Goal: Task Accomplishment & Management: Manage account settings

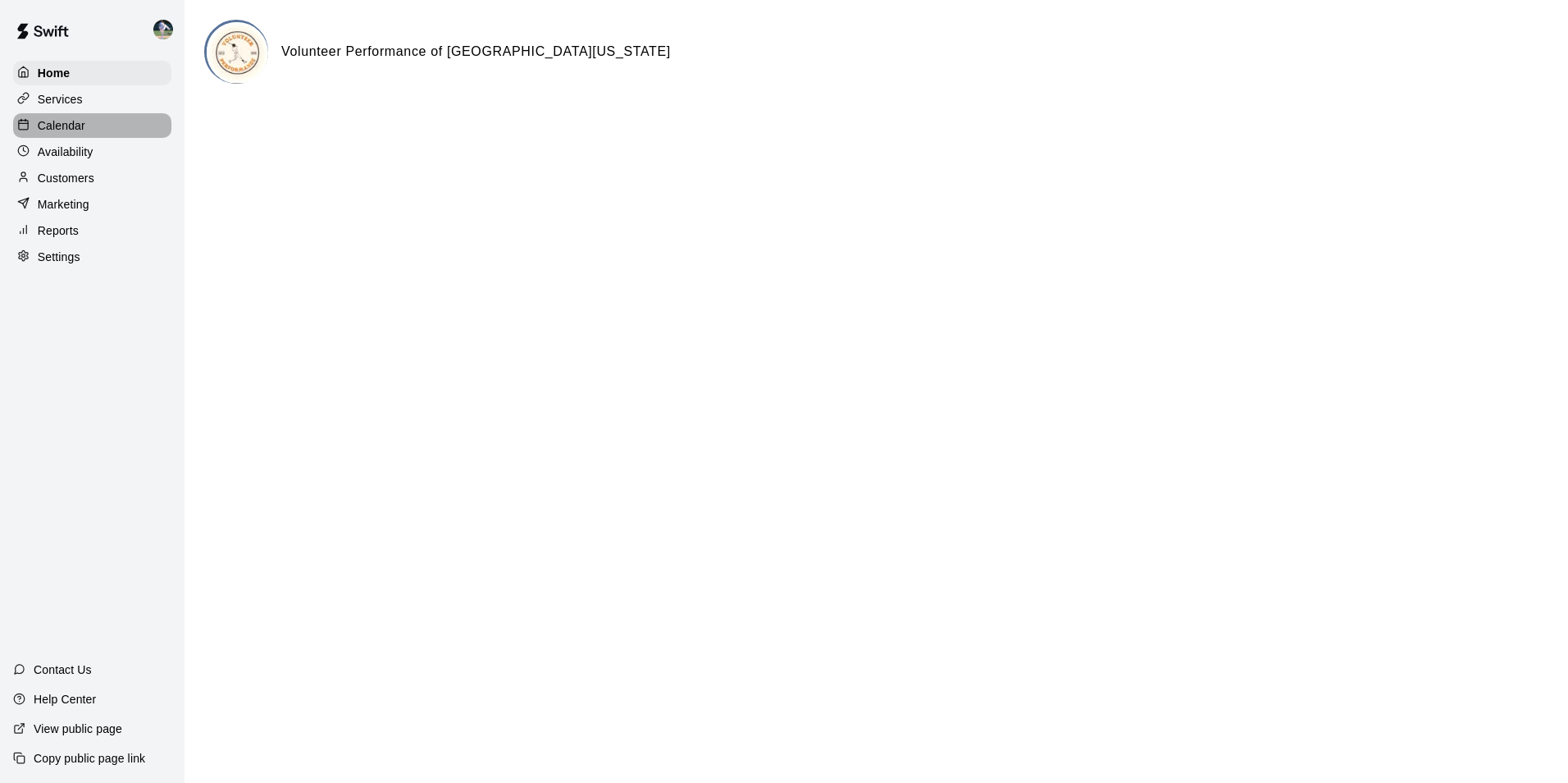
click at [90, 123] on div "Calendar" at bounding box center [92, 126] width 158 height 25
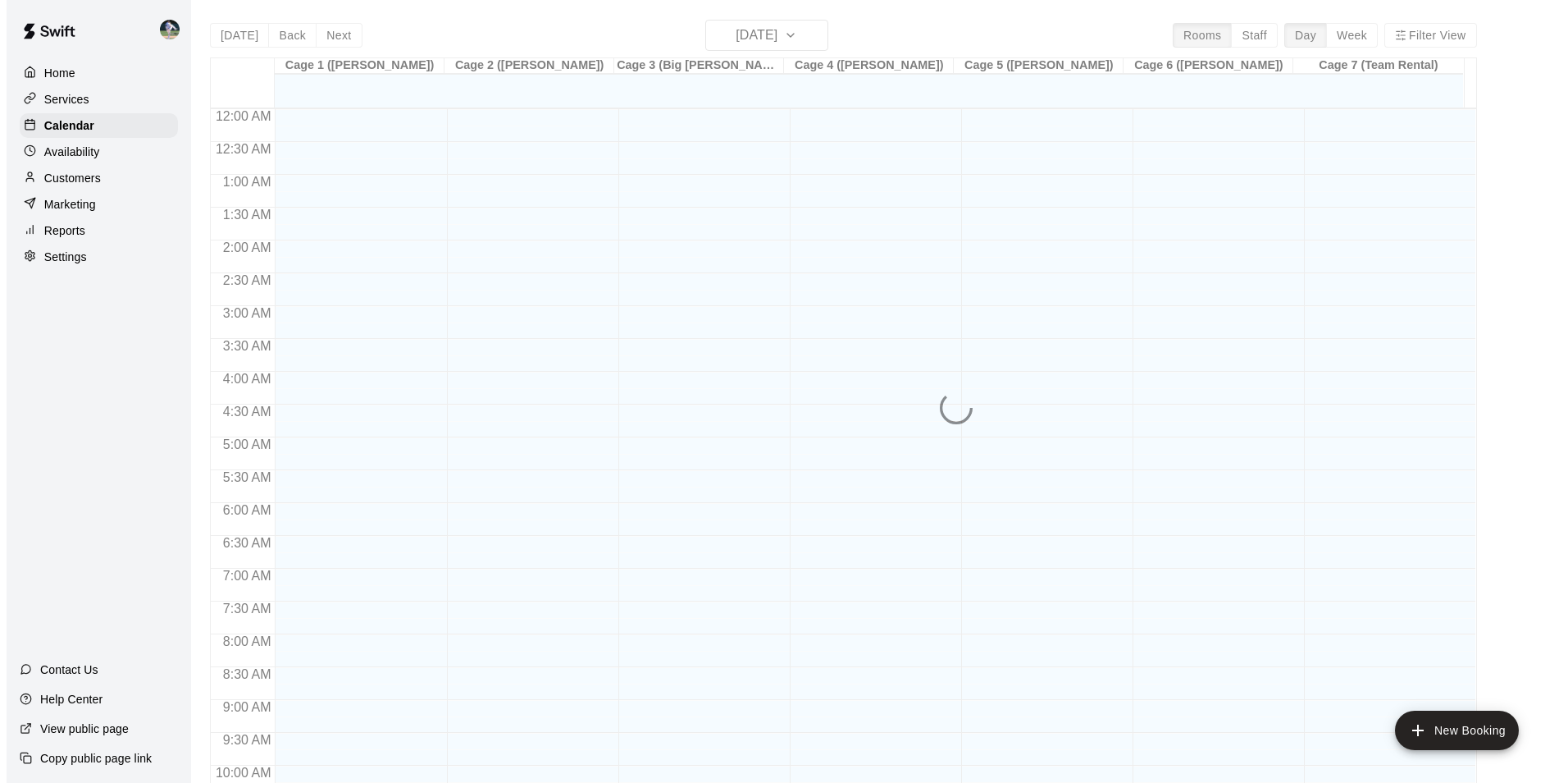
scroll to position [834, 0]
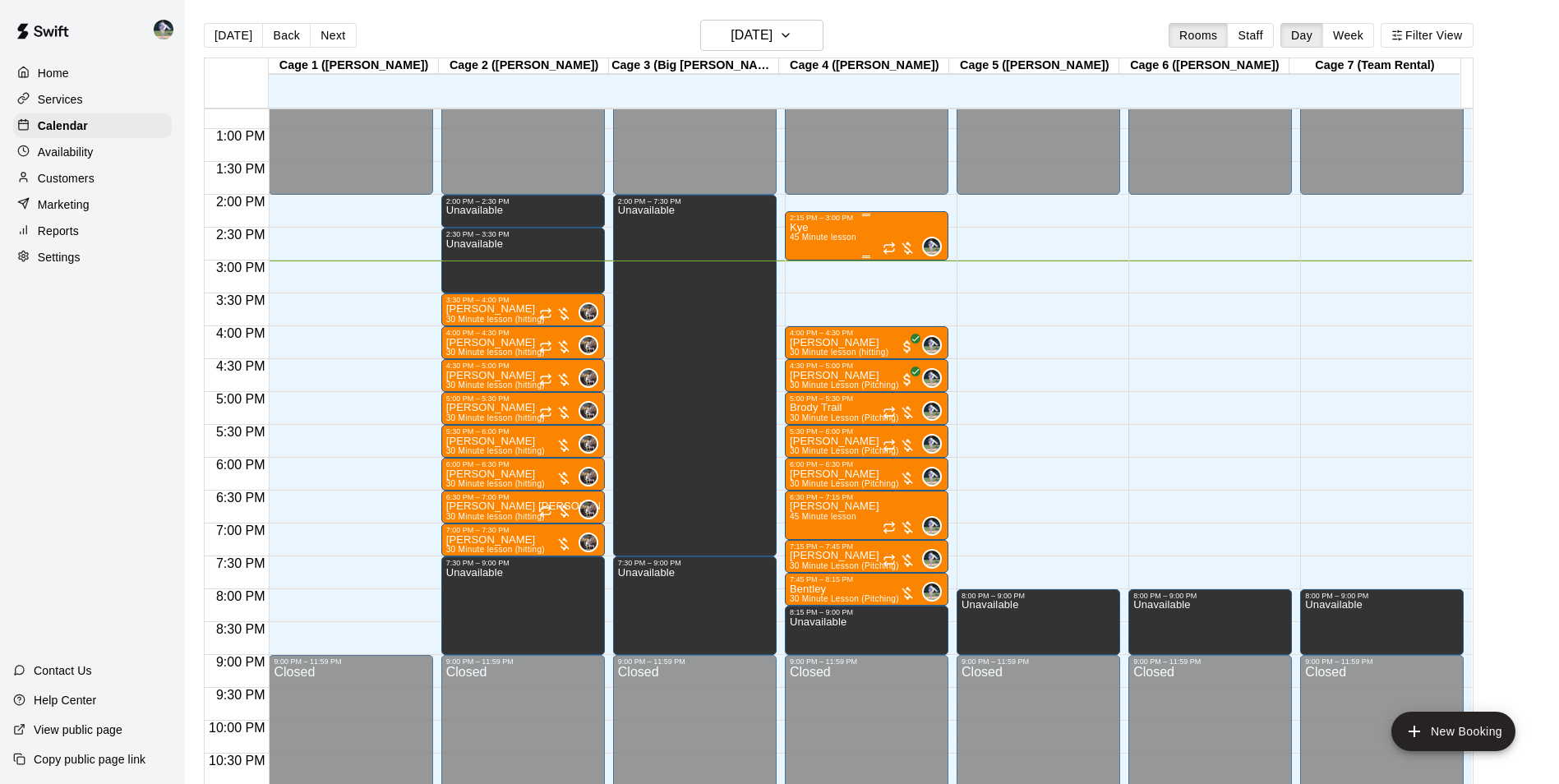
click at [858, 232] on div "Kye 45 Minute lesson 0" at bounding box center [866, 614] width 154 height 784
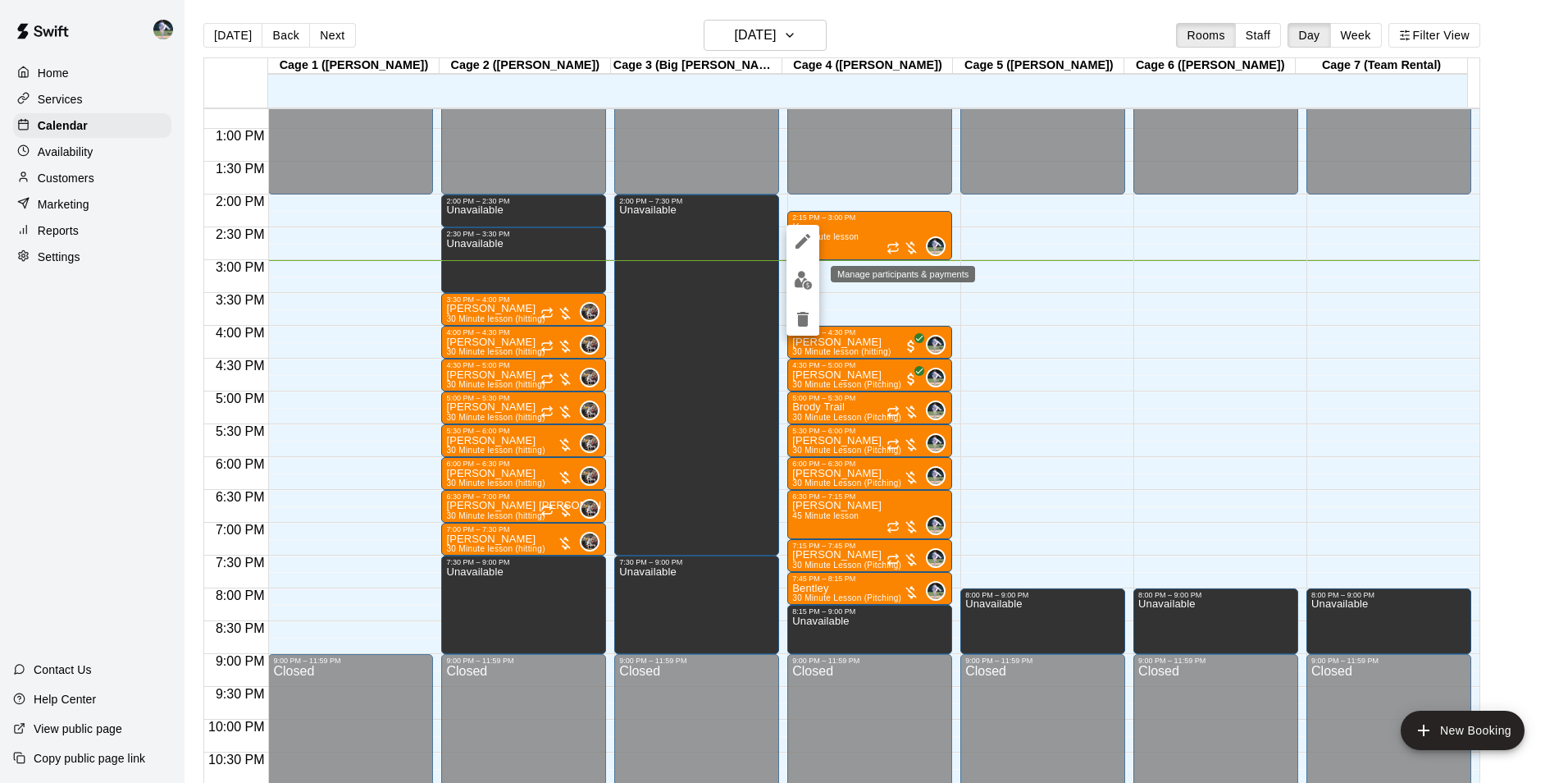
click at [799, 276] on img "edit" at bounding box center [803, 280] width 19 height 19
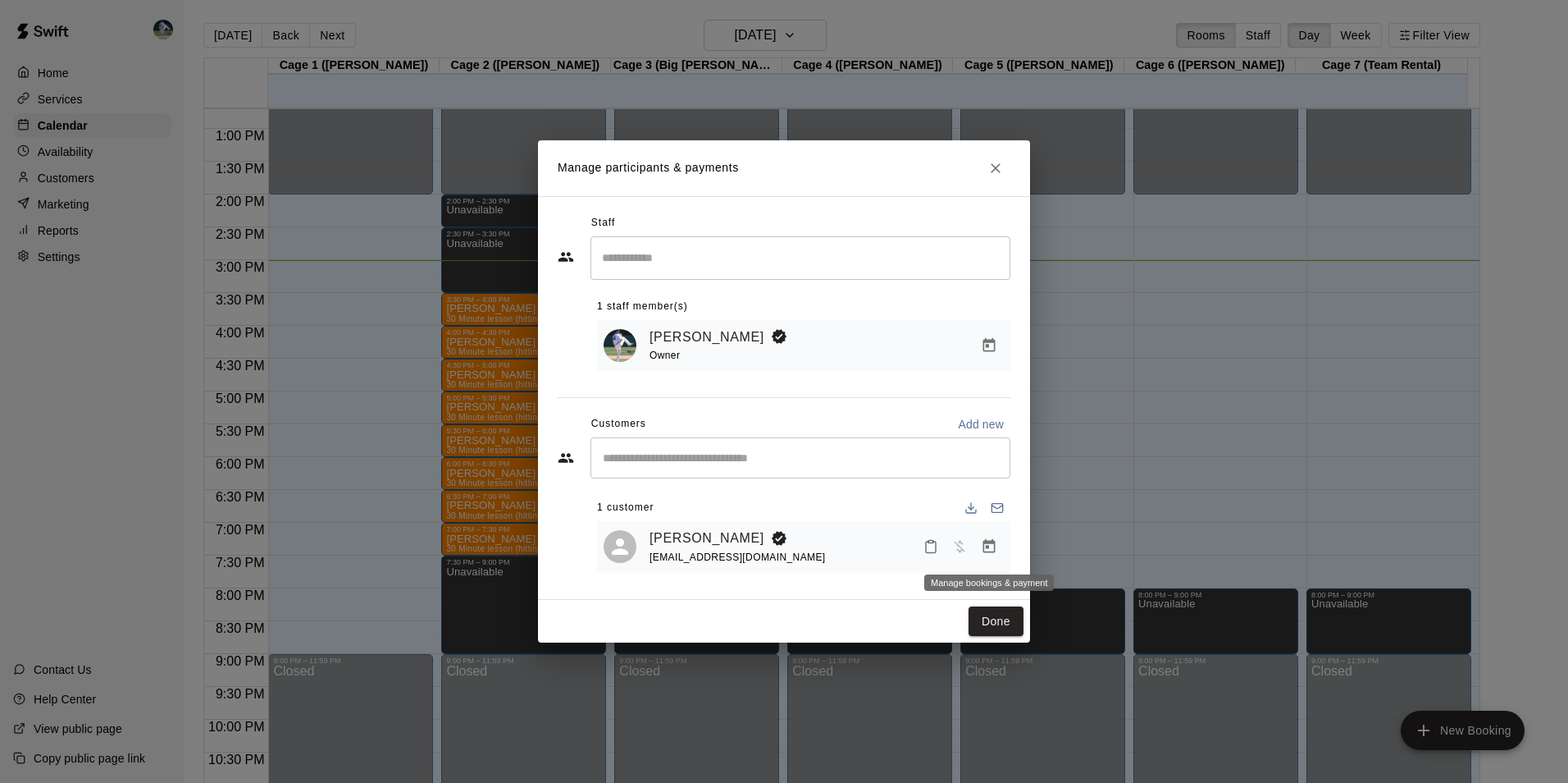
click at [993, 545] on icon "Manage bookings & payment" at bounding box center [989, 546] width 12 height 14
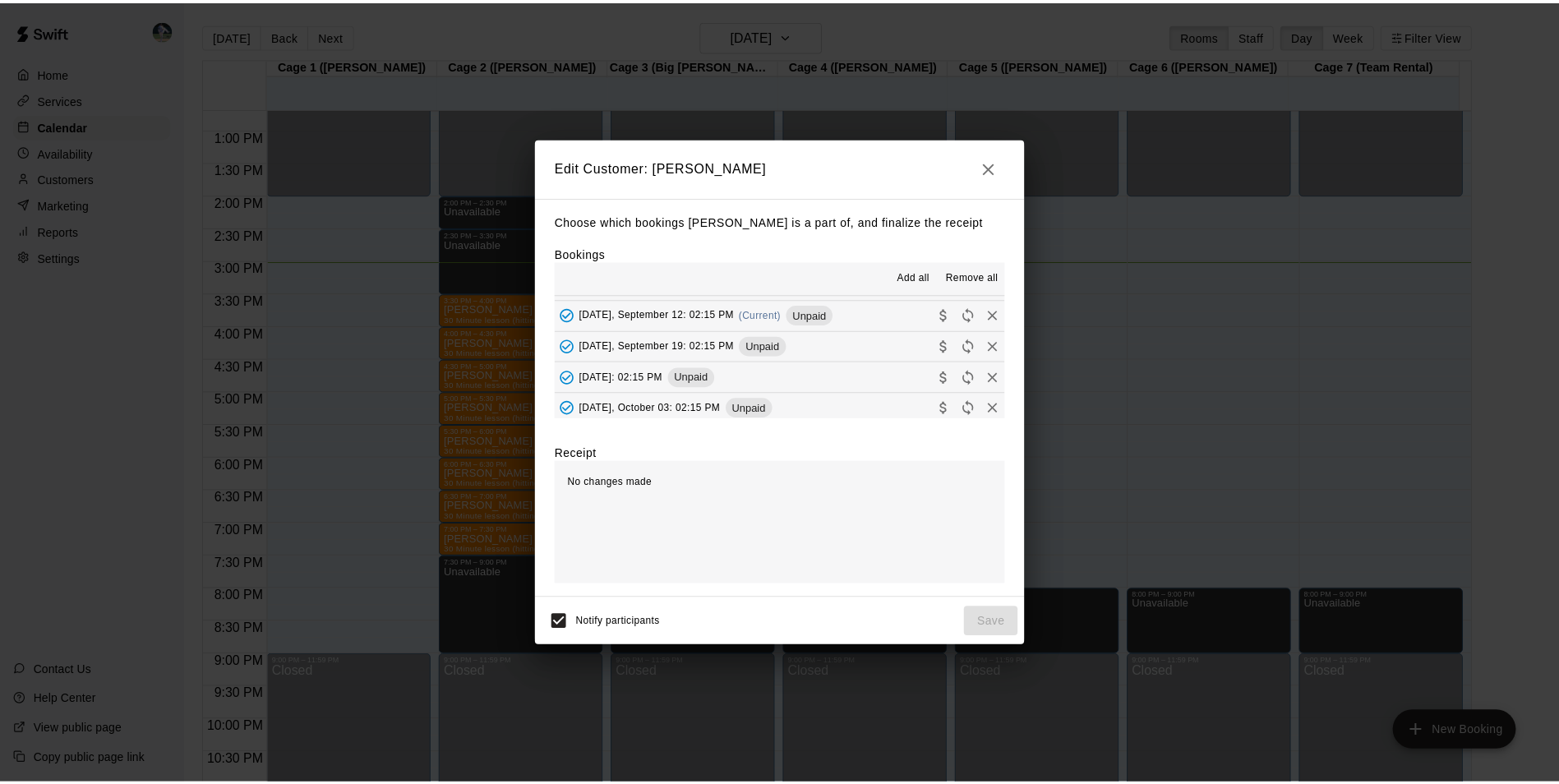
scroll to position [246, 0]
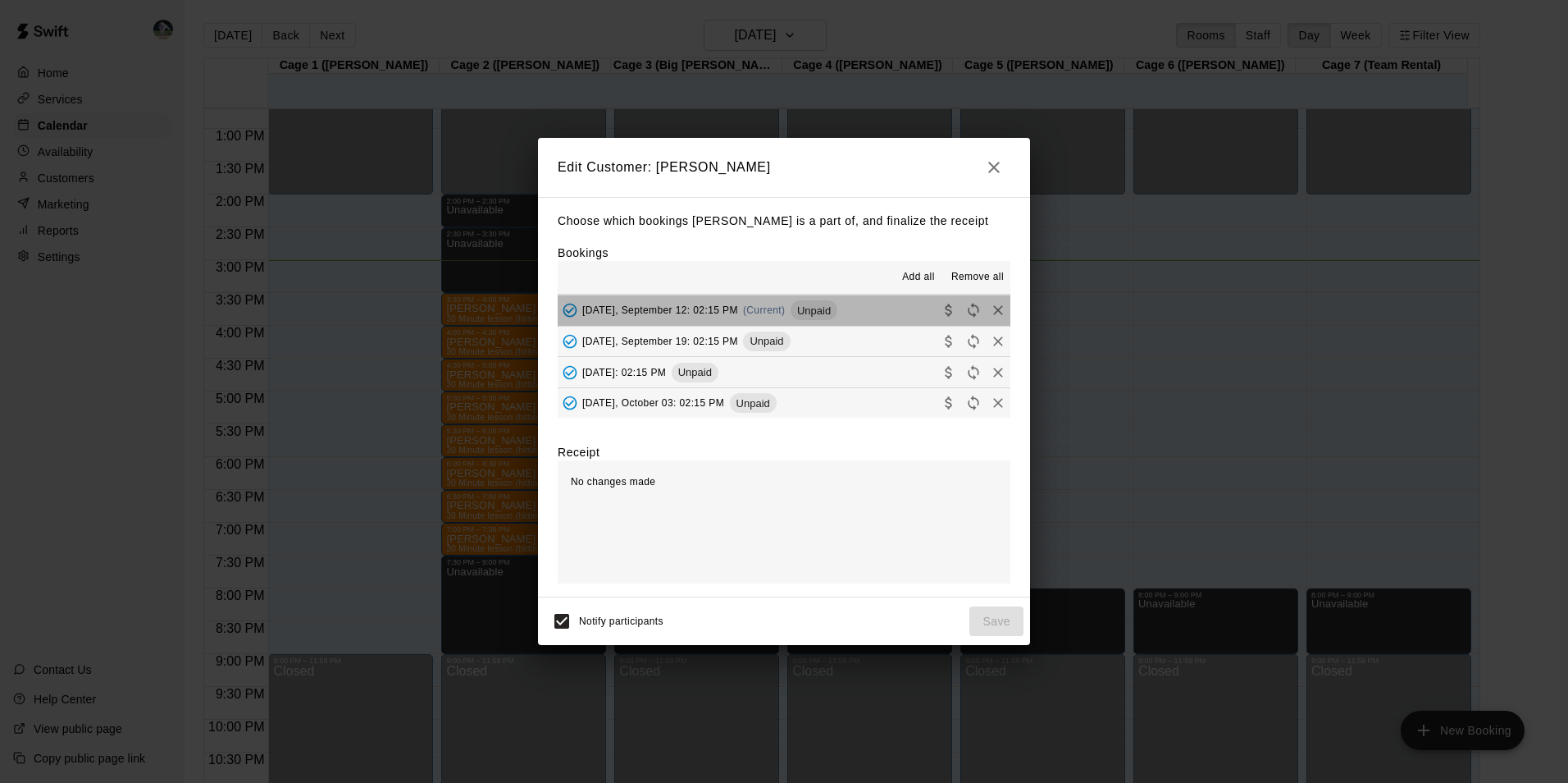
click at [859, 307] on button "Friday, September 12: 02:15 PM (Current) Unpaid" at bounding box center [784, 311] width 453 height 30
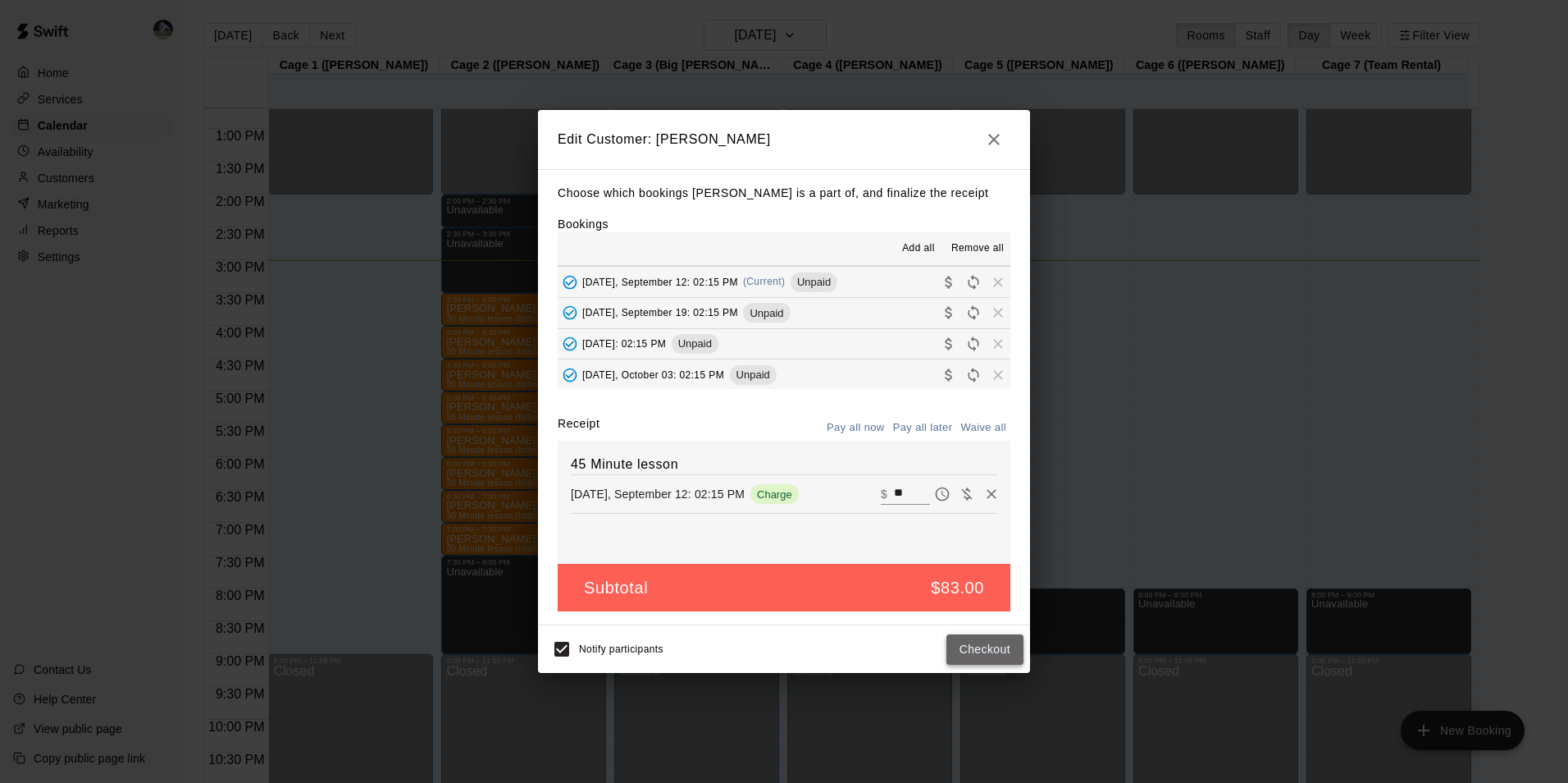
click at [995, 644] on button "Checkout" at bounding box center [984, 649] width 77 height 30
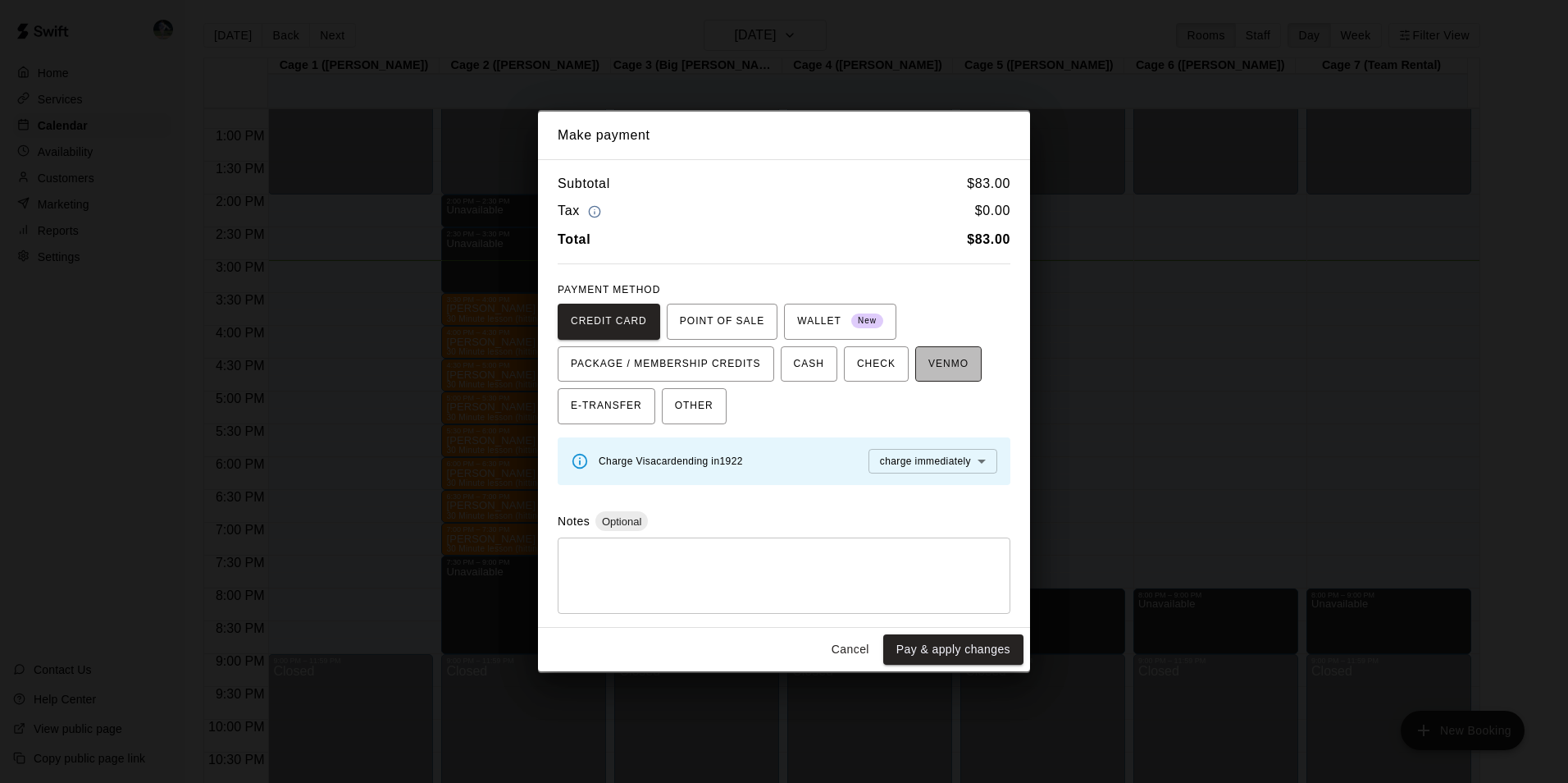
click at [928, 358] on span "VENMO" at bounding box center [948, 365] width 40 height 27
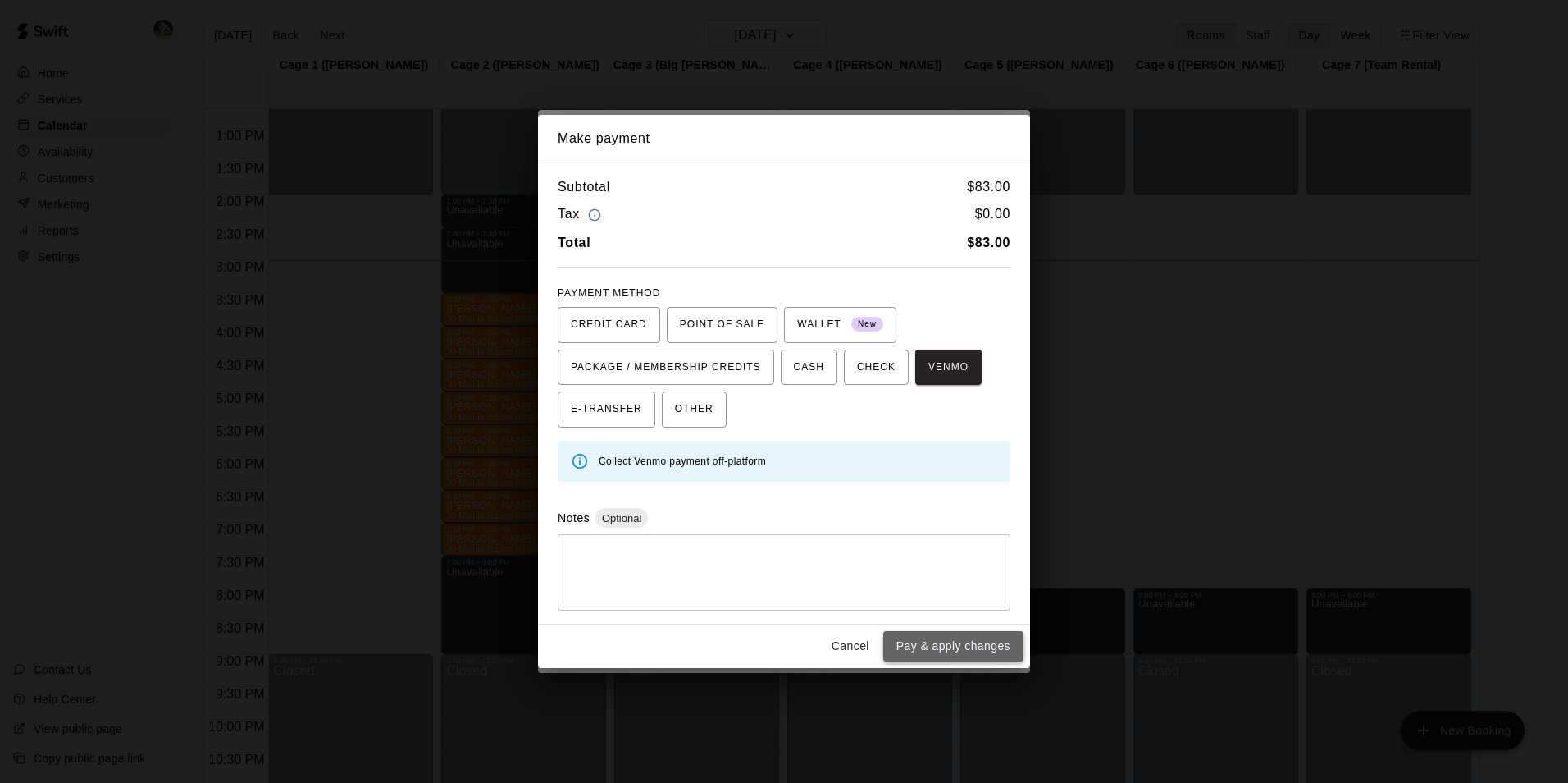
click at [934, 642] on button "Pay & apply changes" at bounding box center [953, 646] width 140 height 30
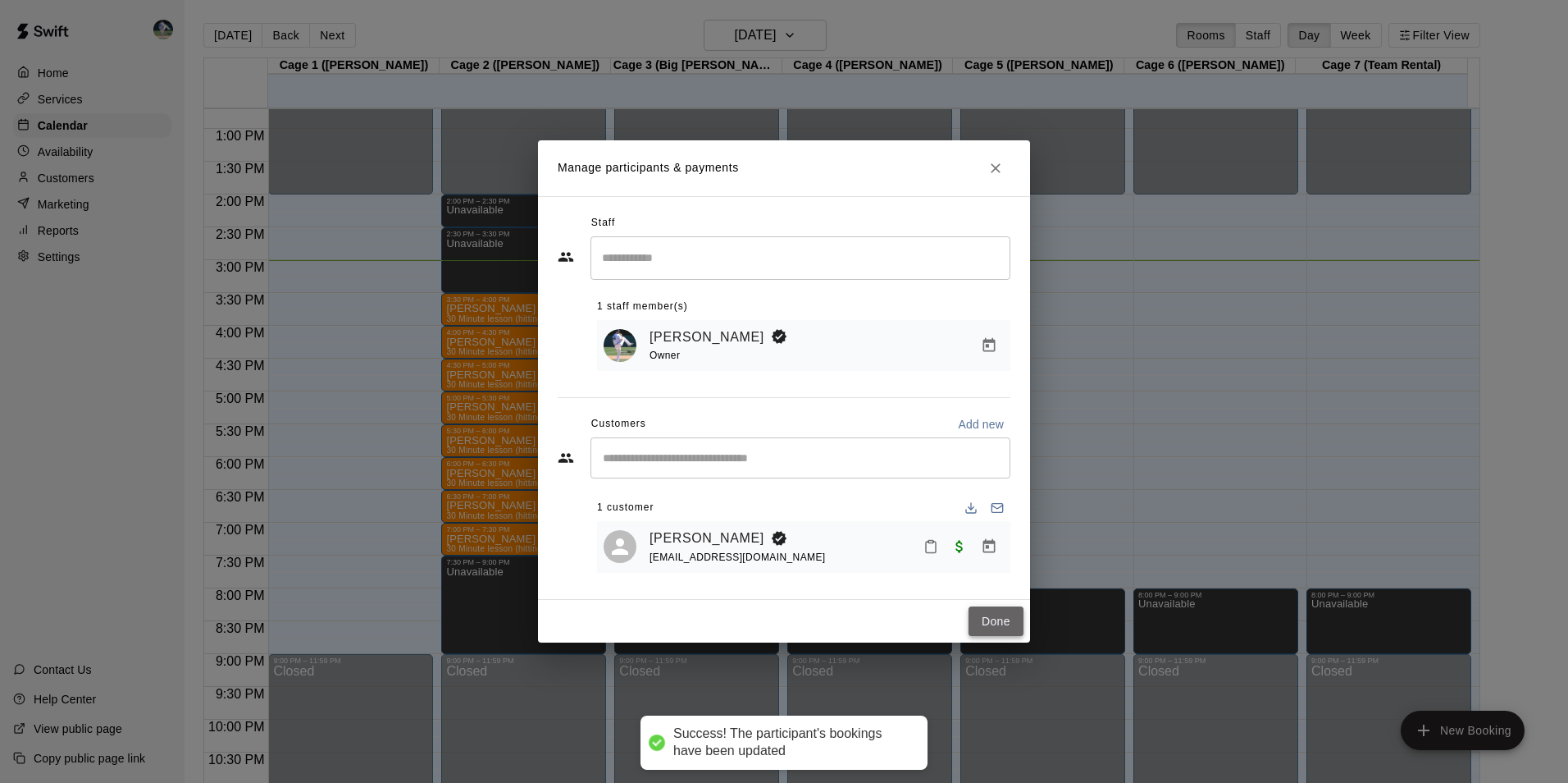
click at [981, 626] on button "Done" at bounding box center [996, 621] width 55 height 30
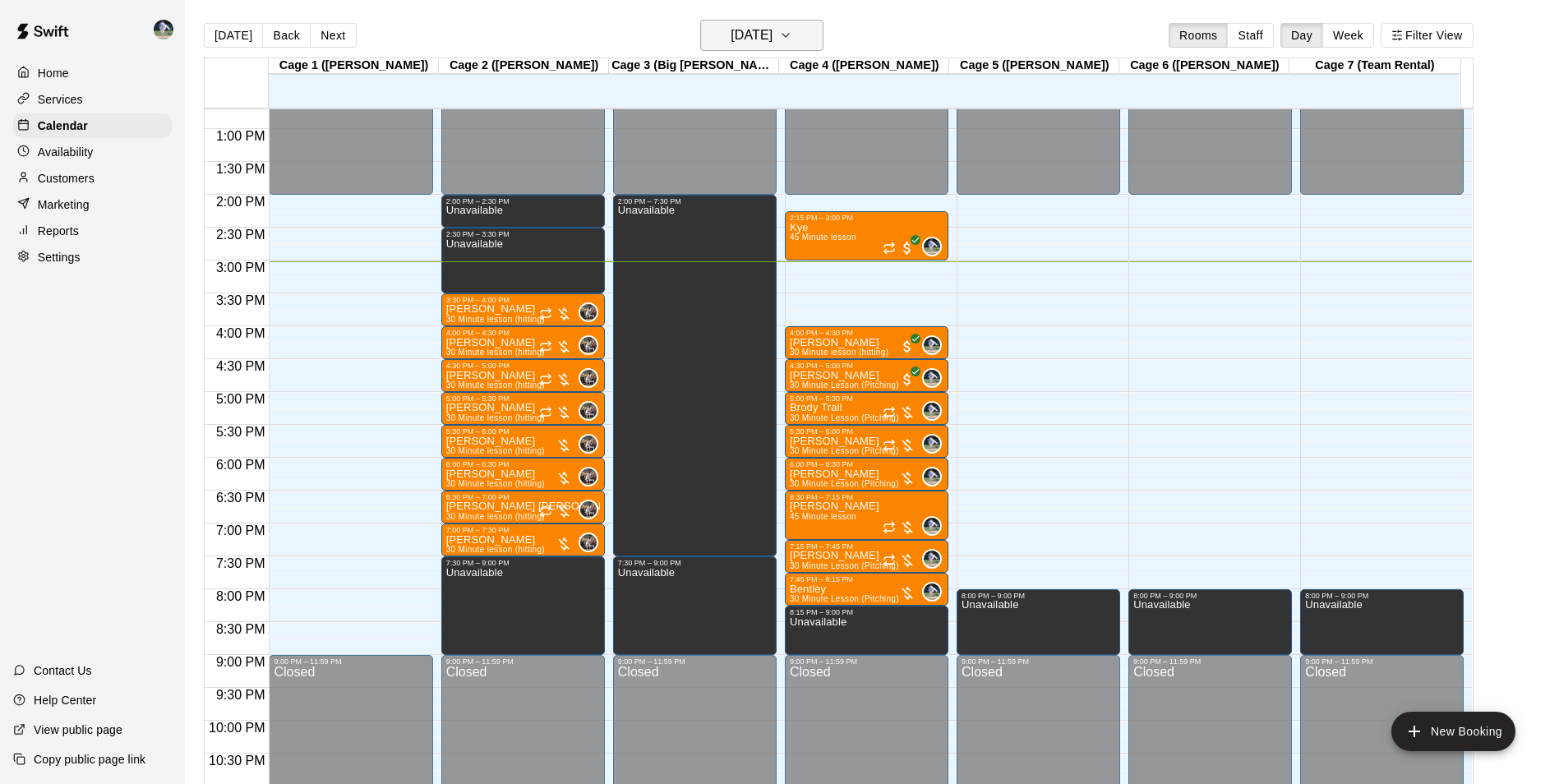
click at [731, 36] on h6 "[DATE]" at bounding box center [751, 36] width 42 height 23
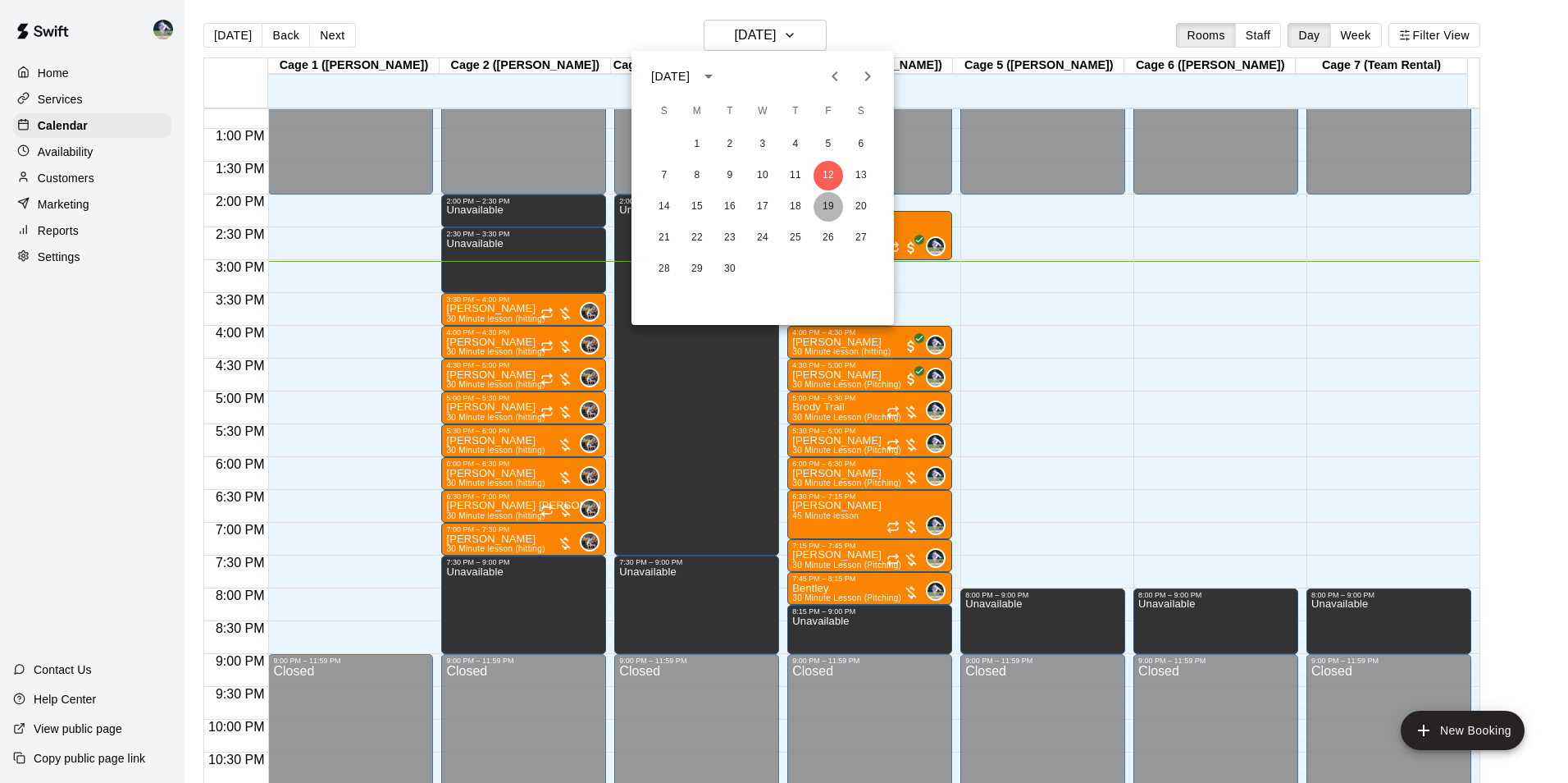
click at [826, 203] on button "19" at bounding box center [828, 206] width 29 height 29
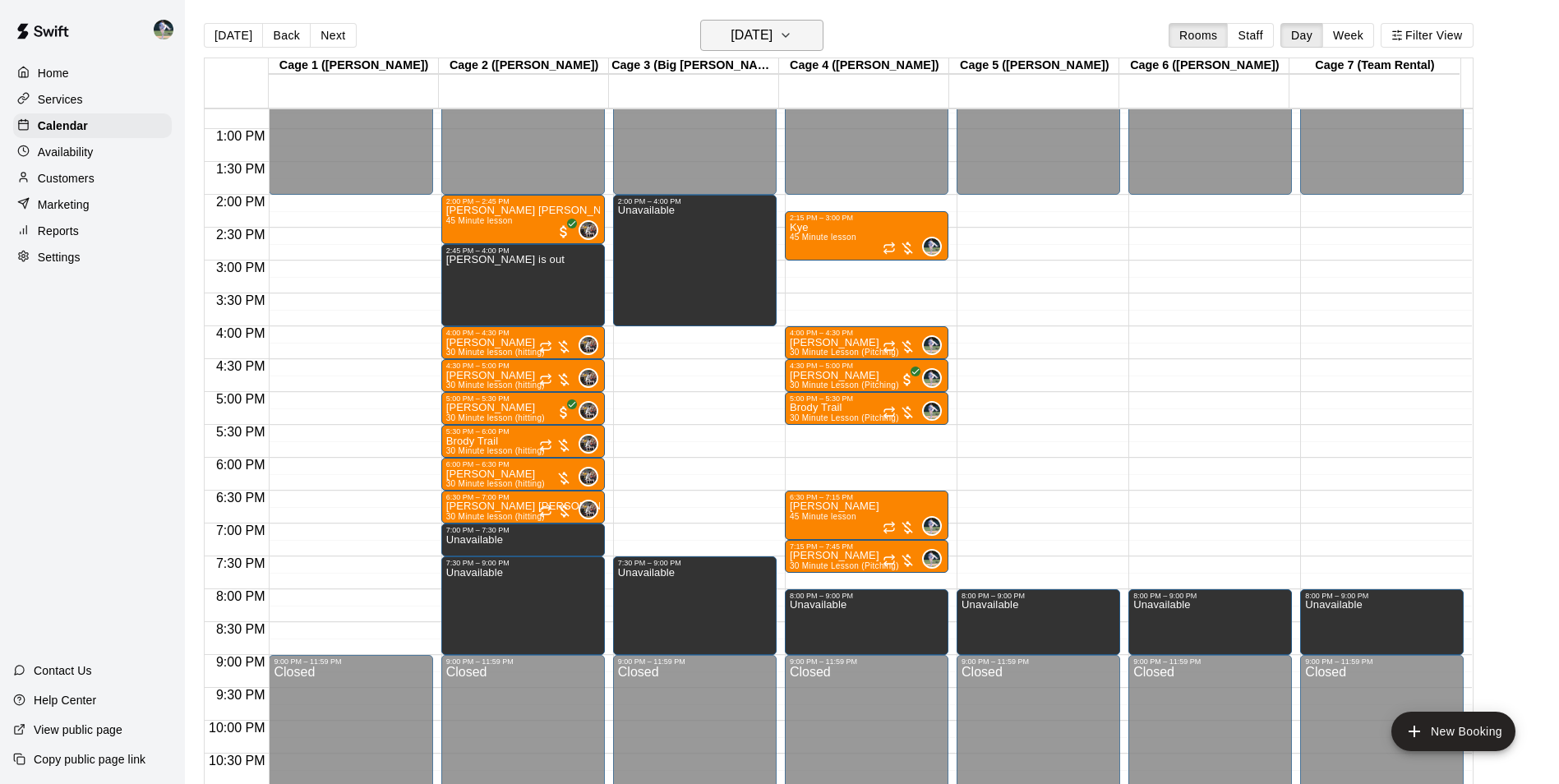
click at [731, 40] on h6 "[DATE]" at bounding box center [751, 36] width 42 height 23
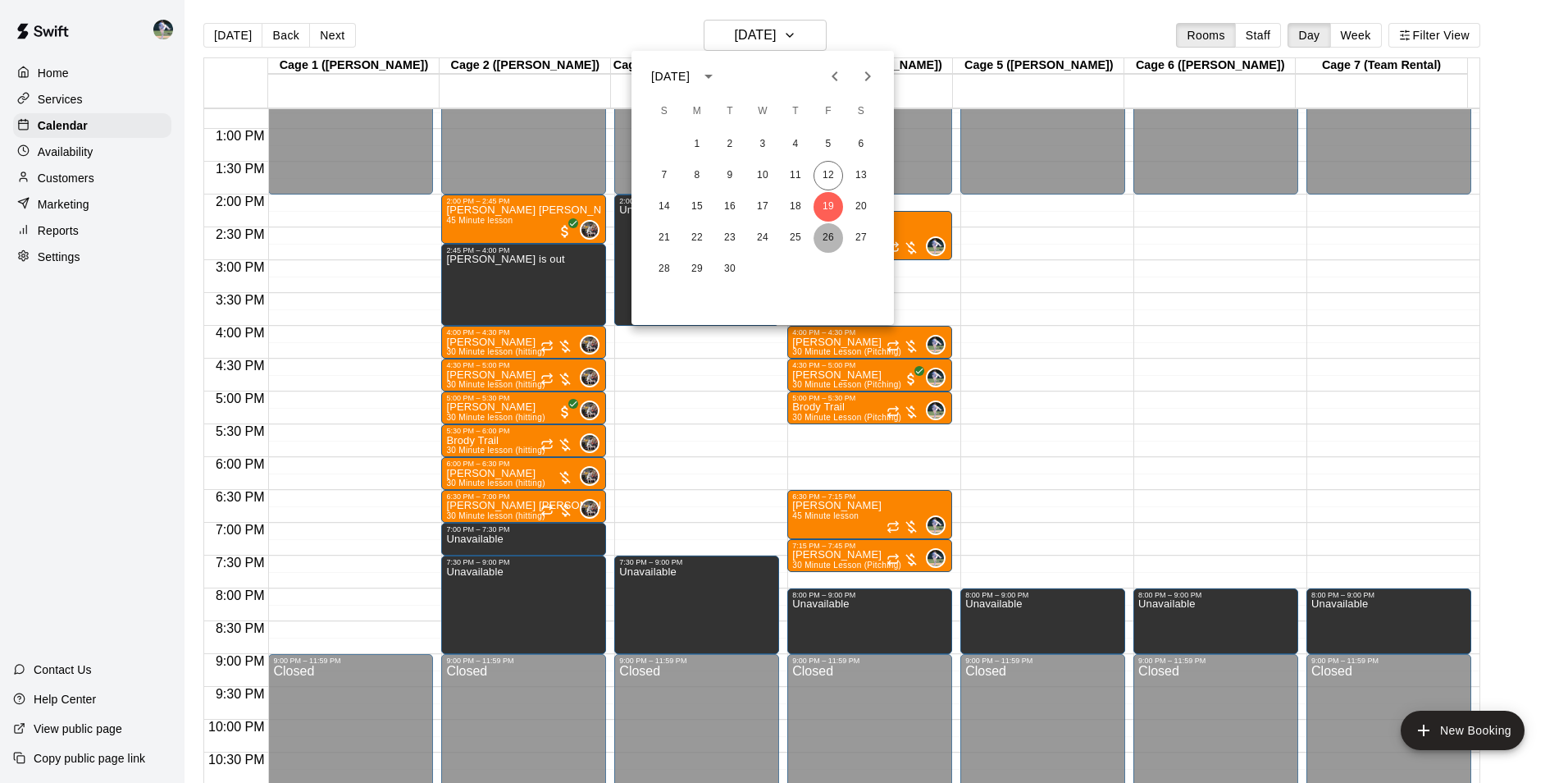
click at [827, 237] on button "26" at bounding box center [828, 237] width 29 height 29
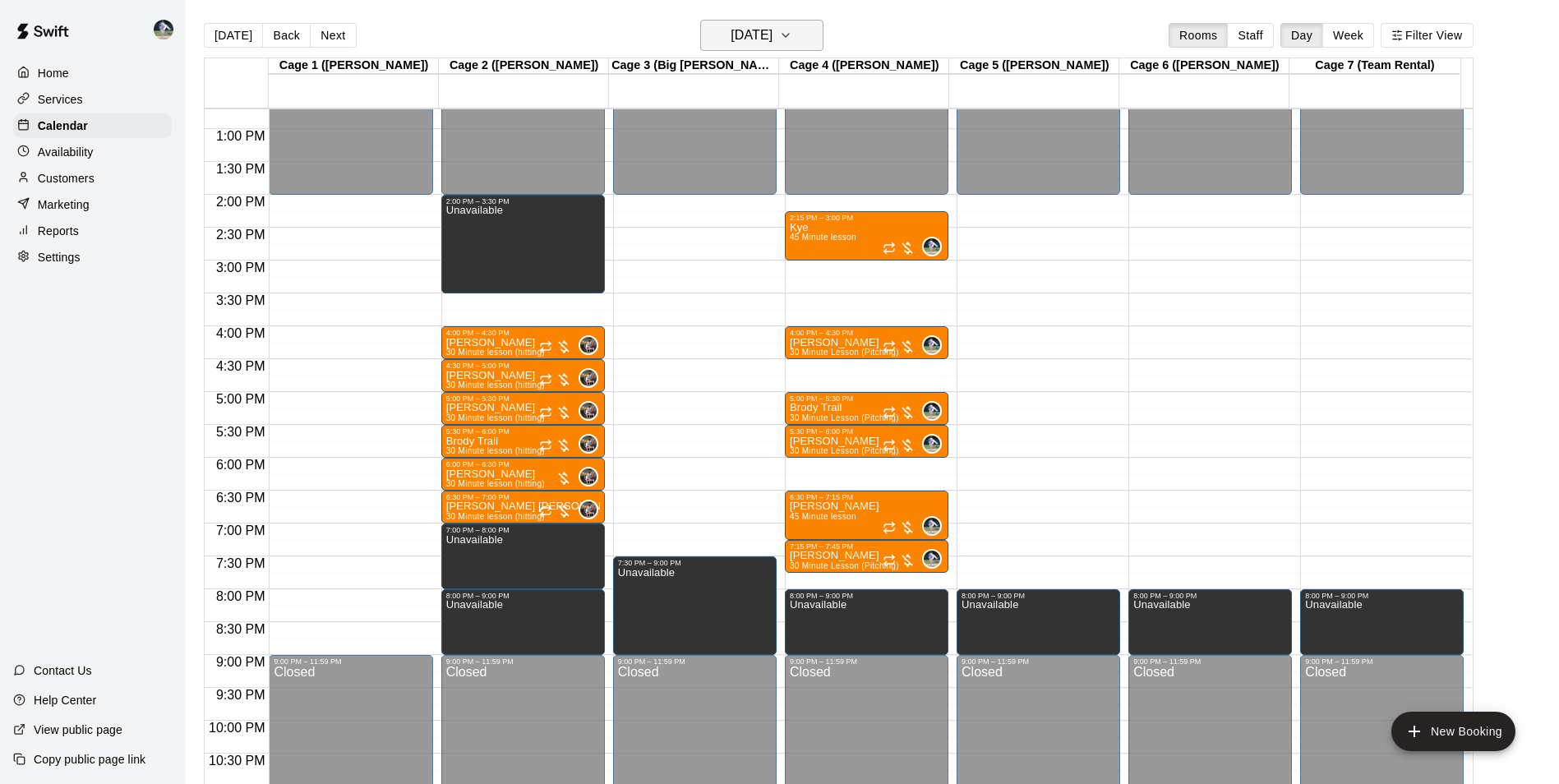
click at [743, 29] on h6 "[DATE]" at bounding box center [751, 36] width 42 height 23
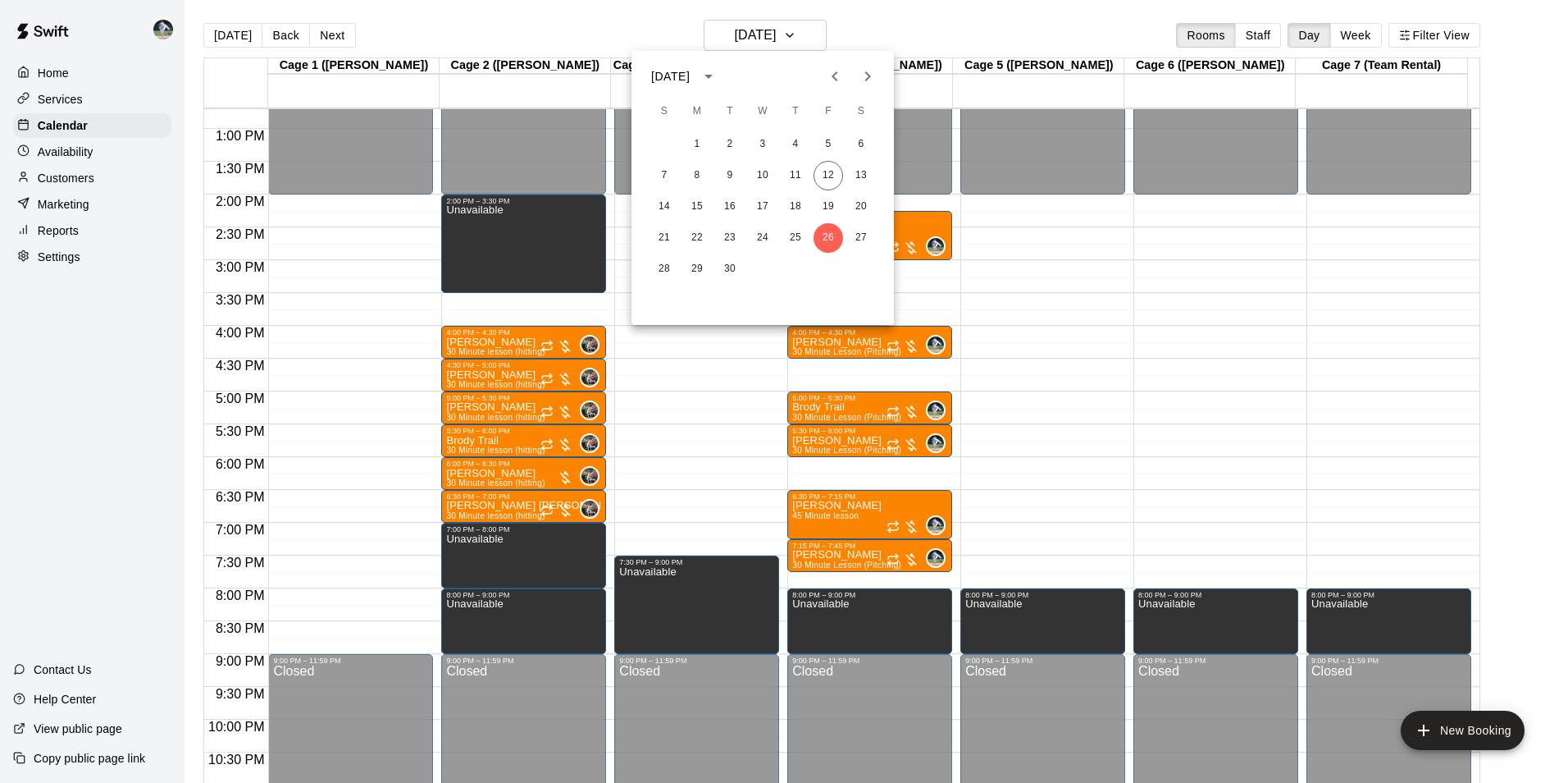
click at [863, 72] on icon "Next month" at bounding box center [868, 76] width 20 height 20
click at [827, 142] on button "3" at bounding box center [828, 144] width 29 height 29
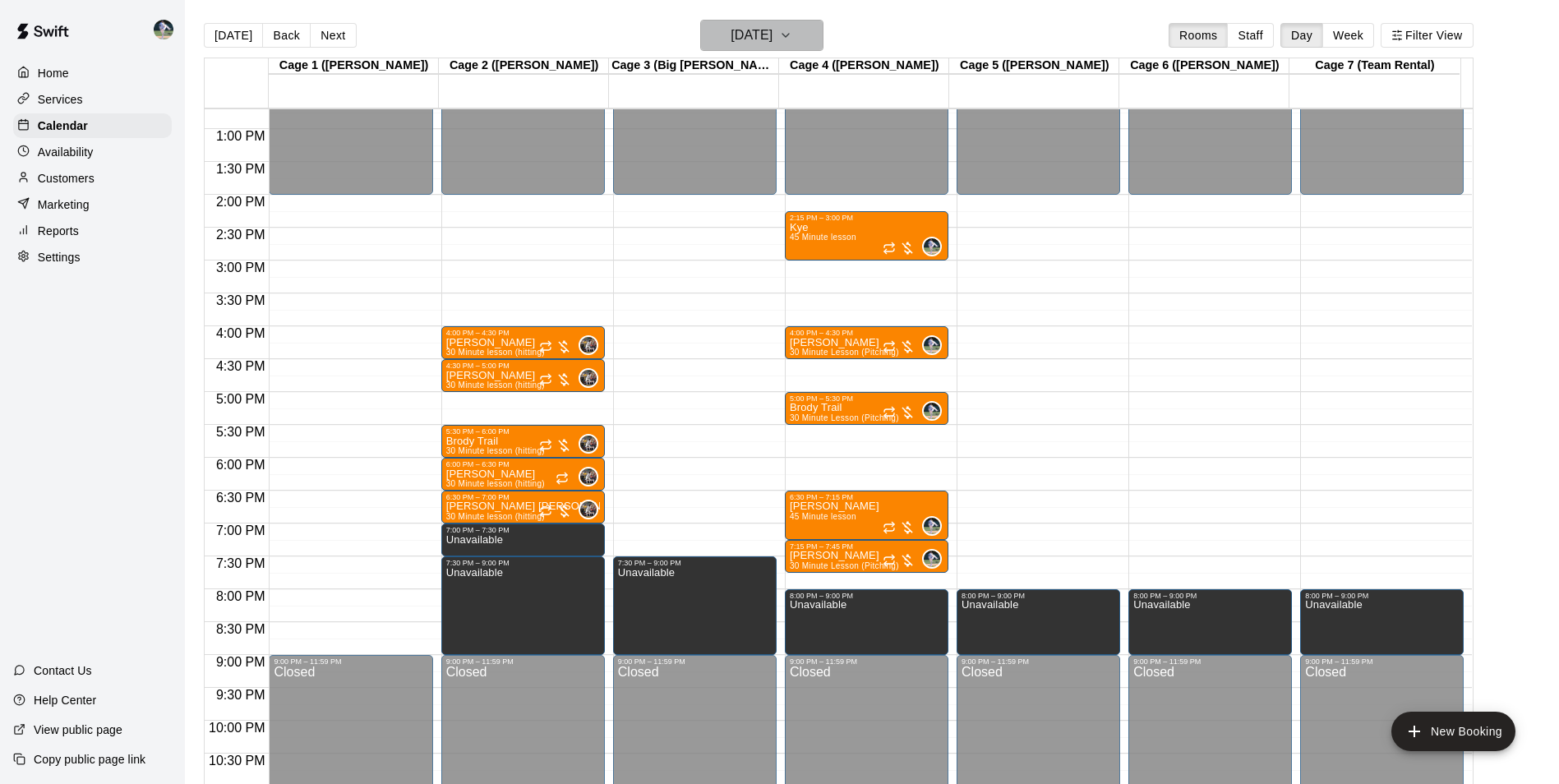
click at [761, 24] on h6 "[DATE]" at bounding box center [751, 36] width 42 height 23
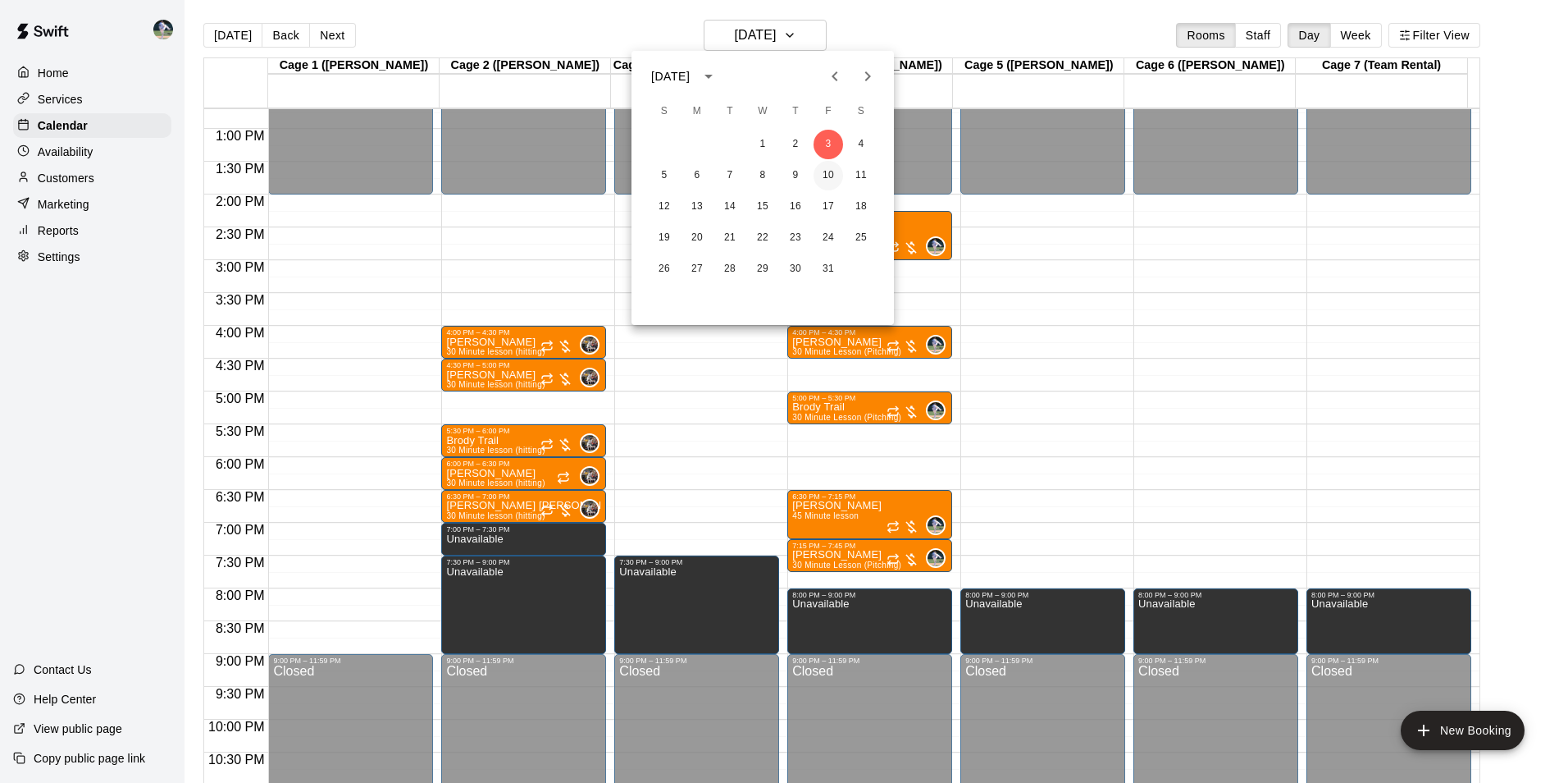
click at [827, 172] on button "10" at bounding box center [828, 175] width 29 height 29
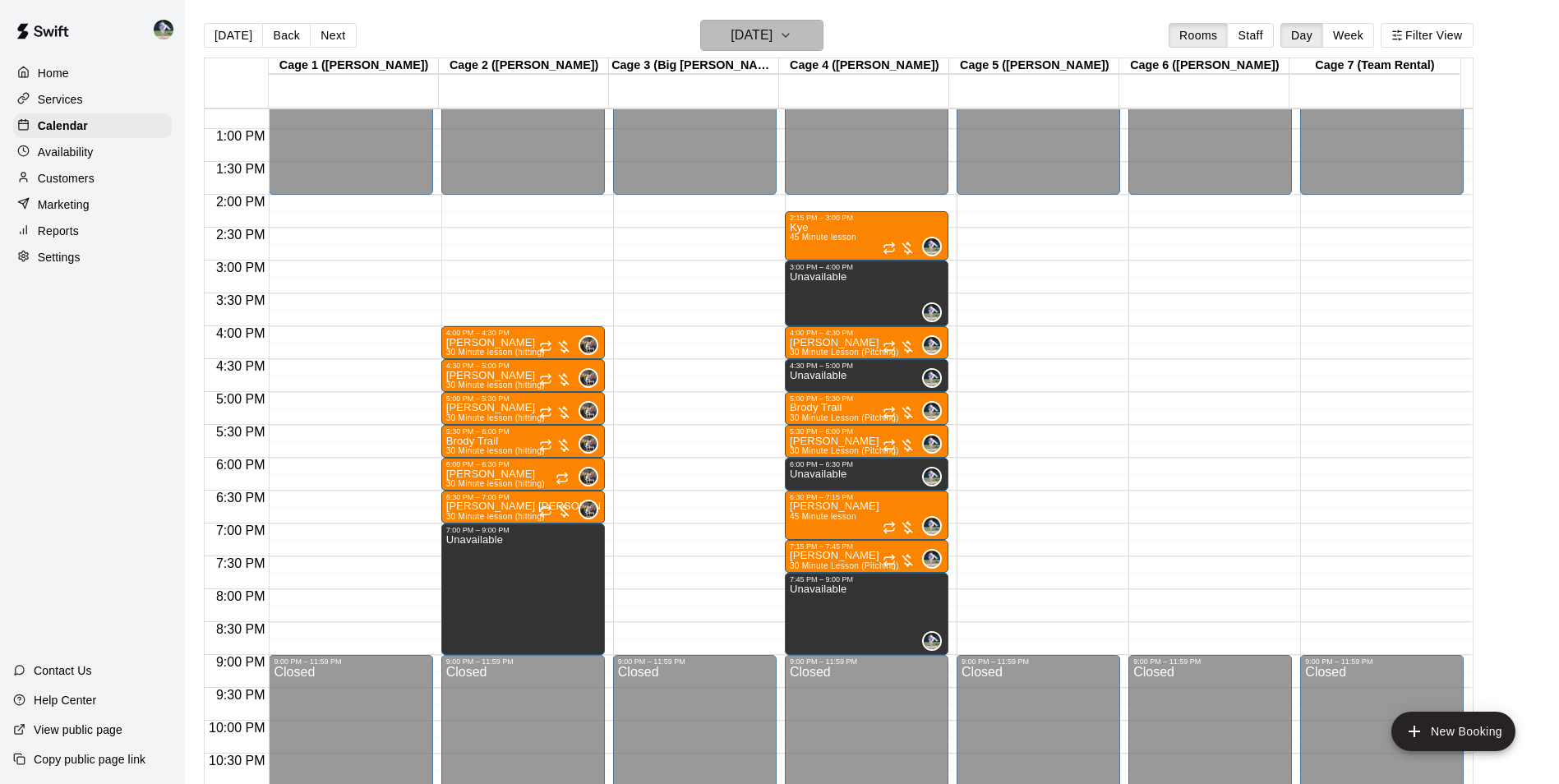
click at [748, 35] on h6 "Friday Oct 10" at bounding box center [751, 36] width 42 height 23
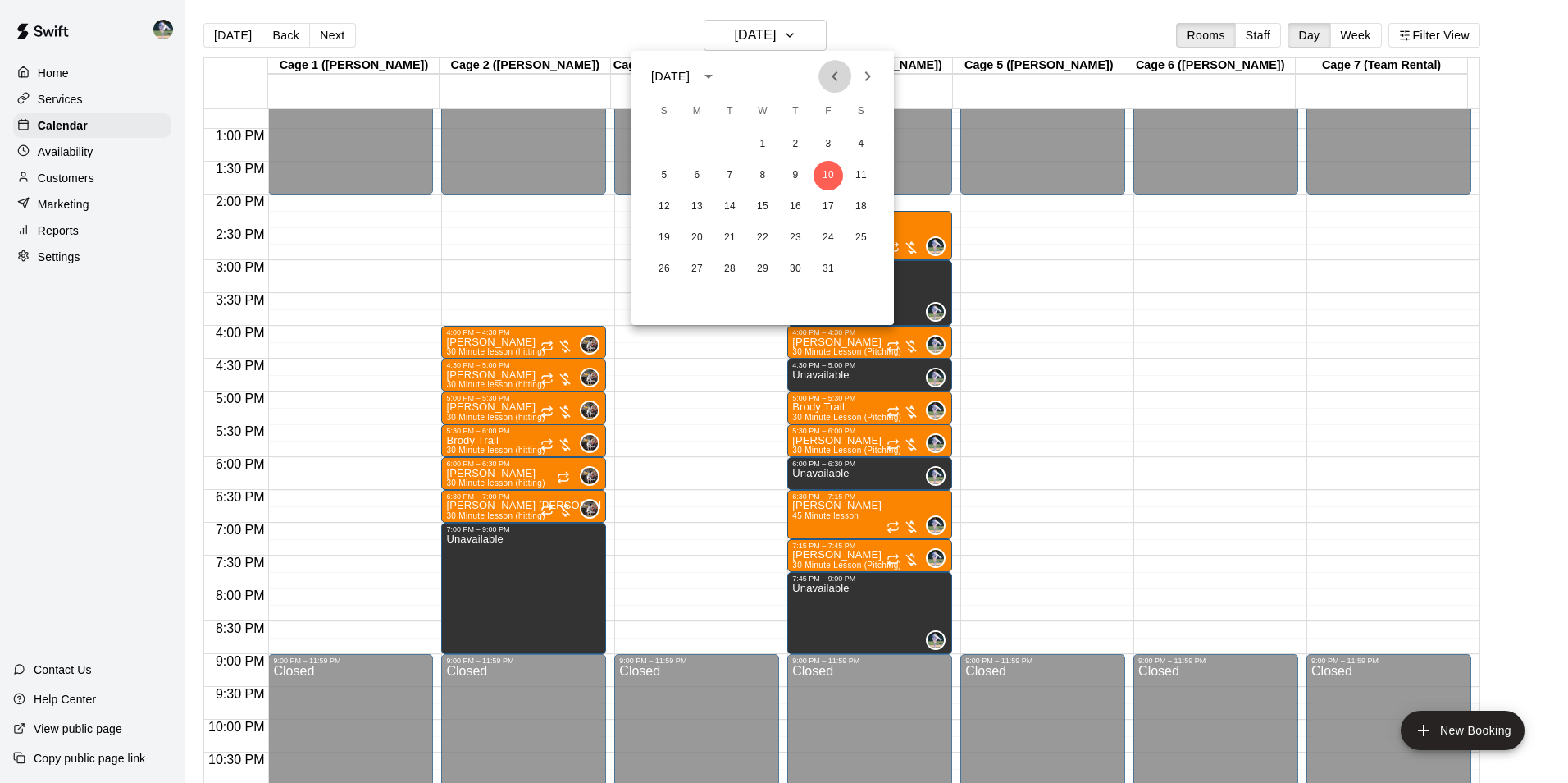
click at [835, 79] on icon "Previous month" at bounding box center [834, 75] width 5 height 10
click at [698, 207] on button "15" at bounding box center [697, 206] width 29 height 29
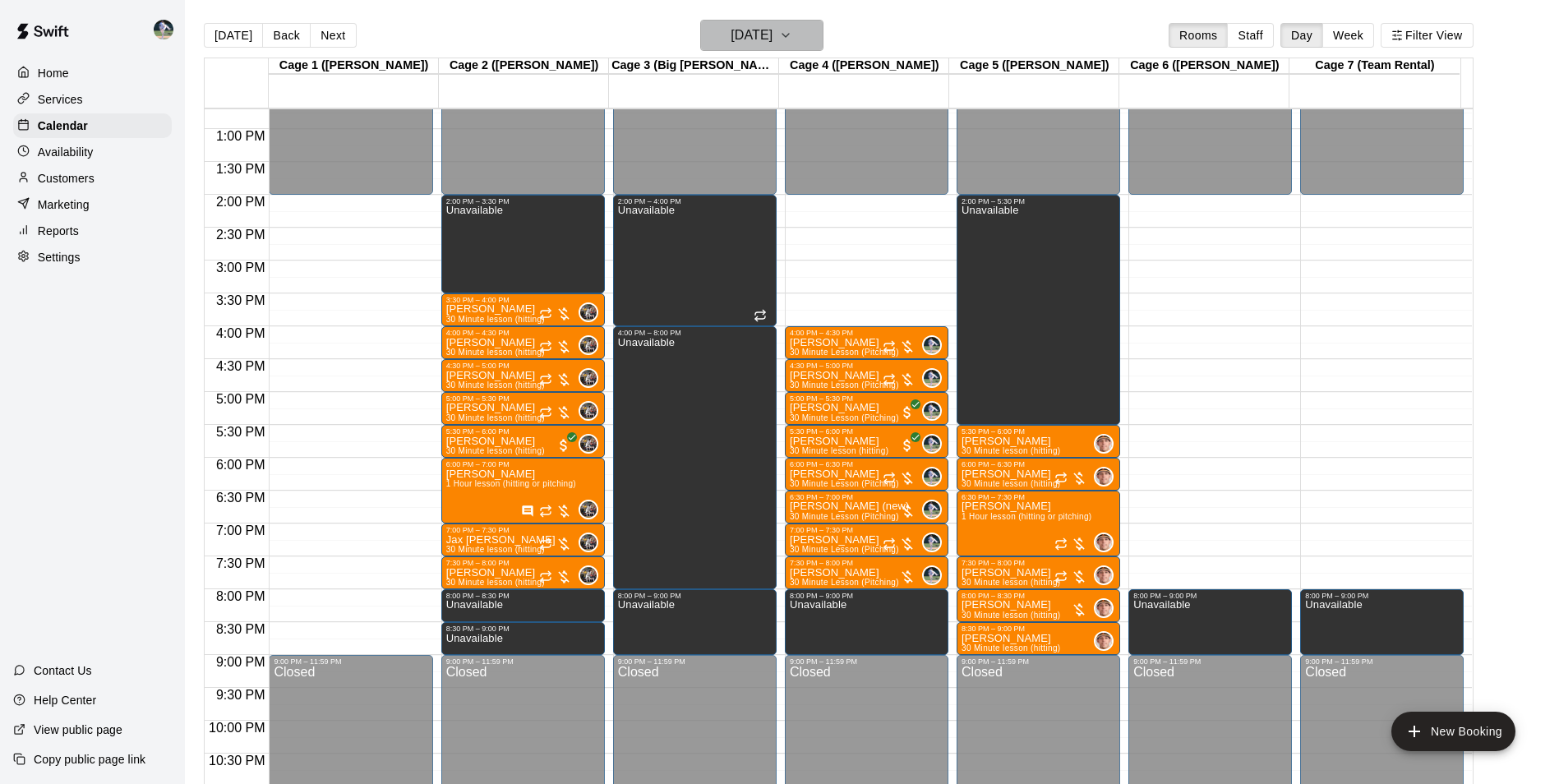
click at [743, 38] on h6 "[DATE]" at bounding box center [751, 36] width 42 height 23
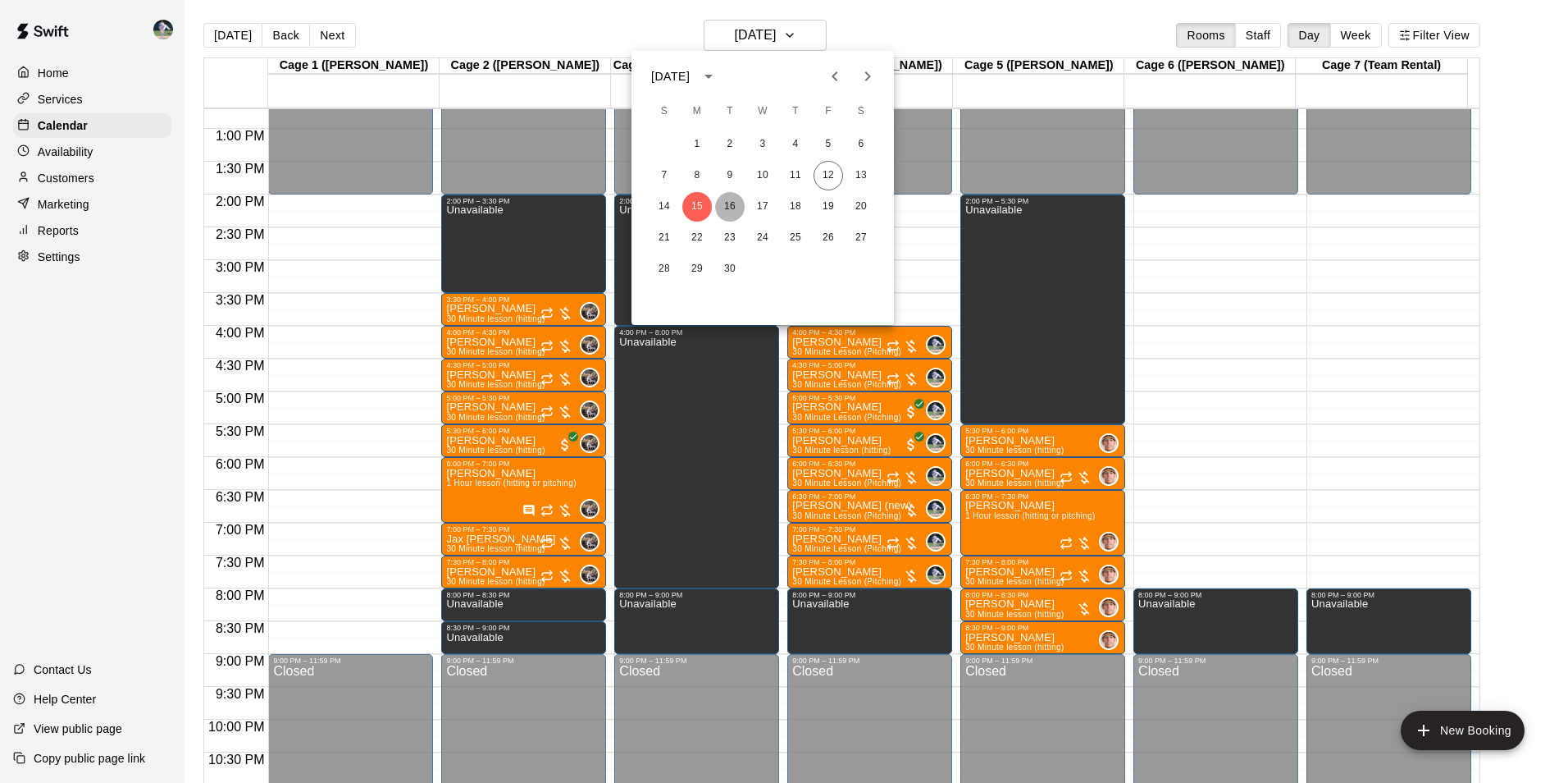
click at [732, 205] on button "16" at bounding box center [729, 206] width 29 height 29
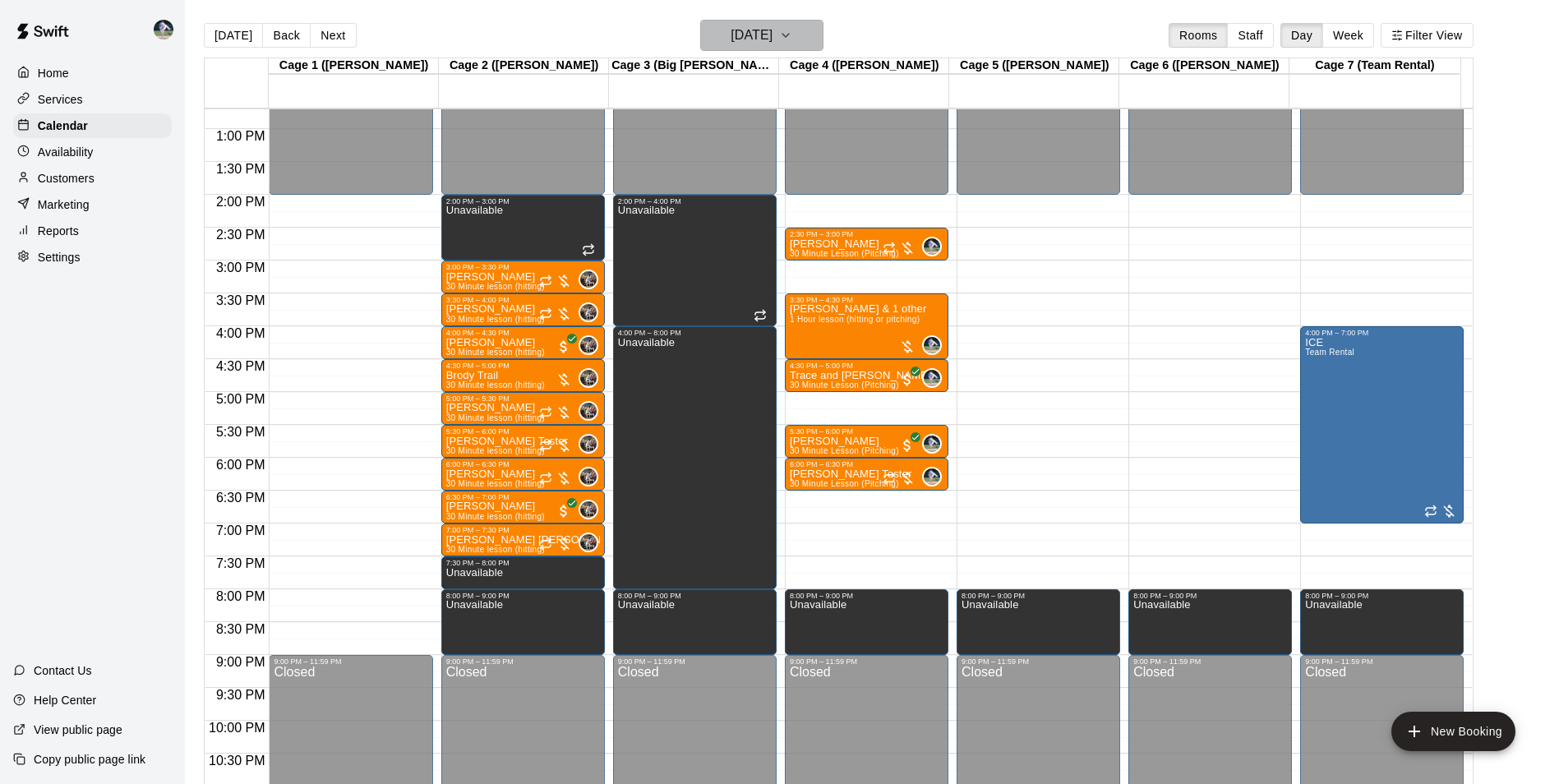
click at [761, 40] on h6 "[DATE]" at bounding box center [751, 36] width 42 height 23
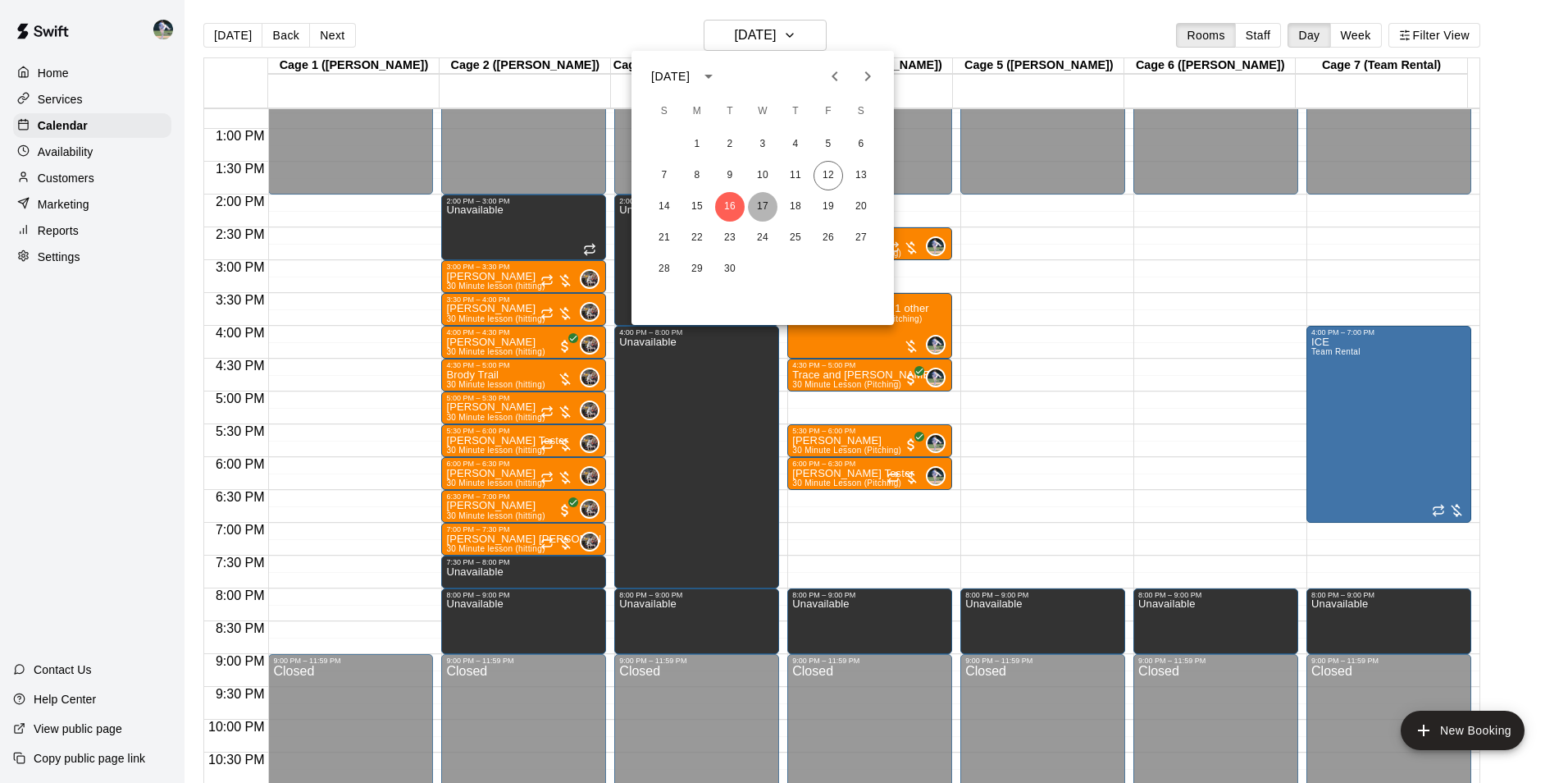
click at [767, 203] on button "17" at bounding box center [762, 206] width 29 height 29
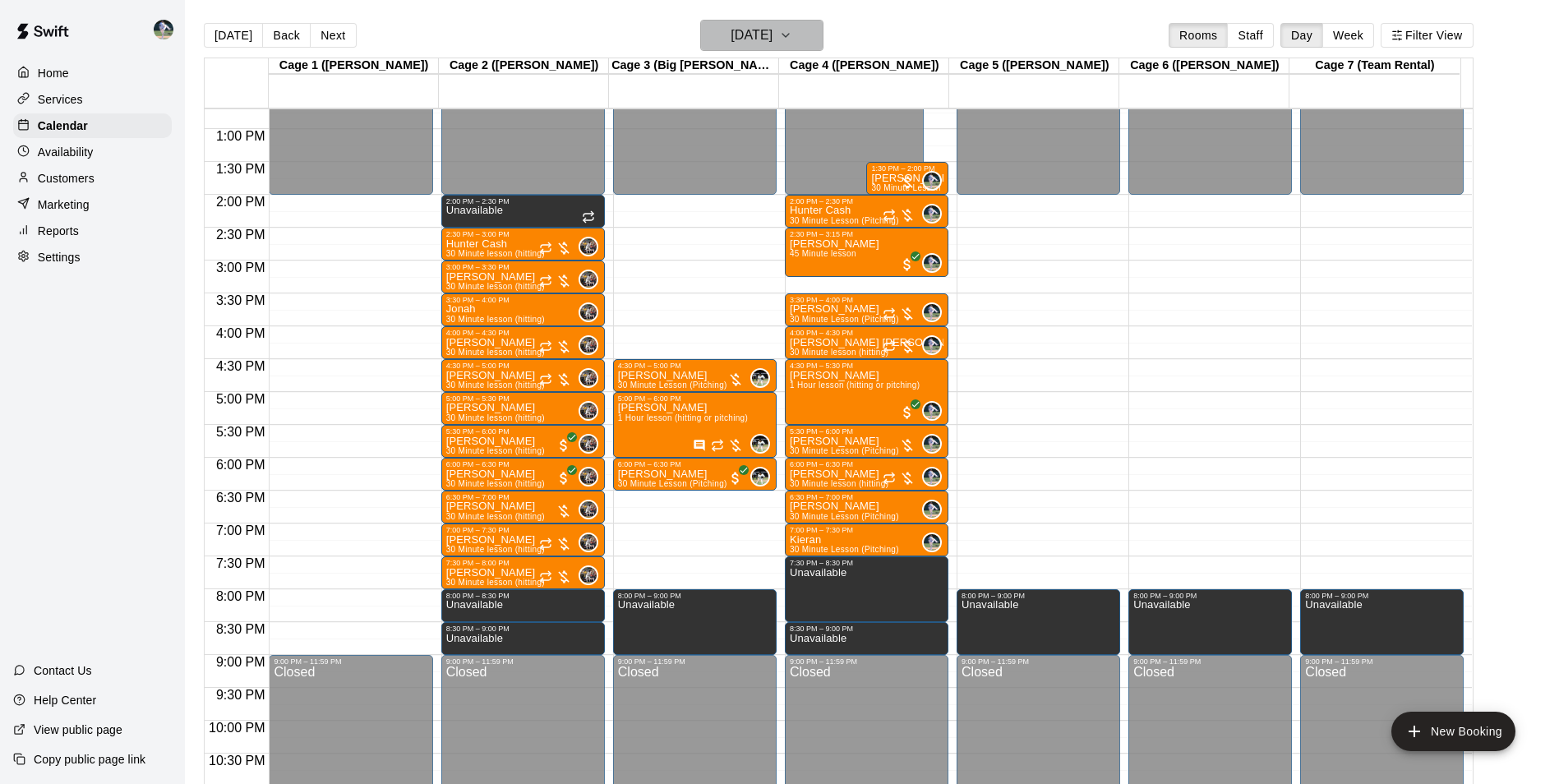
click at [754, 40] on h6 "[DATE]" at bounding box center [751, 36] width 42 height 23
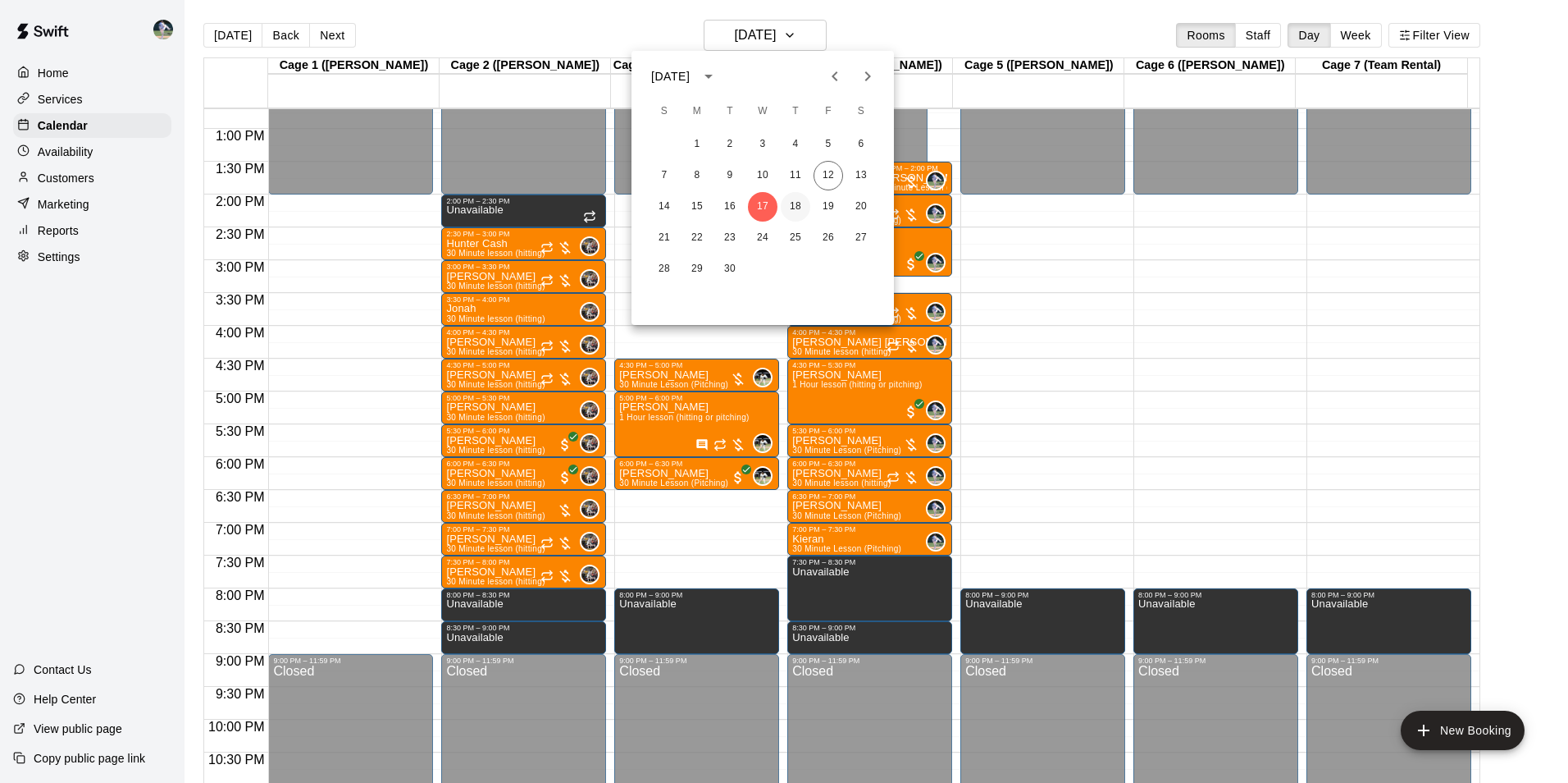
click at [798, 205] on button "18" at bounding box center [795, 206] width 29 height 29
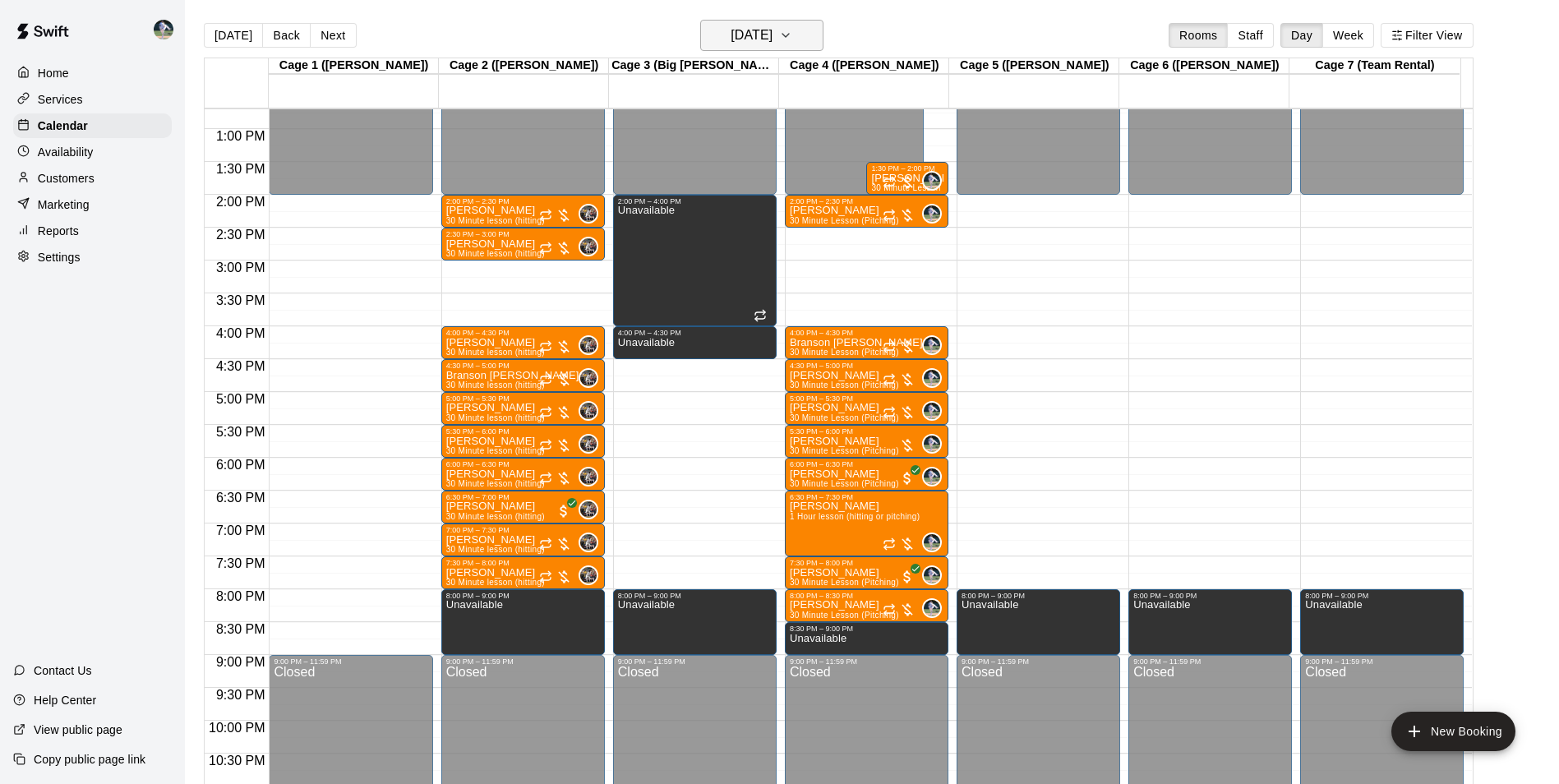
click at [748, 32] on h6 "[DATE]" at bounding box center [751, 36] width 42 height 23
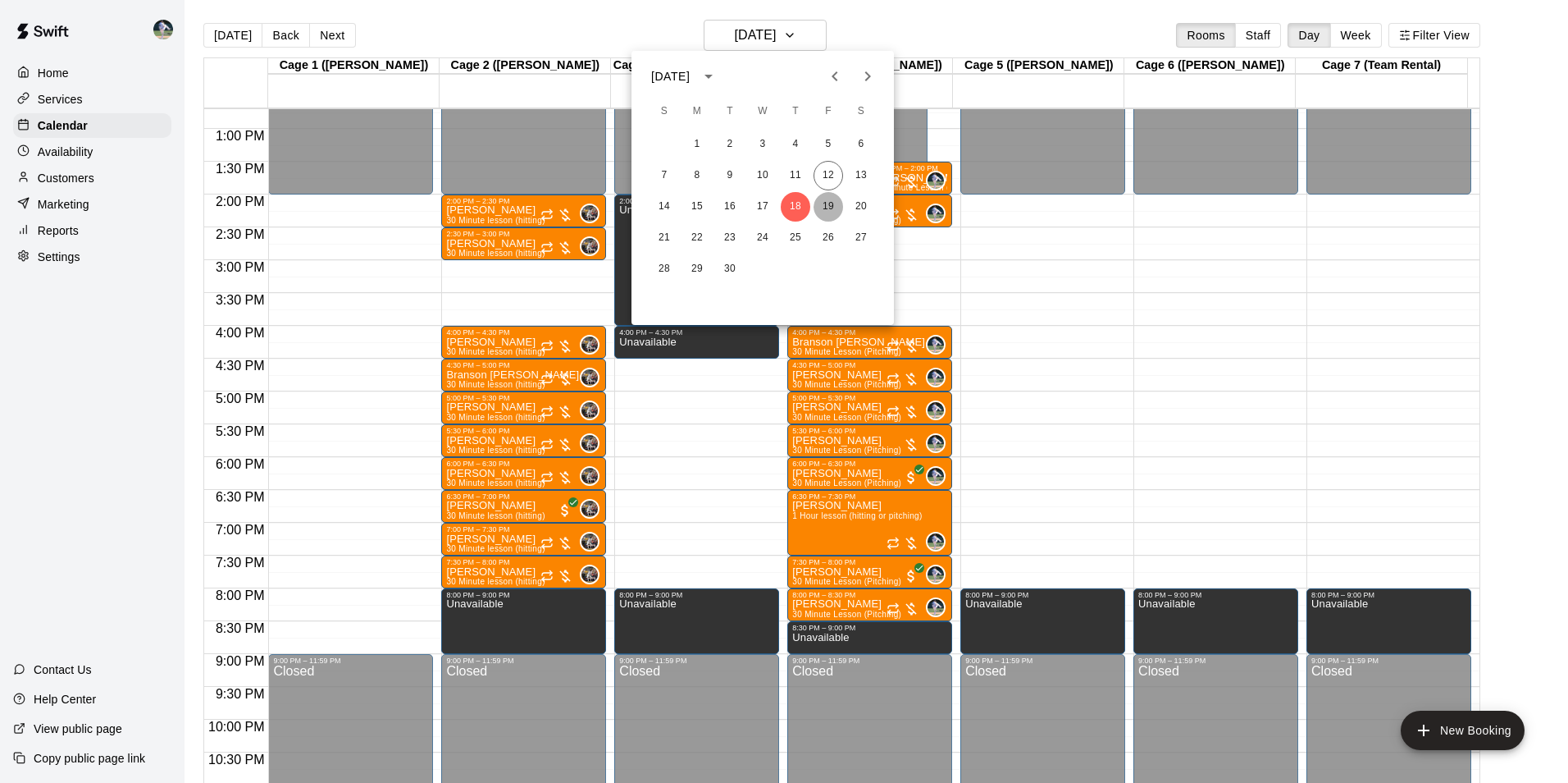
click at [819, 203] on button "19" at bounding box center [828, 206] width 29 height 29
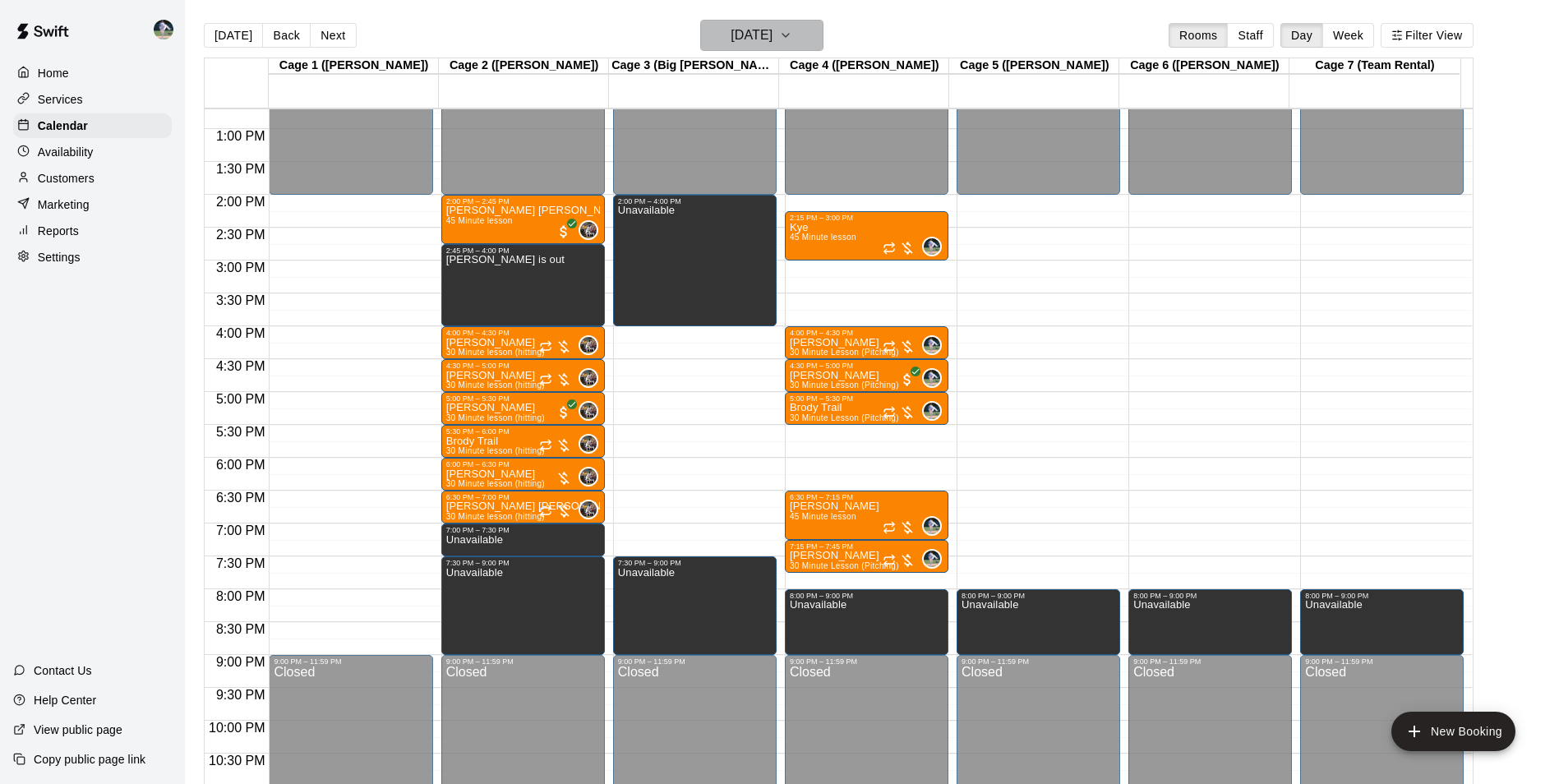
click at [756, 36] on h6 "[DATE]" at bounding box center [751, 36] width 42 height 23
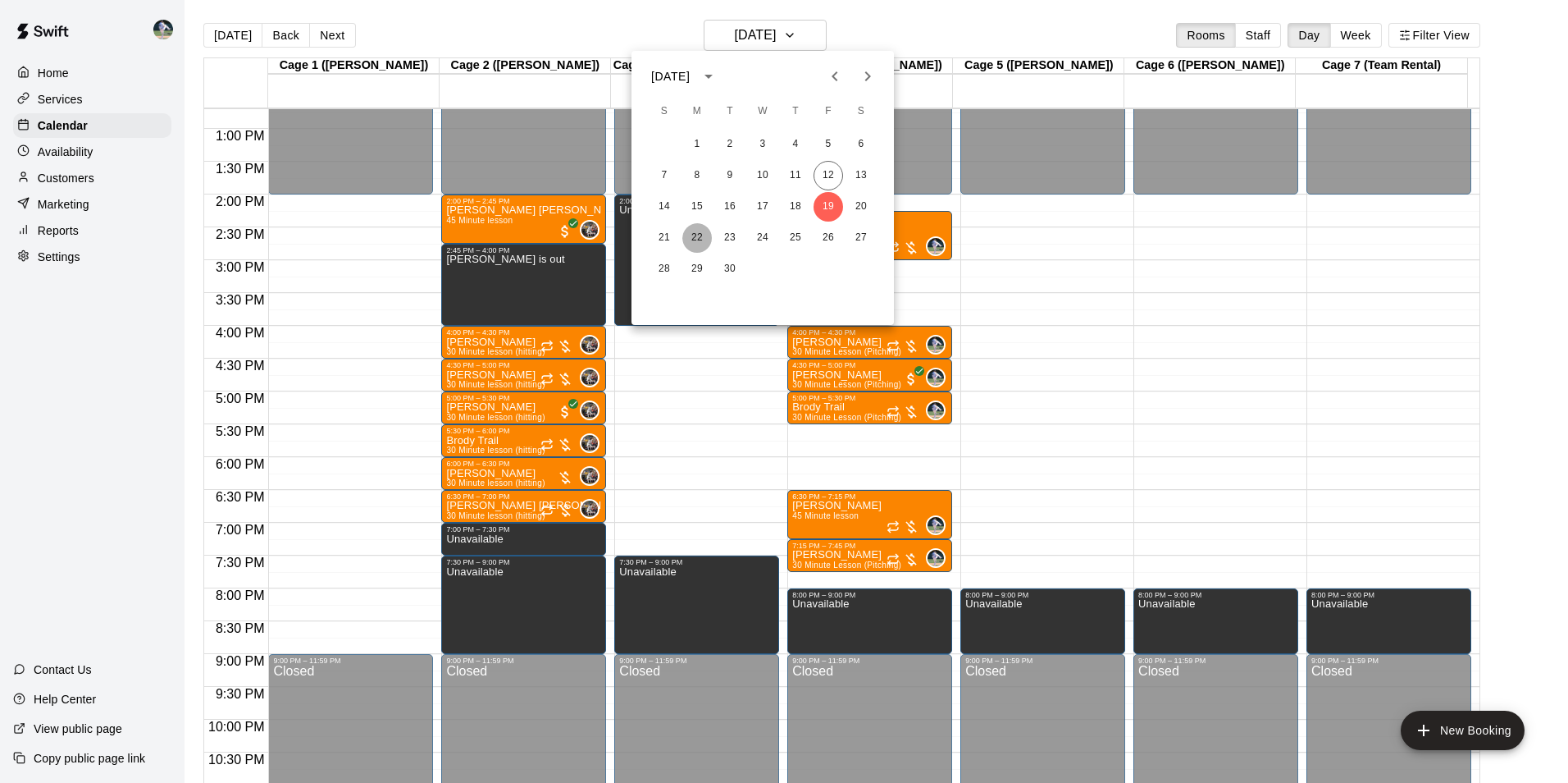
click at [695, 234] on button "22" at bounding box center [697, 237] width 29 height 29
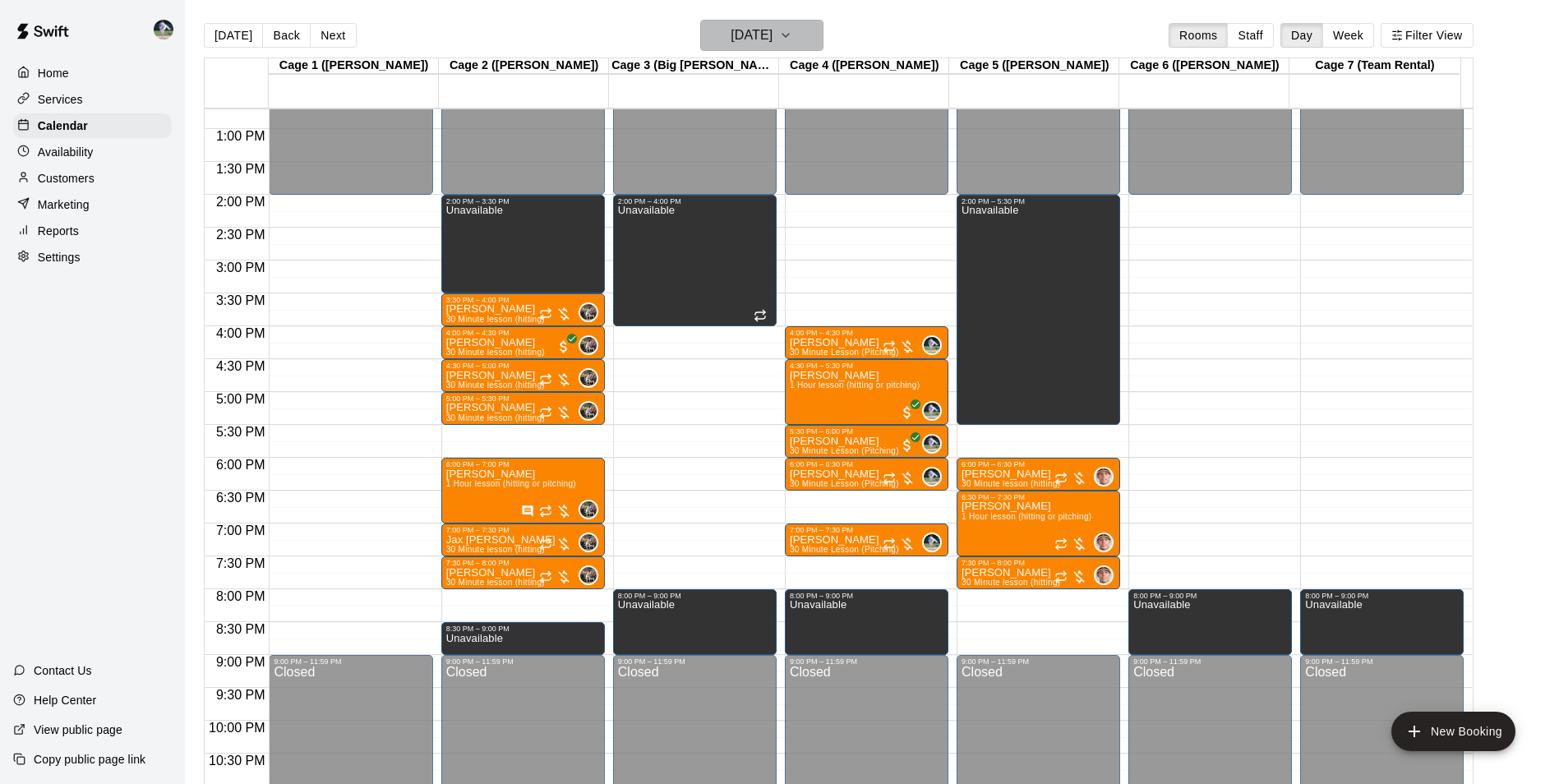
click at [740, 37] on h6 "[DATE]" at bounding box center [751, 36] width 42 height 23
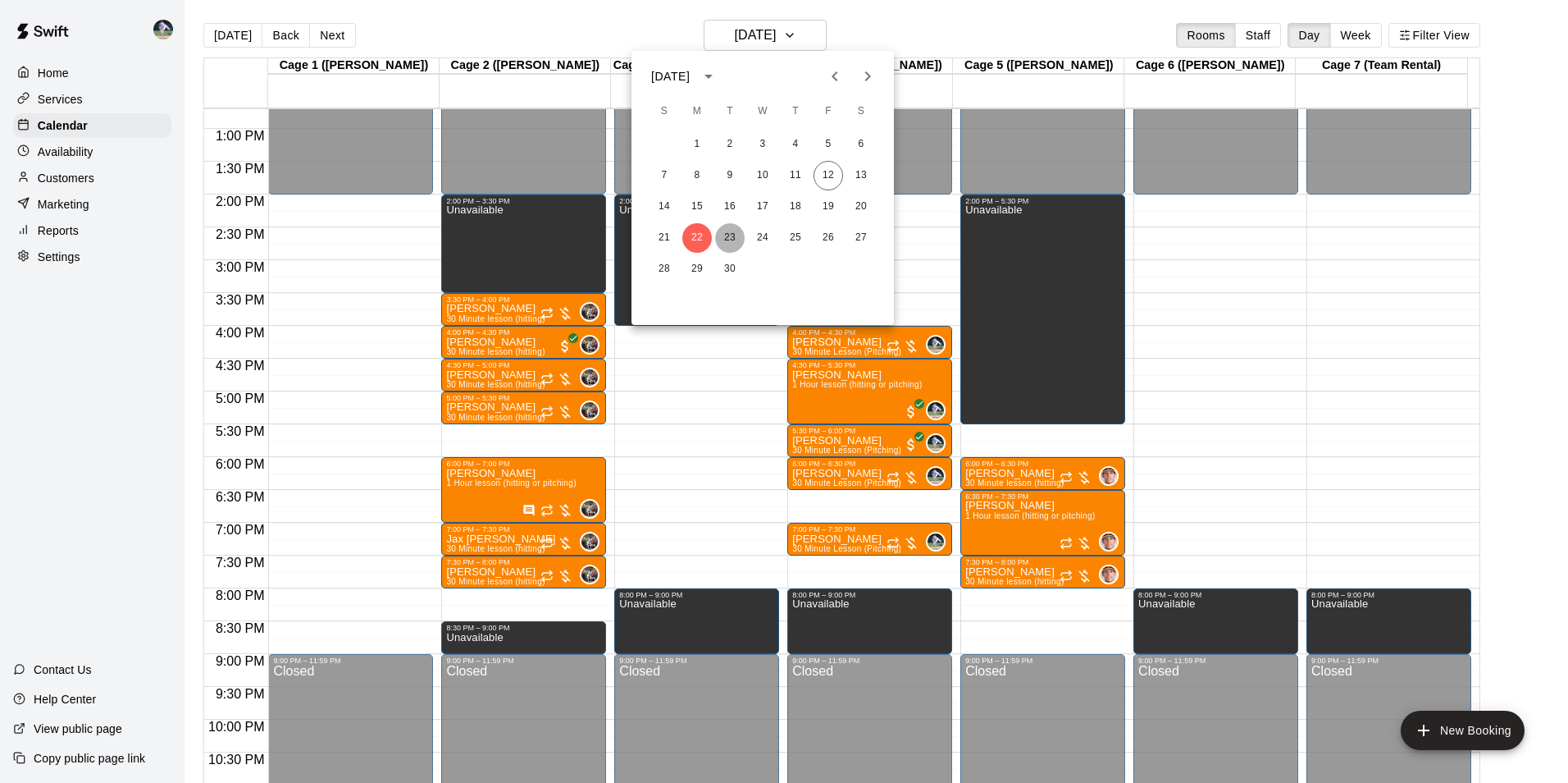
click at [728, 238] on button "23" at bounding box center [729, 237] width 29 height 29
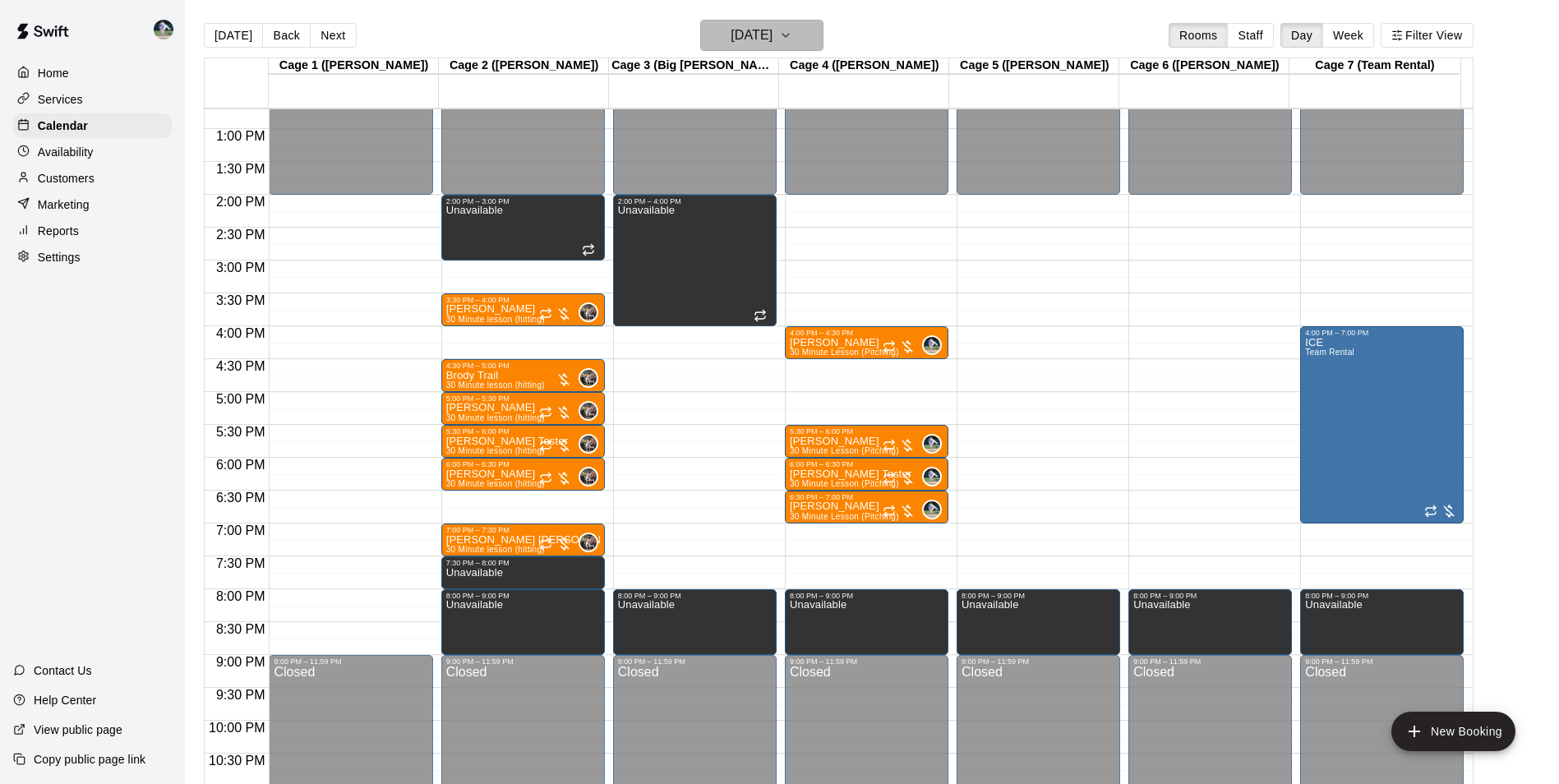
click at [765, 32] on h6 "[DATE]" at bounding box center [751, 36] width 42 height 23
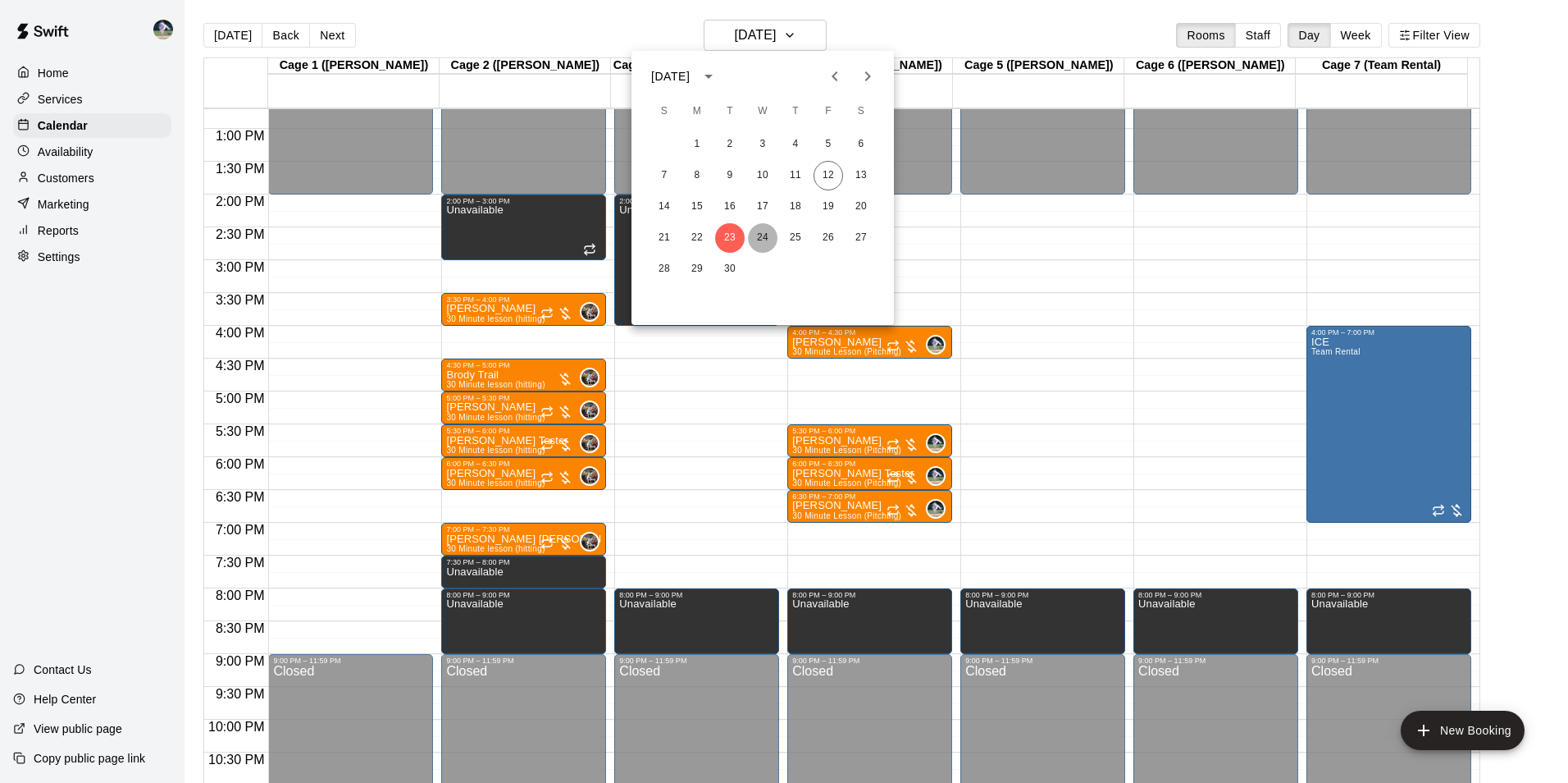
click at [762, 232] on button "24" at bounding box center [762, 237] width 29 height 29
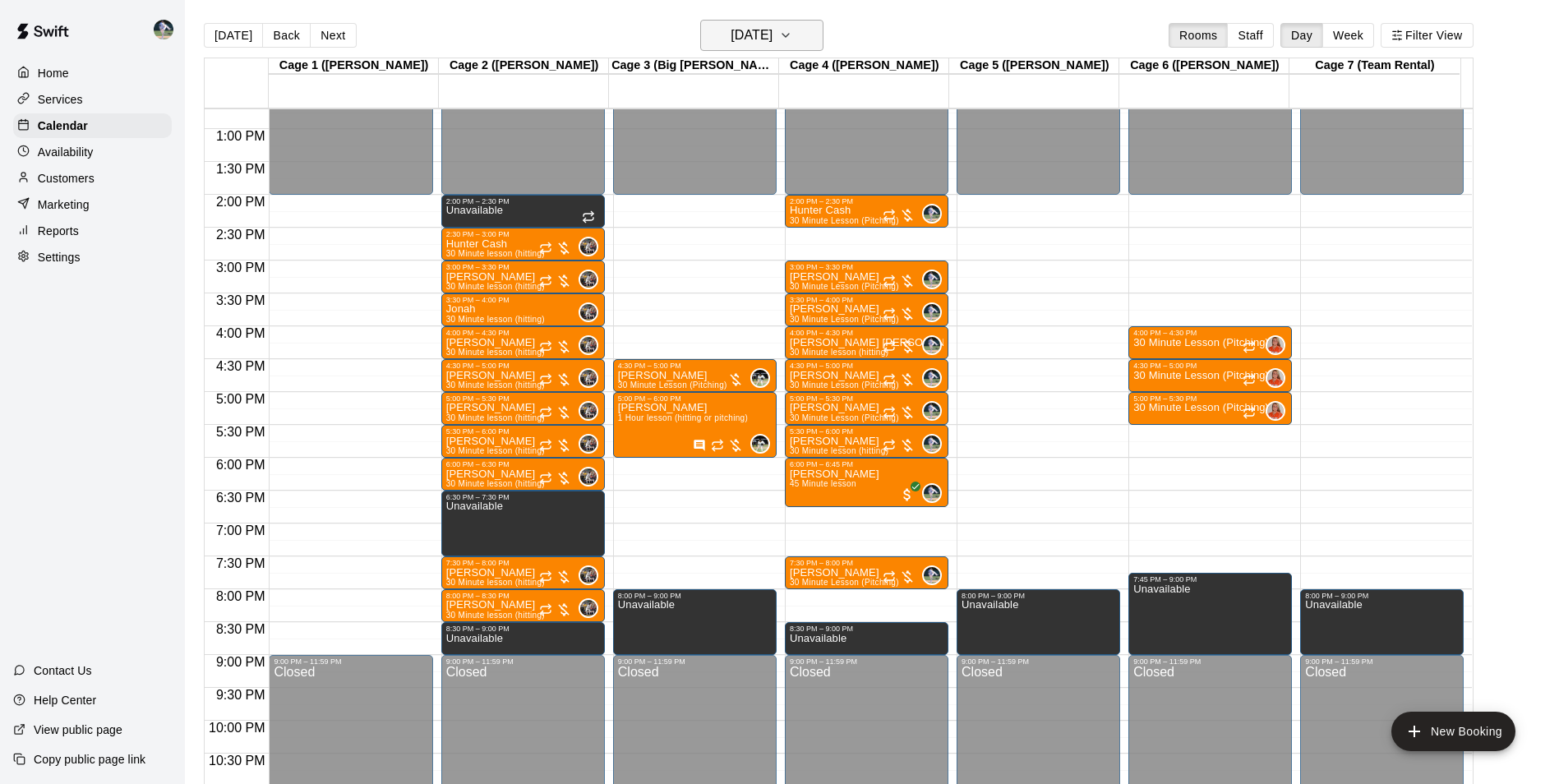
click at [758, 27] on h6 "[DATE]" at bounding box center [751, 36] width 42 height 23
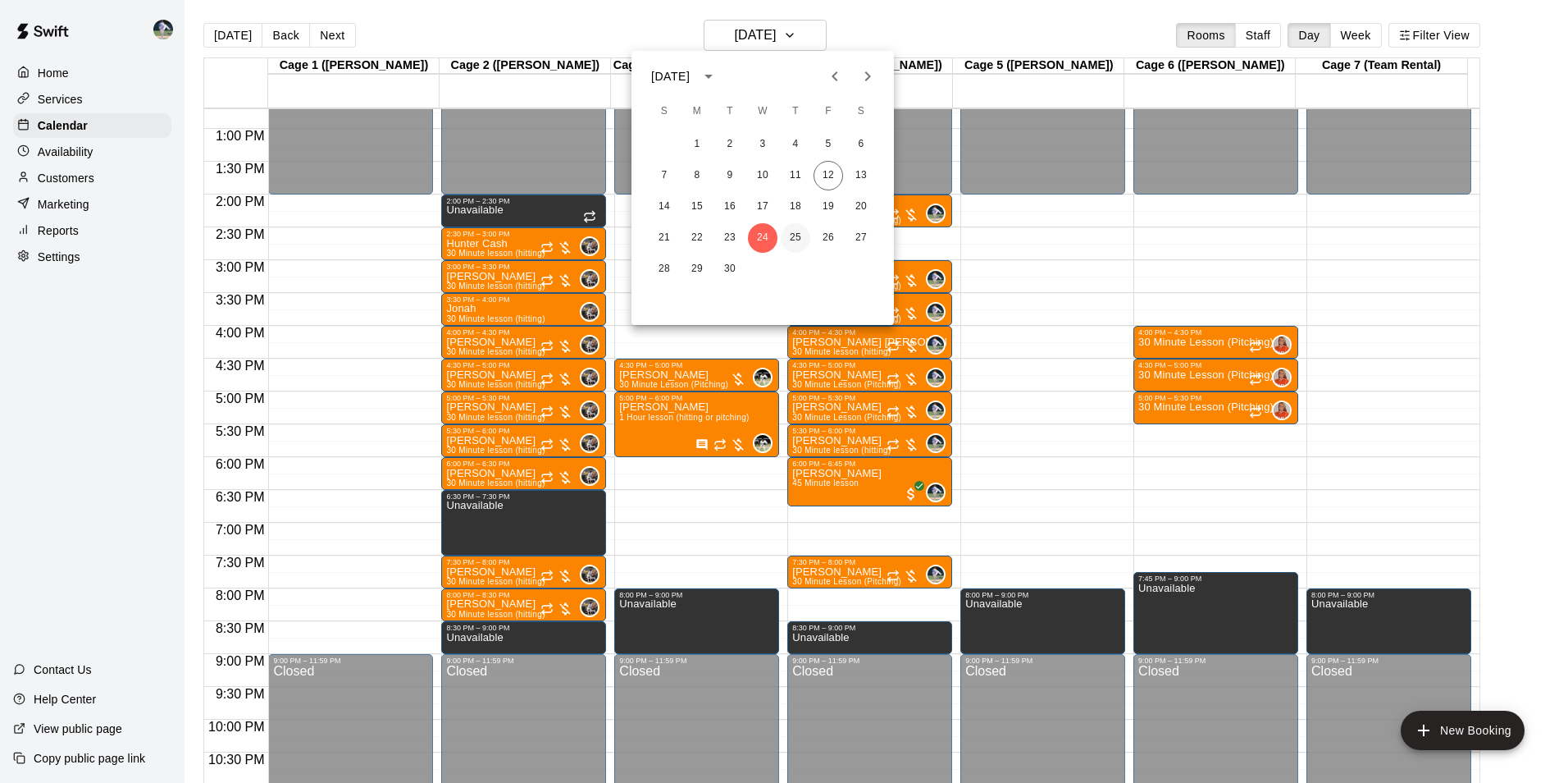
click at [800, 237] on button "25" at bounding box center [795, 237] width 29 height 29
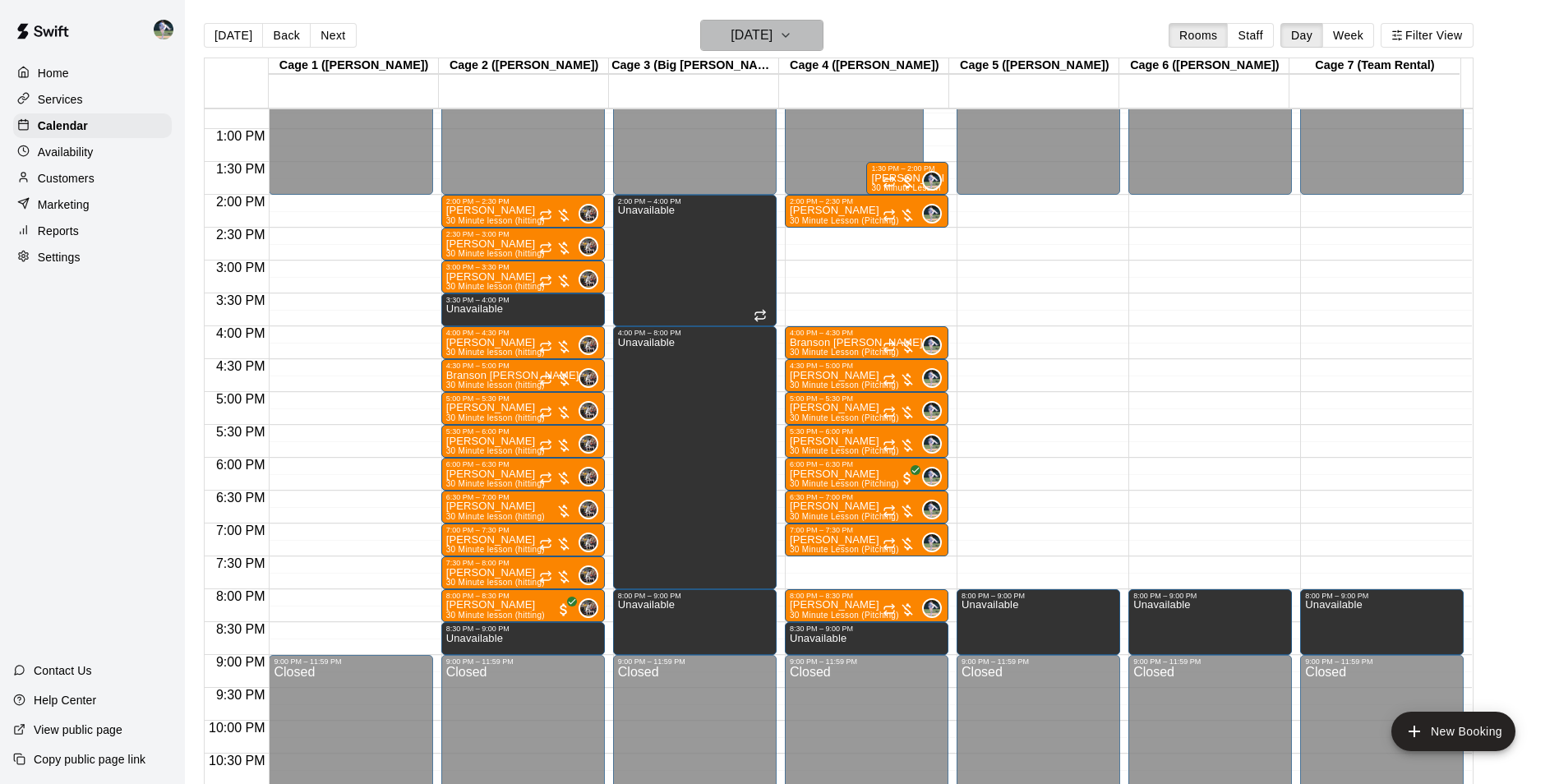
click at [738, 36] on h6 "Thursday Sep 25" at bounding box center [751, 36] width 42 height 23
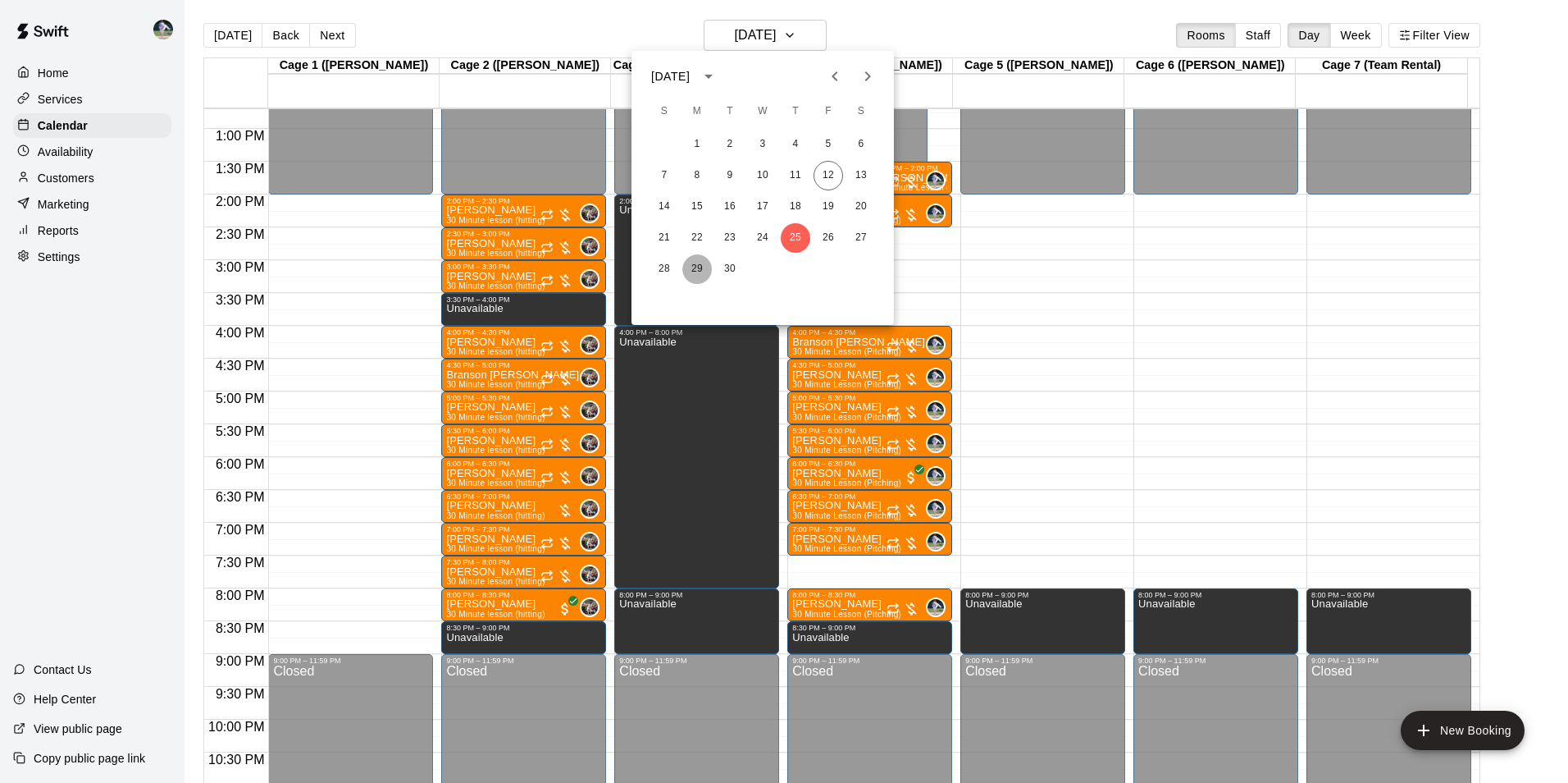
click at [697, 267] on button "29" at bounding box center [697, 268] width 29 height 29
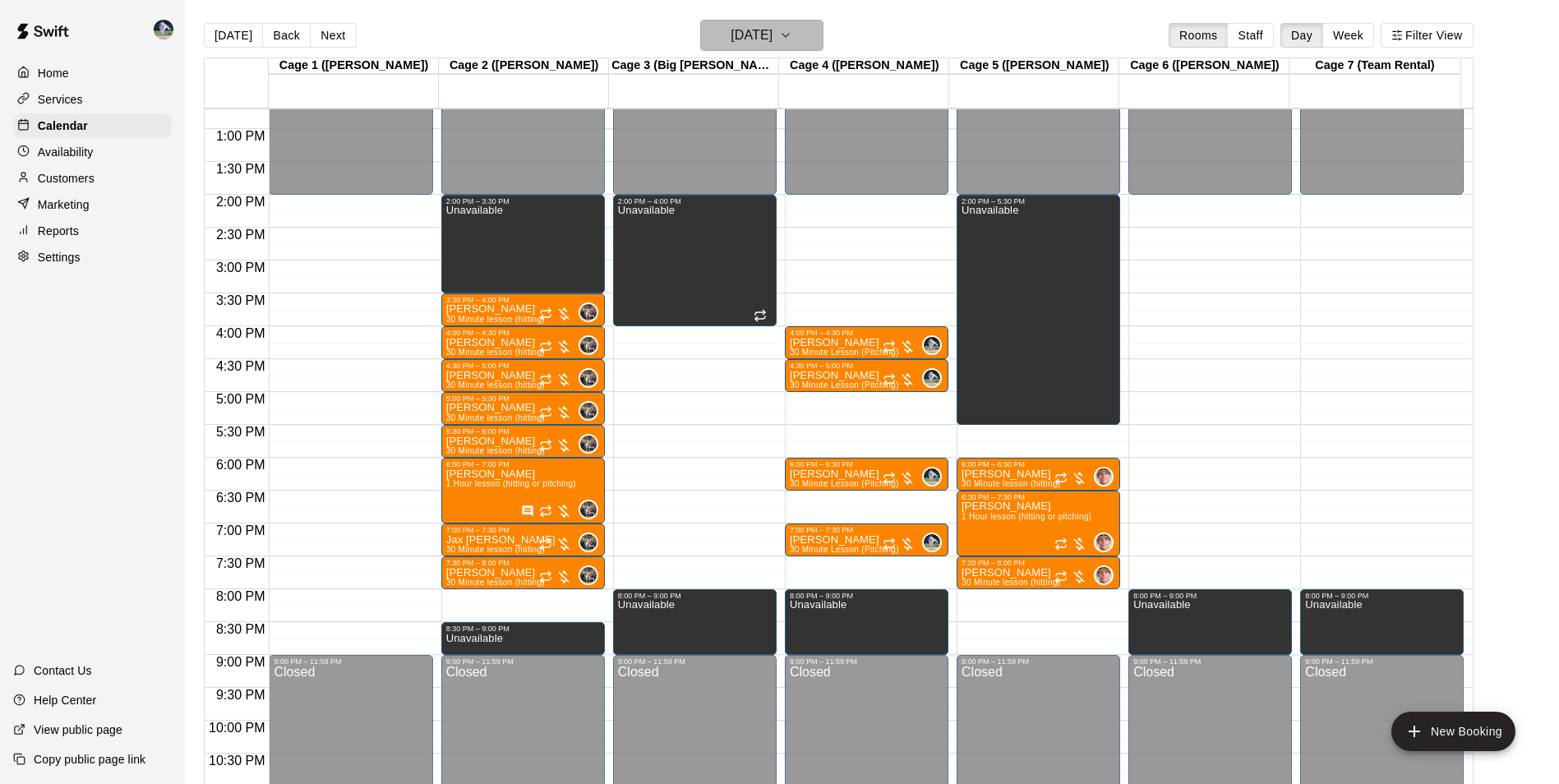
click at [740, 41] on h6 "Monday Sep 29" at bounding box center [751, 36] width 42 height 23
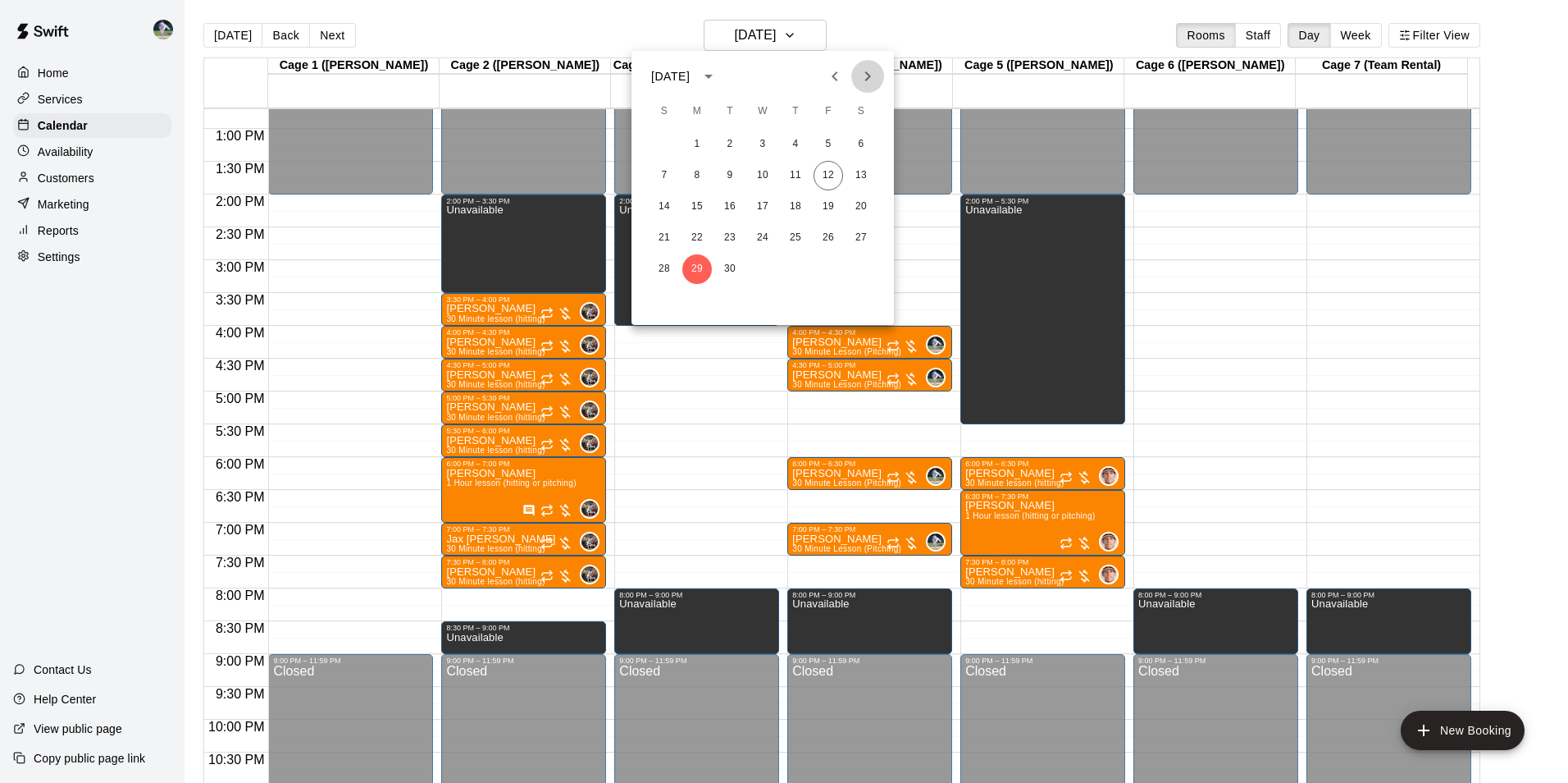
click at [868, 74] on icon "Next month" at bounding box center [868, 75] width 5 height 10
click at [761, 141] on button "1" at bounding box center [762, 144] width 29 height 29
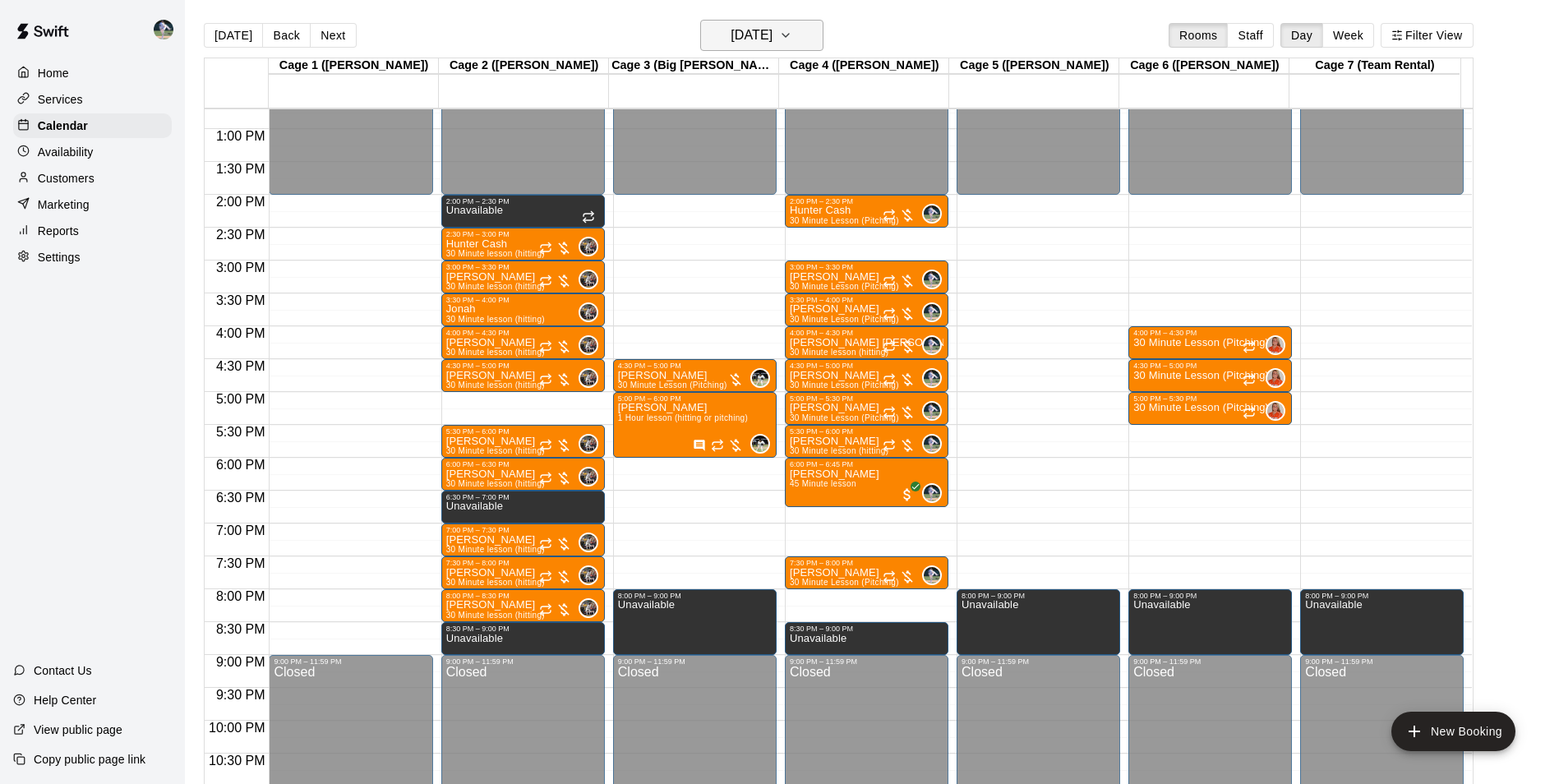
click at [759, 38] on h6 "[DATE]" at bounding box center [751, 36] width 42 height 23
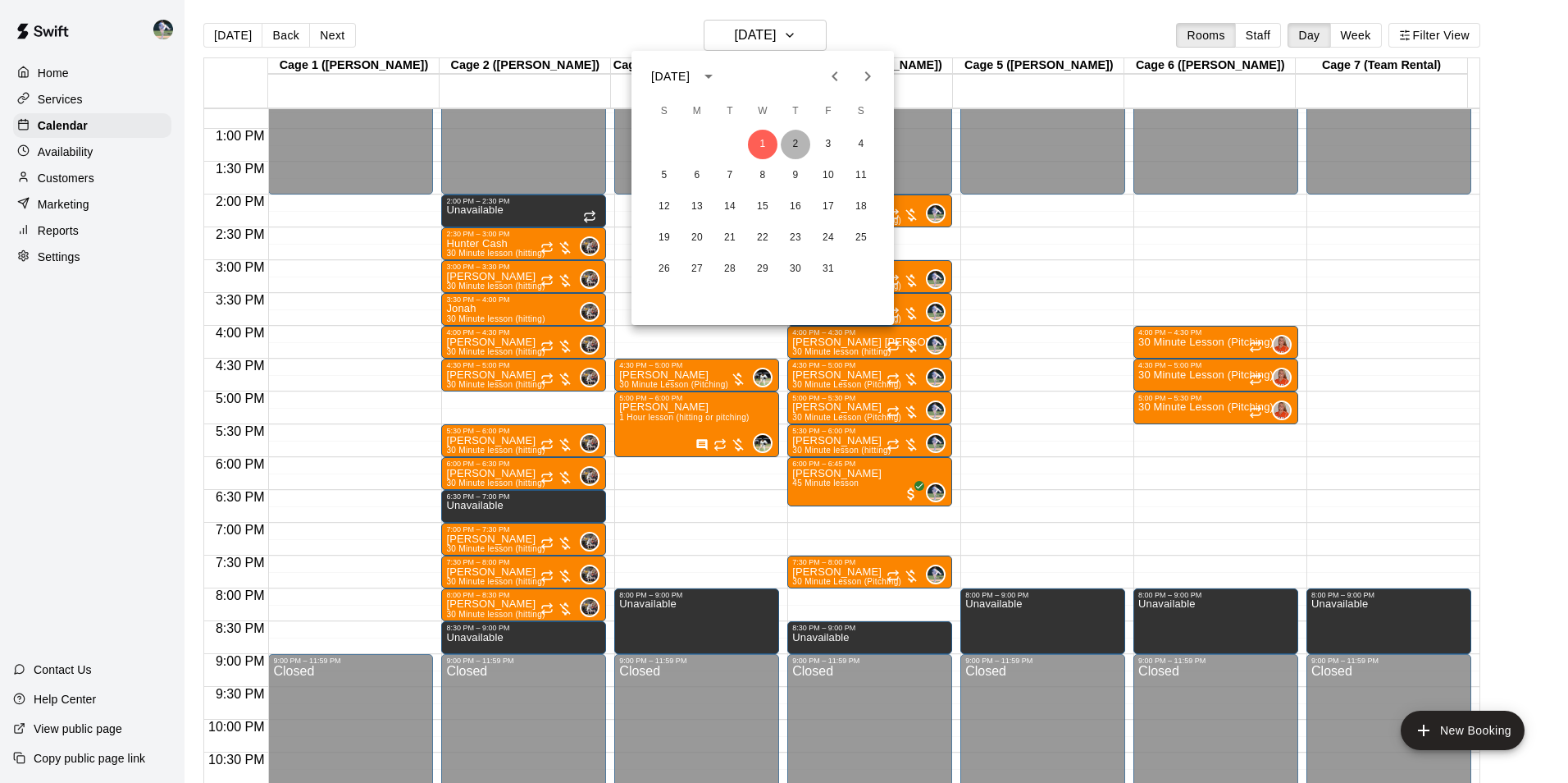
click at [791, 148] on button "2" at bounding box center [795, 144] width 29 height 29
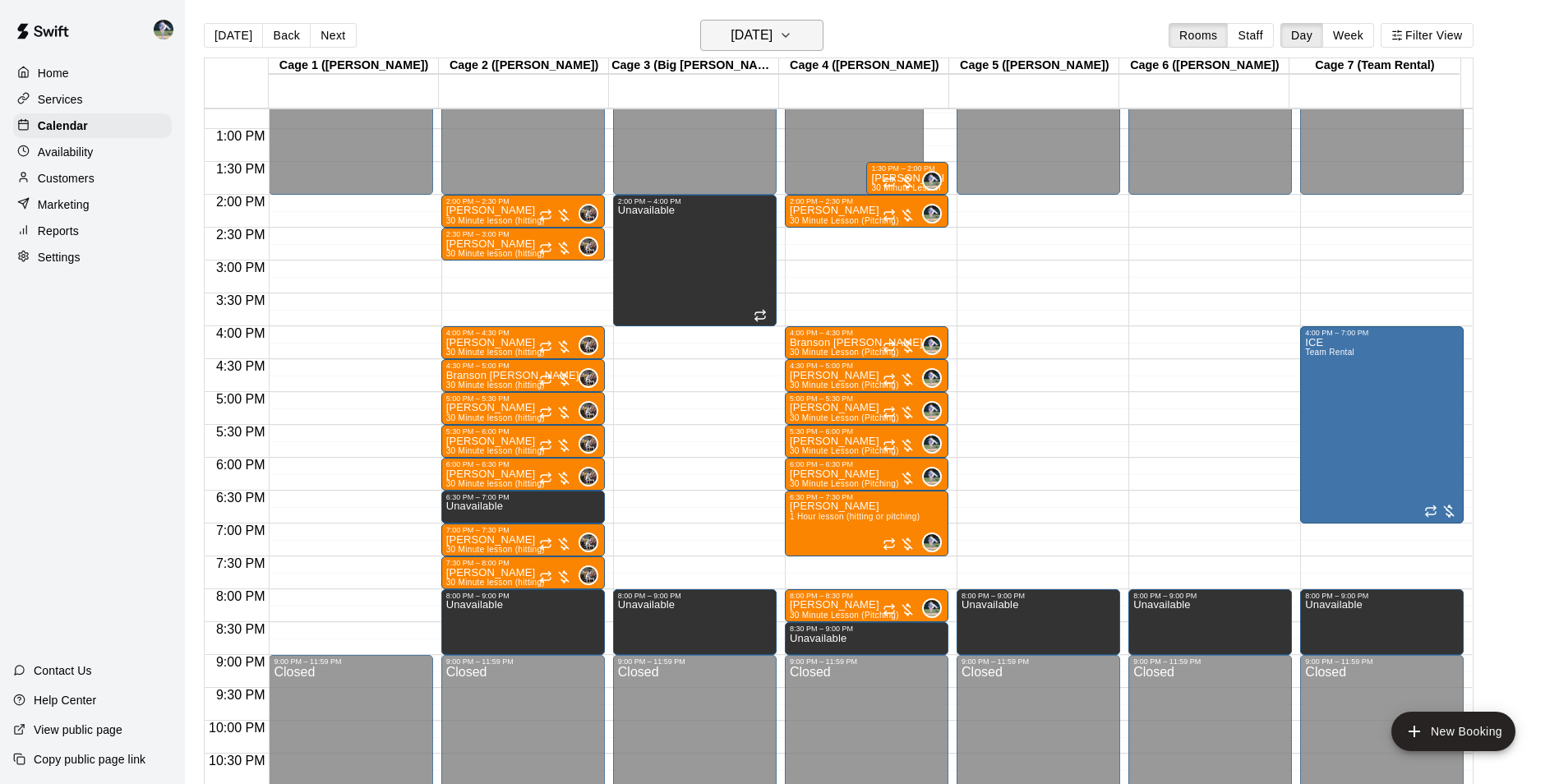
click at [773, 44] on h6 "[DATE]" at bounding box center [751, 36] width 42 height 23
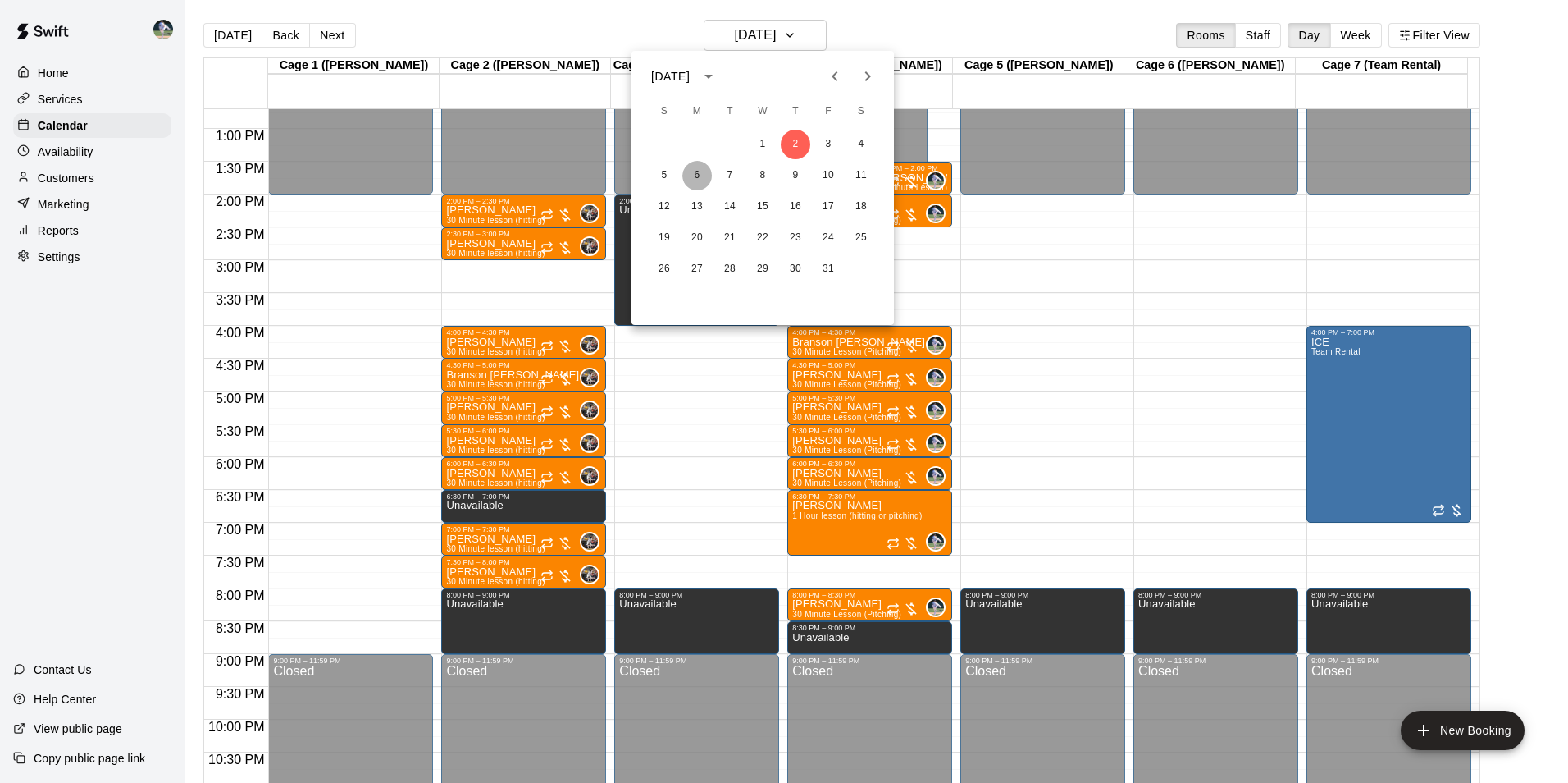
click at [697, 175] on button "6" at bounding box center [697, 175] width 29 height 29
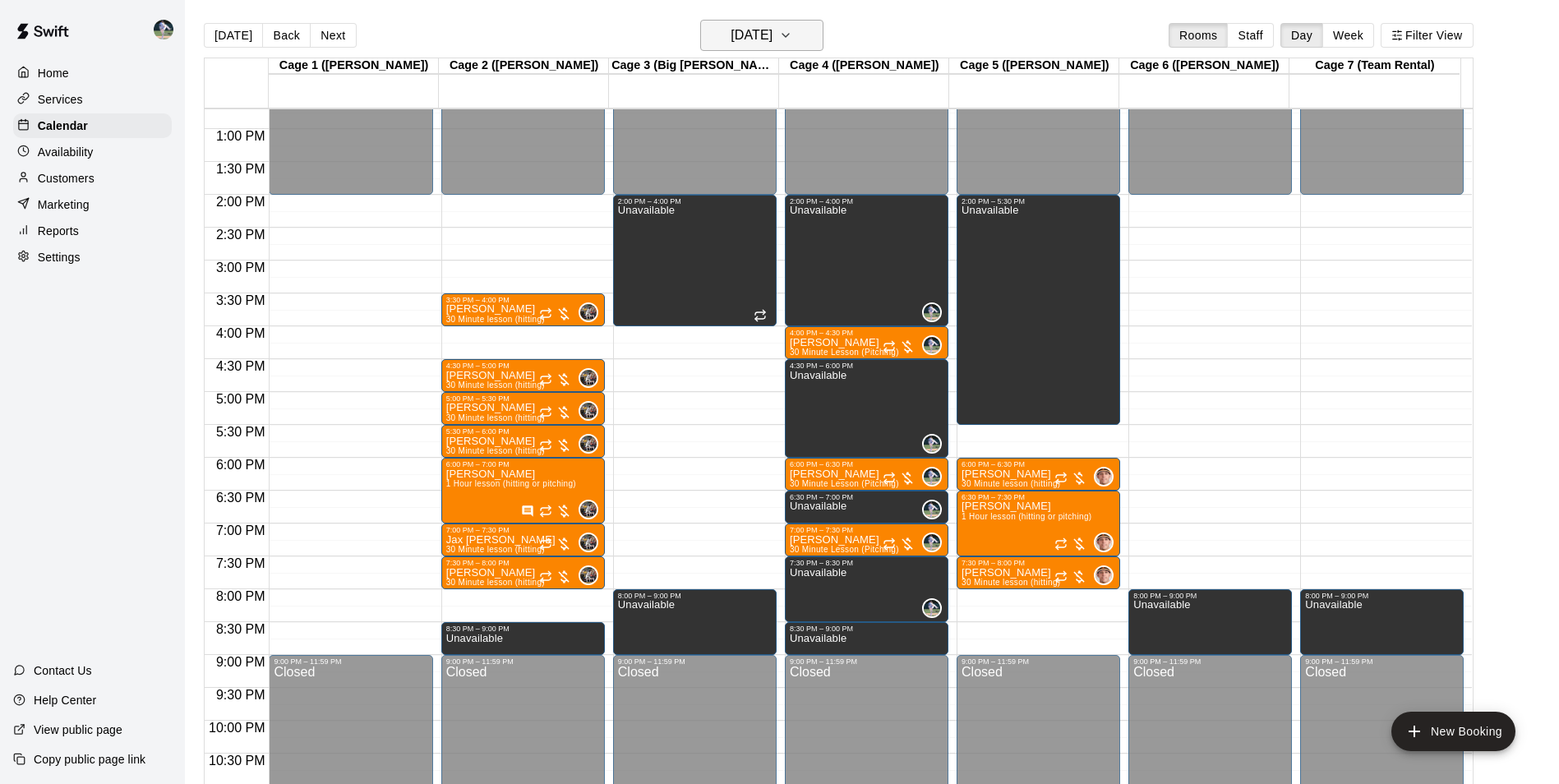
click at [731, 36] on h6 "Monday Oct 06" at bounding box center [751, 36] width 42 height 23
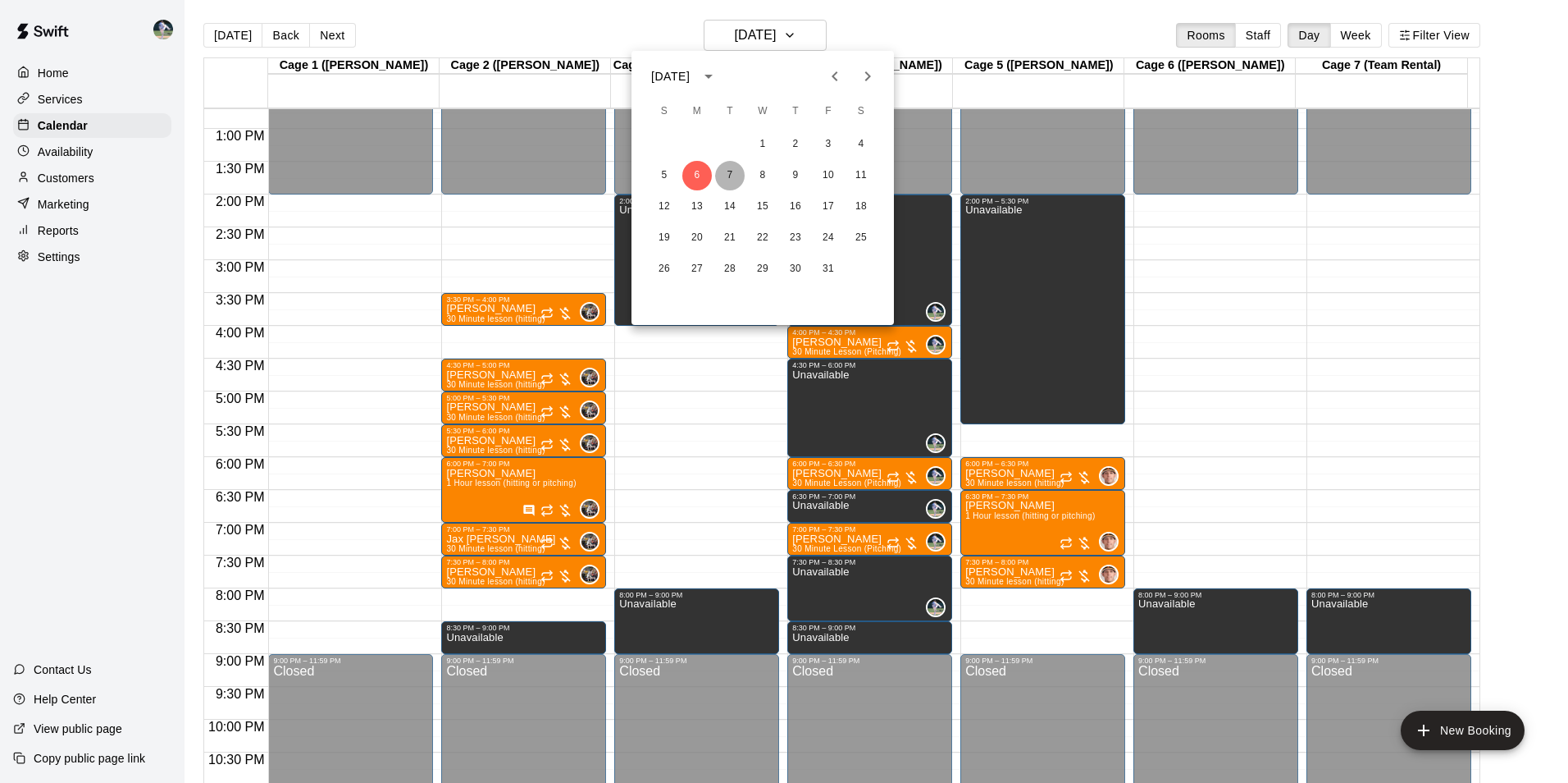
click at [733, 170] on button "7" at bounding box center [729, 175] width 29 height 29
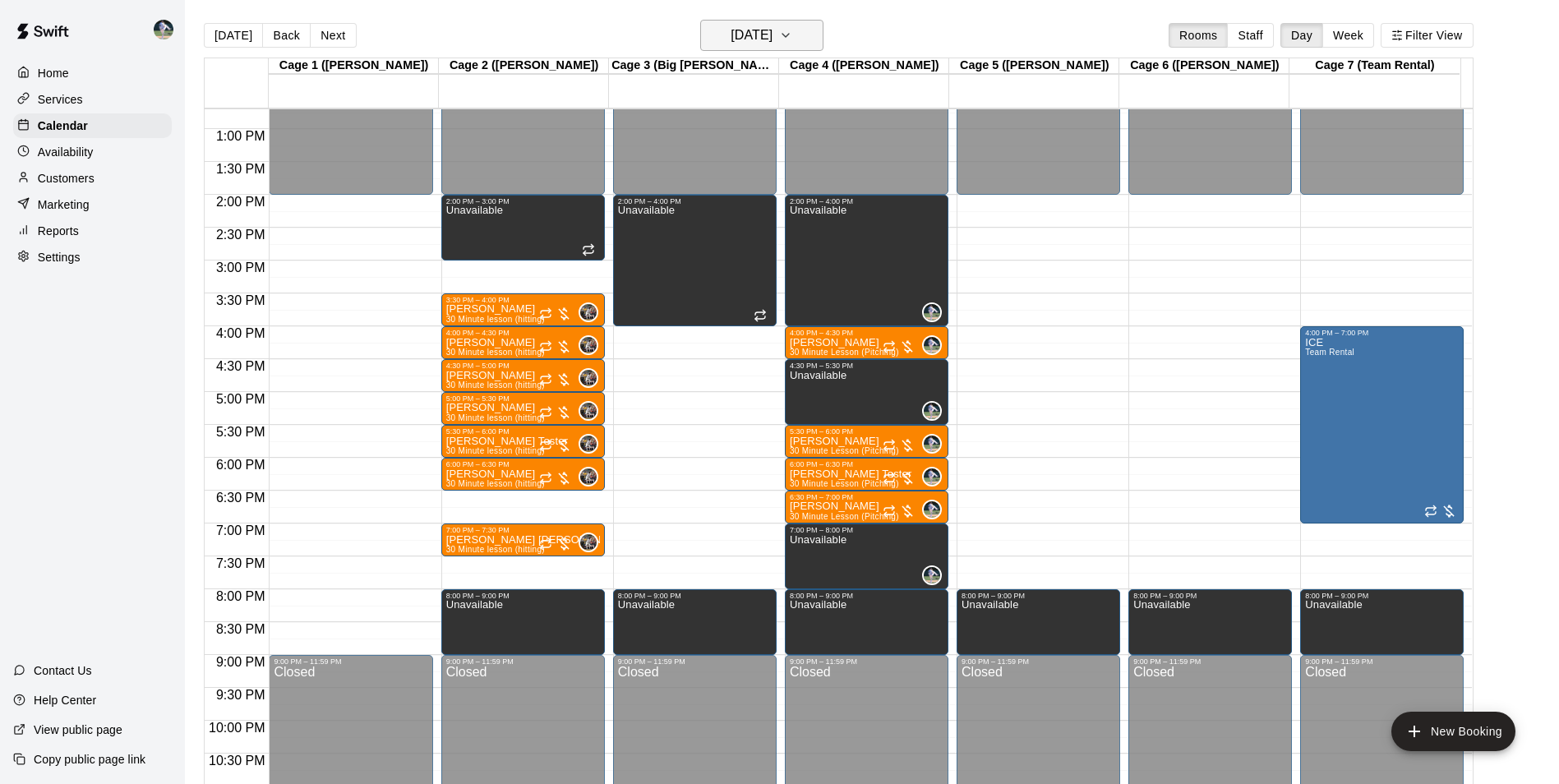
click at [752, 36] on h6 "Tuesday Oct 07" at bounding box center [751, 36] width 42 height 23
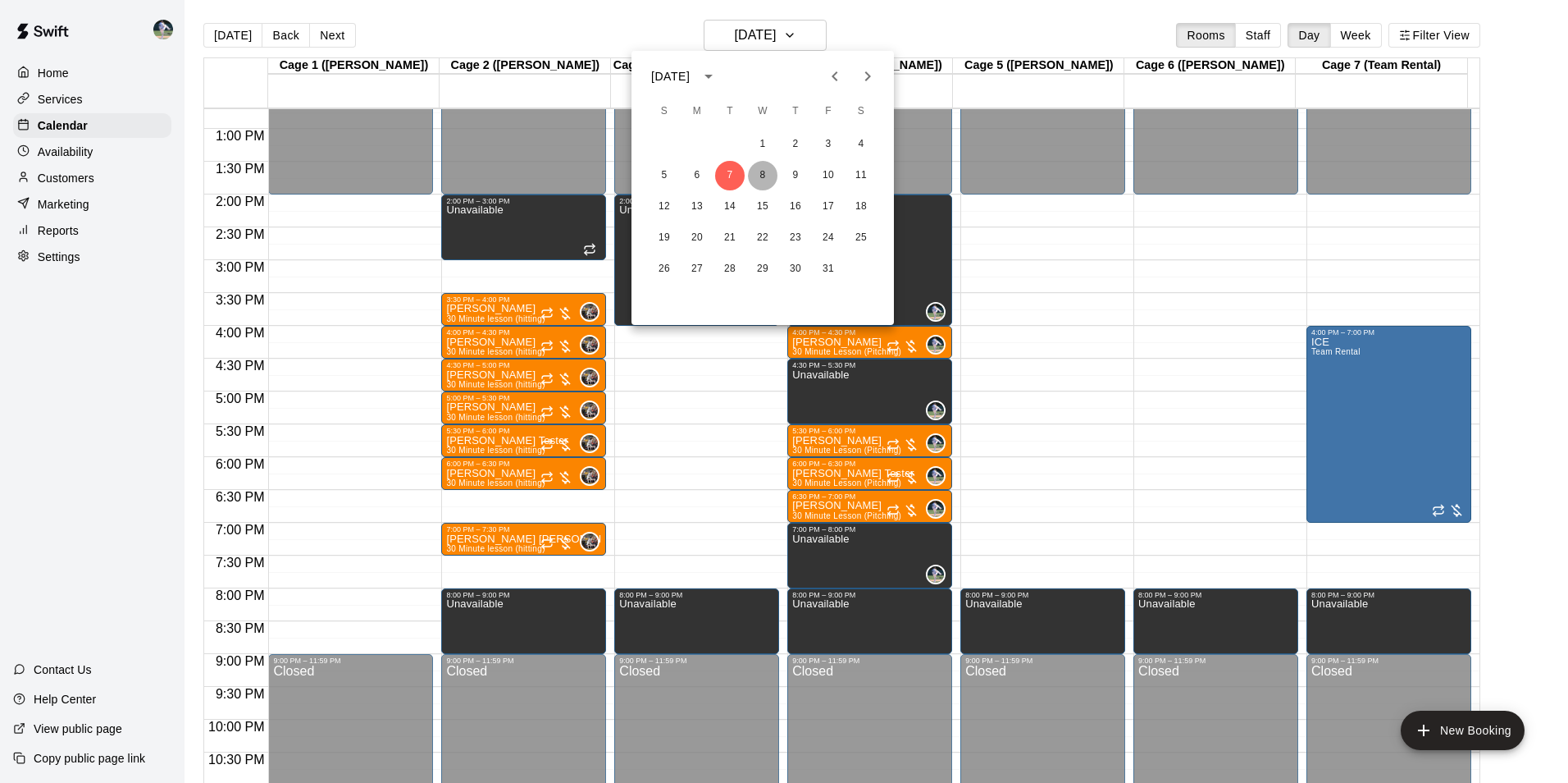
click at [768, 172] on button "8" at bounding box center [762, 175] width 29 height 29
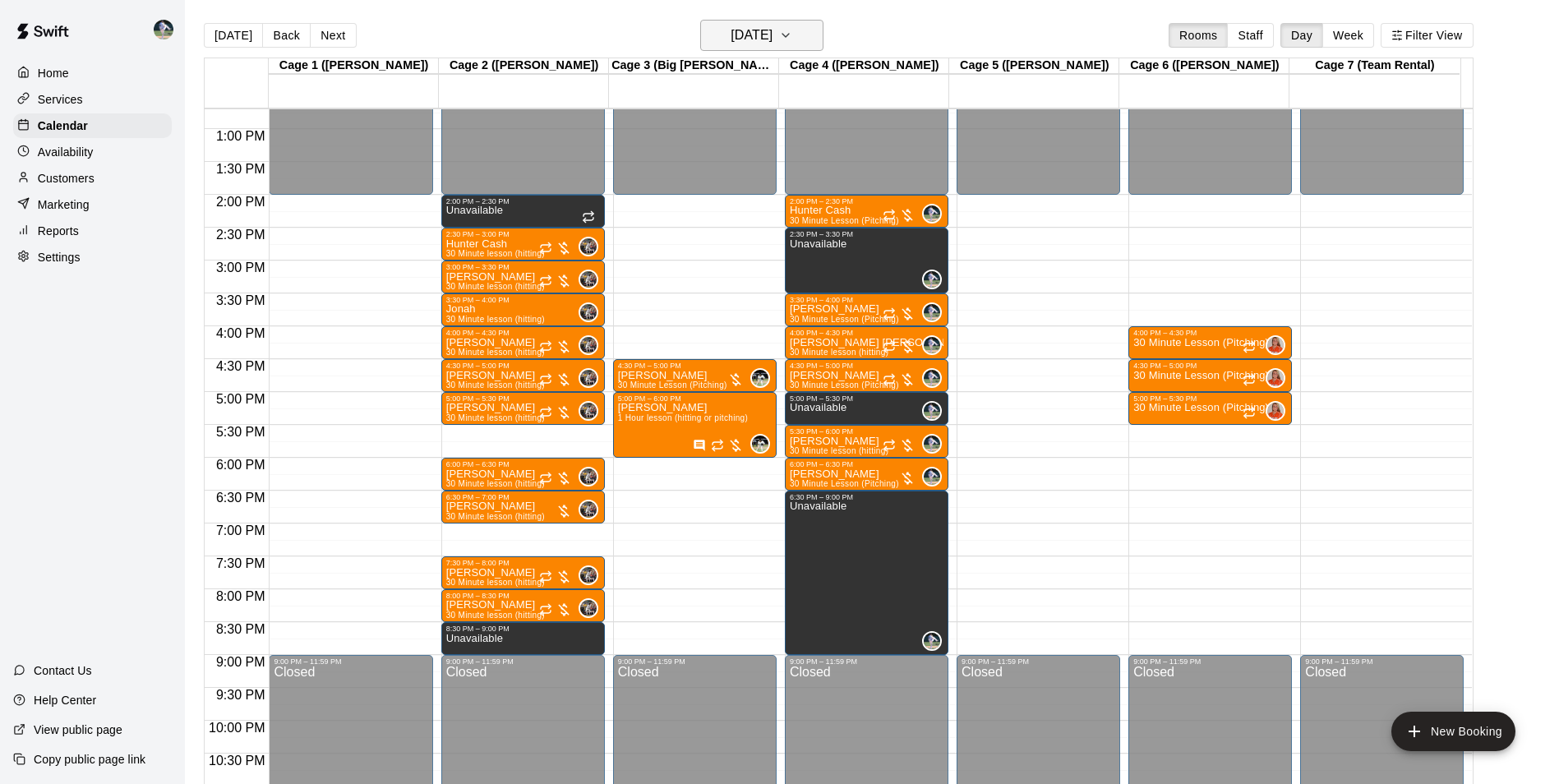
click at [768, 37] on h6 "[DATE]" at bounding box center [751, 36] width 42 height 23
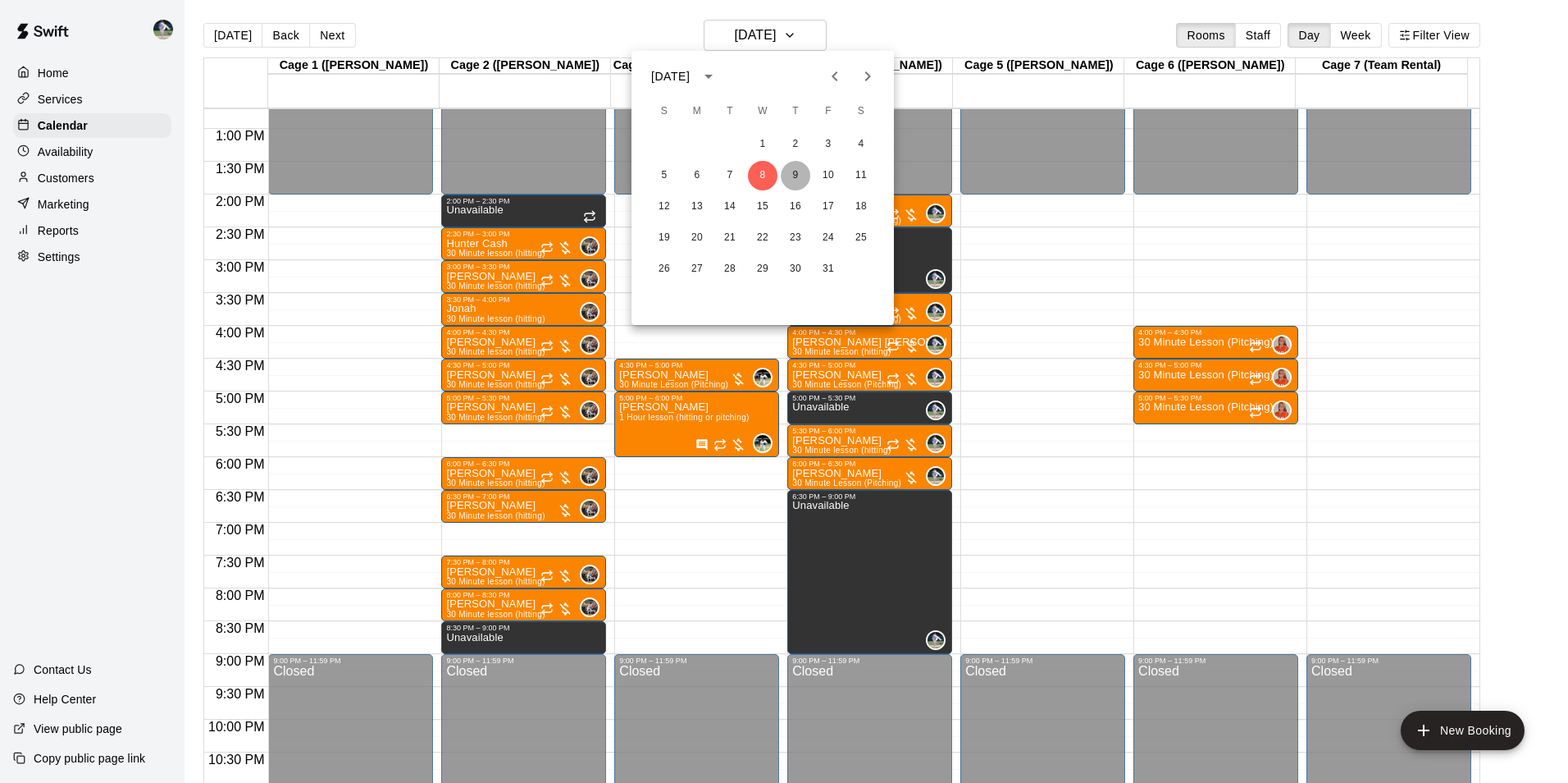
click at [792, 178] on button "9" at bounding box center [795, 175] width 29 height 29
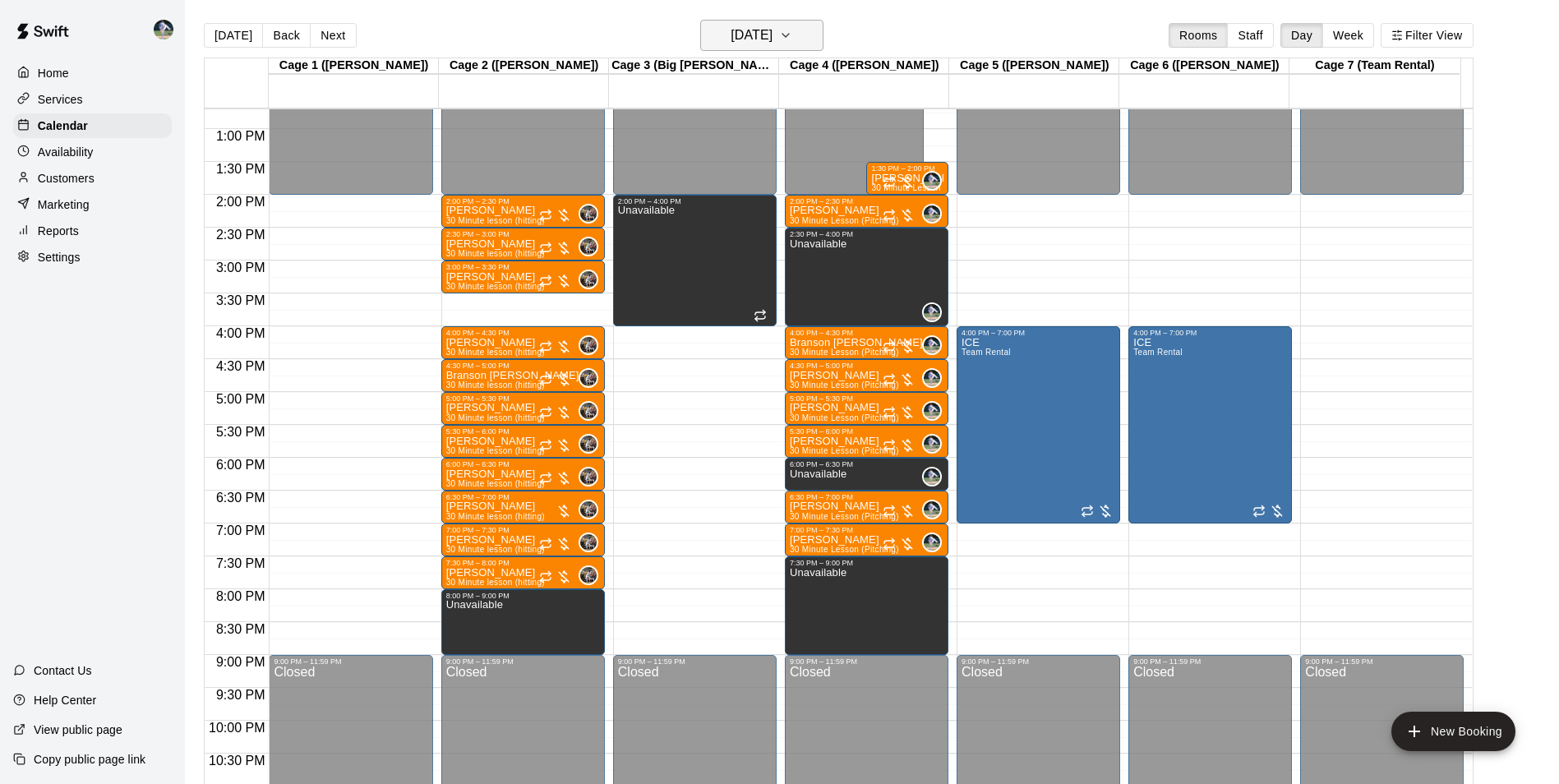
click at [764, 38] on h6 "Thursday Oct 09" at bounding box center [751, 36] width 42 height 23
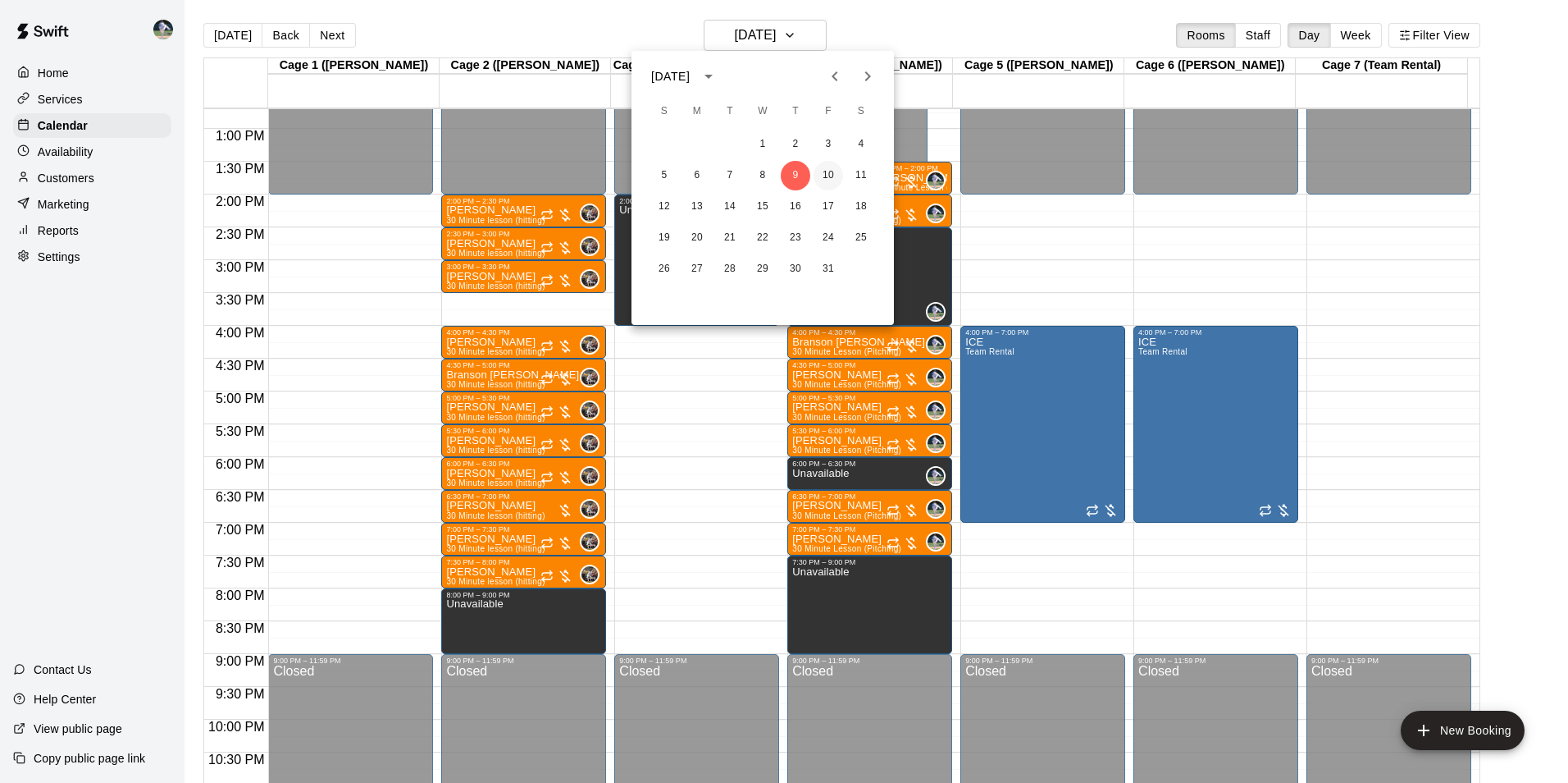
click at [825, 173] on button "10" at bounding box center [828, 175] width 29 height 29
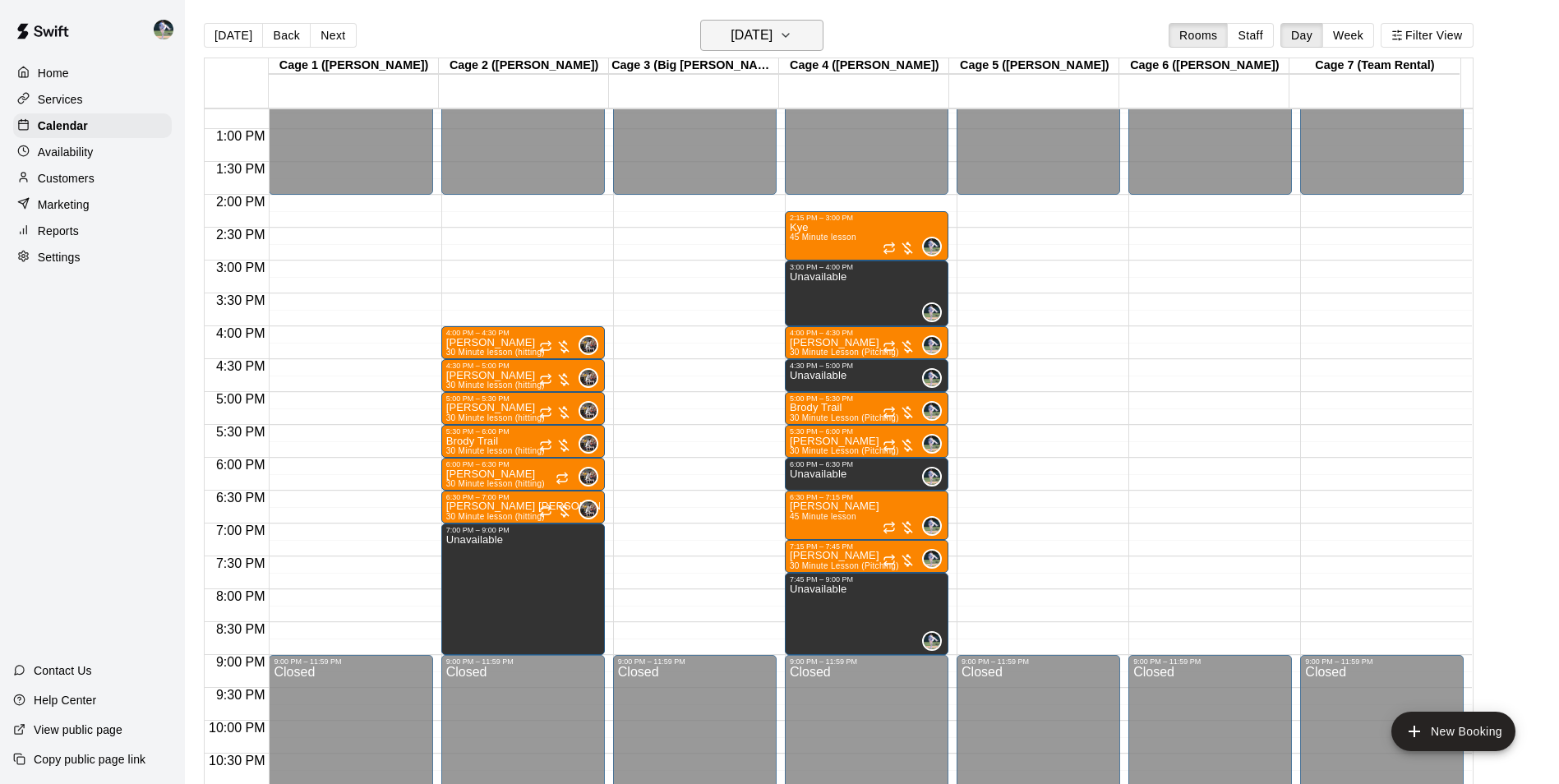
click at [748, 32] on h6 "Friday Oct 10" at bounding box center [751, 36] width 42 height 23
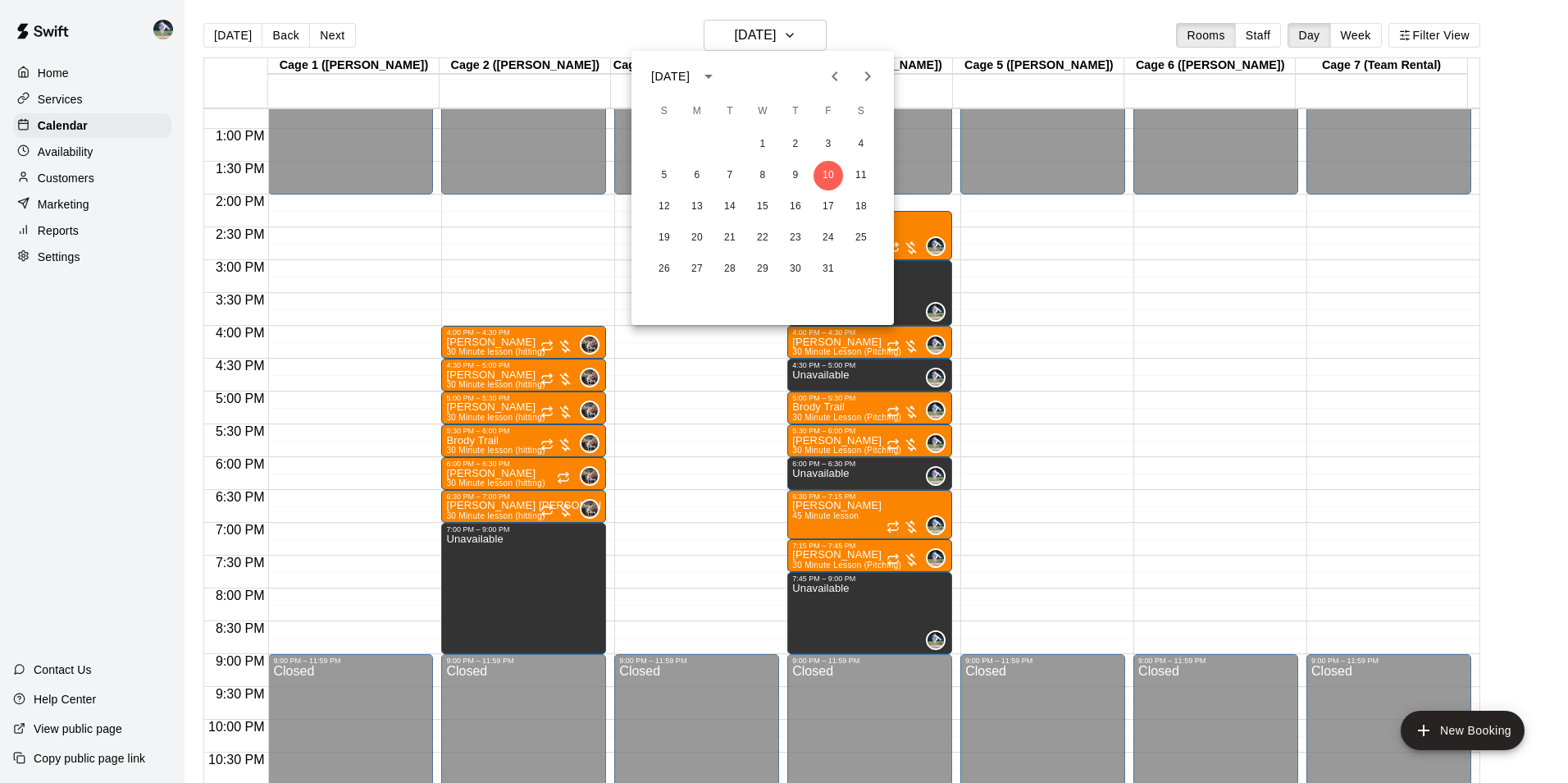
click at [577, 20] on div at bounding box center [784, 392] width 1568 height 783
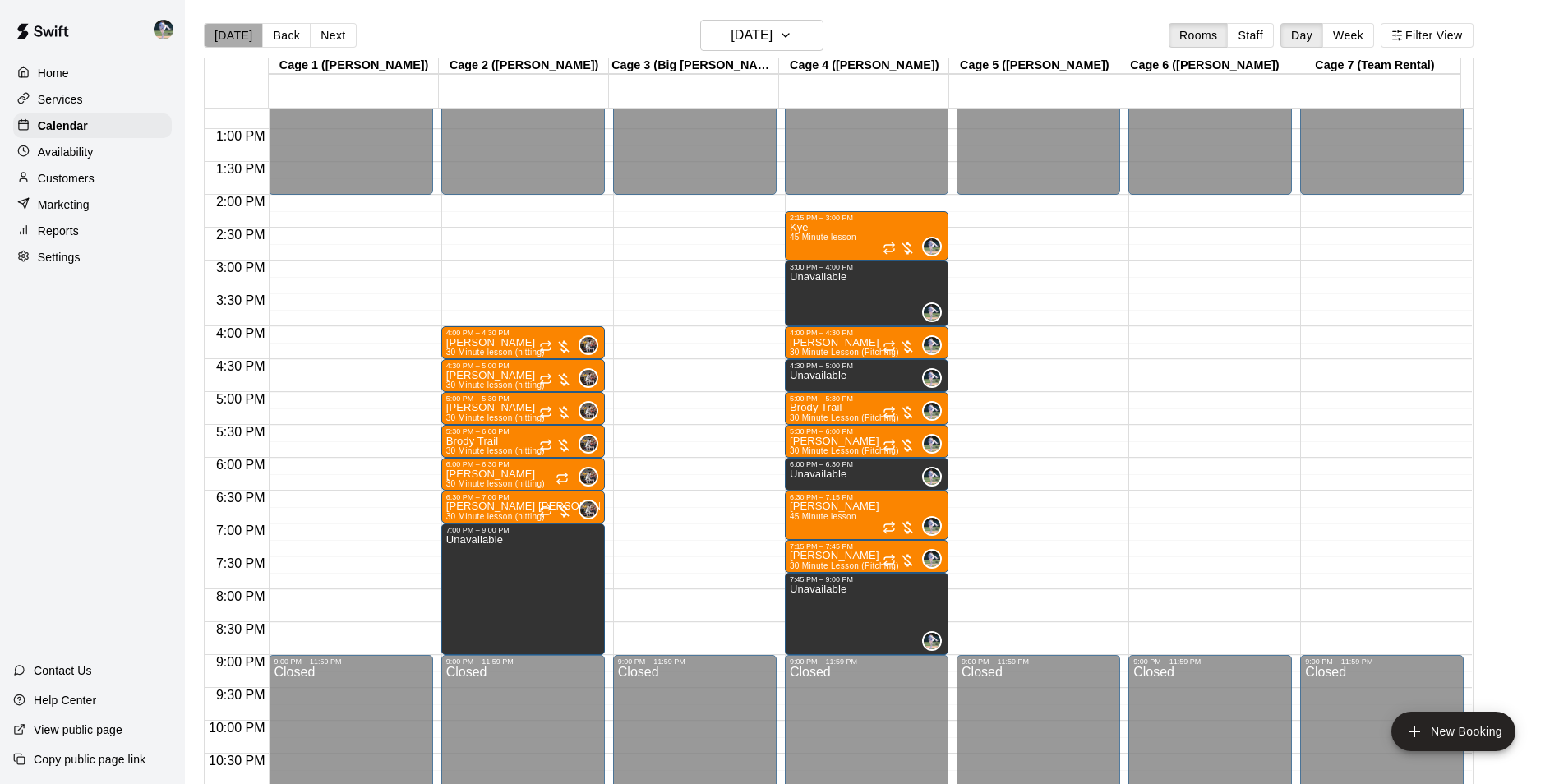
click at [237, 30] on button "[DATE]" at bounding box center [233, 36] width 60 height 25
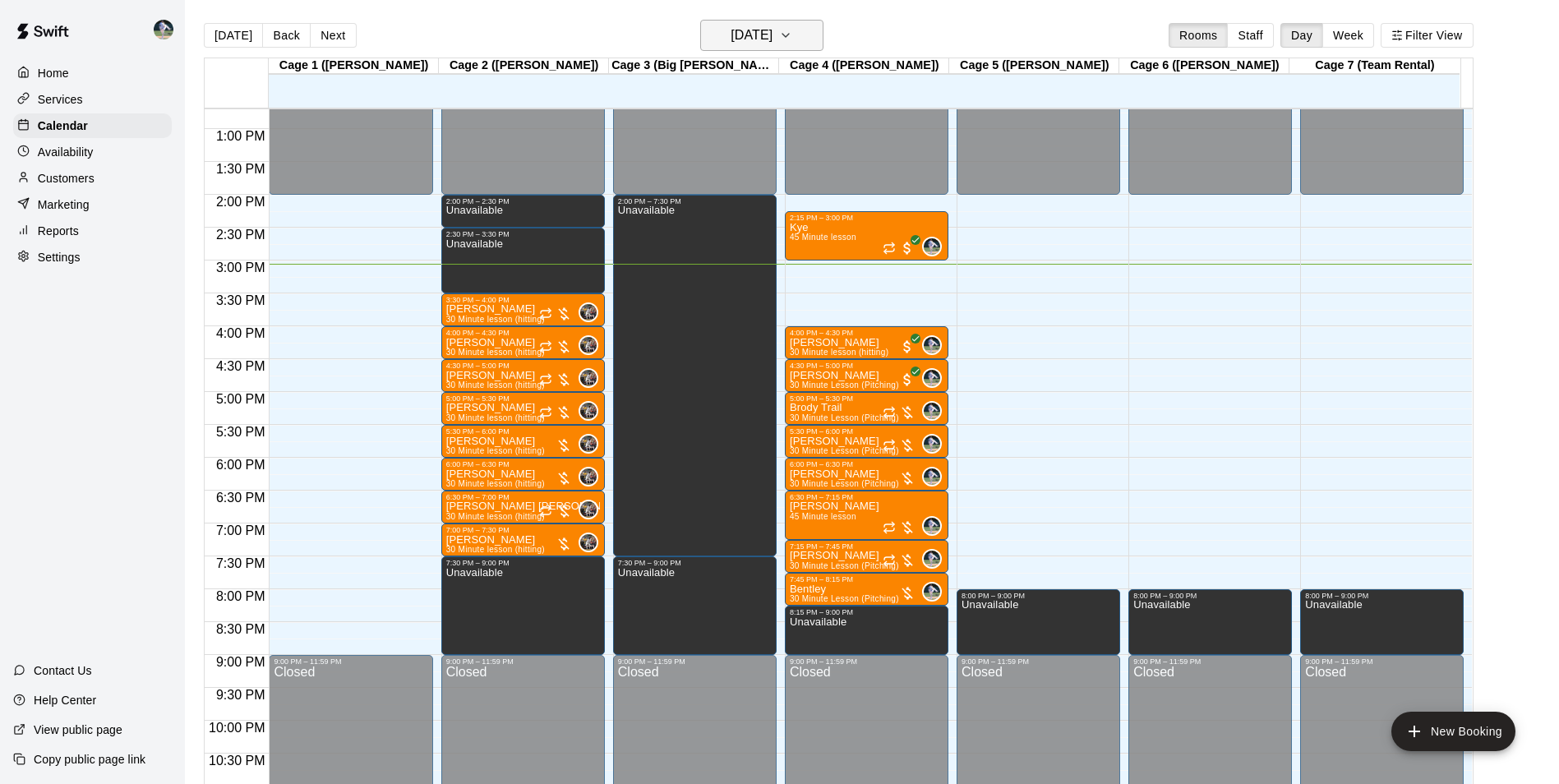
click at [773, 36] on h6 "[DATE]" at bounding box center [751, 36] width 42 height 23
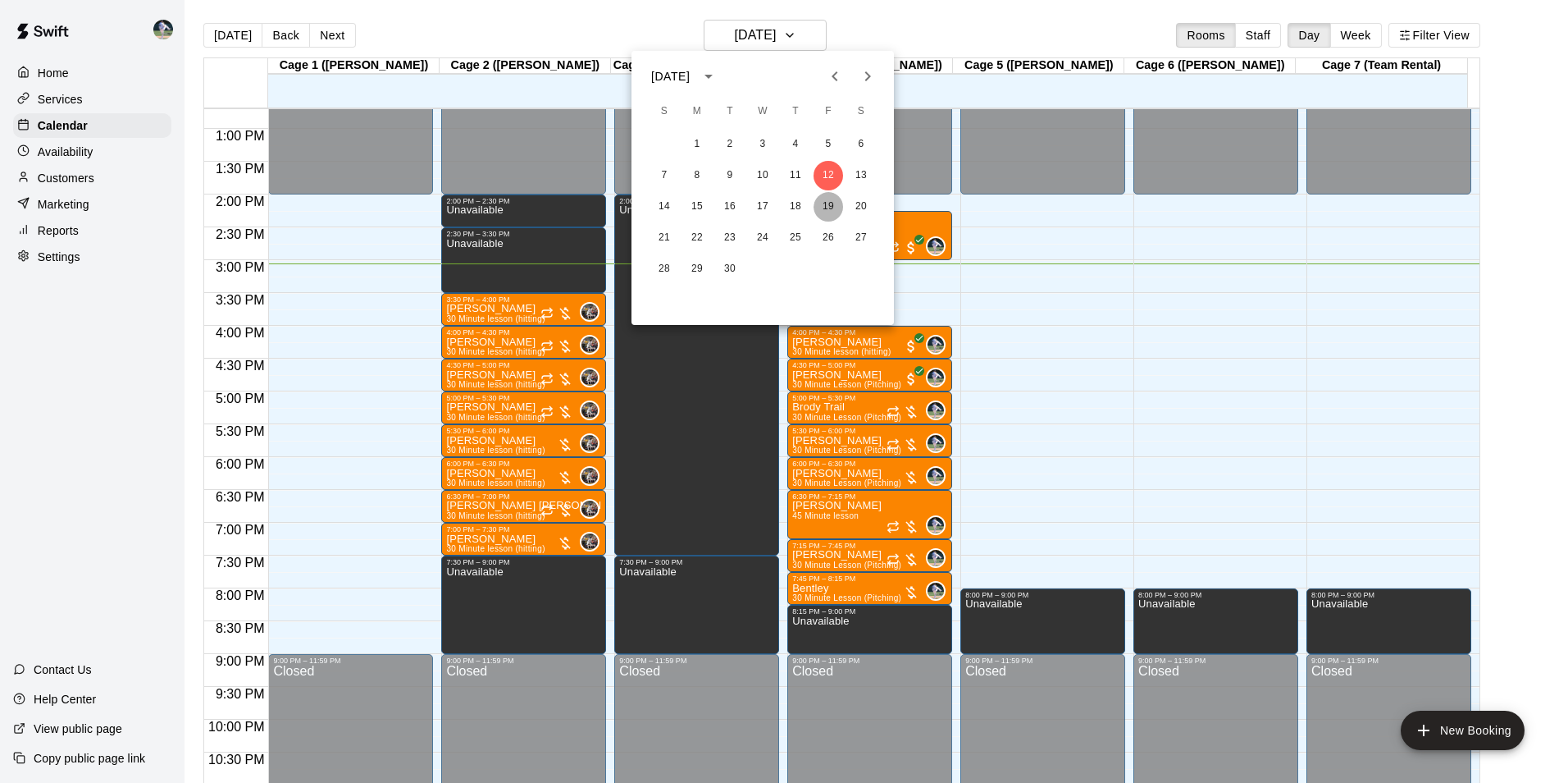
click at [830, 203] on button "19" at bounding box center [828, 206] width 29 height 29
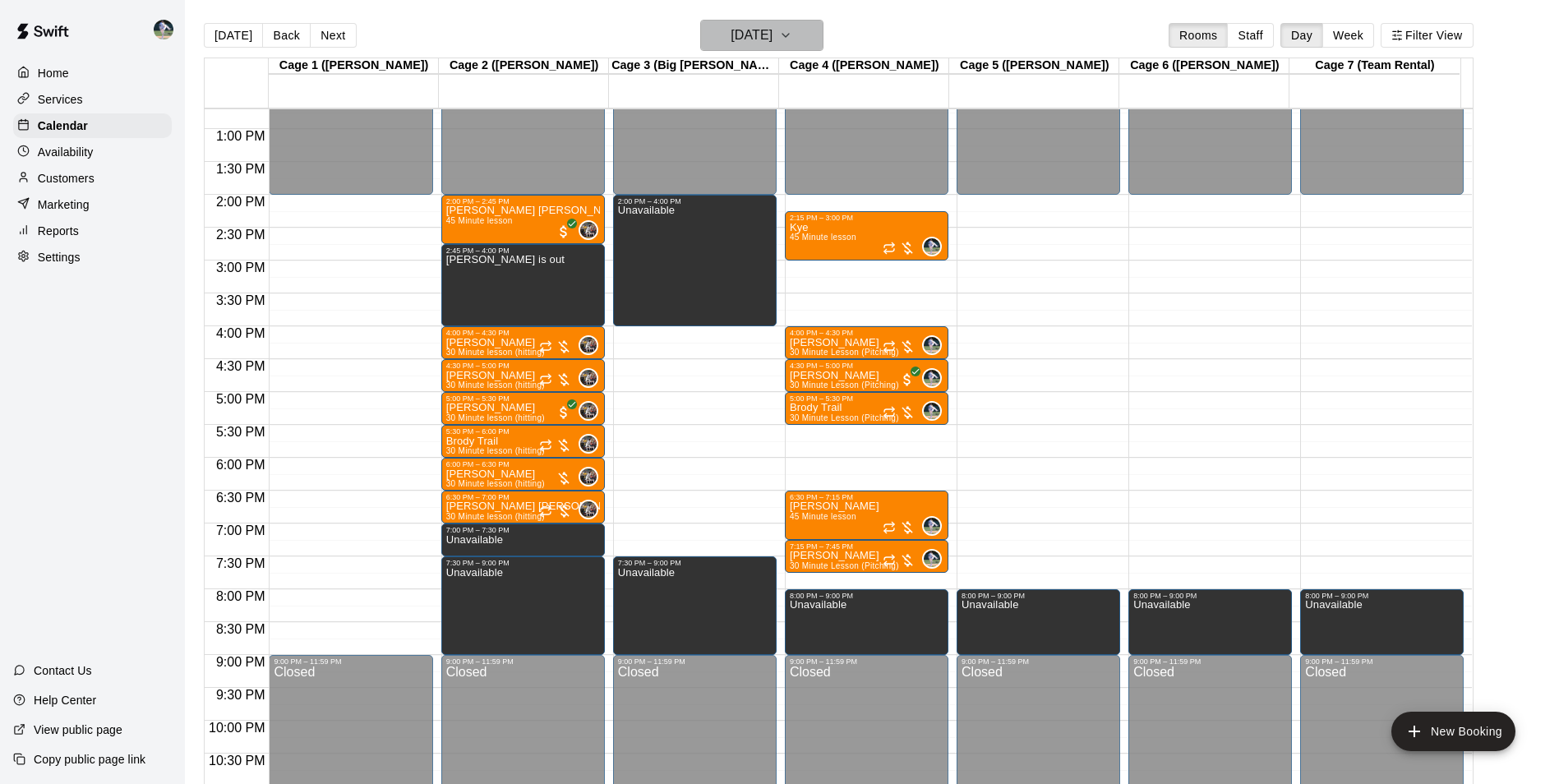
click at [754, 34] on h6 "[DATE]" at bounding box center [751, 36] width 42 height 23
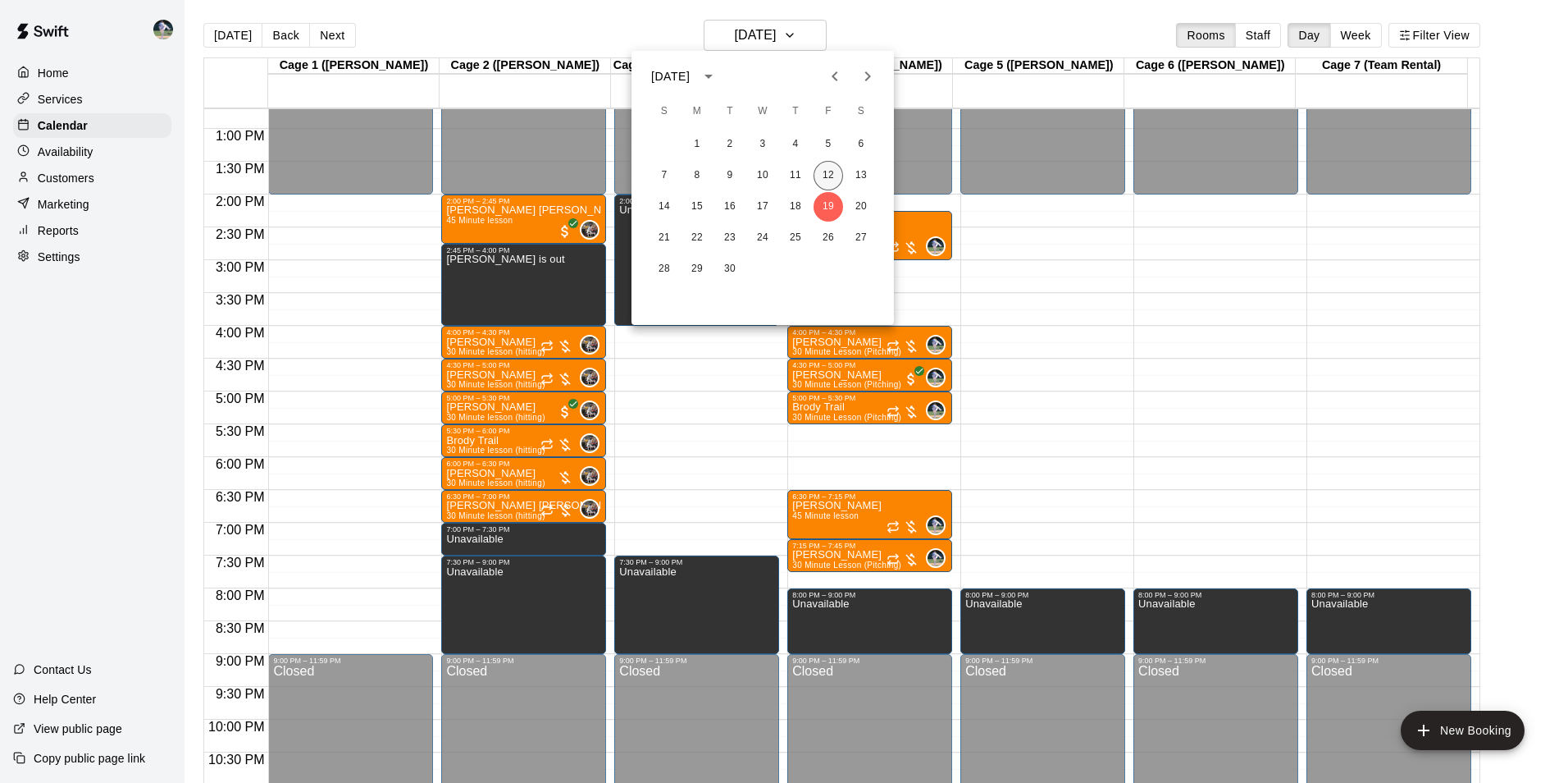
click at [825, 176] on button "12" at bounding box center [828, 175] width 29 height 29
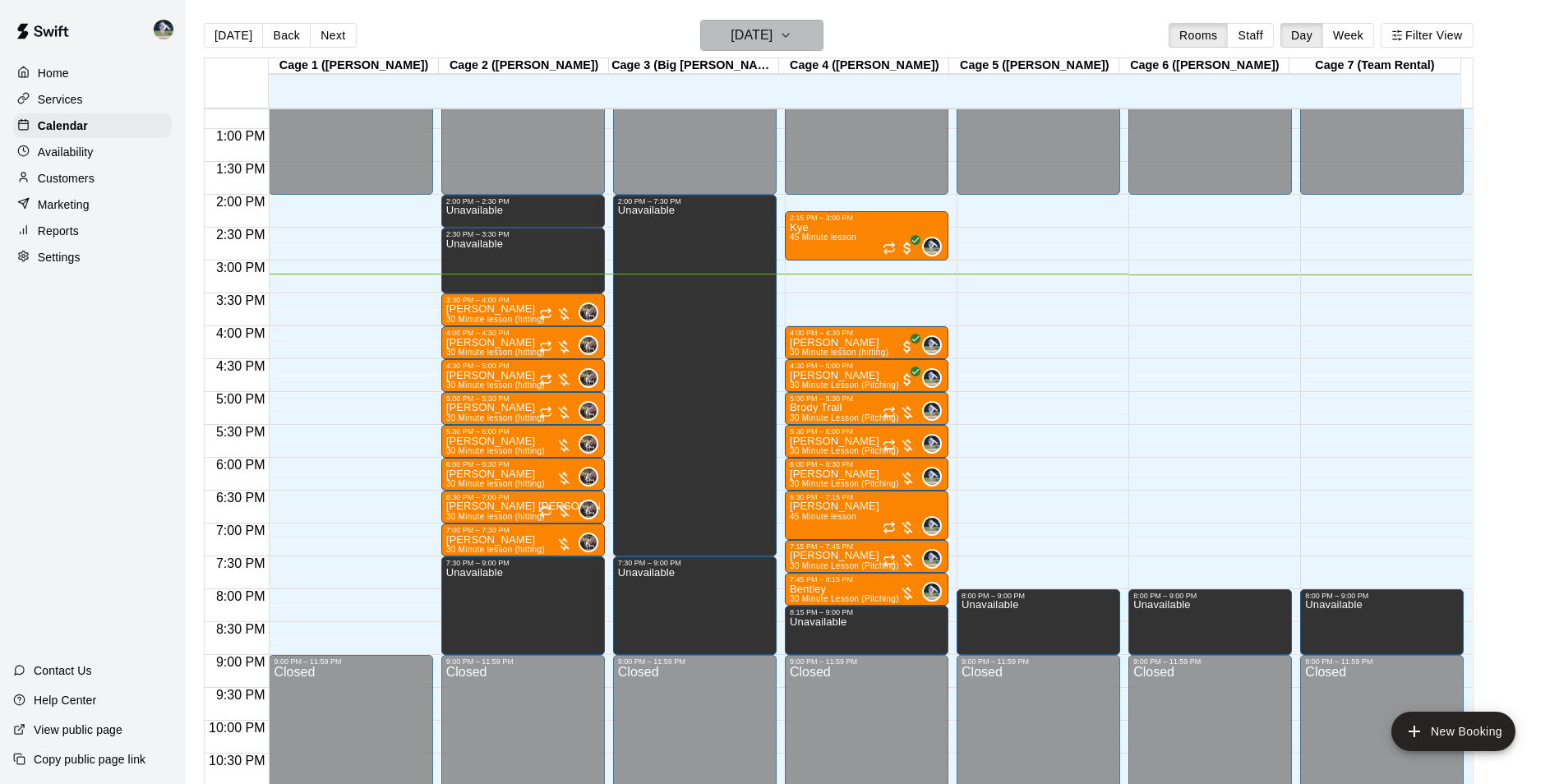
click at [735, 34] on h6 "[DATE]" at bounding box center [751, 36] width 42 height 23
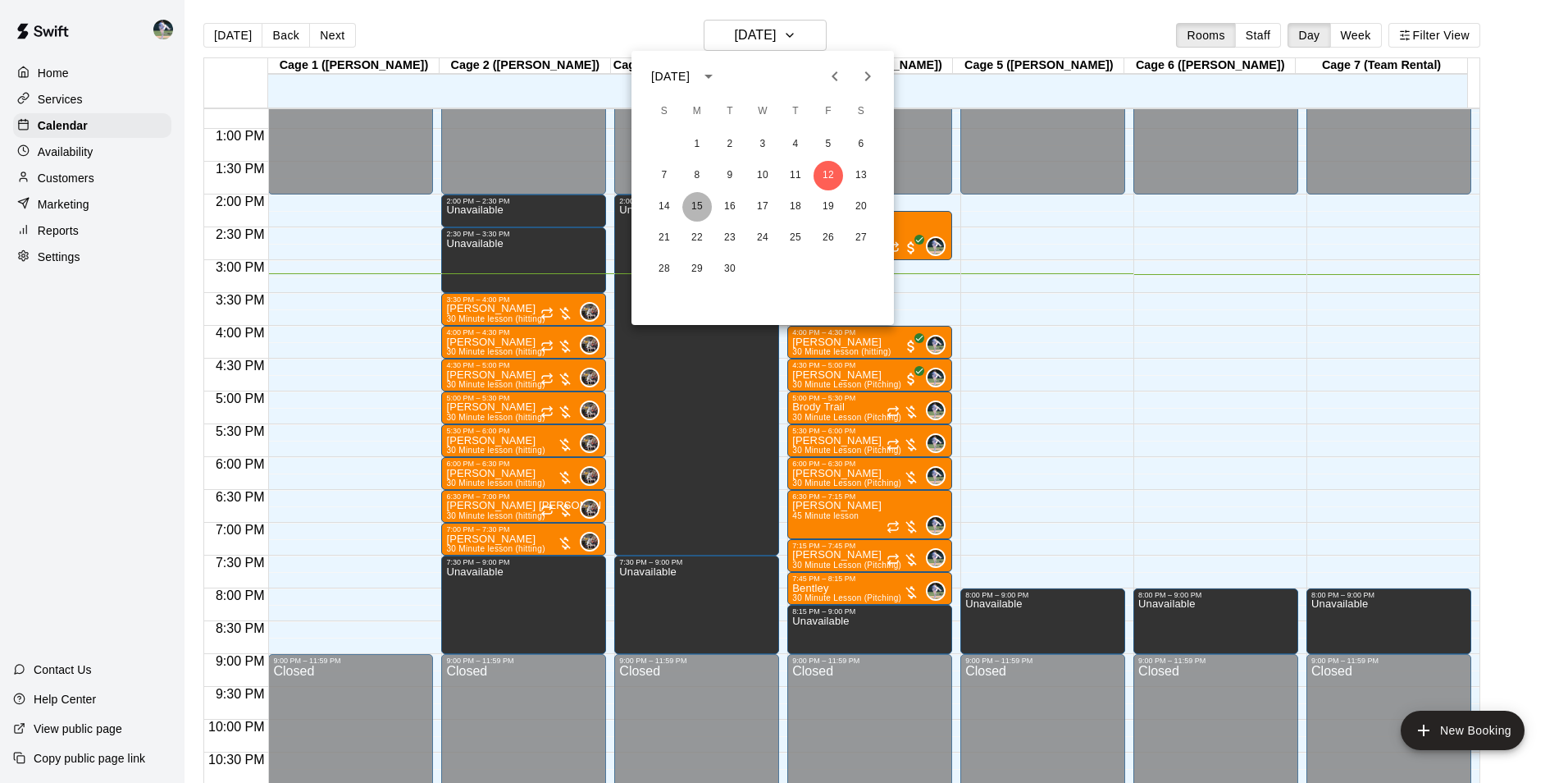
click at [691, 198] on button "15" at bounding box center [697, 206] width 29 height 29
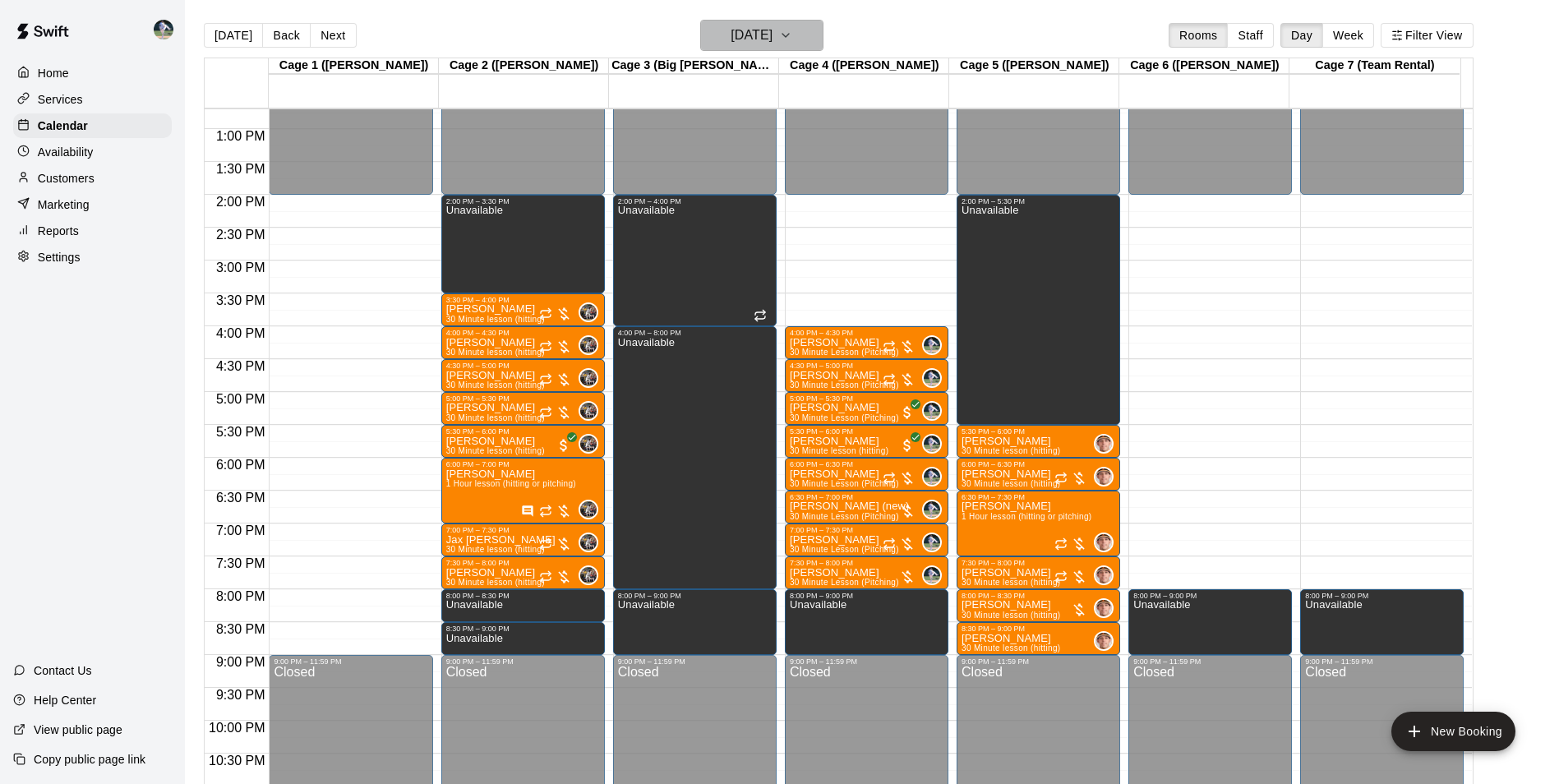
click at [744, 24] on h6 "[DATE]" at bounding box center [751, 36] width 42 height 23
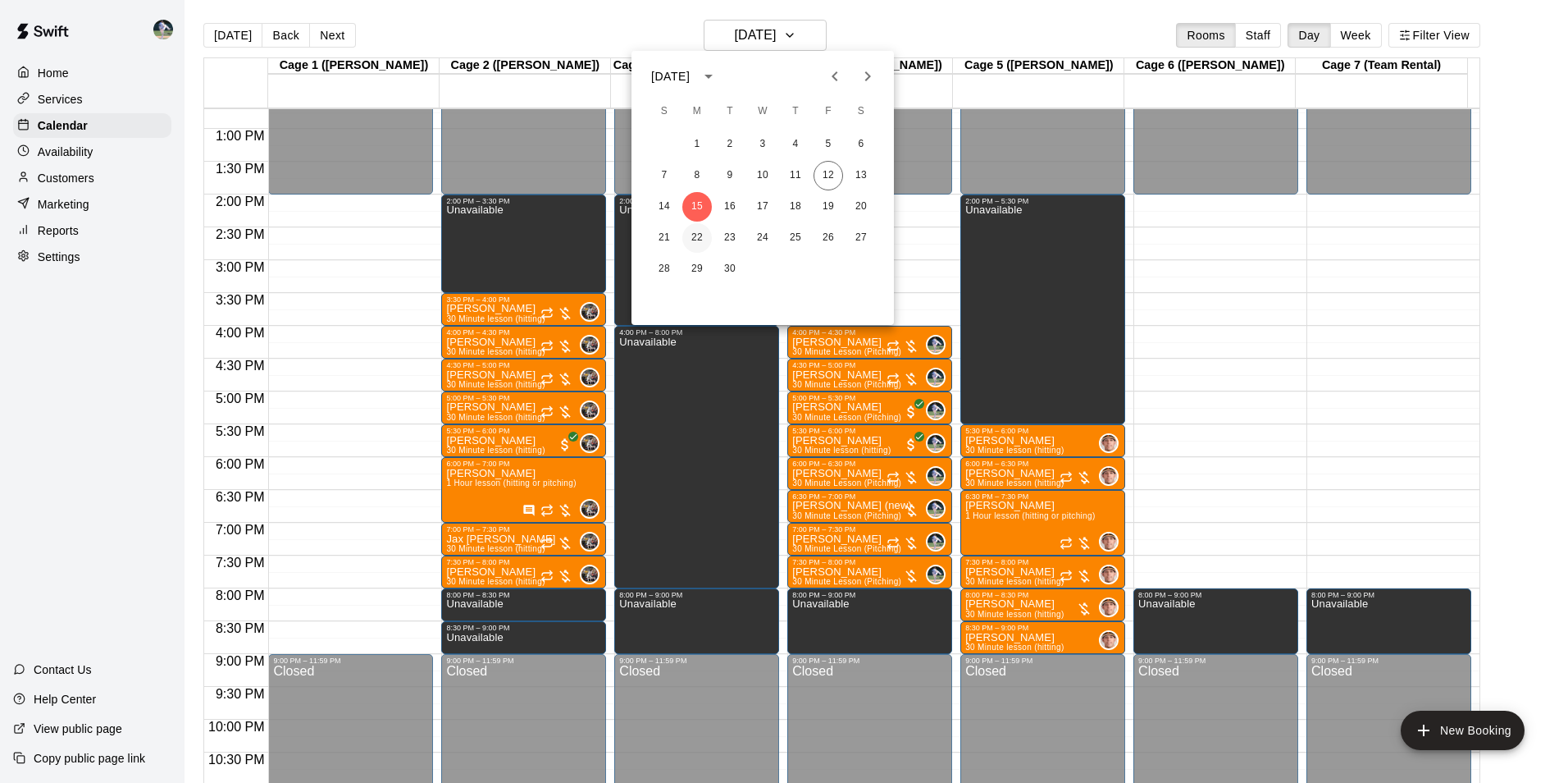
click at [695, 238] on button "22" at bounding box center [697, 237] width 29 height 29
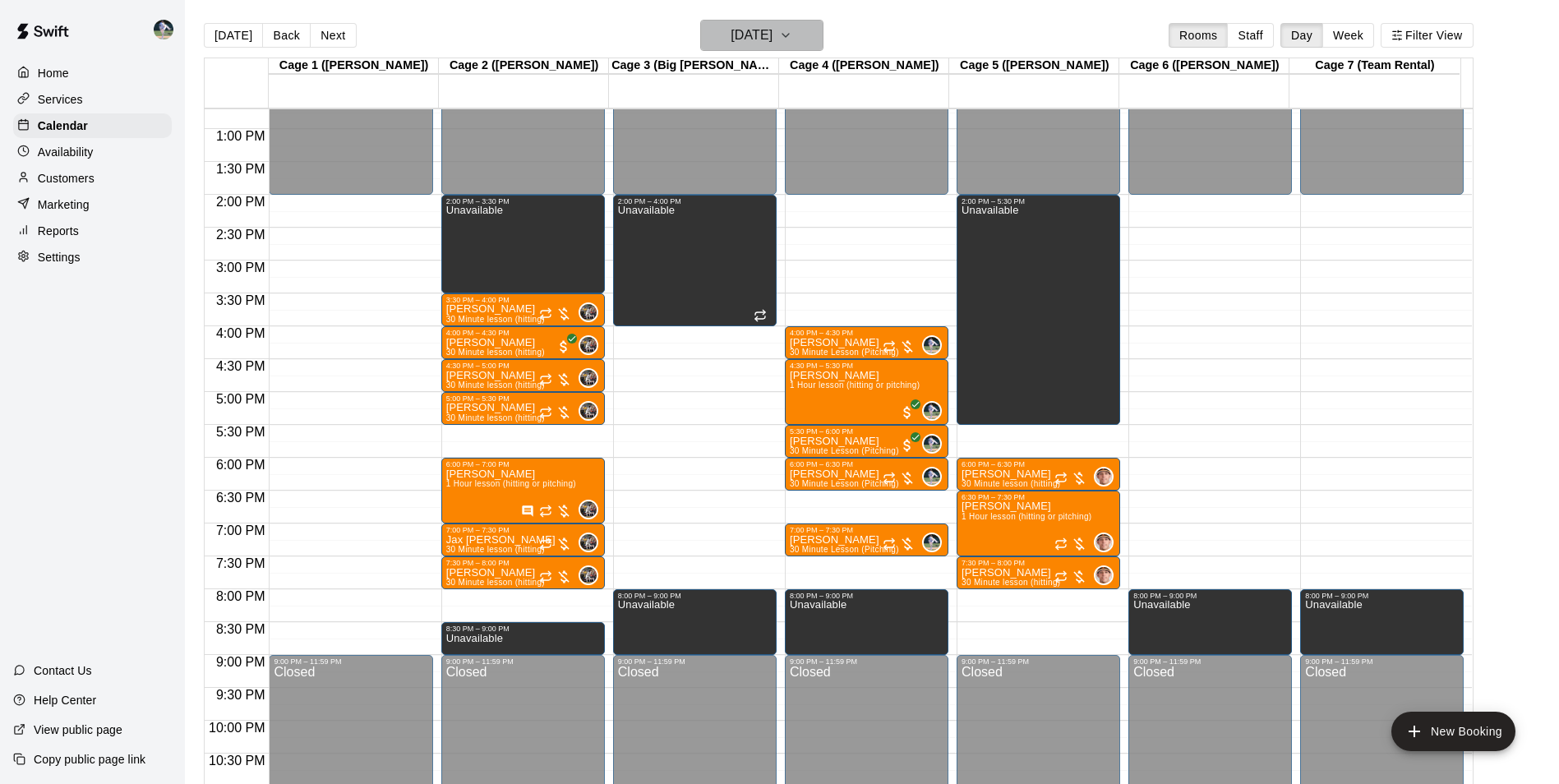
click at [746, 36] on h6 "[DATE]" at bounding box center [751, 36] width 42 height 23
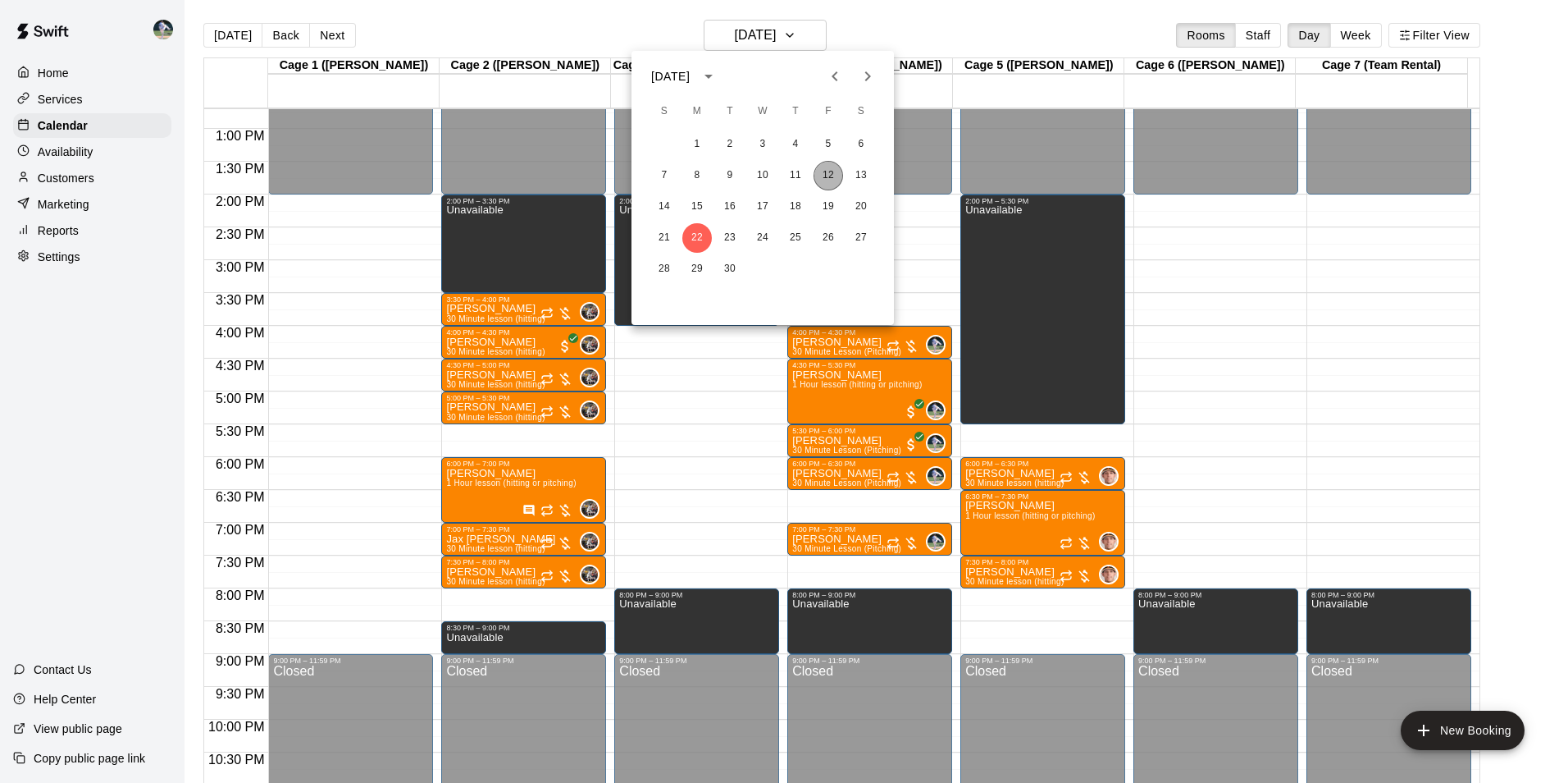
click at [820, 169] on button "12" at bounding box center [828, 175] width 29 height 29
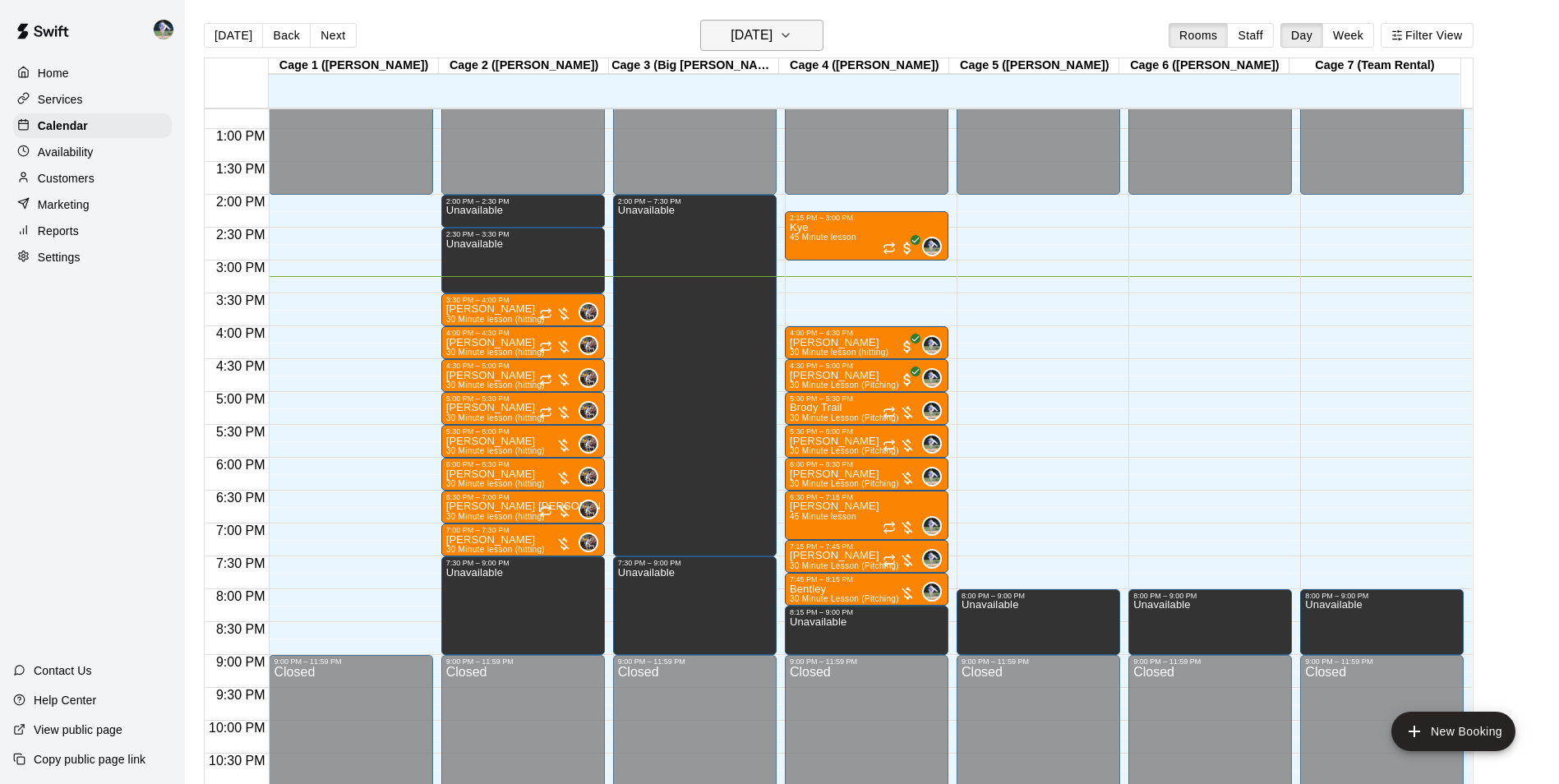
click at [756, 37] on h6 "[DATE]" at bounding box center [751, 36] width 42 height 23
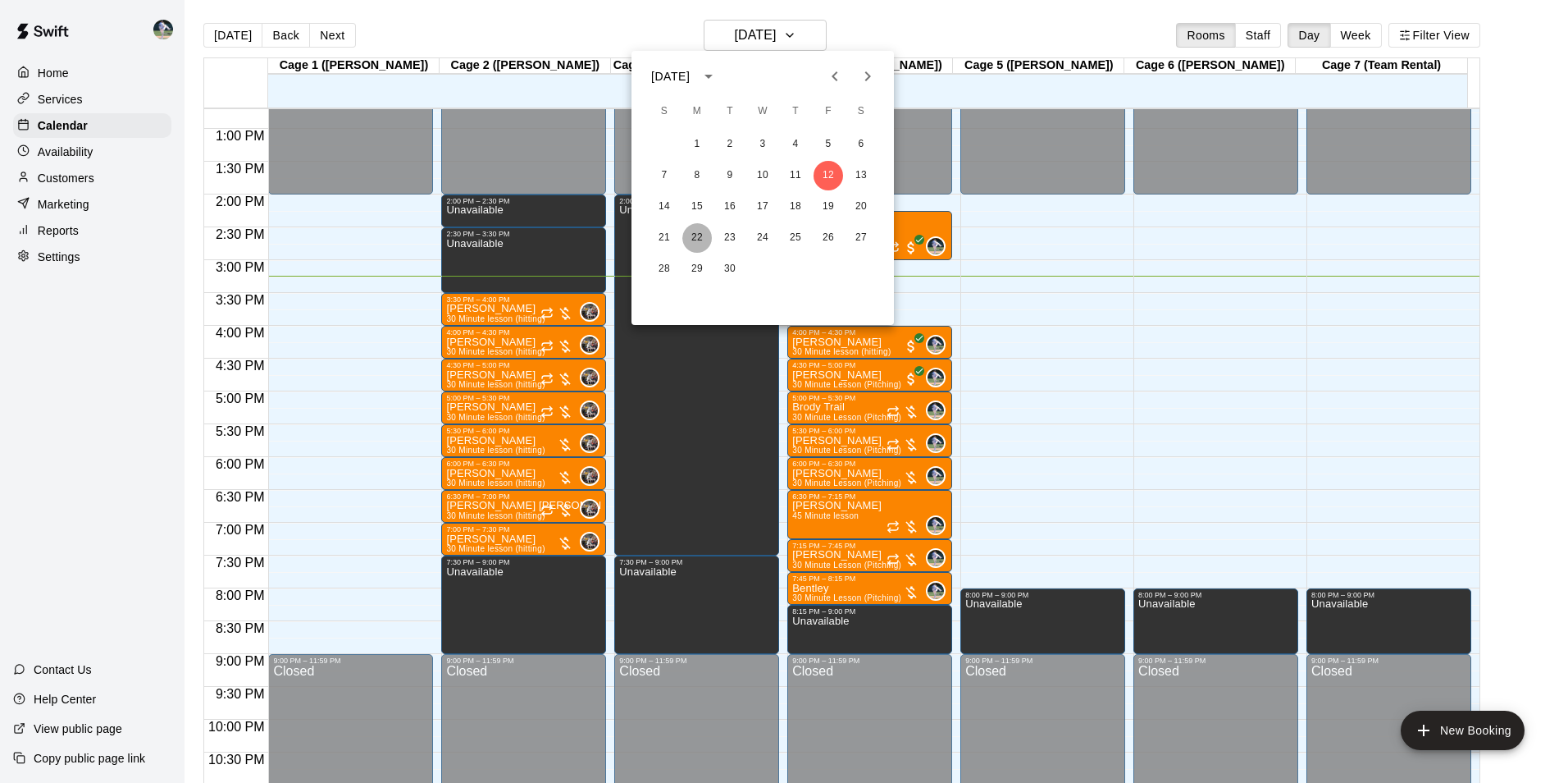
click at [697, 233] on button "22" at bounding box center [697, 237] width 29 height 29
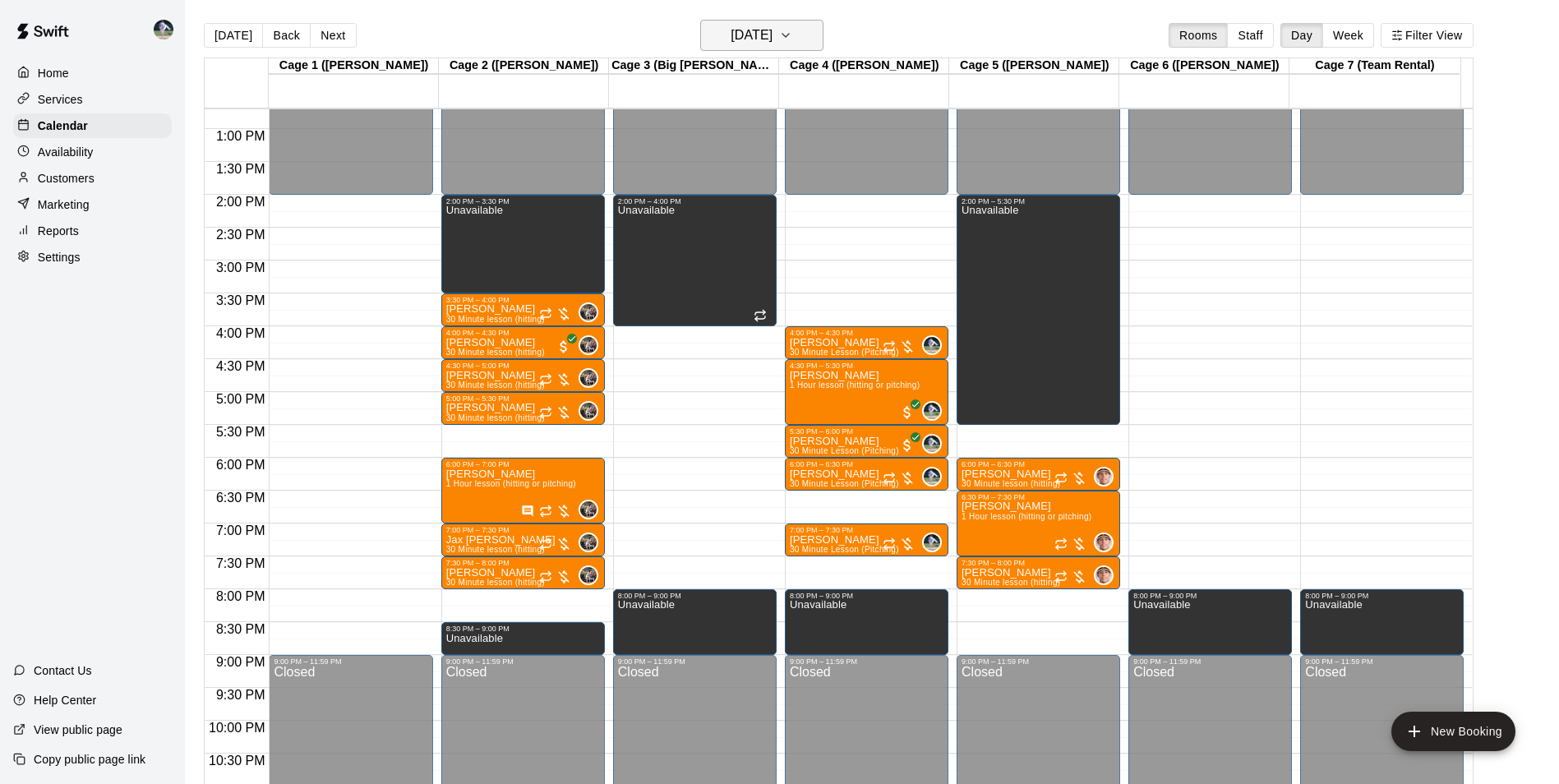
click at [757, 27] on h6 "[DATE]" at bounding box center [751, 36] width 42 height 23
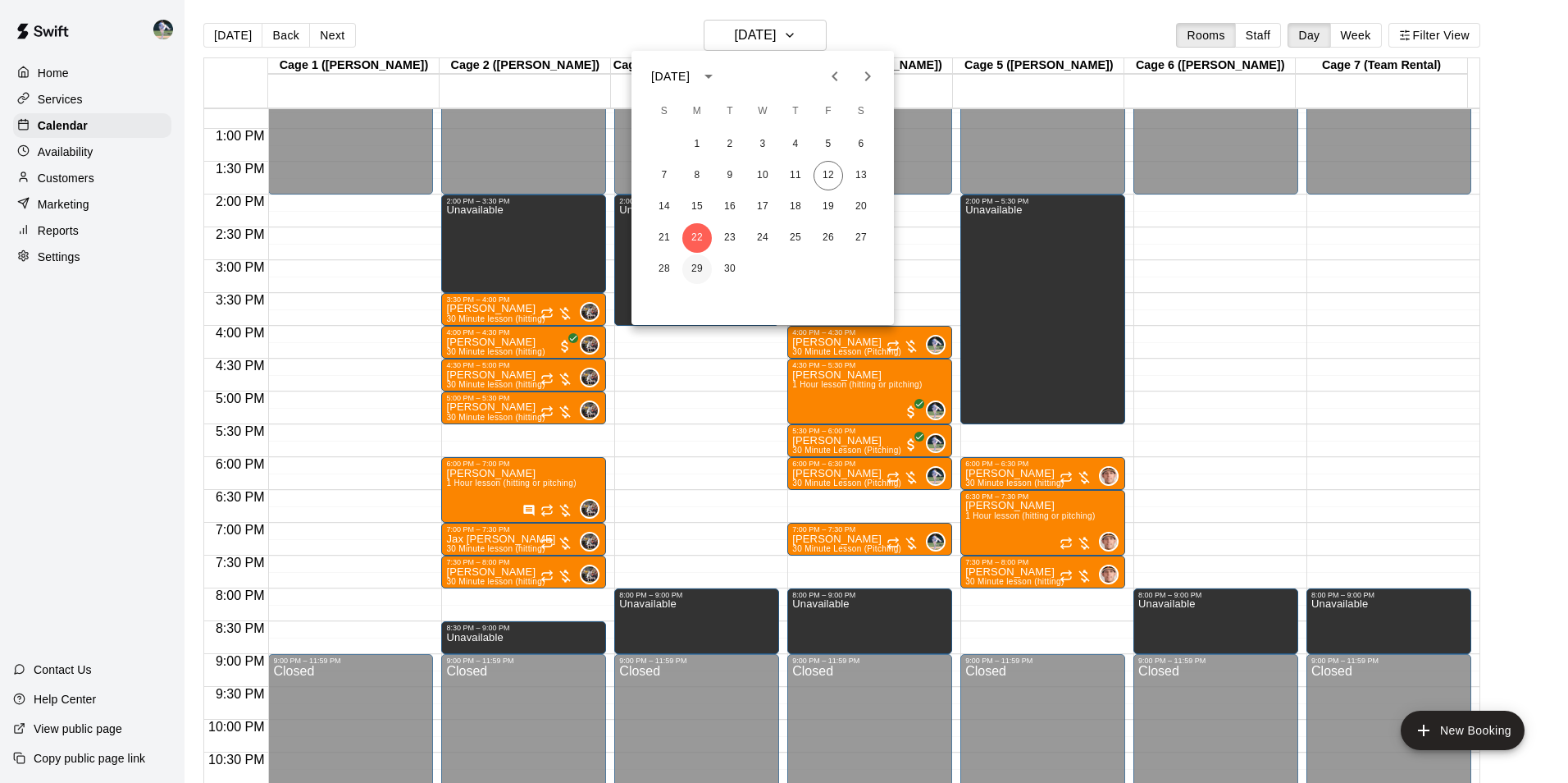
click at [696, 268] on button "29" at bounding box center [697, 268] width 29 height 29
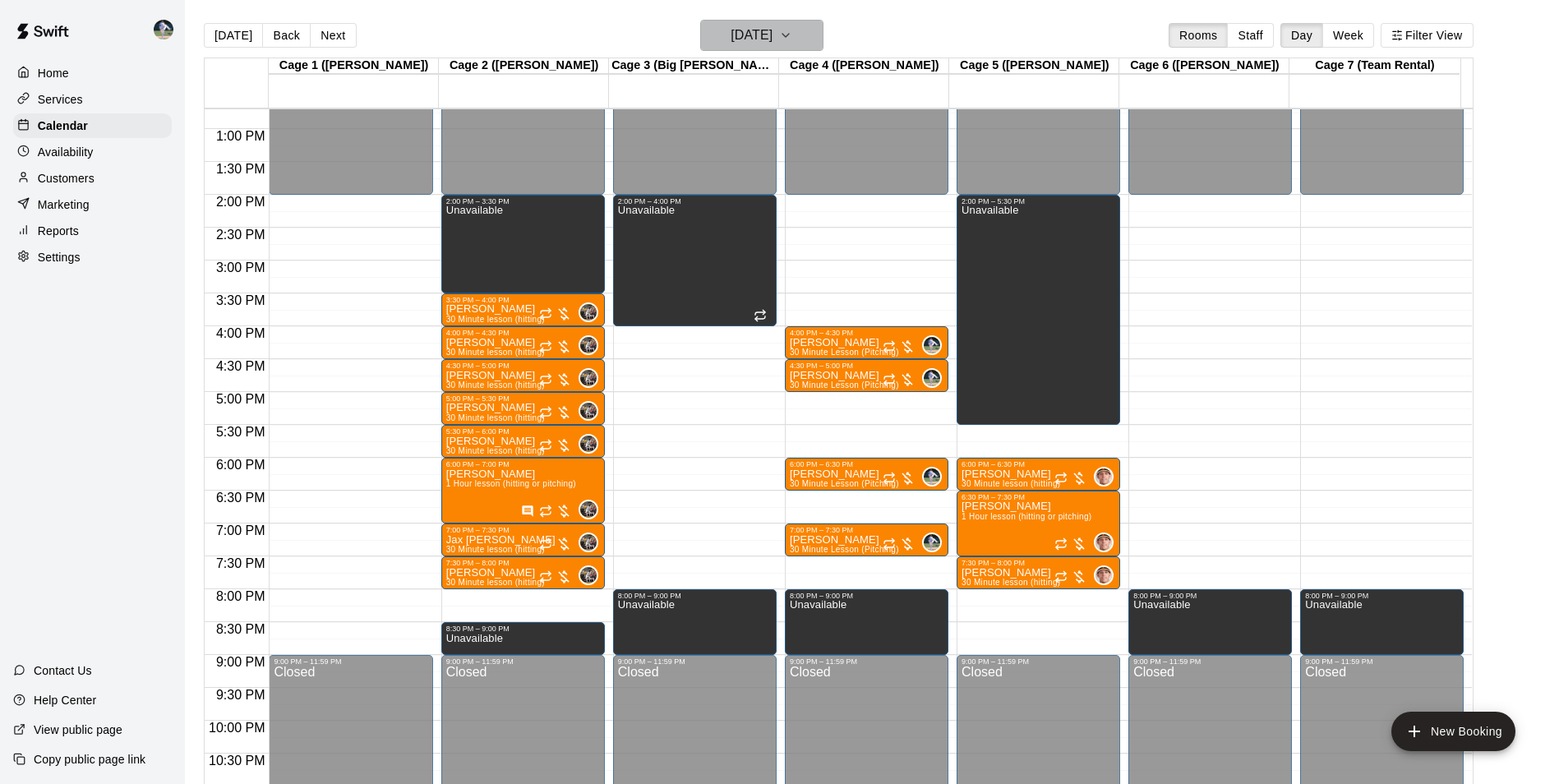
click at [755, 27] on h6 "Monday Sep 29" at bounding box center [751, 36] width 42 height 23
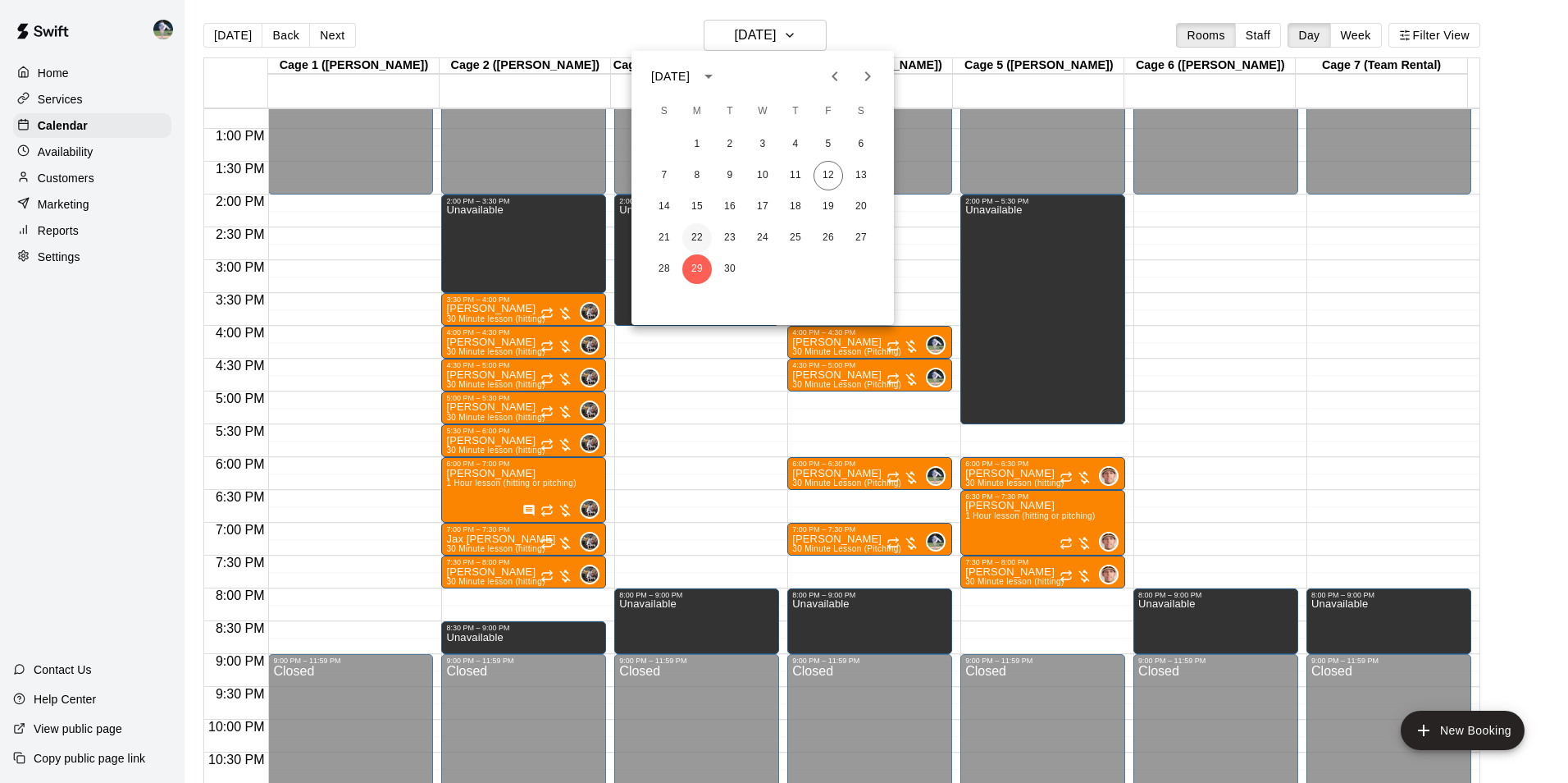
click at [697, 238] on button "22" at bounding box center [697, 237] width 29 height 29
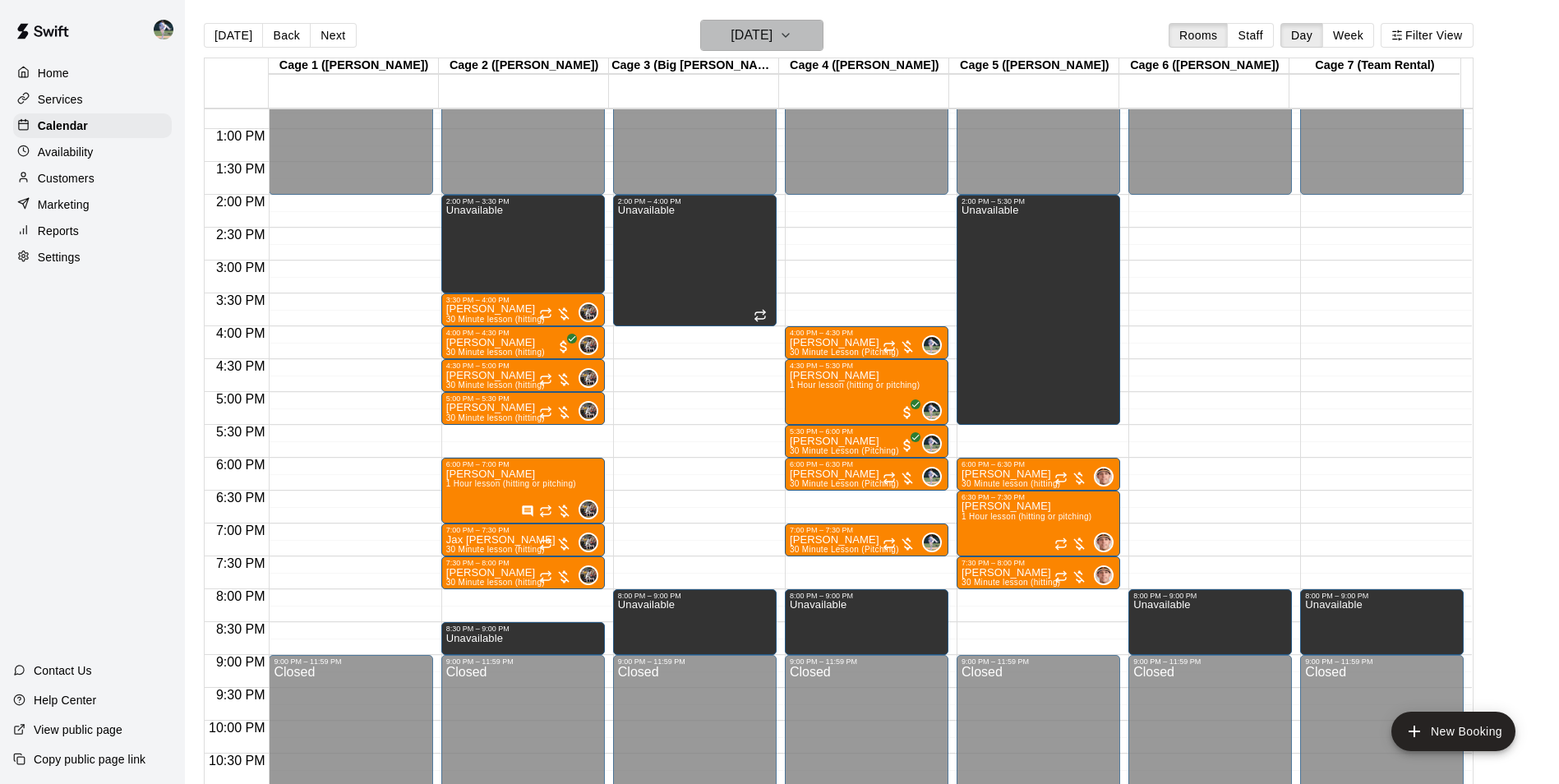
click at [740, 37] on h6 "[DATE]" at bounding box center [751, 36] width 42 height 23
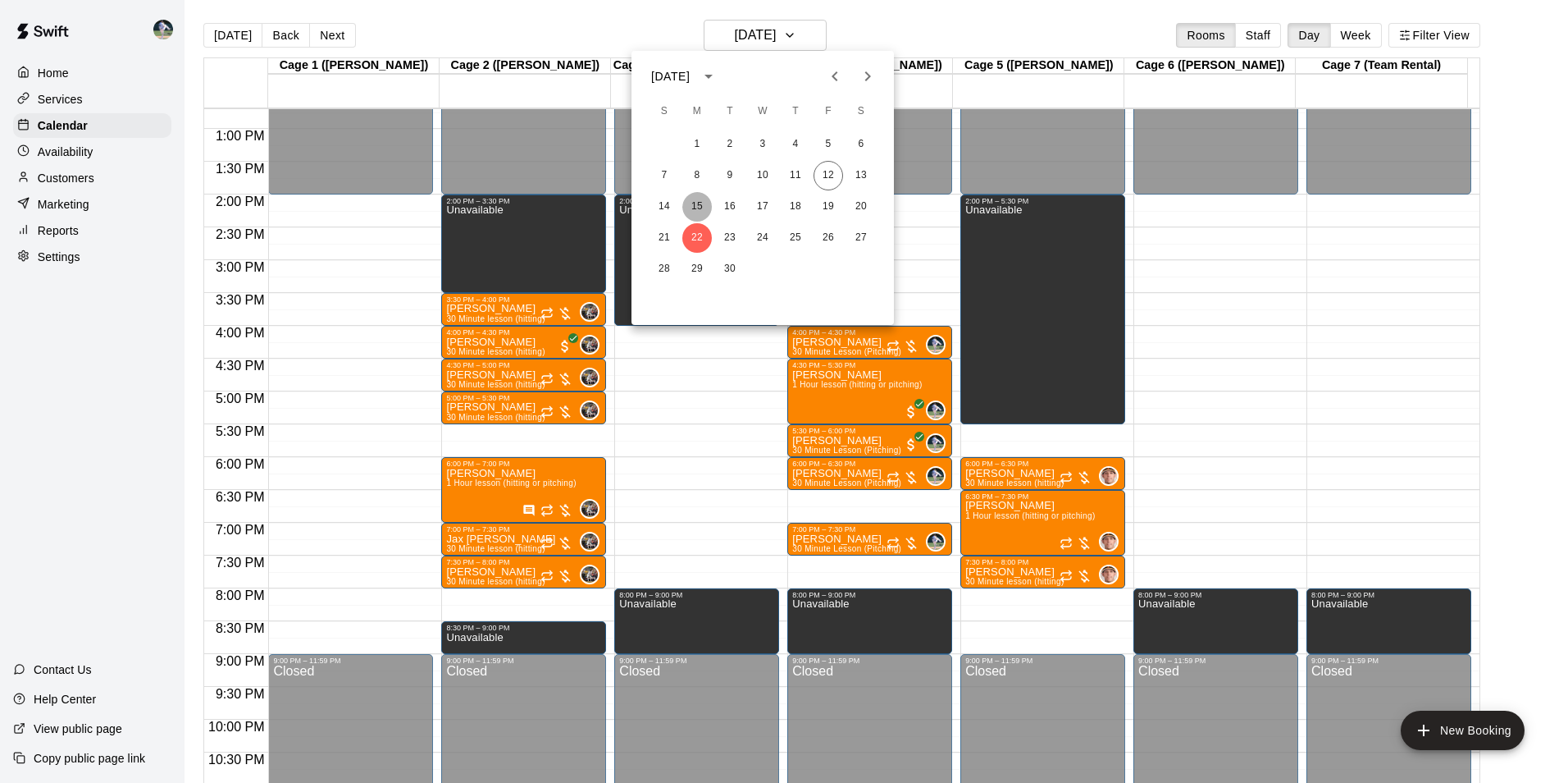
click at [697, 203] on button "15" at bounding box center [697, 206] width 29 height 29
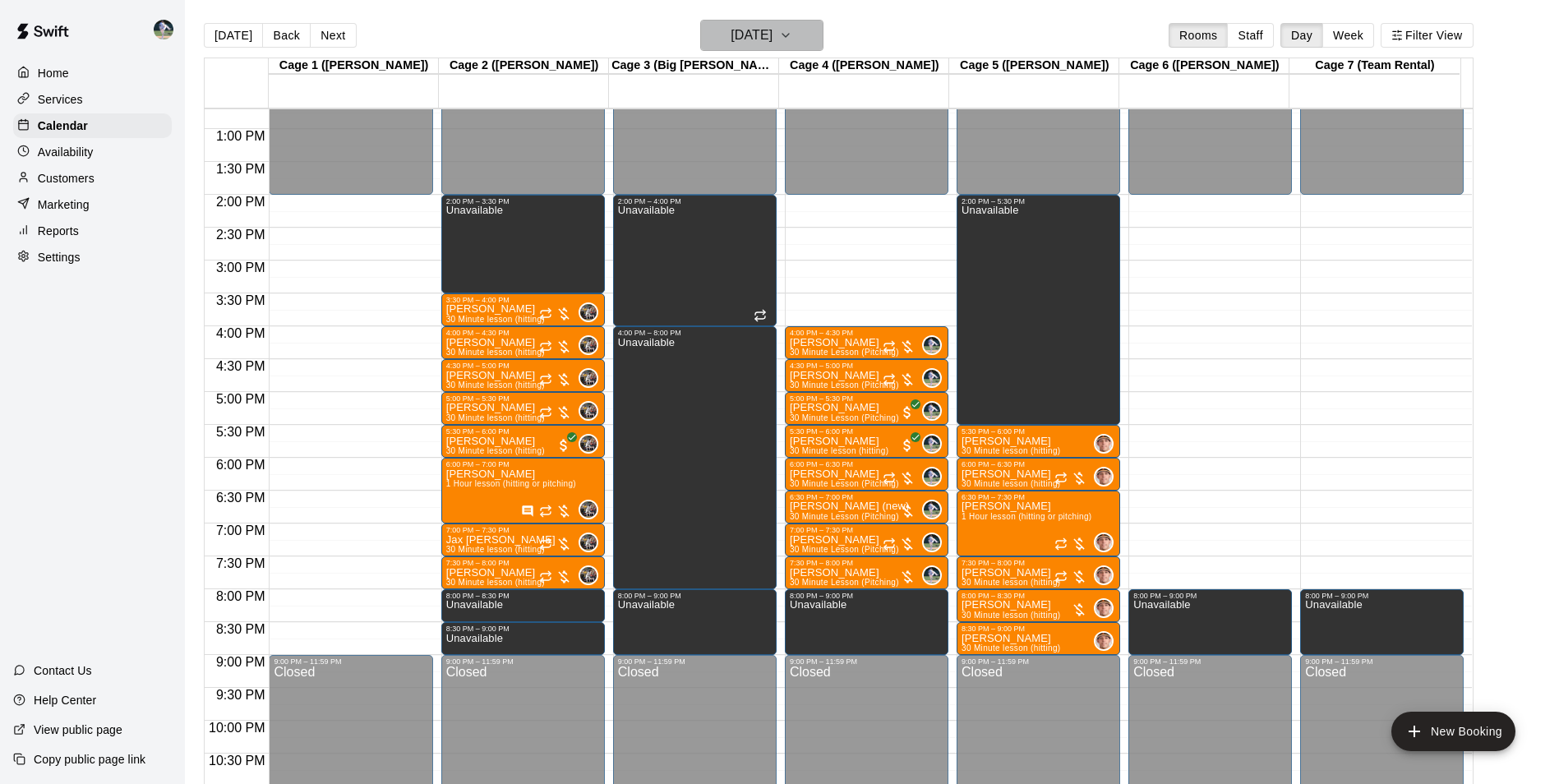
click at [753, 24] on h6 "[DATE]" at bounding box center [751, 36] width 42 height 23
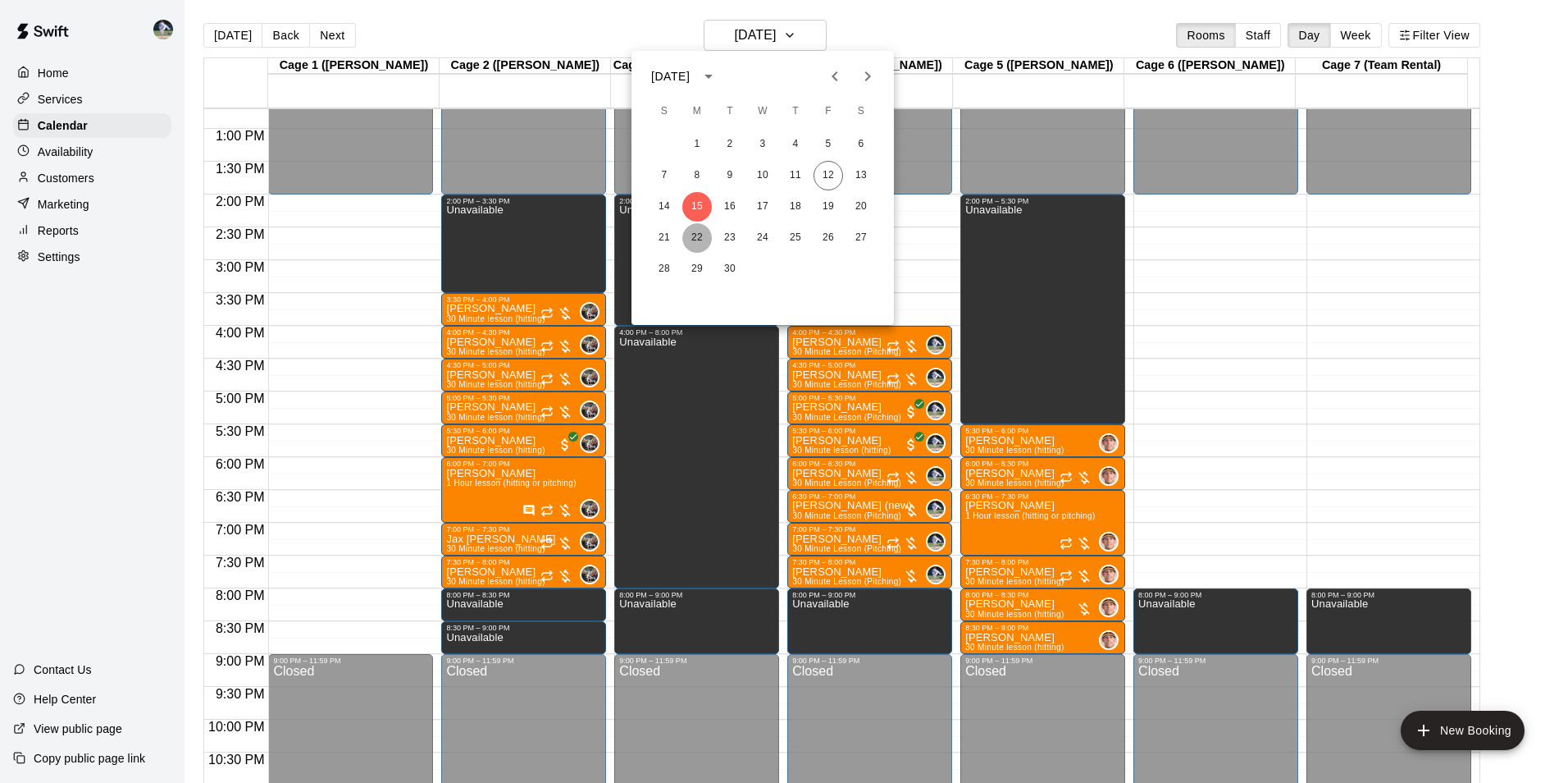
click at [698, 235] on button "22" at bounding box center [697, 237] width 29 height 29
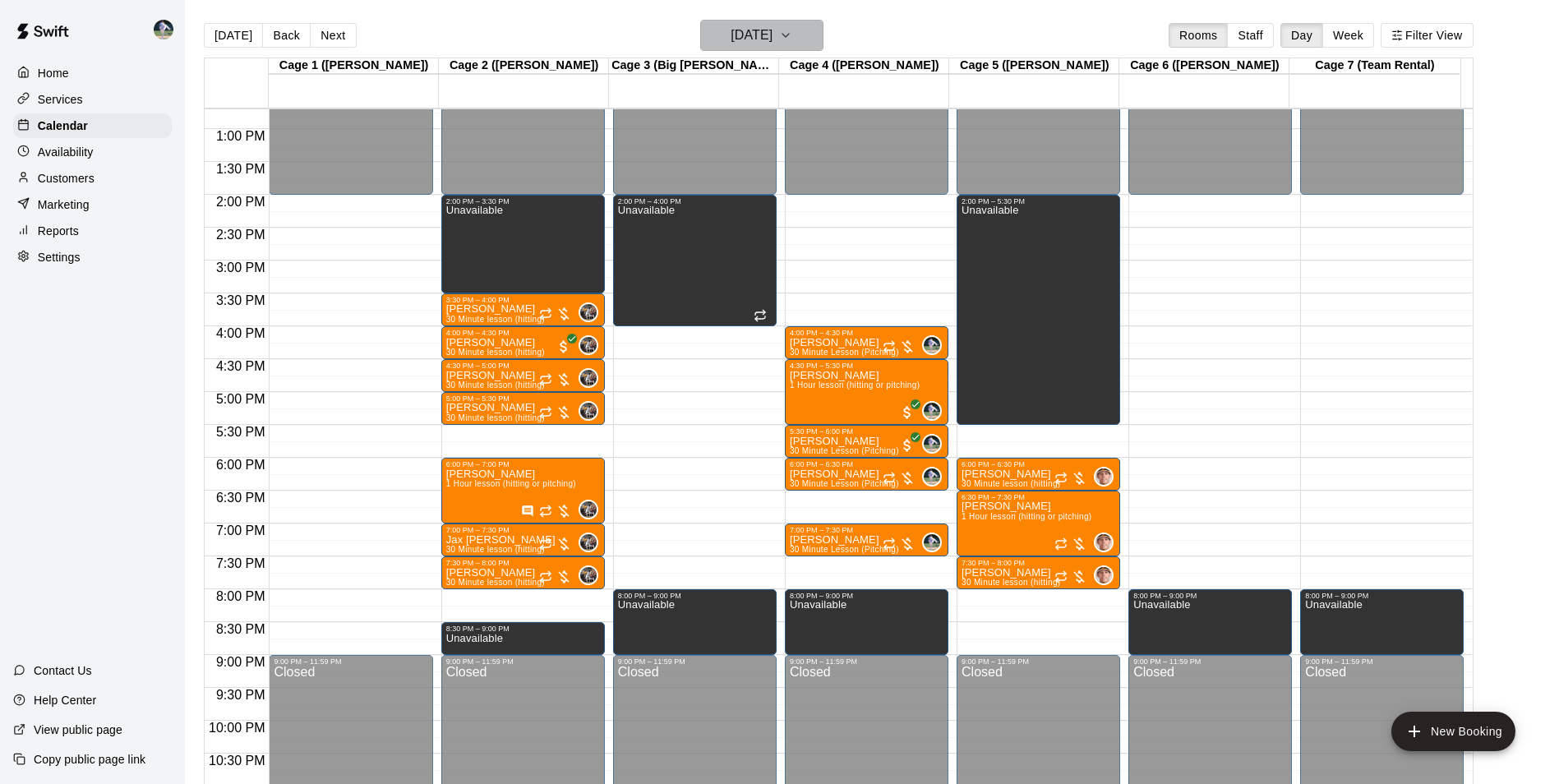
click at [735, 35] on h6 "[DATE]" at bounding box center [751, 36] width 42 height 23
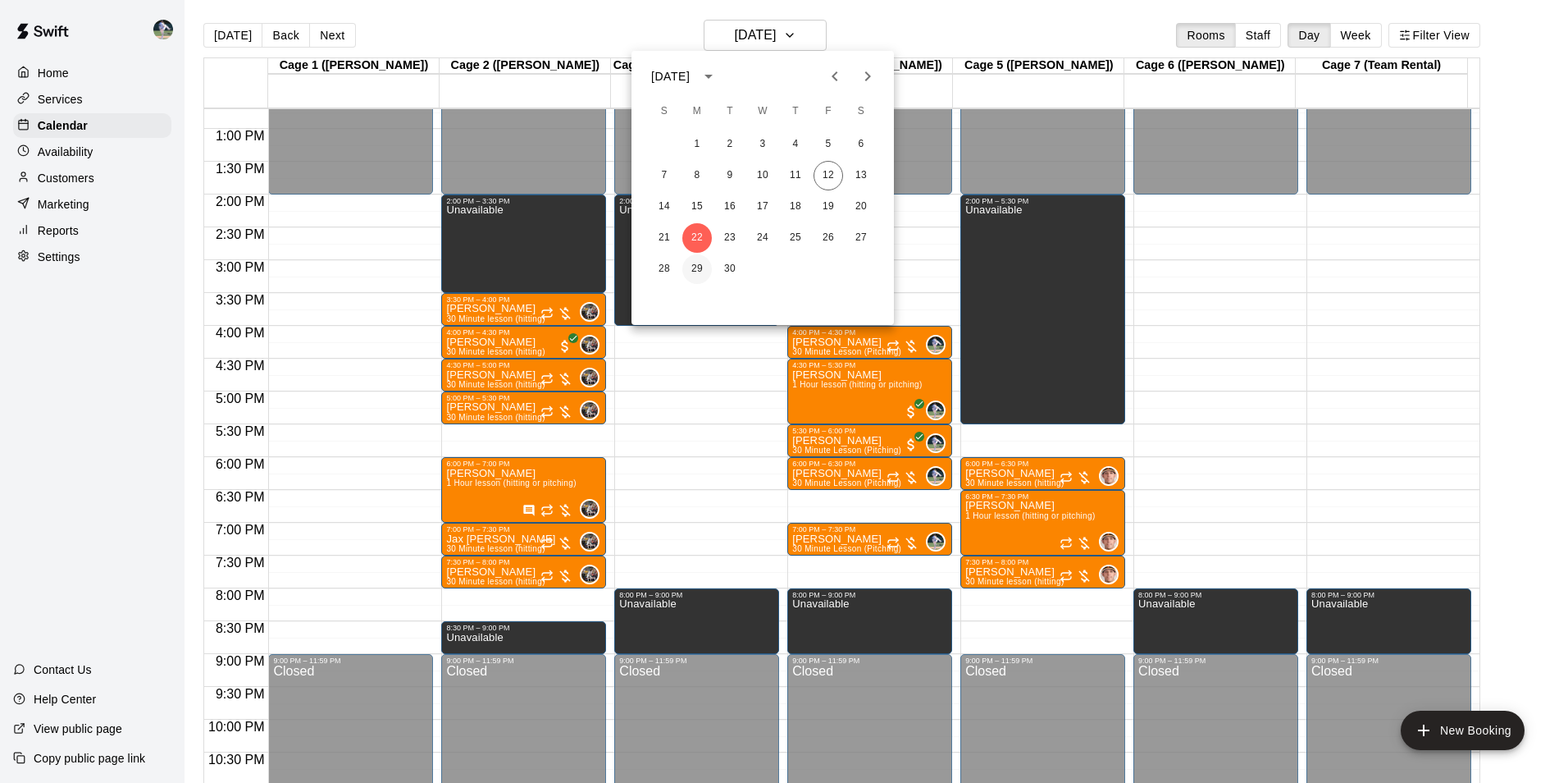
click at [701, 266] on button "29" at bounding box center [697, 268] width 29 height 29
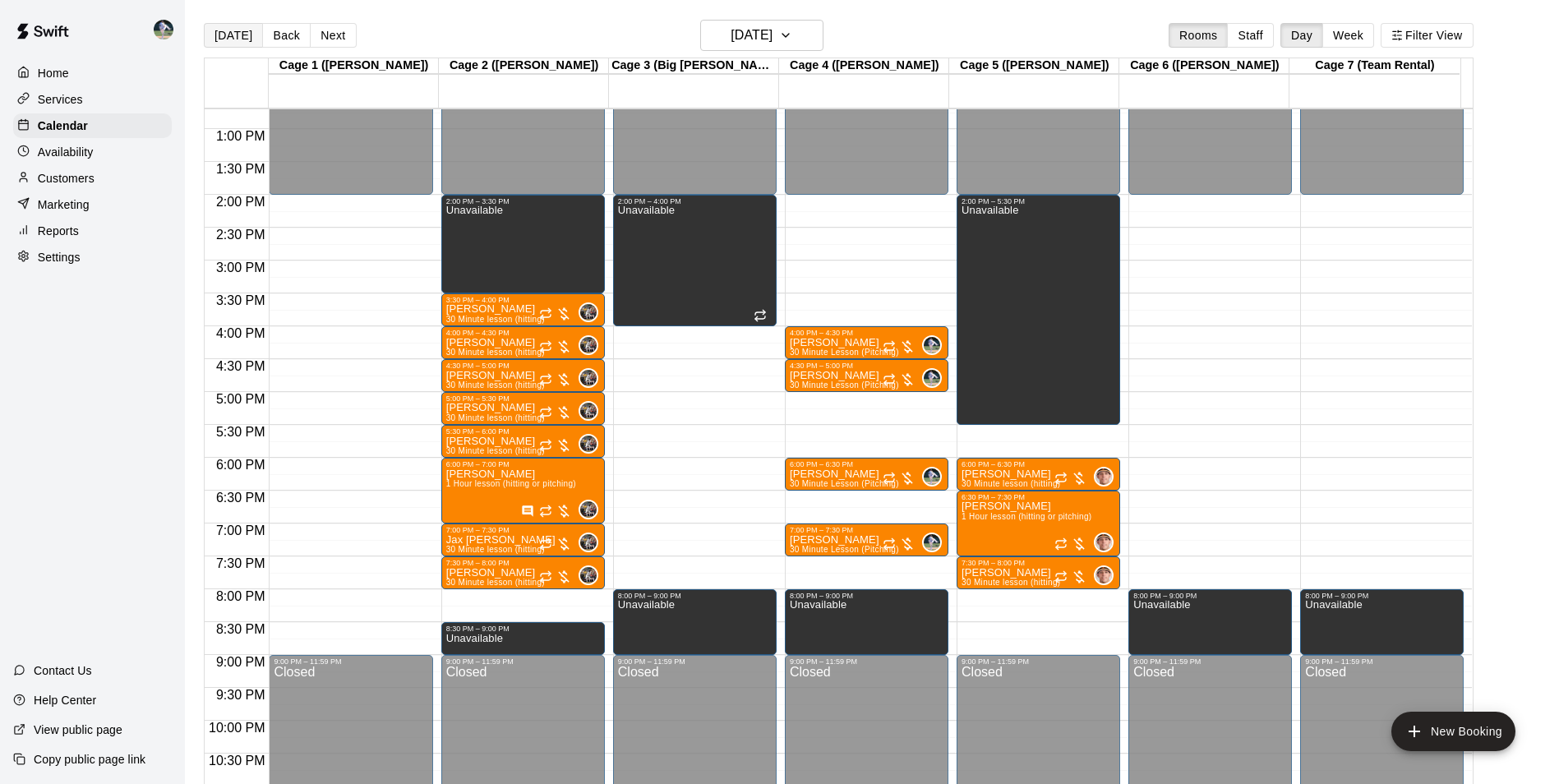
click at [238, 38] on button "[DATE]" at bounding box center [233, 36] width 60 height 25
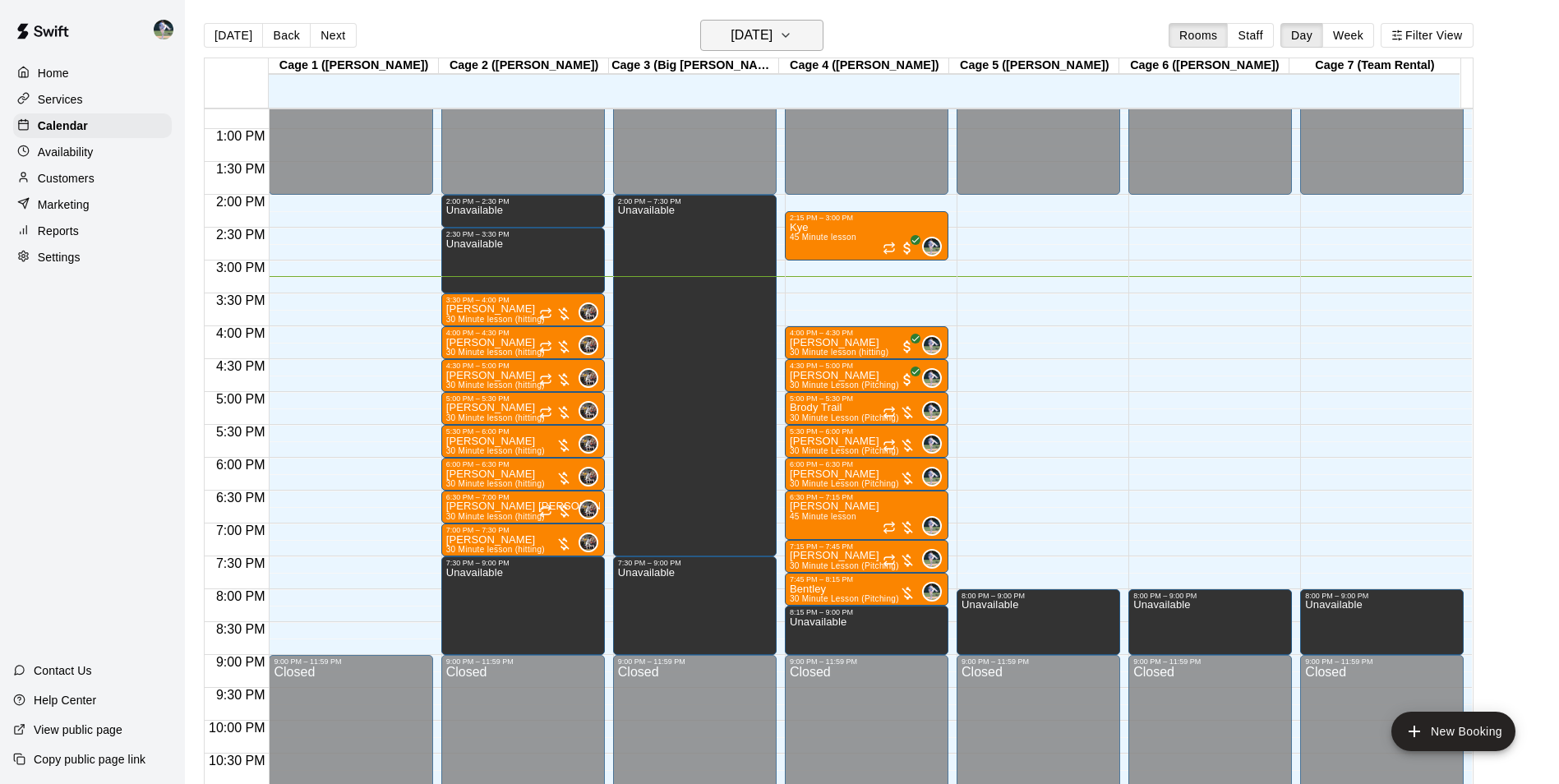
click at [747, 39] on h6 "[DATE]" at bounding box center [751, 36] width 42 height 23
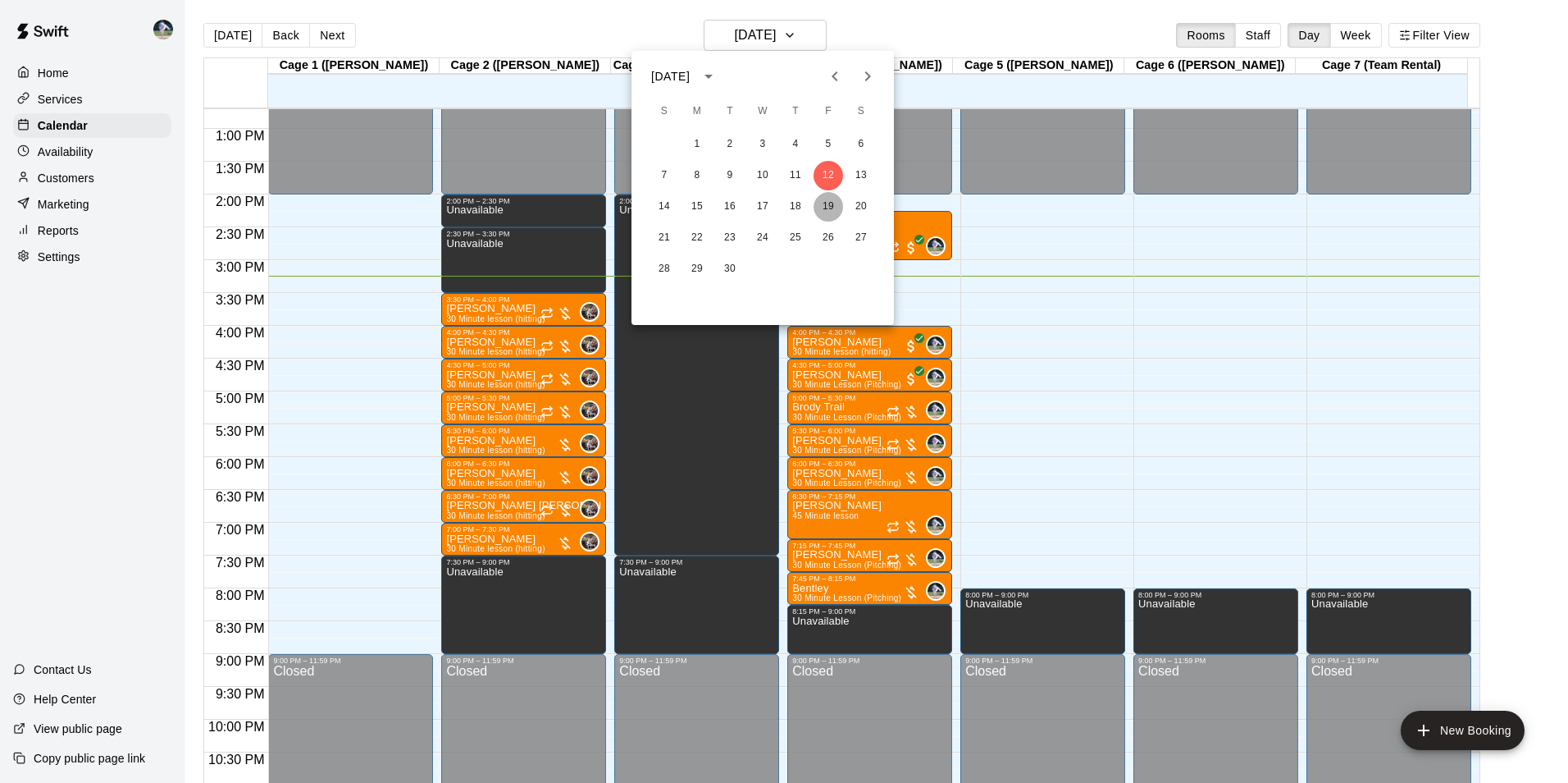
click at [831, 207] on button "19" at bounding box center [828, 206] width 29 height 29
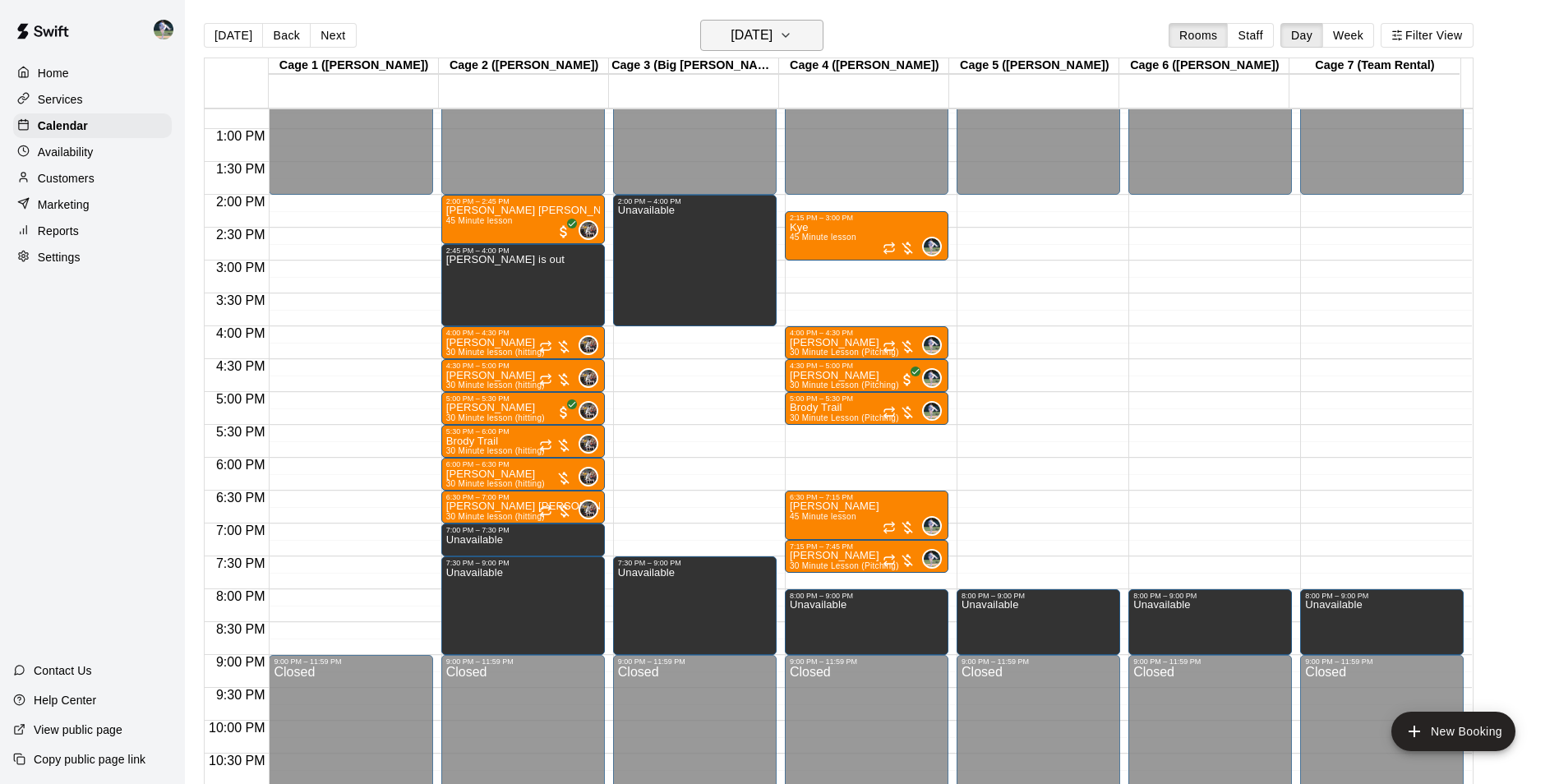
click at [733, 36] on h6 "[DATE]" at bounding box center [751, 36] width 42 height 23
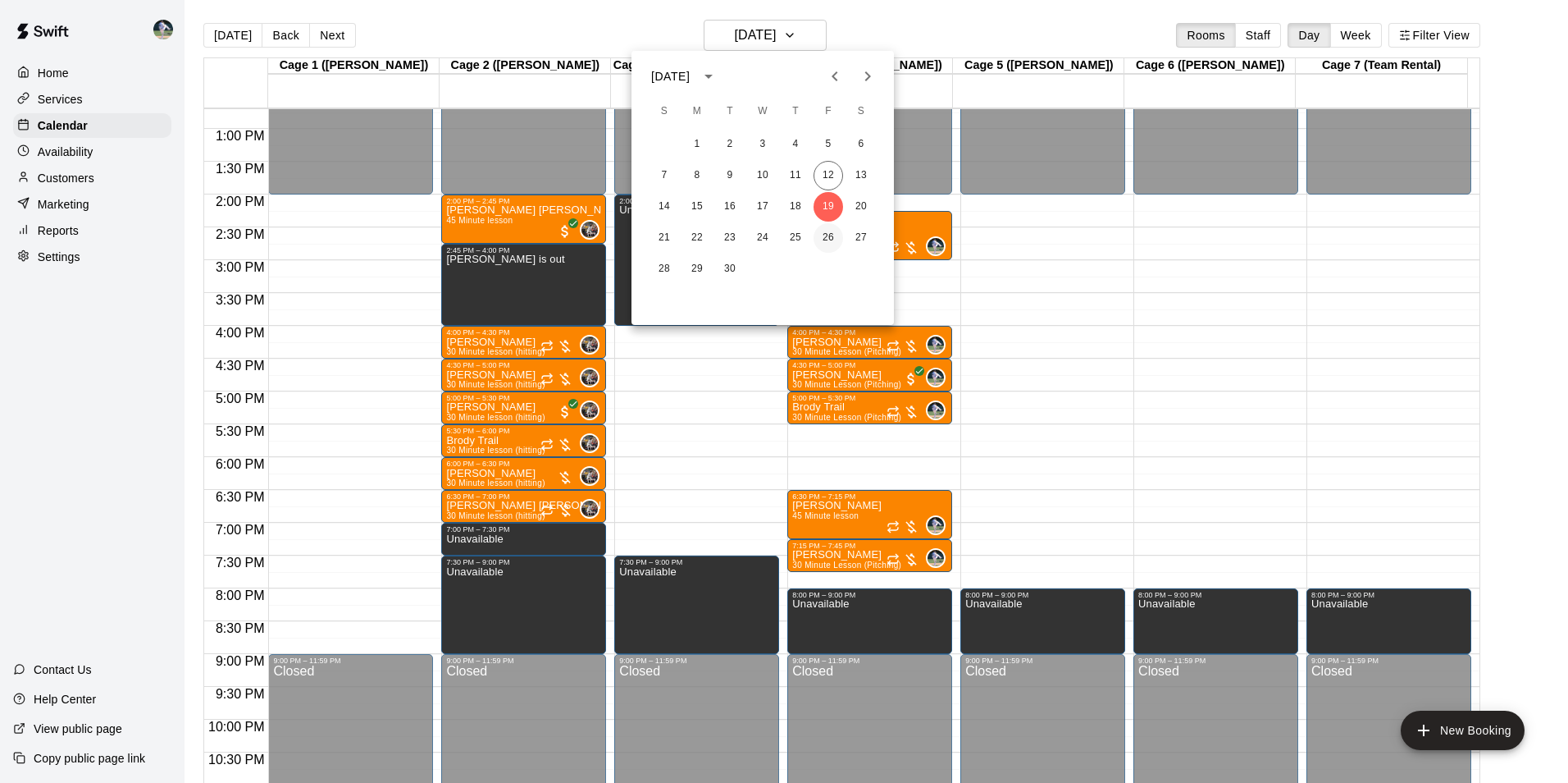
click at [834, 239] on button "26" at bounding box center [828, 237] width 29 height 29
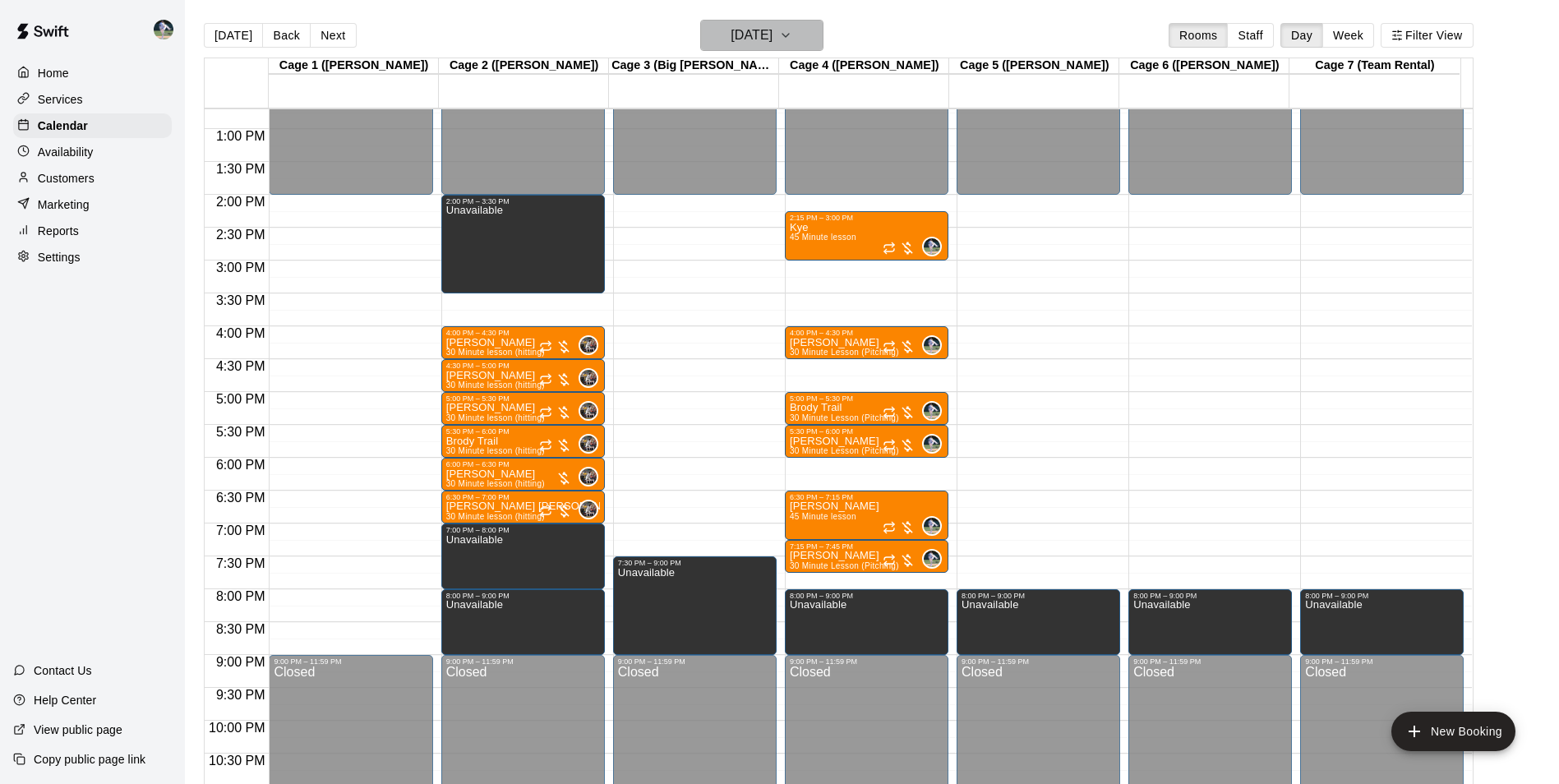
click at [759, 38] on h6 "[DATE]" at bounding box center [751, 36] width 42 height 23
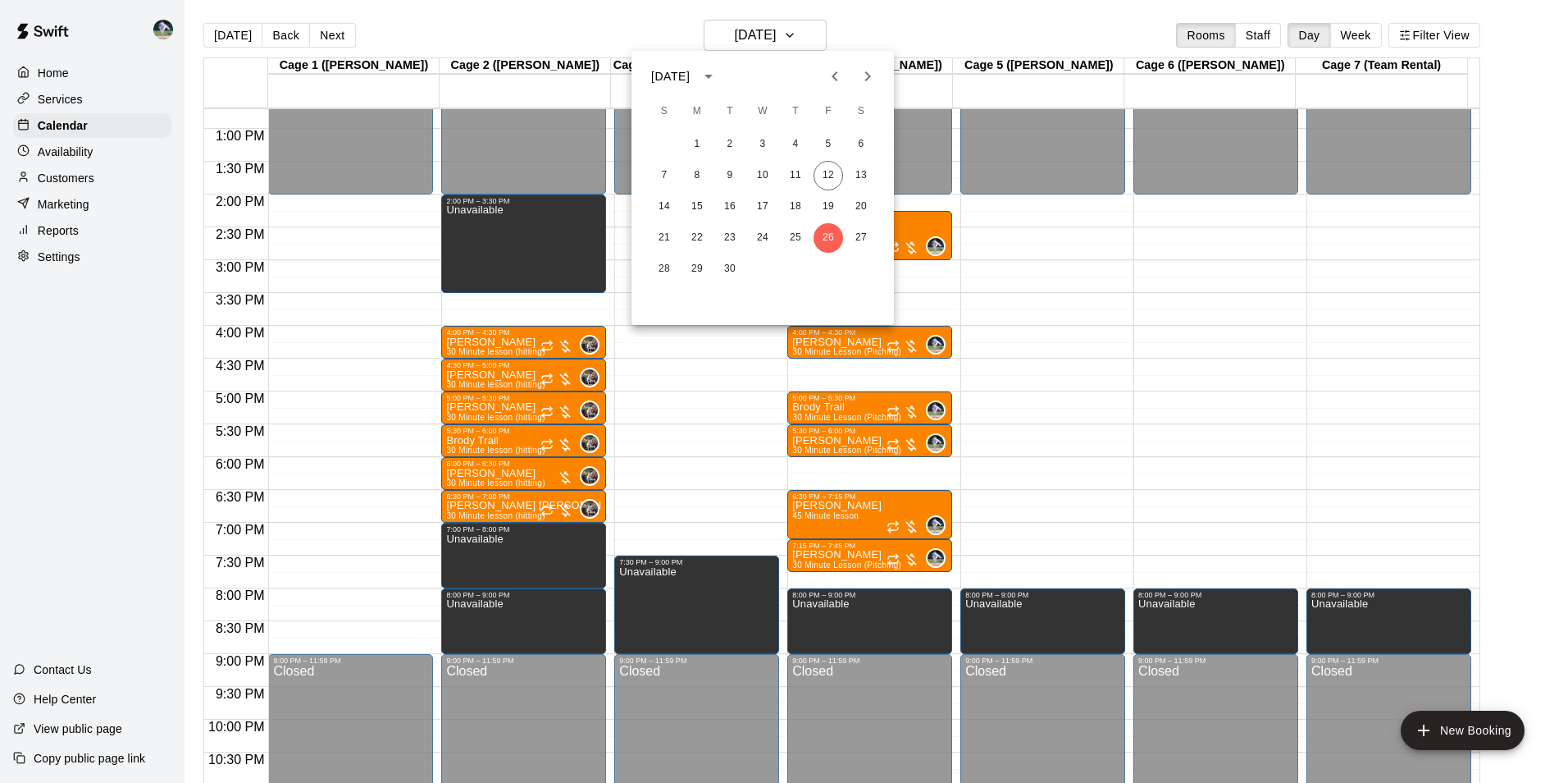
click at [575, 7] on div at bounding box center [784, 392] width 1568 height 783
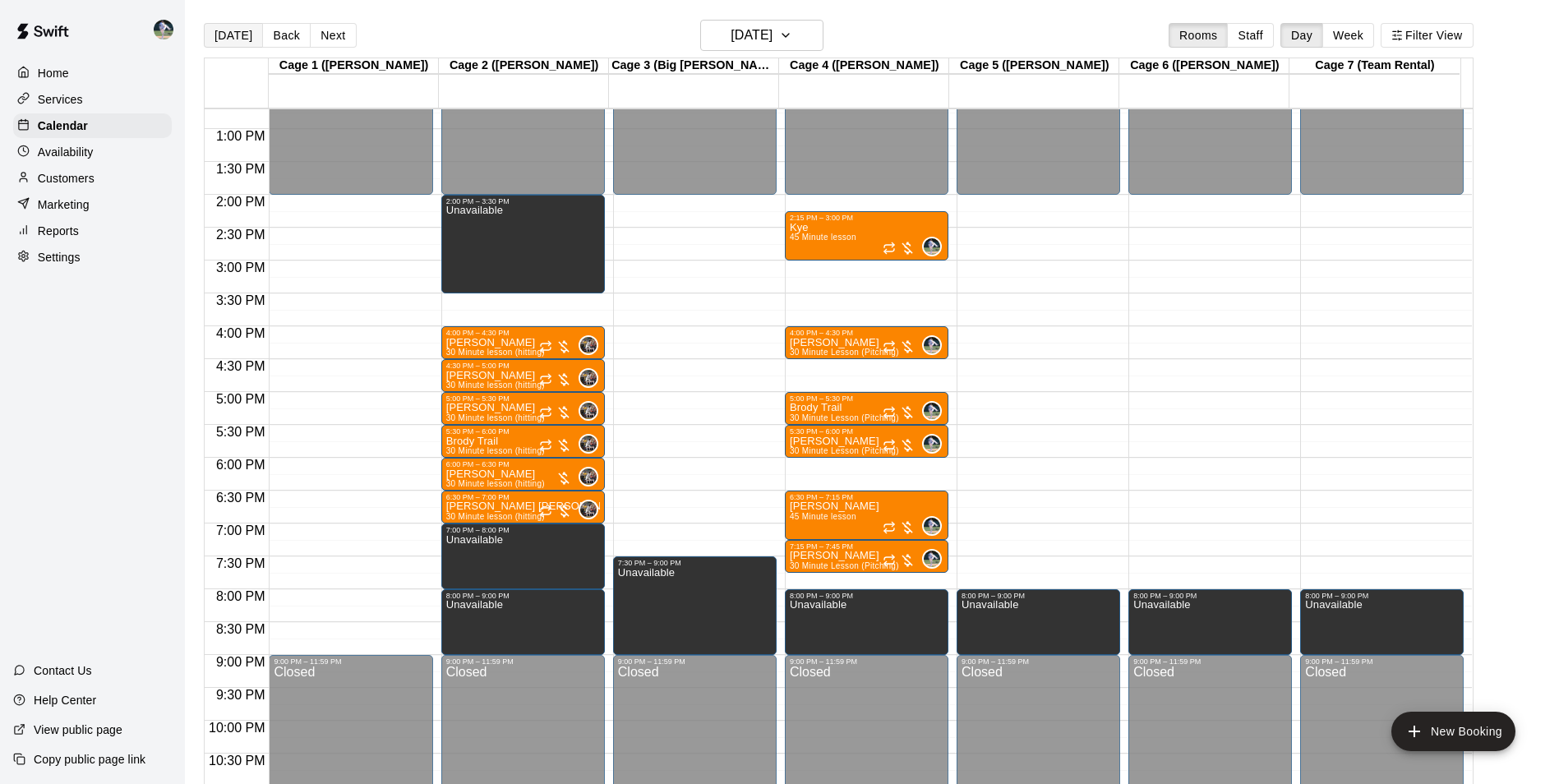
click at [229, 30] on button "[DATE]" at bounding box center [233, 36] width 60 height 25
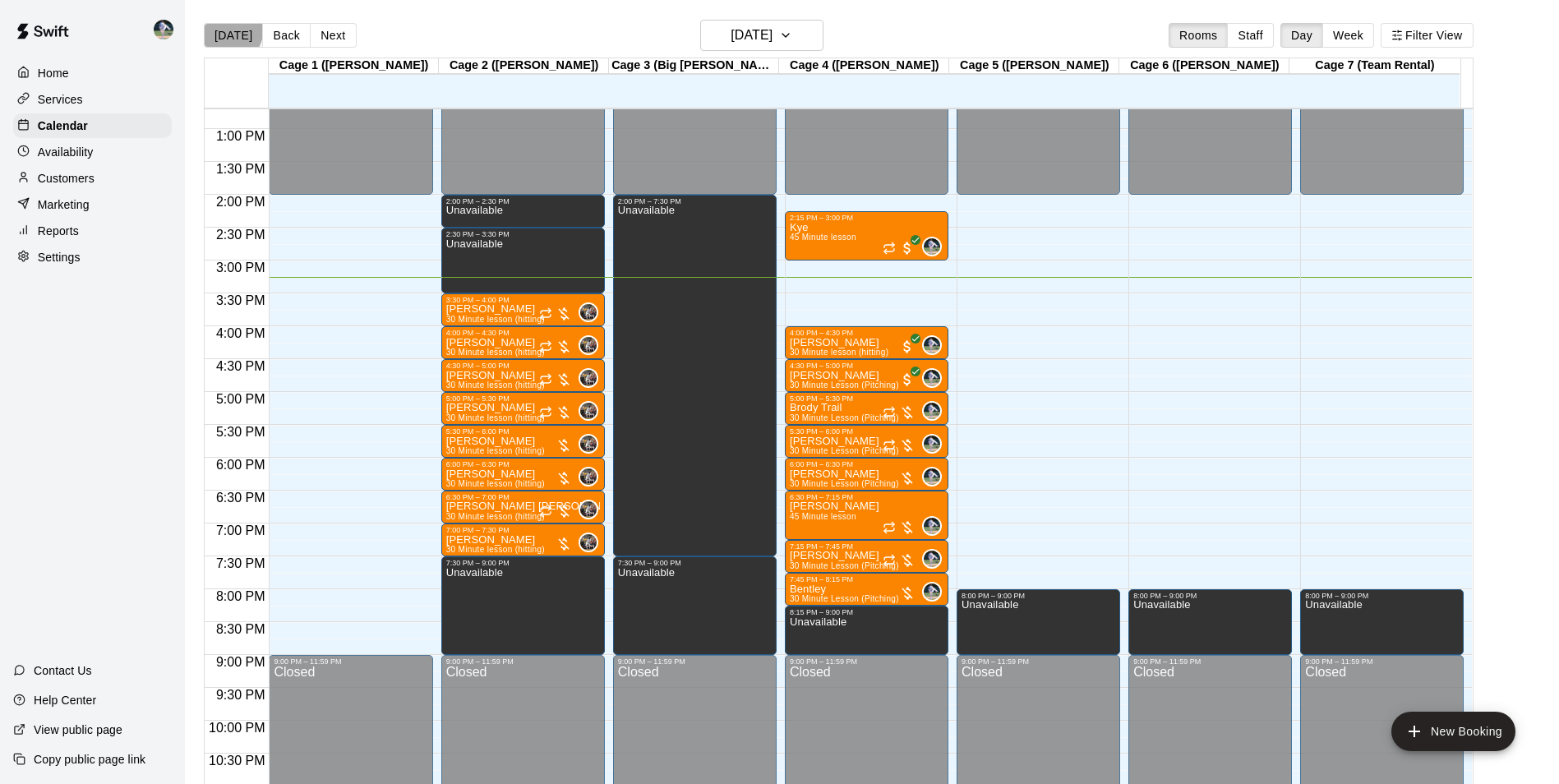
click at [229, 30] on button "[DATE]" at bounding box center [233, 36] width 60 height 25
click at [745, 33] on h6 "[DATE]" at bounding box center [751, 36] width 42 height 23
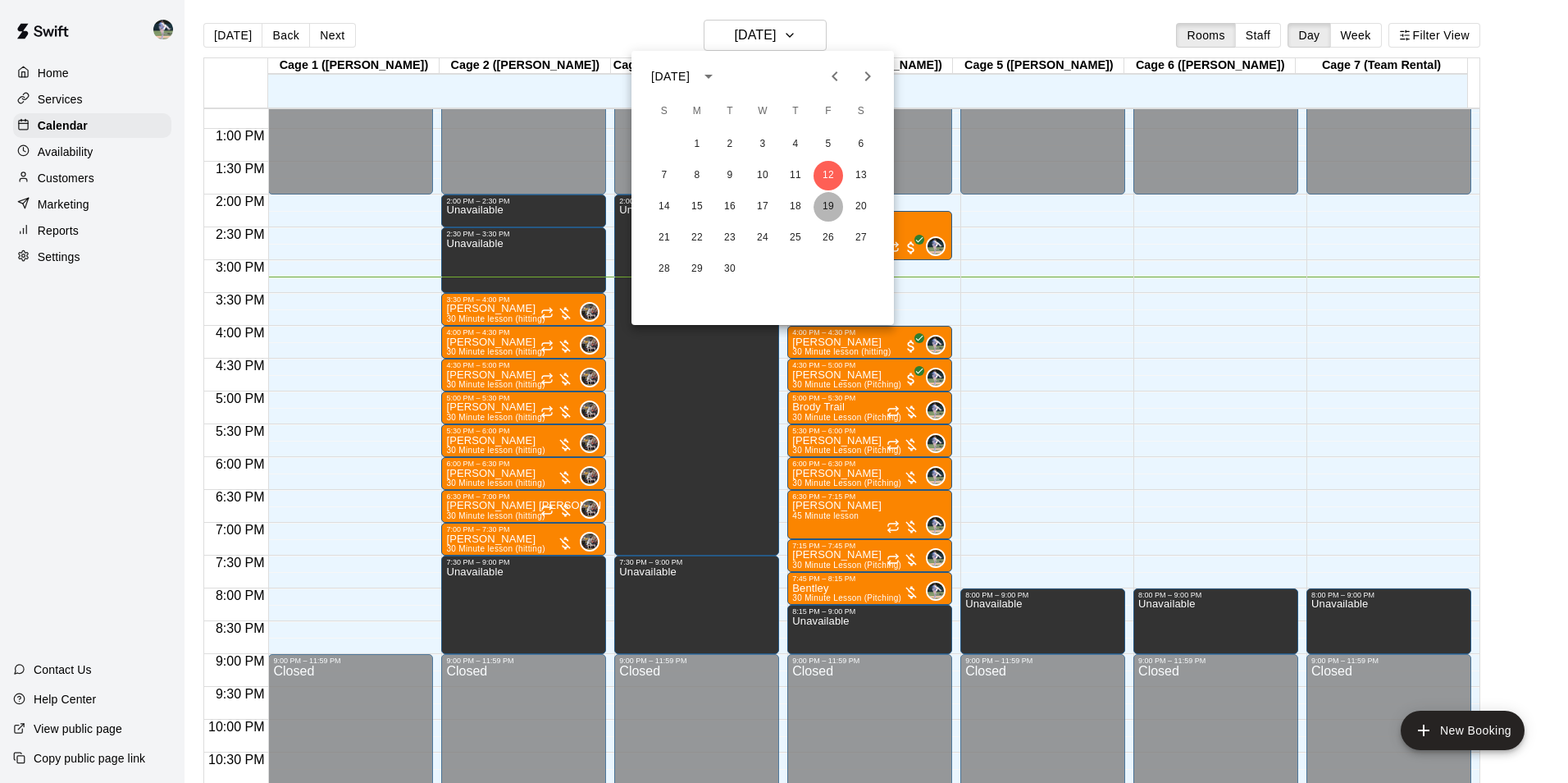
click at [828, 202] on button "19" at bounding box center [828, 206] width 29 height 29
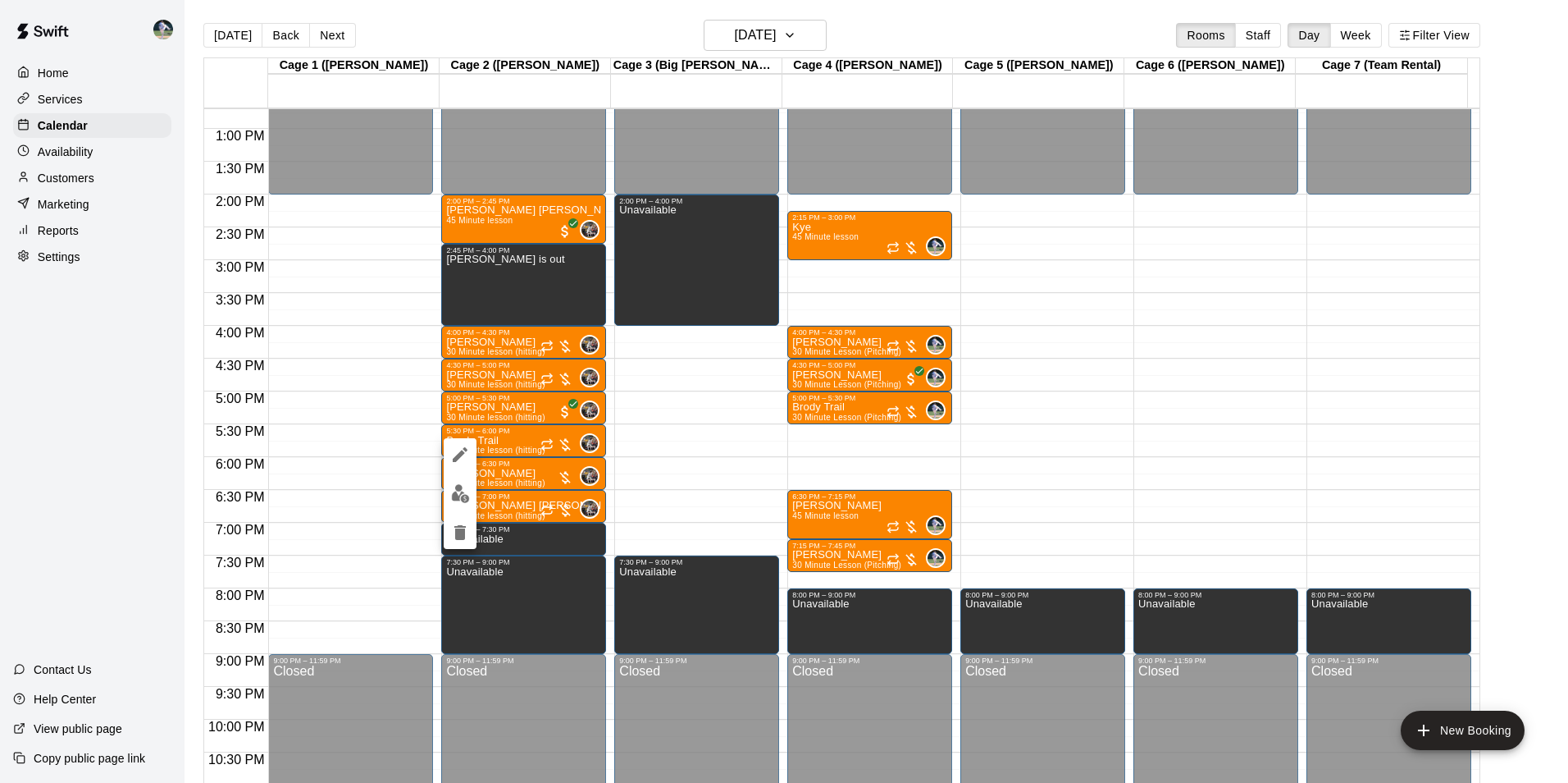
click at [706, 13] on div at bounding box center [784, 392] width 1568 height 783
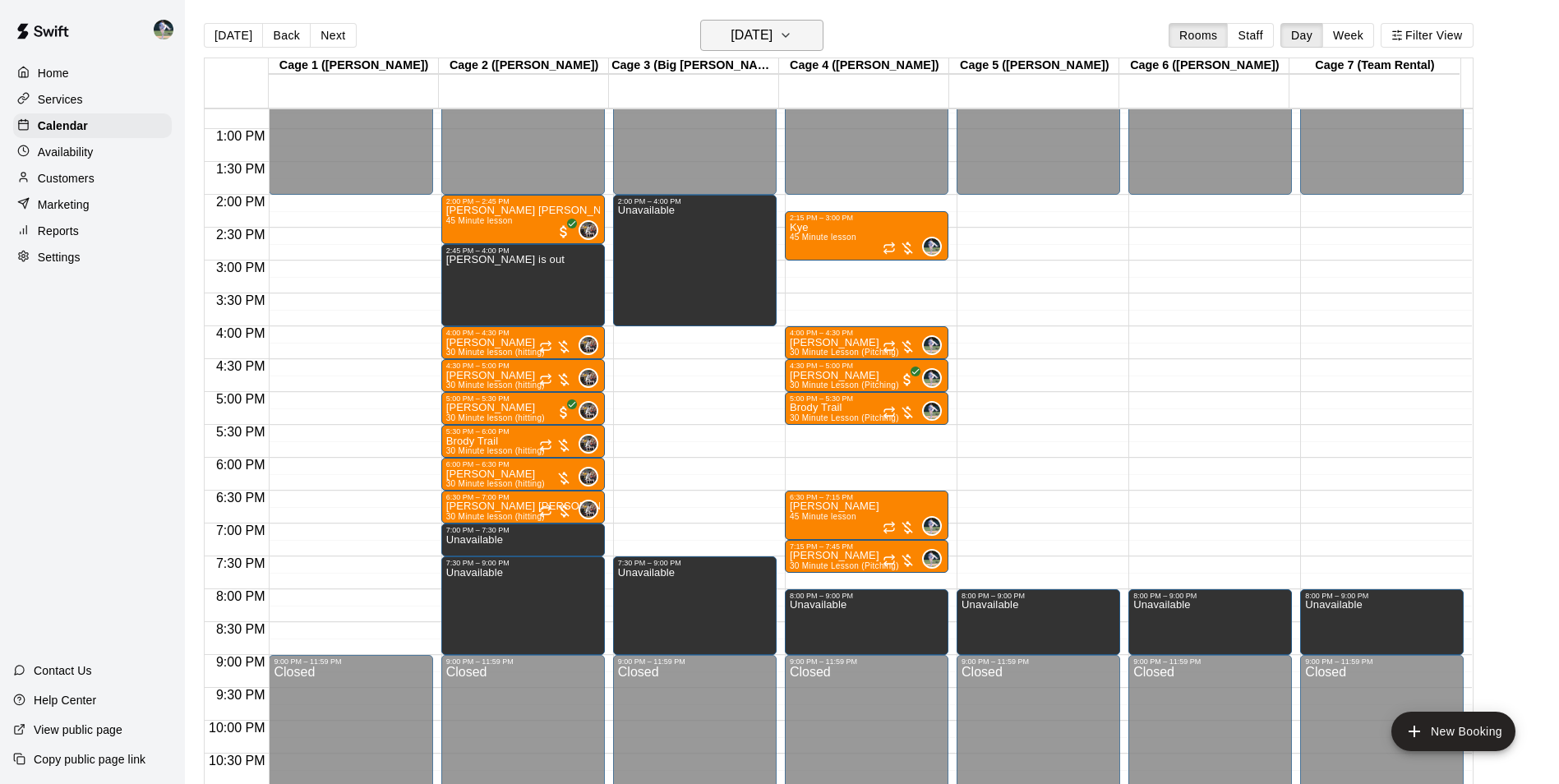
click at [765, 37] on h6 "[DATE]" at bounding box center [751, 36] width 42 height 23
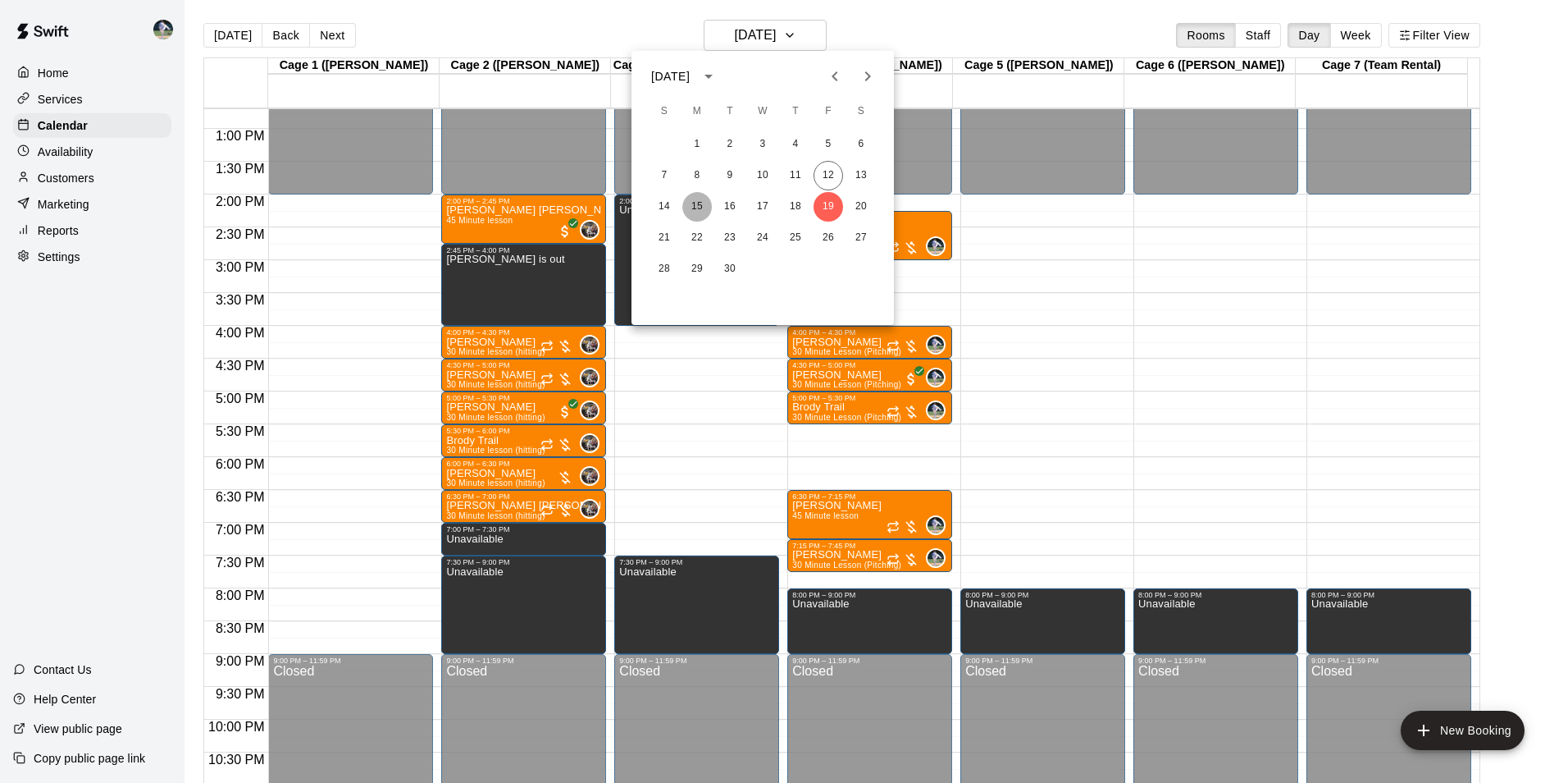
click at [697, 207] on button "15" at bounding box center [697, 206] width 29 height 29
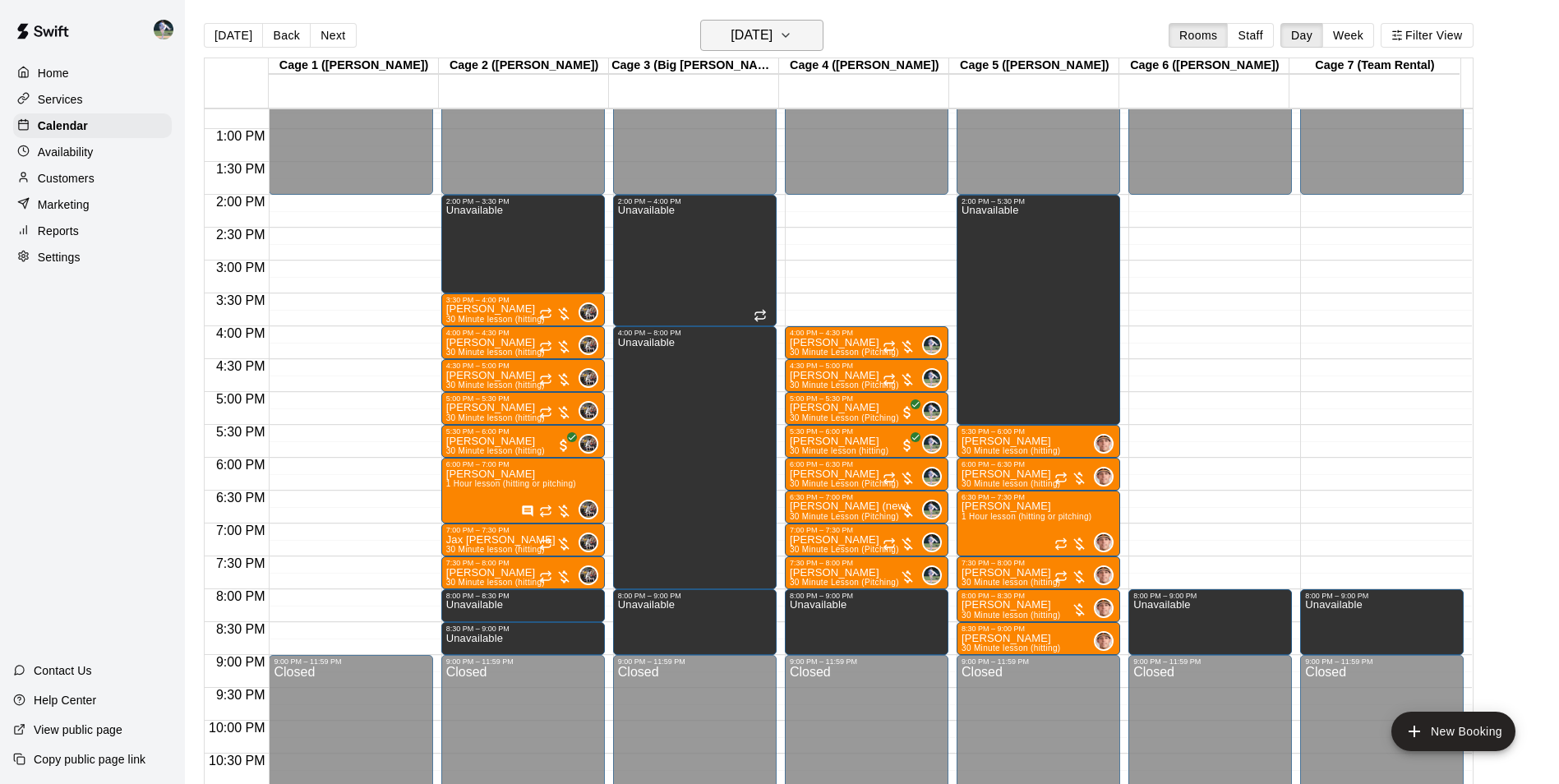
click at [749, 32] on h6 "[DATE]" at bounding box center [751, 36] width 42 height 23
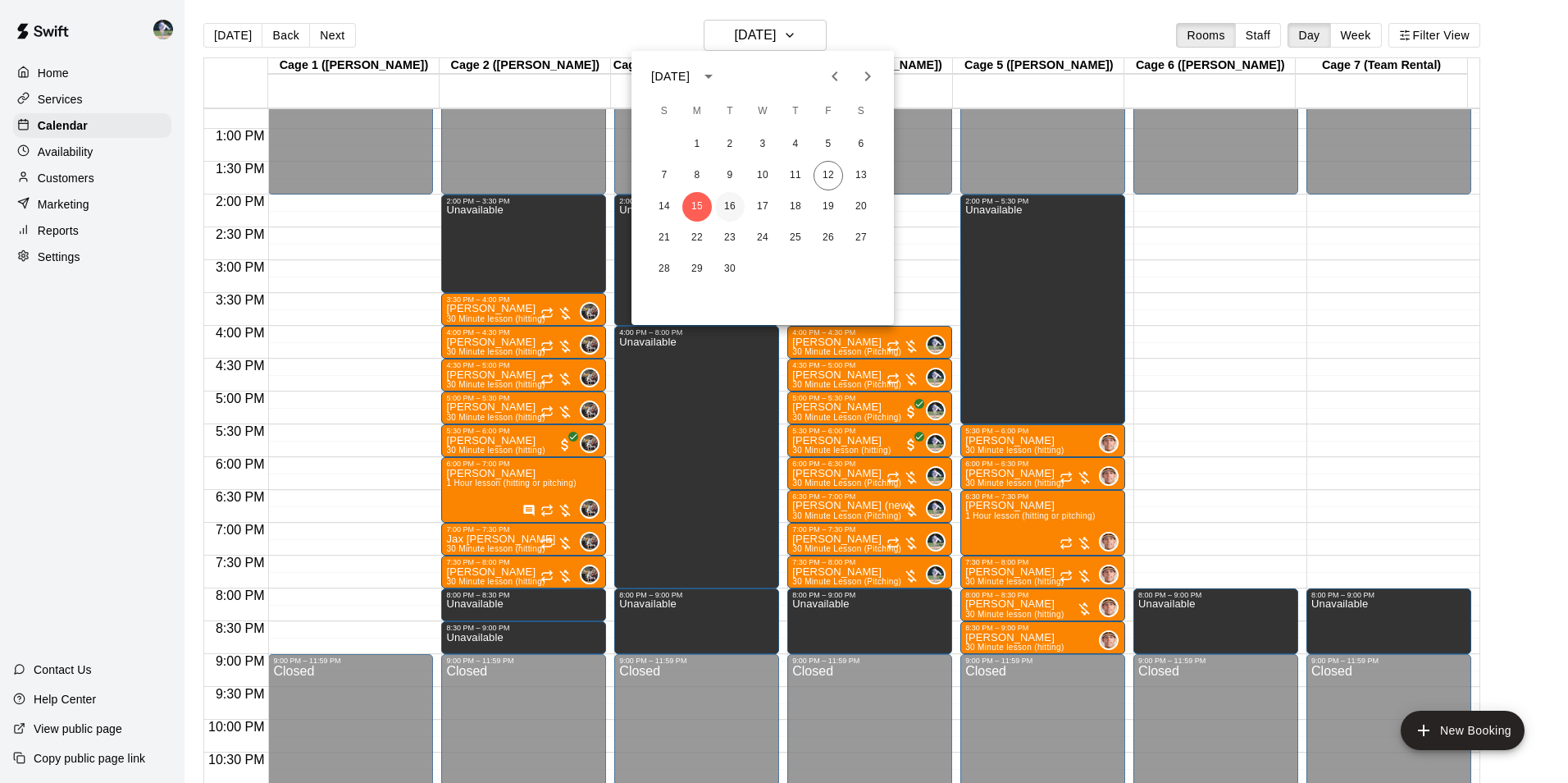
click at [734, 200] on button "16" at bounding box center [729, 206] width 29 height 29
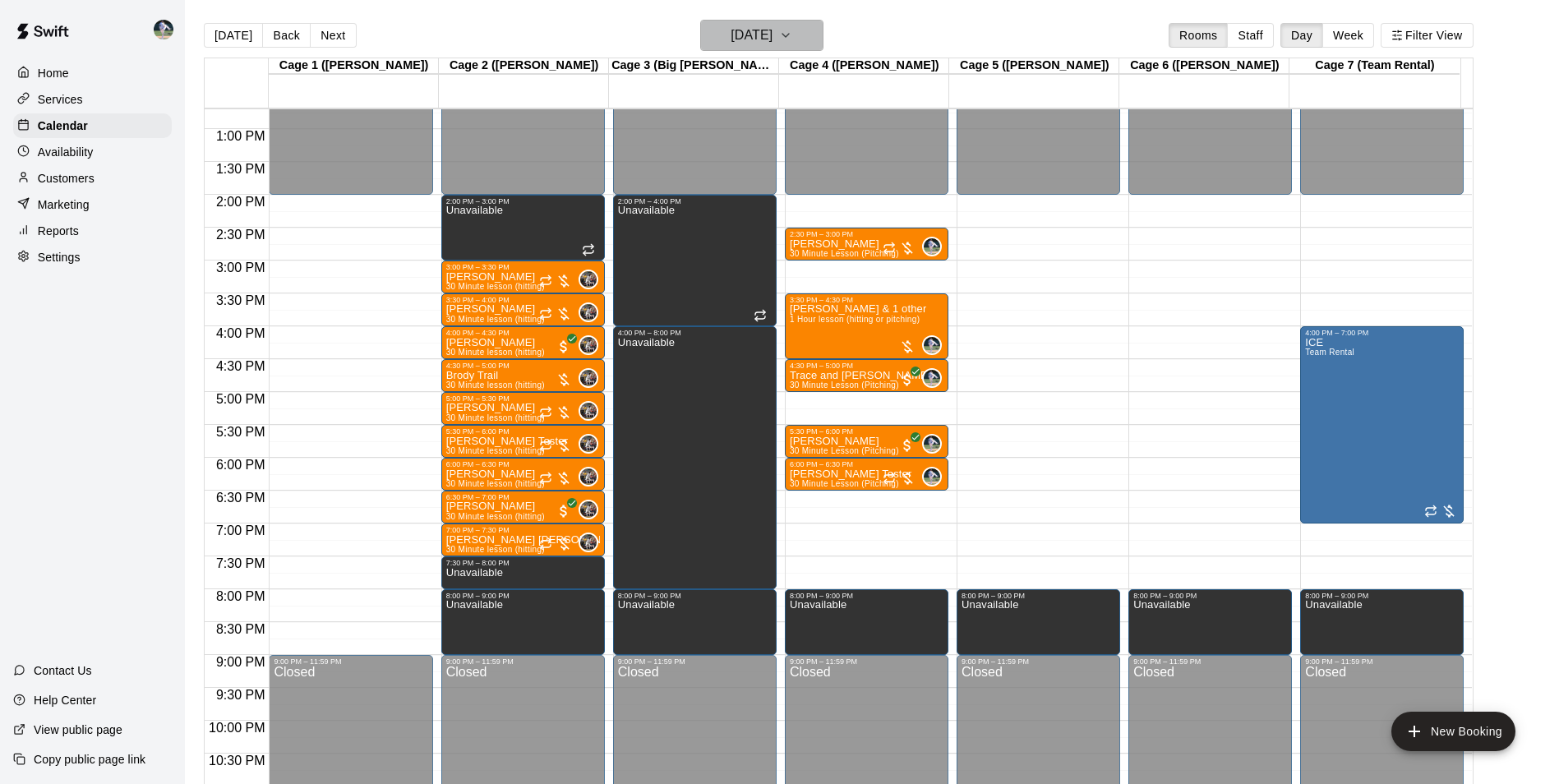
click at [751, 34] on h6 "[DATE]" at bounding box center [751, 36] width 42 height 23
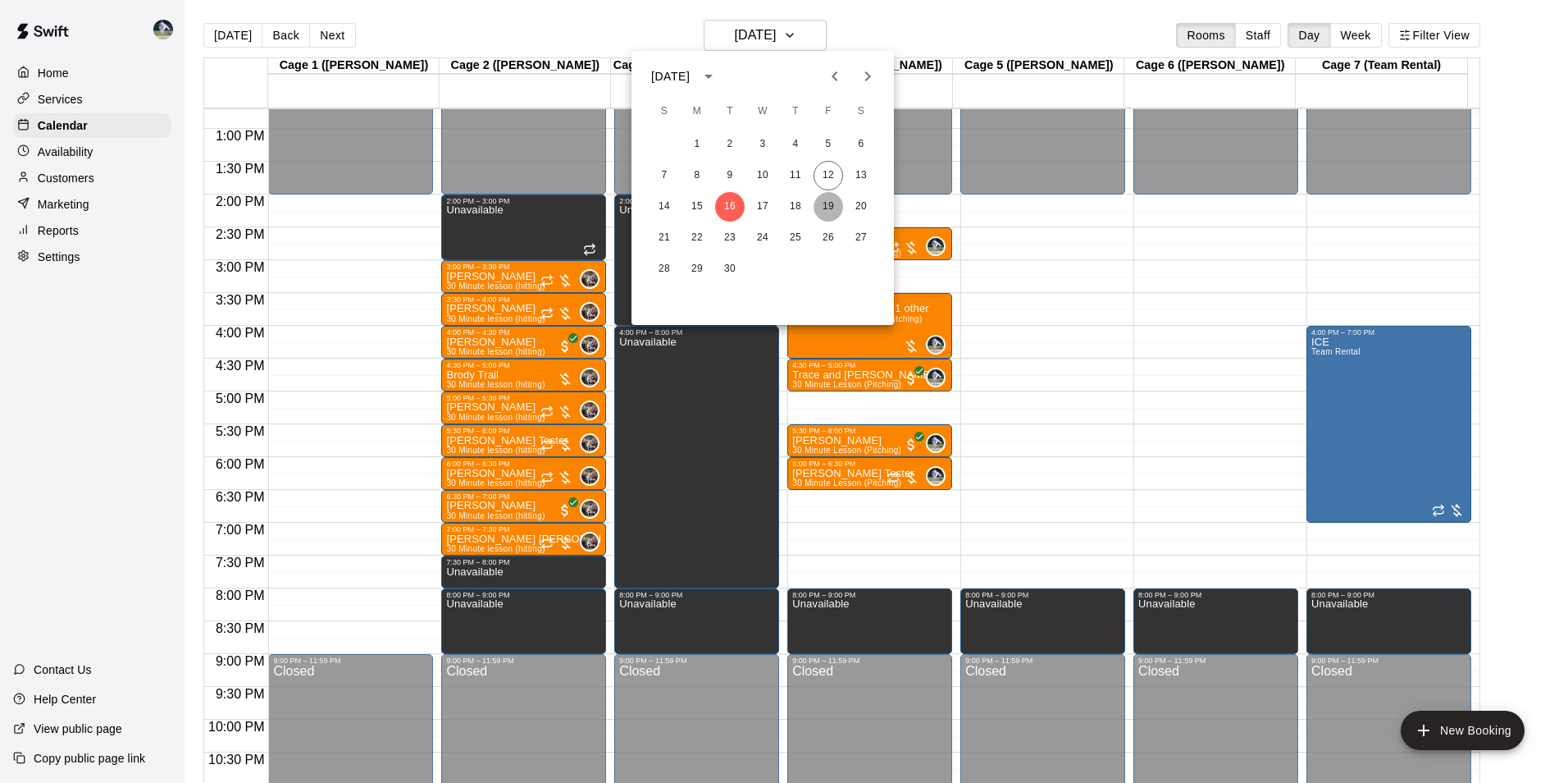
click at [830, 202] on button "19" at bounding box center [828, 206] width 29 height 29
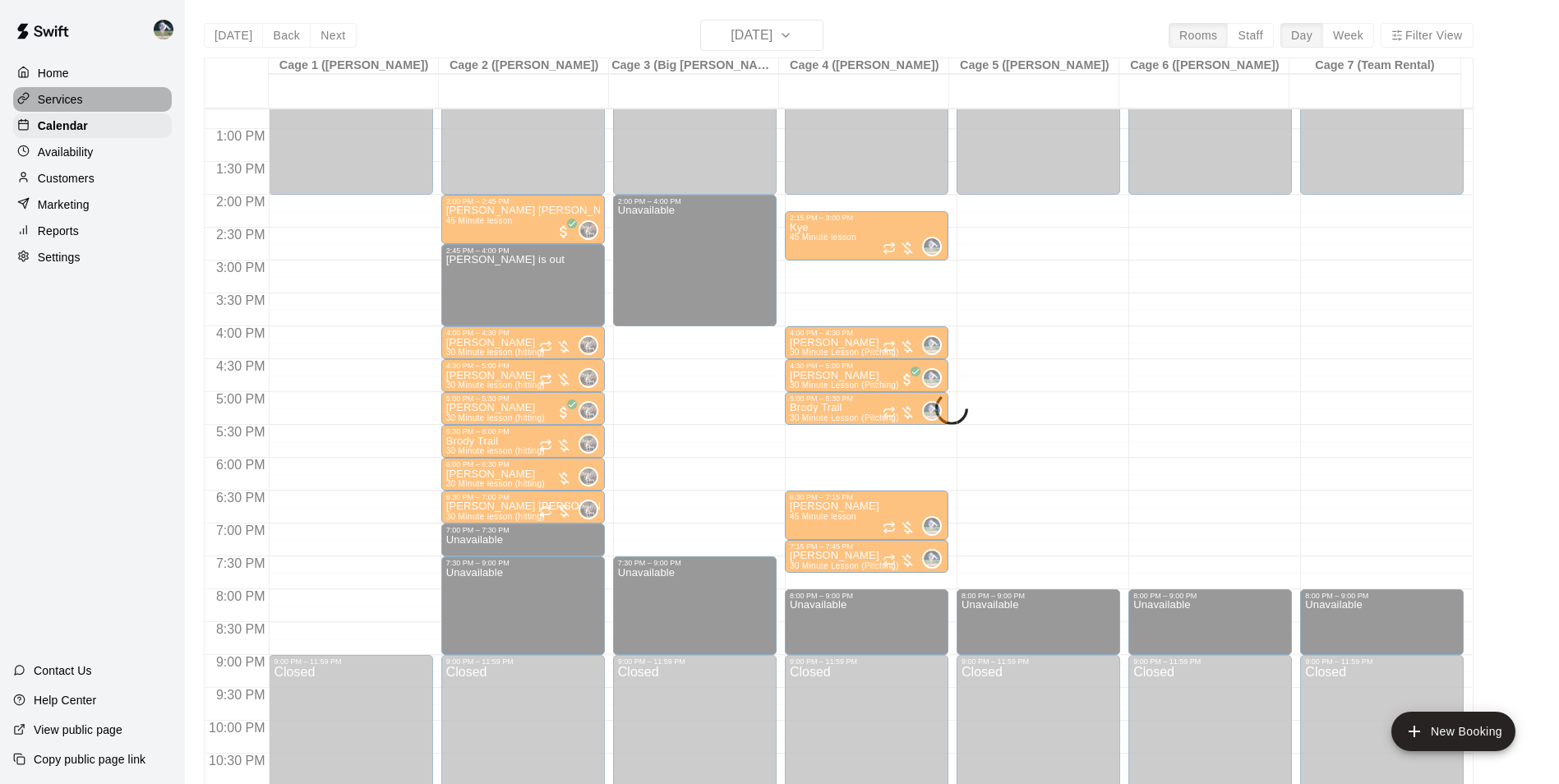
click at [69, 94] on p "Services" at bounding box center [60, 100] width 45 height 16
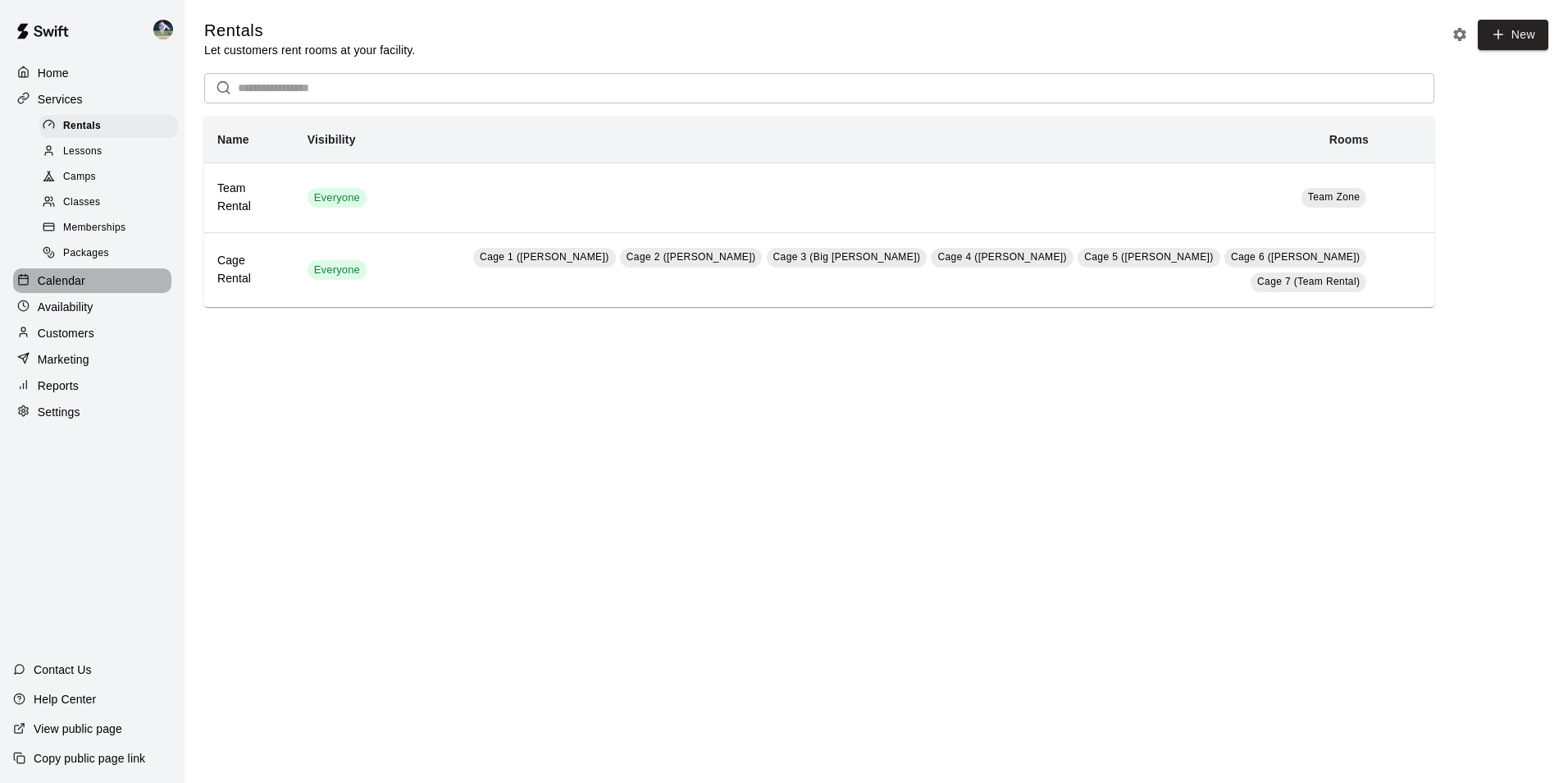
click at [53, 286] on p "Calendar" at bounding box center [62, 281] width 48 height 16
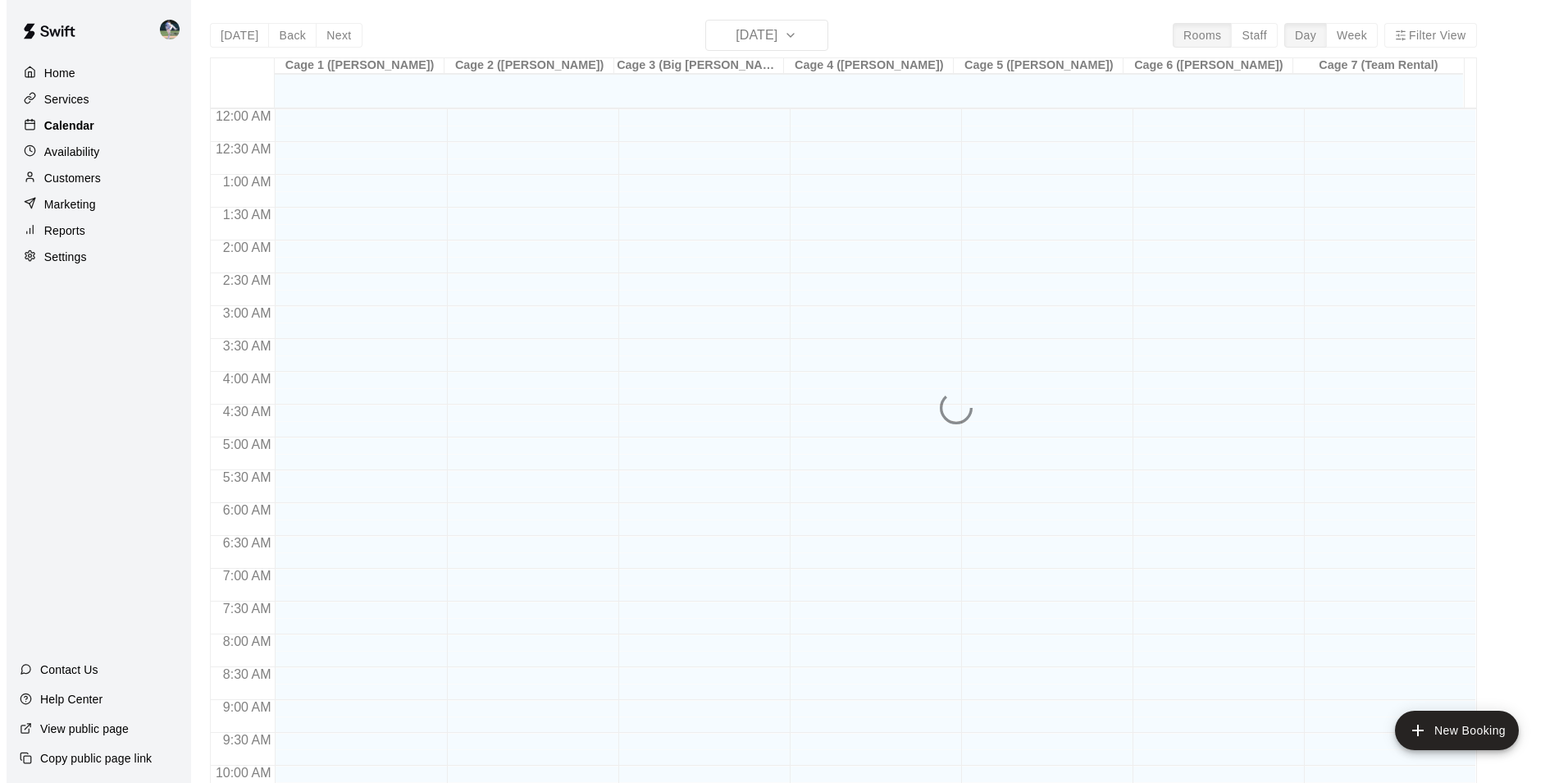
scroll to position [834, 0]
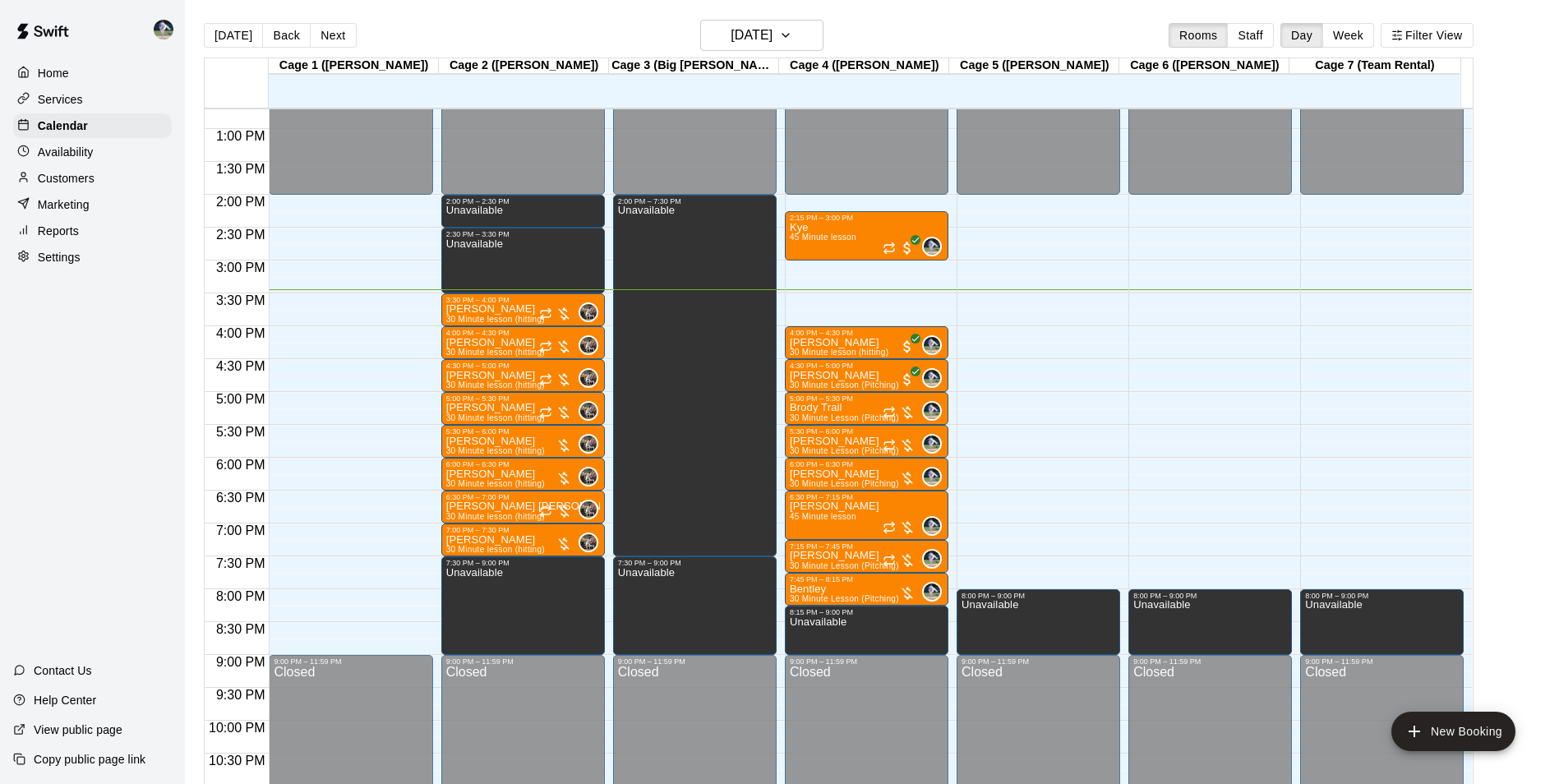
click at [70, 102] on p "Services" at bounding box center [60, 100] width 45 height 16
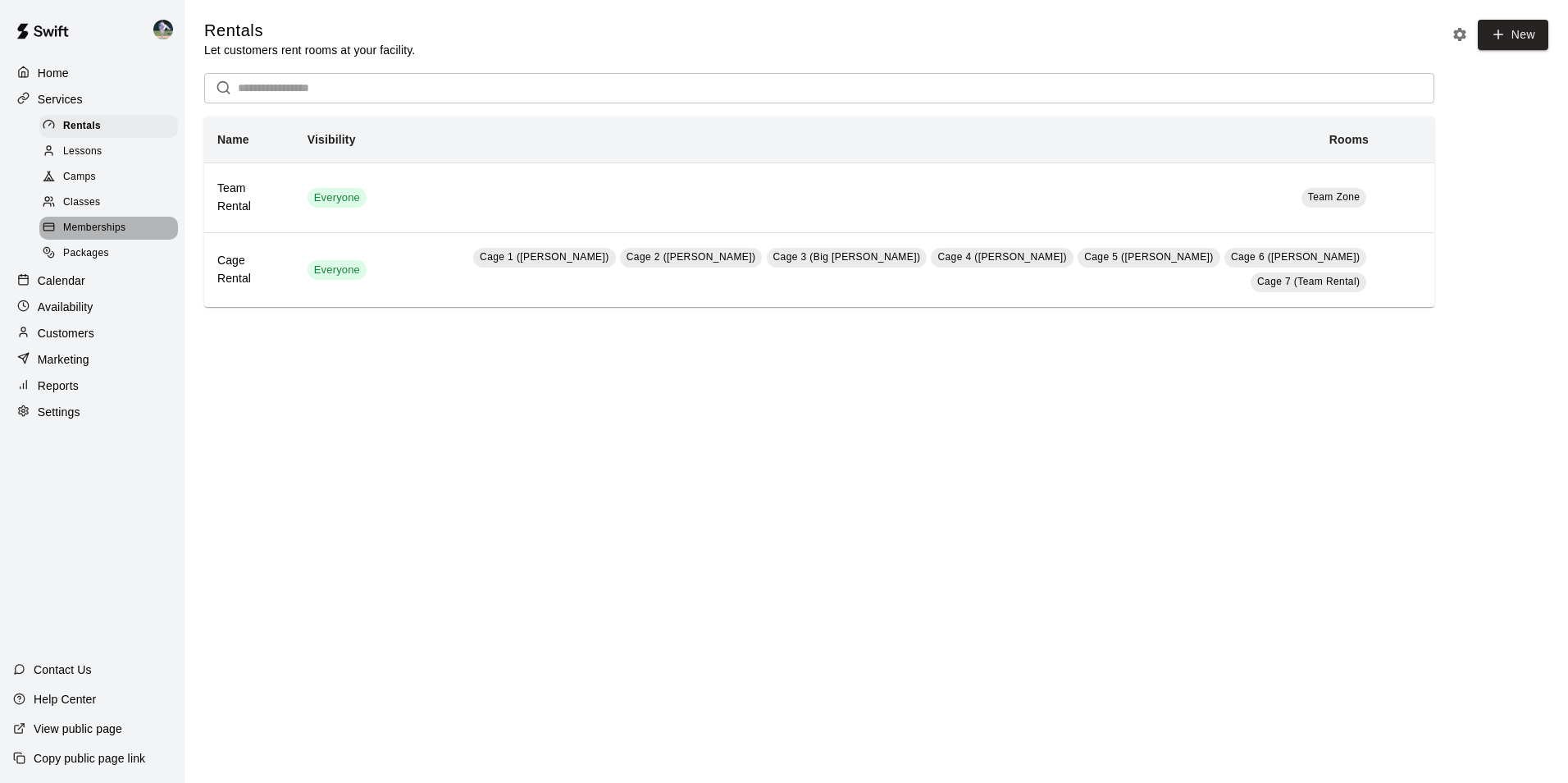
click at [98, 236] on span "Memberships" at bounding box center [94, 228] width 62 height 16
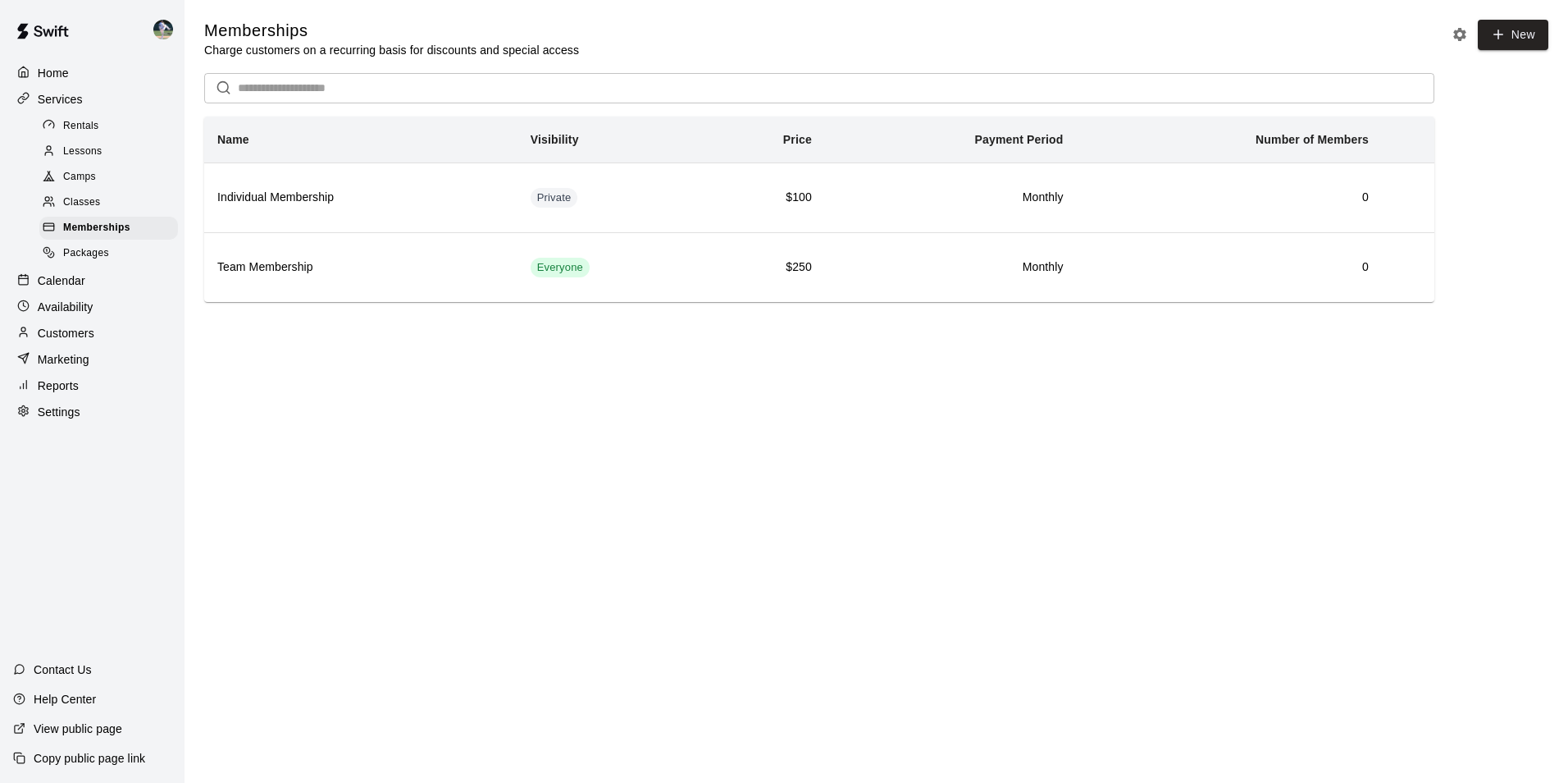
click at [57, 368] on p "Marketing" at bounding box center [64, 360] width 51 height 16
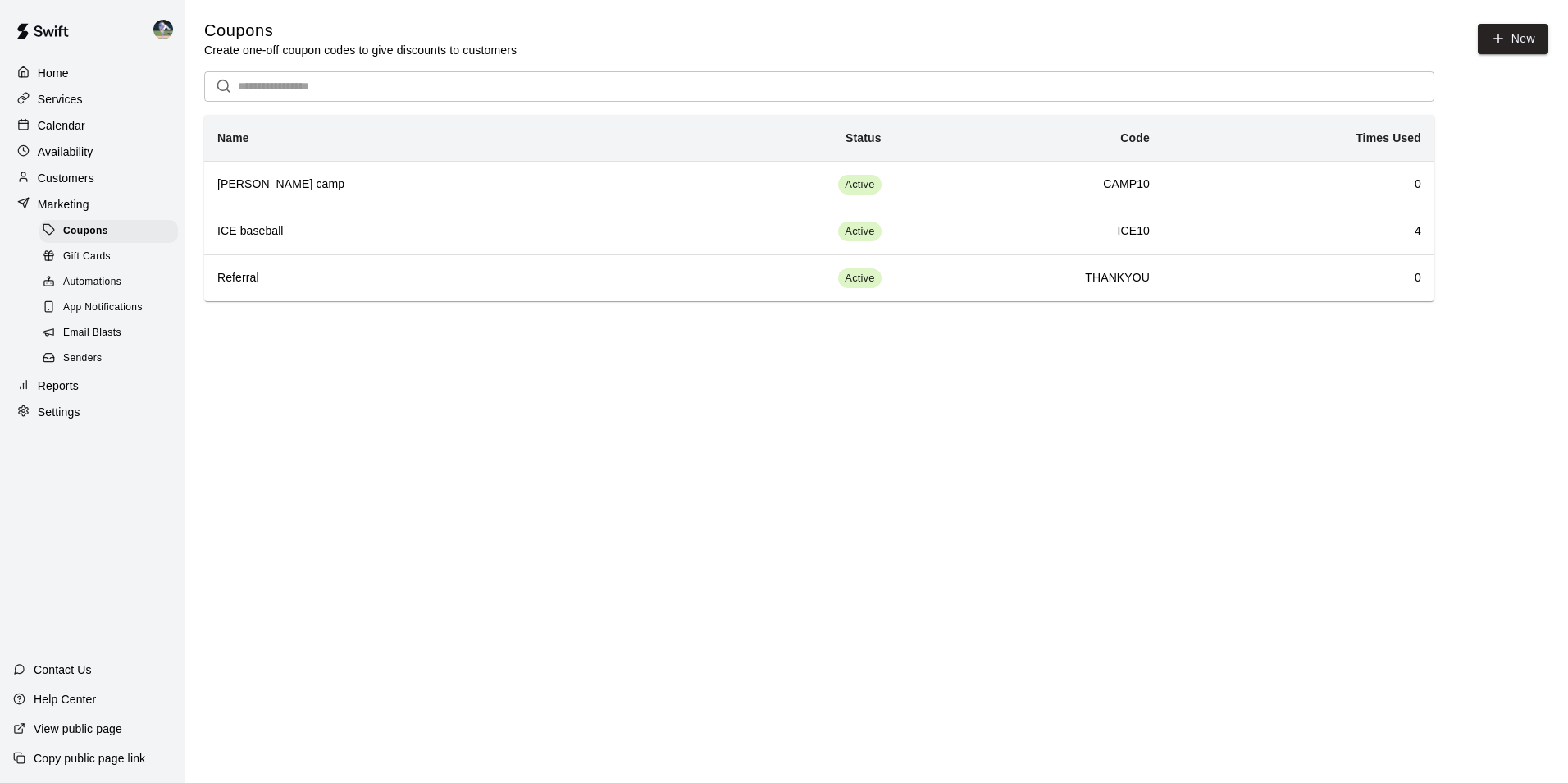
click at [82, 331] on div "Email Blasts" at bounding box center [108, 333] width 138 height 23
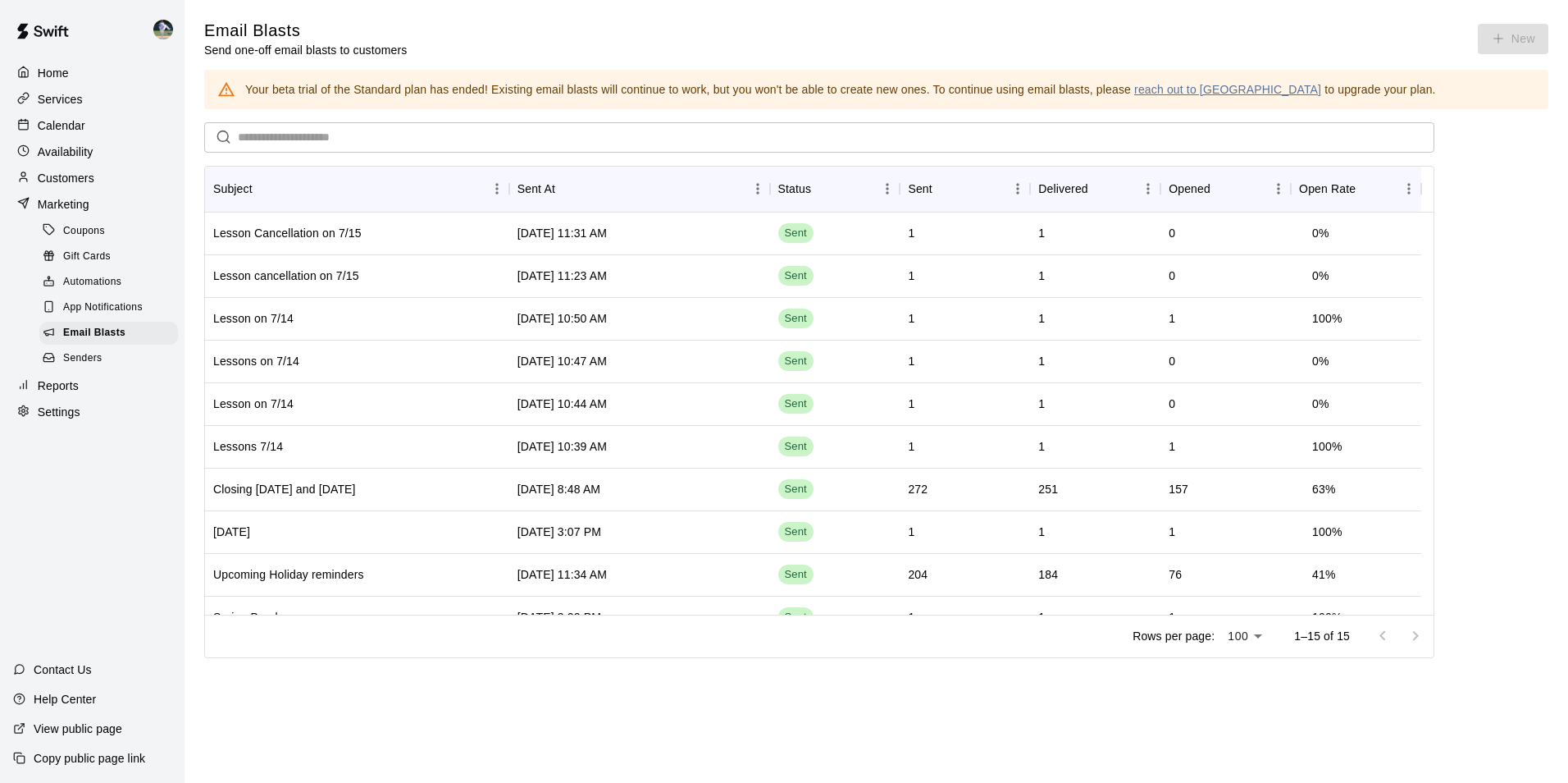
click at [1162, 88] on link "reach out to us" at bounding box center [1227, 89] width 187 height 13
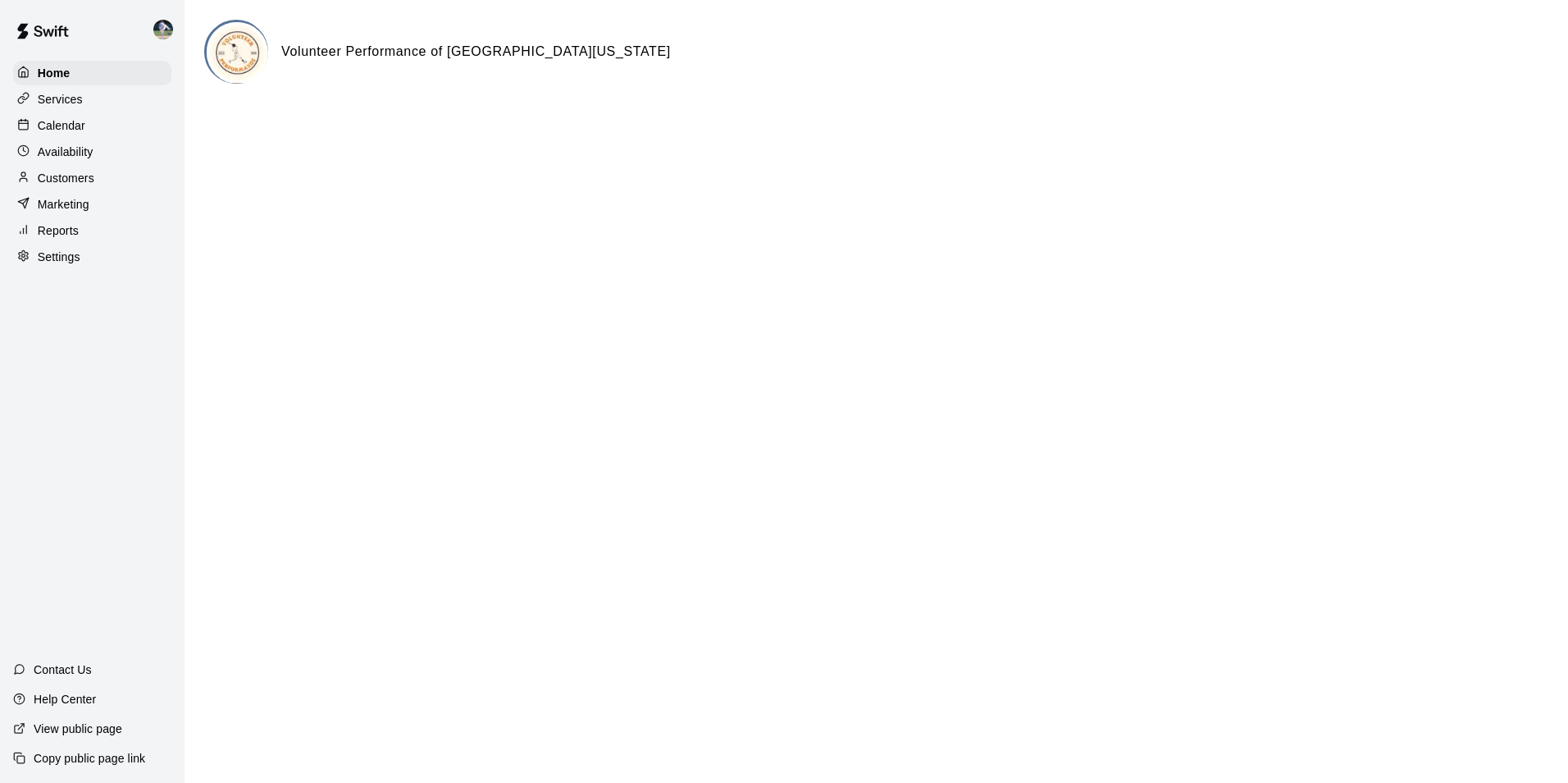
click at [100, 122] on div "Calendar" at bounding box center [92, 126] width 158 height 25
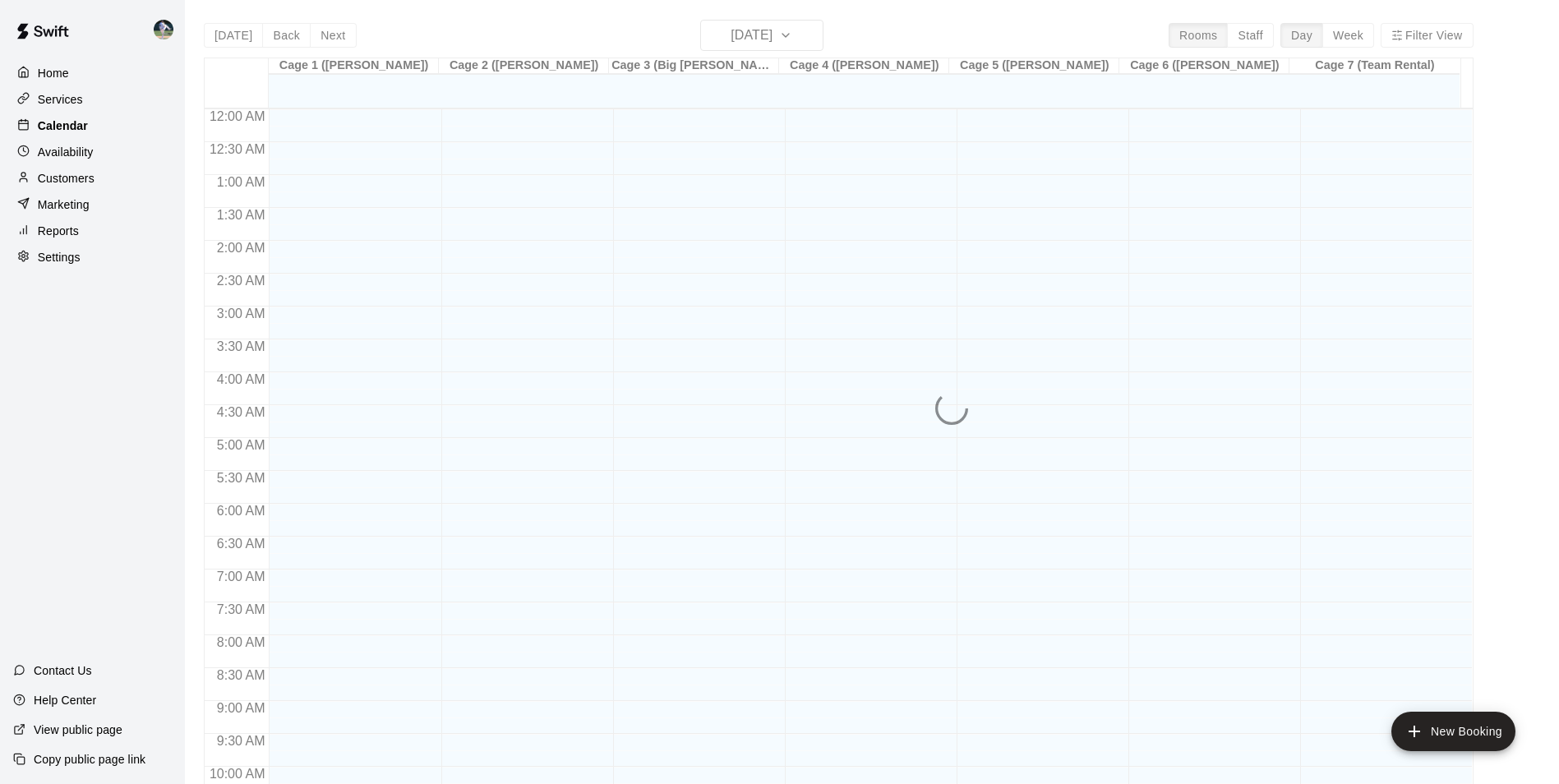
scroll to position [835, 0]
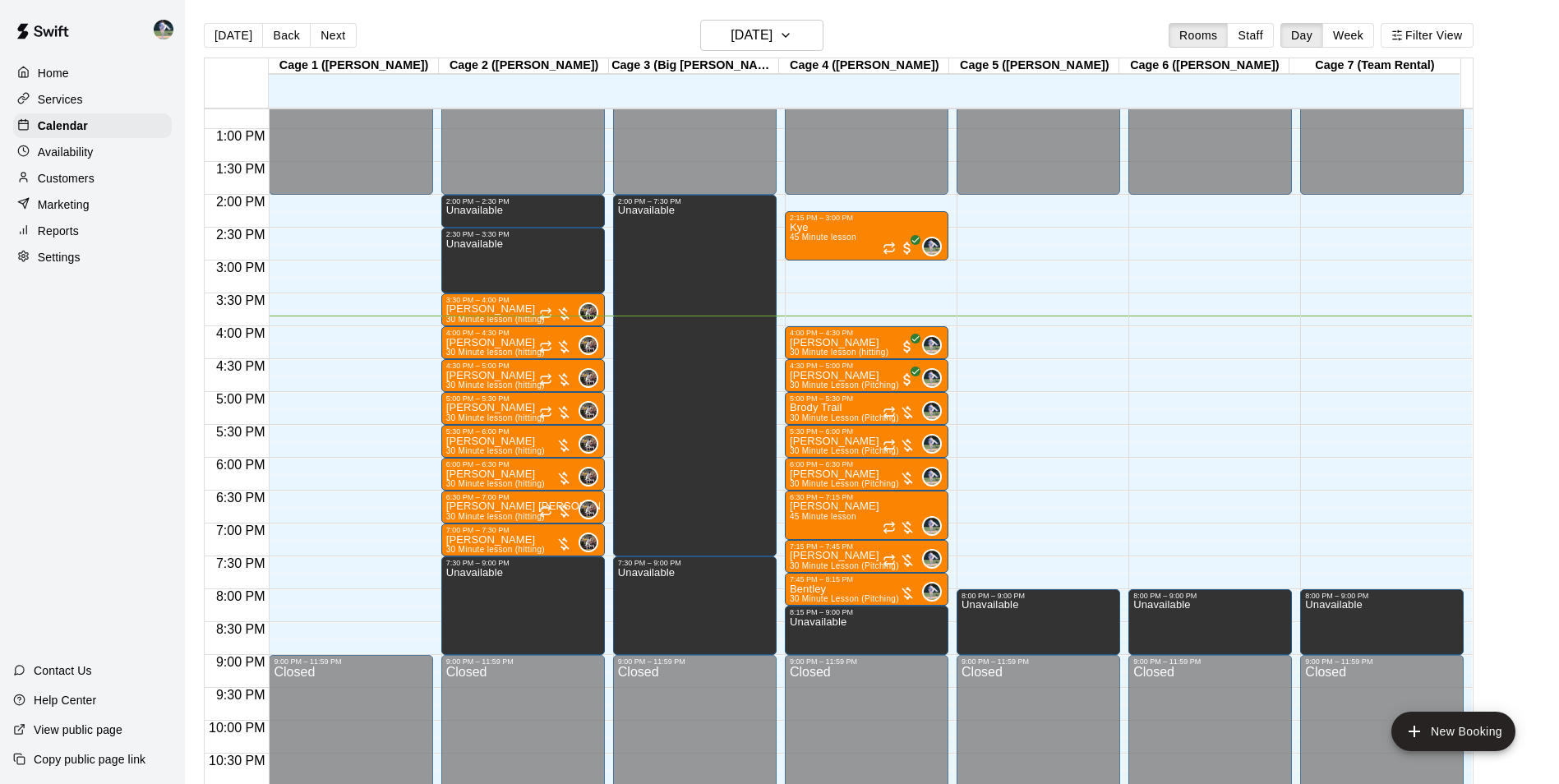
drag, startPoint x: 93, startPoint y: 612, endPoint x: -4, endPoint y: 620, distance: 97.3
click at [0, 620] on html "Home Services Calendar Availability Customers Marketing Reports Settings Contac…" at bounding box center [779, 404] width 1559 height 810
click at [525, 308] on div "Branson Morton 30 Minute lesson (hitting)" at bounding box center [495, 696] width 99 height 784
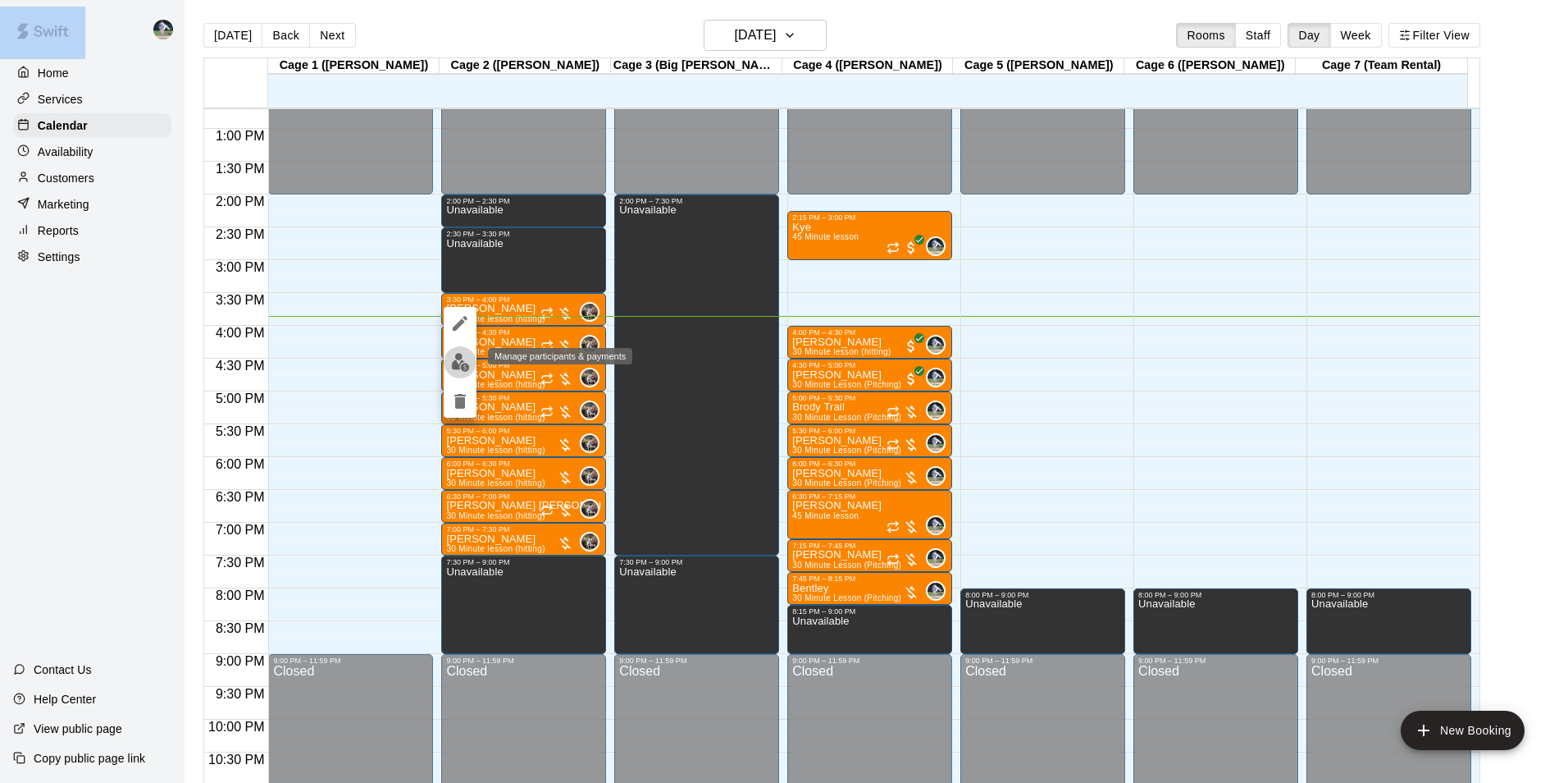
click at [462, 362] on img "edit" at bounding box center [460, 361] width 19 height 19
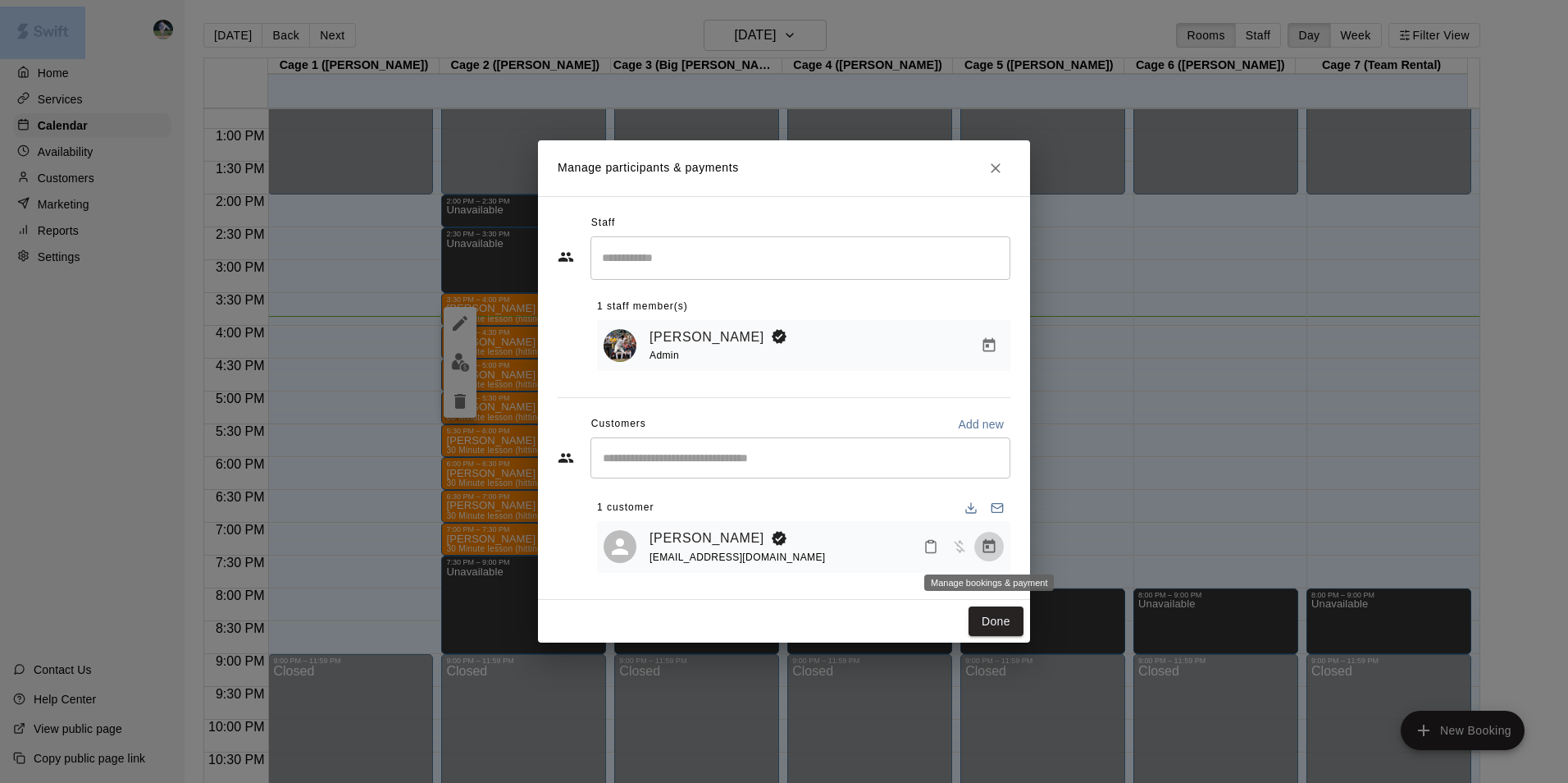
click at [992, 546] on icon "Manage bookings & payment" at bounding box center [989, 546] width 16 height 16
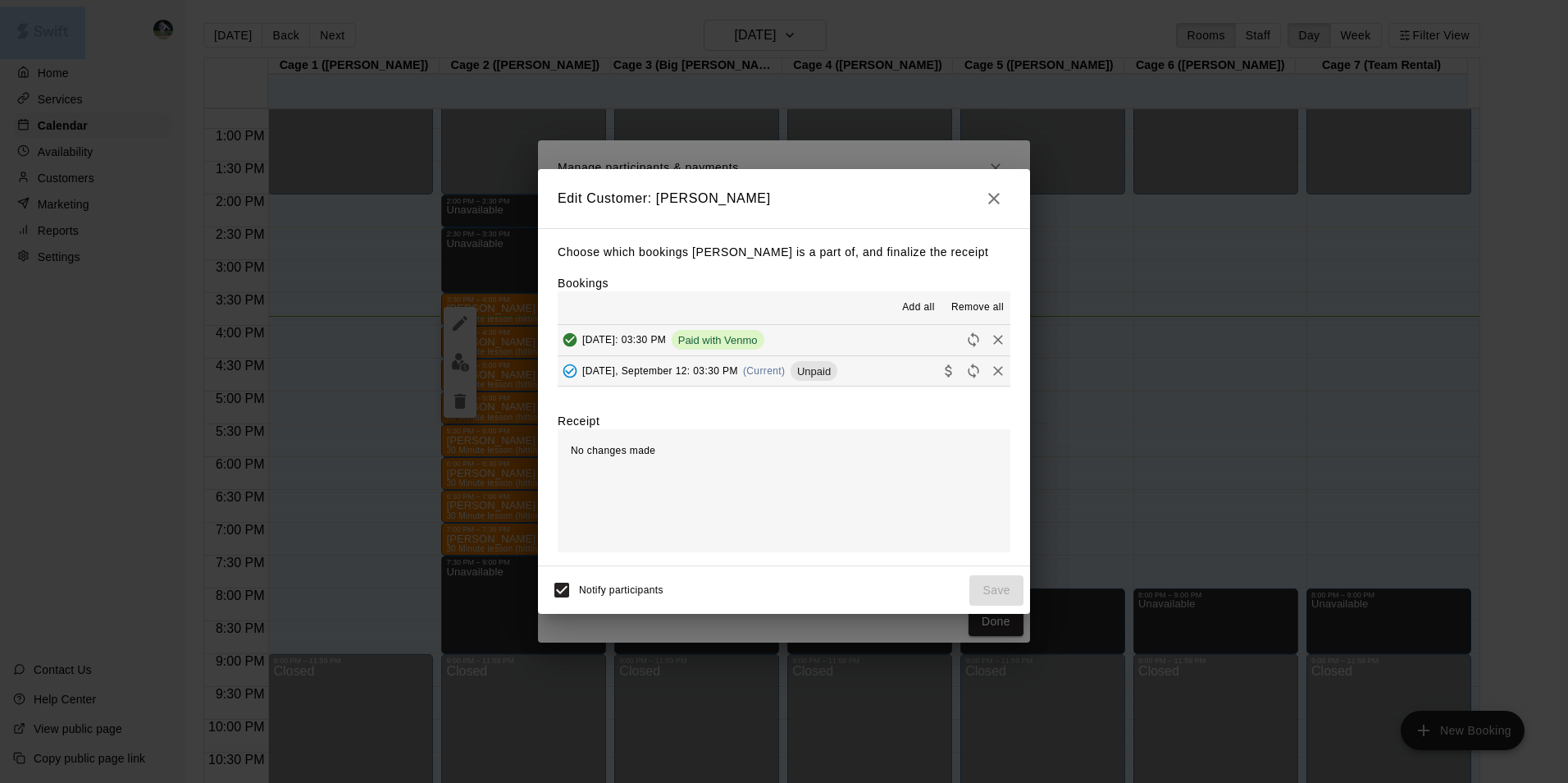
click at [847, 362] on button "Friday, September 12: 03:30 PM (Current) Unpaid" at bounding box center [784, 371] width 453 height 30
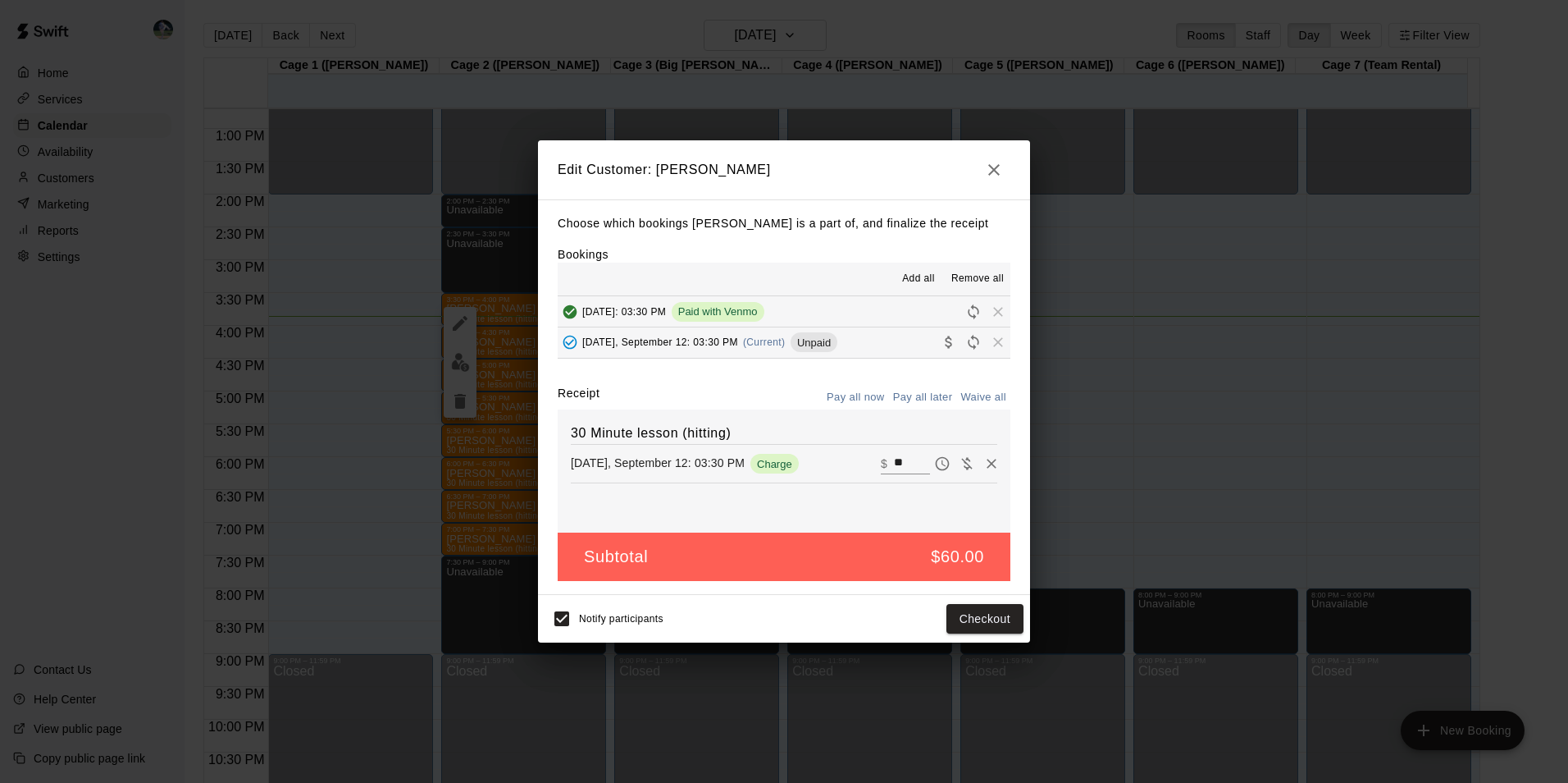
click at [897, 463] on input "**" at bounding box center [911, 463] width 36 height 21
type input "*"
type input "**"
click at [965, 614] on button "Checkout" at bounding box center [984, 619] width 77 height 30
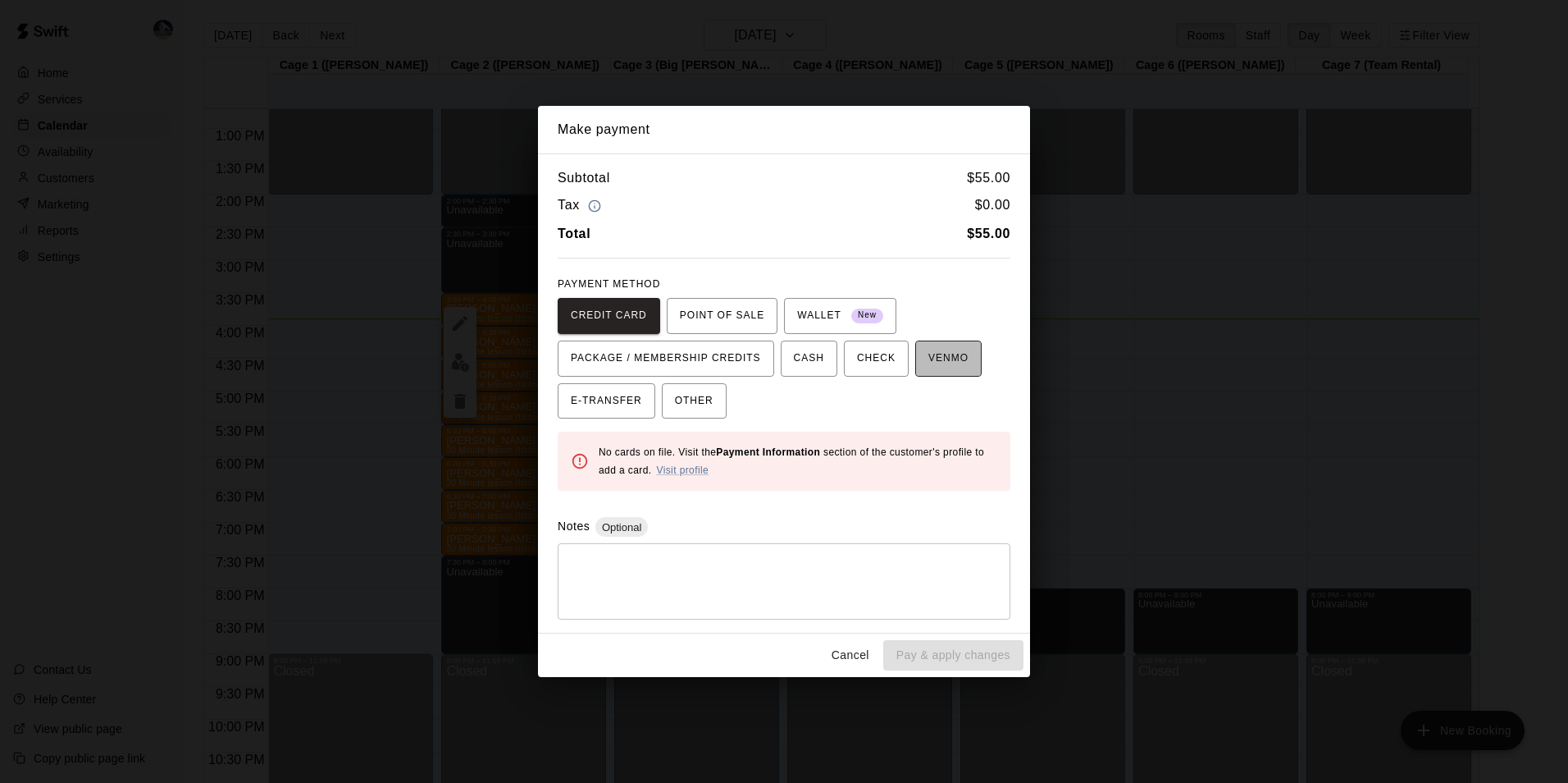
click at [928, 354] on span "VENMO" at bounding box center [948, 359] width 40 height 27
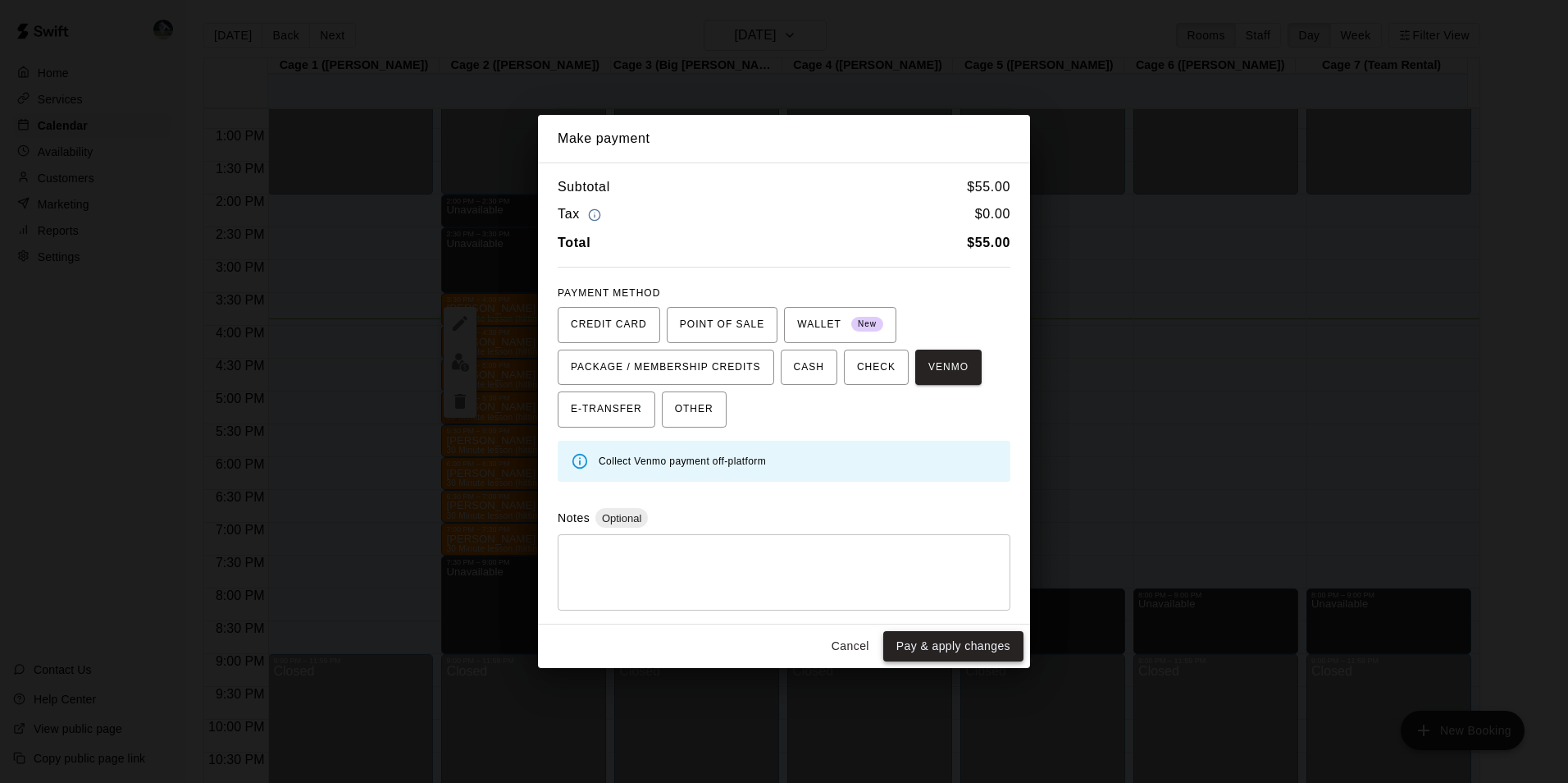
click at [922, 643] on button "Pay & apply changes" at bounding box center [953, 646] width 140 height 30
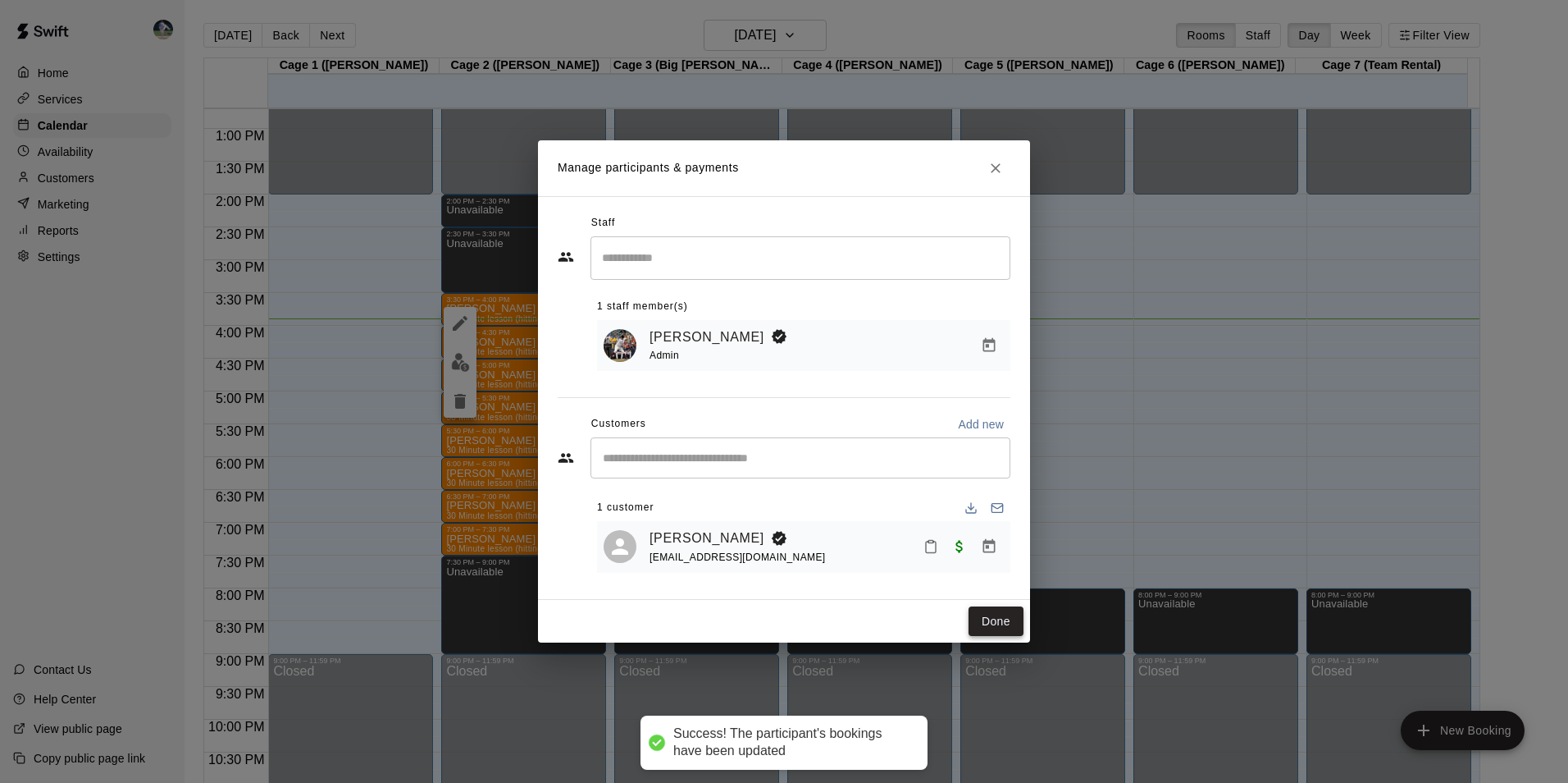
click at [994, 615] on button "Done" at bounding box center [996, 621] width 55 height 30
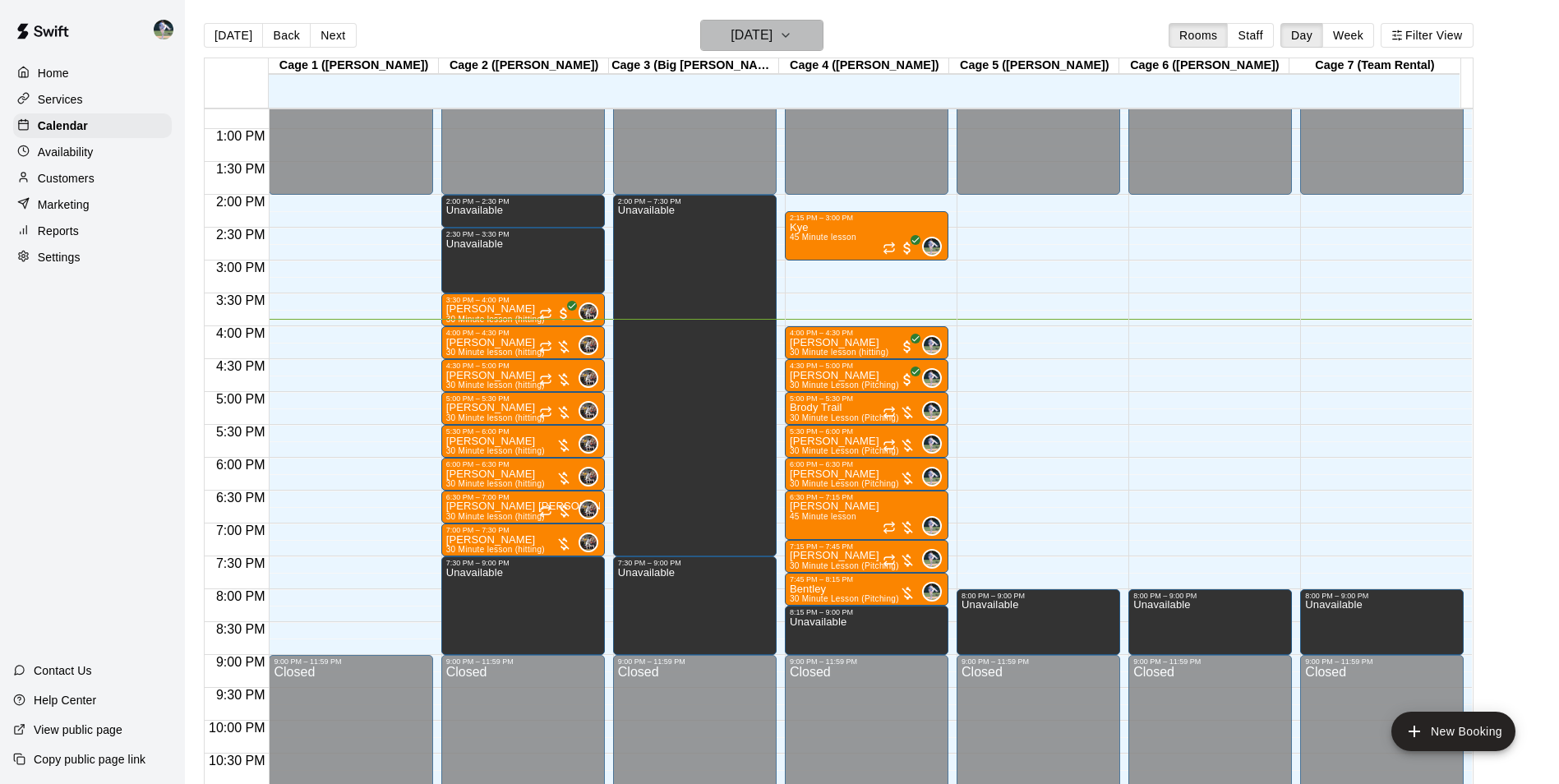
click at [752, 35] on h6 "[DATE]" at bounding box center [751, 36] width 42 height 23
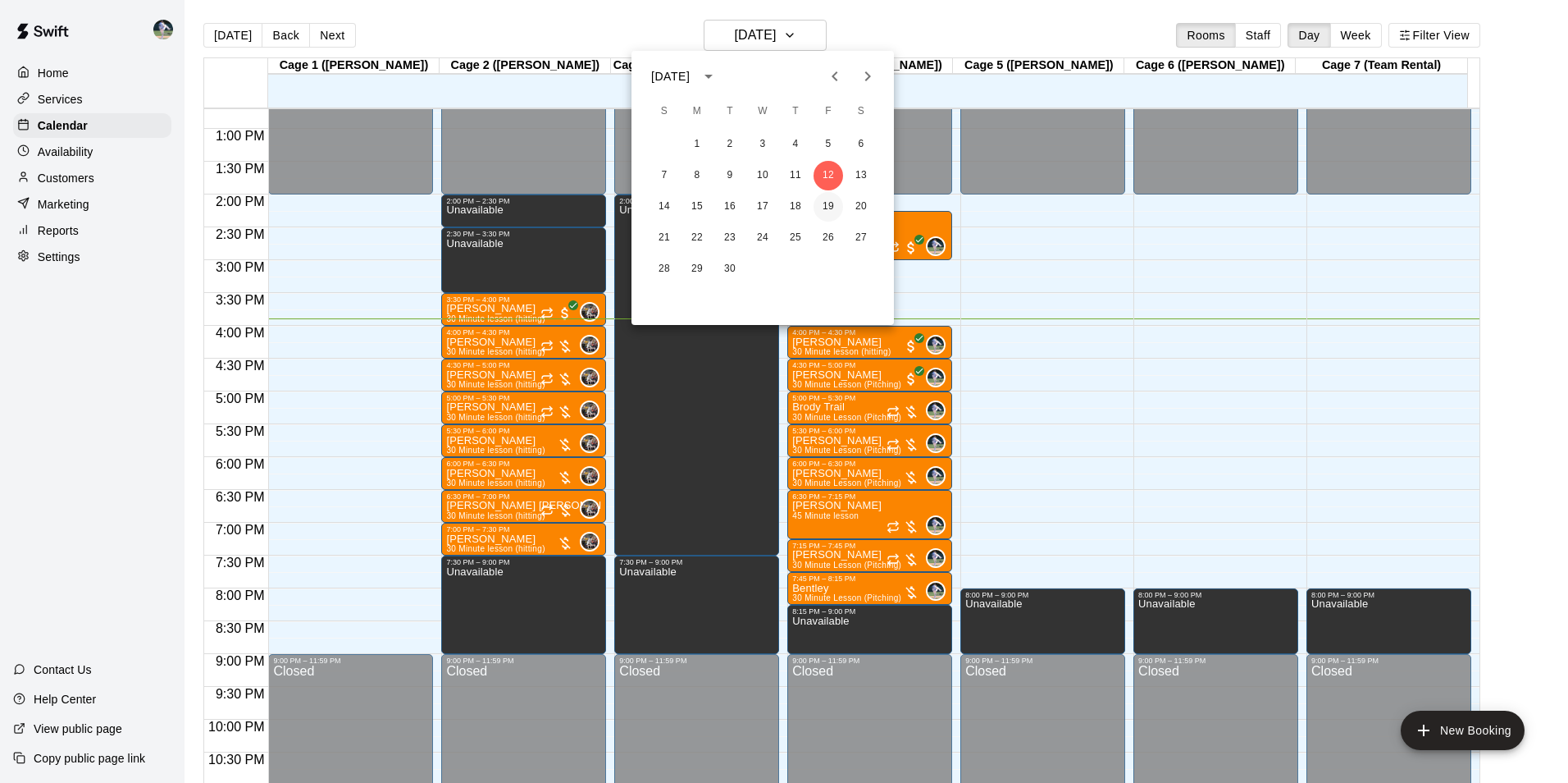
click at [827, 206] on button "19" at bounding box center [828, 206] width 29 height 29
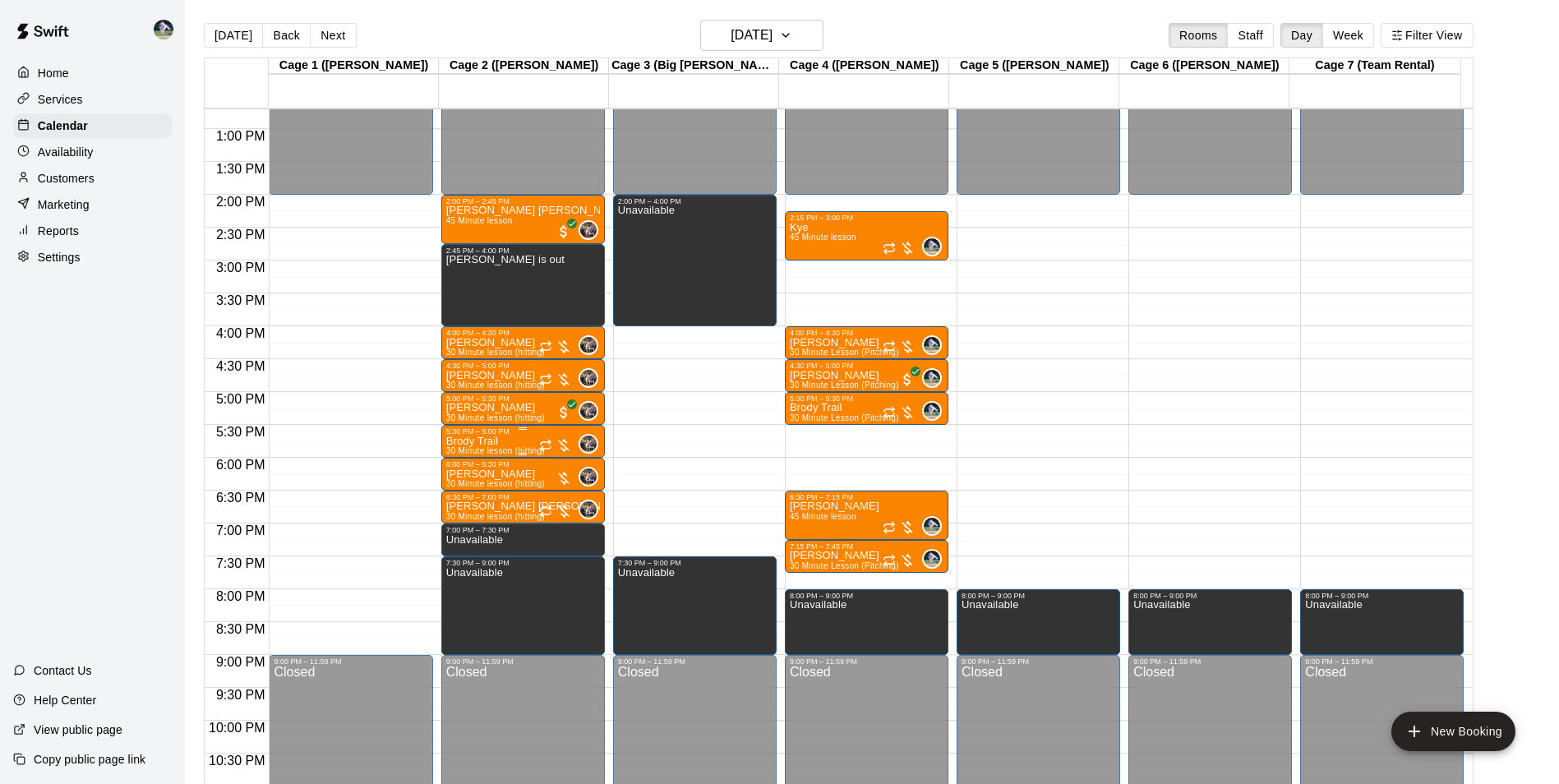
click at [537, 431] on div "5:30 PM – 6:00 PM" at bounding box center [523, 431] width 154 height 8
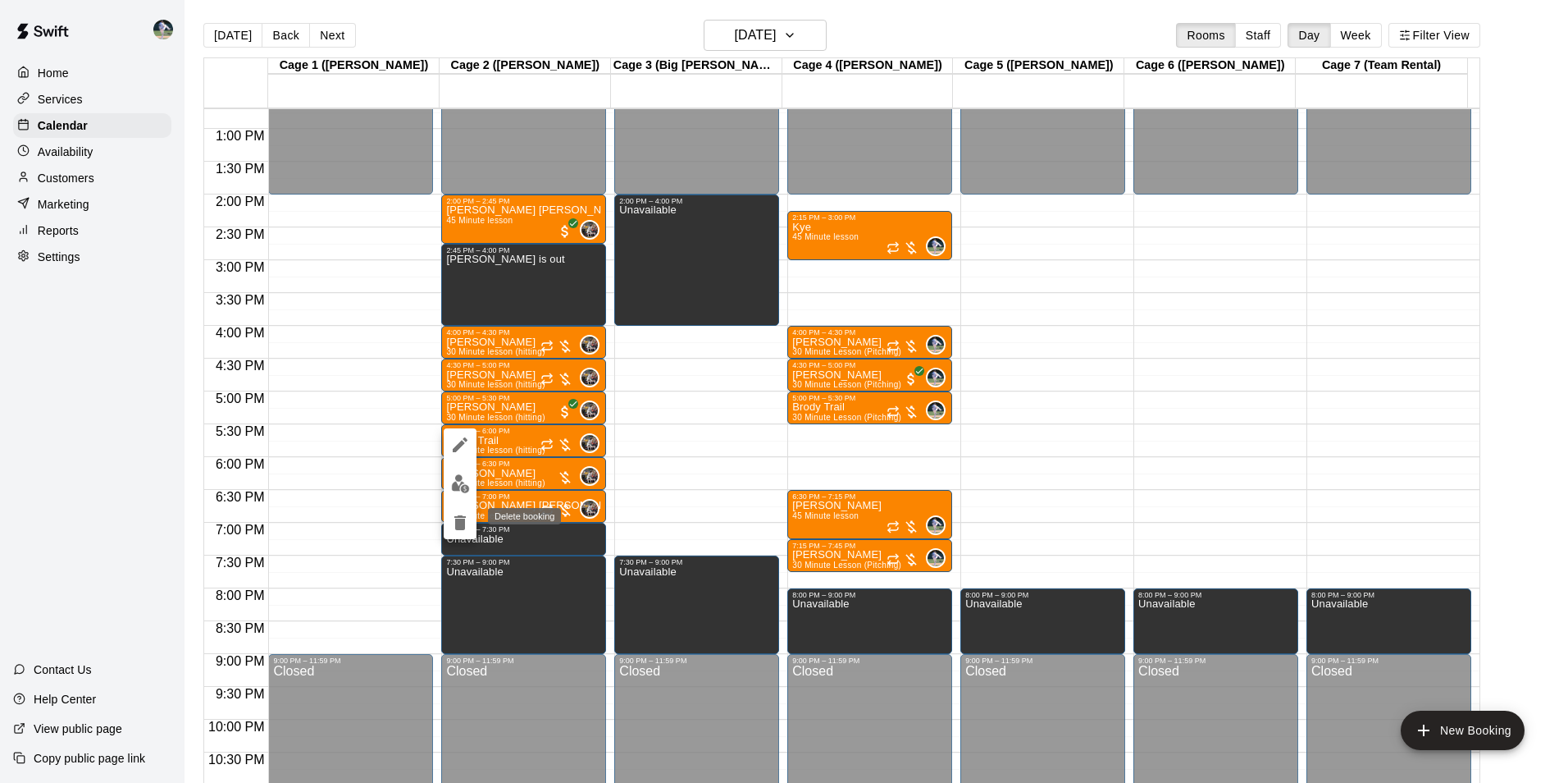
click at [461, 522] on icon "delete" at bounding box center [460, 522] width 12 height 15
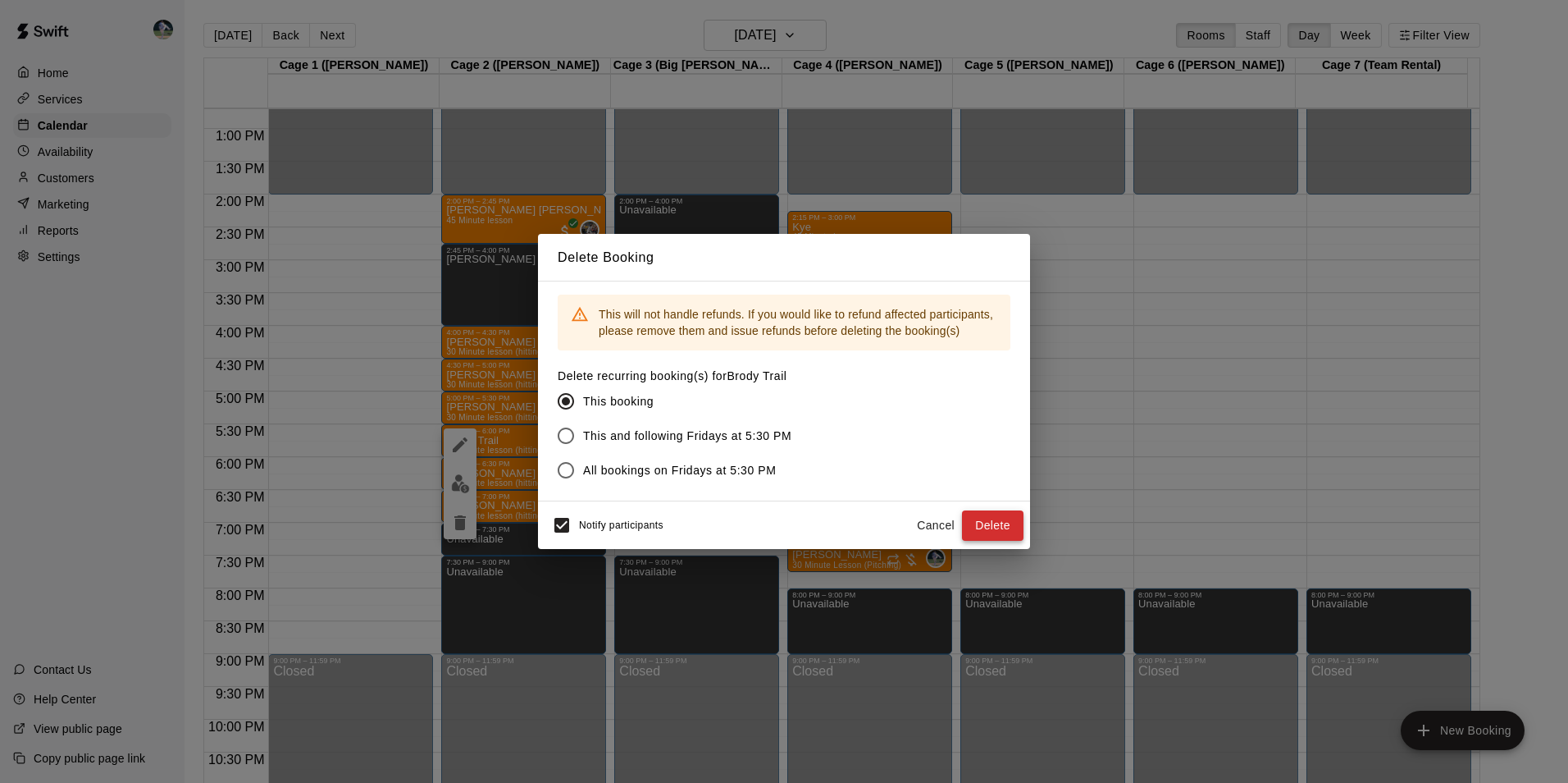
click at [986, 521] on button "Delete" at bounding box center [992, 526] width 61 height 30
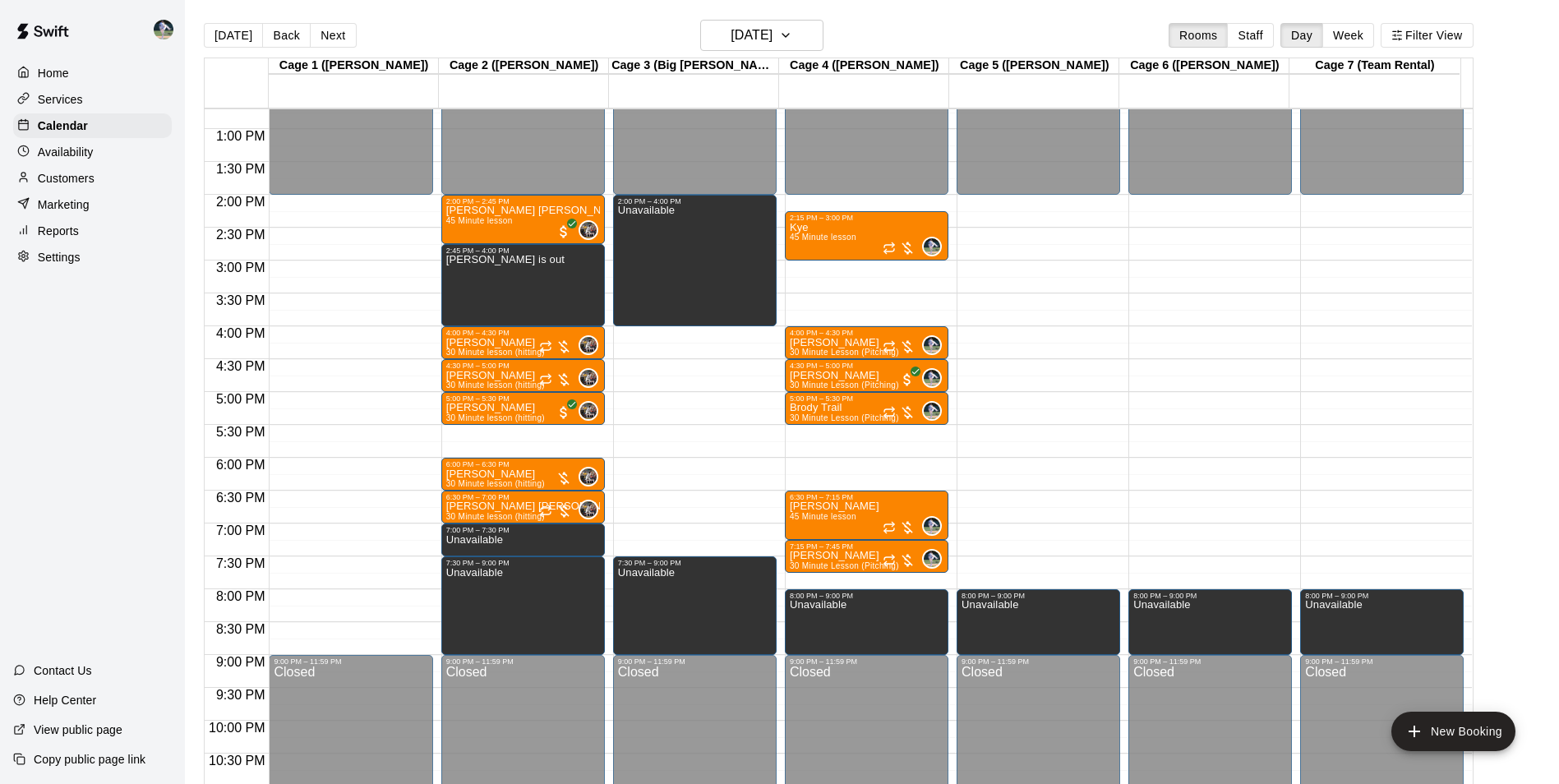
click at [528, 433] on div "12:00 AM – 2:00 PM Closed 2:00 PM – 2:45 PM Archer Burkhart 45 Minute lesson 0 …" at bounding box center [523, 63] width 164 height 1577
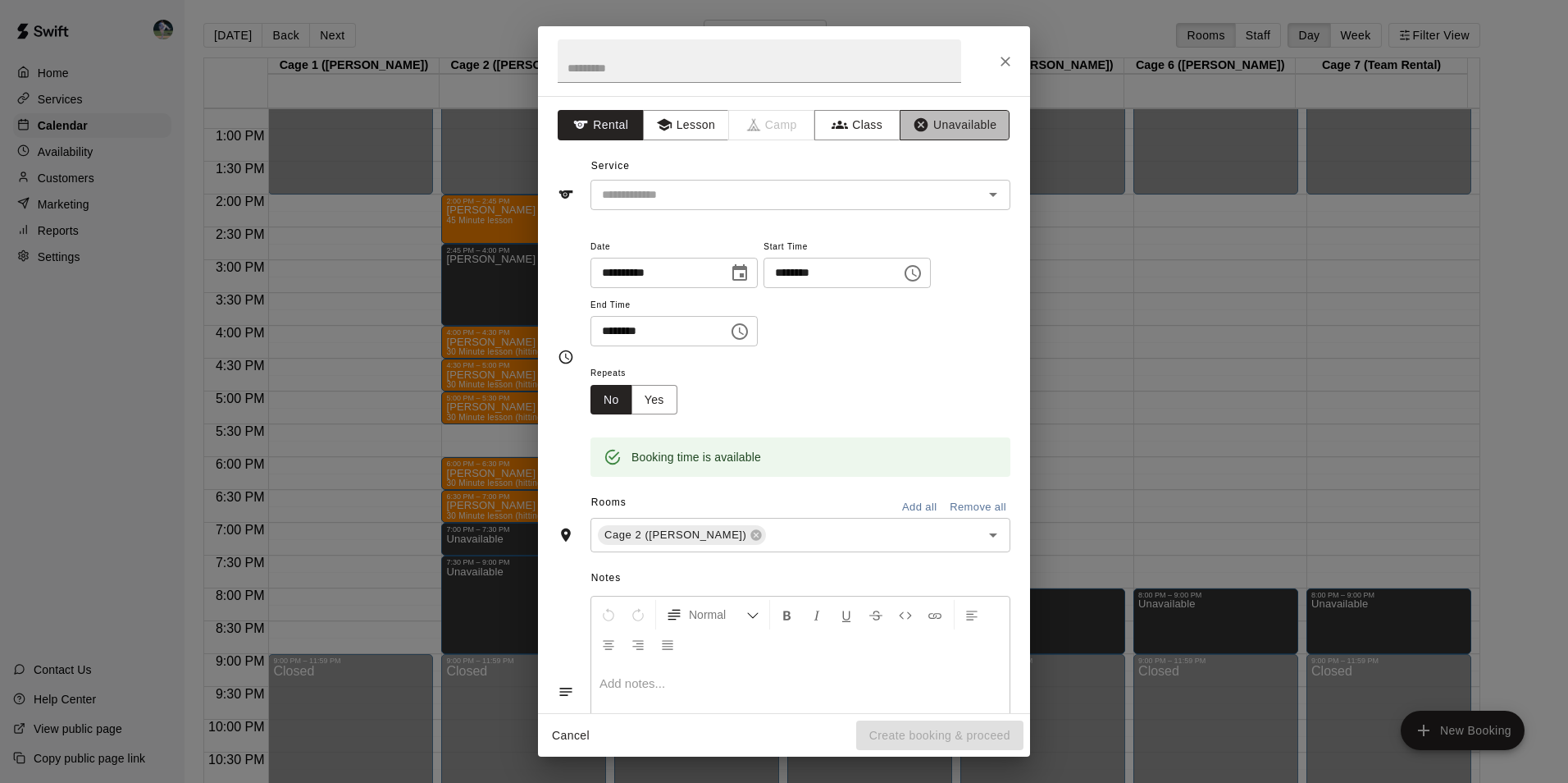
click at [954, 122] on button "Unavailable" at bounding box center [955, 125] width 110 height 30
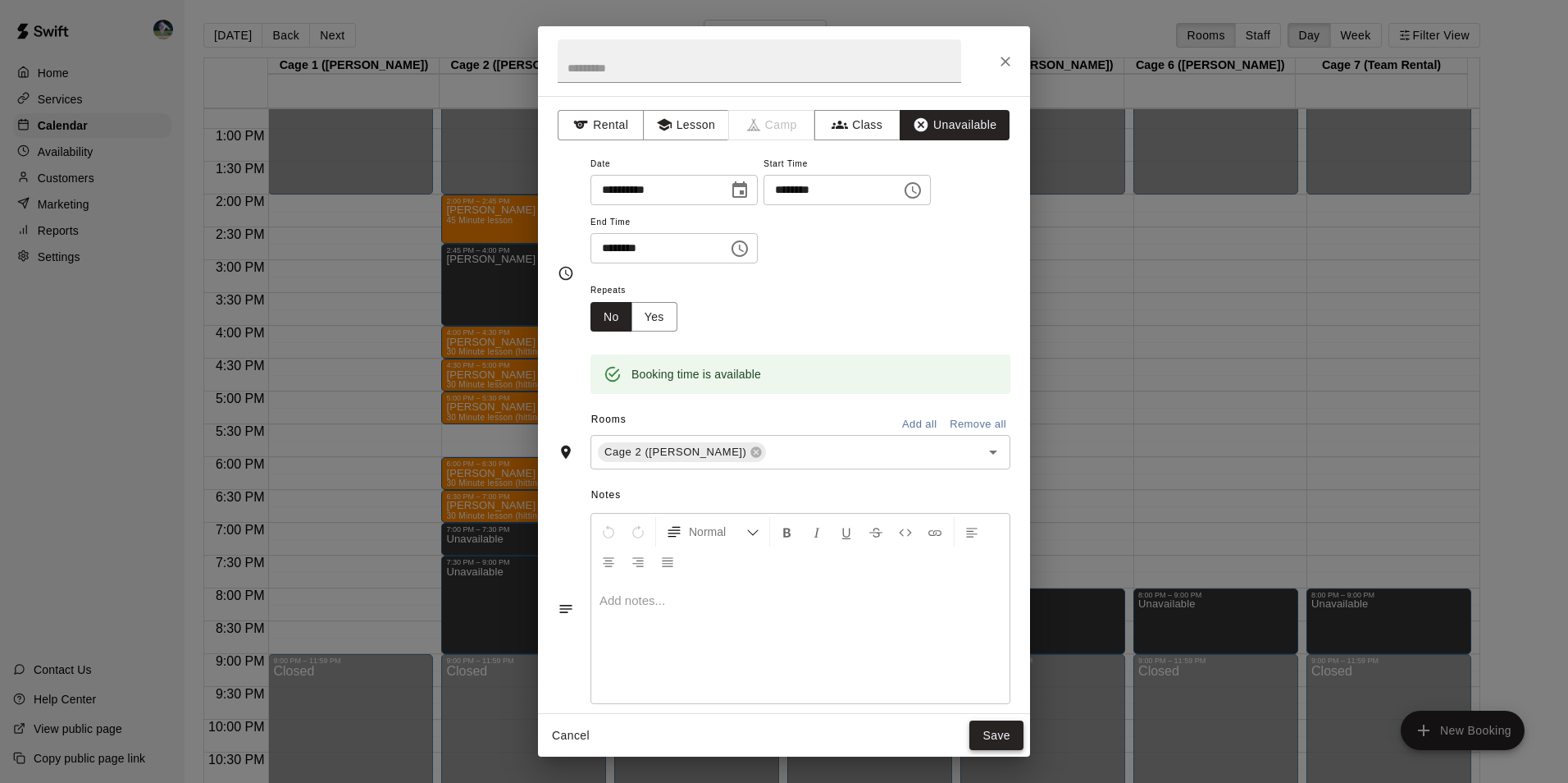
click at [997, 737] on button "Save" at bounding box center [996, 735] width 54 height 30
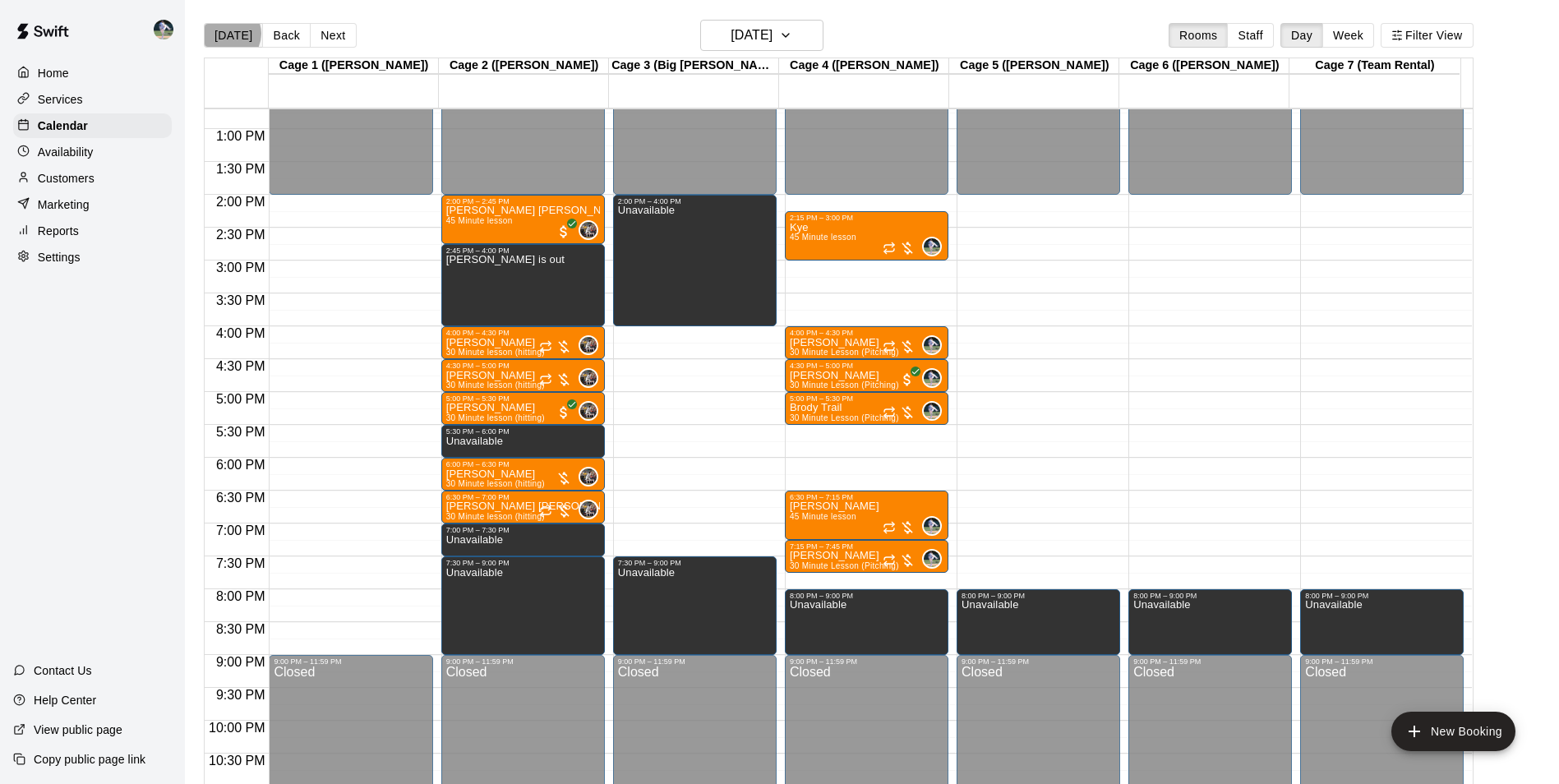
click at [228, 33] on button "[DATE]" at bounding box center [233, 36] width 60 height 25
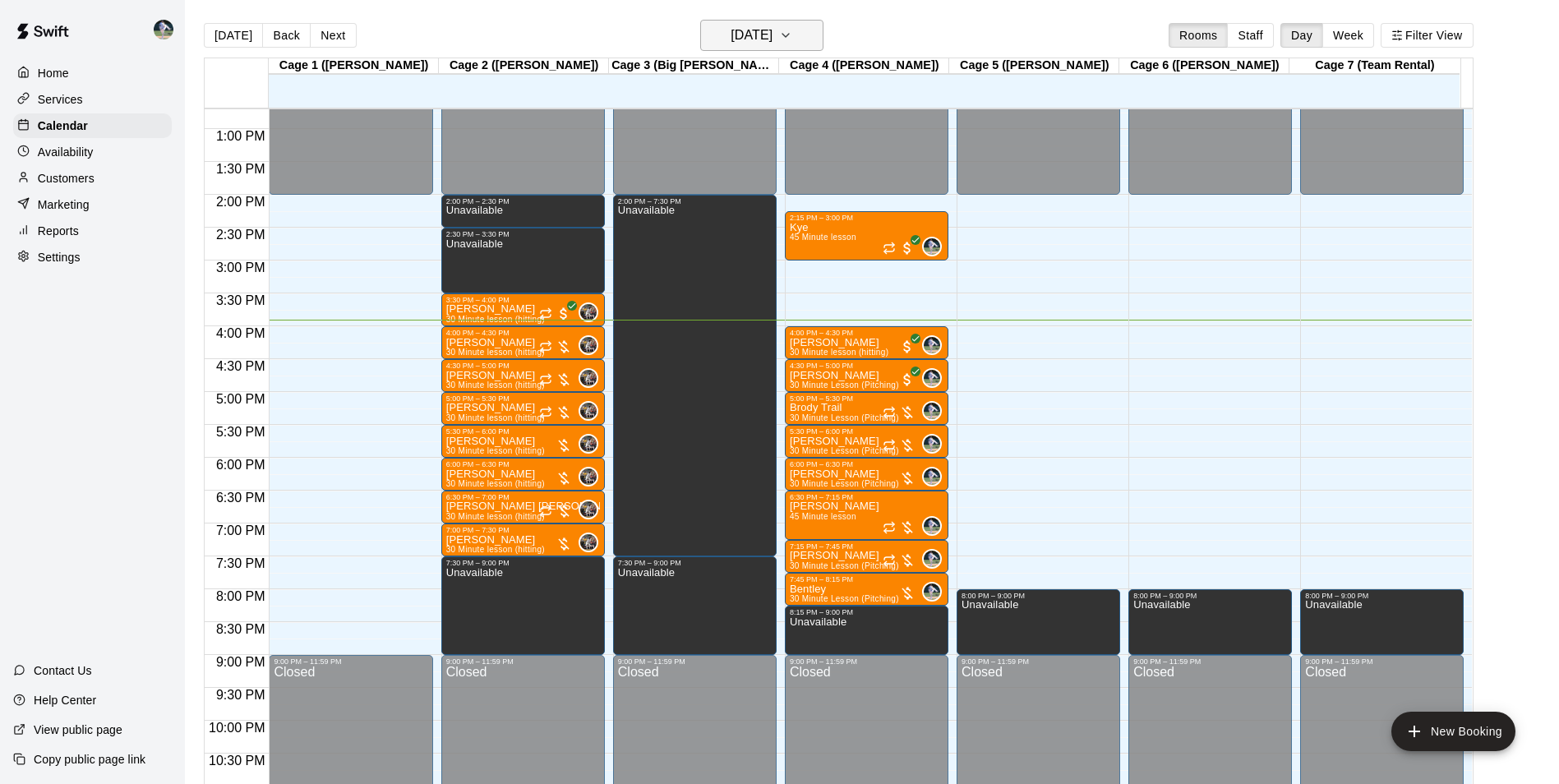
click at [735, 35] on h6 "[DATE]" at bounding box center [751, 36] width 42 height 23
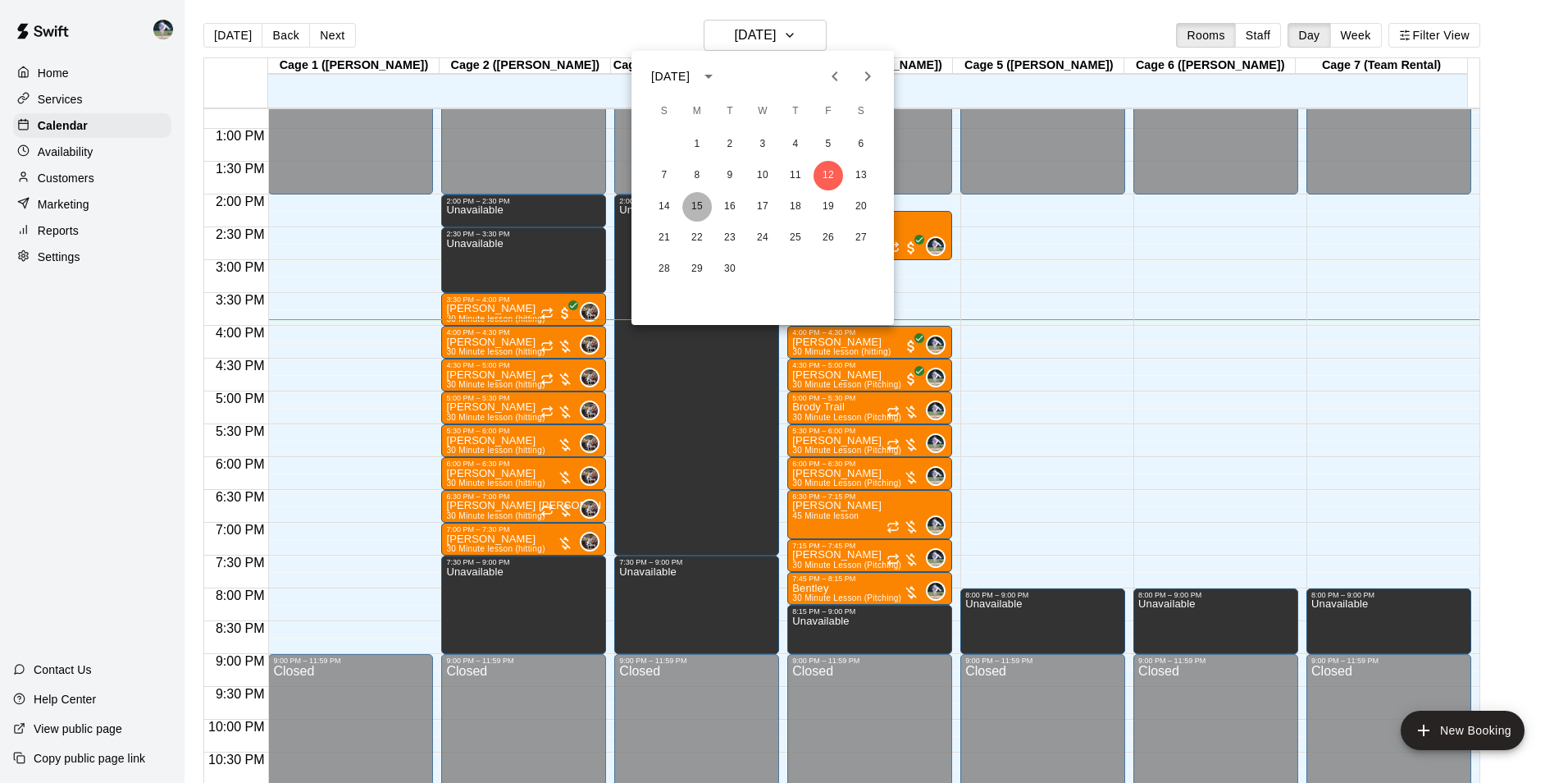
click at [697, 203] on button "15" at bounding box center [697, 206] width 29 height 29
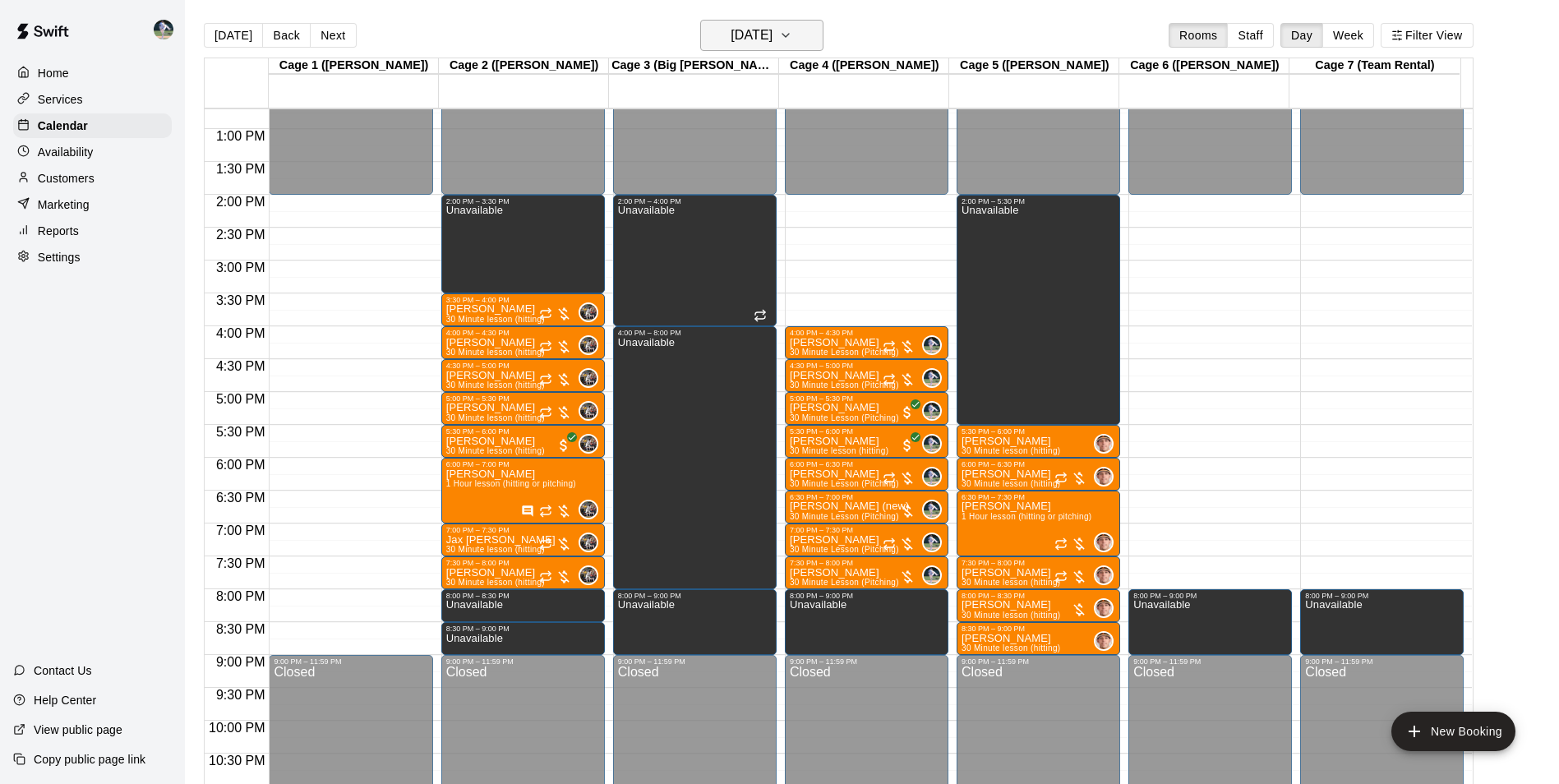
click at [732, 29] on h6 "[DATE]" at bounding box center [751, 36] width 42 height 23
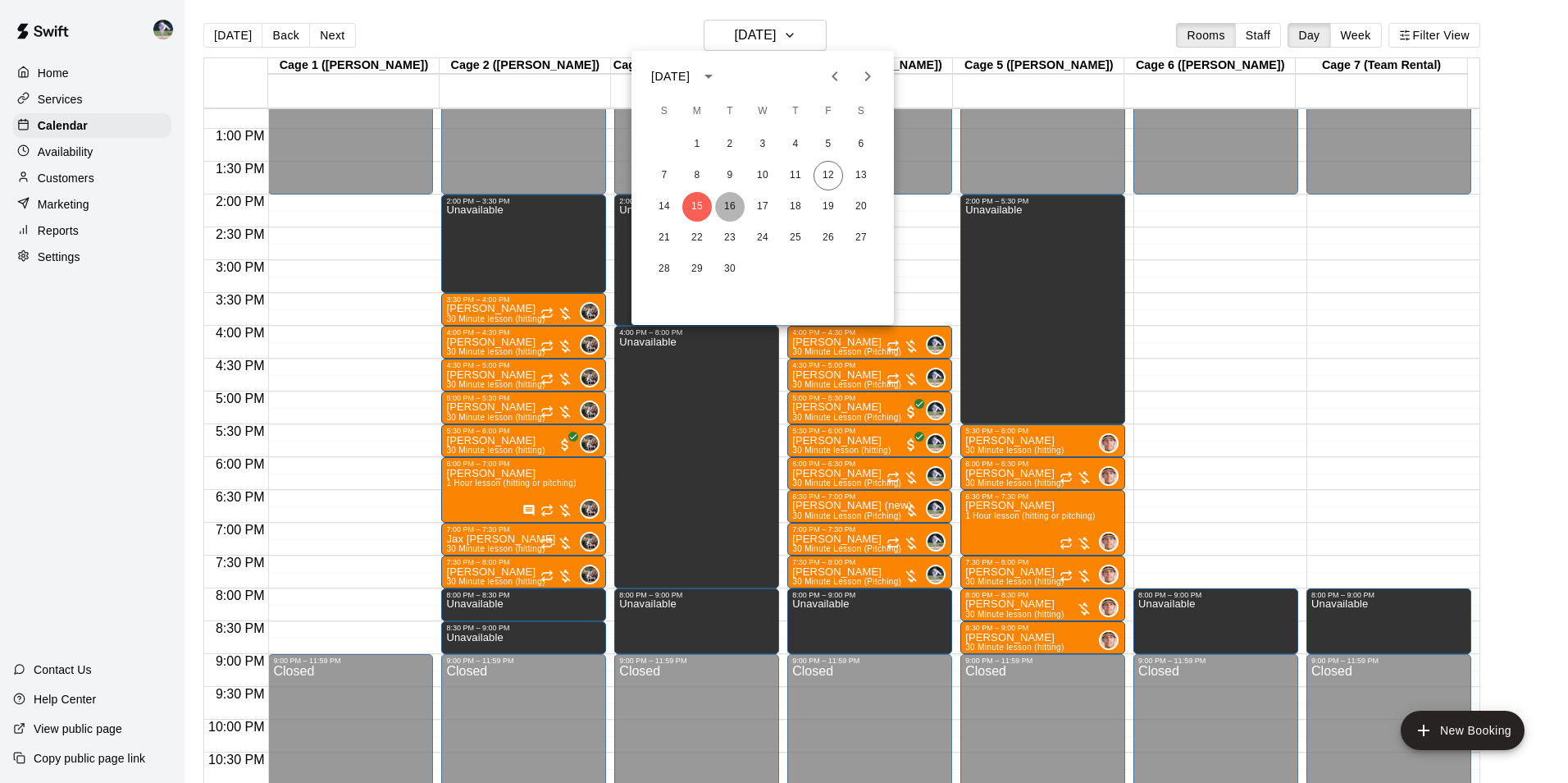
click at [733, 211] on button "16" at bounding box center [729, 206] width 29 height 29
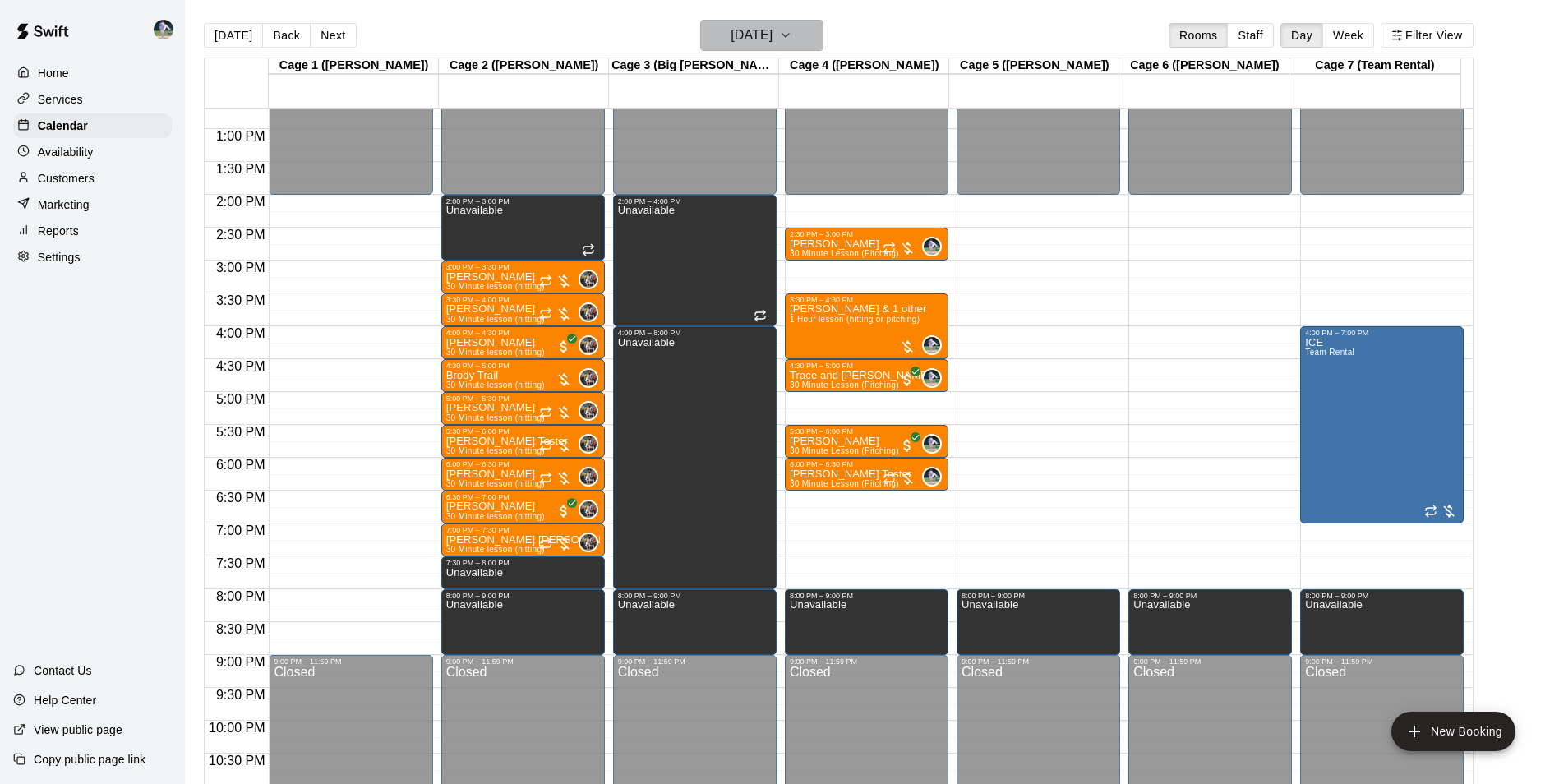
click at [731, 29] on h6 "[DATE]" at bounding box center [751, 36] width 42 height 23
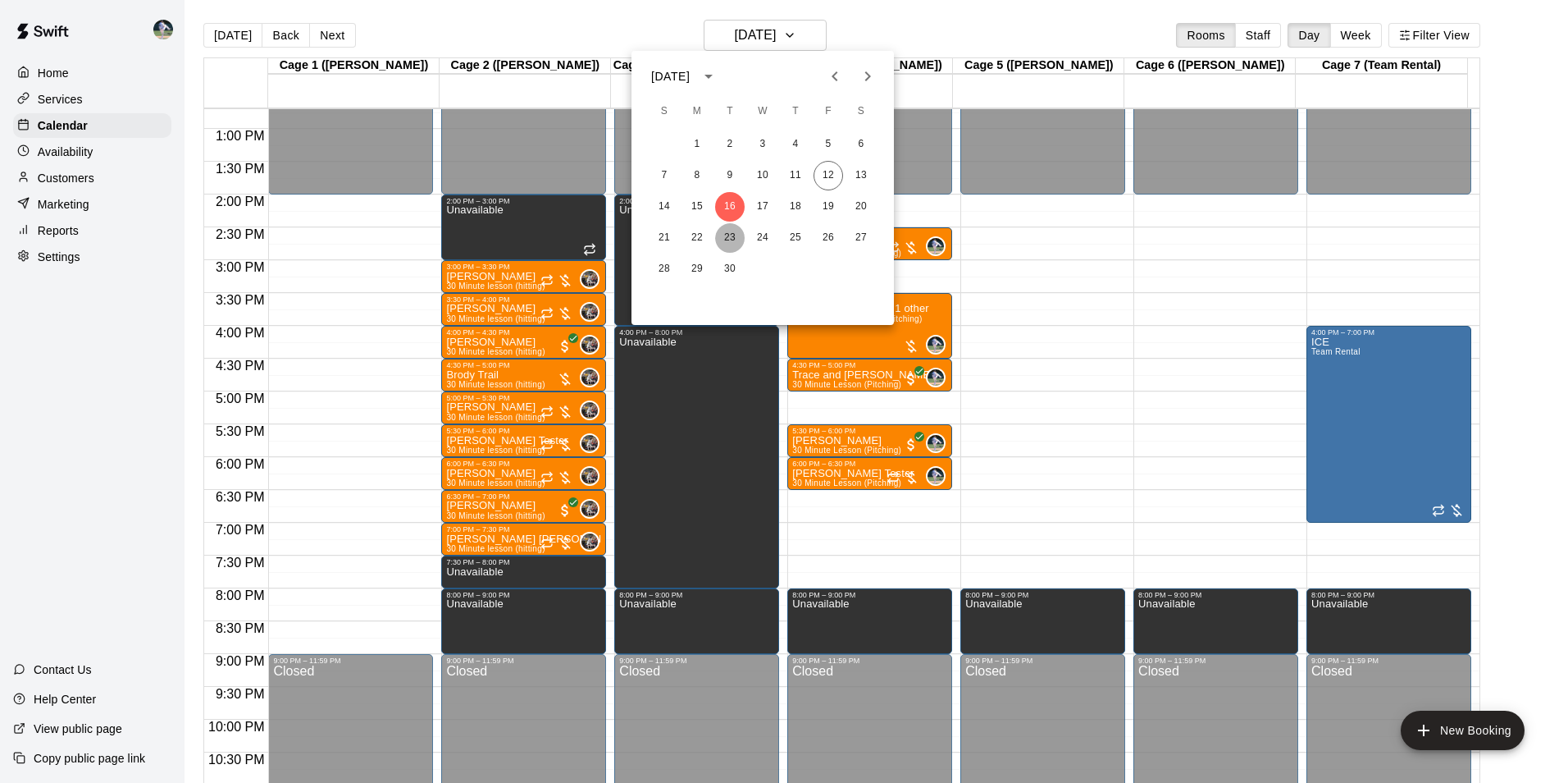
click at [733, 233] on button "23" at bounding box center [729, 237] width 29 height 29
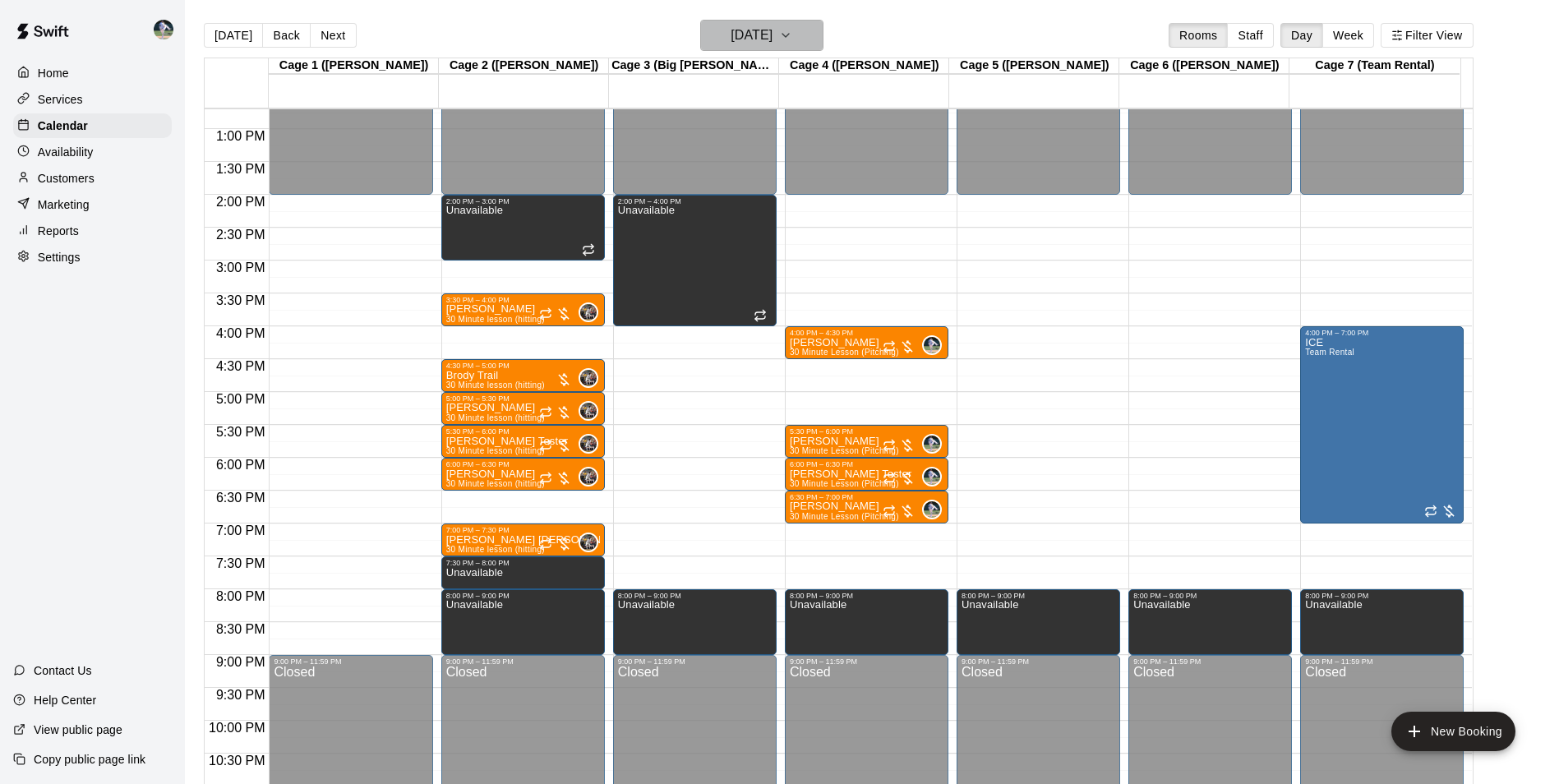
click at [731, 36] on h6 "[DATE]" at bounding box center [751, 36] width 42 height 23
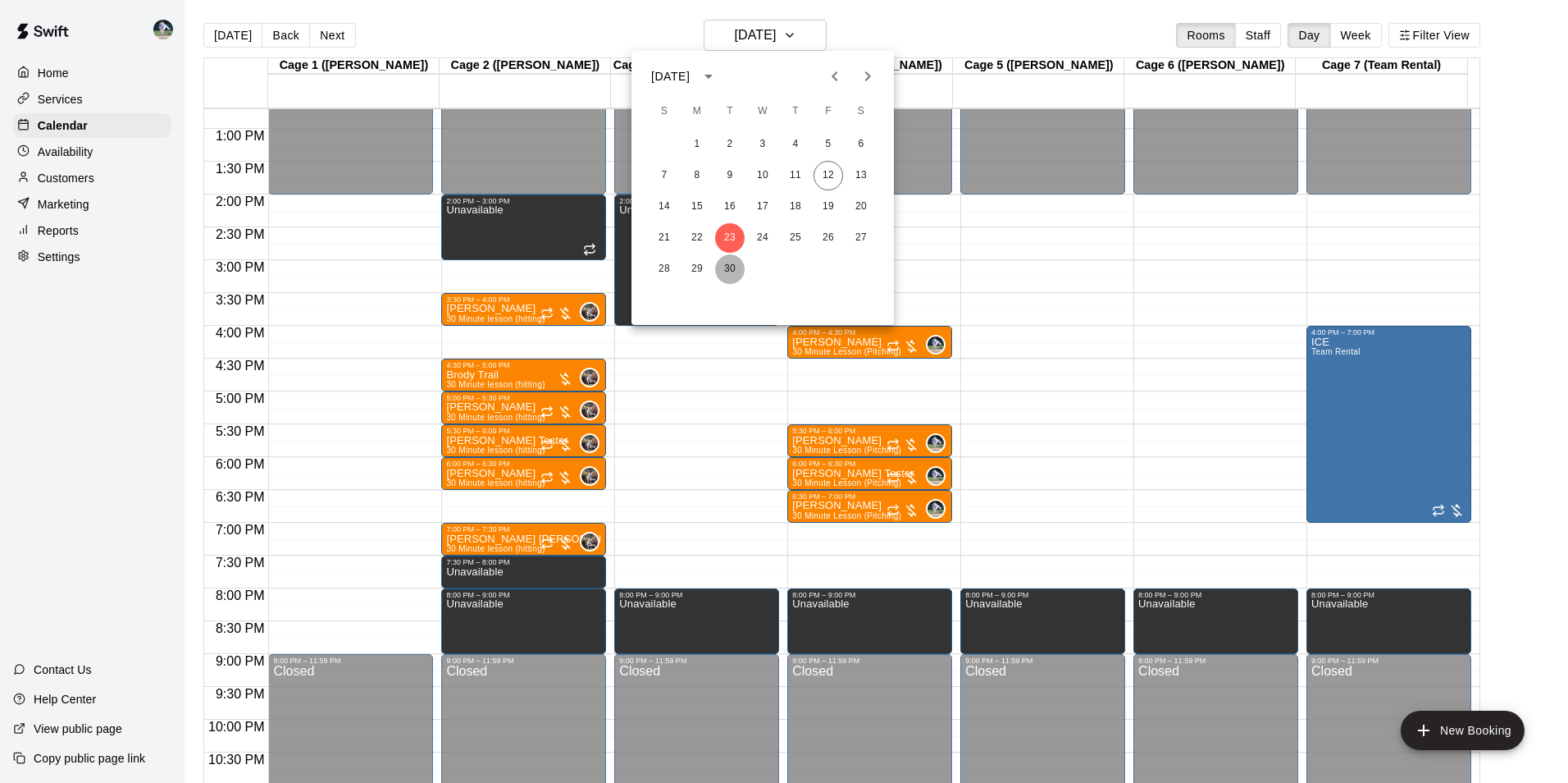
click at [729, 257] on button "30" at bounding box center [729, 268] width 29 height 29
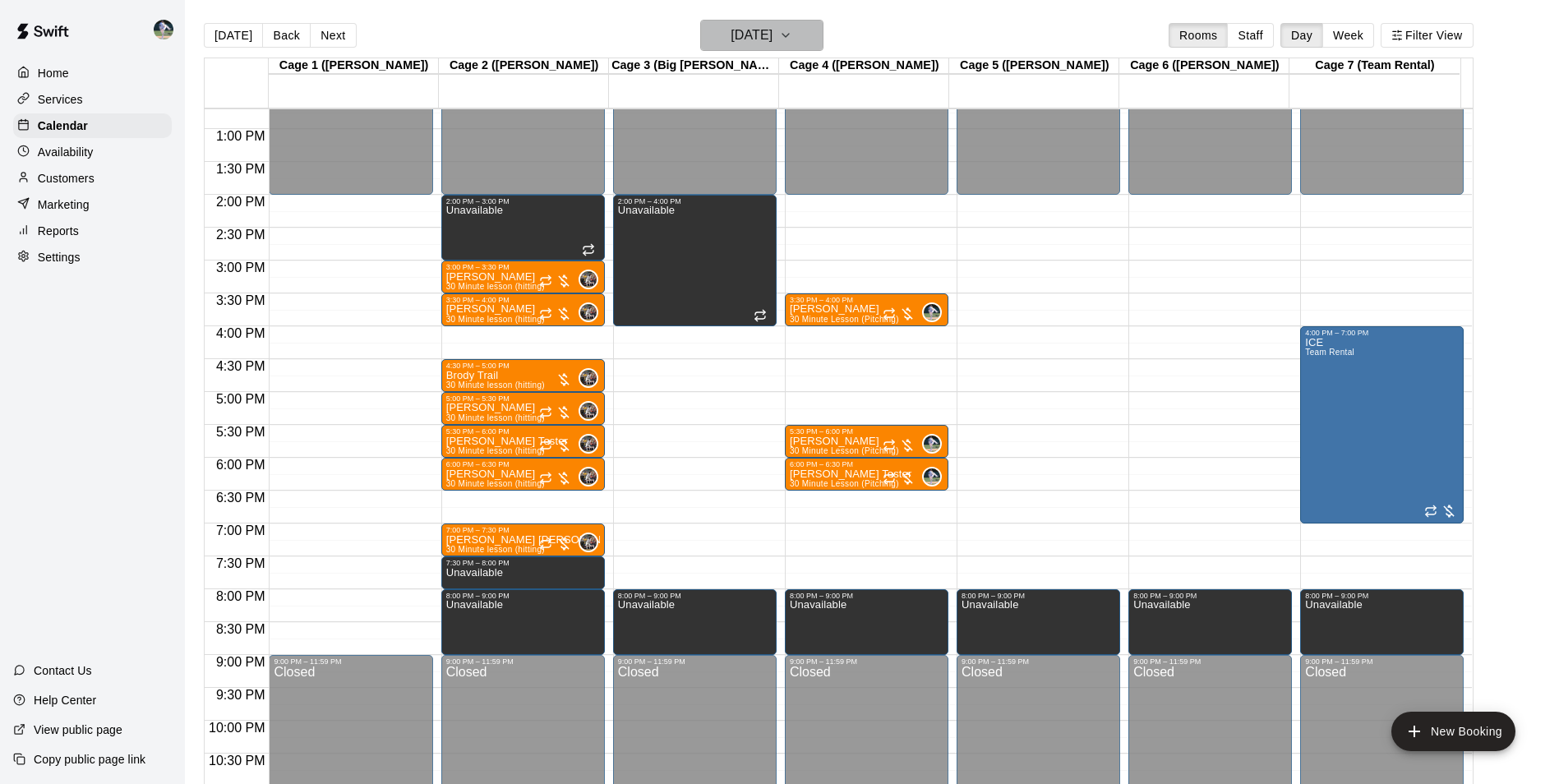
click at [744, 37] on h6 "Tuesday Sep 30" at bounding box center [751, 36] width 42 height 23
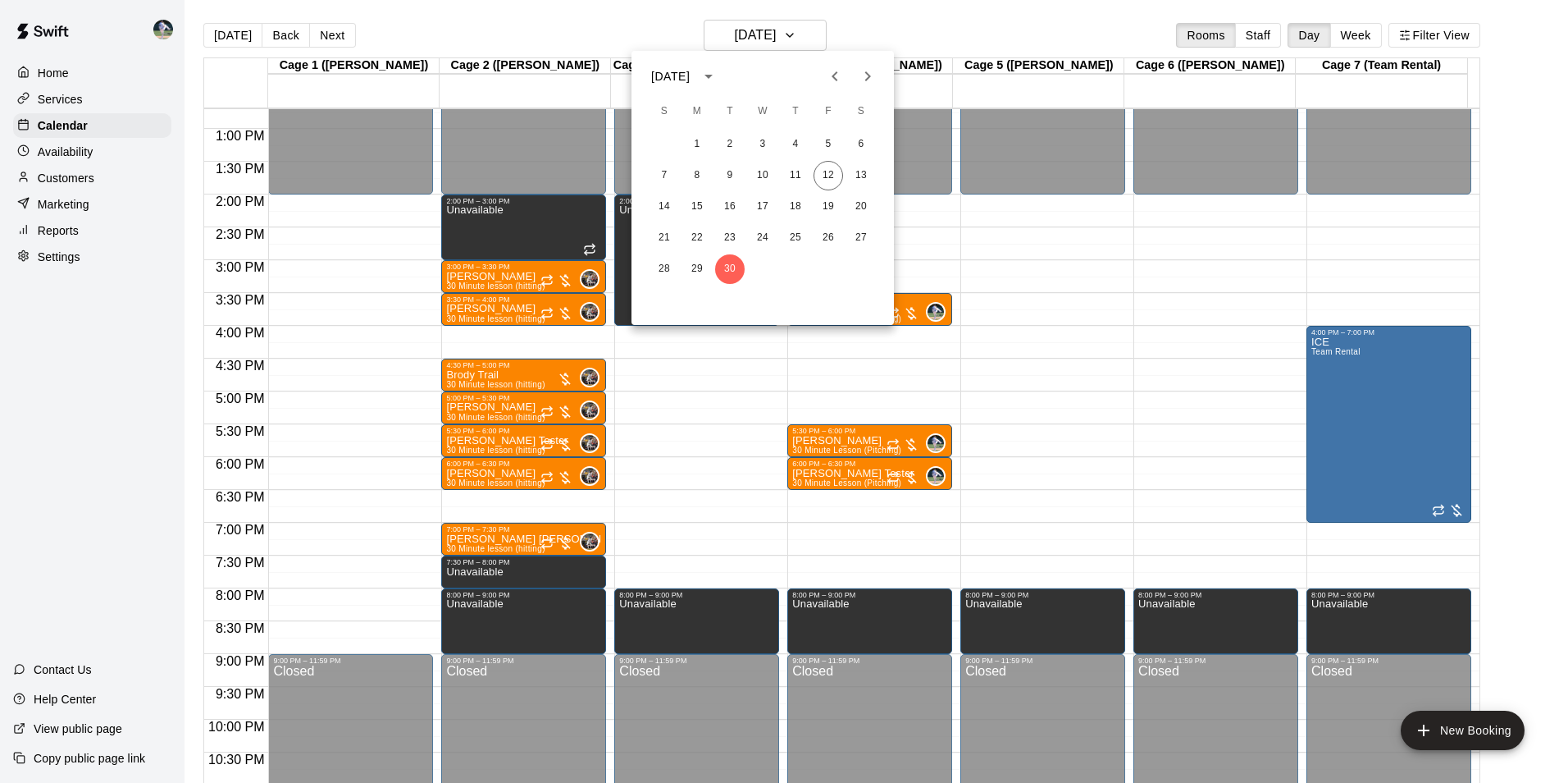
click at [863, 75] on icon "Next month" at bounding box center [868, 76] width 20 height 20
click at [730, 174] on button "7" at bounding box center [729, 175] width 29 height 29
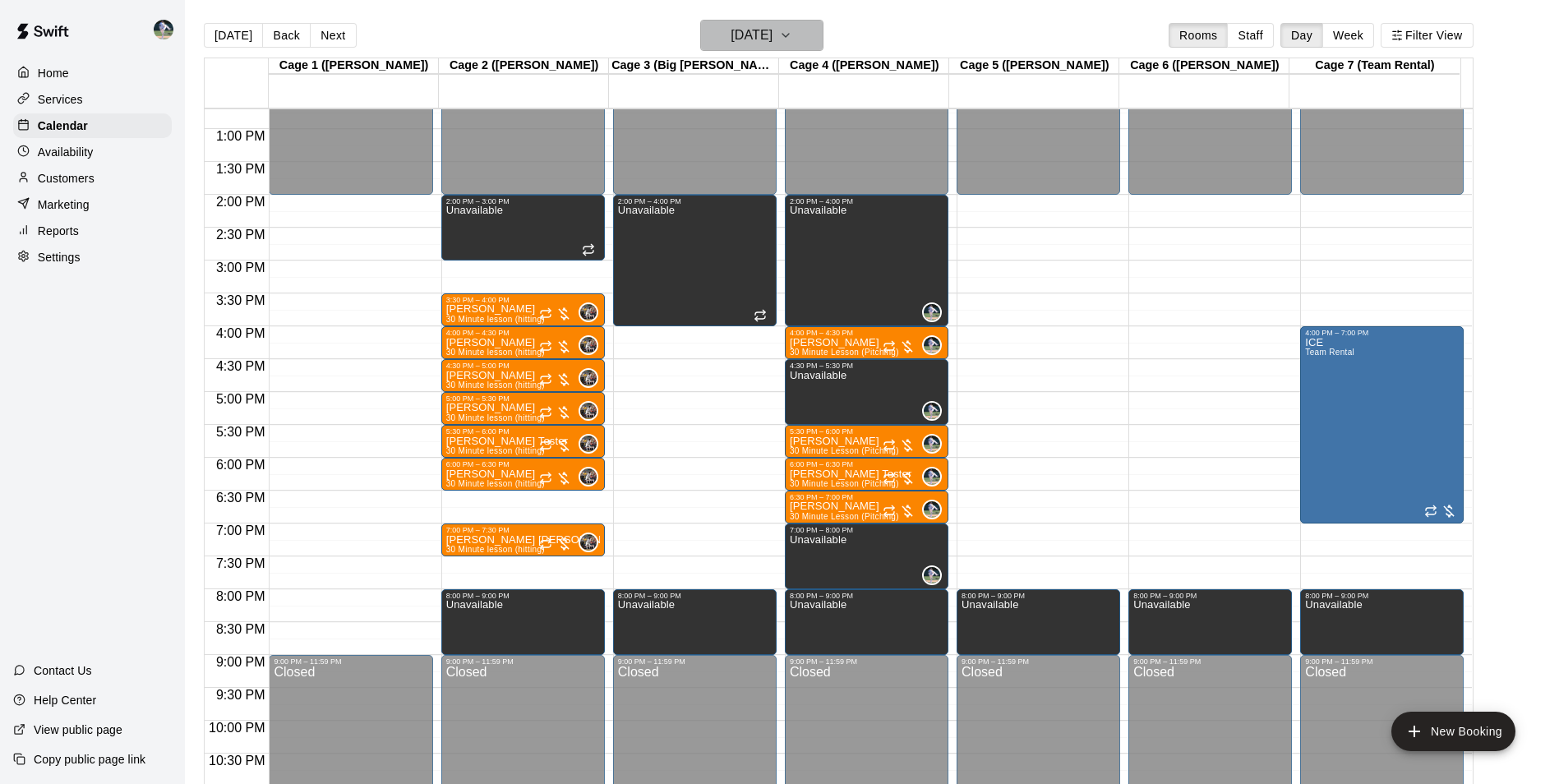
click at [742, 42] on h6 "Tuesday Oct 07" at bounding box center [751, 36] width 42 height 23
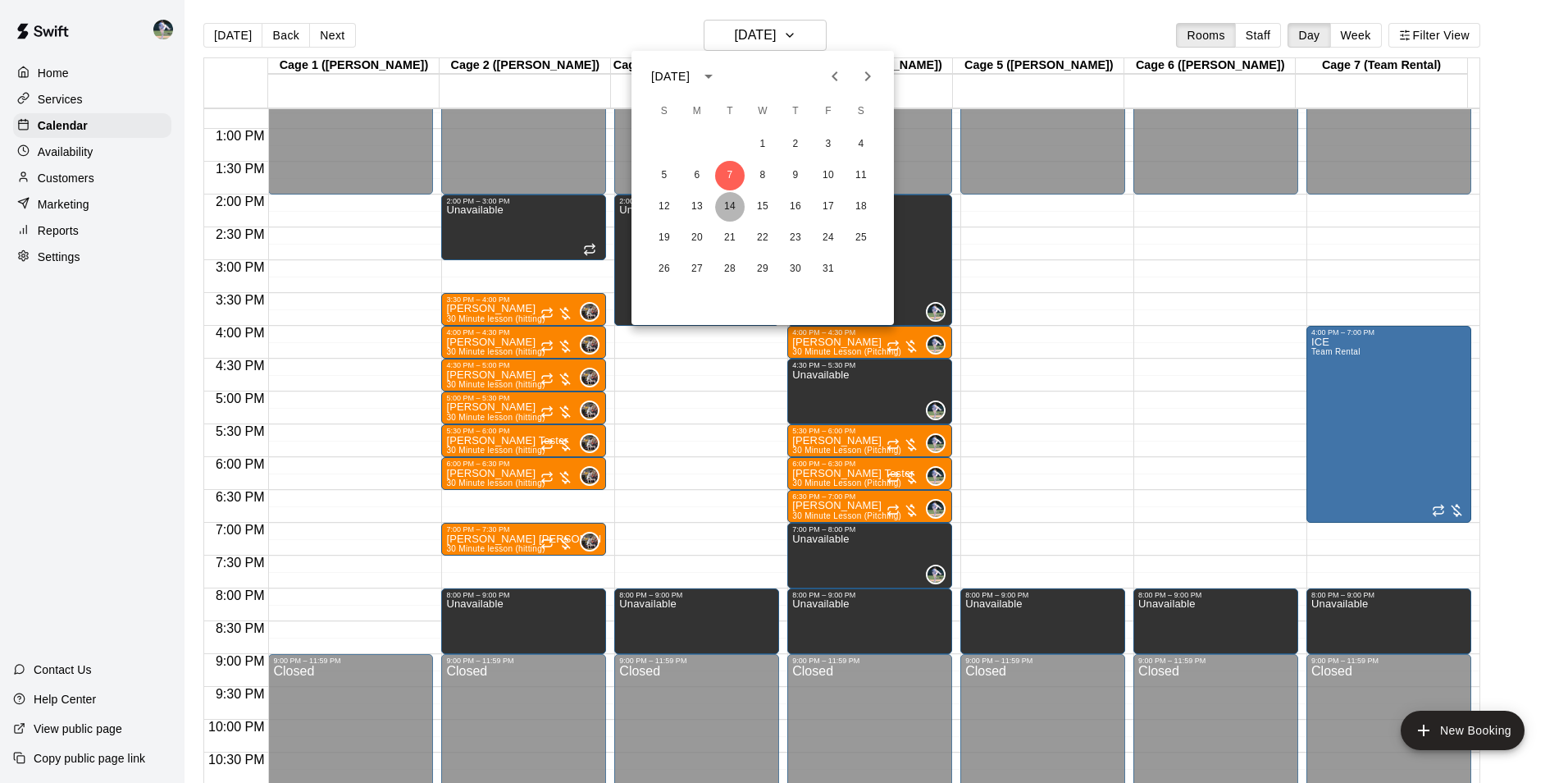
click at [729, 201] on button "14" at bounding box center [729, 206] width 29 height 29
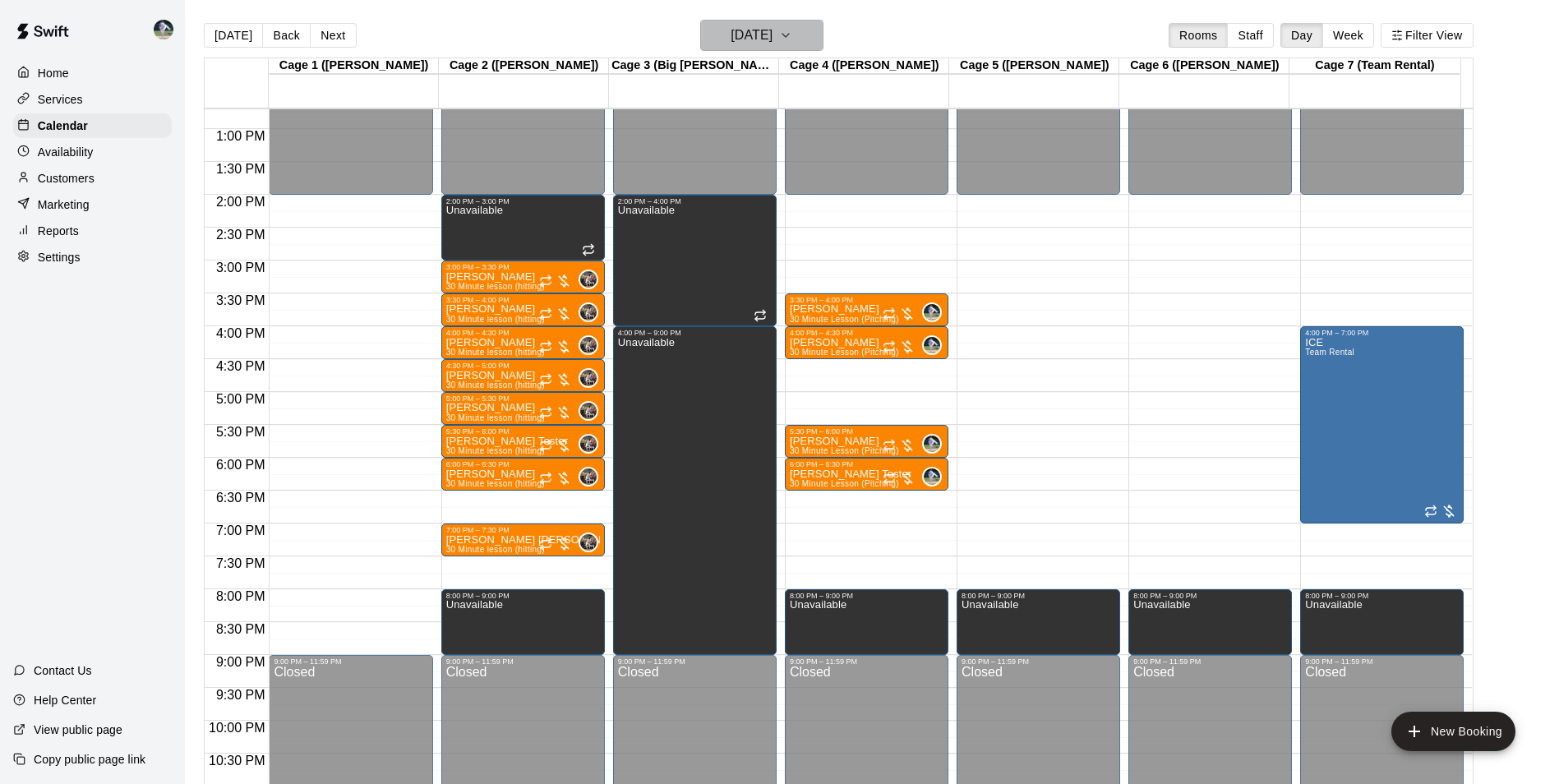
click at [739, 39] on h6 "Tuesday Oct 14" at bounding box center [751, 36] width 42 height 23
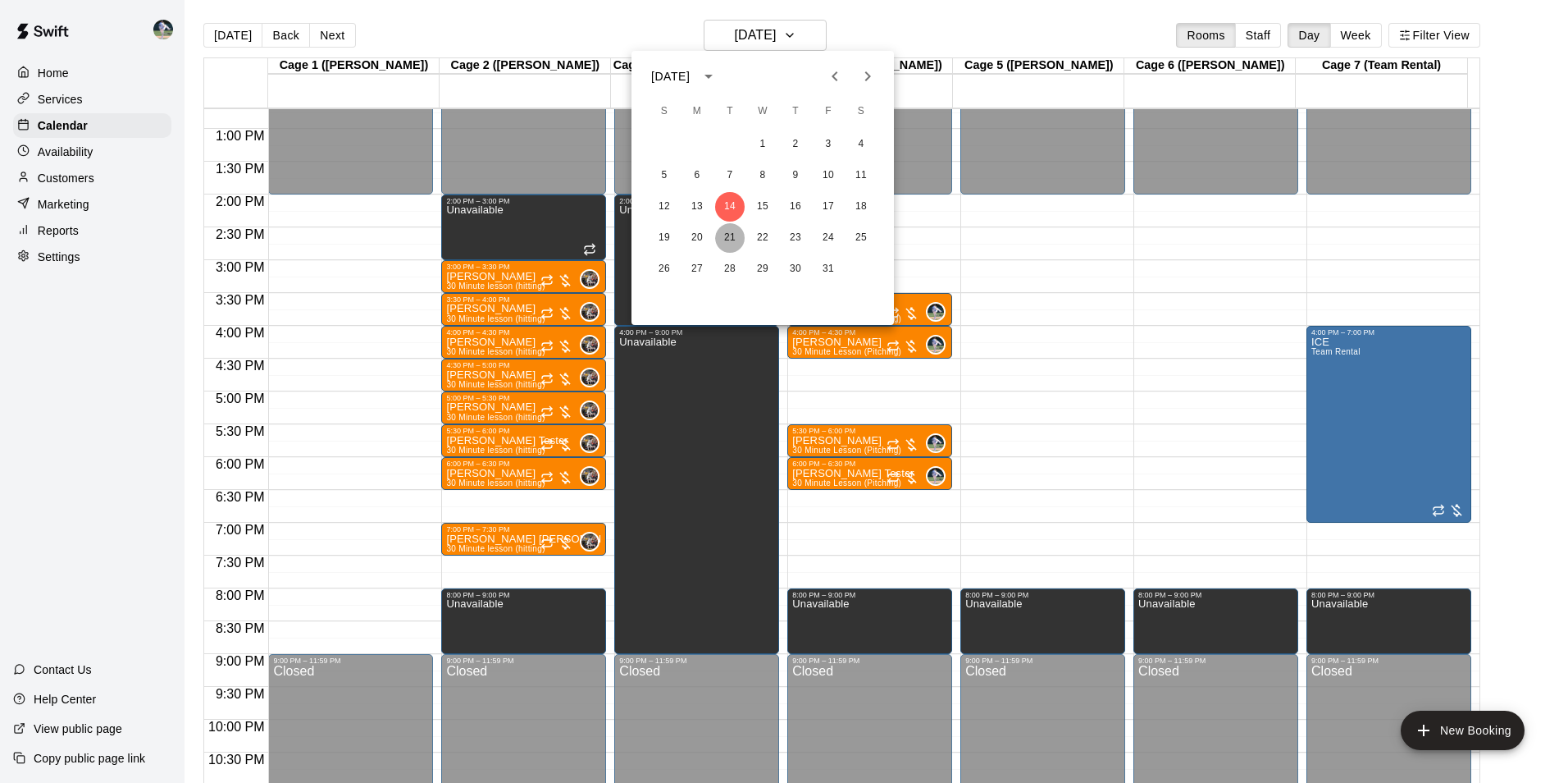
click at [736, 236] on button "21" at bounding box center [729, 237] width 29 height 29
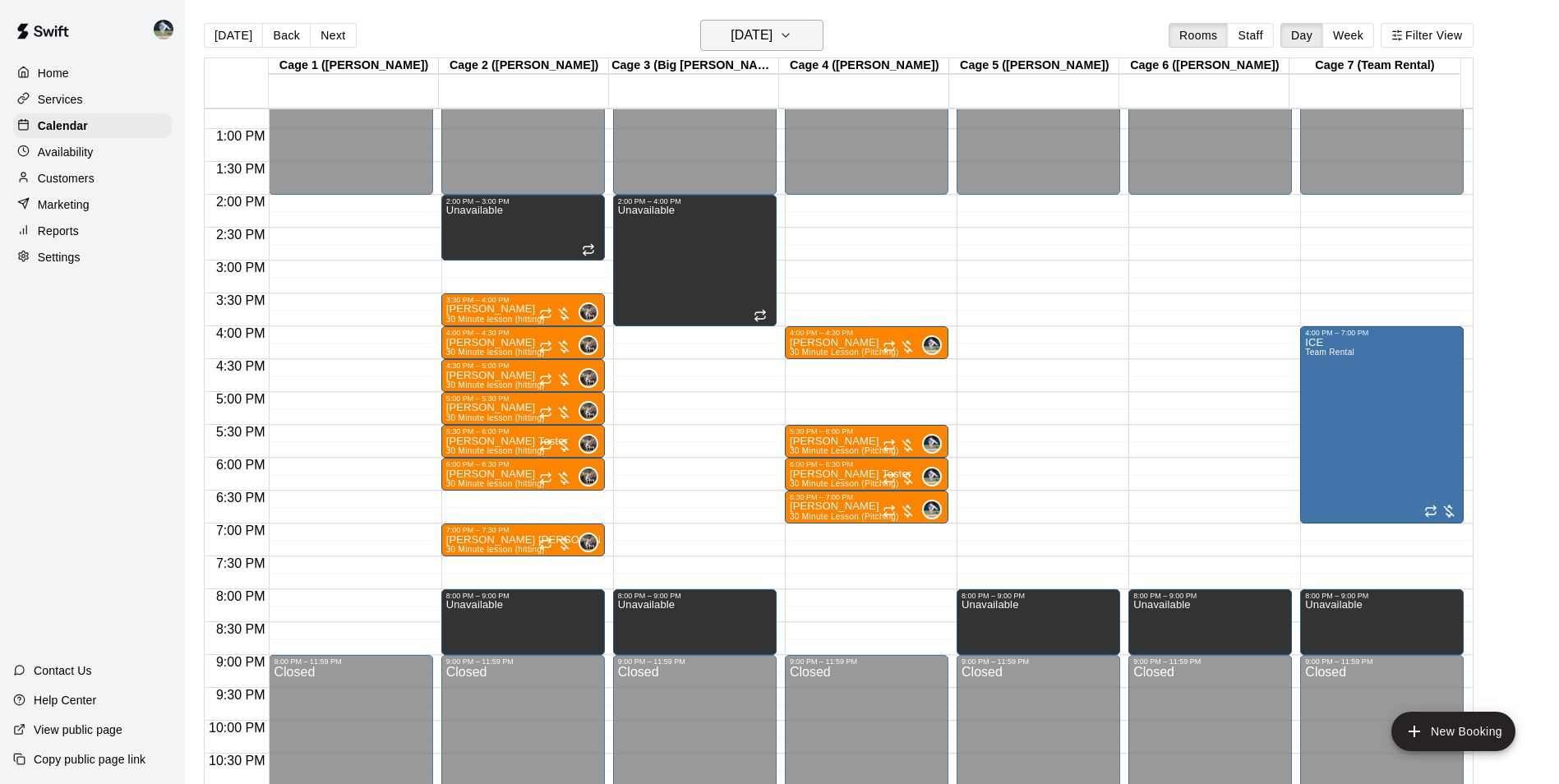
click at [746, 31] on h6 "Tuesday Oct 21" at bounding box center [751, 36] width 42 height 23
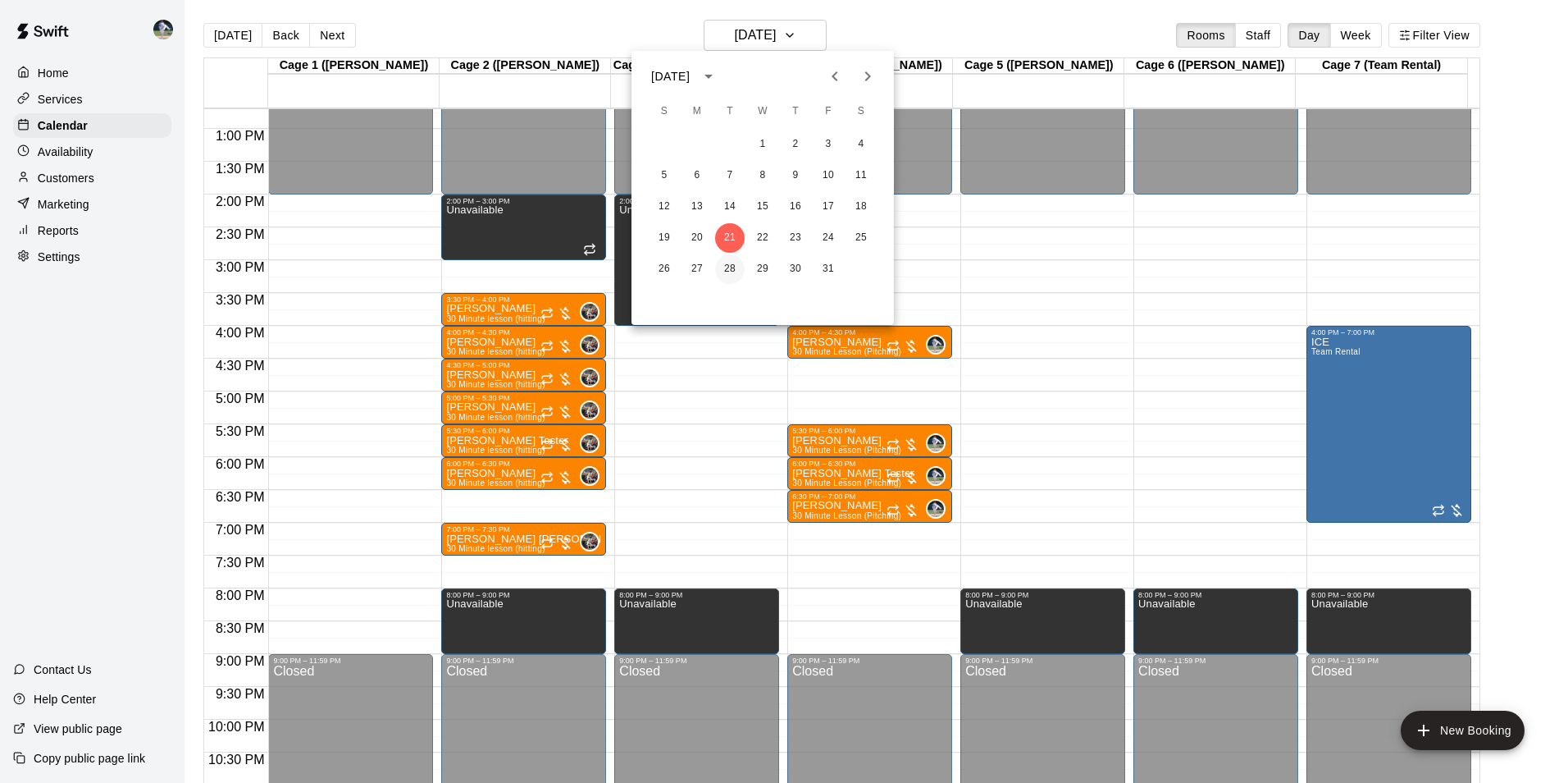
click at [729, 265] on button "28" at bounding box center [729, 268] width 29 height 29
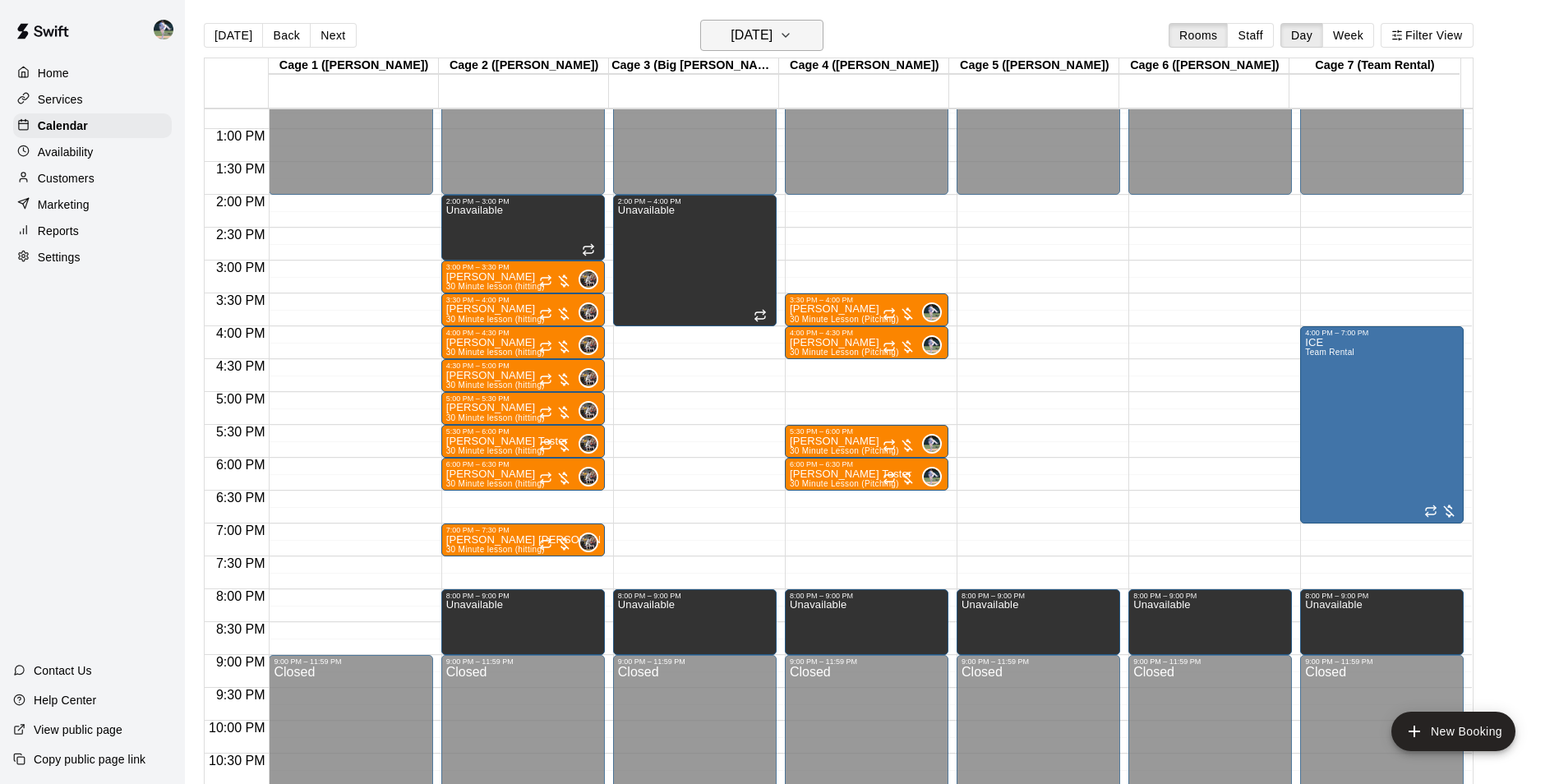
click at [737, 34] on h6 "Tuesday Oct 28" at bounding box center [751, 36] width 42 height 23
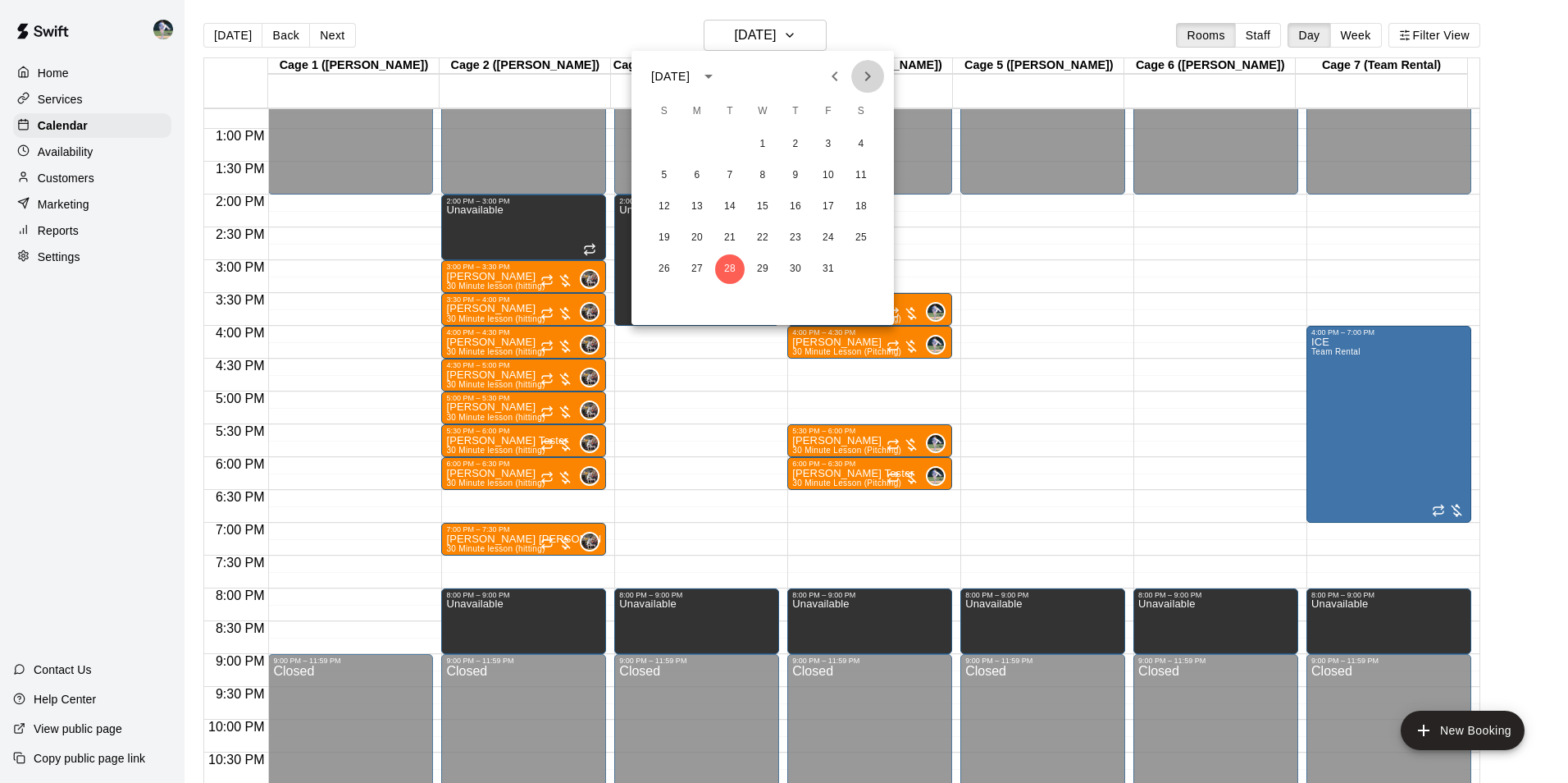
click at [870, 74] on icon "Next month" at bounding box center [868, 76] width 20 height 20
click at [729, 171] on button "4" at bounding box center [729, 175] width 29 height 29
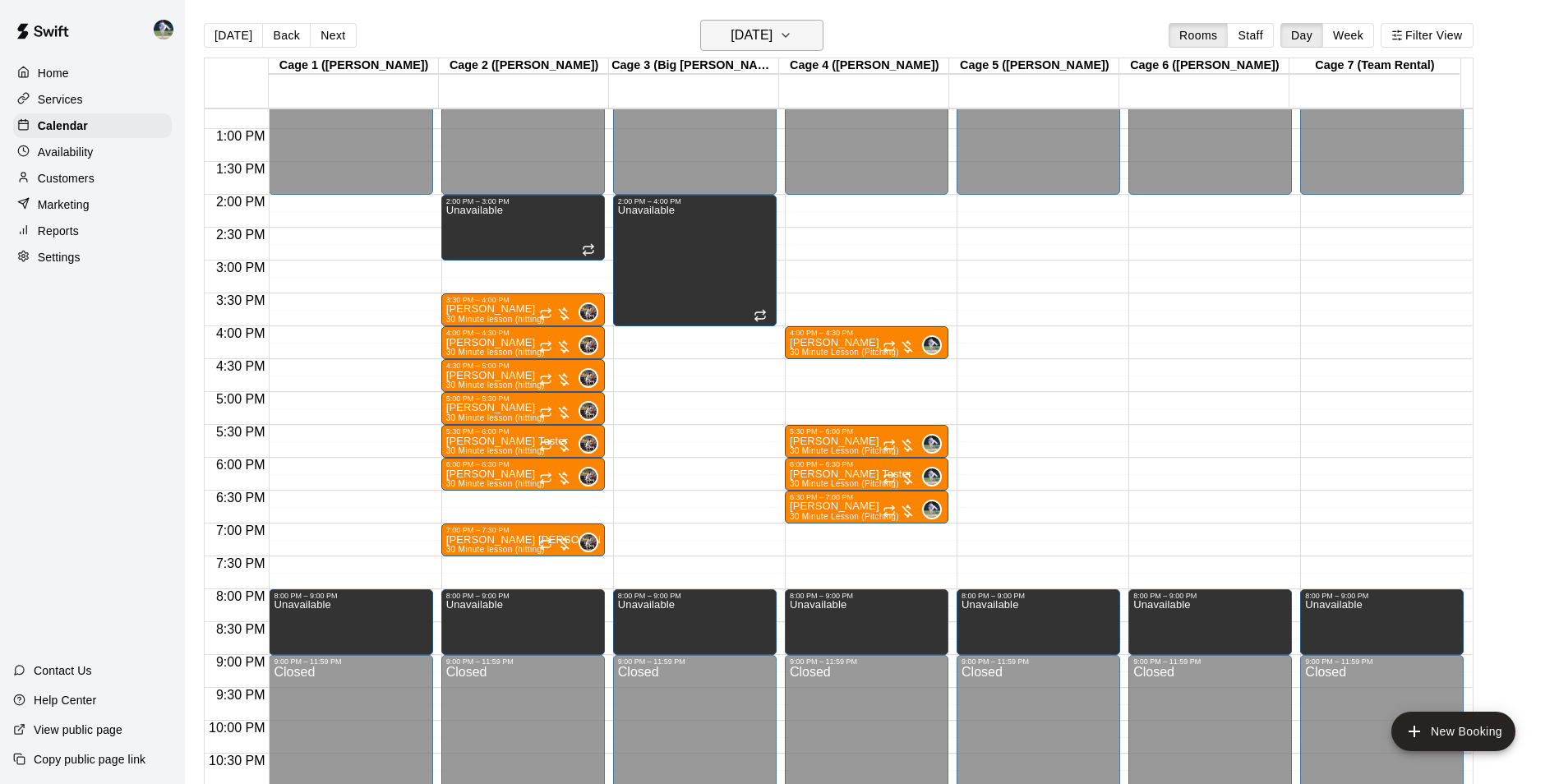
click at [742, 37] on h6 "Tuesday Nov 04" at bounding box center [751, 36] width 42 height 23
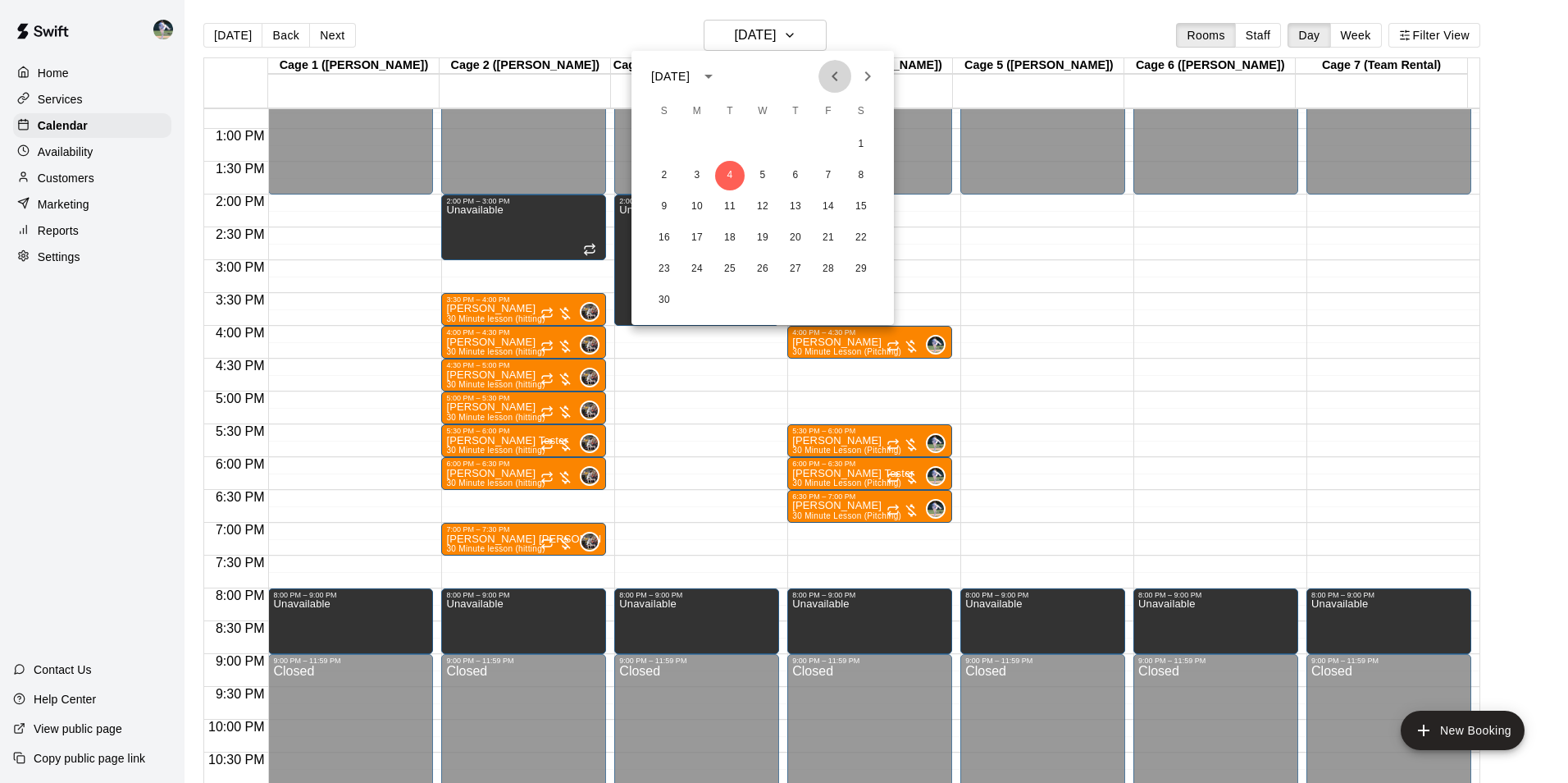
click at [833, 75] on icon "Previous month" at bounding box center [834, 75] width 5 height 10
click at [701, 233] on button "22" at bounding box center [697, 237] width 29 height 29
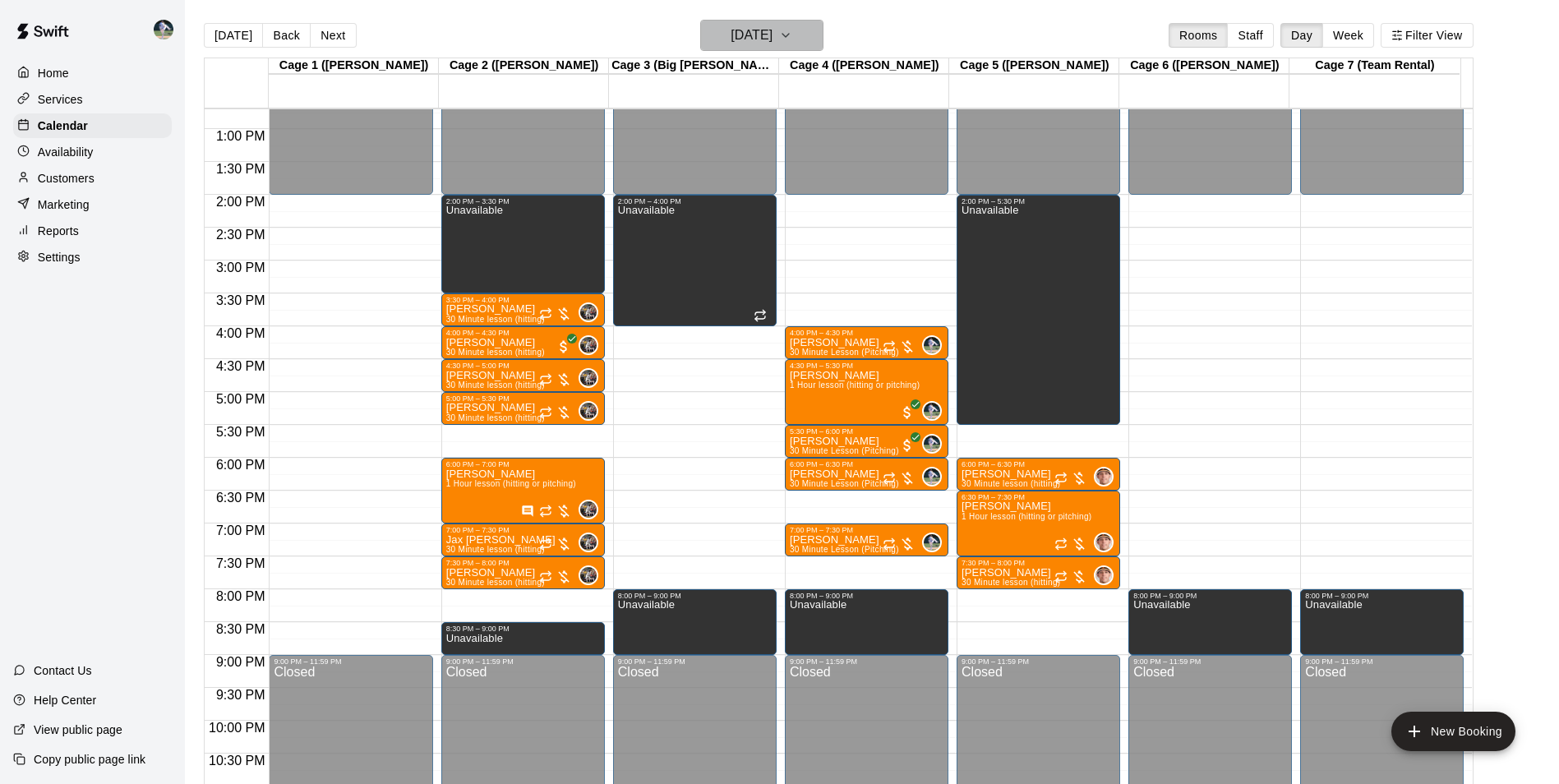
click at [748, 33] on h6 "[DATE]" at bounding box center [751, 36] width 42 height 23
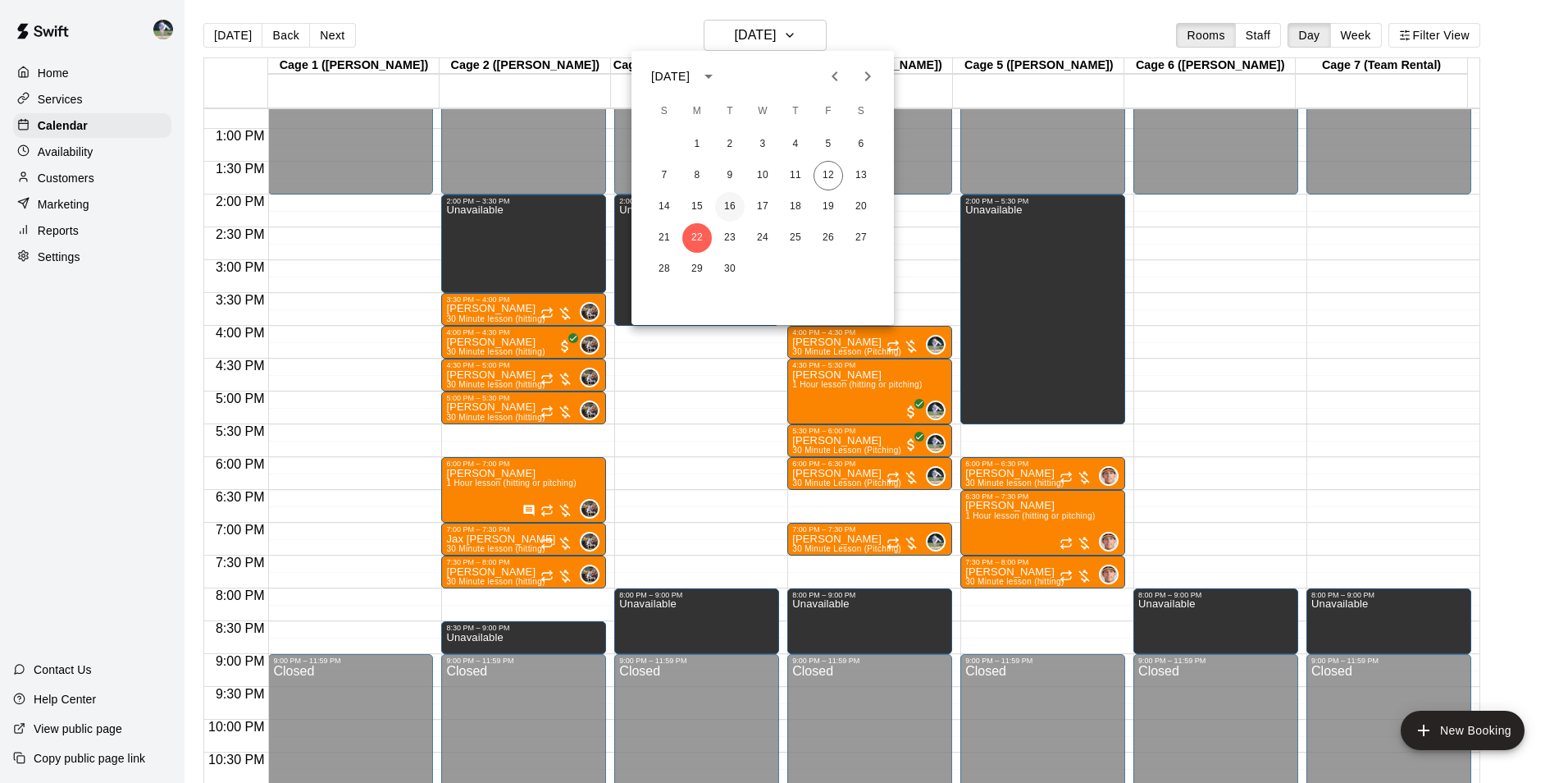
click at [733, 202] on button "16" at bounding box center [729, 206] width 29 height 29
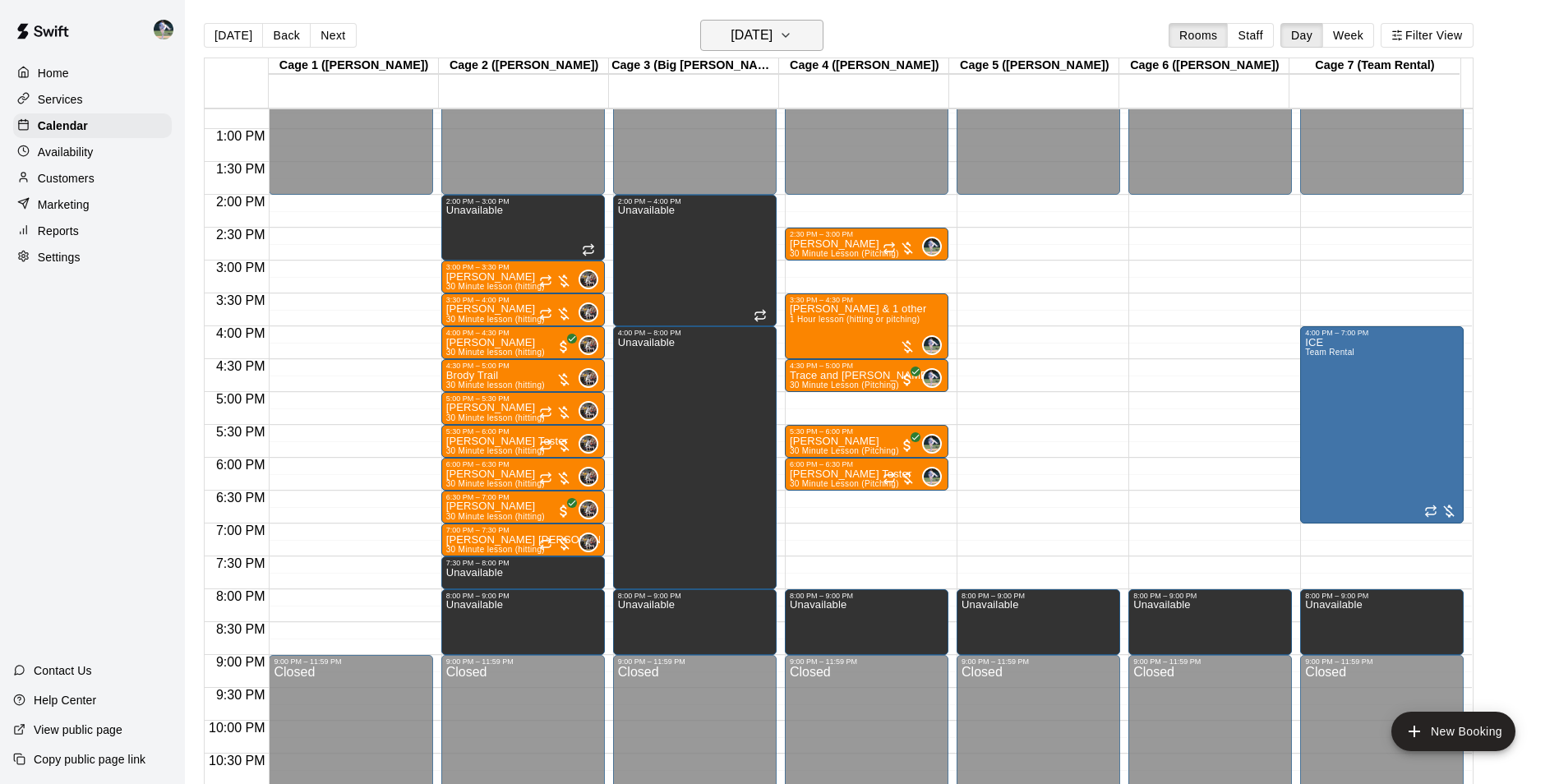
click at [742, 42] on h6 "[DATE]" at bounding box center [751, 36] width 42 height 23
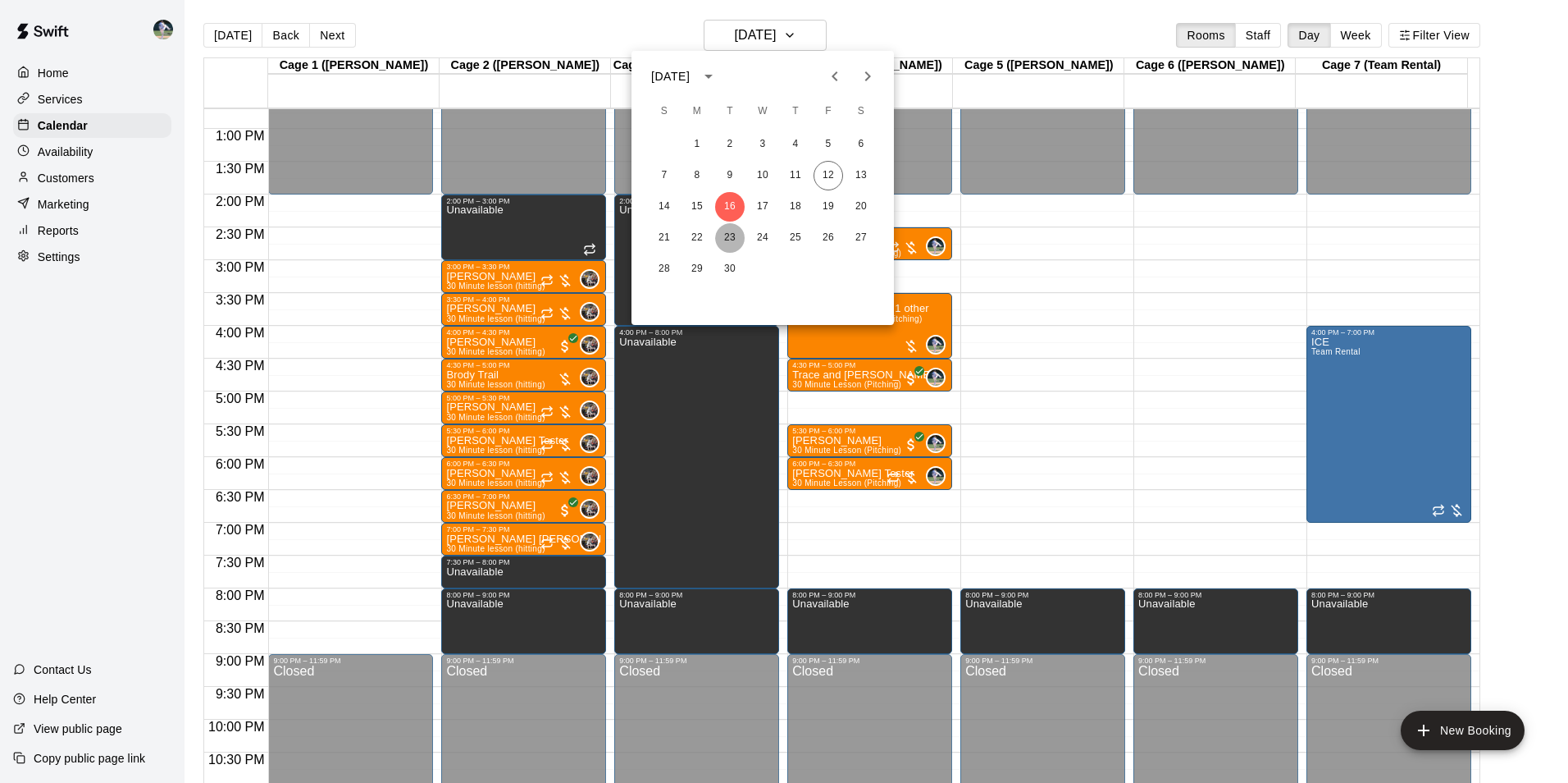
click at [733, 237] on button "23" at bounding box center [729, 237] width 29 height 29
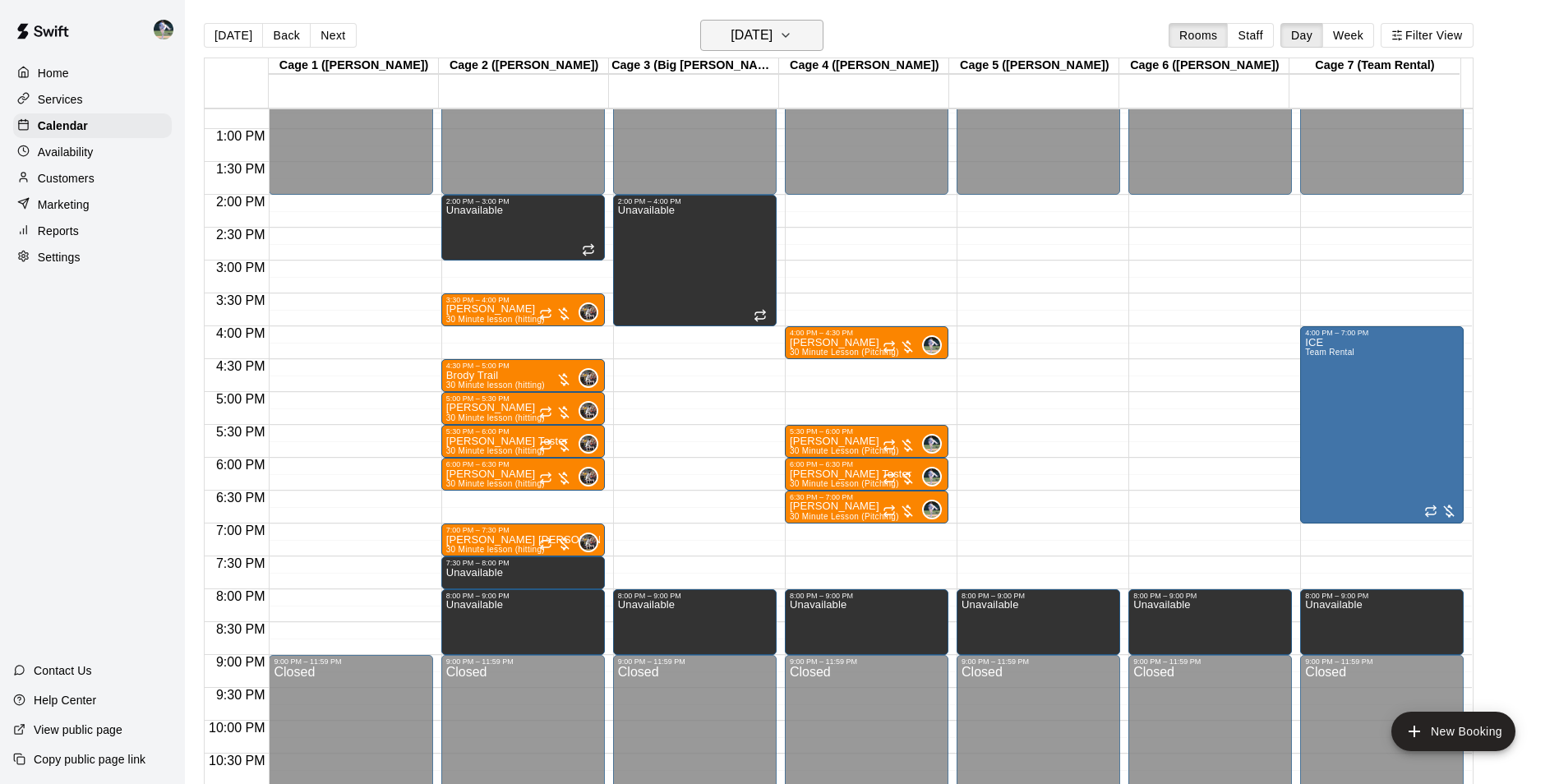
click at [731, 34] on h6 "[DATE]" at bounding box center [751, 36] width 42 height 23
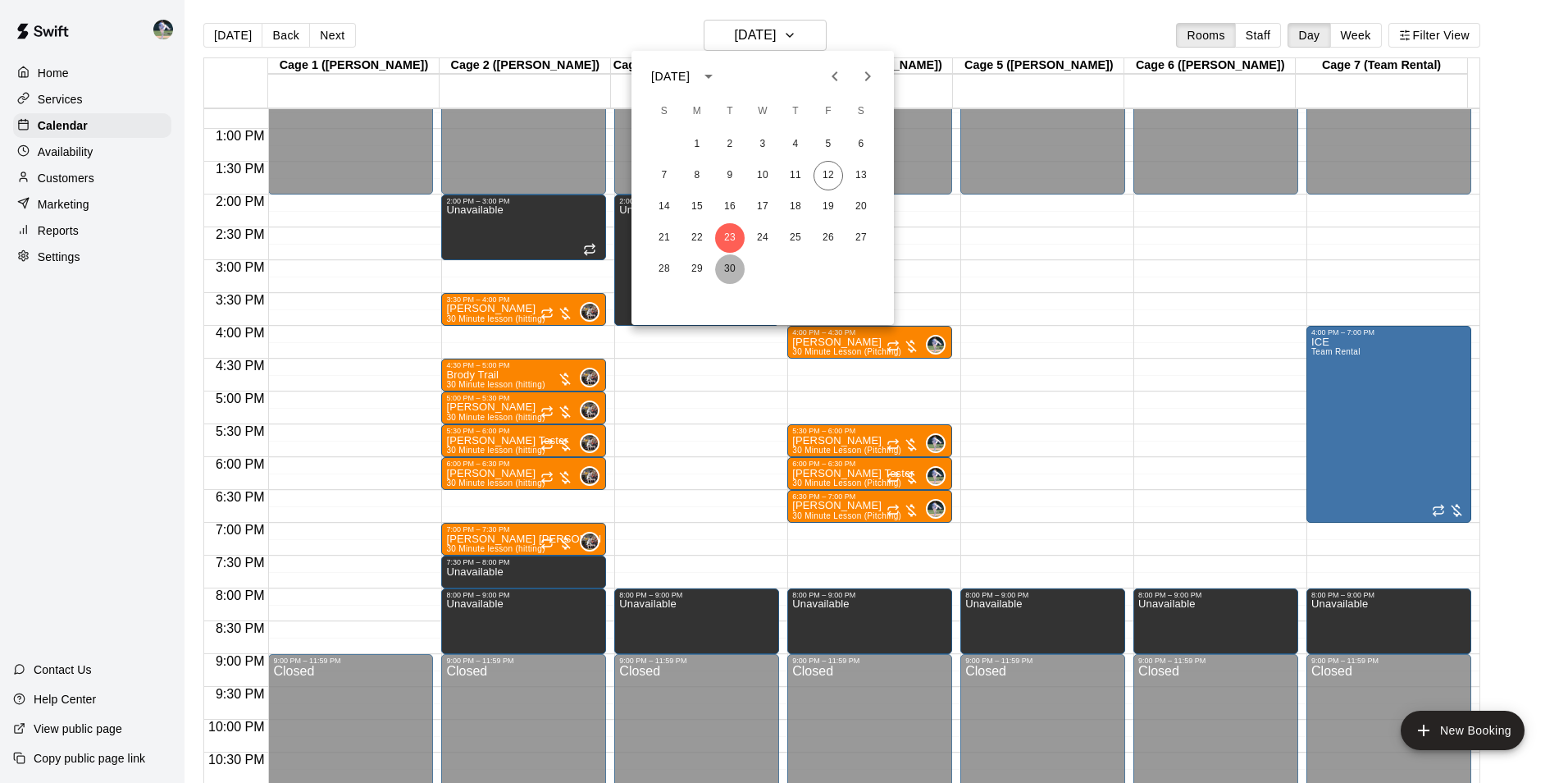
click at [726, 269] on button "30" at bounding box center [729, 268] width 29 height 29
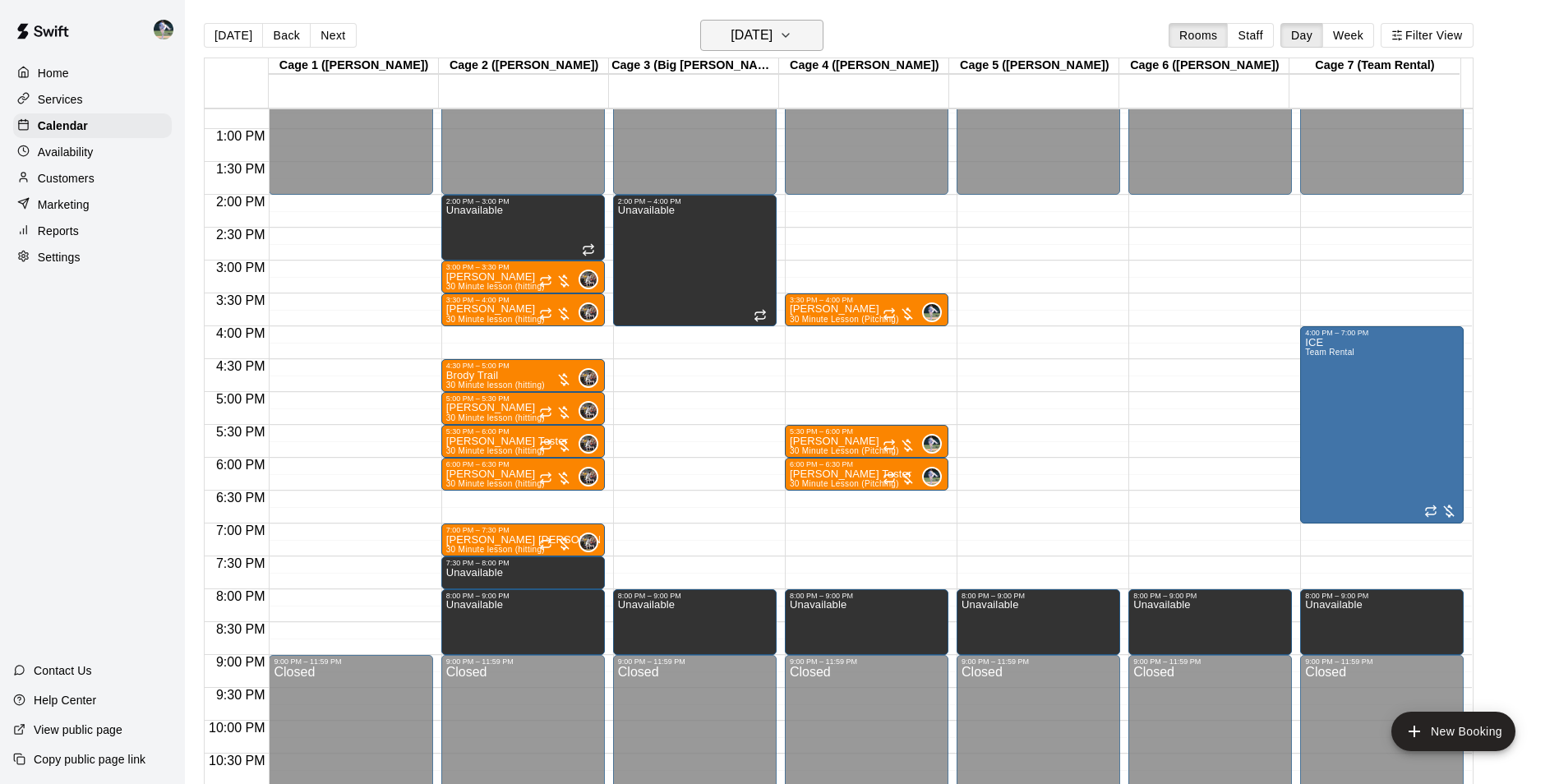
click at [735, 36] on h6 "Tuesday Sep 30" at bounding box center [751, 36] width 42 height 23
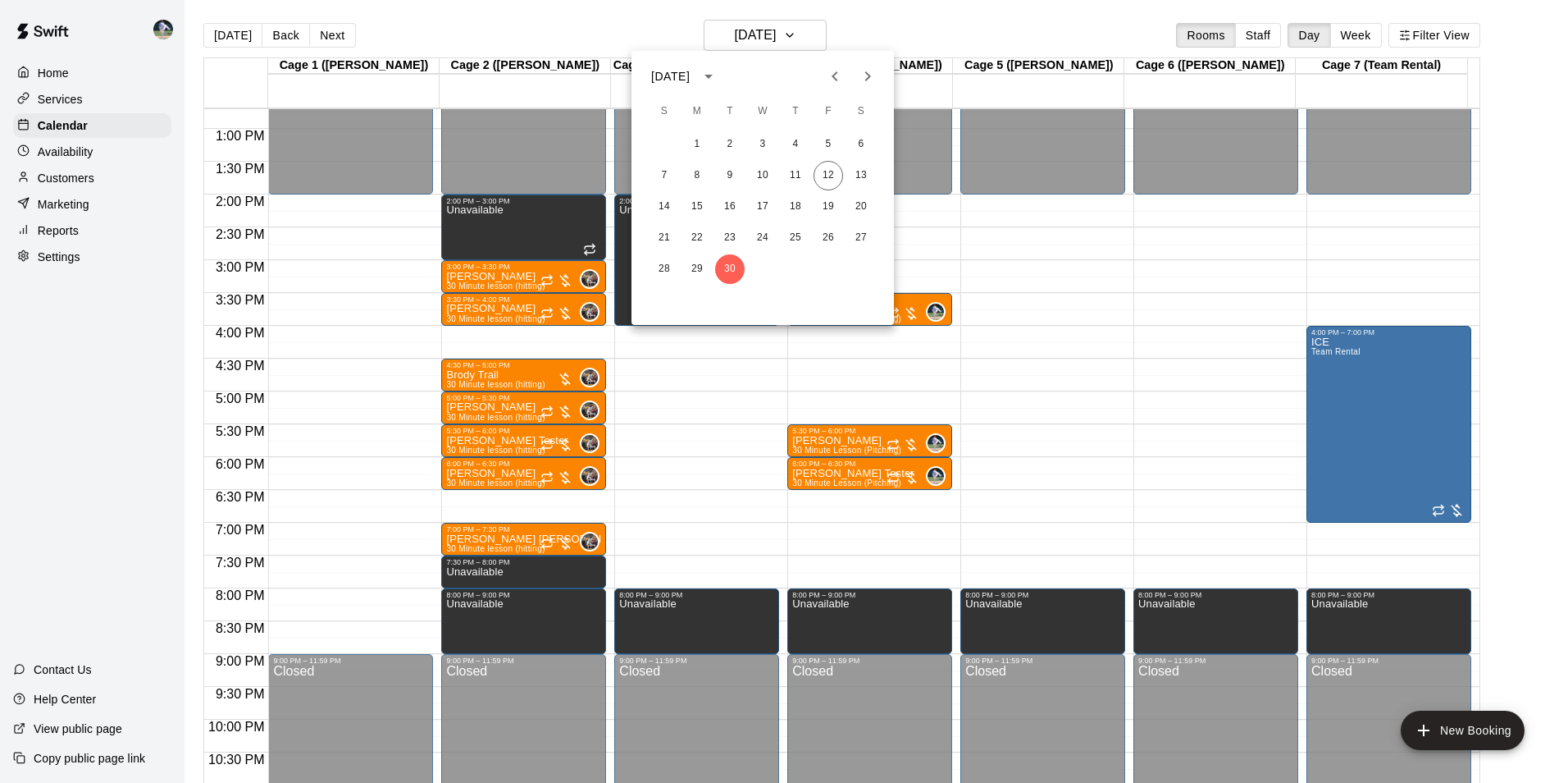
click at [868, 77] on icon "Next month" at bounding box center [868, 76] width 20 height 20
click at [728, 174] on button "7" at bounding box center [729, 175] width 29 height 29
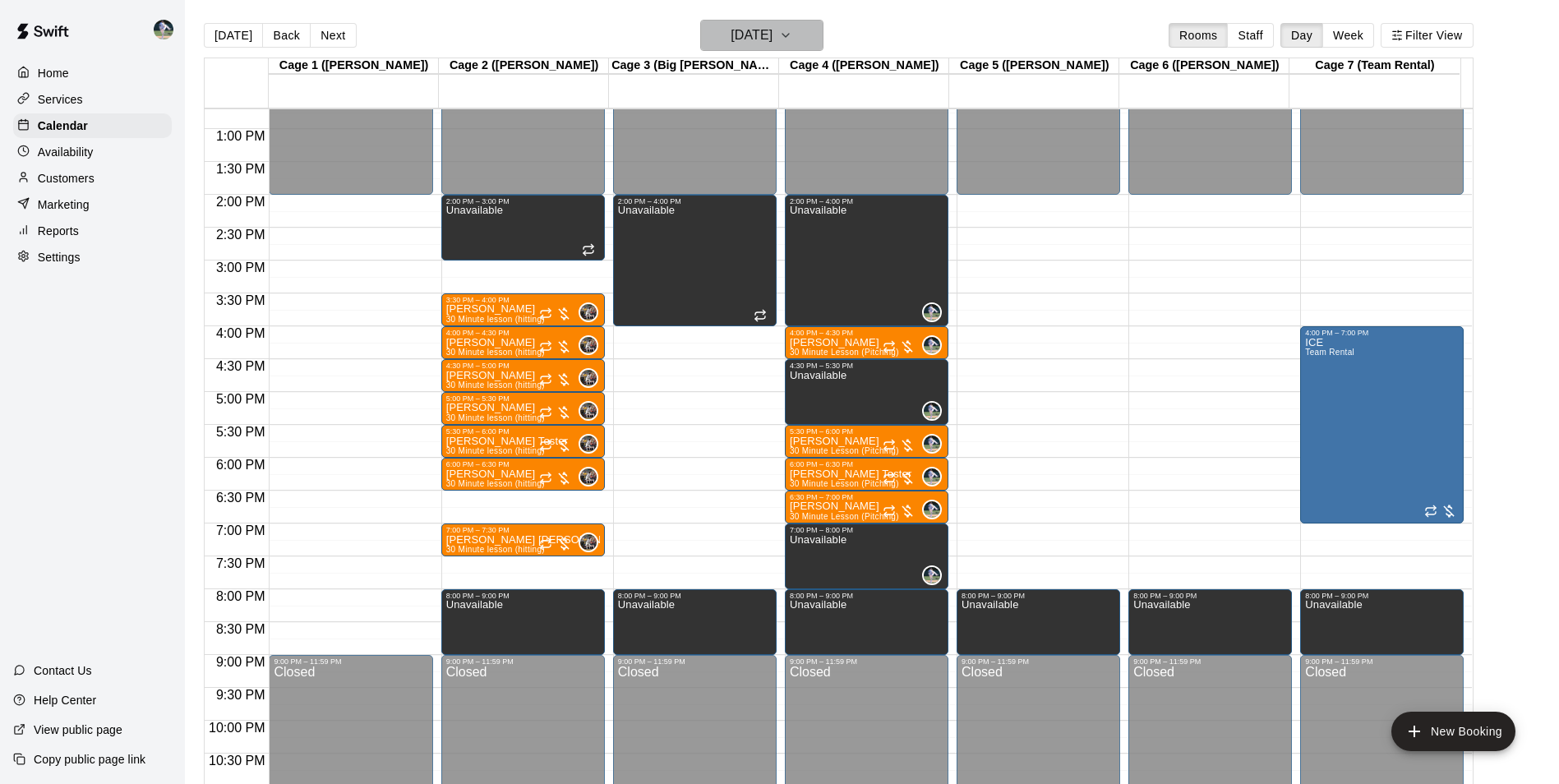
click at [735, 36] on h6 "Tuesday Oct 07" at bounding box center [751, 36] width 42 height 23
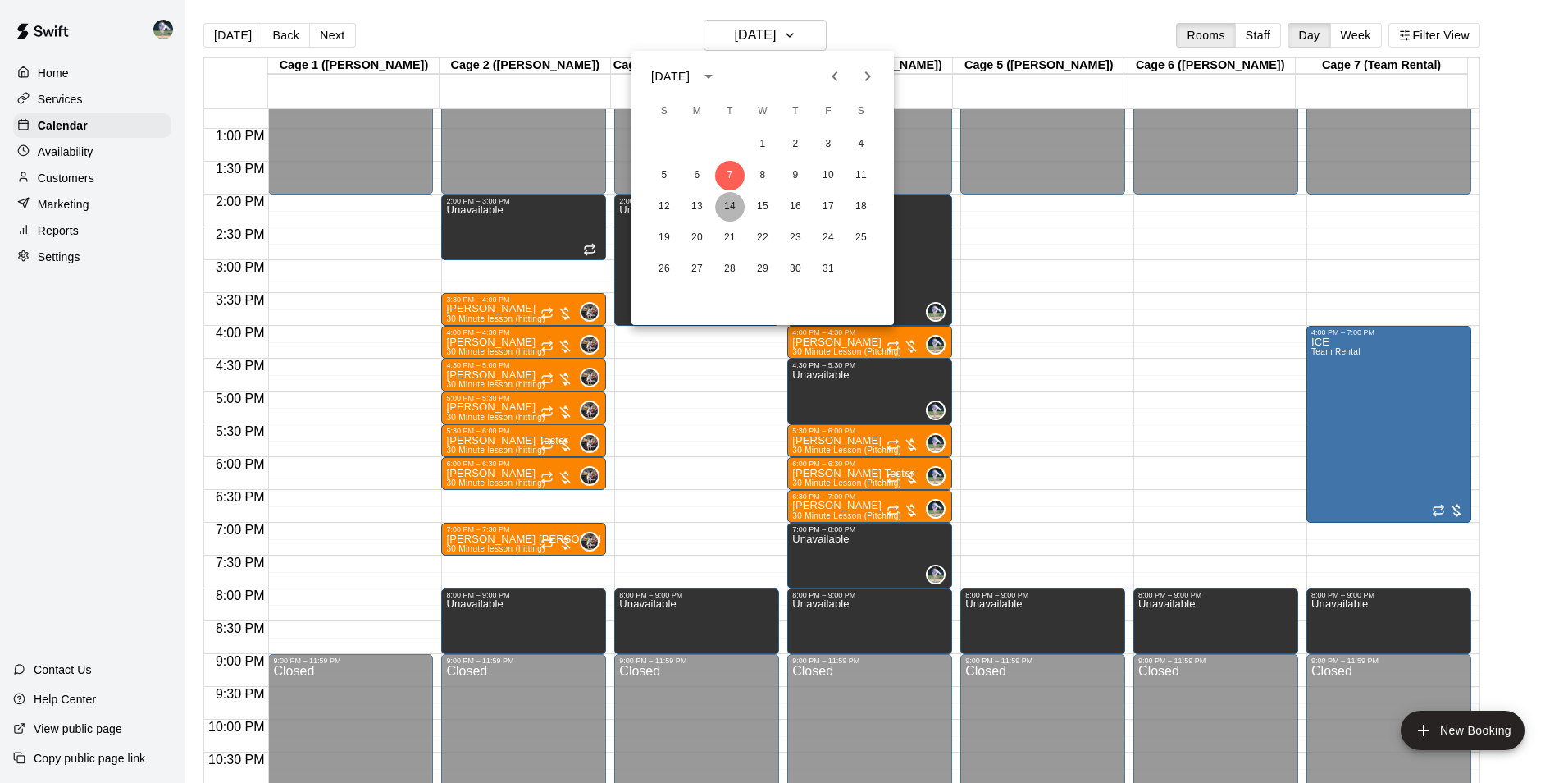
click at [726, 203] on button "14" at bounding box center [729, 206] width 29 height 29
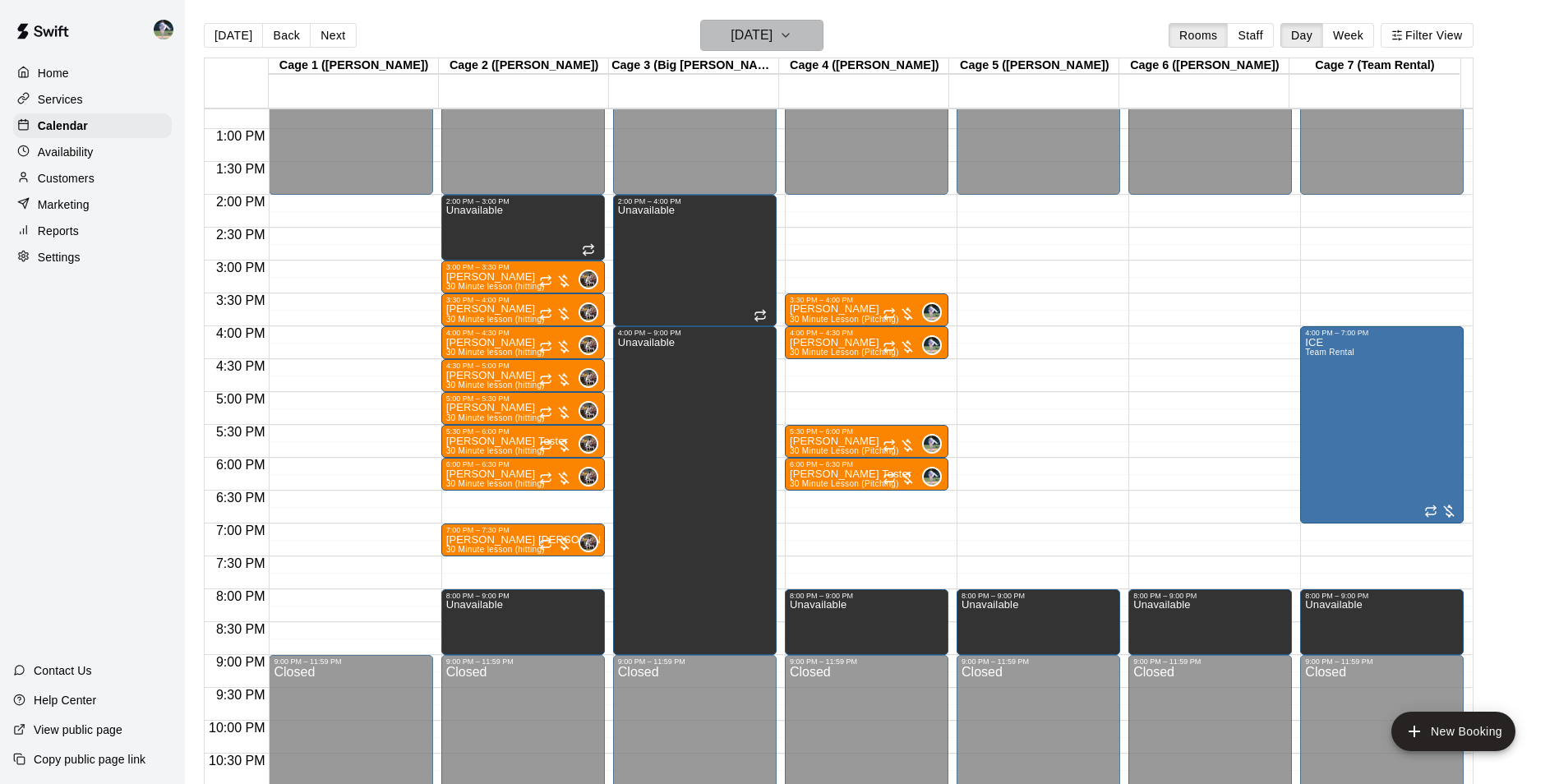
click at [731, 35] on h6 "Tuesday Oct 14" at bounding box center [751, 36] width 42 height 23
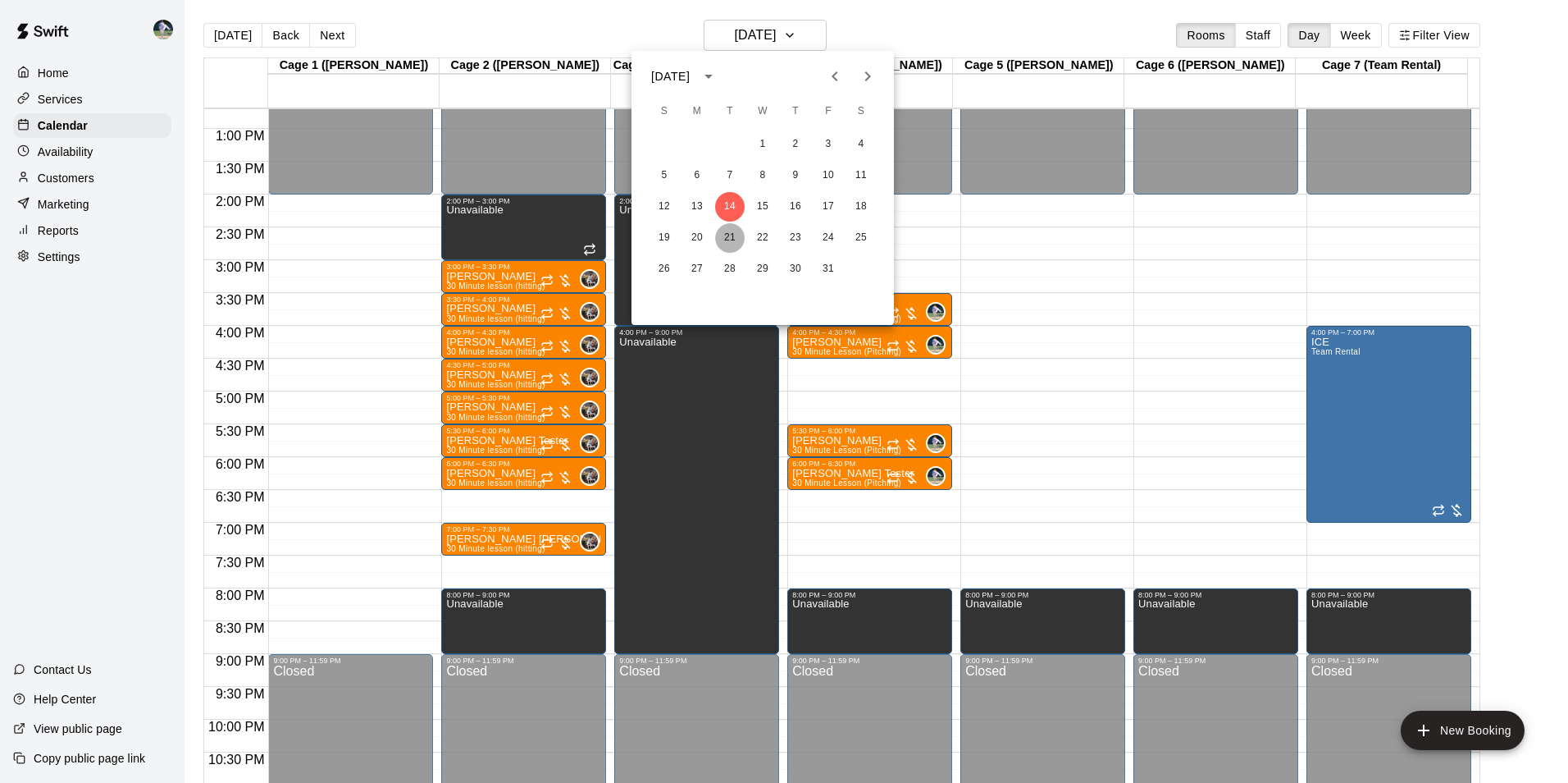
click at [730, 235] on button "21" at bounding box center [729, 237] width 29 height 29
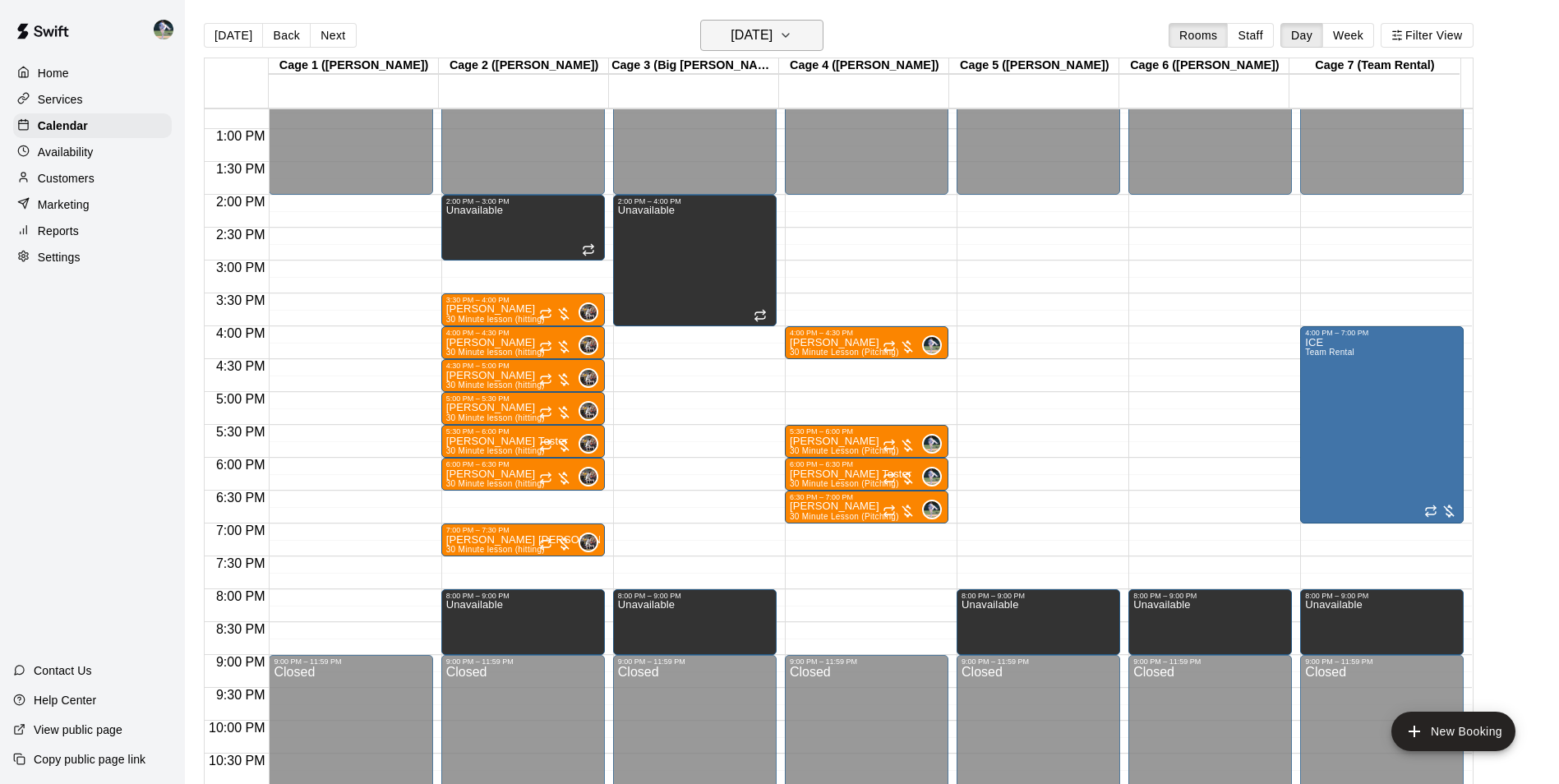
click at [746, 35] on h6 "Tuesday Oct 21" at bounding box center [751, 36] width 42 height 23
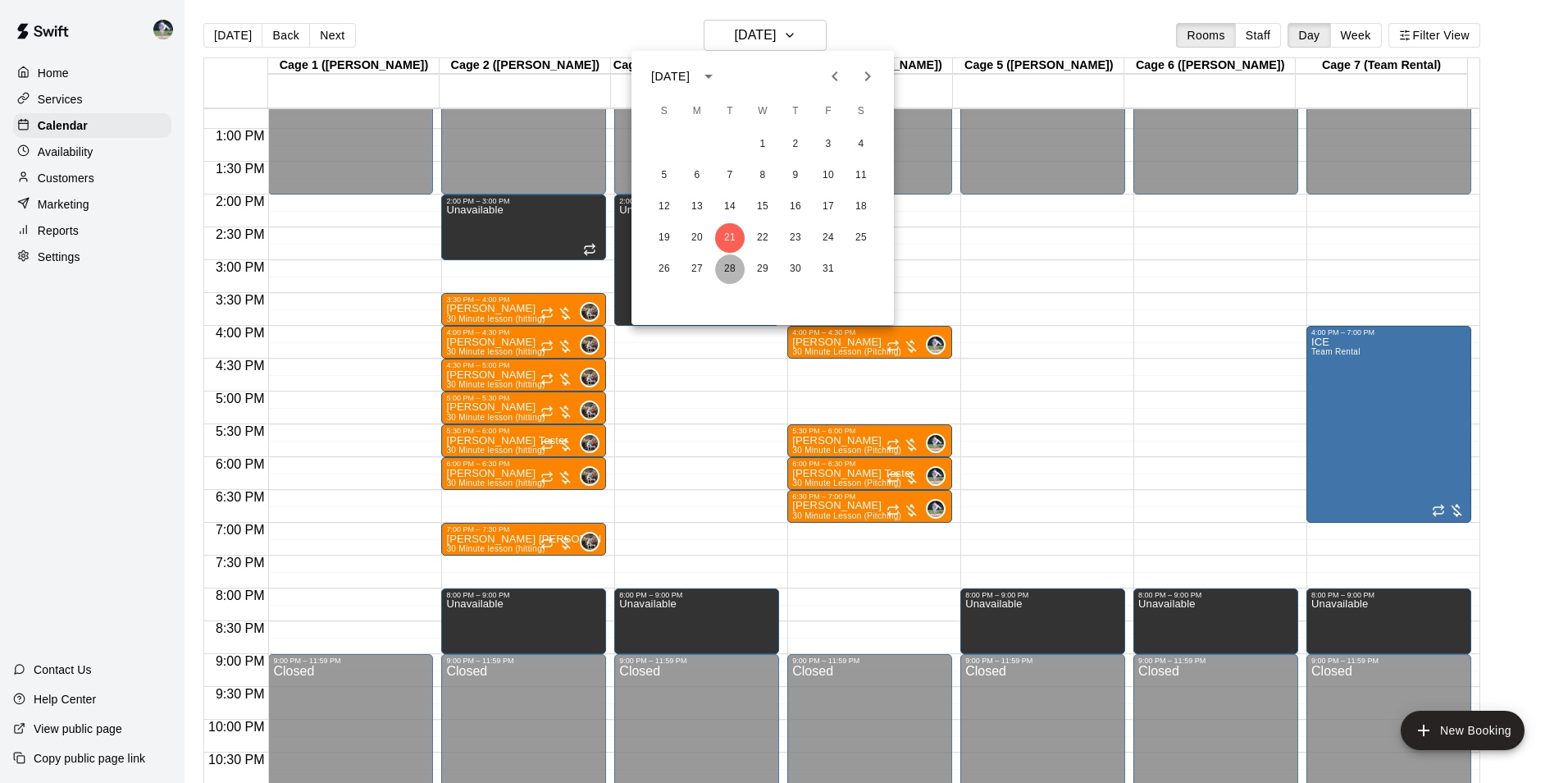
click at [737, 268] on button "28" at bounding box center [729, 268] width 29 height 29
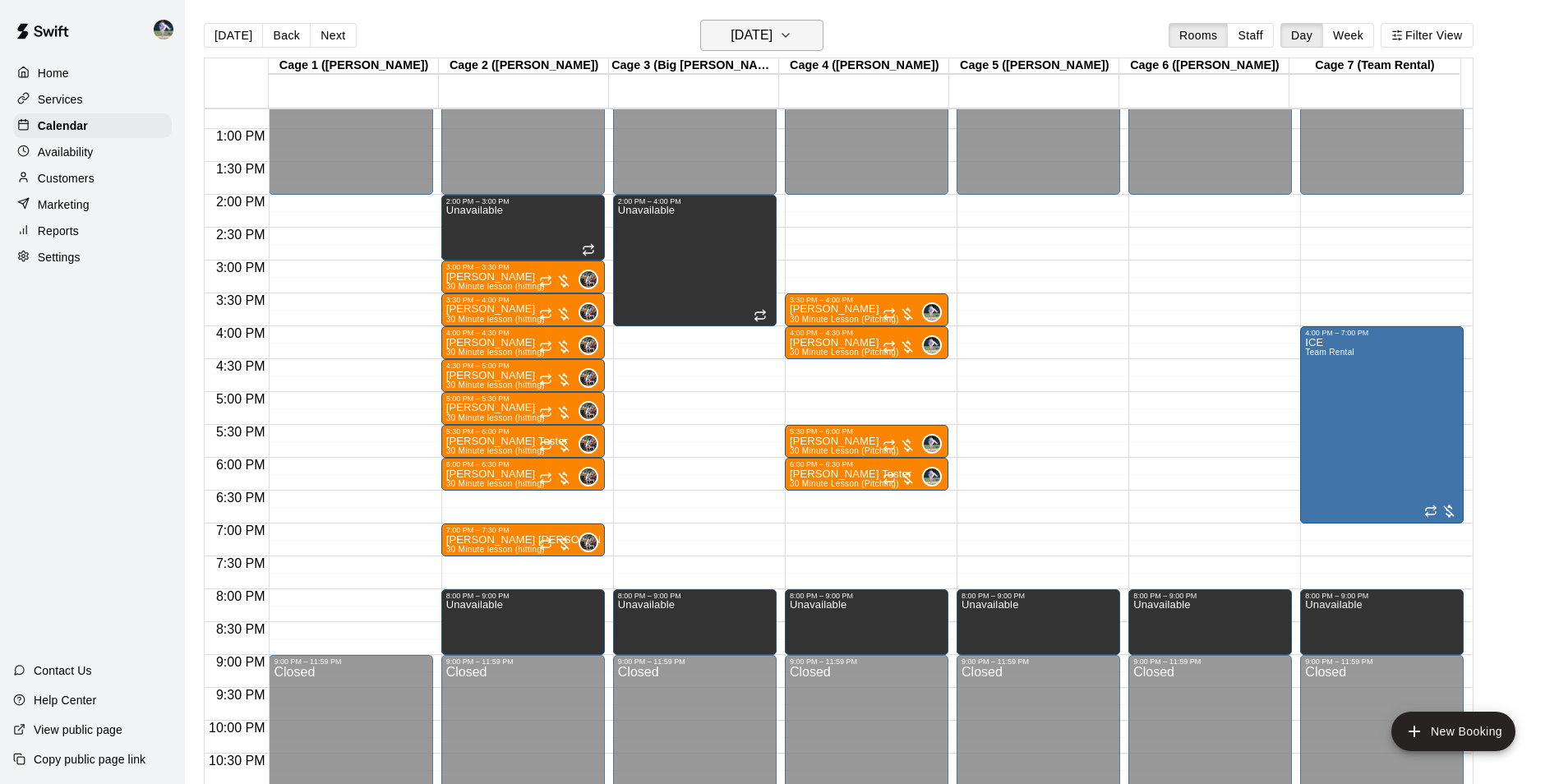
click at [744, 38] on h6 "Tuesday Oct 28" at bounding box center [751, 36] width 42 height 23
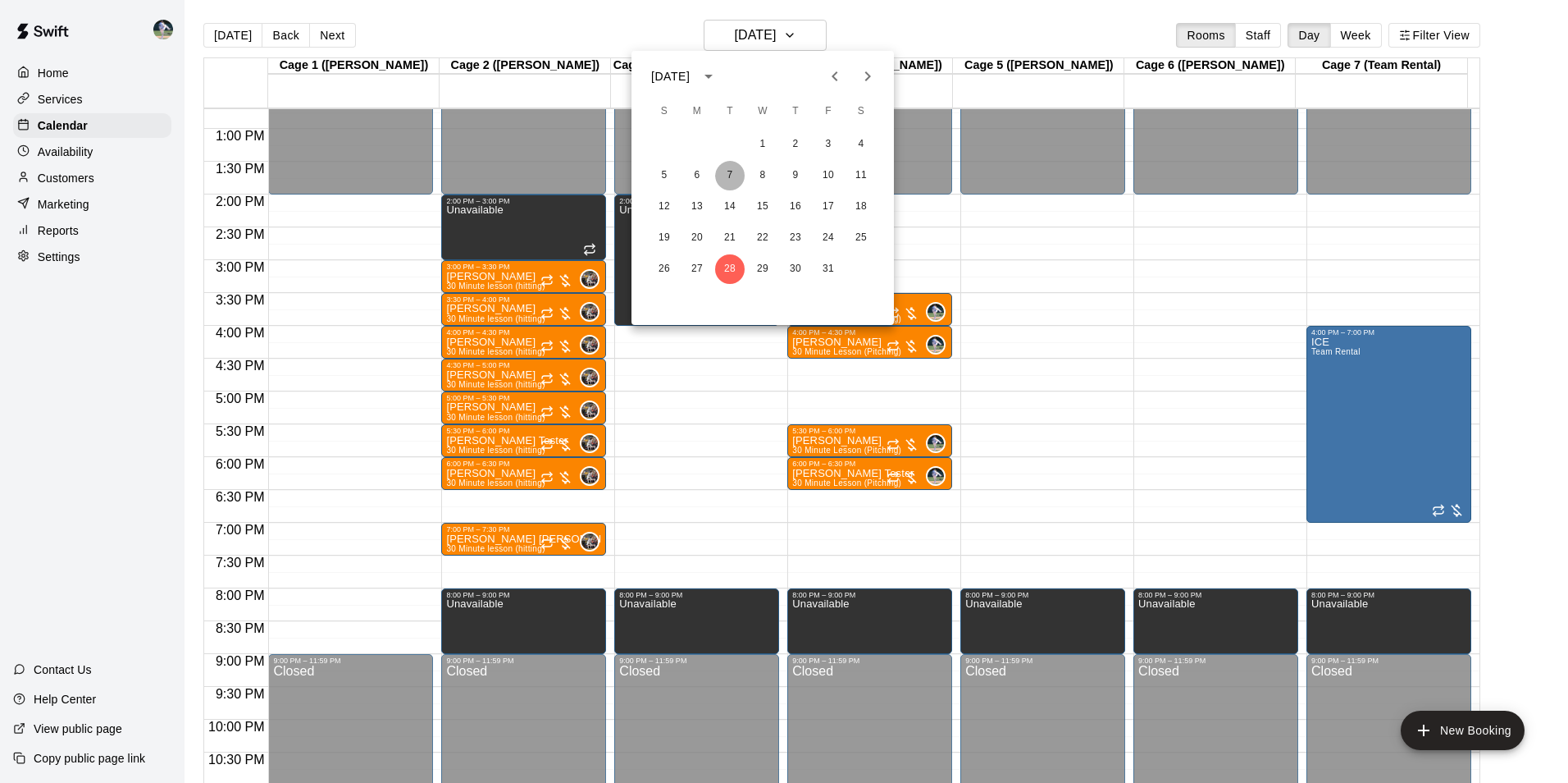
click at [731, 169] on button "7" at bounding box center [729, 175] width 29 height 29
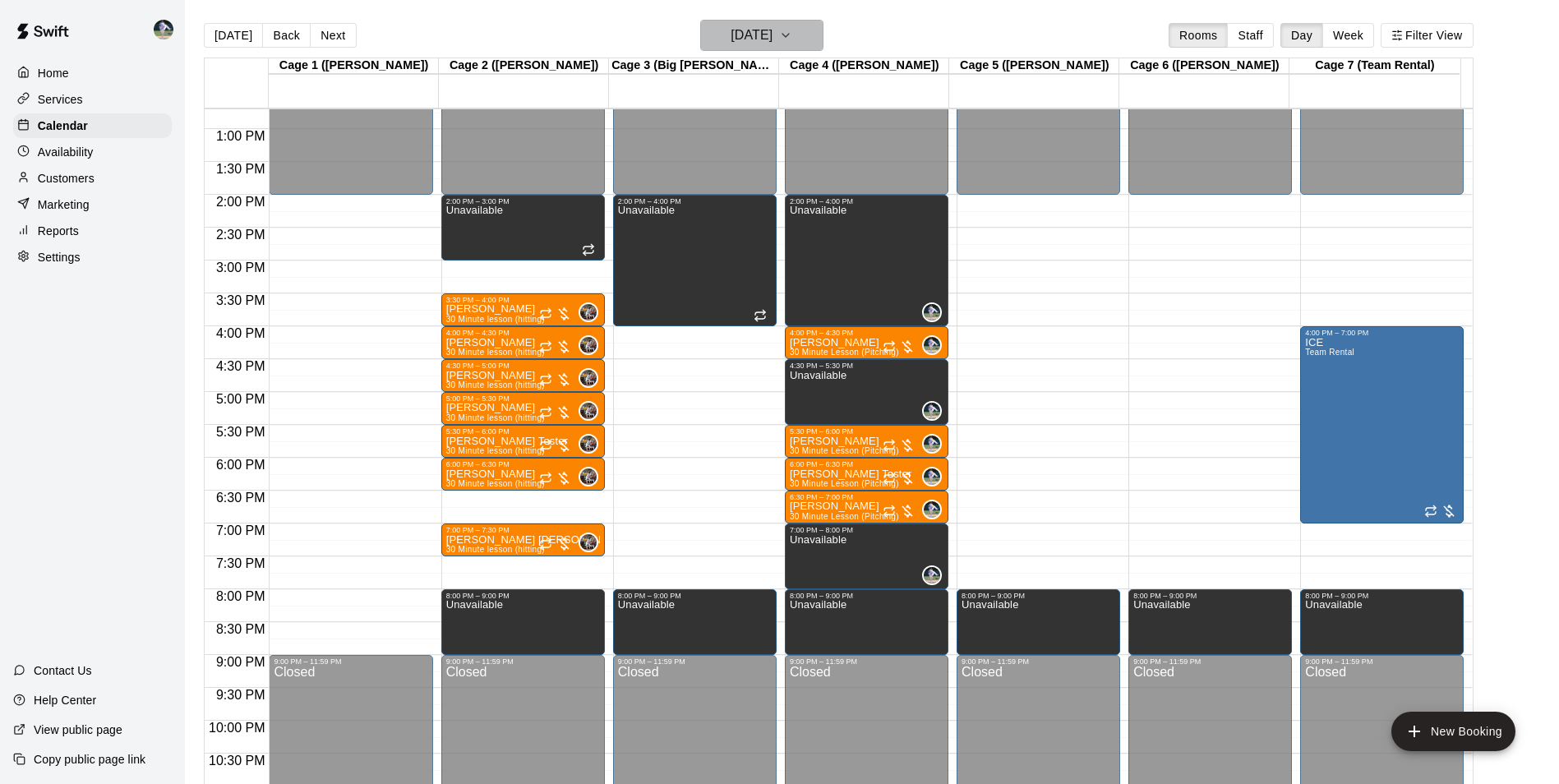
click at [742, 30] on h6 "Tuesday Oct 07" at bounding box center [751, 36] width 42 height 23
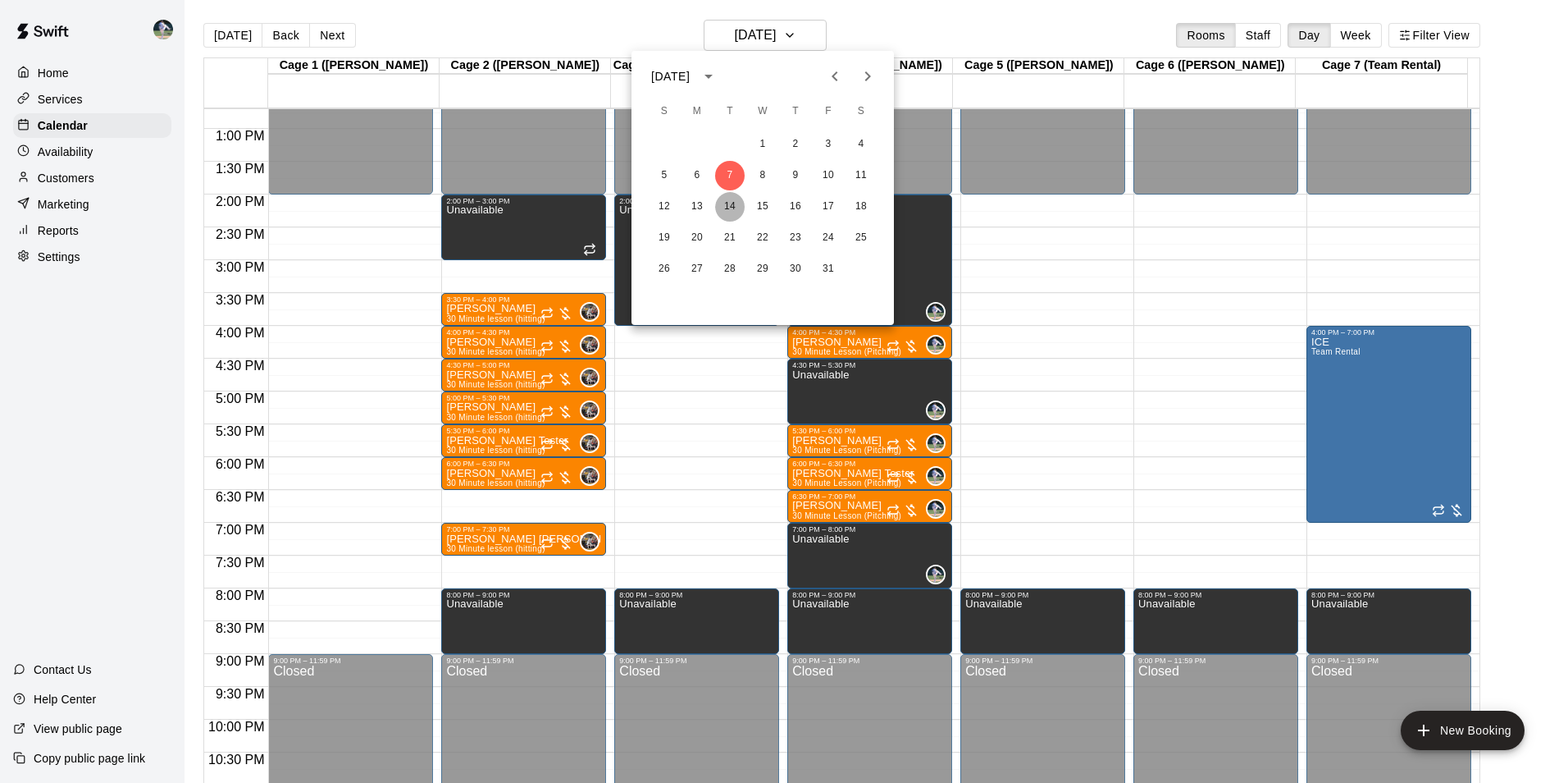
click at [734, 204] on button "14" at bounding box center [729, 206] width 29 height 29
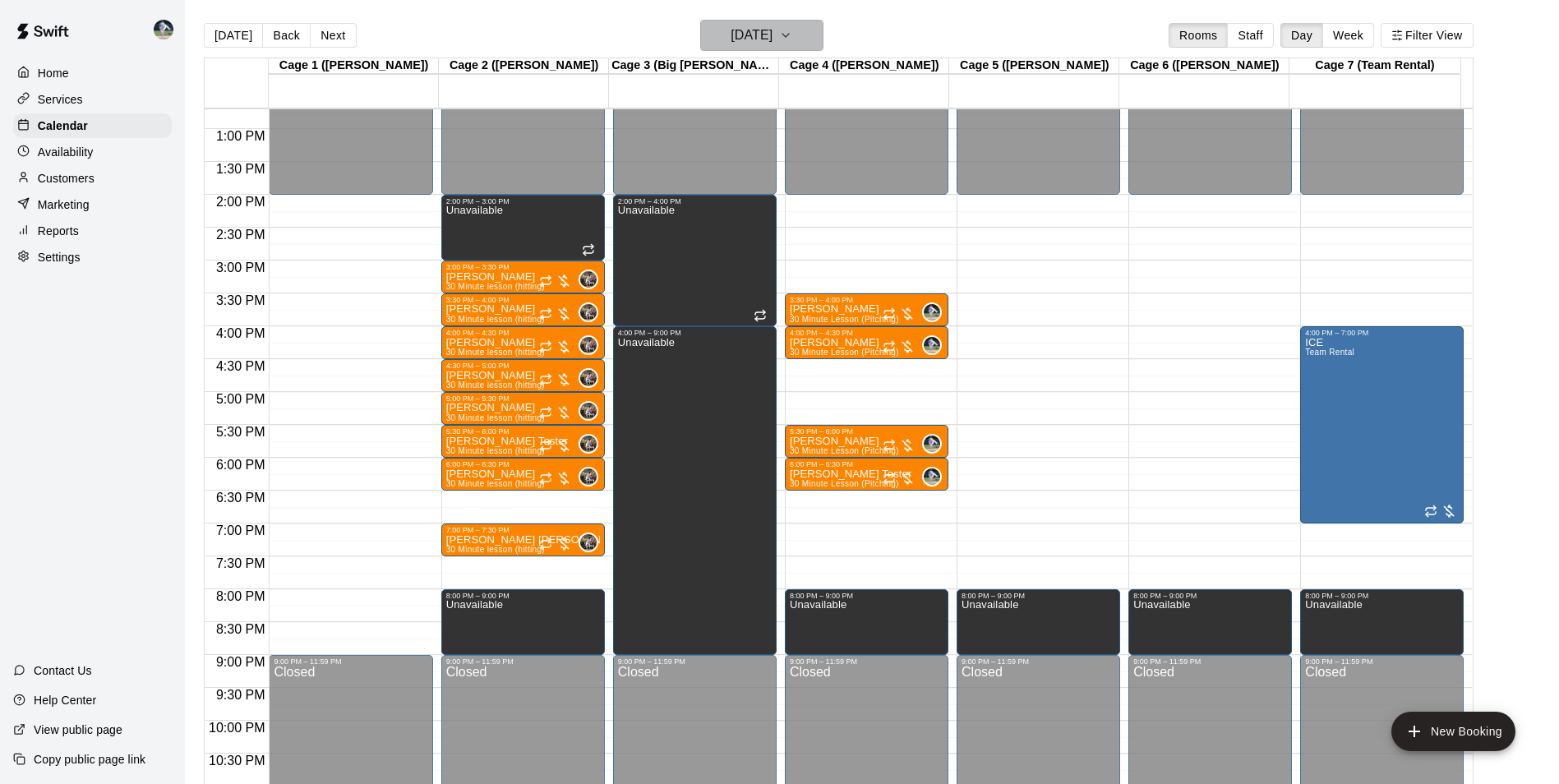
click at [731, 36] on h6 "Tuesday Oct 14" at bounding box center [751, 36] width 42 height 23
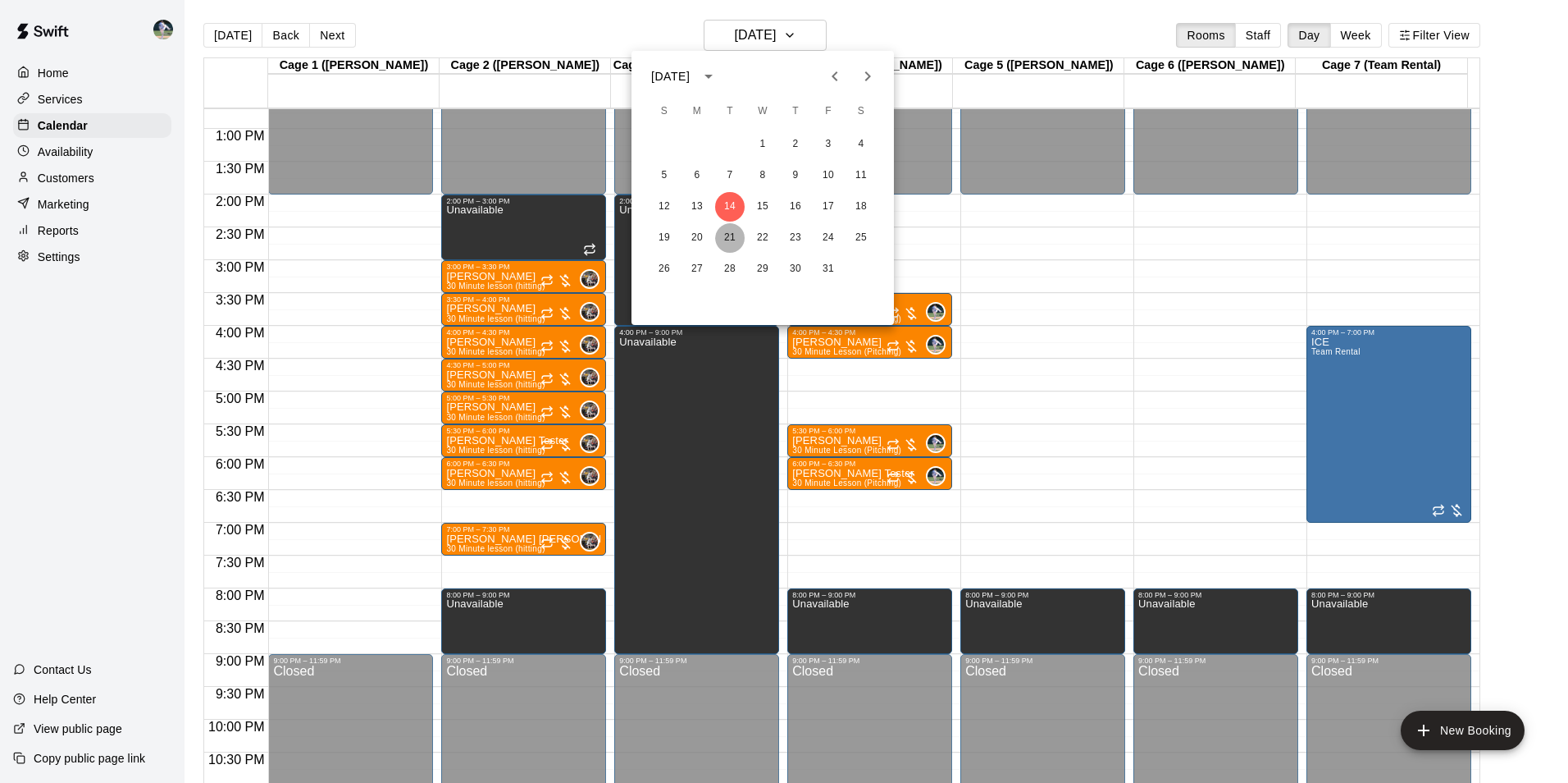
click at [731, 233] on button "21" at bounding box center [729, 237] width 29 height 29
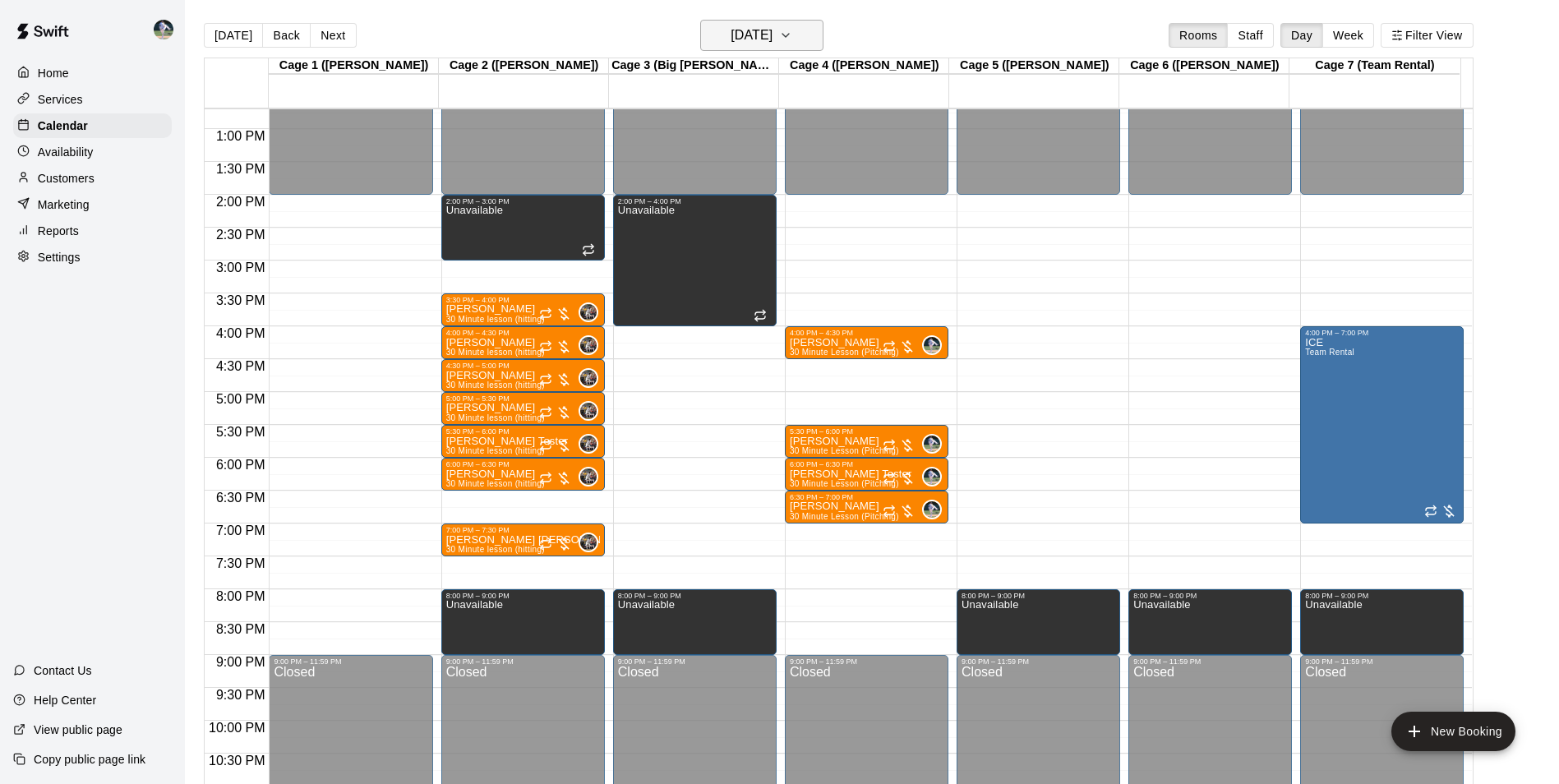
click at [759, 36] on h6 "Tuesday Oct 21" at bounding box center [751, 36] width 42 height 23
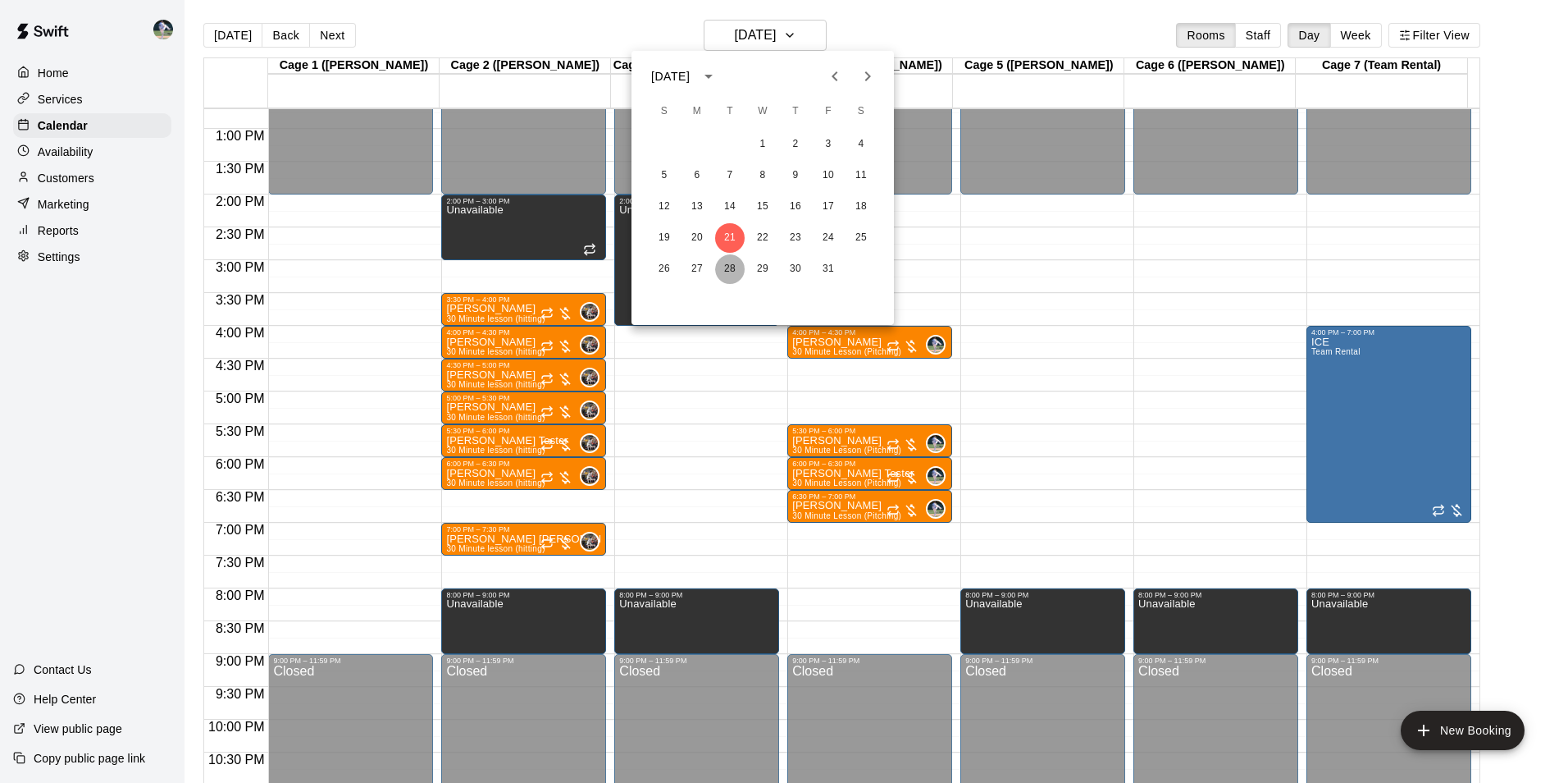
click at [729, 266] on button "28" at bounding box center [729, 268] width 29 height 29
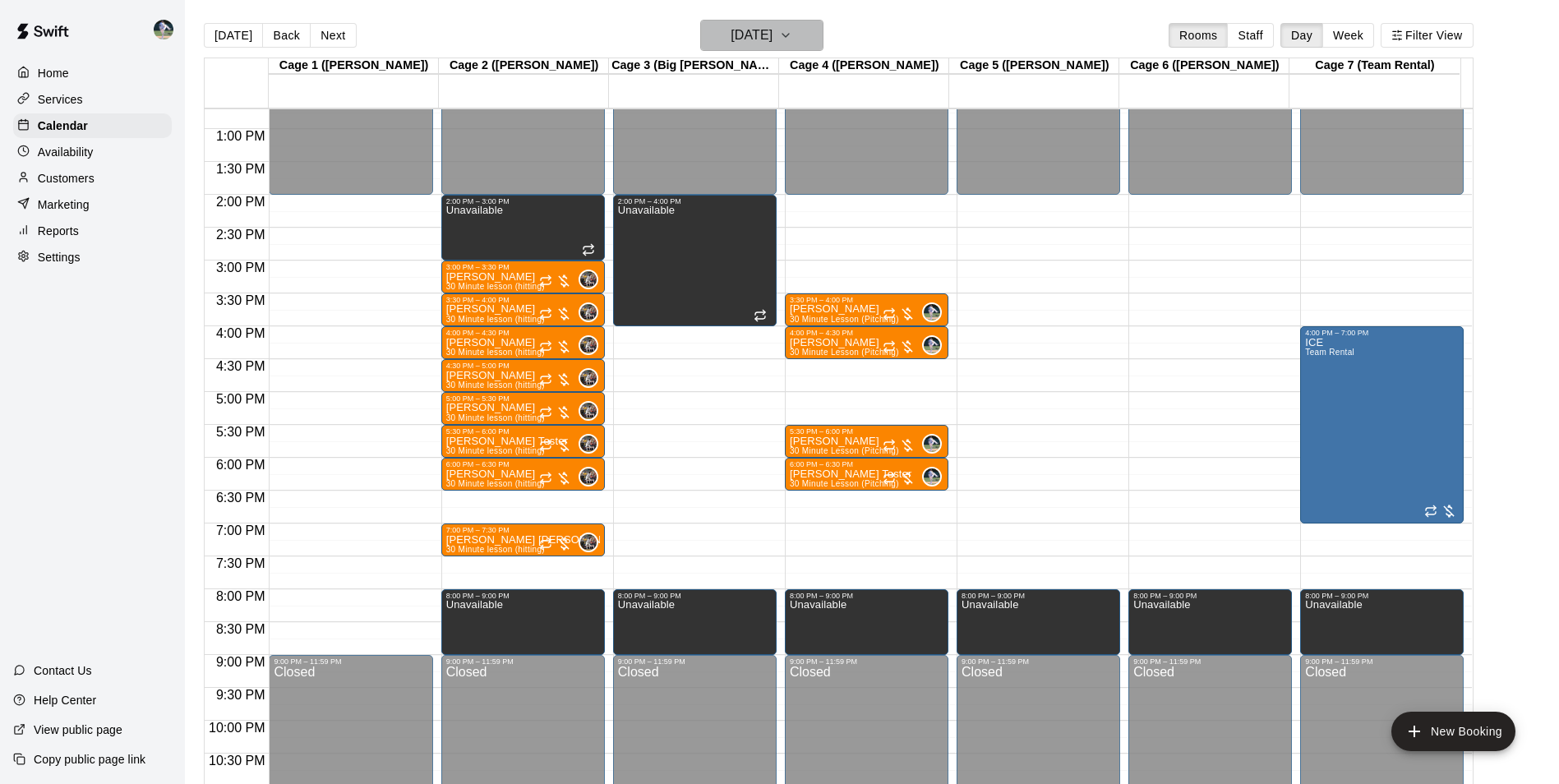
click at [740, 39] on h6 "Tuesday Oct 28" at bounding box center [751, 36] width 42 height 23
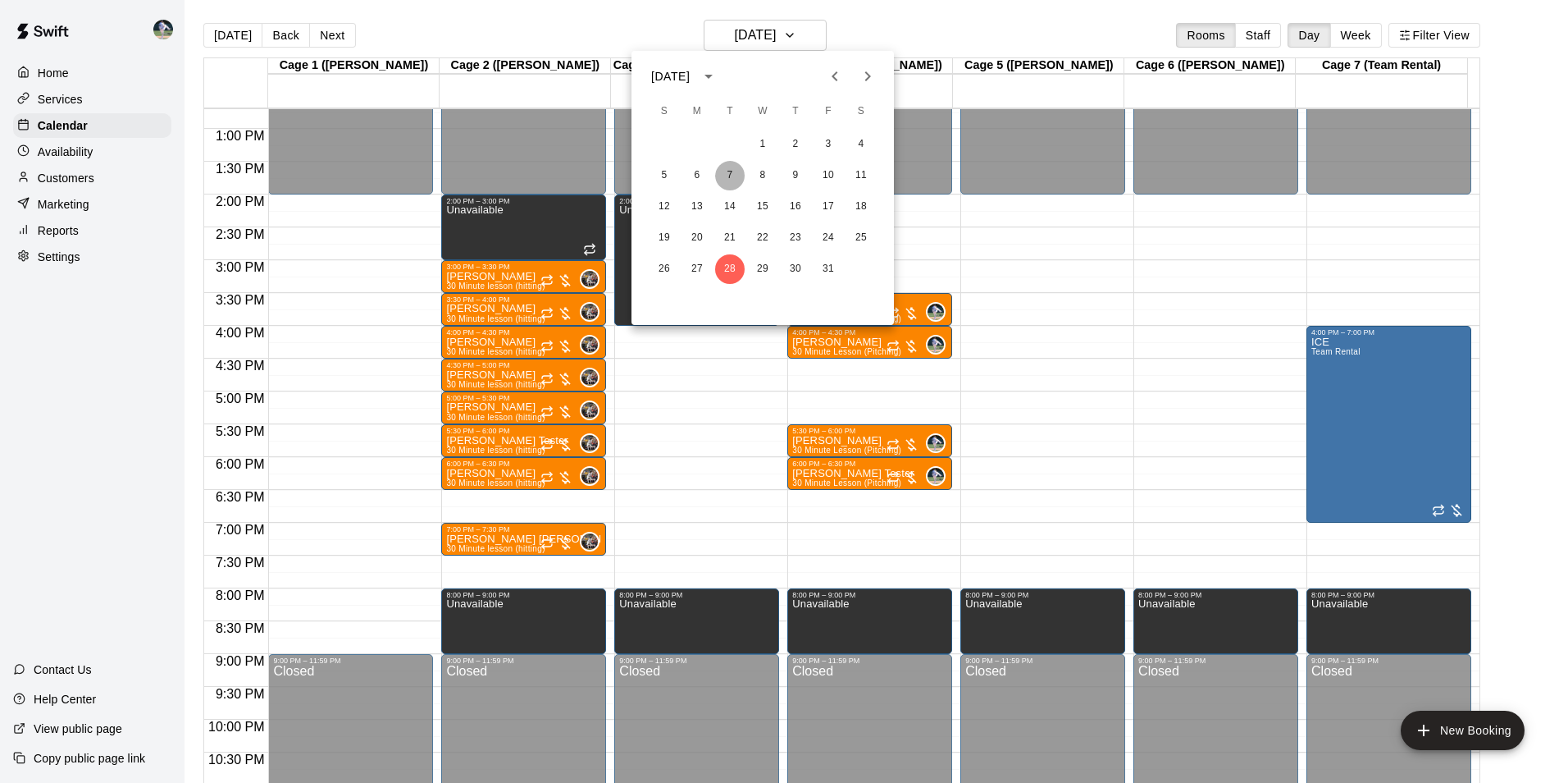
click at [728, 175] on button "7" at bounding box center [729, 175] width 29 height 29
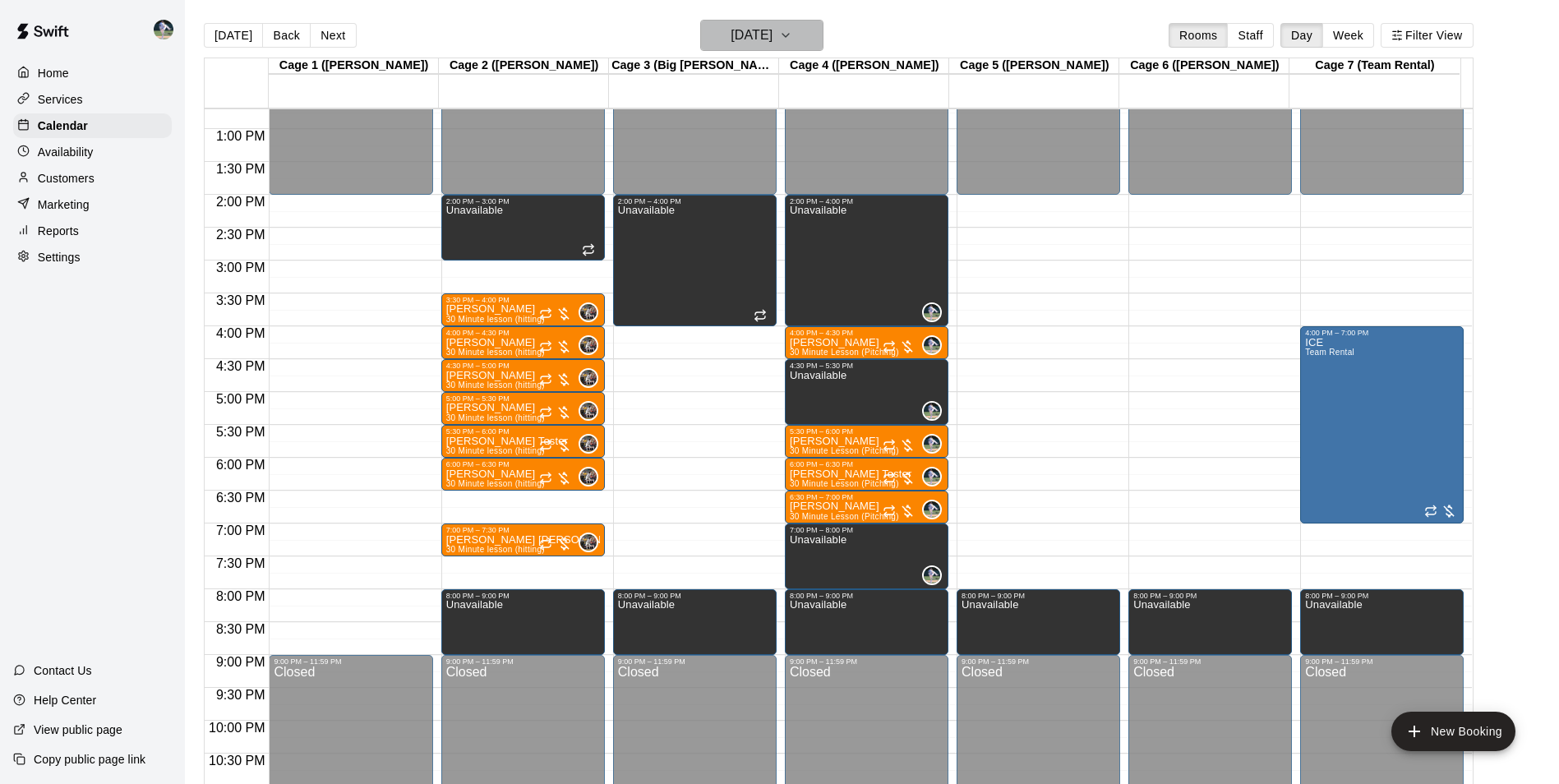
click at [740, 36] on h6 "Tuesday Oct 07" at bounding box center [751, 36] width 42 height 23
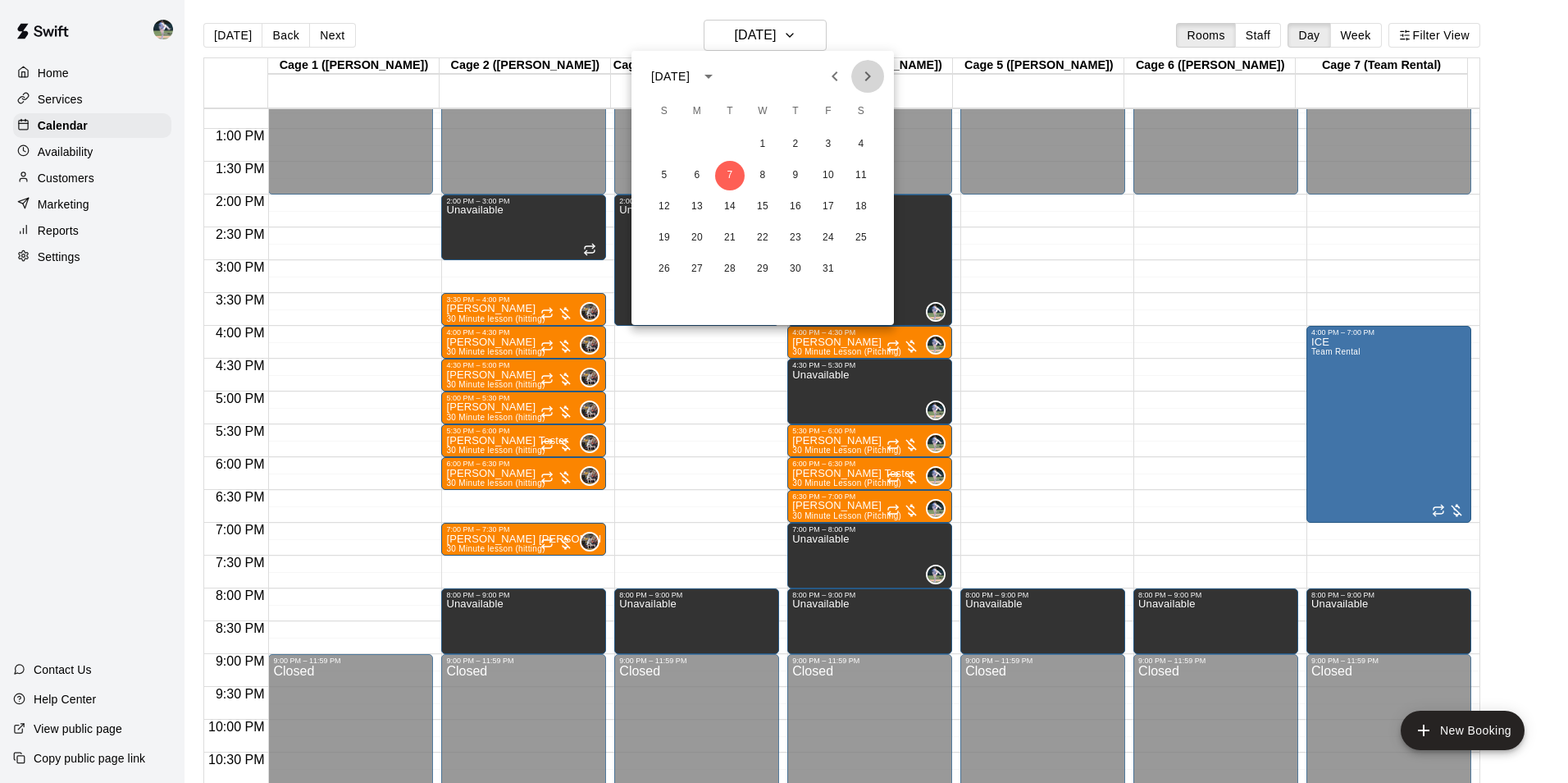
click at [864, 73] on icon "Next month" at bounding box center [868, 76] width 20 height 20
click at [728, 174] on button "4" at bounding box center [729, 175] width 29 height 29
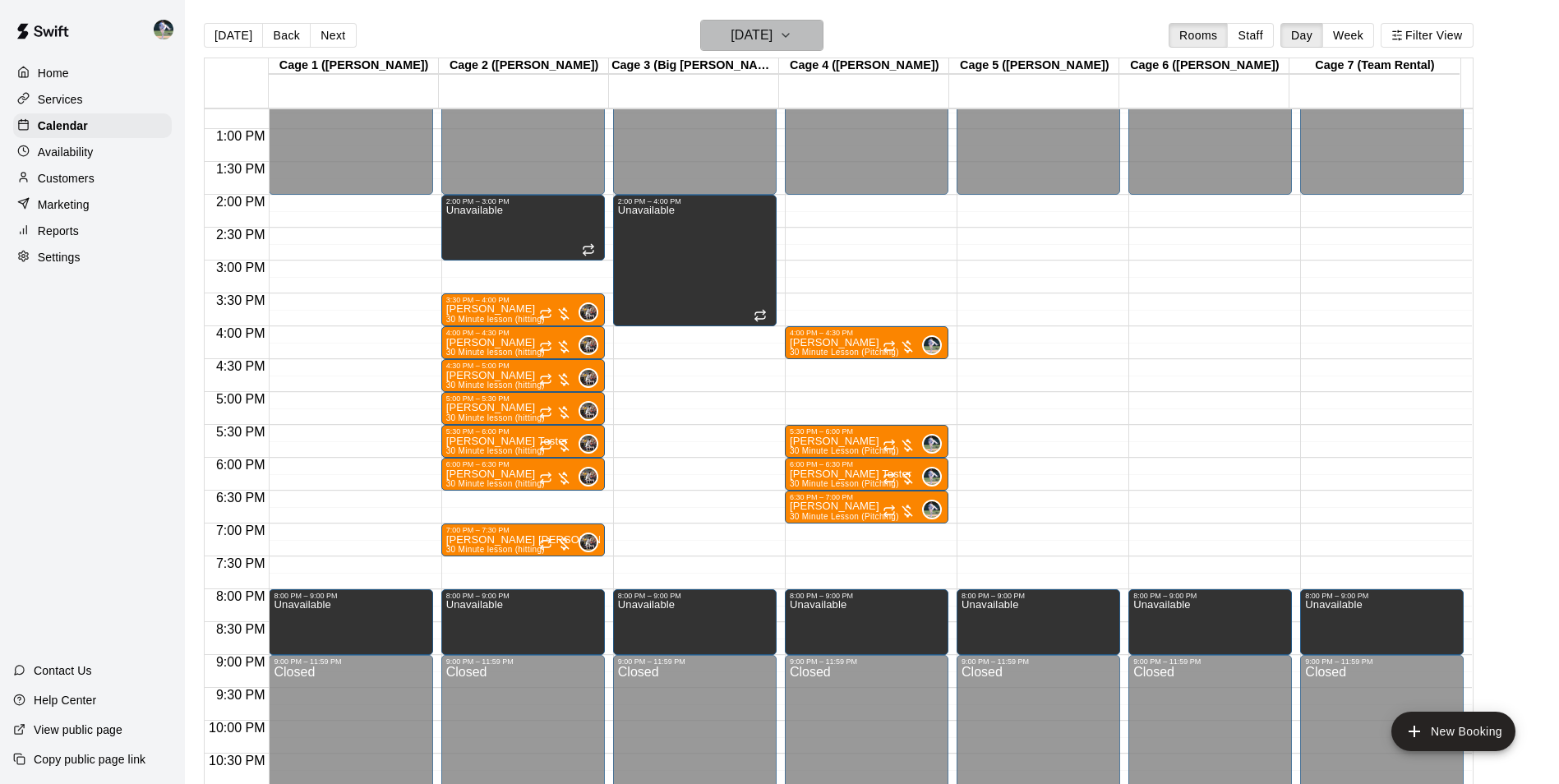
click at [734, 46] on h6 "Tuesday Nov 04" at bounding box center [751, 36] width 42 height 23
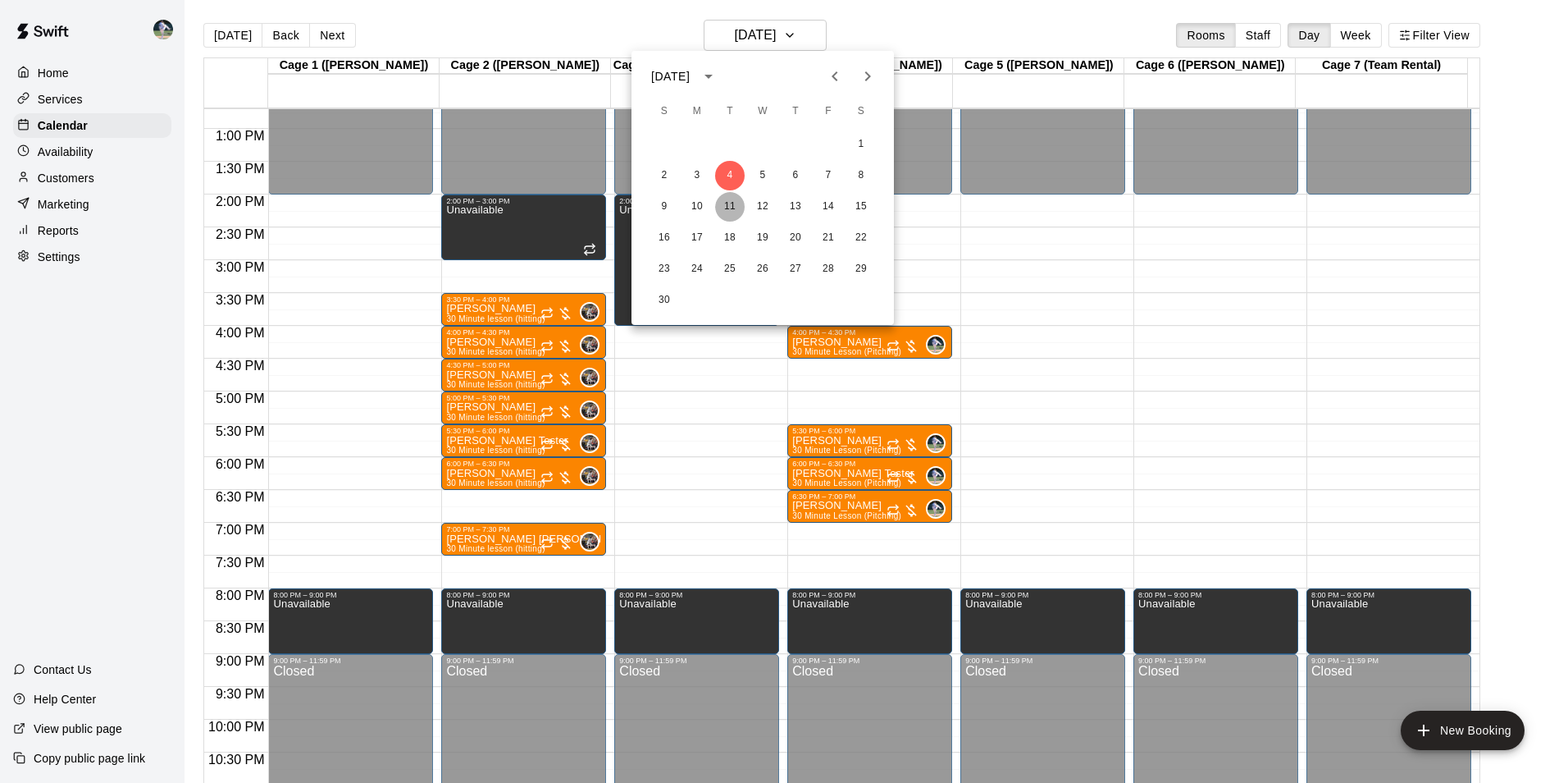
click at [731, 210] on button "11" at bounding box center [729, 206] width 29 height 29
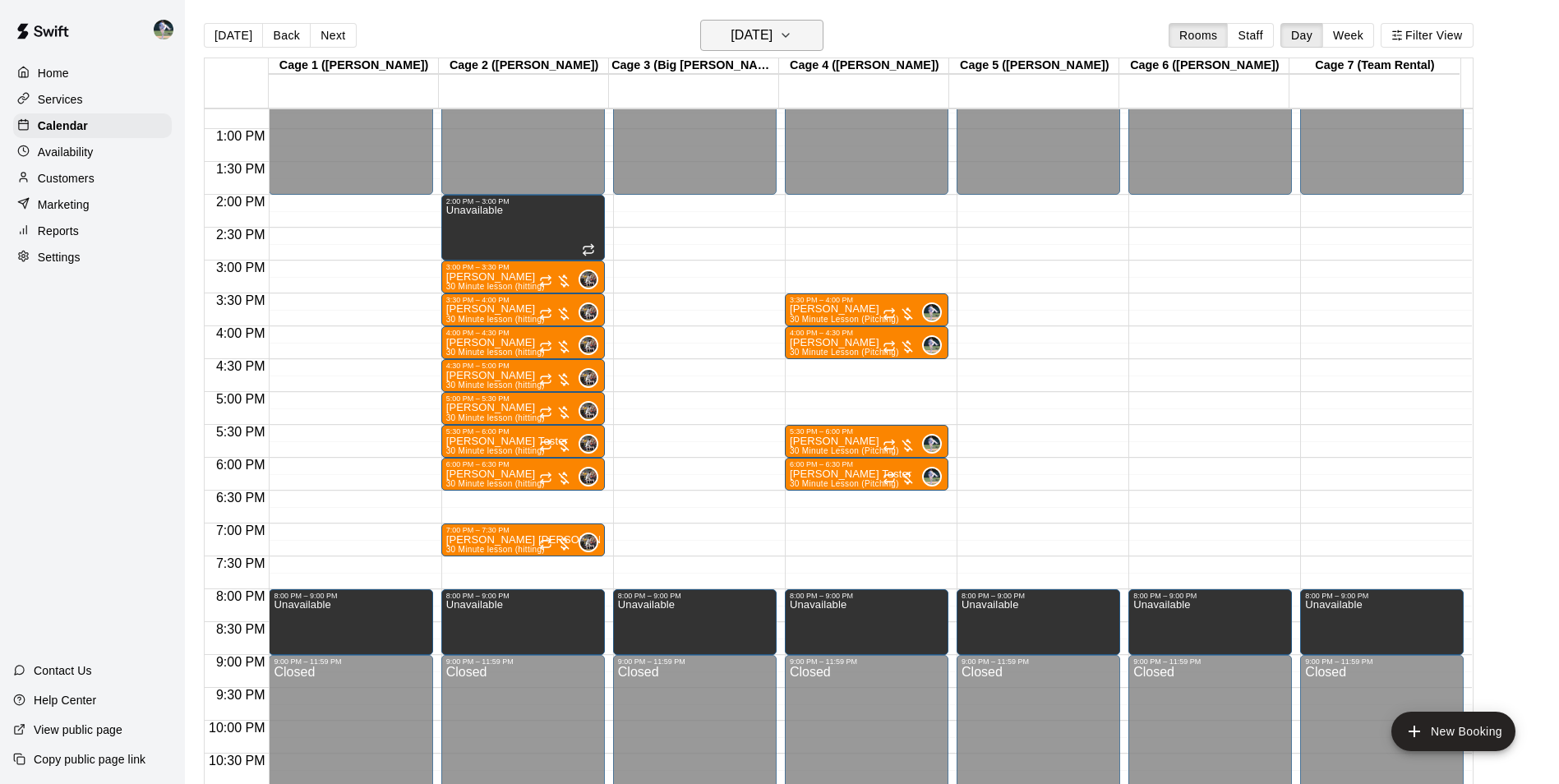
click at [731, 38] on h6 "Tuesday Nov 11" at bounding box center [751, 36] width 42 height 23
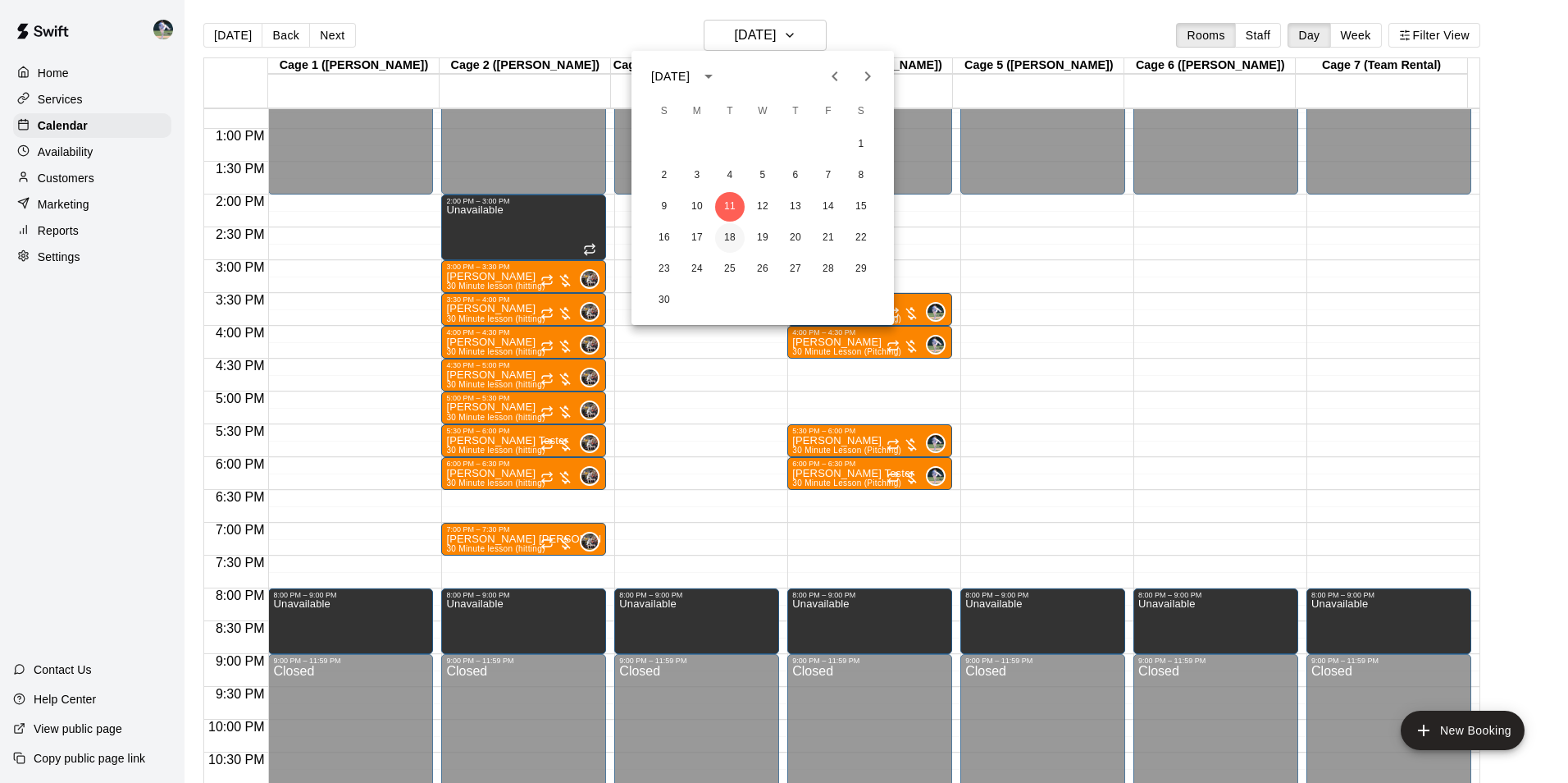
click at [729, 232] on button "18" at bounding box center [729, 237] width 29 height 29
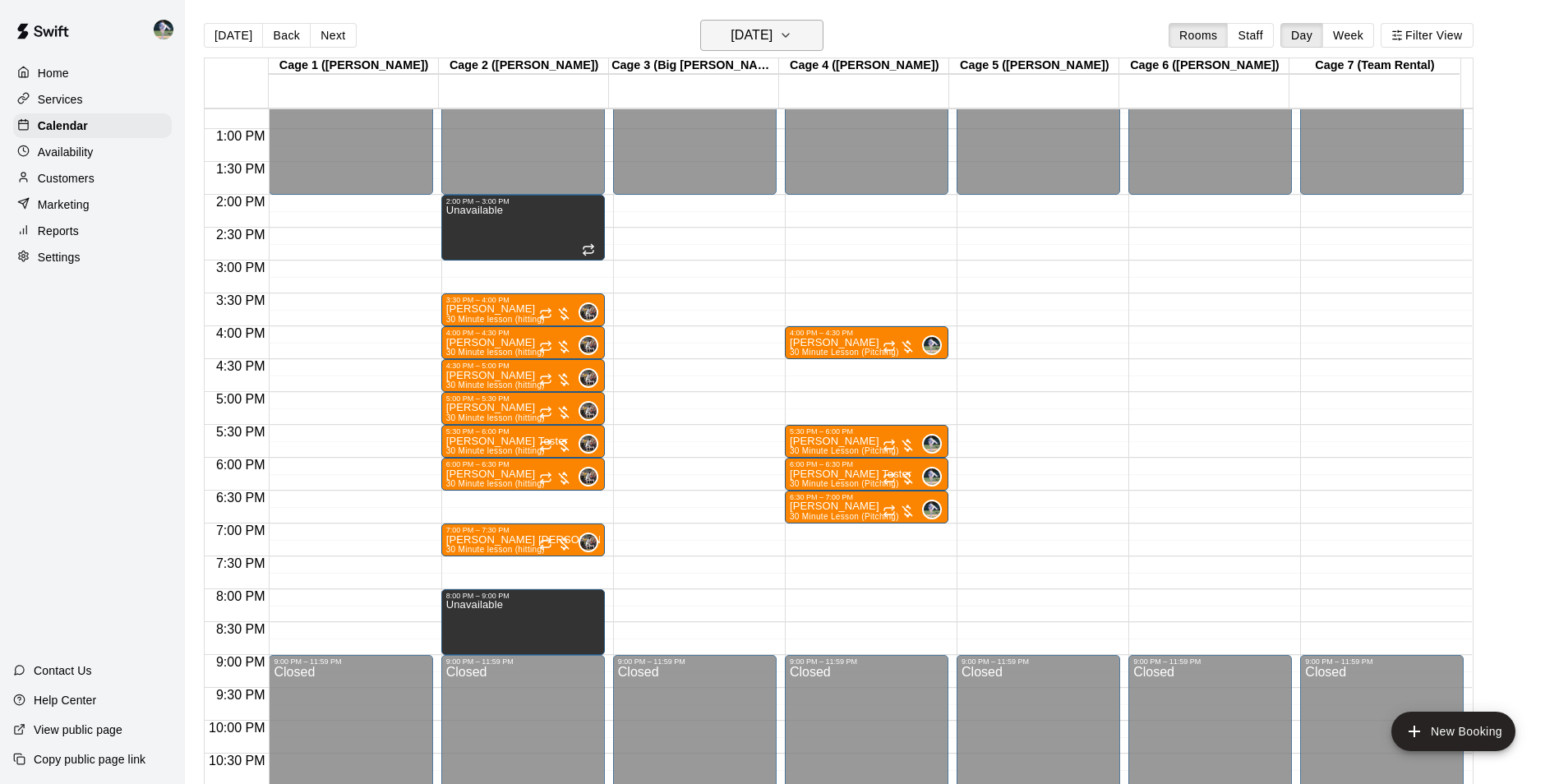
click at [731, 35] on h6 "Tuesday Nov 18" at bounding box center [751, 36] width 42 height 23
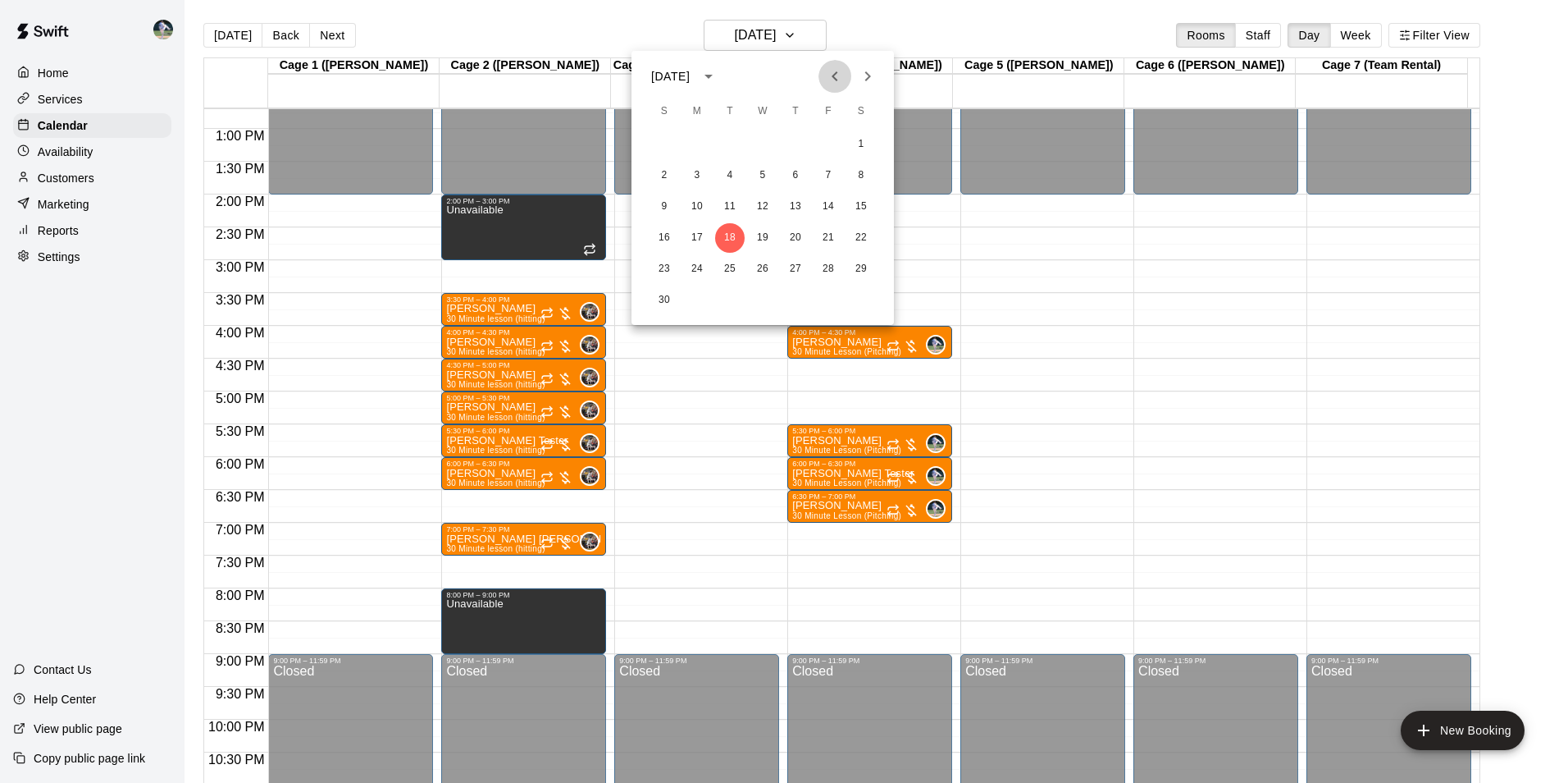
click at [832, 76] on icon "Previous month" at bounding box center [834, 75] width 5 height 10
click at [730, 172] on button "7" at bounding box center [729, 175] width 29 height 29
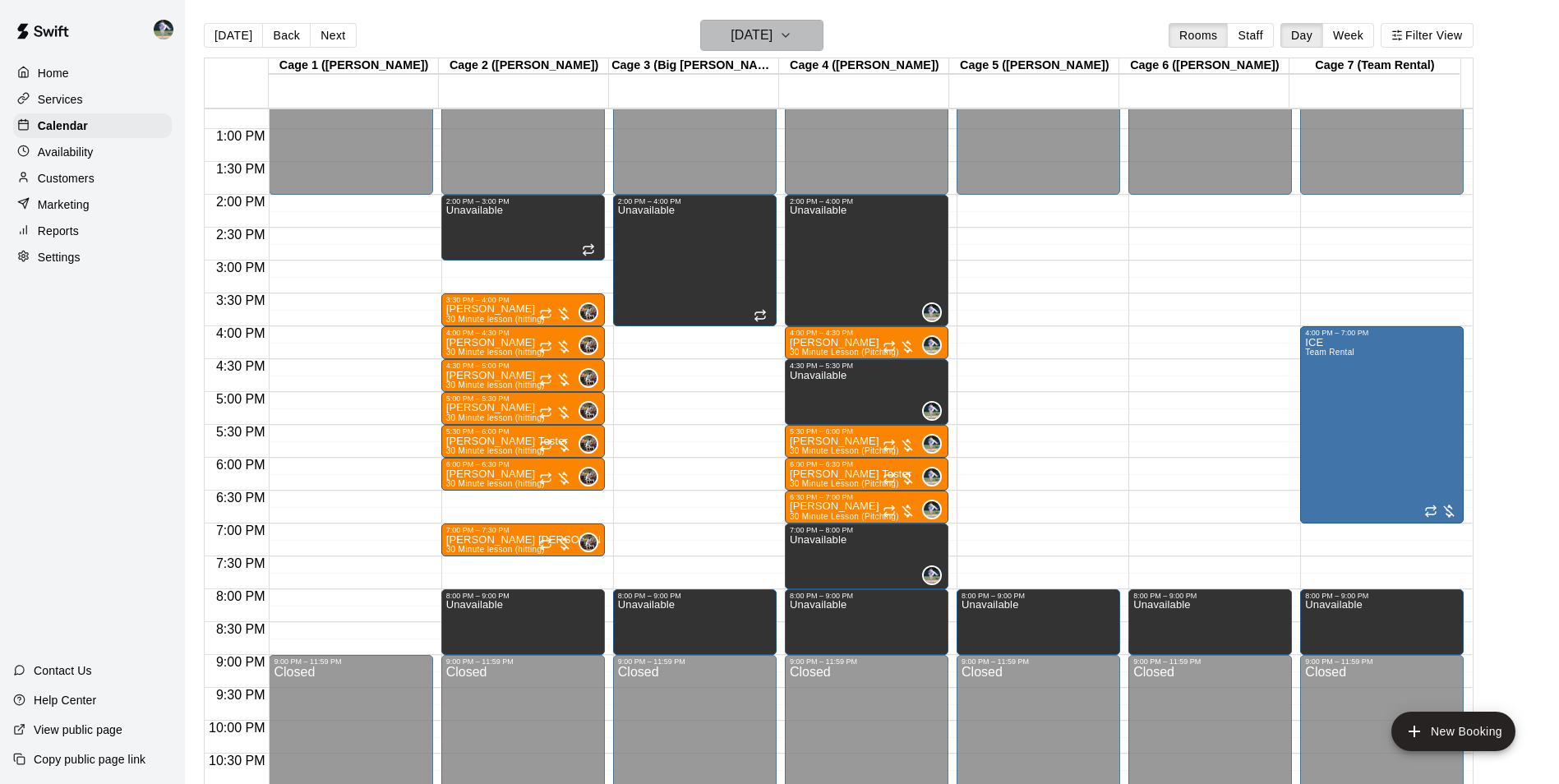
click at [745, 24] on h6 "Tuesday Oct 07" at bounding box center [751, 36] width 42 height 23
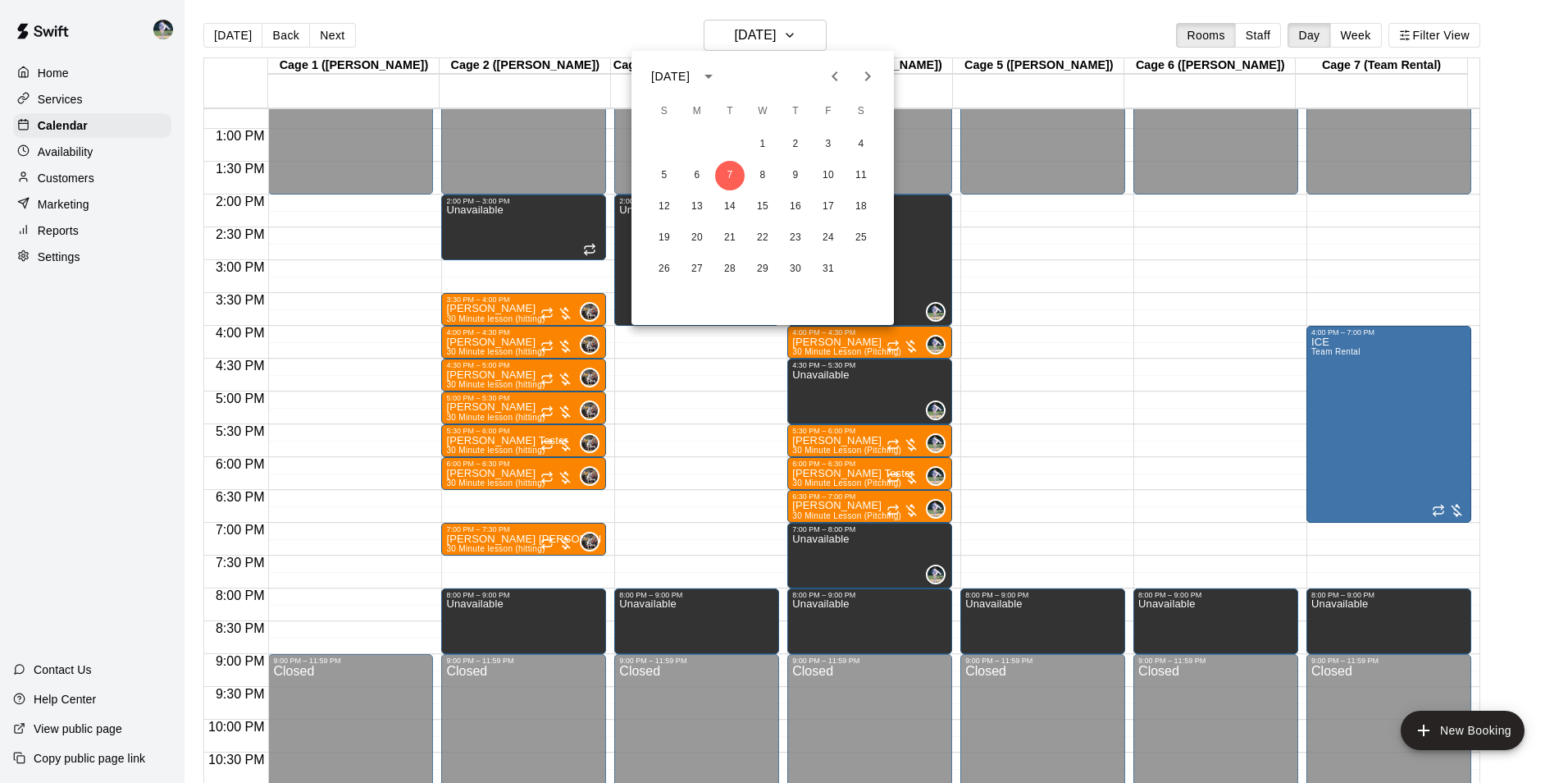
click at [838, 71] on icon "Previous month" at bounding box center [835, 76] width 20 height 20
click at [731, 204] on button "16" at bounding box center [729, 206] width 29 height 29
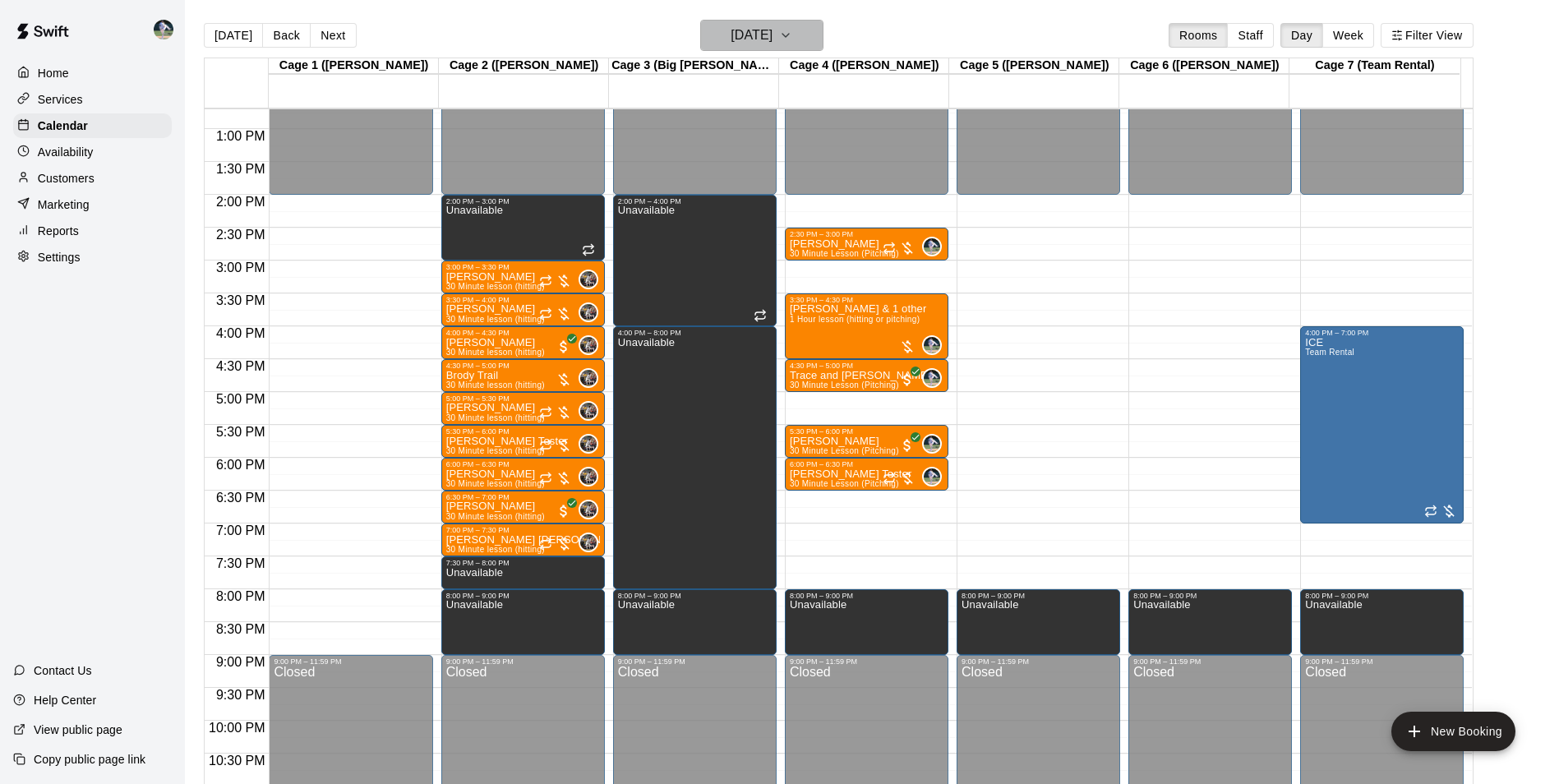
click at [742, 39] on h6 "[DATE]" at bounding box center [751, 36] width 42 height 23
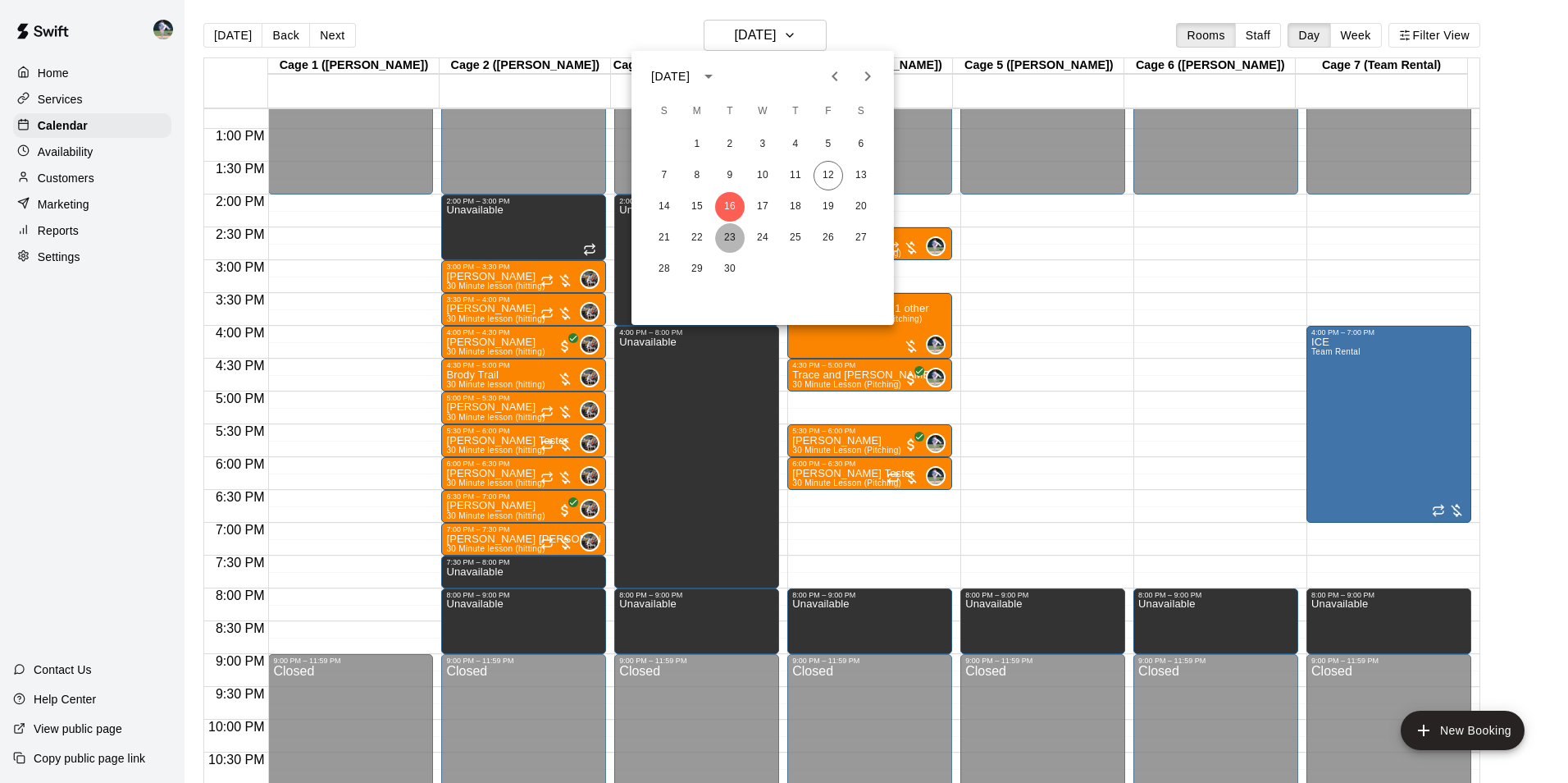
click at [724, 233] on button "23" at bounding box center [729, 237] width 29 height 29
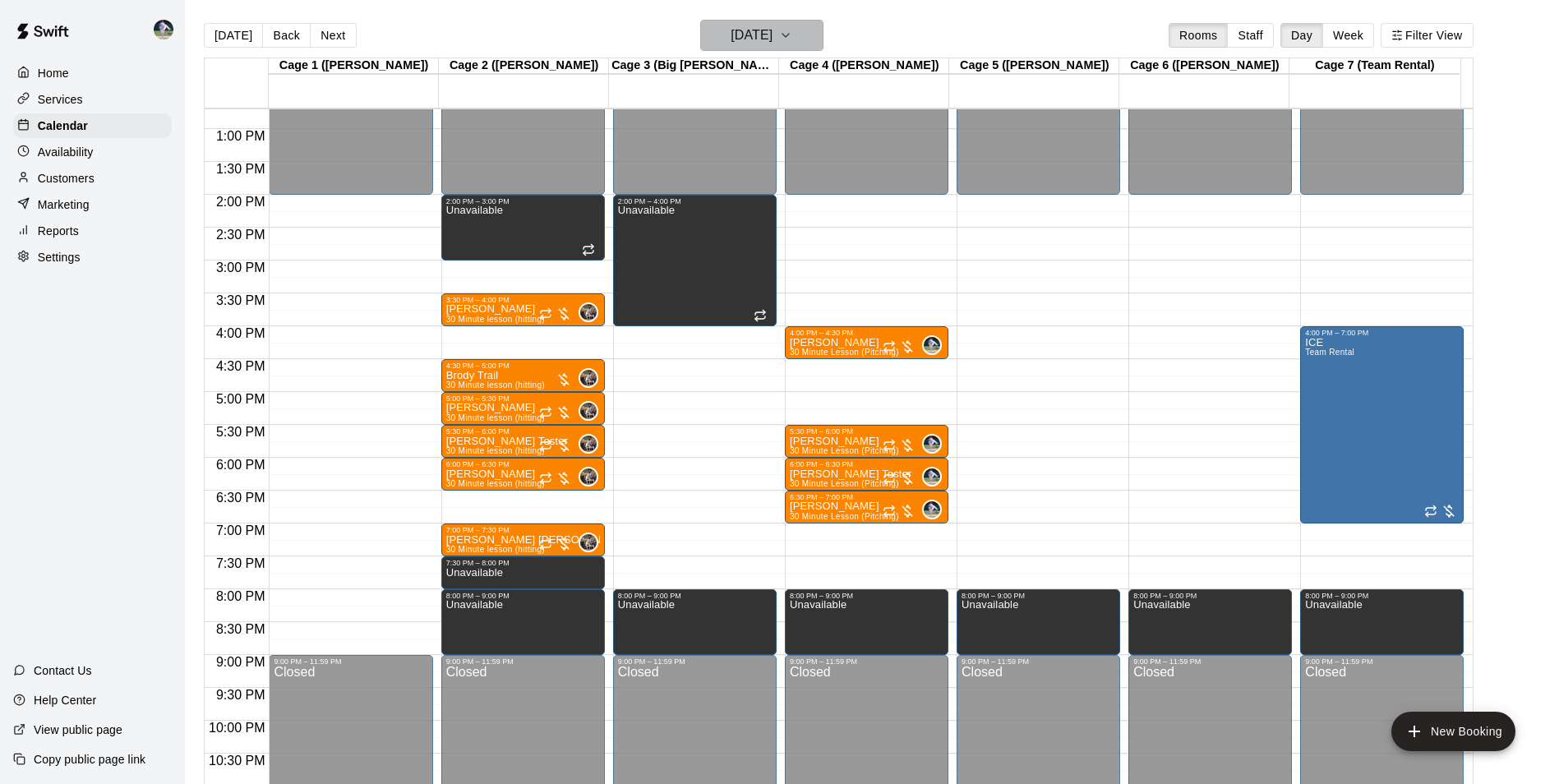
click at [742, 28] on h6 "[DATE]" at bounding box center [751, 36] width 42 height 23
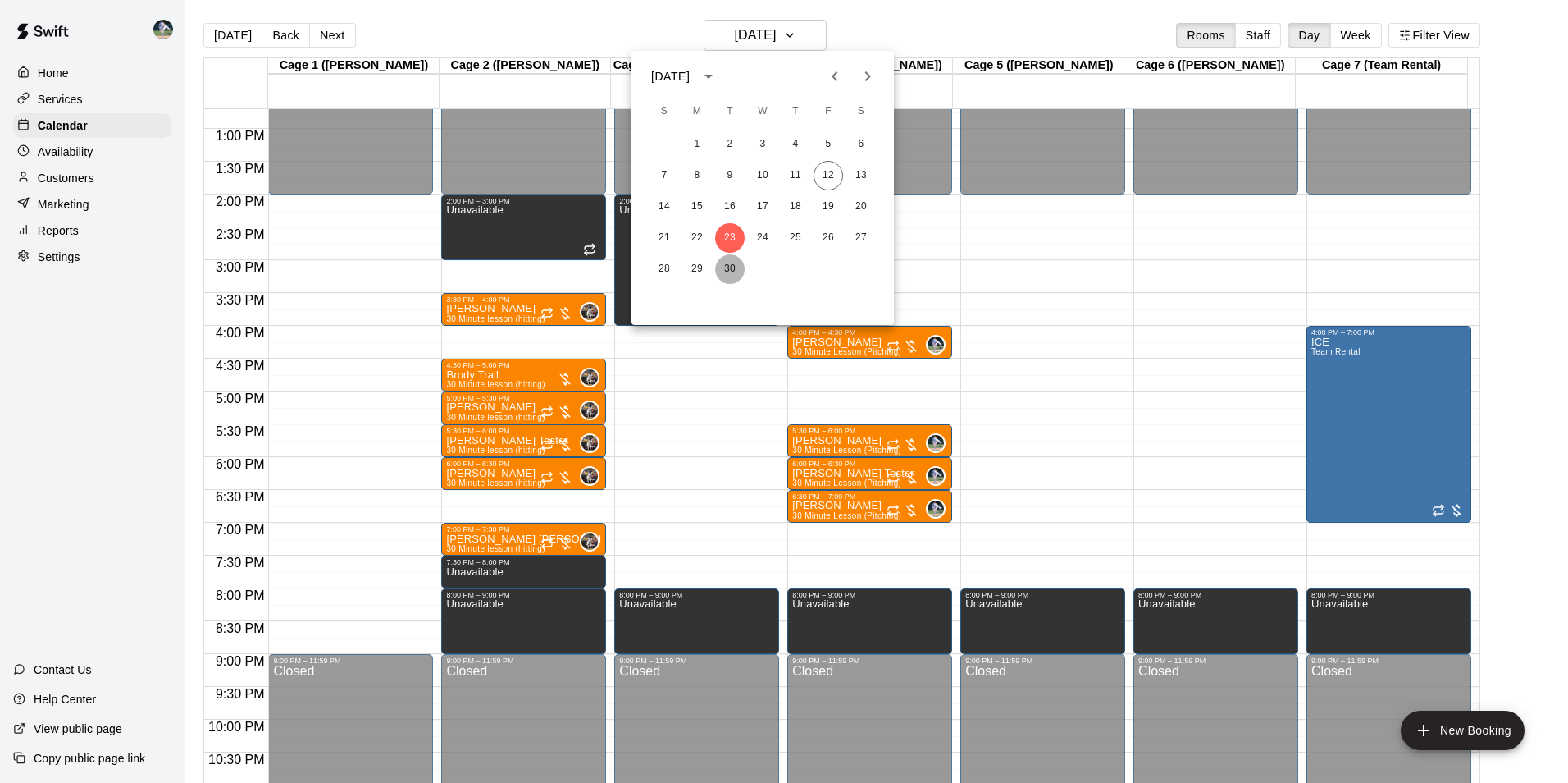
click at [729, 265] on button "30" at bounding box center [729, 268] width 29 height 29
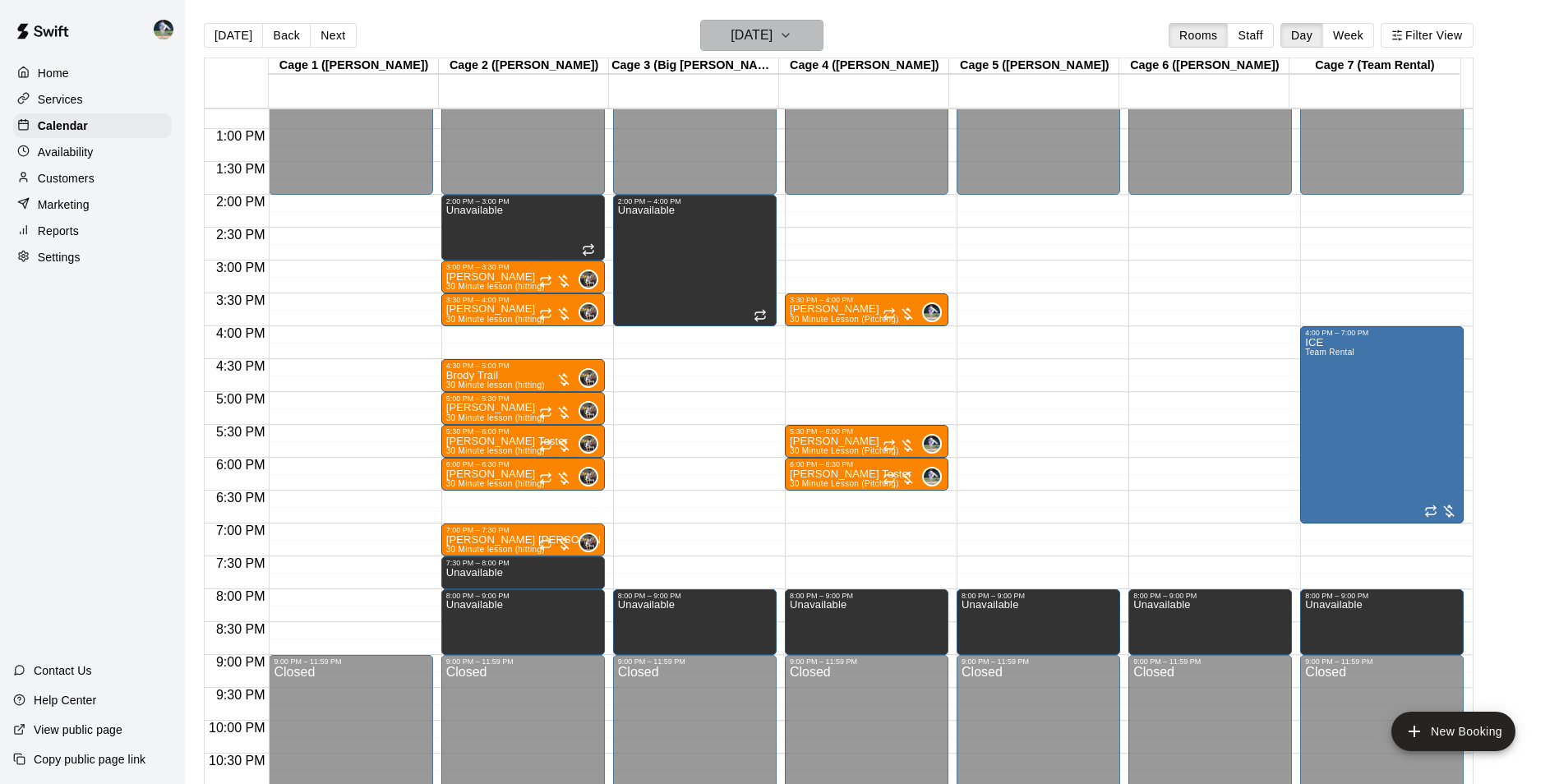
click at [745, 33] on h6 "Tuesday Sep 30" at bounding box center [751, 36] width 42 height 23
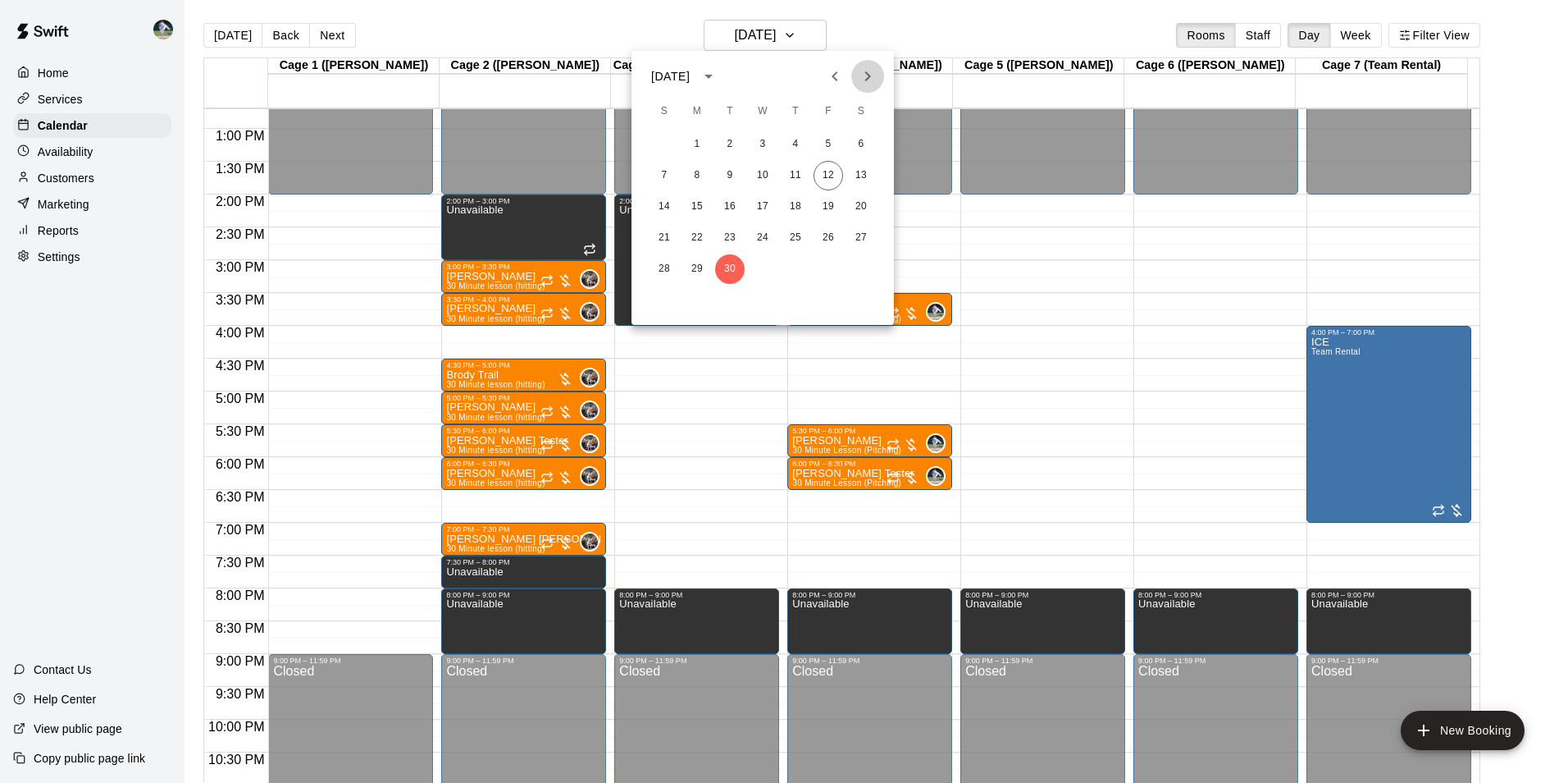
click at [868, 76] on icon "Next month" at bounding box center [868, 76] width 20 height 20
click at [726, 168] on button "7" at bounding box center [729, 175] width 29 height 29
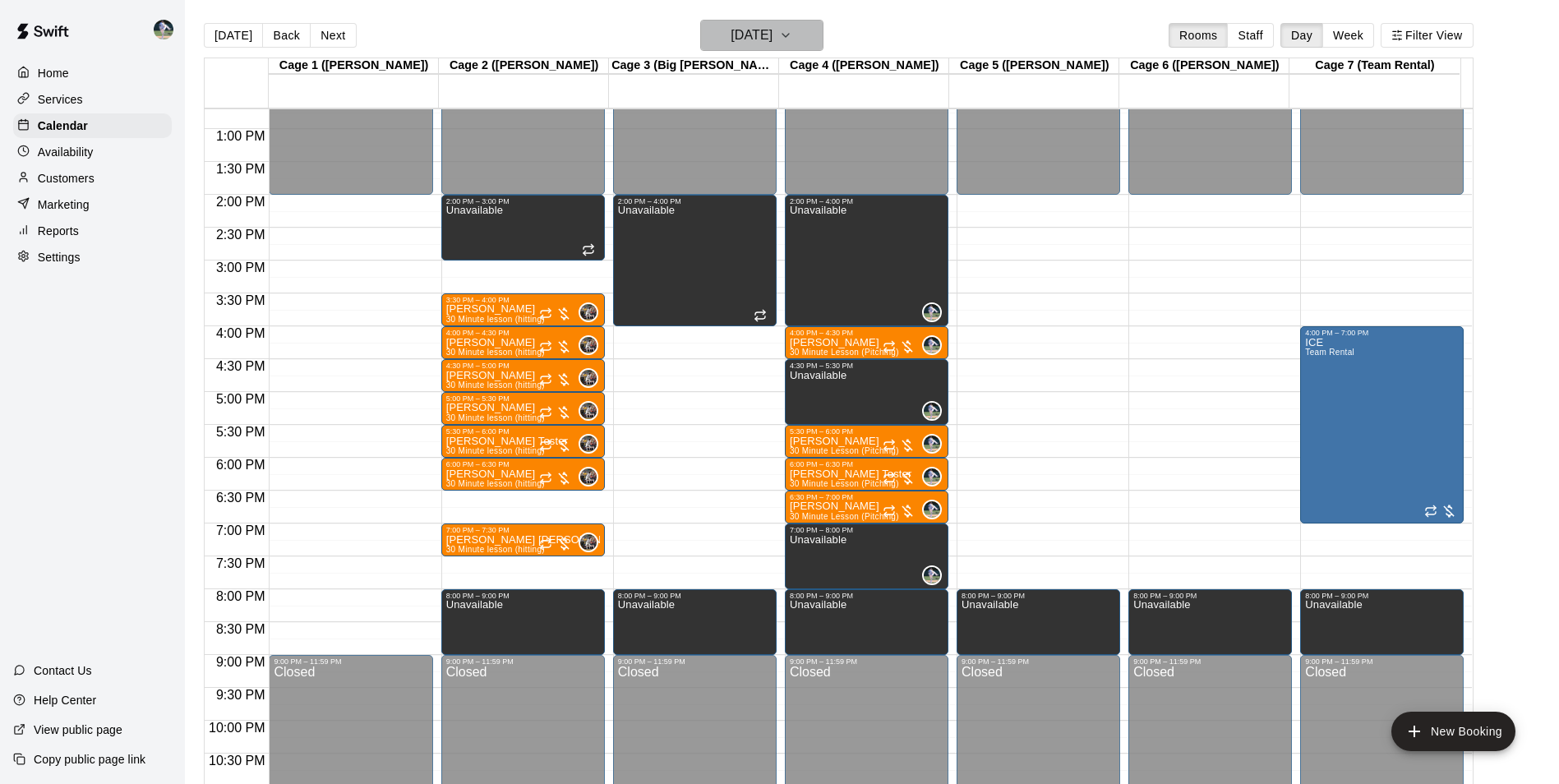
click at [747, 32] on h6 "Tuesday Oct 07" at bounding box center [751, 36] width 42 height 23
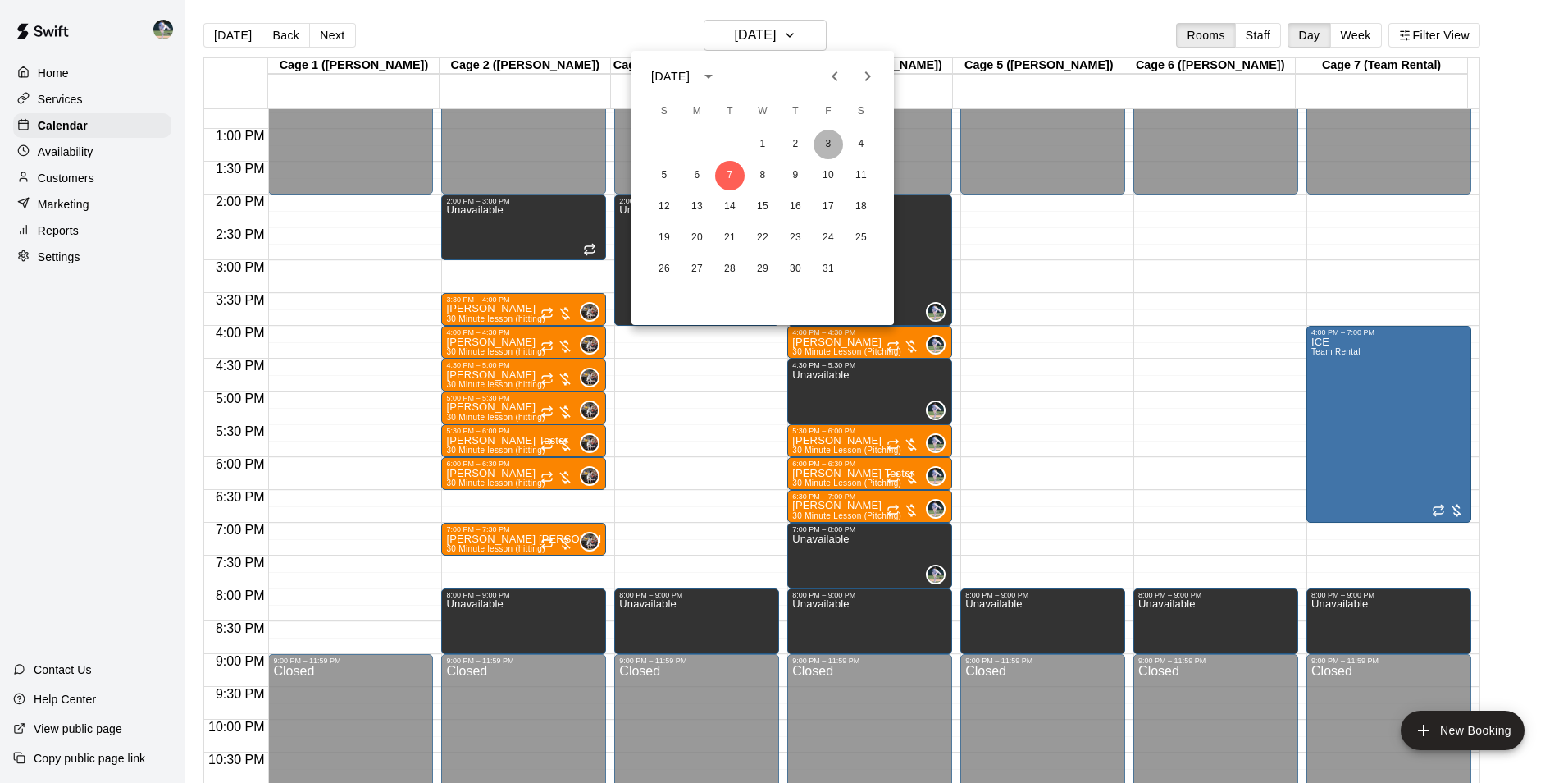
click at [828, 138] on button "3" at bounding box center [828, 144] width 29 height 29
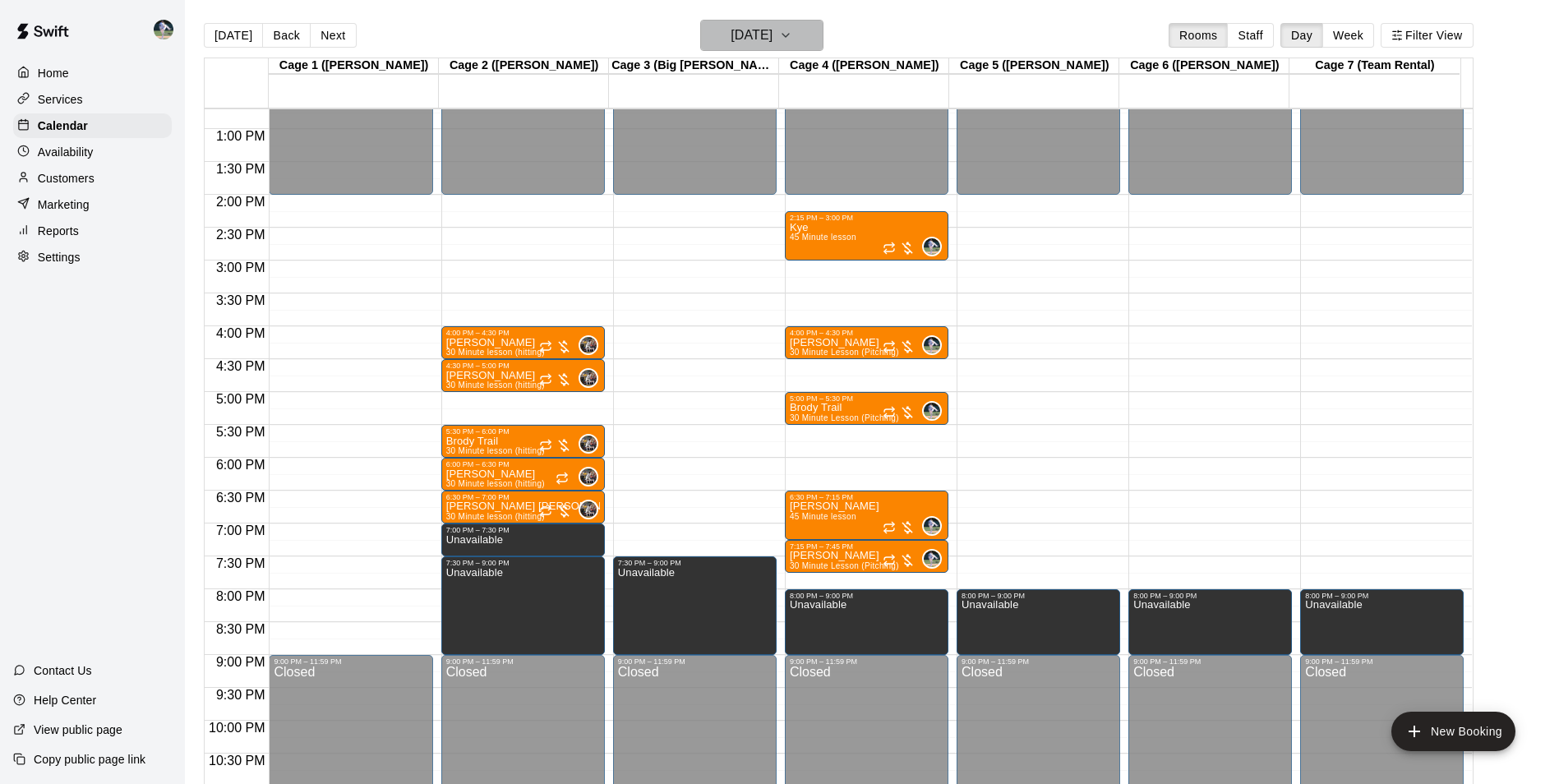
click at [749, 34] on h6 "[DATE]" at bounding box center [751, 36] width 42 height 23
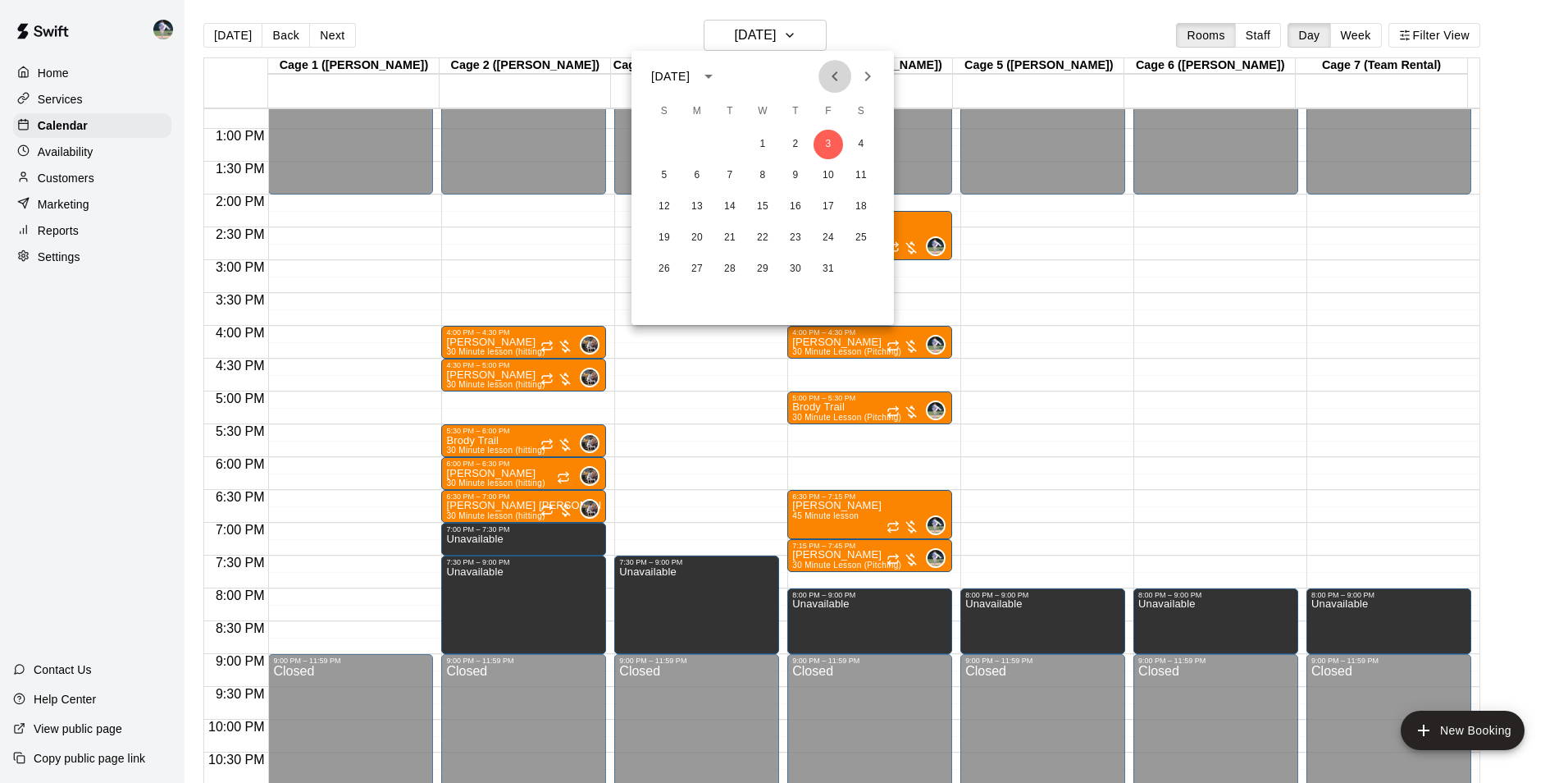
click at [836, 76] on icon "Previous month" at bounding box center [835, 76] width 20 height 20
click at [229, 33] on div at bounding box center [784, 392] width 1568 height 783
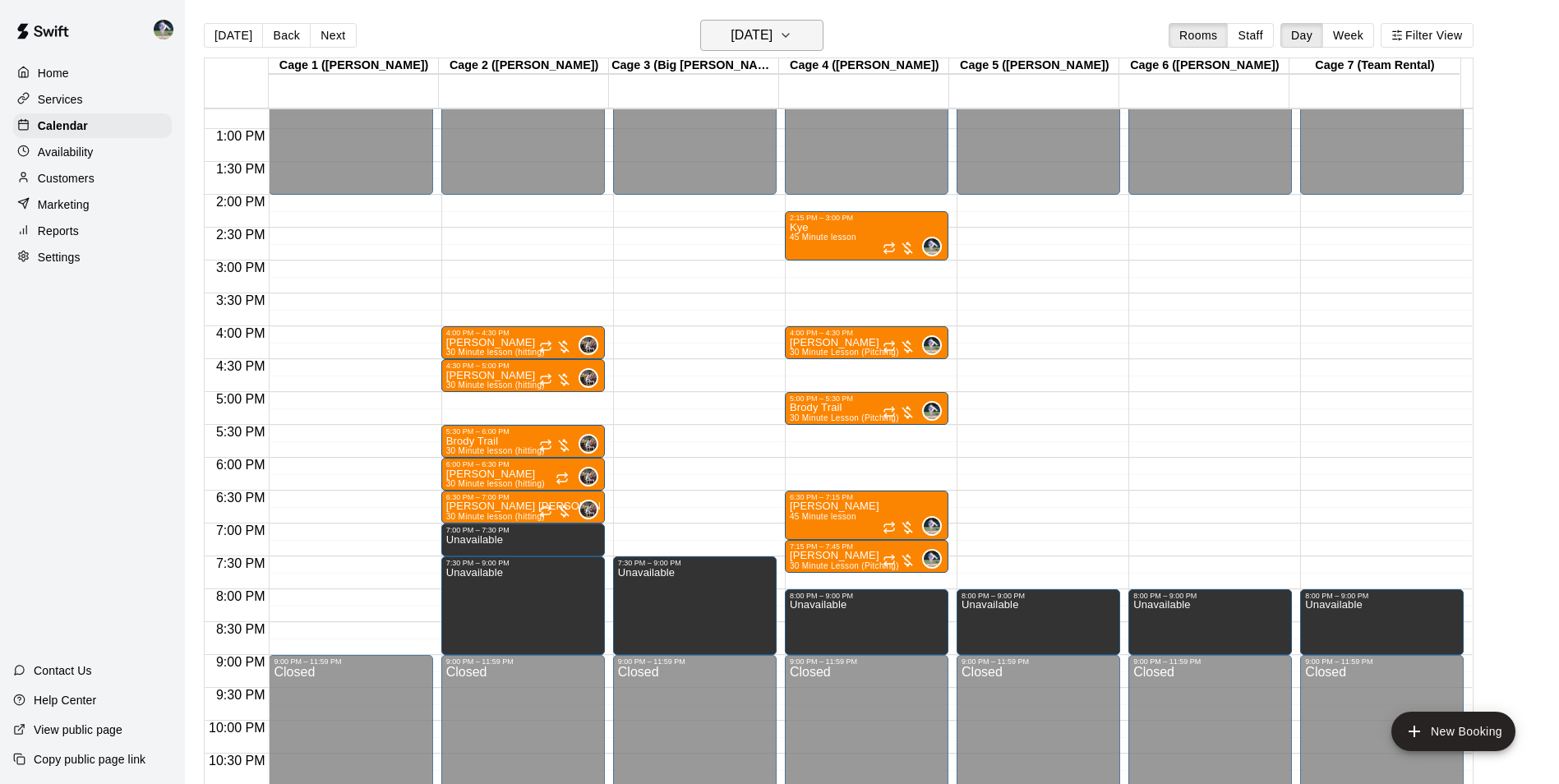
click at [742, 38] on h6 "[DATE]" at bounding box center [751, 36] width 42 height 23
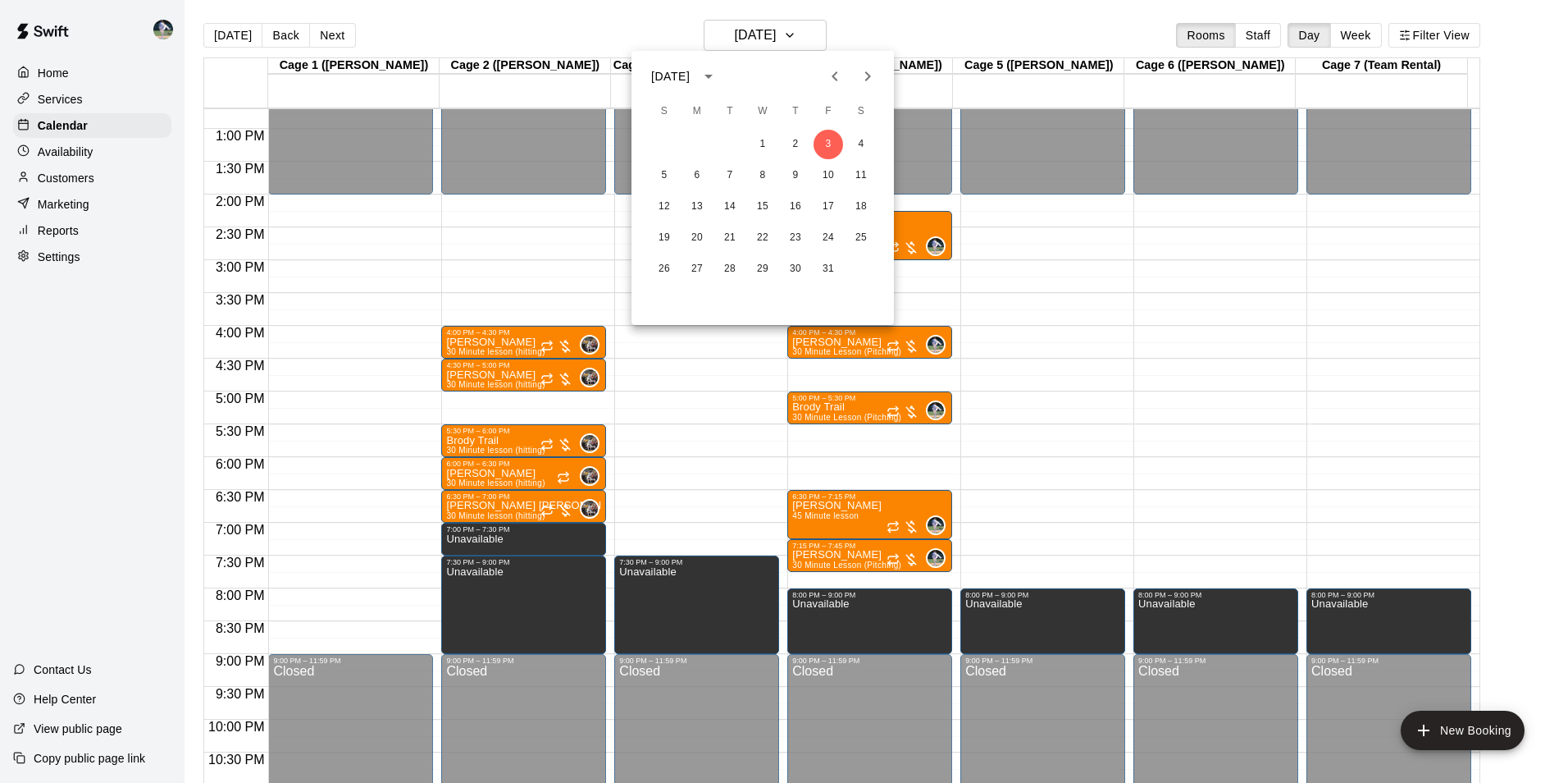
click at [236, 31] on div at bounding box center [784, 392] width 1568 height 783
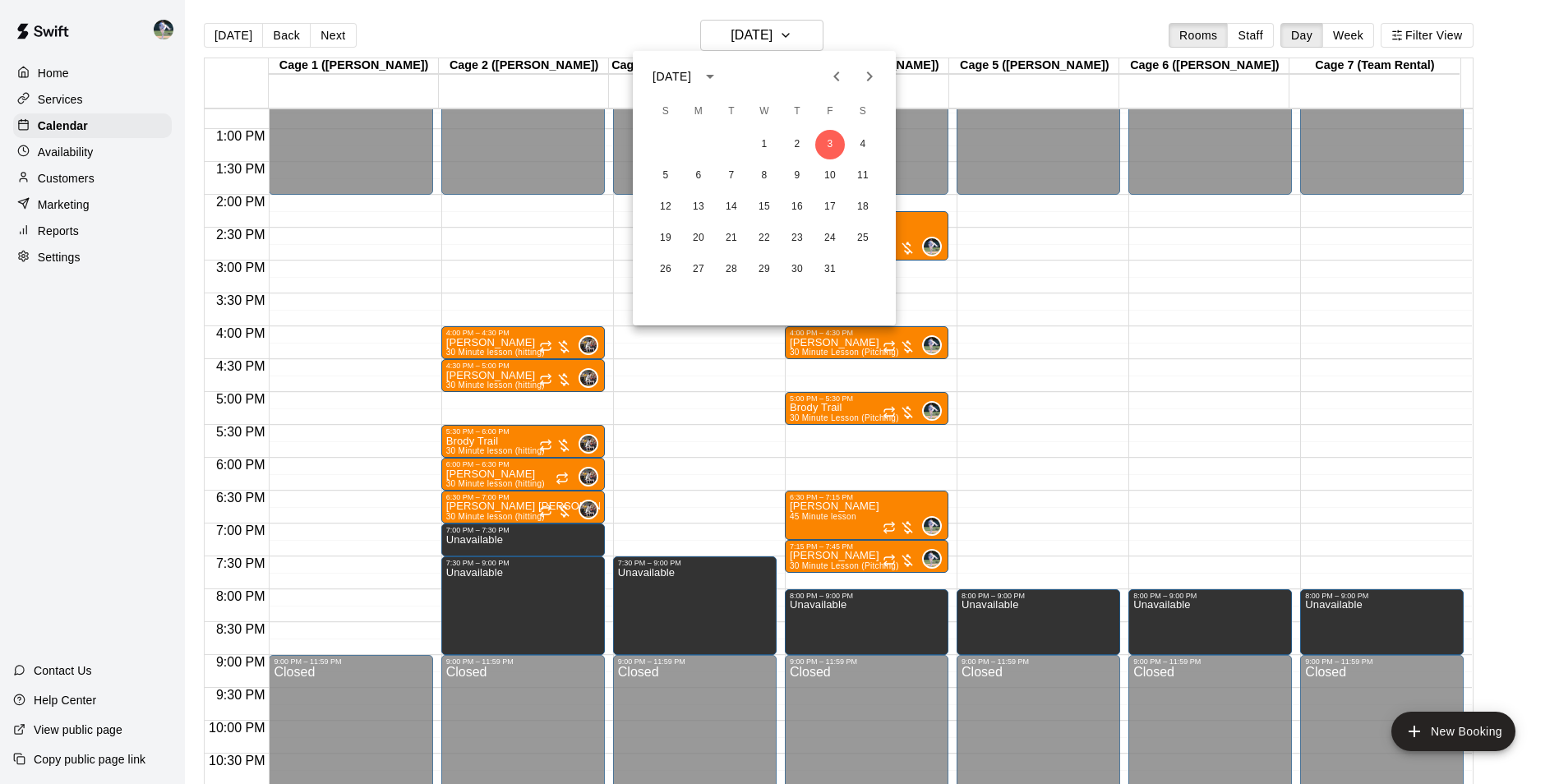
click at [237, 31] on div at bounding box center [779, 392] width 1559 height 784
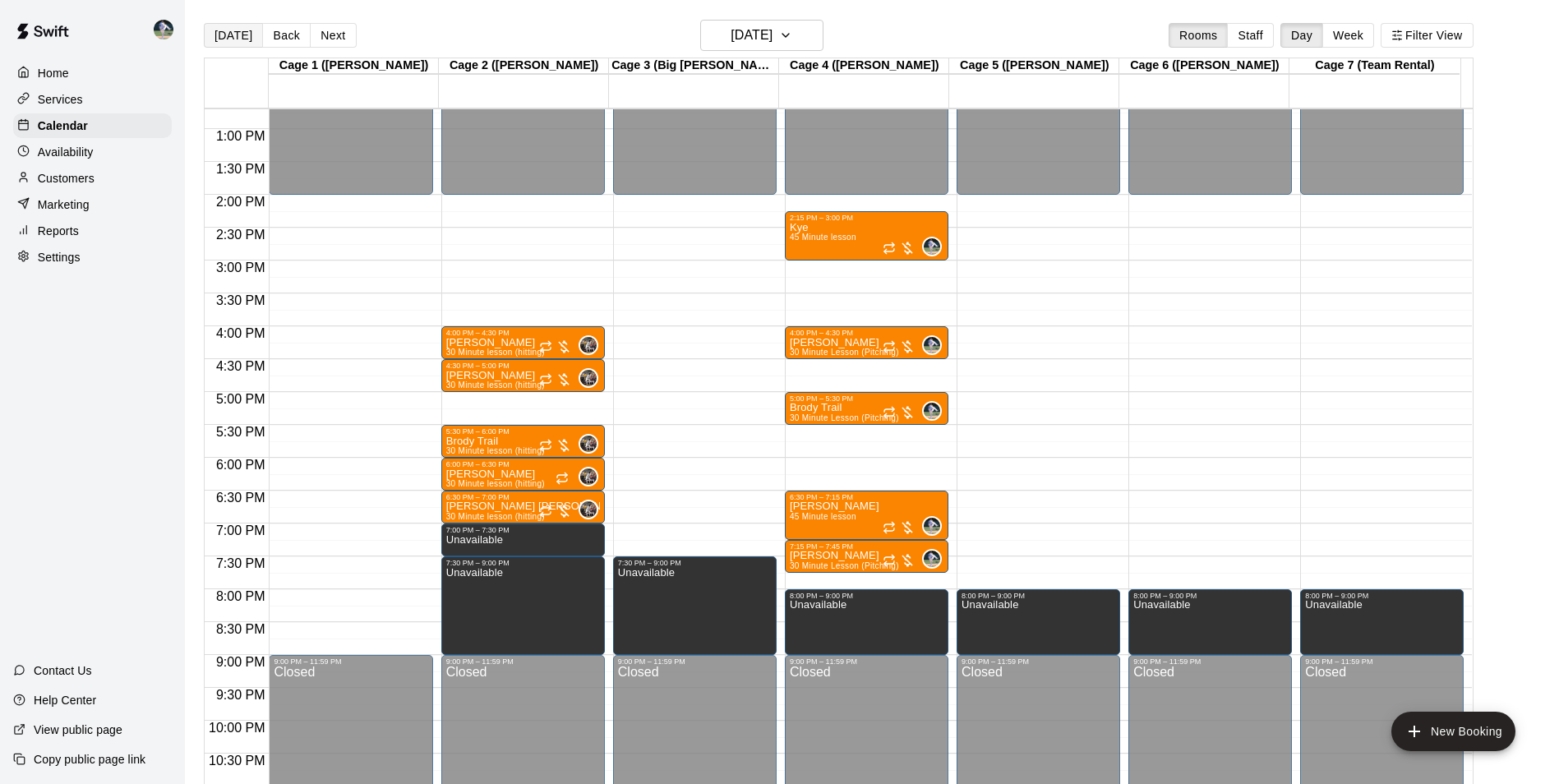
click at [236, 36] on button "[DATE]" at bounding box center [233, 36] width 60 height 25
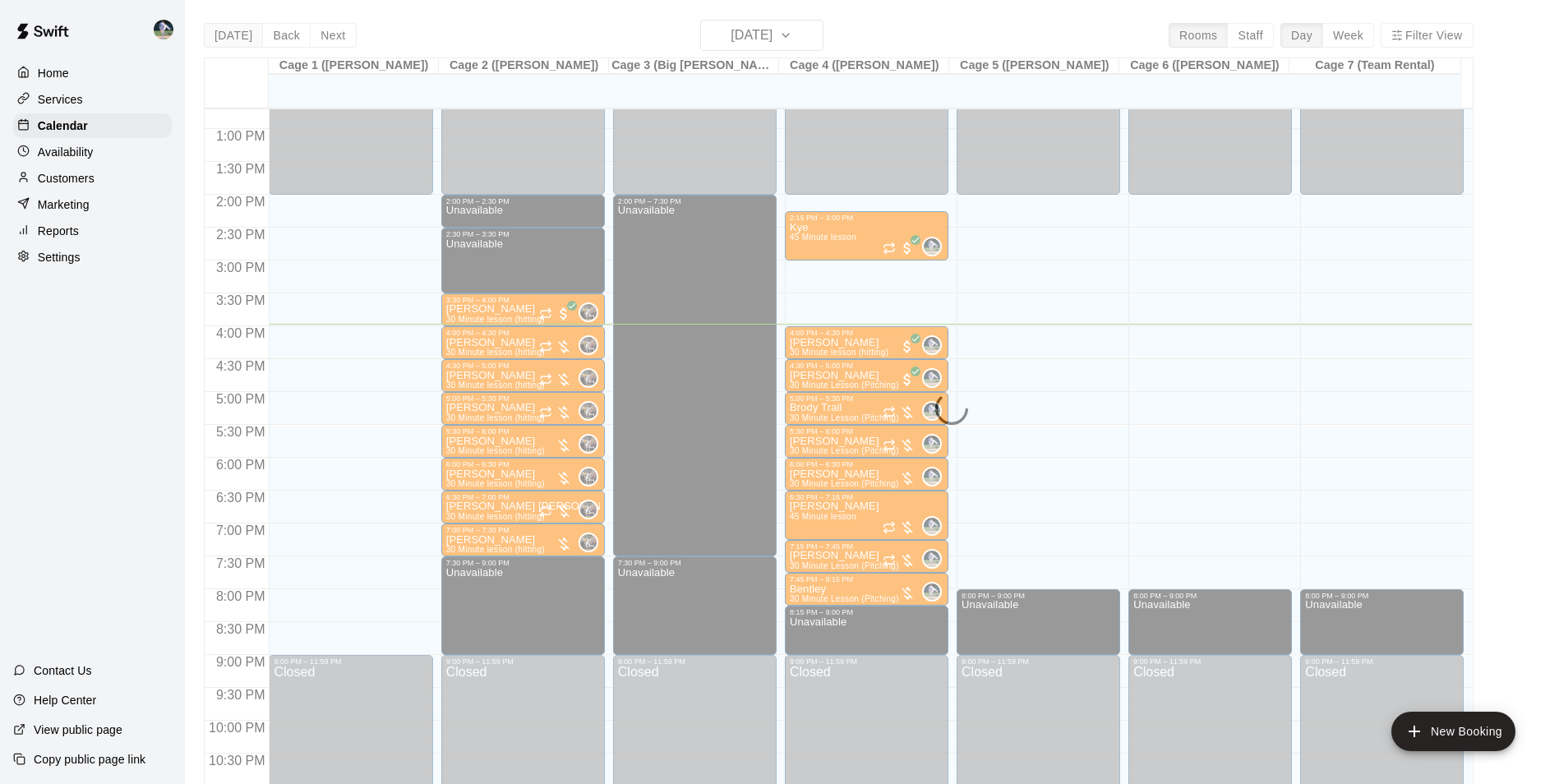
click at [236, 36] on div "[DATE] Back [DATE][DATE] Rooms Staff Day Week Filter View Cage 1 ([PERSON_NAME]…" at bounding box center [839, 412] width 1270 height 784
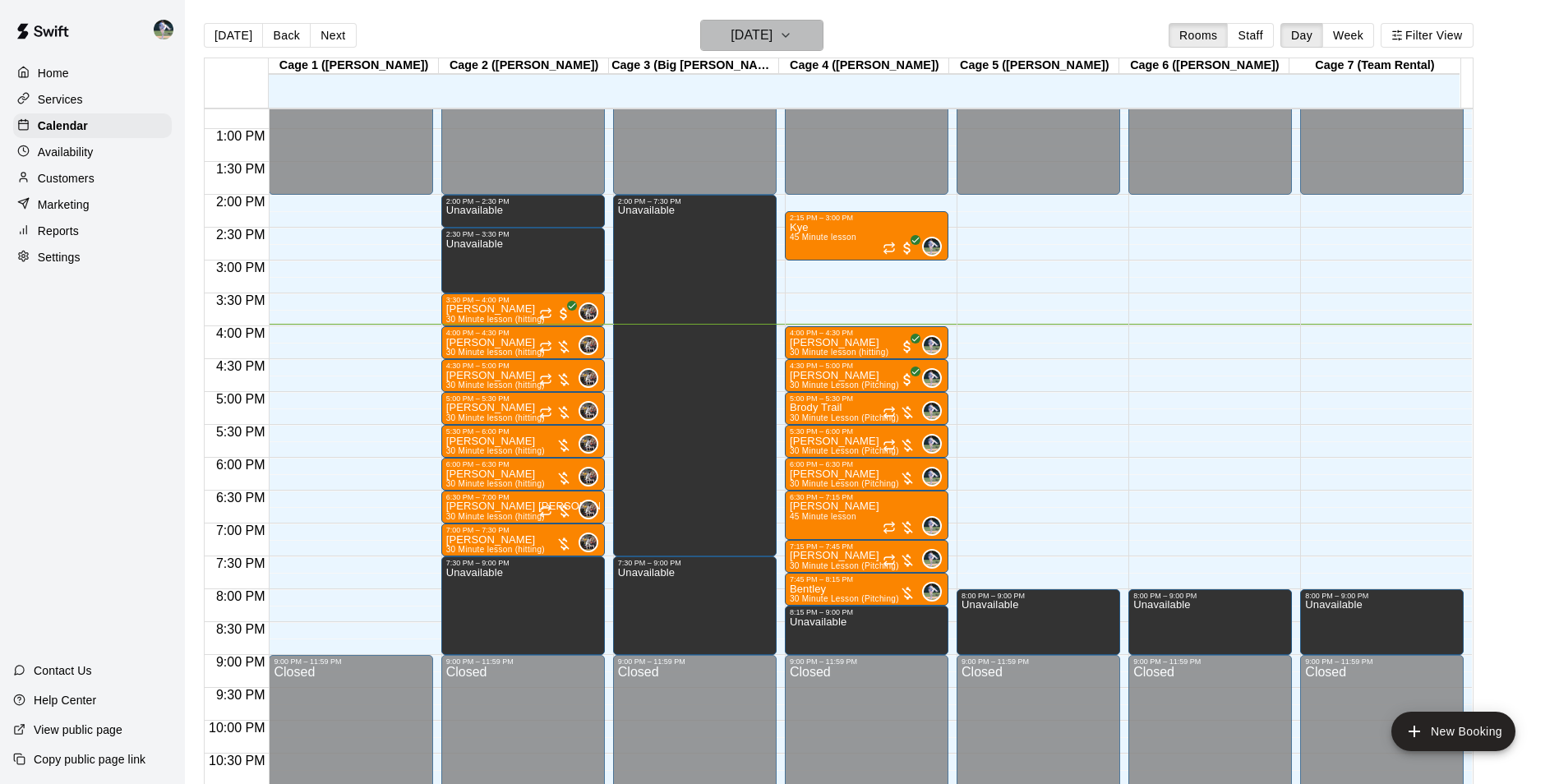
click at [816, 28] on button "[DATE]" at bounding box center [761, 35] width 124 height 31
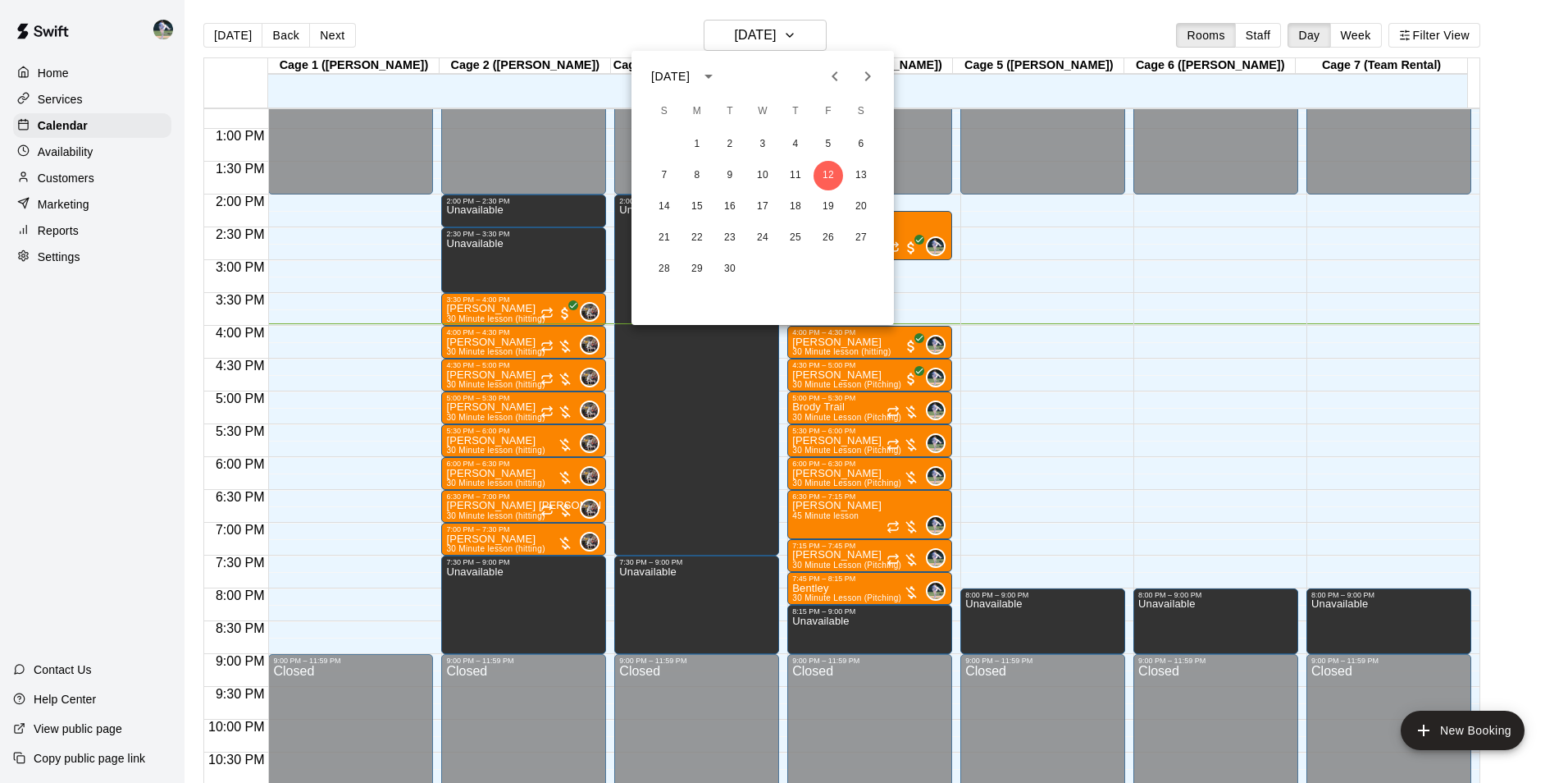
click at [865, 74] on icon "Next month" at bounding box center [868, 76] width 20 height 20
click at [726, 169] on button "7" at bounding box center [729, 175] width 29 height 29
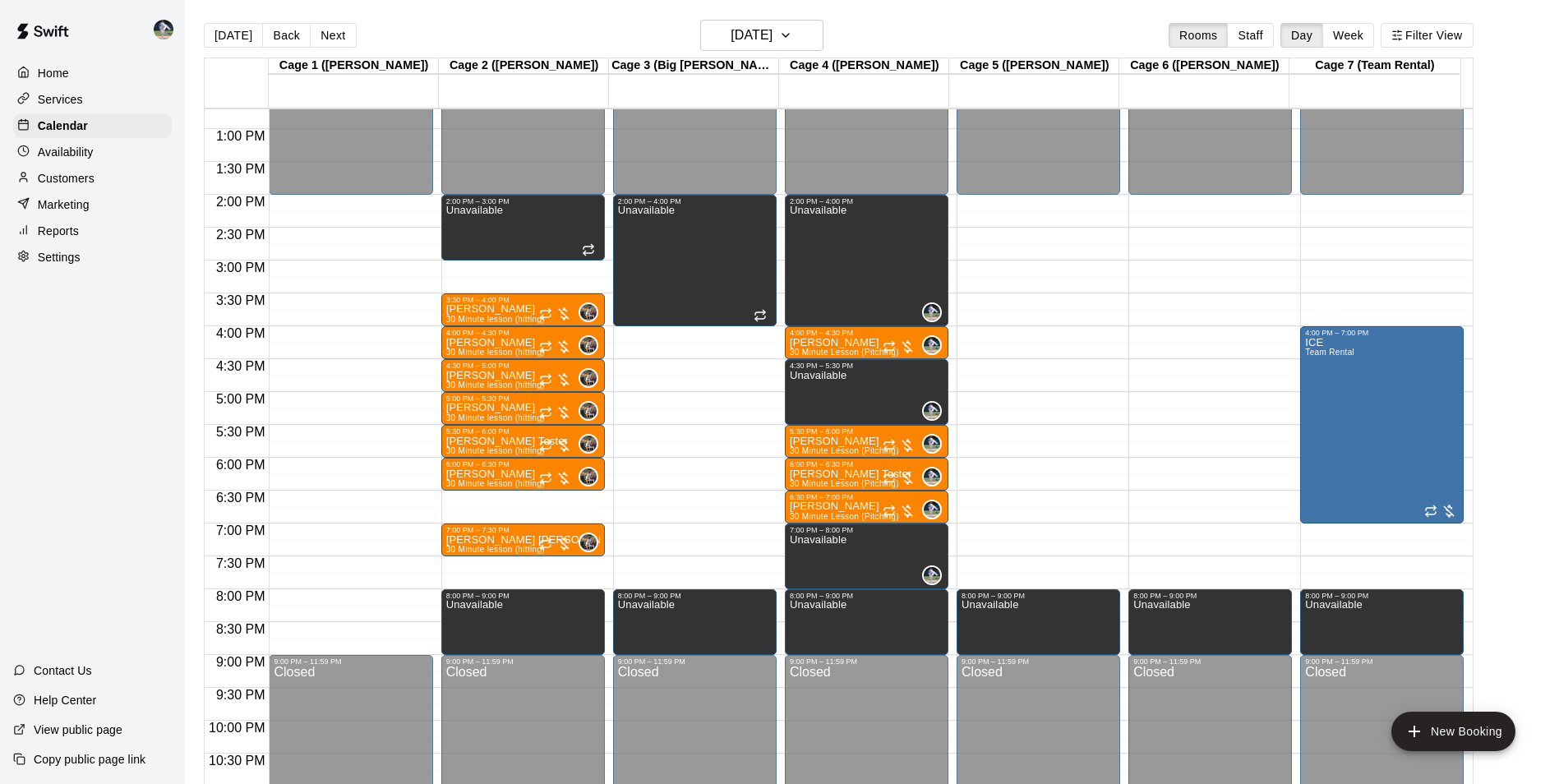
click at [507, 497] on div "12:00 AM – 2:00 PM Closed 2:00 PM – 3:00 PM Unavailable 3:30 PM – 4:00 PM Carte…" at bounding box center [523, 63] width 164 height 1577
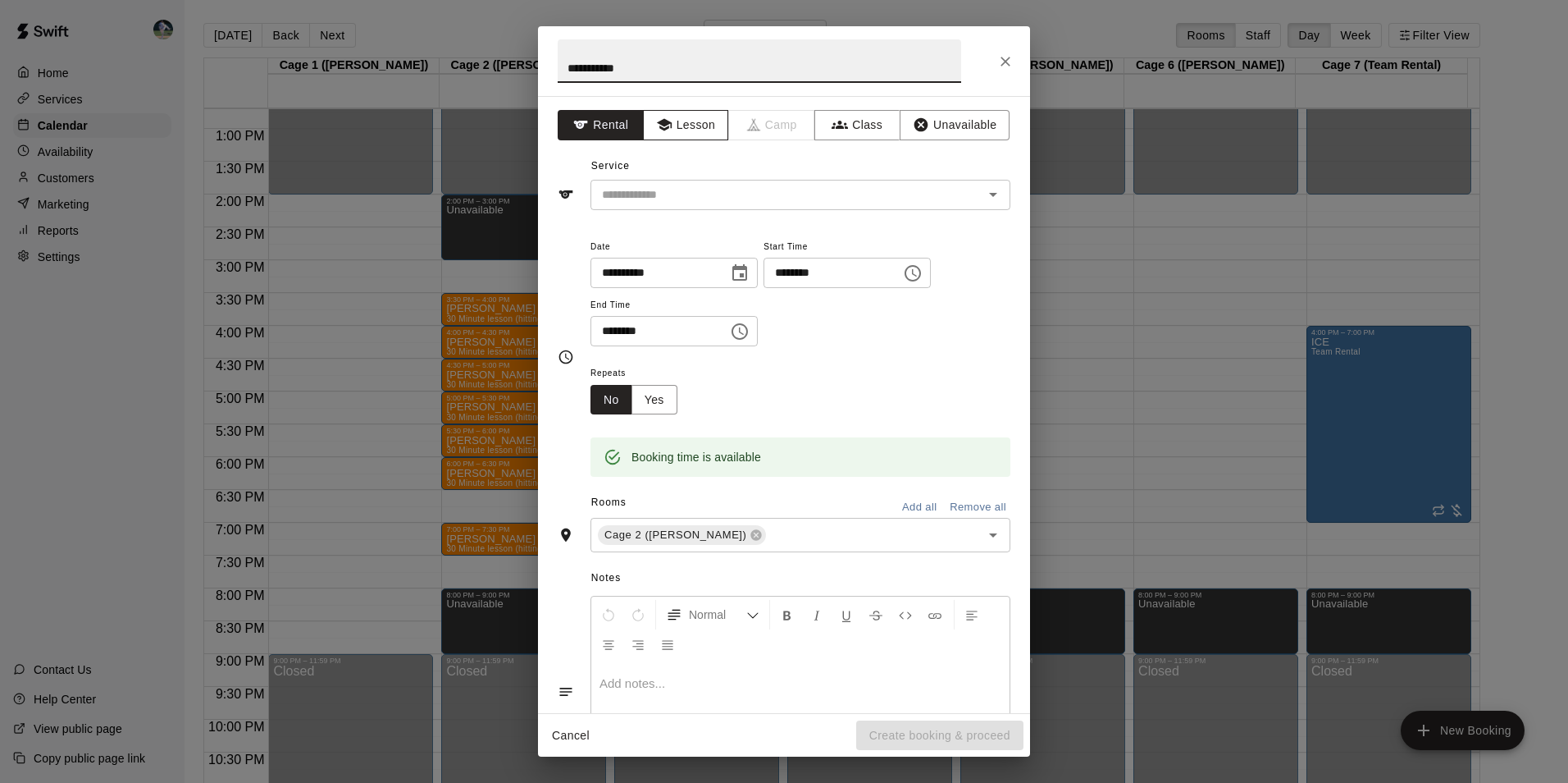
type input "**********"
click at [656, 123] on icon "button" at bounding box center [664, 124] width 16 height 16
click at [665, 178] on div "Service ​" at bounding box center [784, 182] width 453 height 57
click at [671, 198] on input "text" at bounding box center [776, 194] width 362 height 20
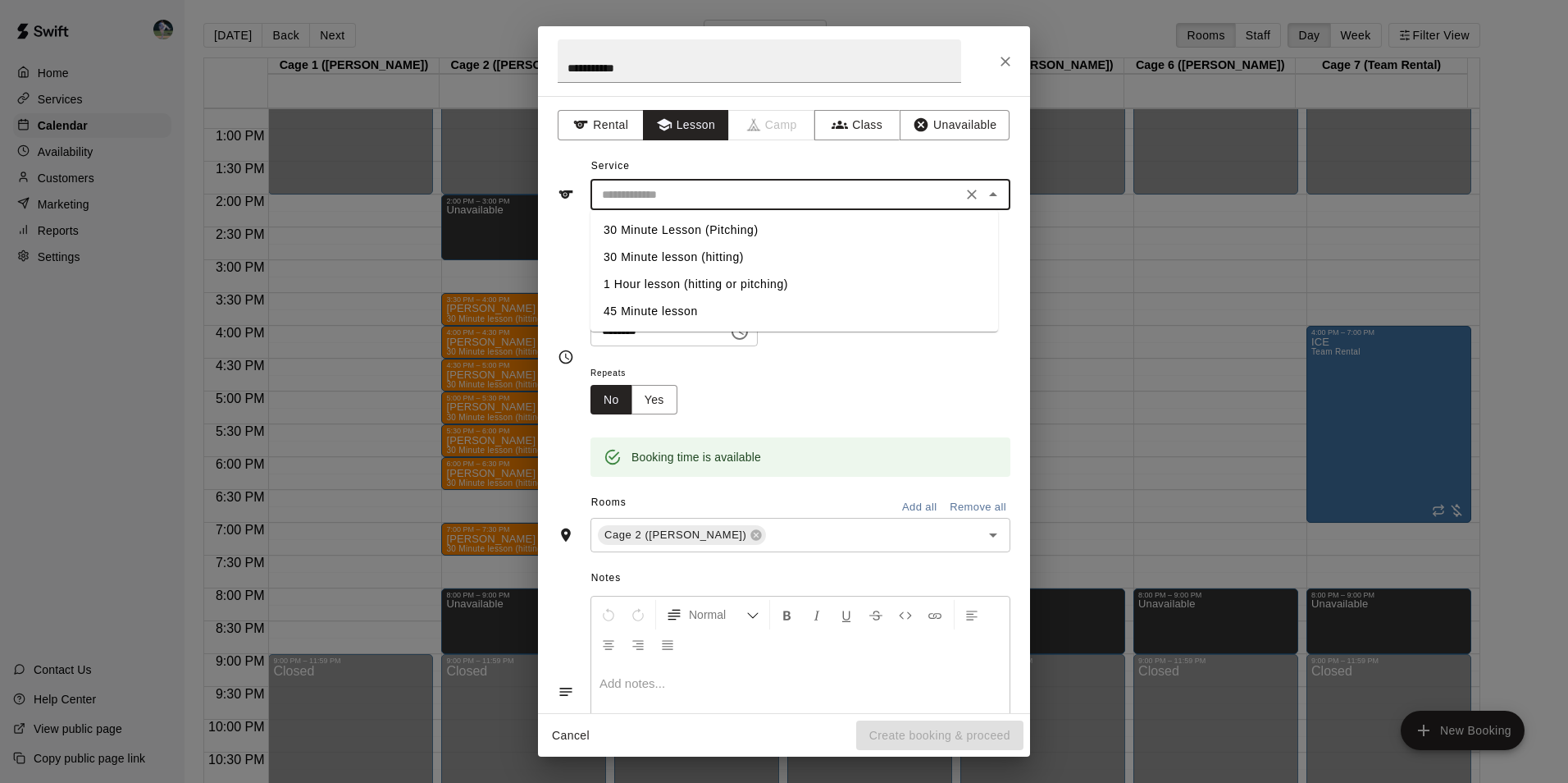
click at [694, 256] on li "30 Minute lesson (hitting)" at bounding box center [793, 257] width 407 height 27
type input "**********"
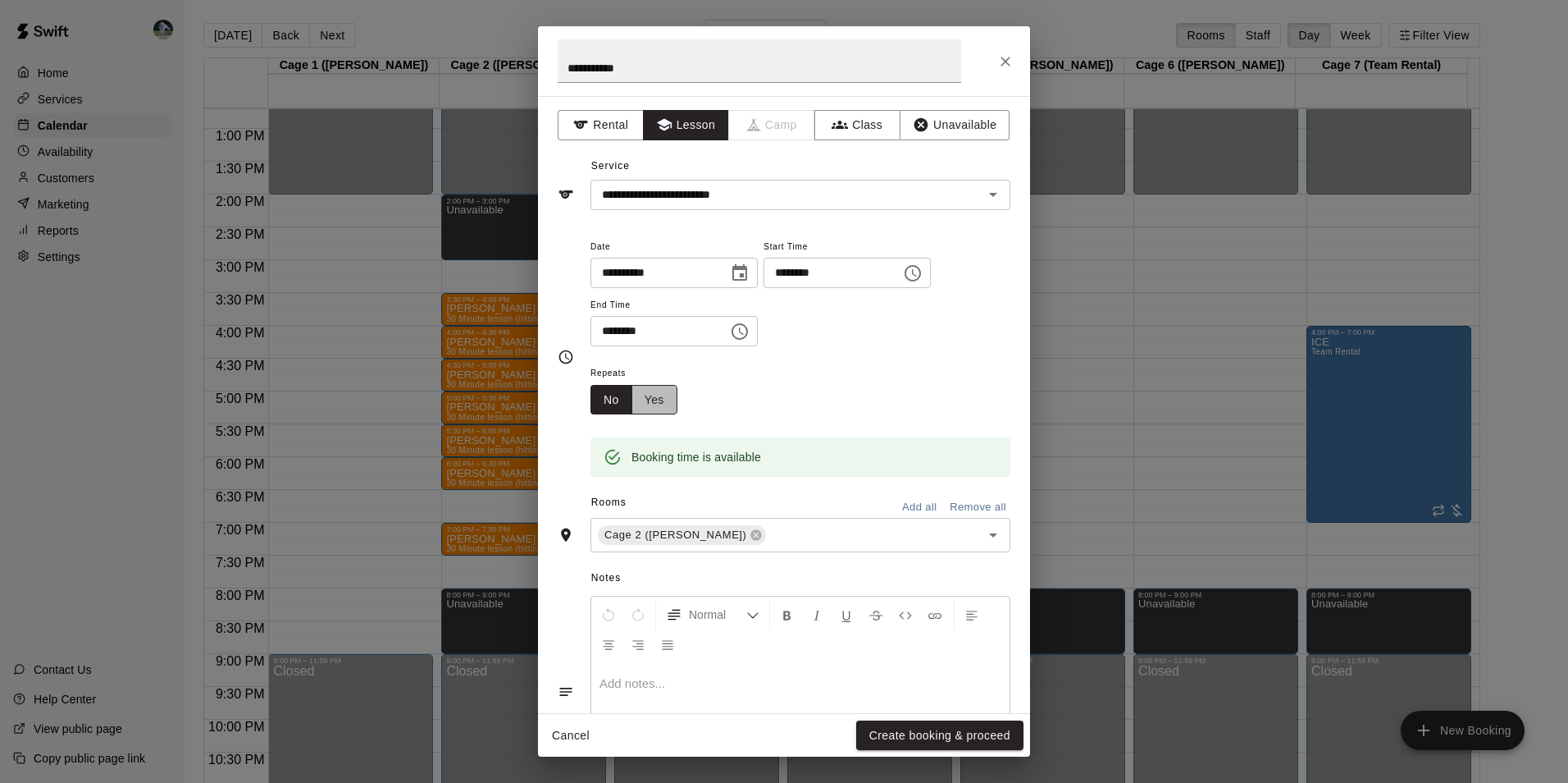
click at [668, 397] on button "Yes" at bounding box center [655, 399] width 46 height 30
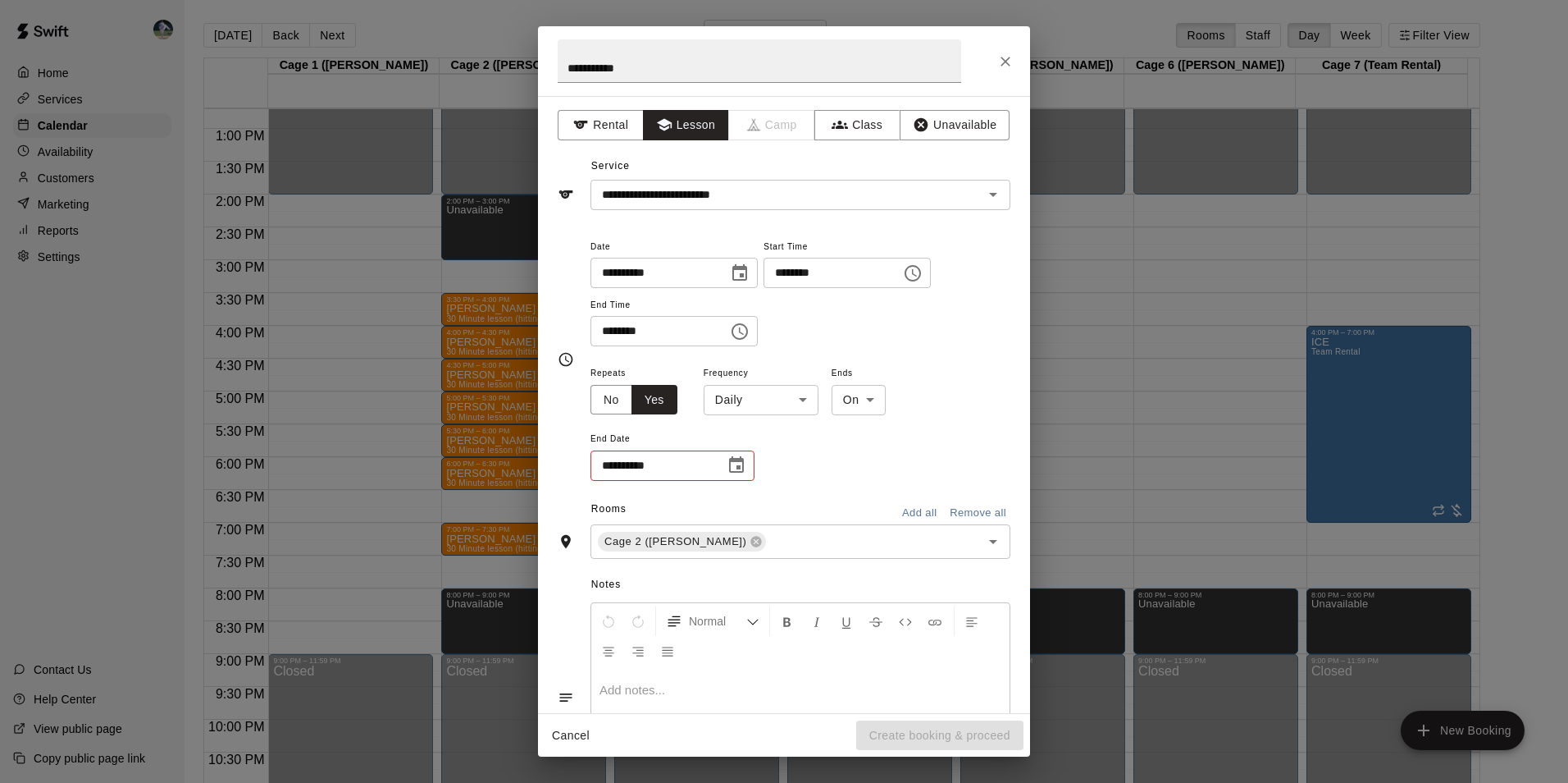
click at [750, 399] on body "Home Services Calendar Availability Customers Marketing Reports Settings Contac…" at bounding box center [784, 404] width 1568 height 809
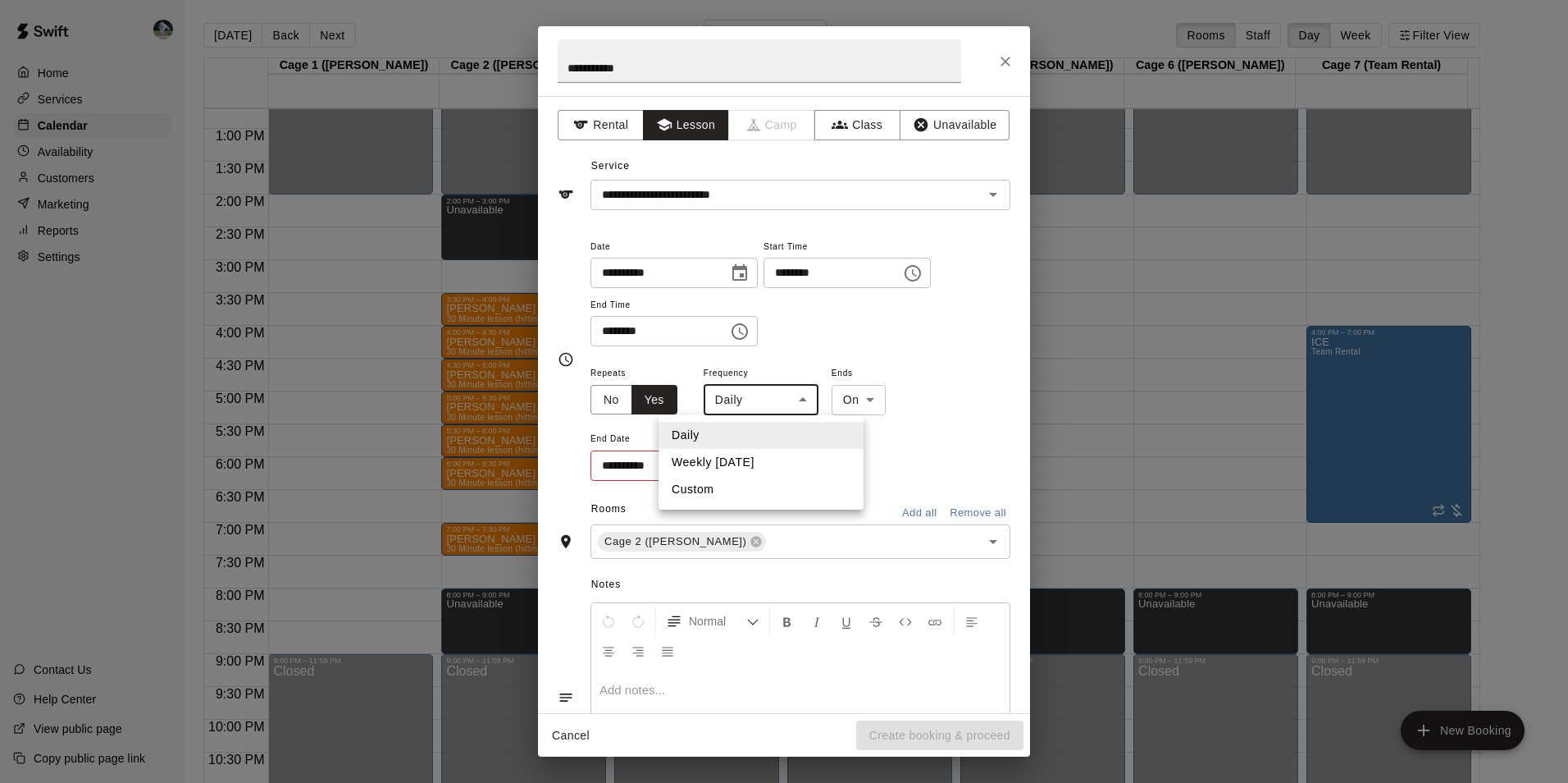
click at [760, 460] on li "Weekly on Tuesday" at bounding box center [760, 462] width 205 height 27
type input "******"
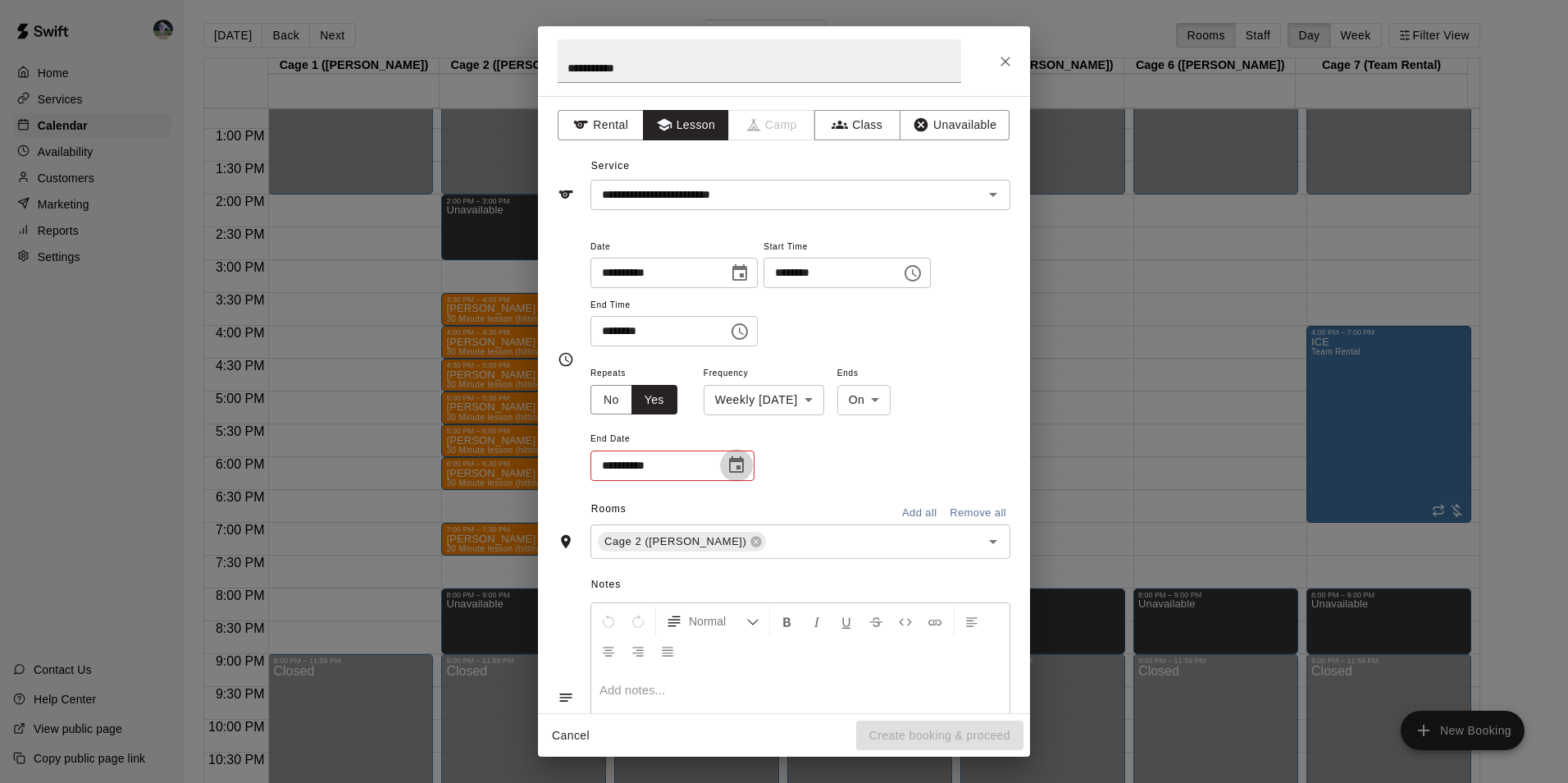
click at [735, 462] on icon "Choose date" at bounding box center [737, 464] width 15 height 16
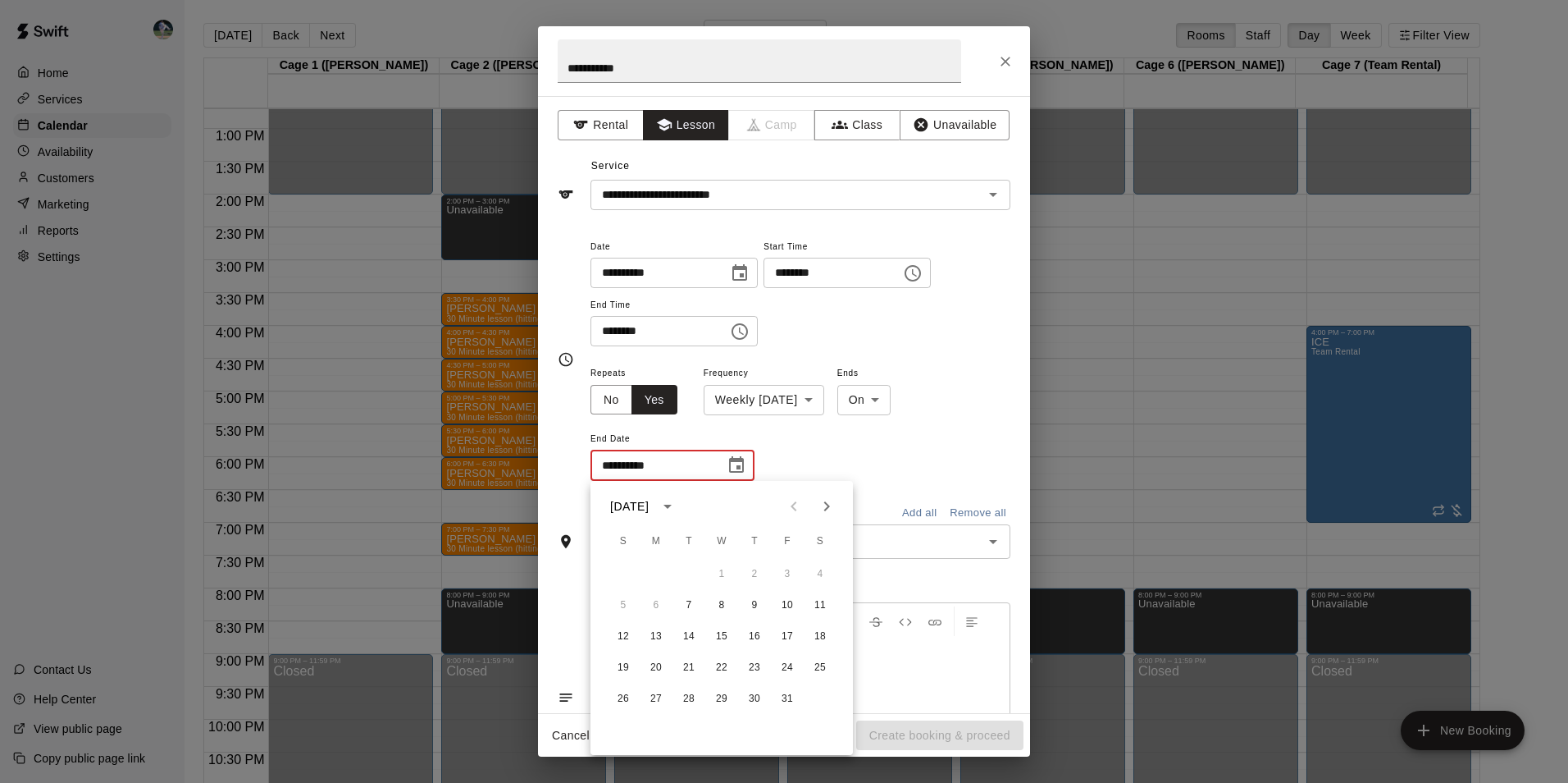
click at [830, 502] on icon "Next month" at bounding box center [826, 506] width 20 height 20
click at [784, 571] on button "6" at bounding box center [787, 573] width 29 height 29
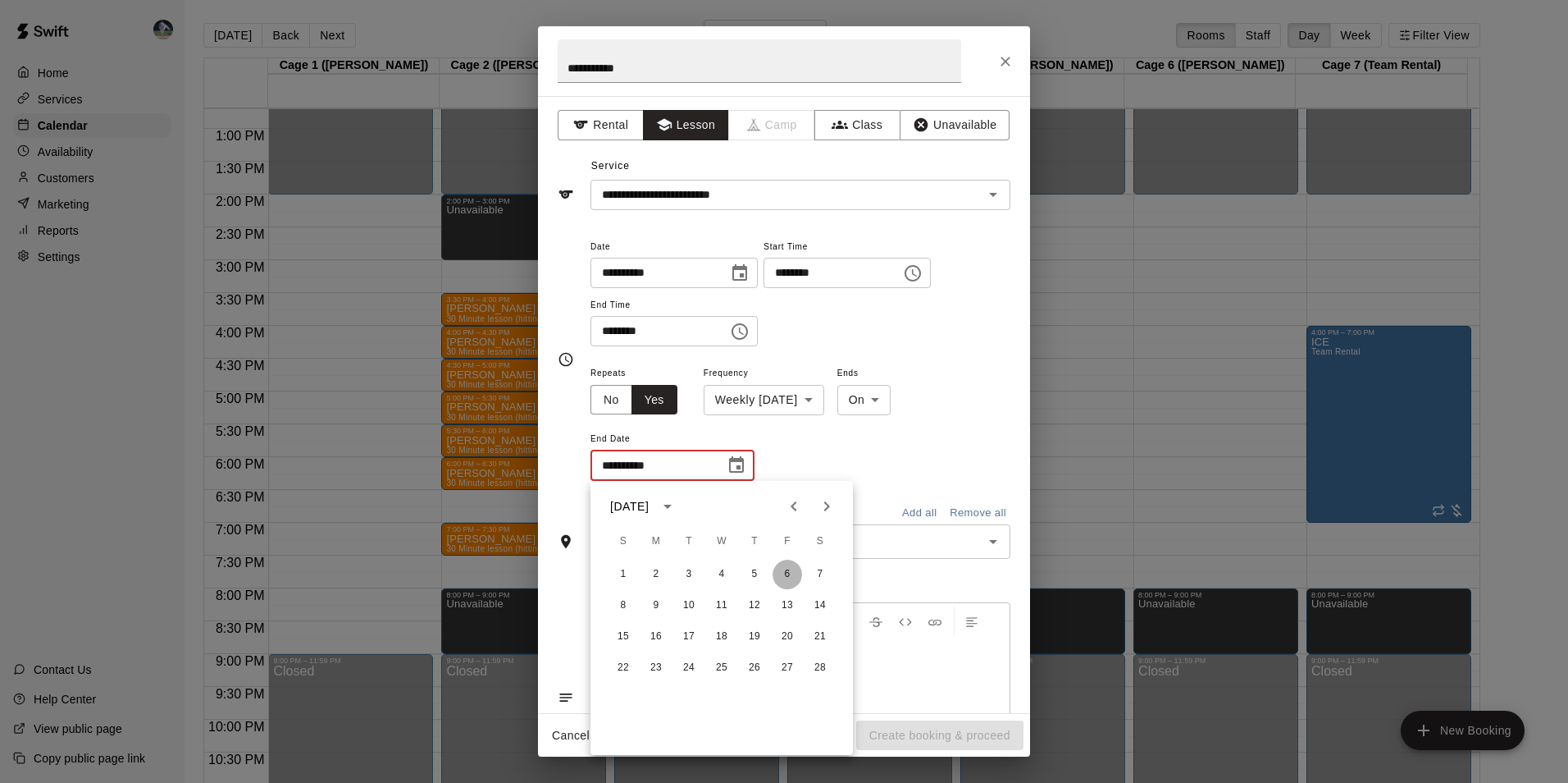
type input "**********"
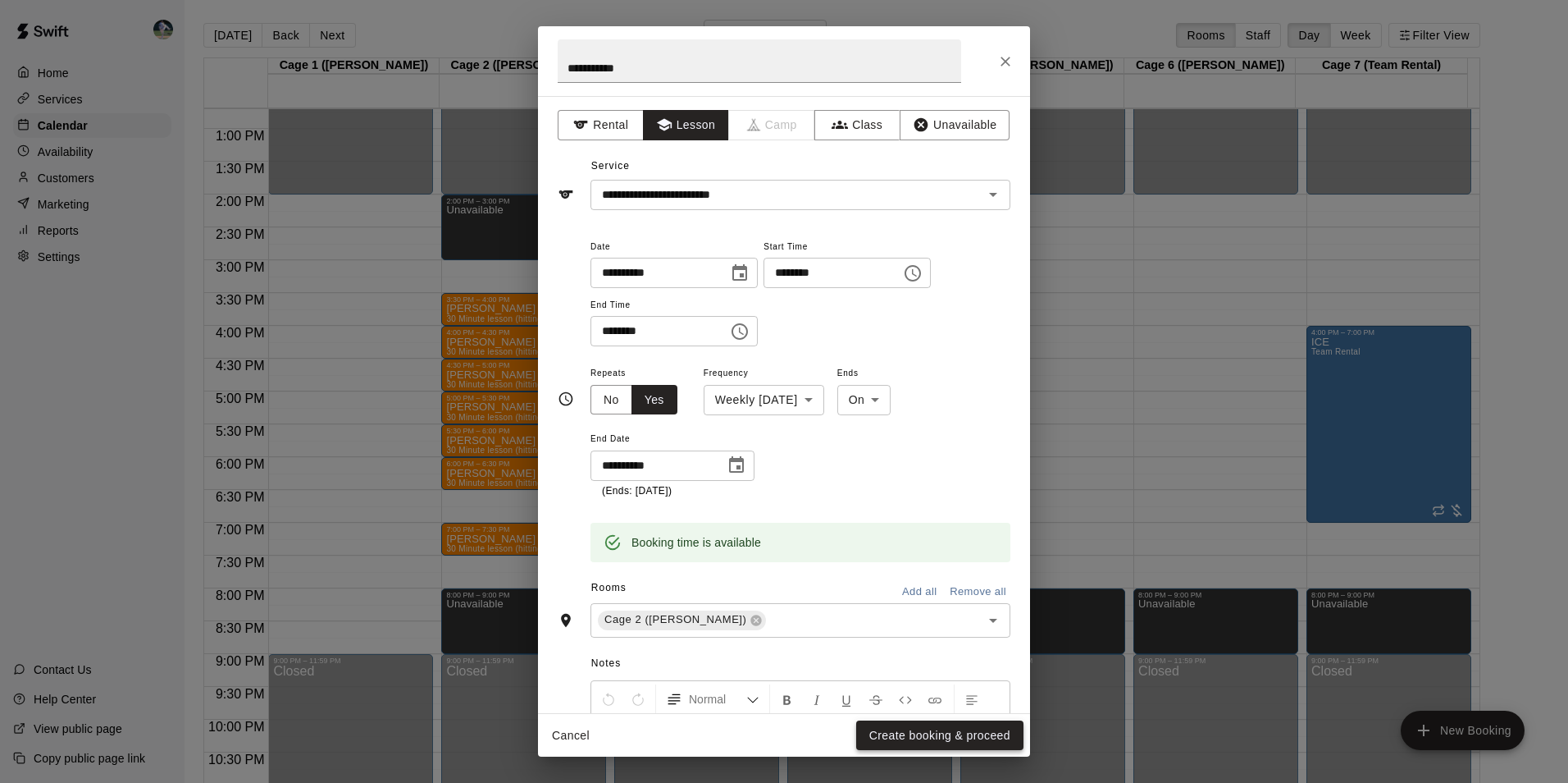
click at [905, 731] on button "Create booking & proceed" at bounding box center [940, 735] width 168 height 30
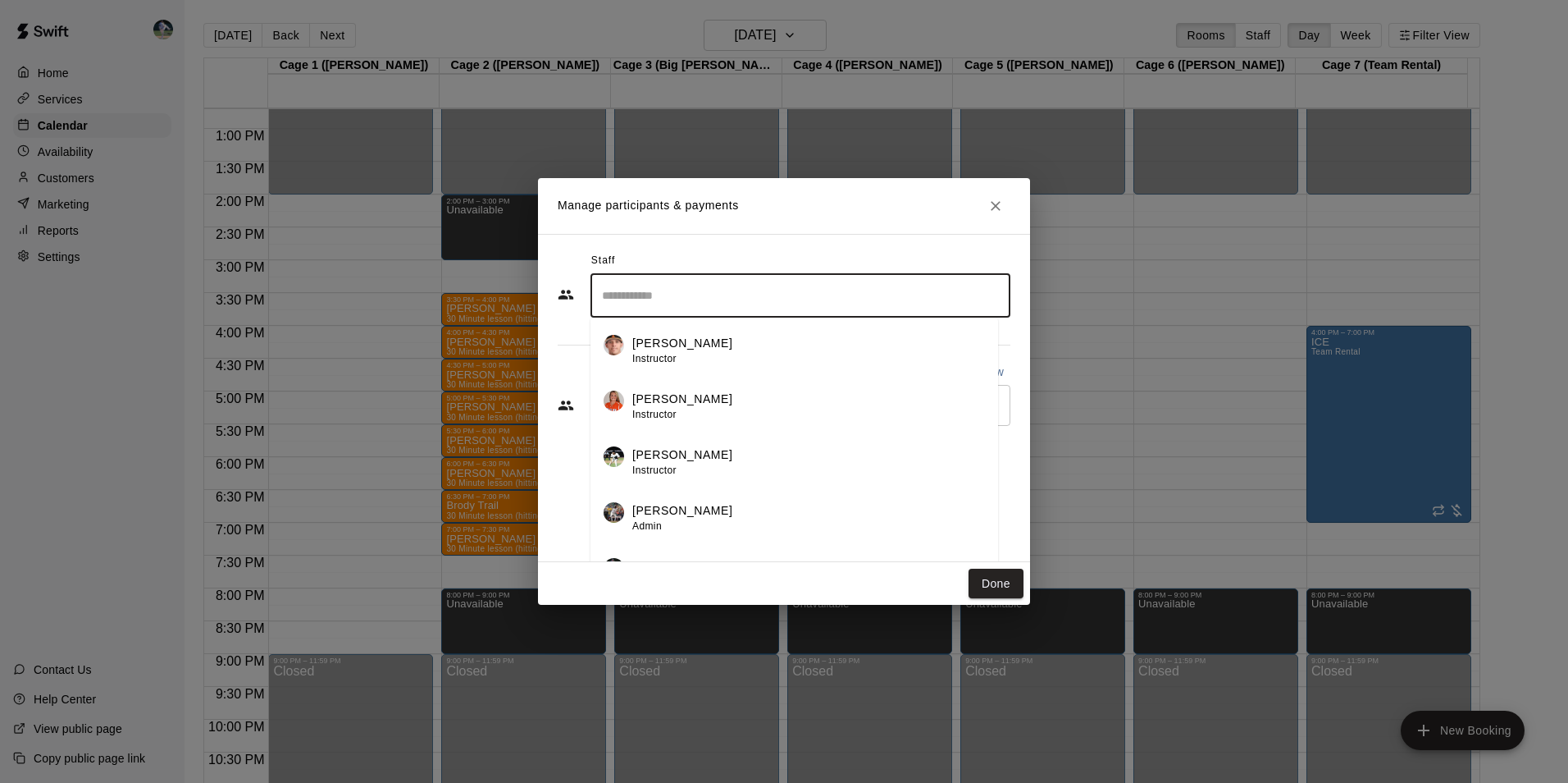
click at [657, 286] on input "Search staff" at bounding box center [800, 296] width 406 height 28
click at [698, 503] on div "Cody Hawn Admin" at bounding box center [808, 518] width 352 height 32
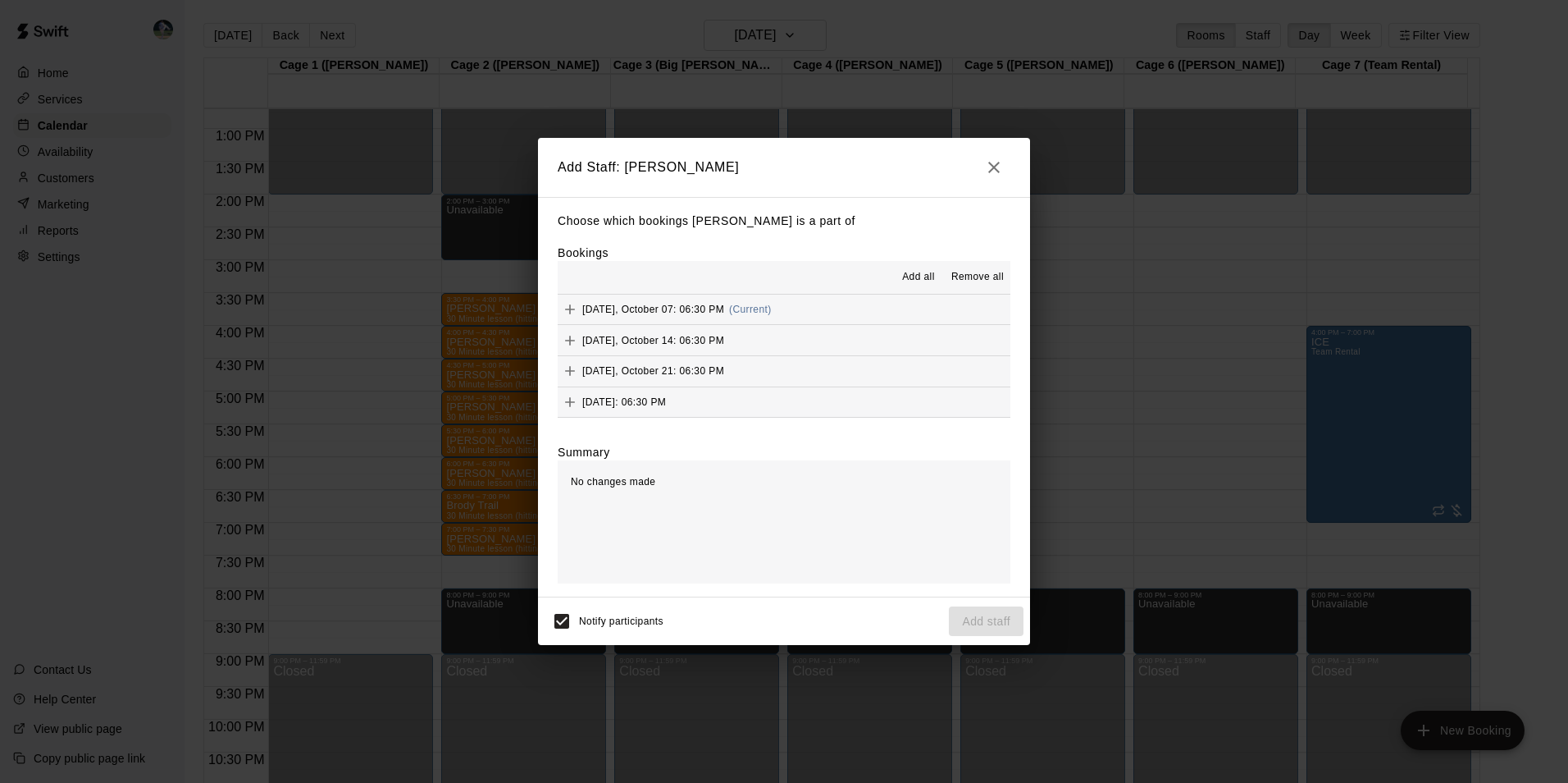
click at [911, 270] on span "Add all" at bounding box center [918, 277] width 33 height 16
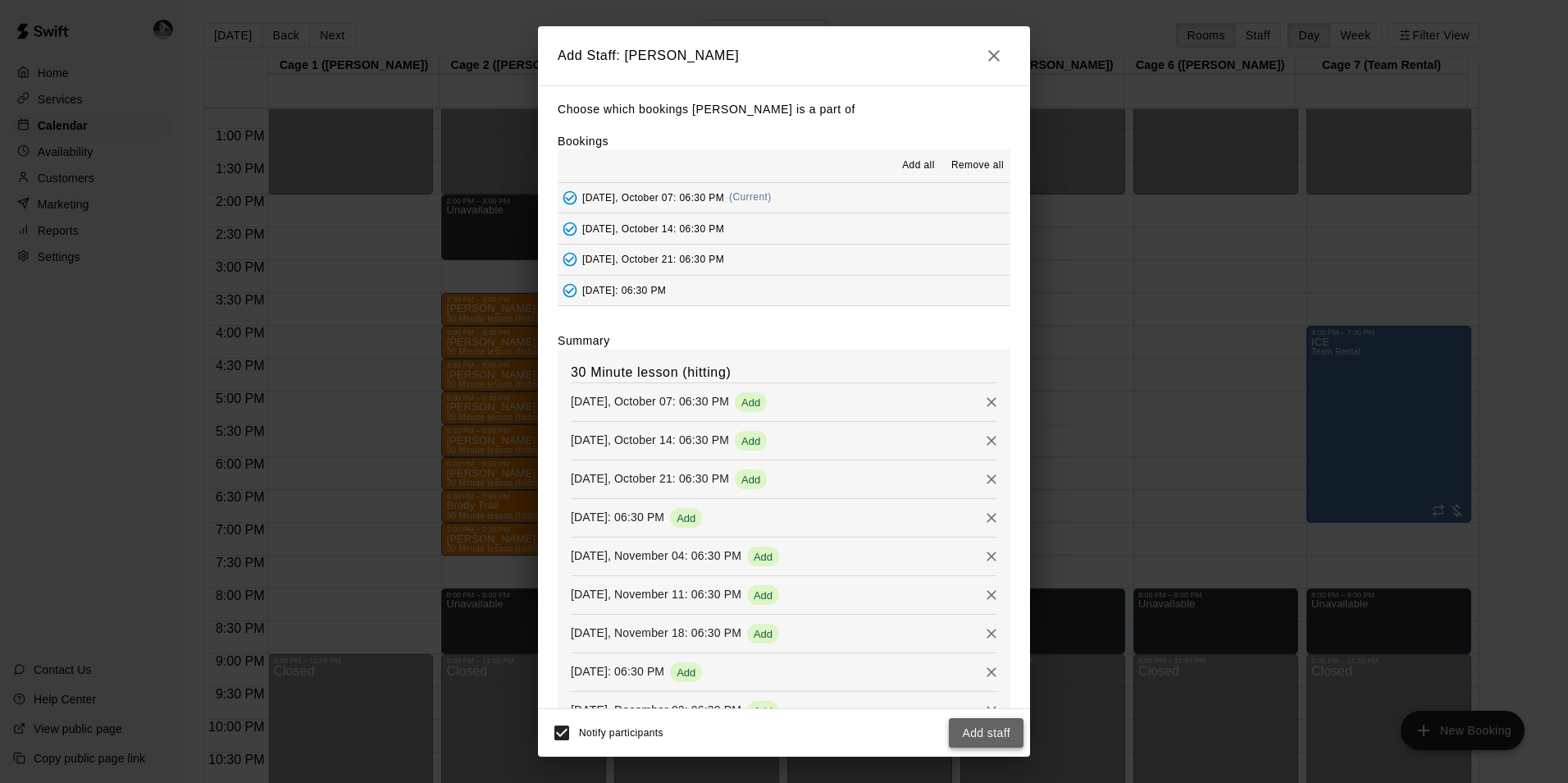
click at [965, 730] on button "Add staff" at bounding box center [986, 733] width 75 height 30
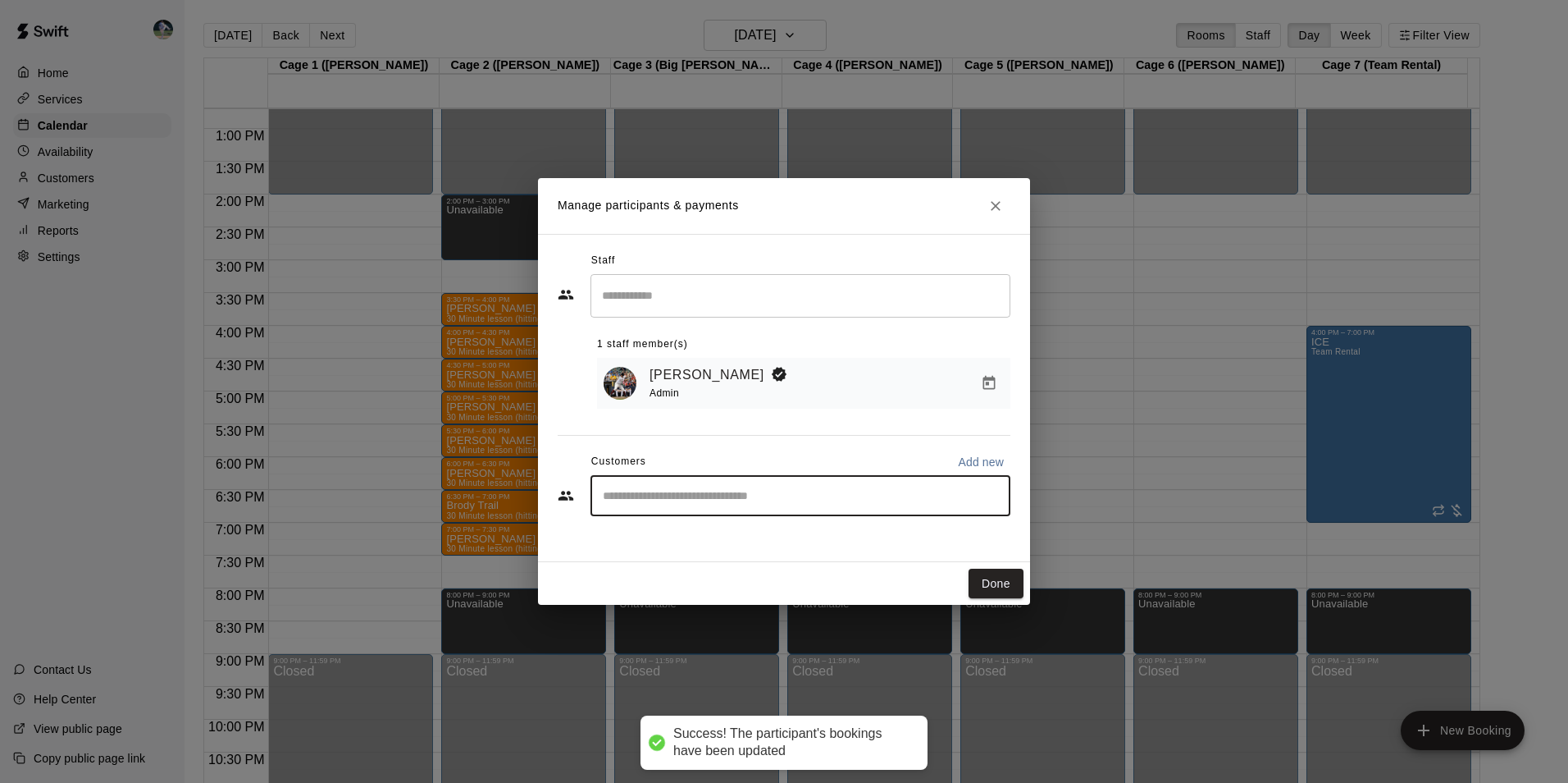
click at [650, 502] on input "Start typing to search customers..." at bounding box center [800, 495] width 406 height 16
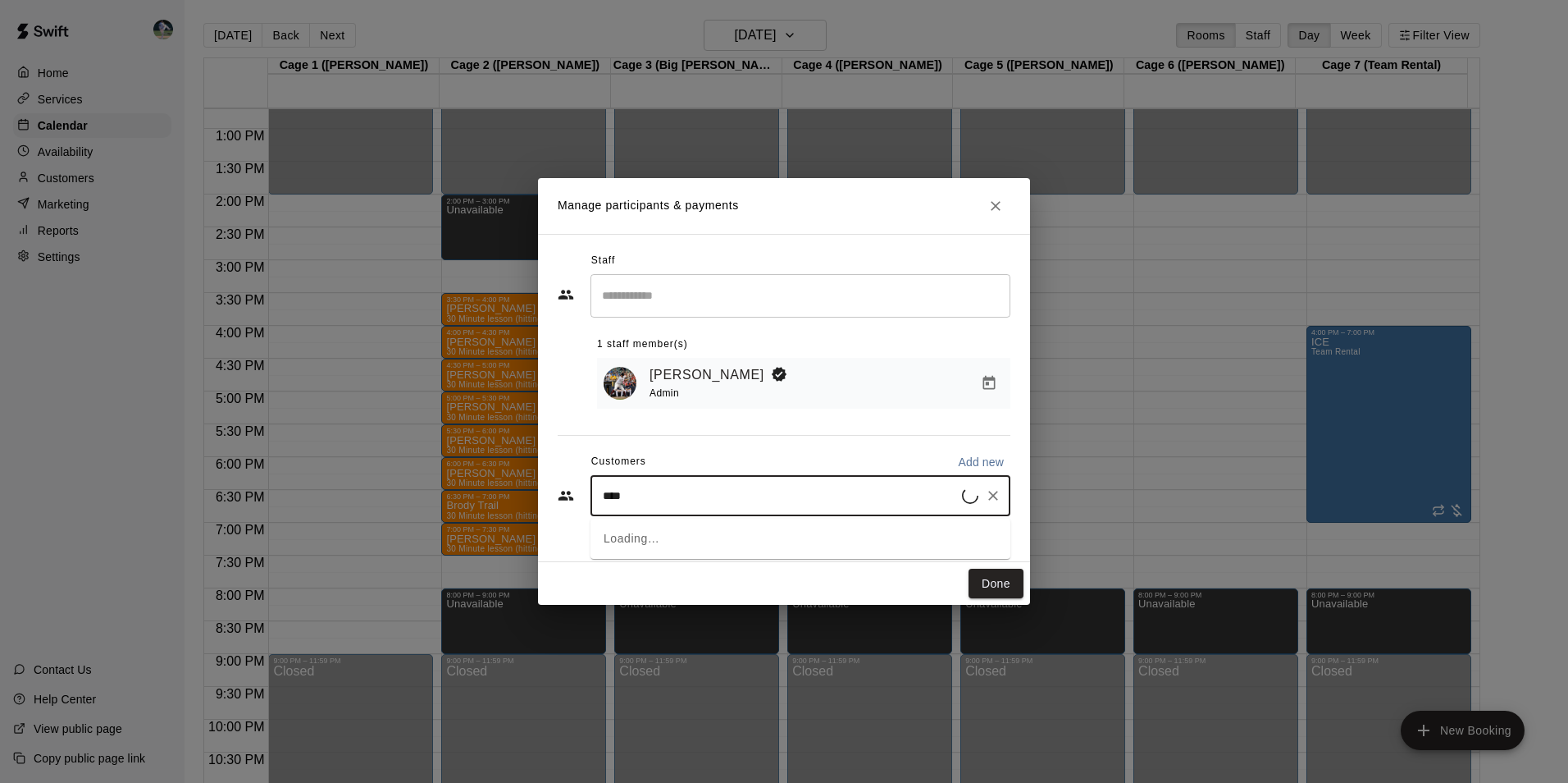
type input "*****"
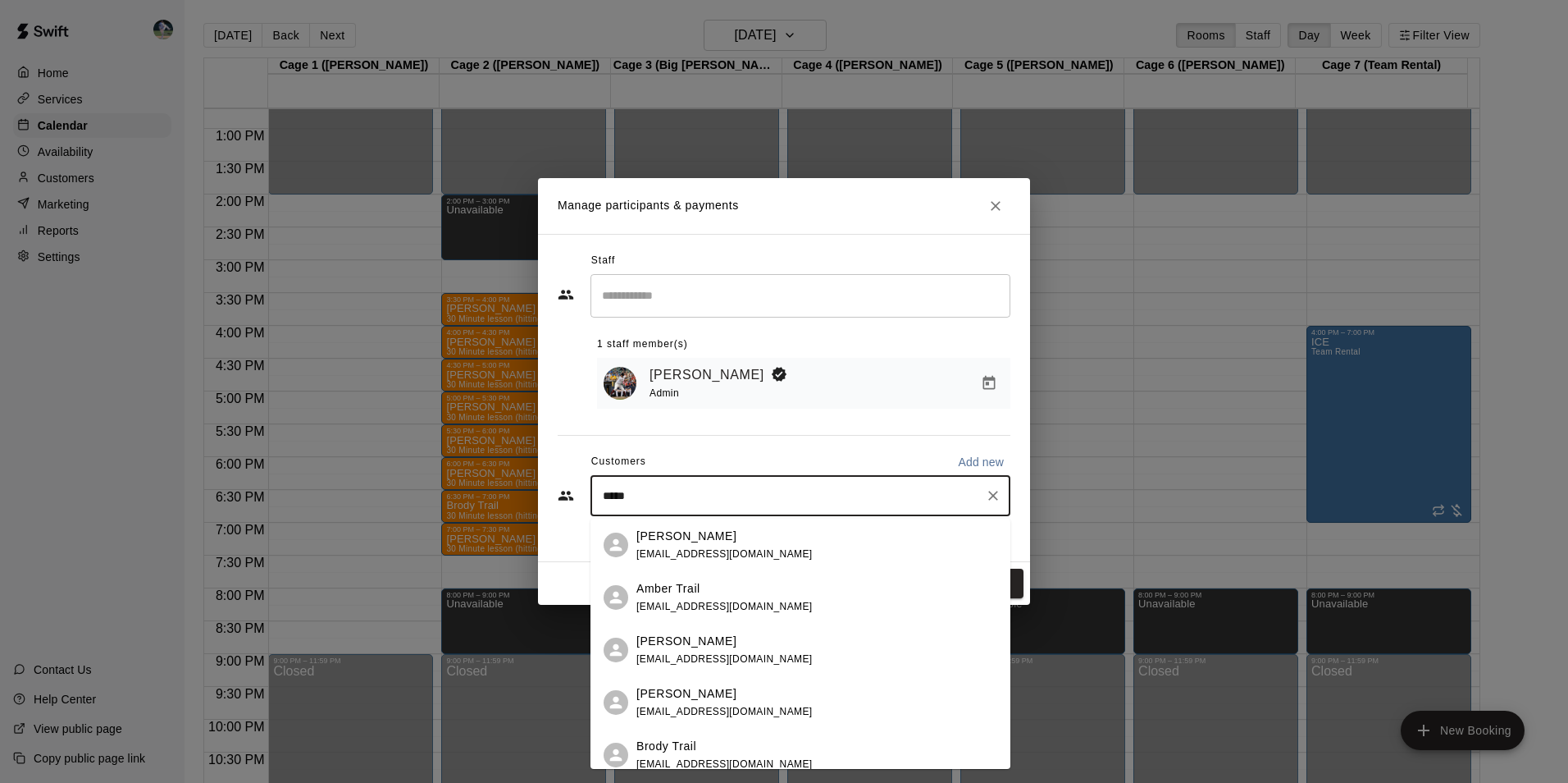
click at [689, 588] on p "Amber Trail" at bounding box center [668, 588] width 64 height 17
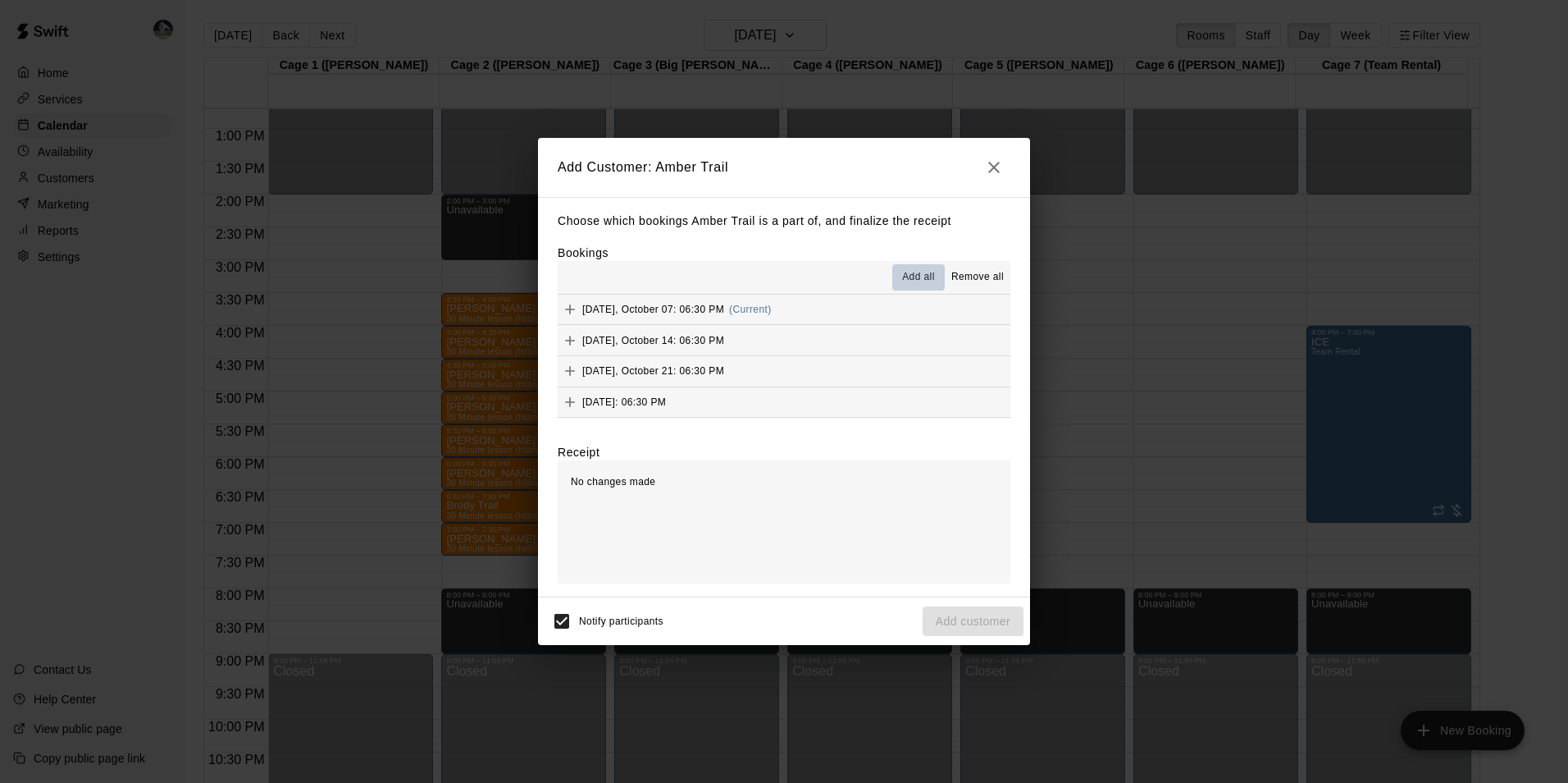
click at [918, 267] on button "Add all" at bounding box center [918, 278] width 52 height 27
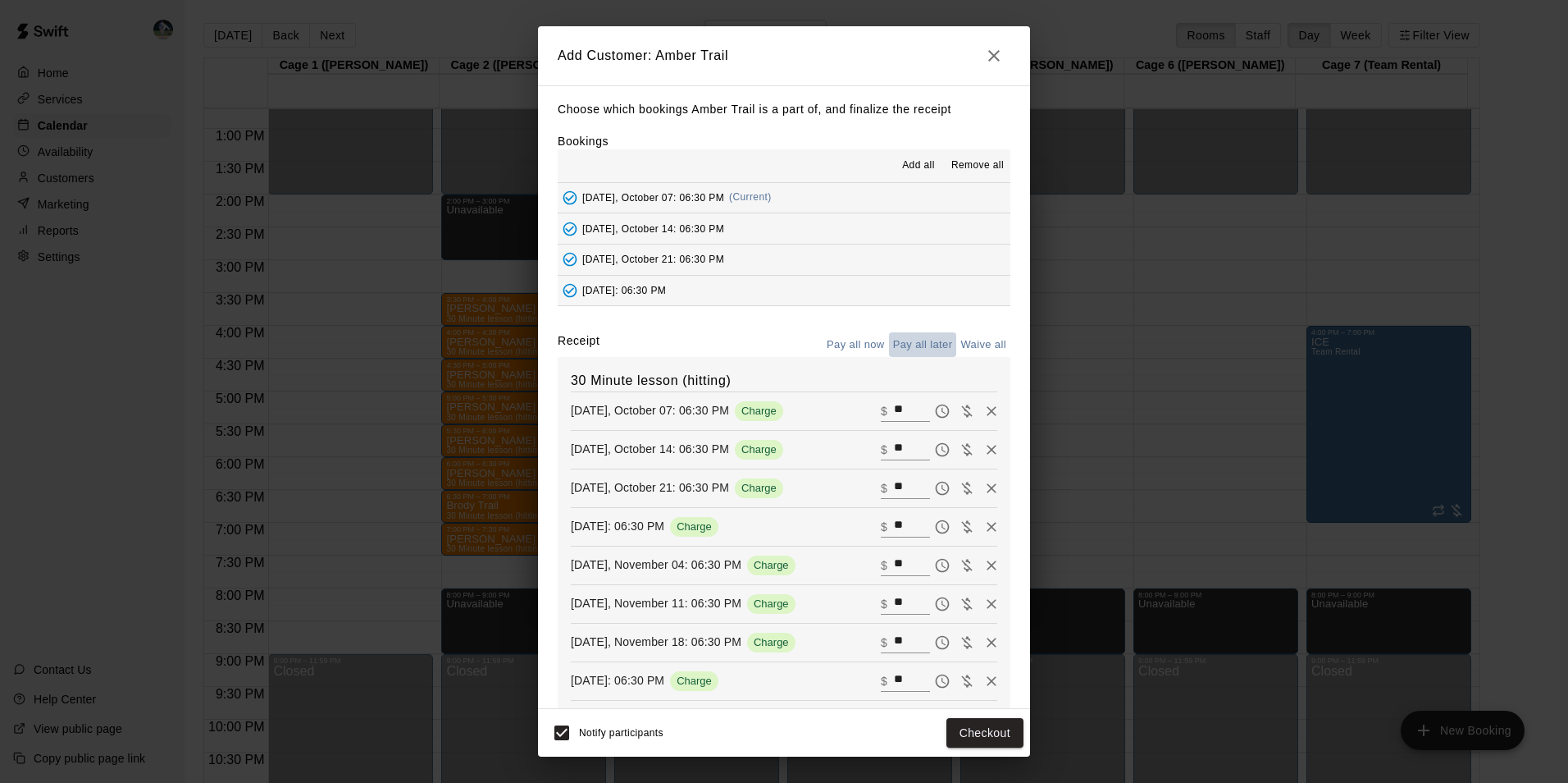
click at [902, 338] on button "Pay all later" at bounding box center [923, 344] width 68 height 26
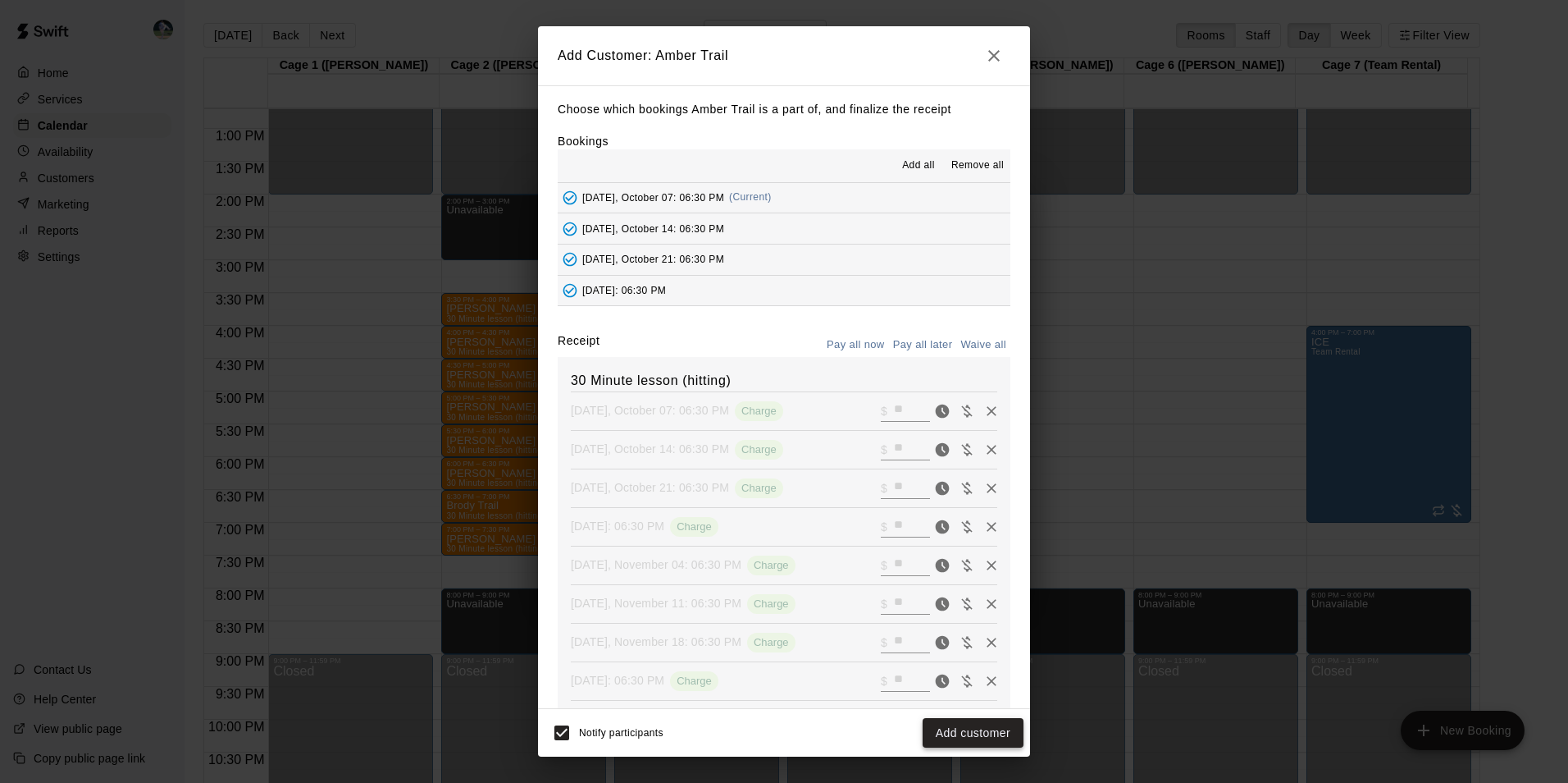
click at [943, 730] on button "Add customer" at bounding box center [973, 733] width 101 height 30
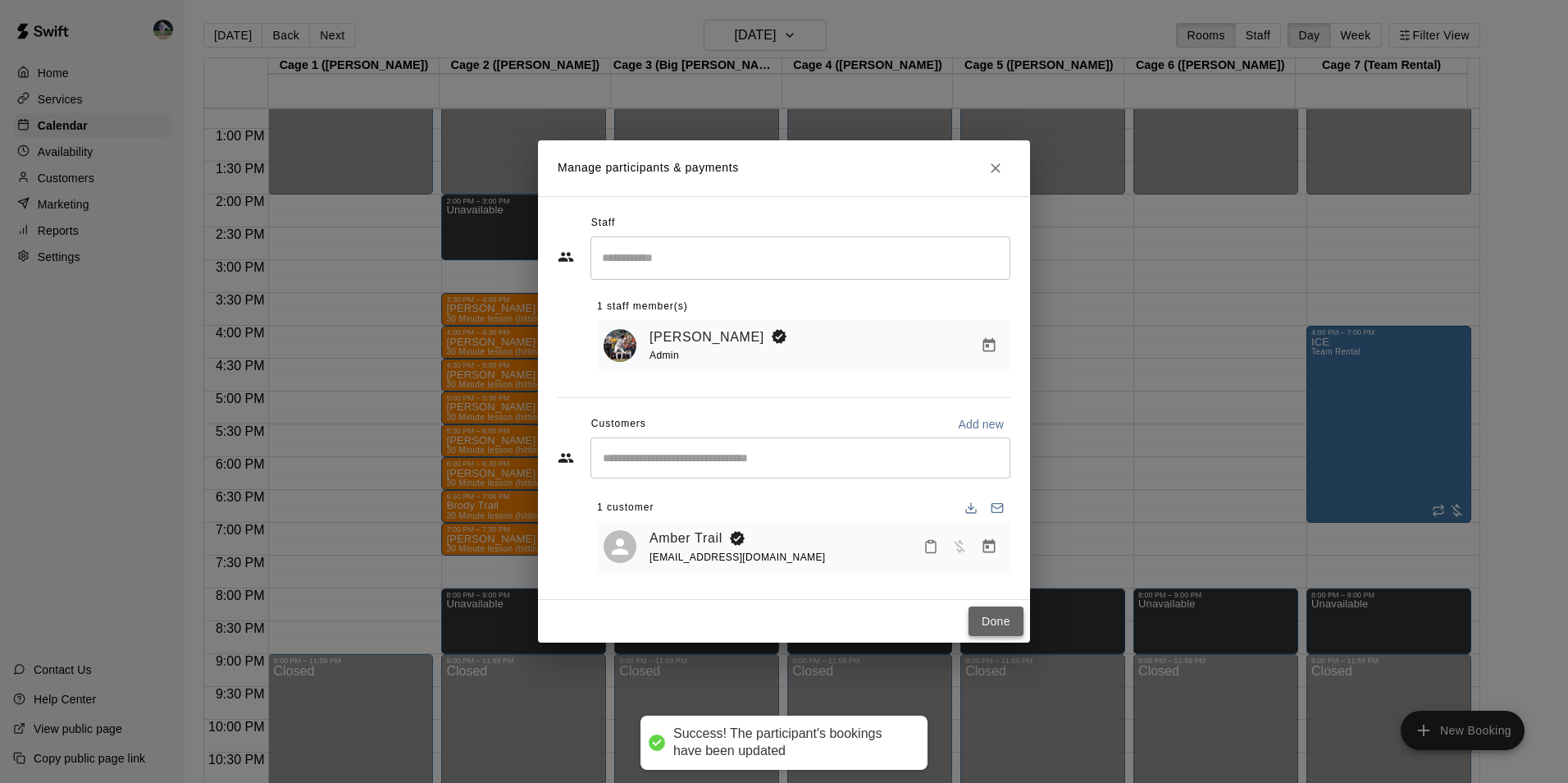
click at [989, 621] on button "Done" at bounding box center [996, 621] width 55 height 30
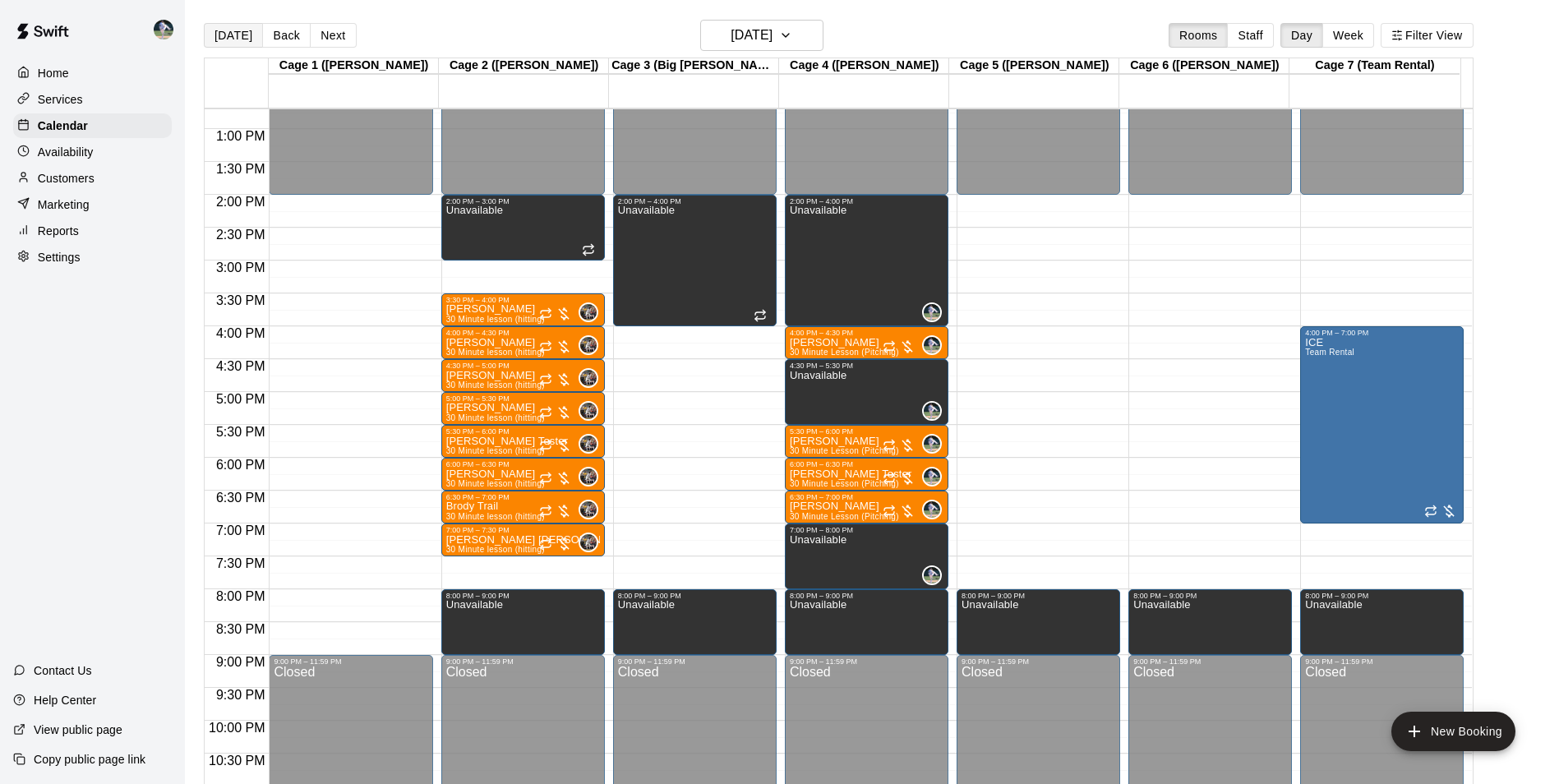
click at [242, 33] on button "[DATE]" at bounding box center [233, 36] width 60 height 25
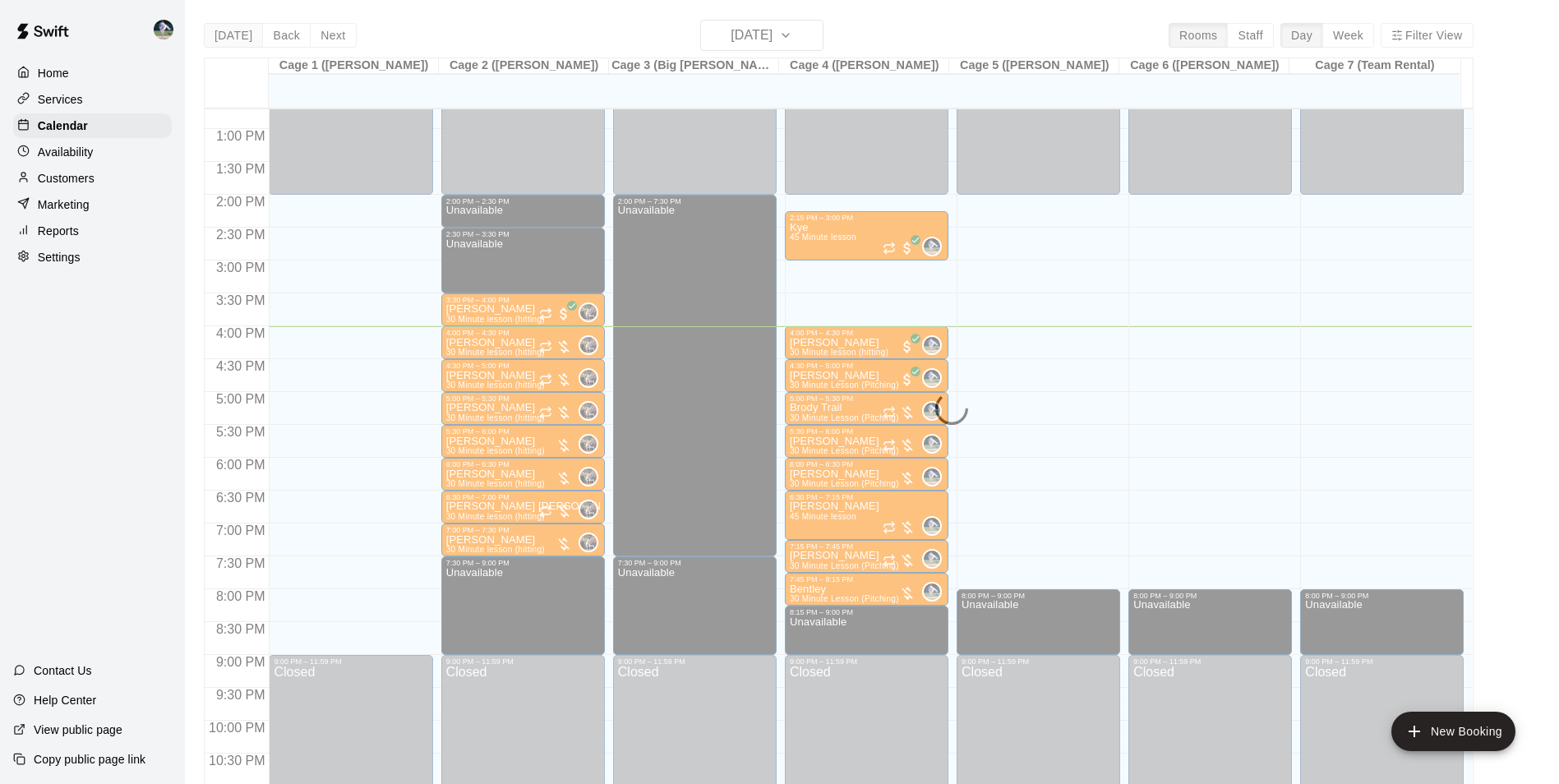
click at [242, 33] on div "[DATE] Back [DATE][DATE] Rooms Staff Day Week Filter View Cage 1 ([PERSON_NAME]…" at bounding box center [839, 412] width 1270 height 784
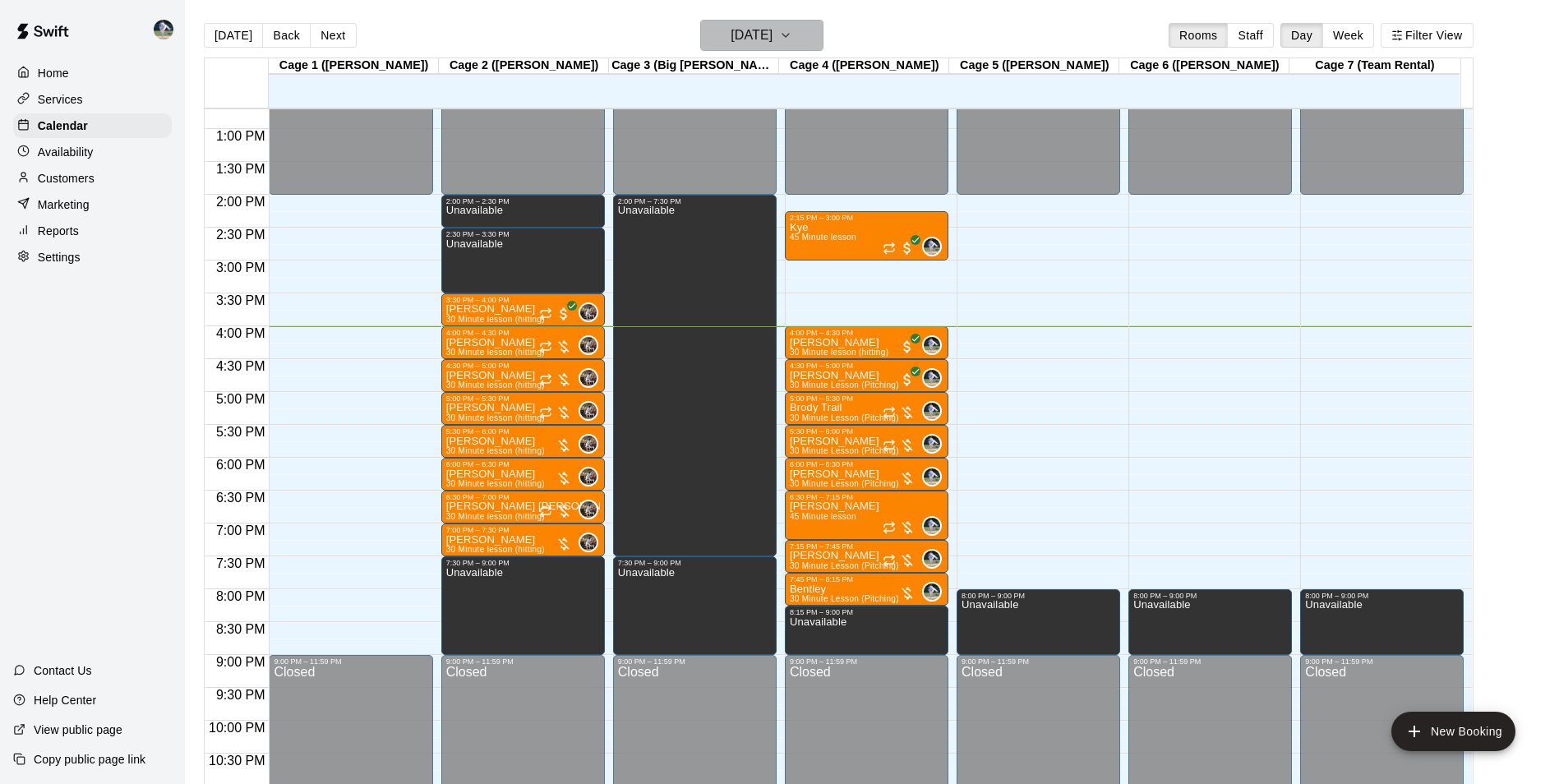
click at [749, 34] on h6 "[DATE]" at bounding box center [751, 36] width 42 height 23
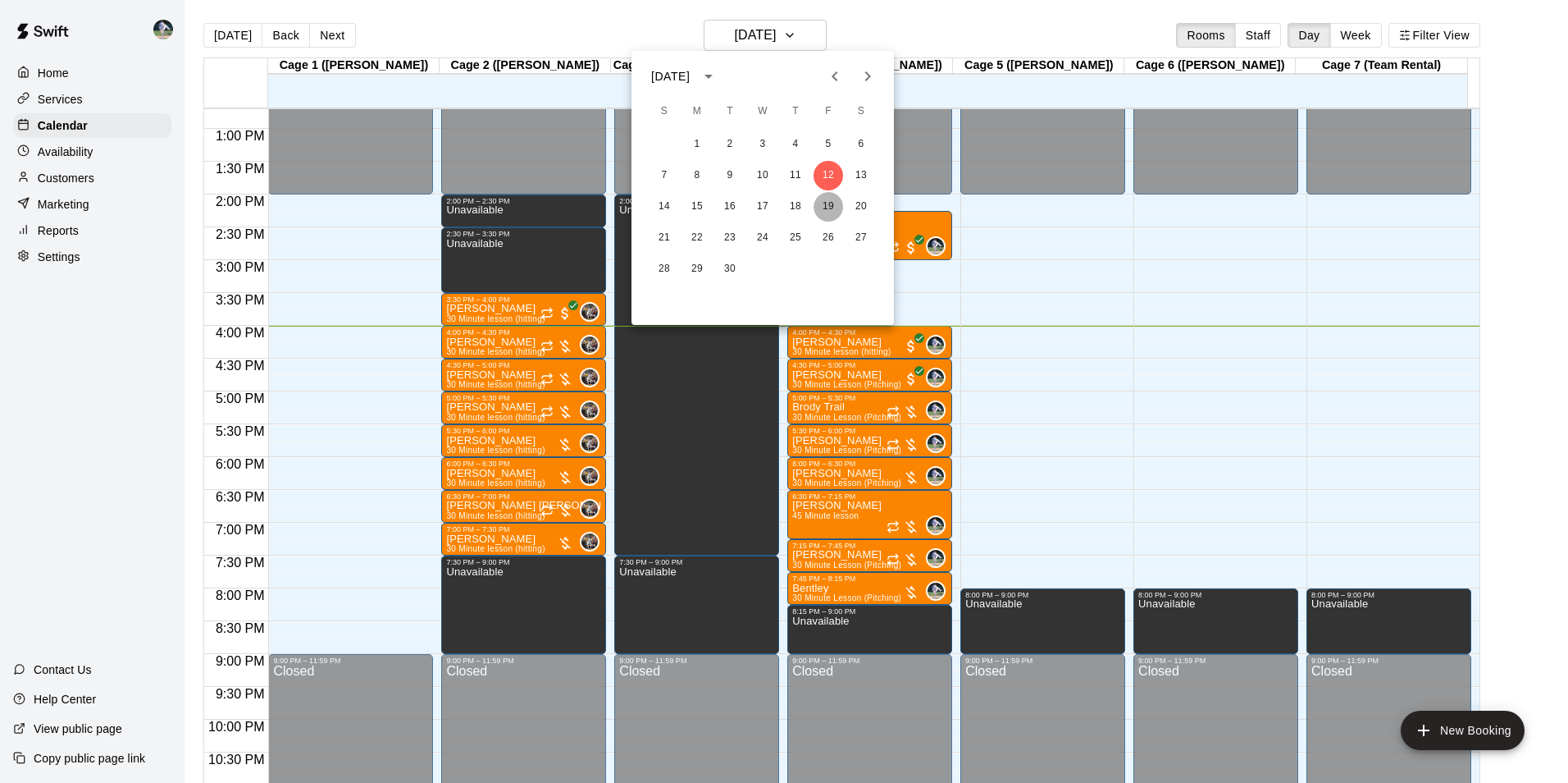
click at [827, 203] on button "19" at bounding box center [828, 206] width 29 height 29
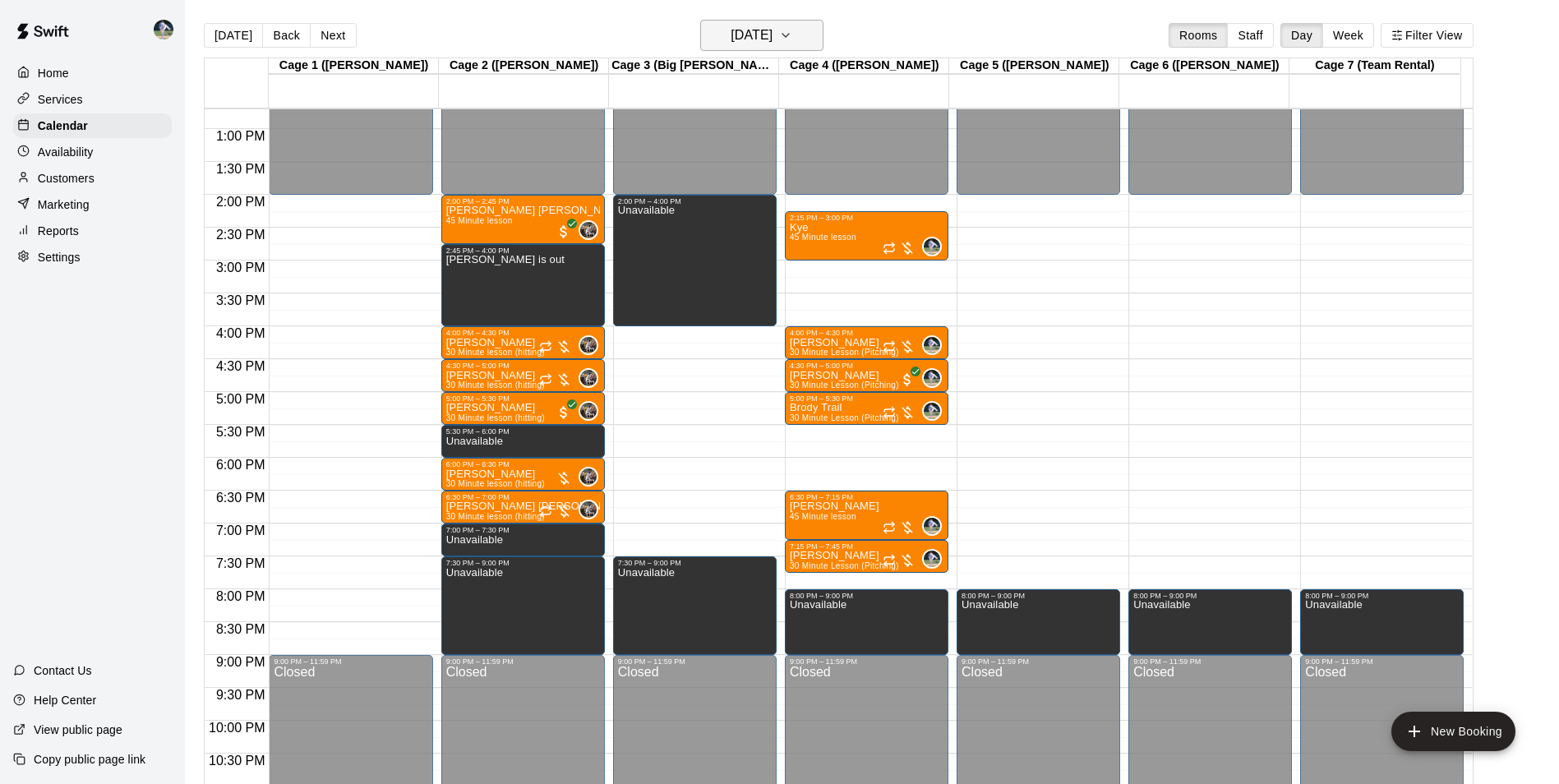
click at [743, 33] on h6 "[DATE]" at bounding box center [751, 36] width 42 height 23
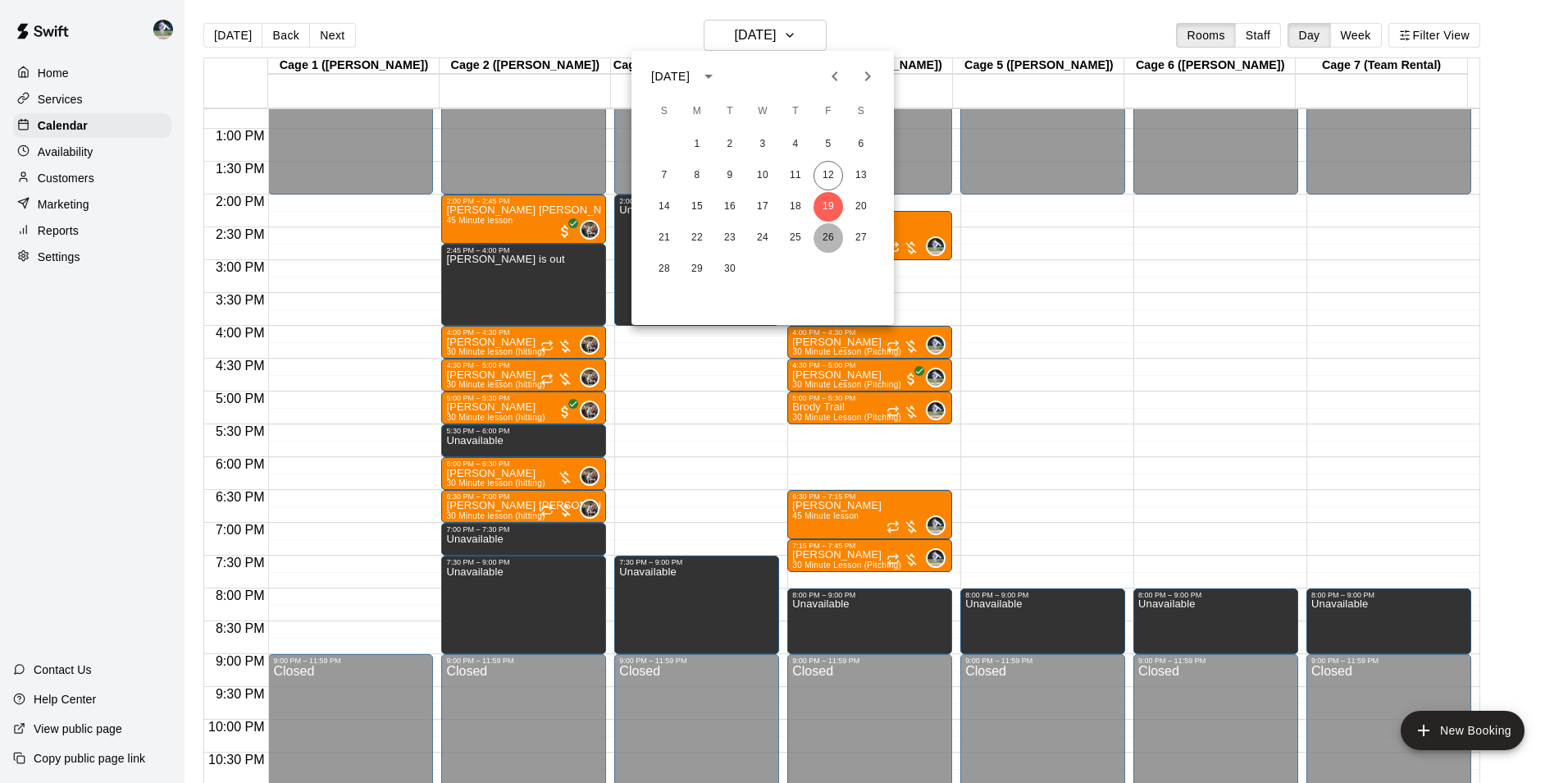
click at [825, 234] on button "26" at bounding box center [828, 237] width 29 height 29
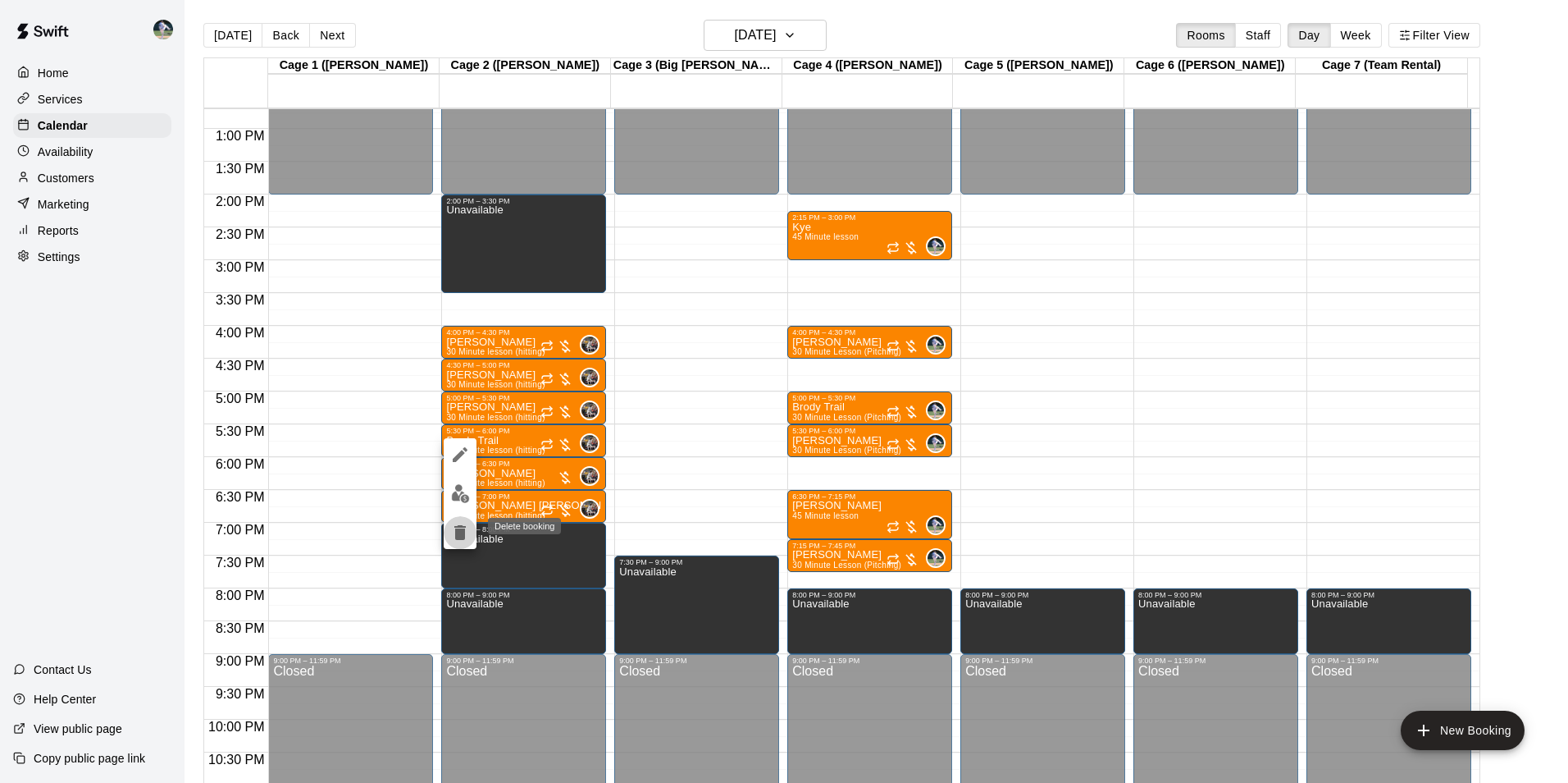
click at [461, 529] on icon "delete" at bounding box center [460, 532] width 12 height 15
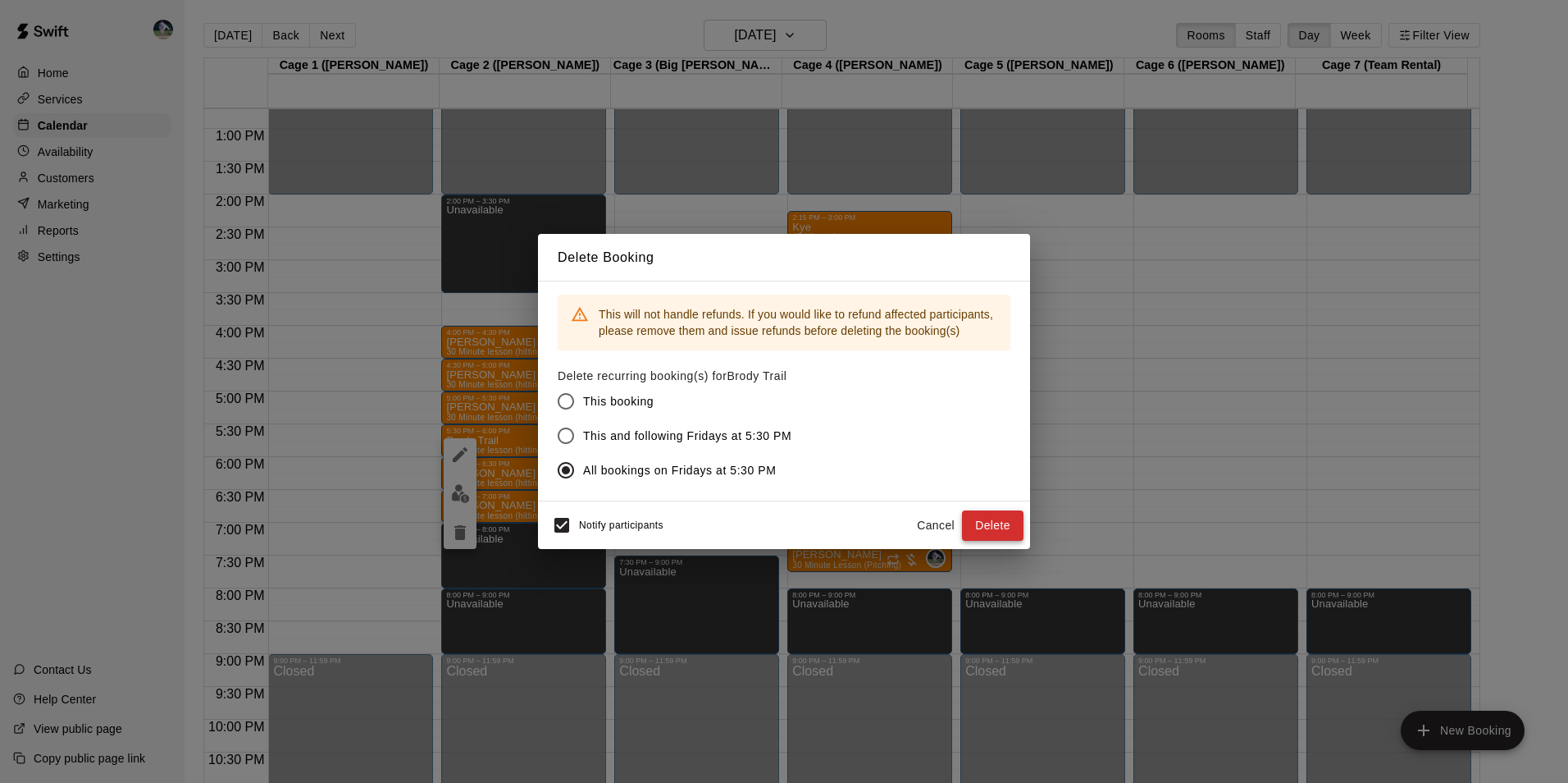
click at [985, 523] on button "Delete" at bounding box center [992, 526] width 61 height 30
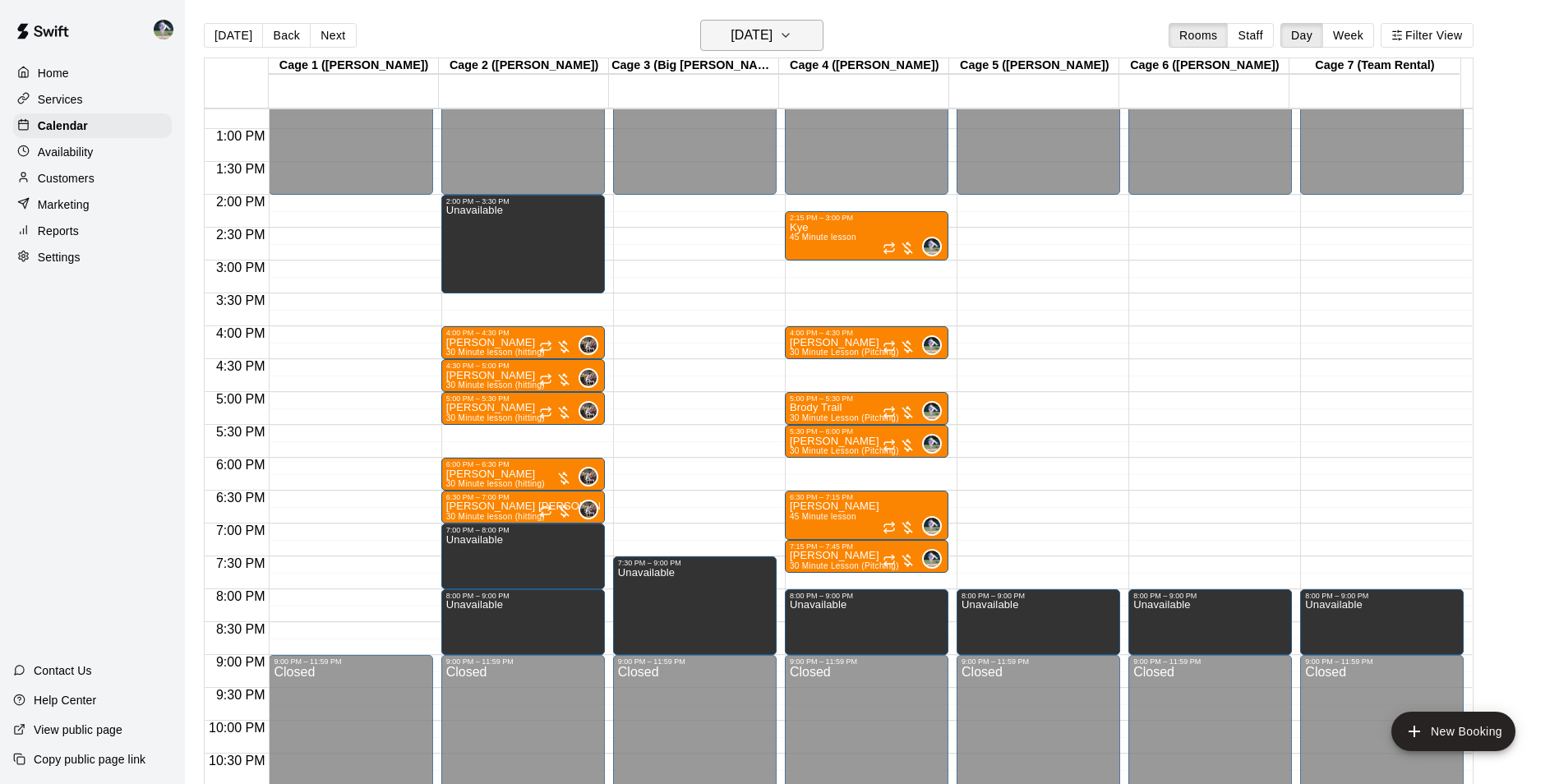
click at [731, 36] on h6 "[DATE]" at bounding box center [751, 36] width 42 height 23
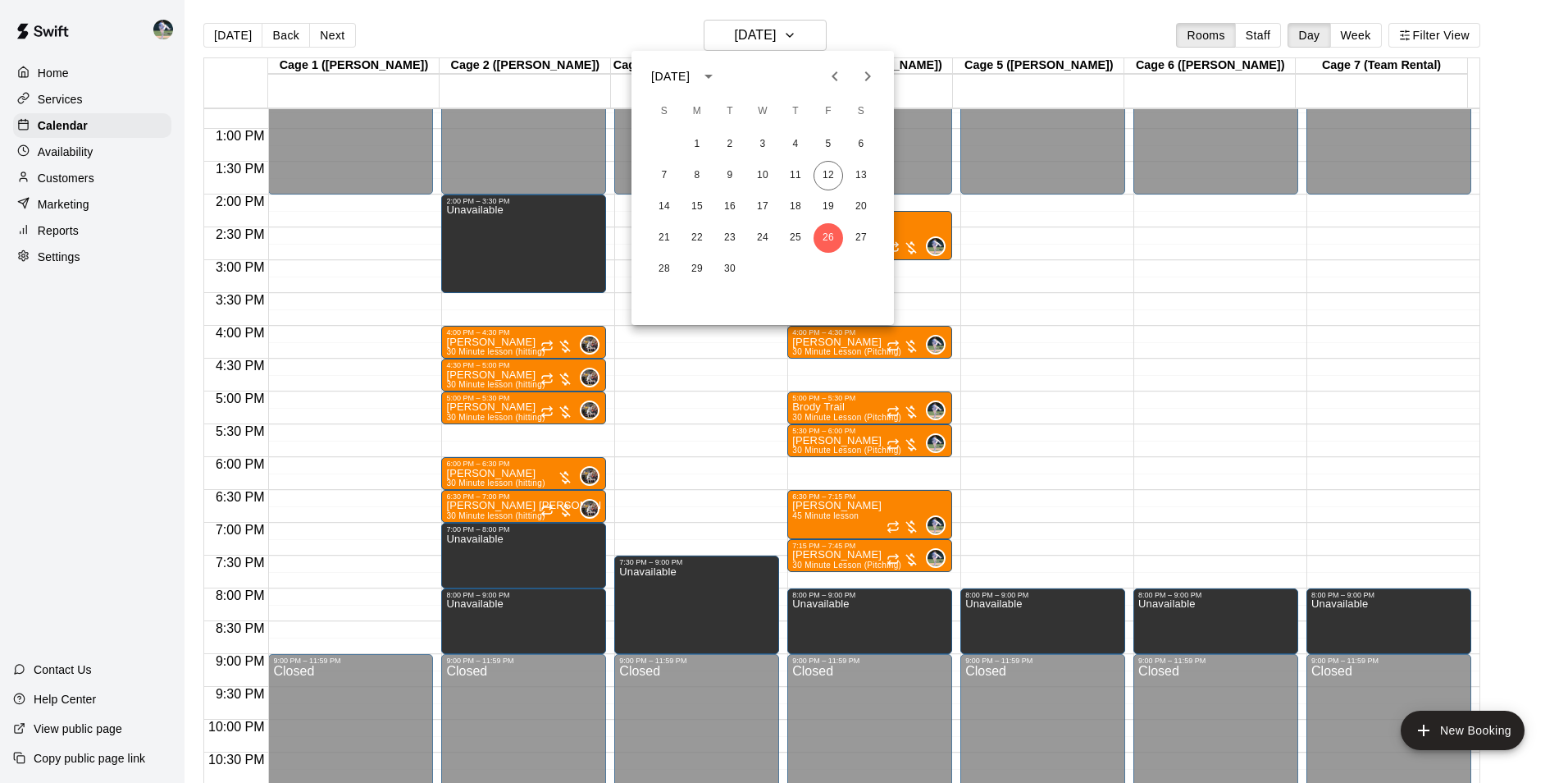
click at [863, 76] on icon "Next month" at bounding box center [868, 76] width 20 height 20
click at [824, 146] on button "3" at bounding box center [828, 144] width 29 height 29
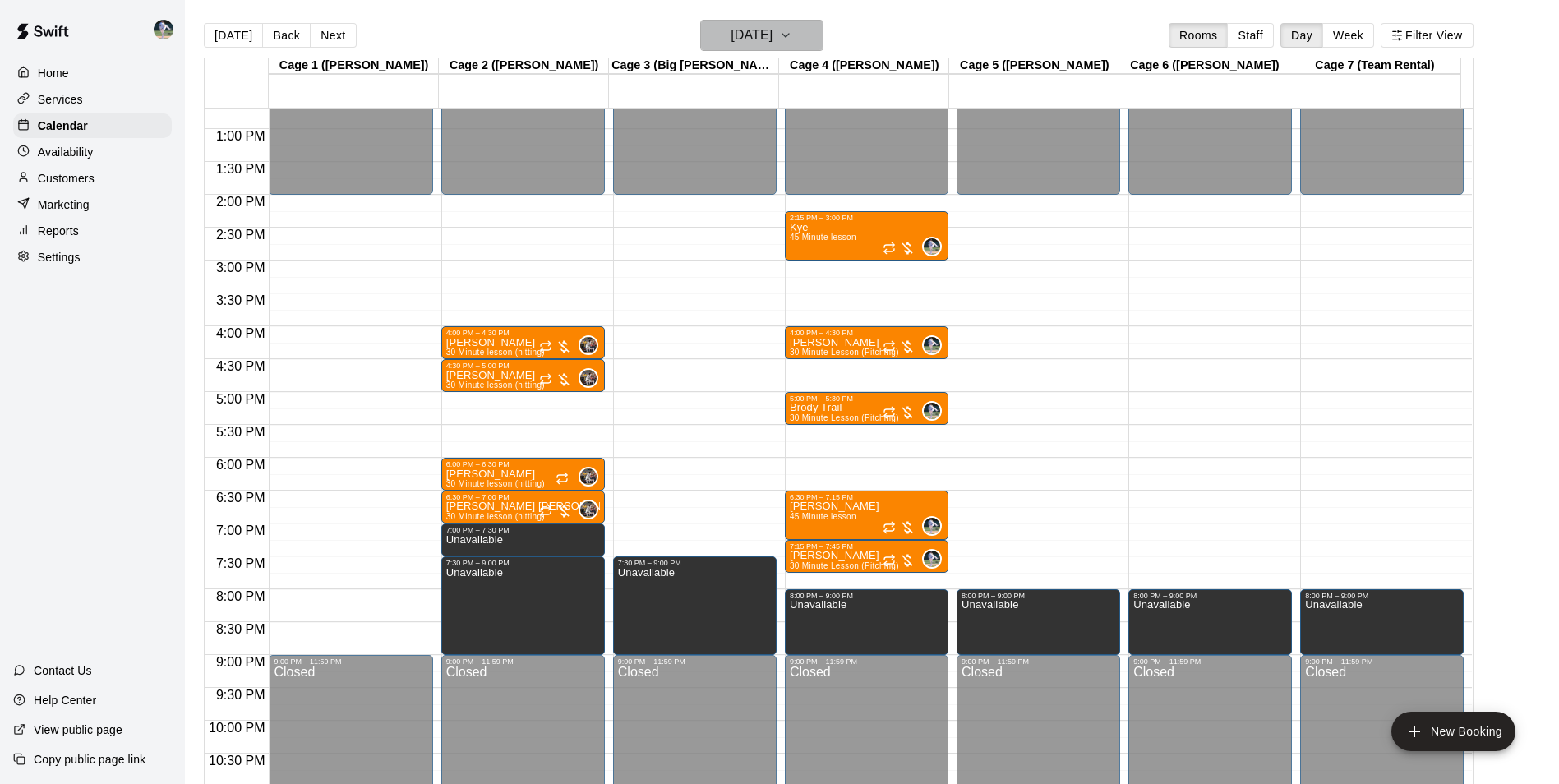
click at [800, 39] on button "[DATE]" at bounding box center [761, 35] width 124 height 31
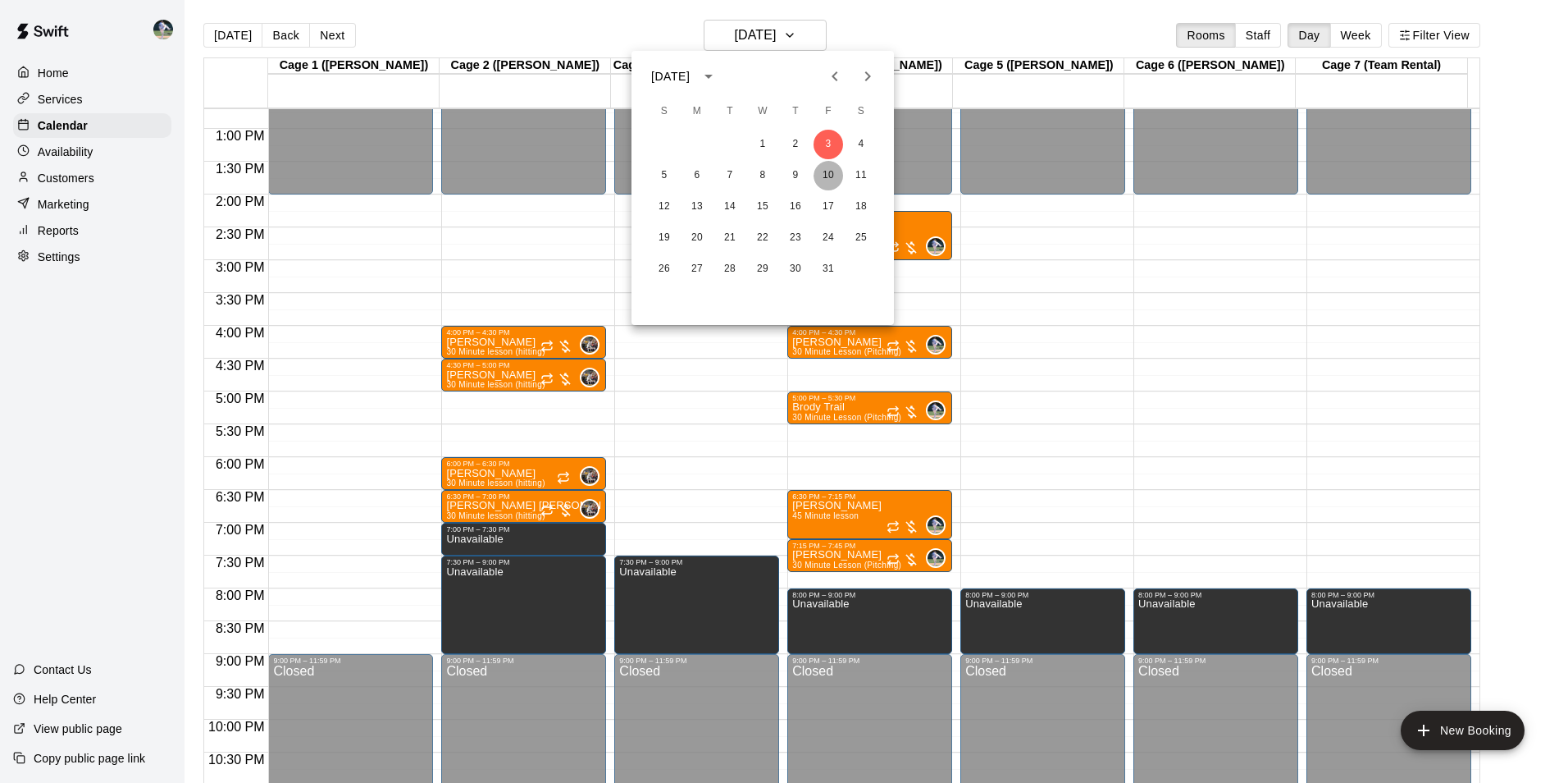
click at [822, 170] on button "10" at bounding box center [828, 175] width 29 height 29
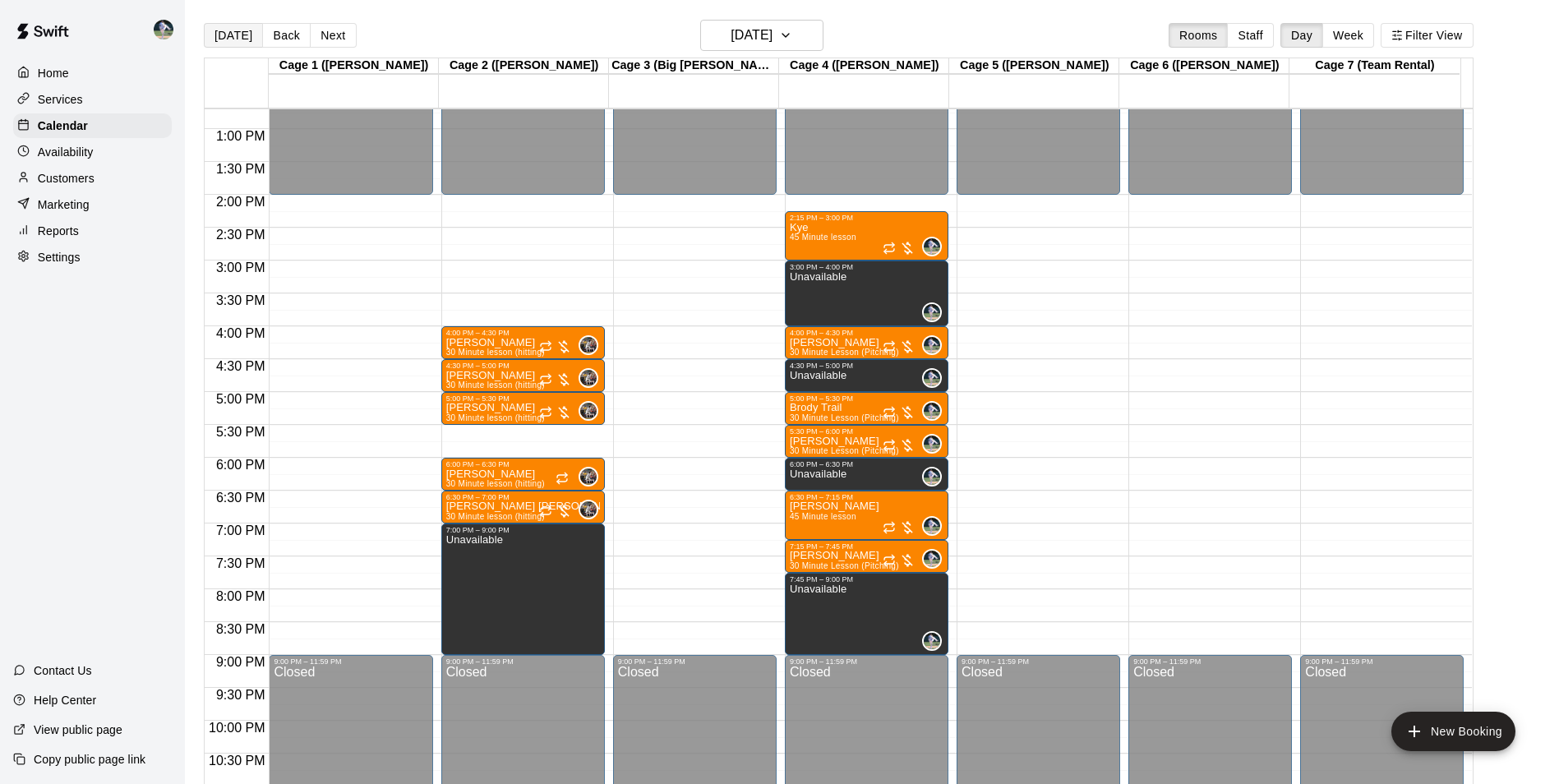
click at [225, 36] on button "[DATE]" at bounding box center [233, 36] width 60 height 25
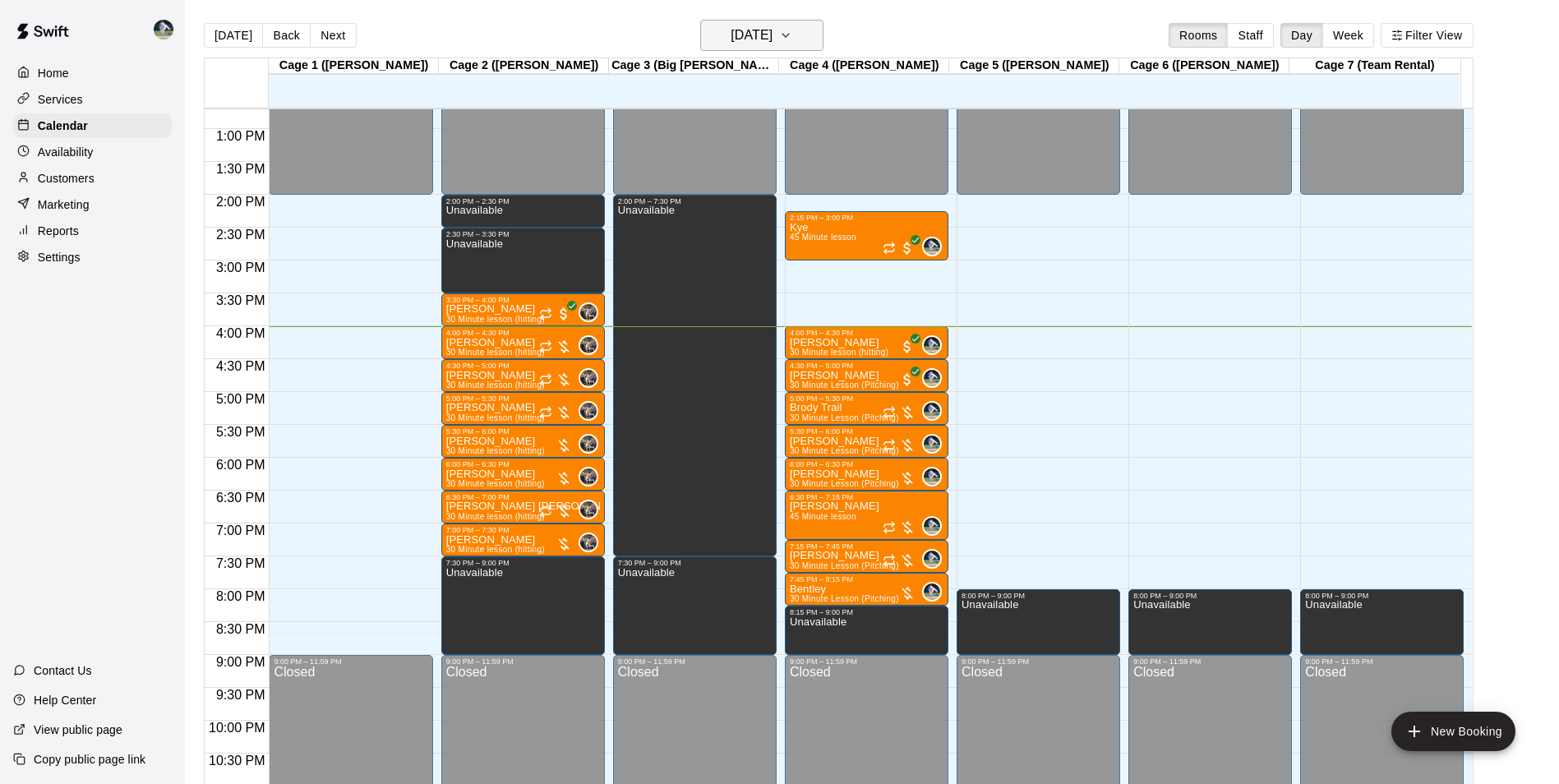
click at [731, 29] on h6 "[DATE]" at bounding box center [751, 36] width 42 height 23
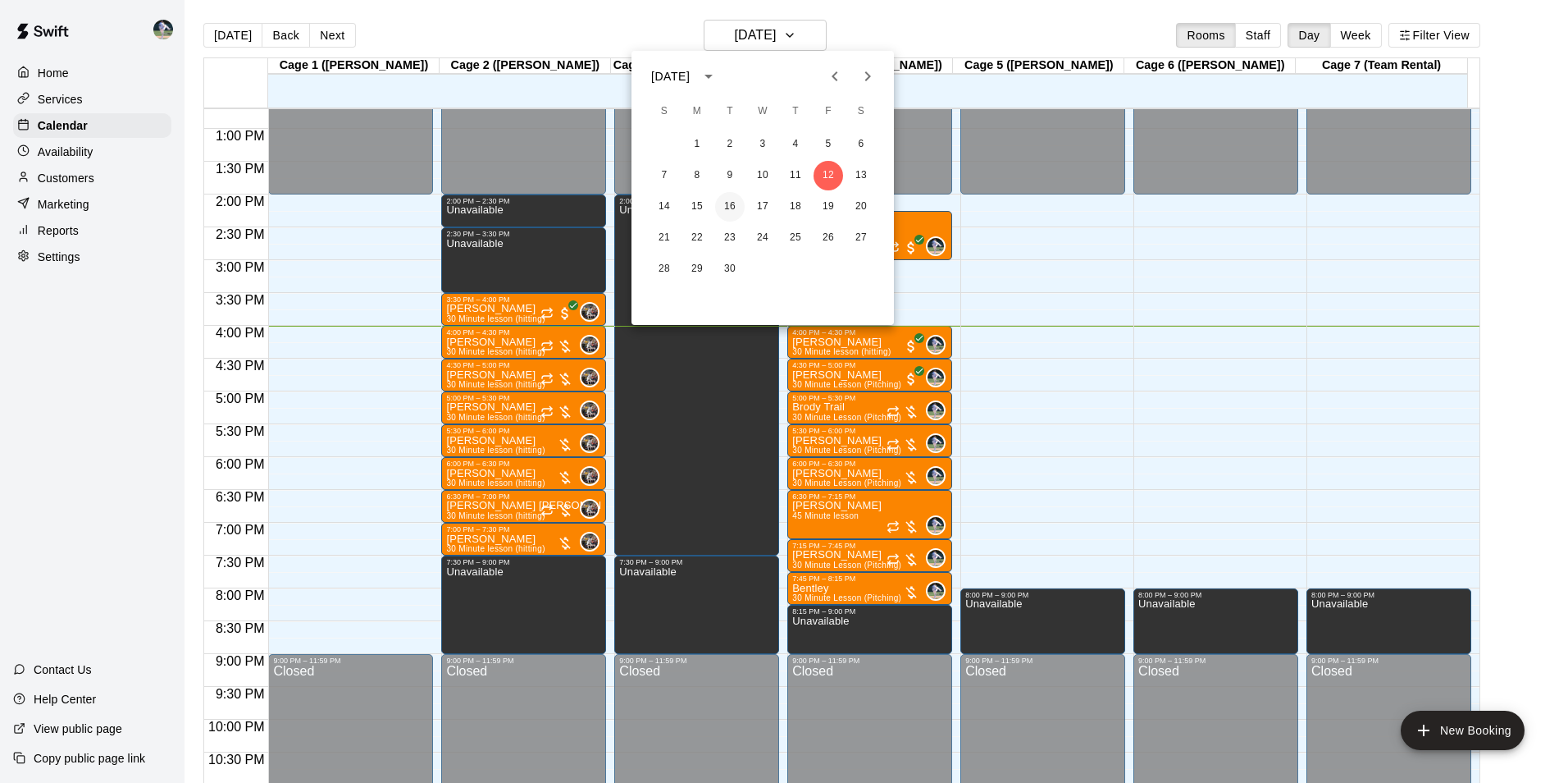
click at [729, 203] on button "16" at bounding box center [729, 206] width 29 height 29
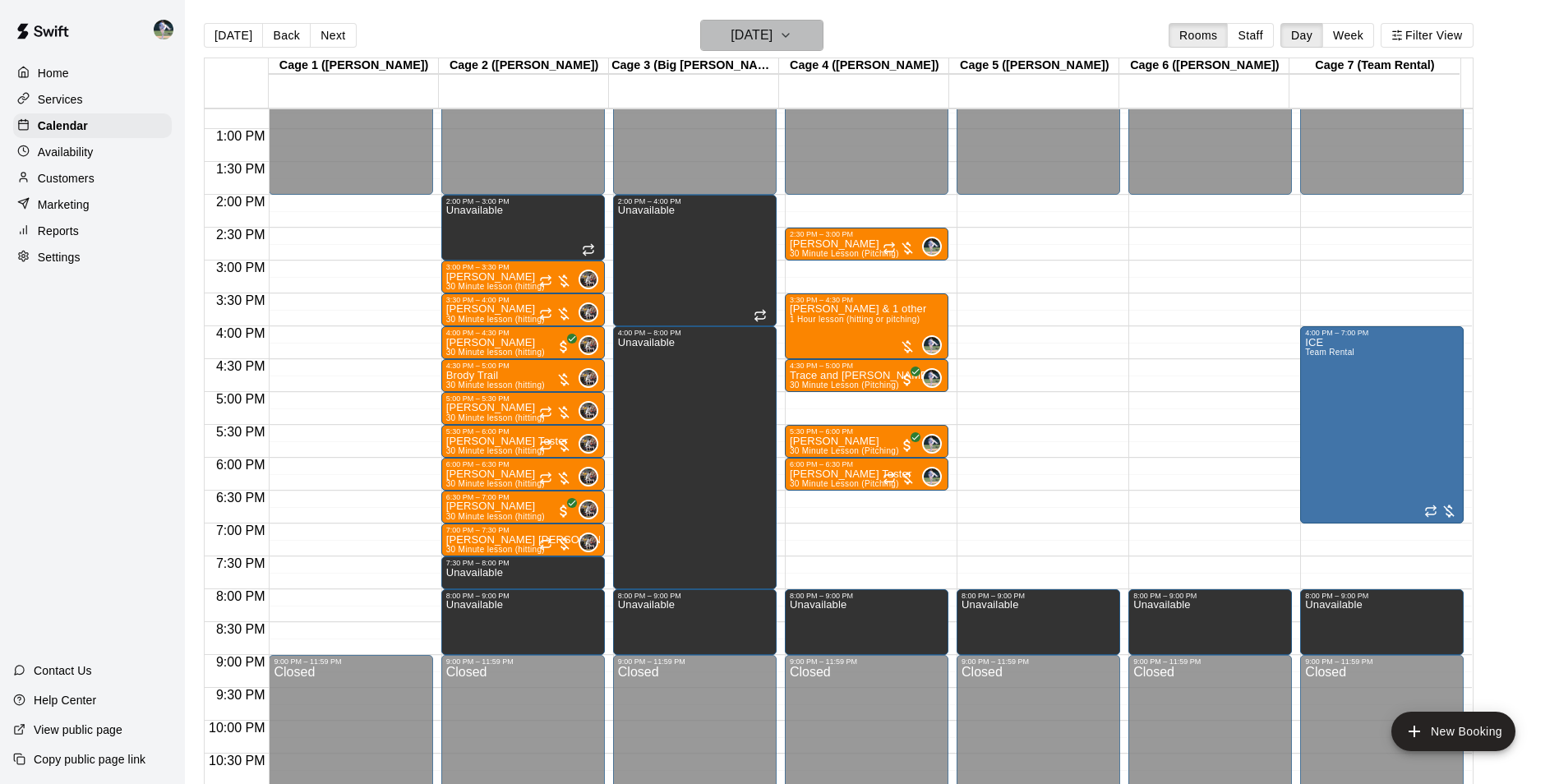
click at [740, 37] on h6 "[DATE]" at bounding box center [751, 36] width 42 height 23
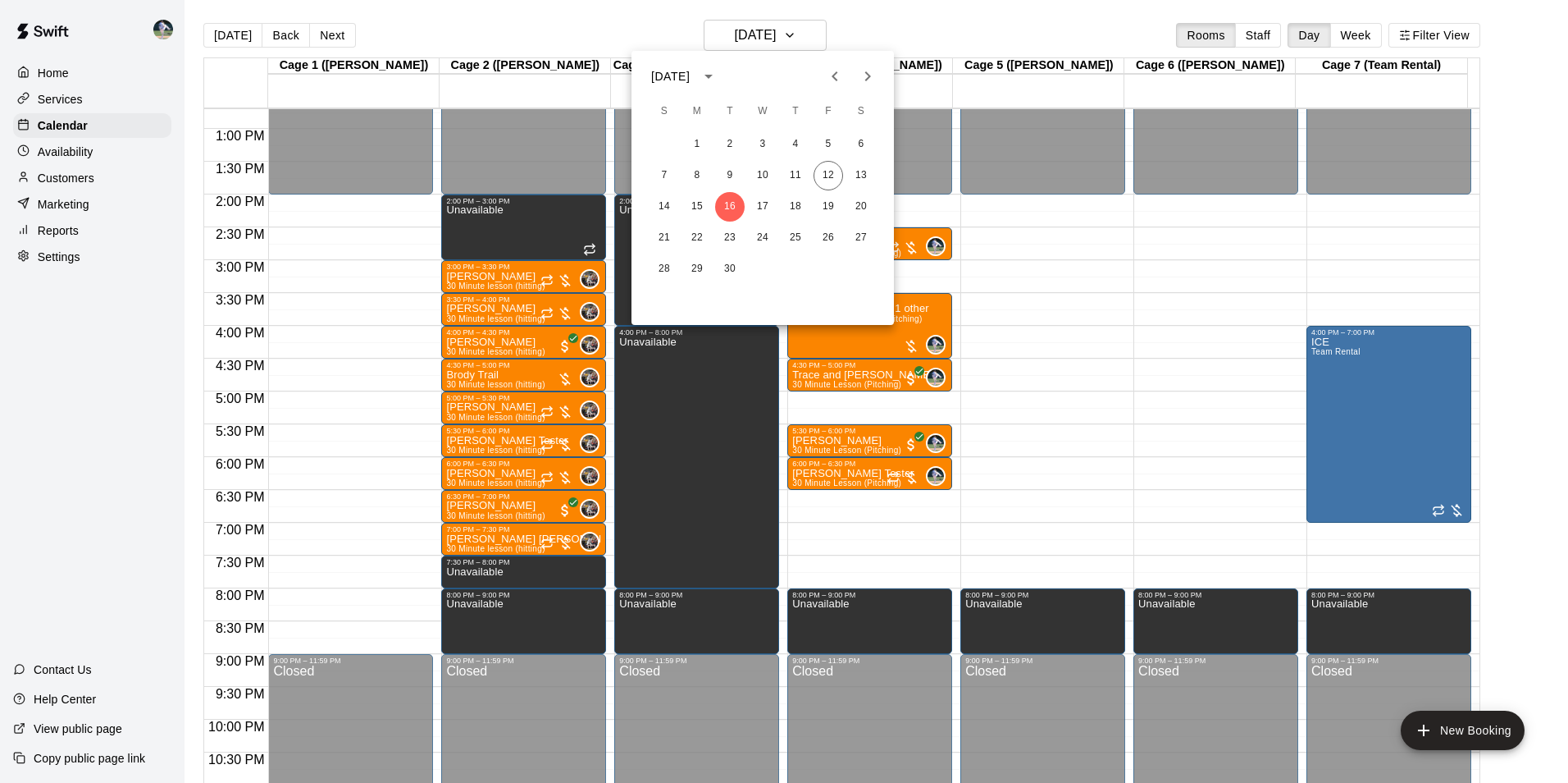
click at [863, 75] on icon "Next month" at bounding box center [868, 76] width 20 height 20
click at [726, 203] on button "14" at bounding box center [729, 206] width 29 height 29
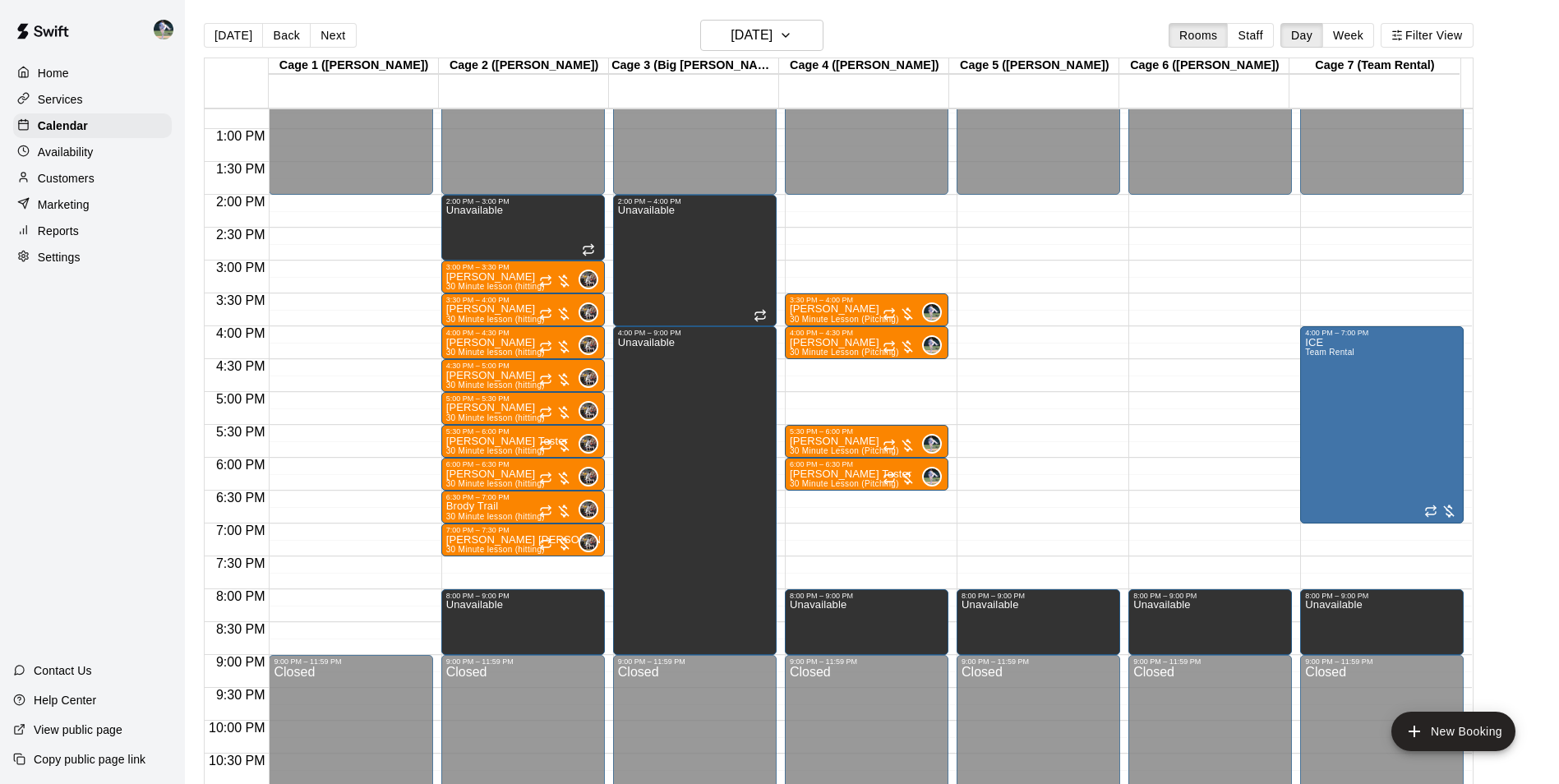
click at [527, 563] on div "12:00 AM – 2:00 PM Closed 2:00 PM – 3:00 PM Unavailable 3:00 PM – 3:30 PM Wiley…" at bounding box center [523, 63] width 164 height 1577
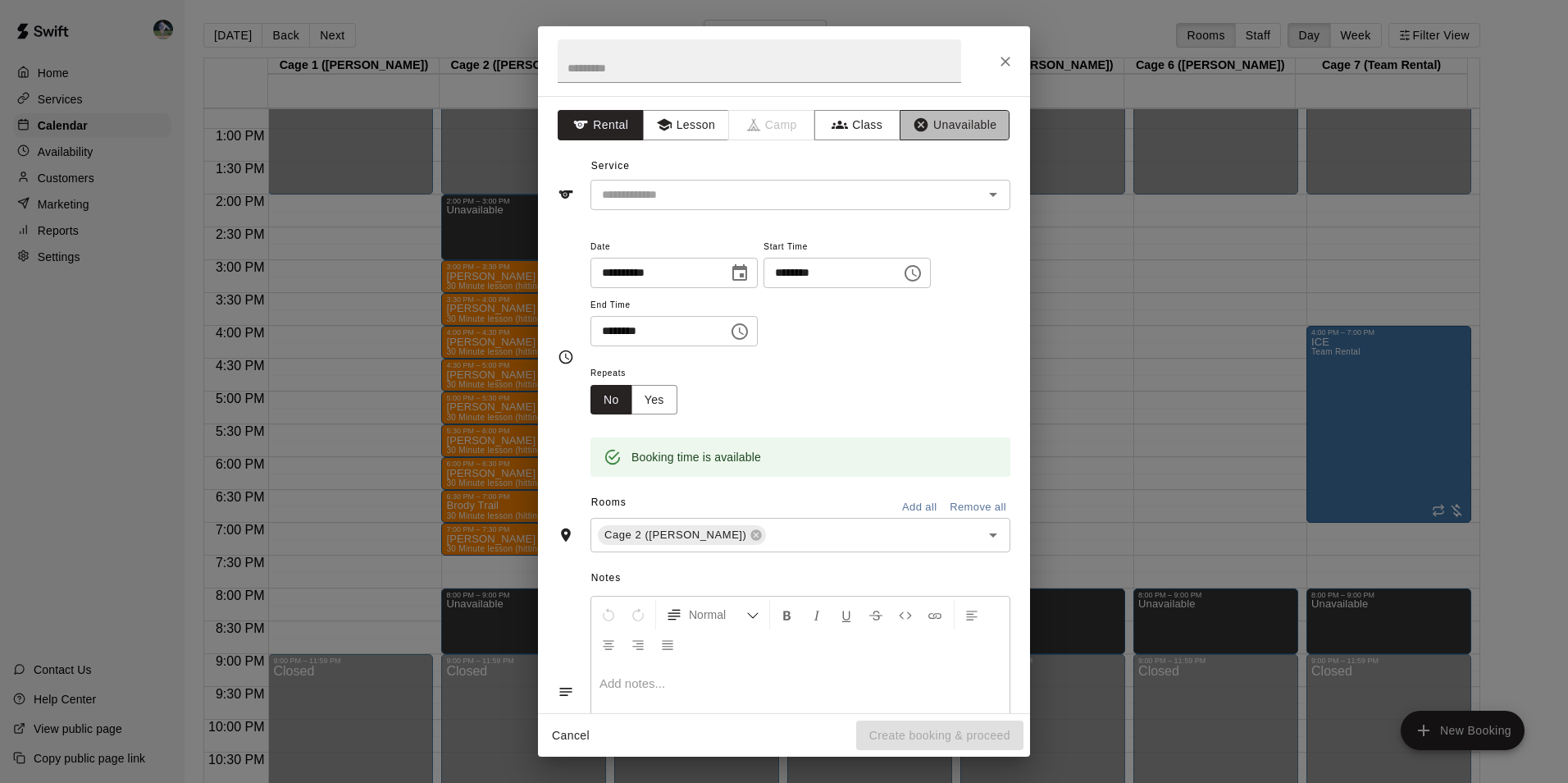
click at [953, 123] on button "Unavailable" at bounding box center [955, 125] width 110 height 30
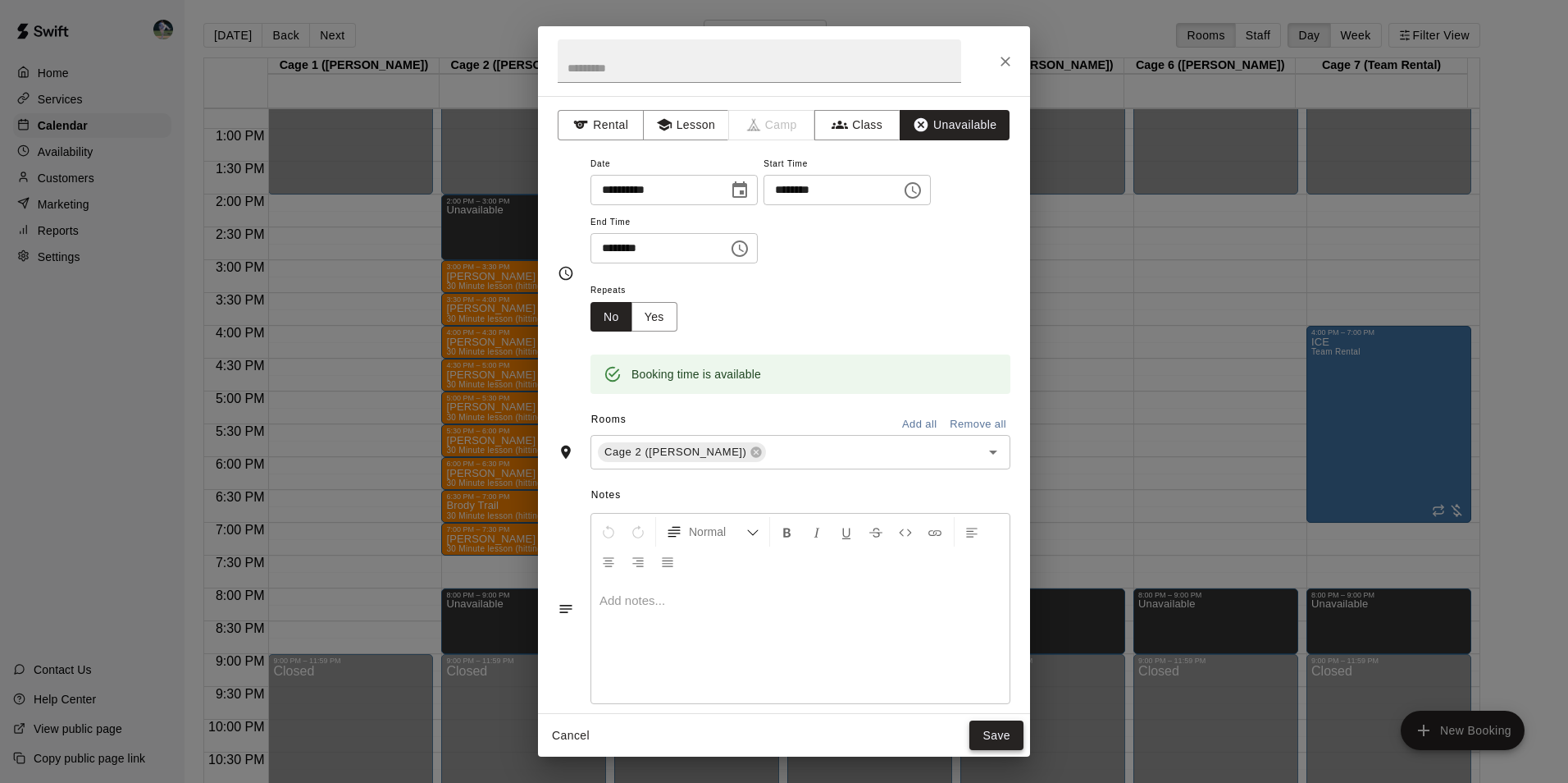
click at [982, 730] on button "Save" at bounding box center [996, 735] width 54 height 30
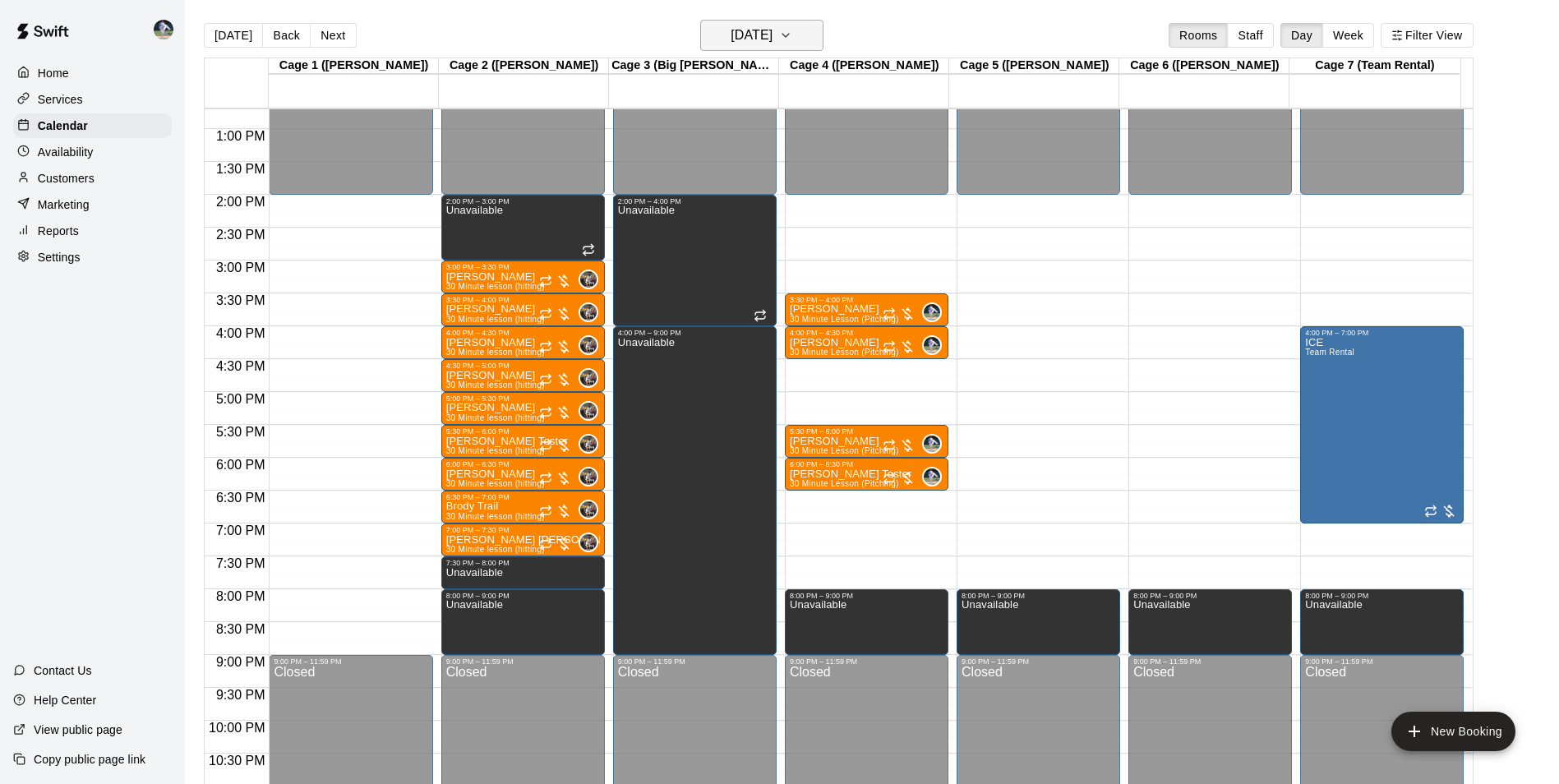
click at [734, 30] on h6 "Tuesday Oct 14" at bounding box center [751, 36] width 42 height 23
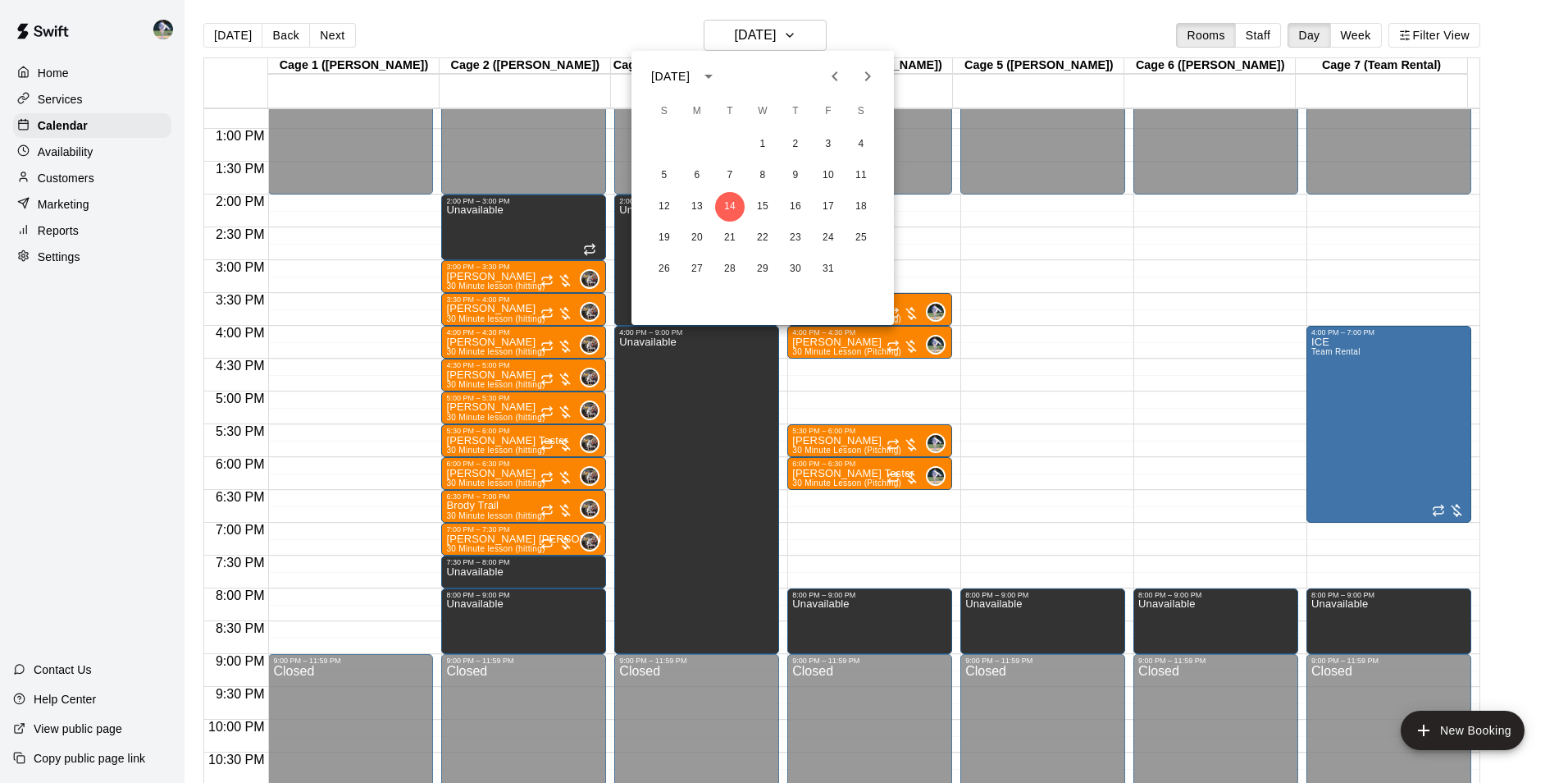
click at [415, 17] on div at bounding box center [784, 392] width 1568 height 783
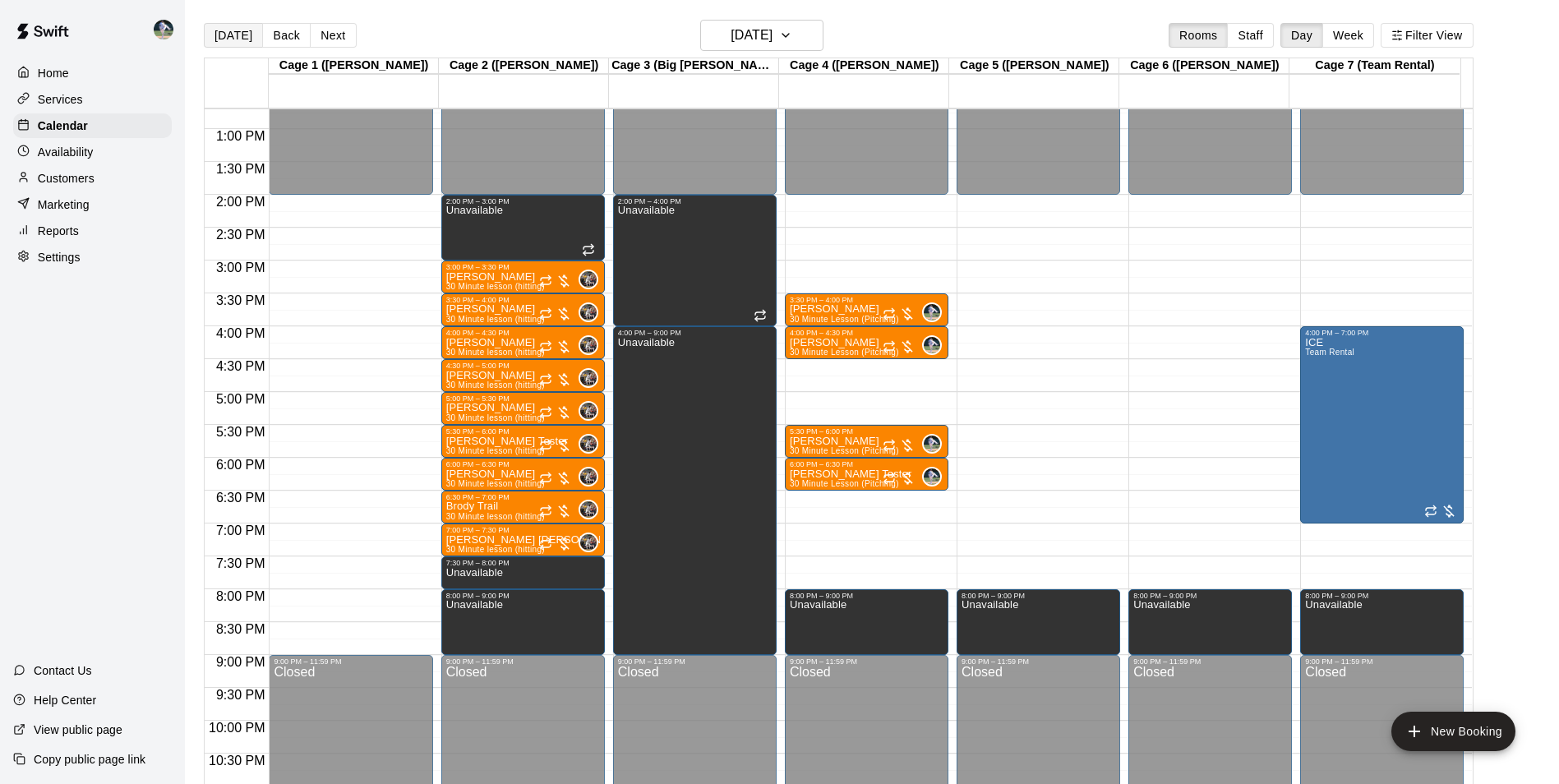
click at [247, 32] on button "[DATE]" at bounding box center [233, 36] width 60 height 25
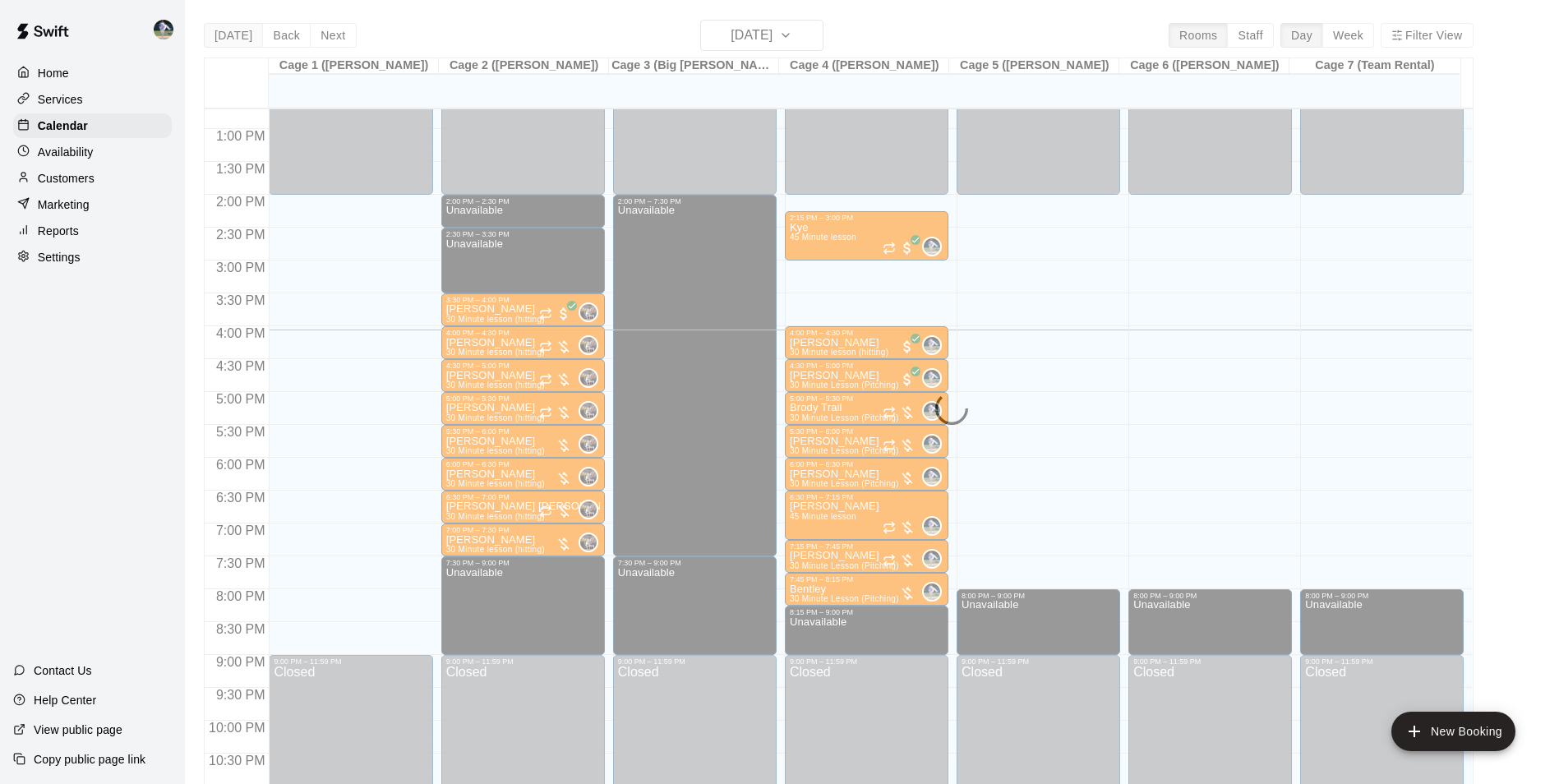
click at [247, 32] on div "[DATE] Back [DATE][DATE] Rooms Staff Day Week Filter View Cage 1 ([PERSON_NAME]…" at bounding box center [839, 412] width 1270 height 784
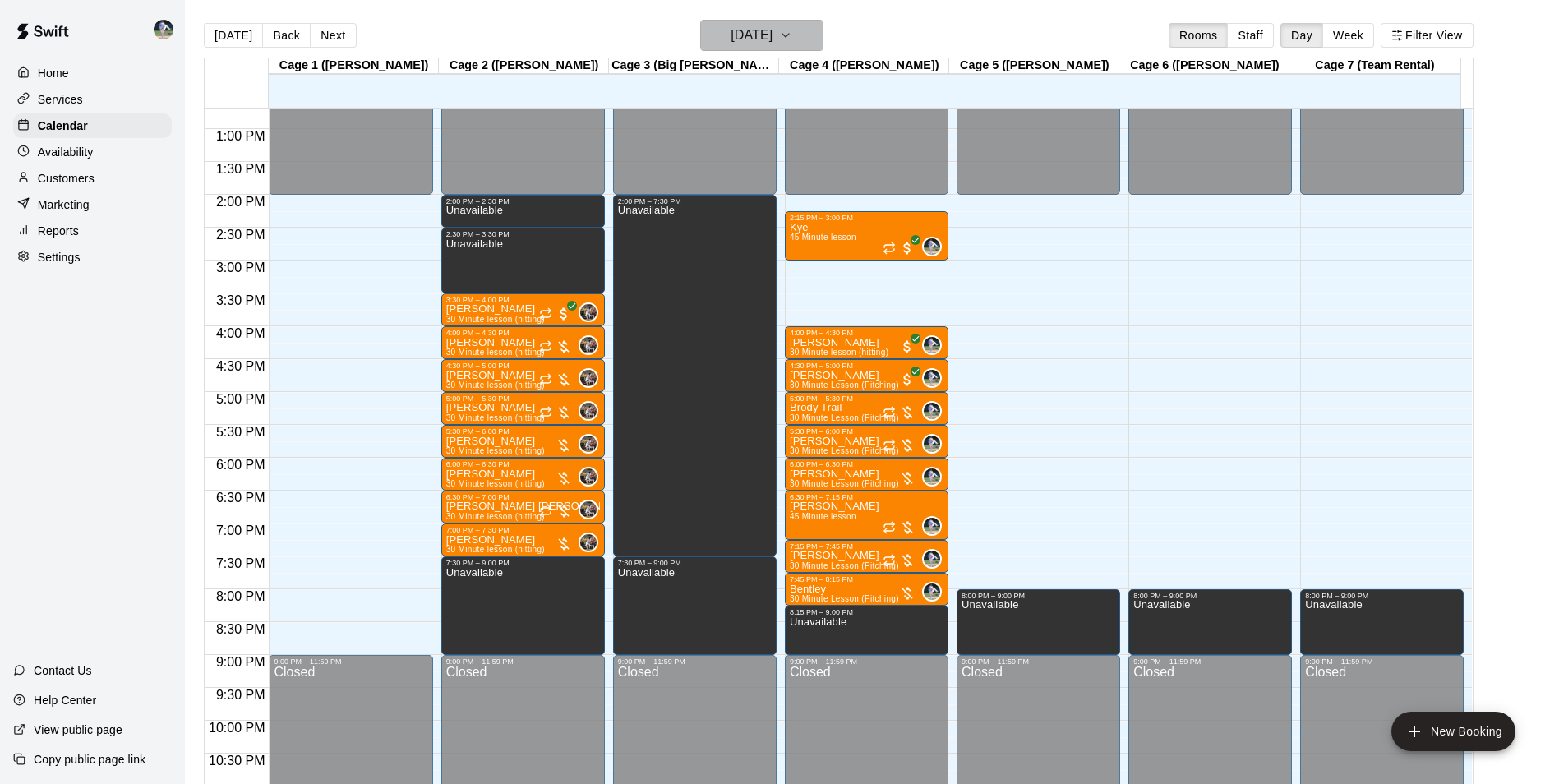
click at [751, 41] on h6 "[DATE]" at bounding box center [751, 36] width 42 height 23
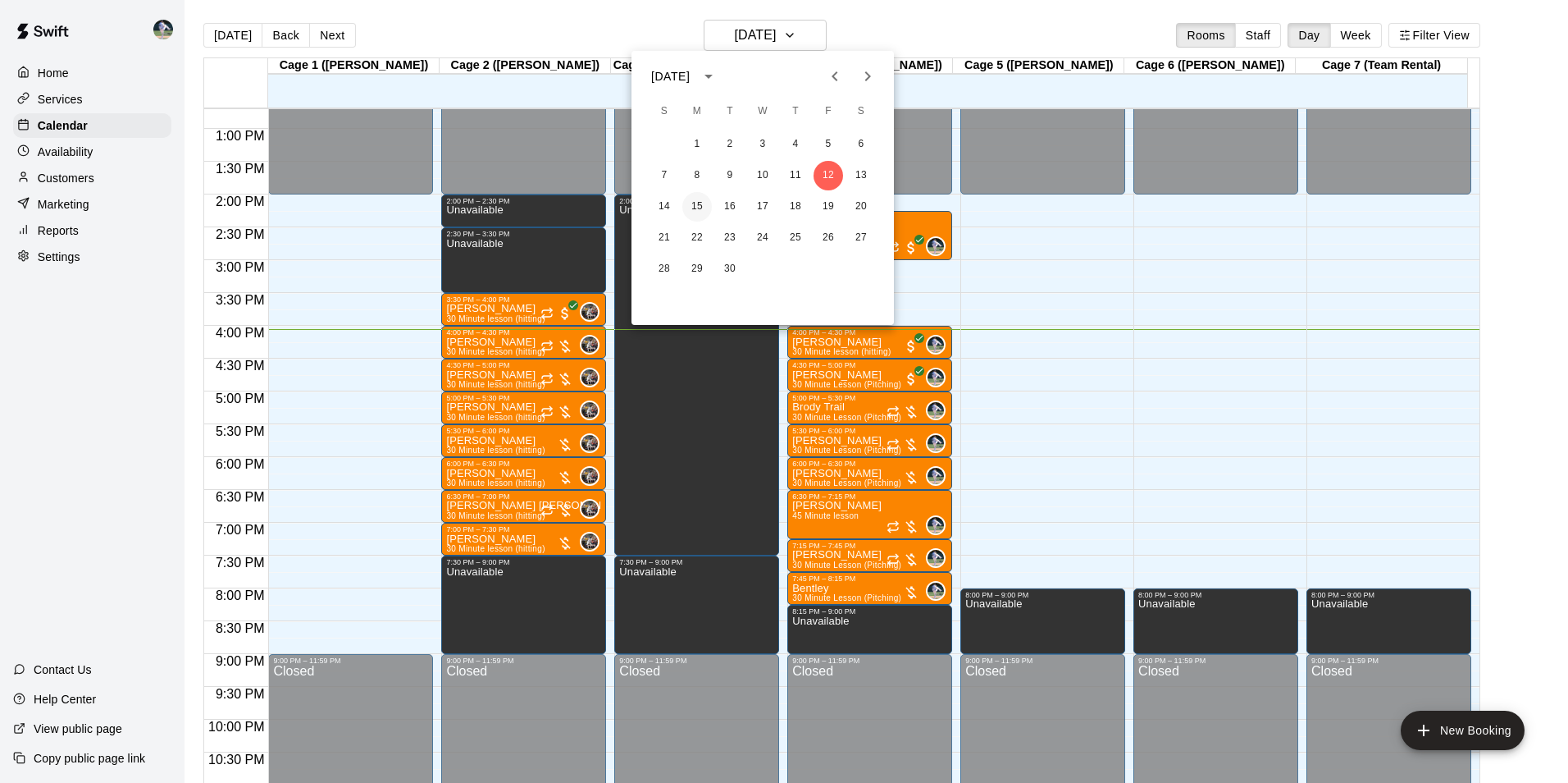
click at [697, 203] on button "15" at bounding box center [697, 206] width 29 height 29
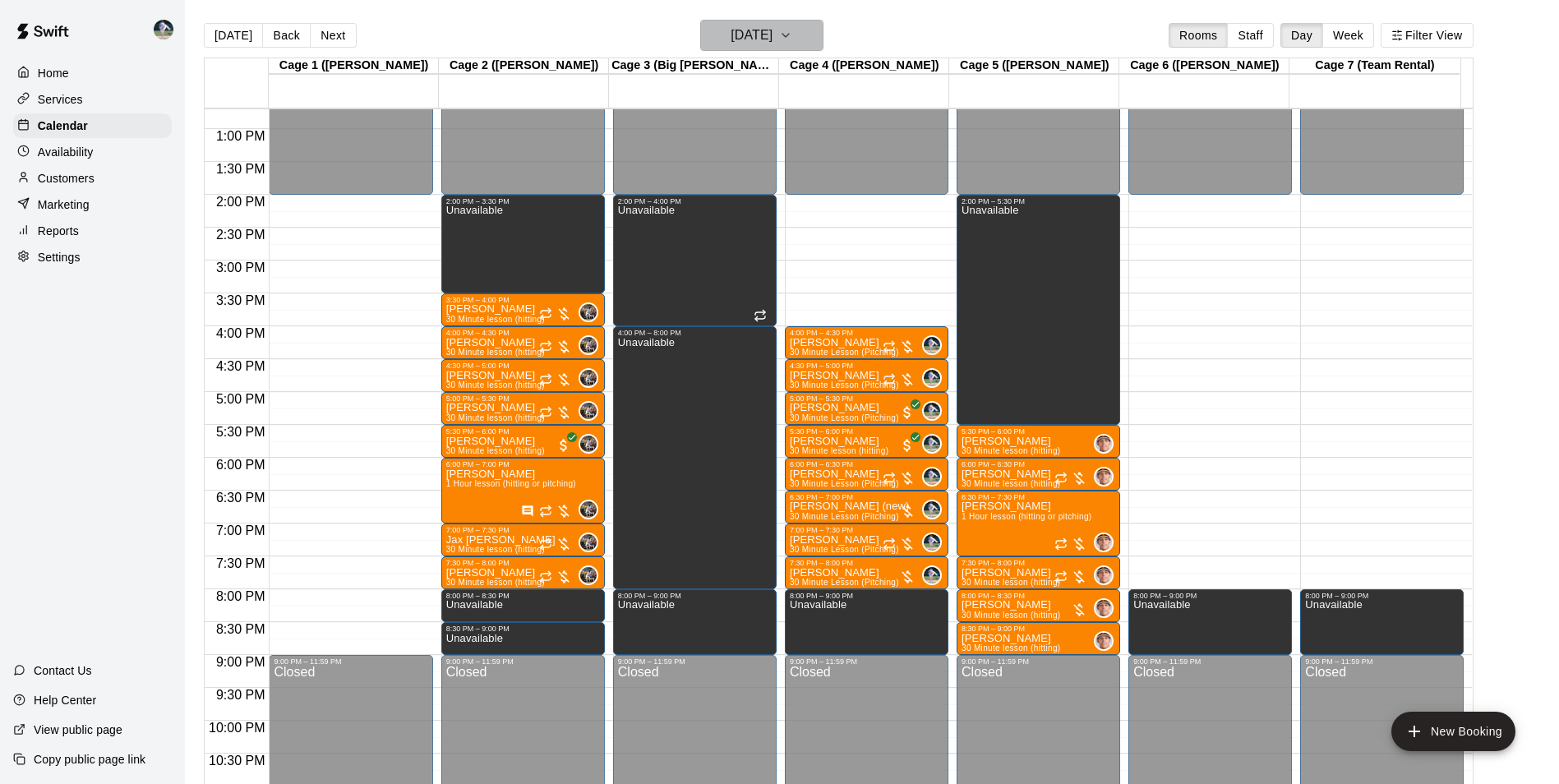
click at [743, 36] on h6 "[DATE]" at bounding box center [751, 36] width 42 height 23
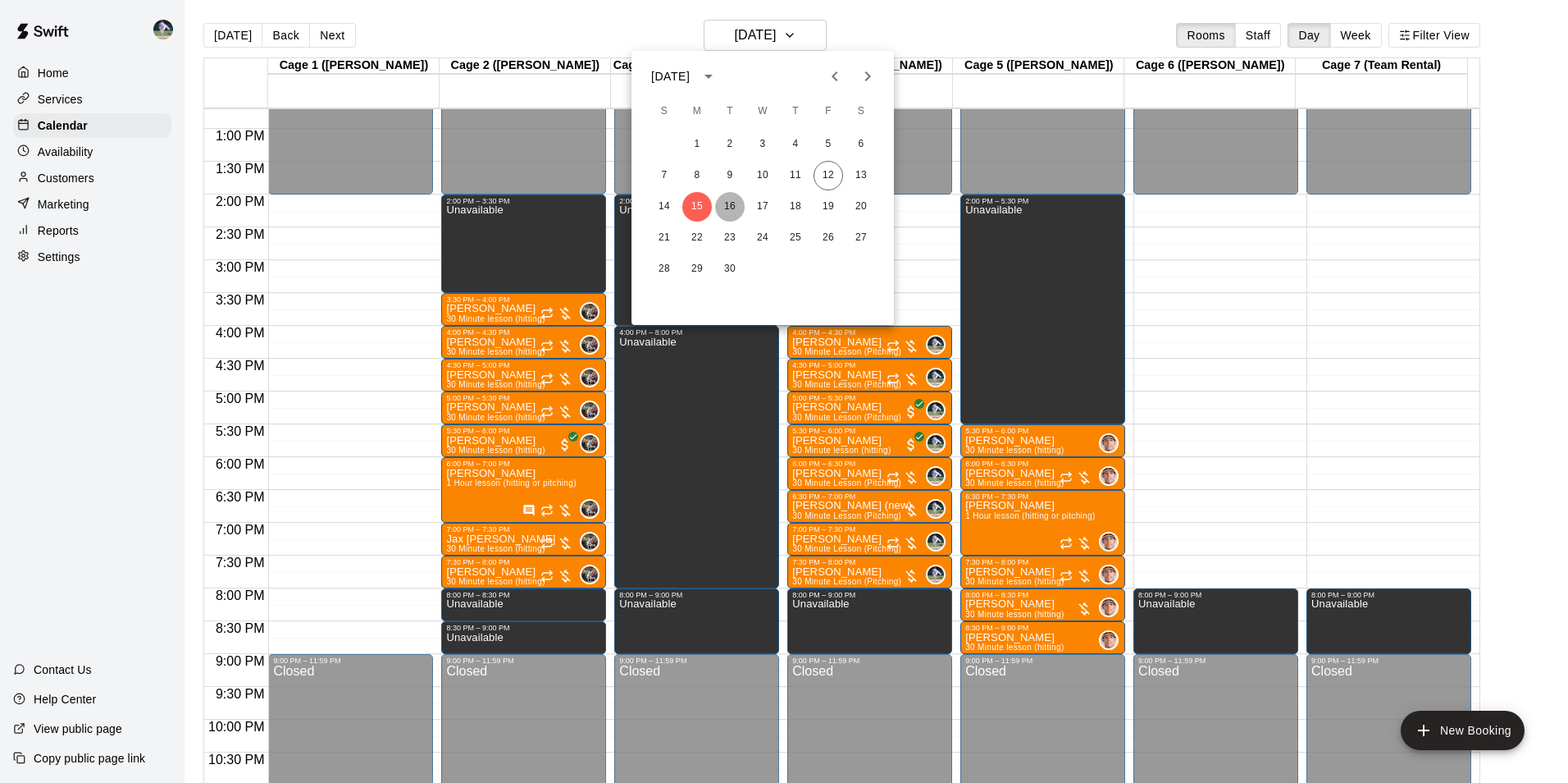
click at [731, 207] on button "16" at bounding box center [729, 206] width 29 height 29
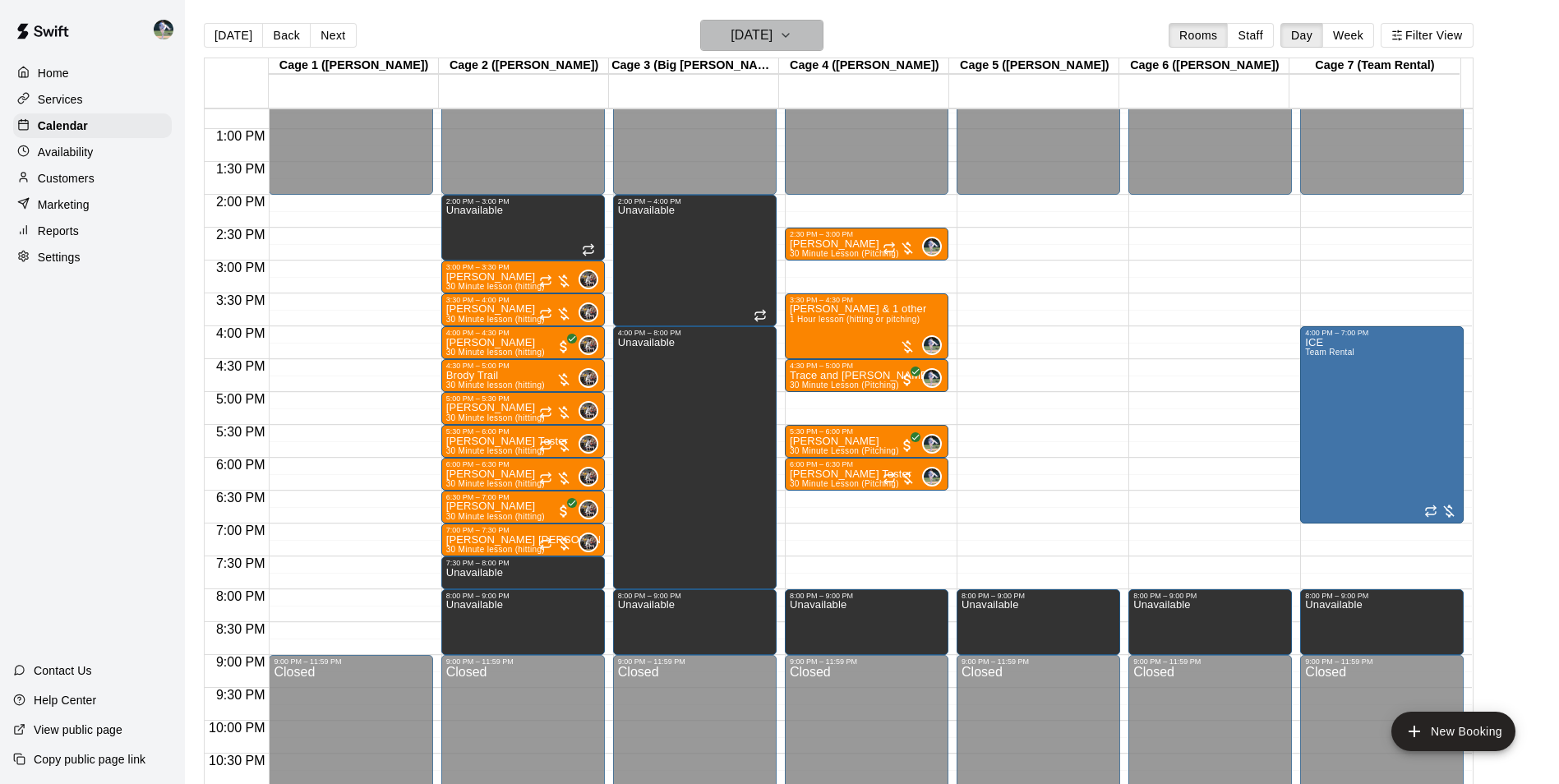
click at [759, 38] on h6 "[DATE]" at bounding box center [751, 36] width 42 height 23
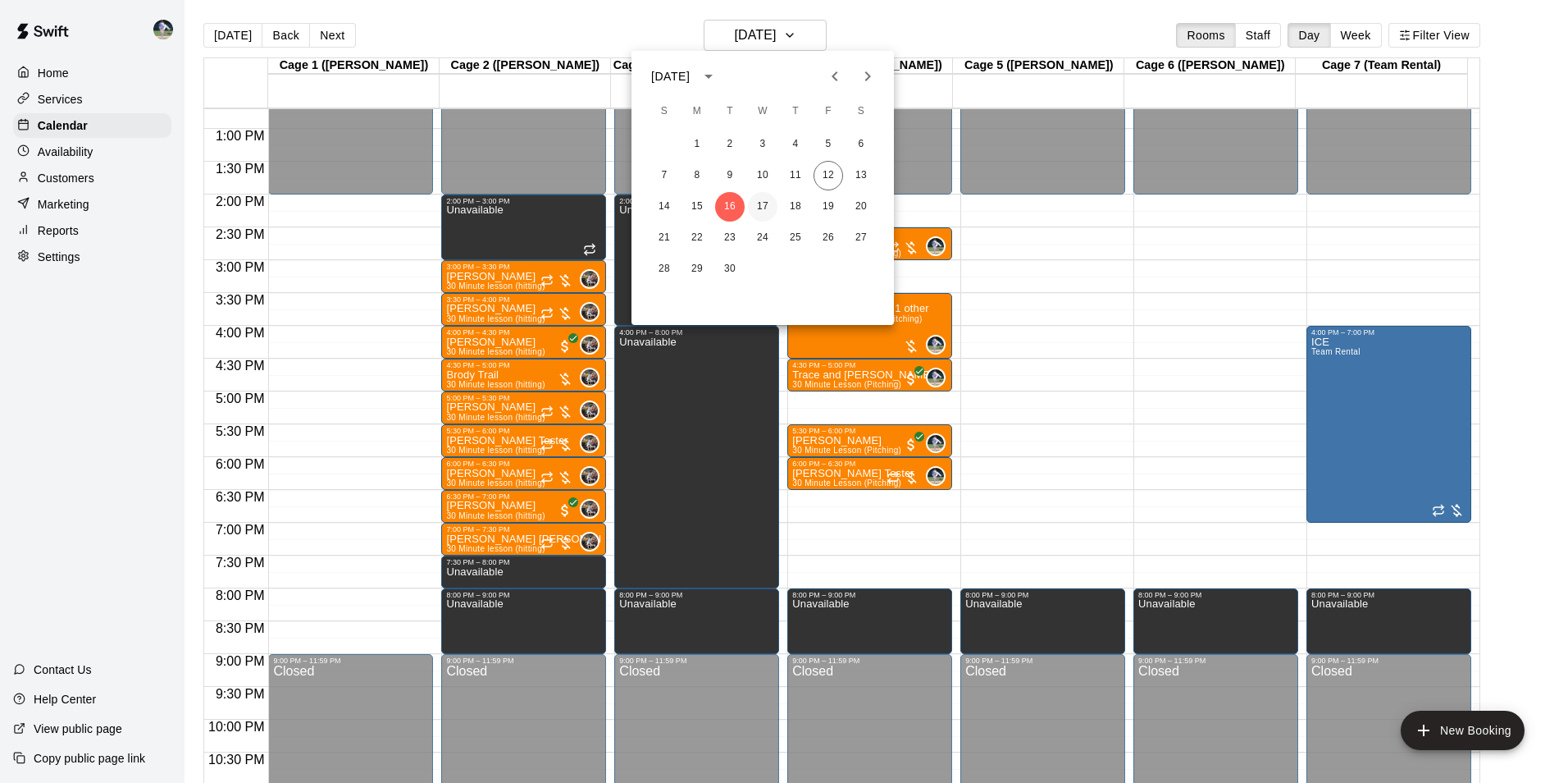
click at [760, 201] on button "17" at bounding box center [762, 206] width 29 height 29
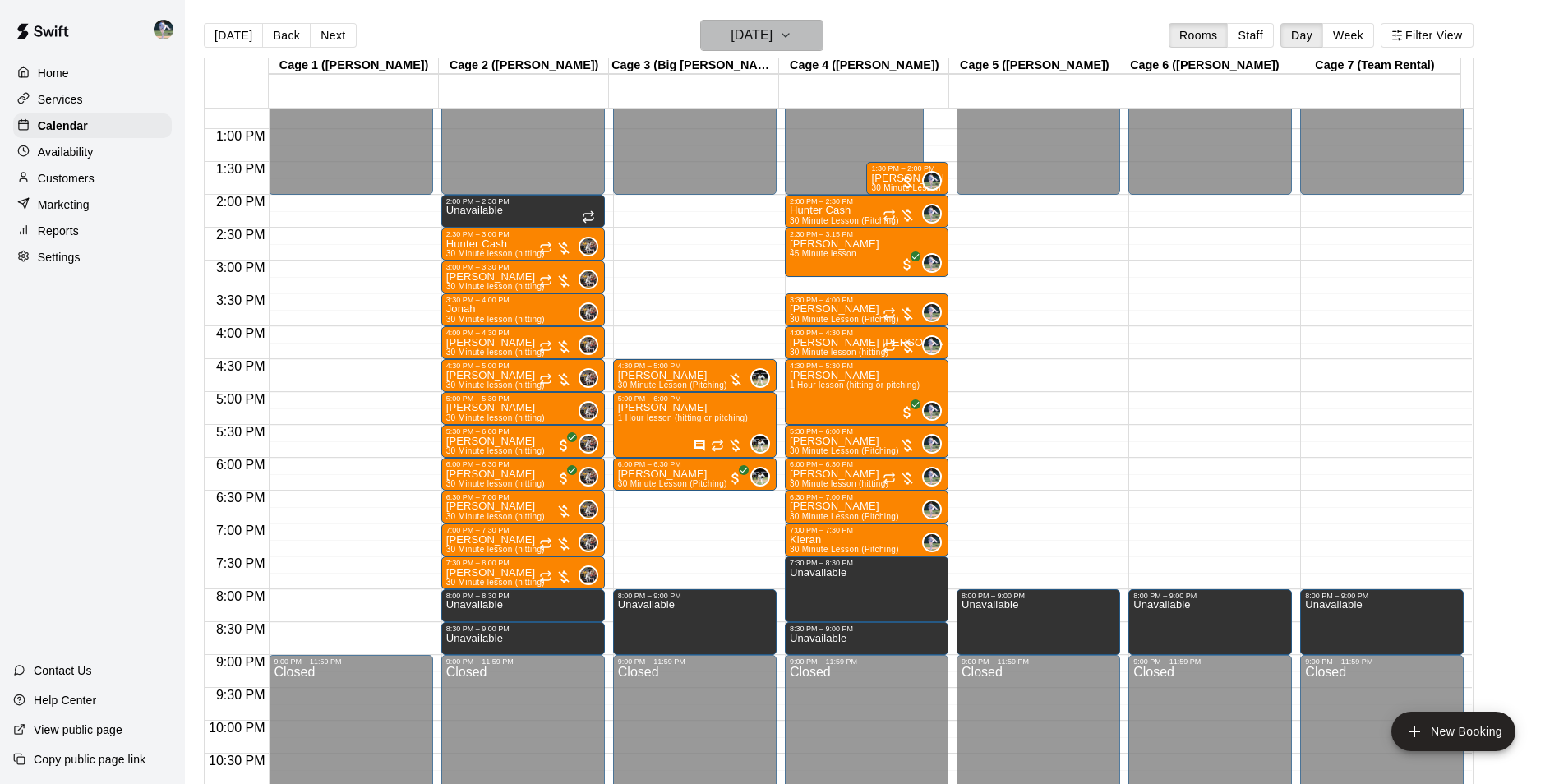
click at [746, 31] on h6 "[DATE]" at bounding box center [751, 36] width 42 height 23
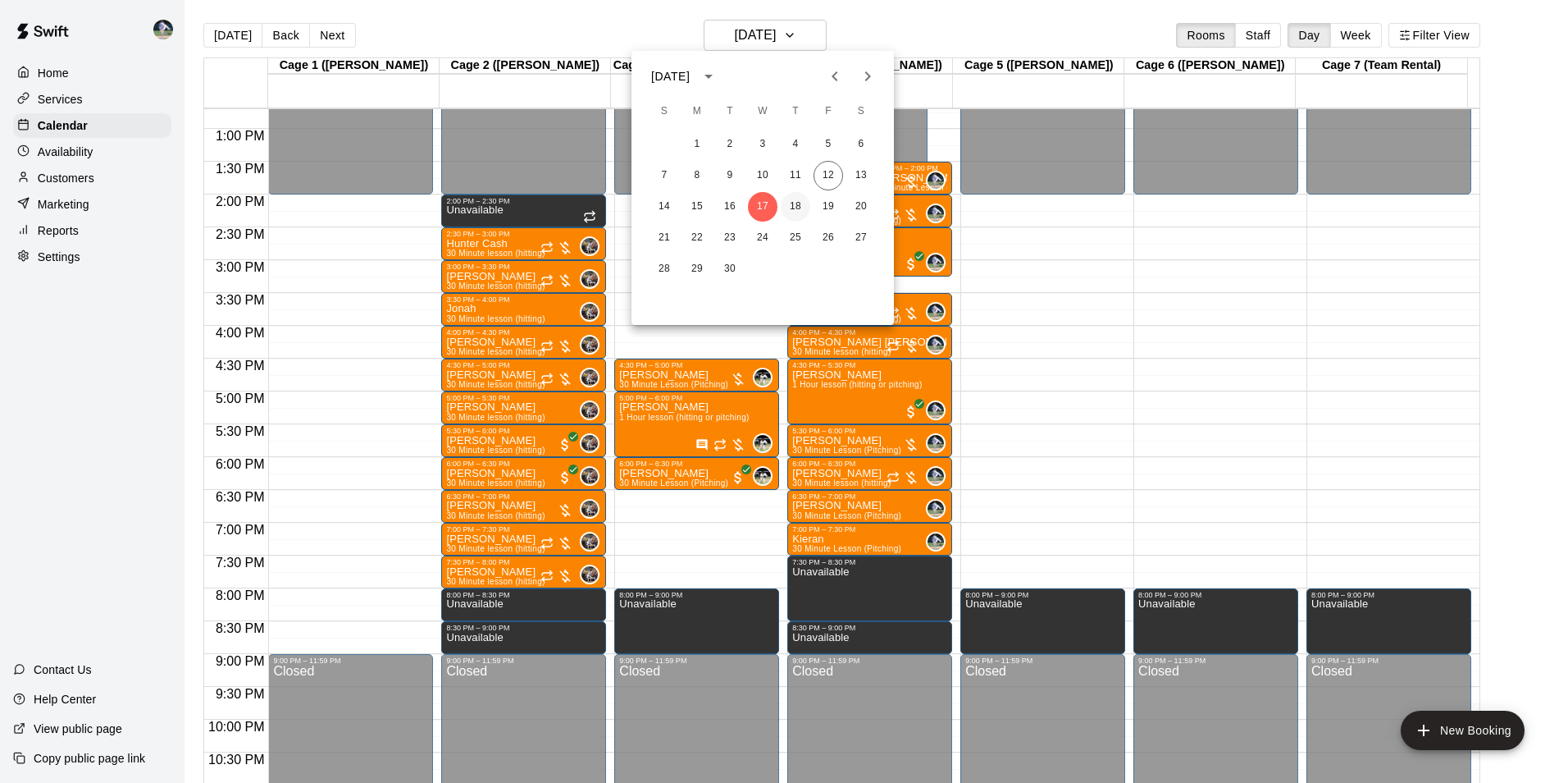
click at [795, 199] on button "18" at bounding box center [795, 206] width 29 height 29
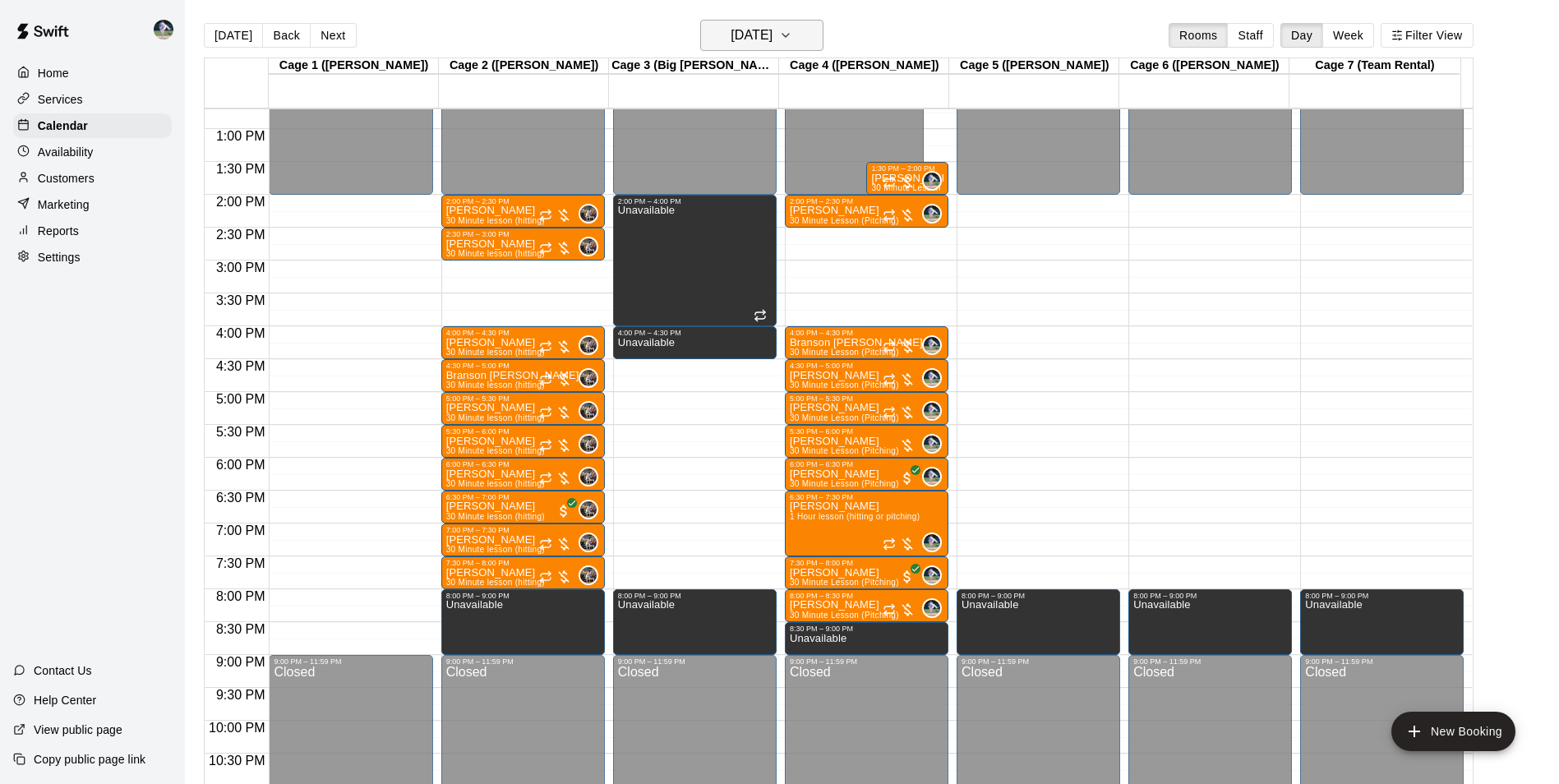
click at [731, 35] on h6 "[DATE]" at bounding box center [751, 36] width 42 height 23
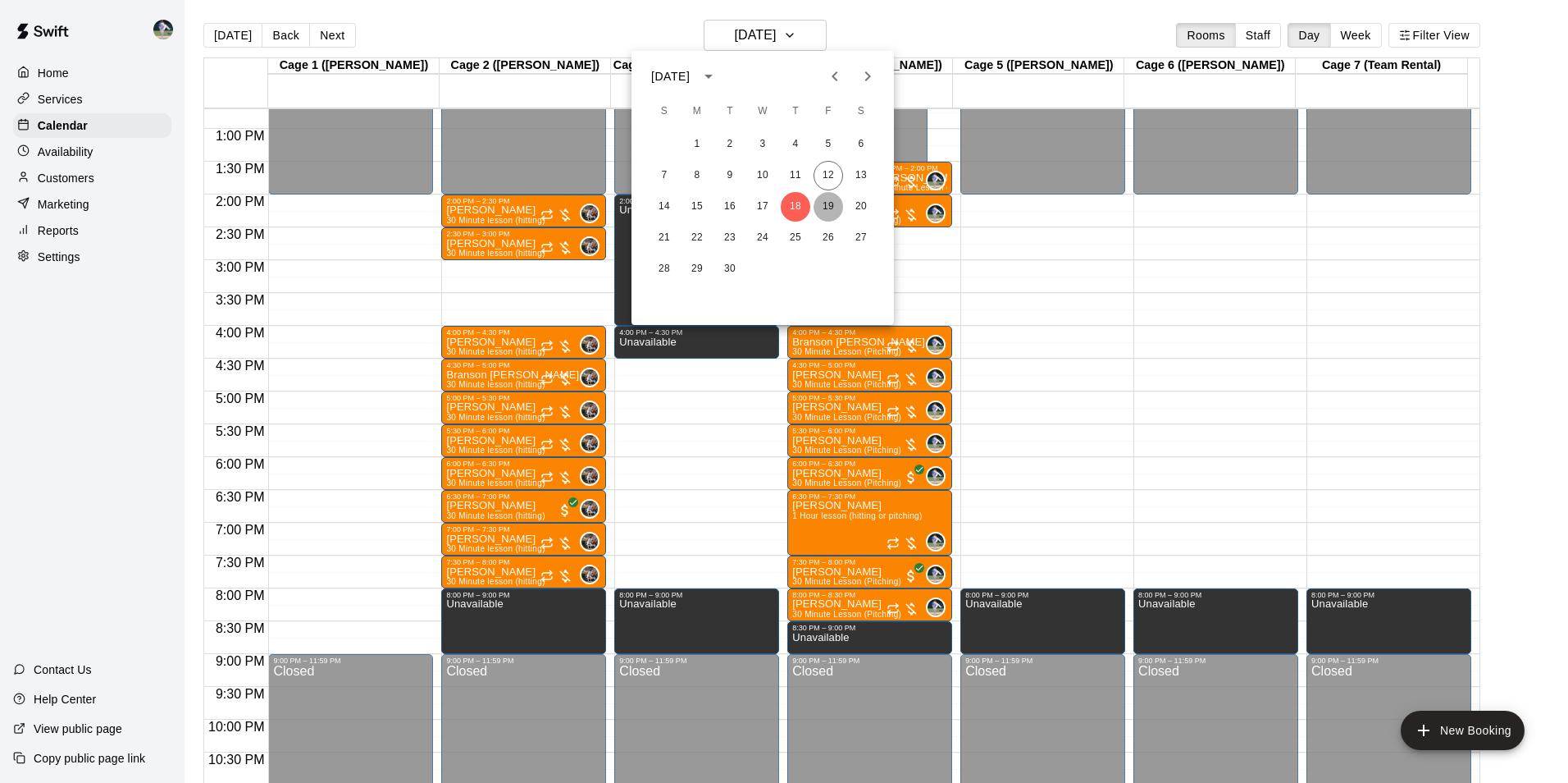
click at [824, 202] on button "19" at bounding box center [828, 206] width 29 height 29
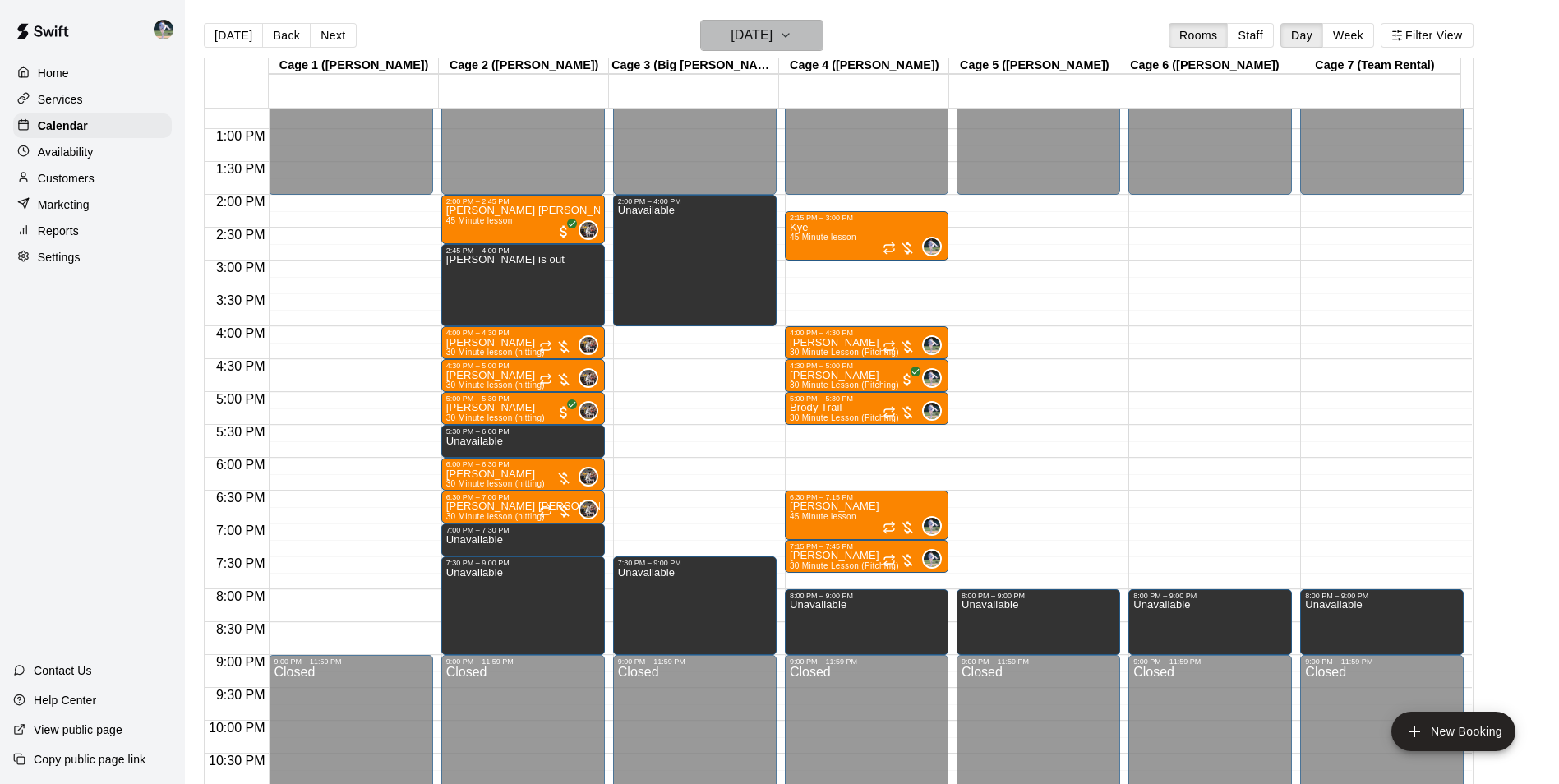
click at [749, 36] on h6 "[DATE]" at bounding box center [751, 36] width 42 height 23
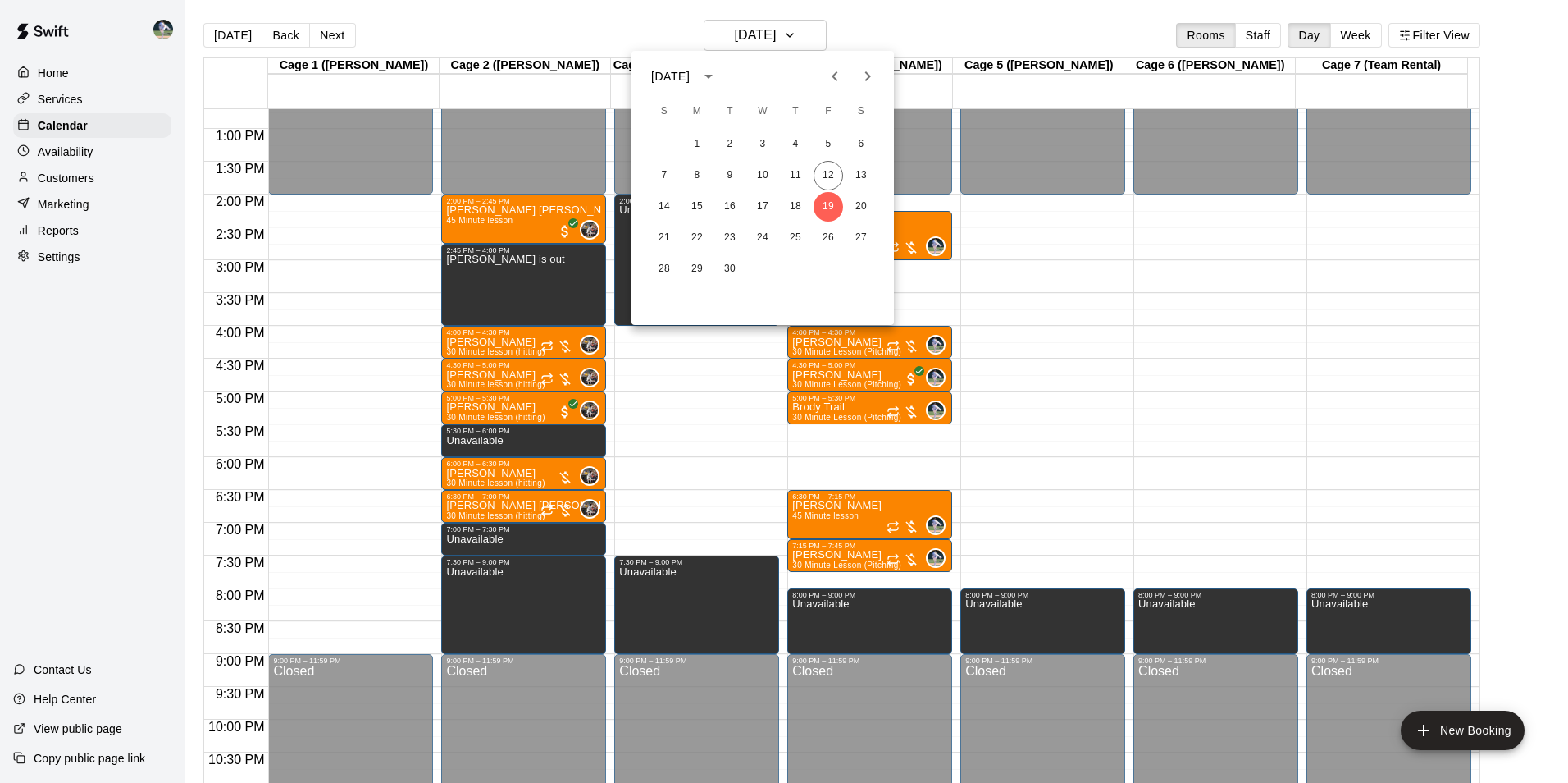
click at [600, 24] on div at bounding box center [784, 392] width 1568 height 783
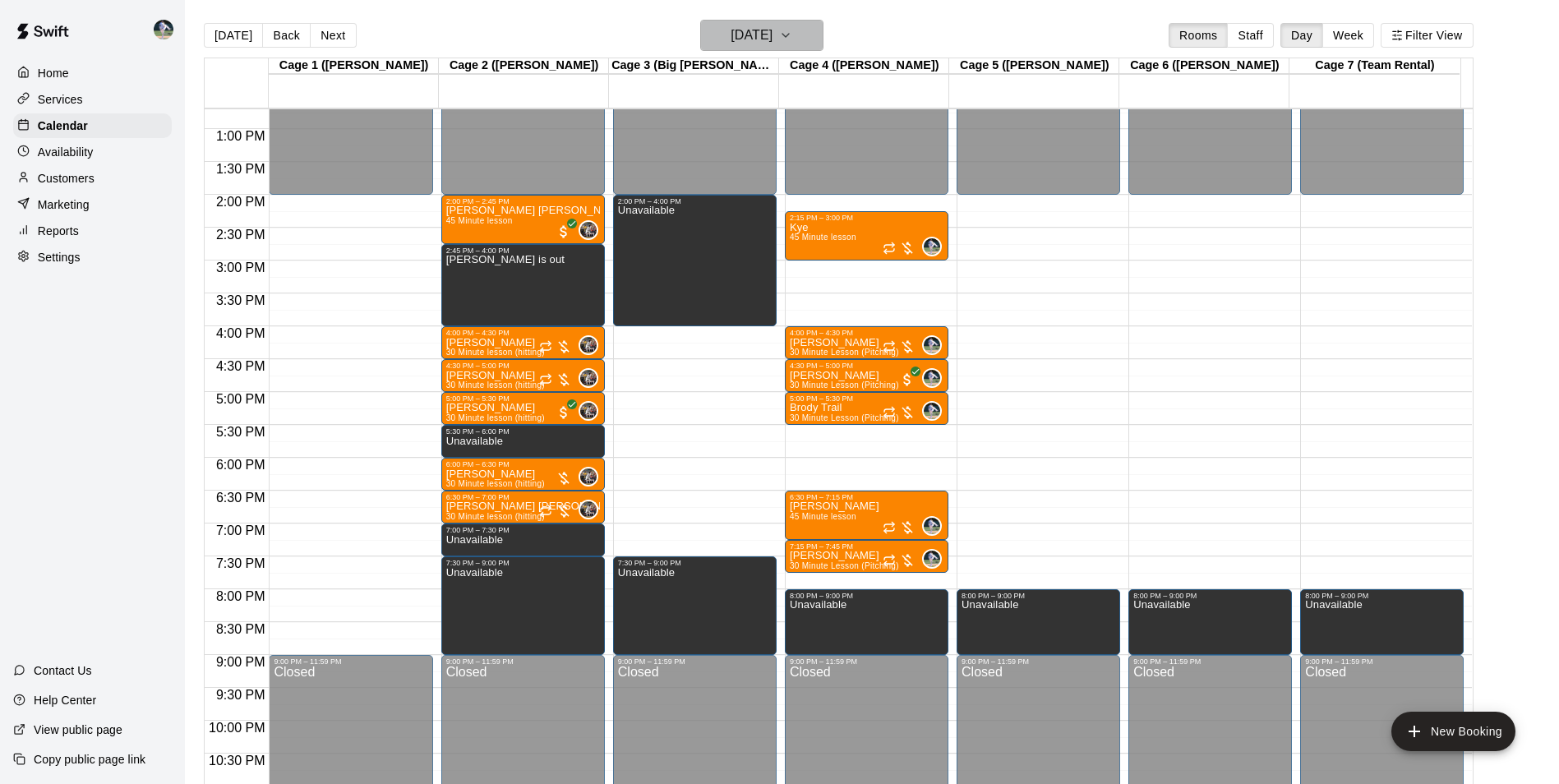
click at [752, 31] on h6 "[DATE]" at bounding box center [751, 36] width 42 height 23
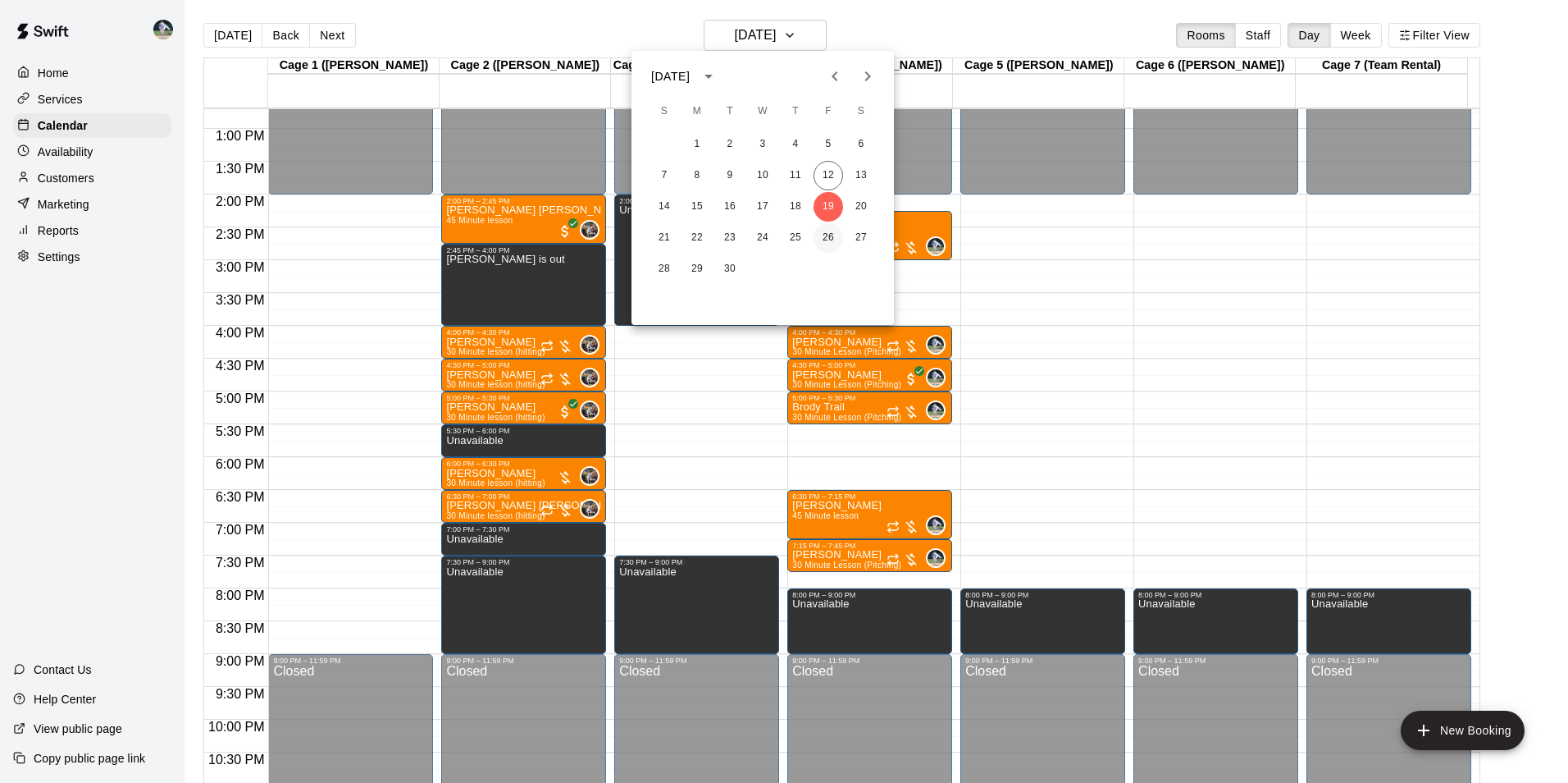
click at [829, 237] on button "26" at bounding box center [828, 237] width 29 height 29
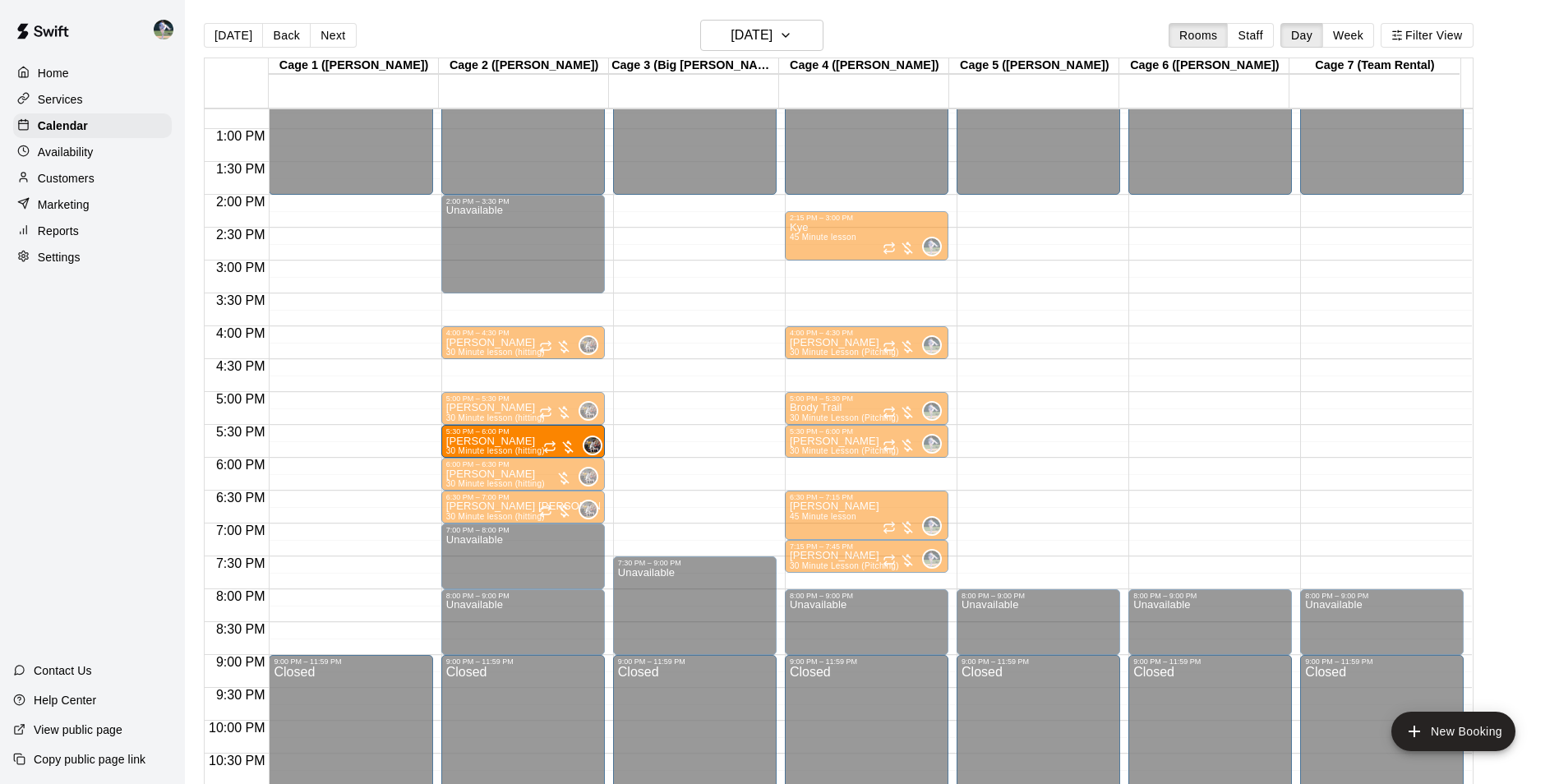
drag, startPoint x: 486, startPoint y: 371, endPoint x: 486, endPoint y: 442, distance: 71.0
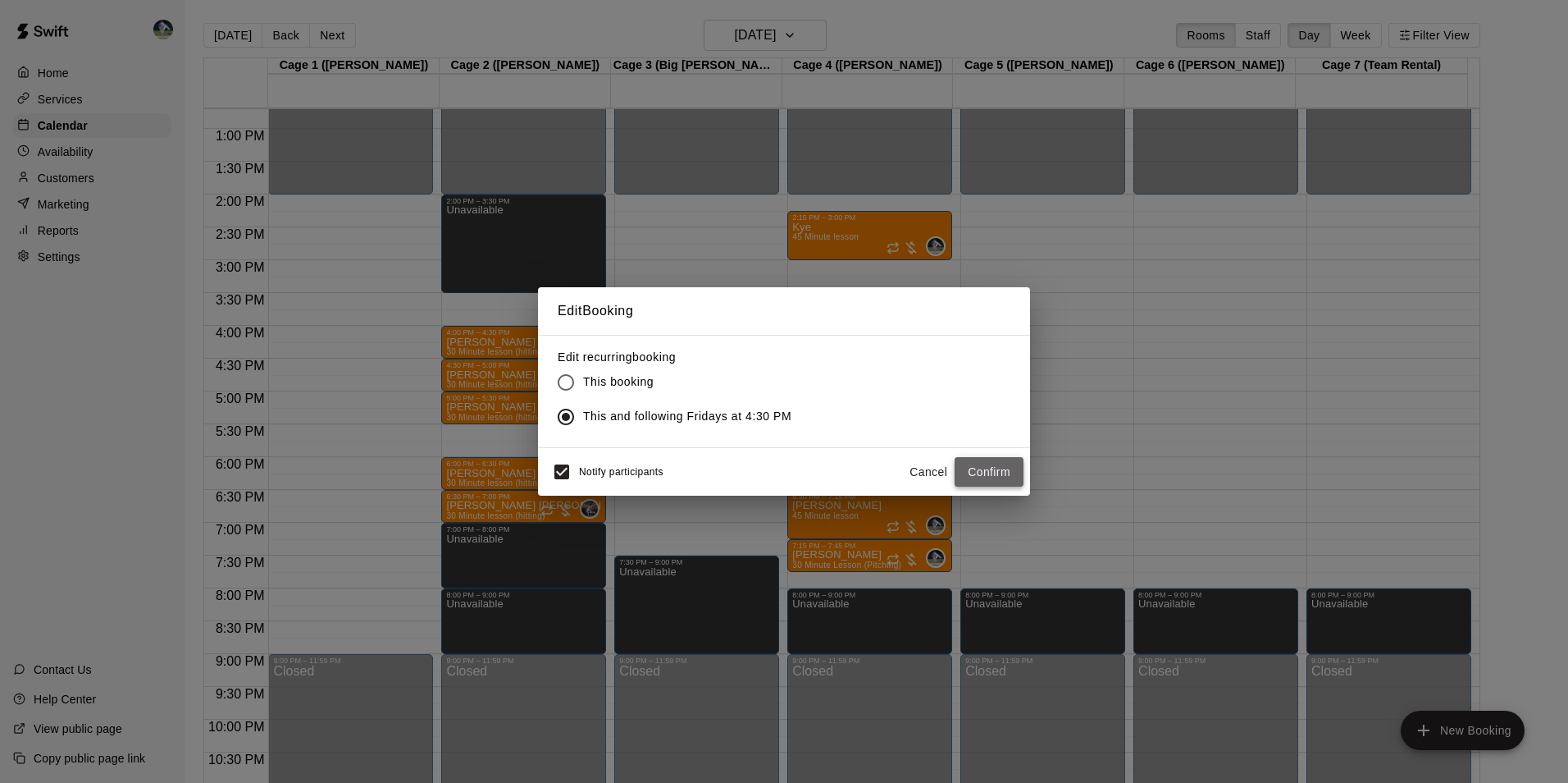
click at [979, 468] on button "Confirm" at bounding box center [989, 472] width 69 height 30
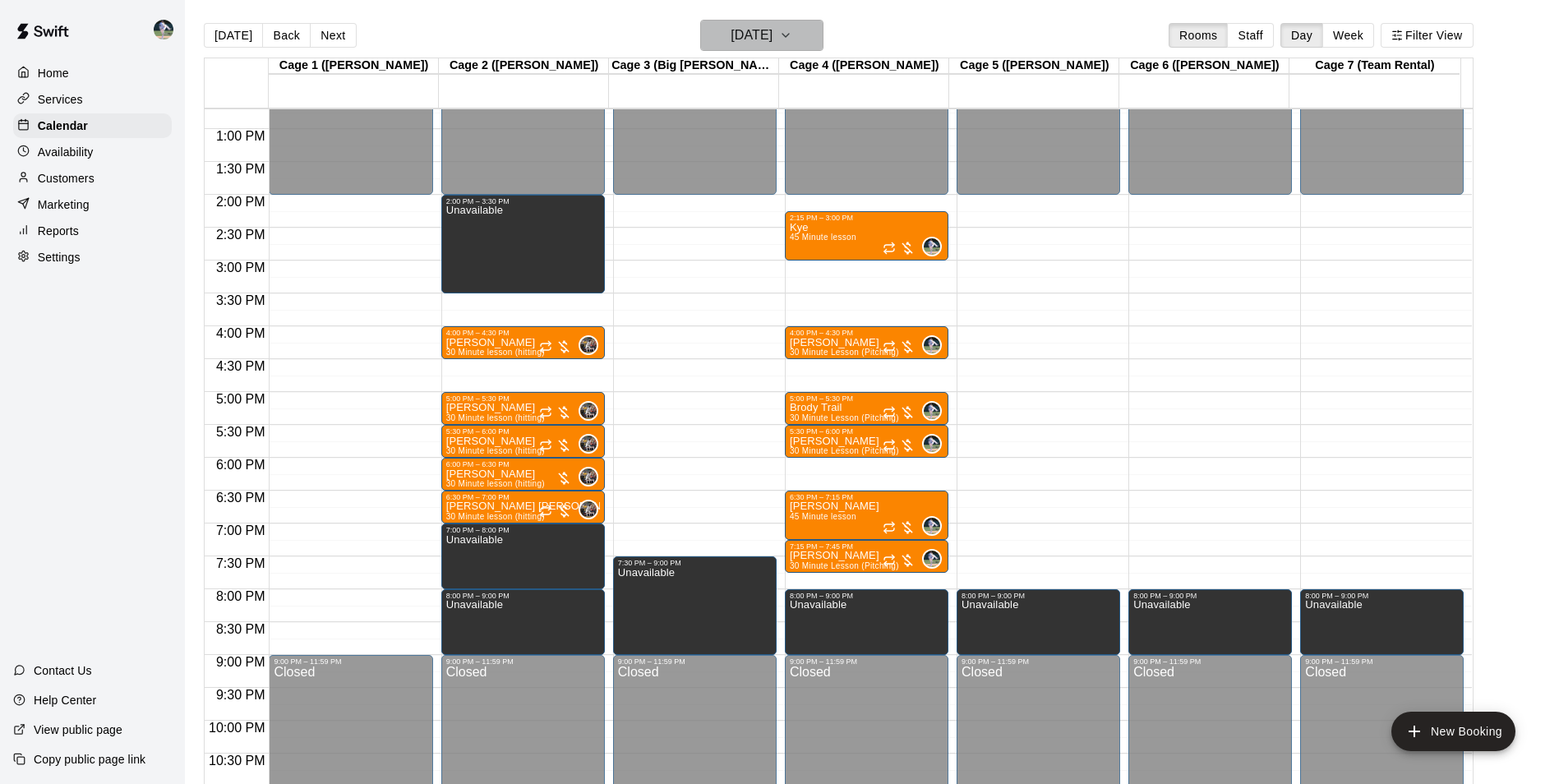
click at [744, 36] on h6 "[DATE]" at bounding box center [751, 36] width 42 height 23
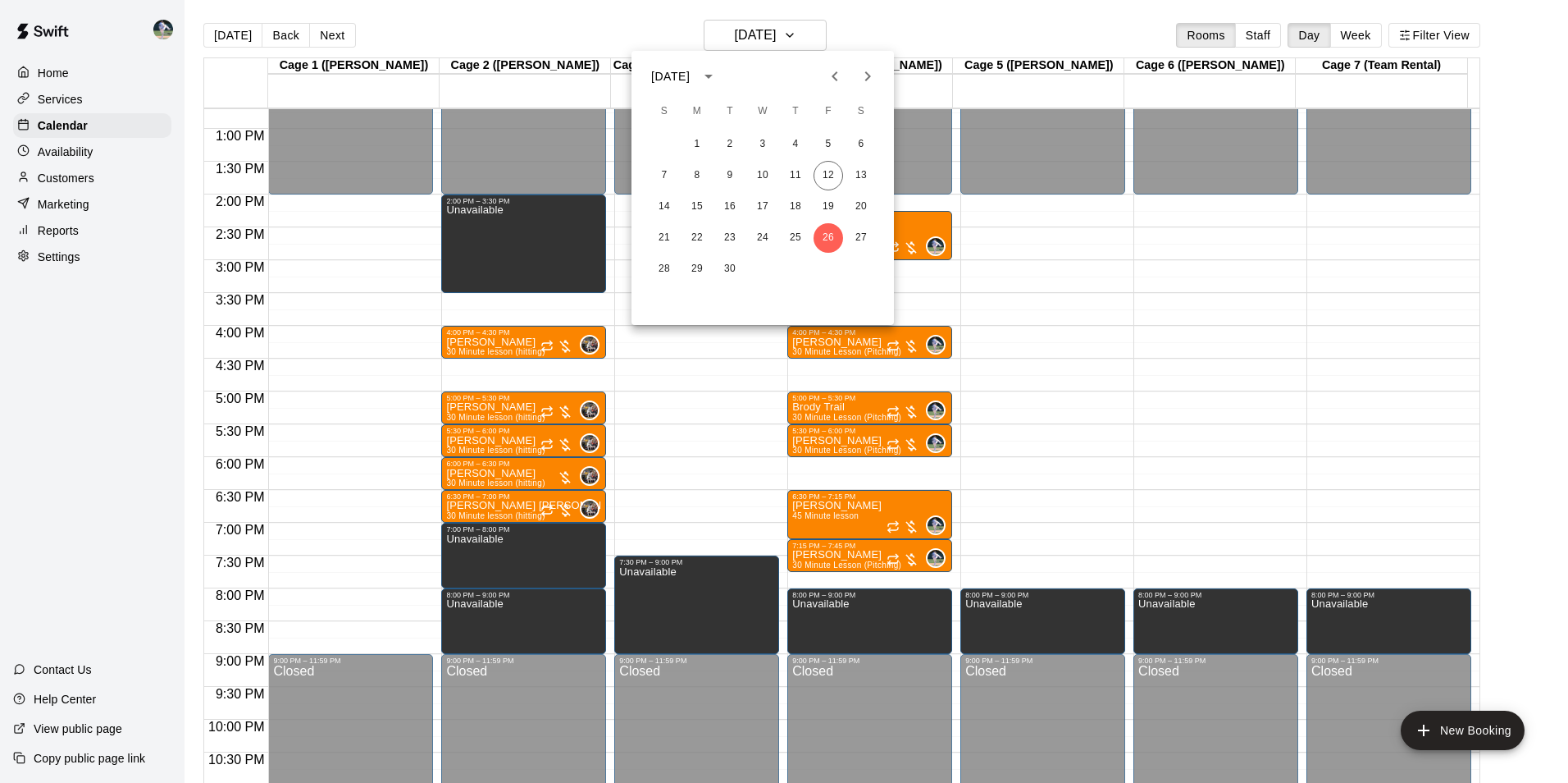
click at [868, 72] on icon "Next month" at bounding box center [868, 76] width 20 height 20
click at [825, 142] on button "3" at bounding box center [828, 144] width 29 height 29
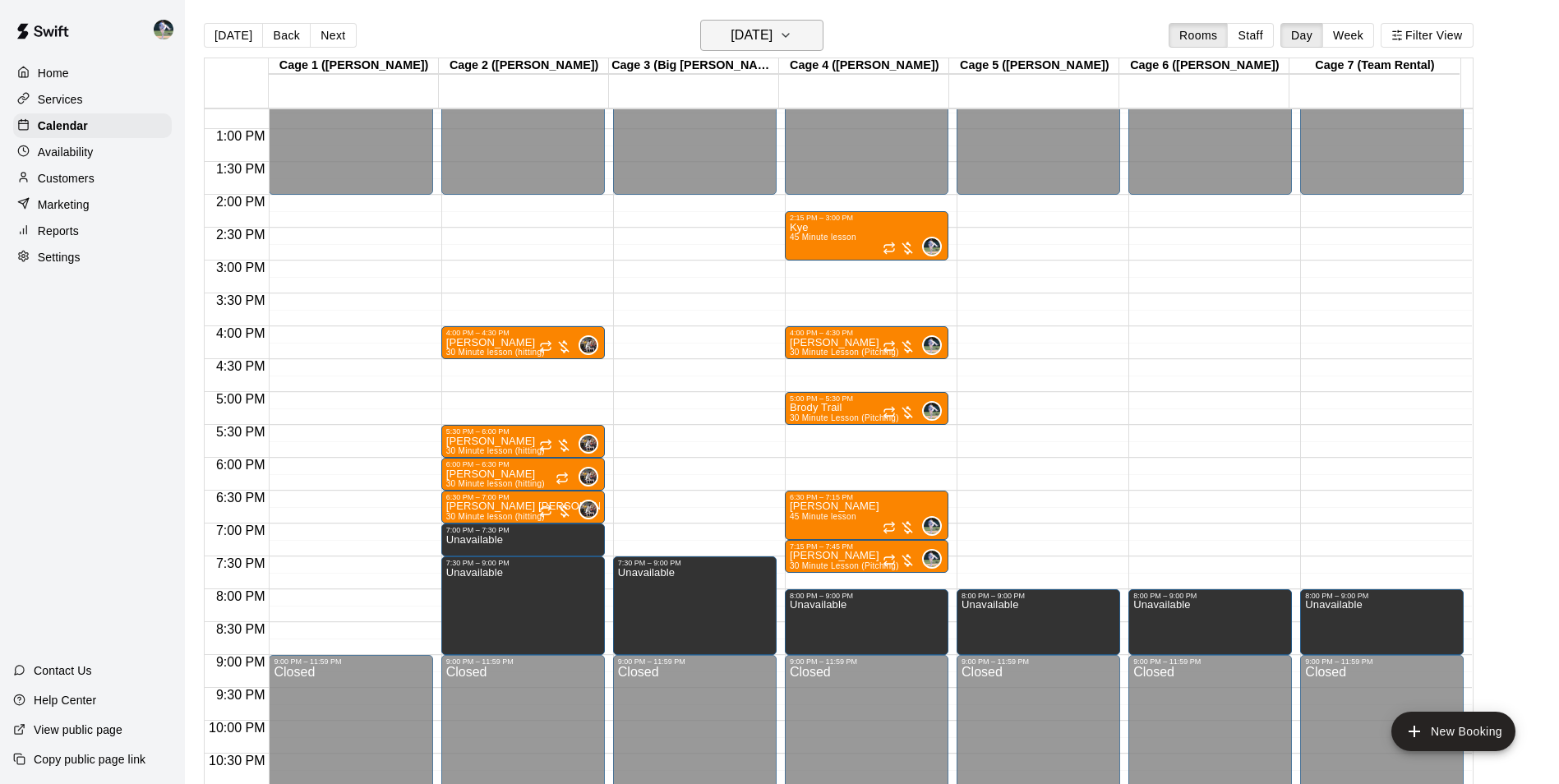
click at [753, 33] on h6 "[DATE]" at bounding box center [751, 36] width 42 height 23
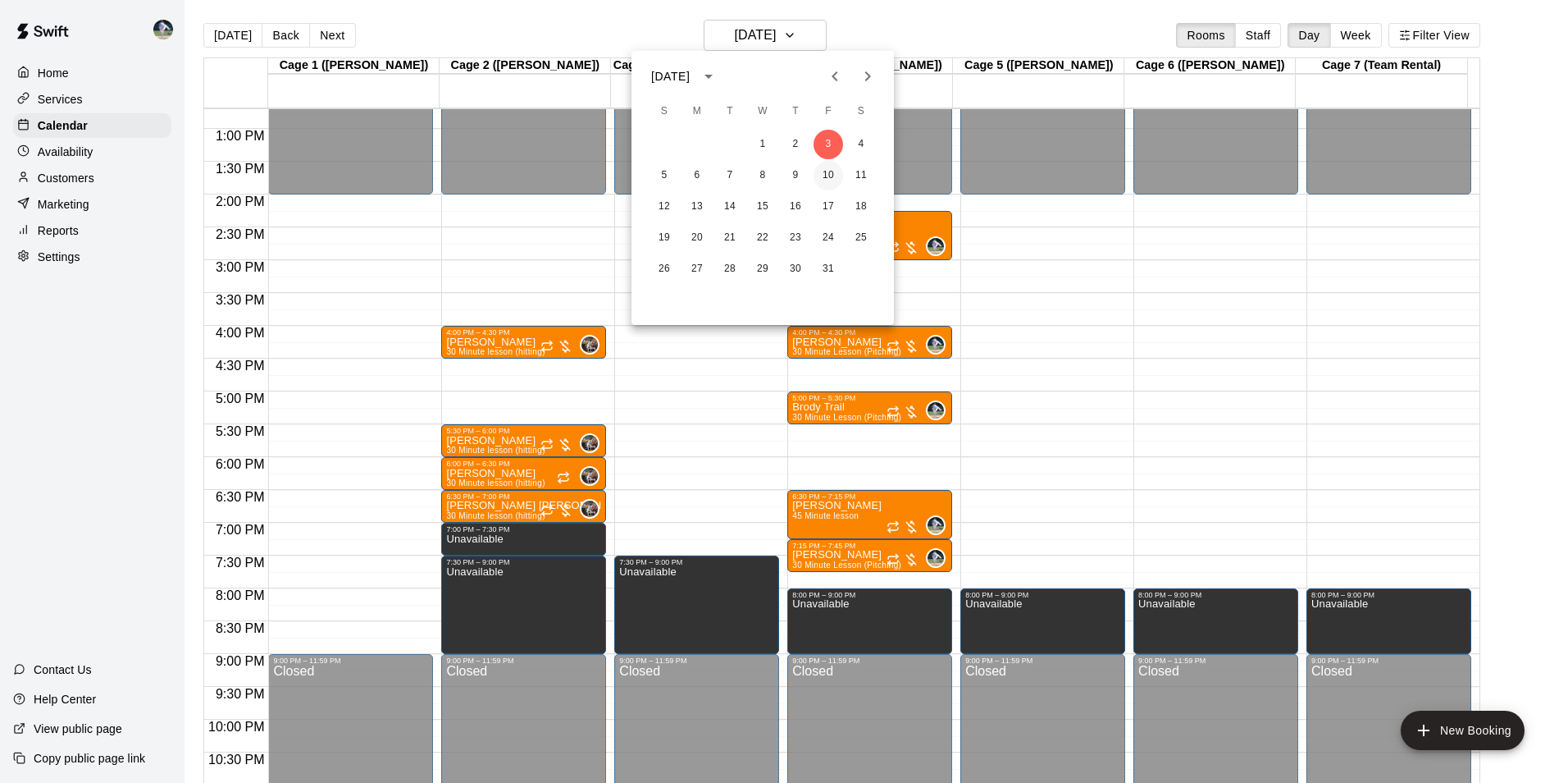
click at [829, 174] on button "10" at bounding box center [828, 175] width 29 height 29
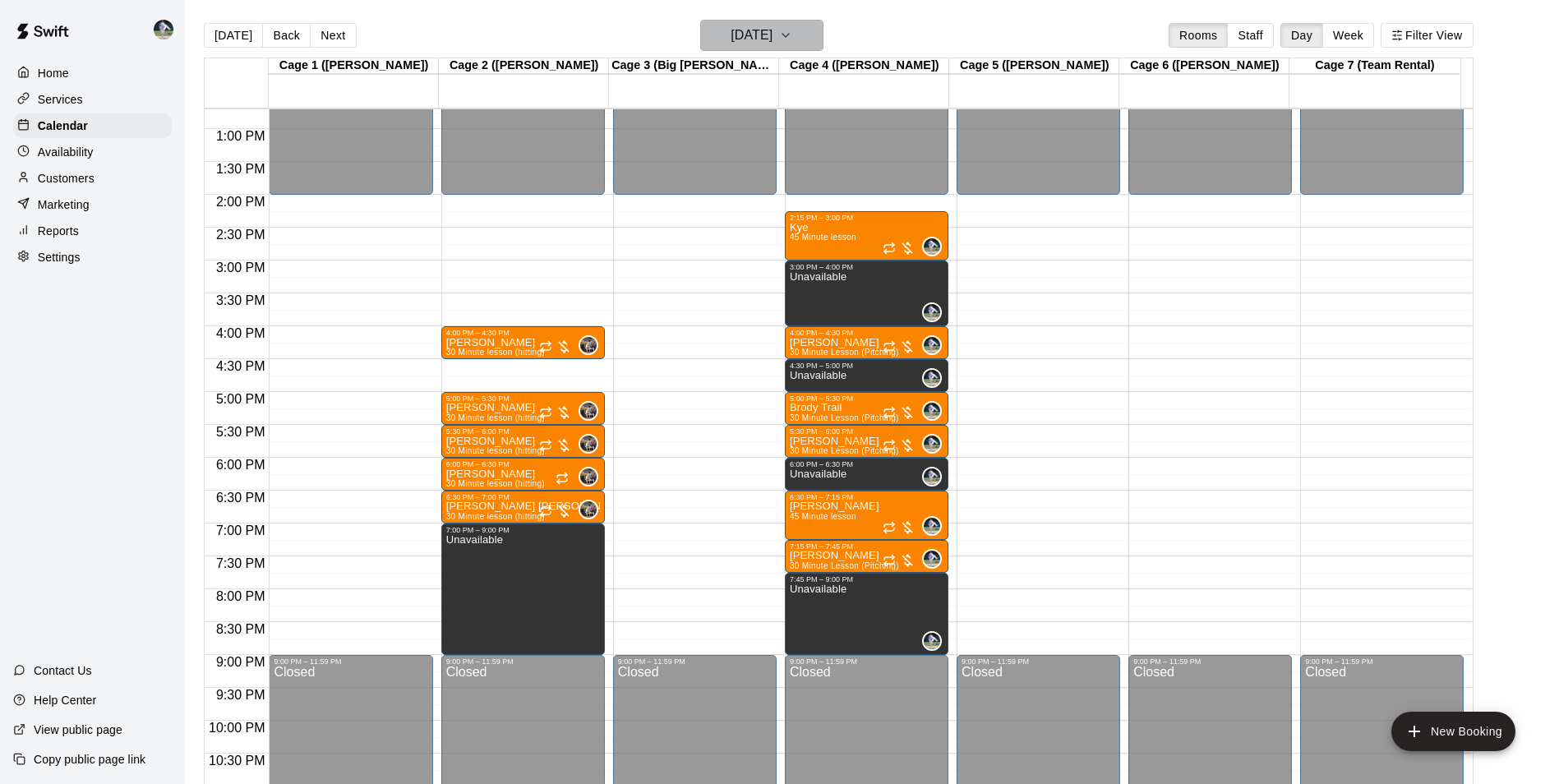
click at [763, 39] on h6 "Friday Oct 10" at bounding box center [751, 36] width 42 height 23
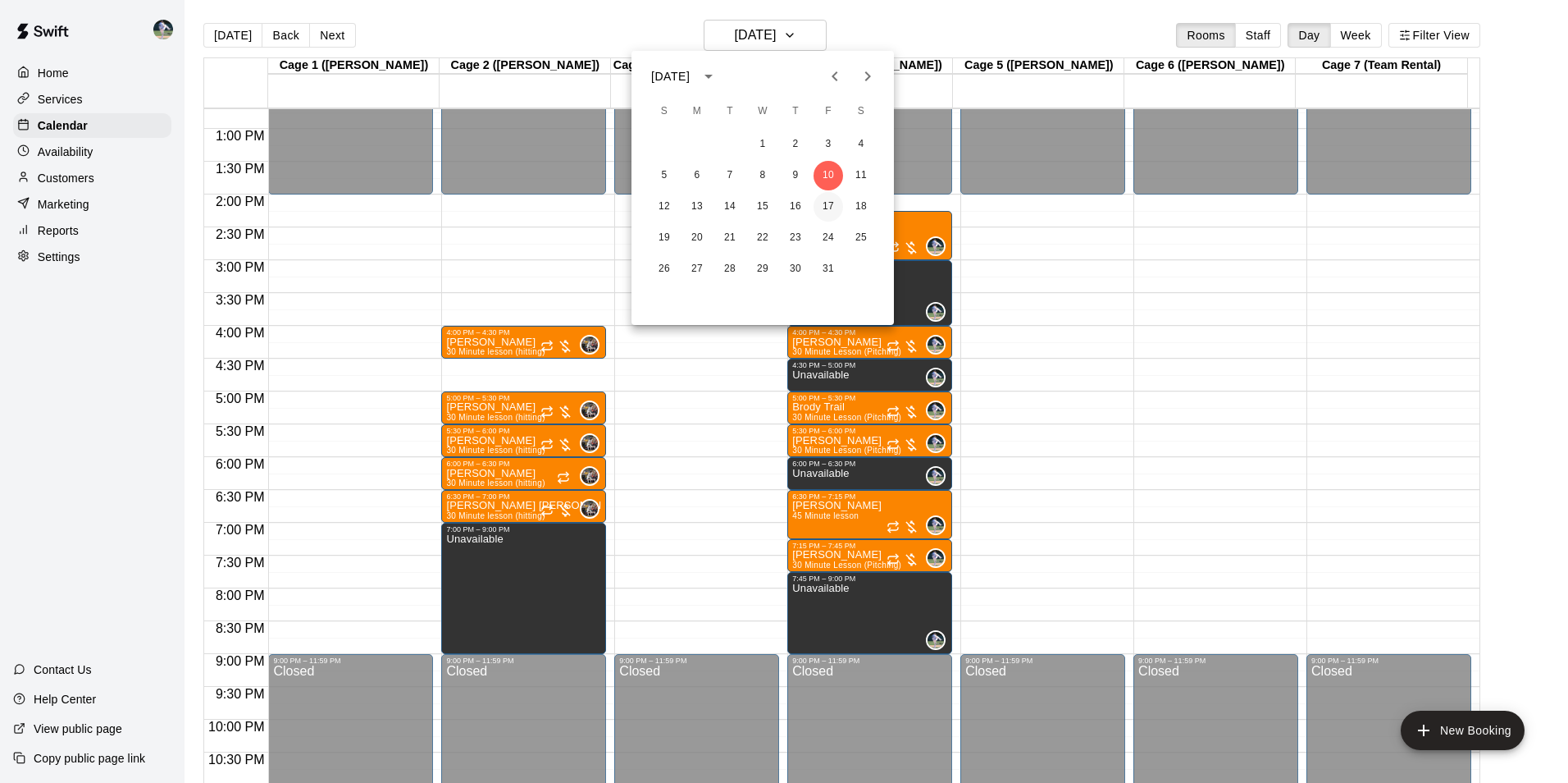
click at [825, 203] on button "17" at bounding box center [828, 206] width 29 height 29
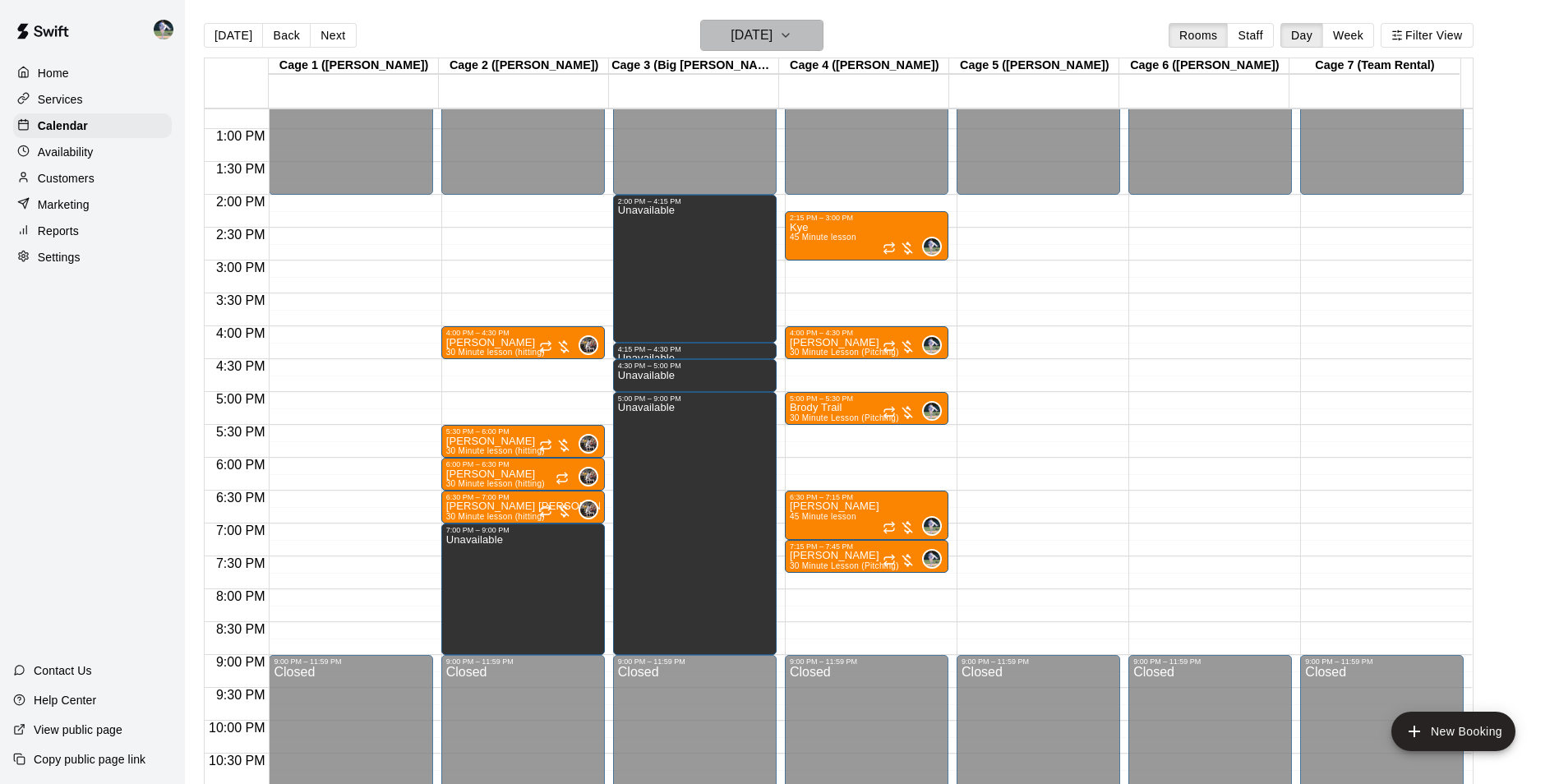
click at [760, 38] on h6 "Friday Oct 17" at bounding box center [751, 36] width 42 height 23
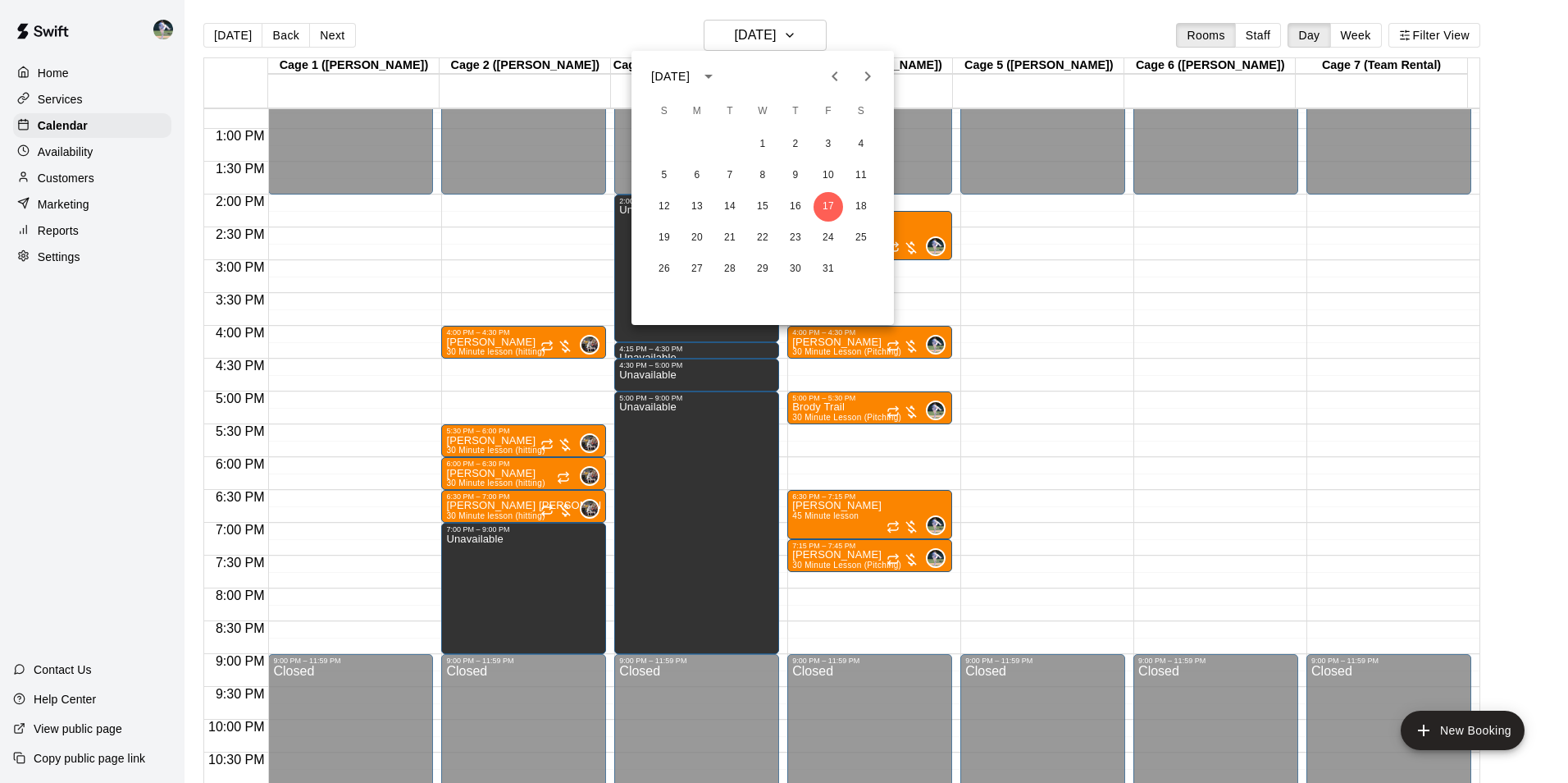
click at [515, 27] on div at bounding box center [784, 392] width 1568 height 783
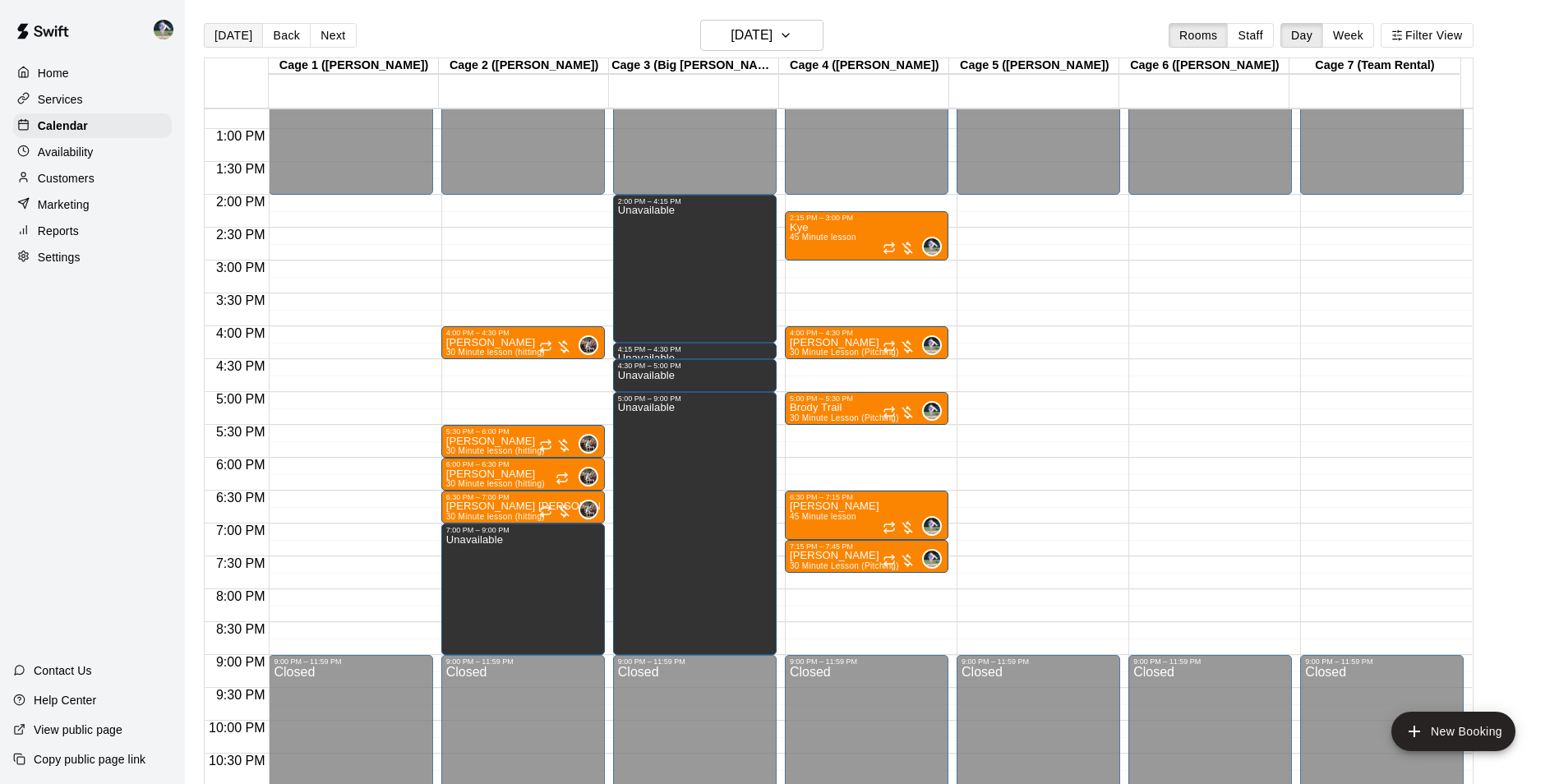
click at [223, 33] on button "[DATE]" at bounding box center [233, 36] width 60 height 25
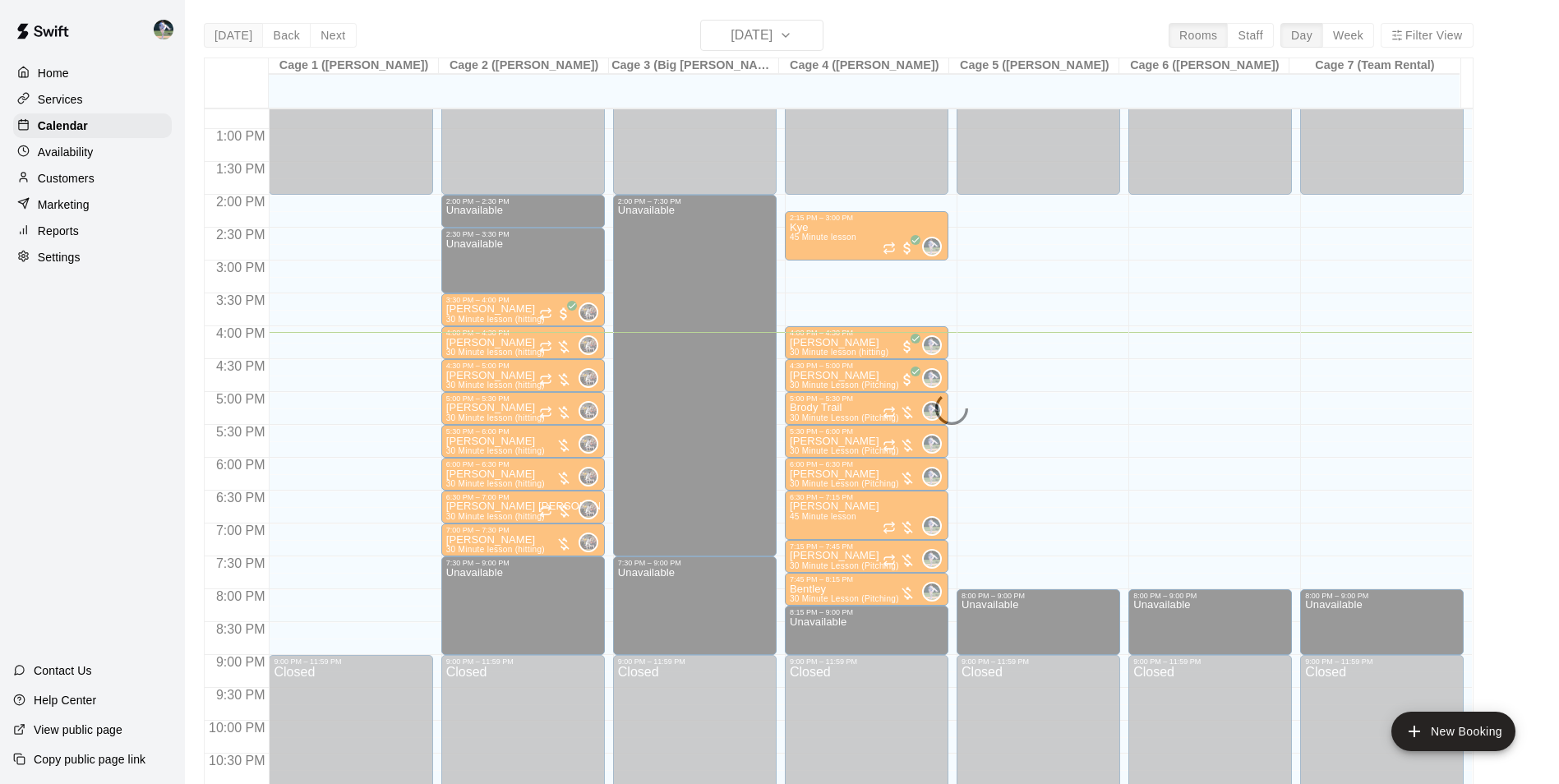
click at [223, 33] on div "[DATE] Back [DATE][DATE] Rooms Staff Day Week Filter View Cage 1 ([PERSON_NAME]…" at bounding box center [839, 412] width 1270 height 784
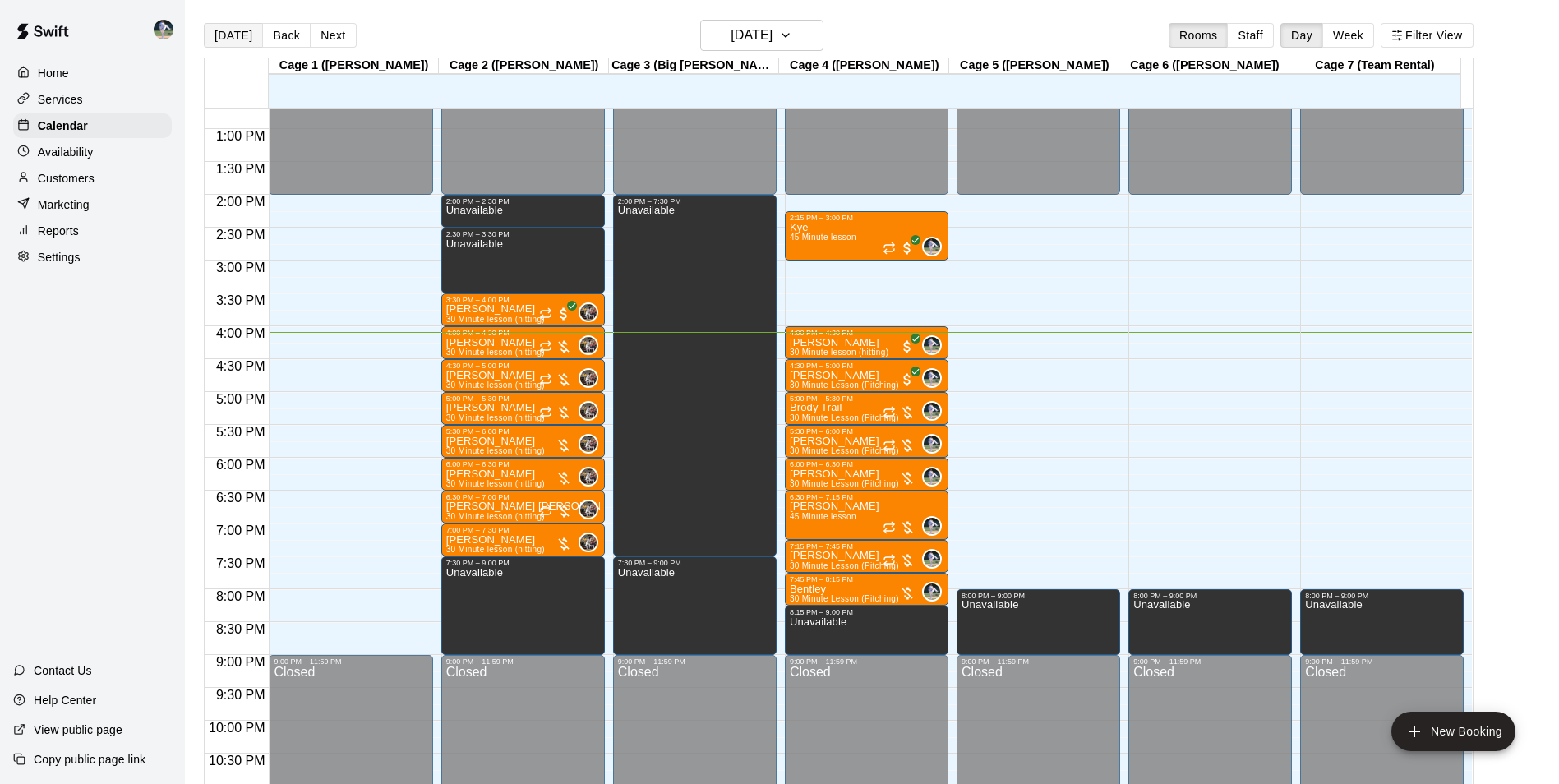
click at [223, 33] on div "[DATE] Back [DATE][DATE] Rooms Staff Day Week Filter View Cage 1 ([PERSON_NAME]…" at bounding box center [839, 412] width 1270 height 784
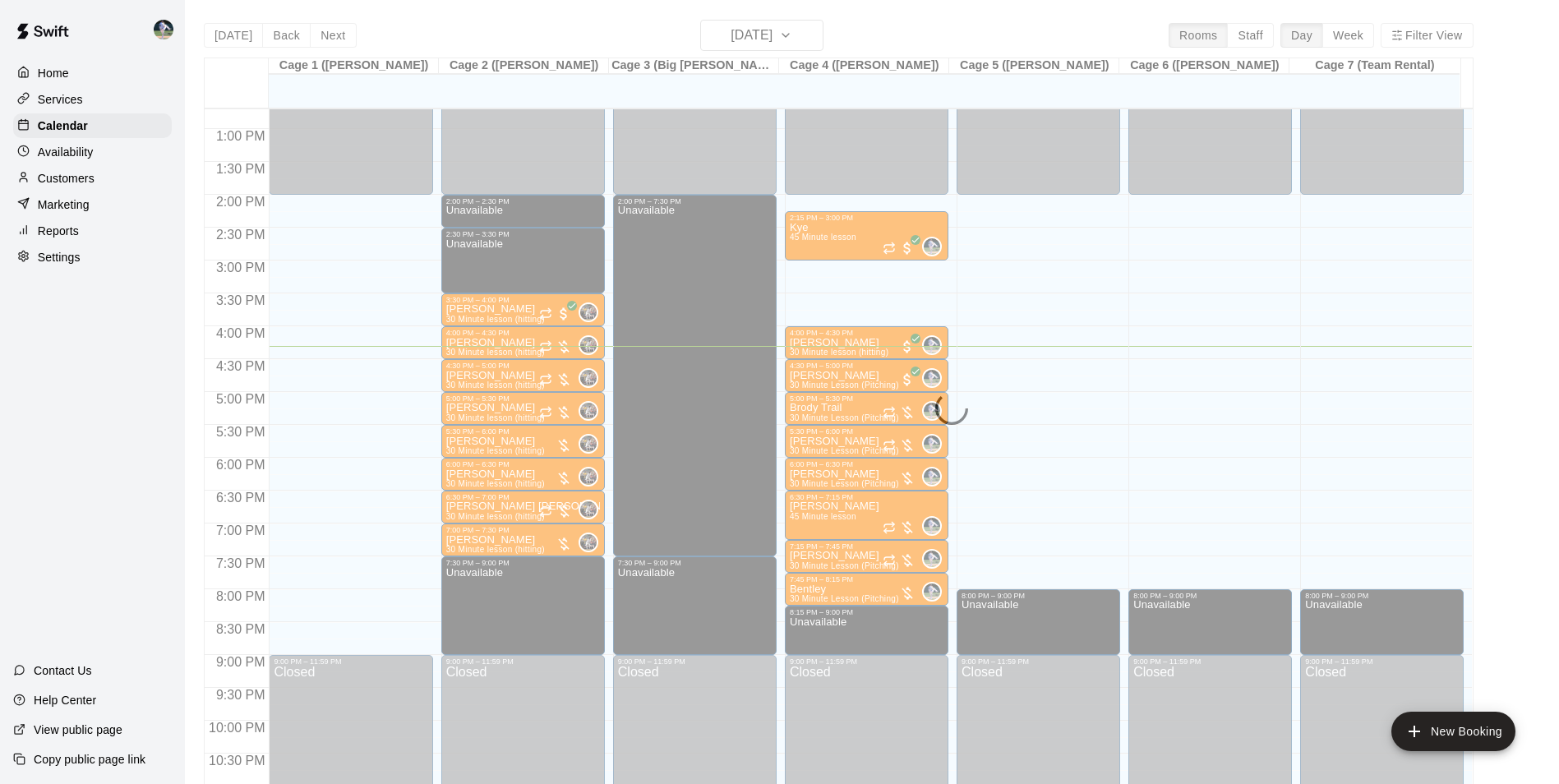
click at [577, 23] on div "[DATE] Back [DATE][DATE] Rooms Staff Day Week Filter View Cage 1 ([PERSON_NAME]…" at bounding box center [839, 412] width 1270 height 784
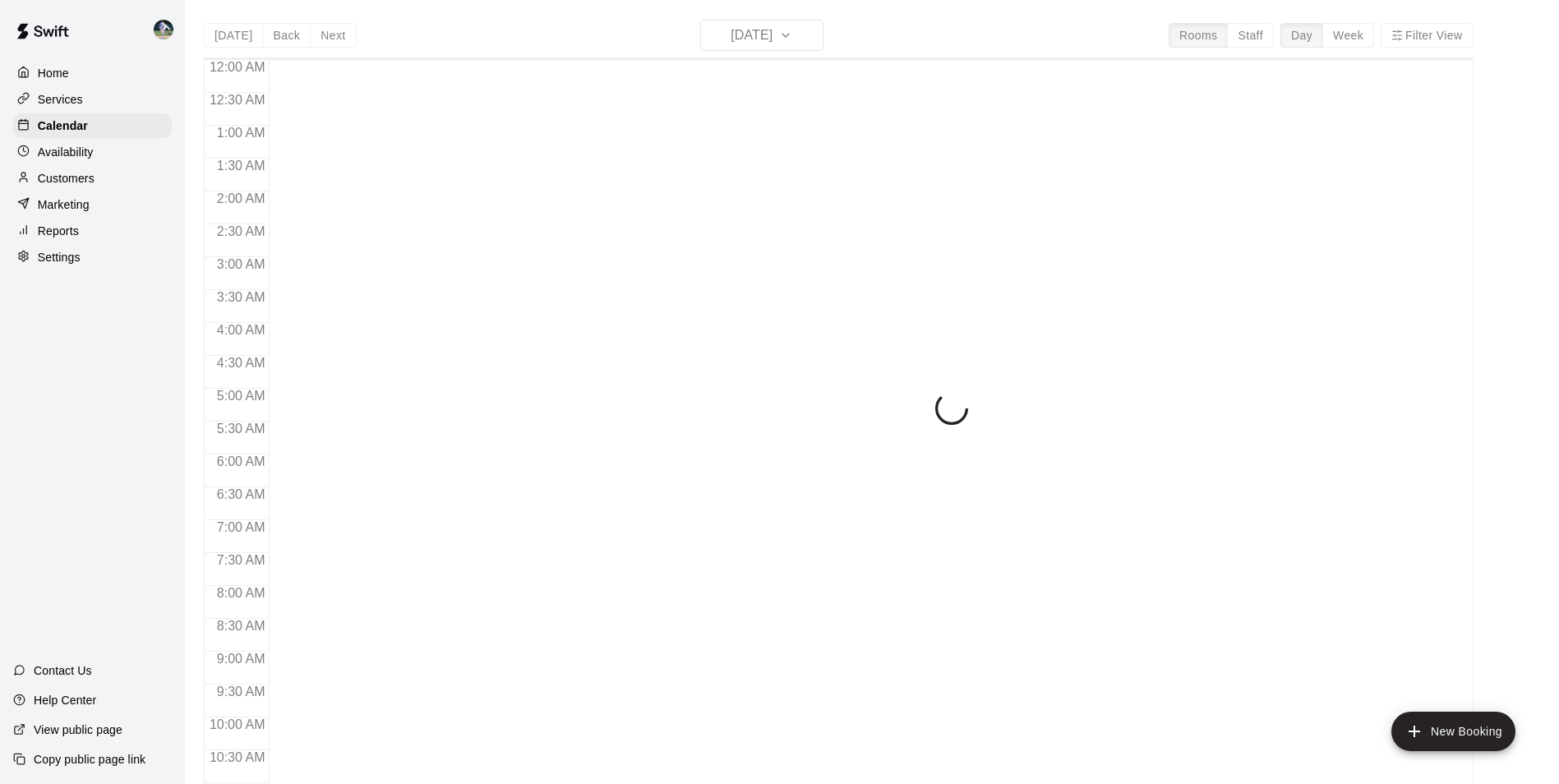
scroll to position [835, 0]
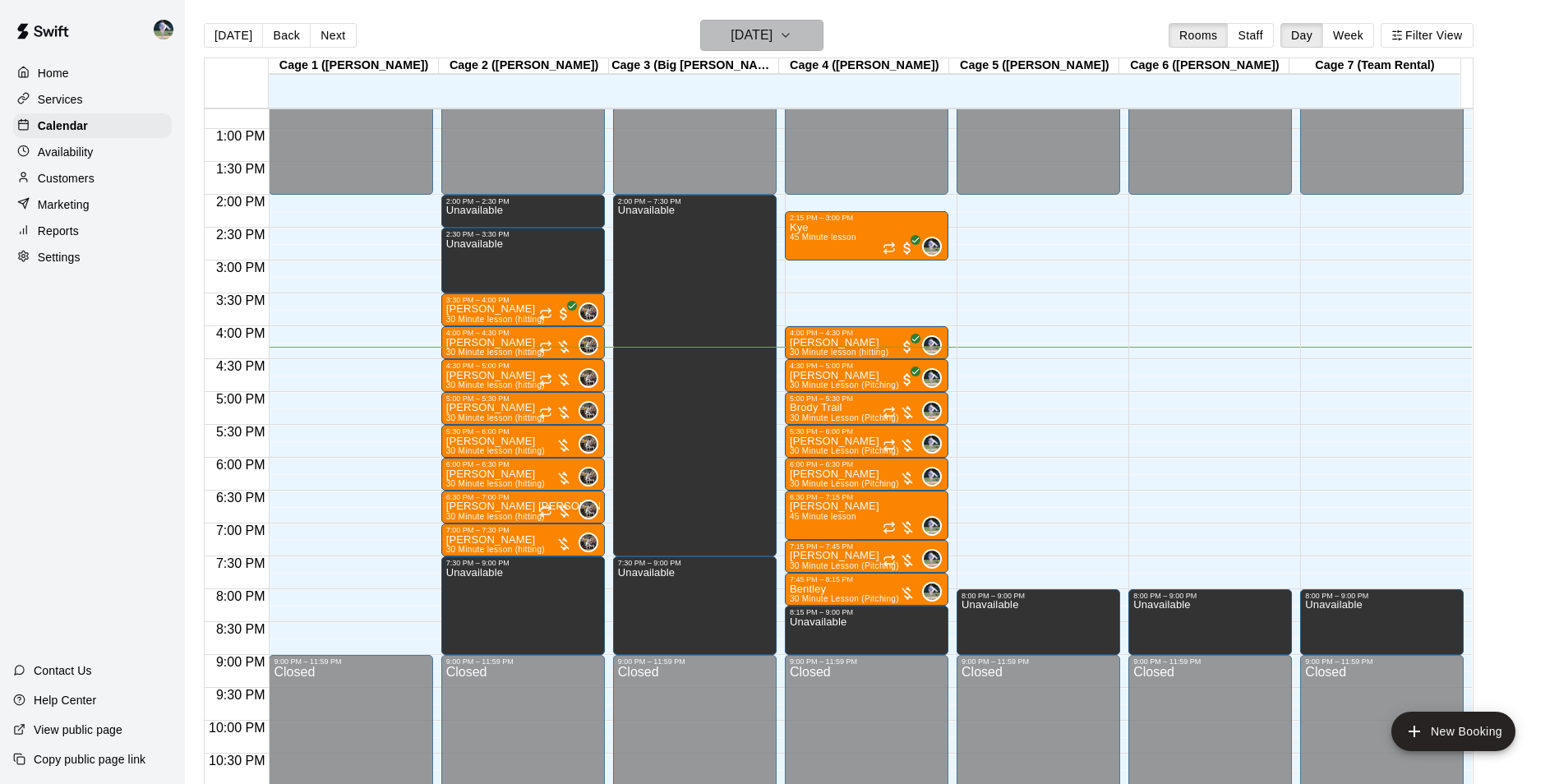
click at [751, 27] on h6 "[DATE]" at bounding box center [751, 36] width 42 height 23
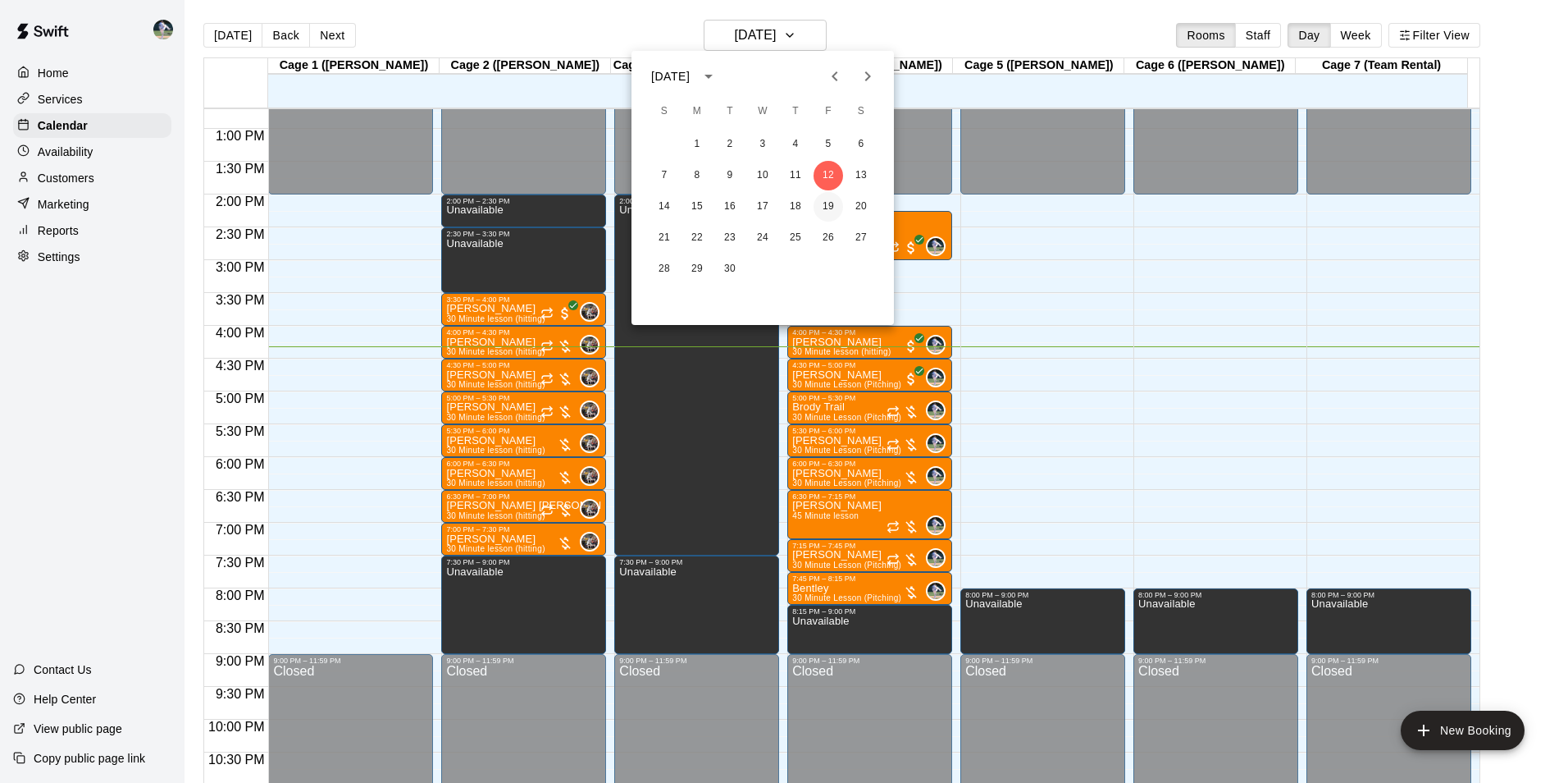
click at [825, 206] on button "19" at bounding box center [828, 206] width 29 height 29
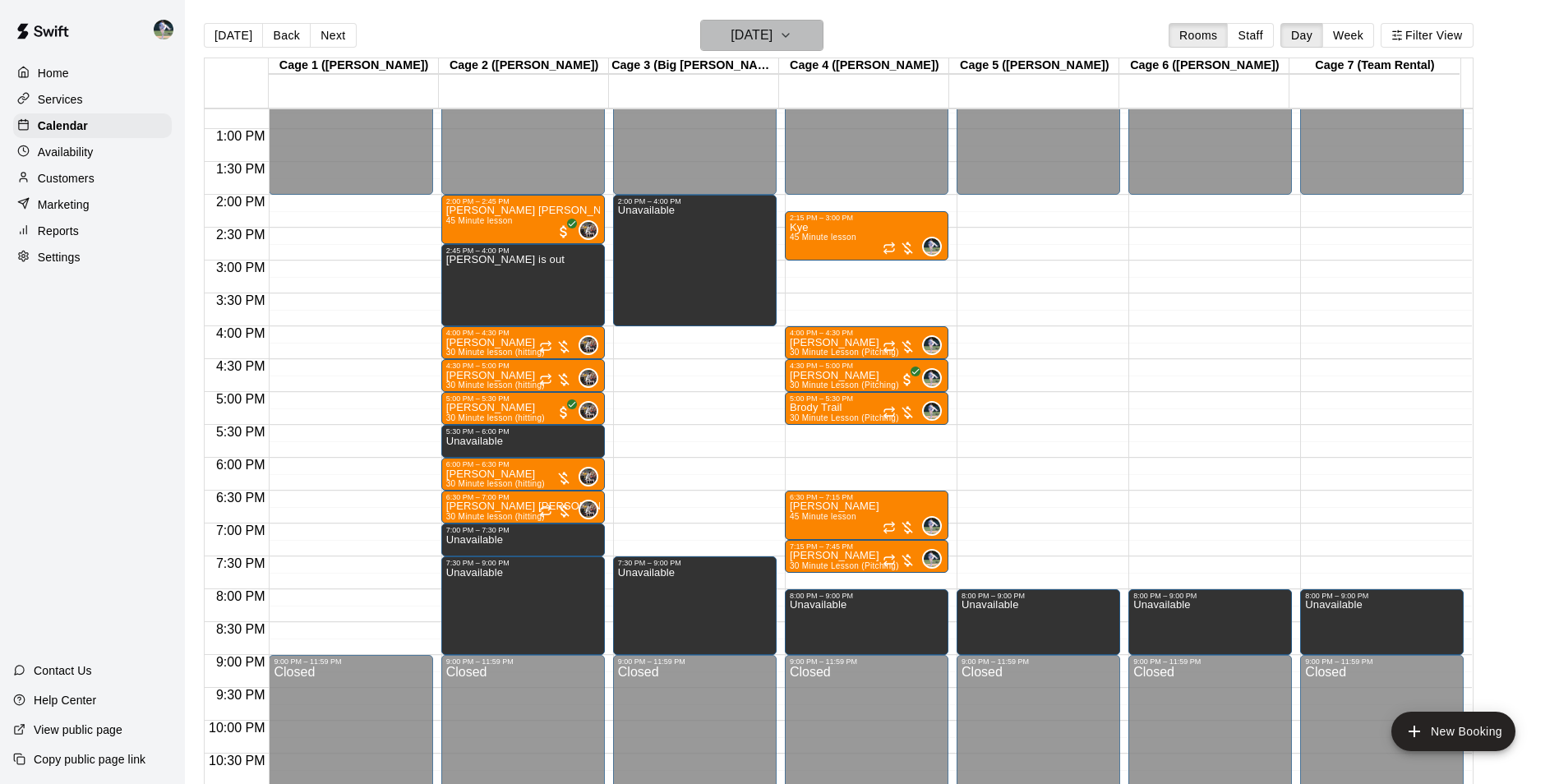
click at [751, 36] on h6 "[DATE]" at bounding box center [751, 36] width 42 height 23
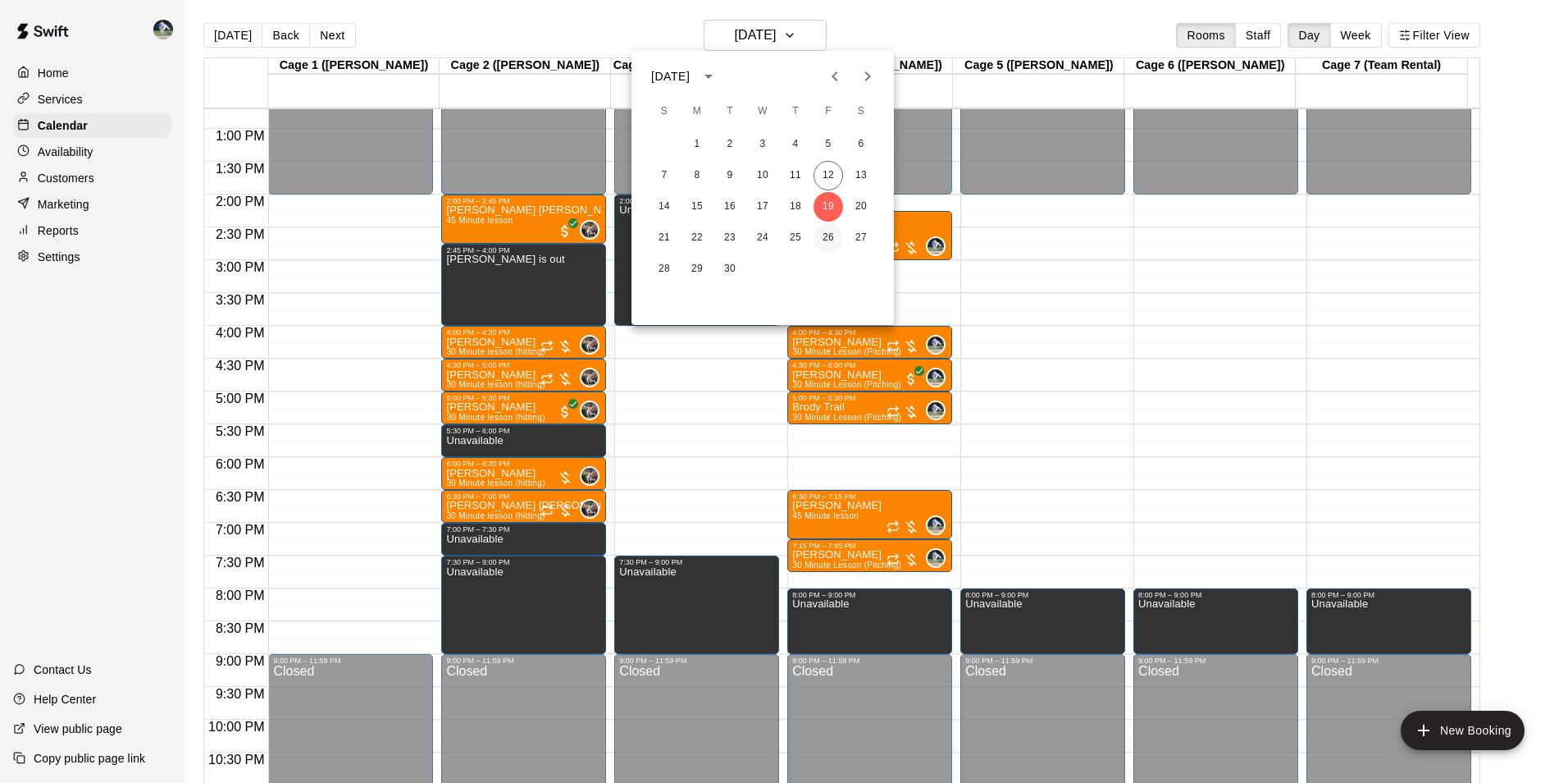
click at [827, 238] on button "26" at bounding box center [828, 237] width 29 height 29
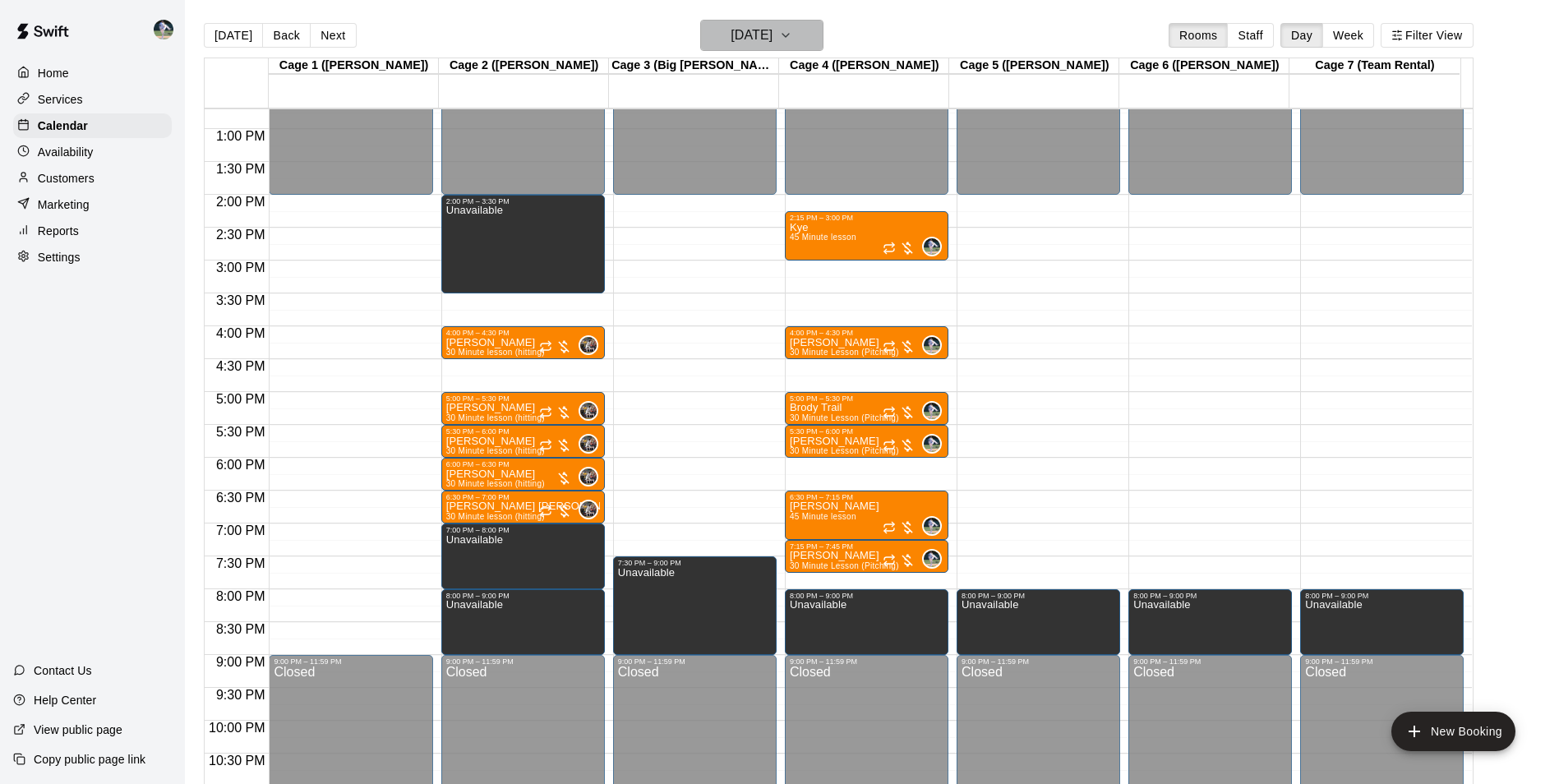
click at [734, 37] on h6 "[DATE]" at bounding box center [751, 36] width 42 height 23
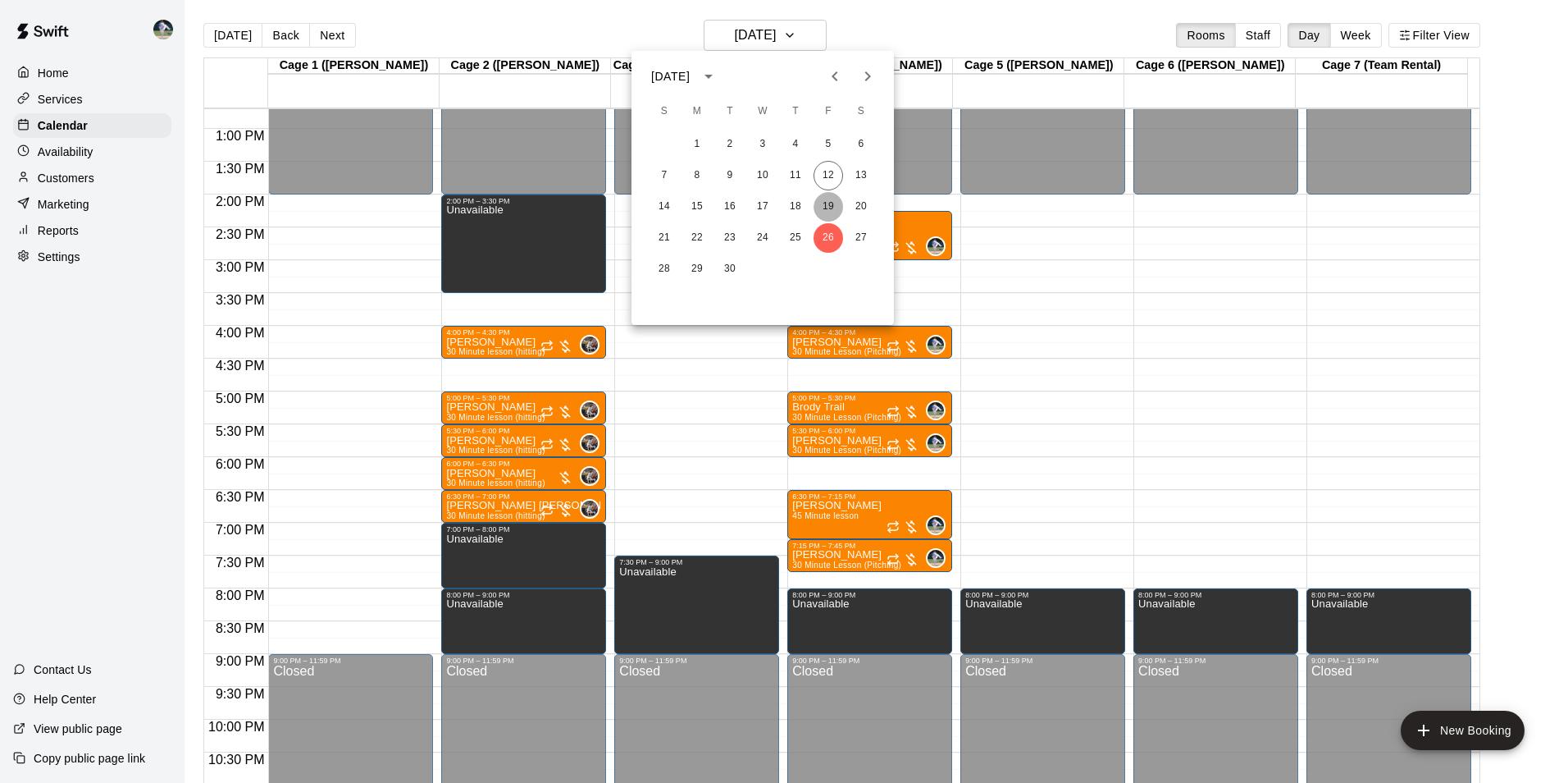
click at [827, 202] on button "19" at bounding box center [828, 206] width 29 height 29
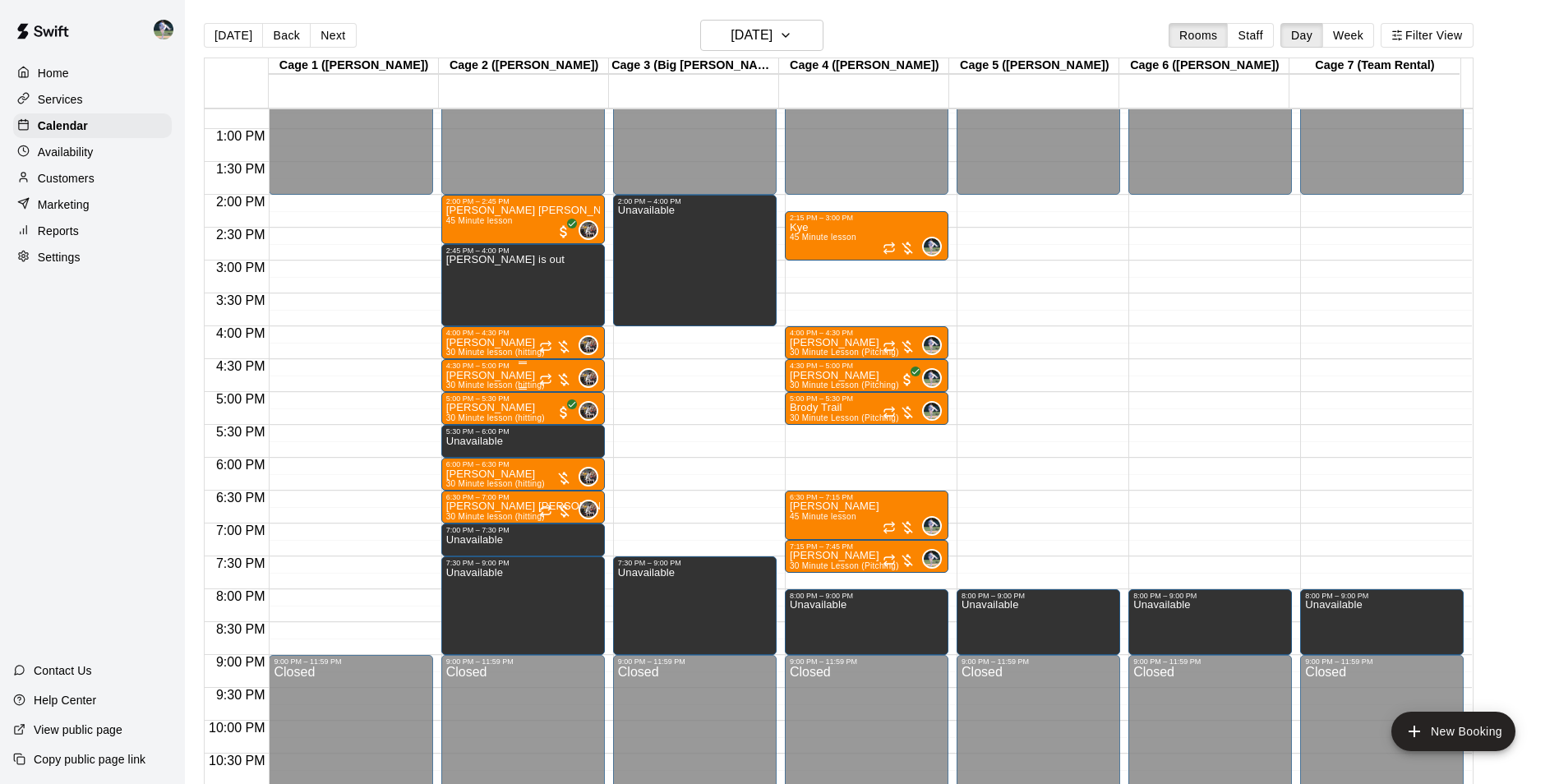
click at [511, 375] on p "[PERSON_NAME]" at bounding box center [495, 375] width 99 height 0
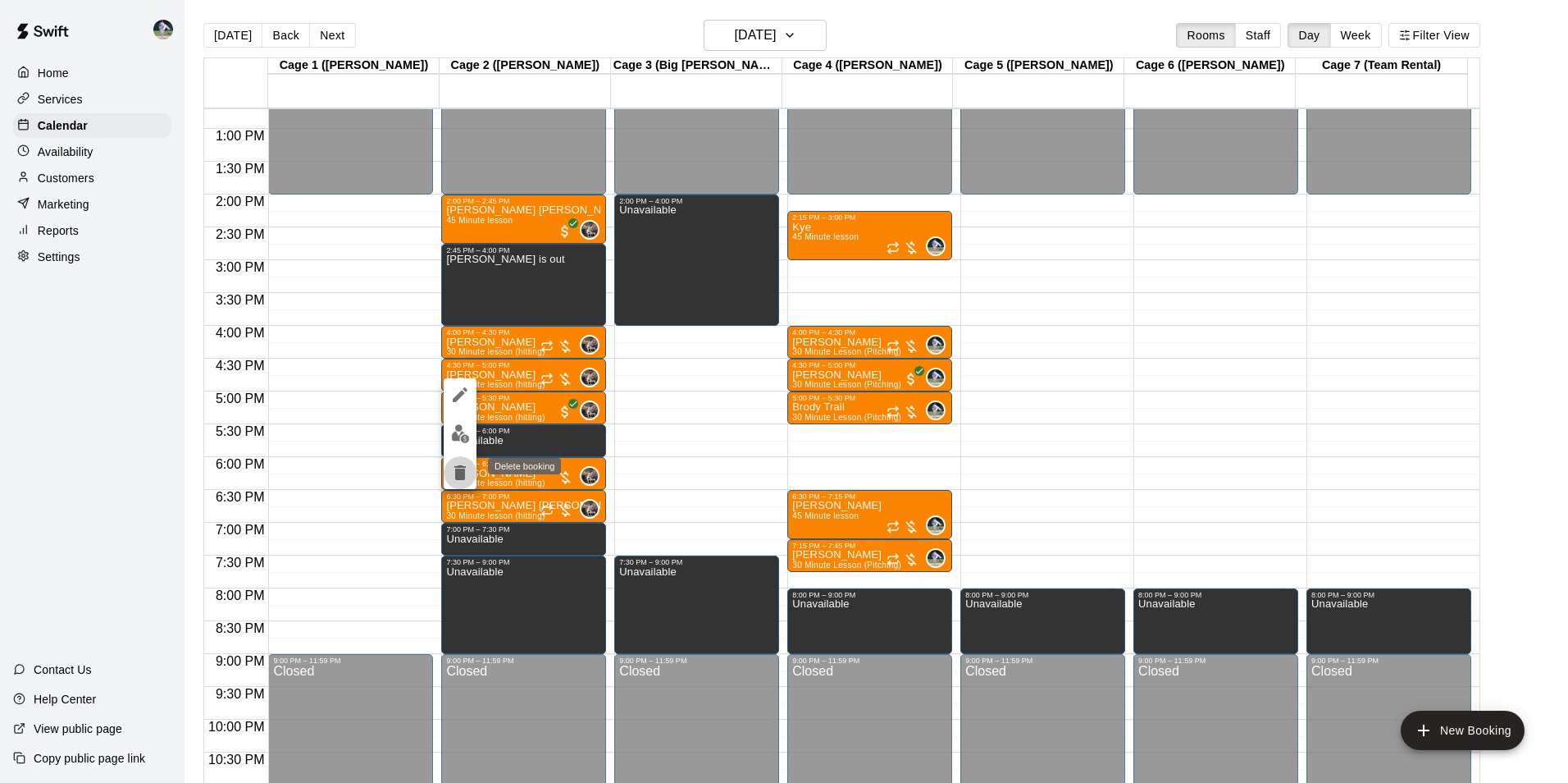
click at [461, 471] on icon "delete" at bounding box center [460, 472] width 12 height 15
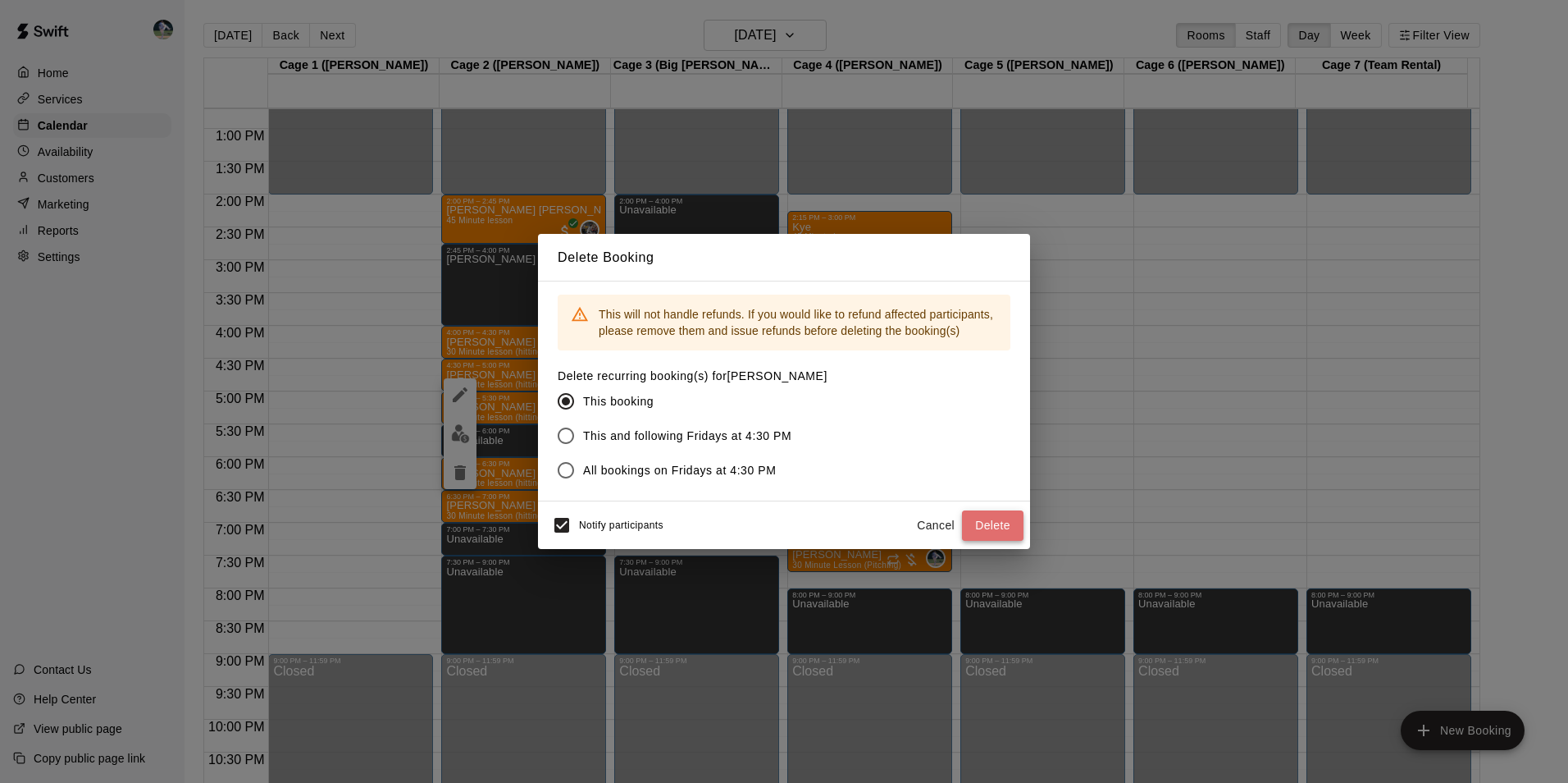
click at [988, 521] on button "Delete" at bounding box center [992, 526] width 61 height 30
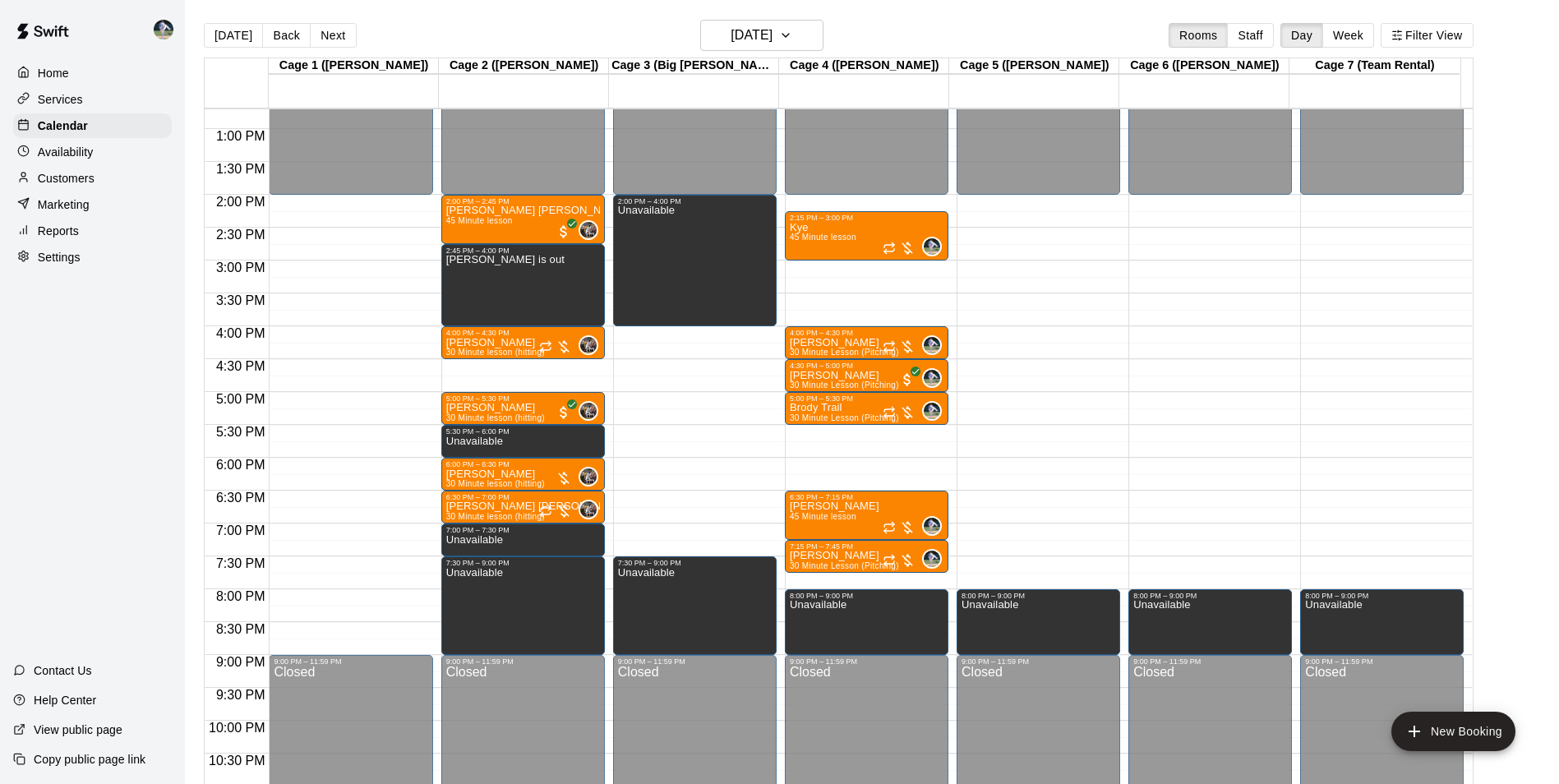
click at [517, 369] on div "12:00 AM – 2:00 PM Closed 2:00 PM – 2:45 PM [PERSON_NAME] [PERSON_NAME] 45 Minu…" at bounding box center [523, 63] width 164 height 1577
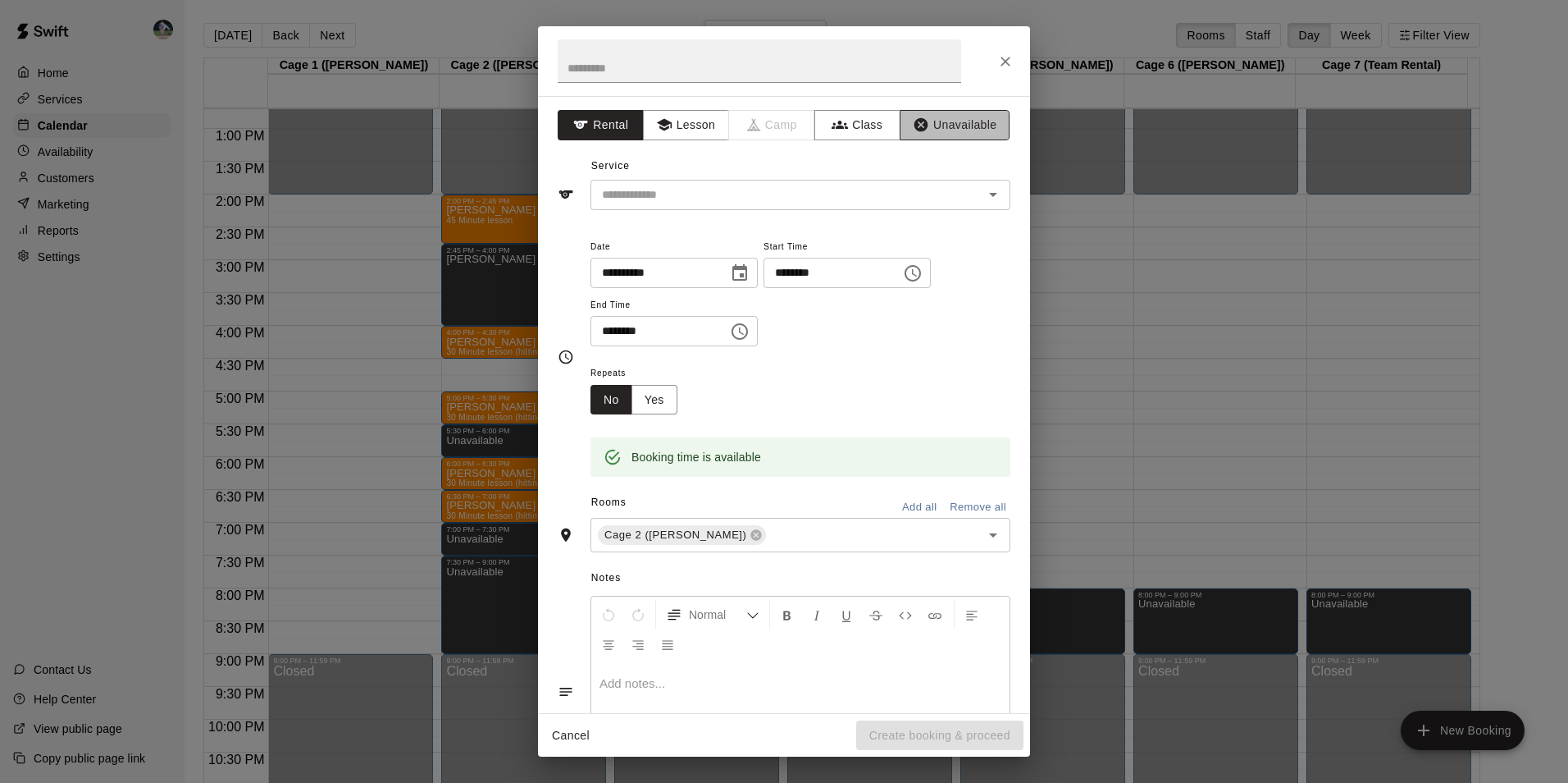
click at [946, 121] on button "Unavailable" at bounding box center [955, 125] width 110 height 30
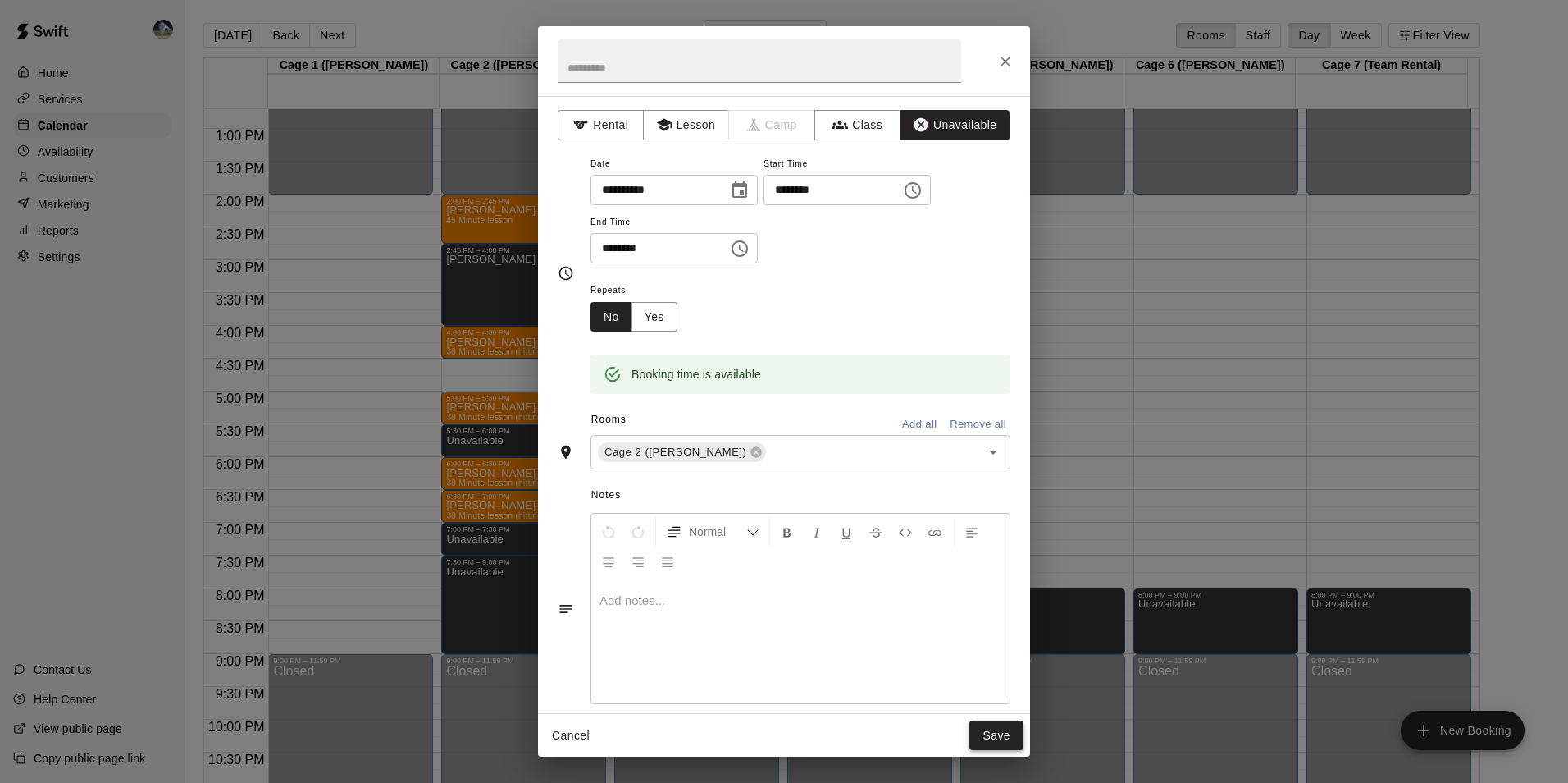
click at [1002, 735] on button "Save" at bounding box center [996, 735] width 54 height 30
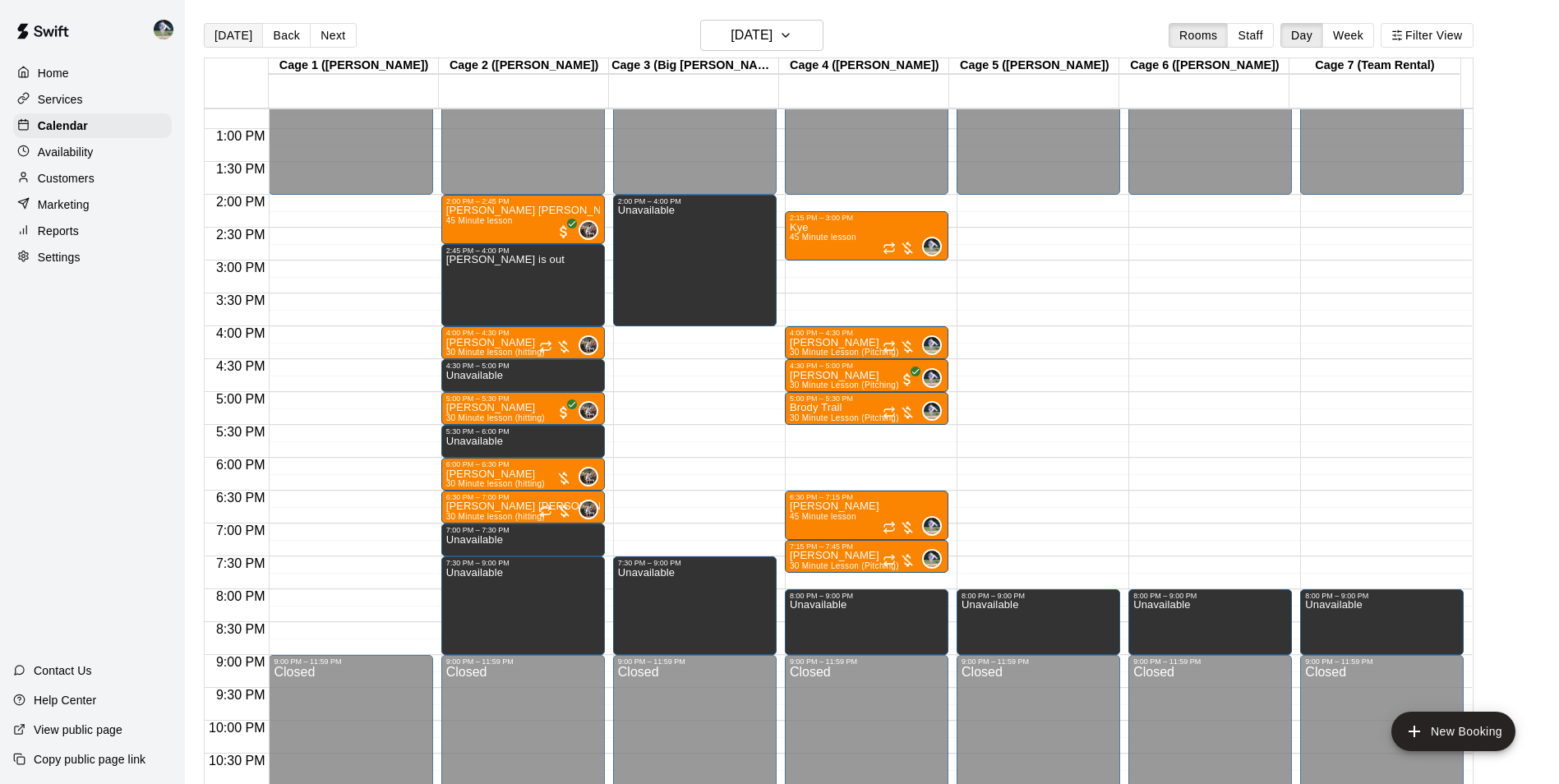
click at [229, 35] on button "[DATE]" at bounding box center [233, 36] width 60 height 25
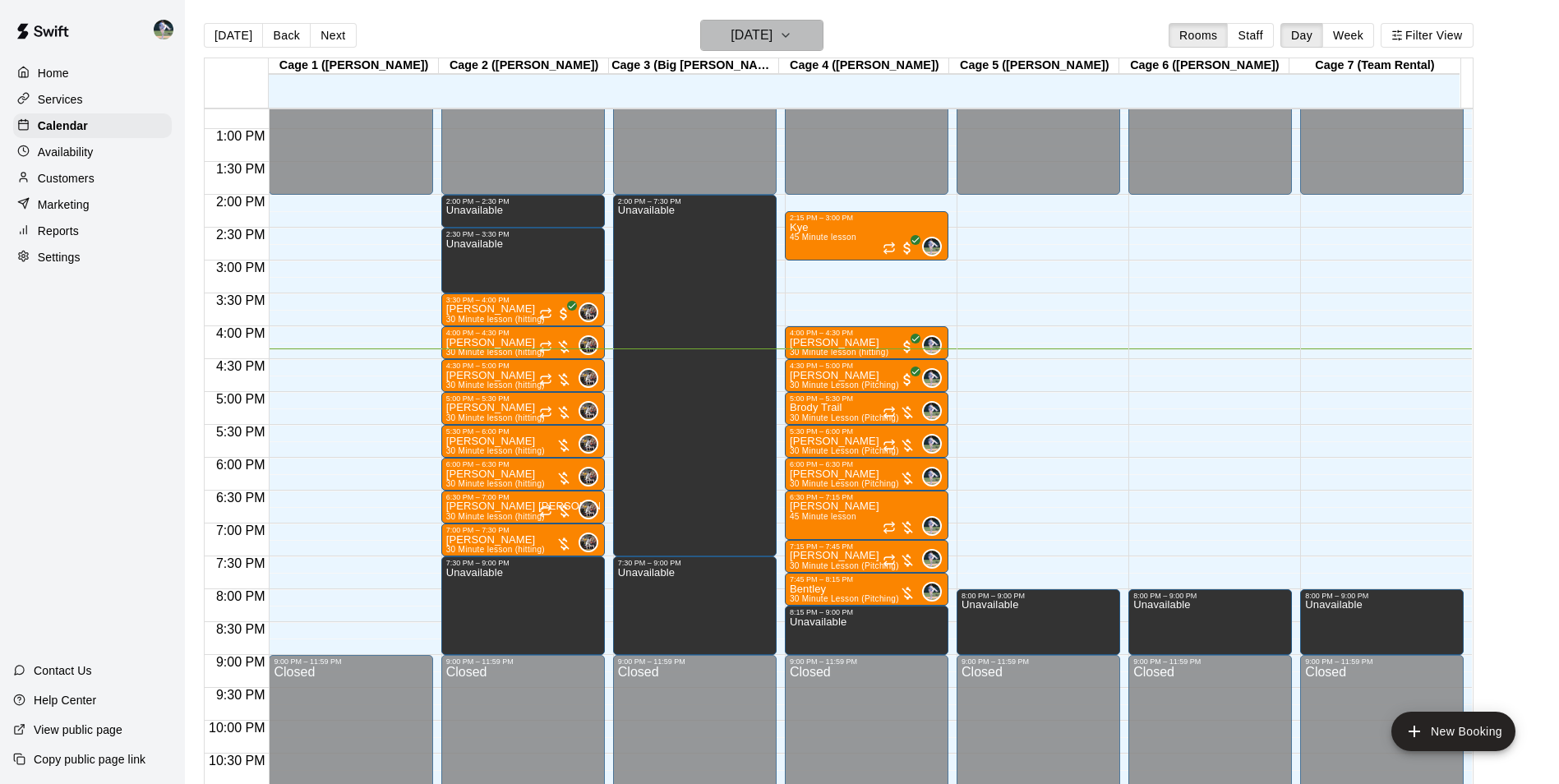
click at [731, 38] on h6 "[DATE]" at bounding box center [751, 36] width 42 height 23
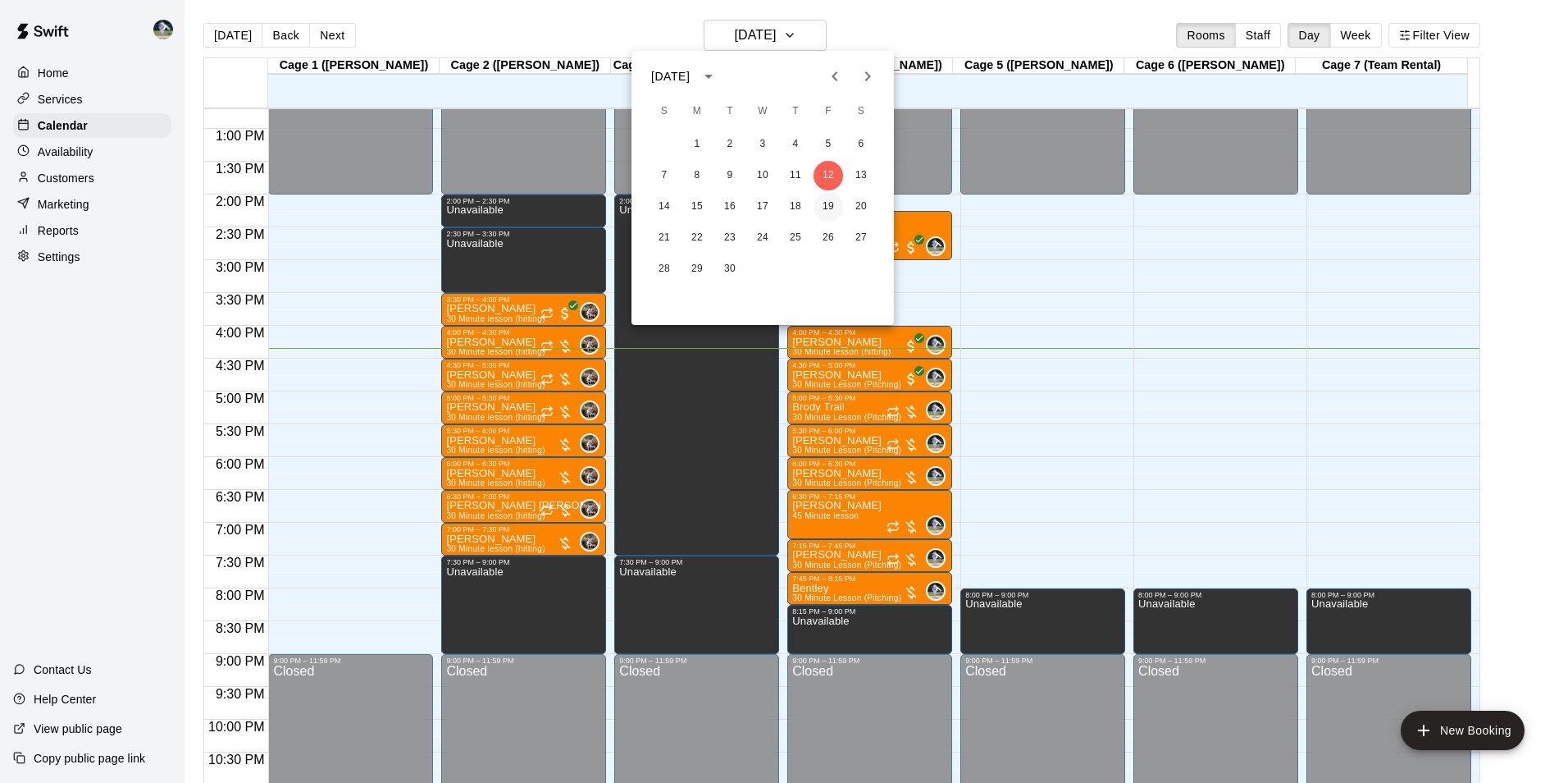
click at [831, 199] on button "19" at bounding box center [828, 206] width 29 height 29
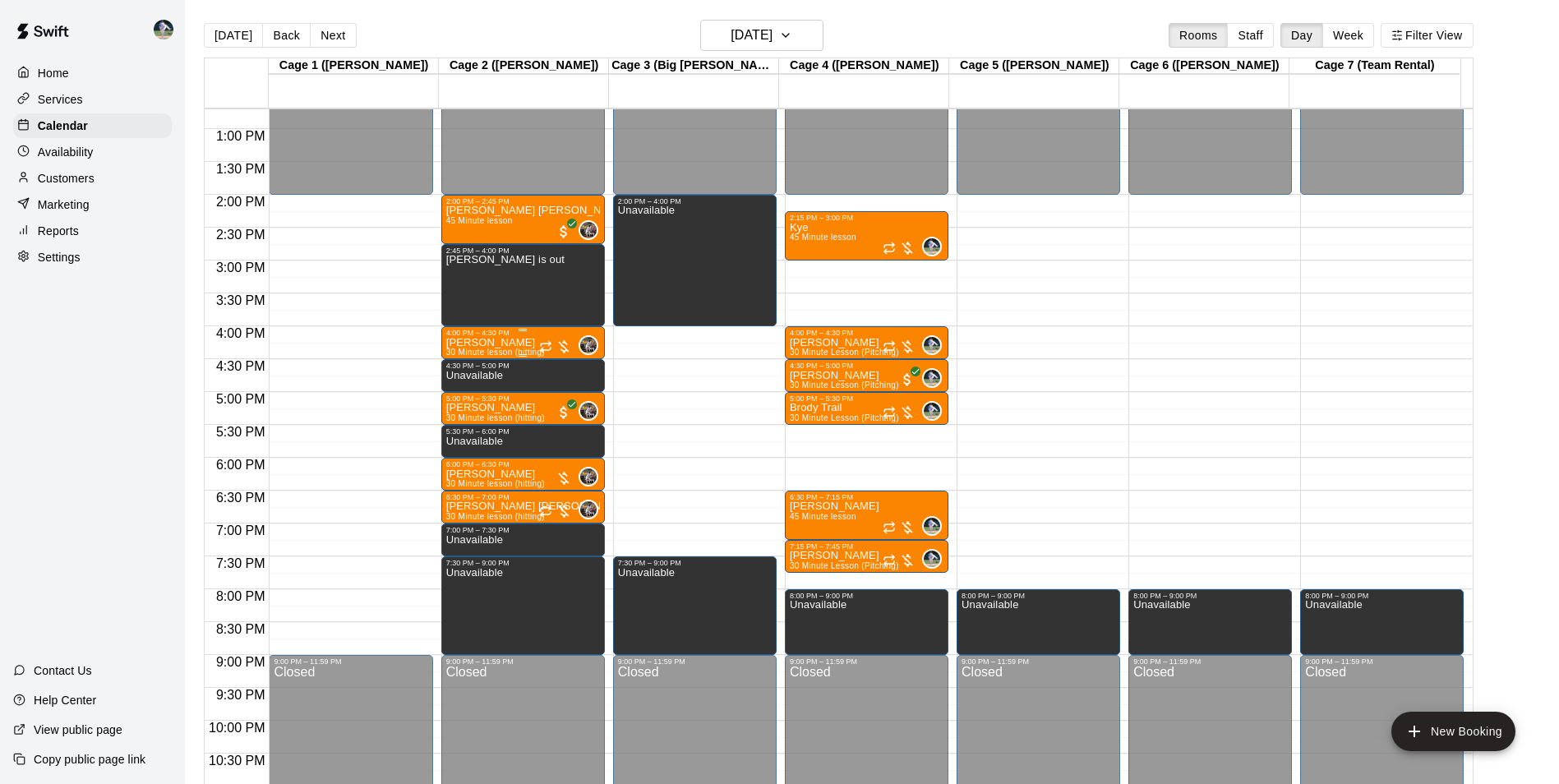
click at [489, 337] on div "4:00 PM – 4:30 PM" at bounding box center [523, 332] width 154 height 8
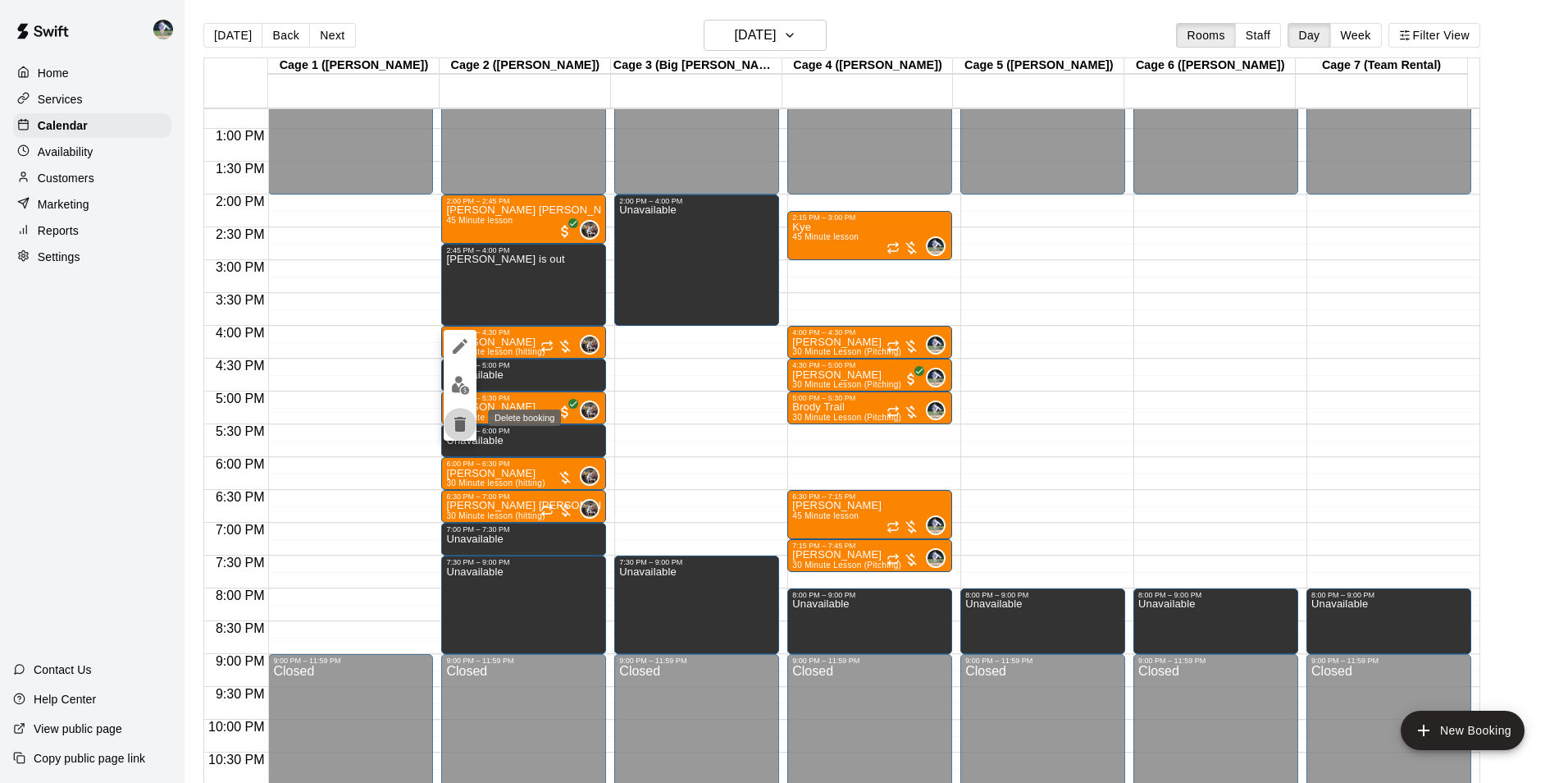
click at [461, 420] on icon "delete" at bounding box center [460, 423] width 12 height 15
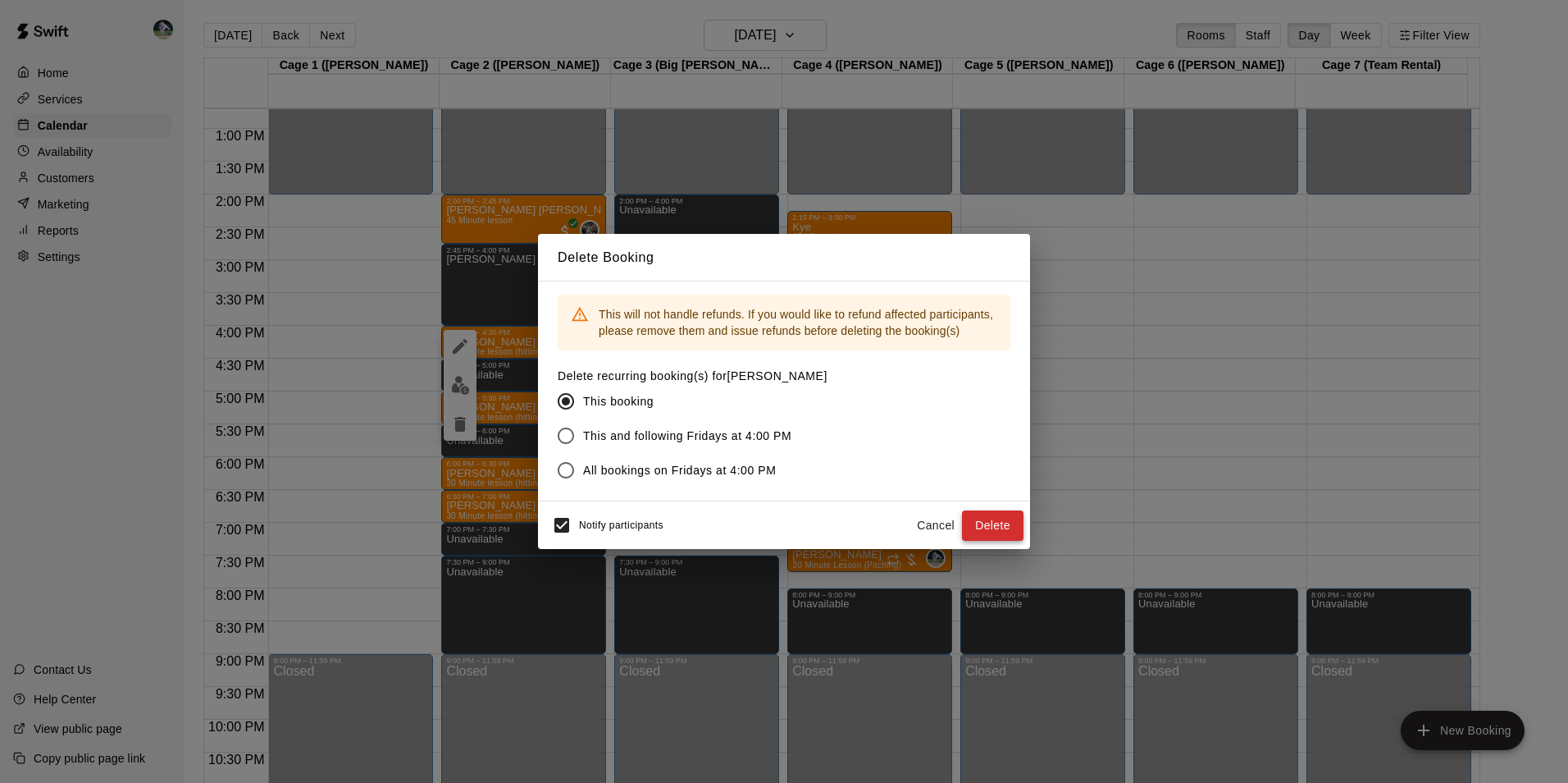
click at [984, 523] on button "Delete" at bounding box center [992, 526] width 61 height 30
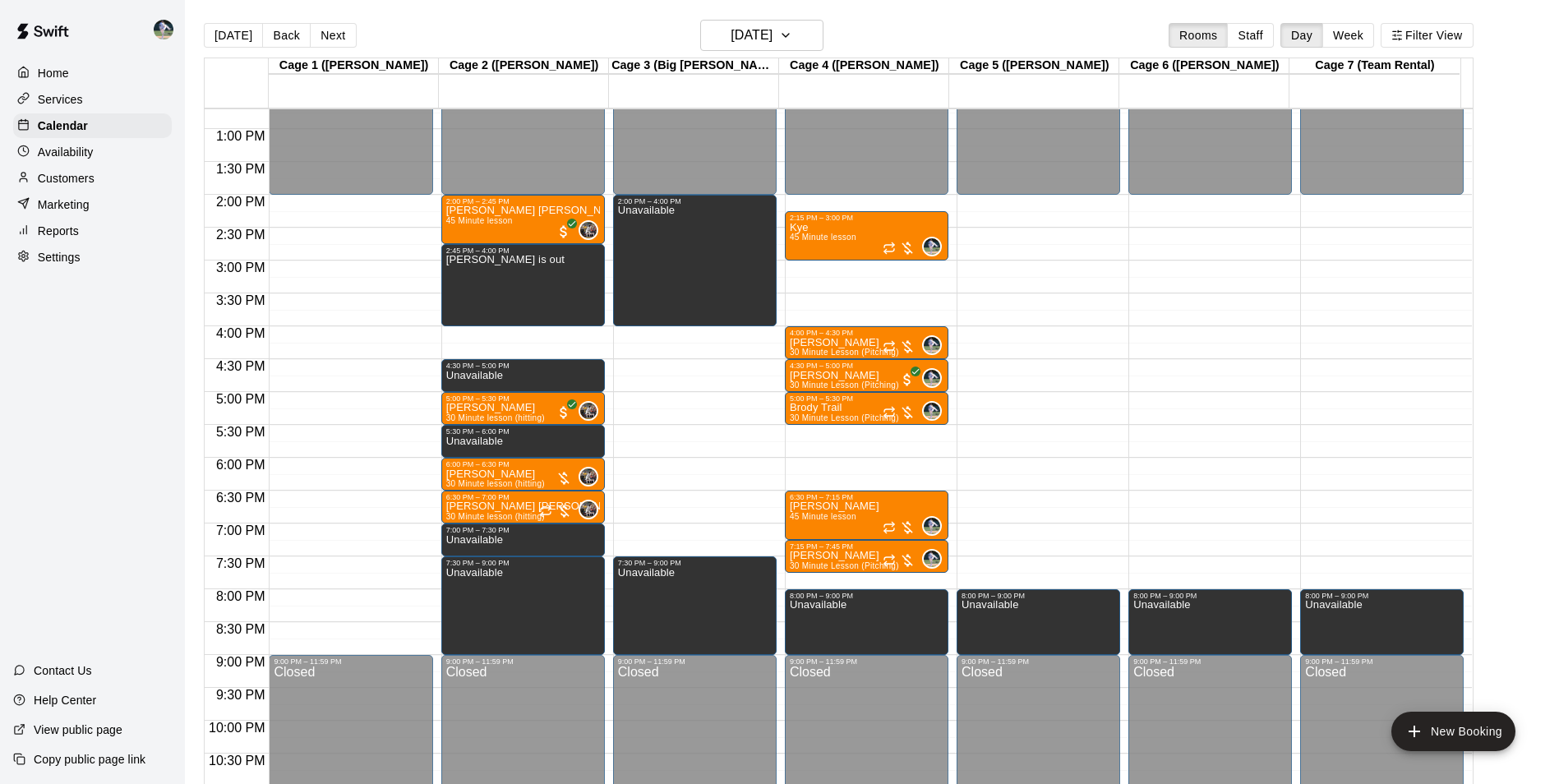
click at [494, 330] on div "12:00 AM – 2:00 PM Closed 2:00 PM – 2:45 PM [PERSON_NAME] [PERSON_NAME] 45 Minu…" at bounding box center [523, 63] width 164 height 1577
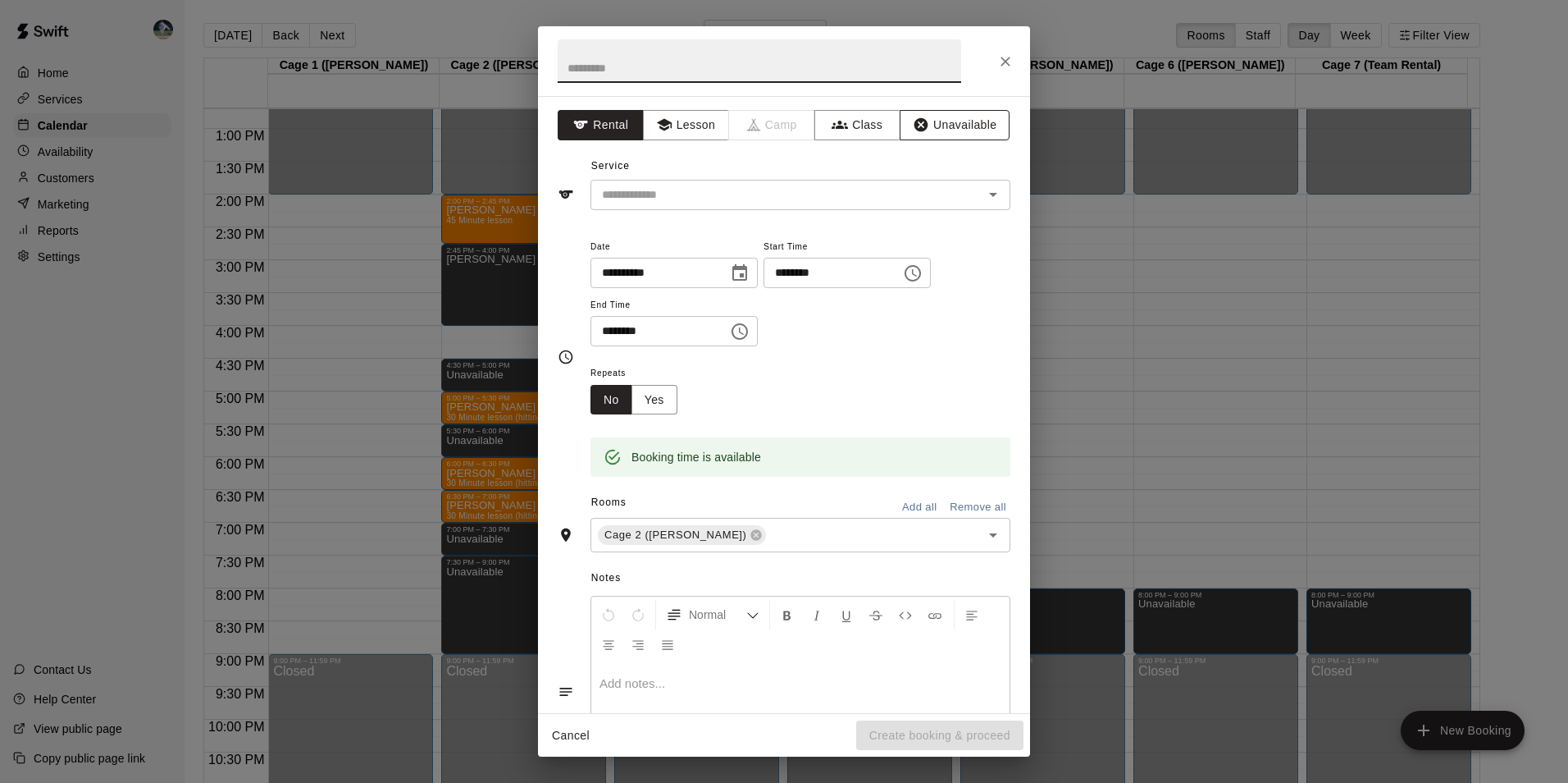
click at [948, 124] on button "Unavailable" at bounding box center [955, 125] width 110 height 30
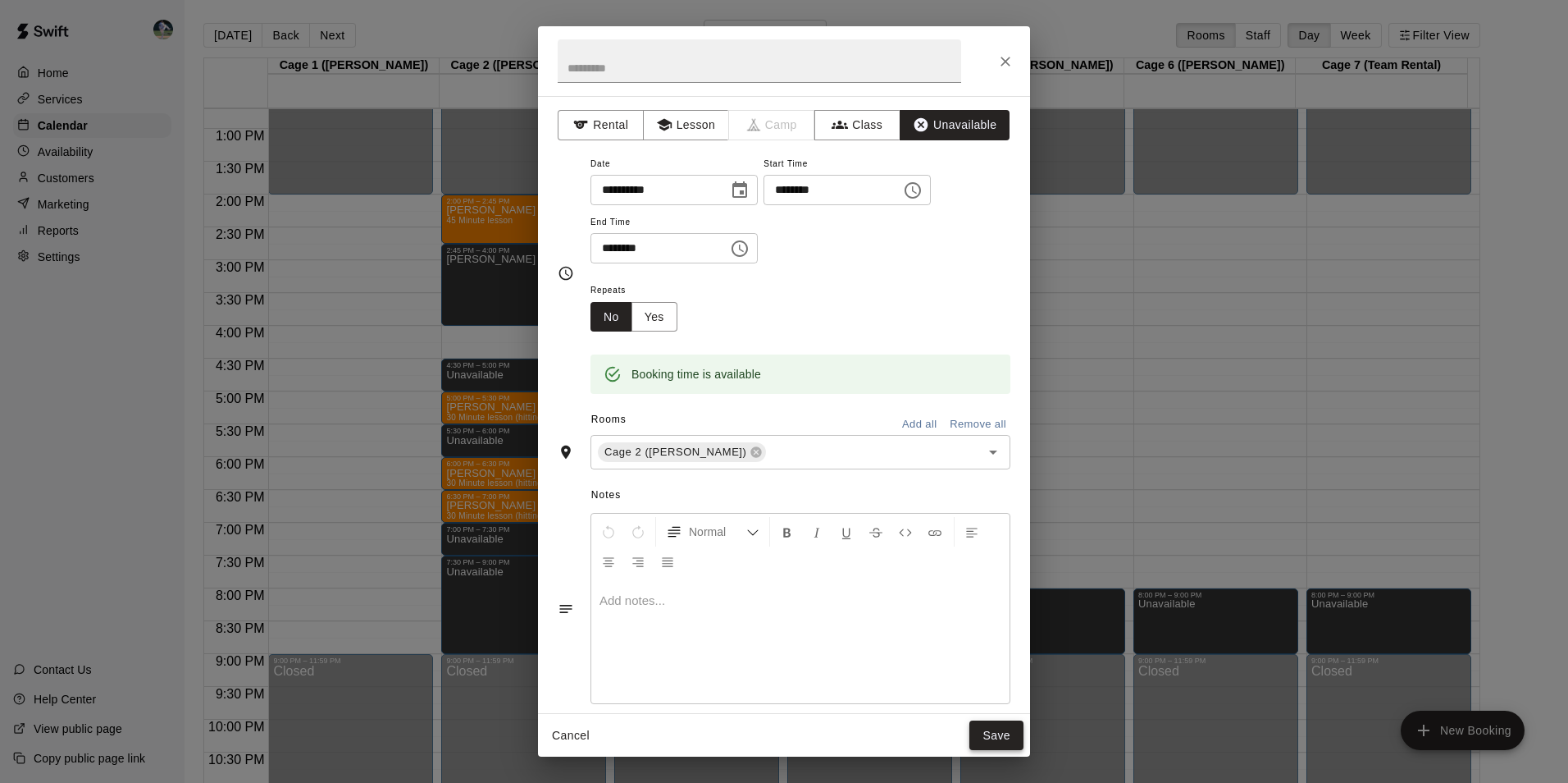
click at [1000, 726] on button "Save" at bounding box center [996, 735] width 54 height 30
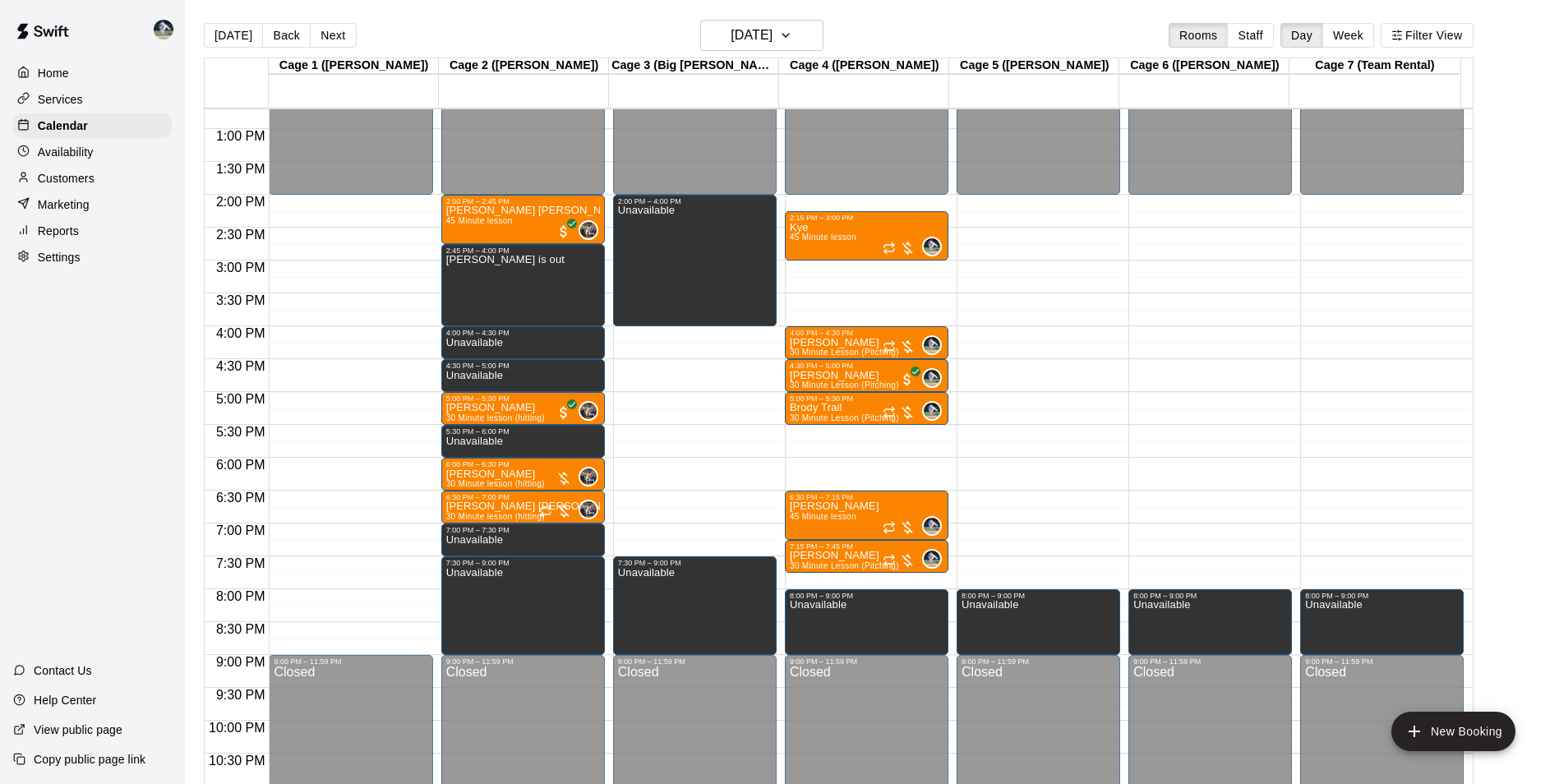
click at [110, 177] on div "Customers" at bounding box center [92, 179] width 158 height 25
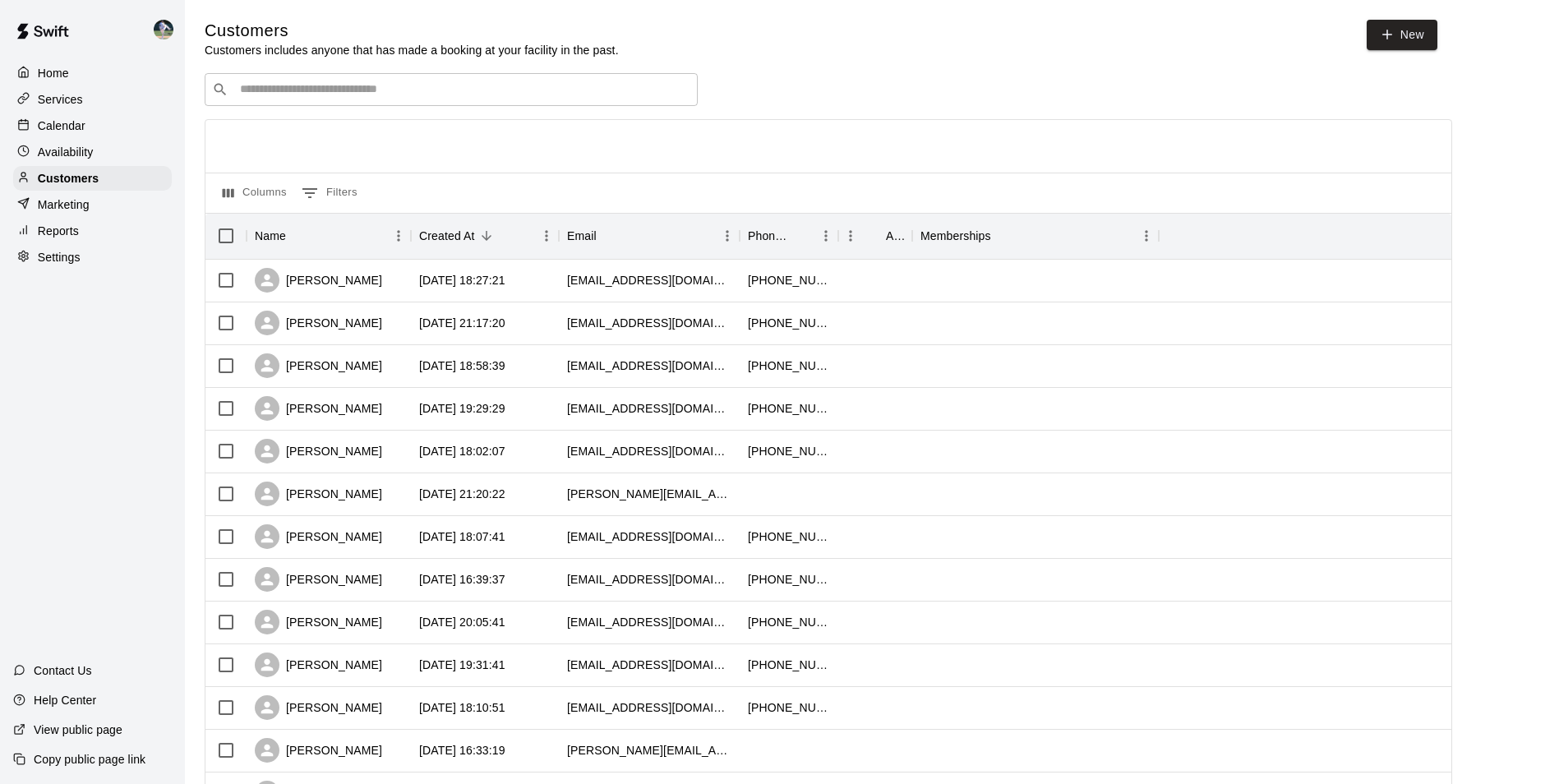
click at [309, 84] on input "Search customers by name or email" at bounding box center [462, 89] width 455 height 16
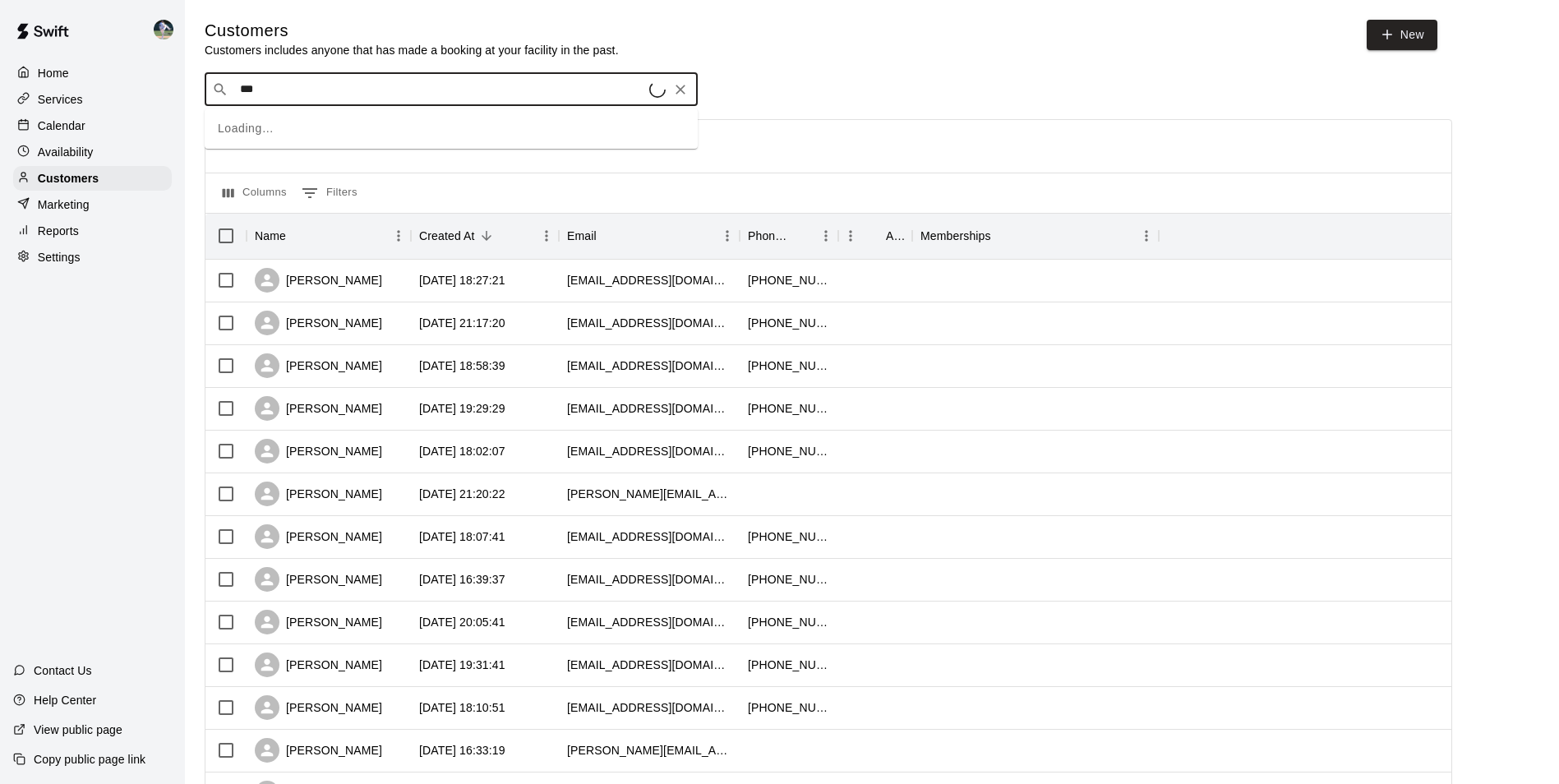
type input "****"
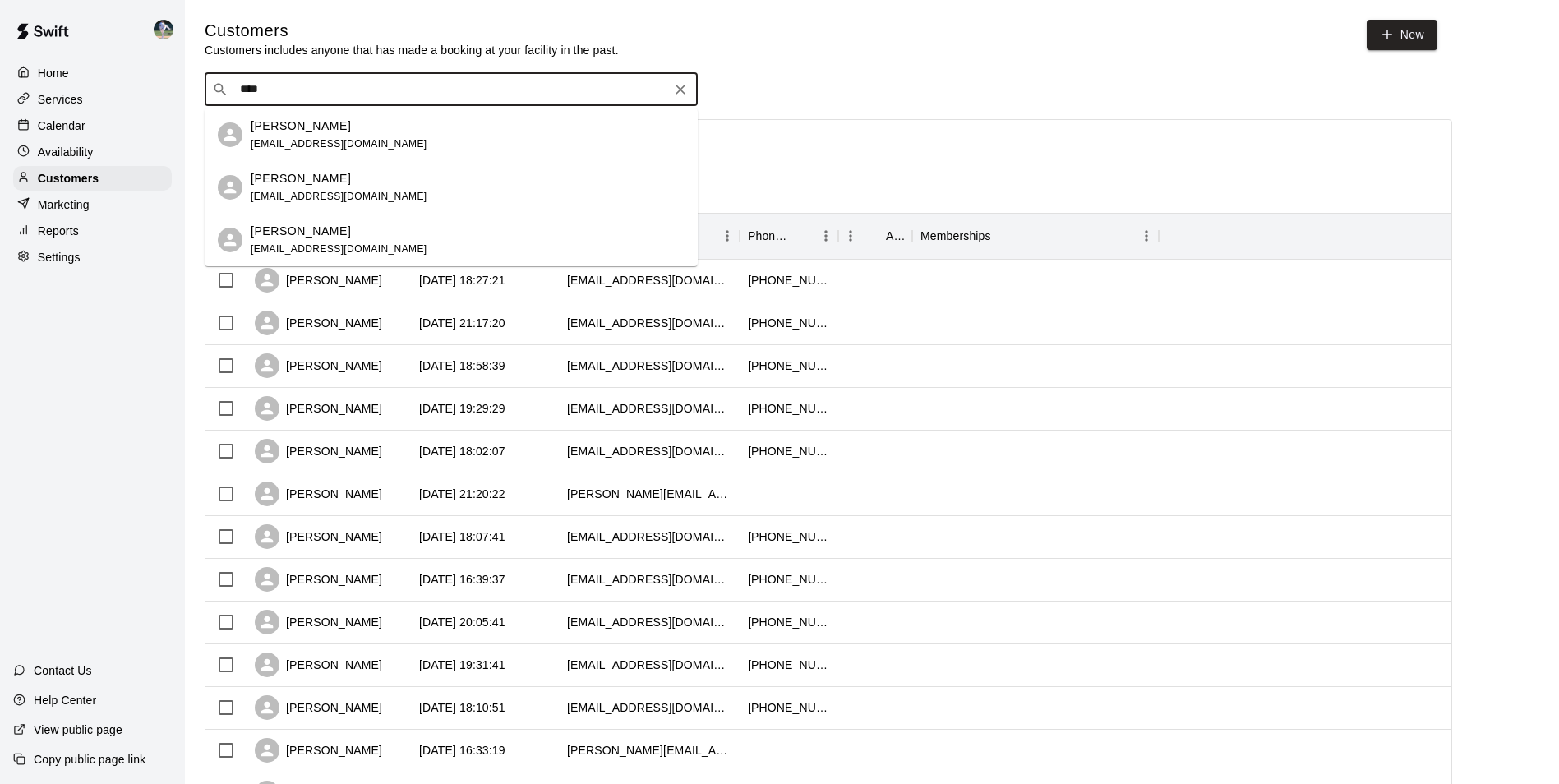
click at [340, 241] on div "[PERSON_NAME] [EMAIL_ADDRESS][DOMAIN_NAME]" at bounding box center [339, 240] width 177 height 36
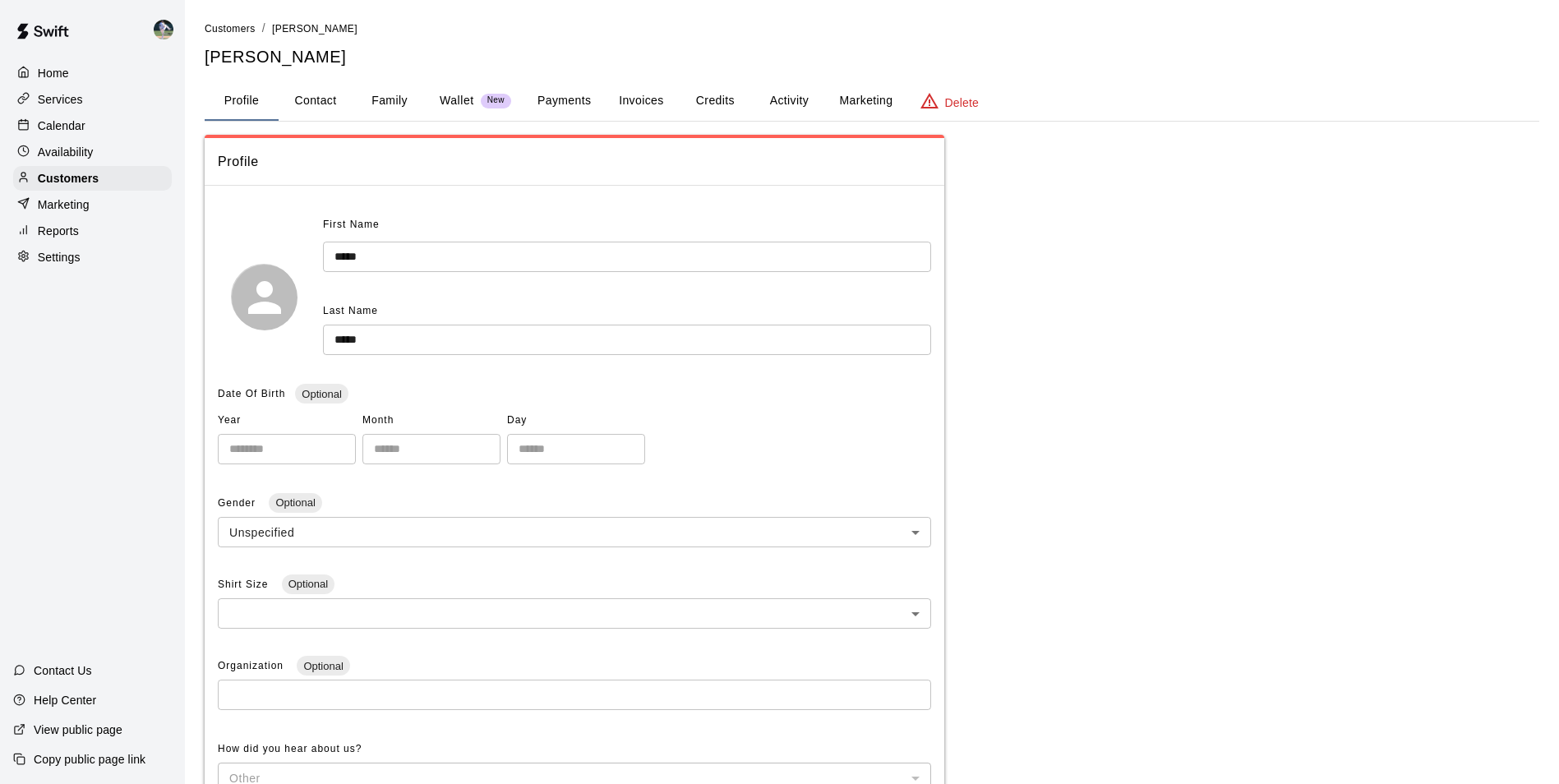
click at [102, 124] on div "Calendar" at bounding box center [92, 126] width 158 height 25
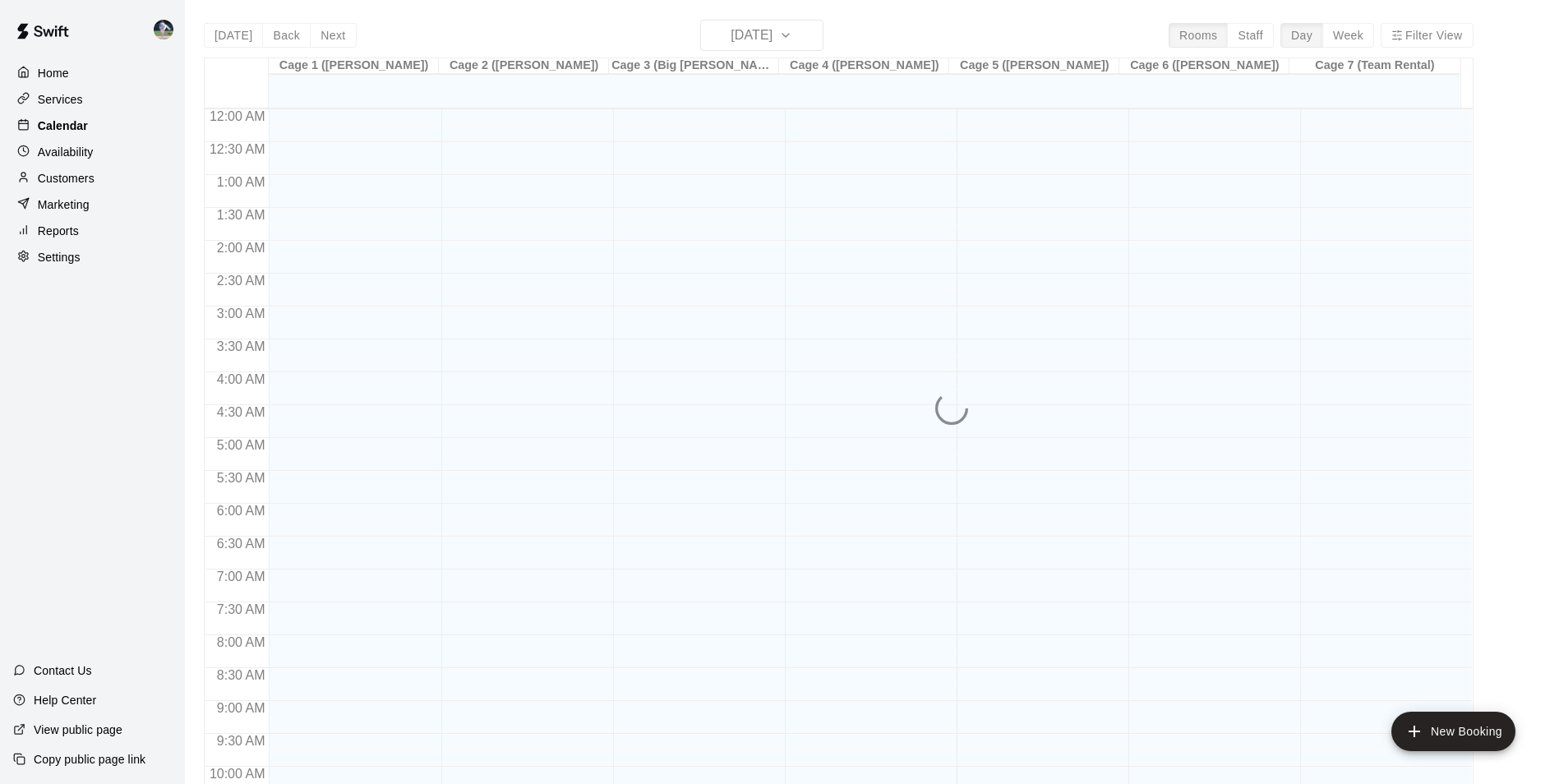
scroll to position [835, 0]
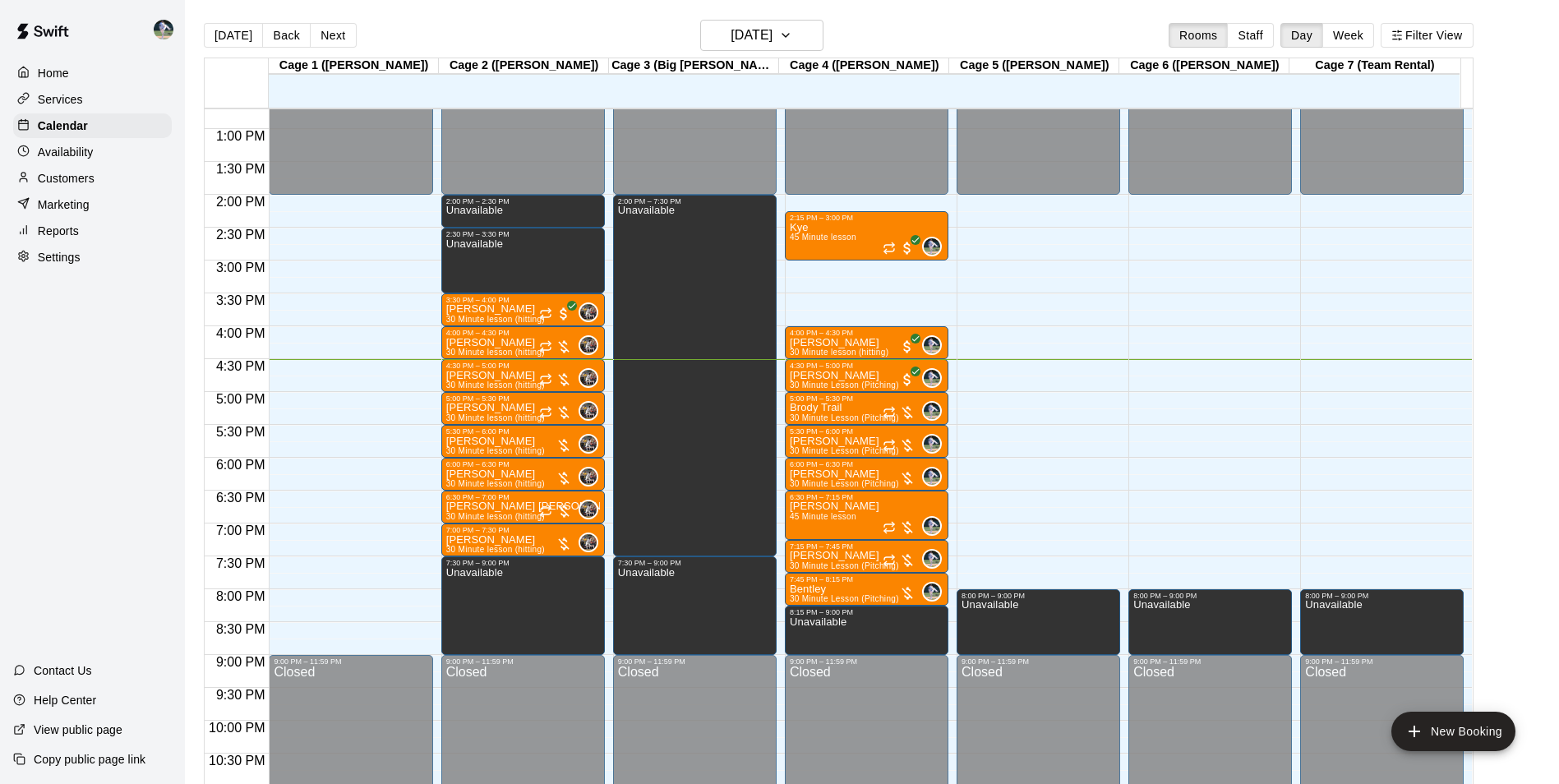
click at [83, 173] on p "Customers" at bounding box center [67, 178] width 57 height 16
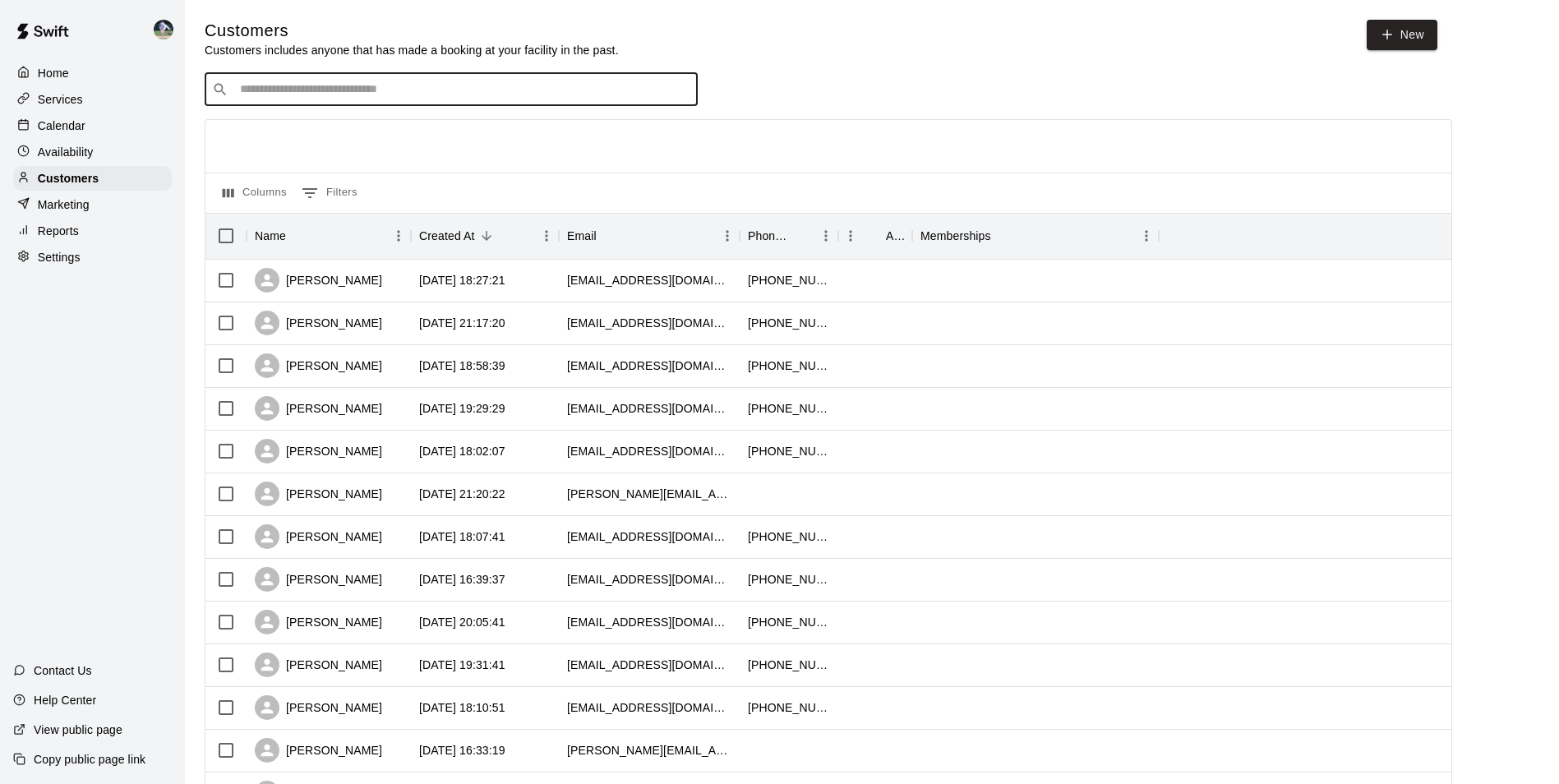
click at [266, 83] on input "Search customers by name or email" at bounding box center [462, 89] width 455 height 16
type input "****"
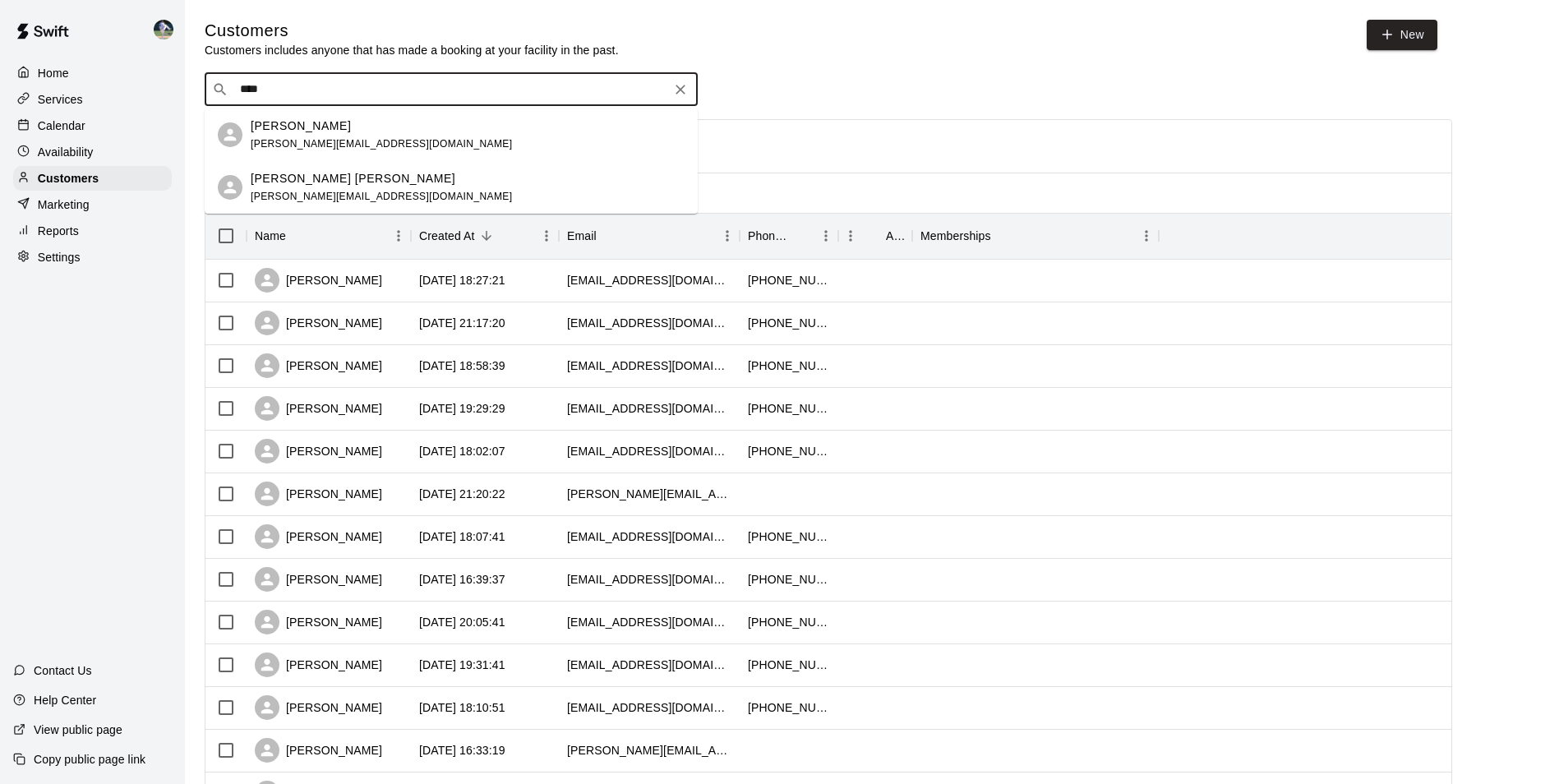
click at [306, 140] on span "[PERSON_NAME][EMAIL_ADDRESS][DOMAIN_NAME]" at bounding box center [382, 143] width 261 height 12
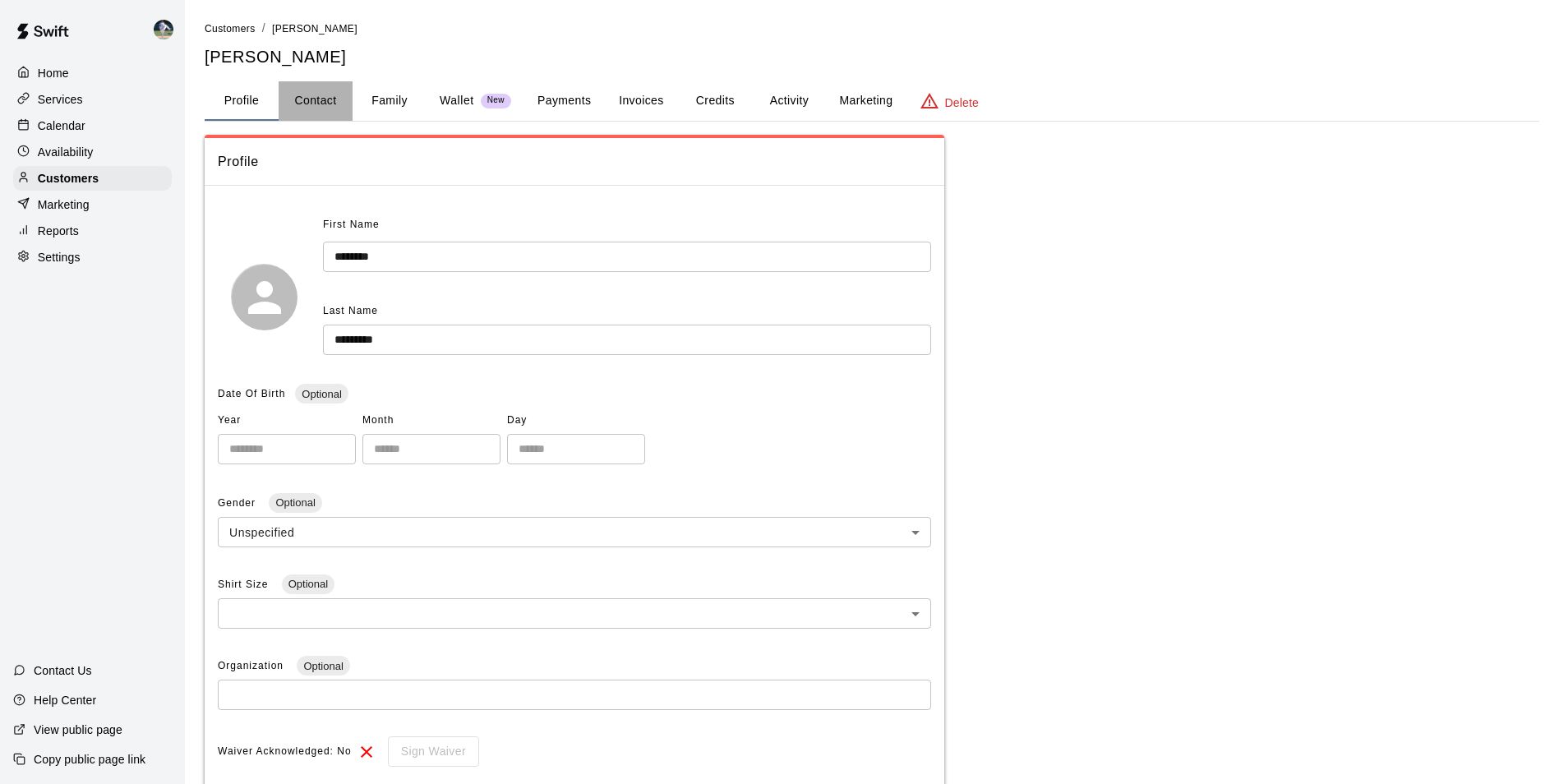
click at [321, 100] on button "Contact" at bounding box center [315, 100] width 74 height 39
select select "**"
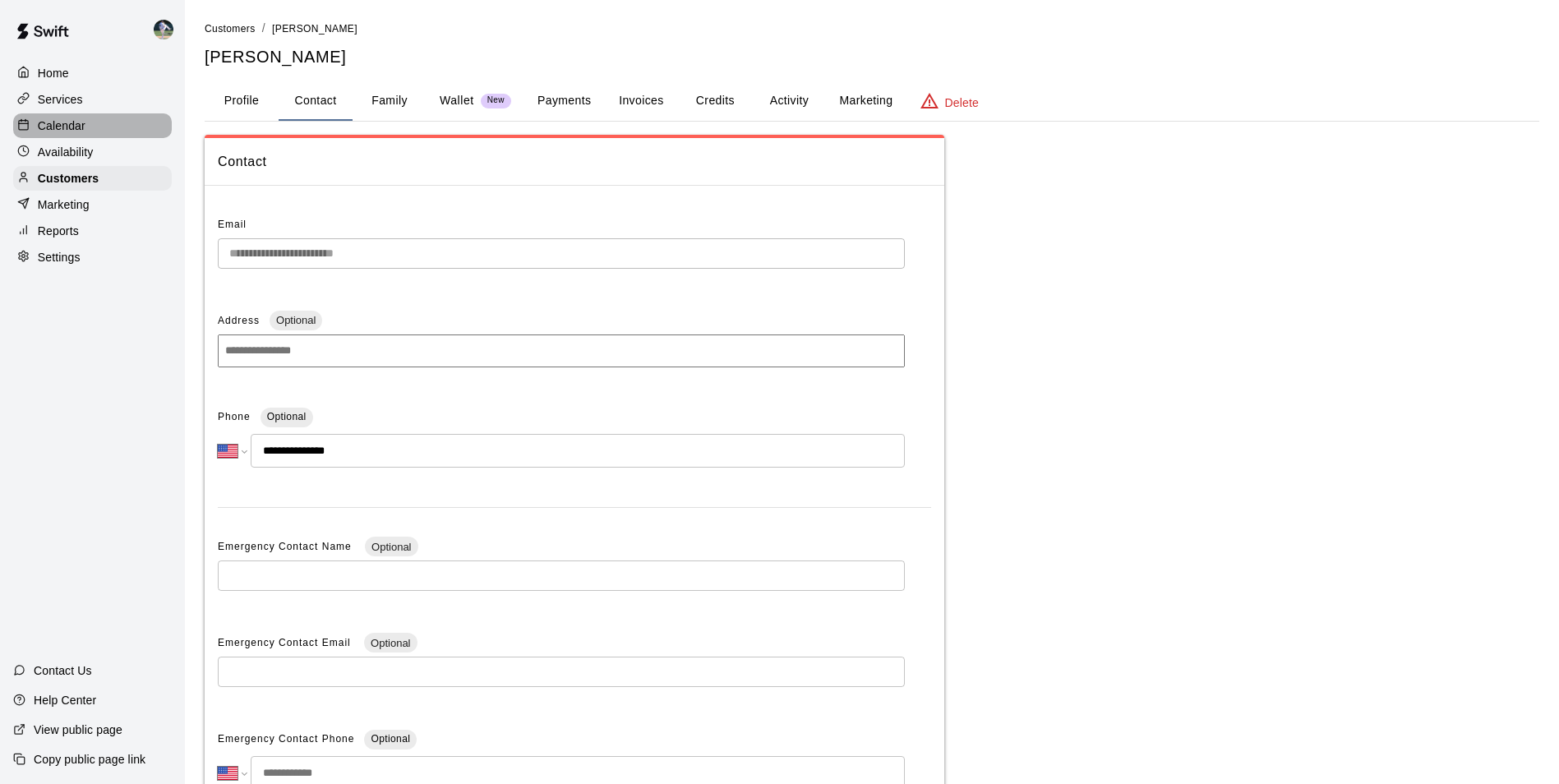
click at [91, 124] on div "Calendar" at bounding box center [92, 126] width 158 height 25
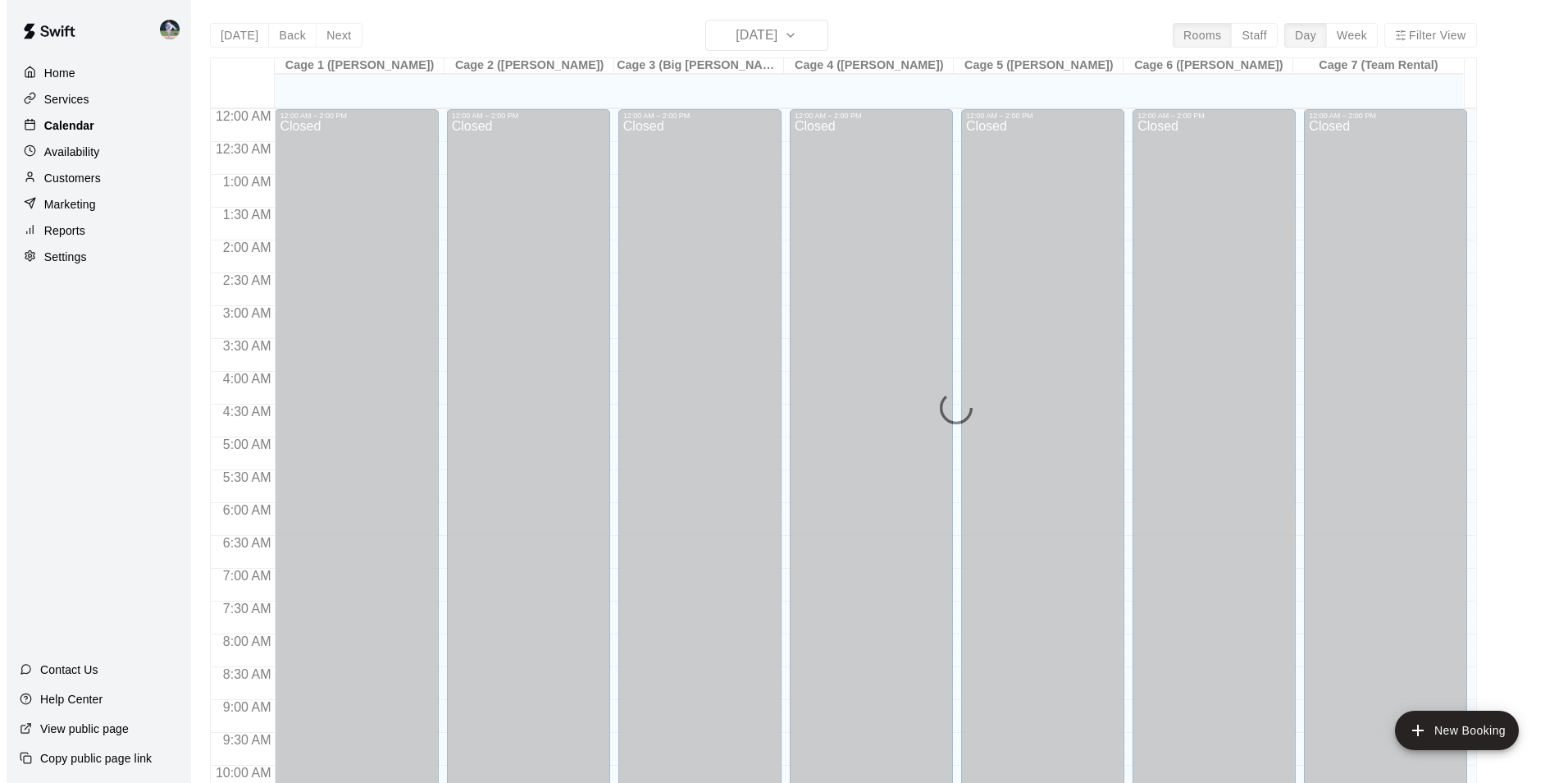
scroll to position [834, 0]
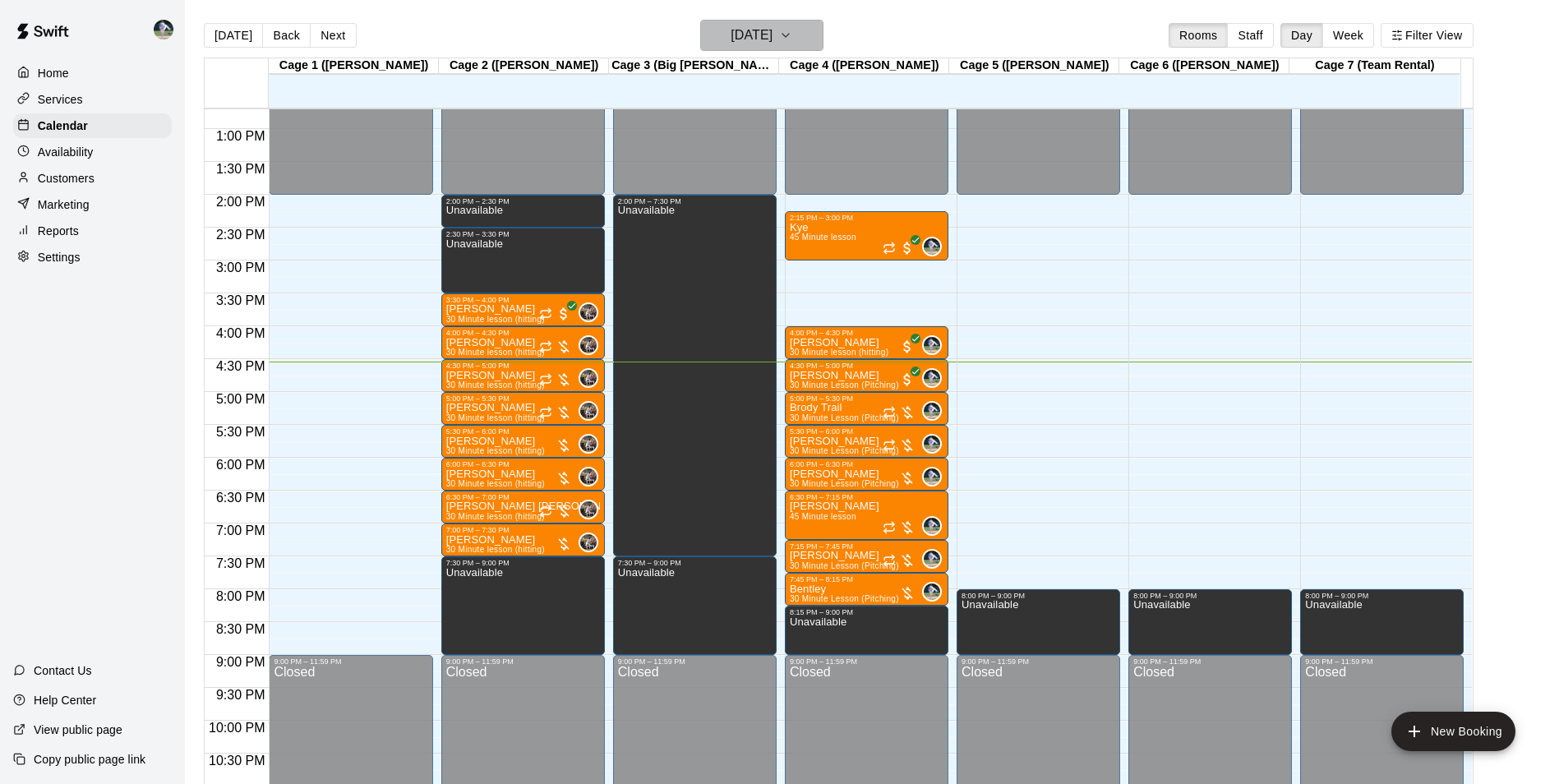
click at [763, 37] on h6 "[DATE]" at bounding box center [751, 36] width 42 height 23
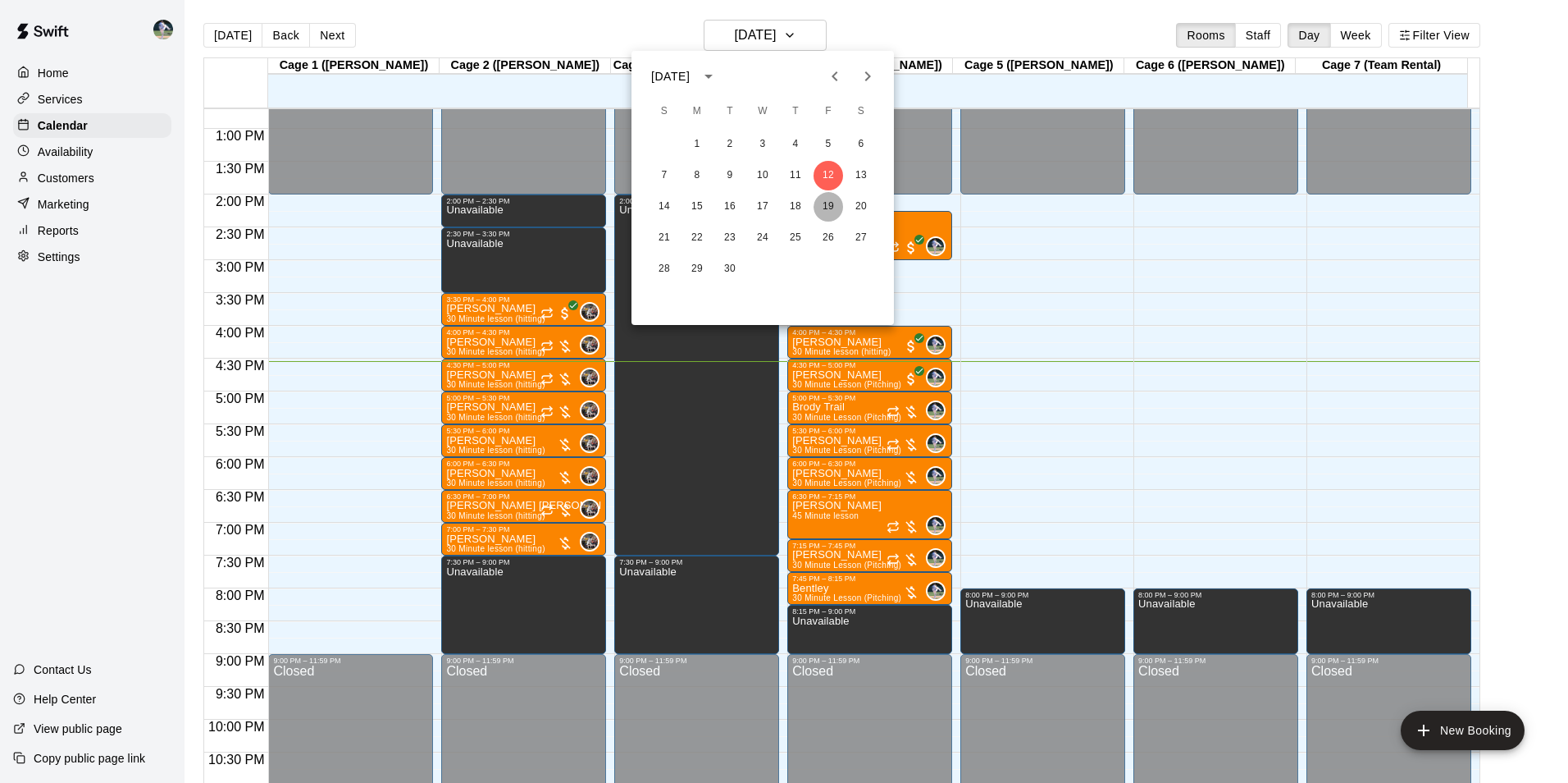
click at [827, 202] on button "19" at bounding box center [828, 206] width 29 height 29
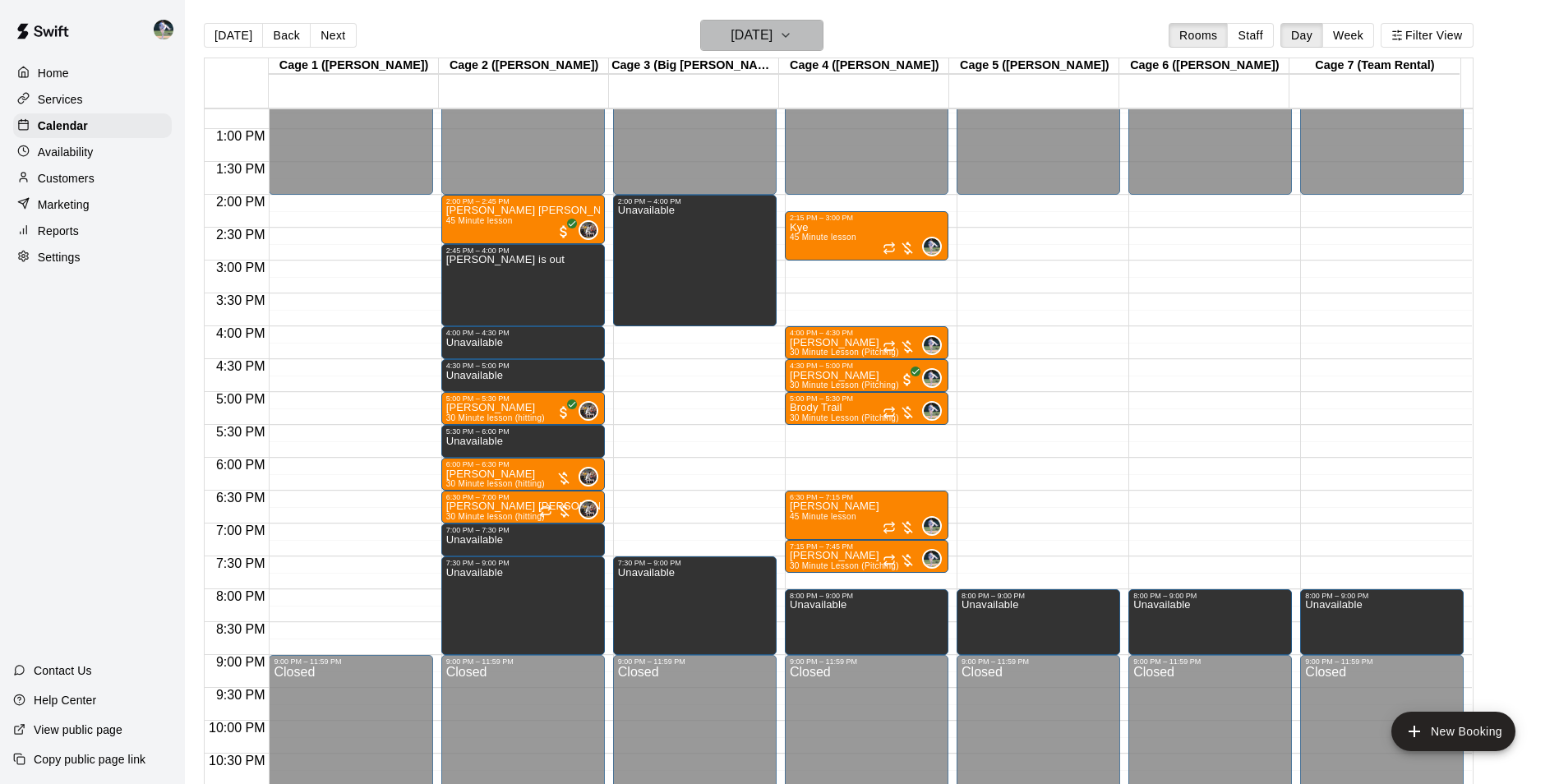
click at [752, 38] on h6 "[DATE]" at bounding box center [751, 36] width 42 height 23
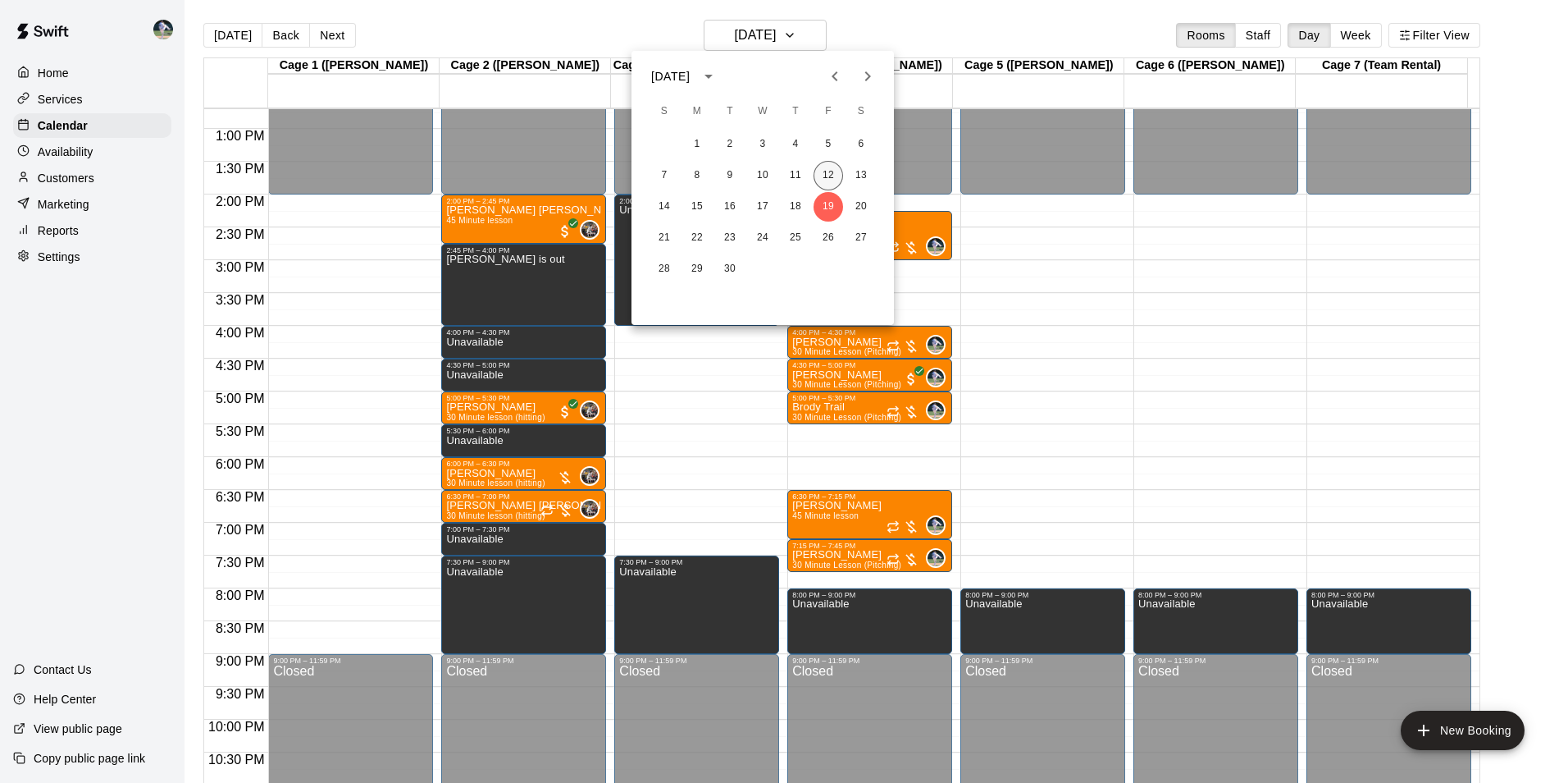
click at [839, 168] on button "12" at bounding box center [828, 175] width 29 height 29
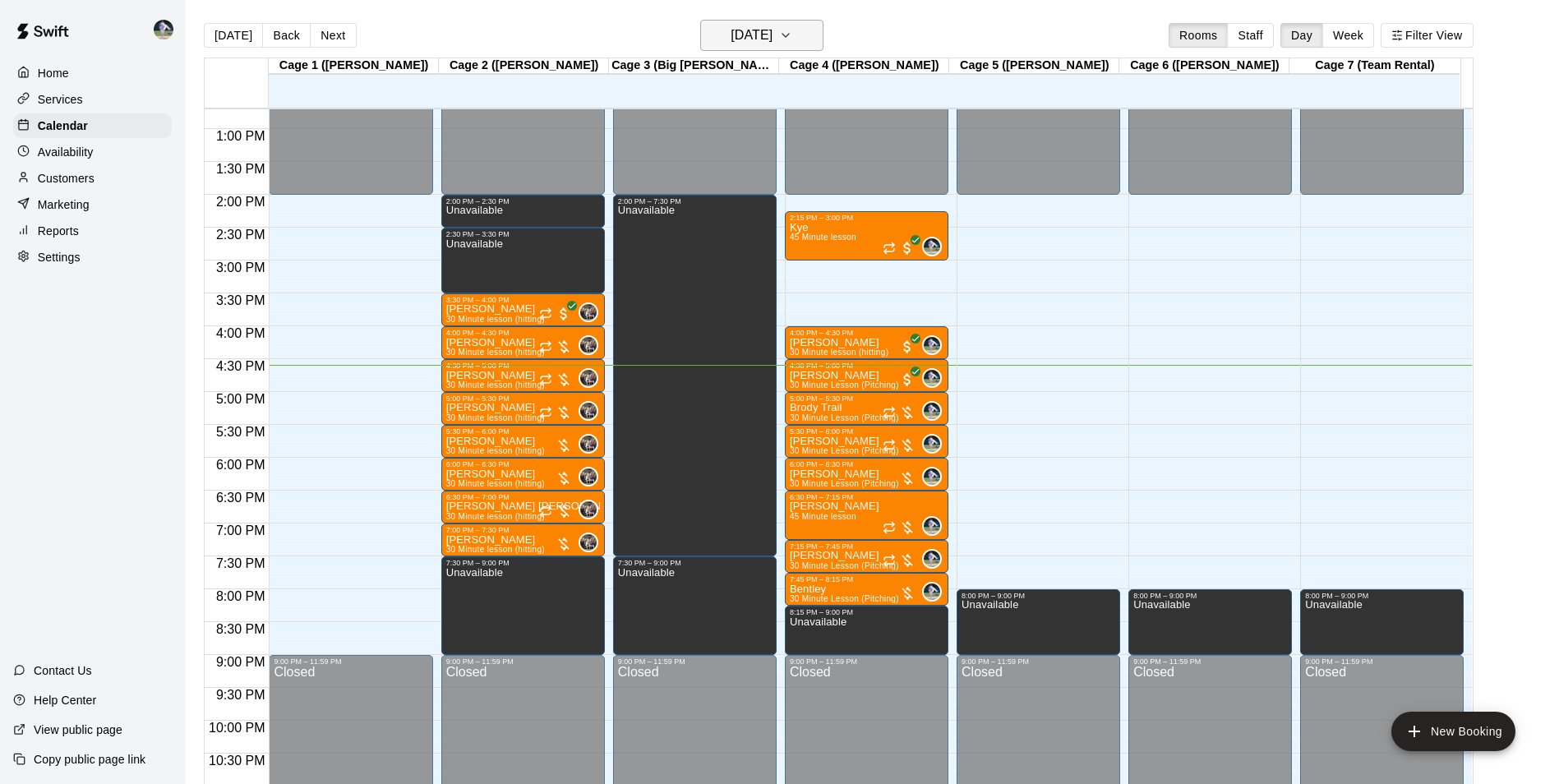
click at [745, 36] on h6 "[DATE]" at bounding box center [751, 36] width 42 height 23
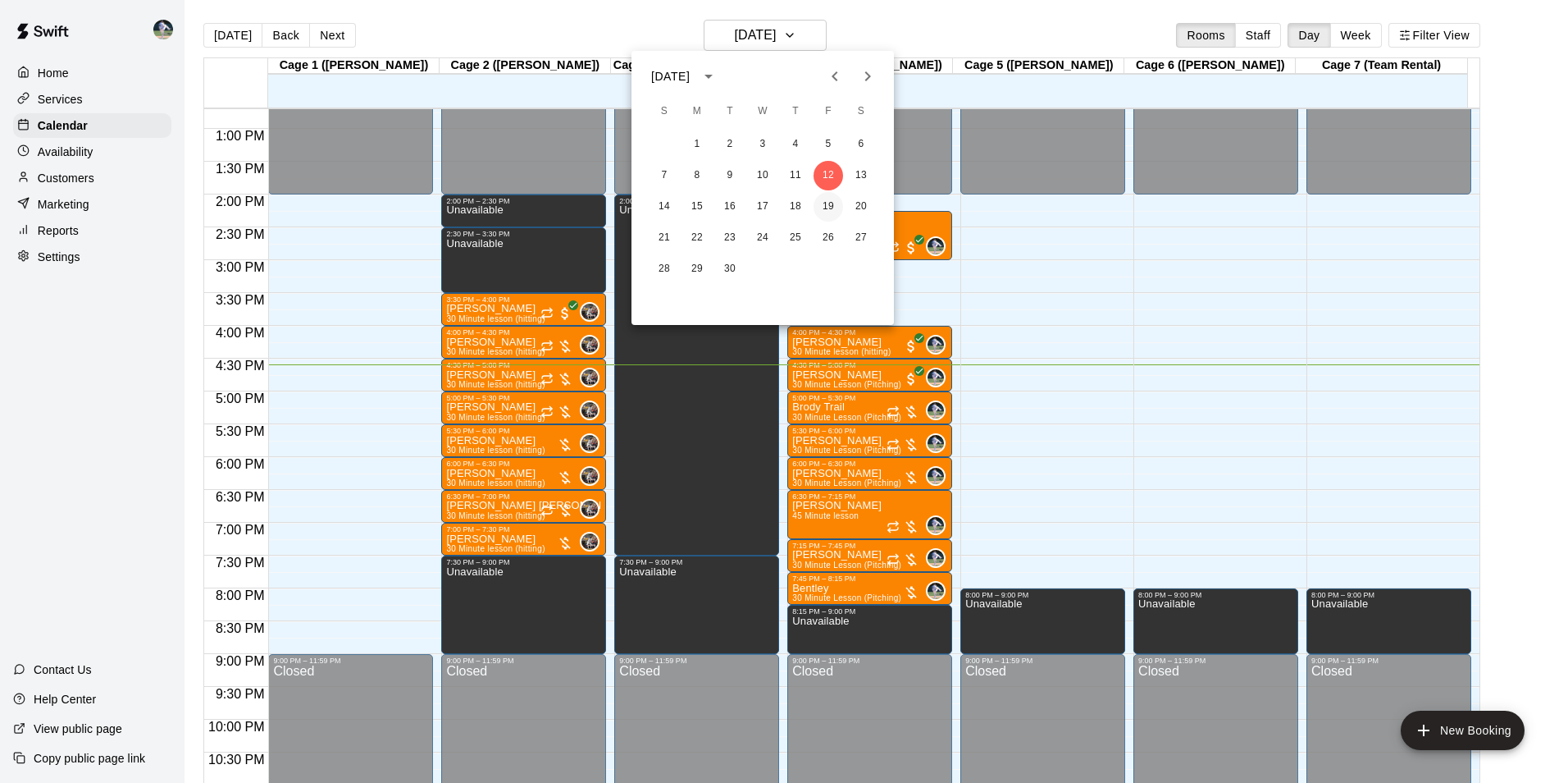
click at [823, 204] on button "19" at bounding box center [828, 206] width 29 height 29
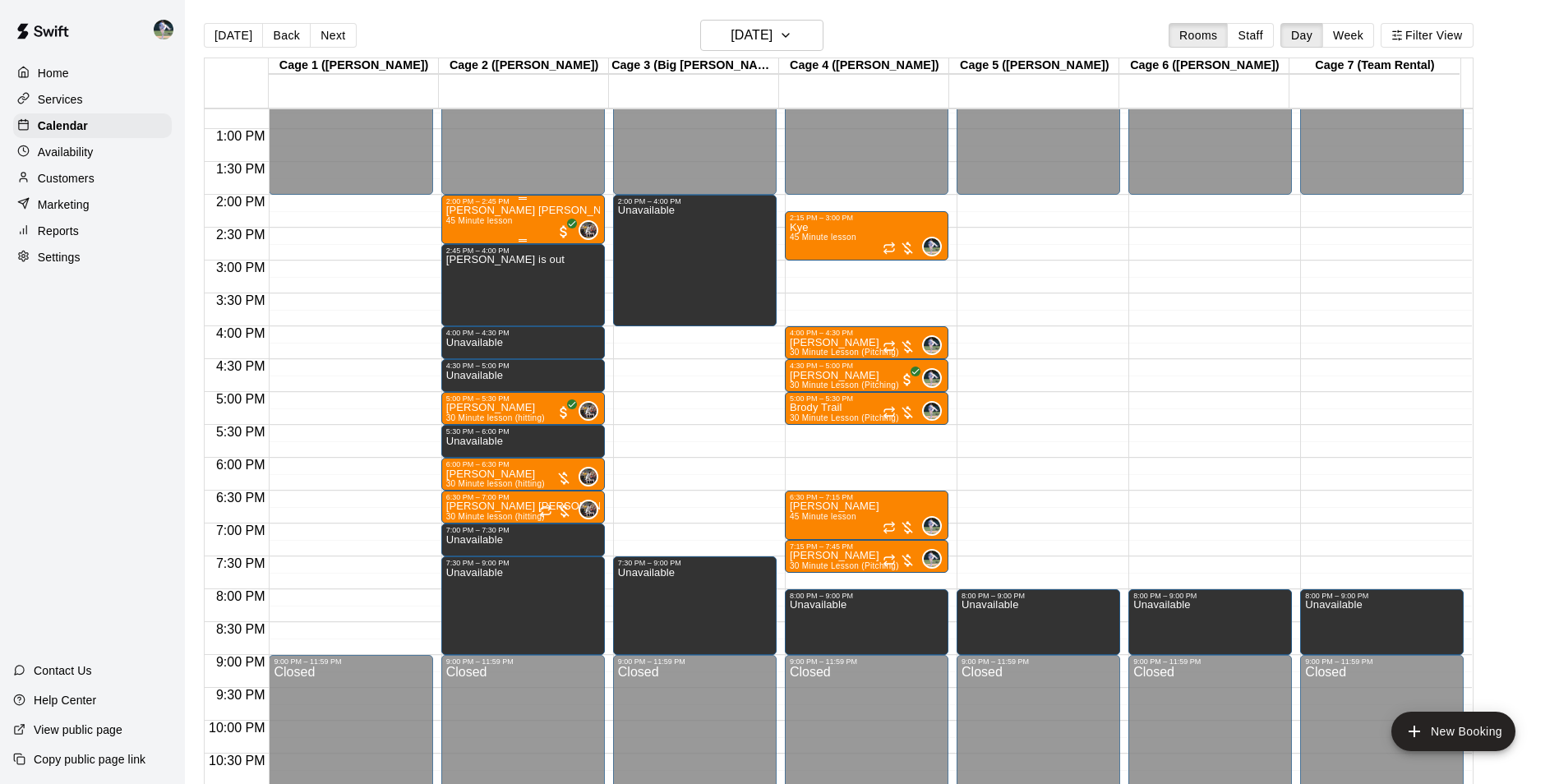
click at [510, 224] on span "45 Minute lesson" at bounding box center [479, 220] width 67 height 9
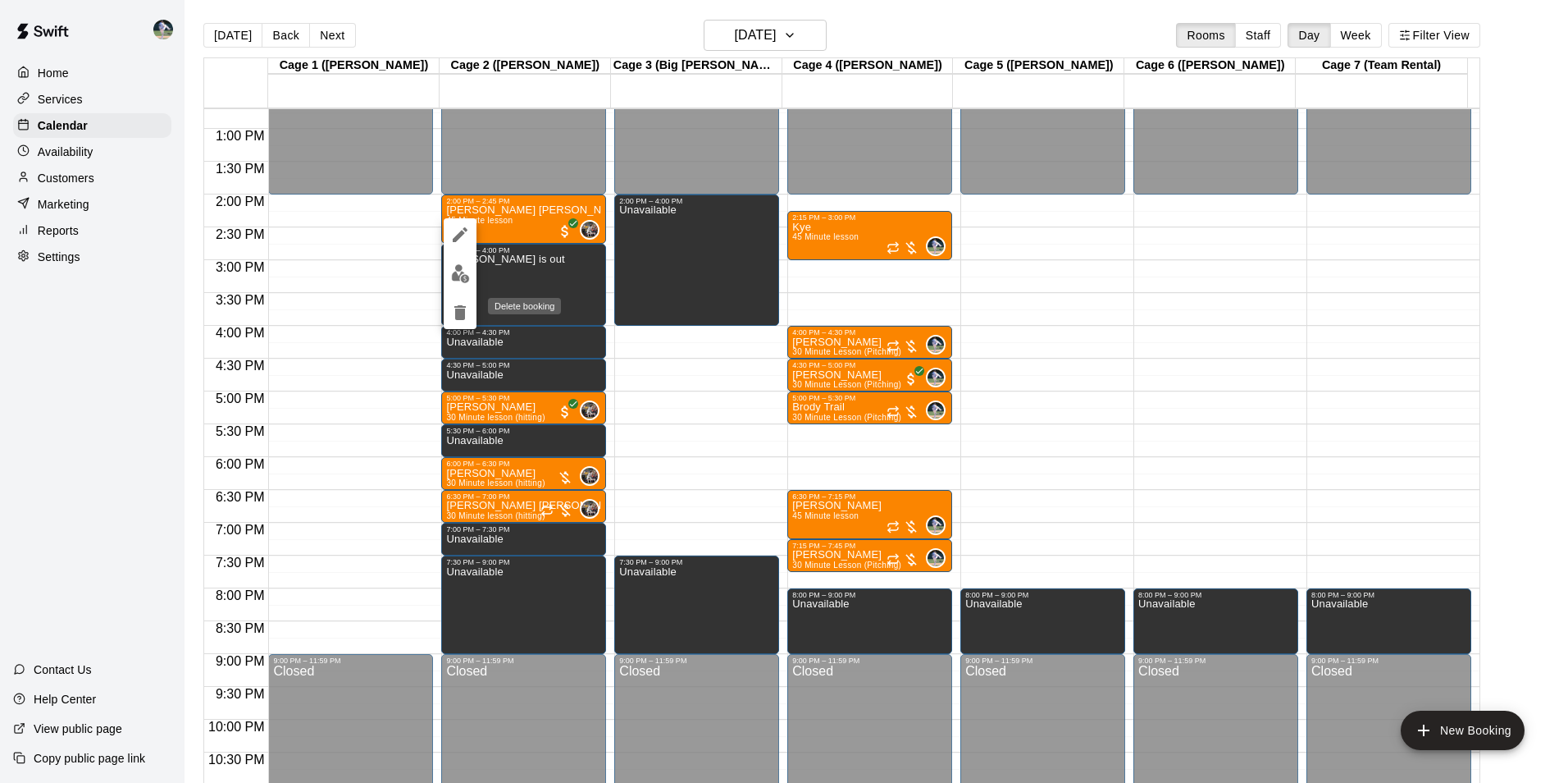
click at [460, 308] on icon "delete" at bounding box center [460, 312] width 12 height 15
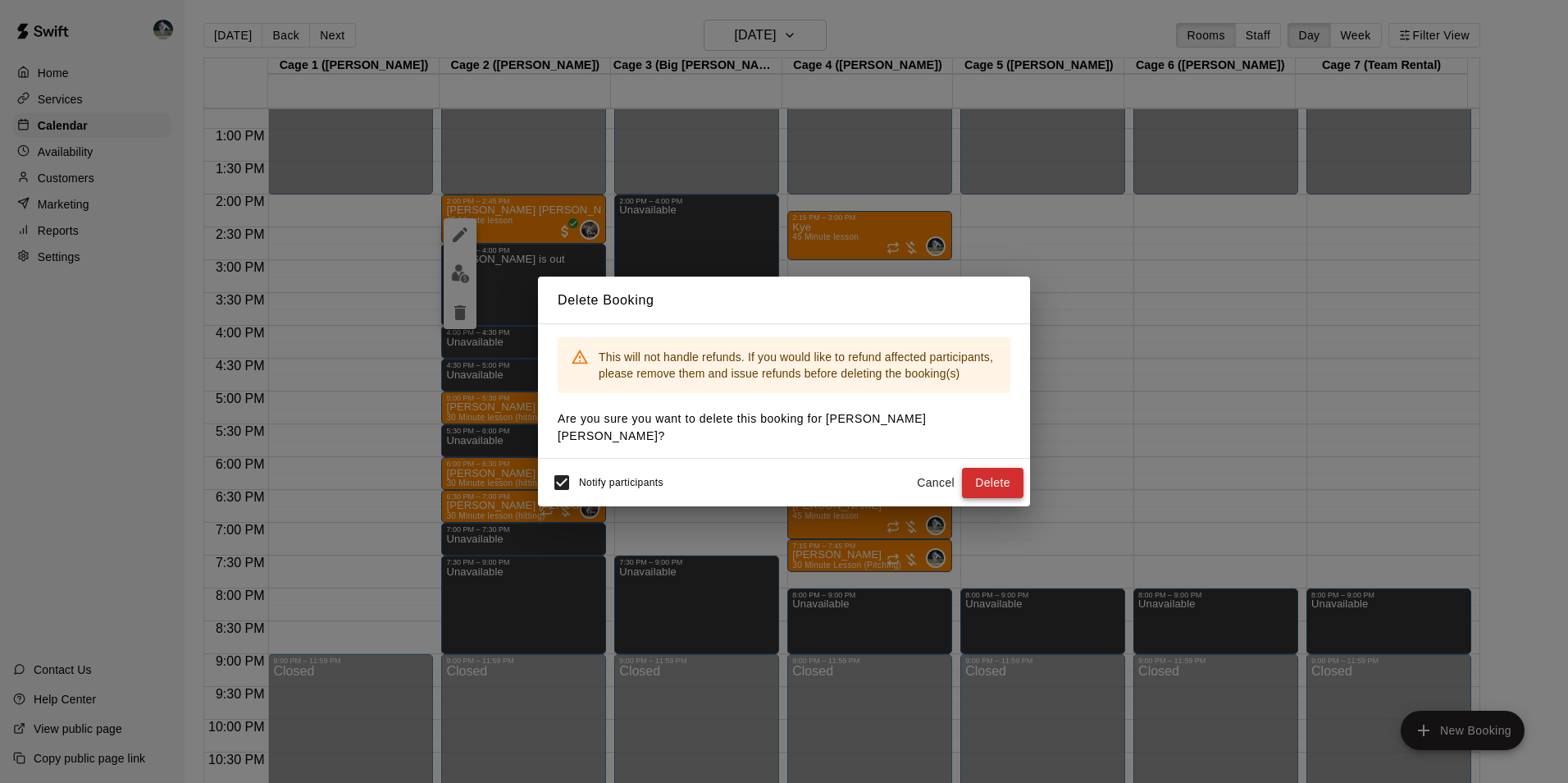
click at [1004, 471] on button "Delete" at bounding box center [992, 483] width 61 height 30
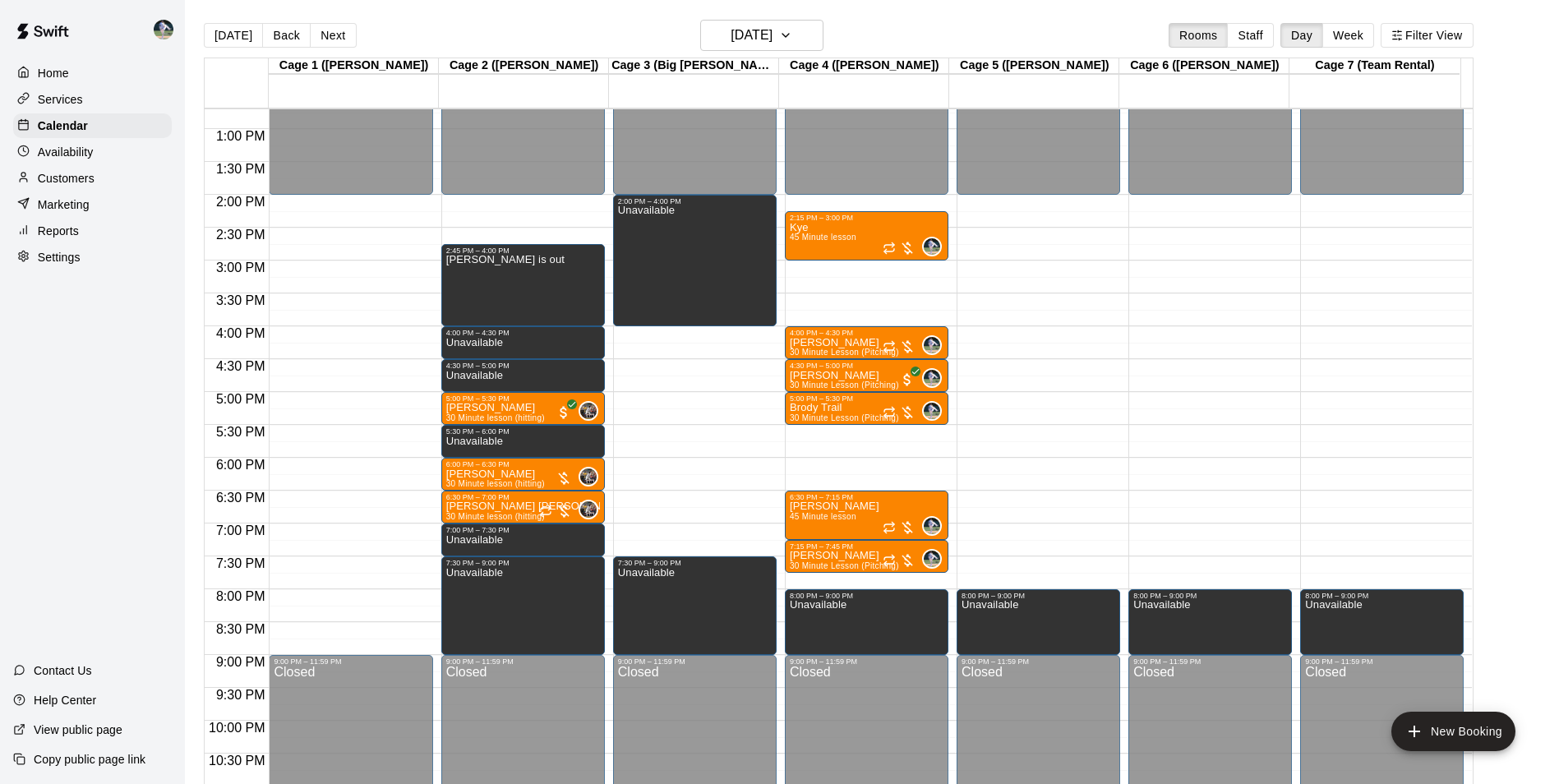
click at [522, 202] on div "12:00 AM – 2:00 PM Closed 2:45 PM – 4:00 PM [PERSON_NAME] is out 4:00 PM – 4:30…" at bounding box center [523, 63] width 164 height 1577
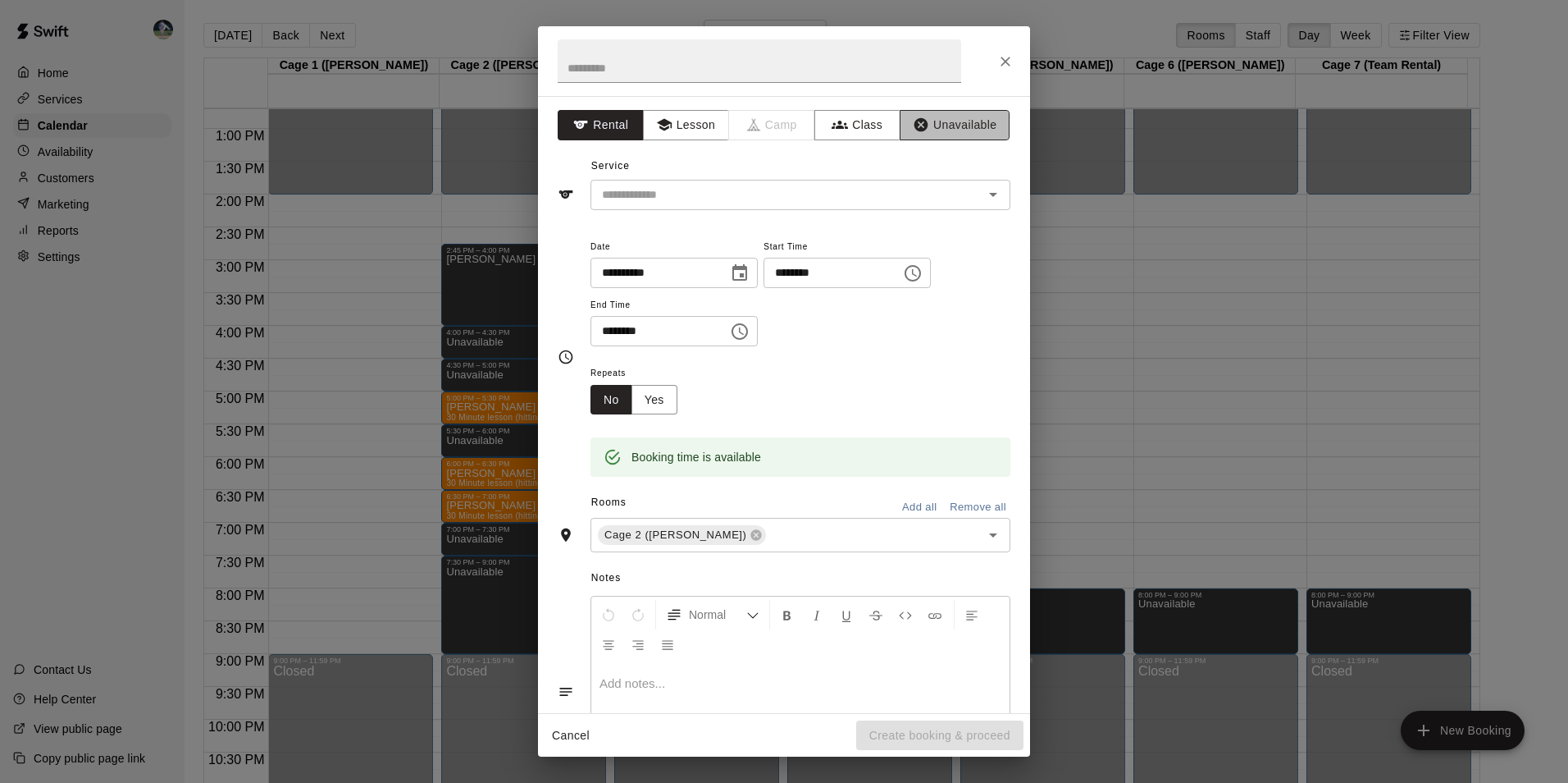
click at [938, 113] on button "Unavailable" at bounding box center [955, 125] width 110 height 30
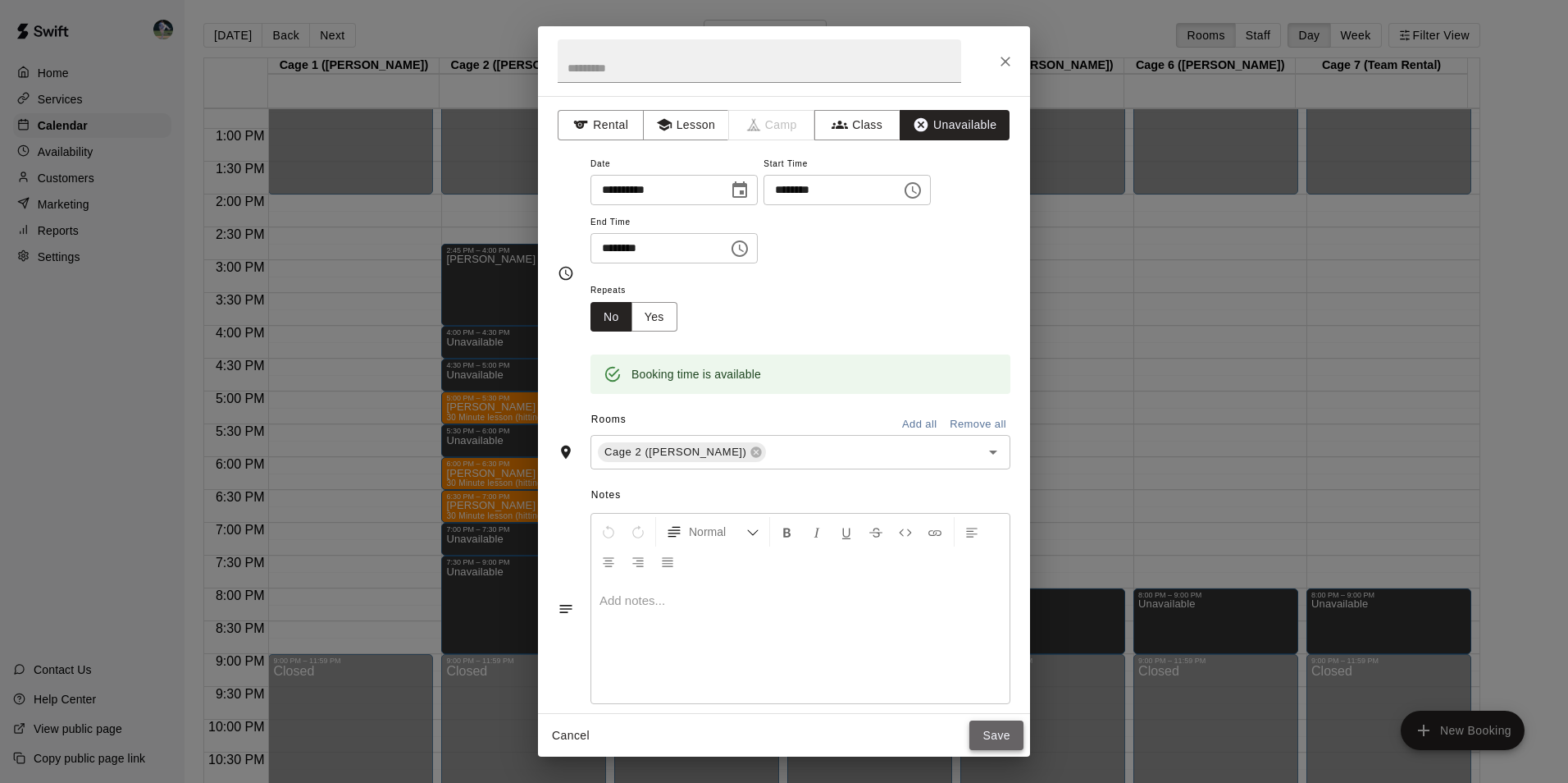
click at [990, 729] on button "Save" at bounding box center [996, 735] width 54 height 30
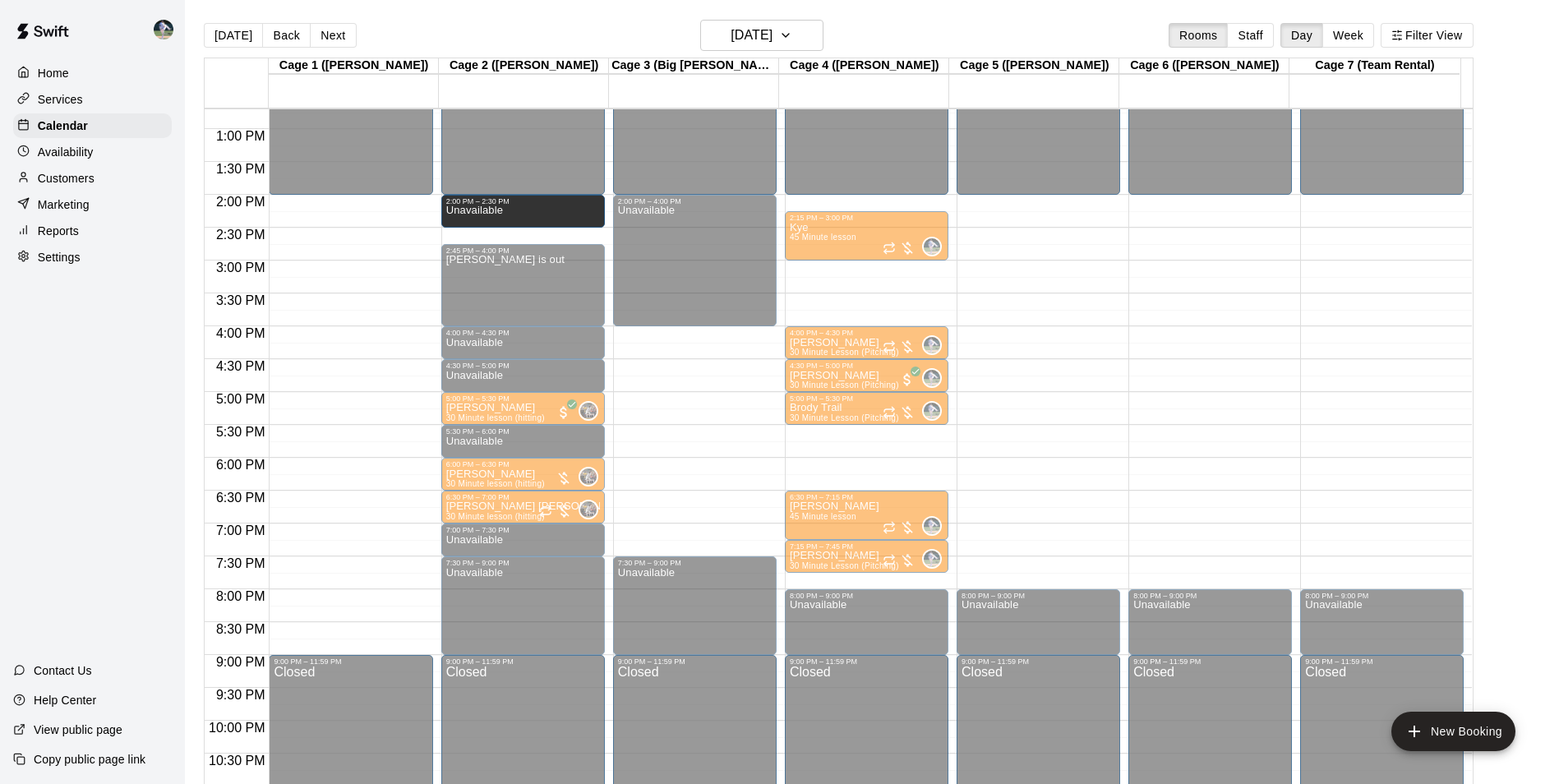
drag, startPoint x: 518, startPoint y: 228, endPoint x: 518, endPoint y: 242, distance: 14.0
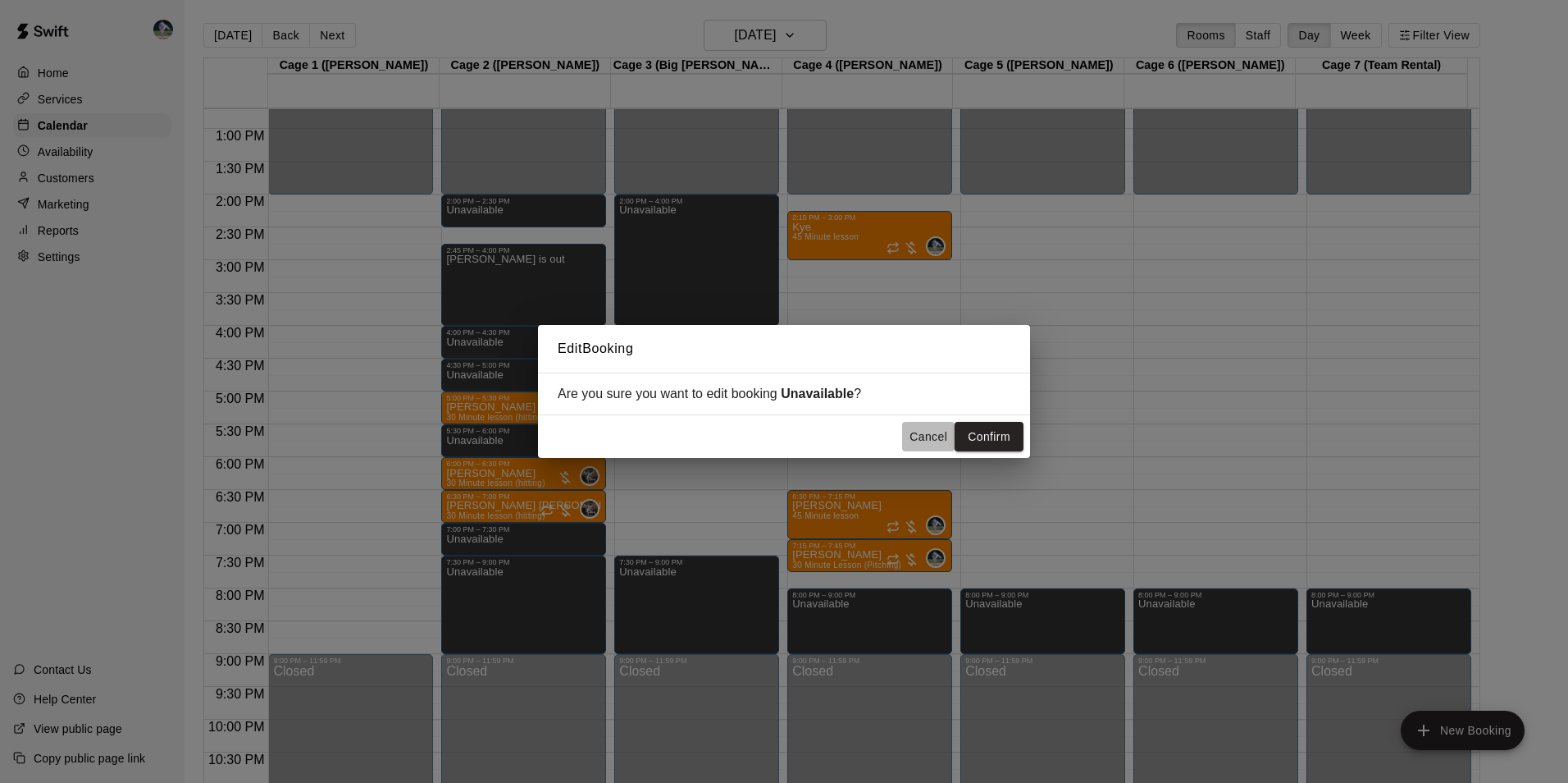
click at [934, 432] on button "Cancel" at bounding box center [928, 437] width 52 height 30
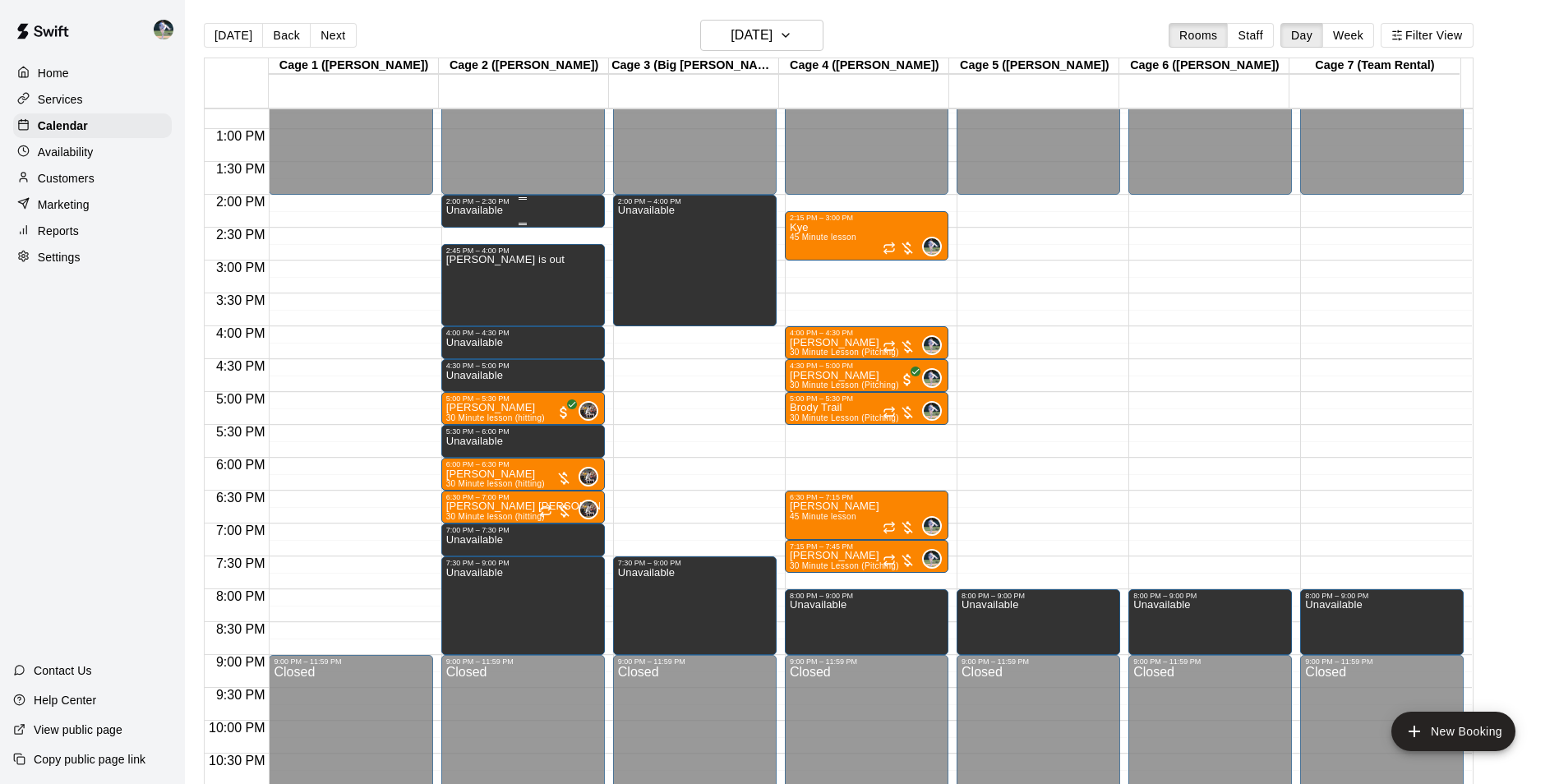
click at [537, 212] on div "Unavailable" at bounding box center [523, 597] width 154 height 784
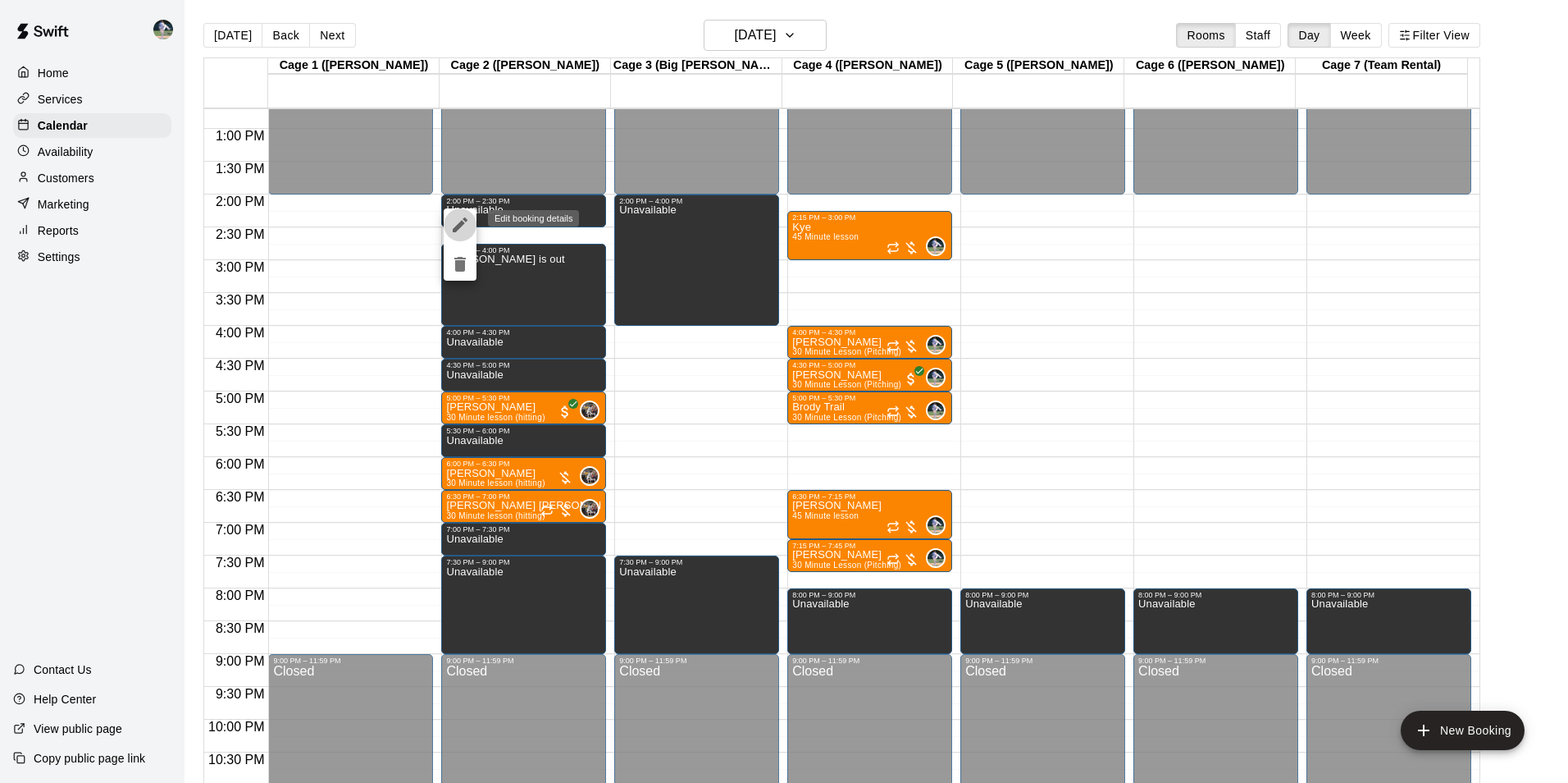
click at [456, 225] on icon "edit" at bounding box center [460, 225] width 20 height 20
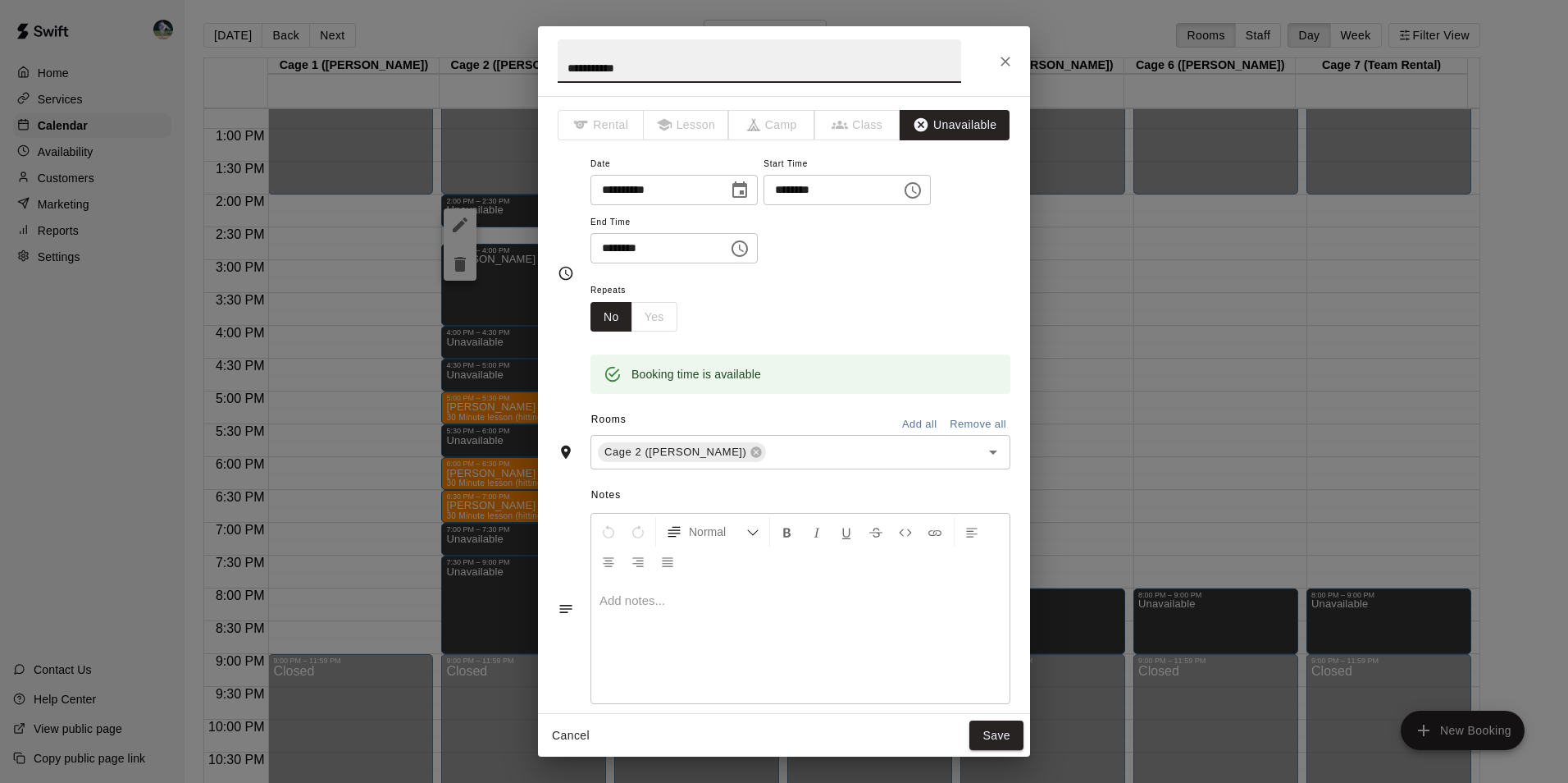
click at [750, 246] on icon "Choose time, selected time is 2:30 PM" at bounding box center [739, 249] width 20 height 20
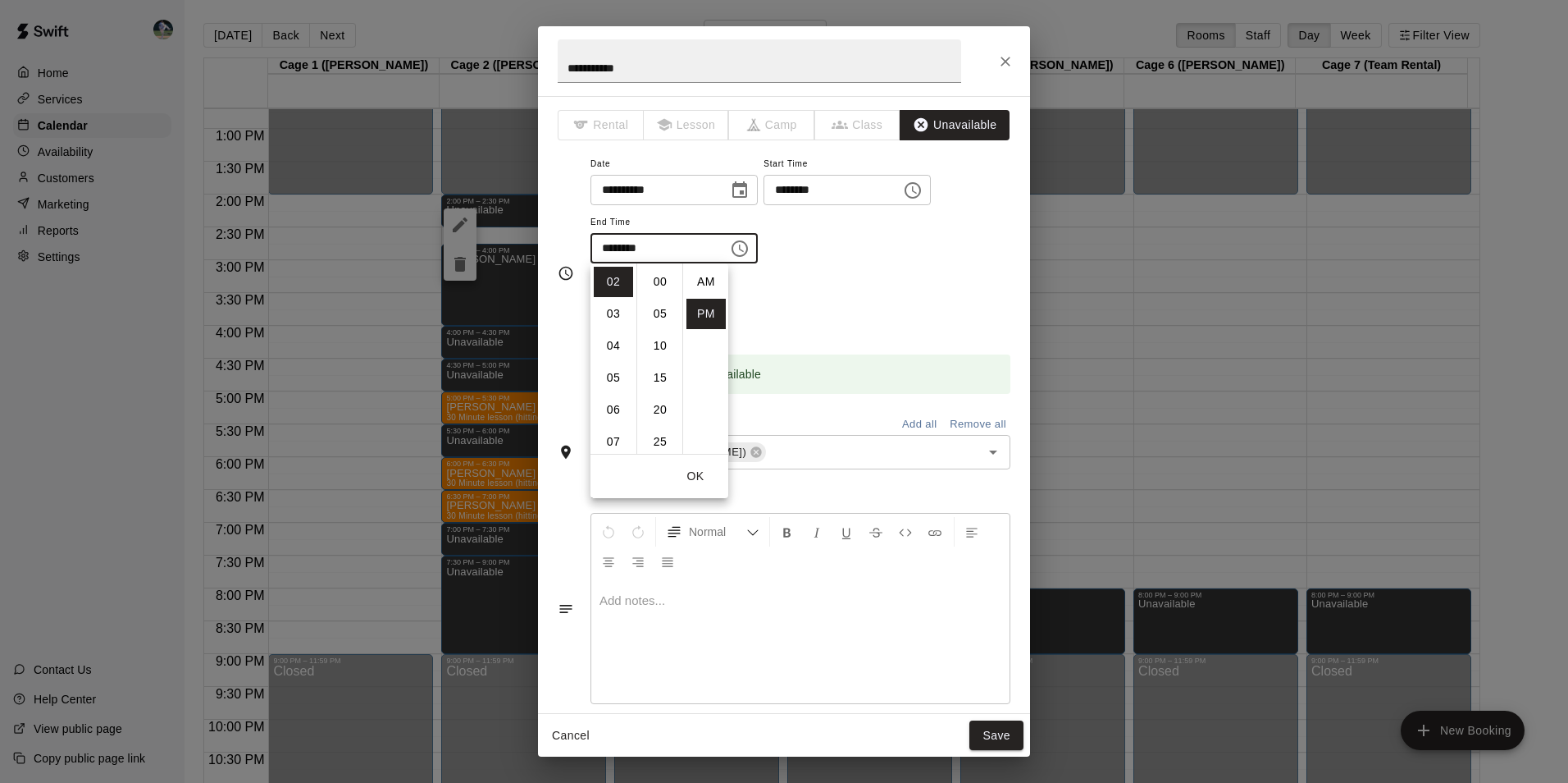
scroll to position [29, 0]
click at [660, 375] on li "45" at bounding box center [660, 377] width 39 height 30
type input "********"
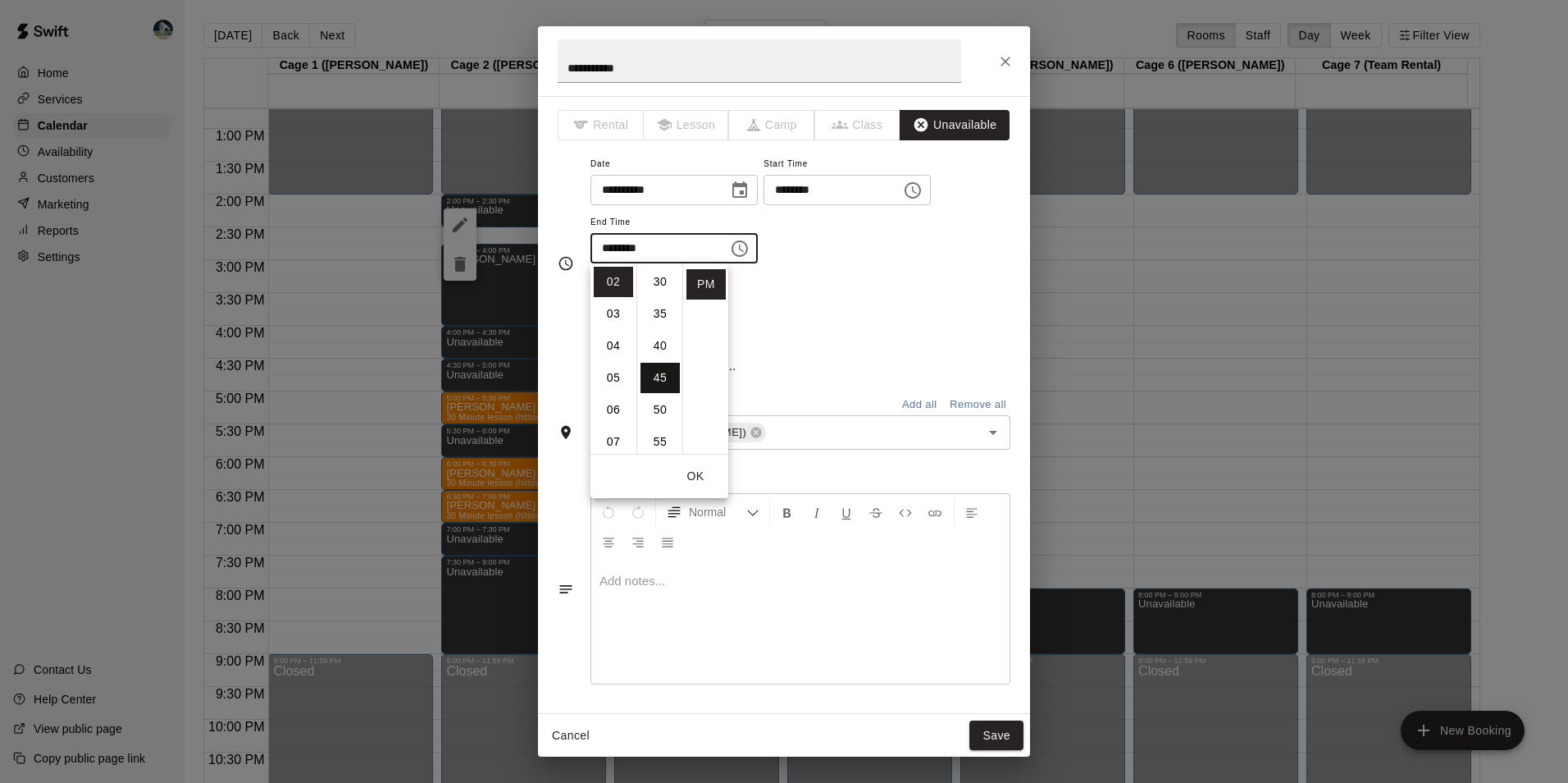
scroll to position [288, 0]
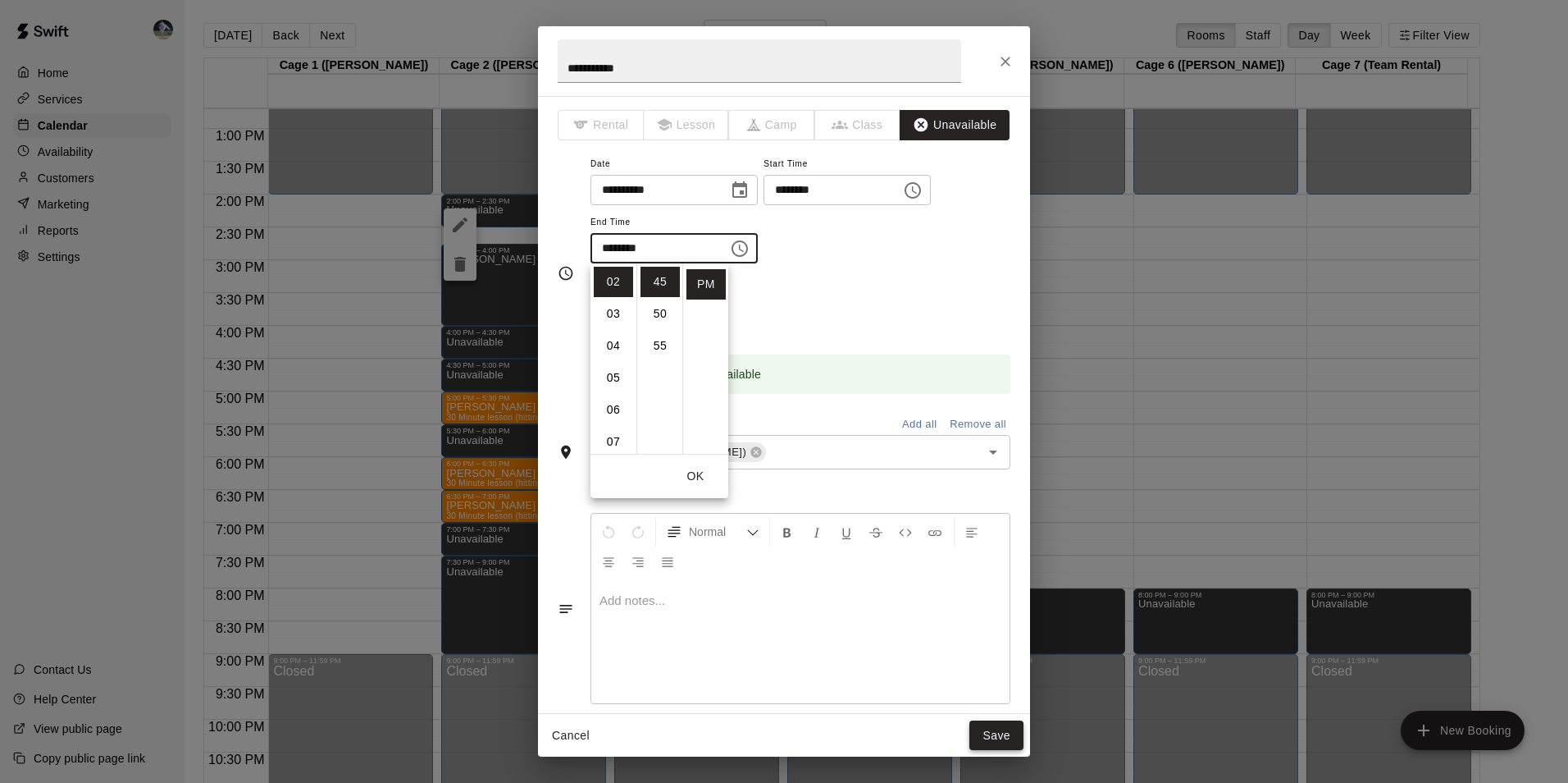
click at [997, 736] on button "Save" at bounding box center [996, 735] width 54 height 30
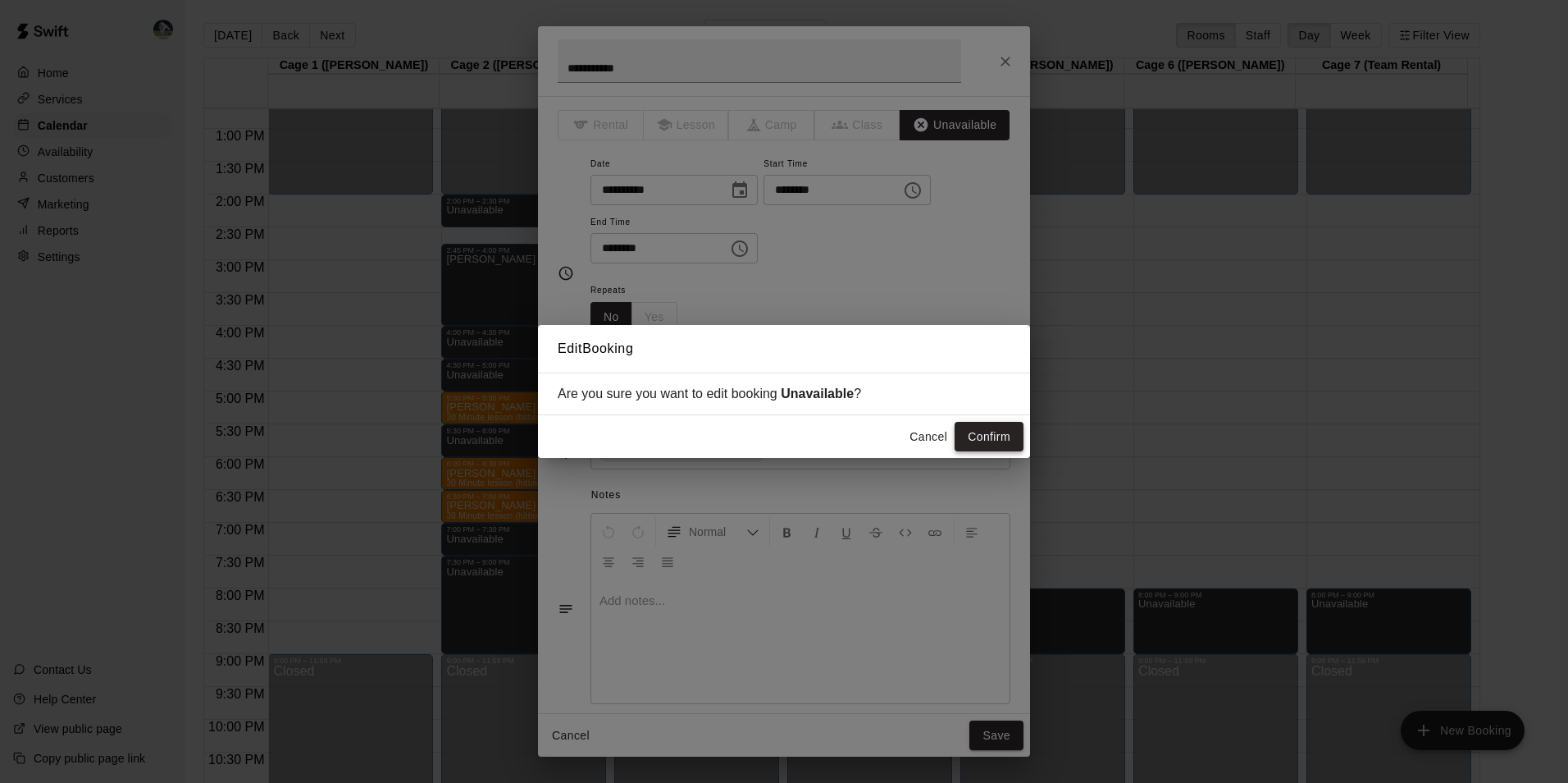
click at [989, 434] on button "Confirm" at bounding box center [989, 437] width 69 height 30
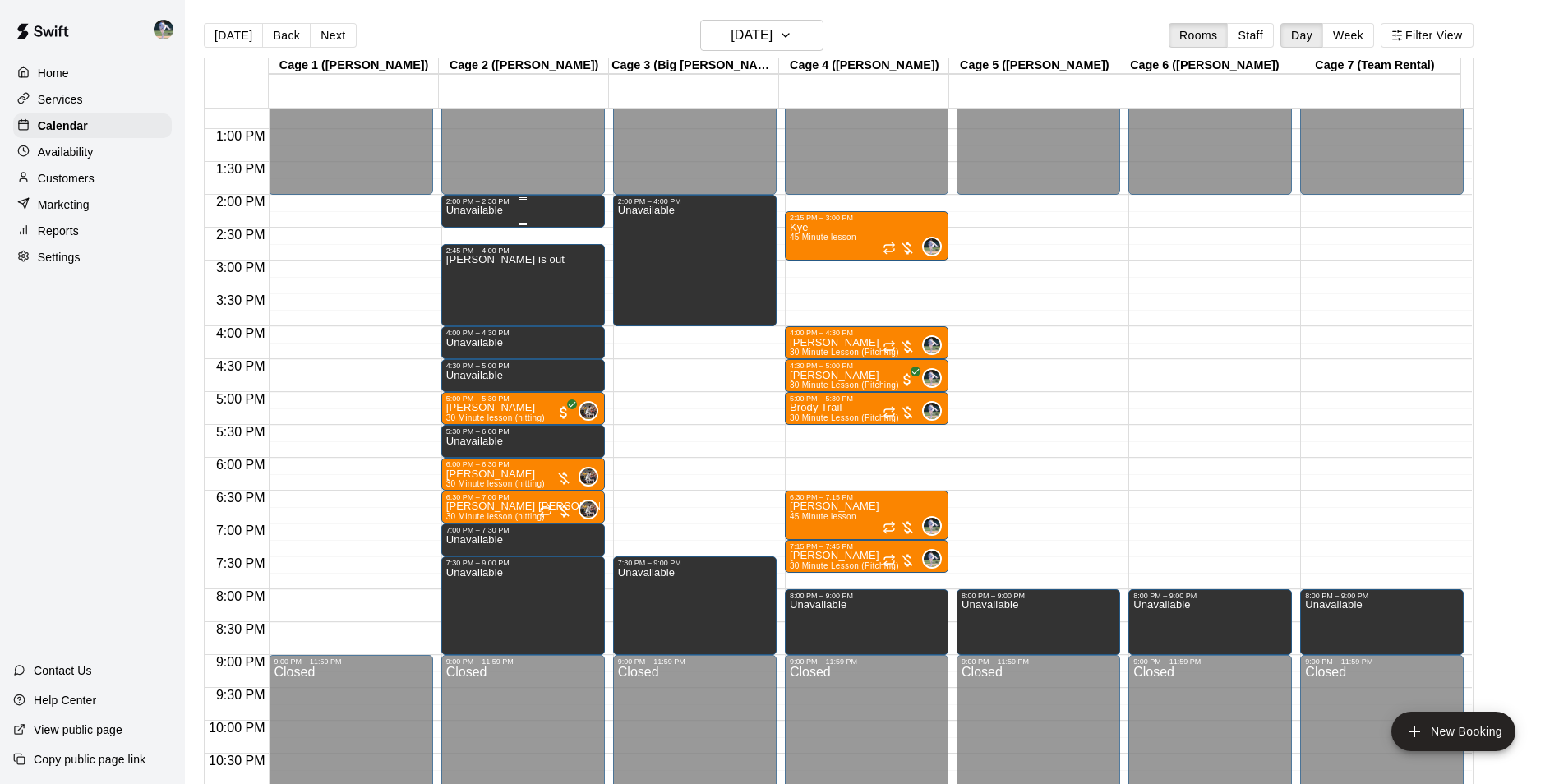
click at [529, 212] on div "Unavailable" at bounding box center [523, 597] width 154 height 784
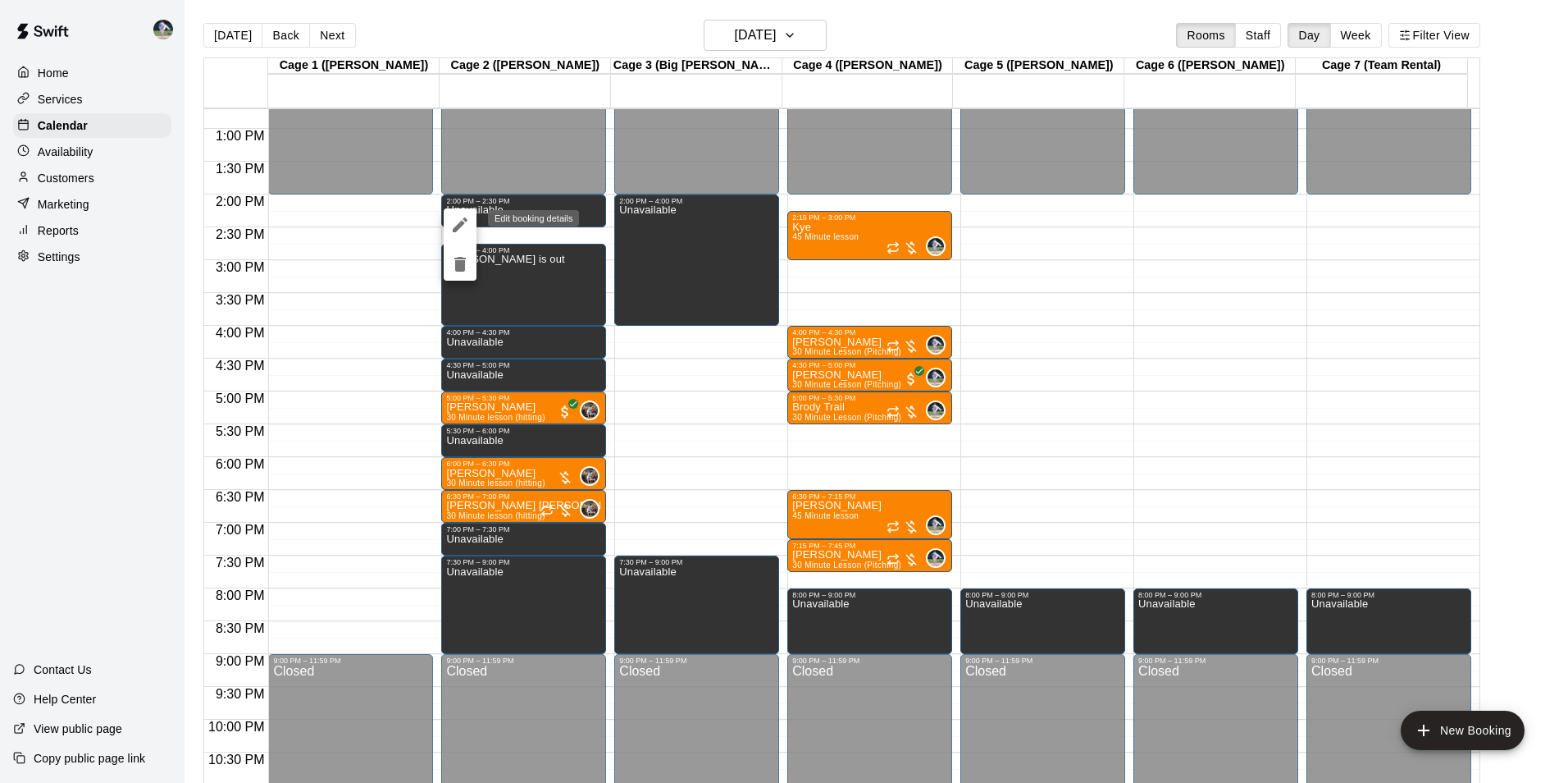
click at [460, 225] on icon "edit" at bounding box center [460, 225] width 15 height 15
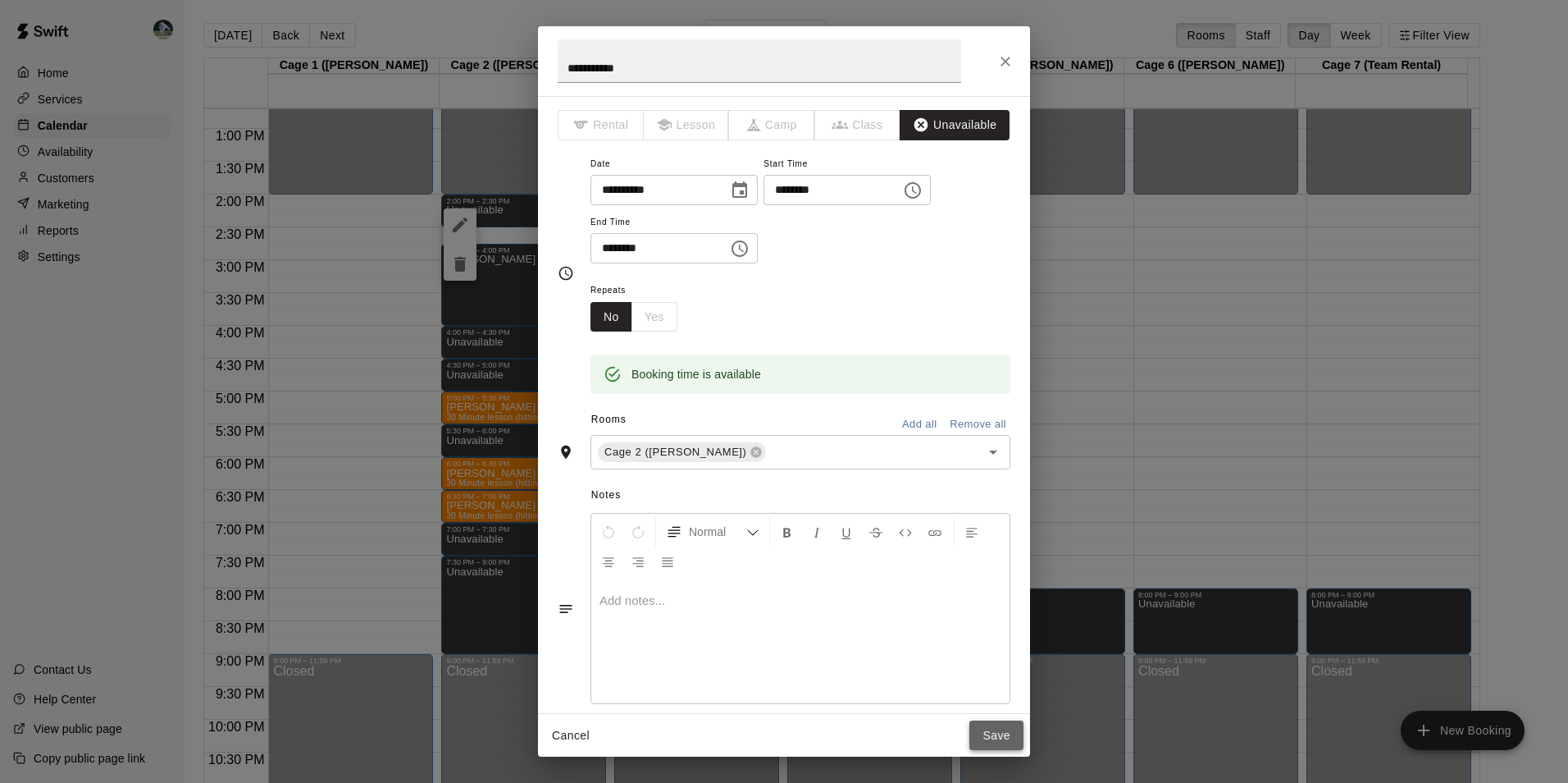
click at [1017, 730] on button "Save" at bounding box center [996, 735] width 54 height 30
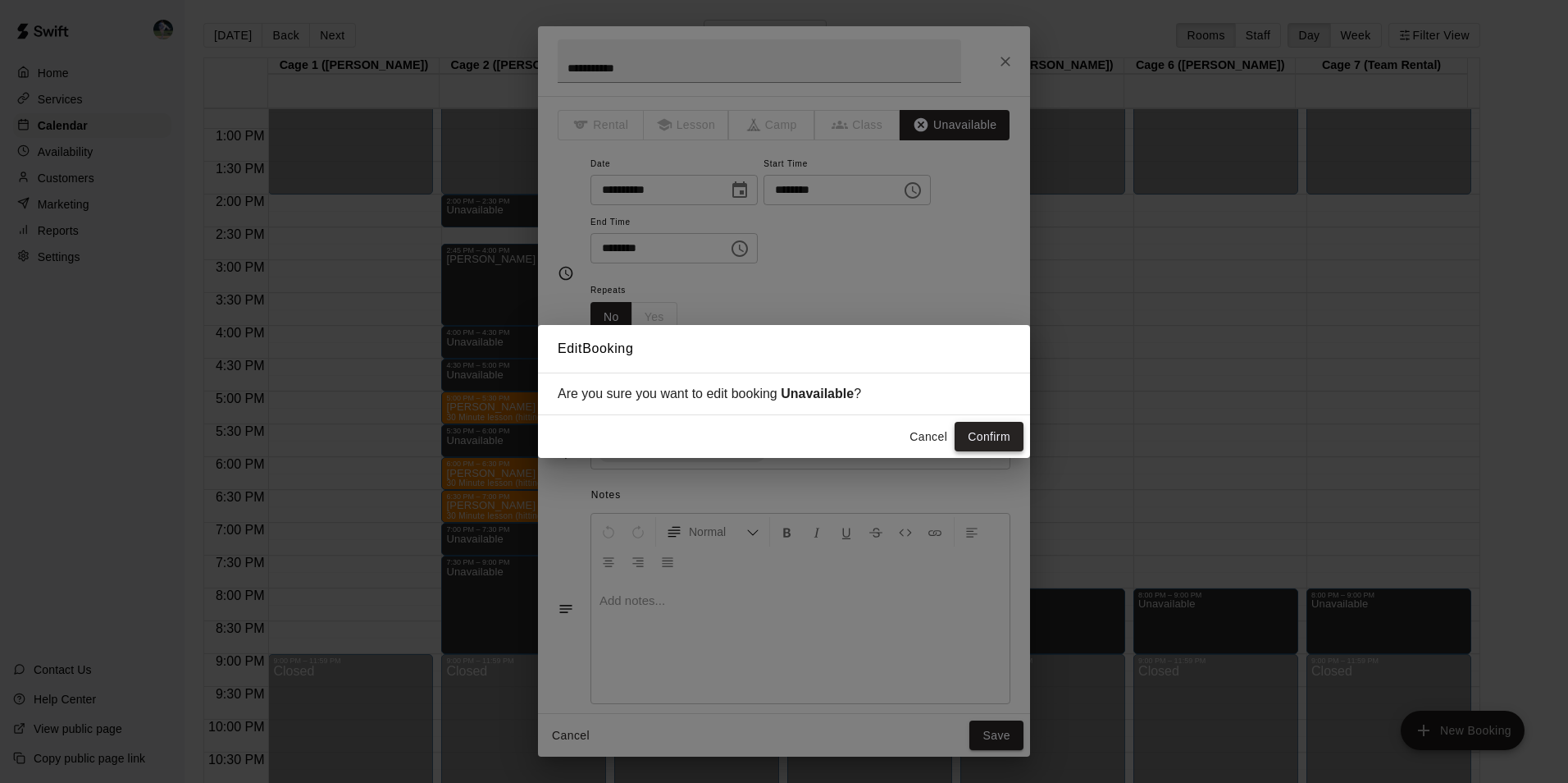
click at [997, 432] on button "Confirm" at bounding box center [989, 437] width 69 height 30
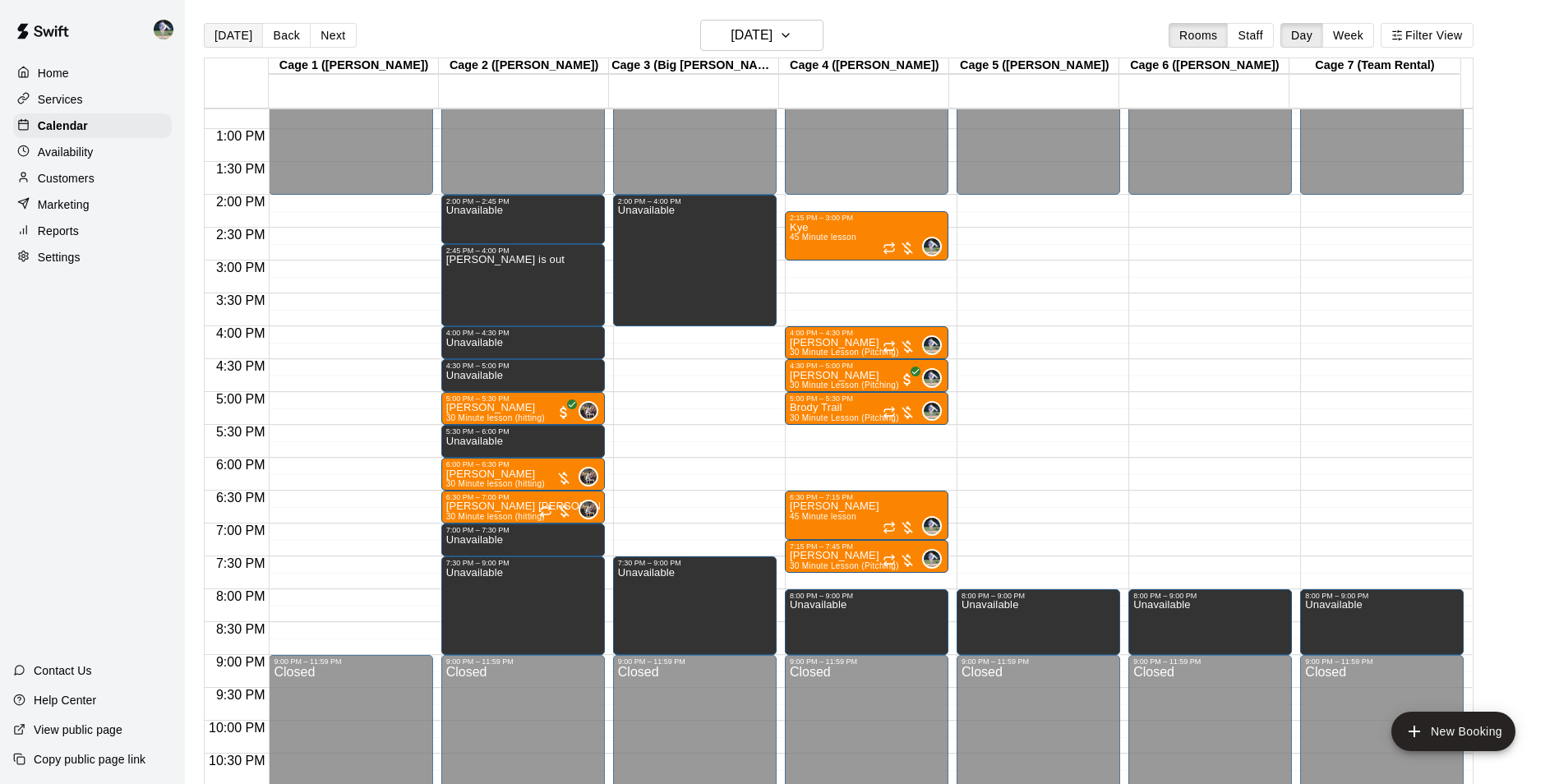
click at [232, 25] on button "[DATE]" at bounding box center [233, 36] width 60 height 25
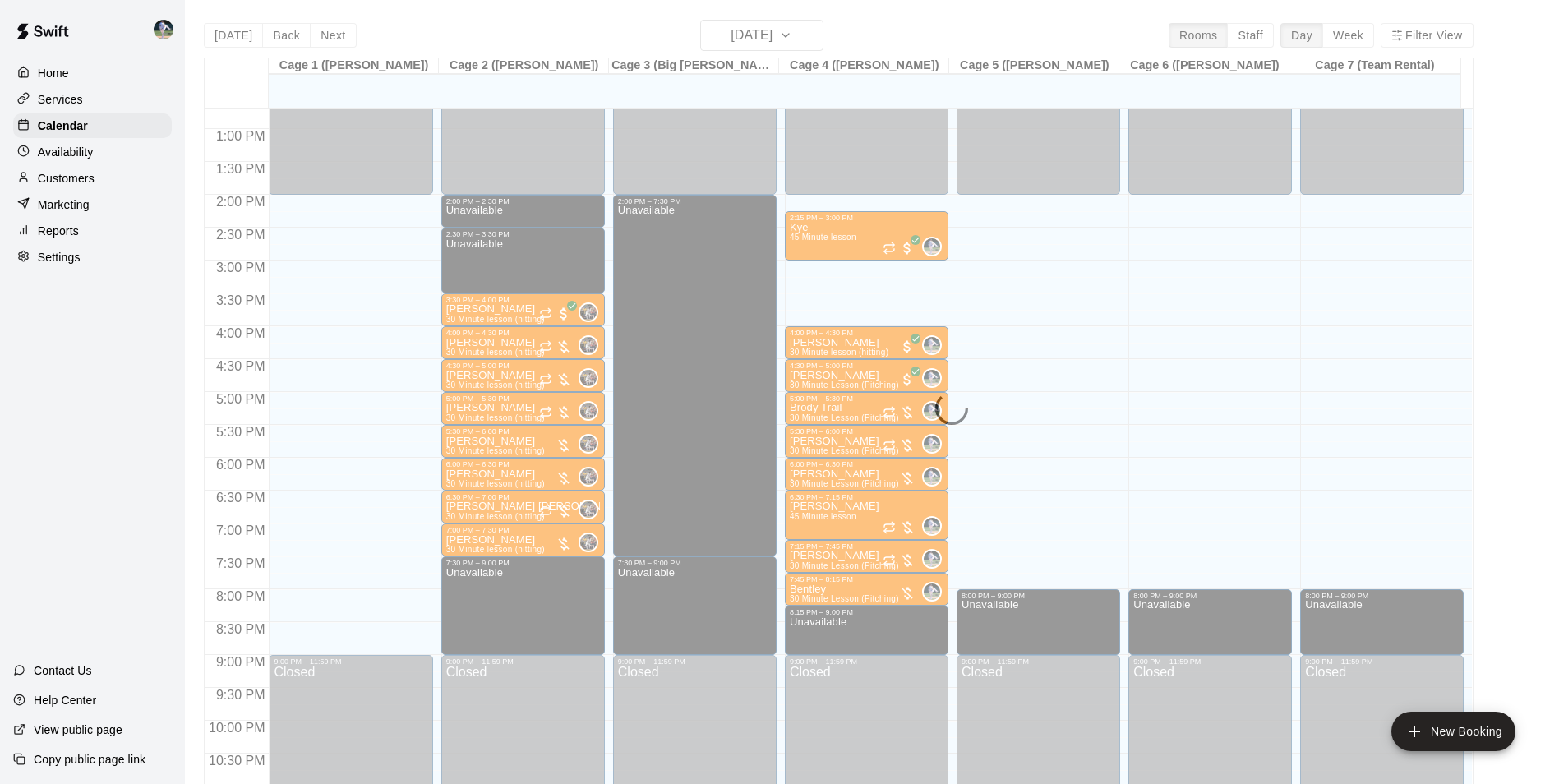
click at [232, 26] on div "[DATE] Back [DATE][DATE] Rooms Staff Day Week Filter View Cage 1 ([PERSON_NAME]…" at bounding box center [839, 412] width 1270 height 784
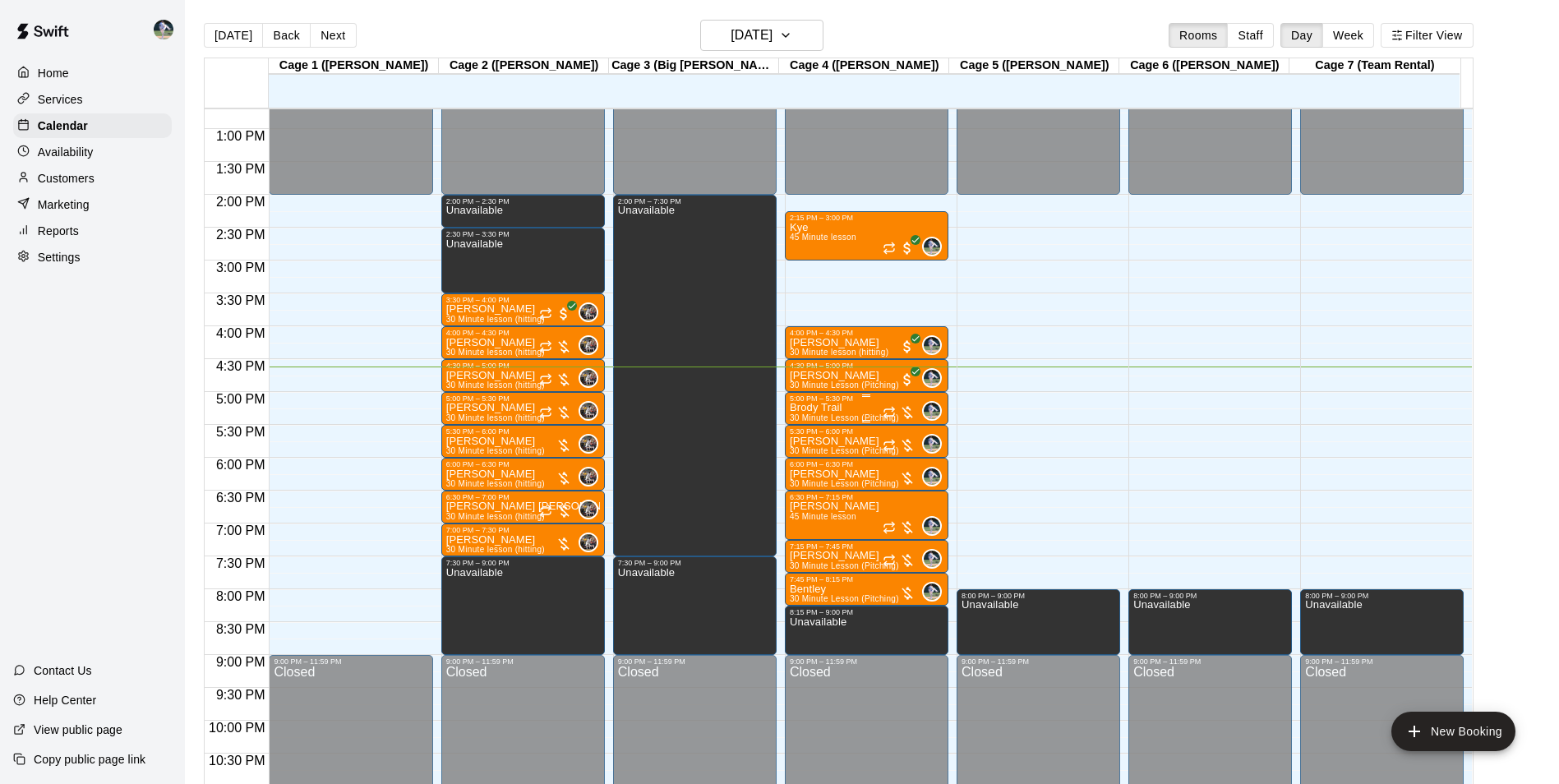
click at [826, 407] on p "Brody Trail" at bounding box center [844, 407] width 109 height 0
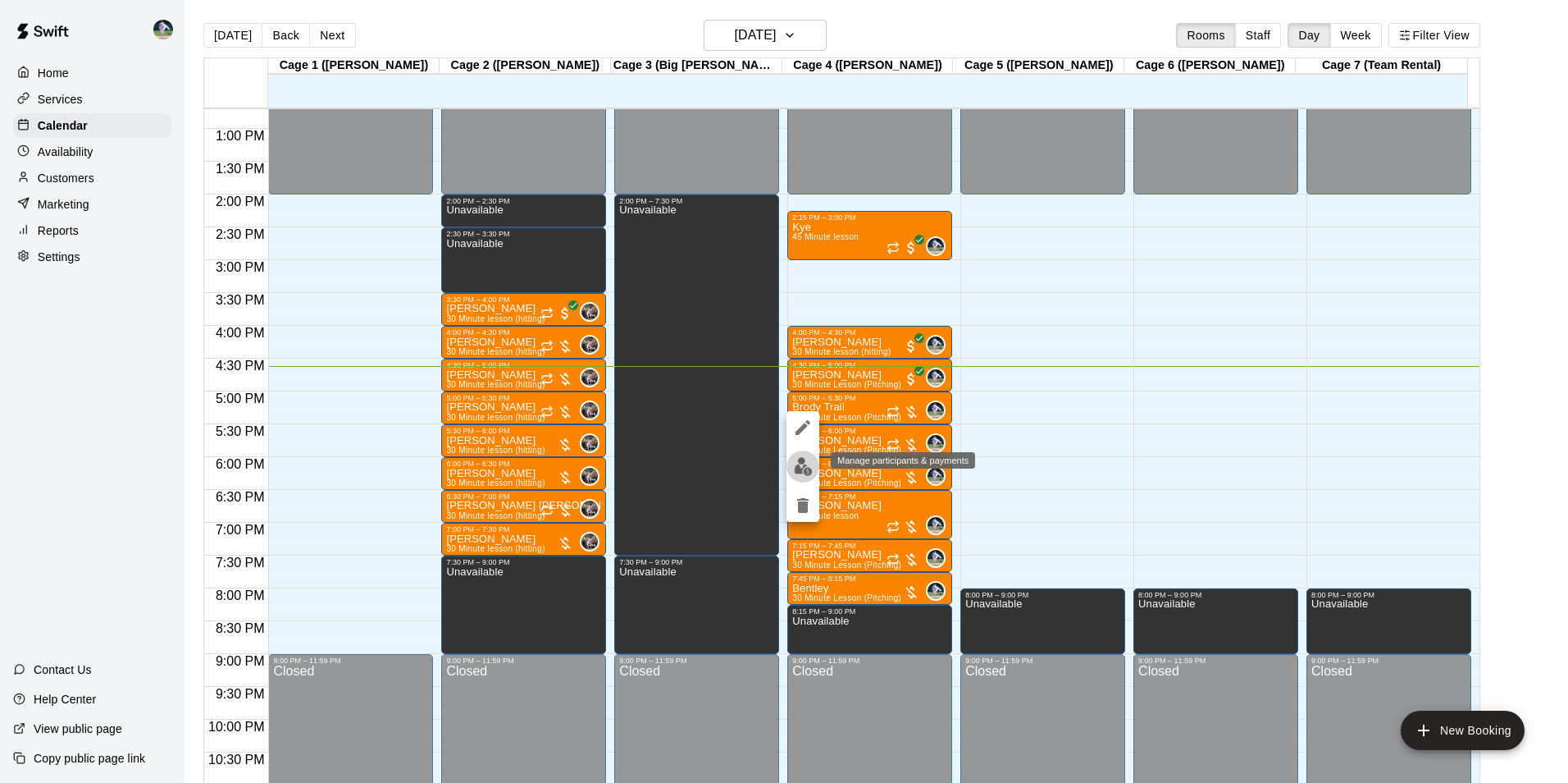
click at [804, 469] on img "edit" at bounding box center [803, 466] width 19 height 19
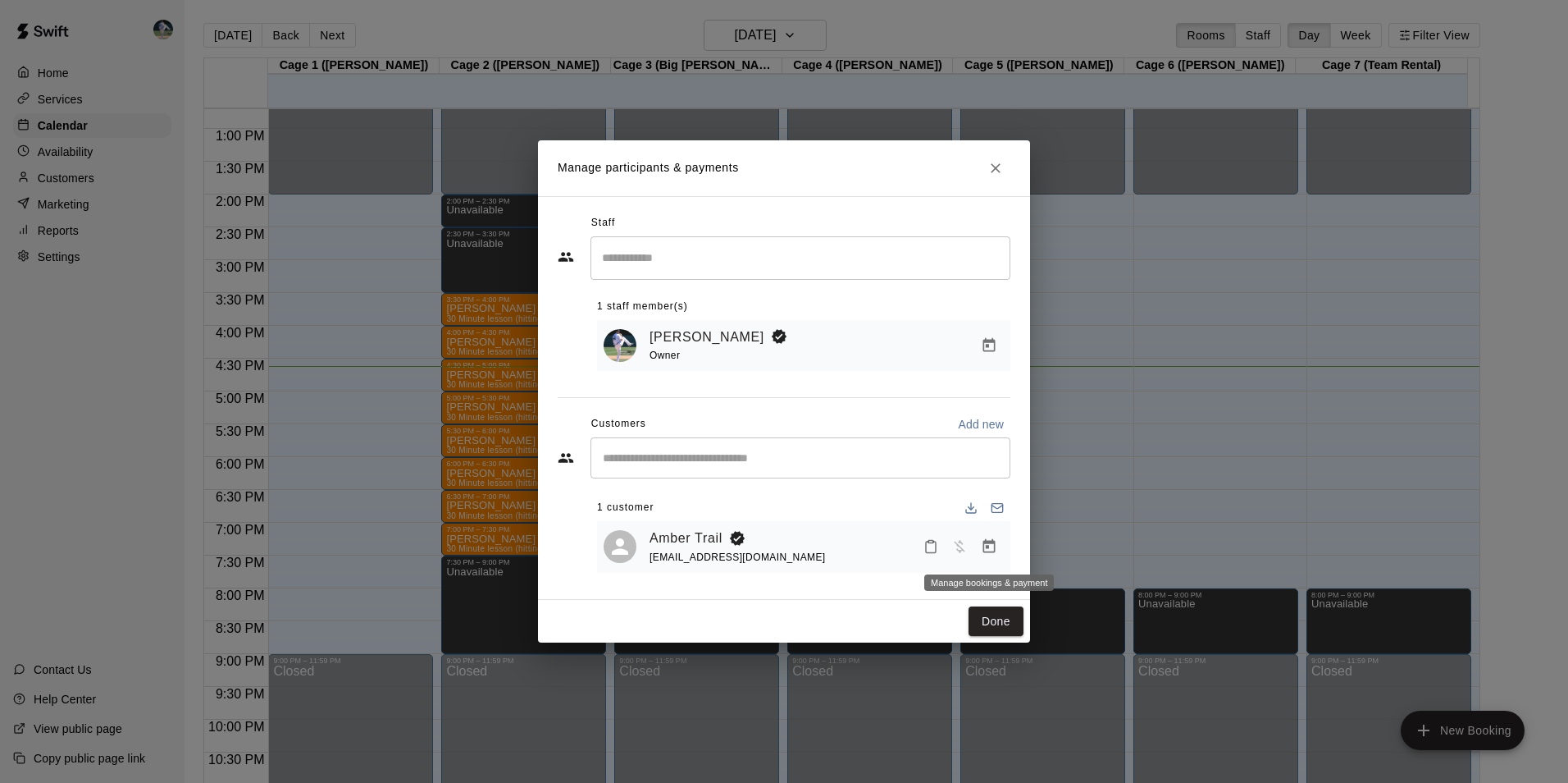
click at [986, 545] on icon "Manage bookings & payment" at bounding box center [989, 546] width 12 height 14
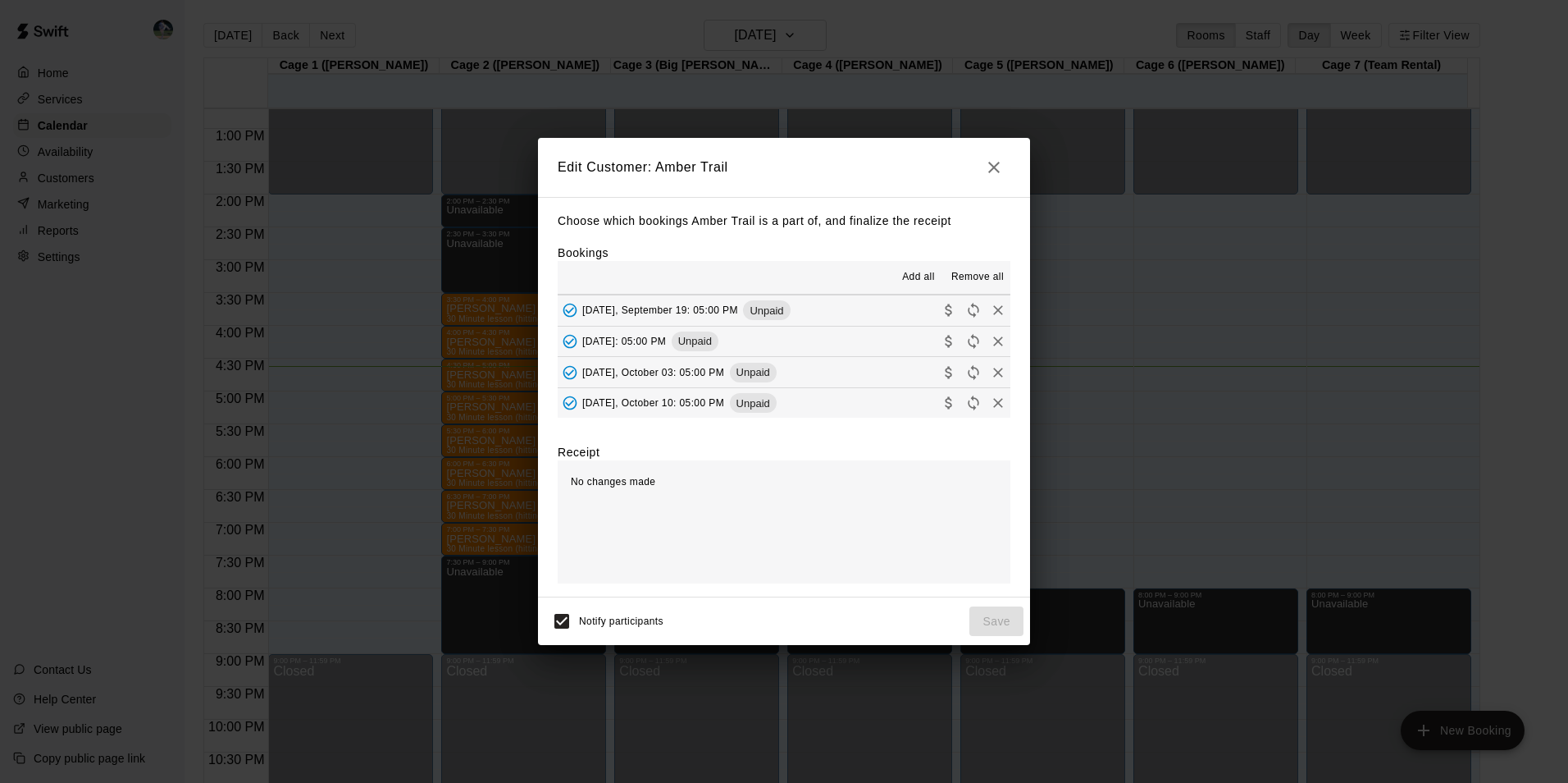
scroll to position [164, 0]
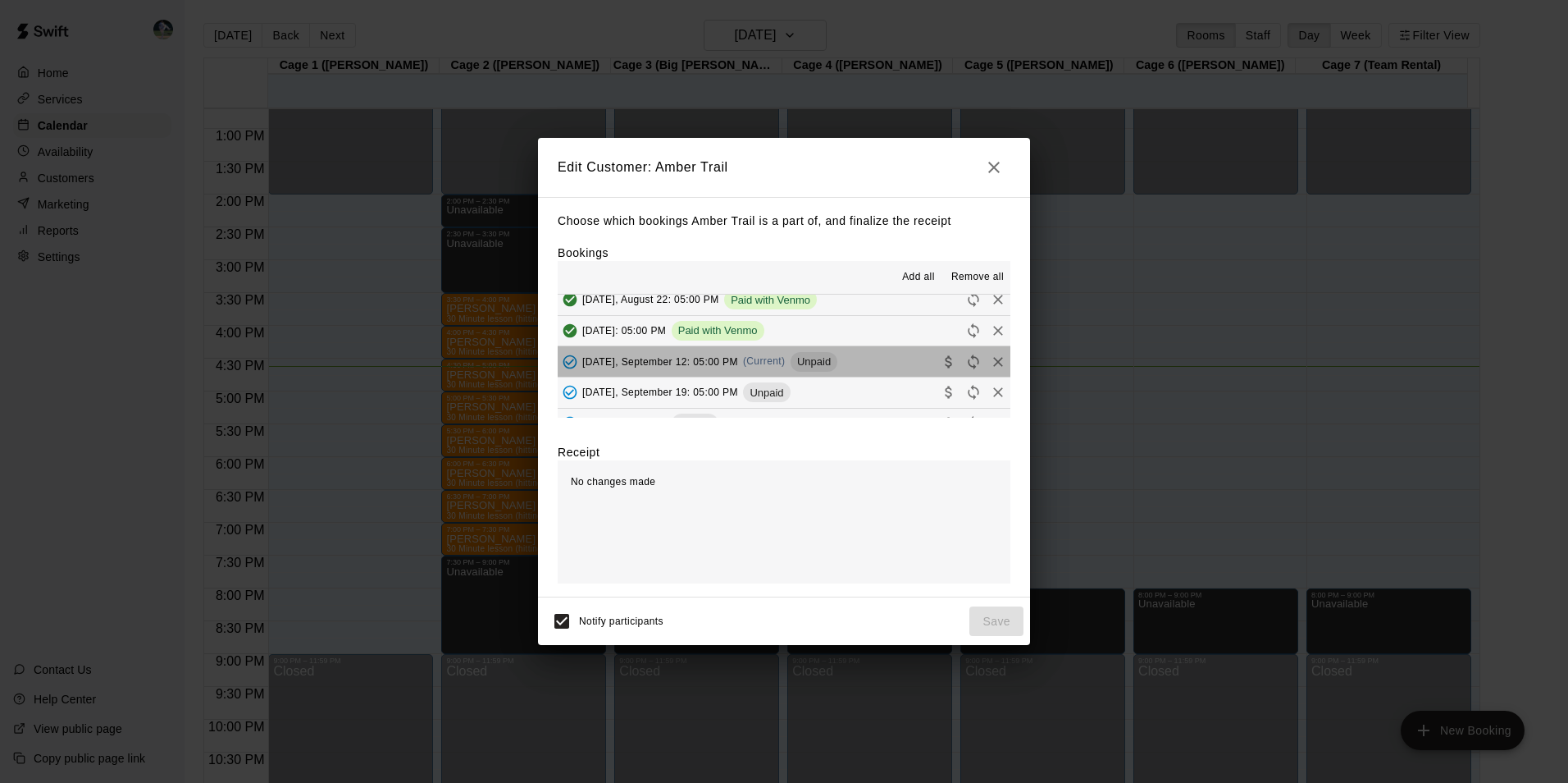
click at [873, 361] on button "[DATE], September 12: 05:00 PM (Current) Unpaid" at bounding box center [784, 361] width 453 height 30
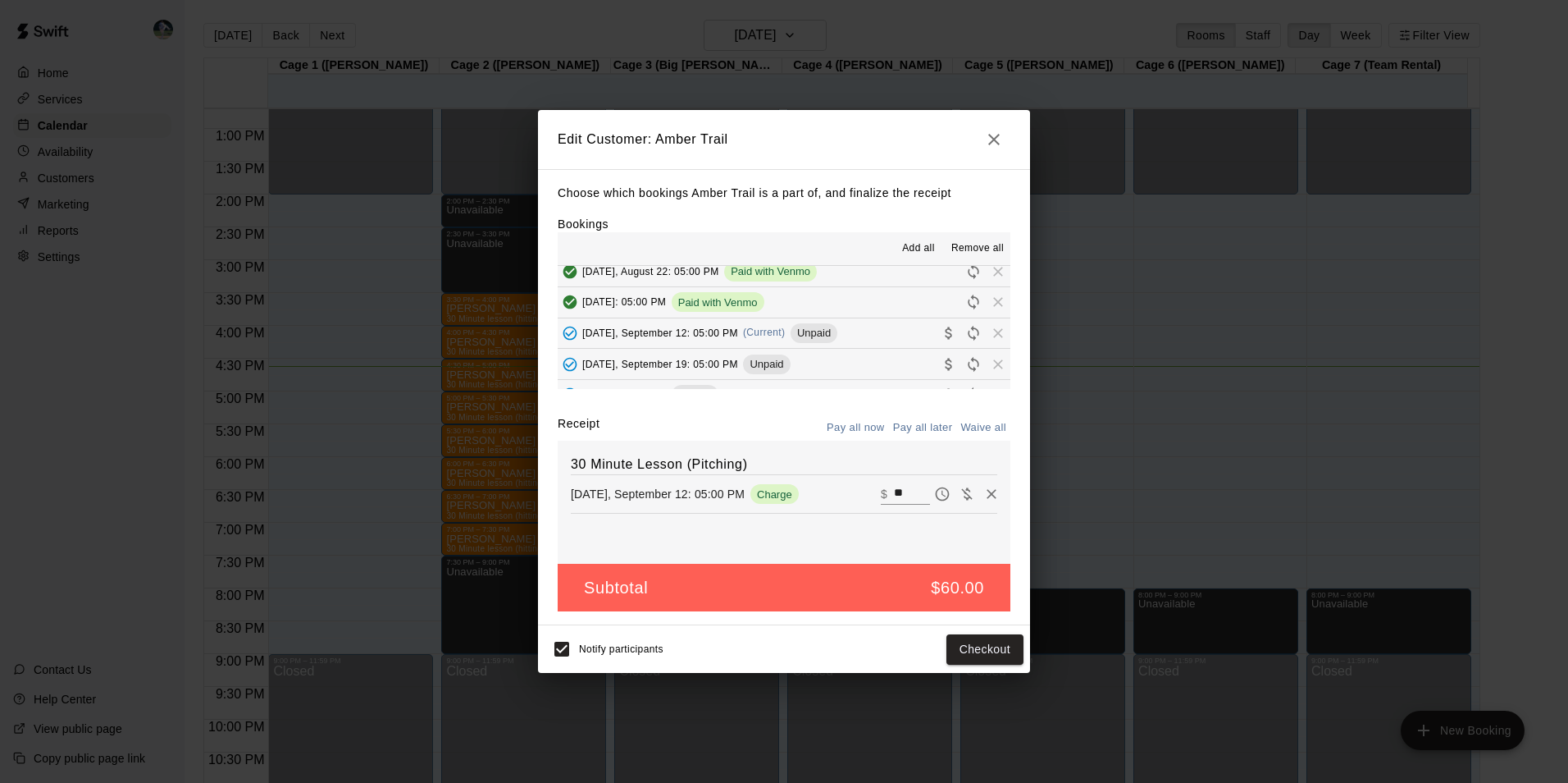
click at [896, 494] on input "**" at bounding box center [911, 494] width 36 height 21
type input "*"
type input "**"
click at [984, 652] on button "Checkout" at bounding box center [984, 649] width 77 height 30
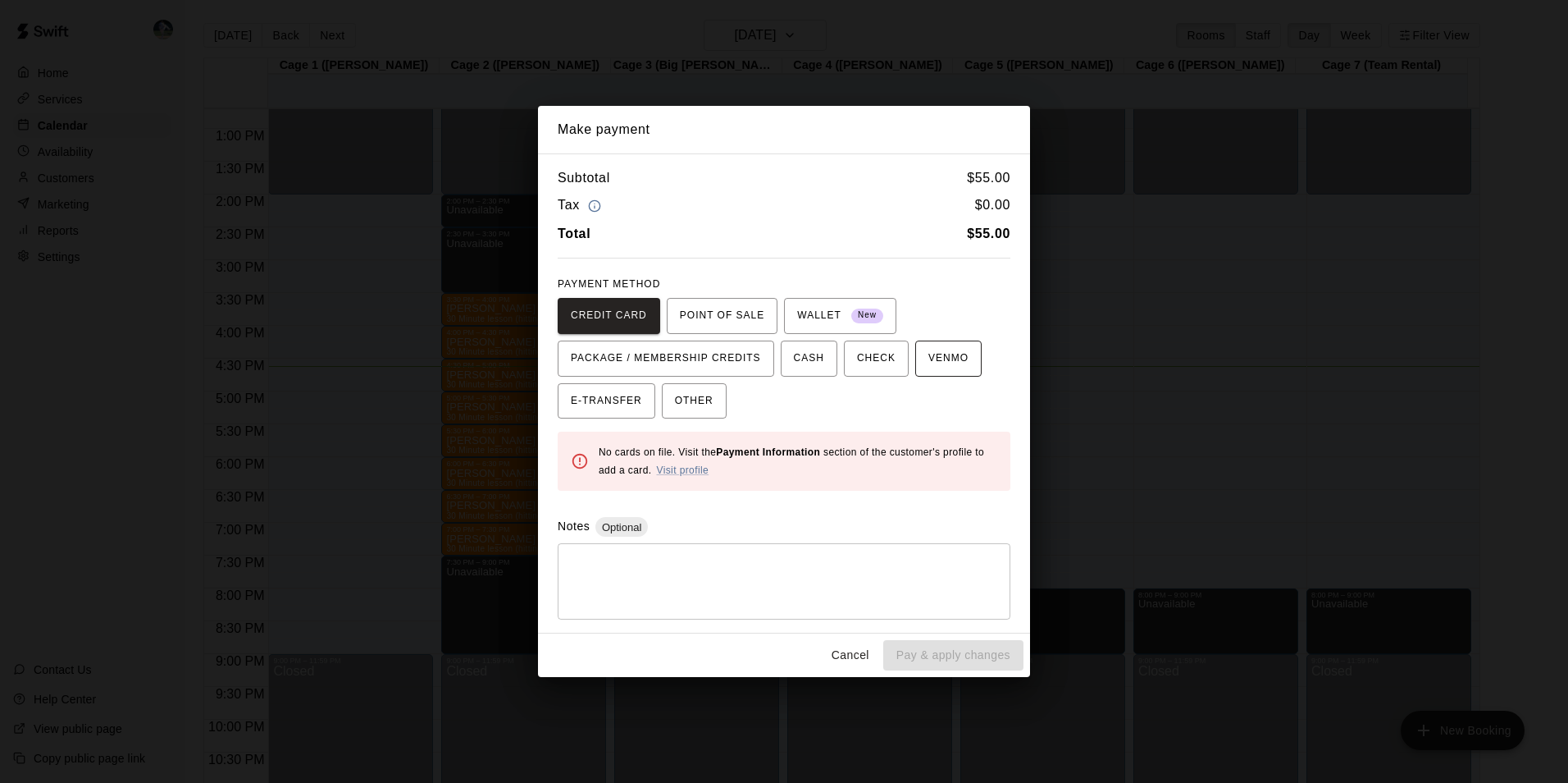
click at [928, 353] on span "VENMO" at bounding box center [948, 359] width 40 height 27
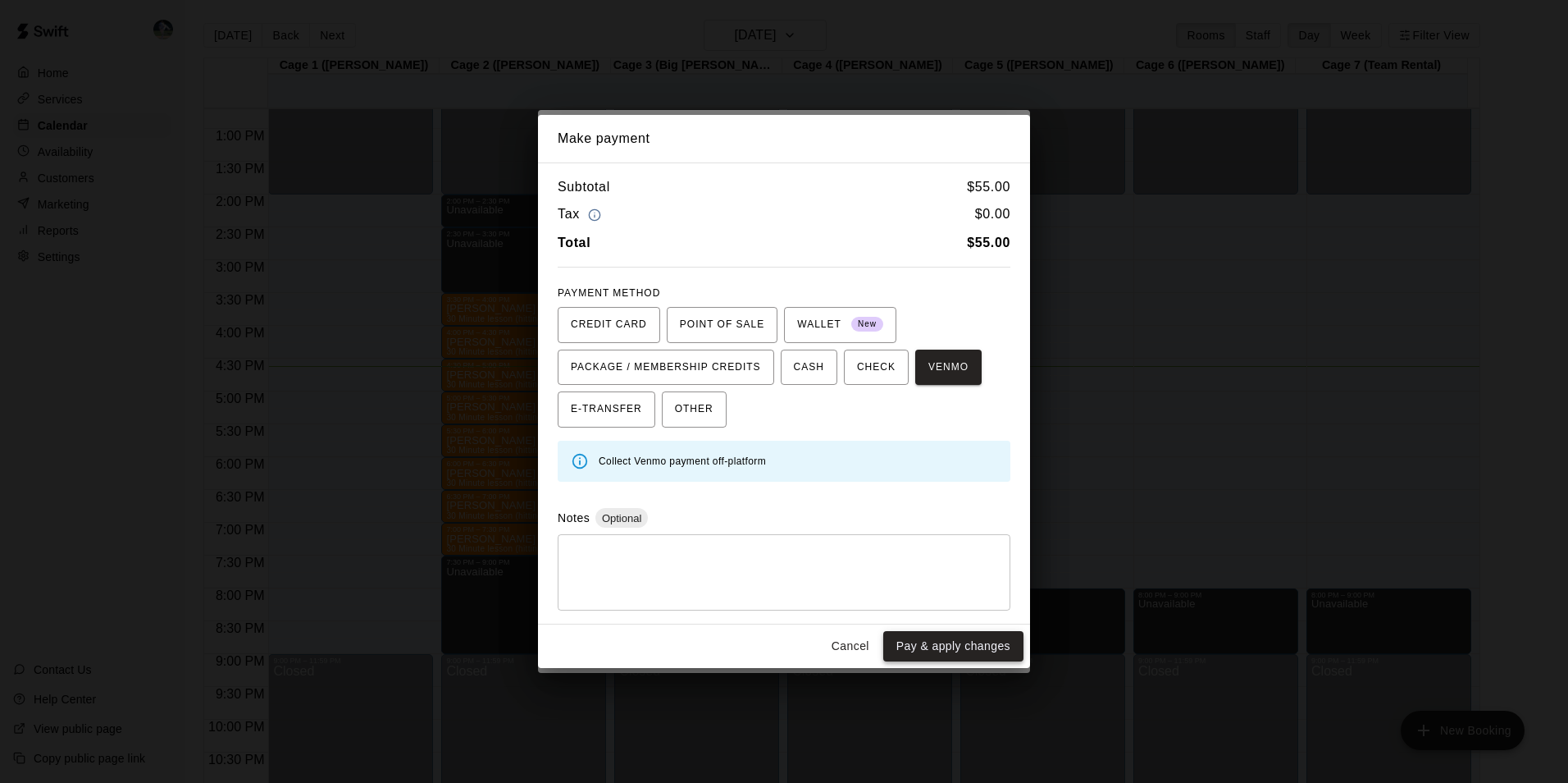
click at [967, 643] on button "Pay & apply changes" at bounding box center [953, 646] width 140 height 30
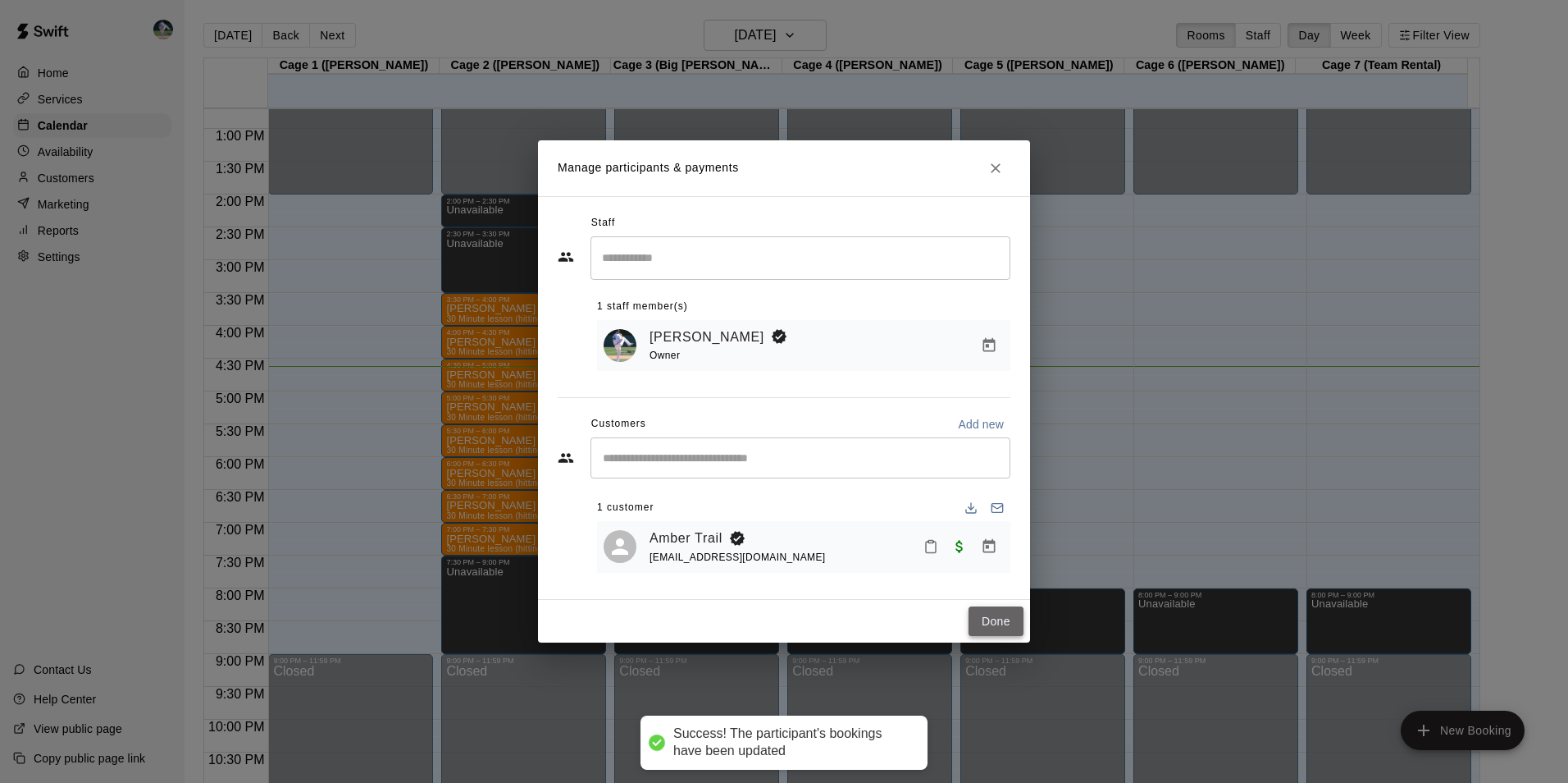
click at [1005, 620] on button "Done" at bounding box center [996, 621] width 55 height 30
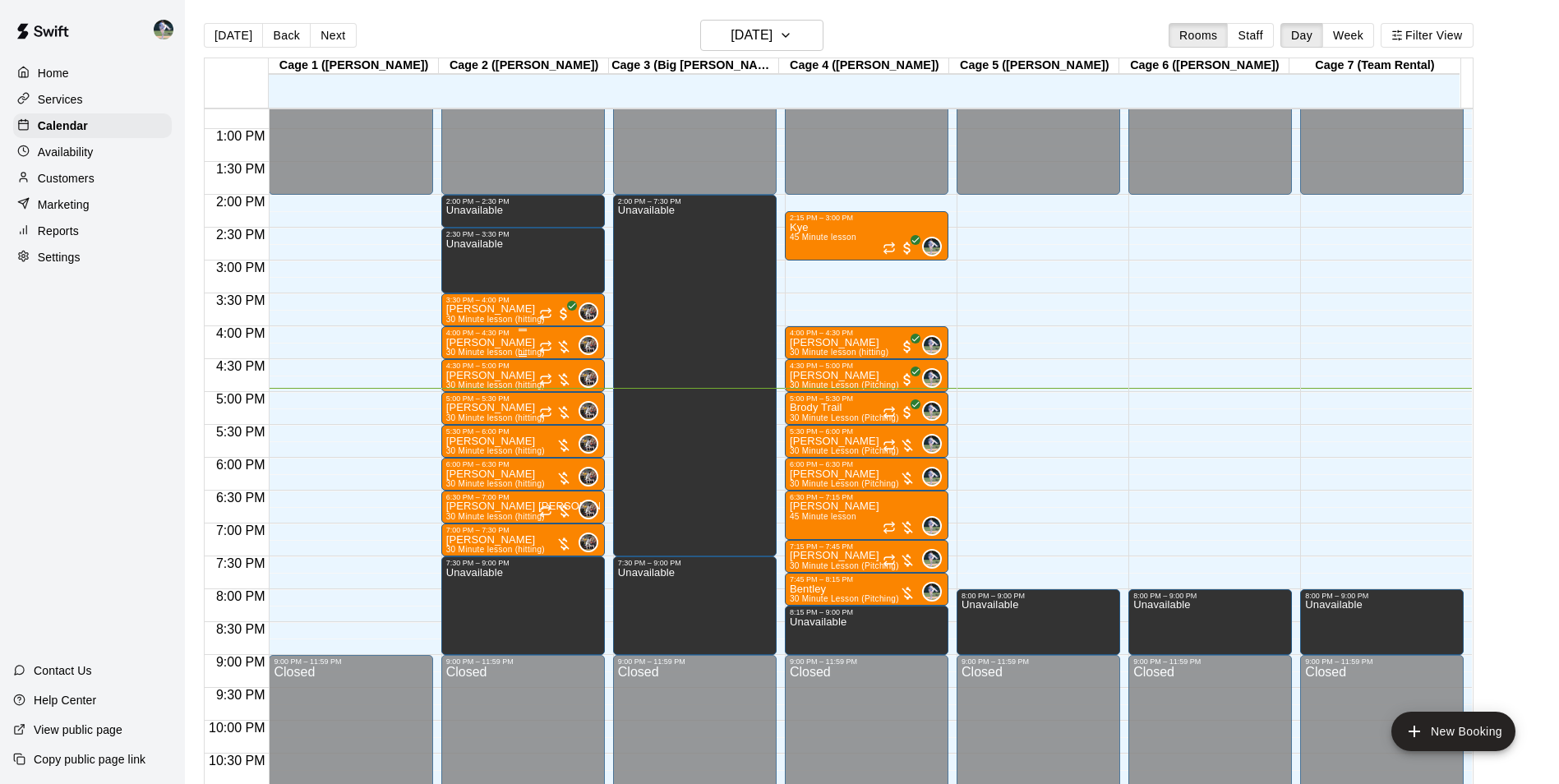
click at [494, 342] on p "[PERSON_NAME]" at bounding box center [495, 342] width 99 height 0
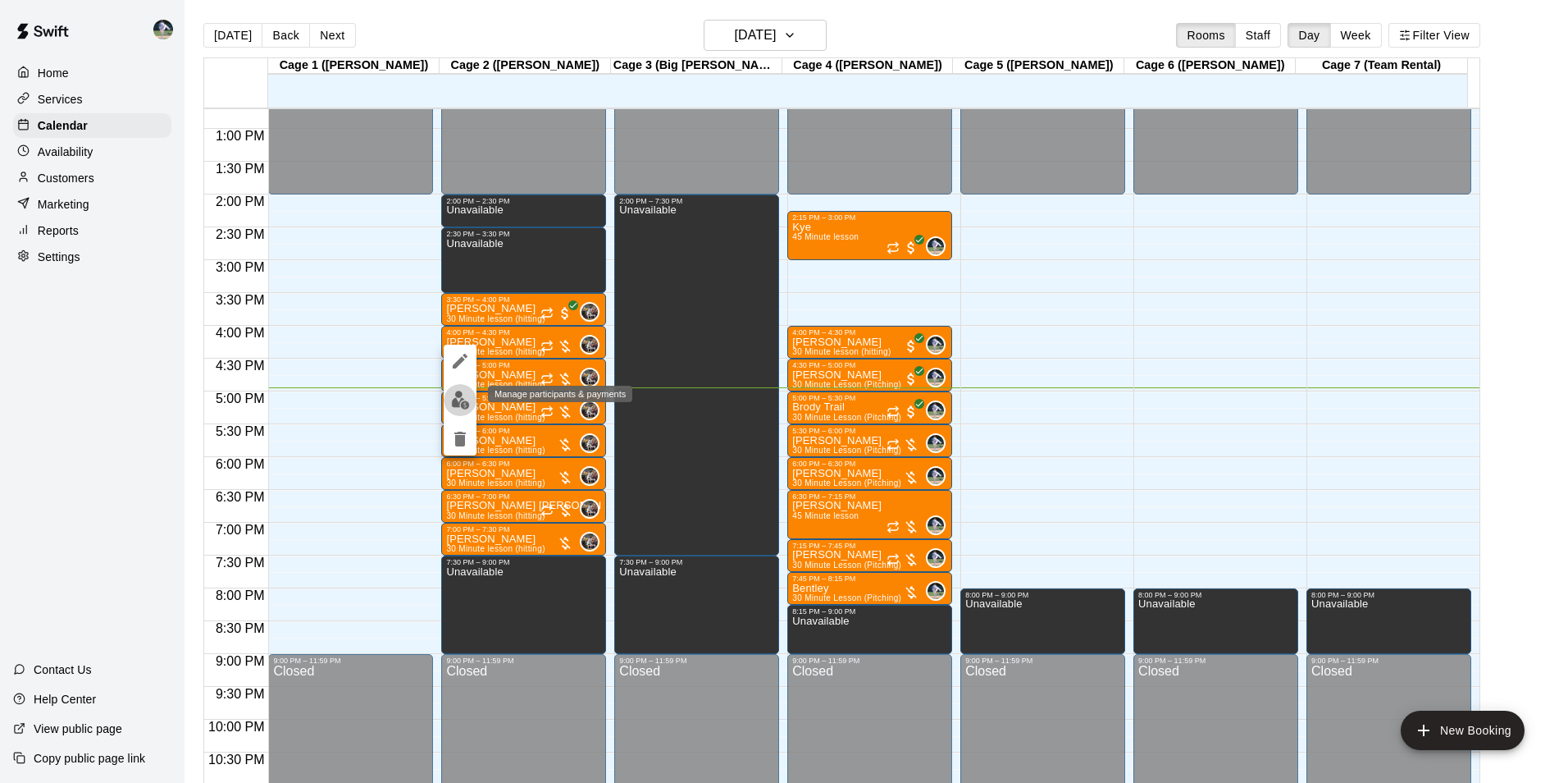
click at [460, 402] on img "edit" at bounding box center [460, 399] width 19 height 19
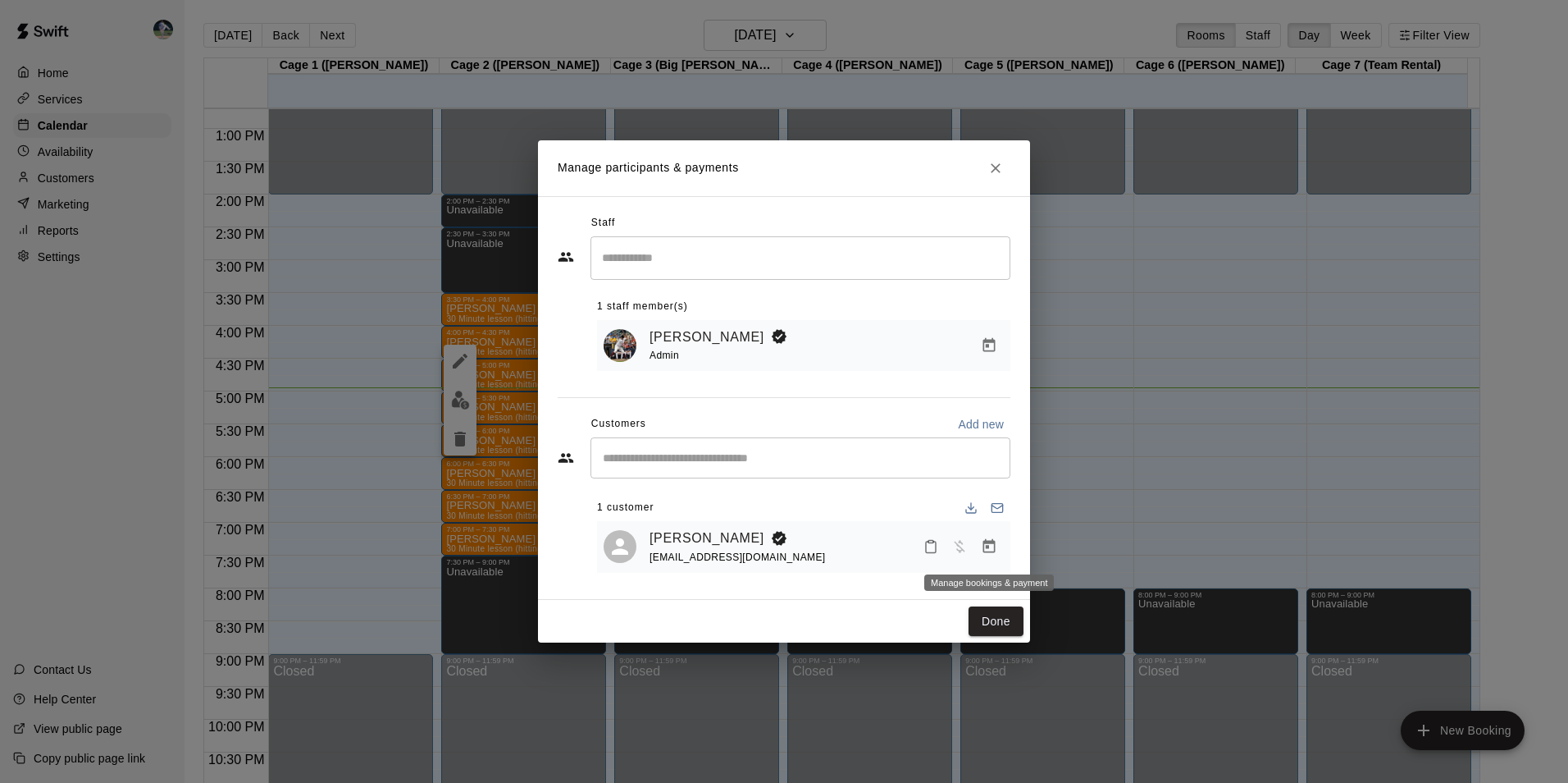
click at [989, 542] on icon "Manage bookings & payment" at bounding box center [989, 546] width 16 height 16
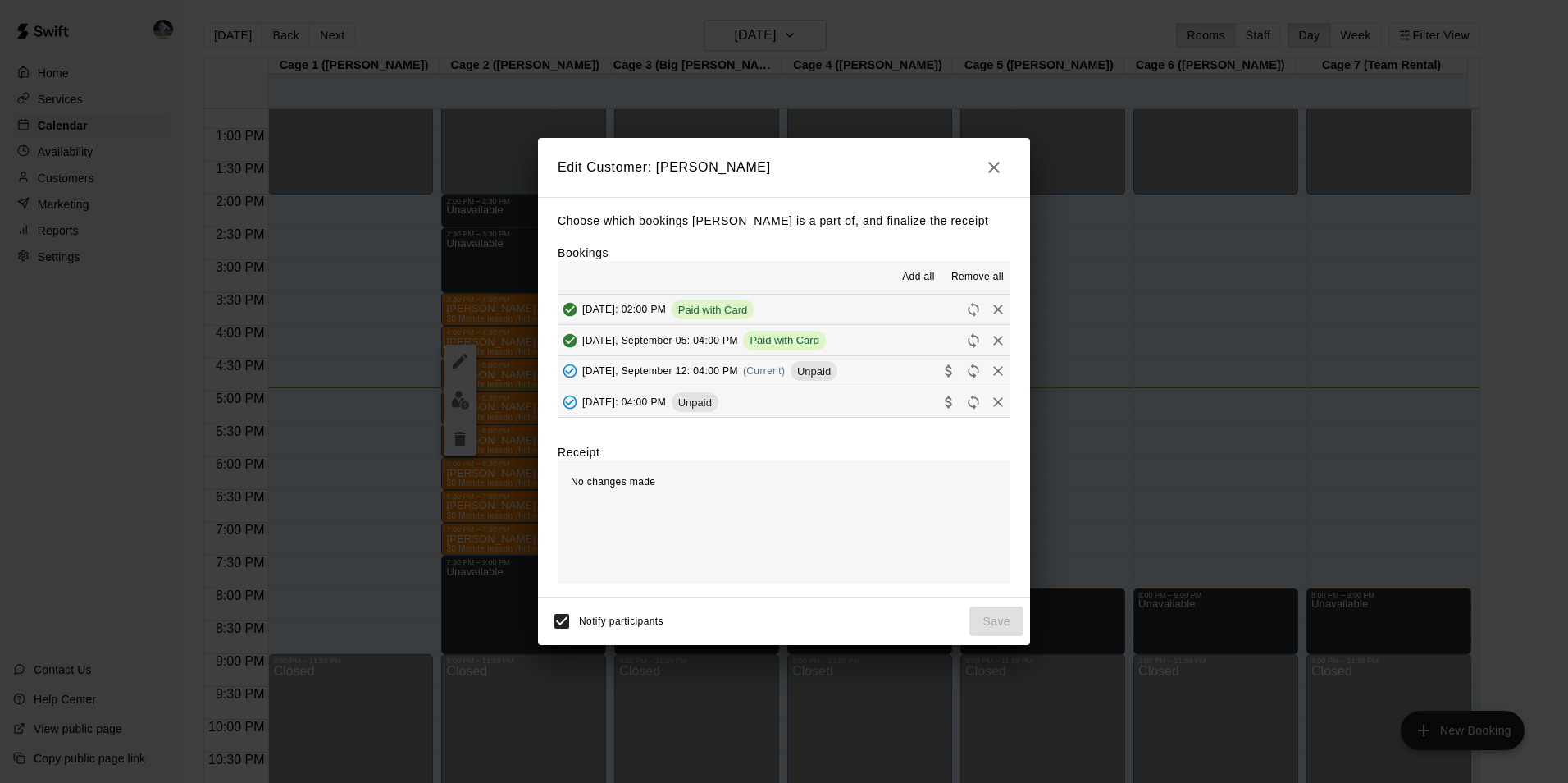
click at [833, 365] on button "Friday, September 12: 04:00 PM (Current) Unpaid" at bounding box center [784, 371] width 453 height 30
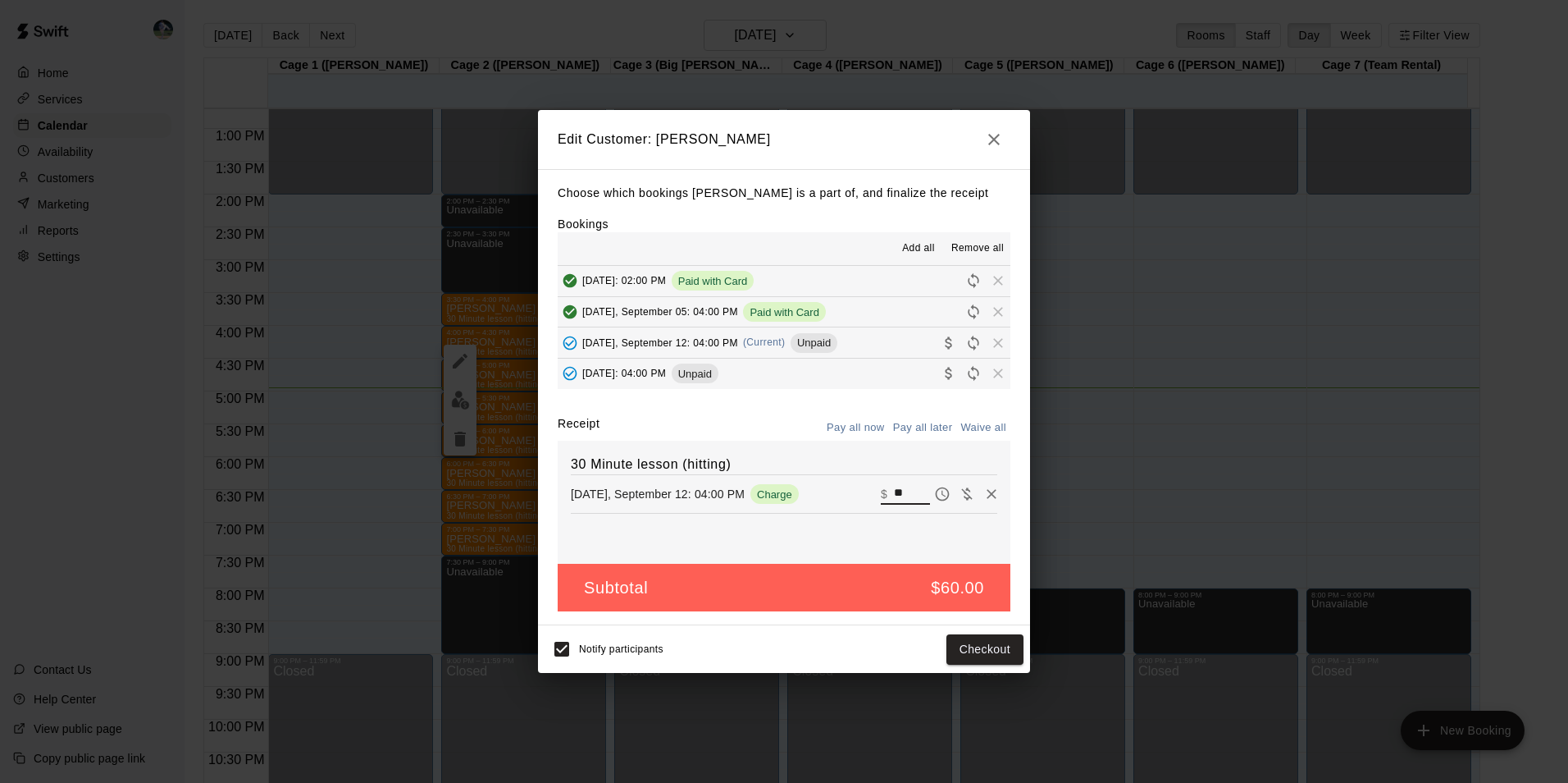
click at [901, 492] on input "**" at bounding box center [911, 494] width 36 height 21
type input "*"
type input "**"
click at [967, 643] on button "Checkout" at bounding box center [984, 649] width 77 height 30
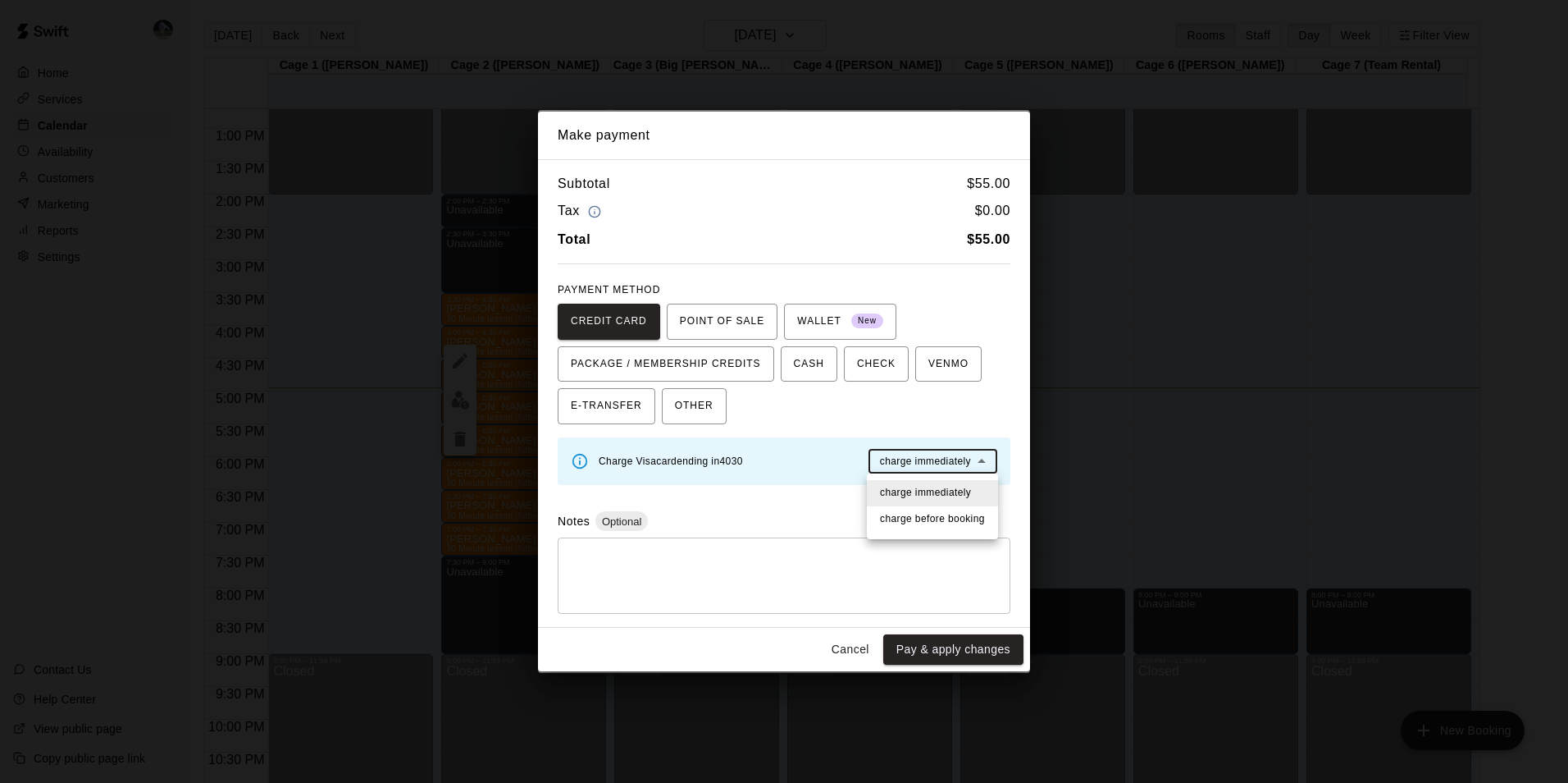
click at [934, 456] on body "Home Services Calendar Availability Customers Marketing Reports Settings Contac…" at bounding box center [784, 404] width 1568 height 809
click at [934, 492] on span "charge immediately" at bounding box center [926, 493] width 91 height 16
click at [959, 650] on button "Pay & apply changes" at bounding box center [953, 649] width 140 height 30
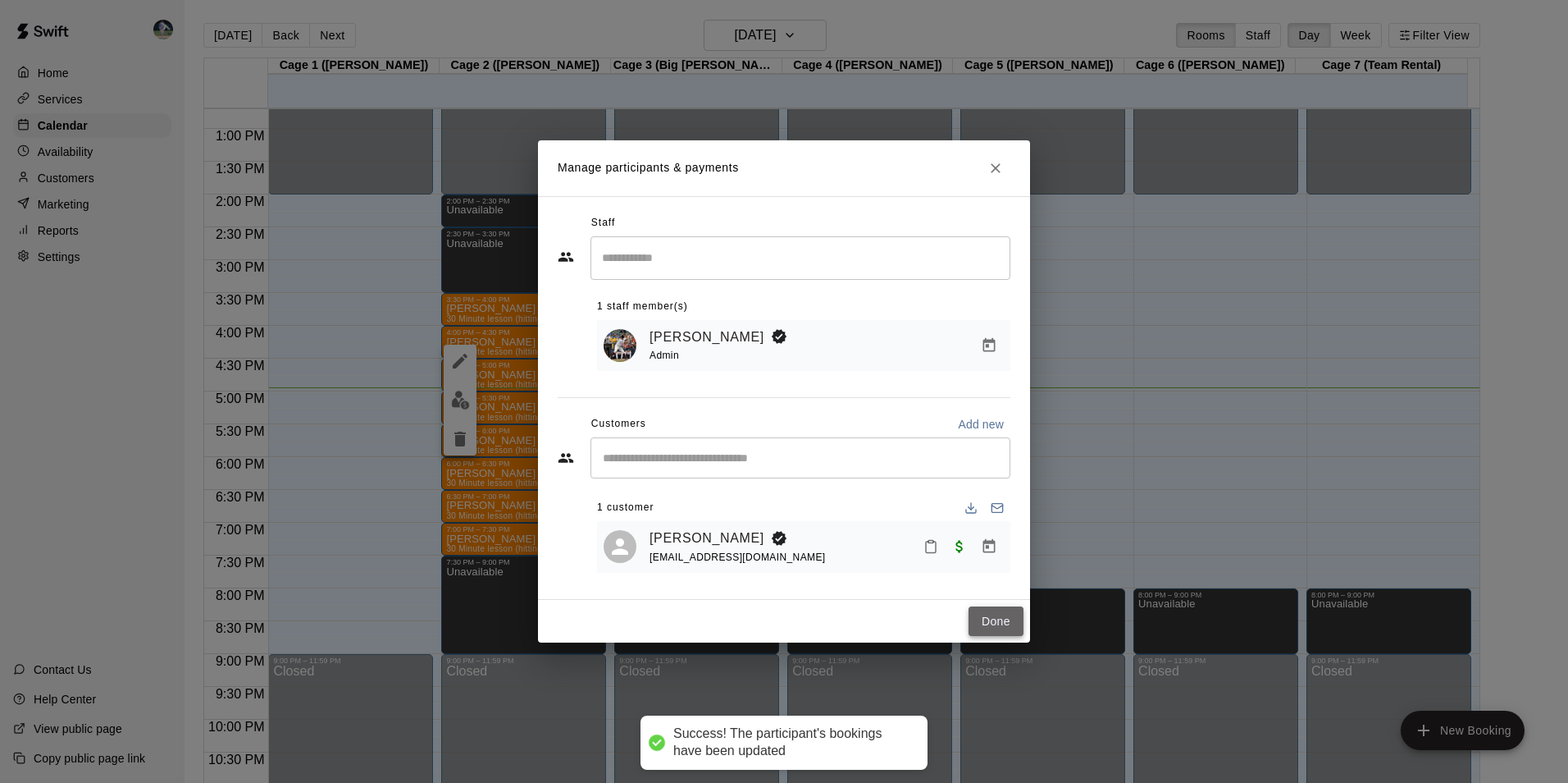
click at [1000, 622] on button "Done" at bounding box center [996, 621] width 55 height 30
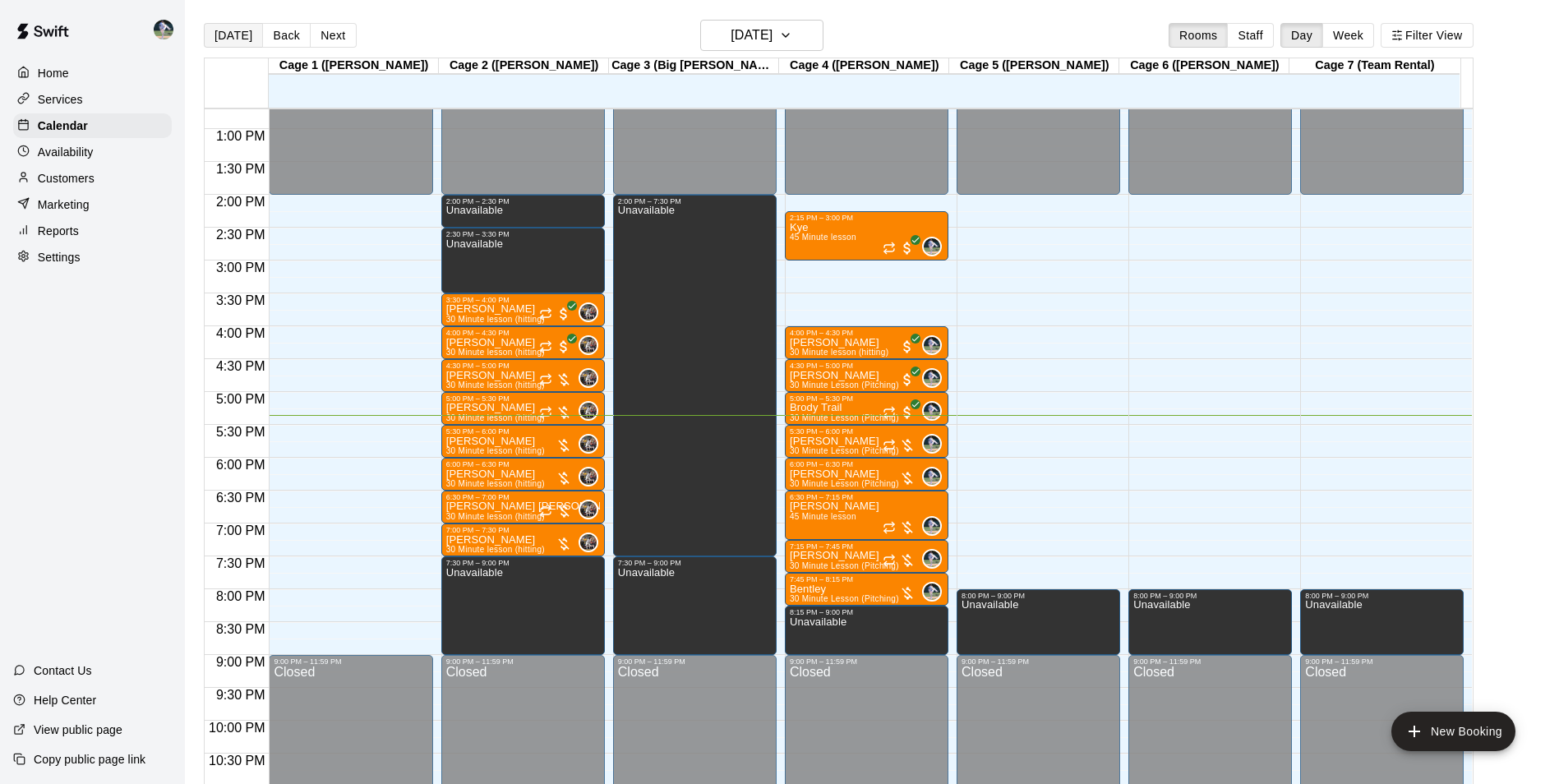
click at [239, 29] on button "[DATE]" at bounding box center [233, 36] width 60 height 25
click at [512, 368] on div "4:30 PM – 5:00 PM" at bounding box center [523, 365] width 154 height 8
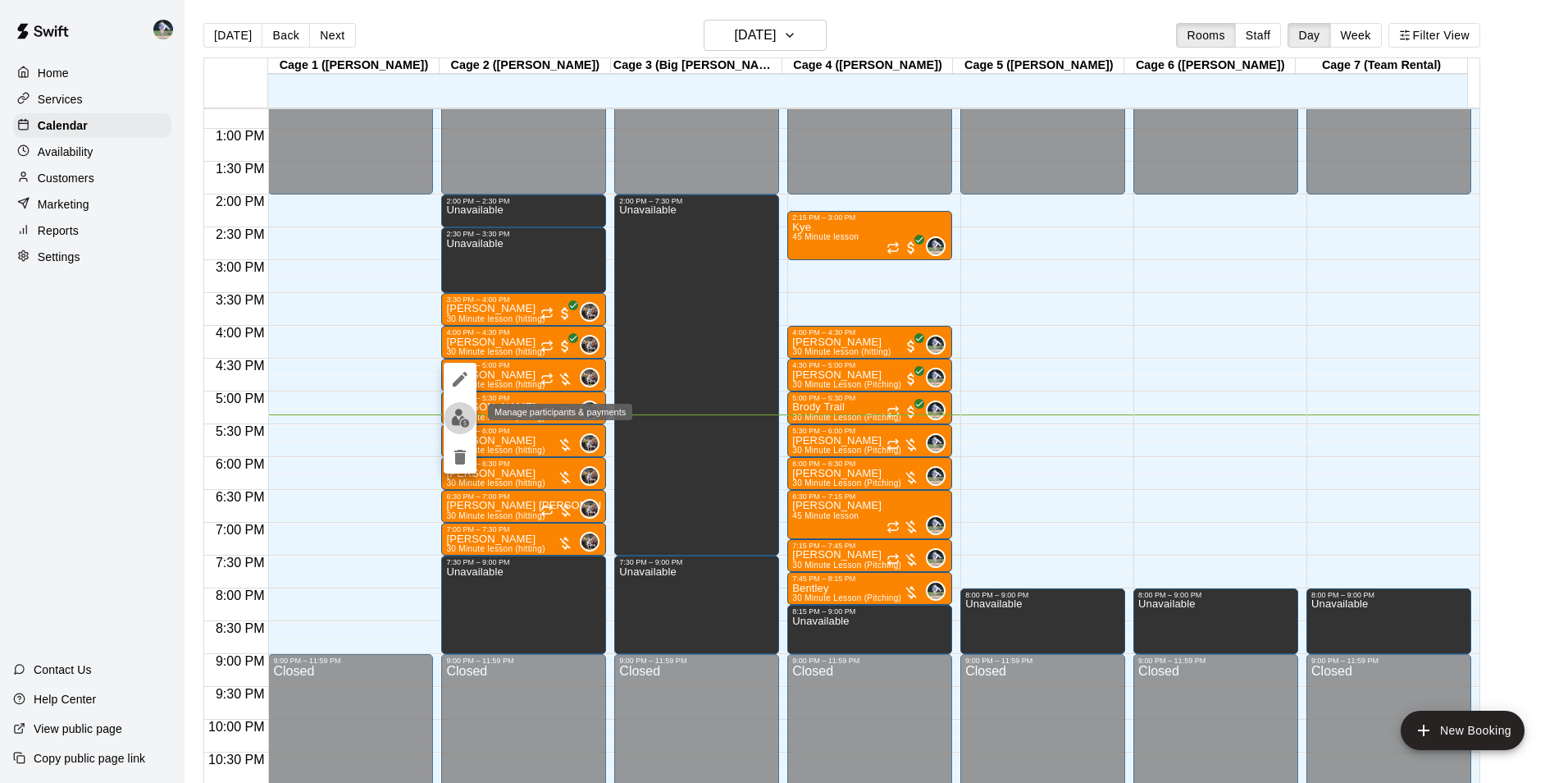
click at [456, 417] on img "edit" at bounding box center [460, 417] width 19 height 19
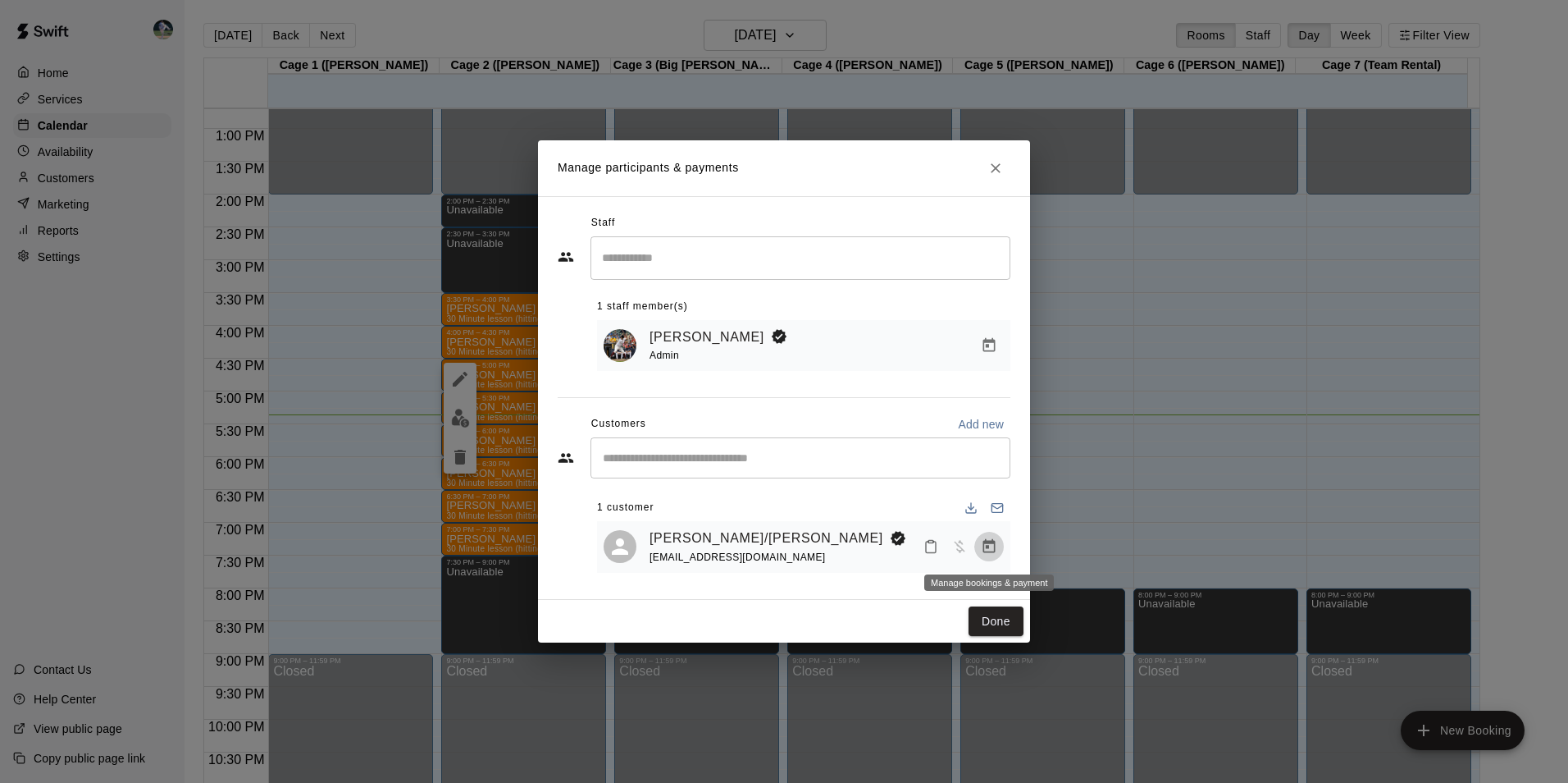
click at [986, 548] on icon "Manage bookings & payment" at bounding box center [989, 546] width 12 height 14
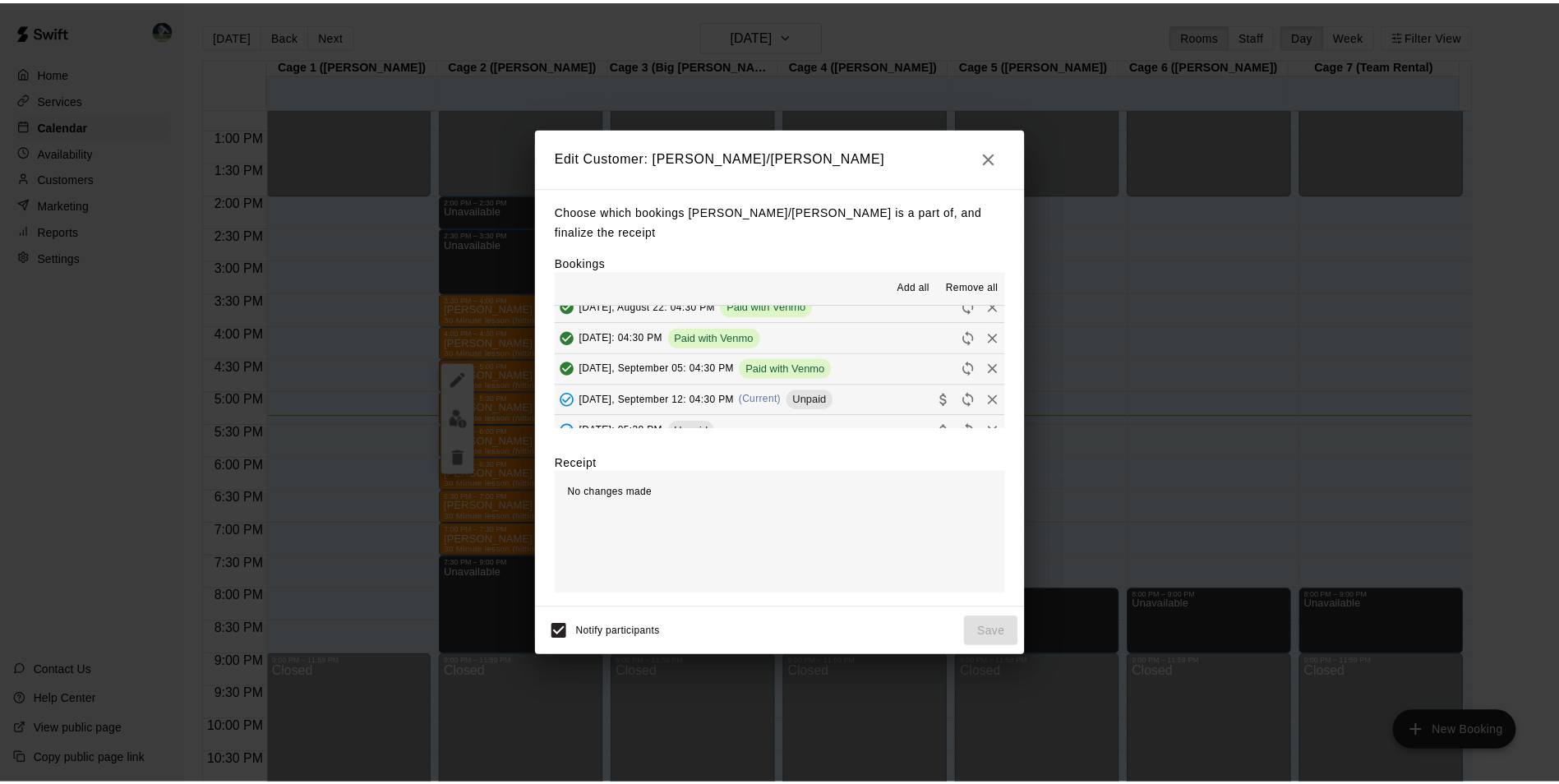
scroll to position [82, 0]
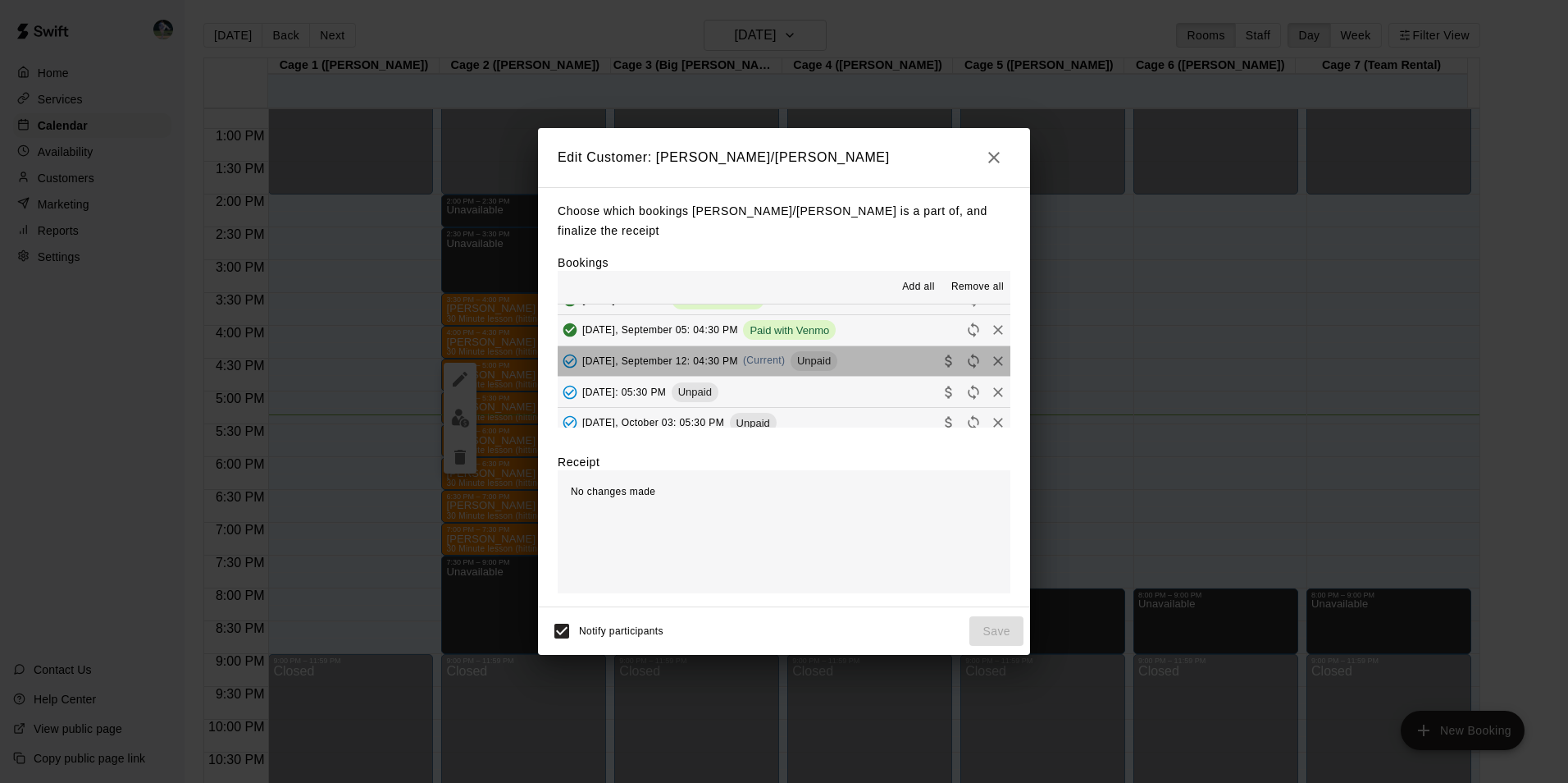
click at [847, 359] on button "Friday, September 12: 04:30 PM (Current) Unpaid" at bounding box center [784, 361] width 453 height 30
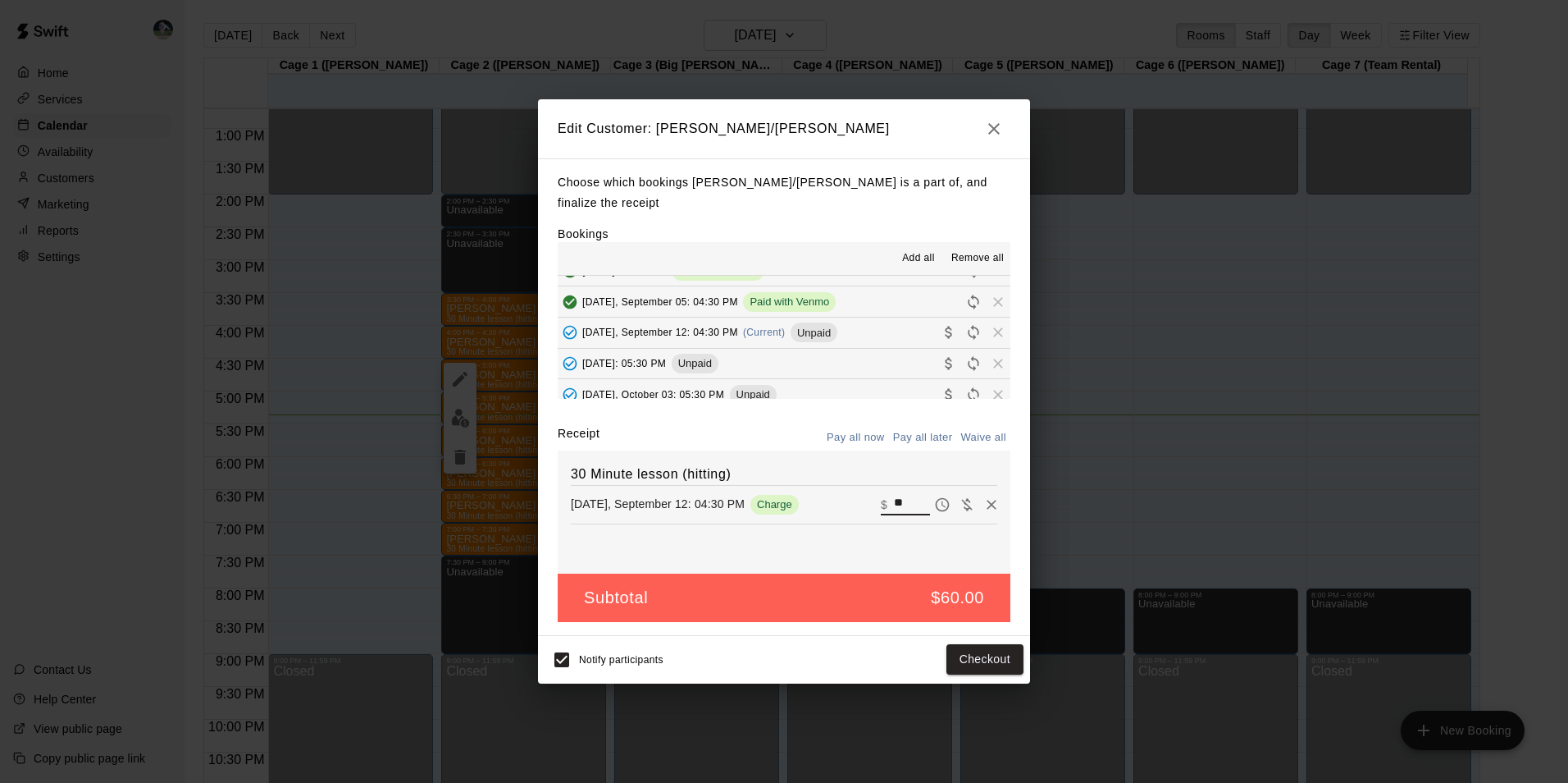
click at [897, 505] on input "**" at bounding box center [911, 504] width 36 height 21
type input "*"
type input "**"
click at [977, 654] on button "Checkout" at bounding box center [984, 659] width 77 height 30
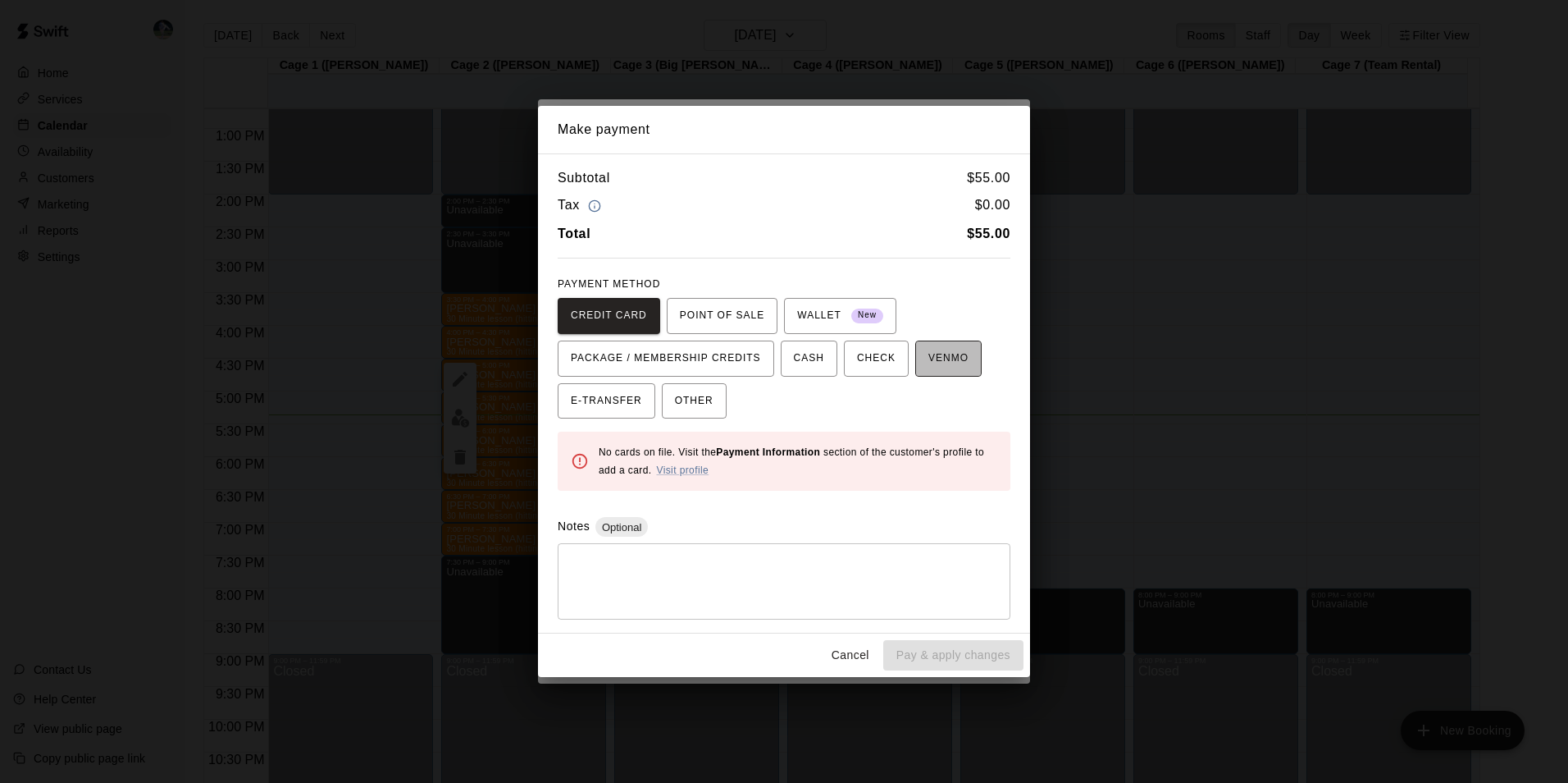
click at [946, 356] on span "VENMO" at bounding box center [948, 359] width 40 height 27
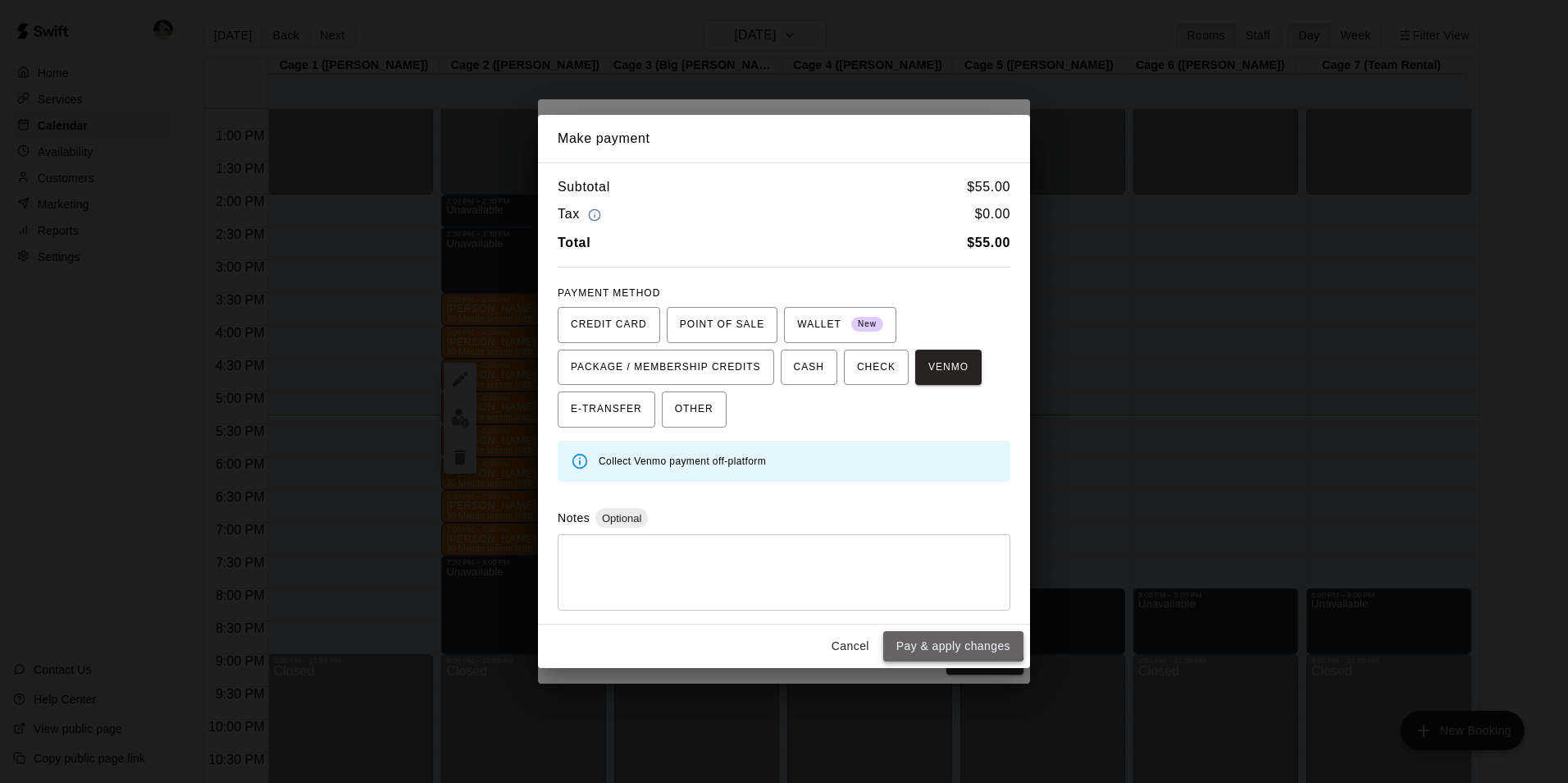
click at [940, 643] on button "Pay & apply changes" at bounding box center [953, 646] width 140 height 30
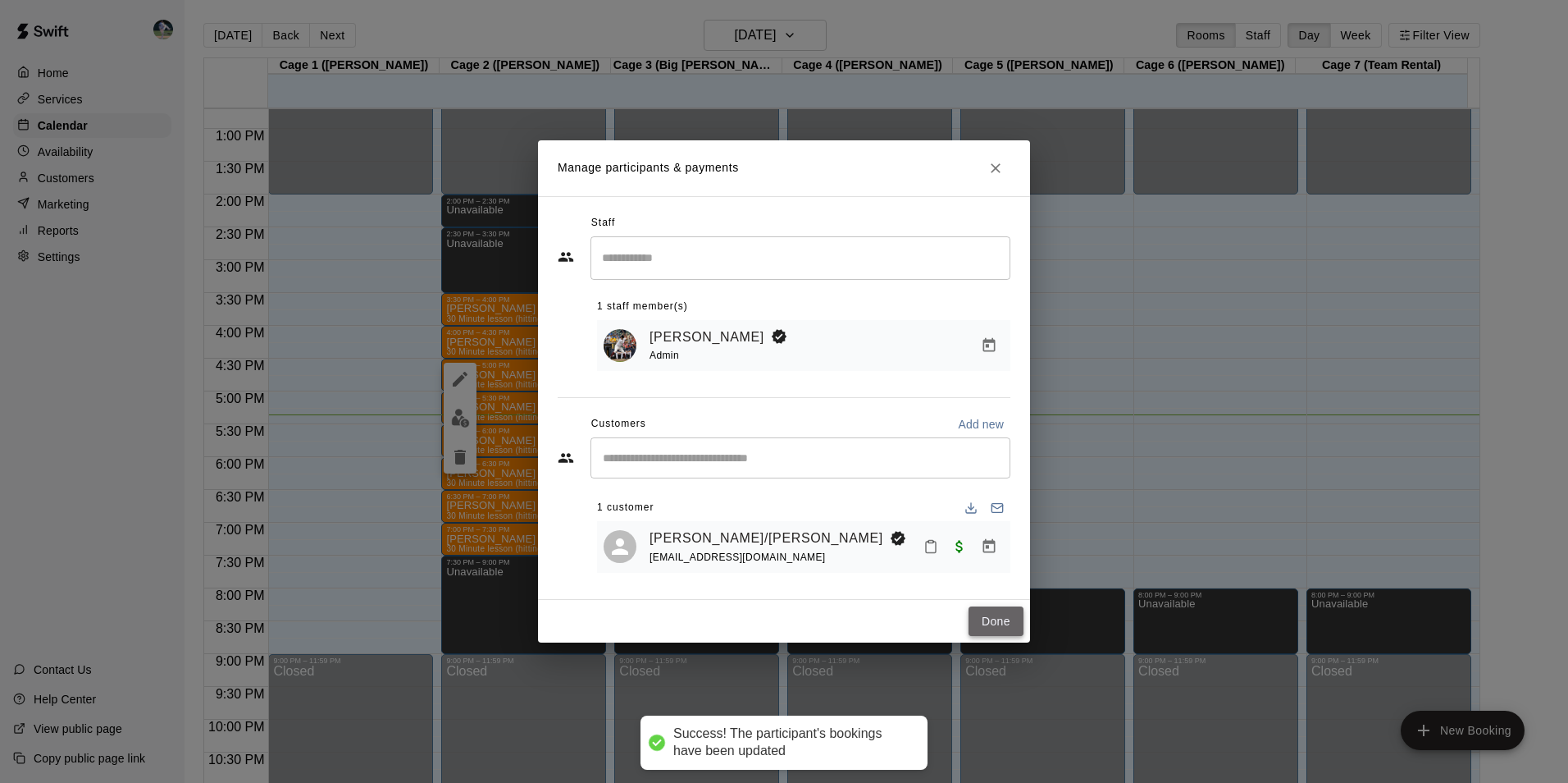
click at [993, 619] on button "Done" at bounding box center [996, 621] width 55 height 30
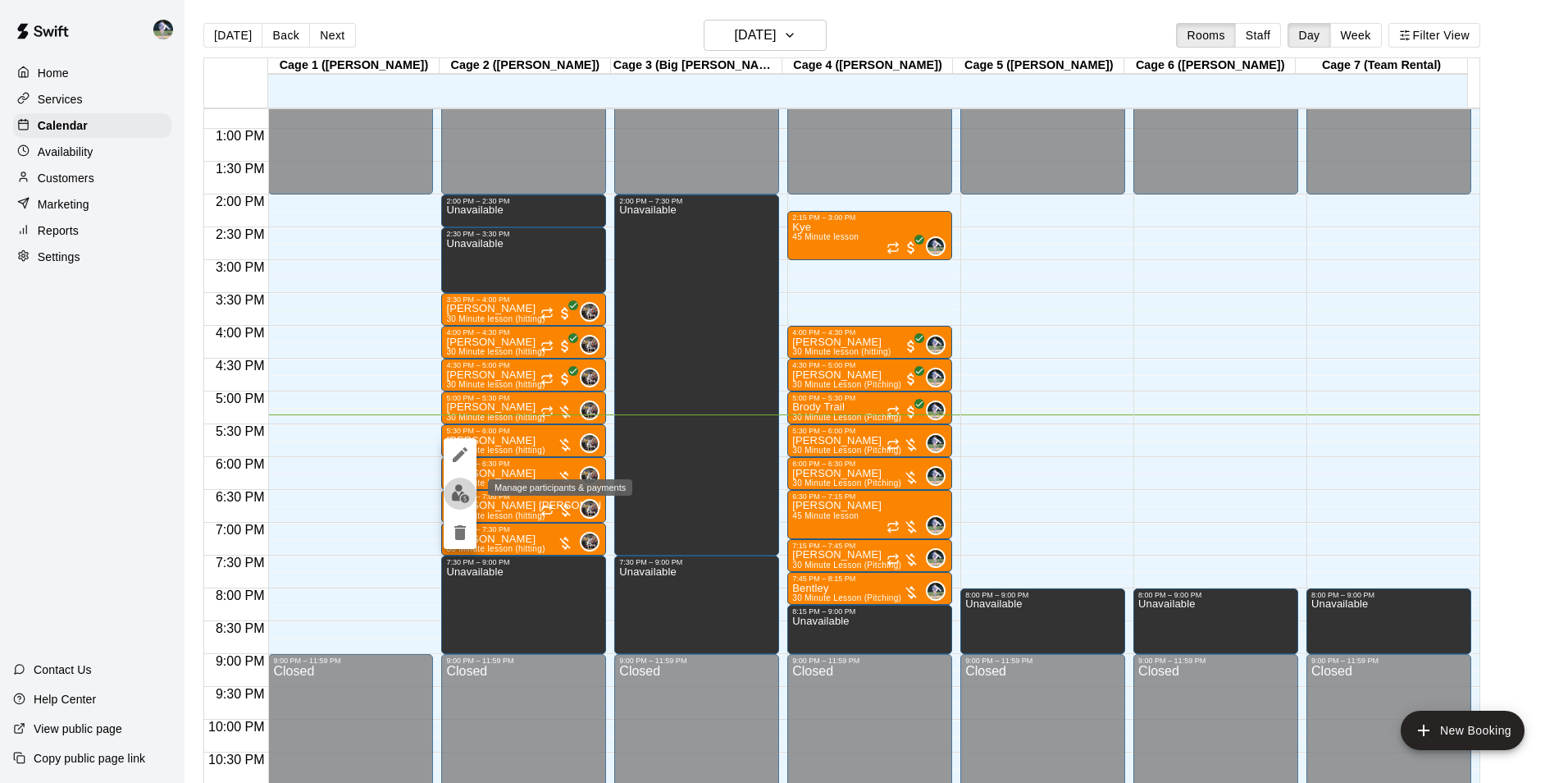
click at [455, 487] on img "edit" at bounding box center [460, 493] width 19 height 19
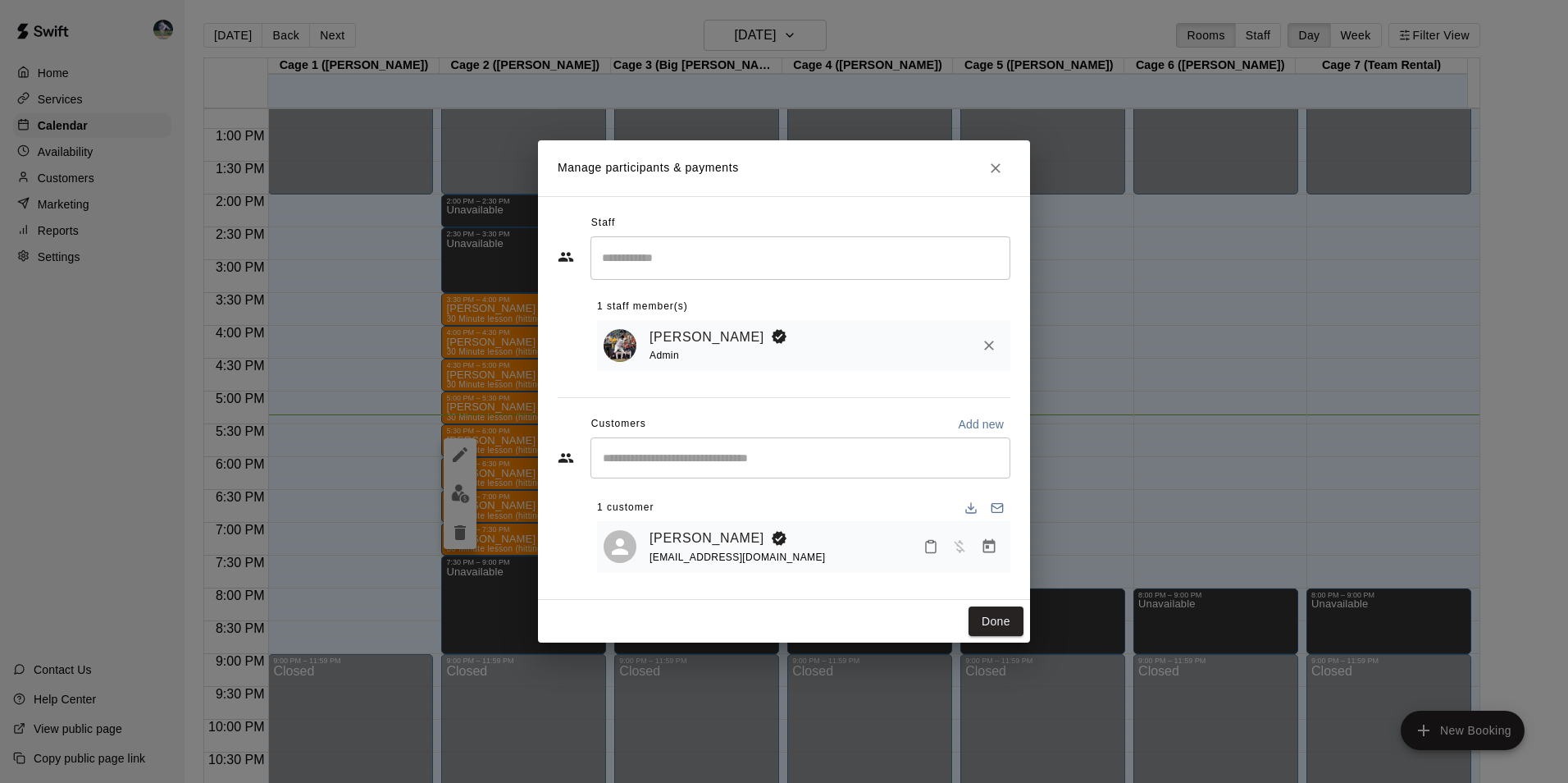
click at [986, 550] on icon "Manage bookings & payment" at bounding box center [989, 546] width 12 height 14
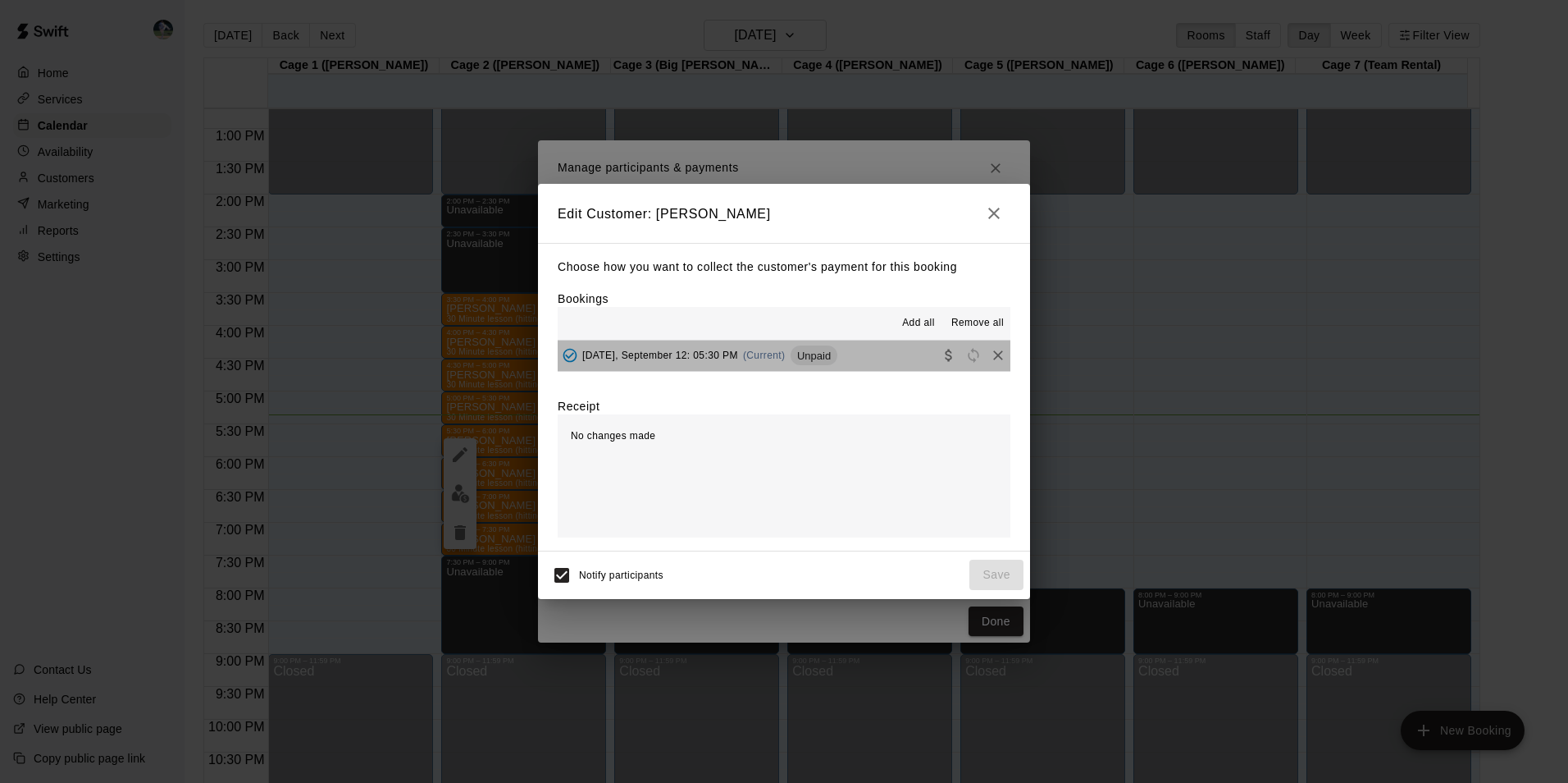
click at [872, 352] on button "Friday, September 12: 05:30 PM (Current) Unpaid" at bounding box center [784, 356] width 453 height 30
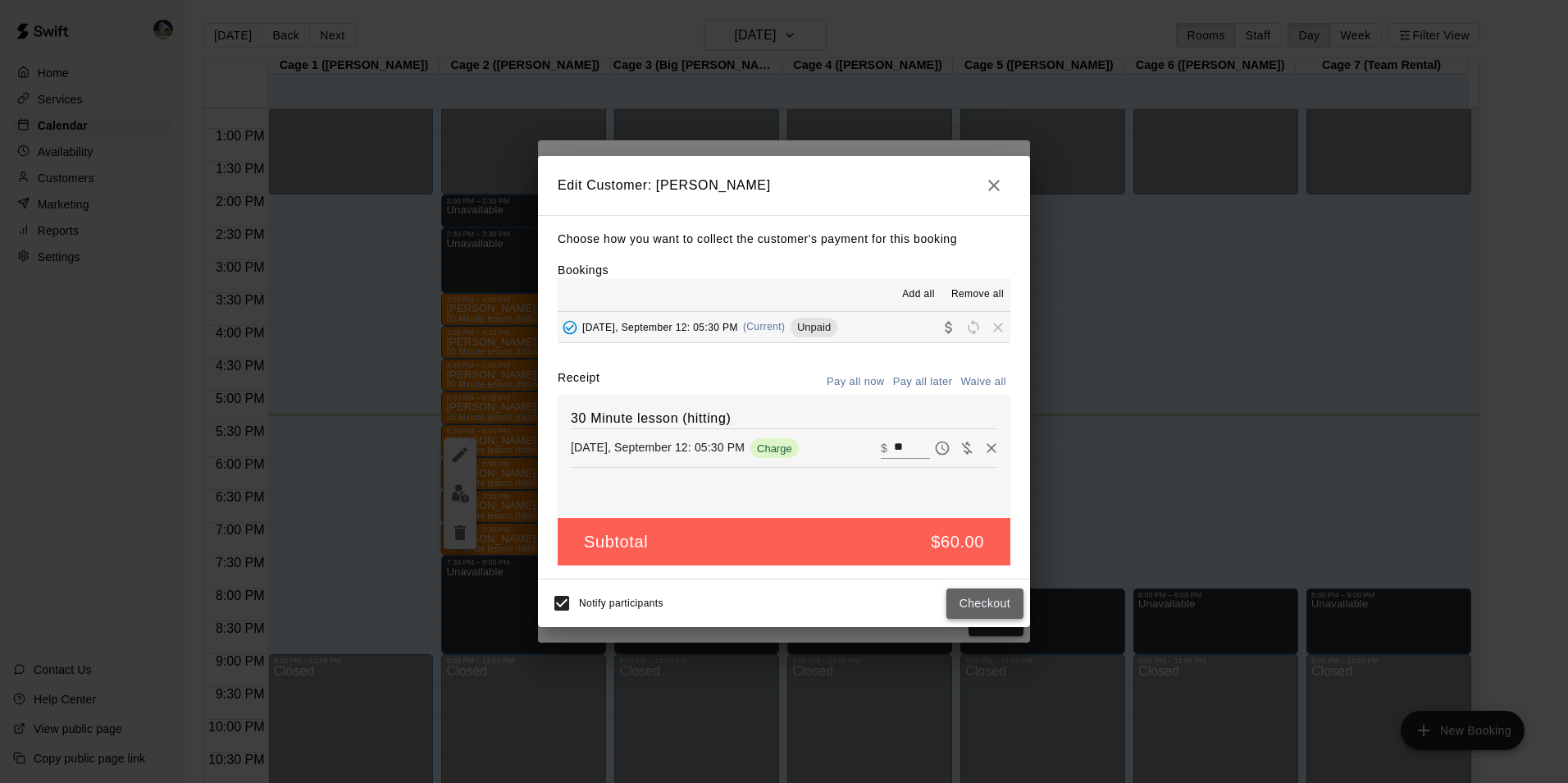
click at [973, 600] on button "Checkout" at bounding box center [984, 604] width 77 height 30
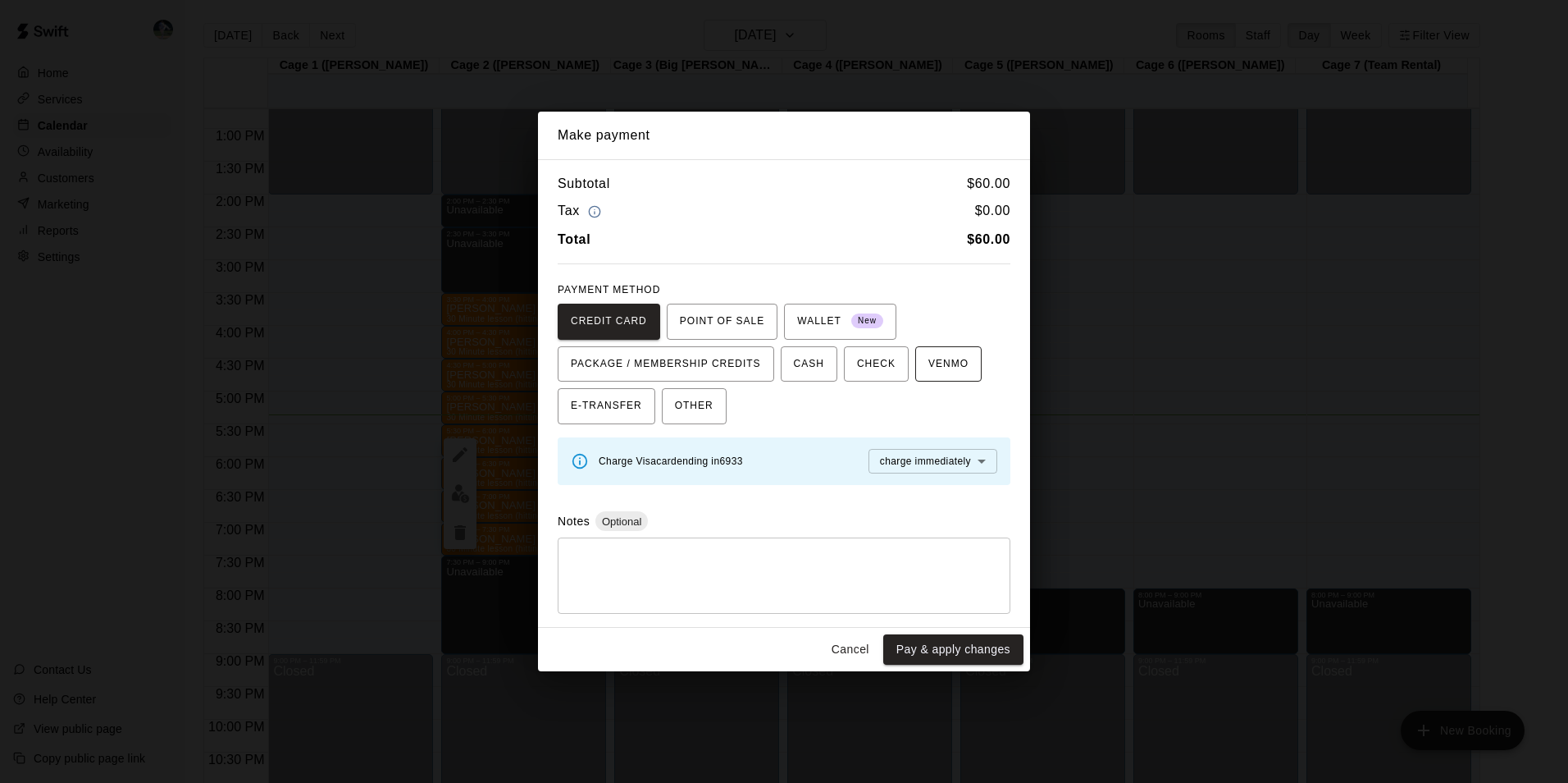
click at [928, 362] on span "VENMO" at bounding box center [948, 365] width 40 height 27
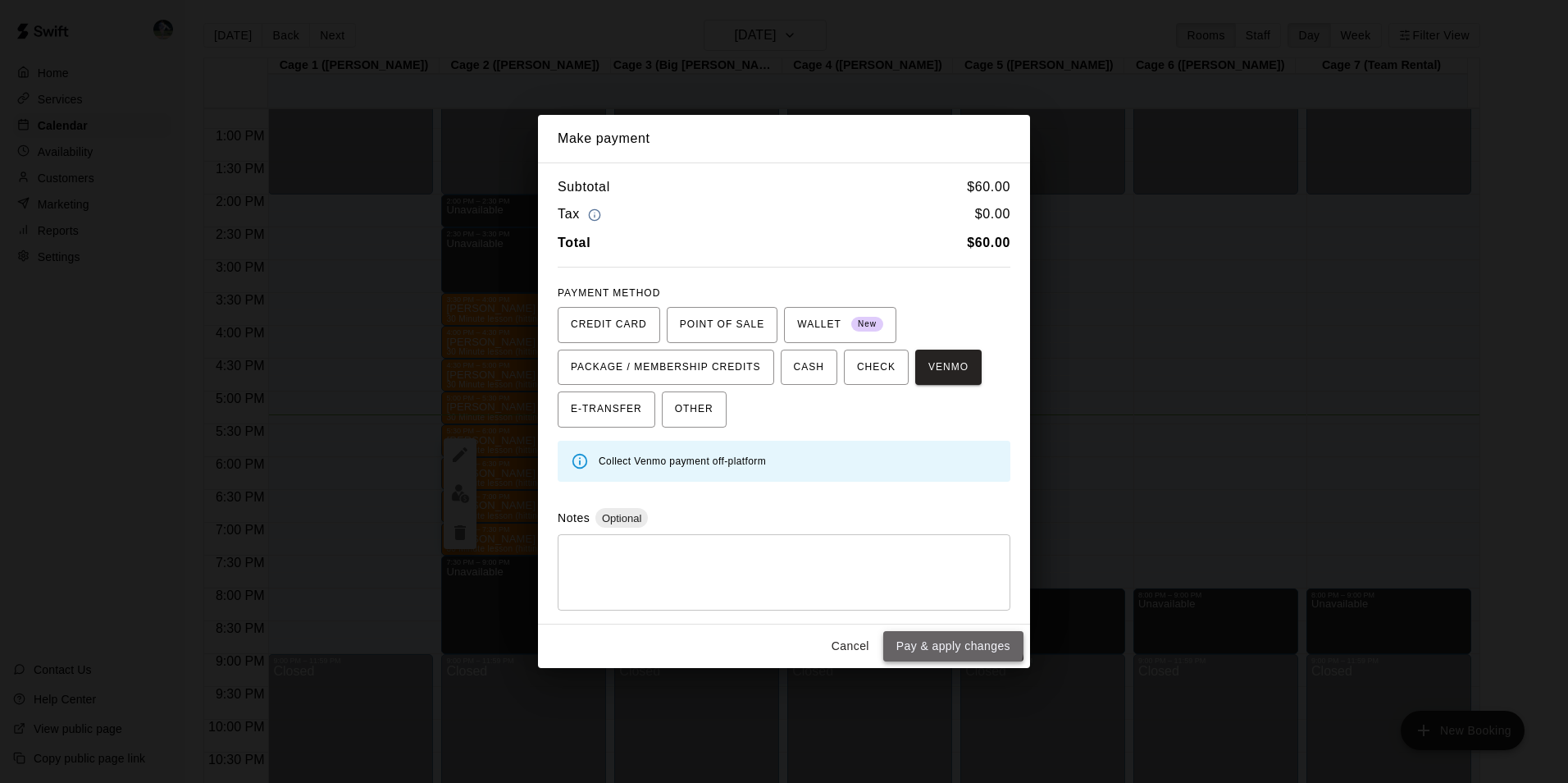
click at [920, 634] on button "Pay & apply changes" at bounding box center [953, 646] width 140 height 30
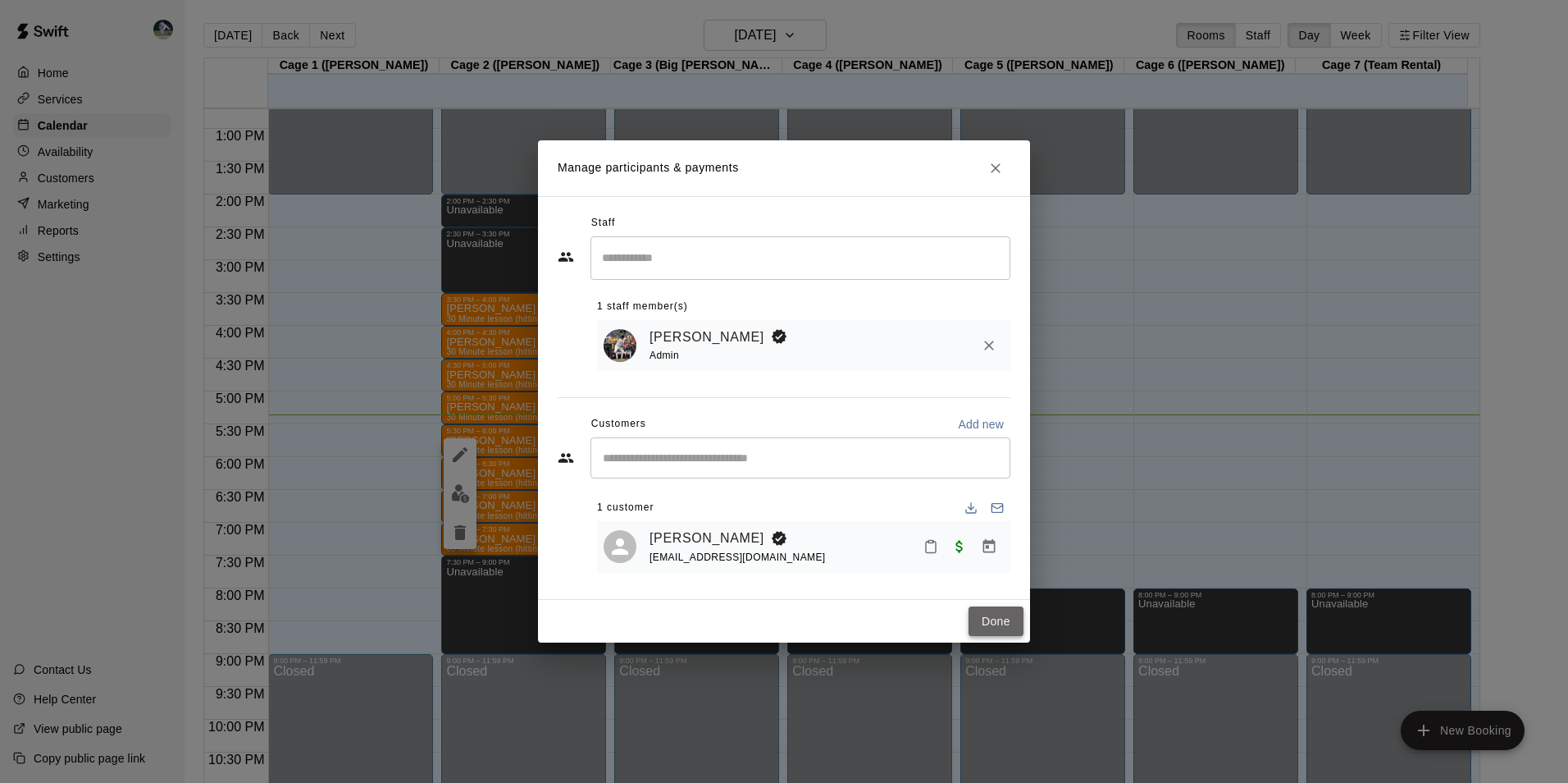
click at [1005, 624] on button "Done" at bounding box center [996, 621] width 55 height 30
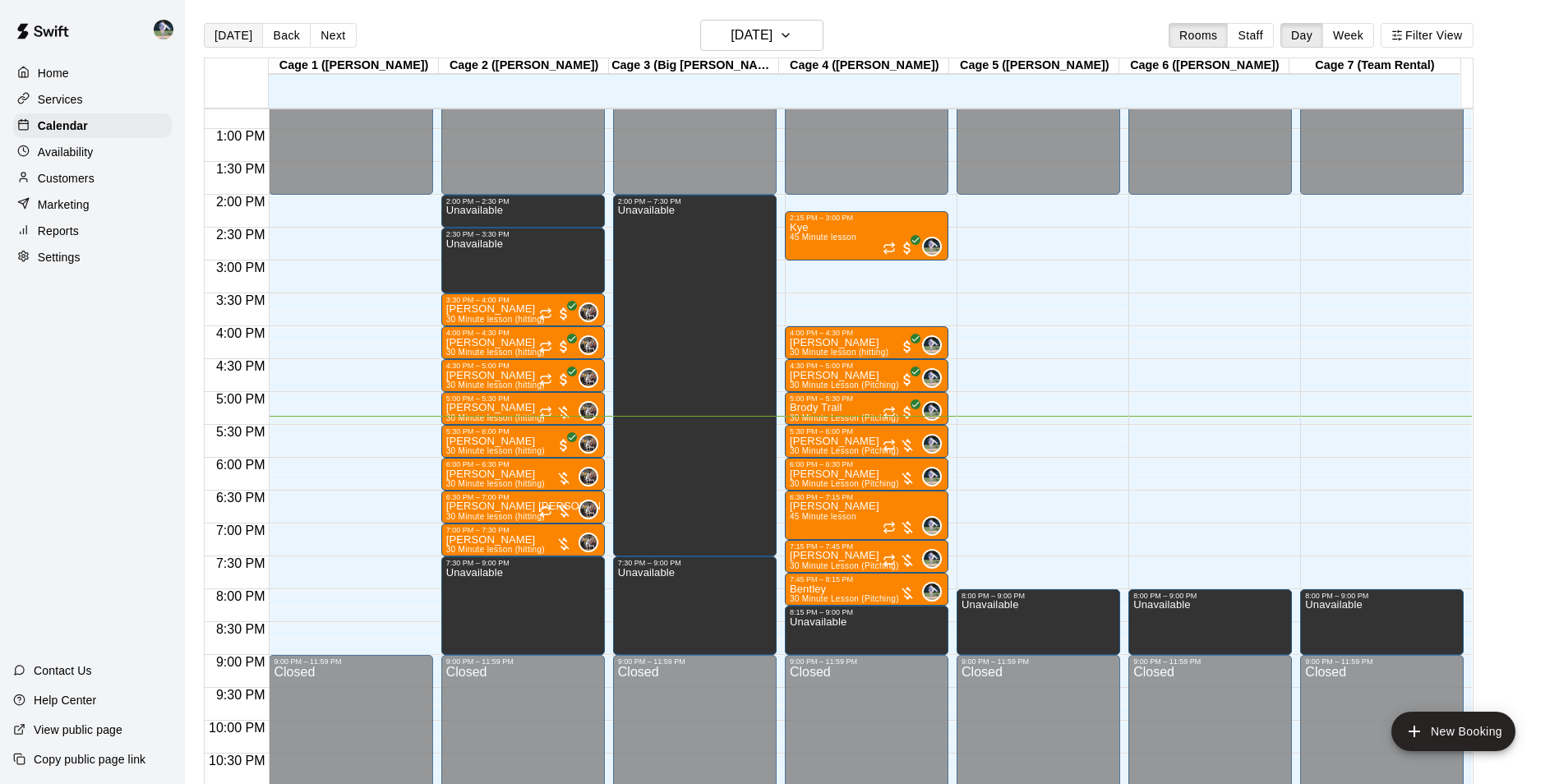
click at [222, 29] on button "[DATE]" at bounding box center [233, 36] width 60 height 25
click at [234, 28] on button "[DATE]" at bounding box center [233, 36] width 60 height 25
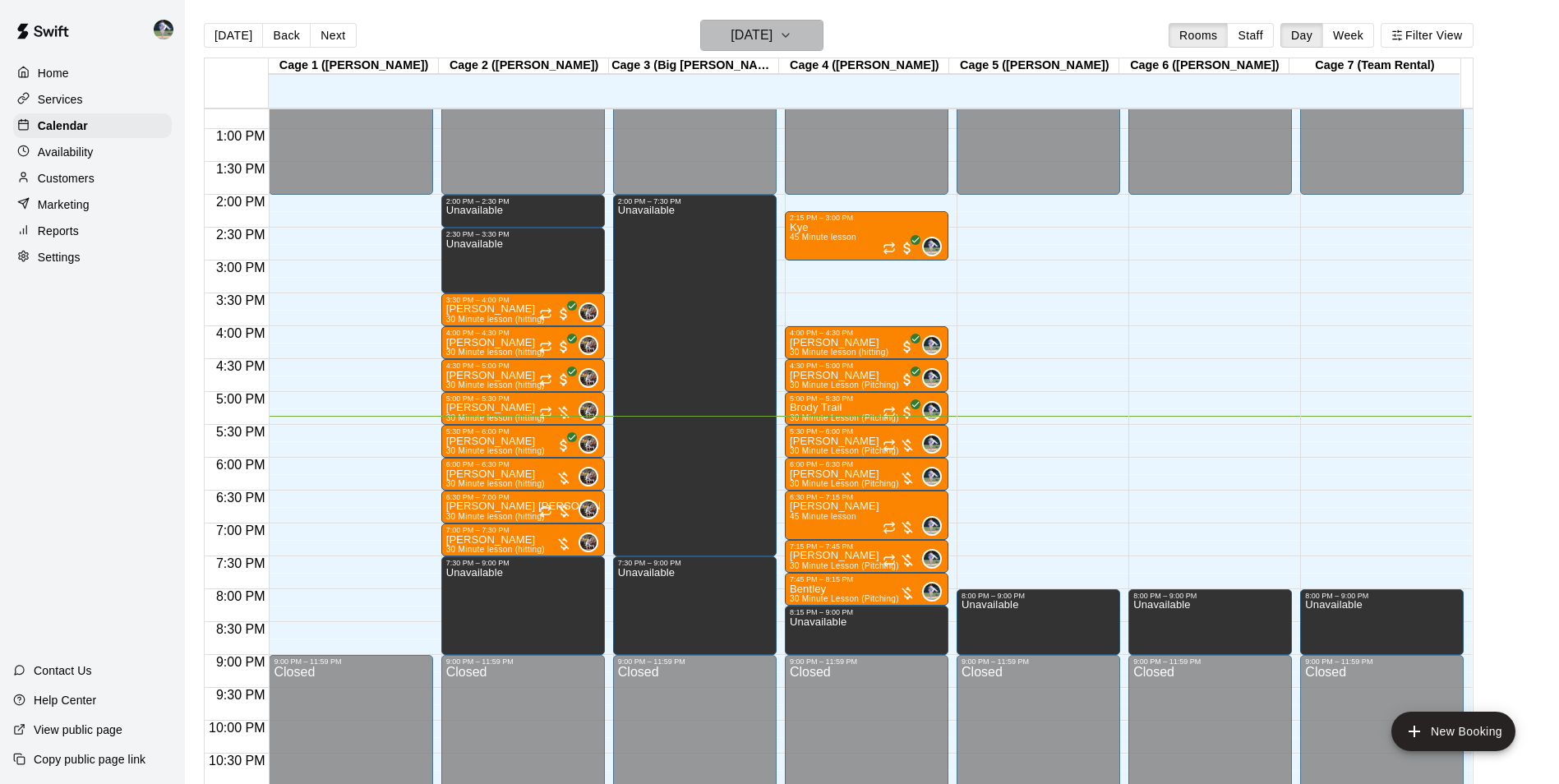
click at [771, 28] on h6 "[DATE]" at bounding box center [751, 36] width 42 height 23
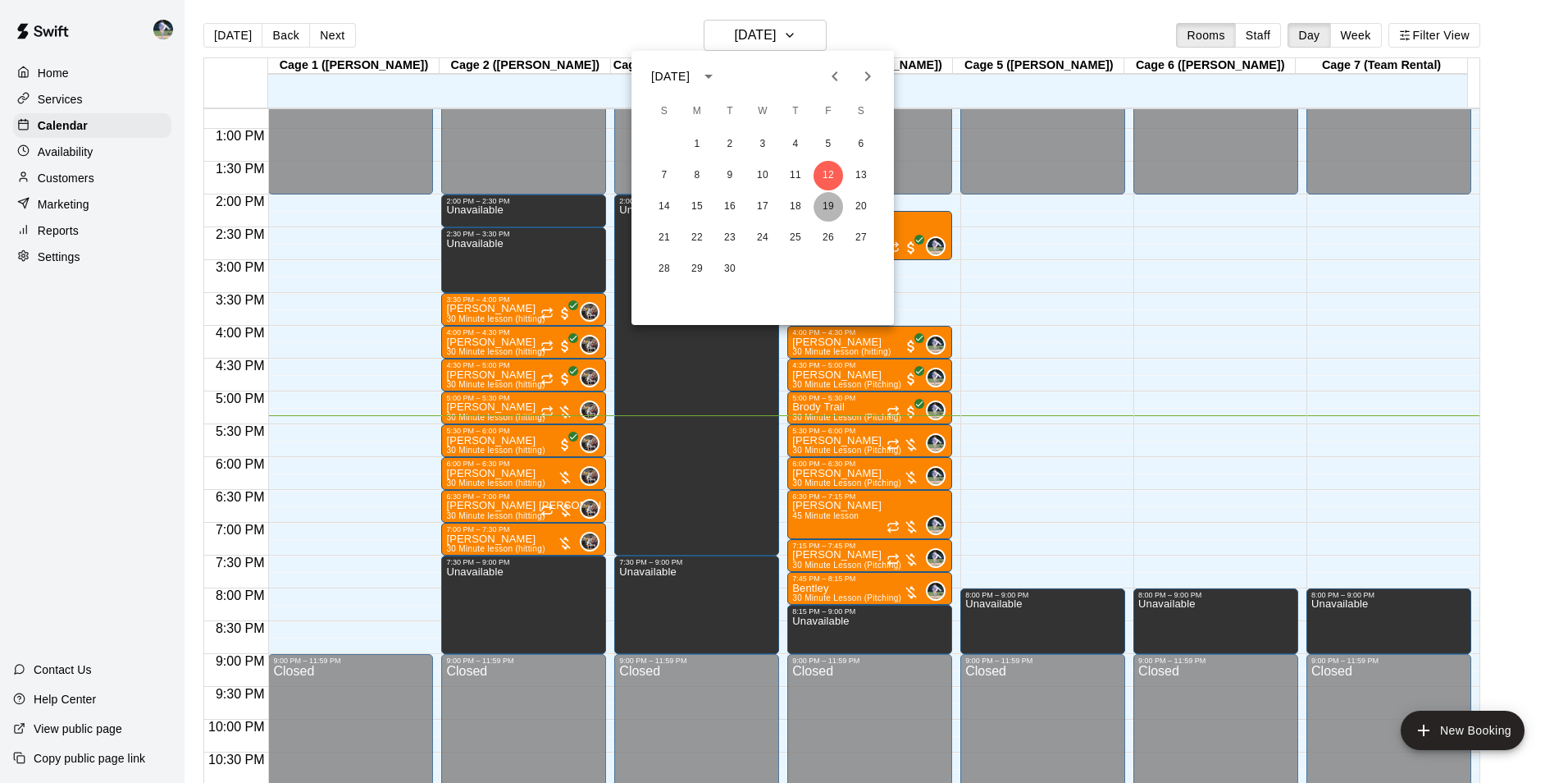
click at [833, 203] on button "19" at bounding box center [828, 206] width 29 height 29
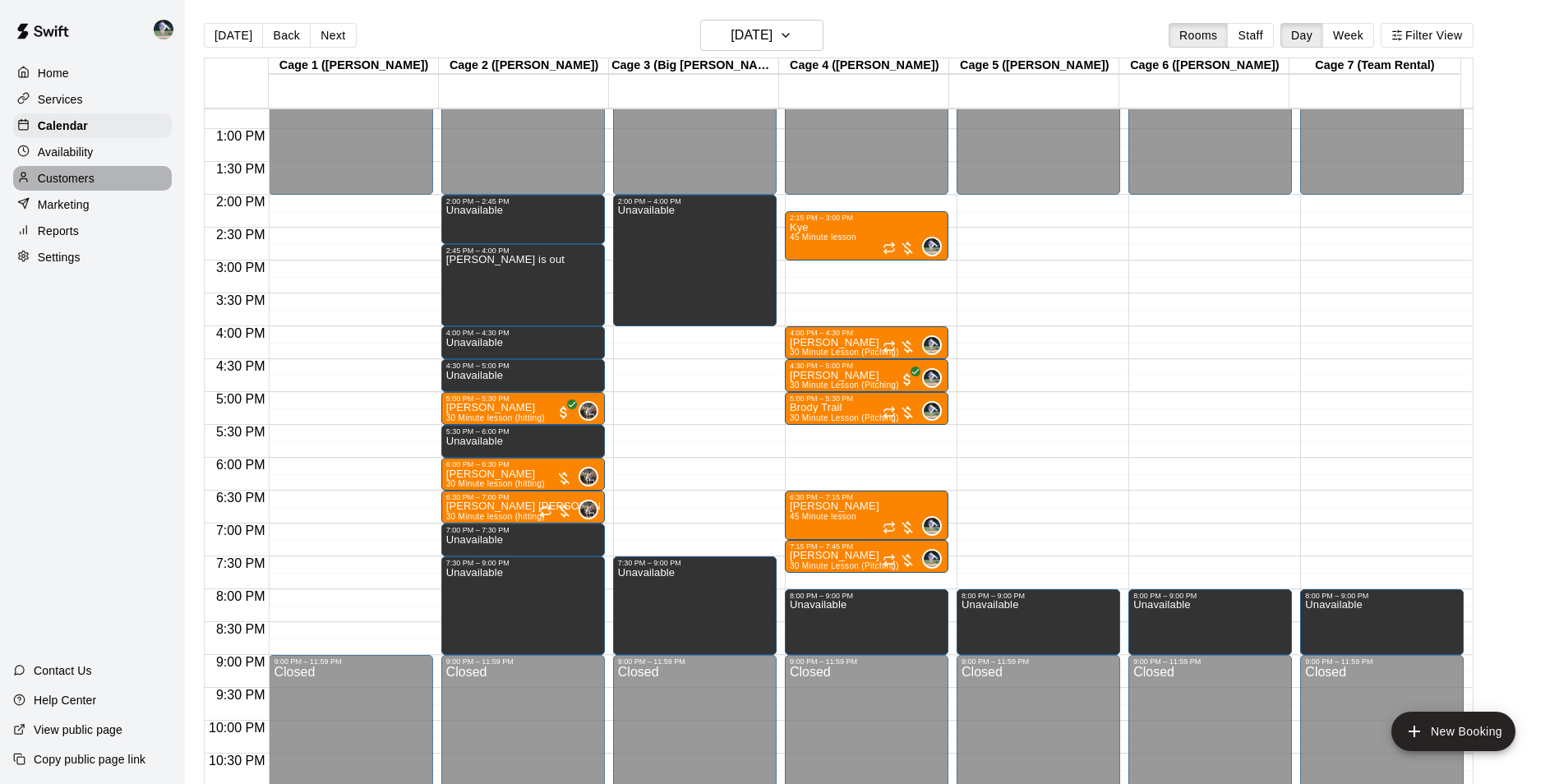
click at [135, 185] on div "Customers" at bounding box center [92, 179] width 158 height 25
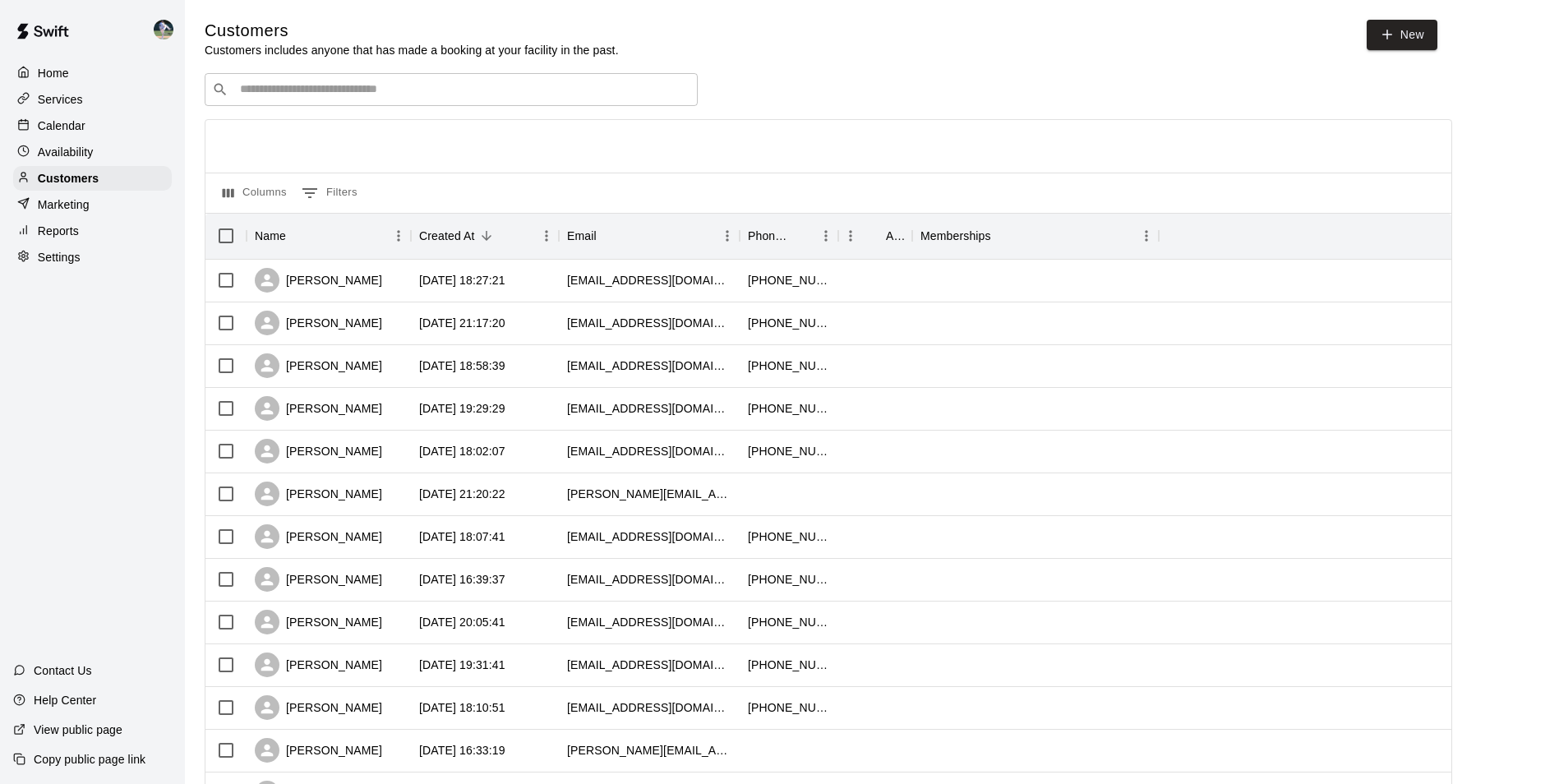
click at [303, 91] on input "Search customers by name or email" at bounding box center [462, 89] width 455 height 16
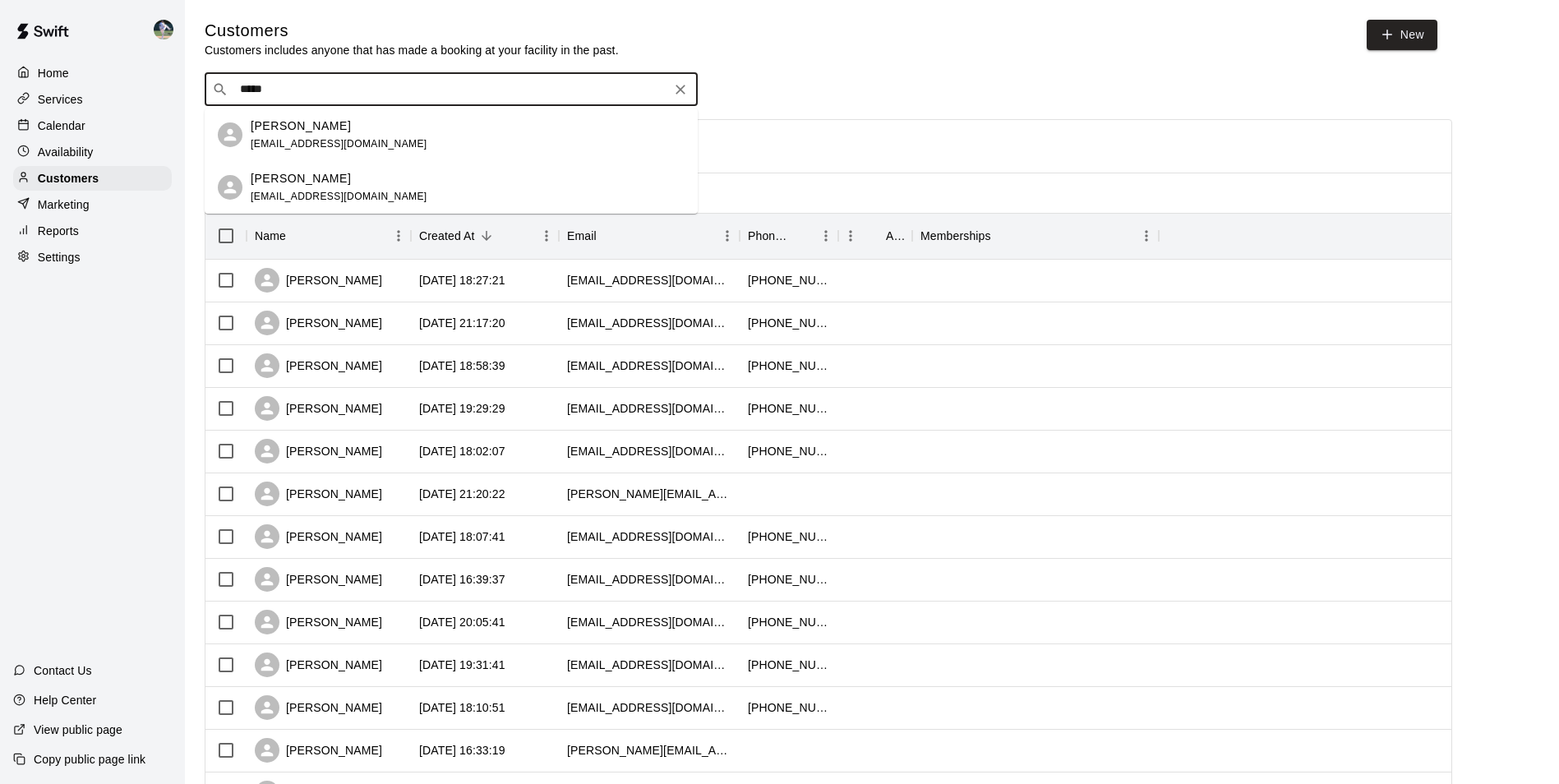
type input "******"
click at [300, 135] on div "Paul Reagan ronaldpaulreagan@gmail.com" at bounding box center [339, 135] width 177 height 36
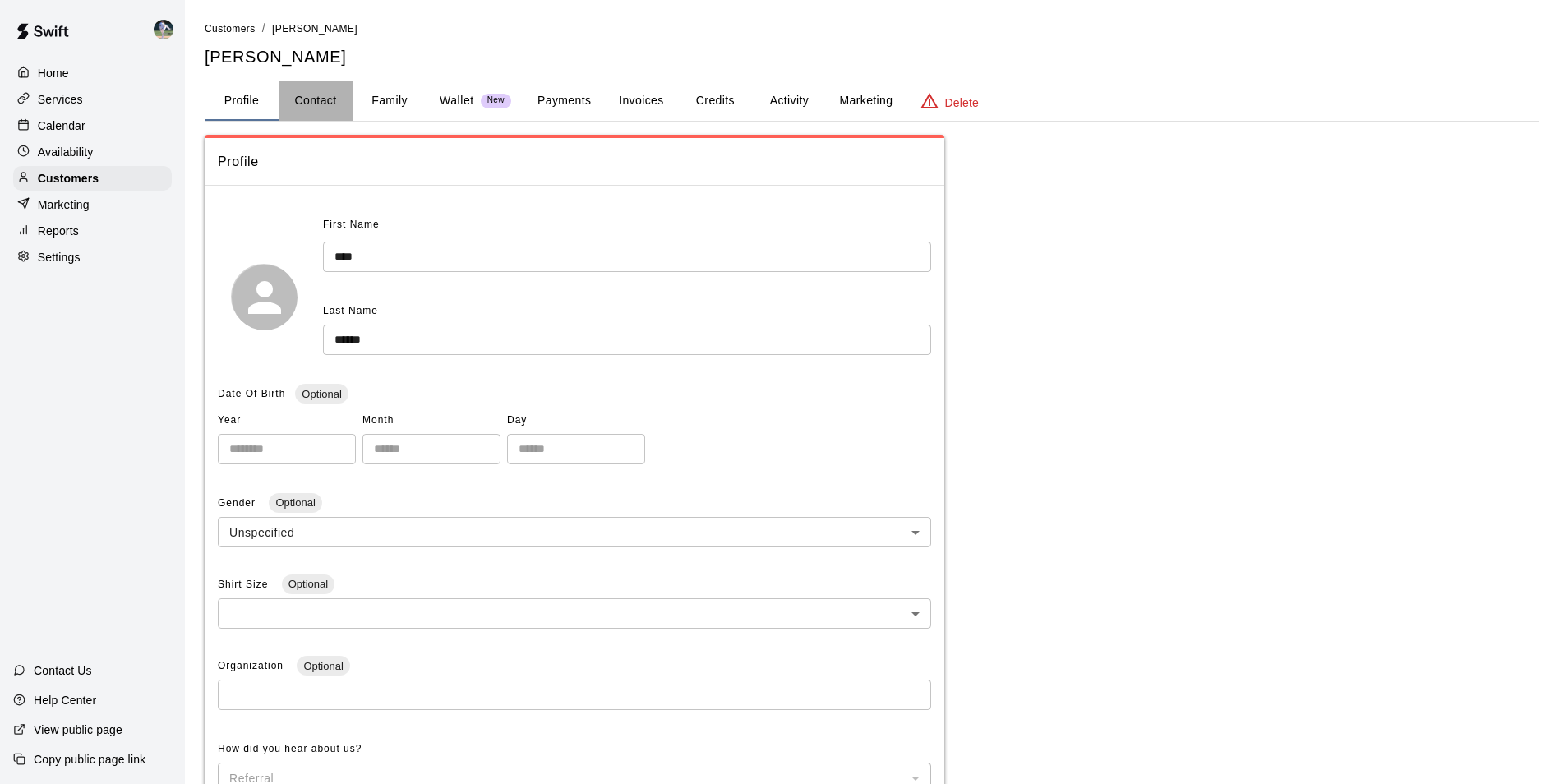
click at [319, 97] on button "Contact" at bounding box center [315, 100] width 74 height 39
select select "**"
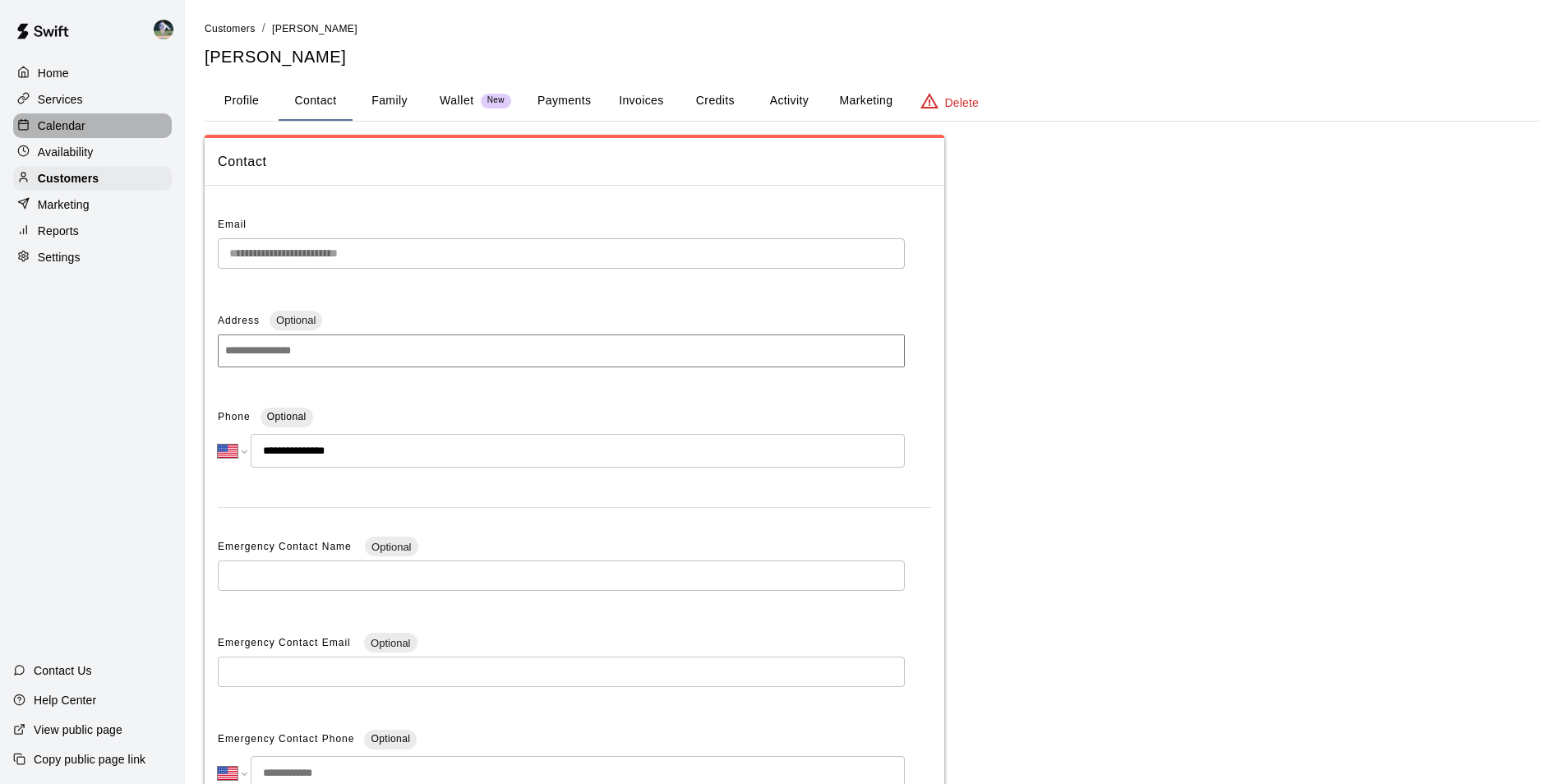
click at [115, 124] on div "Calendar" at bounding box center [92, 126] width 158 height 25
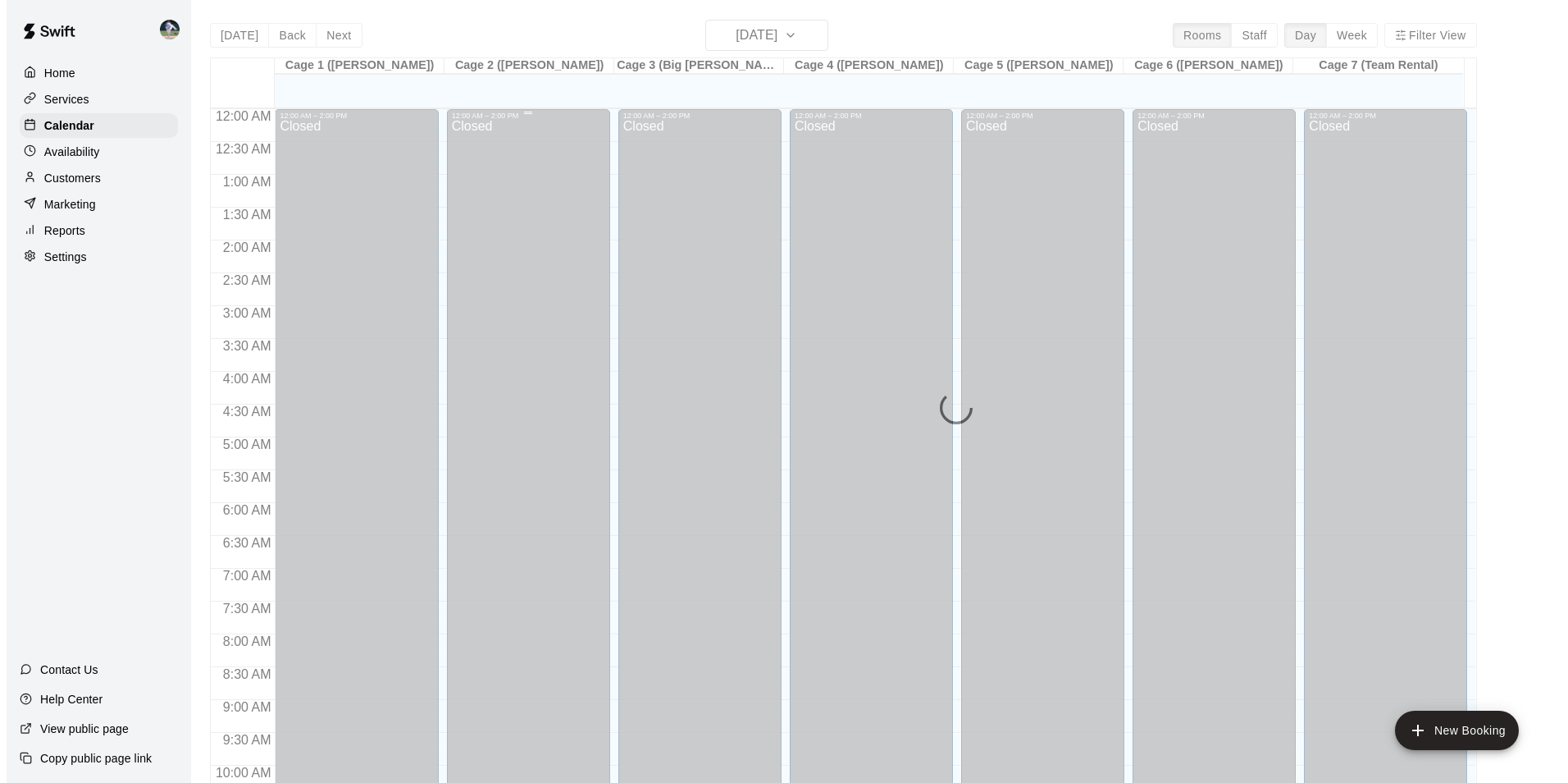
scroll to position [834, 0]
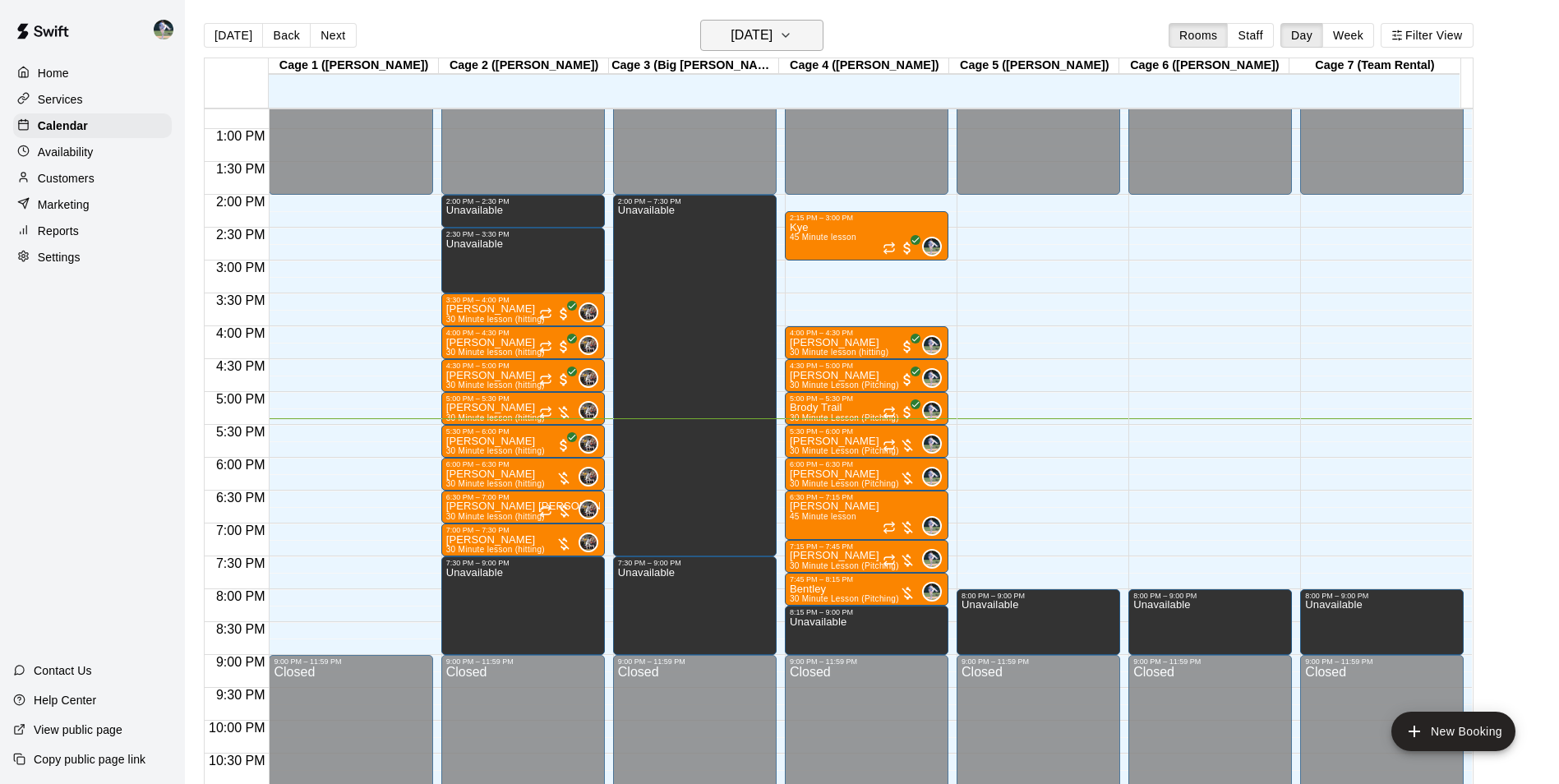
click at [741, 38] on h6 "[DATE]" at bounding box center [751, 36] width 42 height 23
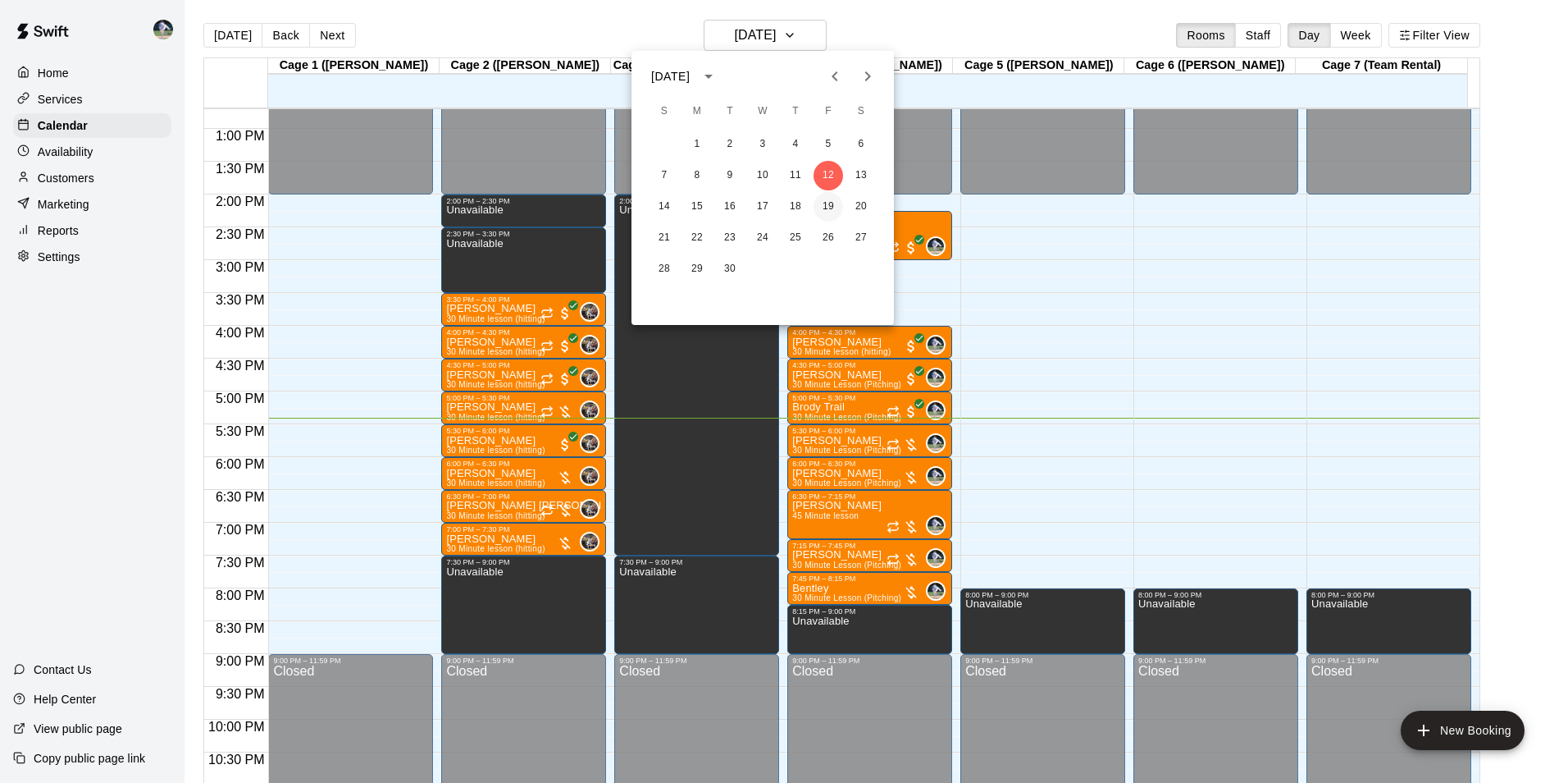
click at [831, 206] on button "19" at bounding box center [828, 206] width 29 height 29
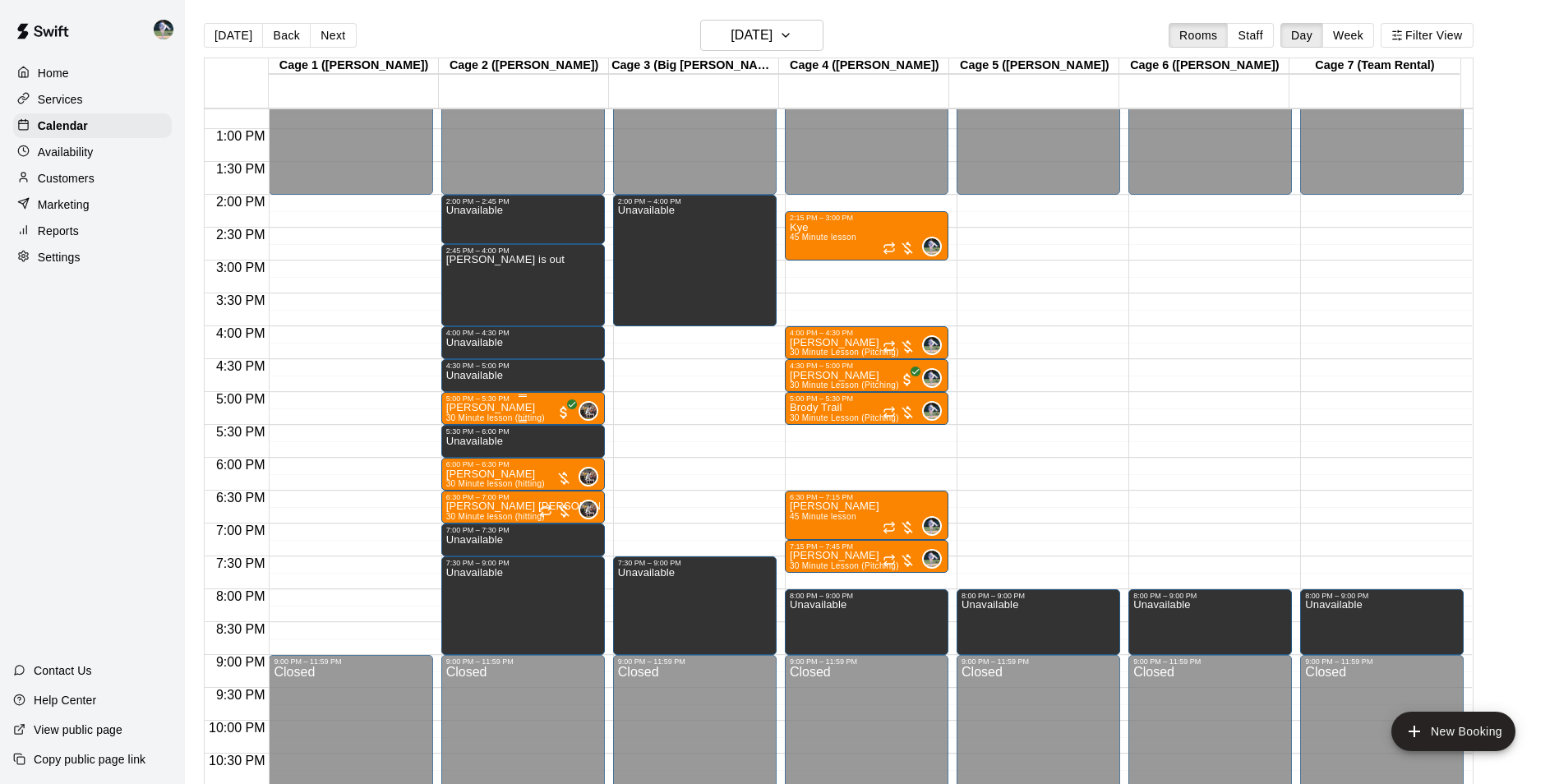
click at [508, 407] on p "Ruben Reagan" at bounding box center [495, 407] width 99 height 0
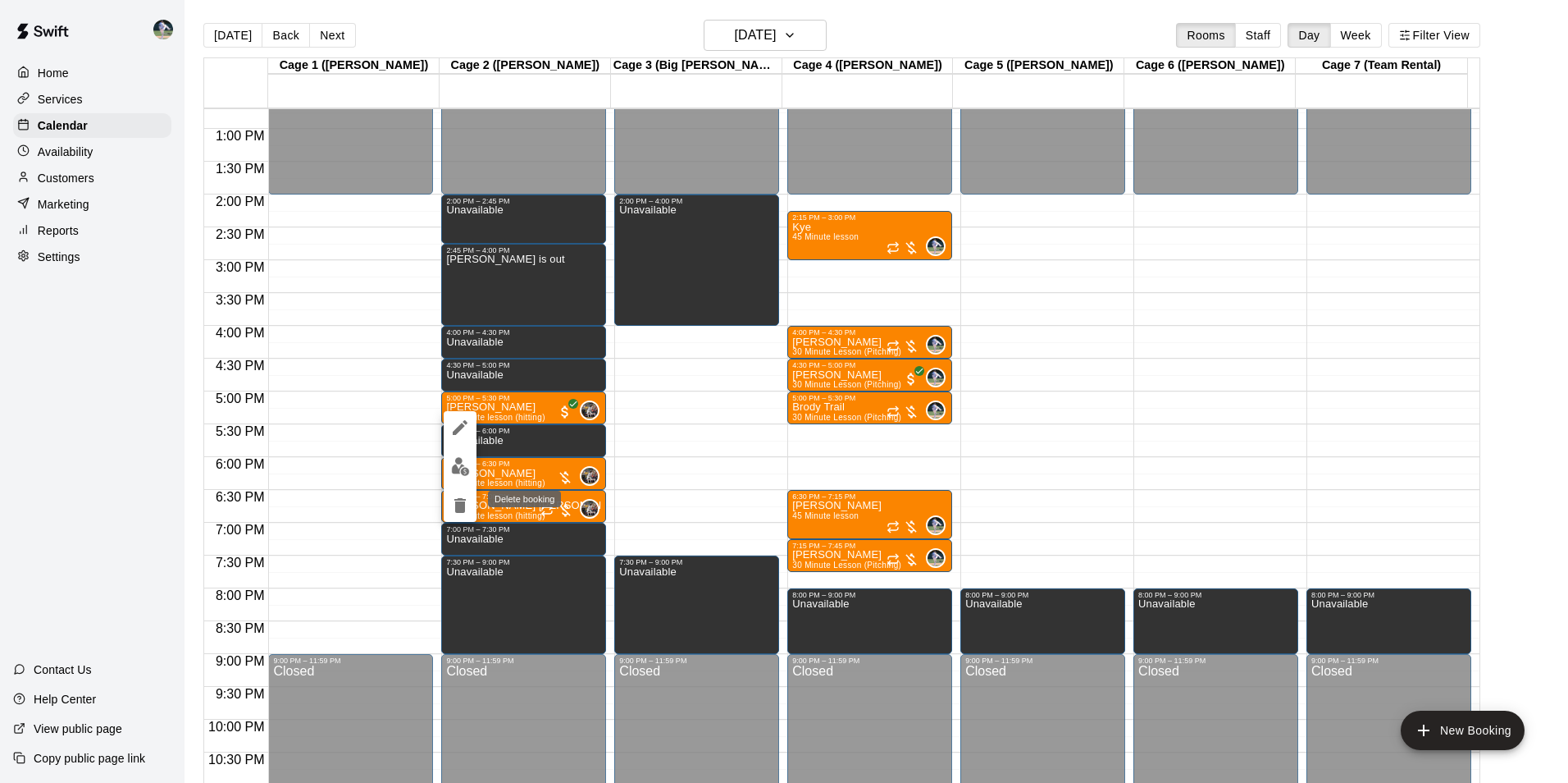
click at [461, 509] on icon "delete" at bounding box center [460, 505] width 12 height 15
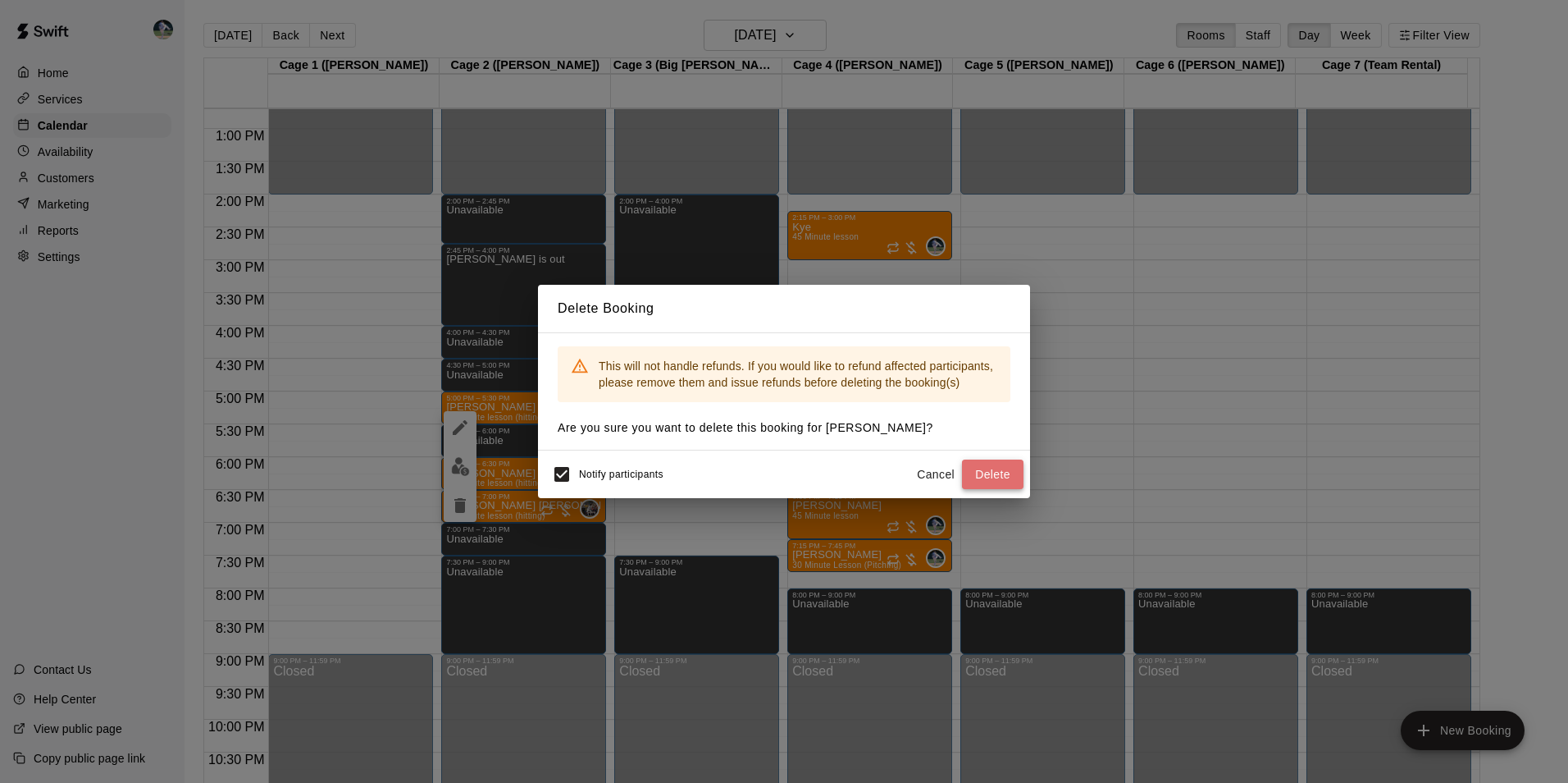
click at [994, 466] on button "Delete" at bounding box center [992, 475] width 61 height 30
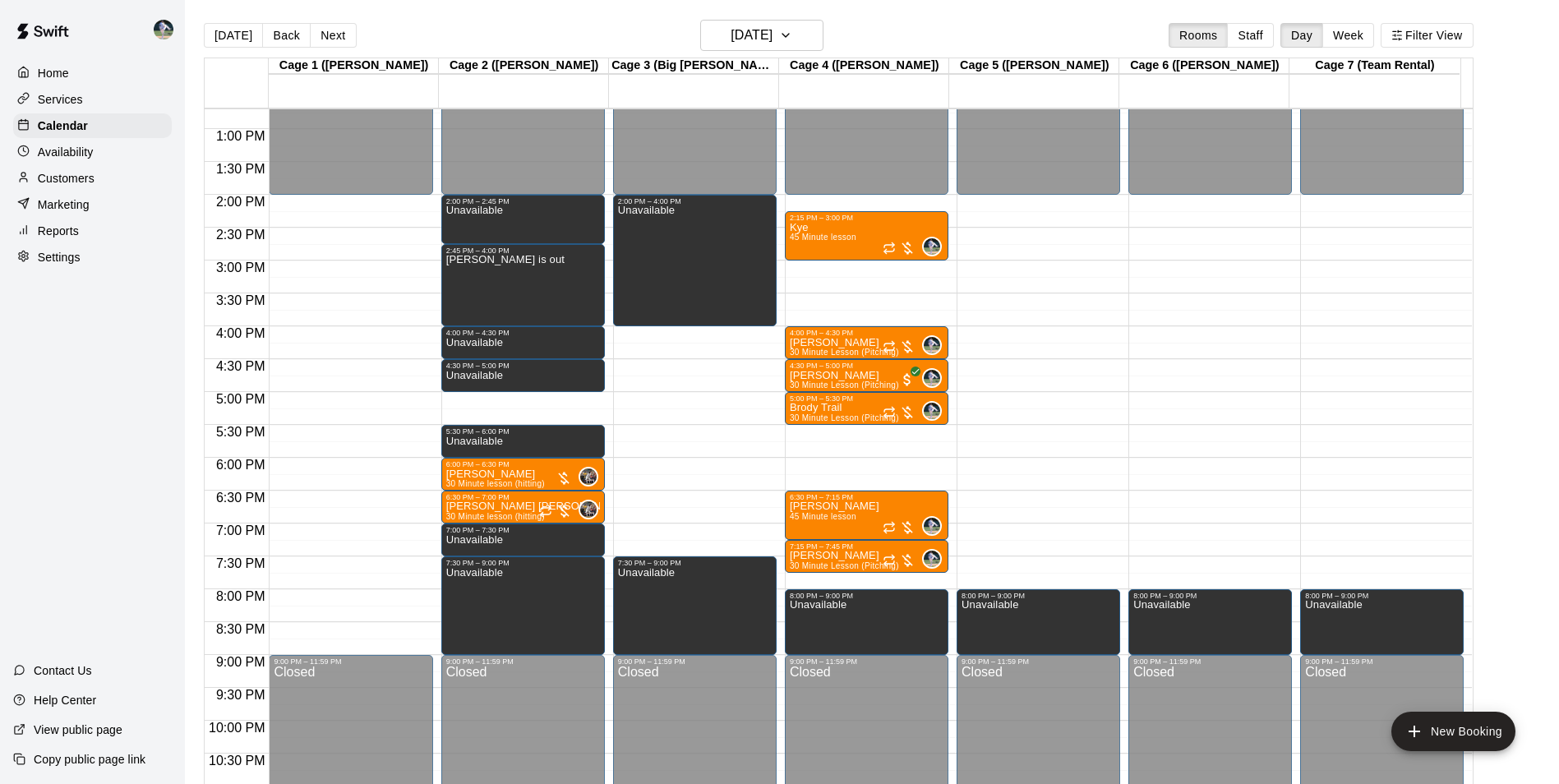
click at [526, 399] on div "12:00 AM – 2:00 PM Closed 2:00 PM – 2:45 PM Unavailable 2:45 PM – 4:00 PM Cody …" at bounding box center [523, 63] width 164 height 1577
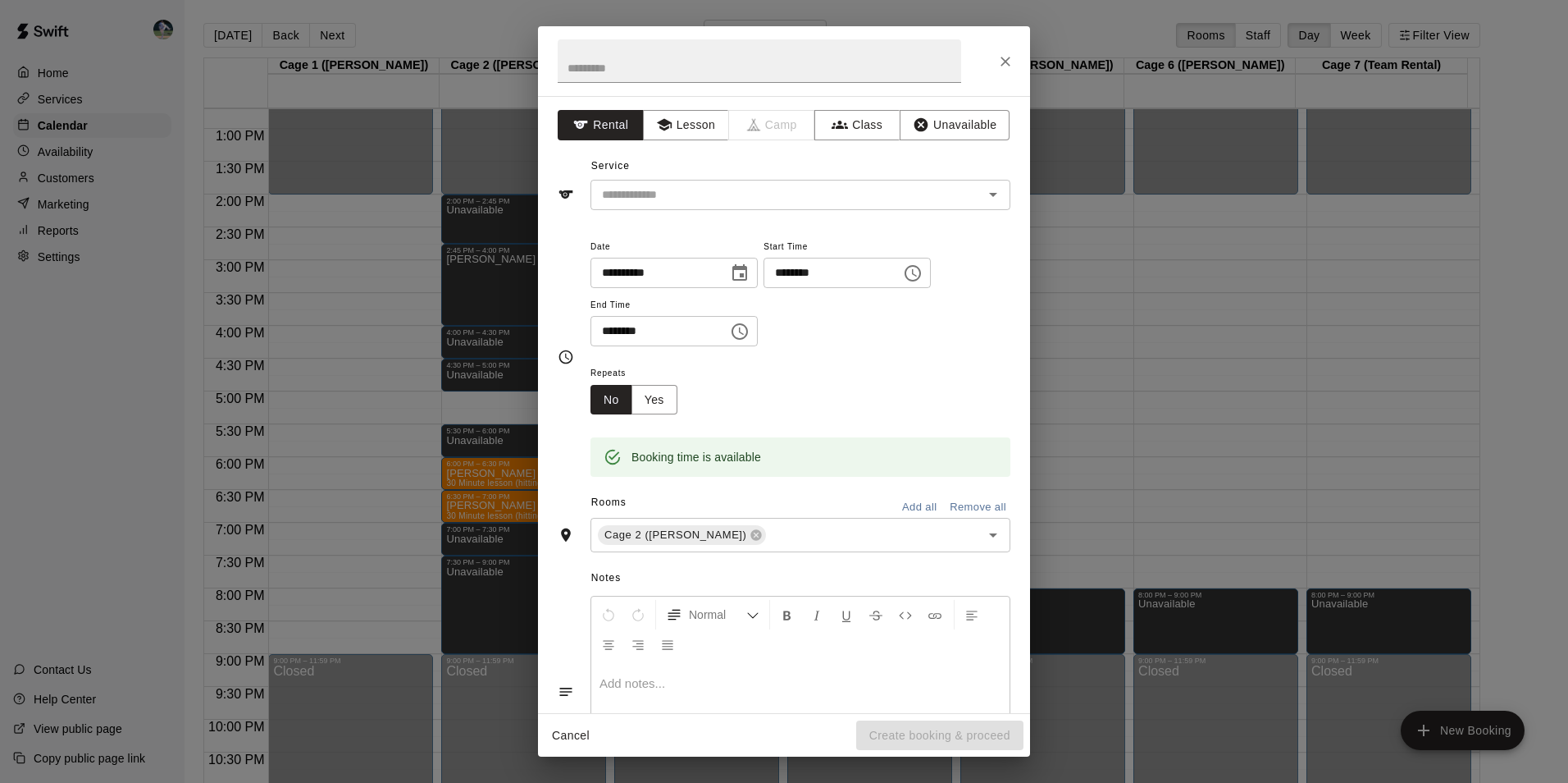
click at [946, 109] on div "**********" at bounding box center [784, 404] width 492 height 617
click at [946, 117] on button "Unavailable" at bounding box center [955, 125] width 110 height 30
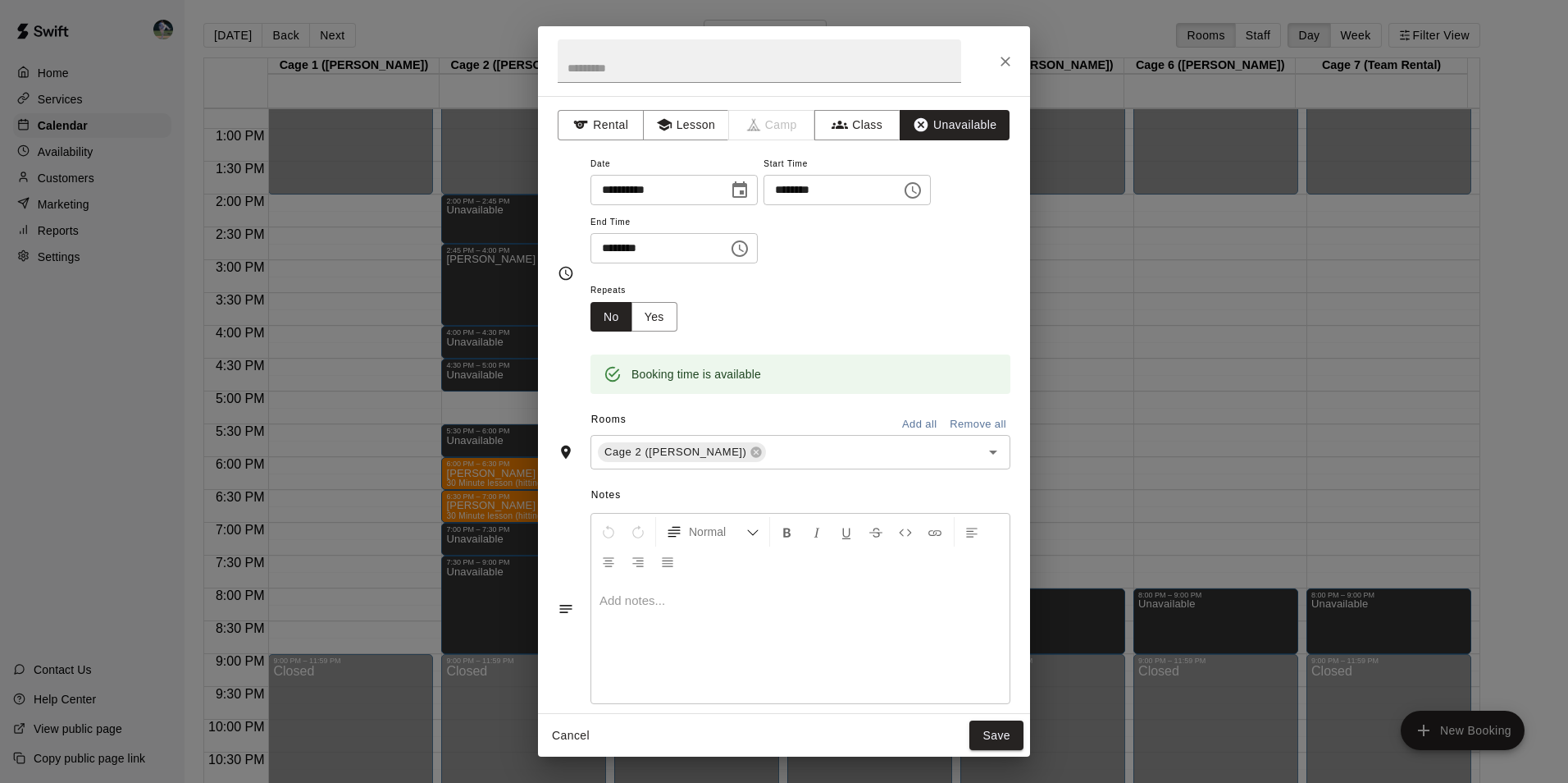
click at [995, 730] on button "Save" at bounding box center [996, 735] width 54 height 30
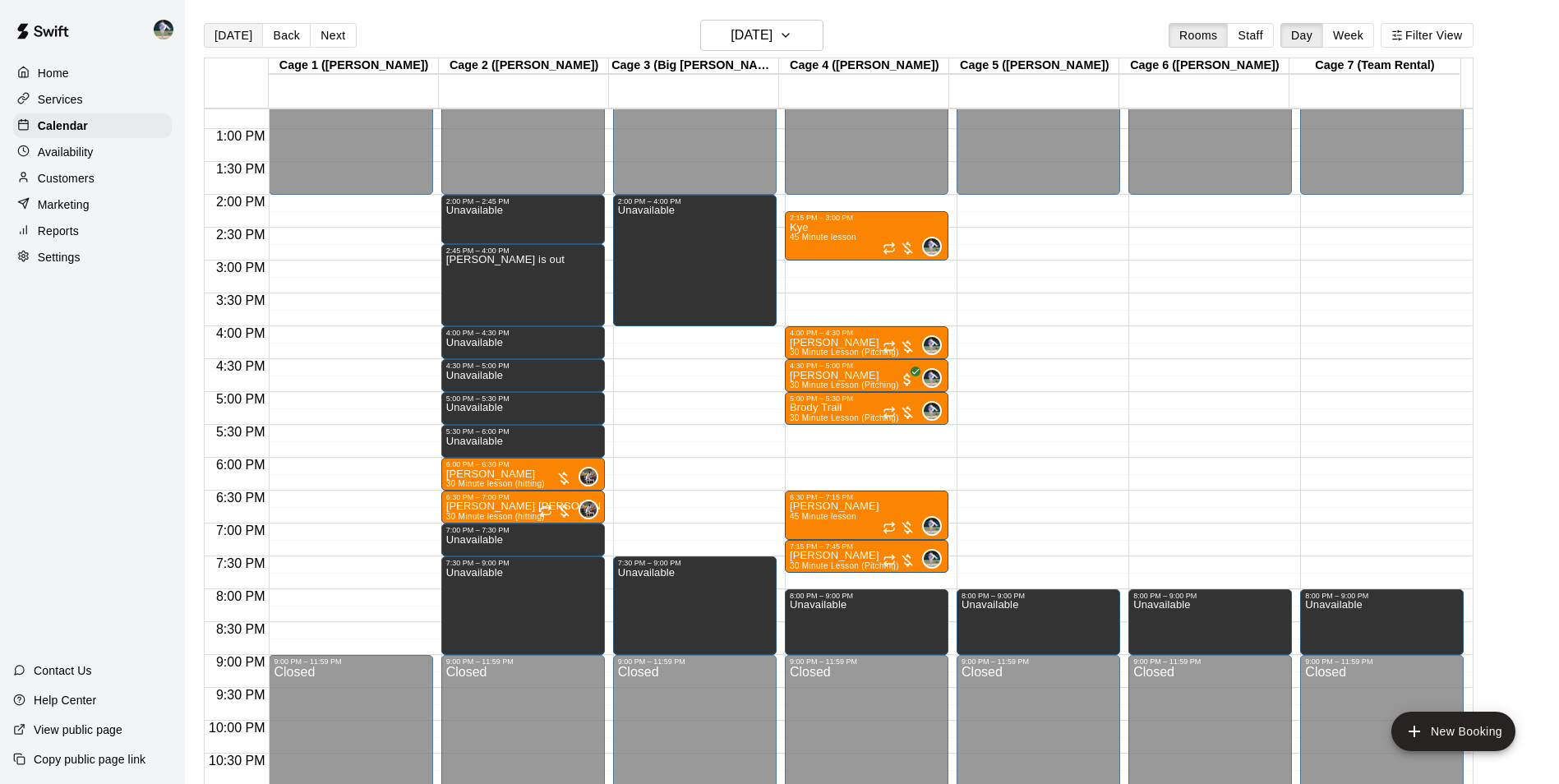
click at [233, 35] on button "[DATE]" at bounding box center [233, 36] width 60 height 25
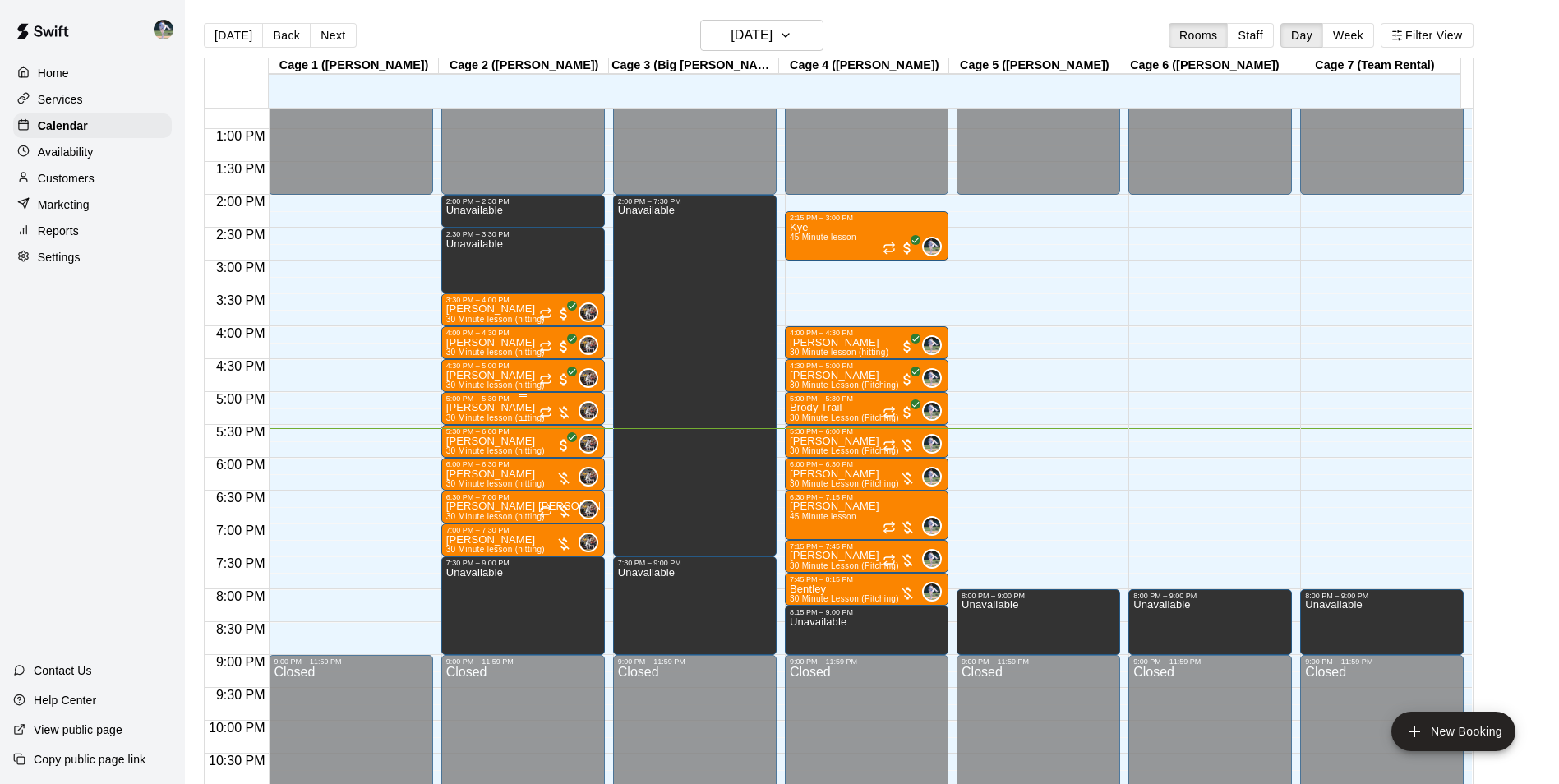
click at [518, 403] on div "5:00 PM – 5:30 PM" at bounding box center [523, 398] width 154 height 8
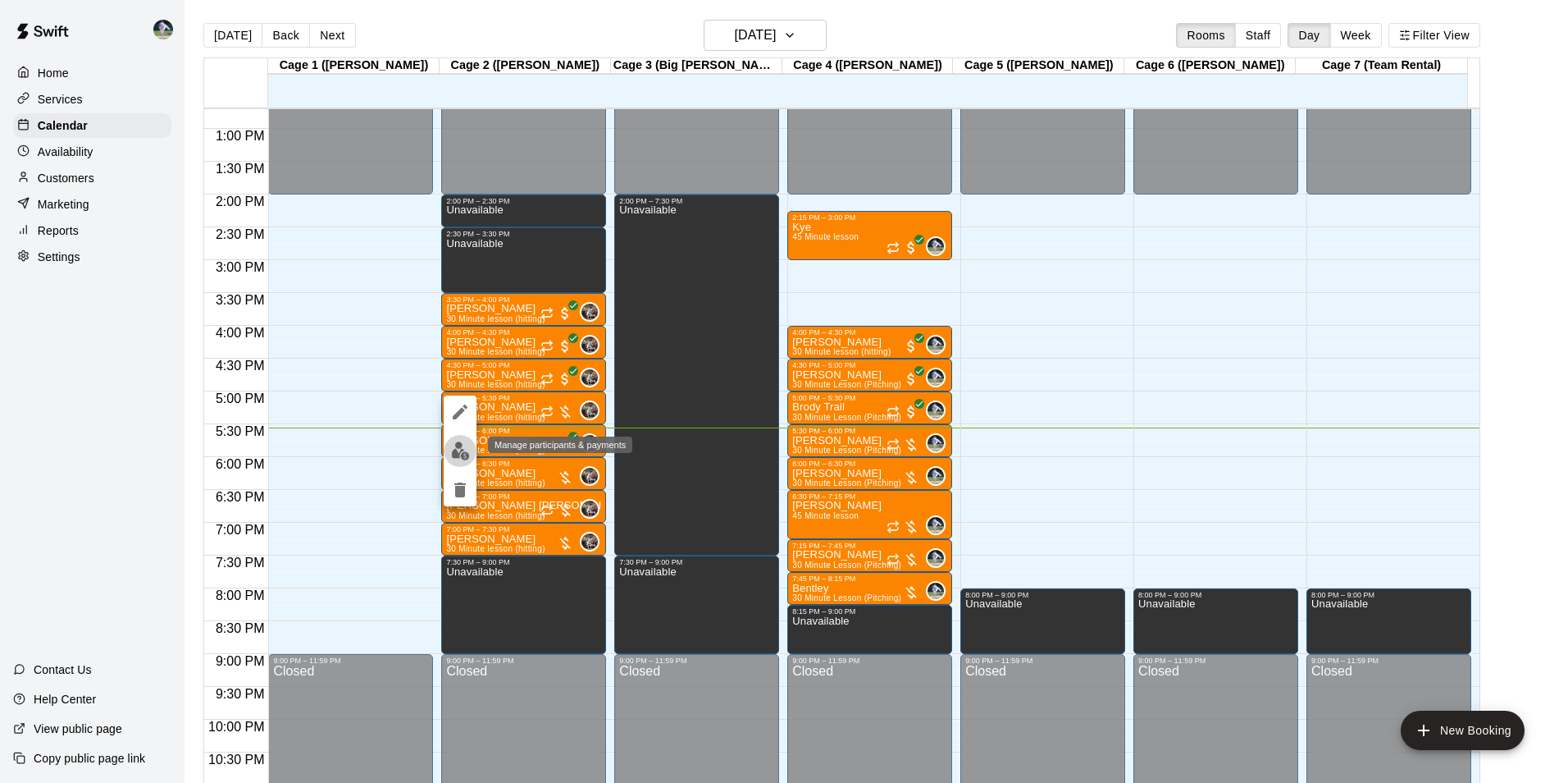
click at [461, 447] on img "edit" at bounding box center [460, 450] width 19 height 19
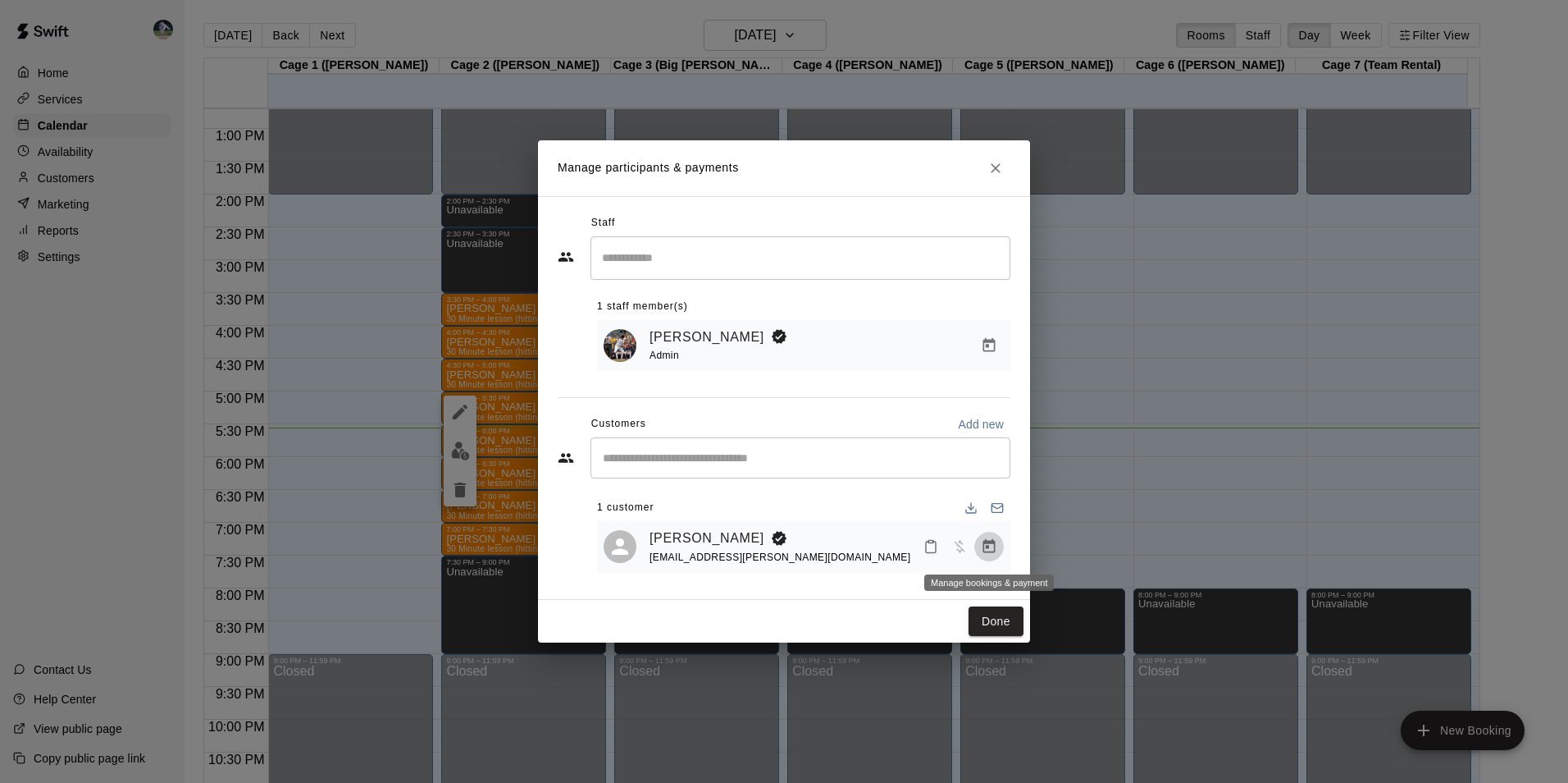
click at [989, 543] on icon "Manage bookings & payment" at bounding box center [989, 546] width 12 height 14
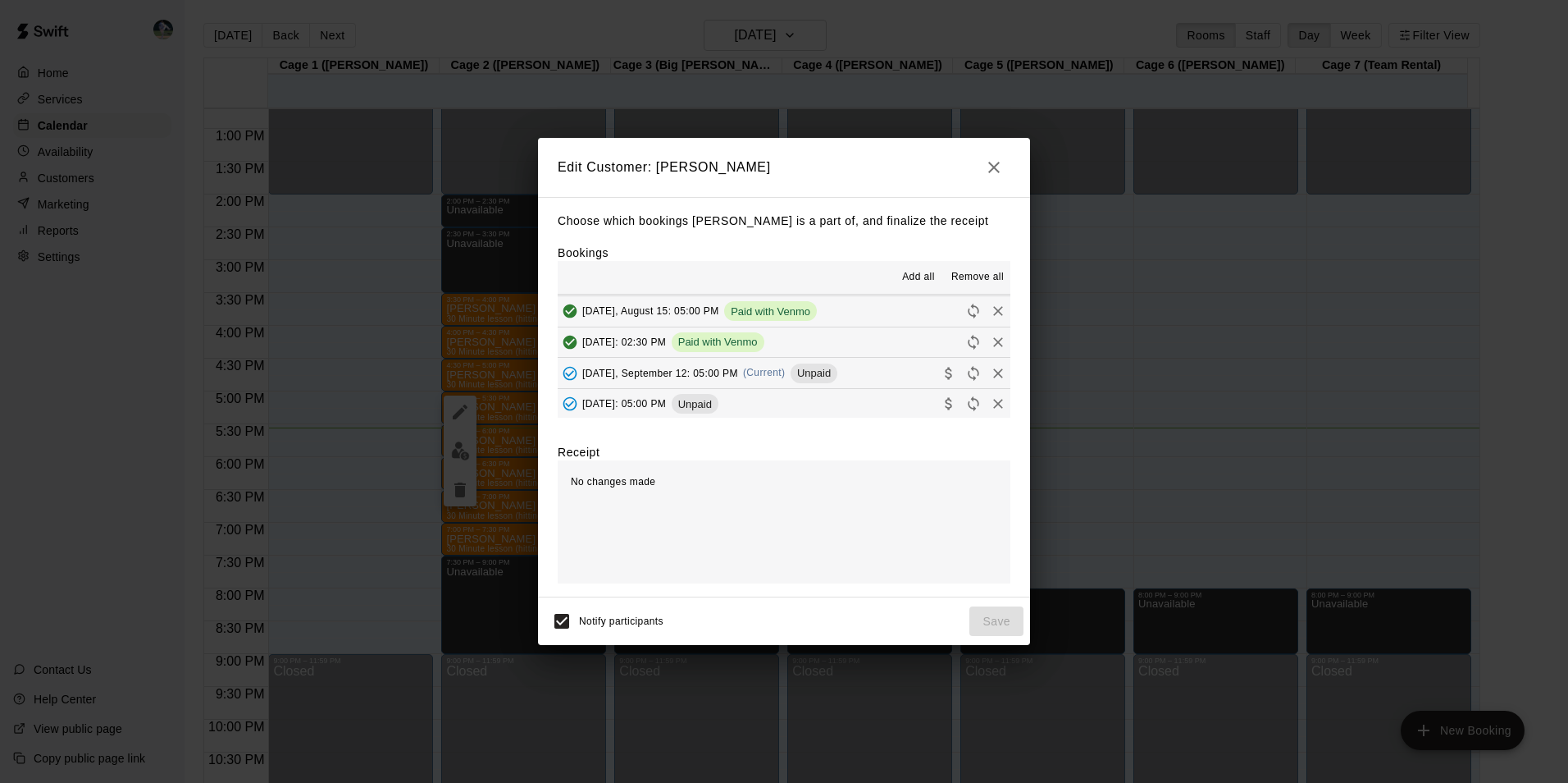
scroll to position [246, 0]
click at [861, 369] on button "Friday, September 12: 05:00 PM (Current) Unpaid" at bounding box center [784, 372] width 453 height 30
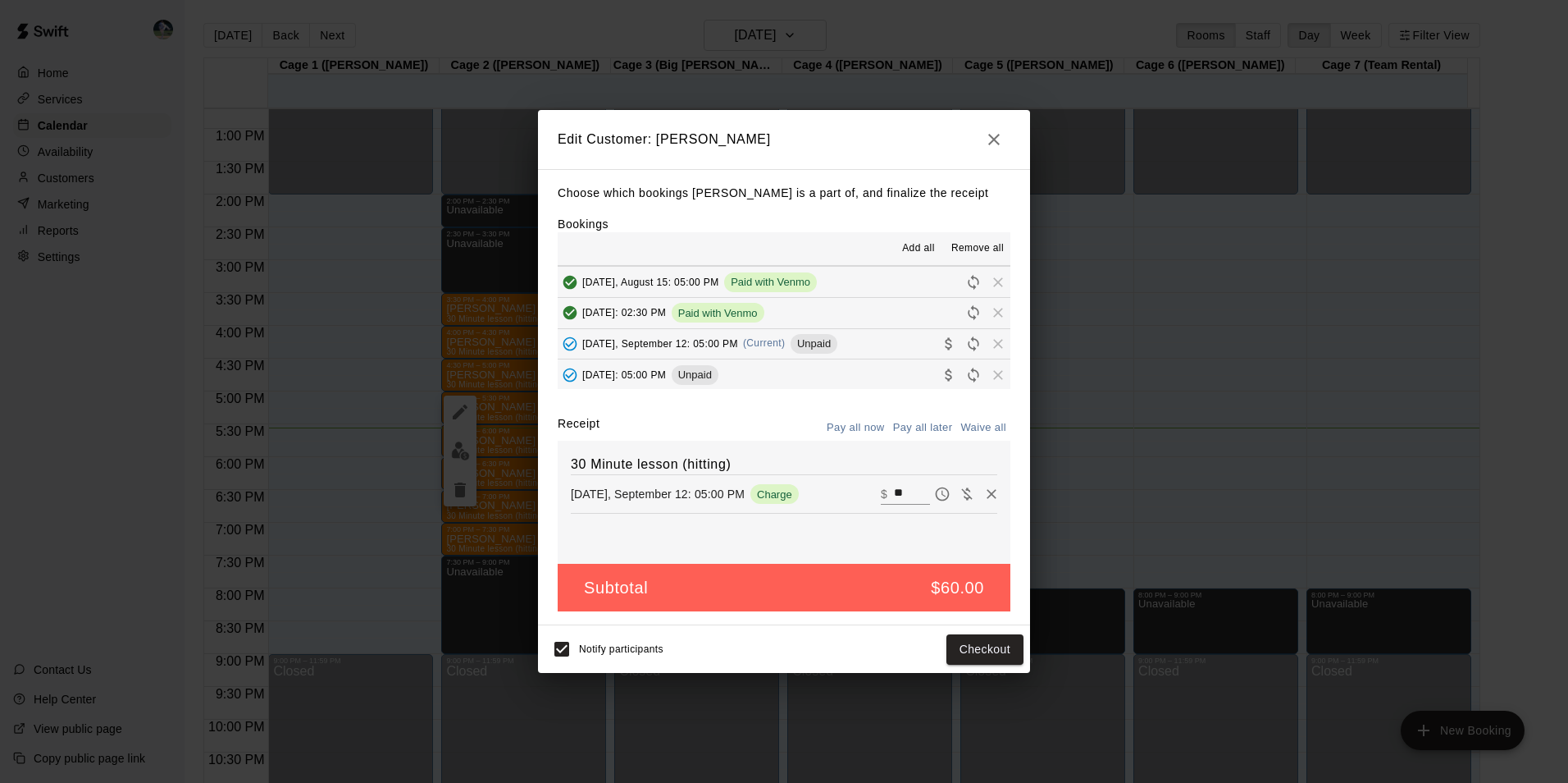
click at [902, 494] on input "**" at bounding box center [911, 494] width 36 height 21
type input "*"
type input "**"
click at [978, 648] on button "Checkout" at bounding box center [984, 649] width 77 height 30
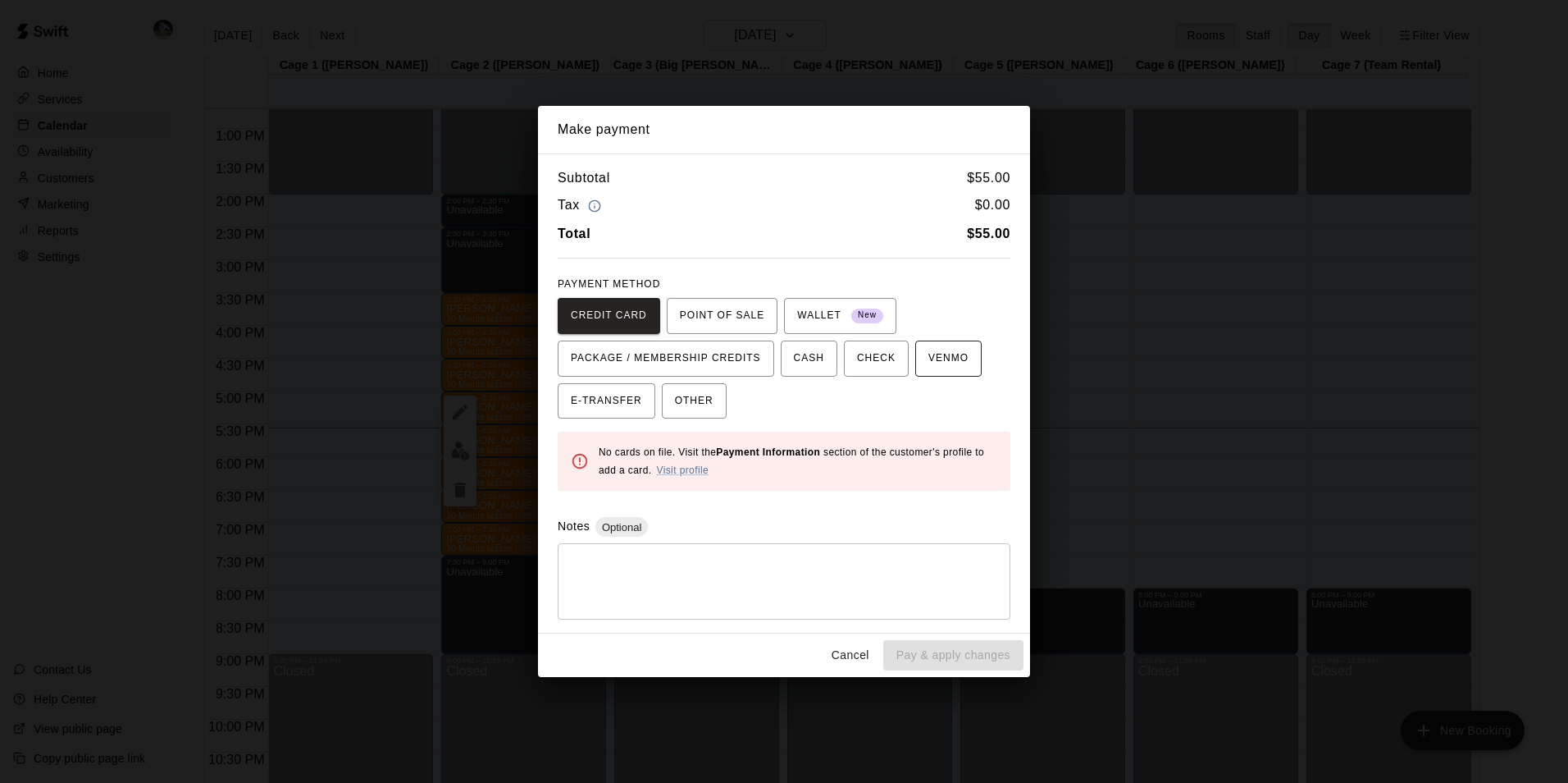
click at [931, 360] on span "VENMO" at bounding box center [948, 359] width 40 height 27
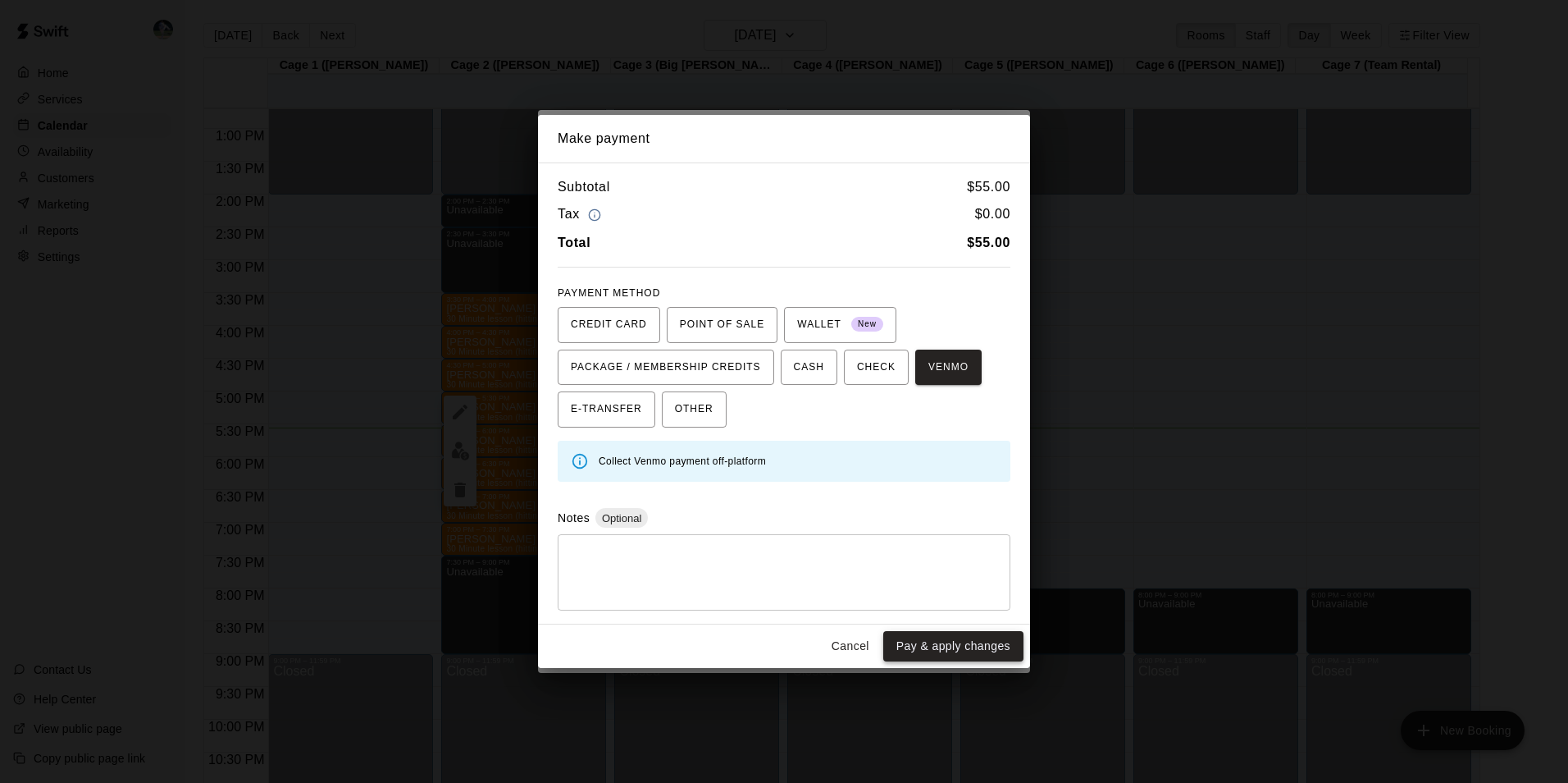
click at [954, 642] on button "Pay & apply changes" at bounding box center [953, 646] width 140 height 30
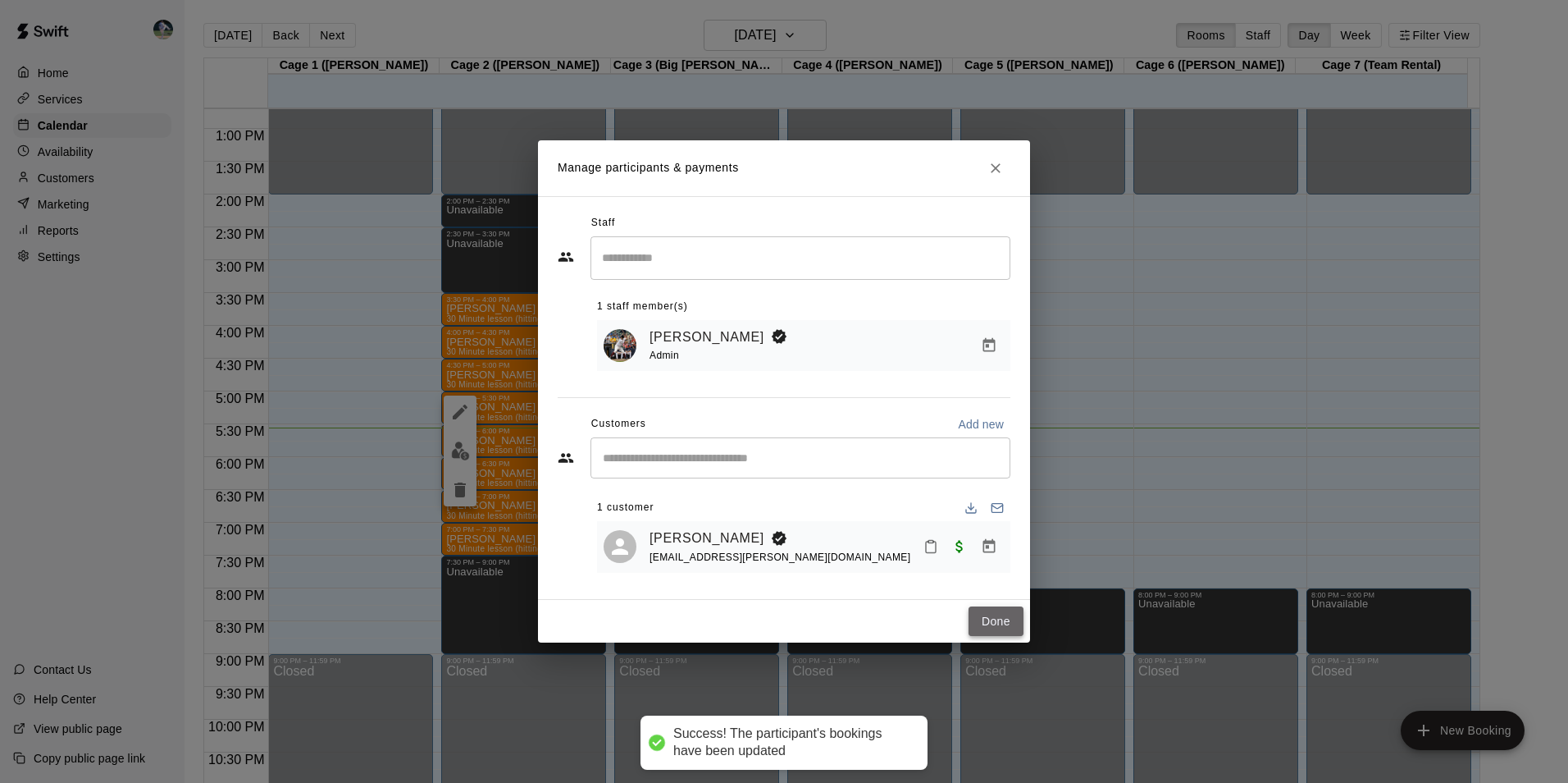
click at [988, 616] on button "Done" at bounding box center [996, 621] width 55 height 30
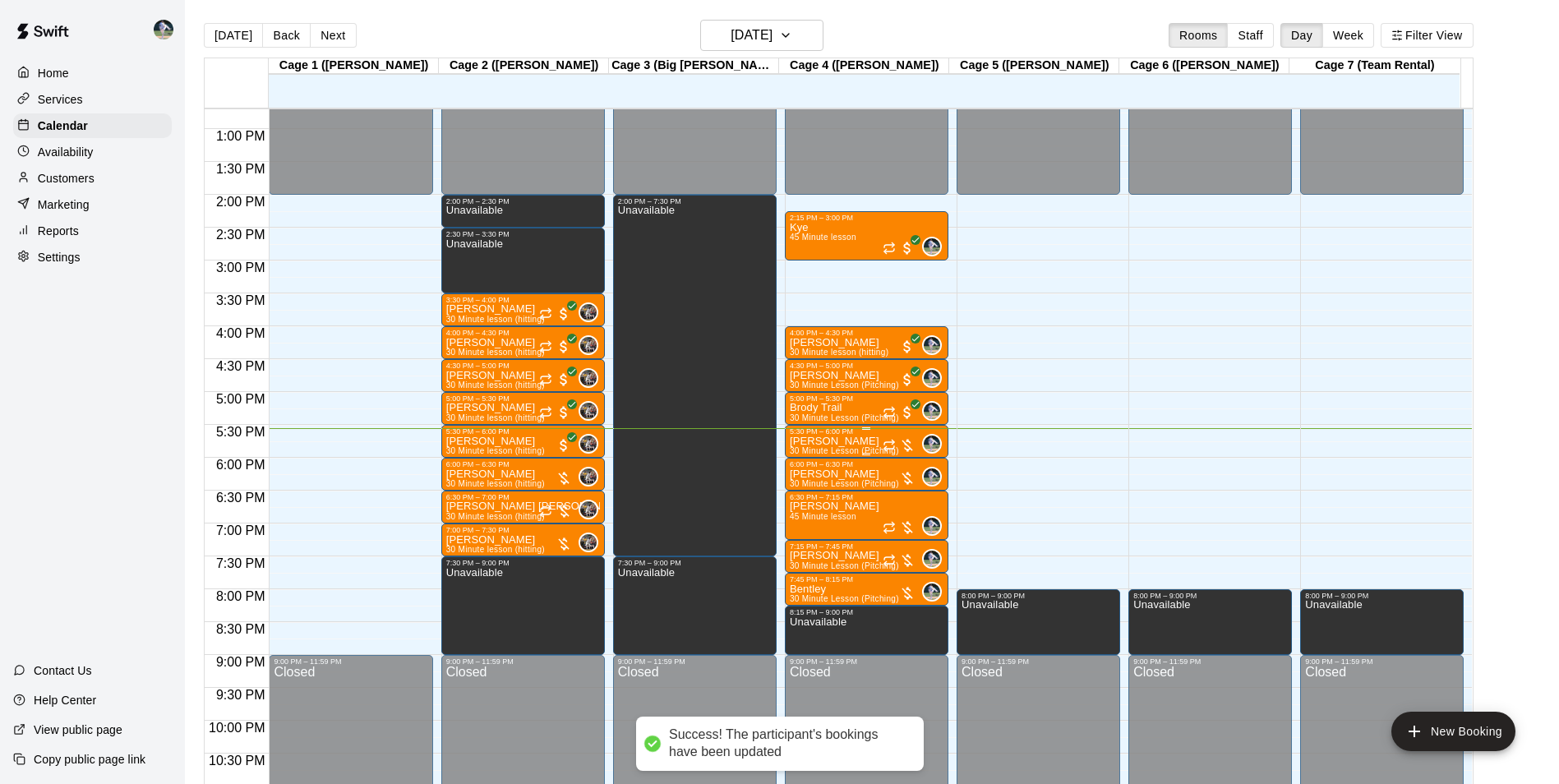
click at [848, 441] on p "[PERSON_NAME]" at bounding box center [844, 441] width 109 height 0
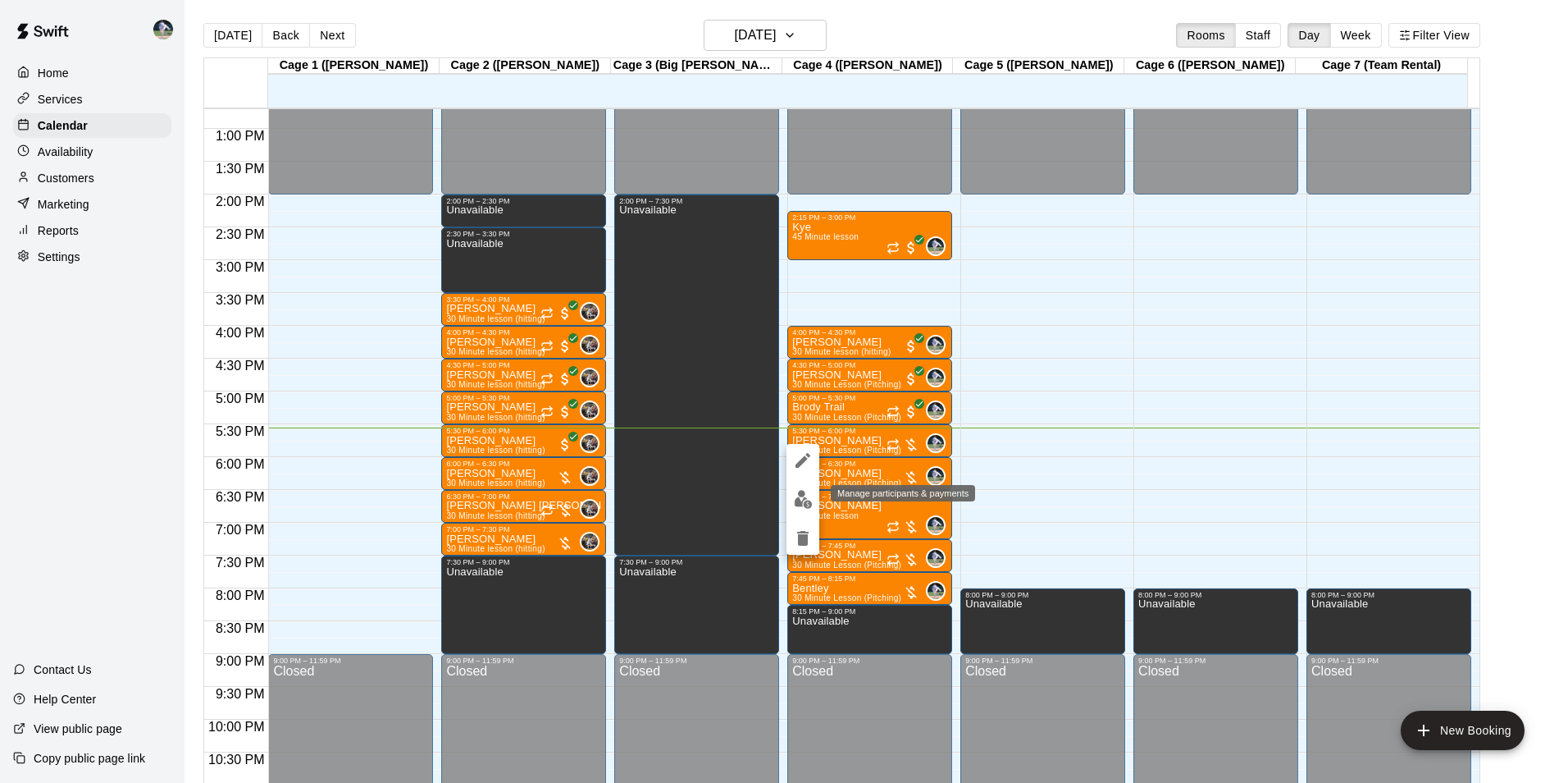
click at [800, 497] on img "edit" at bounding box center [803, 499] width 19 height 19
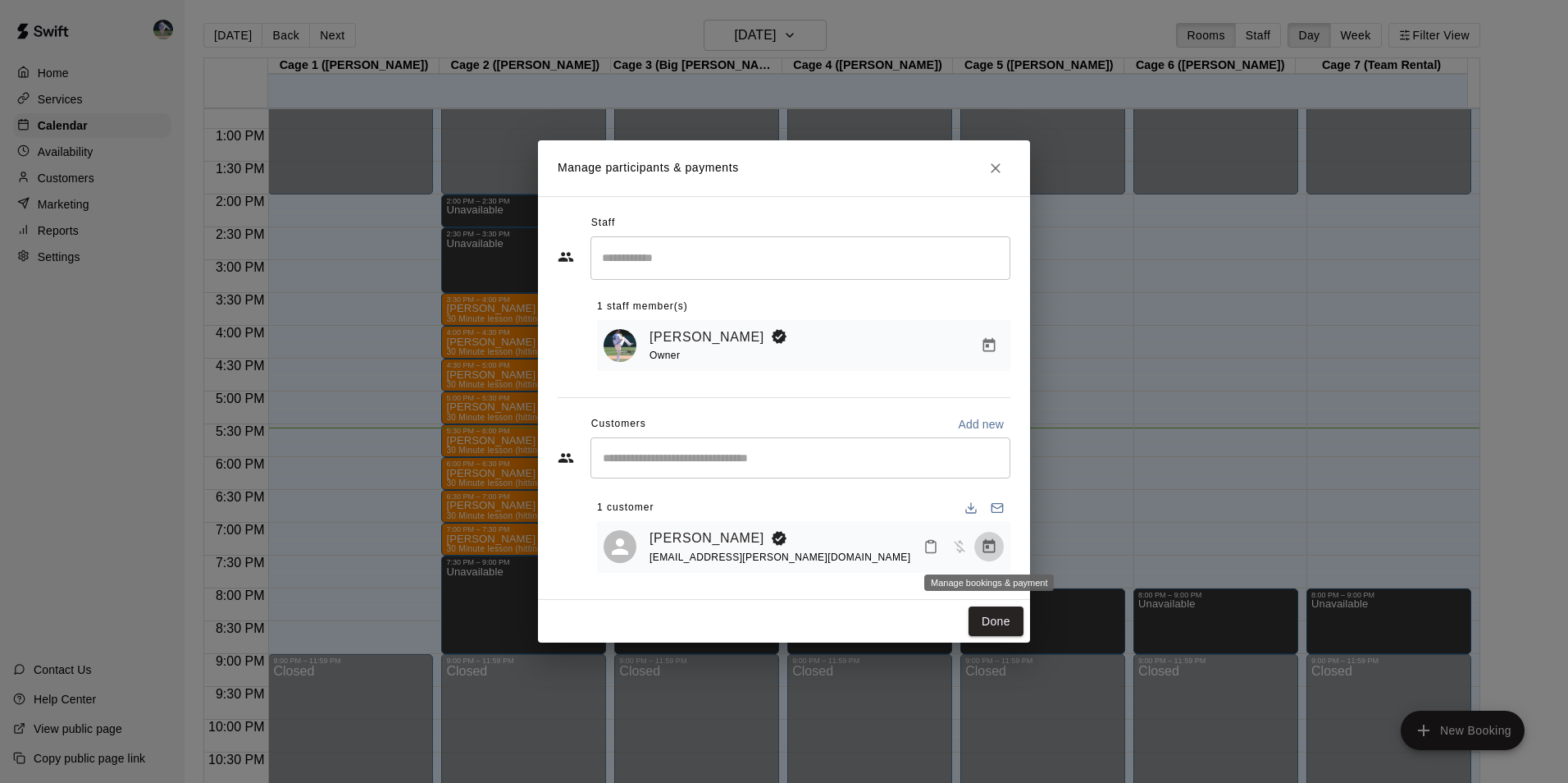
click at [989, 544] on icon "Manage bookings & payment" at bounding box center [989, 546] width 12 height 14
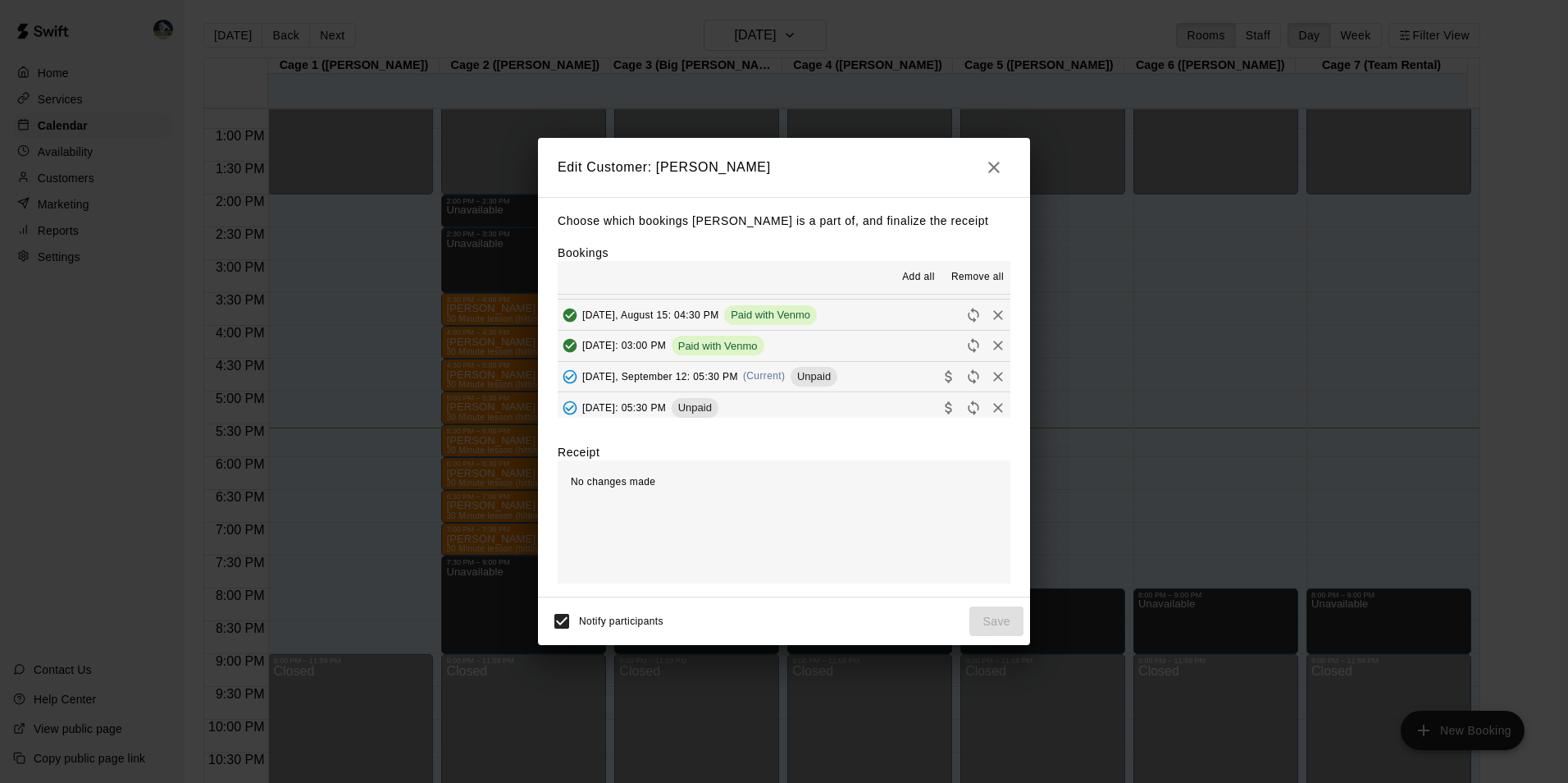
scroll to position [328, 0]
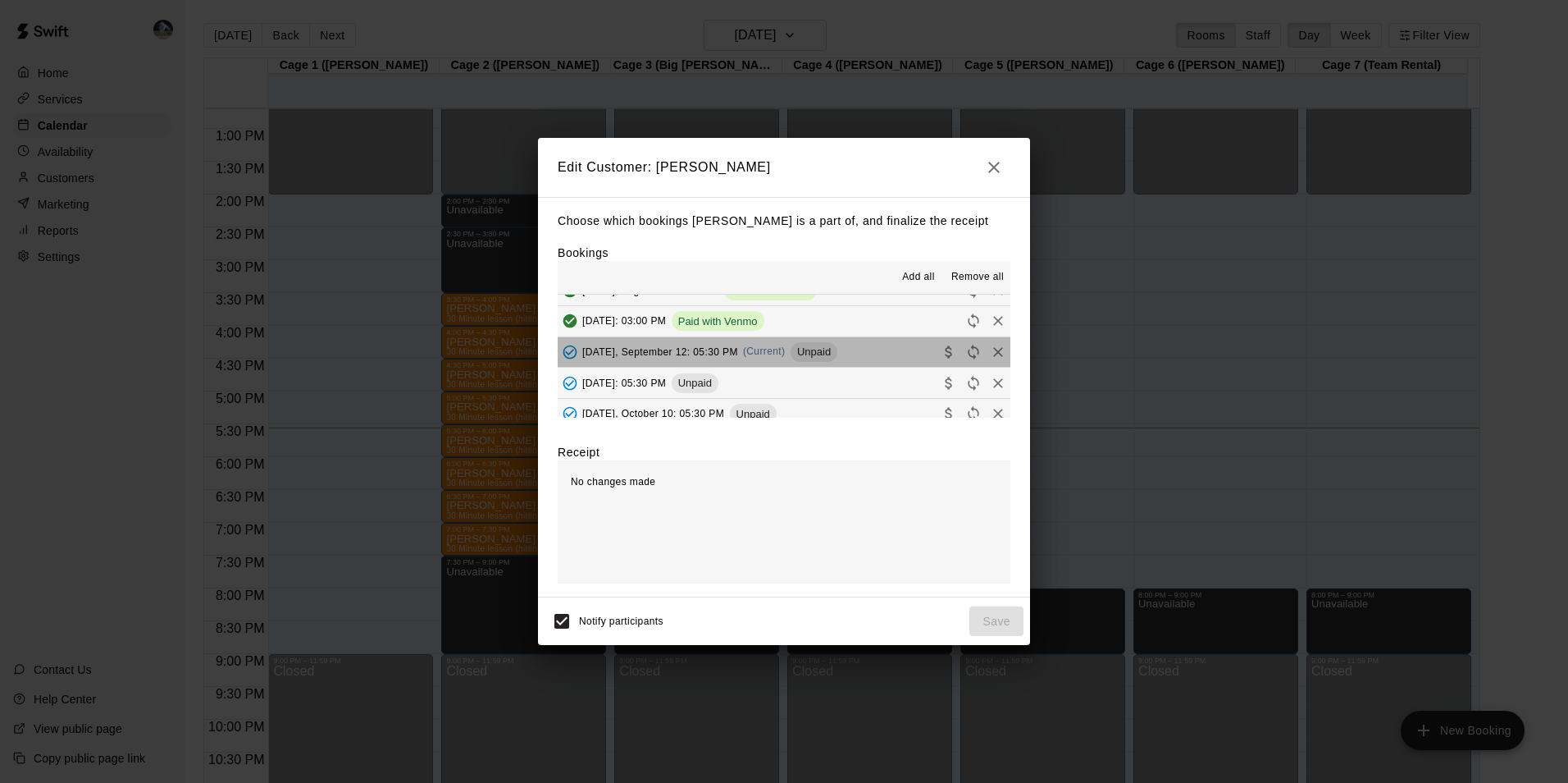
click at [869, 351] on button "Friday, September 12: 05:30 PM (Current) Unpaid" at bounding box center [784, 352] width 453 height 30
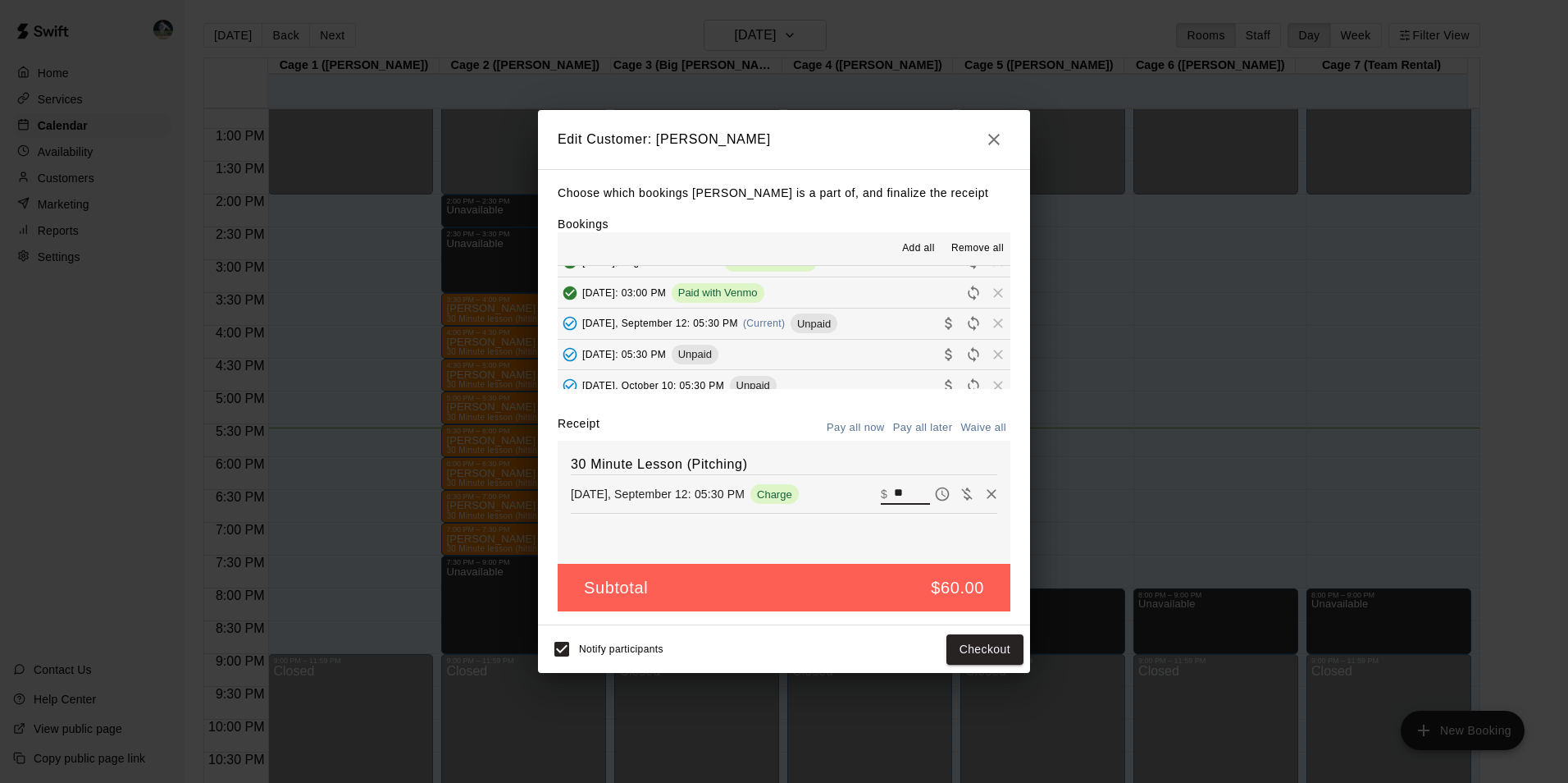
click at [899, 494] on input "**" at bounding box center [911, 494] width 36 height 21
type input "*"
type input "**"
click at [972, 642] on button "Checkout" at bounding box center [984, 649] width 77 height 30
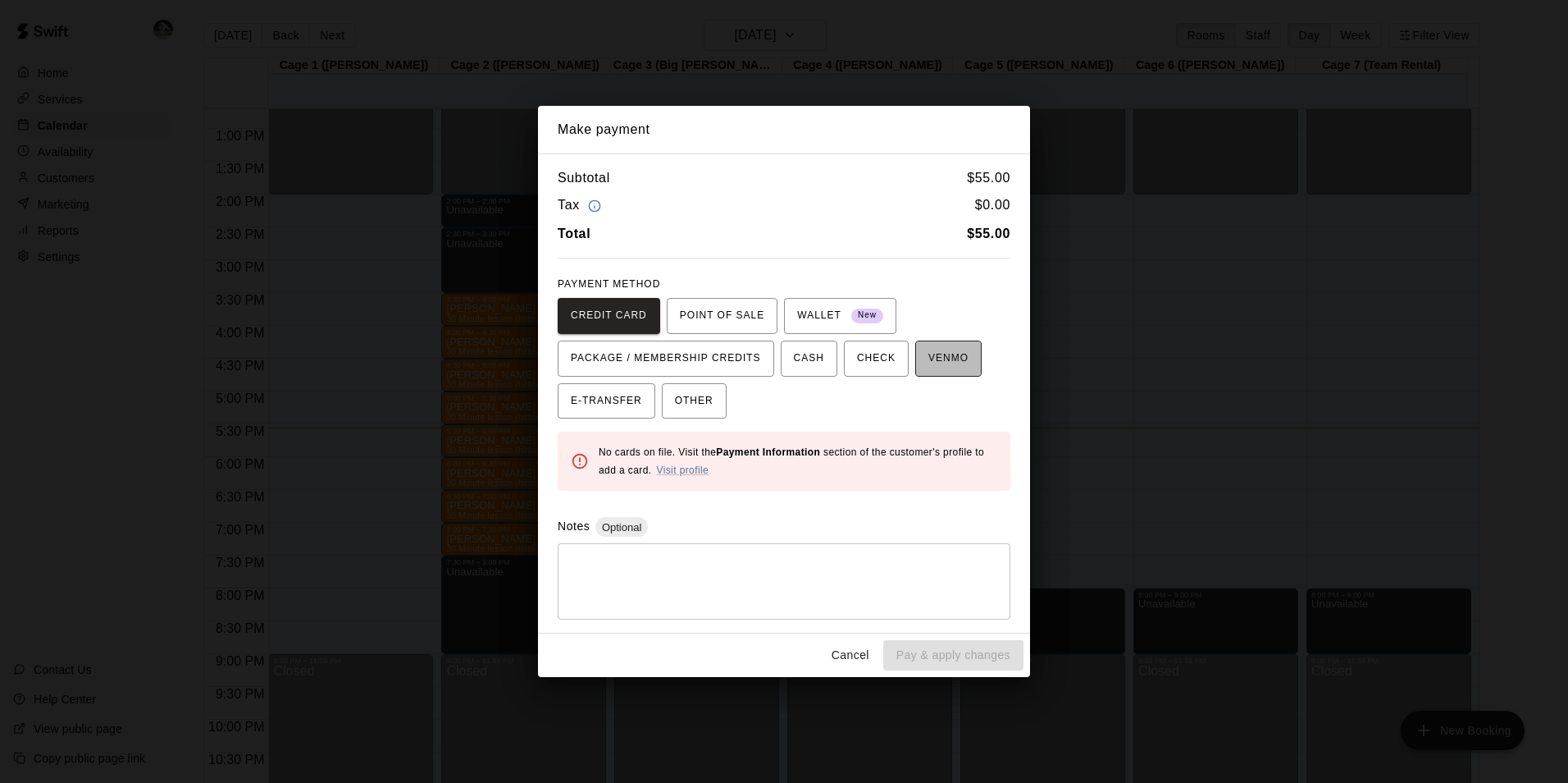
click at [928, 353] on span "VENMO" at bounding box center [948, 359] width 40 height 27
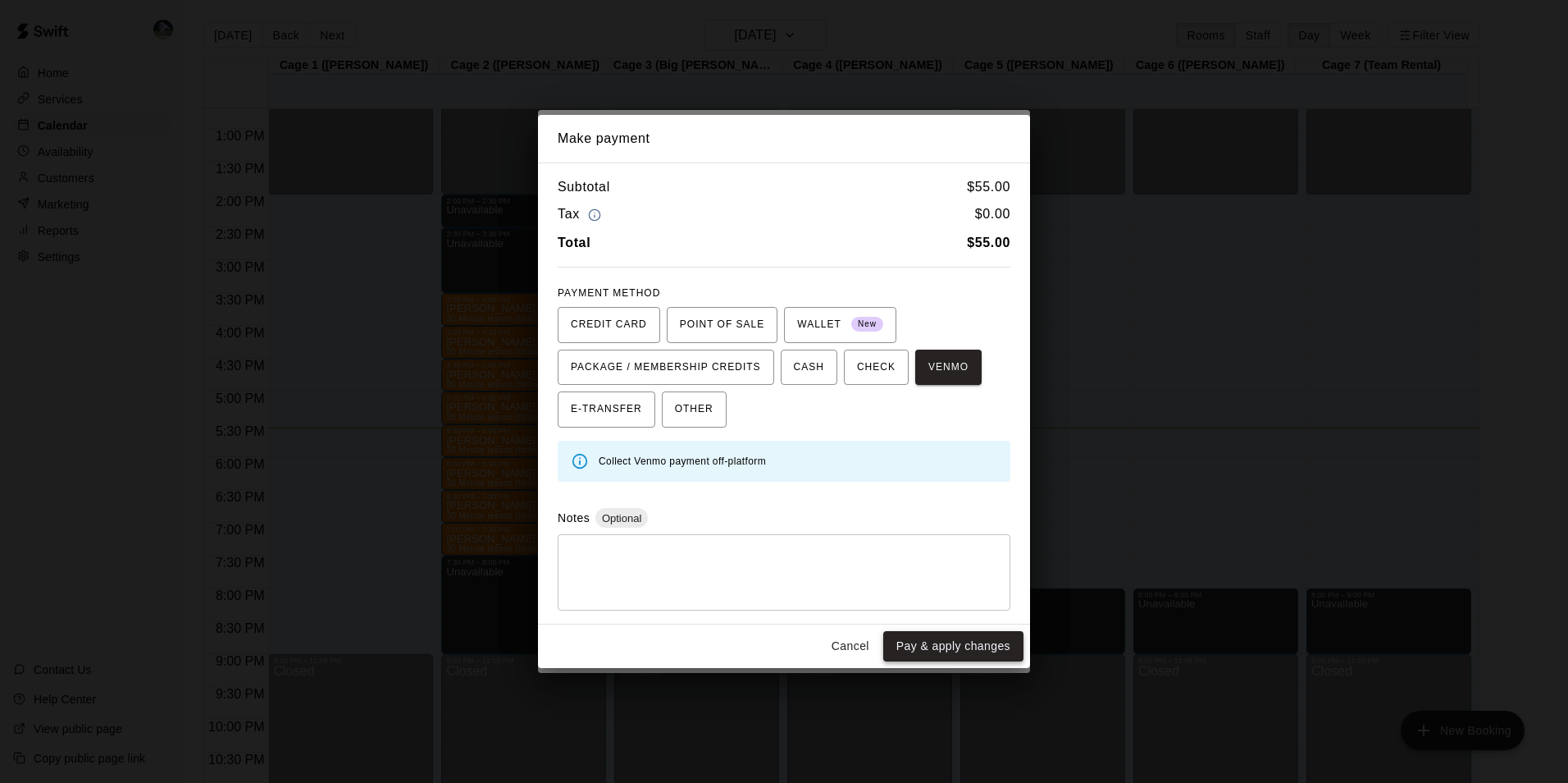
click at [958, 642] on button "Pay & apply changes" at bounding box center [953, 646] width 140 height 30
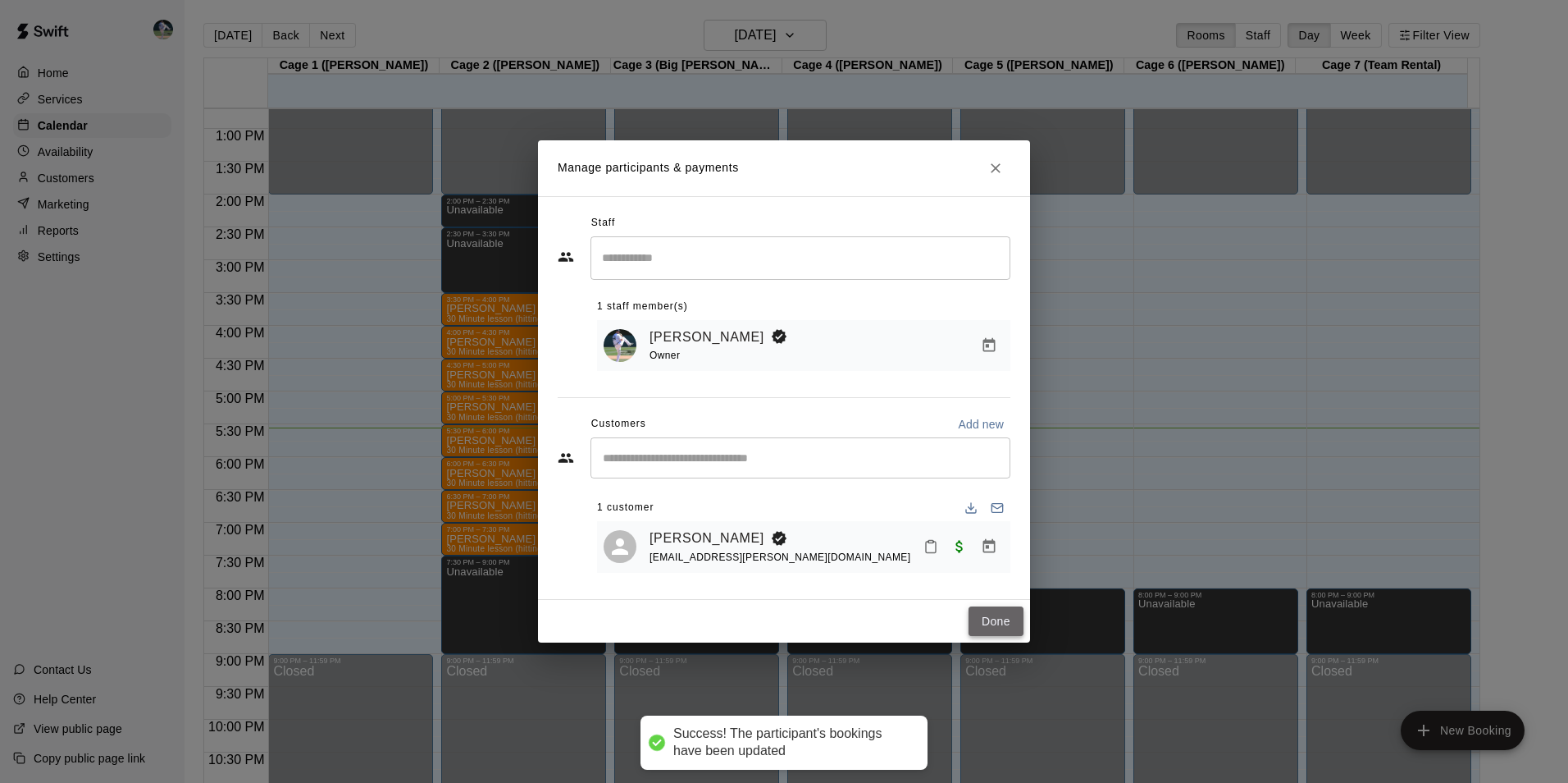
click at [983, 621] on button "Done" at bounding box center [996, 621] width 55 height 30
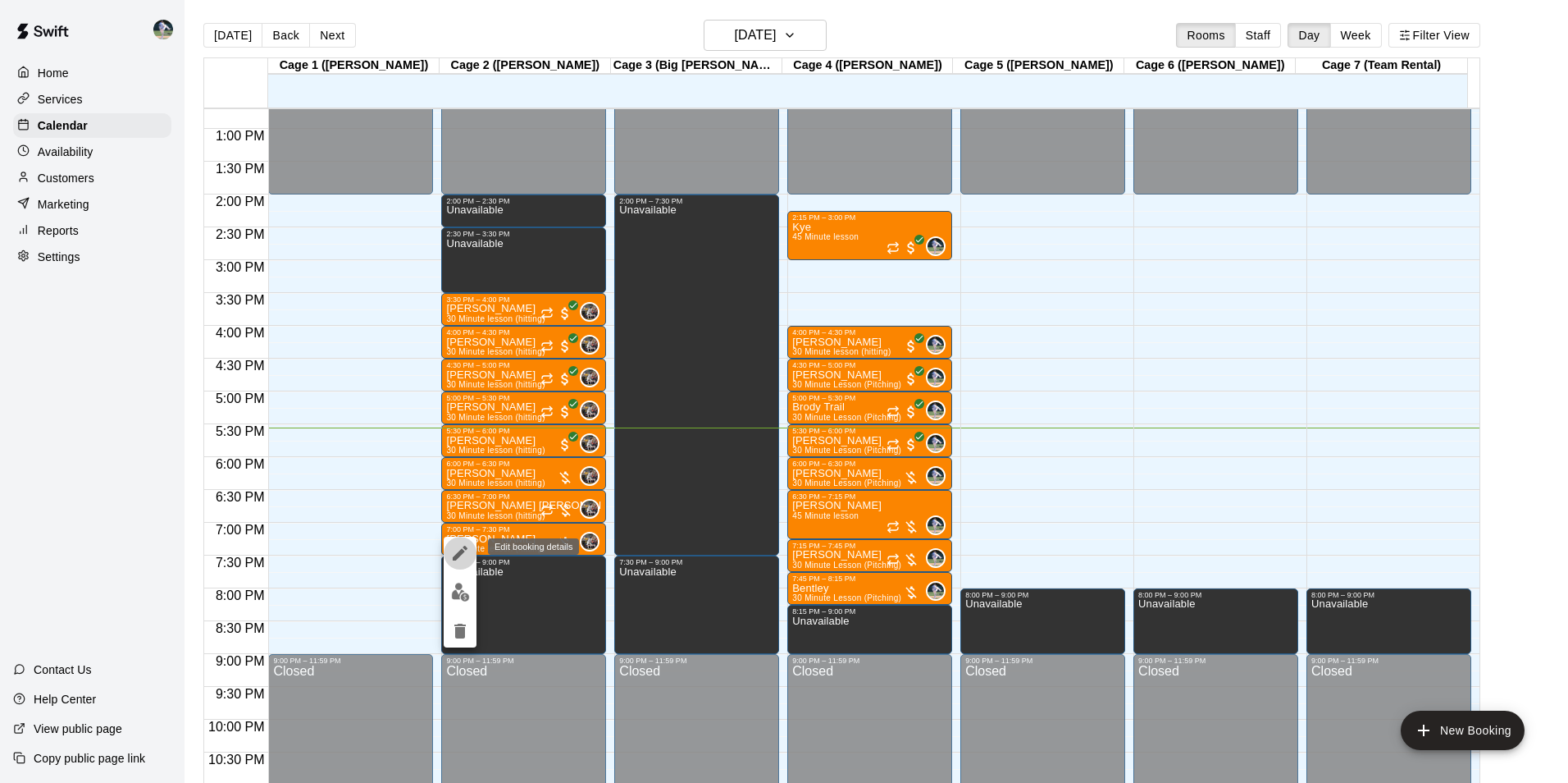
click at [459, 552] on icon "edit" at bounding box center [460, 553] width 15 height 15
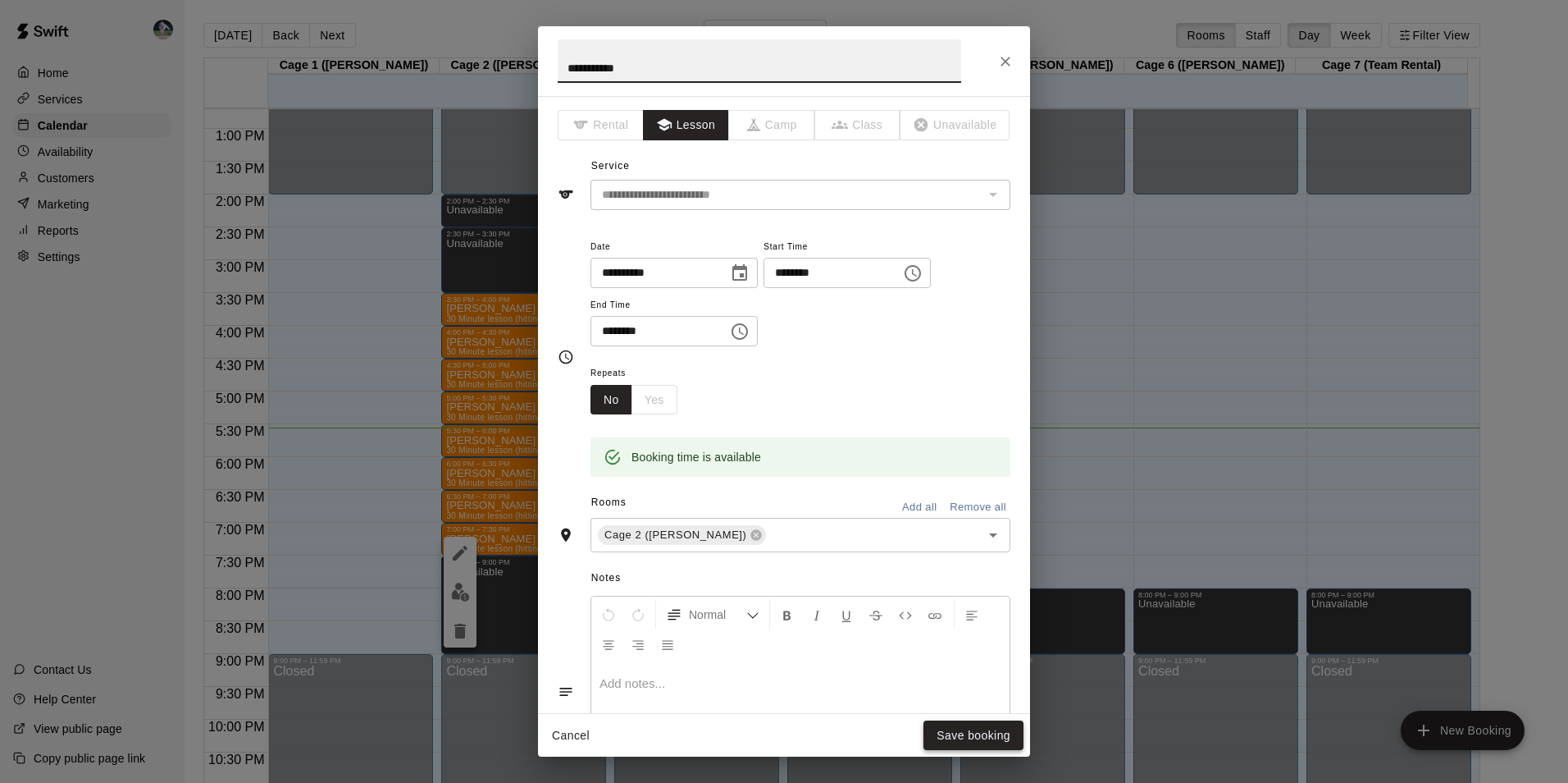
type input "**********"
click at [977, 729] on button "Save booking" at bounding box center [973, 735] width 100 height 30
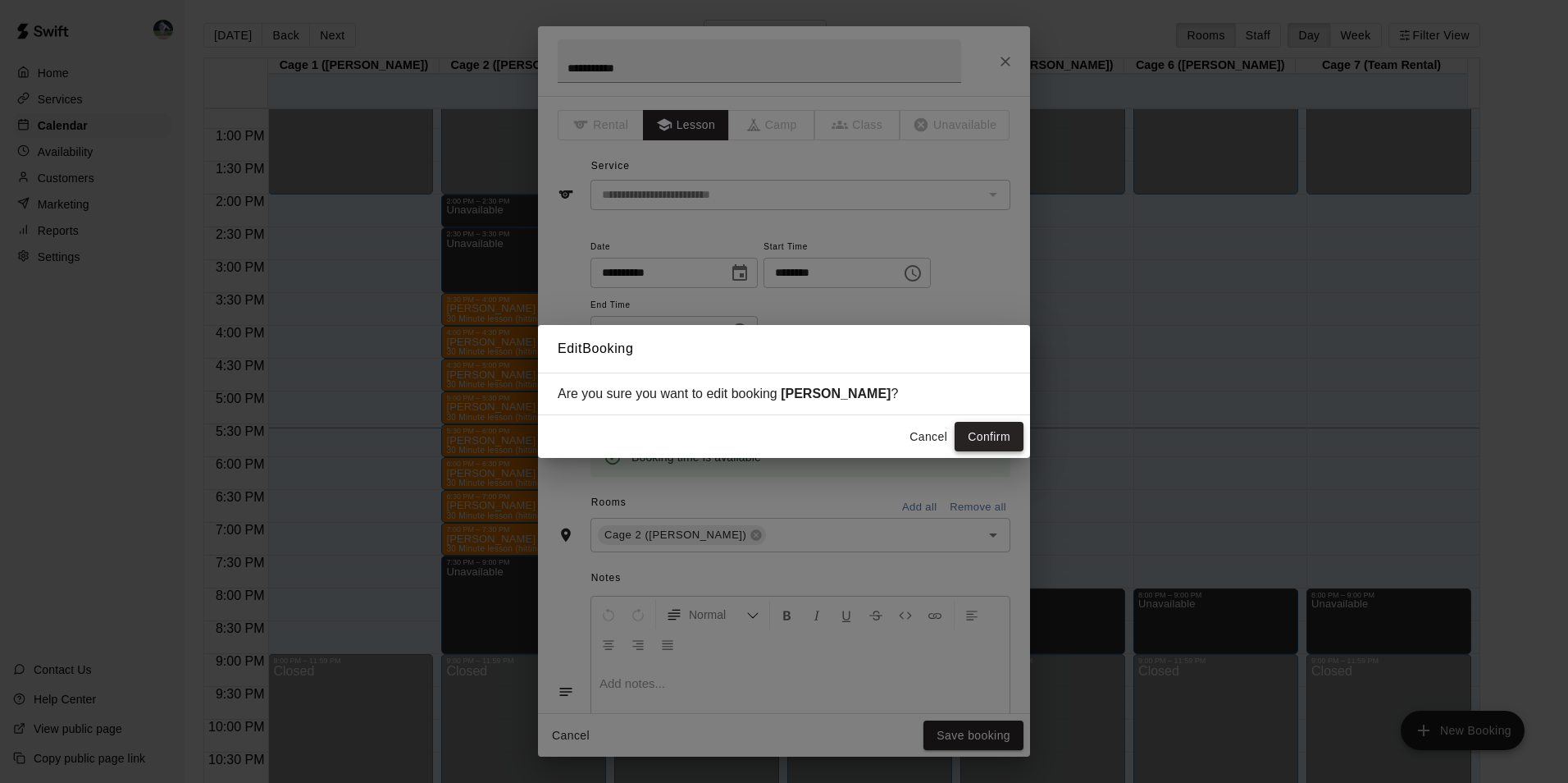
click at [981, 431] on button "Confirm" at bounding box center [989, 437] width 69 height 30
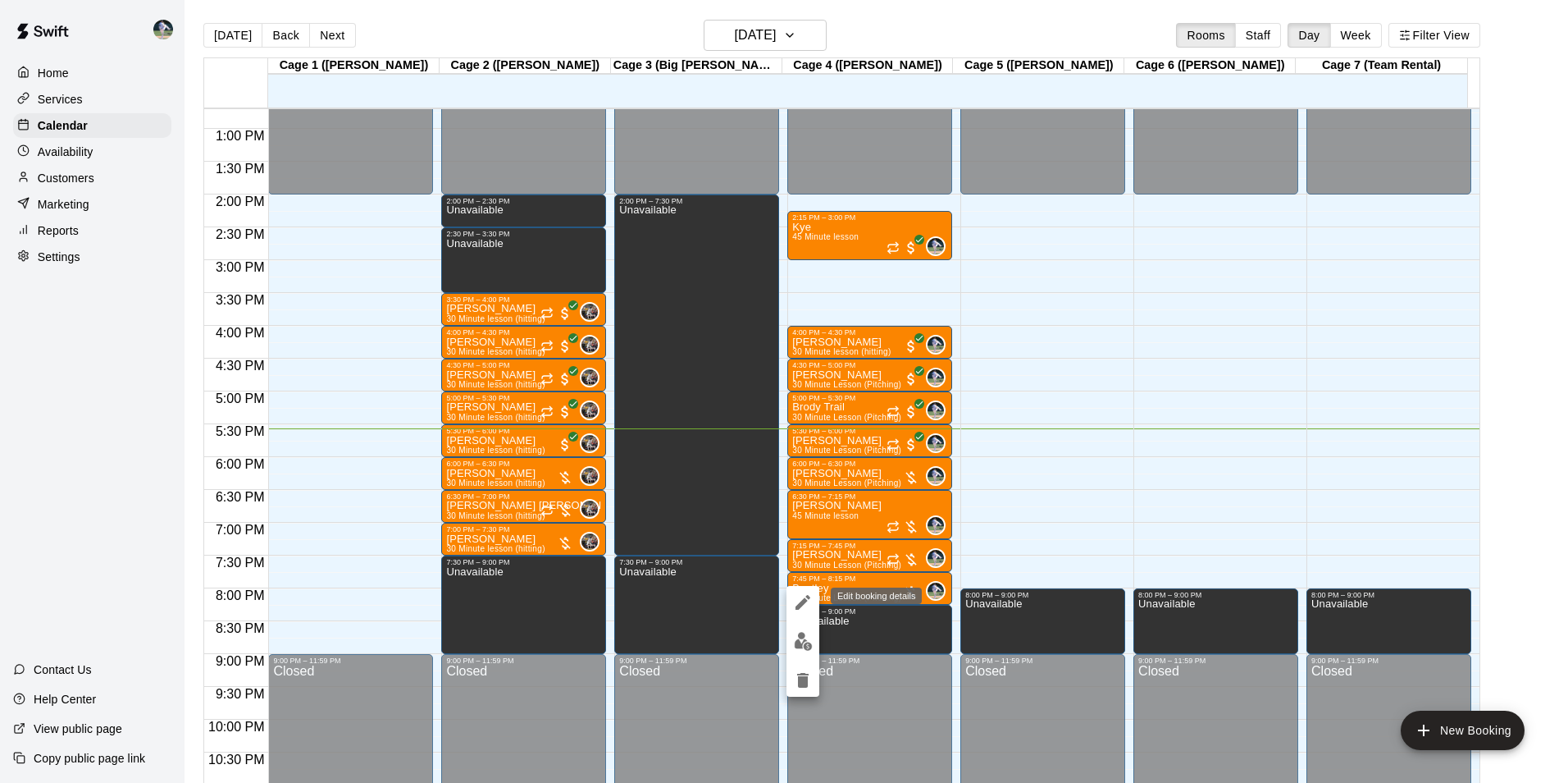
click at [804, 600] on icon "edit" at bounding box center [802, 602] width 15 height 15
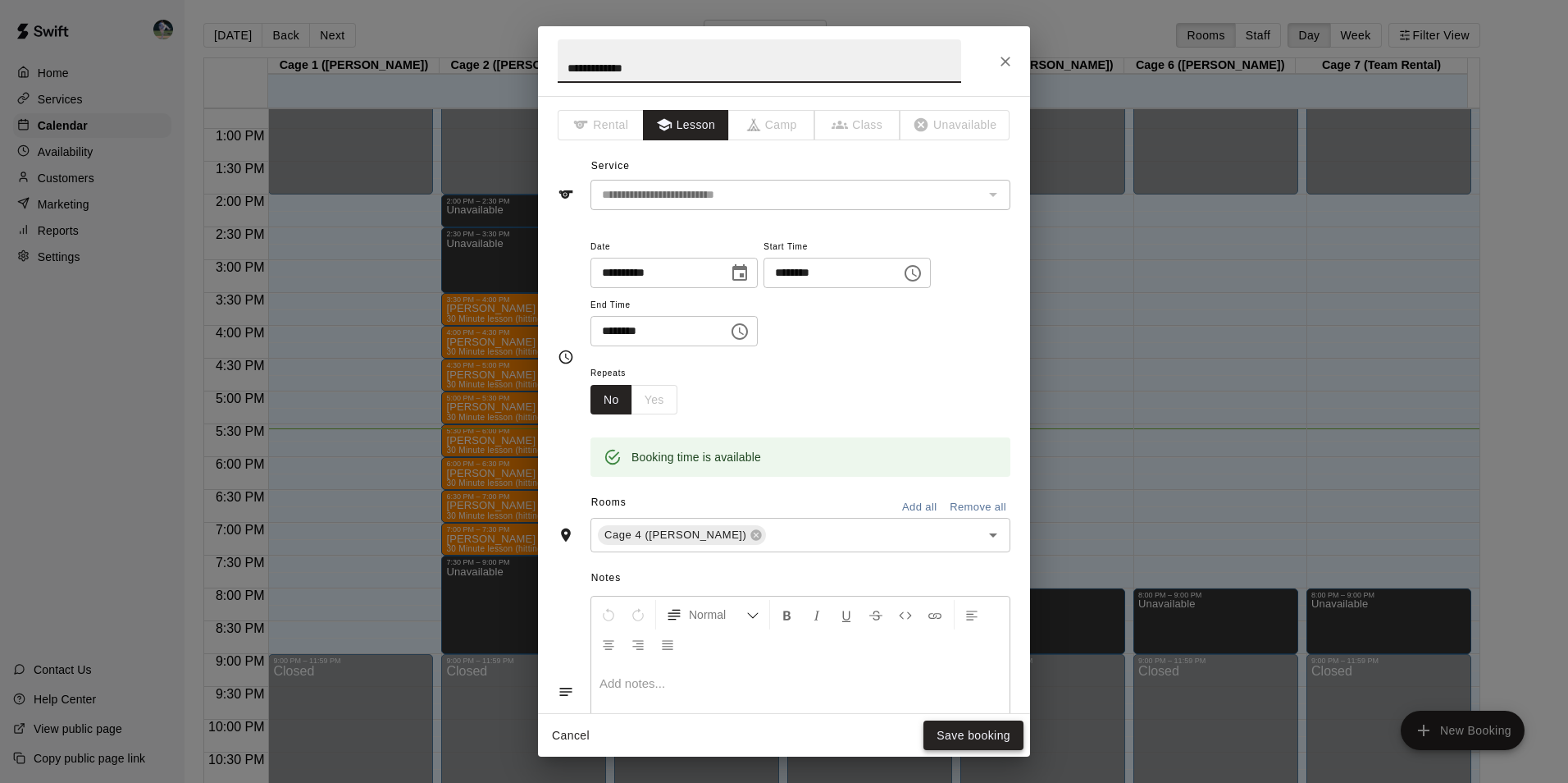
type input "**********"
click at [965, 731] on button "Save booking" at bounding box center [973, 735] width 100 height 30
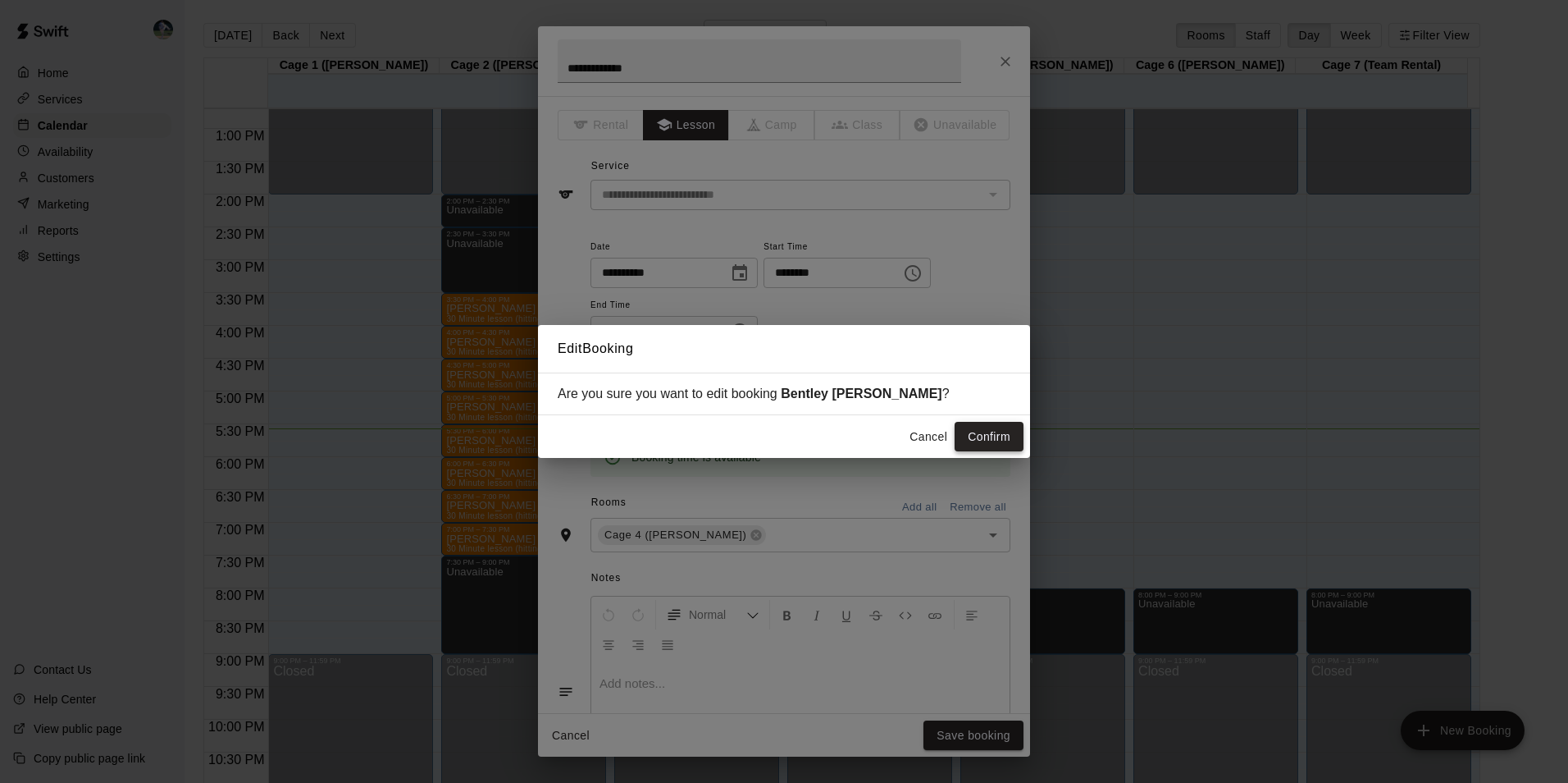
click at [982, 432] on button "Confirm" at bounding box center [989, 437] width 69 height 30
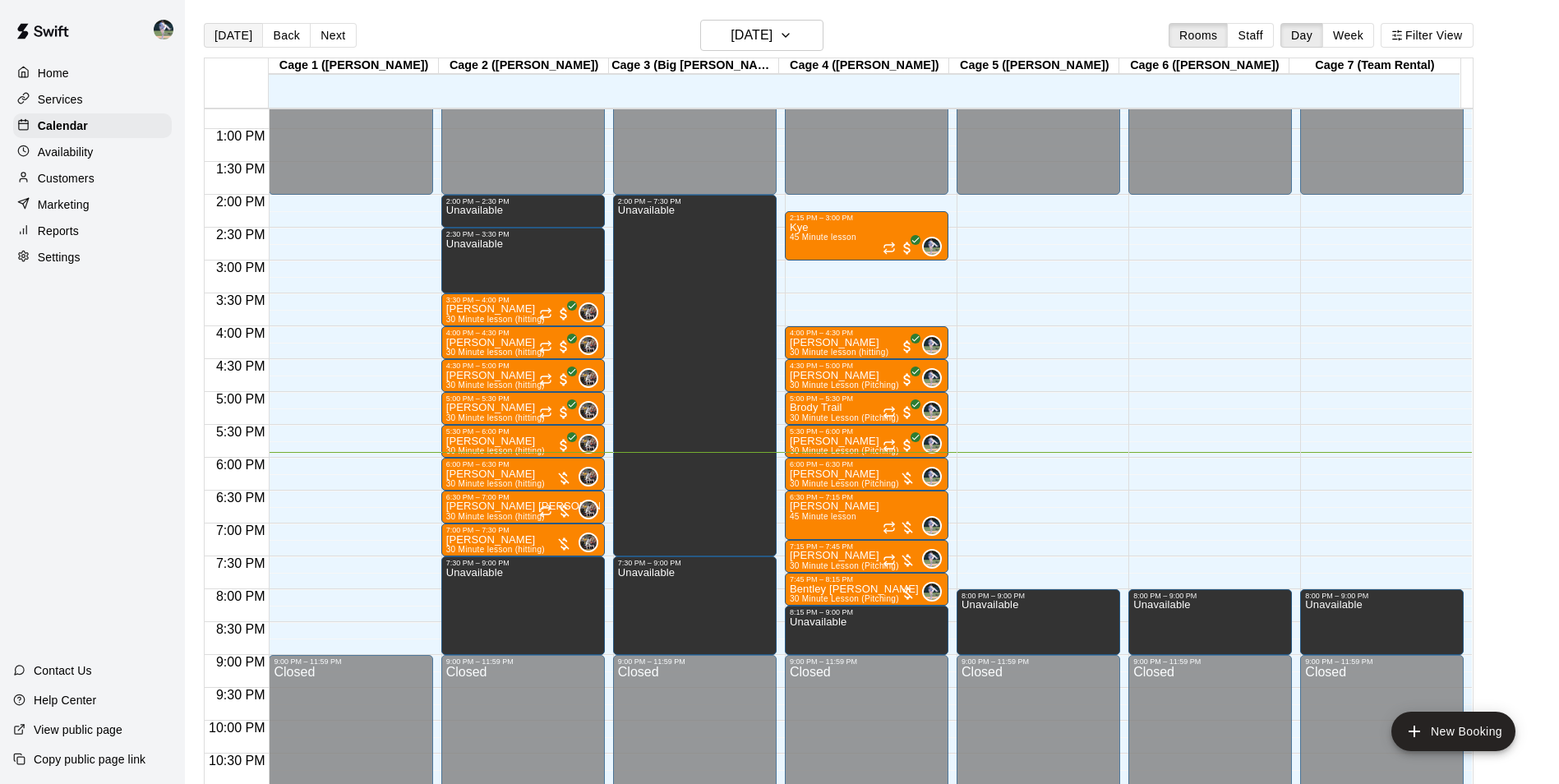
click at [227, 33] on button "[DATE]" at bounding box center [233, 36] width 60 height 25
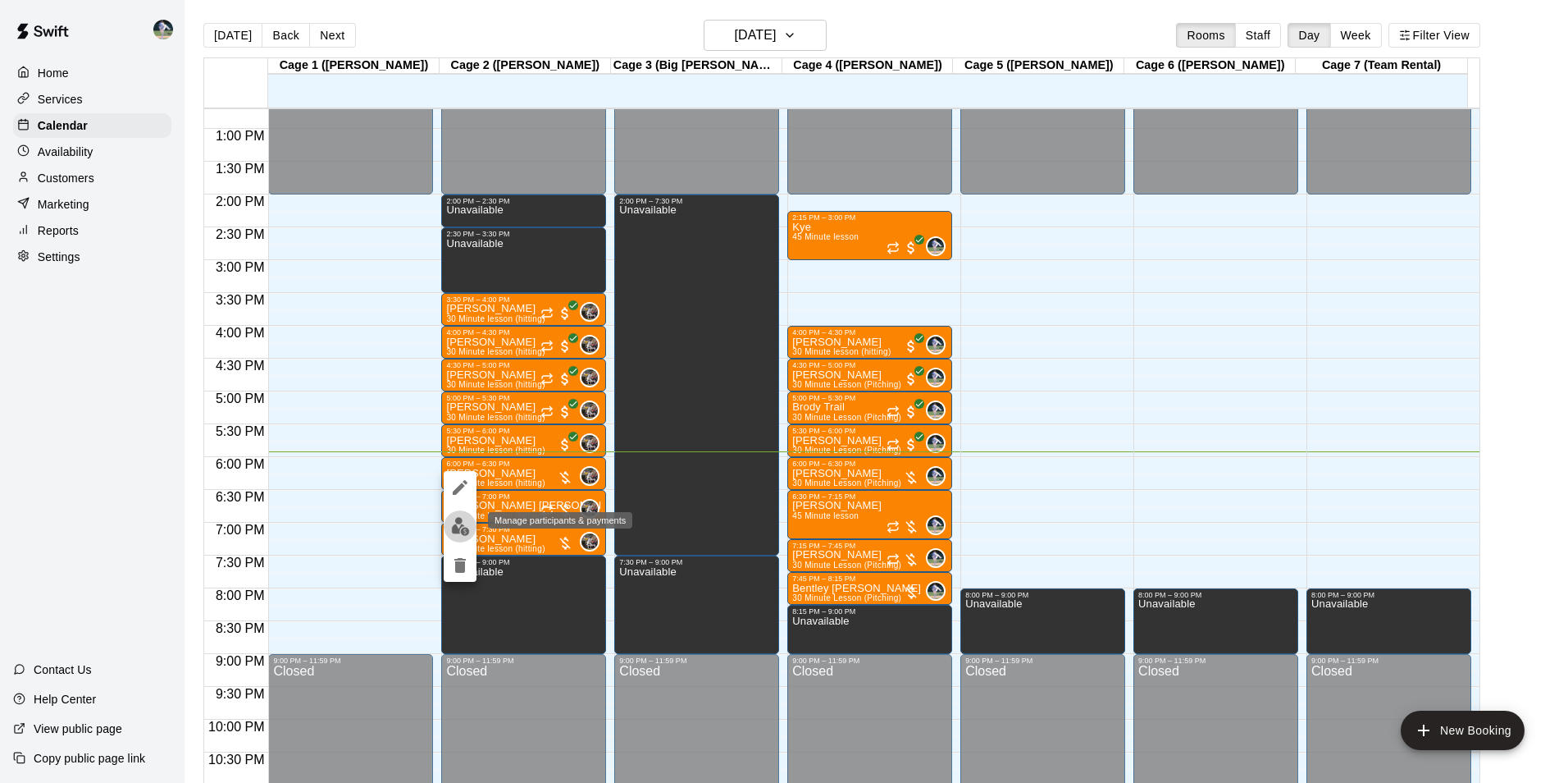
click at [464, 525] on img "edit" at bounding box center [460, 526] width 19 height 19
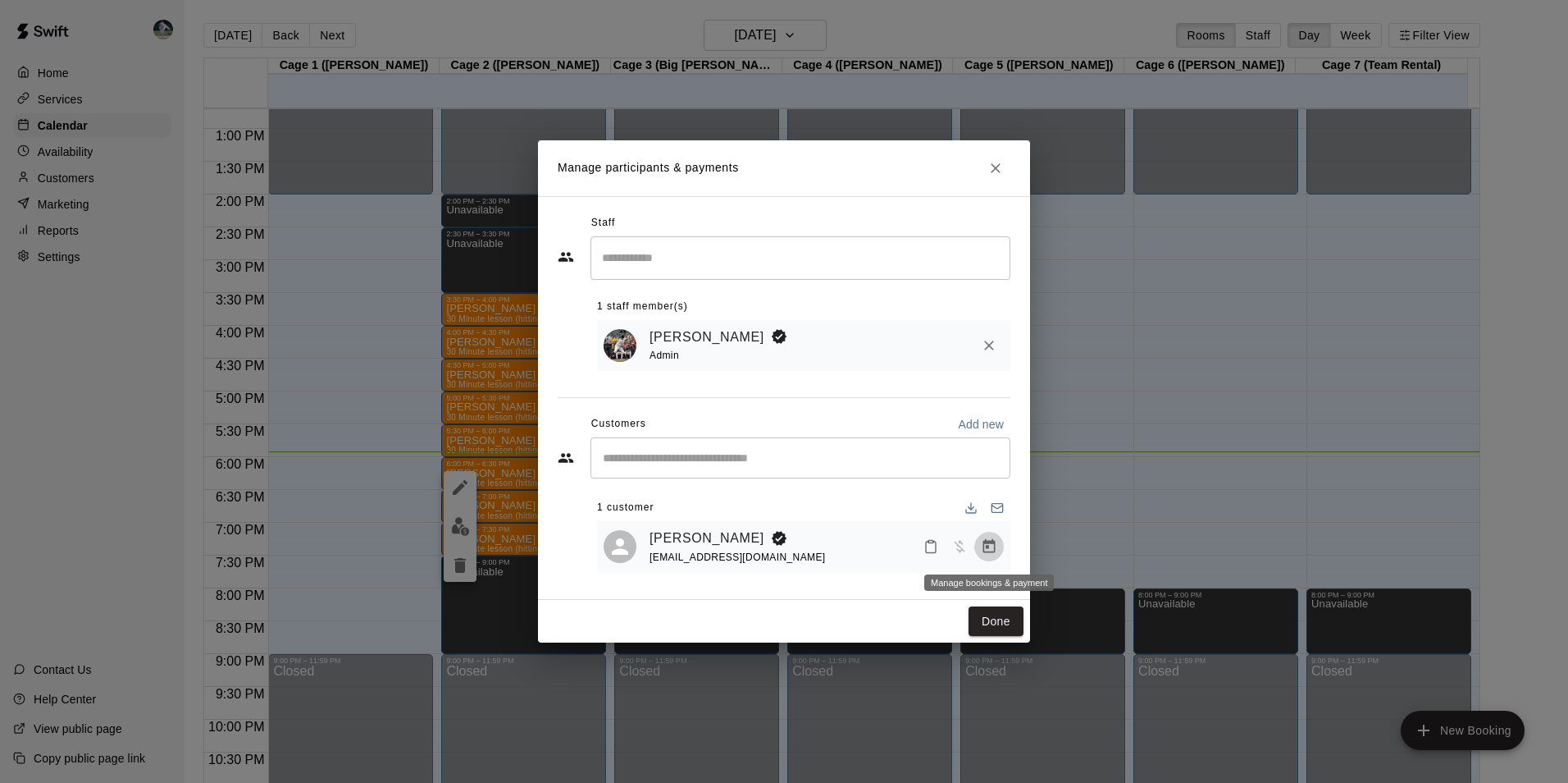
click at [989, 546] on icon "Manage bookings & payment" at bounding box center [989, 546] width 16 height 16
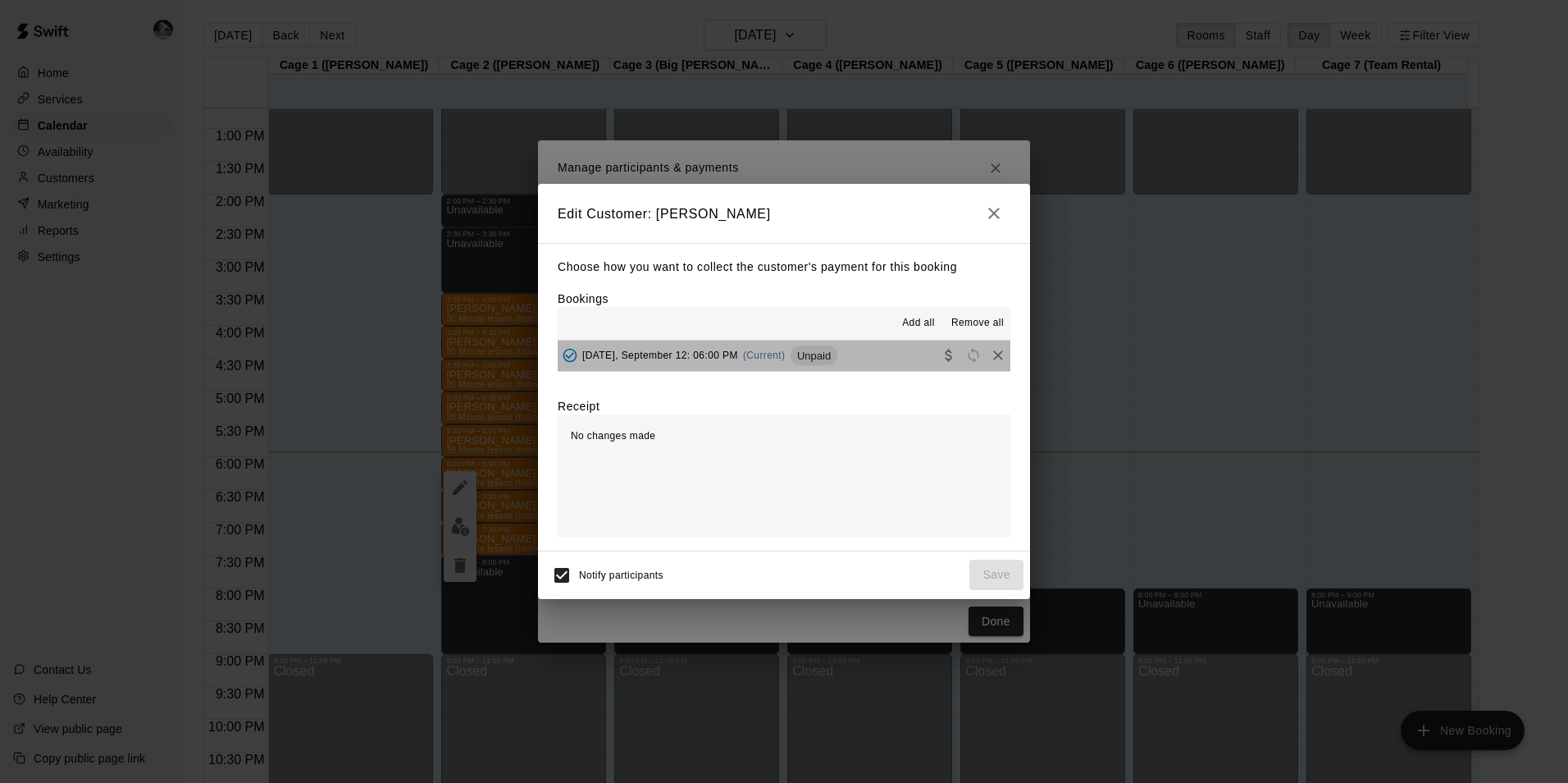
click at [848, 354] on button "Friday, September 12: 06:00 PM (Current) Unpaid" at bounding box center [784, 356] width 453 height 30
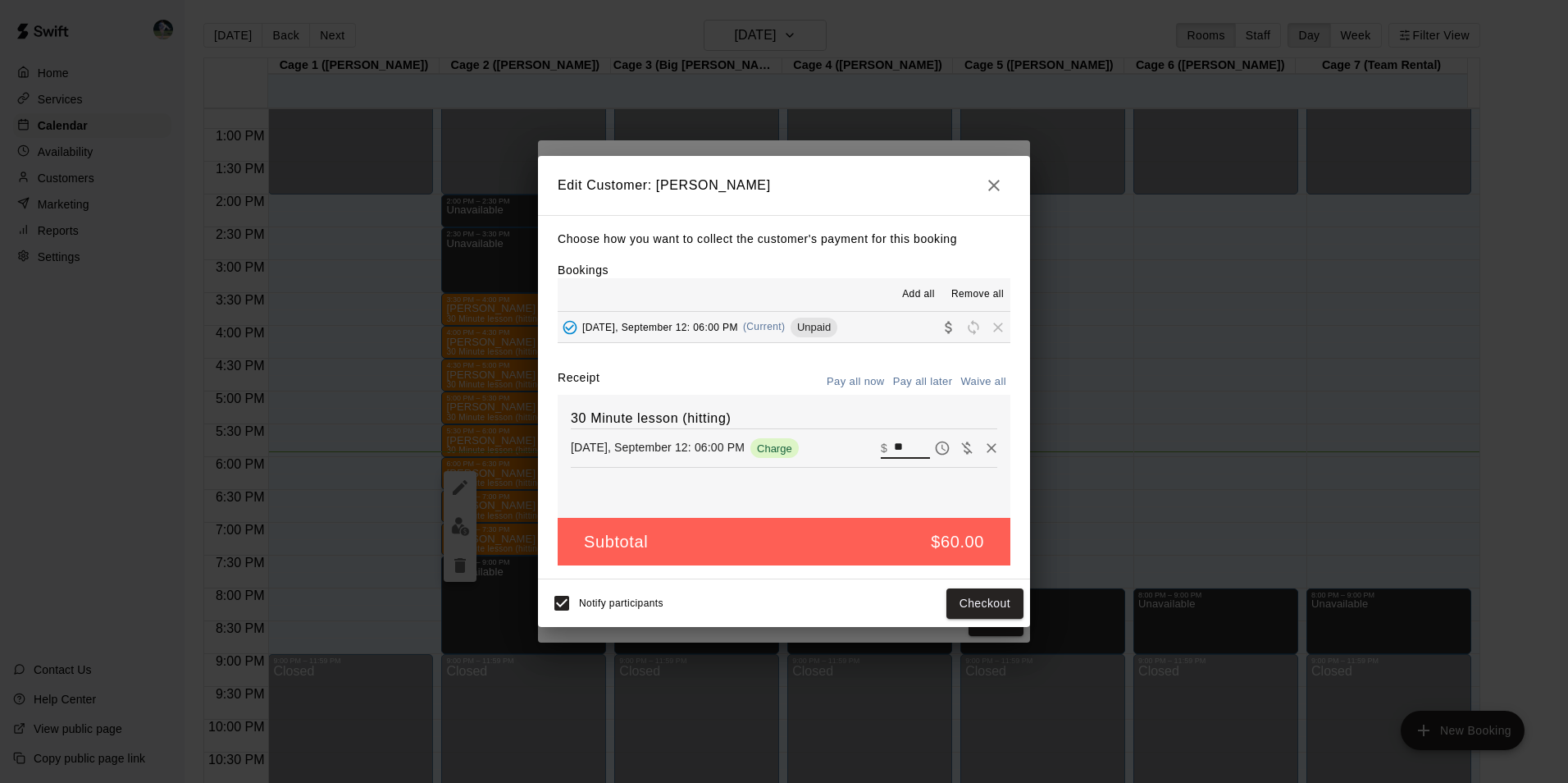
click at [896, 447] on input "**" at bounding box center [911, 448] width 36 height 21
type input "*"
type input "**"
click at [987, 597] on button "Checkout" at bounding box center [984, 604] width 77 height 30
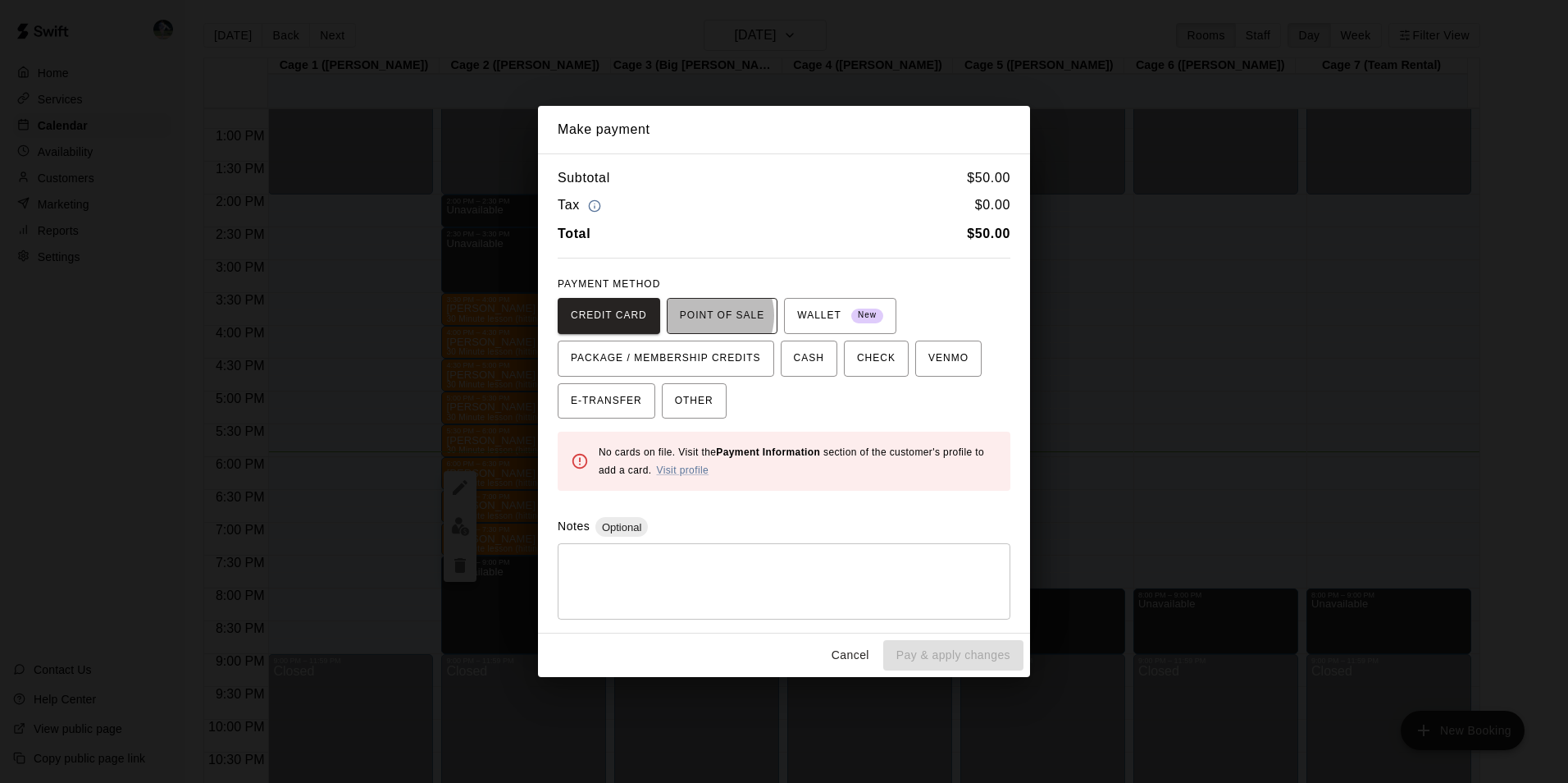
click at [705, 316] on span "POINT OF SALE" at bounding box center [721, 316] width 84 height 27
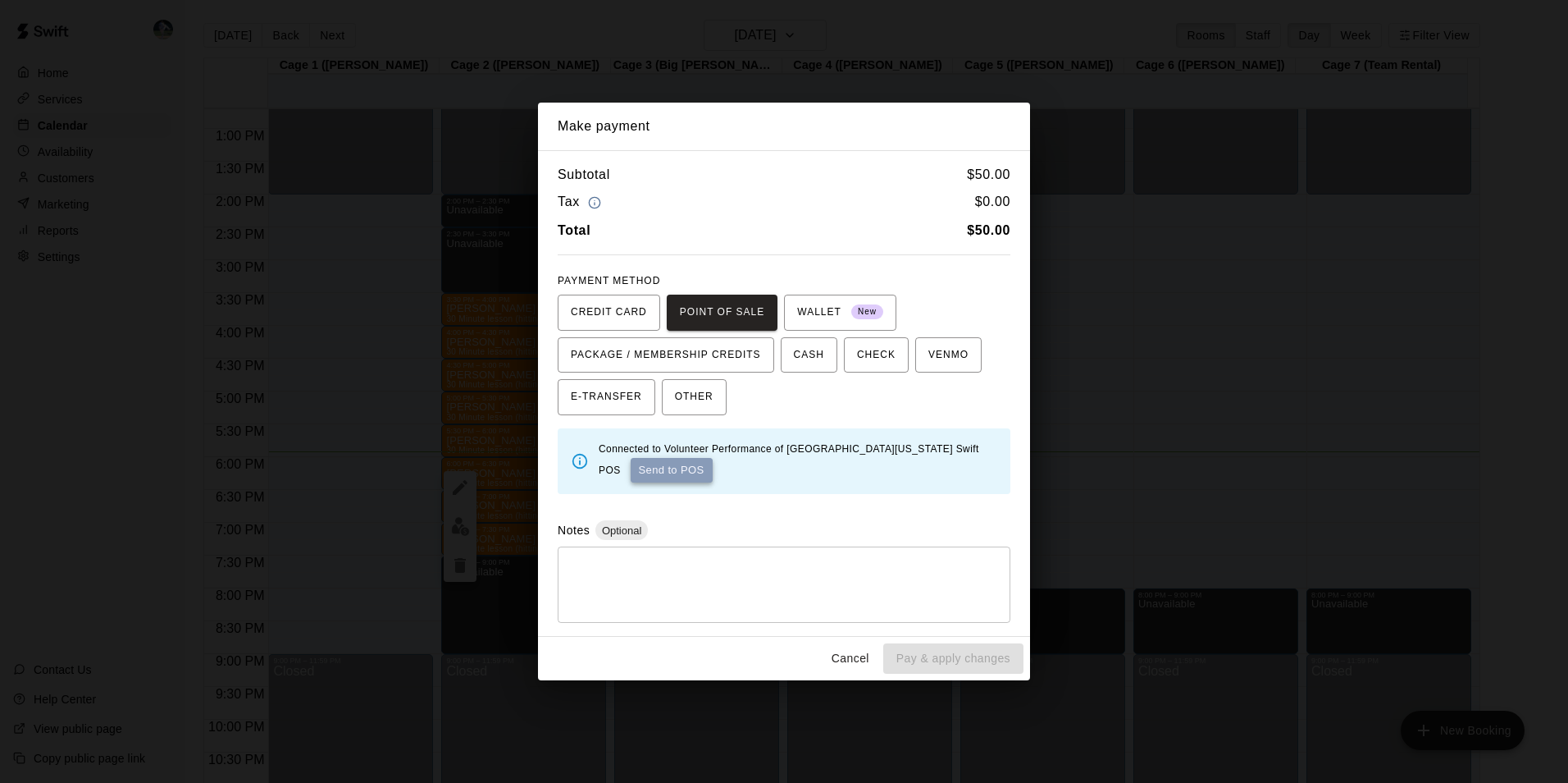
click at [649, 464] on button "Send to POS" at bounding box center [672, 471] width 82 height 25
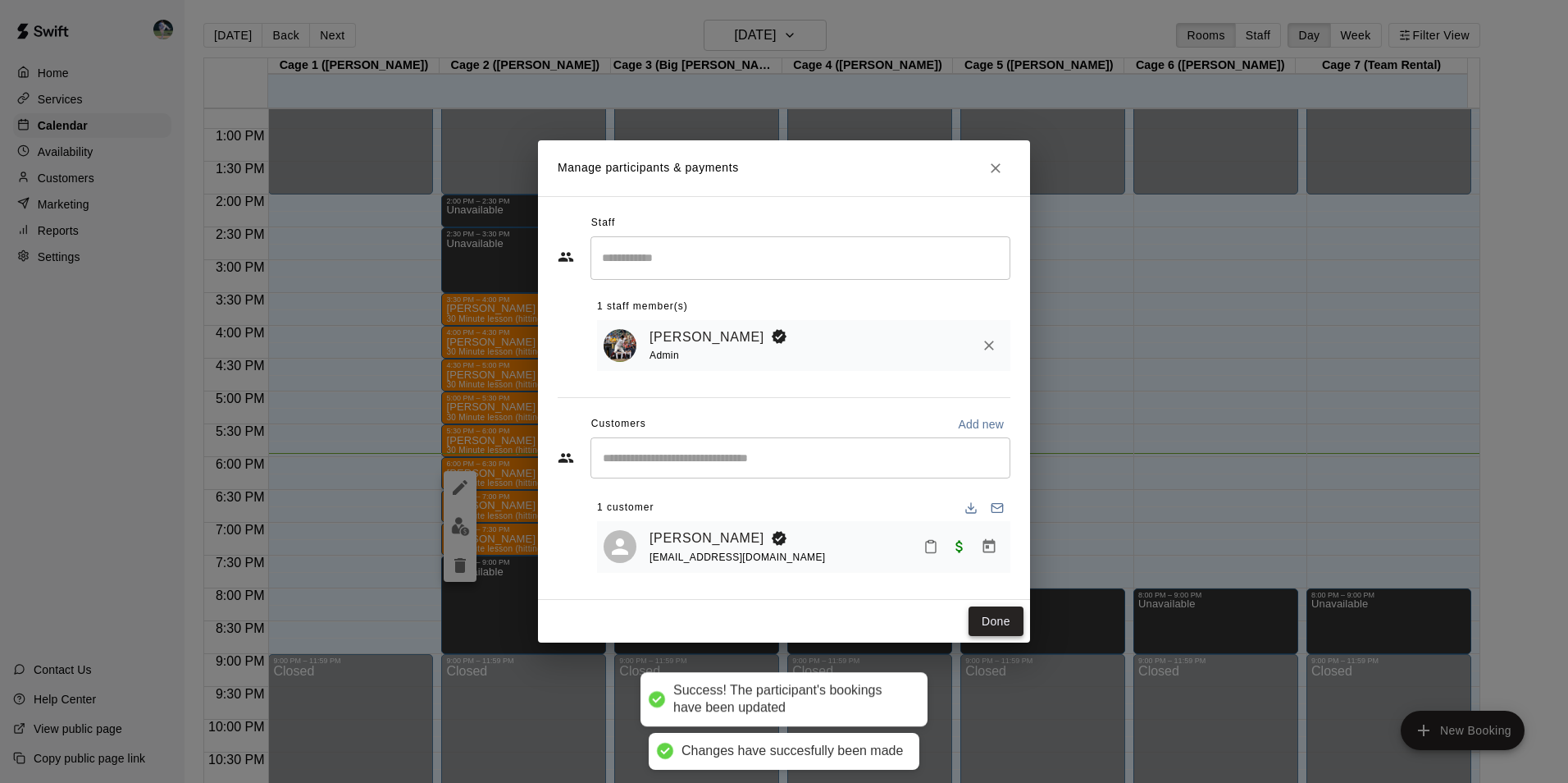
click at [992, 613] on button "Done" at bounding box center [996, 621] width 55 height 30
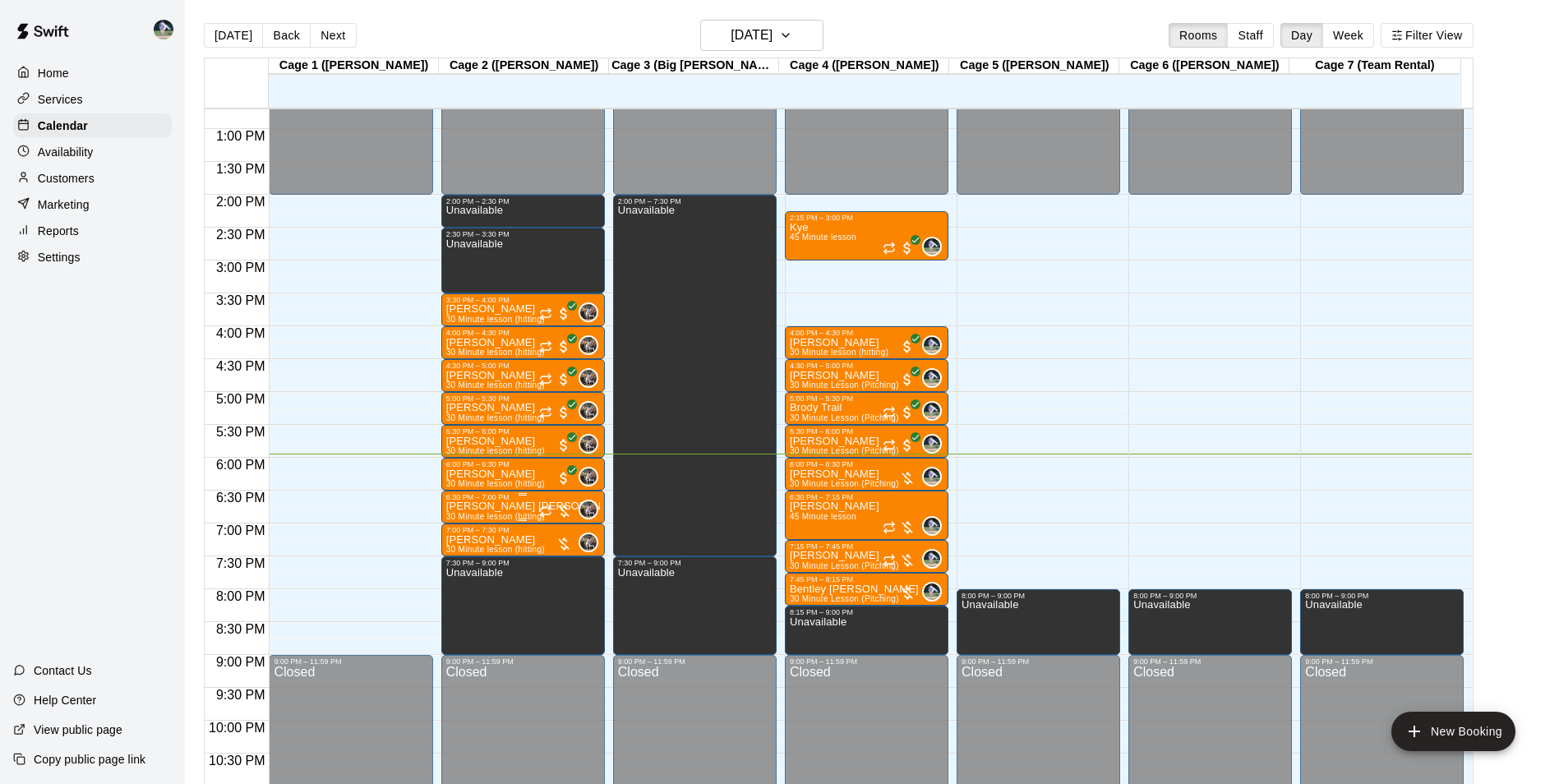
click at [503, 506] on p "[PERSON_NAME] [PERSON_NAME]" at bounding box center [523, 506] width 154 height 0
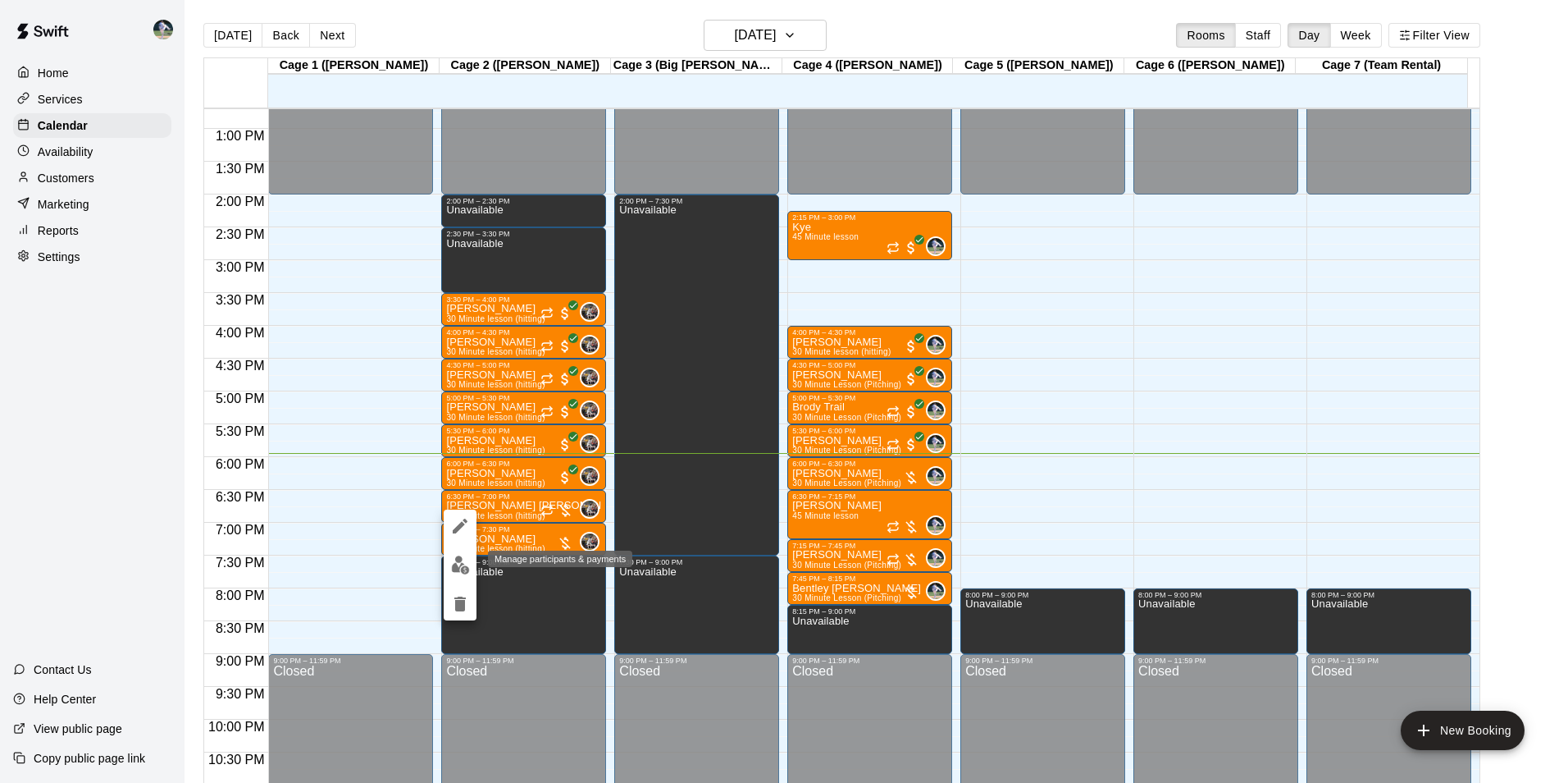
click at [464, 567] on img "edit" at bounding box center [460, 565] width 19 height 19
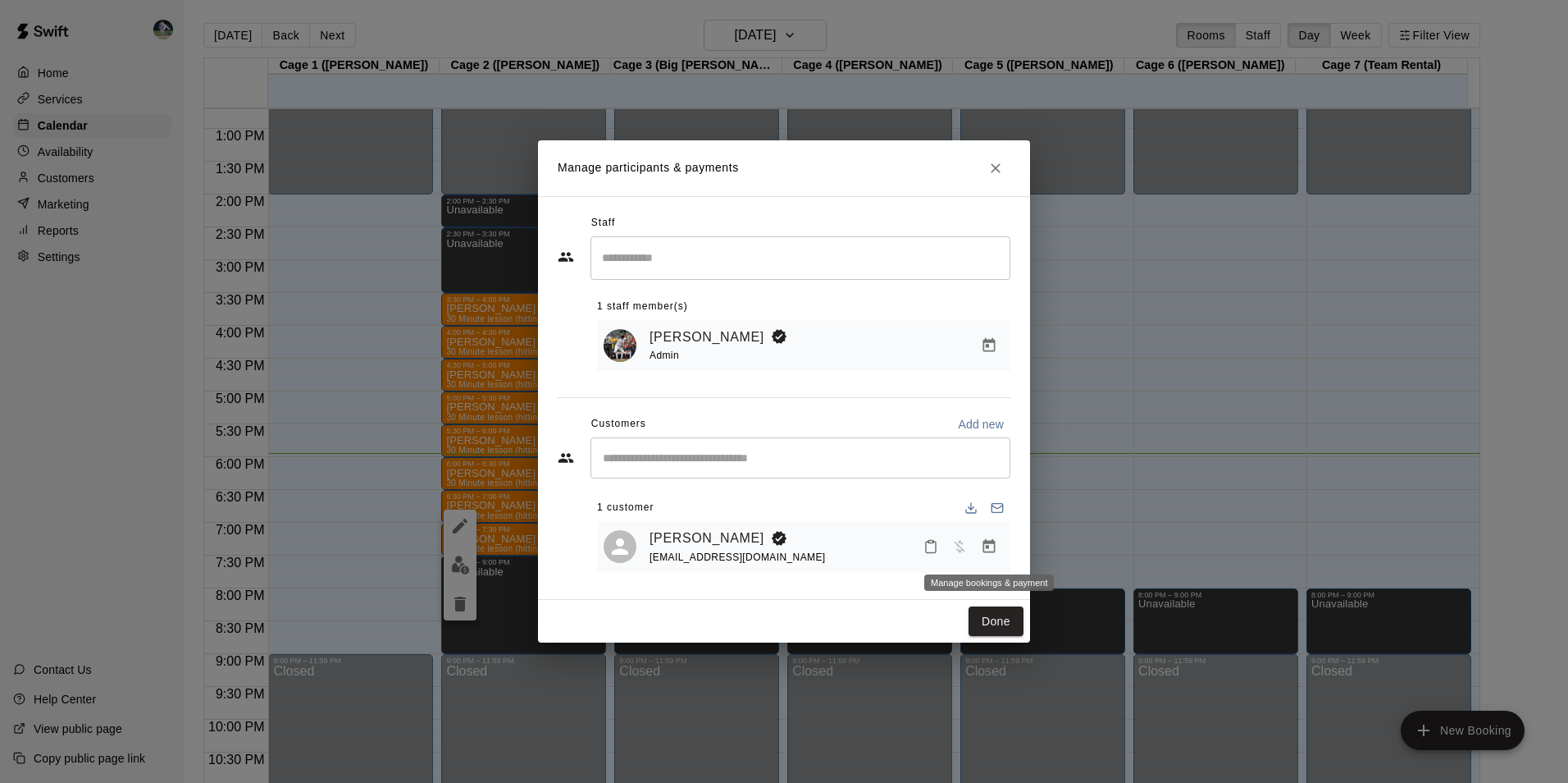
click at [989, 543] on icon "Manage bookings & payment" at bounding box center [989, 546] width 12 height 14
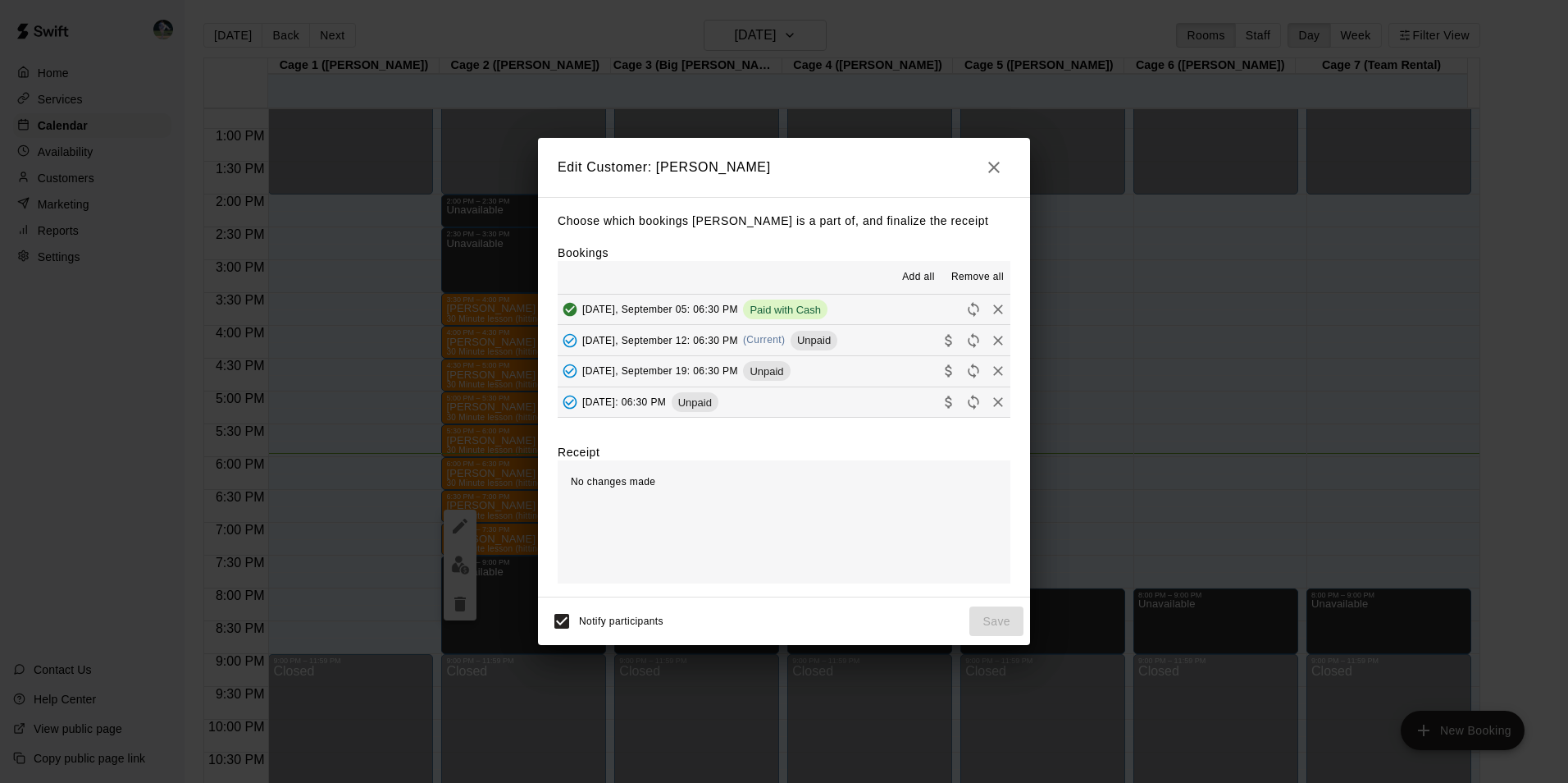
click at [838, 341] on button "Friday, September 12: 06:30 PM (Current) Unpaid" at bounding box center [784, 340] width 453 height 30
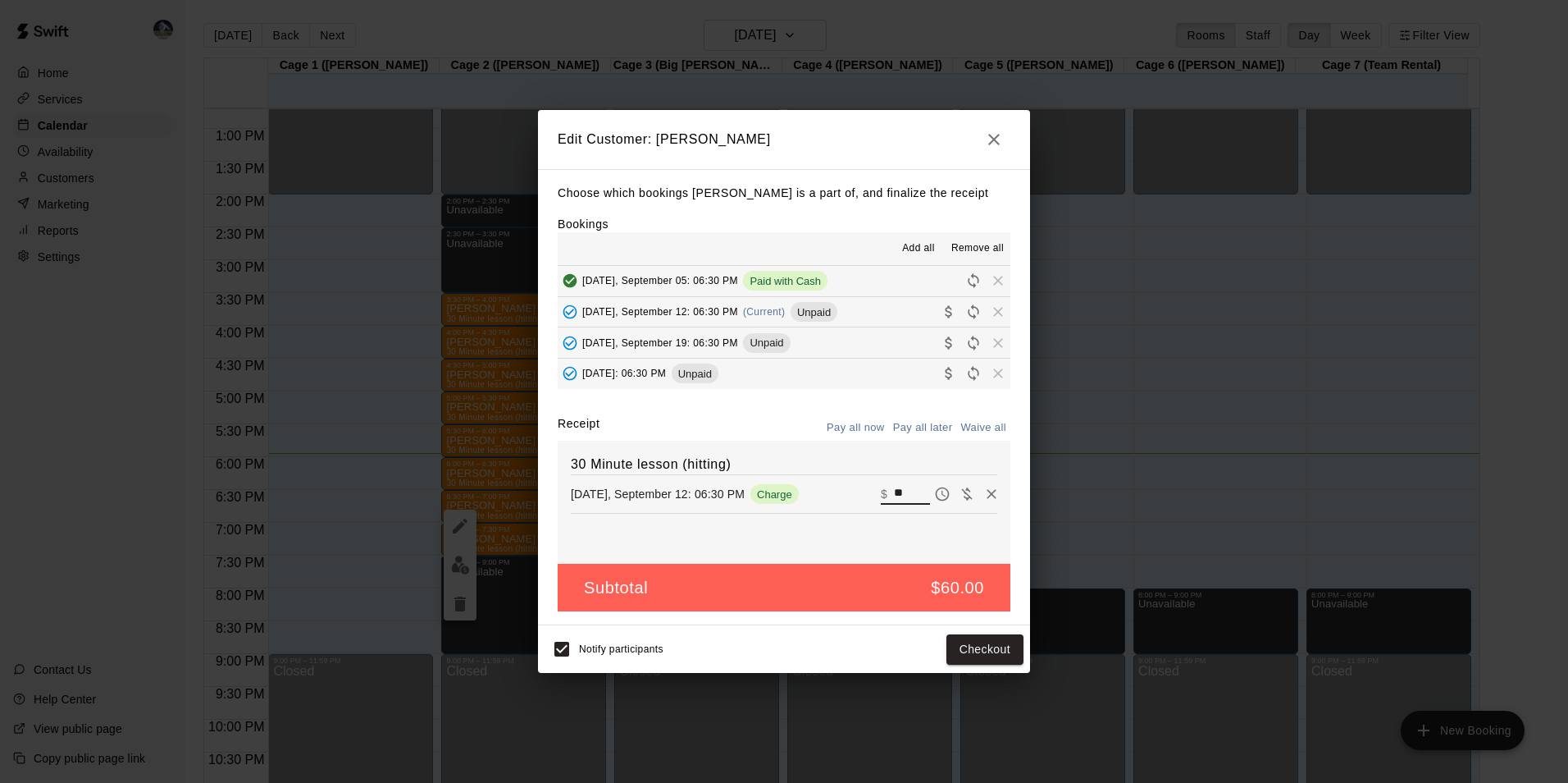
click at [898, 490] on input "**" at bounding box center [911, 494] width 36 height 21
type input "*"
type input "**"
click at [967, 644] on button "Checkout" at bounding box center [984, 649] width 77 height 30
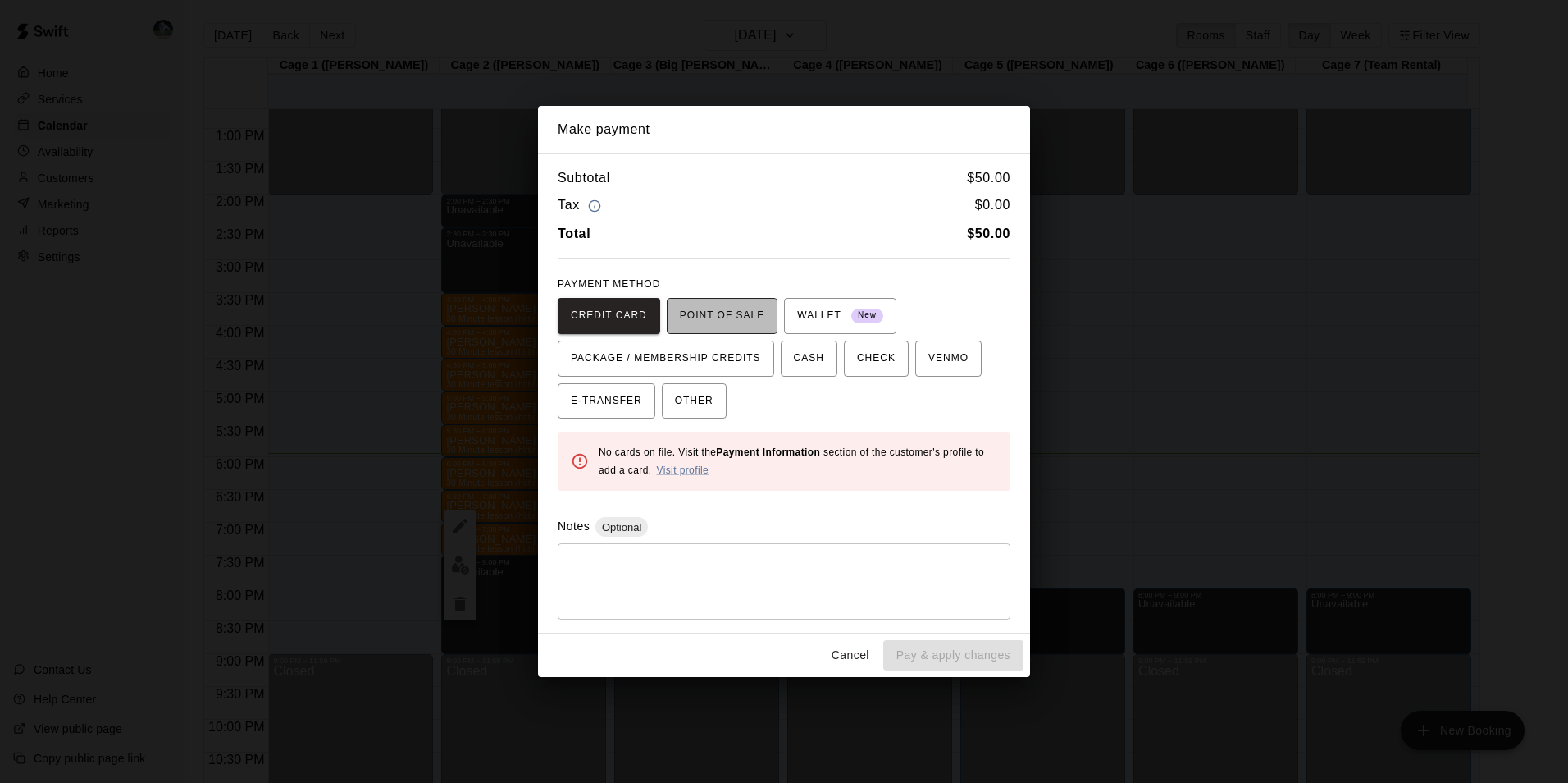
click at [724, 314] on span "POINT OF SALE" at bounding box center [721, 316] width 84 height 27
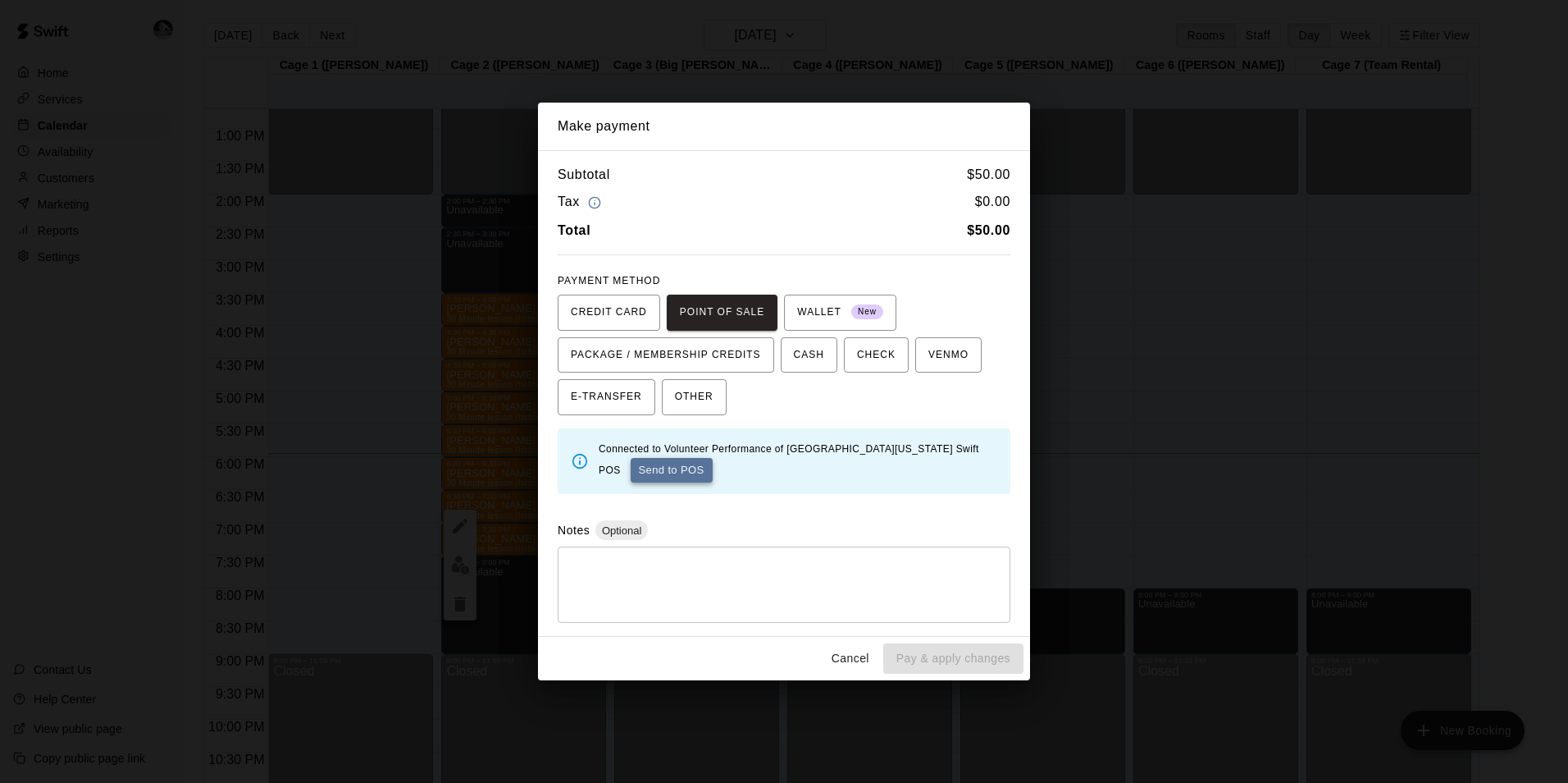
click at [639, 461] on button "Send to POS" at bounding box center [672, 471] width 82 height 25
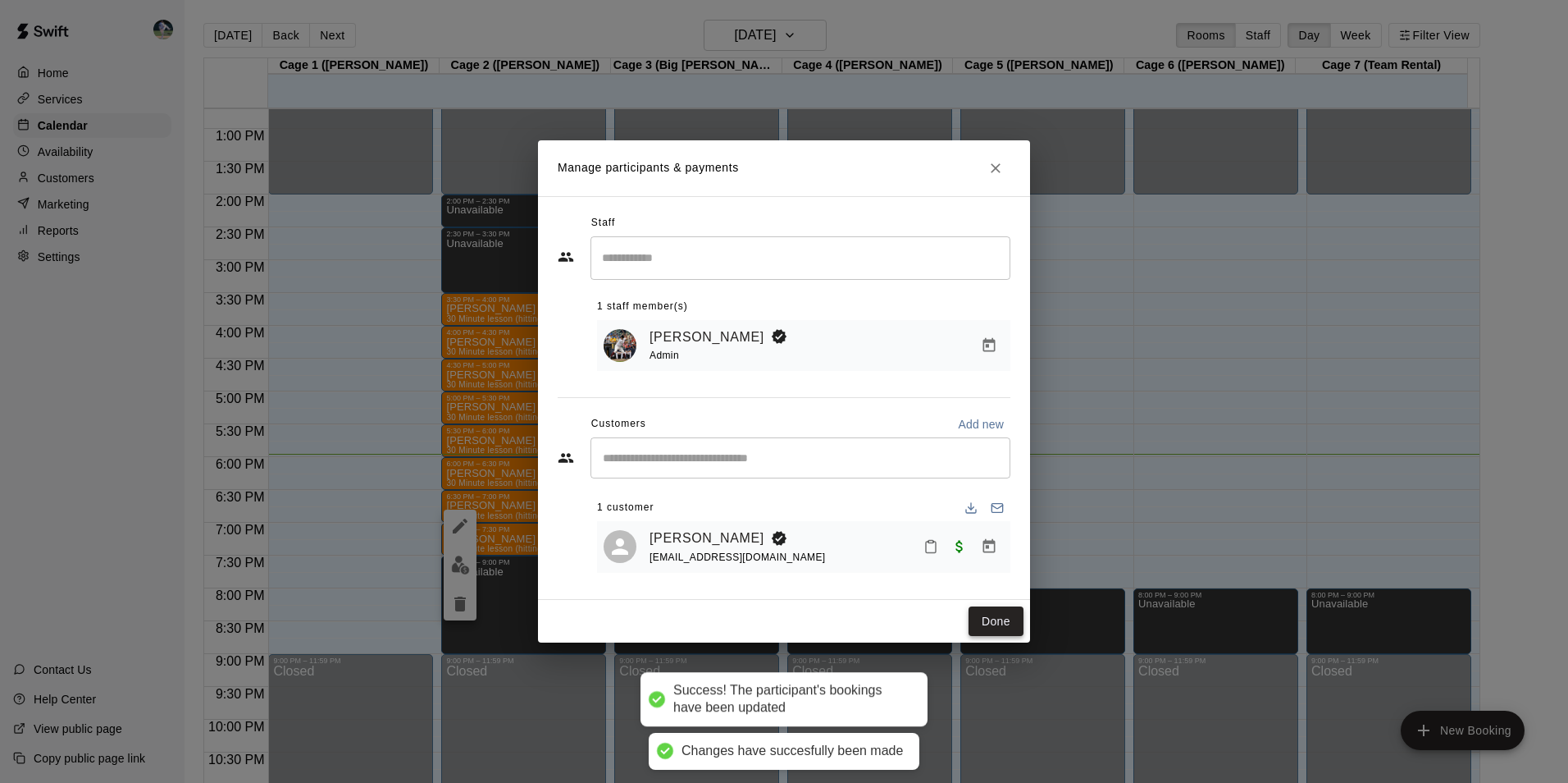
click at [998, 621] on button "Done" at bounding box center [996, 621] width 55 height 30
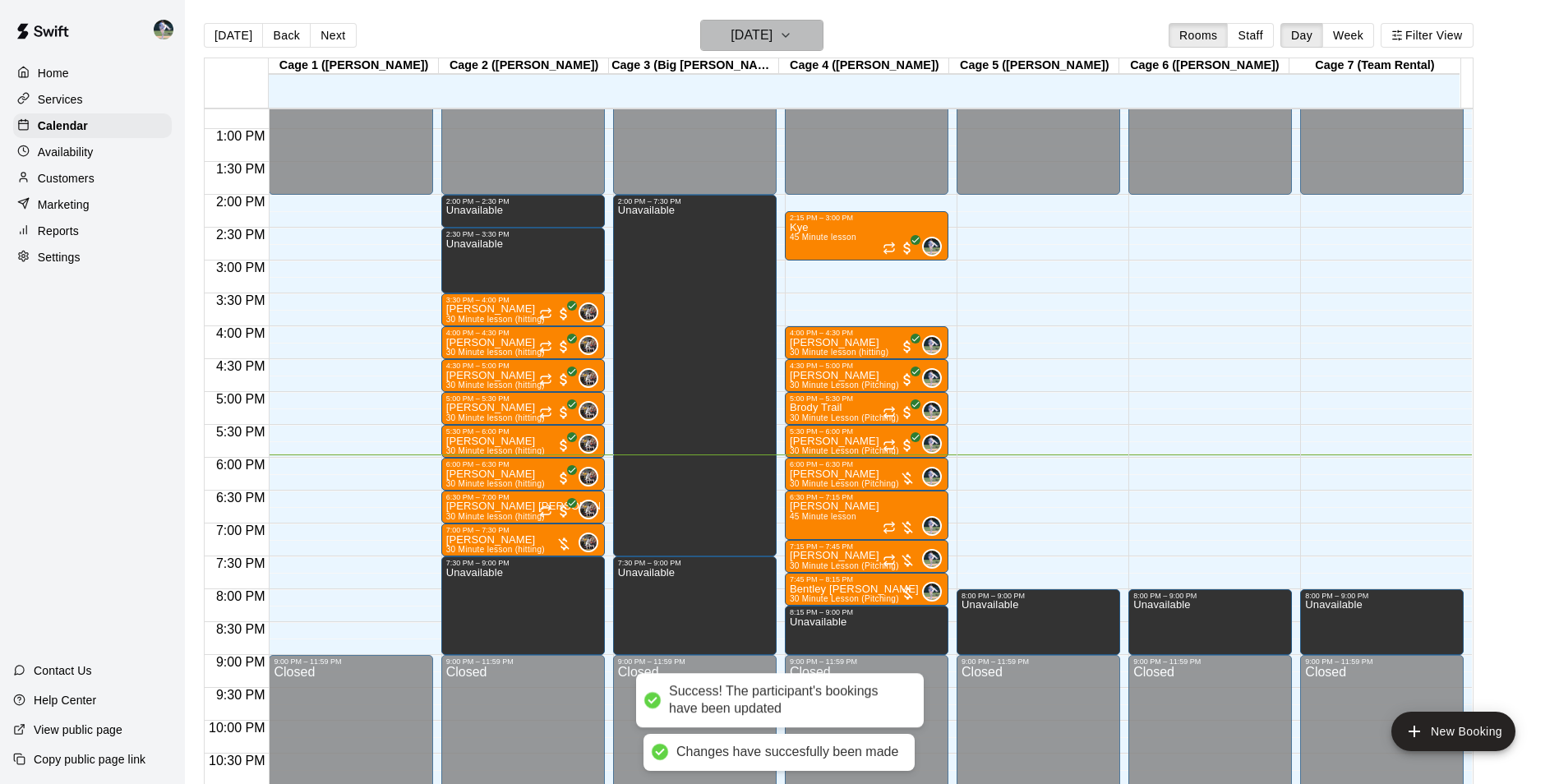
click at [733, 31] on h6 "[DATE]" at bounding box center [751, 36] width 42 height 23
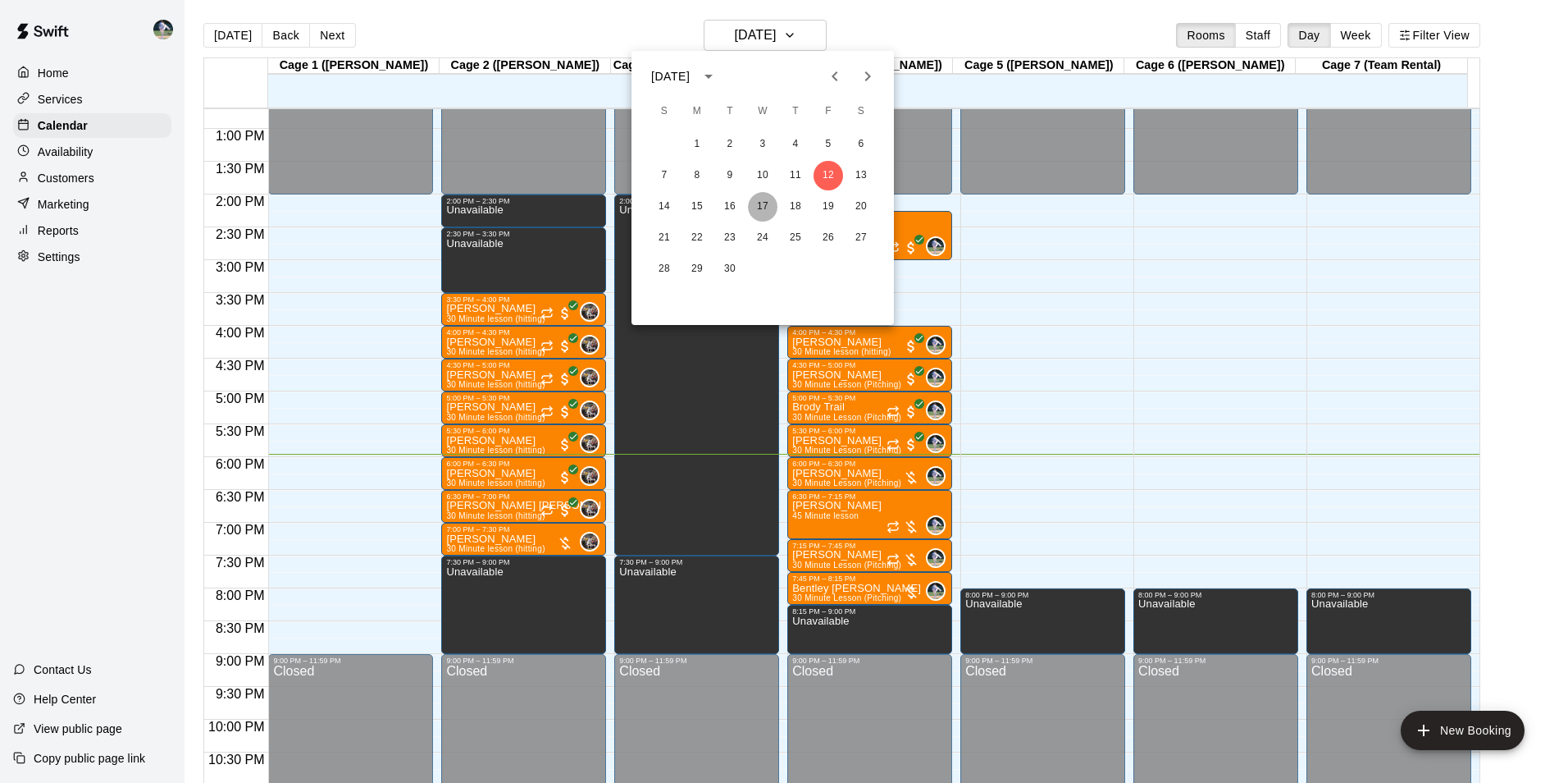
click at [760, 204] on button "17" at bounding box center [762, 206] width 29 height 29
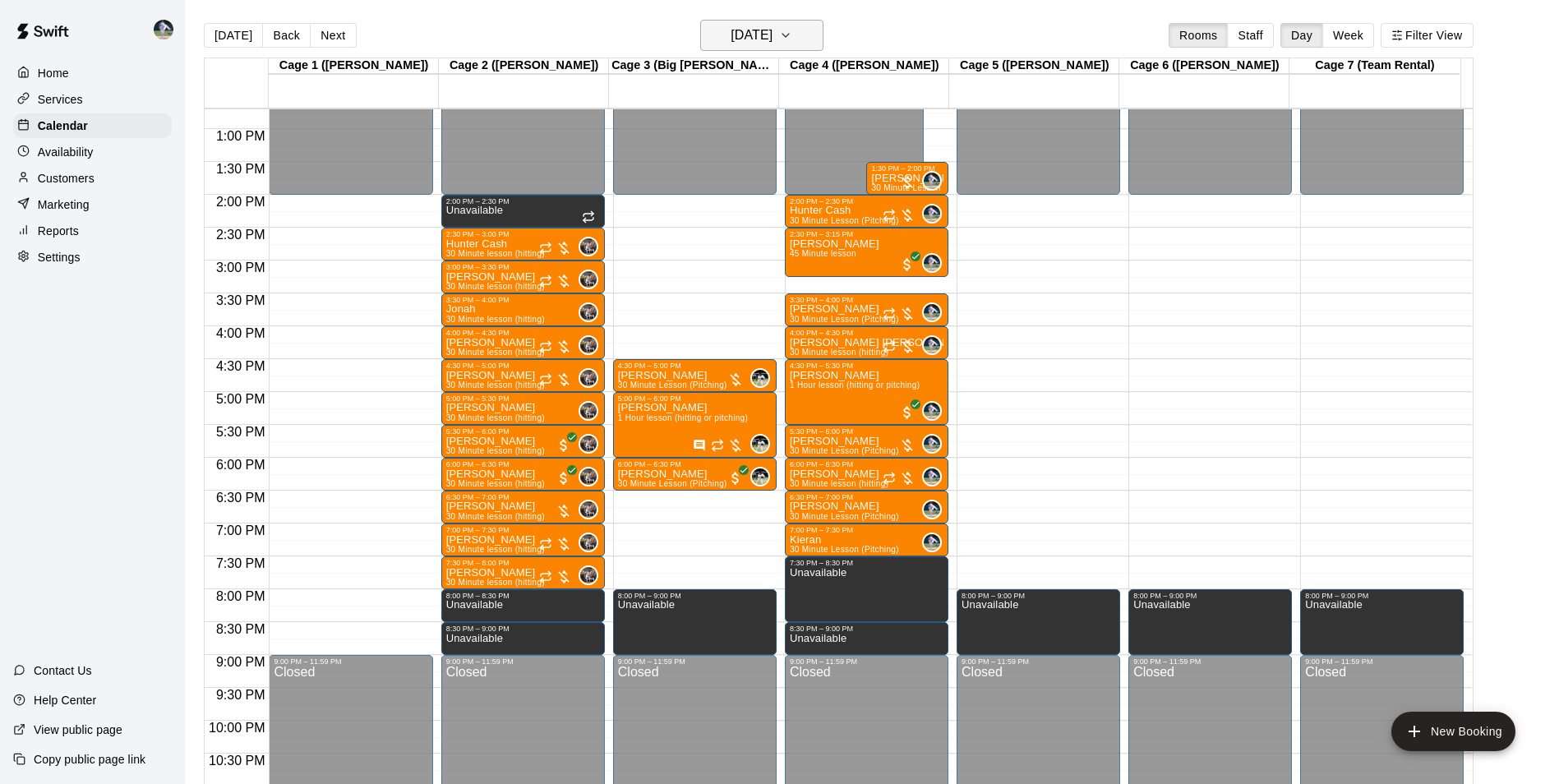
click at [732, 28] on h6 "Wednesday Sep 17" at bounding box center [751, 36] width 42 height 23
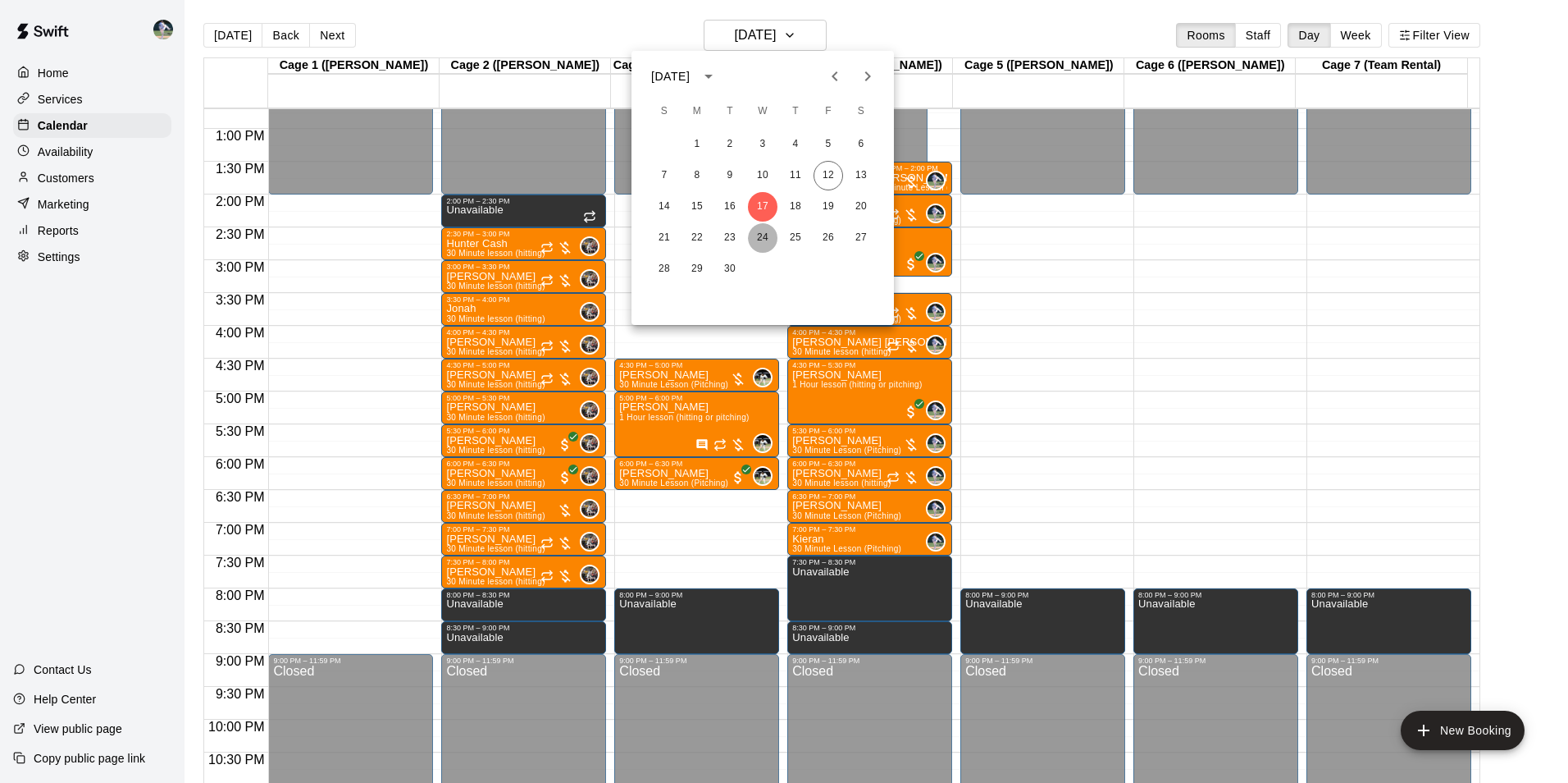
click at [763, 239] on button "24" at bounding box center [762, 237] width 29 height 29
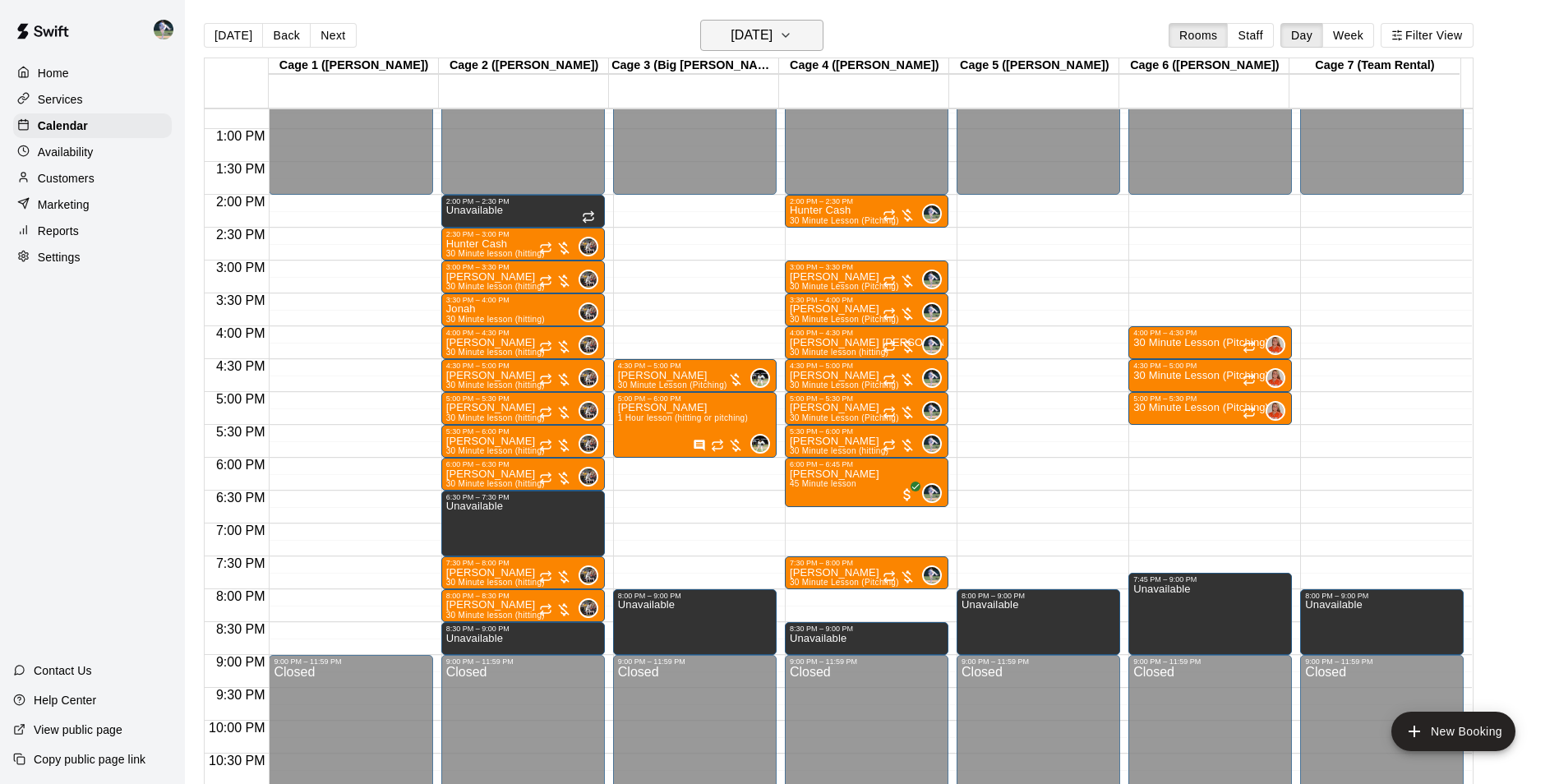
click at [735, 33] on h6 "Wednesday Sep 24" at bounding box center [751, 36] width 42 height 23
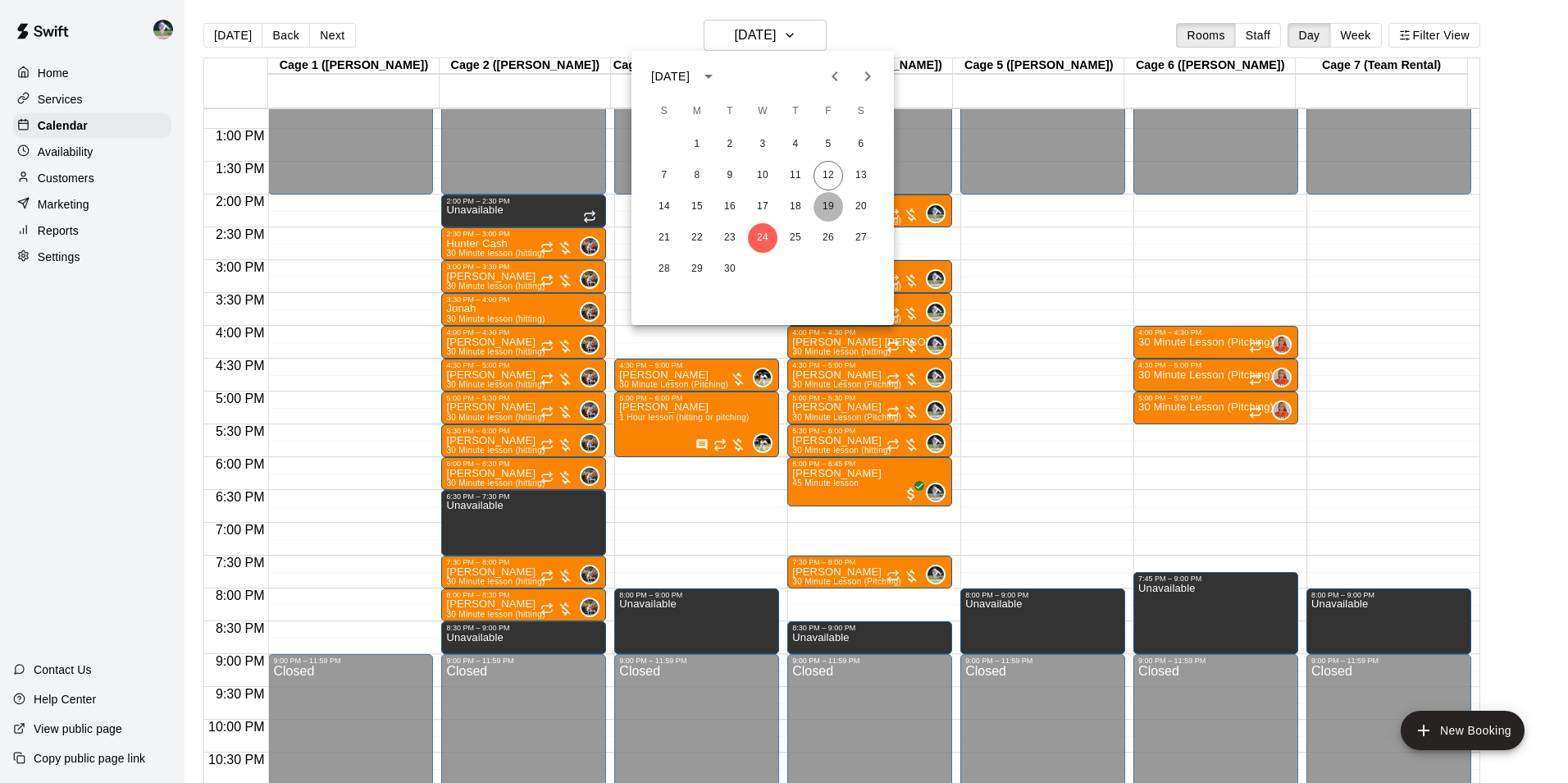
click at [831, 203] on button "19" at bounding box center [828, 206] width 29 height 29
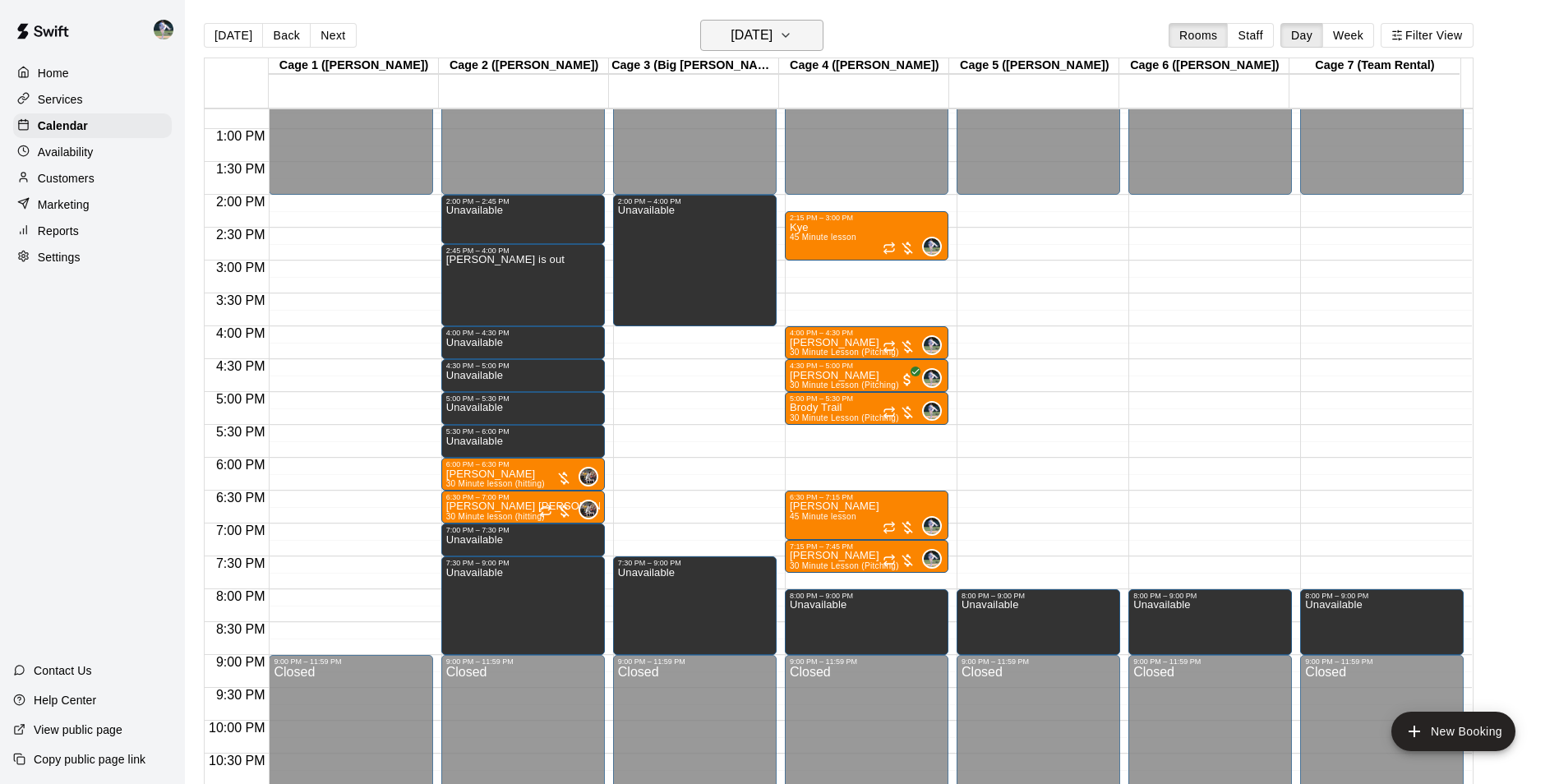
click at [743, 29] on h6 "Friday Sep 19" at bounding box center [751, 36] width 42 height 23
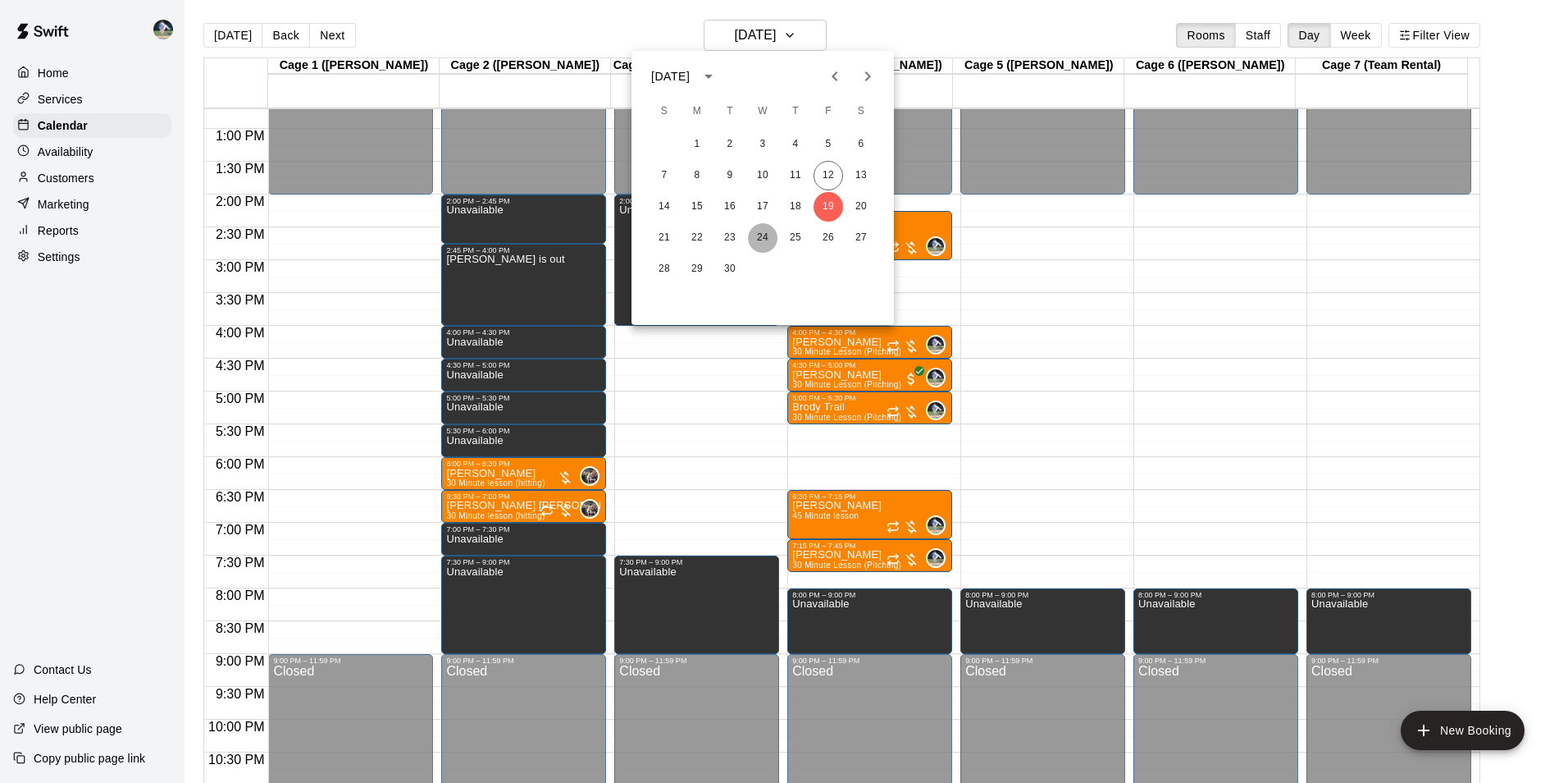
click at [761, 238] on button "24" at bounding box center [762, 237] width 29 height 29
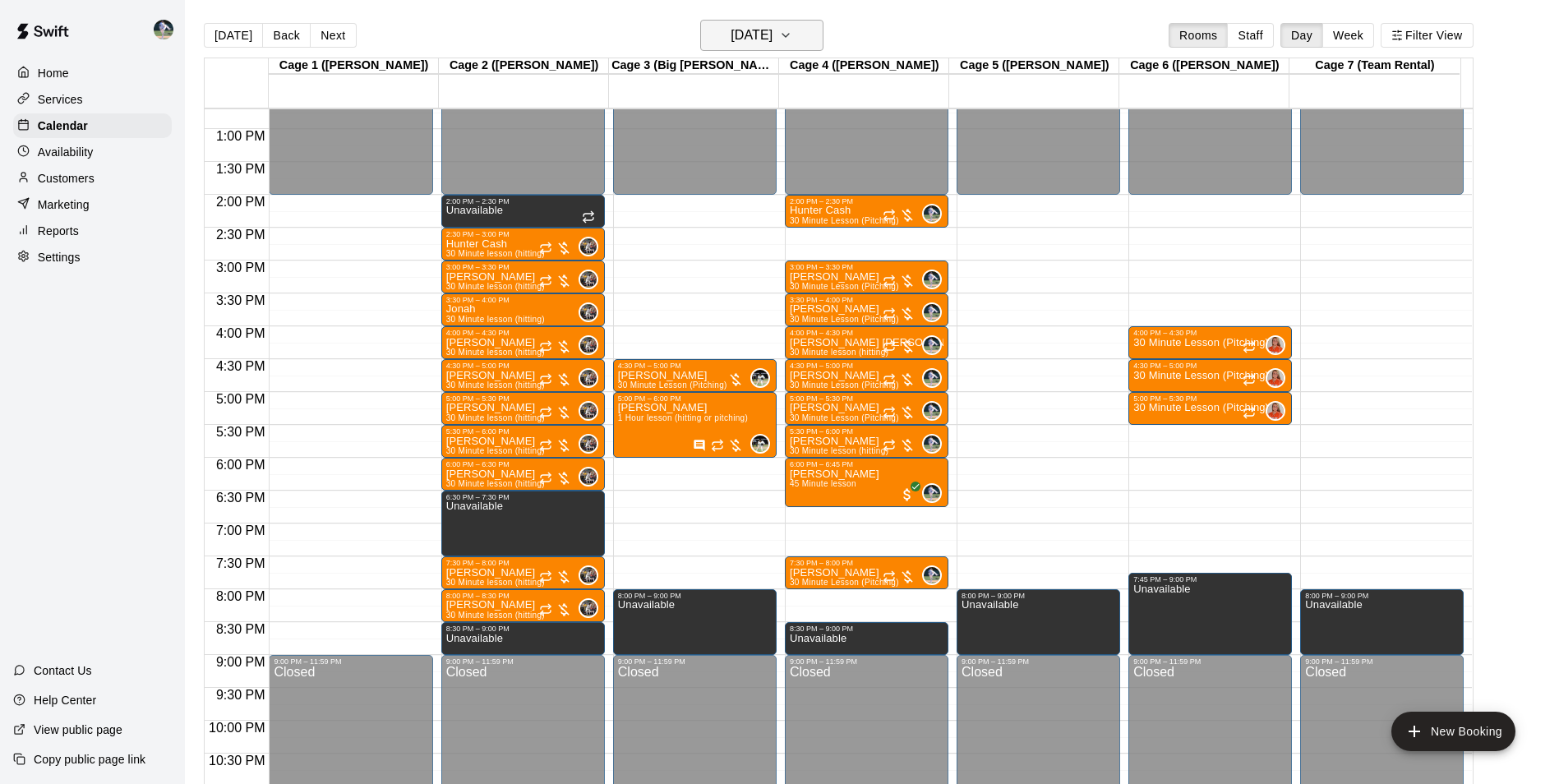
click at [731, 26] on h6 "Wednesday Sep 24" at bounding box center [751, 36] width 42 height 23
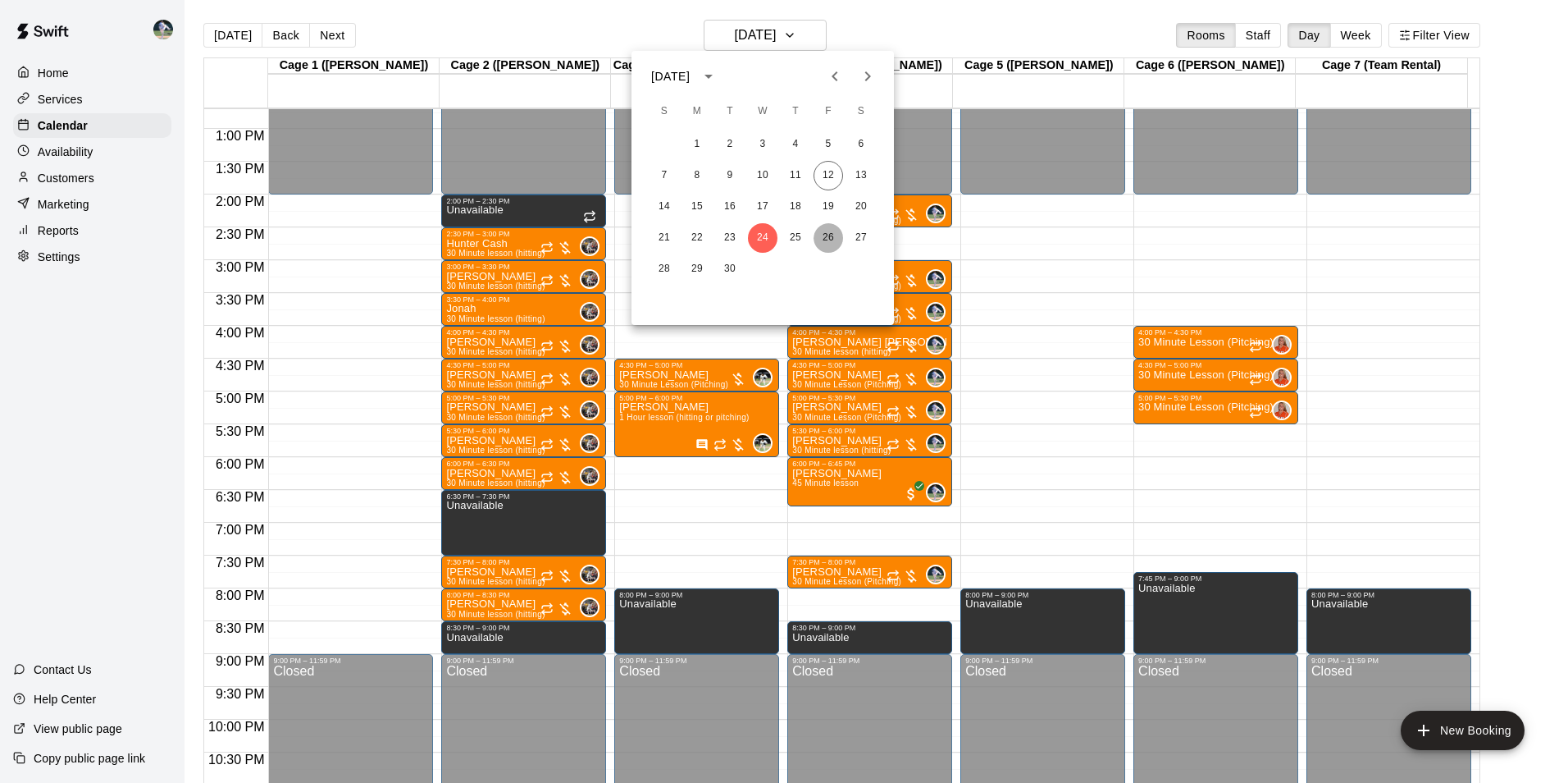
click at [828, 240] on button "26" at bounding box center [828, 237] width 29 height 29
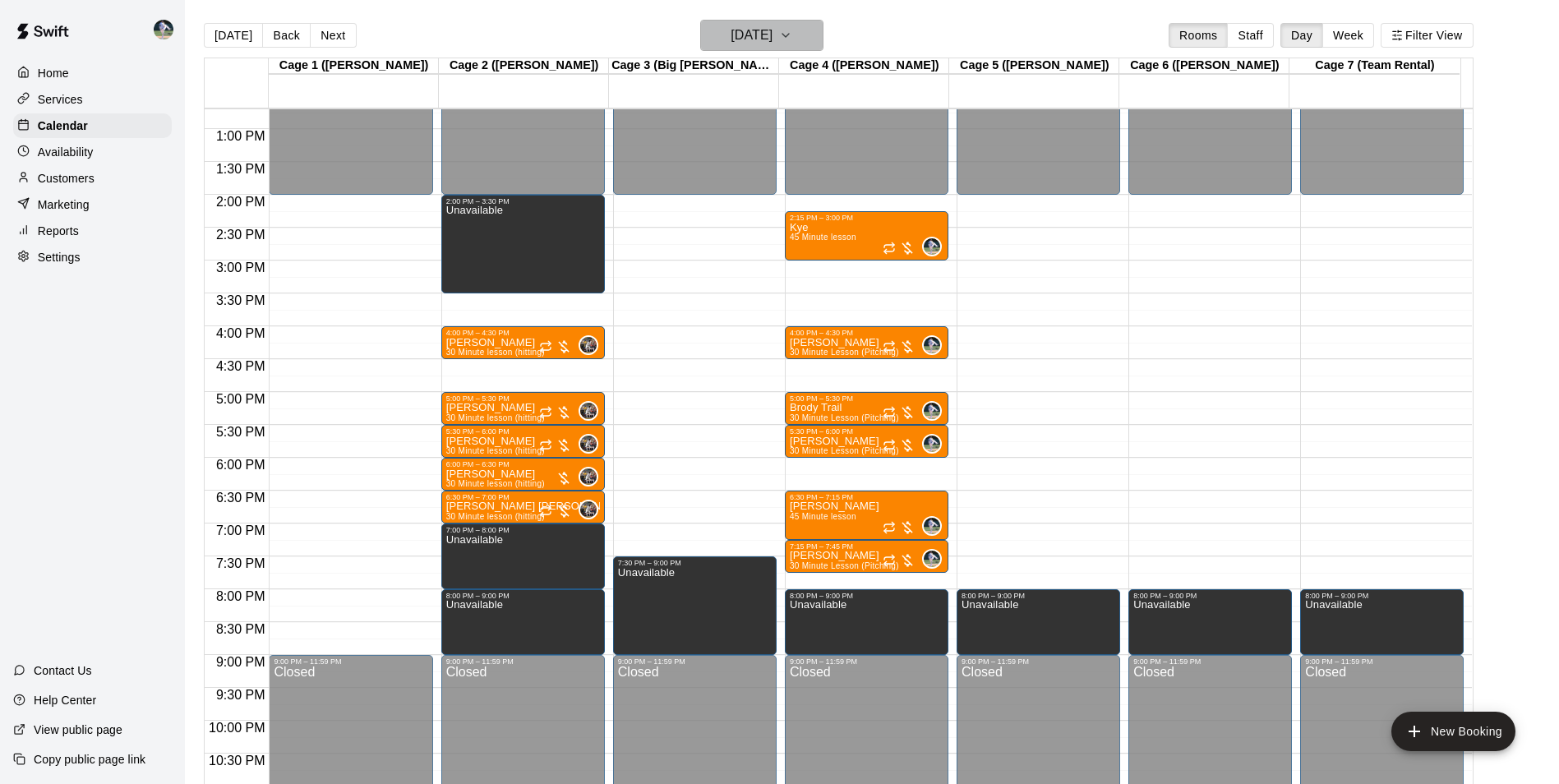
click at [731, 35] on h6 "Friday Sep 26" at bounding box center [751, 36] width 42 height 23
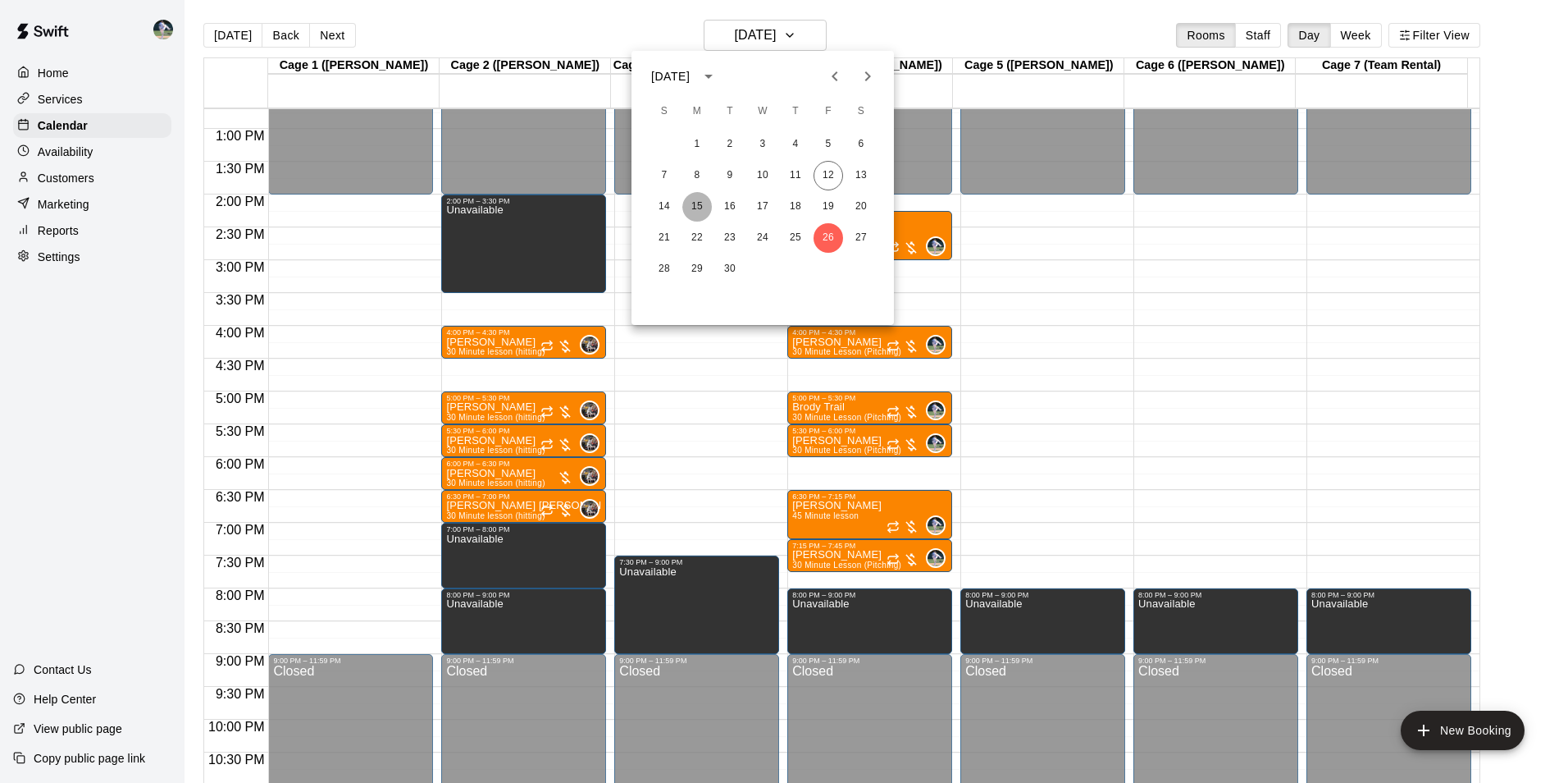
click at [703, 202] on button "15" at bounding box center [697, 206] width 29 height 29
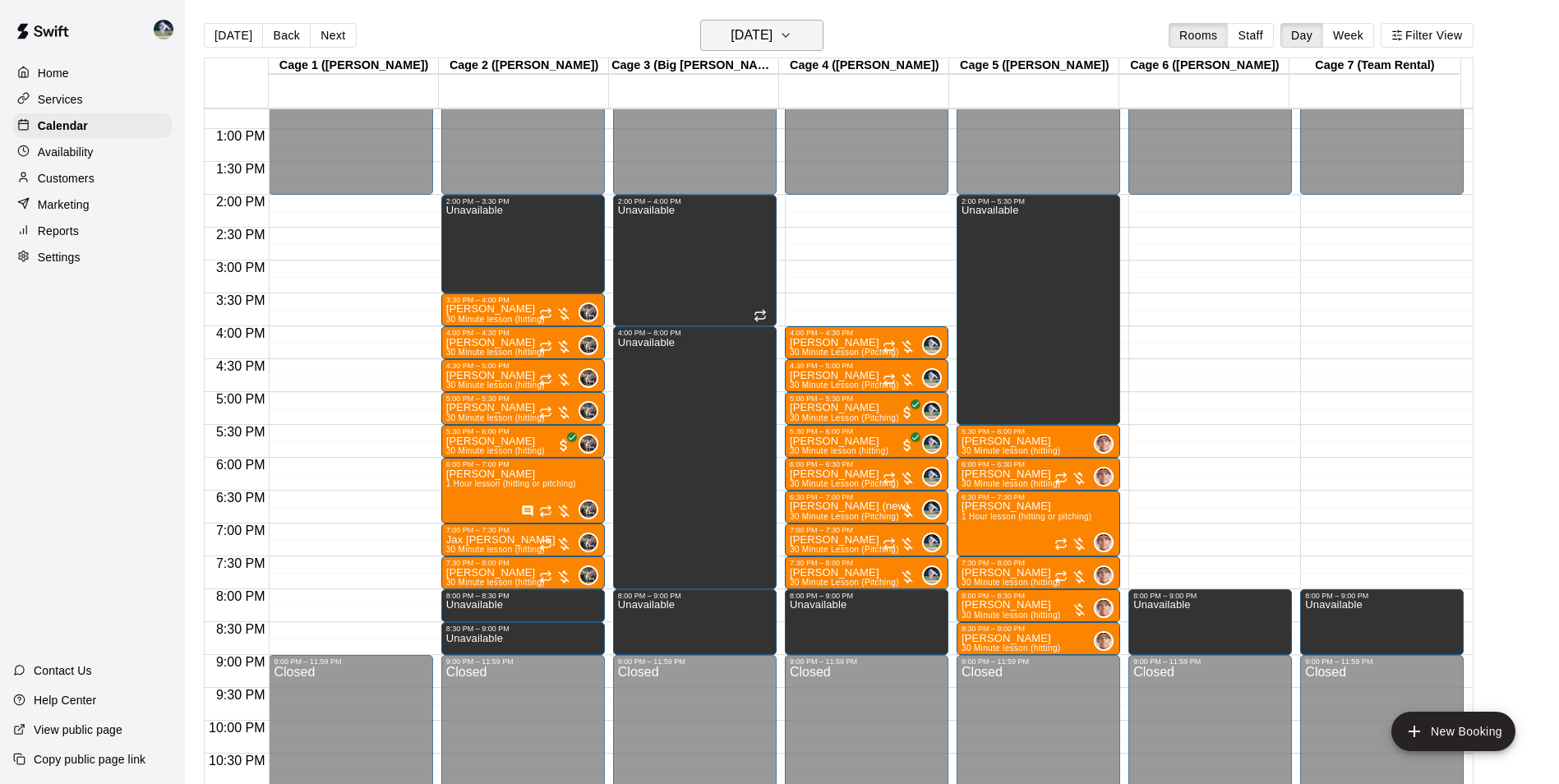
click at [731, 41] on h6 "Monday Sep 15" at bounding box center [751, 36] width 42 height 23
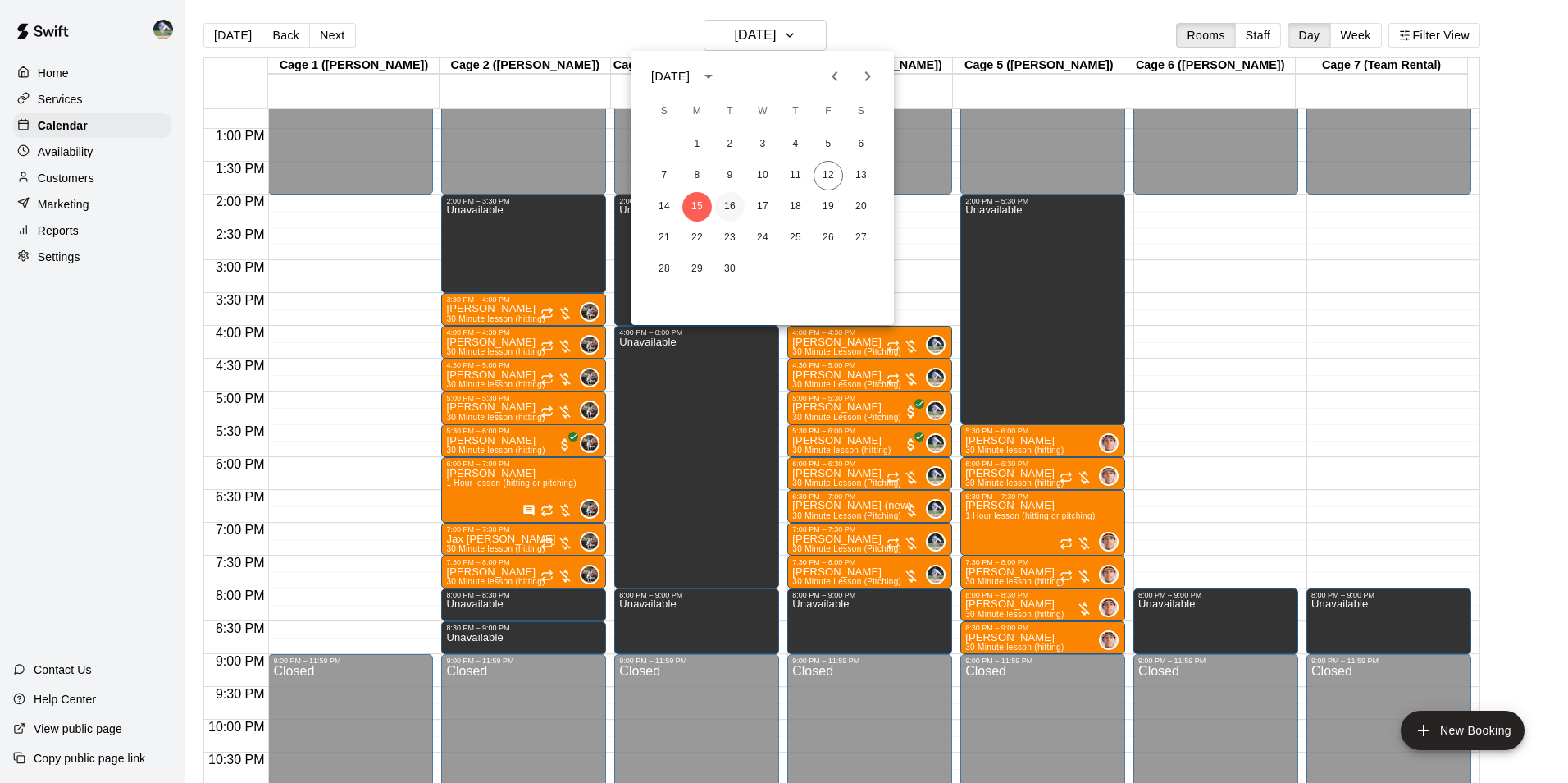
click at [733, 205] on button "16" at bounding box center [729, 206] width 29 height 29
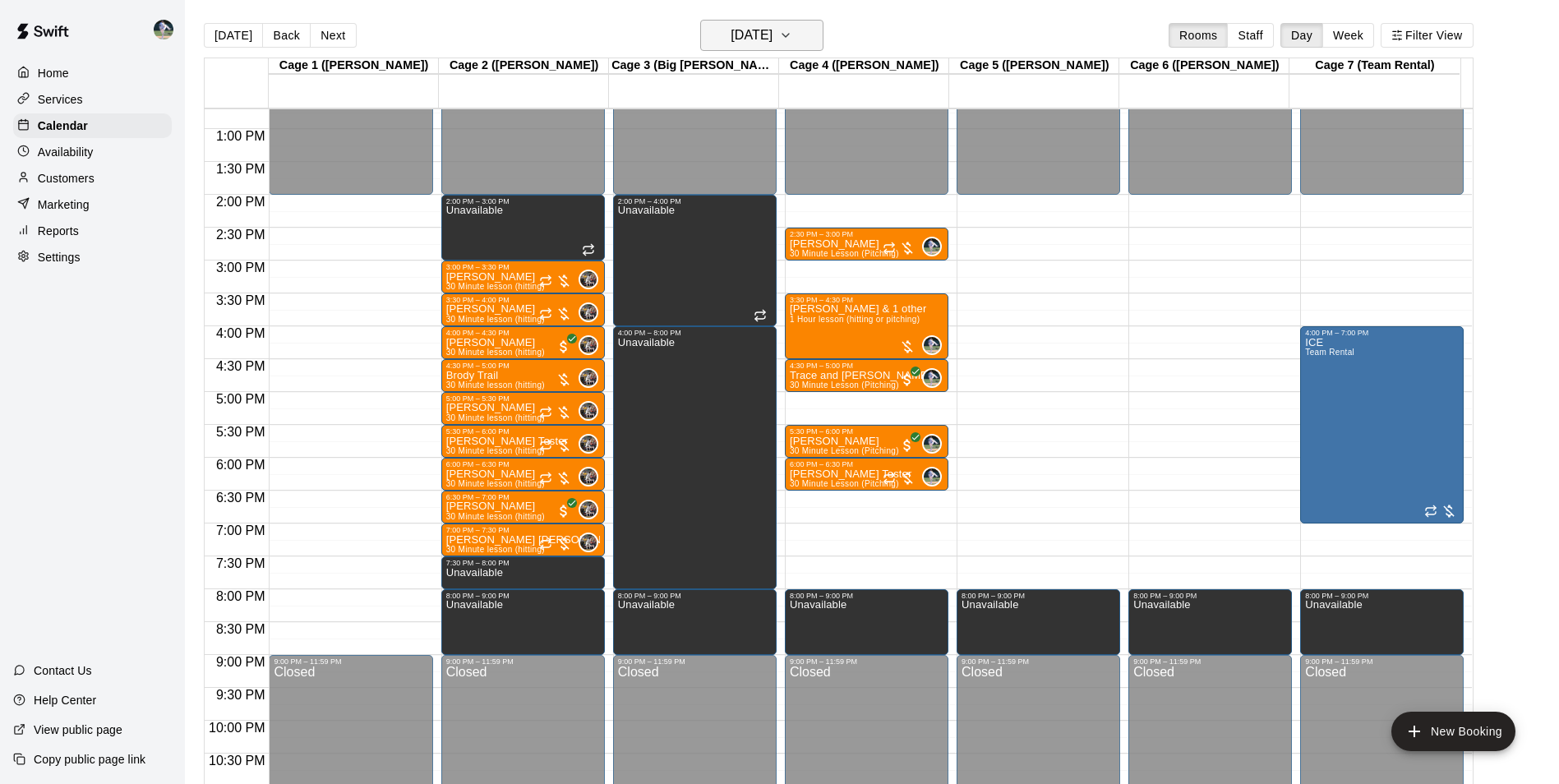
click at [743, 37] on h6 "Tuesday Sep 16" at bounding box center [751, 36] width 42 height 23
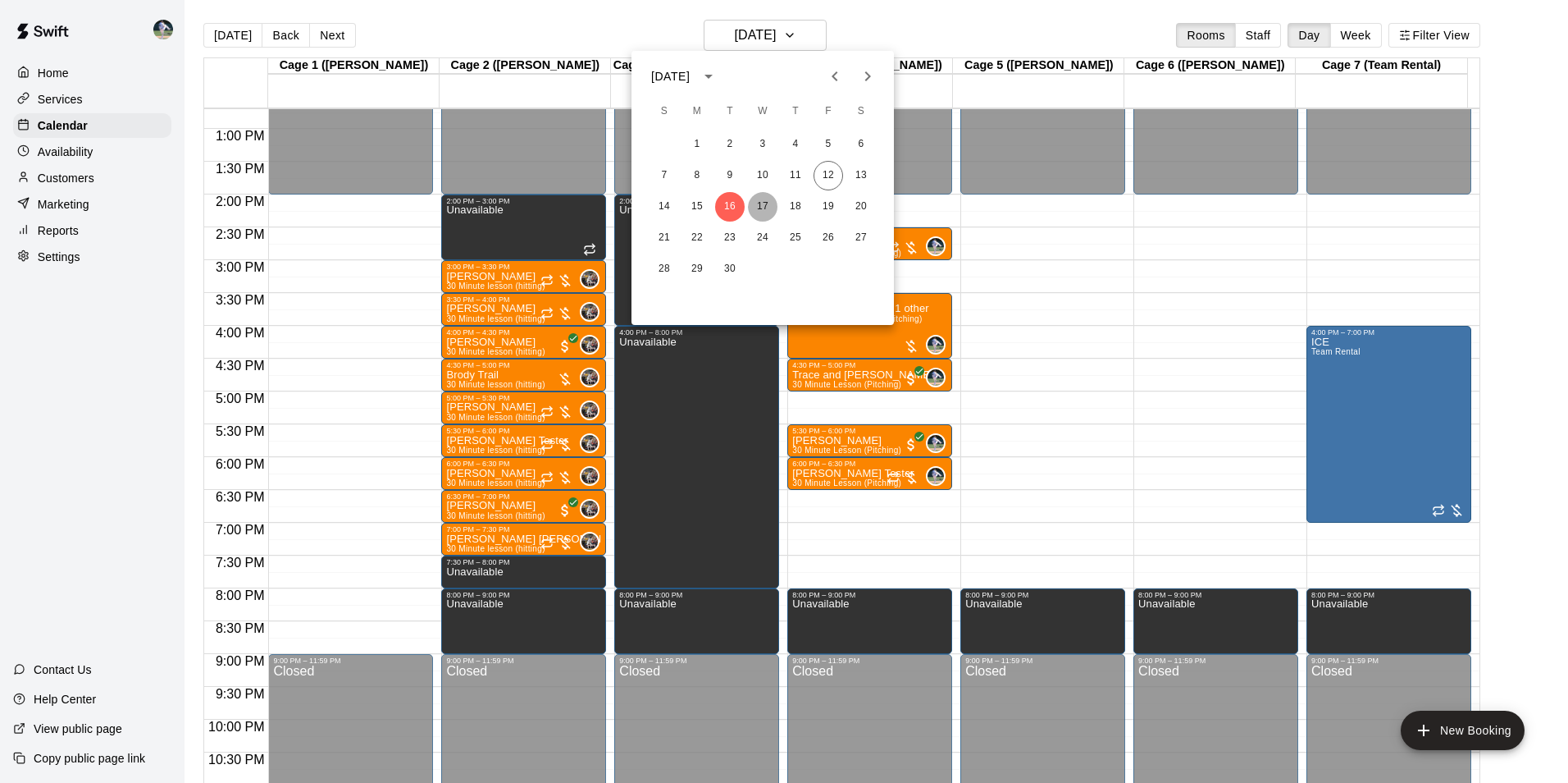
click at [762, 202] on button "17" at bounding box center [762, 206] width 29 height 29
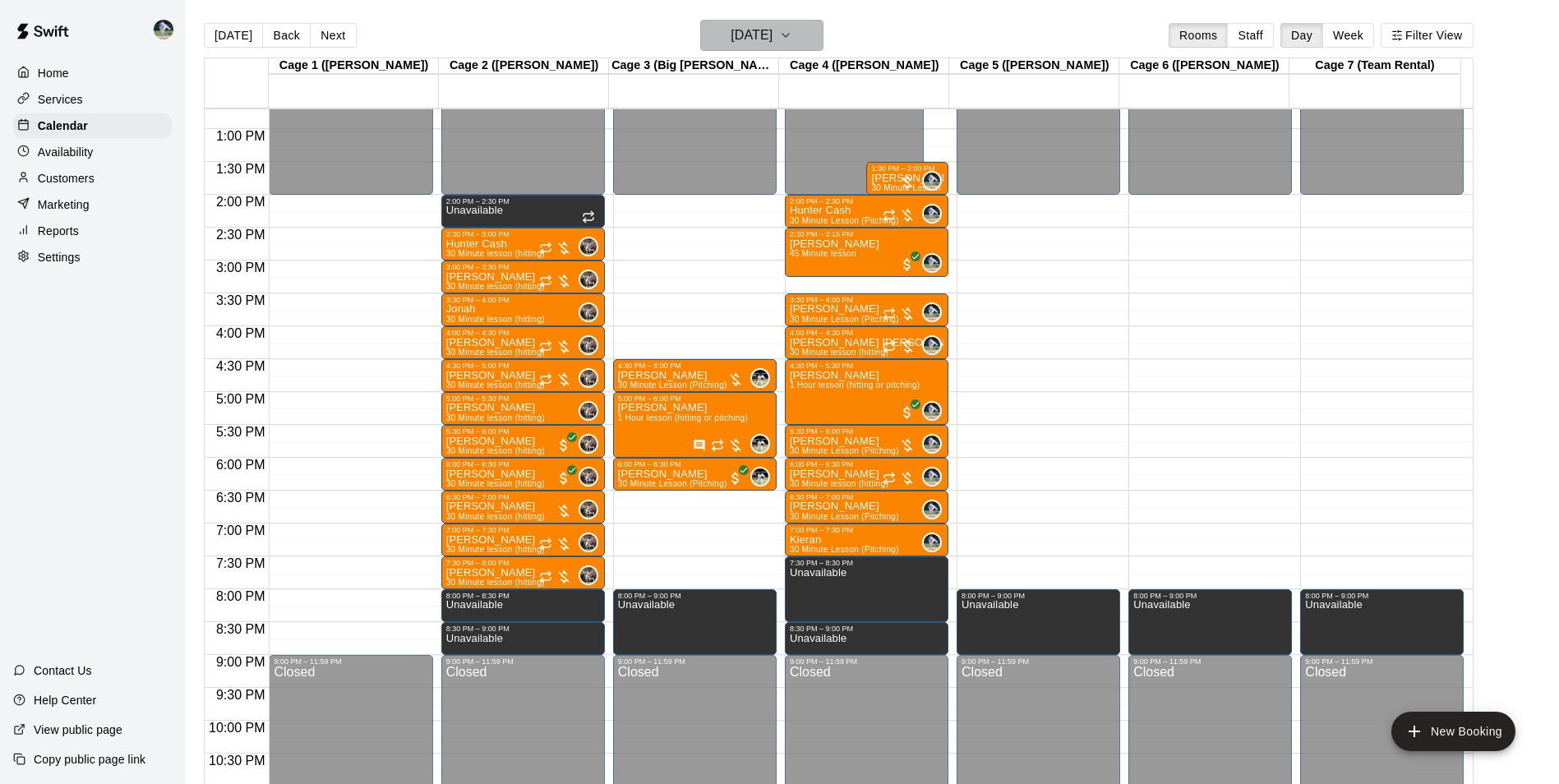
click at [731, 38] on h6 "Wednesday Sep 17" at bounding box center [751, 36] width 42 height 23
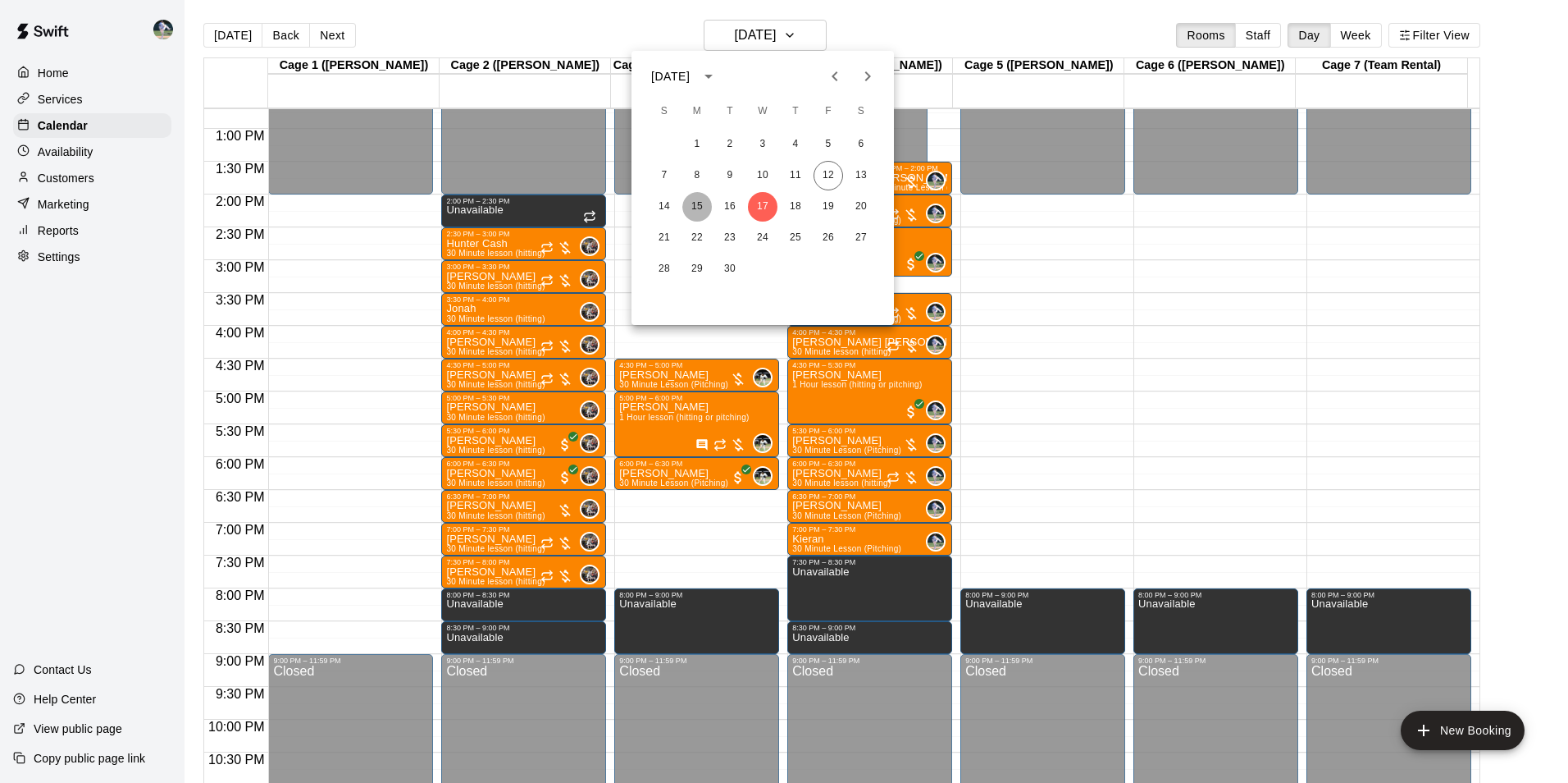
click at [693, 208] on button "15" at bounding box center [697, 206] width 29 height 29
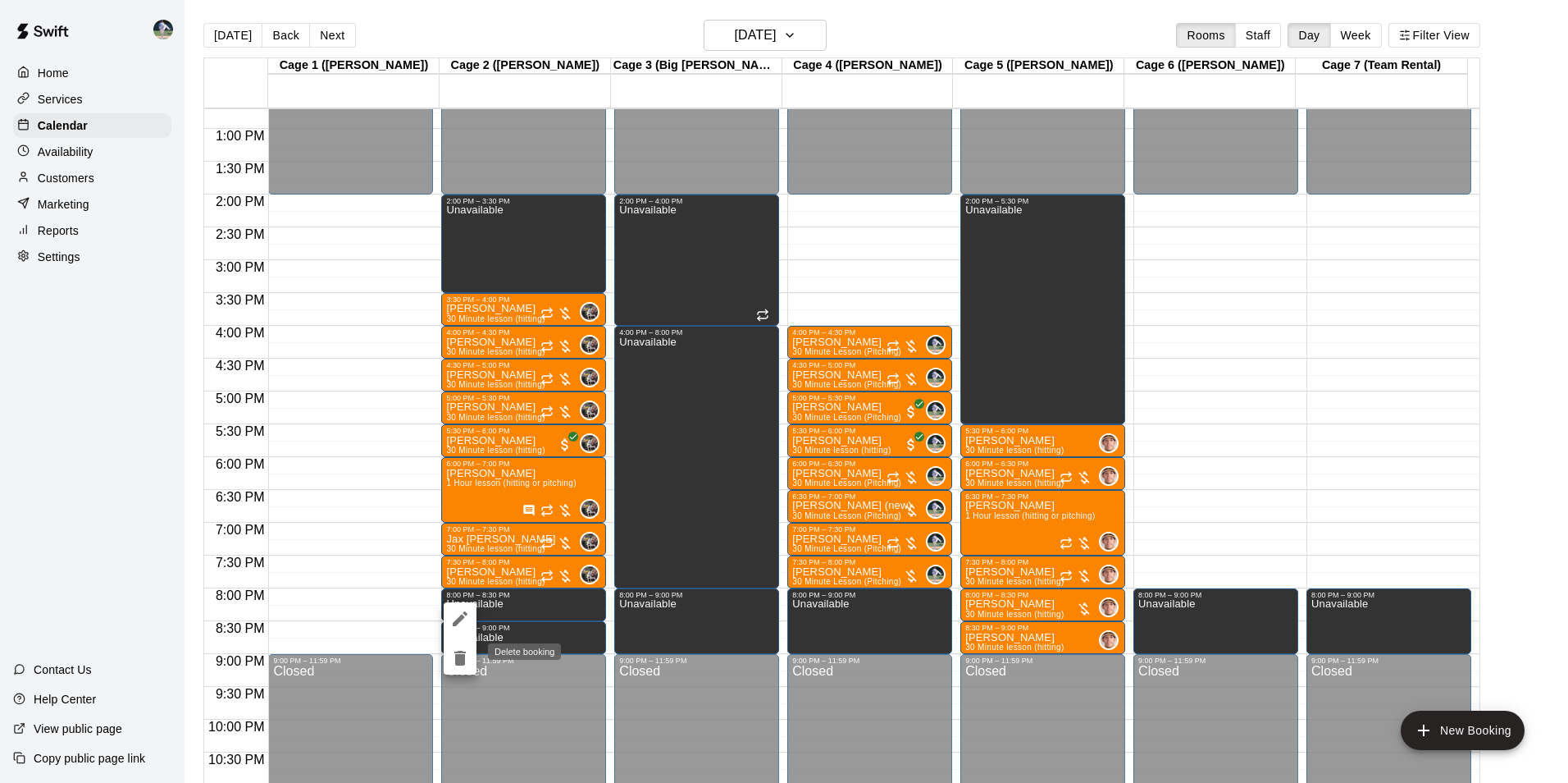
click at [460, 656] on icon "delete" at bounding box center [460, 658] width 12 height 15
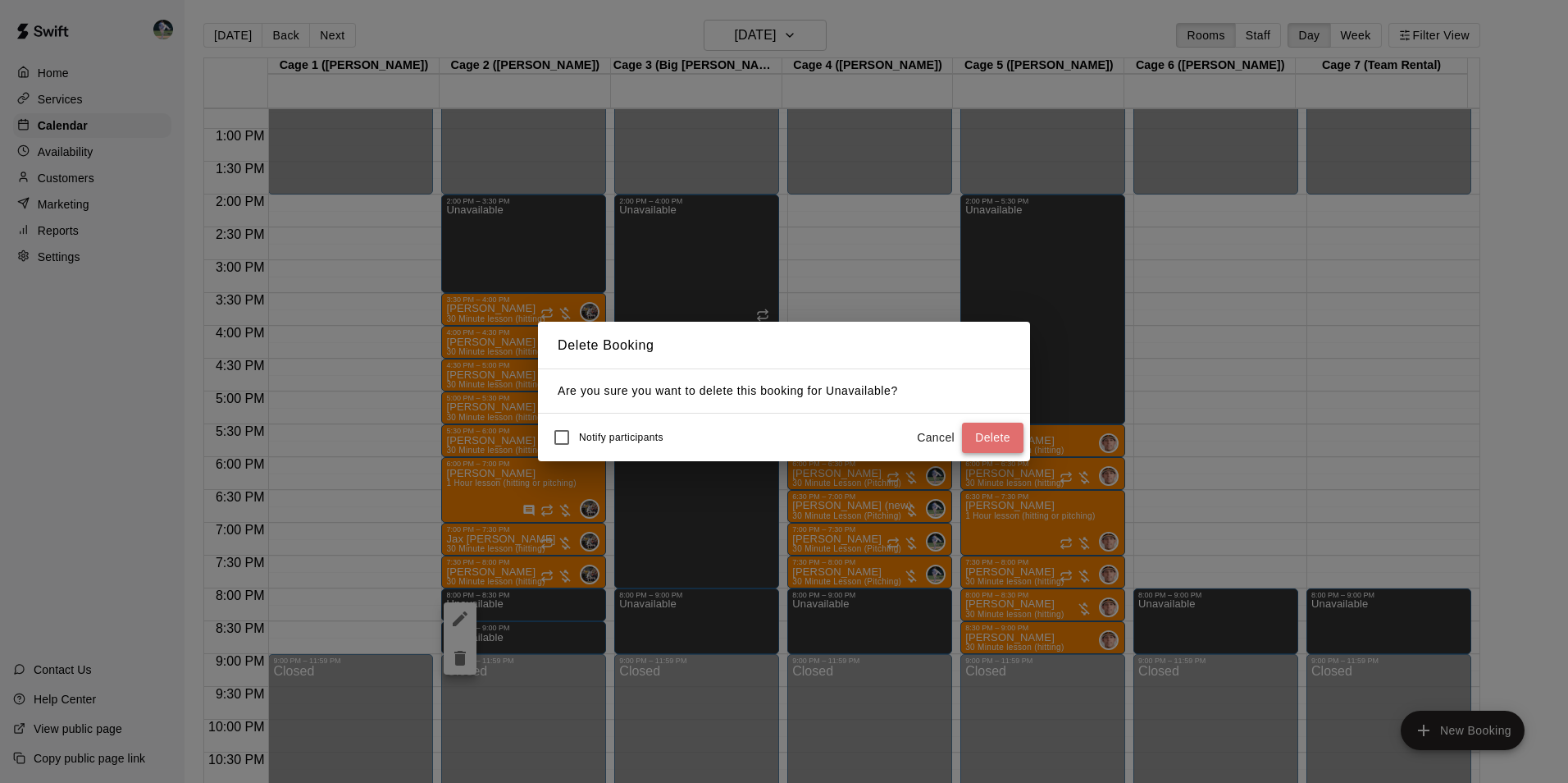
click at [985, 432] on button "Delete" at bounding box center [992, 438] width 61 height 30
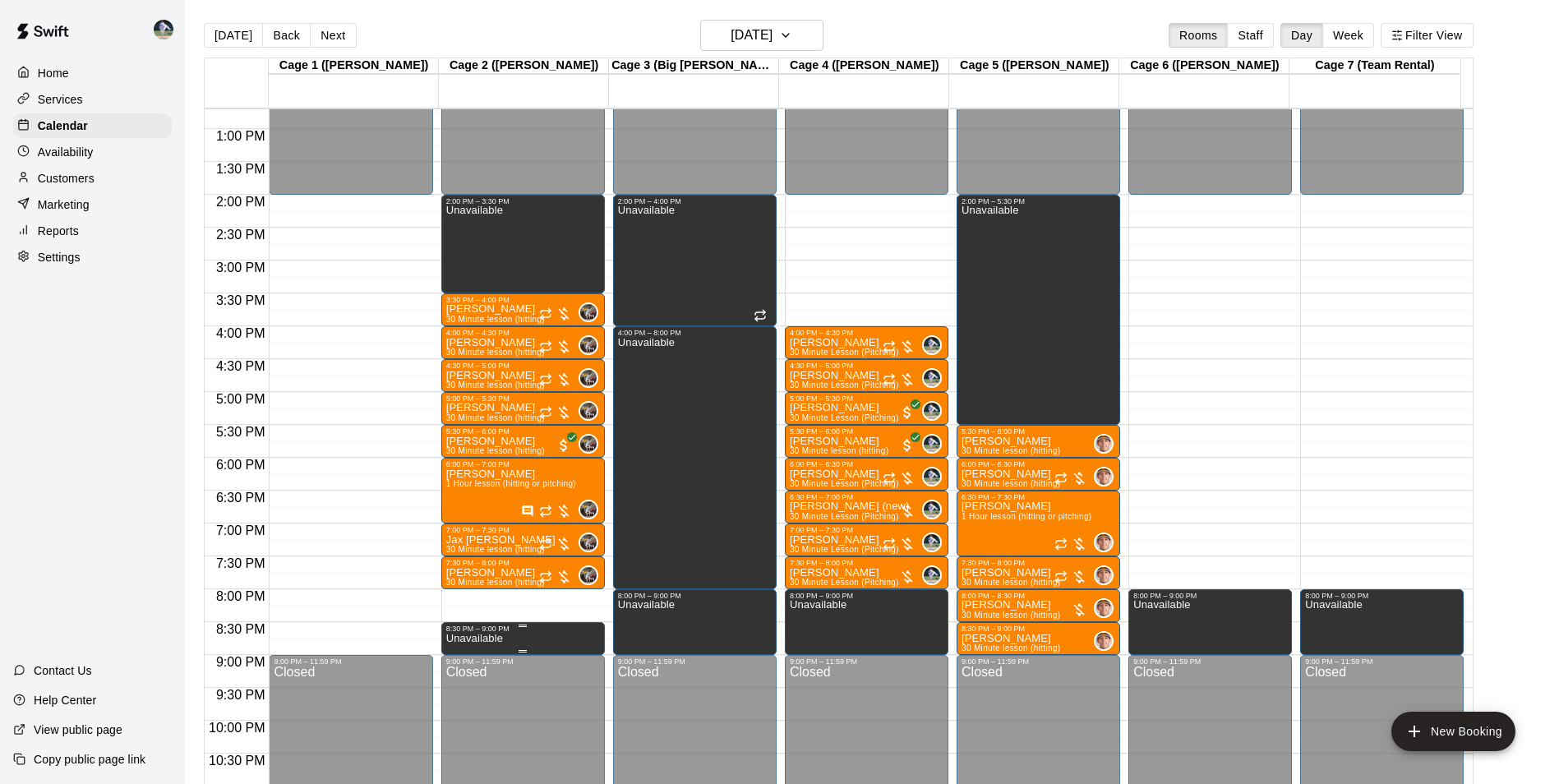
click at [485, 638] on p "Unavailable" at bounding box center [475, 638] width 57 height 0
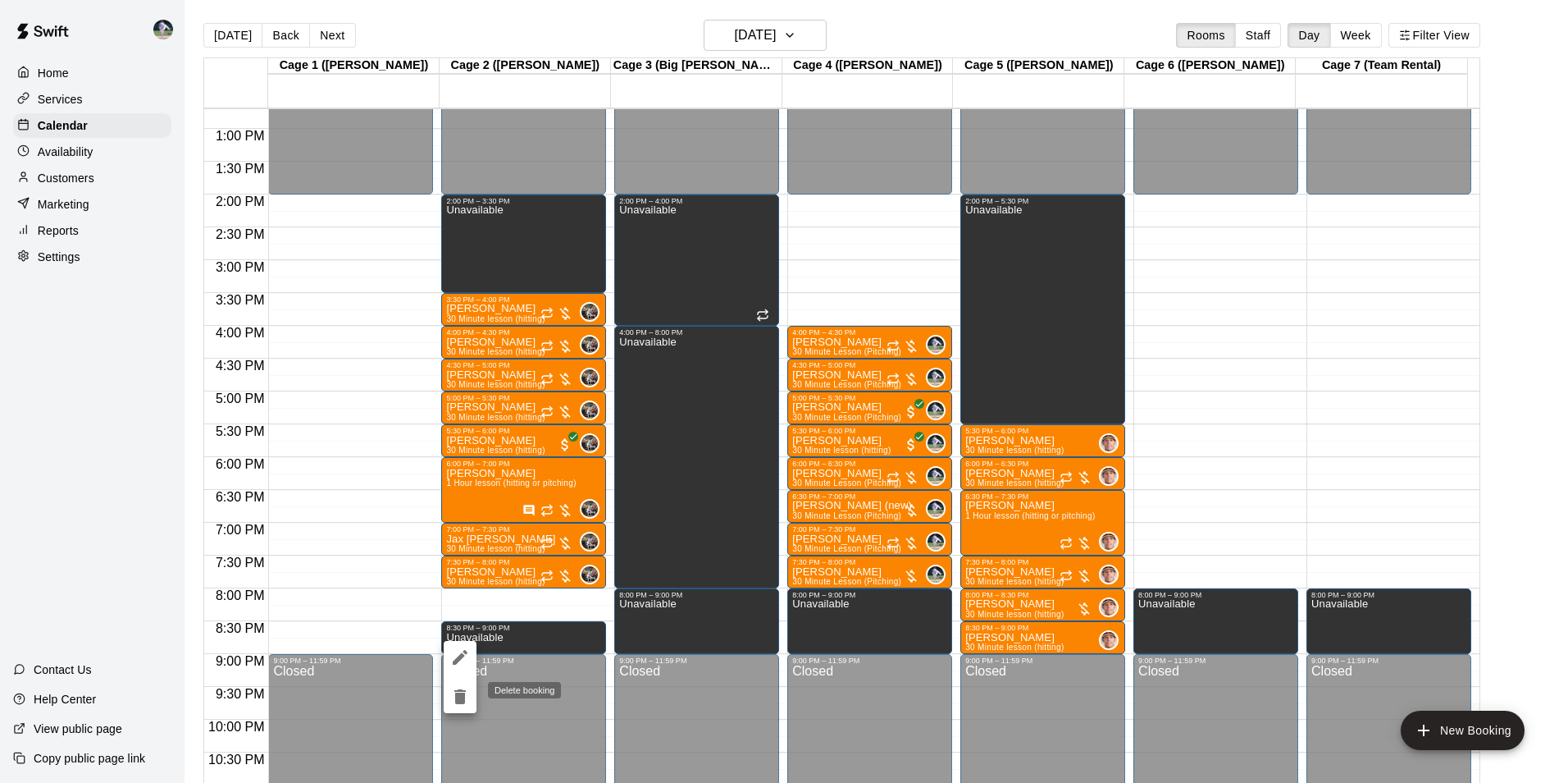
click at [460, 692] on icon "delete" at bounding box center [460, 696] width 12 height 15
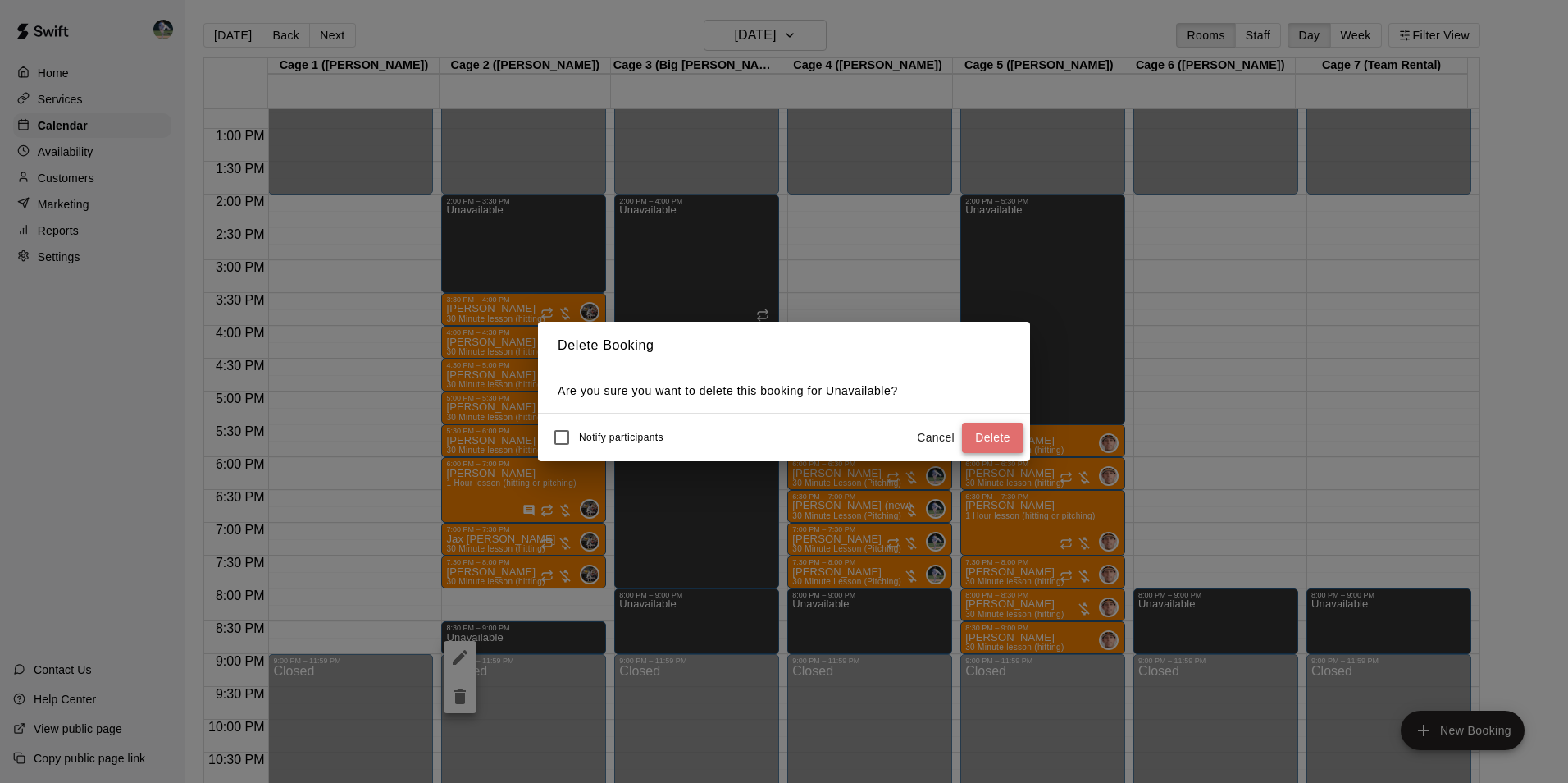
click at [987, 435] on button "Delete" at bounding box center [992, 438] width 61 height 30
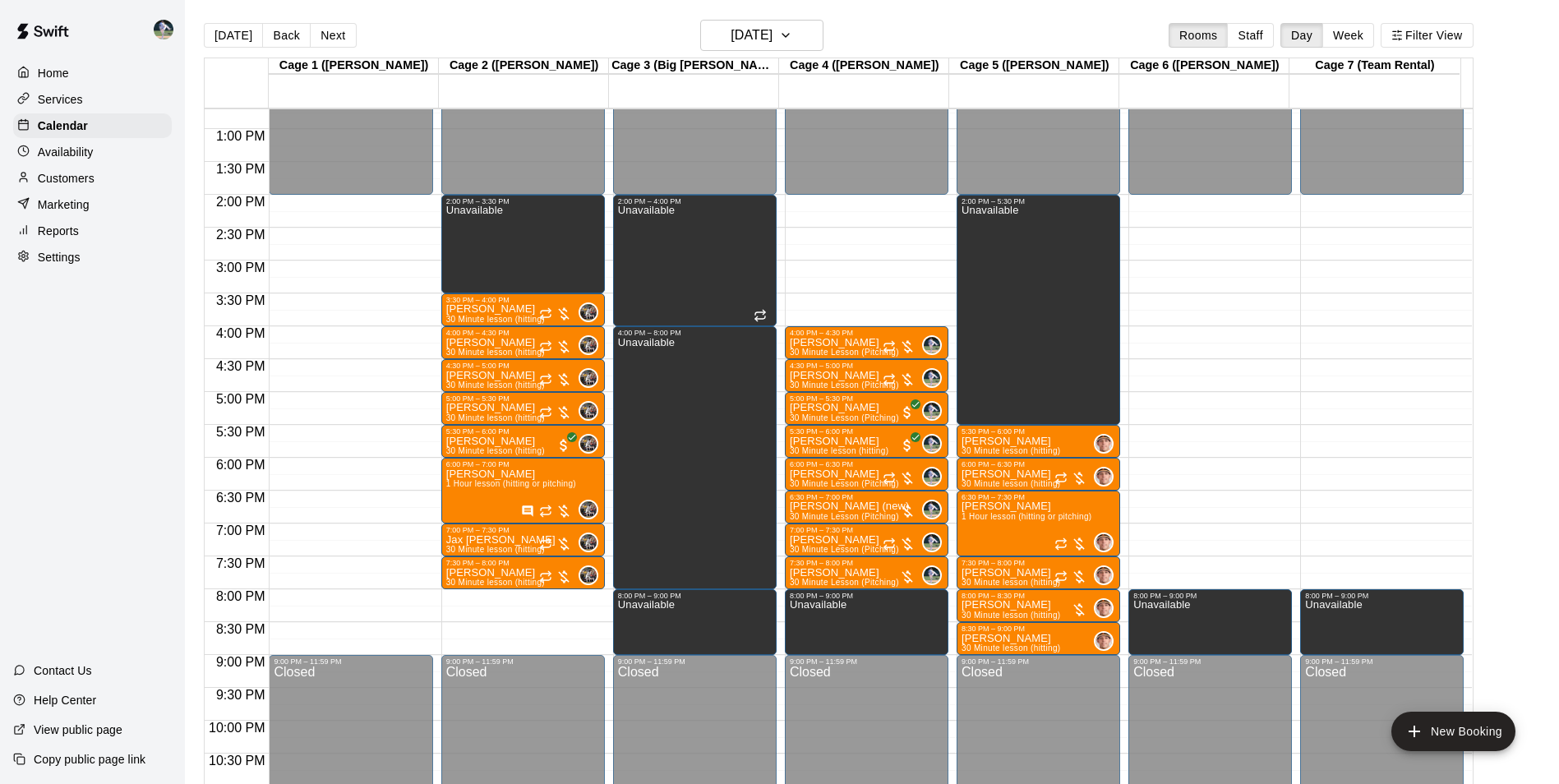
click at [502, 598] on div "12:00 AM – 2:00 PM Closed 2:00 PM – 3:30 PM Unavailable 3:30 PM – 4:00 PM Barry…" at bounding box center [523, 63] width 164 height 1577
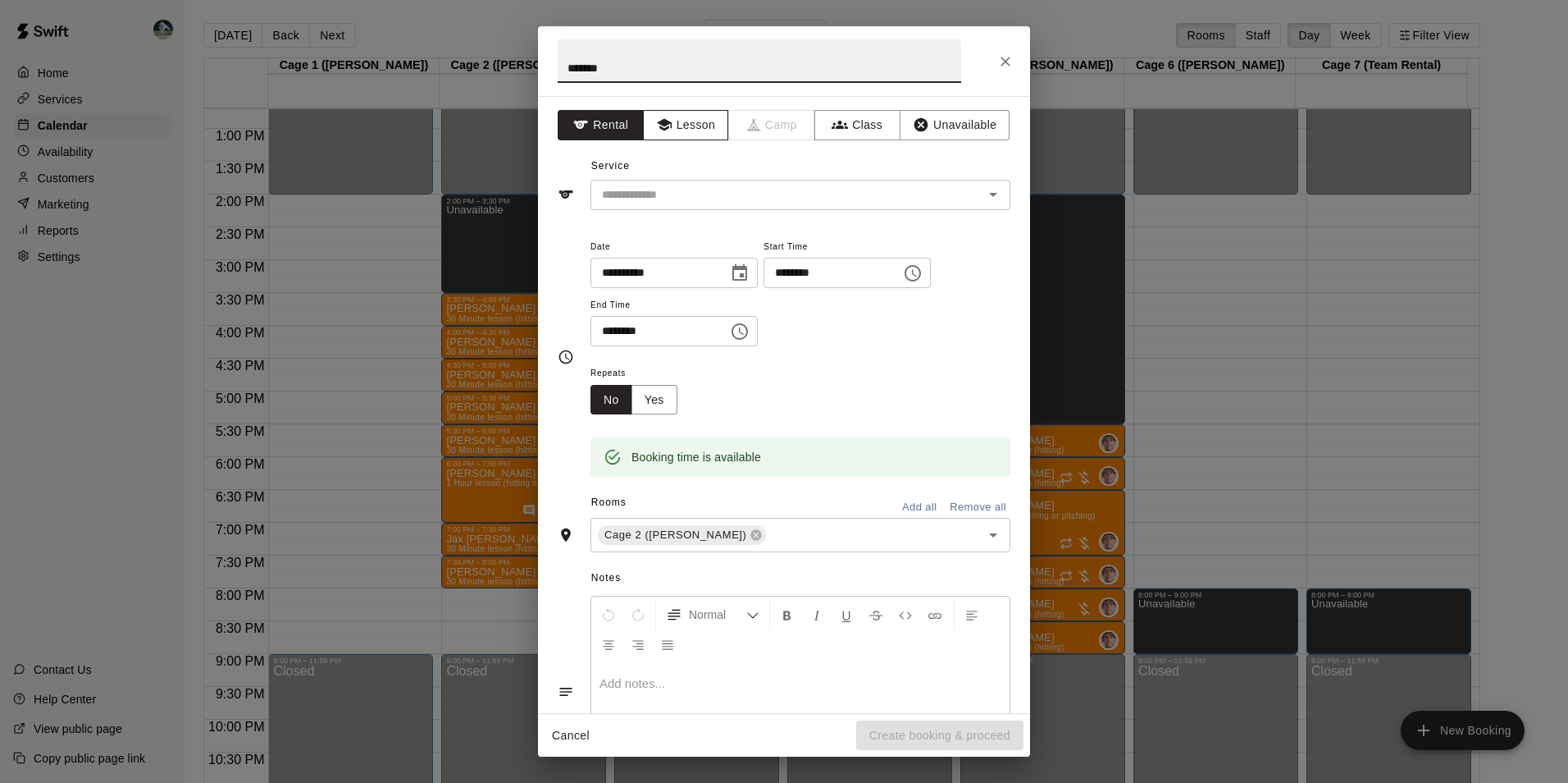
type input "*******"
click at [658, 111] on button "Lesson" at bounding box center [686, 125] width 86 height 30
drag, startPoint x: 658, startPoint y: 184, endPoint x: 655, endPoint y: 196, distance: 12.4
click at [655, 196] on input "text" at bounding box center [776, 194] width 362 height 20
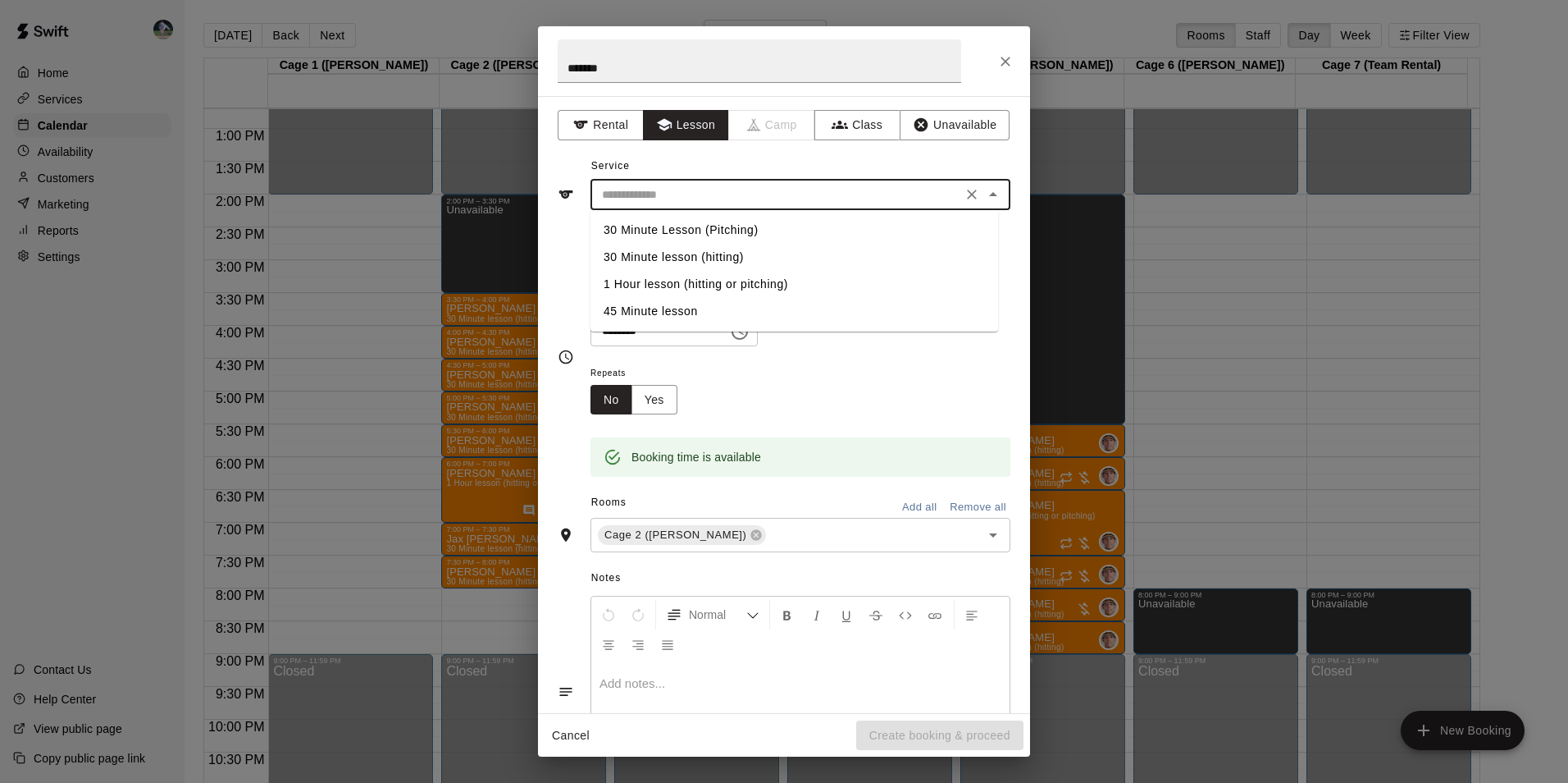
click at [645, 253] on li "30 Minute lesson (hitting)" at bounding box center [793, 257] width 407 height 27
type input "**********"
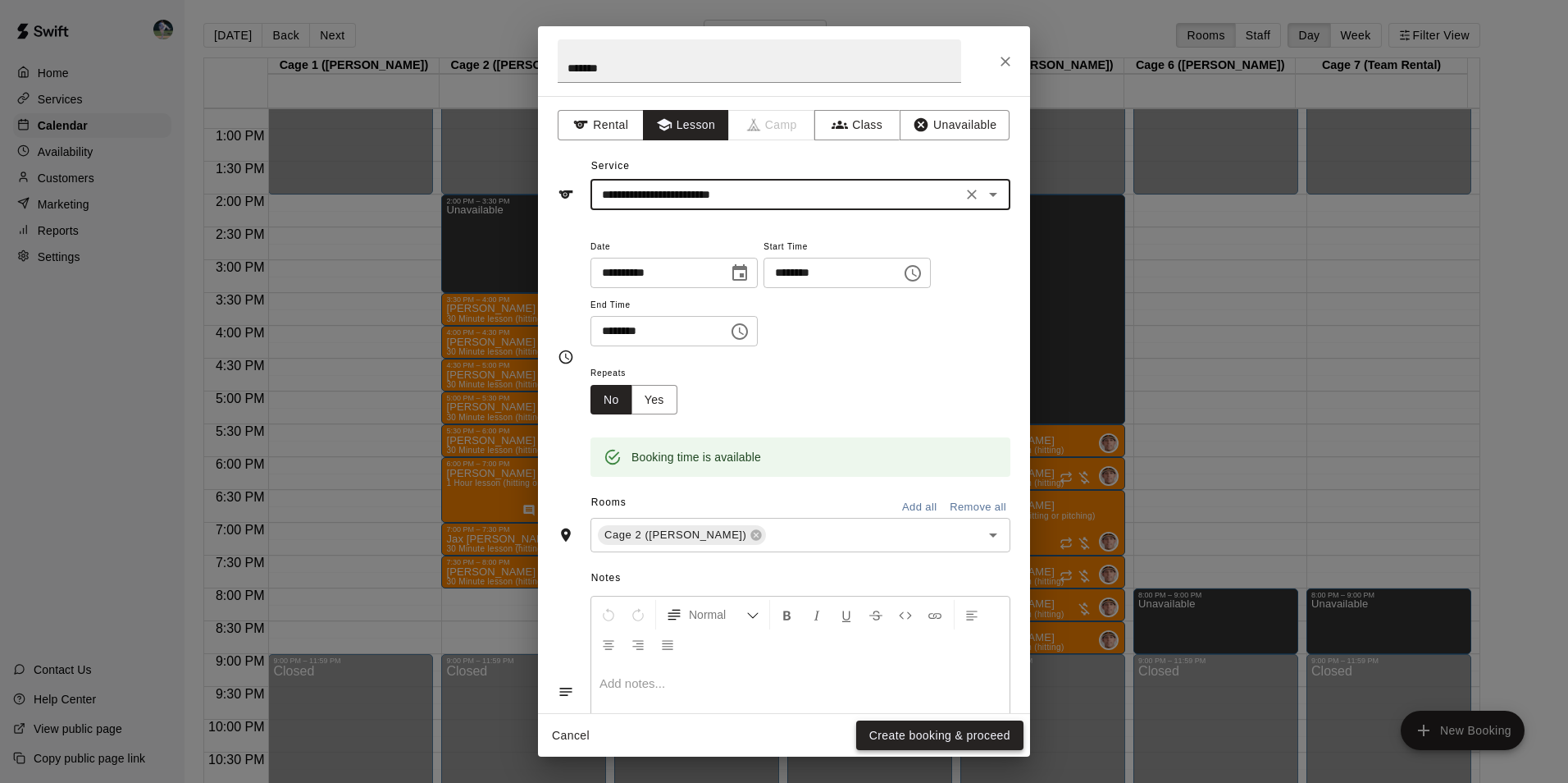
click at [907, 737] on button "Create booking & proceed" at bounding box center [940, 735] width 168 height 30
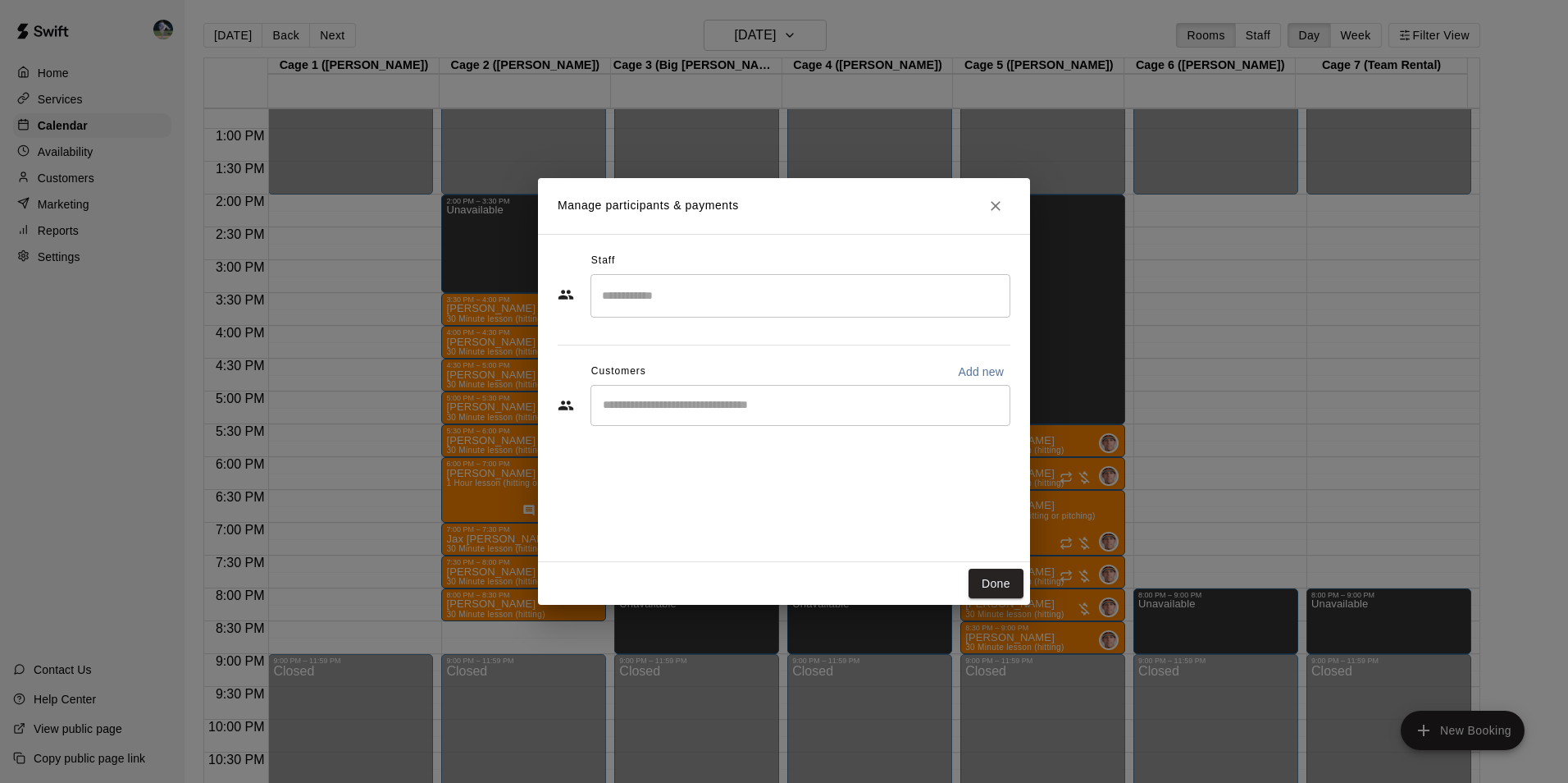
click at [632, 293] on input "Search staff" at bounding box center [800, 296] width 406 height 28
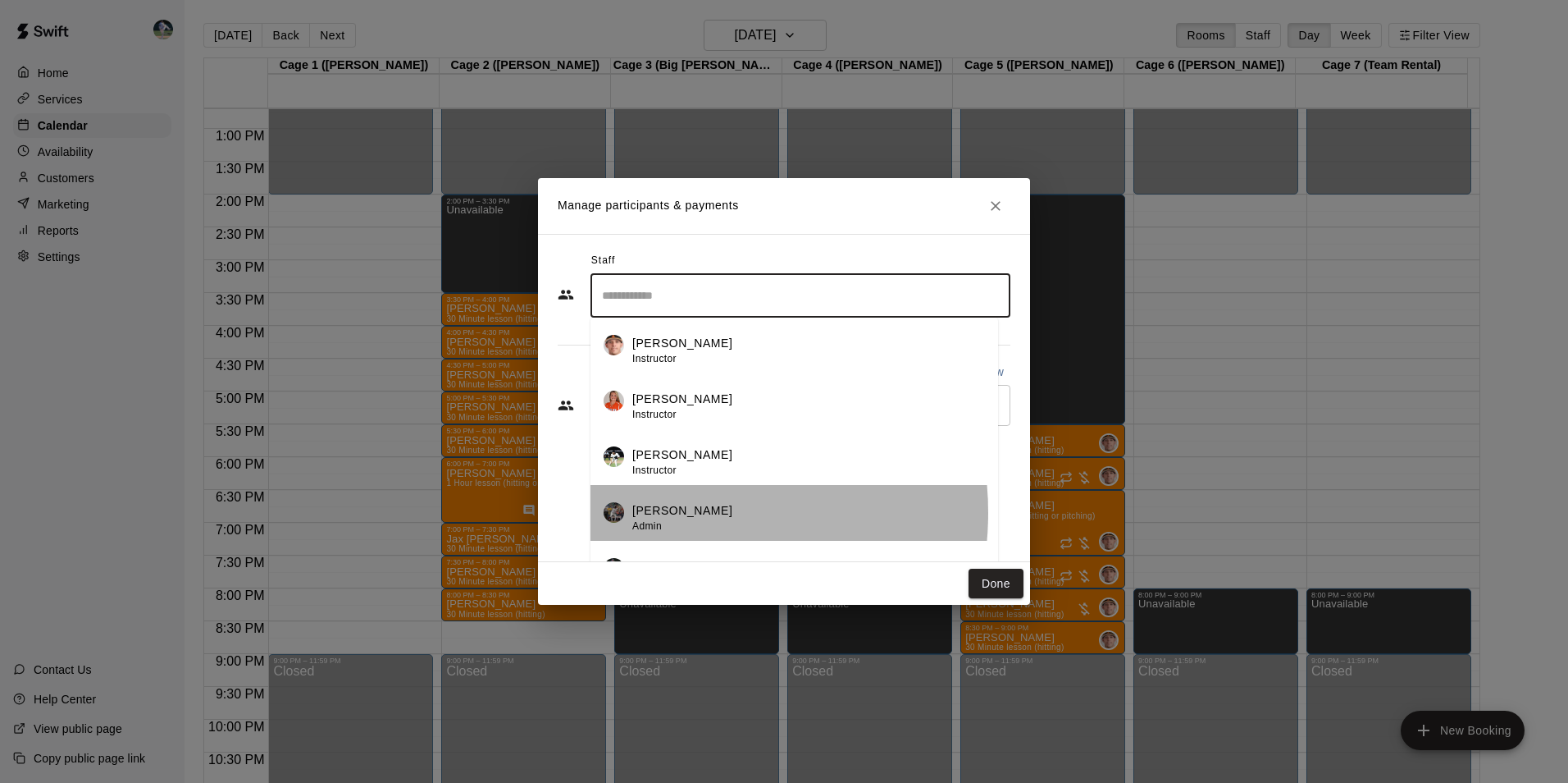
click at [664, 513] on p "[PERSON_NAME]" at bounding box center [682, 510] width 100 height 17
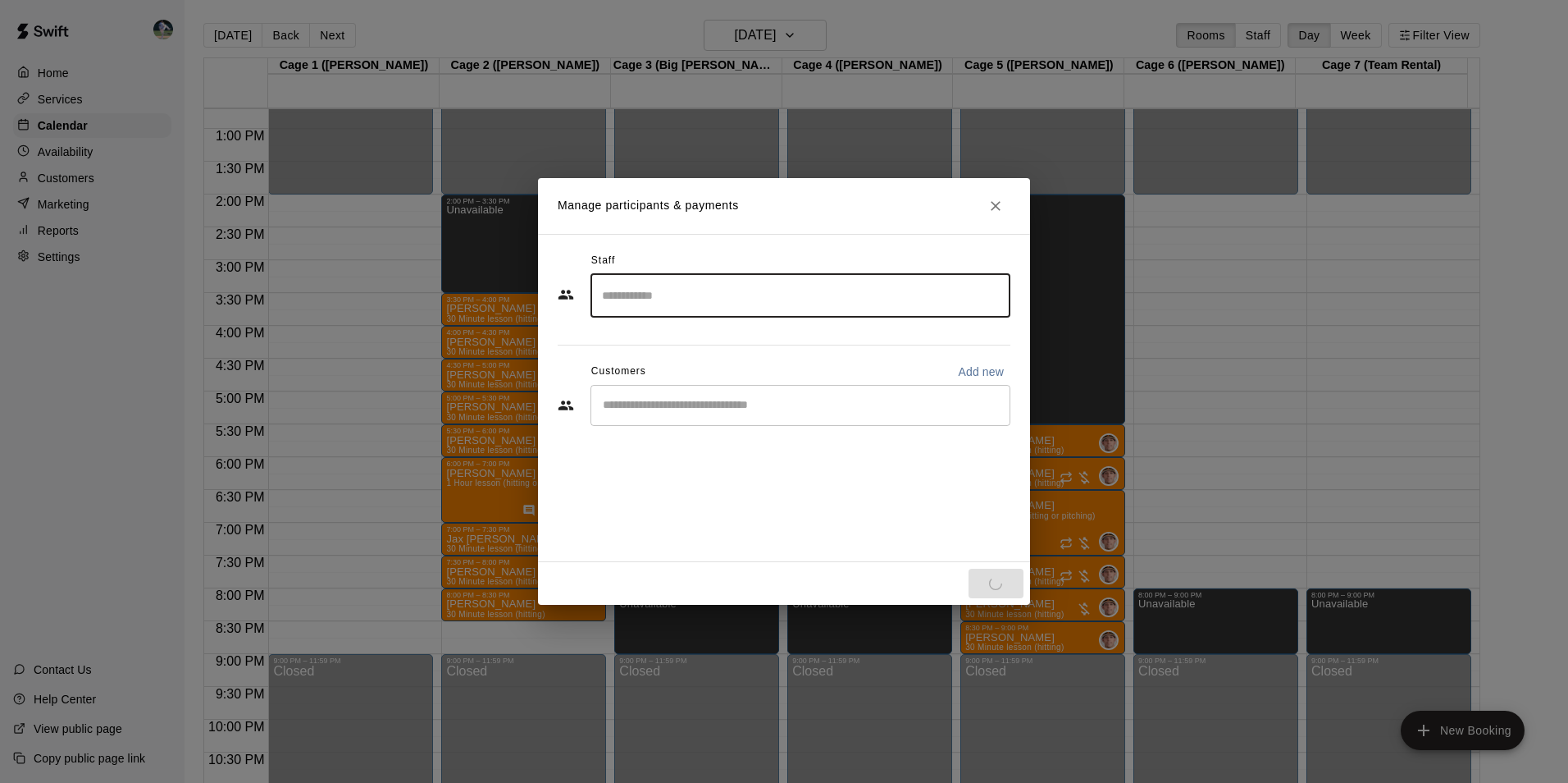
click at [646, 407] on input "Start typing to search customers..." at bounding box center [800, 405] width 406 height 16
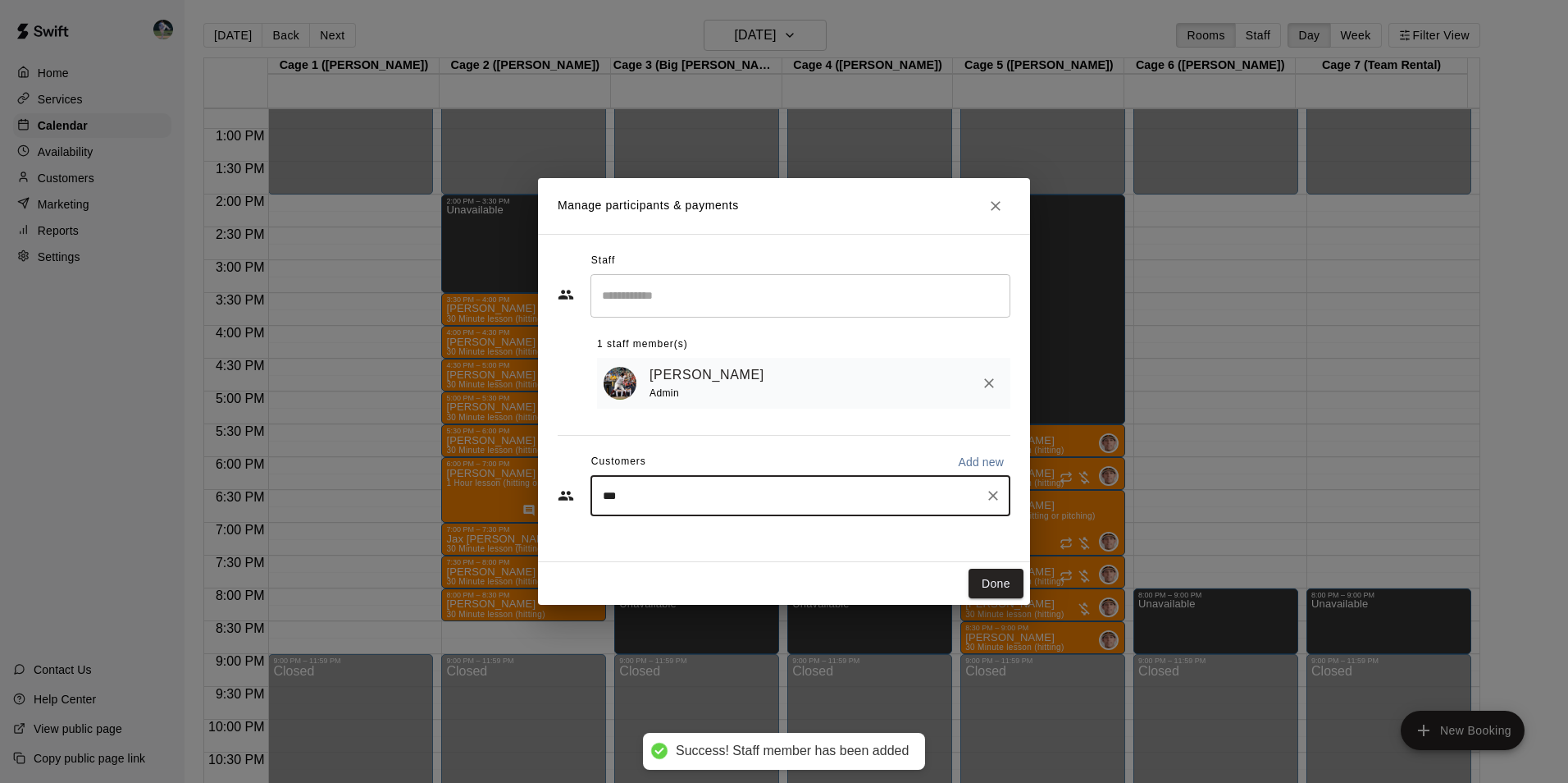
type input "****"
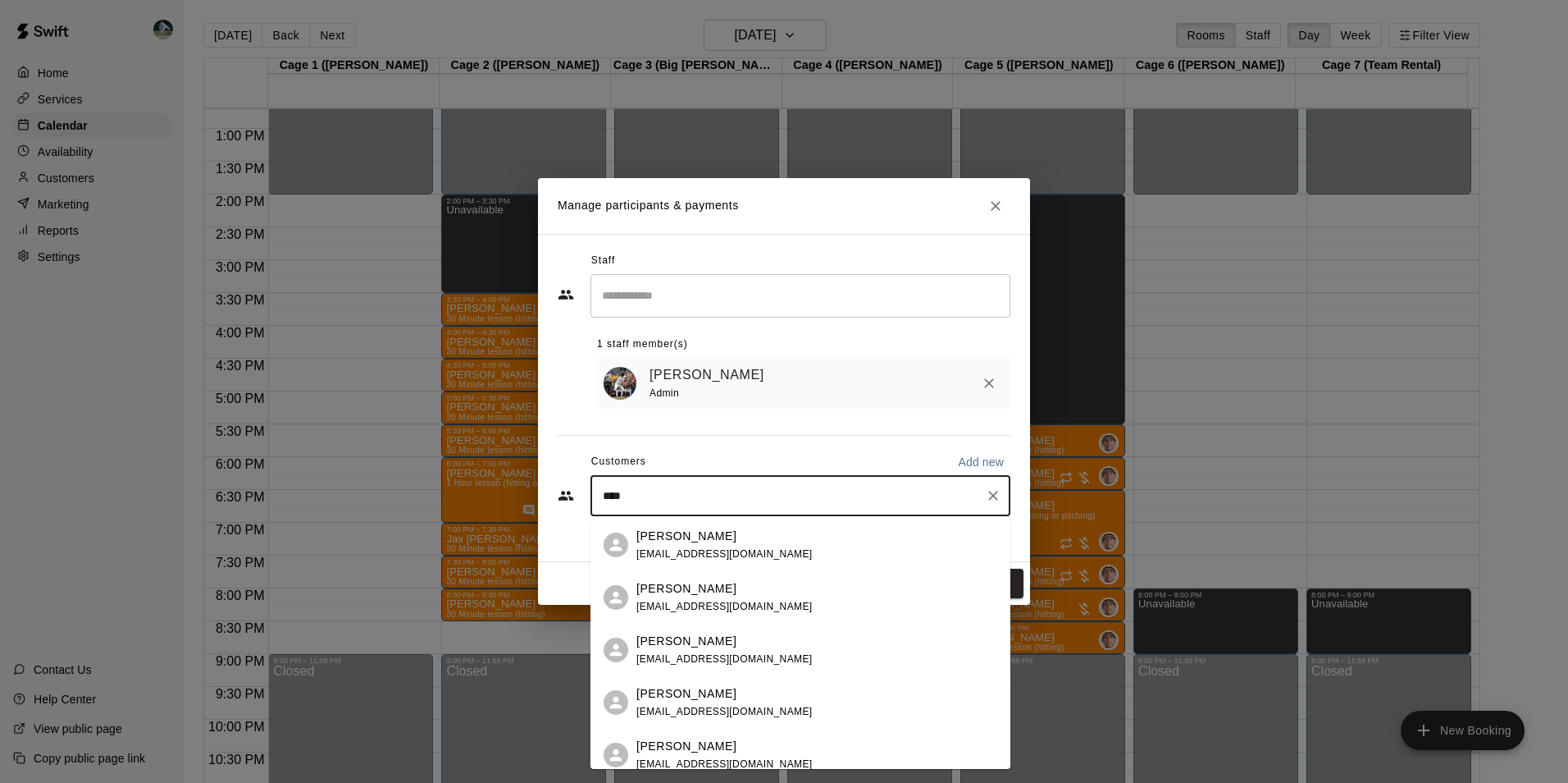
click at [687, 642] on p "Travis McClure" at bounding box center [686, 640] width 100 height 17
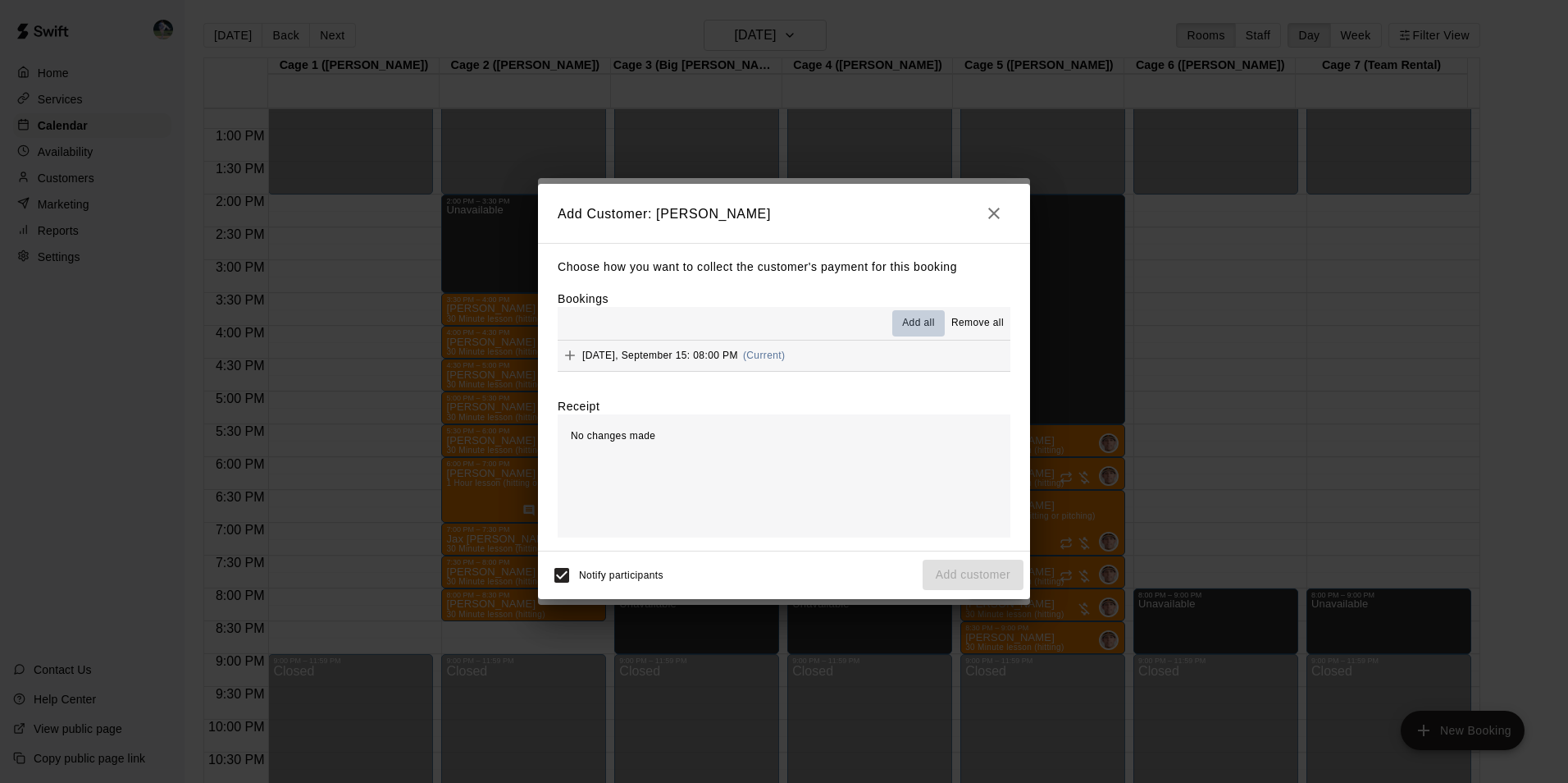
click at [918, 318] on span "Add all" at bounding box center [918, 323] width 33 height 16
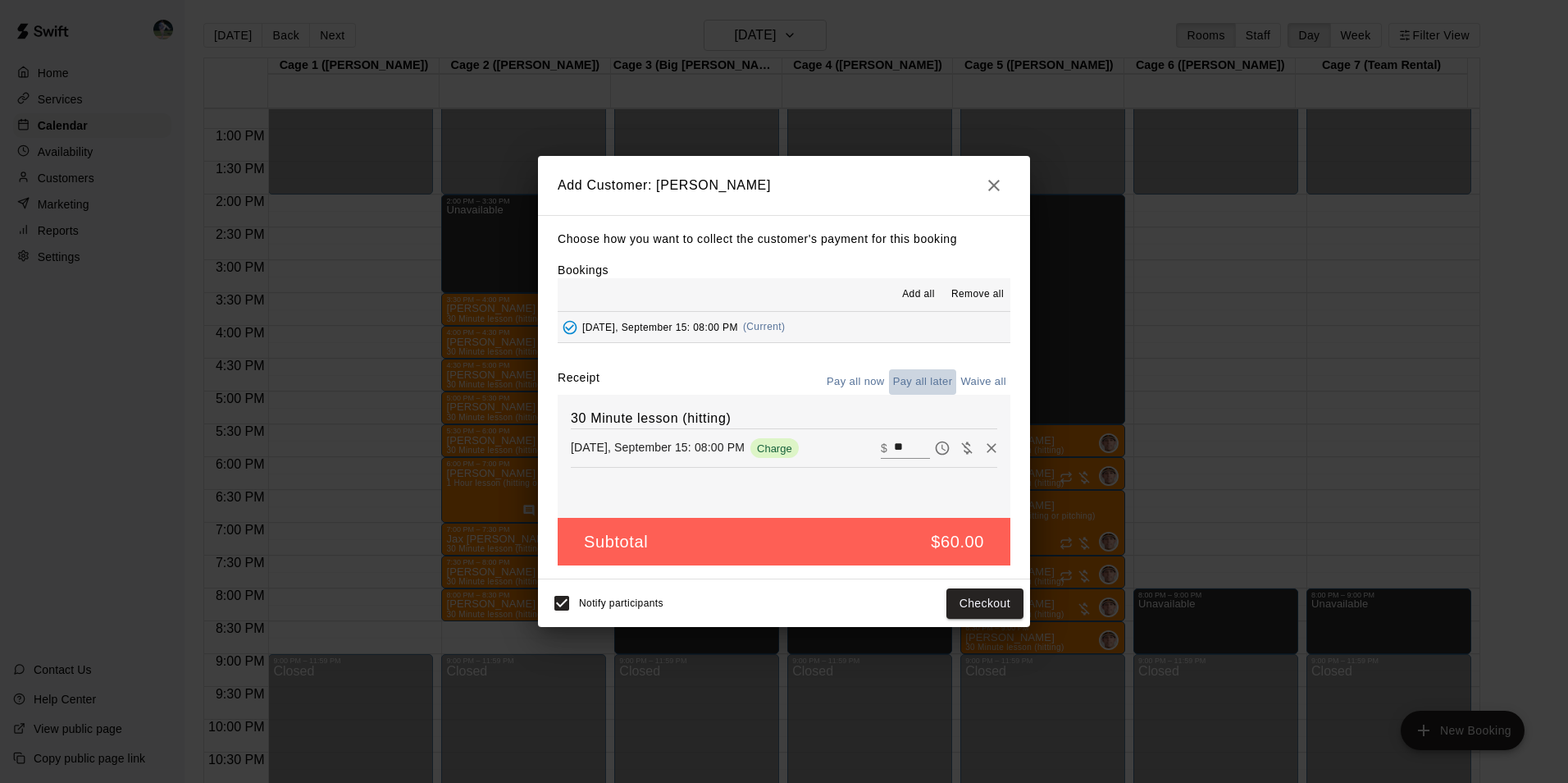
click at [923, 376] on button "Pay all later" at bounding box center [923, 382] width 68 height 26
click at [943, 608] on button "Add customer" at bounding box center [973, 604] width 101 height 30
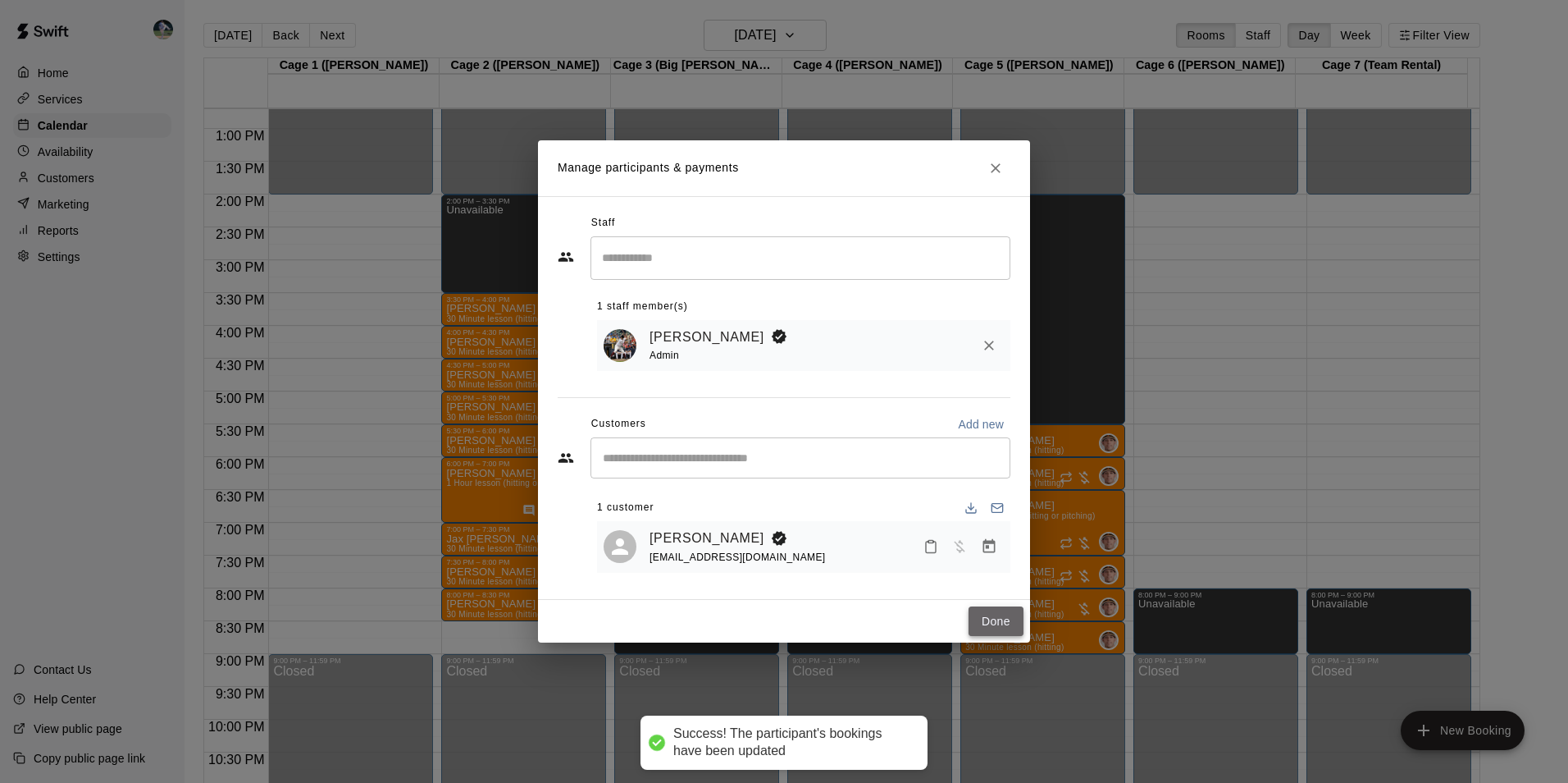
click at [983, 617] on button "Done" at bounding box center [996, 621] width 55 height 30
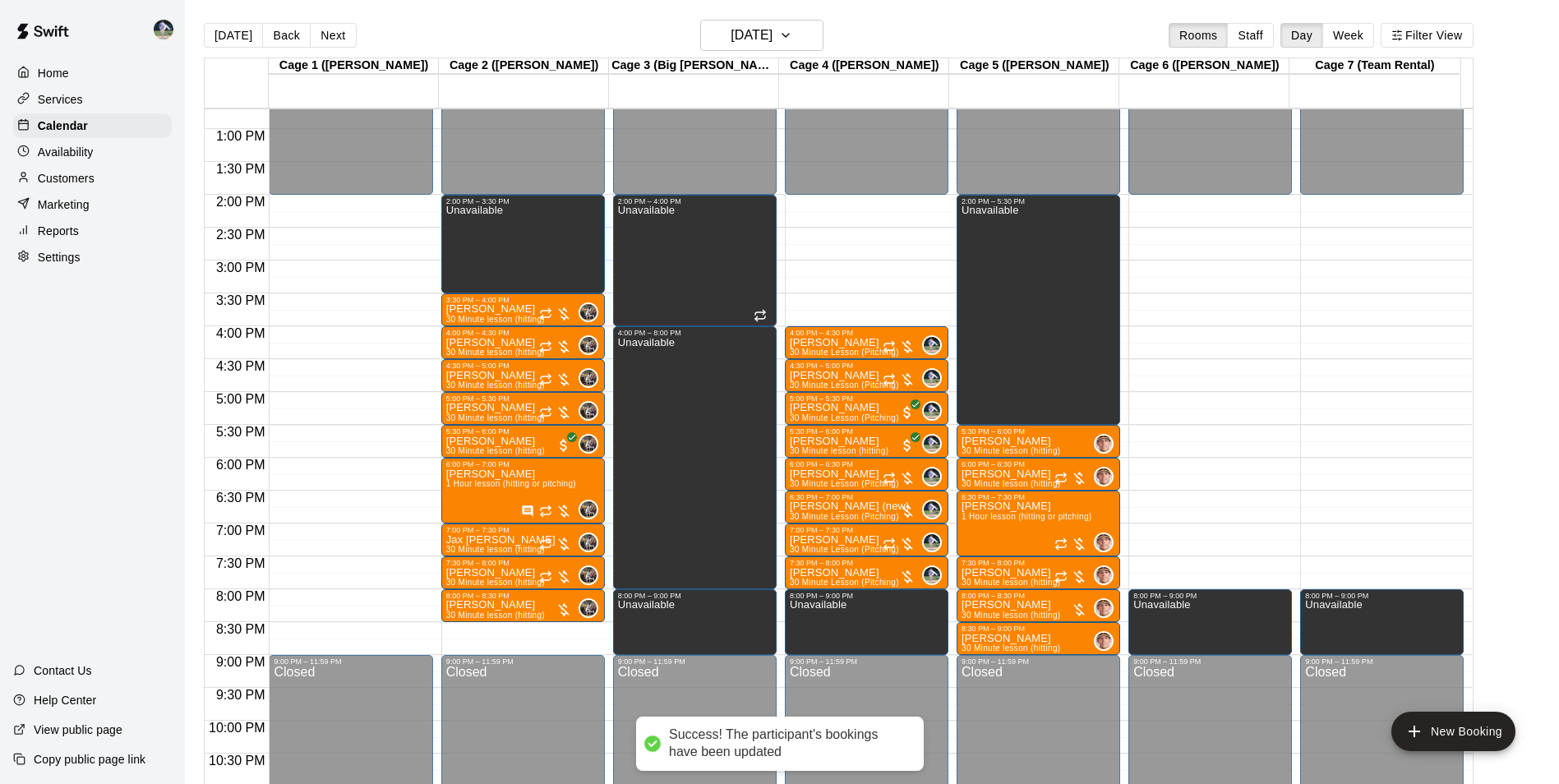
click at [494, 633] on div "12:00 AM – 2:00 PM Closed 2:00 PM – 3:30 PM Unavailable 3:30 PM – 4:00 PM Barry…" at bounding box center [523, 63] width 164 height 1577
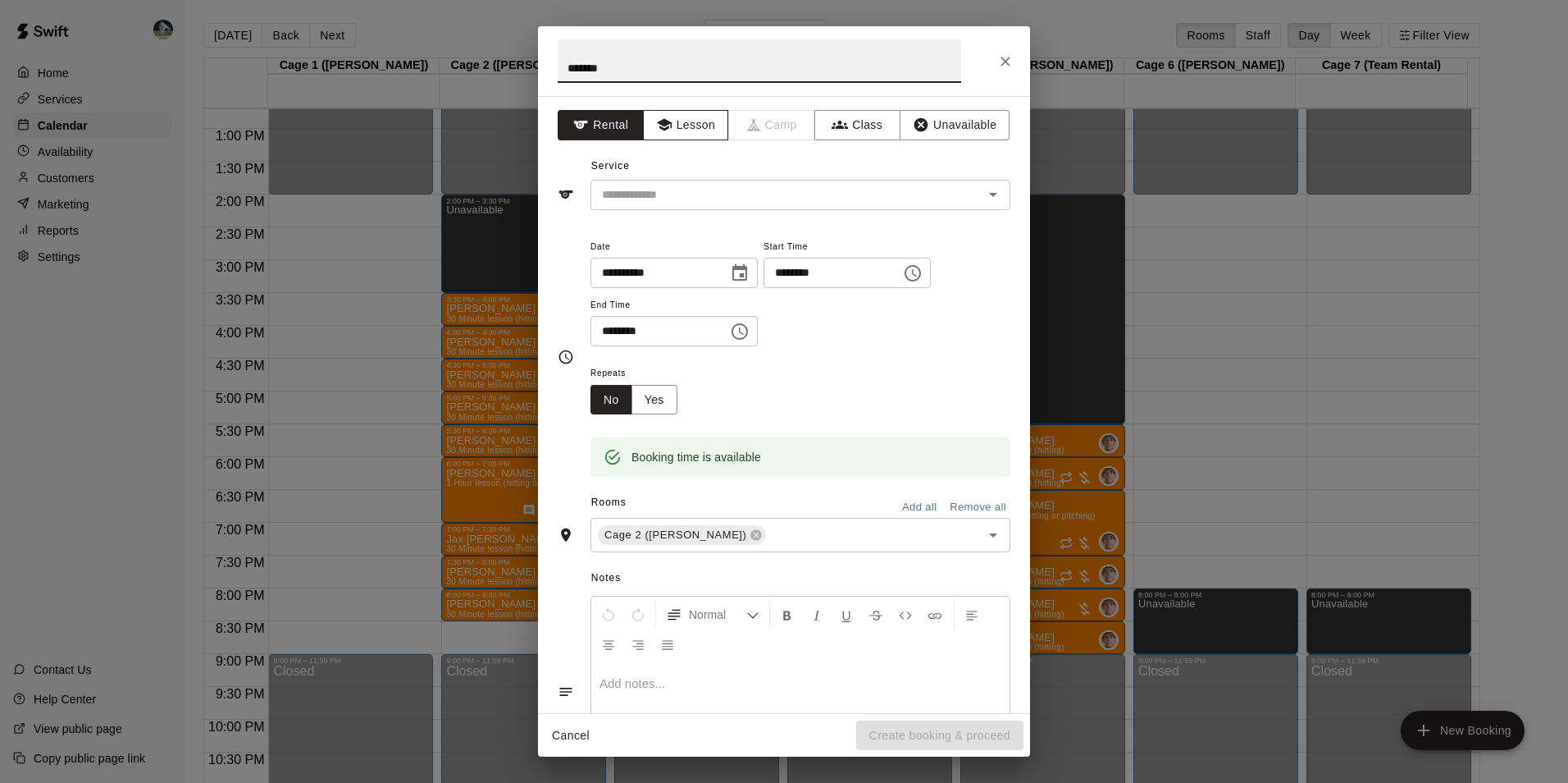
type input "*******"
click at [669, 123] on button "Lesson" at bounding box center [686, 125] width 86 height 30
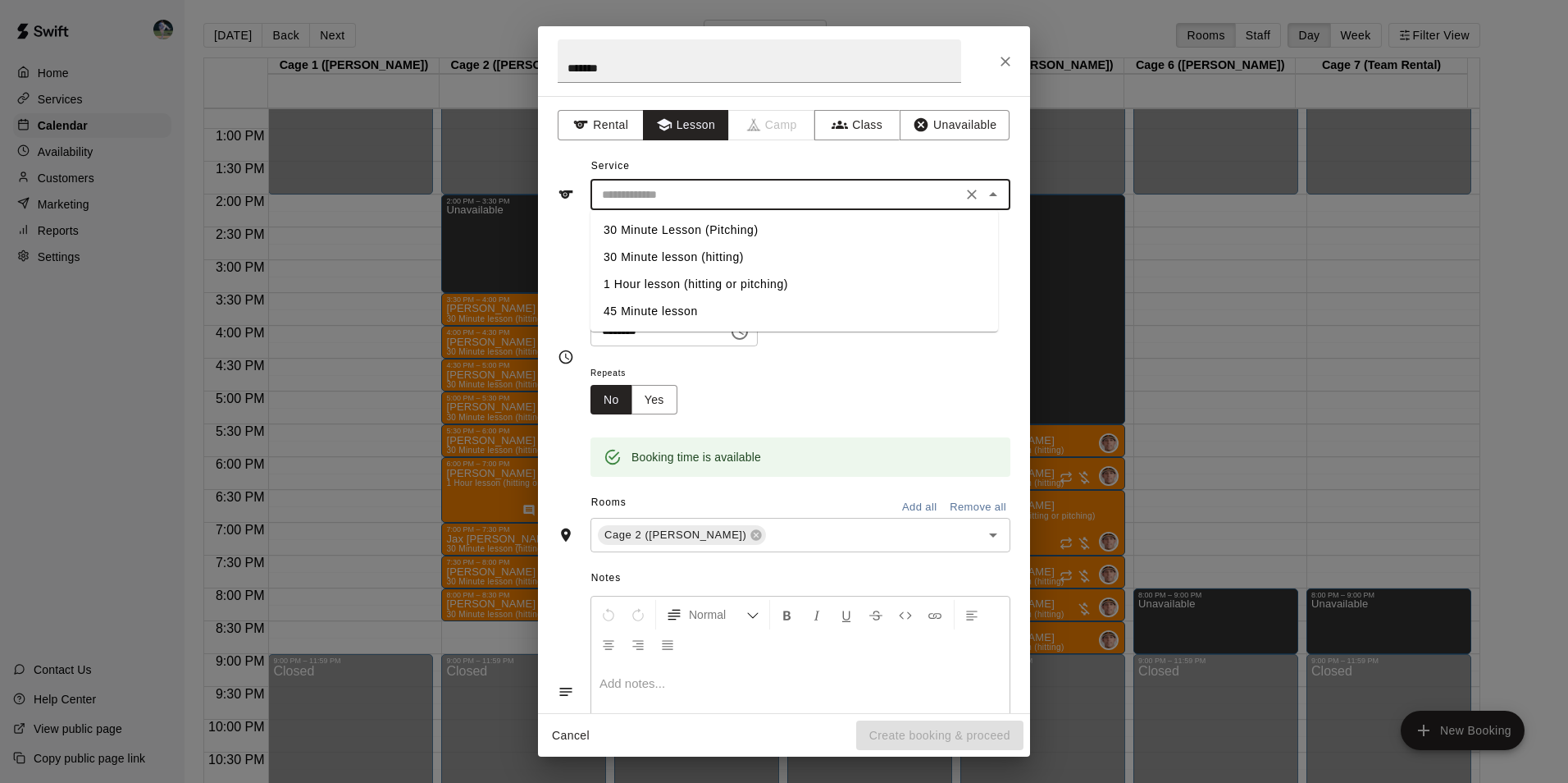
click at [671, 186] on input "text" at bounding box center [776, 194] width 362 height 20
click at [695, 249] on li "30 Minute lesson (hitting)" at bounding box center [793, 257] width 407 height 27
type input "**********"
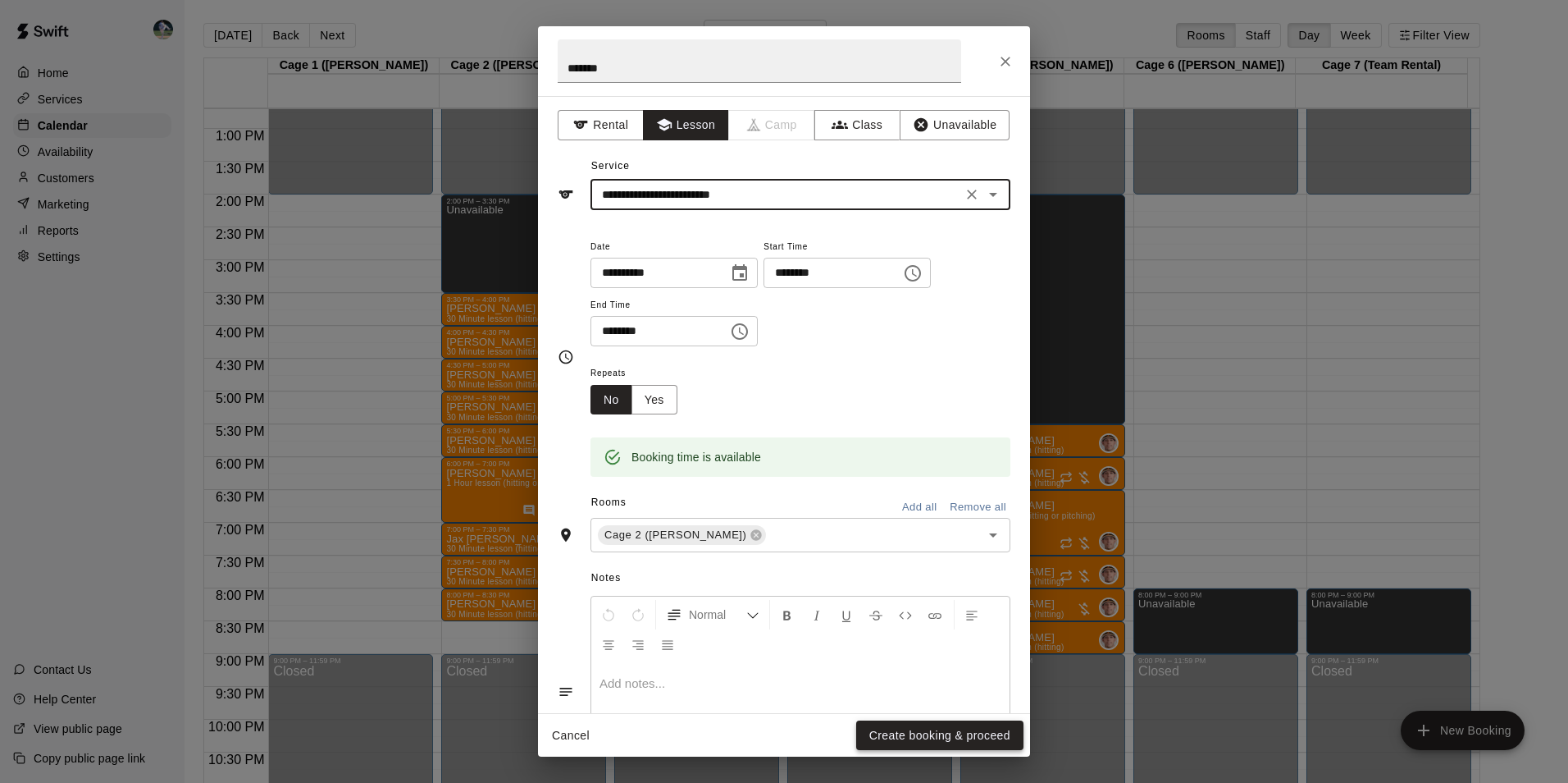
click at [879, 730] on button "Create booking & proceed" at bounding box center [940, 735] width 168 height 30
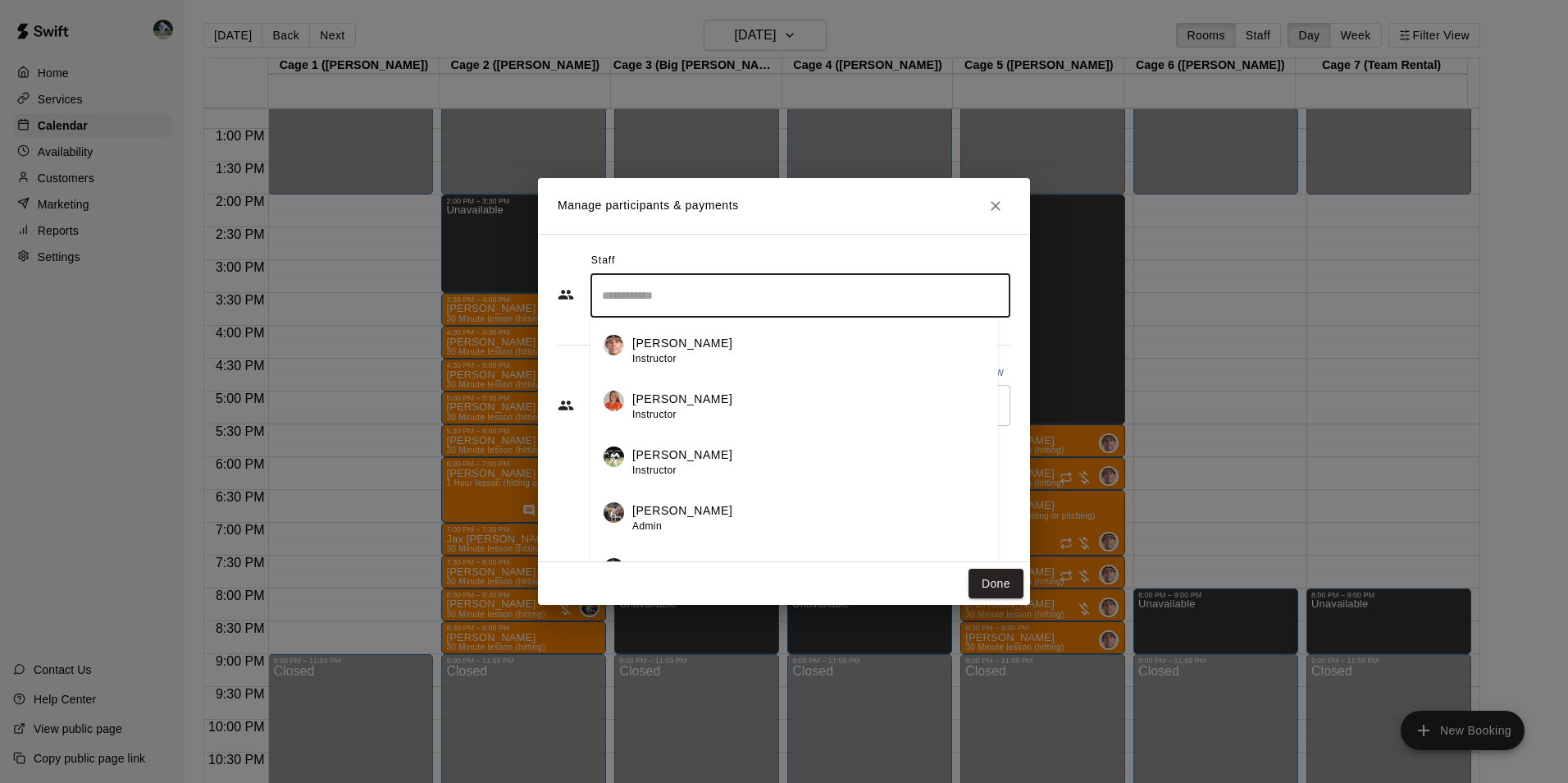
click at [645, 293] on input "Search staff" at bounding box center [800, 296] width 406 height 28
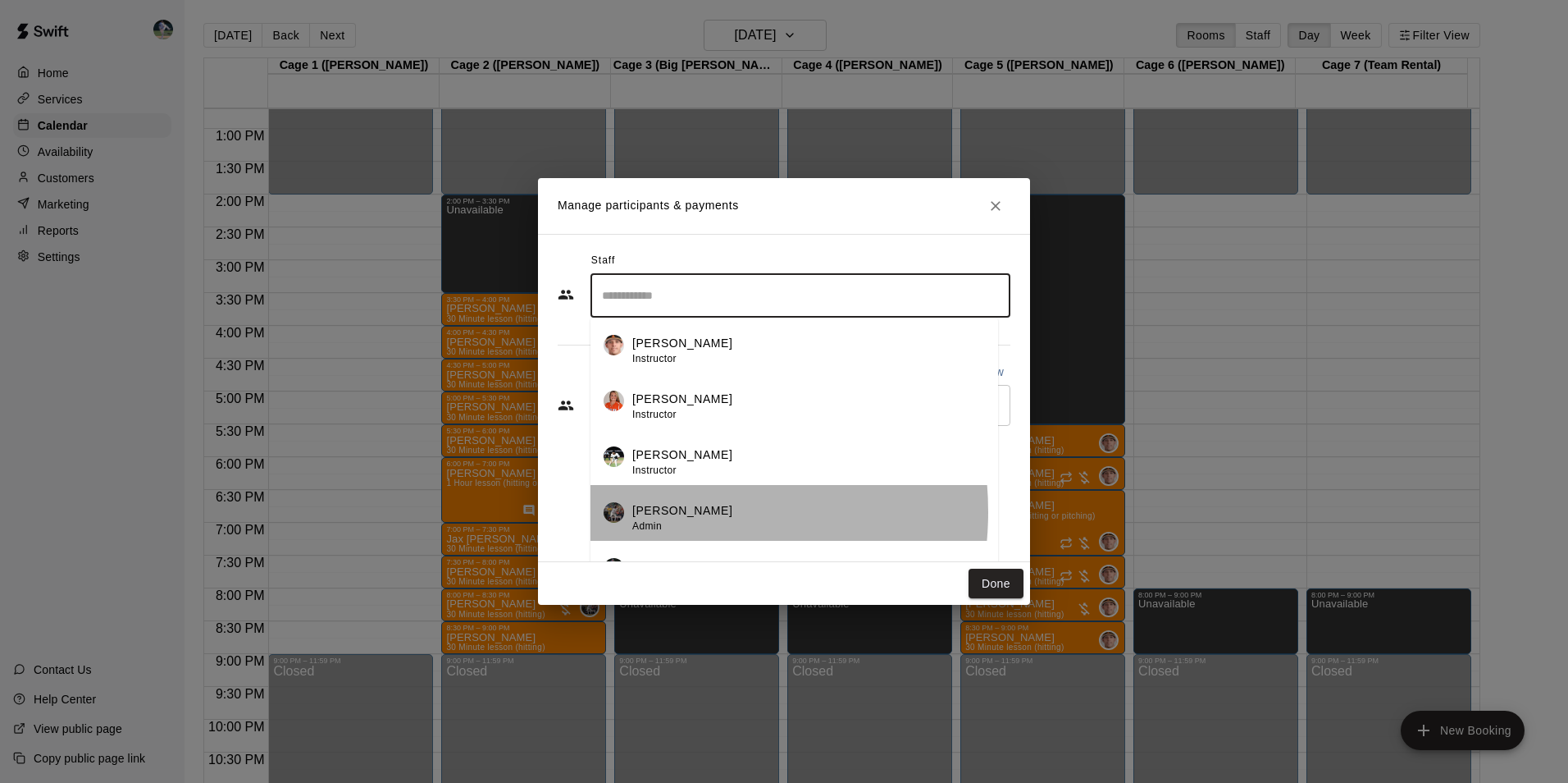
click at [658, 512] on p "[PERSON_NAME]" at bounding box center [682, 510] width 100 height 17
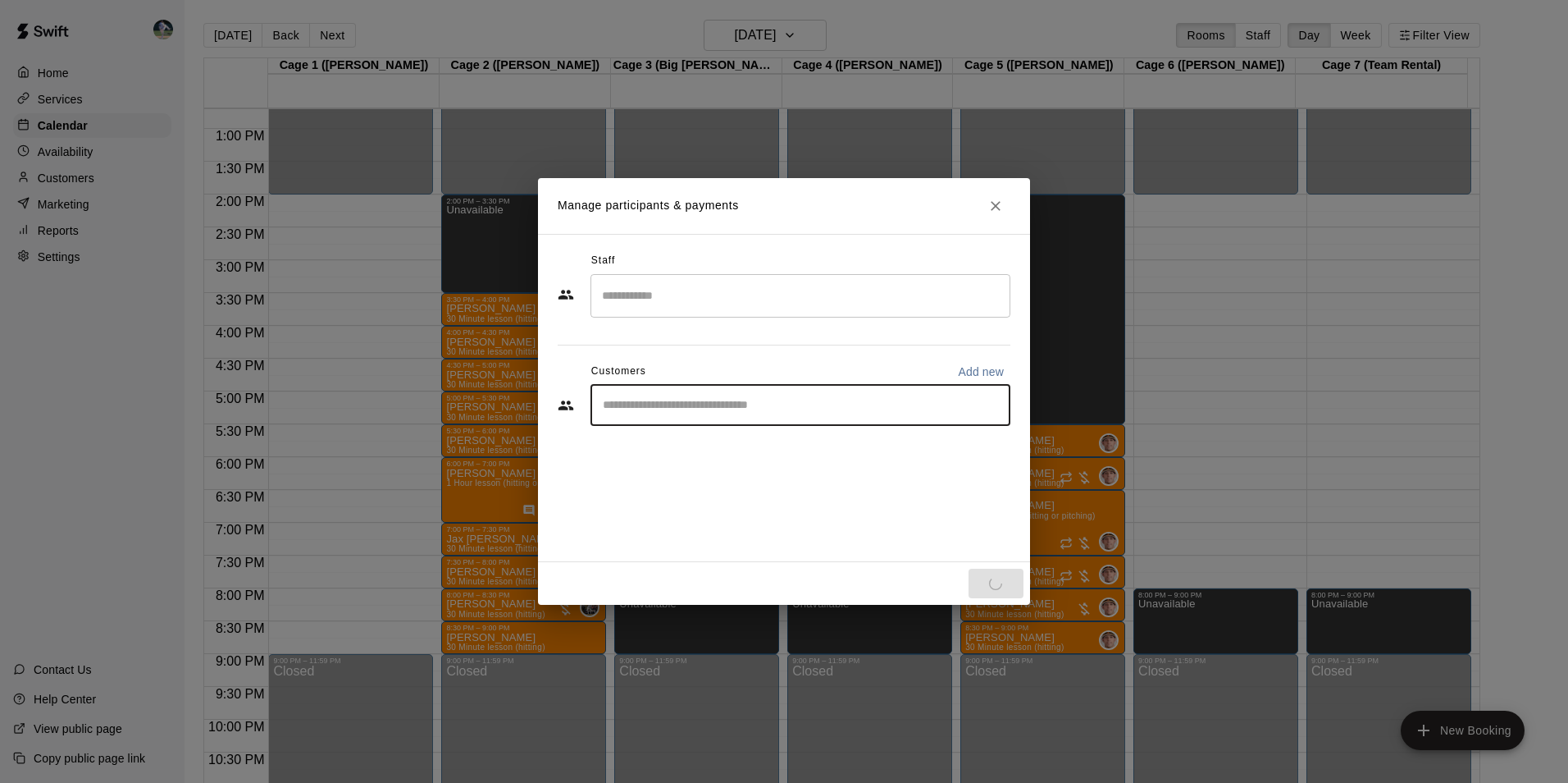
click at [648, 403] on input "Start typing to search customers..." at bounding box center [800, 405] width 406 height 16
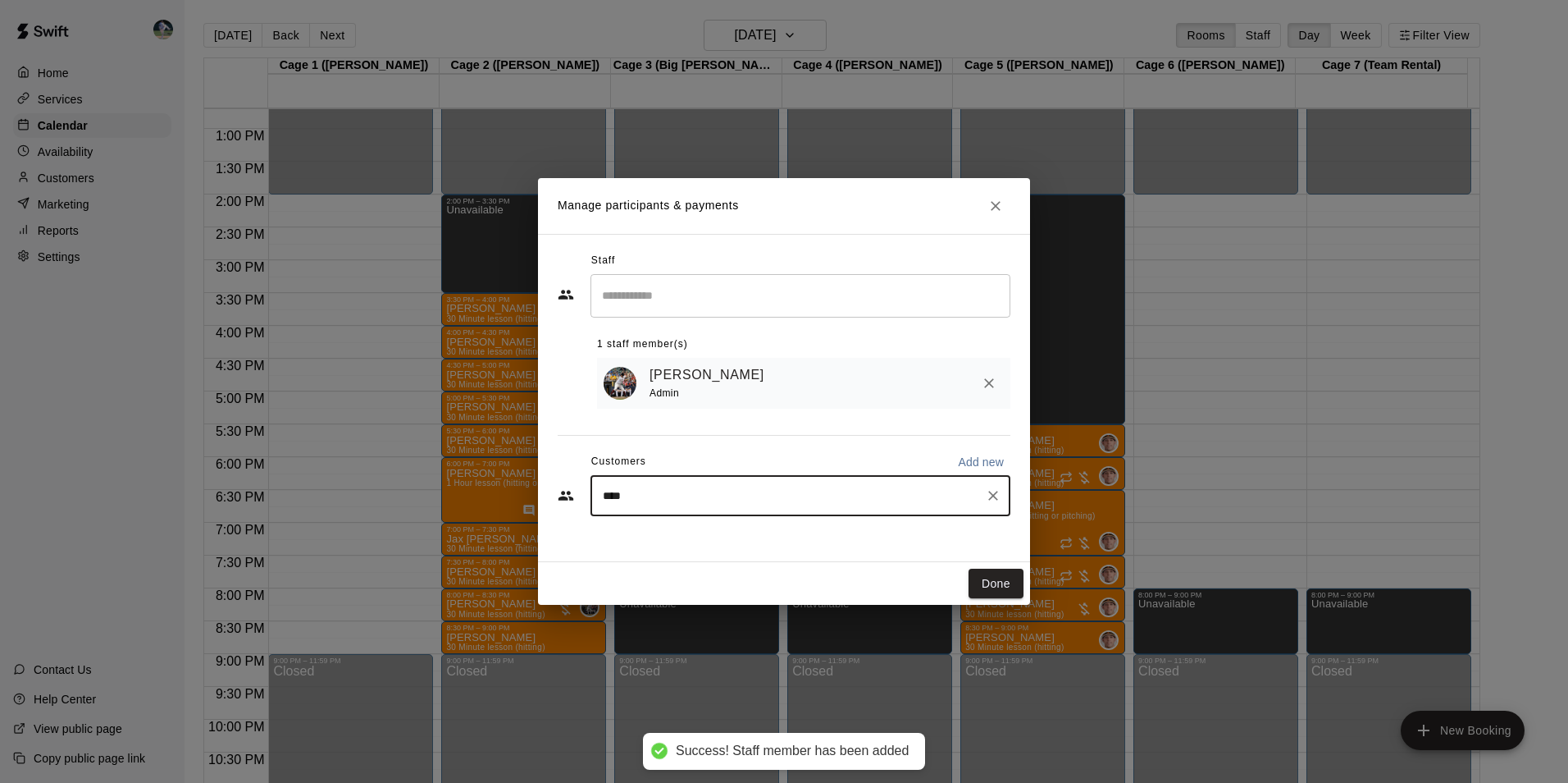
type input "*****"
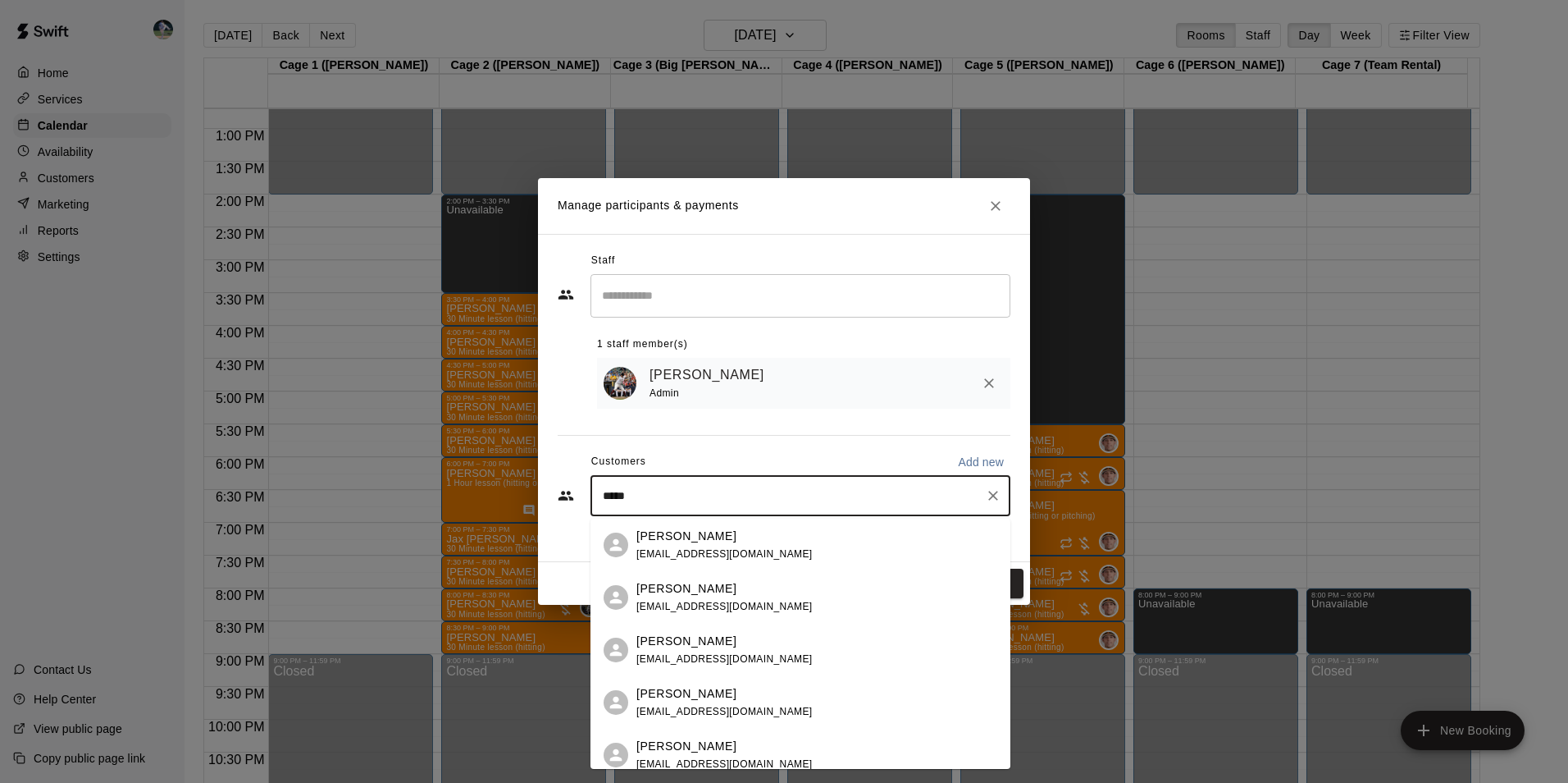
click at [663, 658] on span "travismcclureelectric@gmail.com" at bounding box center [724, 659] width 177 height 12
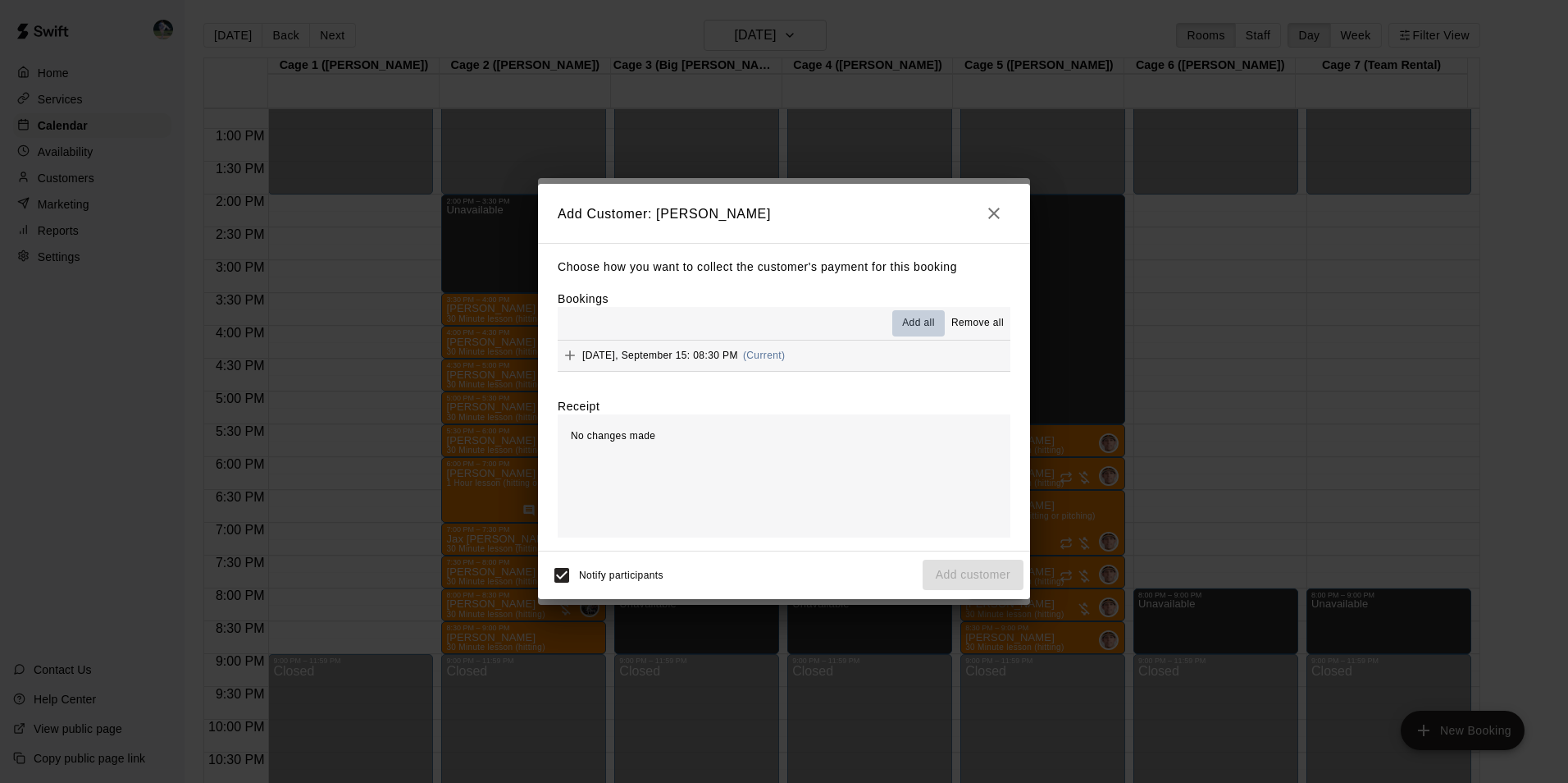
click at [916, 320] on span "Add all" at bounding box center [918, 323] width 33 height 16
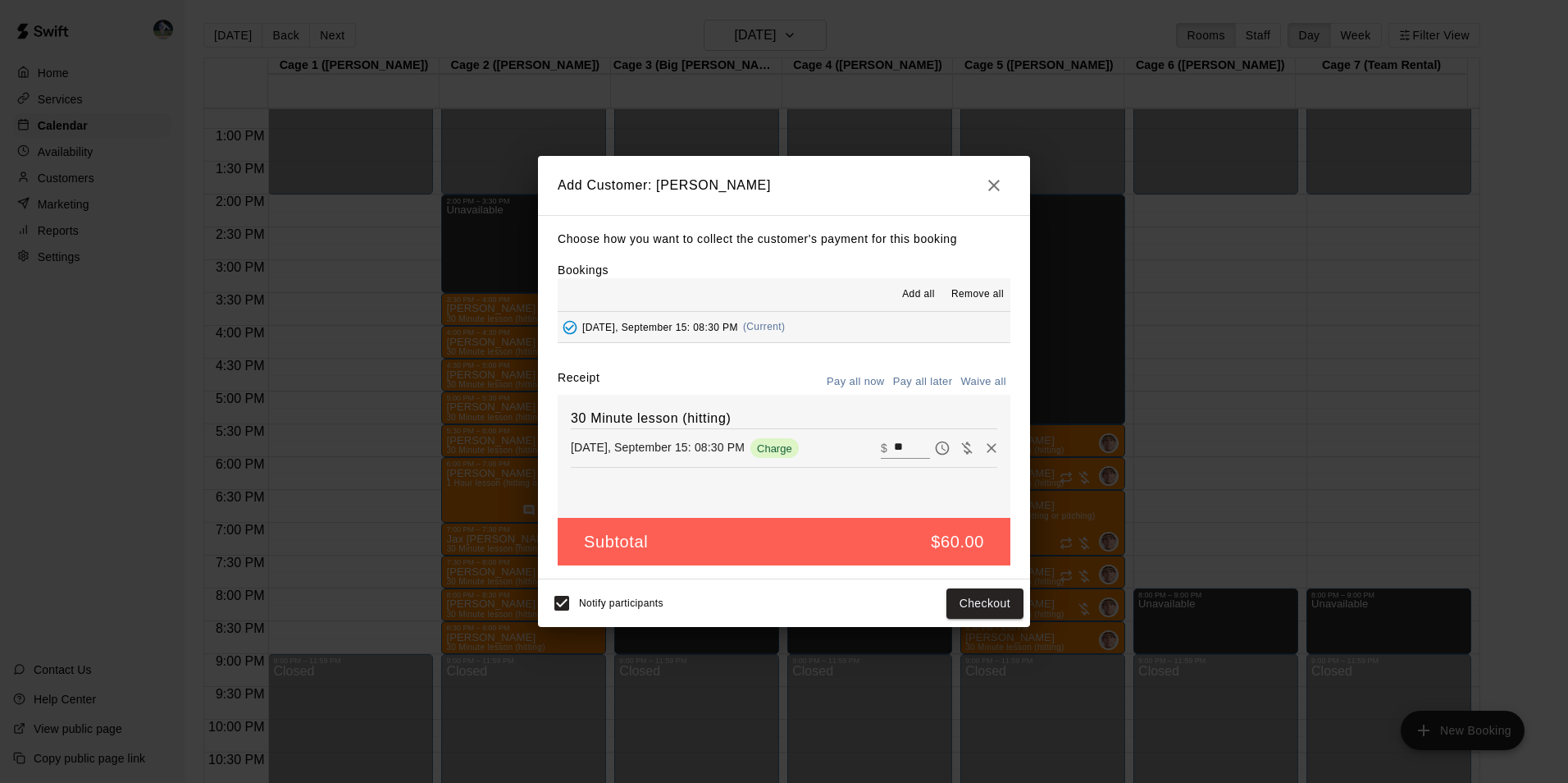
click at [918, 378] on button "Pay all later" at bounding box center [923, 382] width 68 height 26
click at [963, 600] on button "Add customer" at bounding box center [973, 604] width 101 height 30
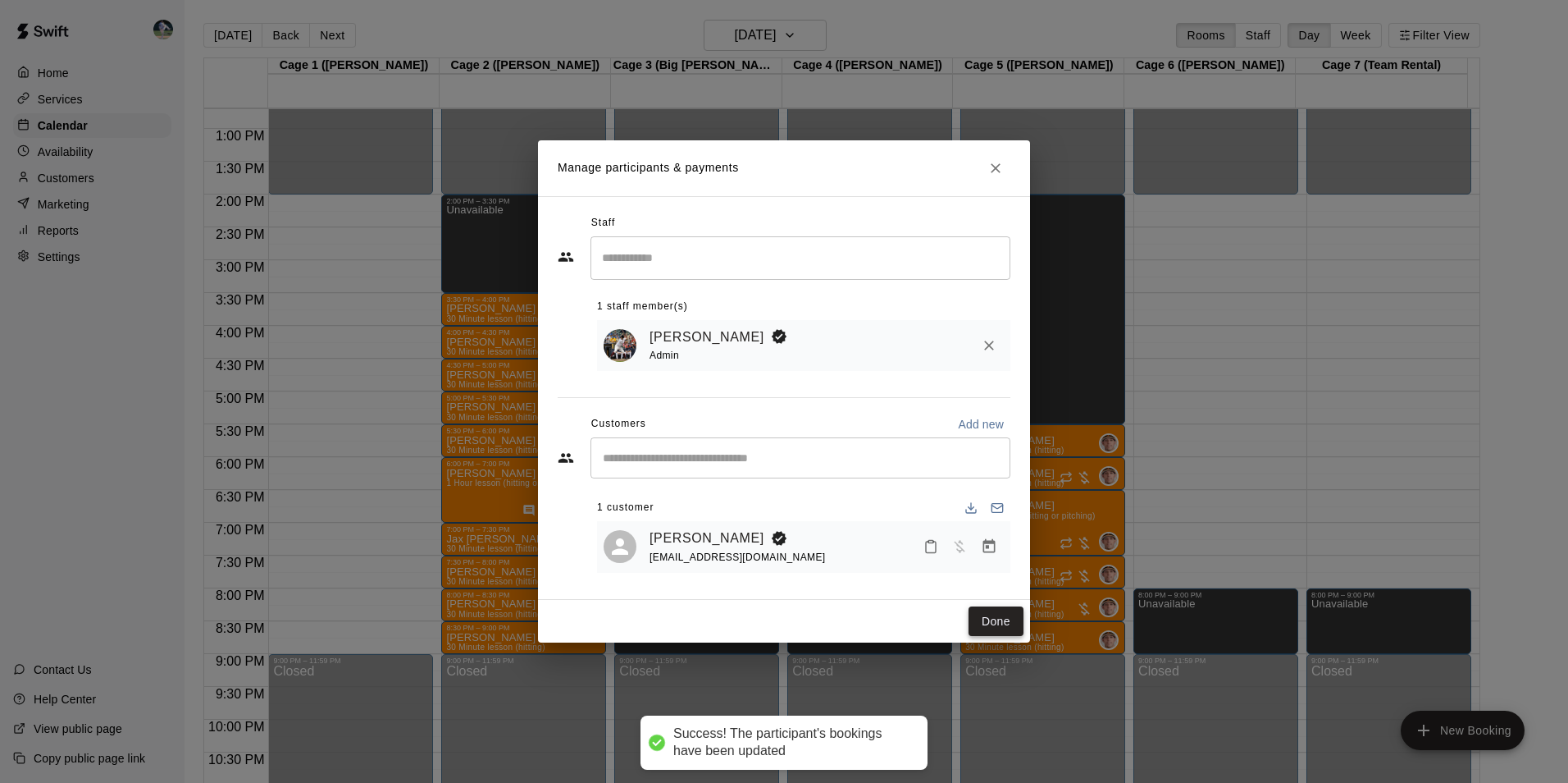
click at [1001, 615] on button "Done" at bounding box center [996, 621] width 55 height 30
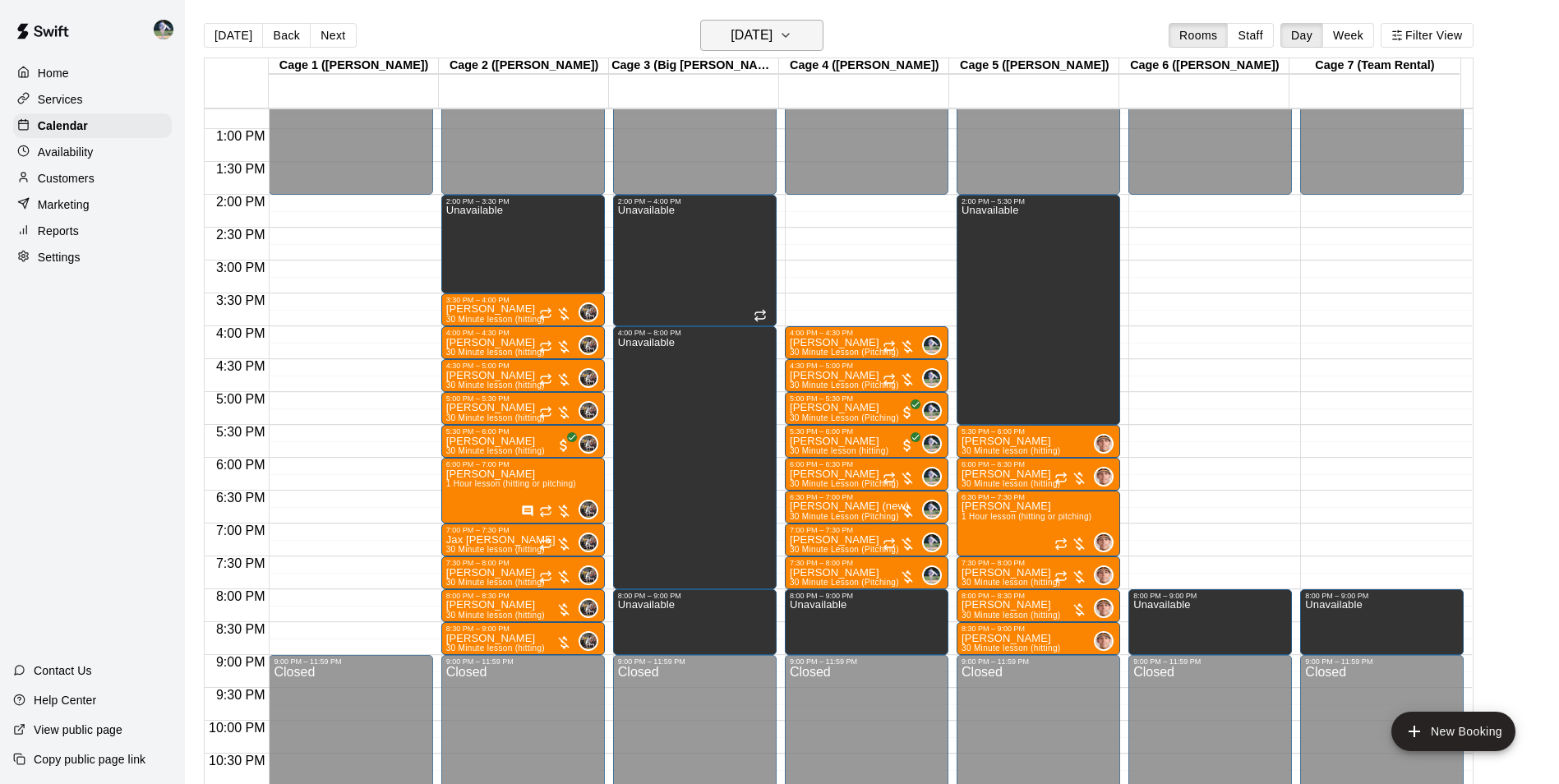
click at [761, 29] on h6 "Monday Sep 15" at bounding box center [751, 36] width 42 height 23
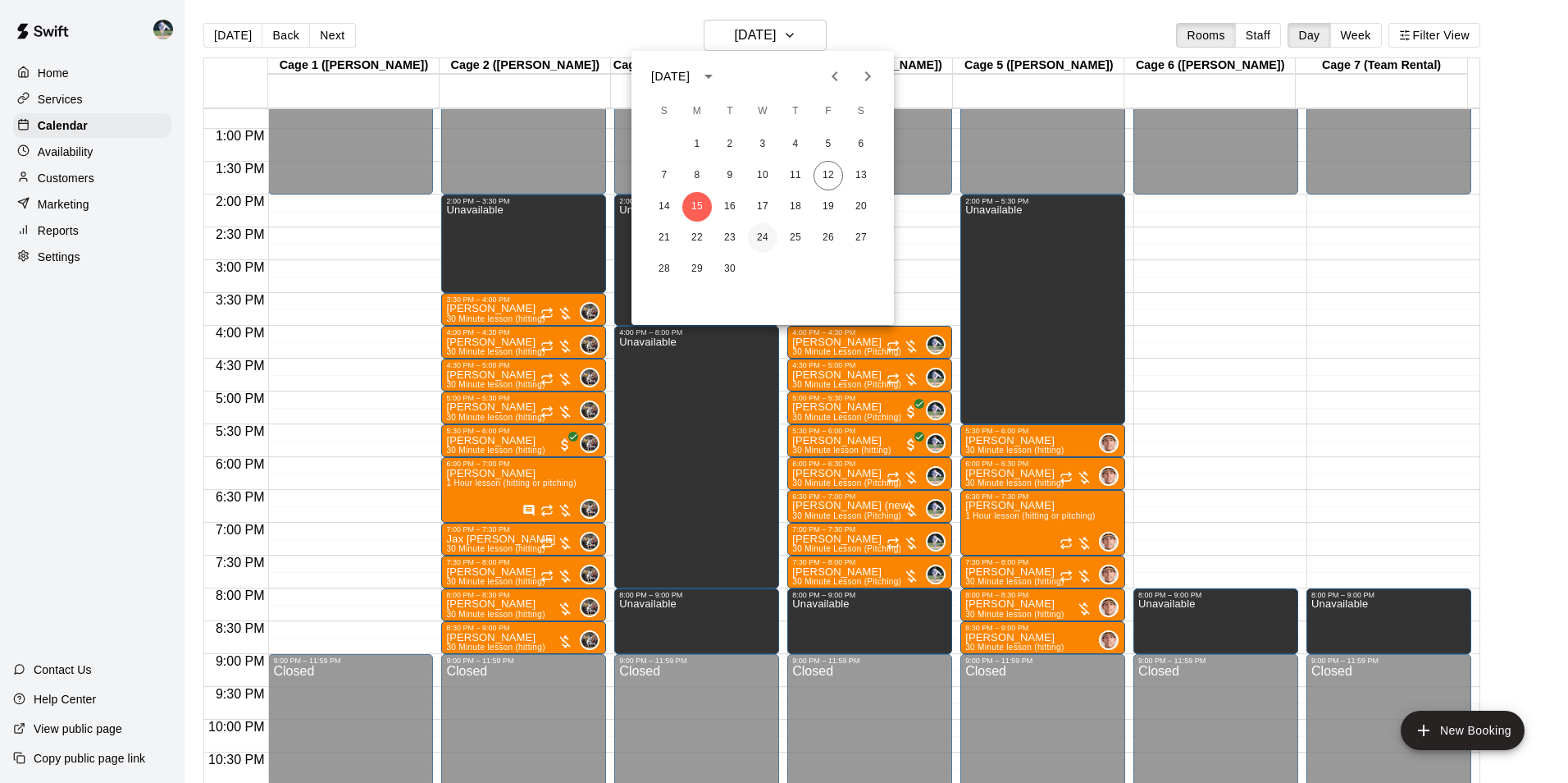
click at [762, 236] on button "24" at bounding box center [762, 237] width 29 height 29
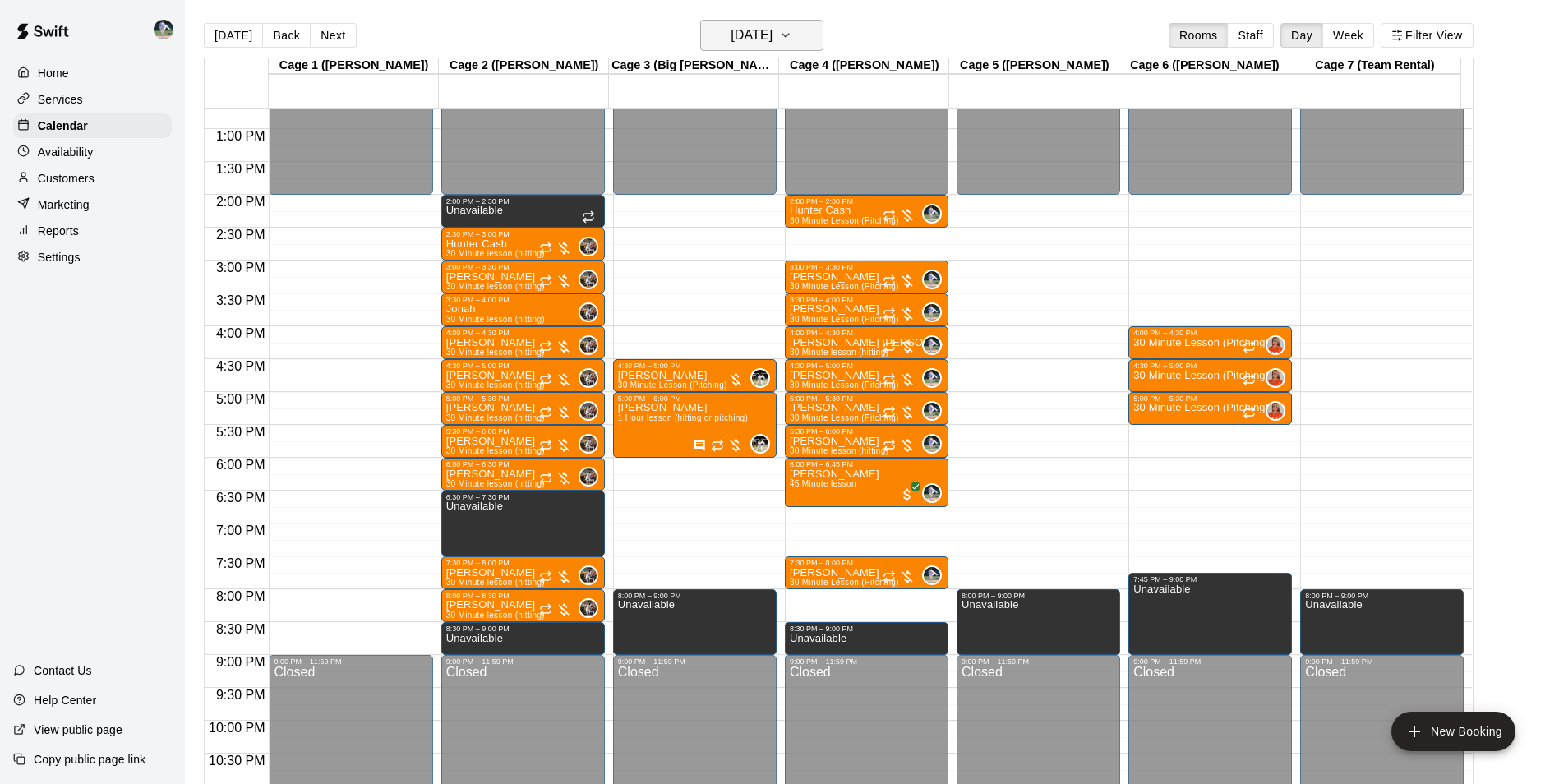
click at [731, 39] on h6 "Wednesday Sep 24" at bounding box center [751, 36] width 42 height 23
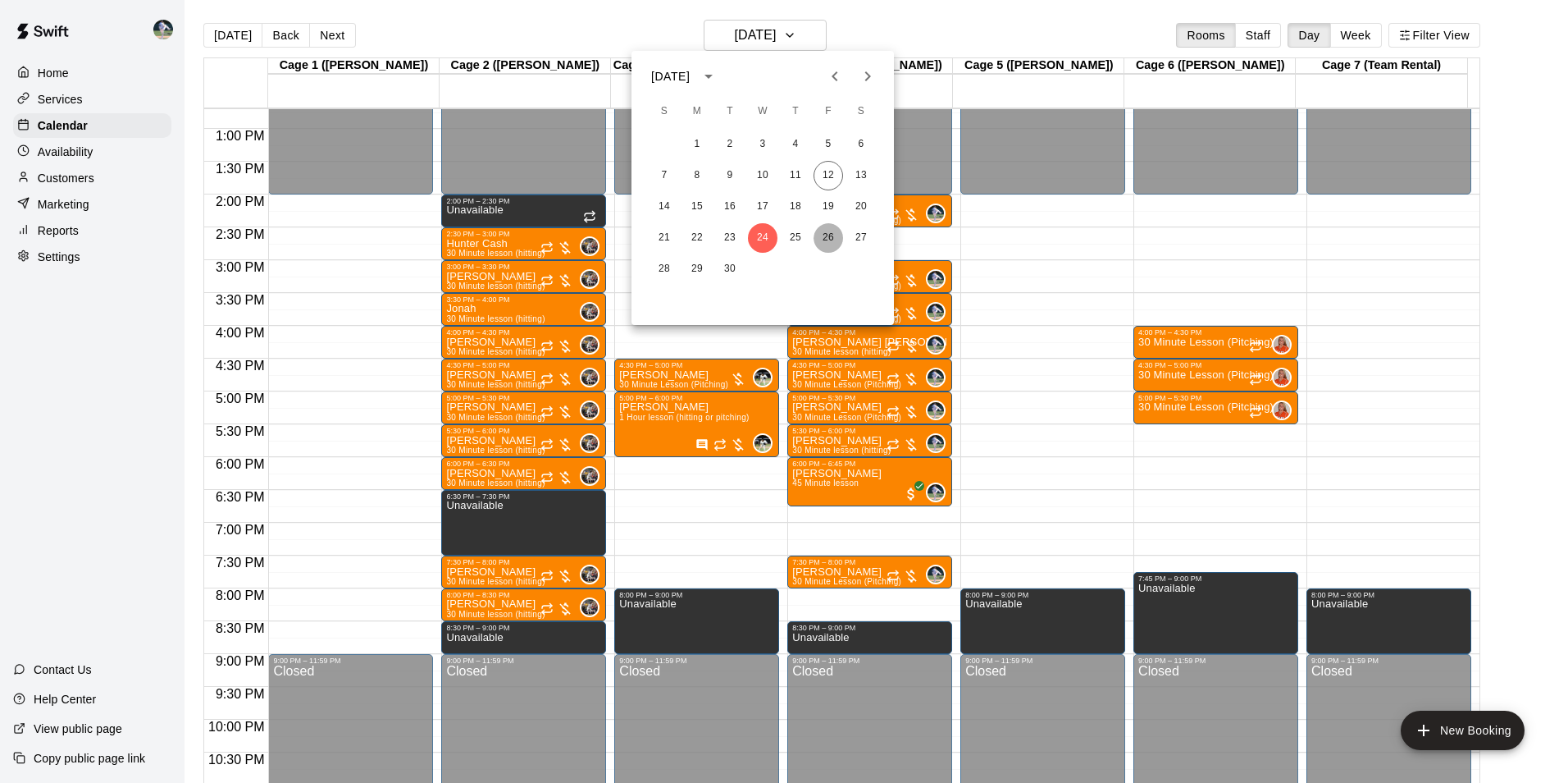
click at [829, 238] on button "26" at bounding box center [828, 237] width 29 height 29
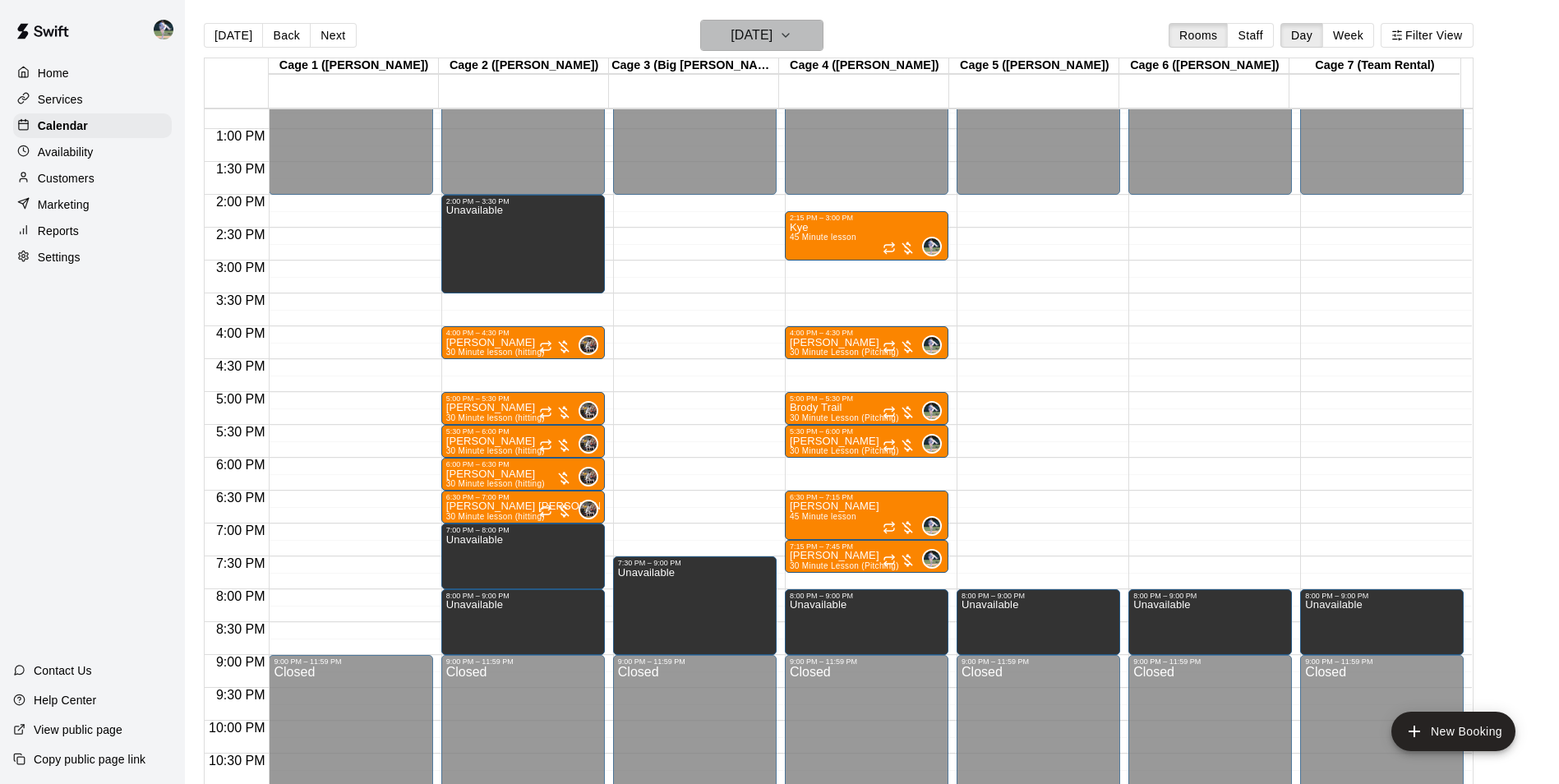
click at [731, 33] on h6 "Friday Sep 26" at bounding box center [751, 36] width 42 height 23
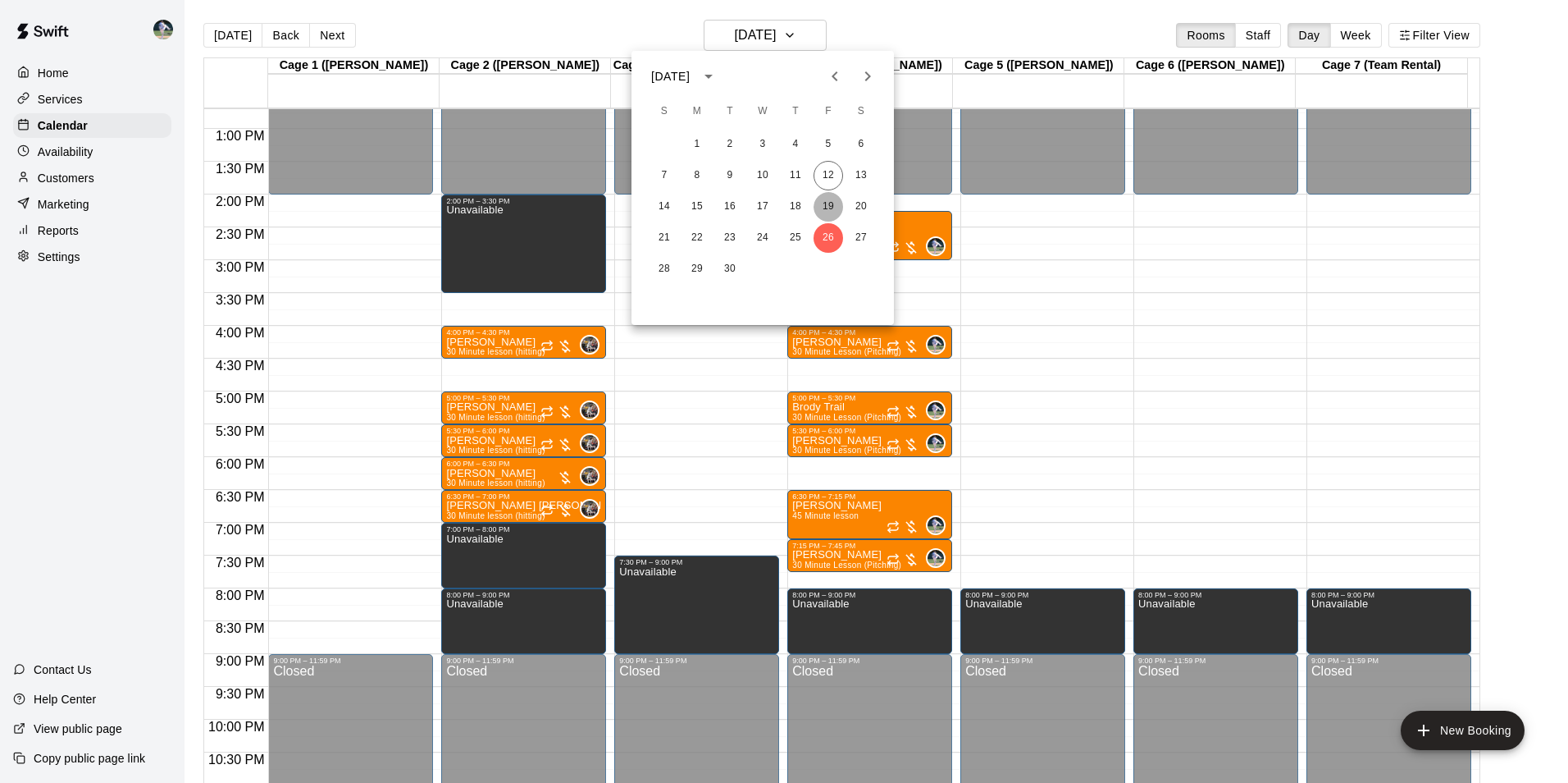
click at [827, 202] on button "19" at bounding box center [828, 206] width 29 height 29
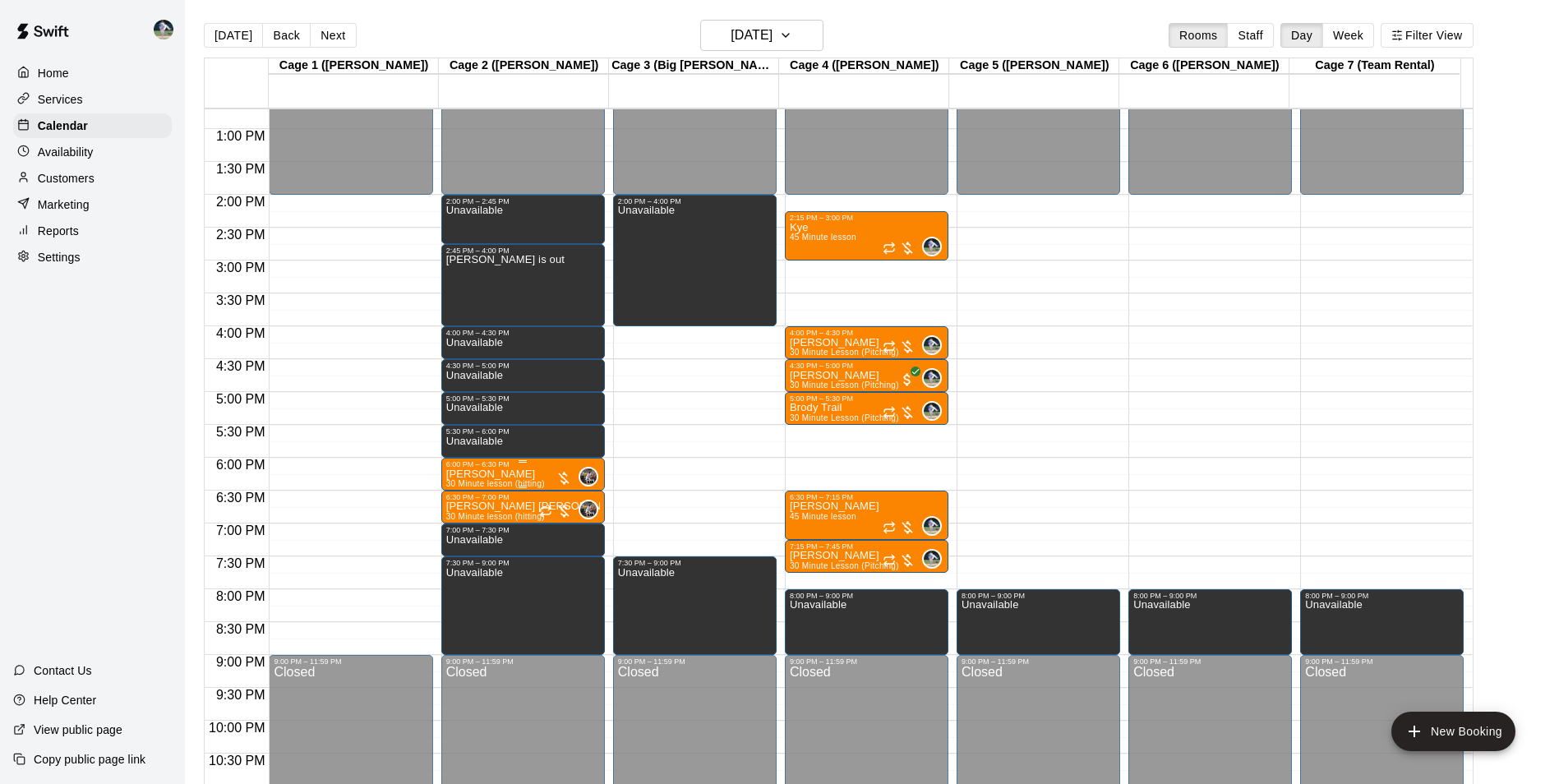
click at [526, 474] on p "[PERSON_NAME]" at bounding box center [495, 474] width 99 height 0
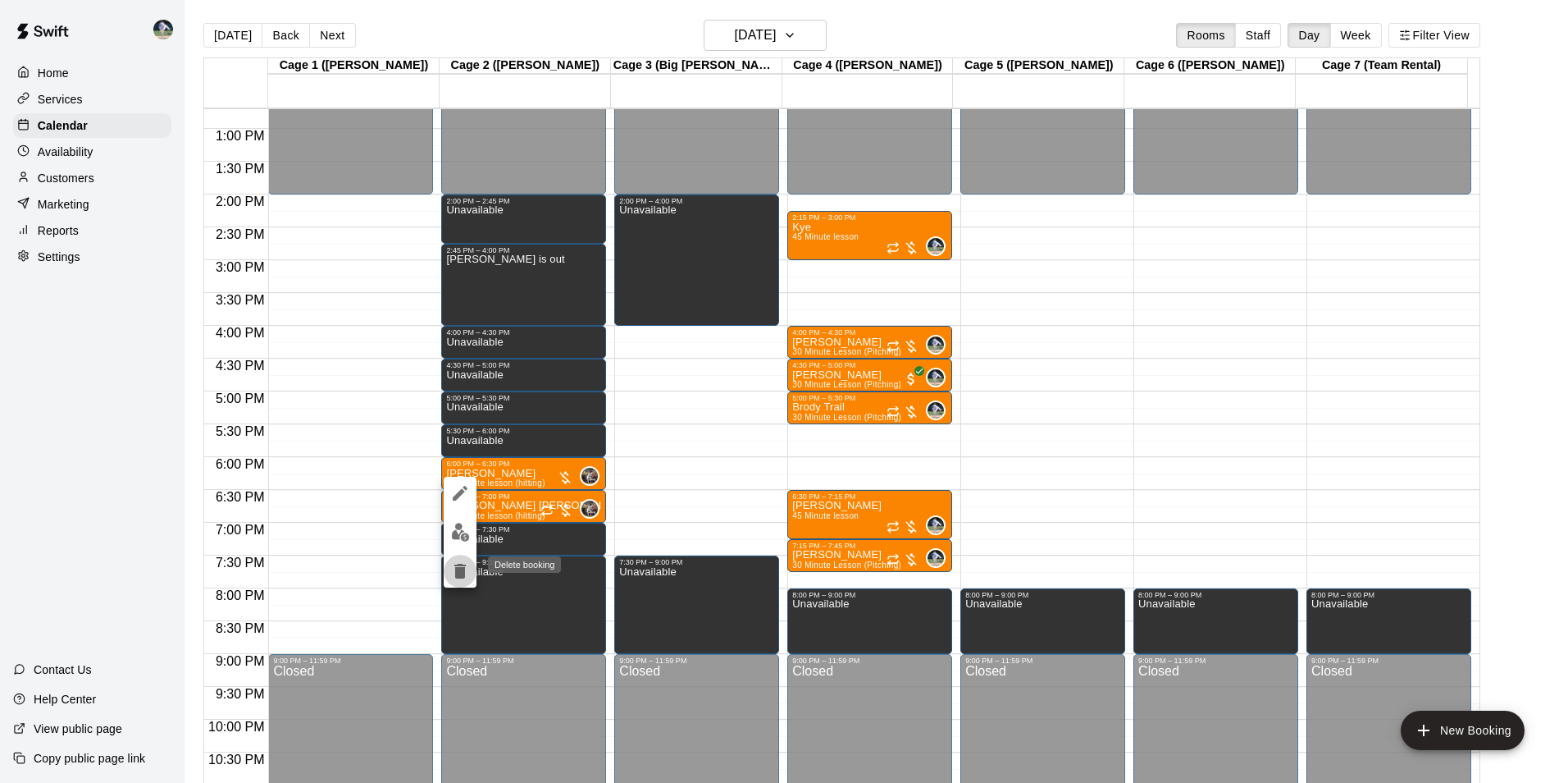
click at [460, 566] on icon "delete" at bounding box center [460, 571] width 12 height 15
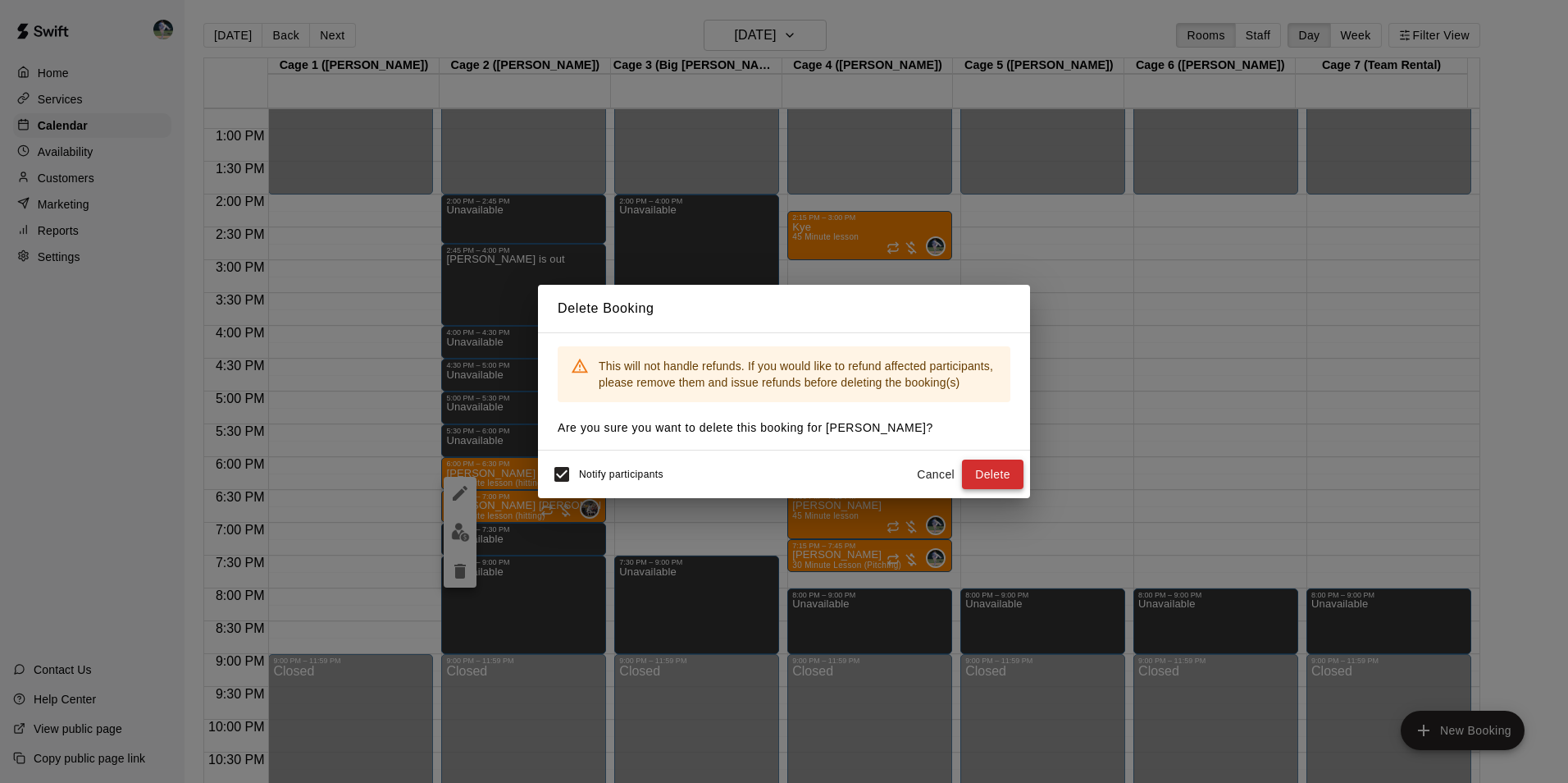
click at [998, 475] on button "Delete" at bounding box center [992, 475] width 61 height 30
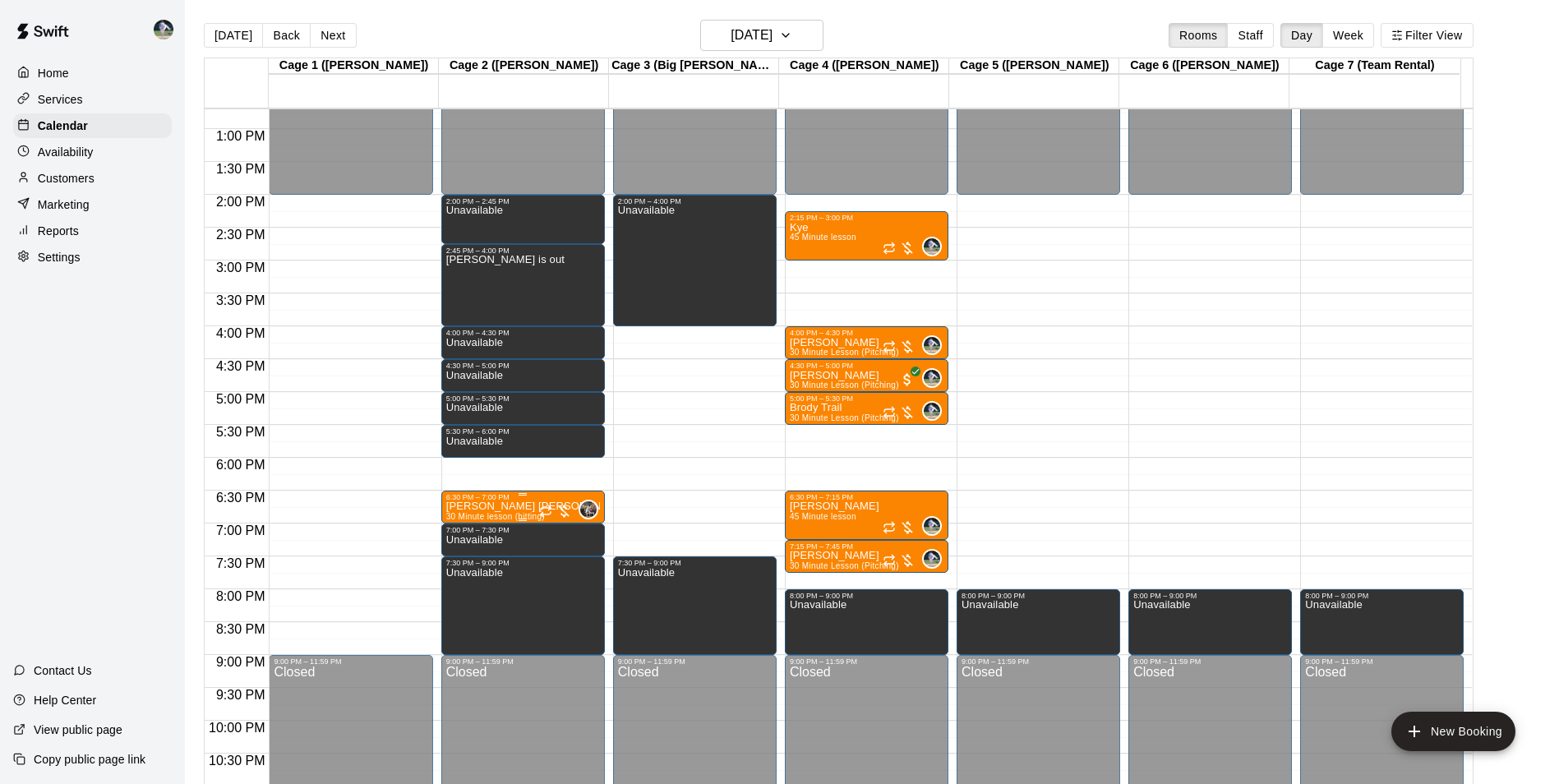
click at [518, 506] on p "[PERSON_NAME] [PERSON_NAME]" at bounding box center [523, 506] width 154 height 0
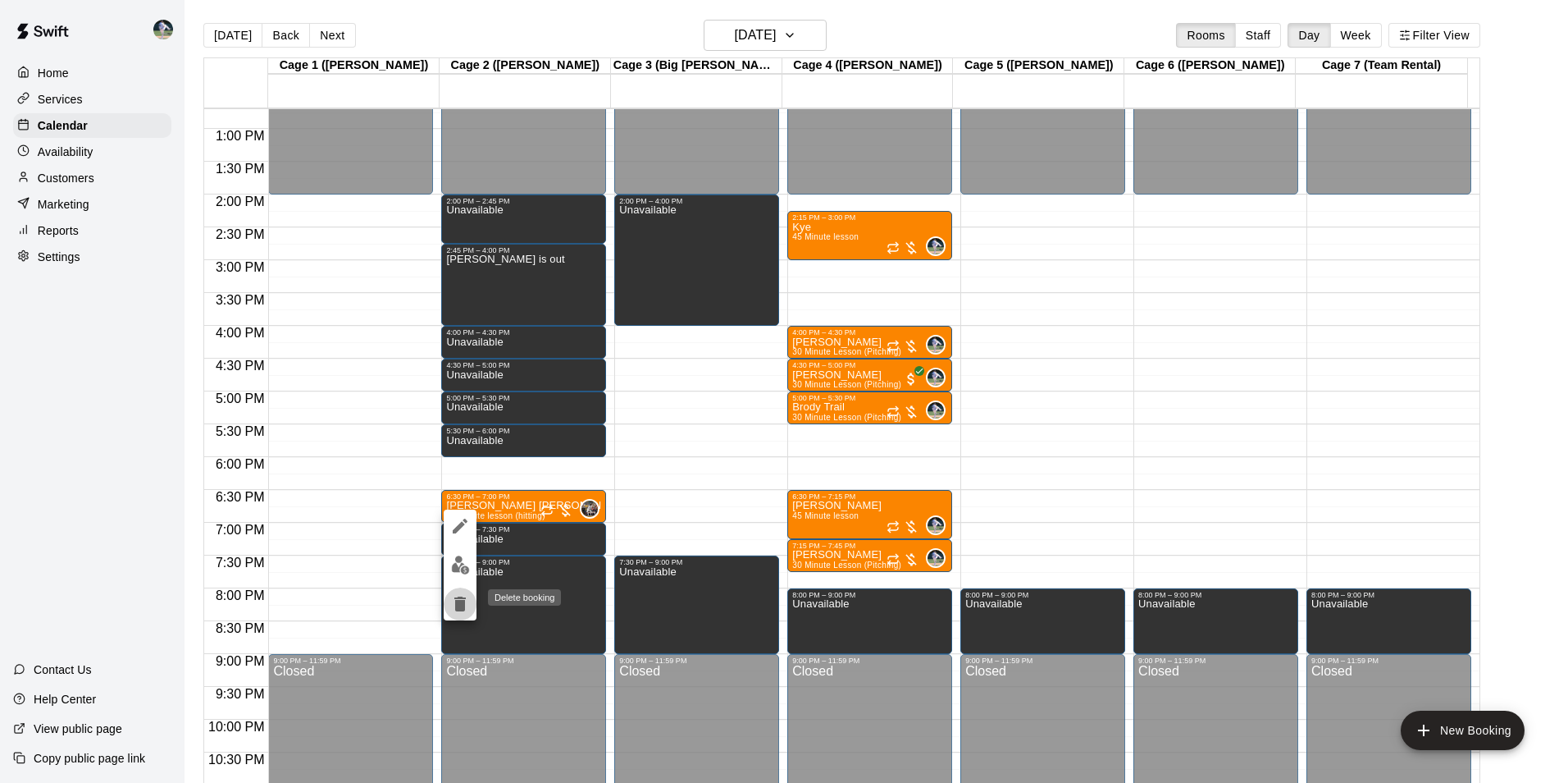
click at [461, 597] on icon "delete" at bounding box center [460, 604] width 12 height 15
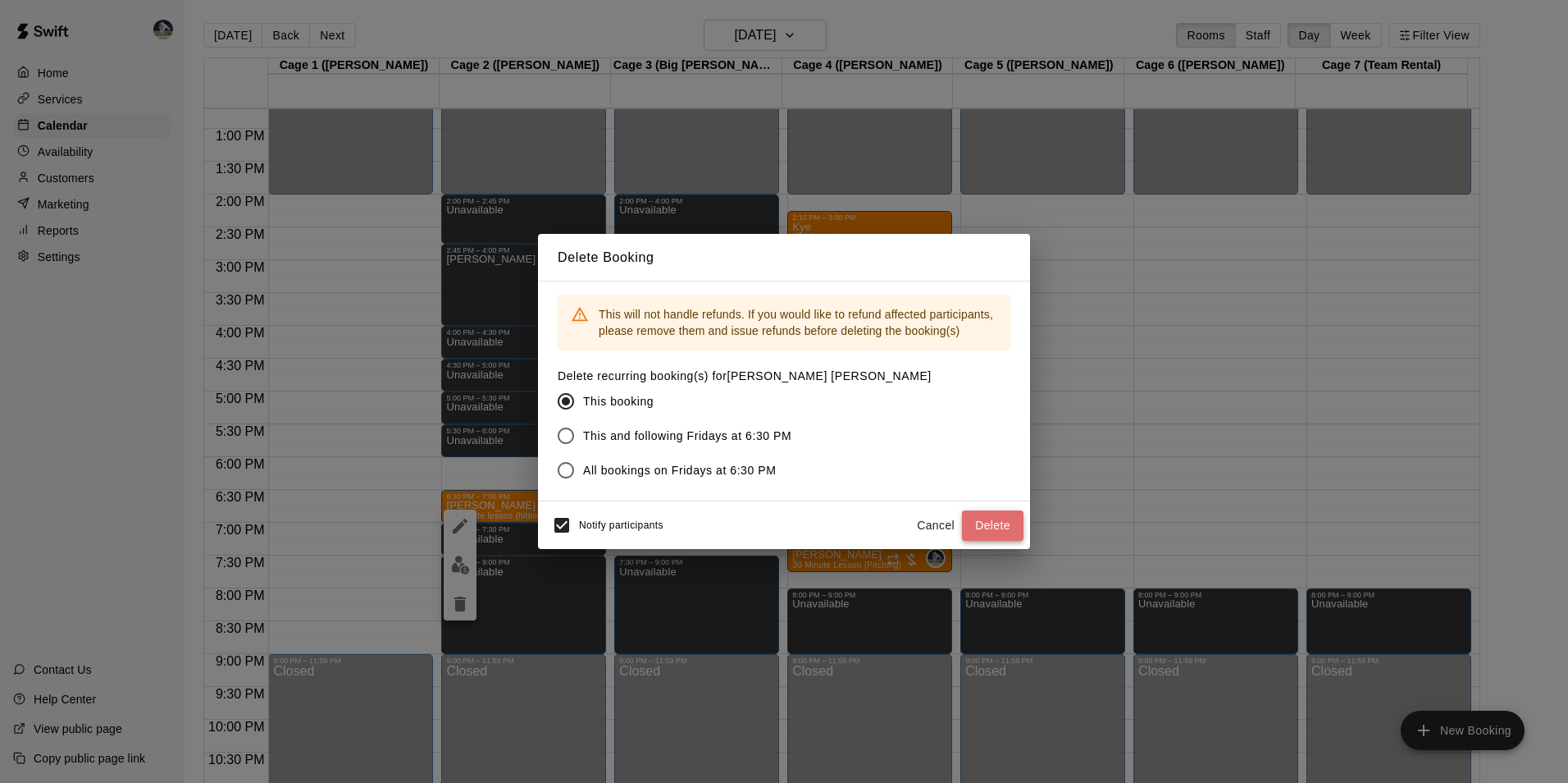
click at [1000, 518] on button "Delete" at bounding box center [992, 526] width 61 height 30
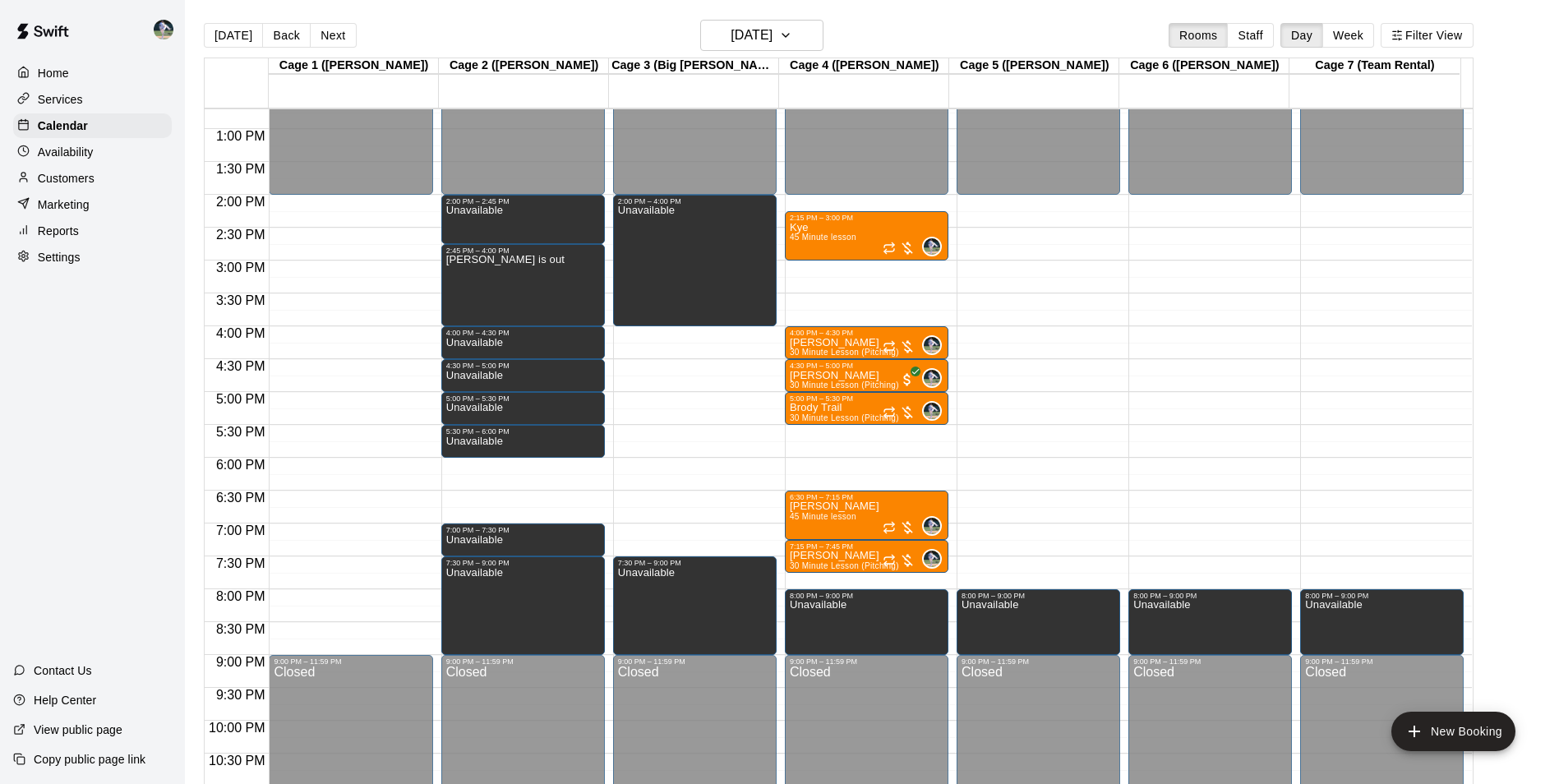
click at [503, 461] on div "12:00 AM – 2:00 PM Closed 2:00 PM – 2:45 PM Unavailable 2:45 PM – 4:00 PM Cody …" at bounding box center [523, 63] width 164 height 1577
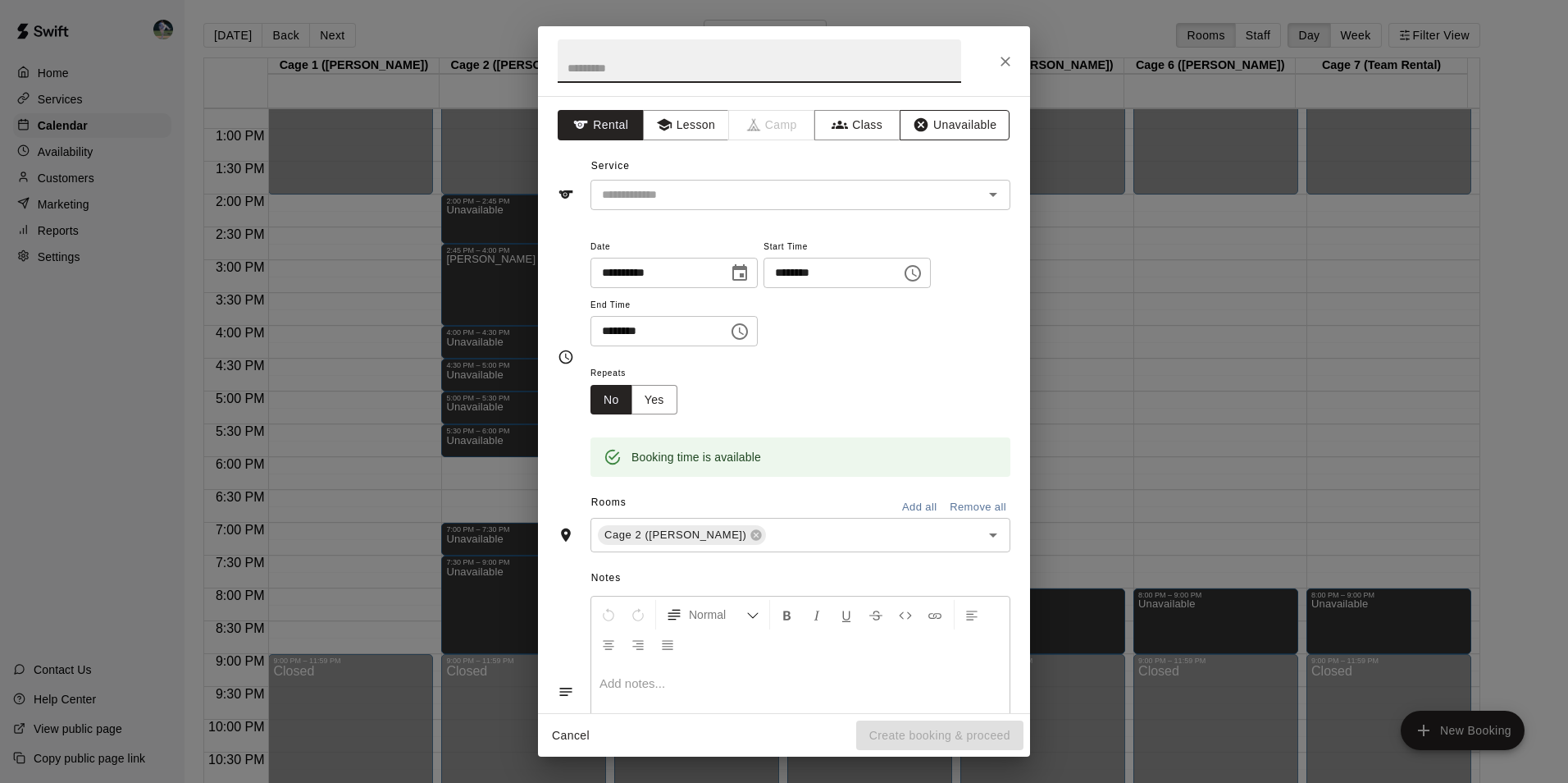
click at [946, 122] on button "Unavailable" at bounding box center [955, 125] width 110 height 30
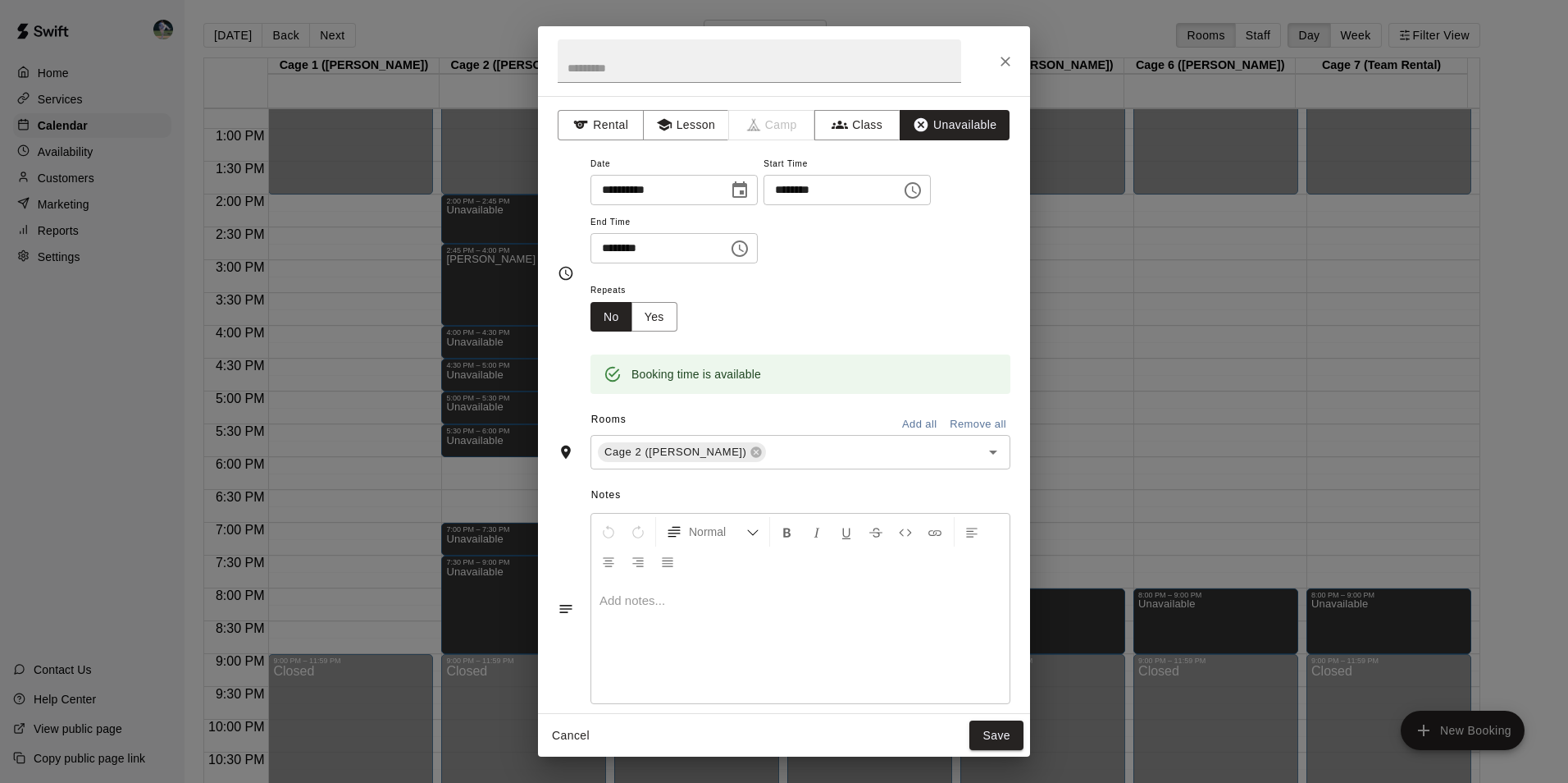
click at [750, 243] on icon "Choose time, selected time is 6:30 PM" at bounding box center [739, 249] width 20 height 20
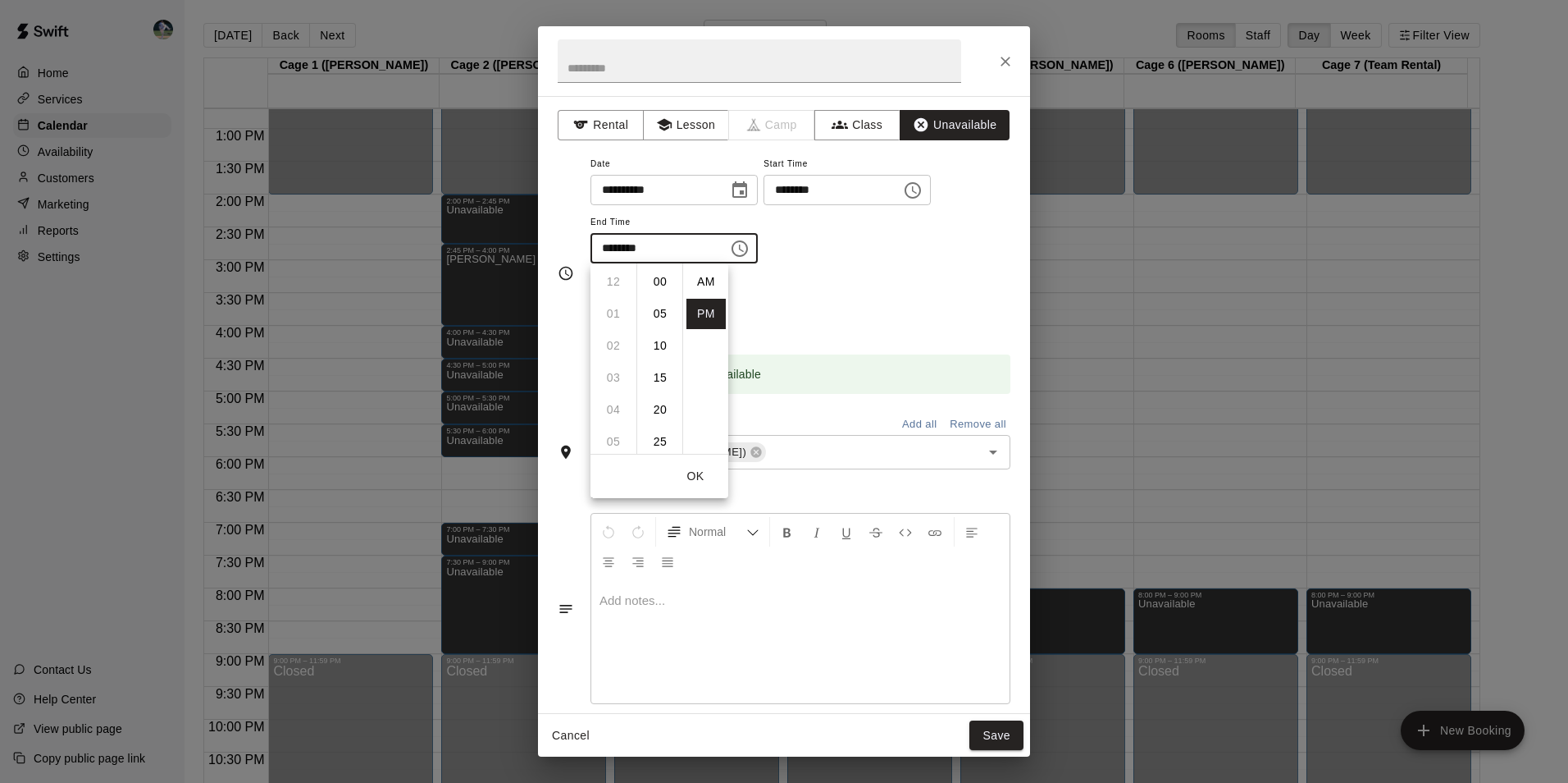
scroll to position [29, 0]
click at [617, 308] on li "07" at bounding box center [613, 313] width 39 height 30
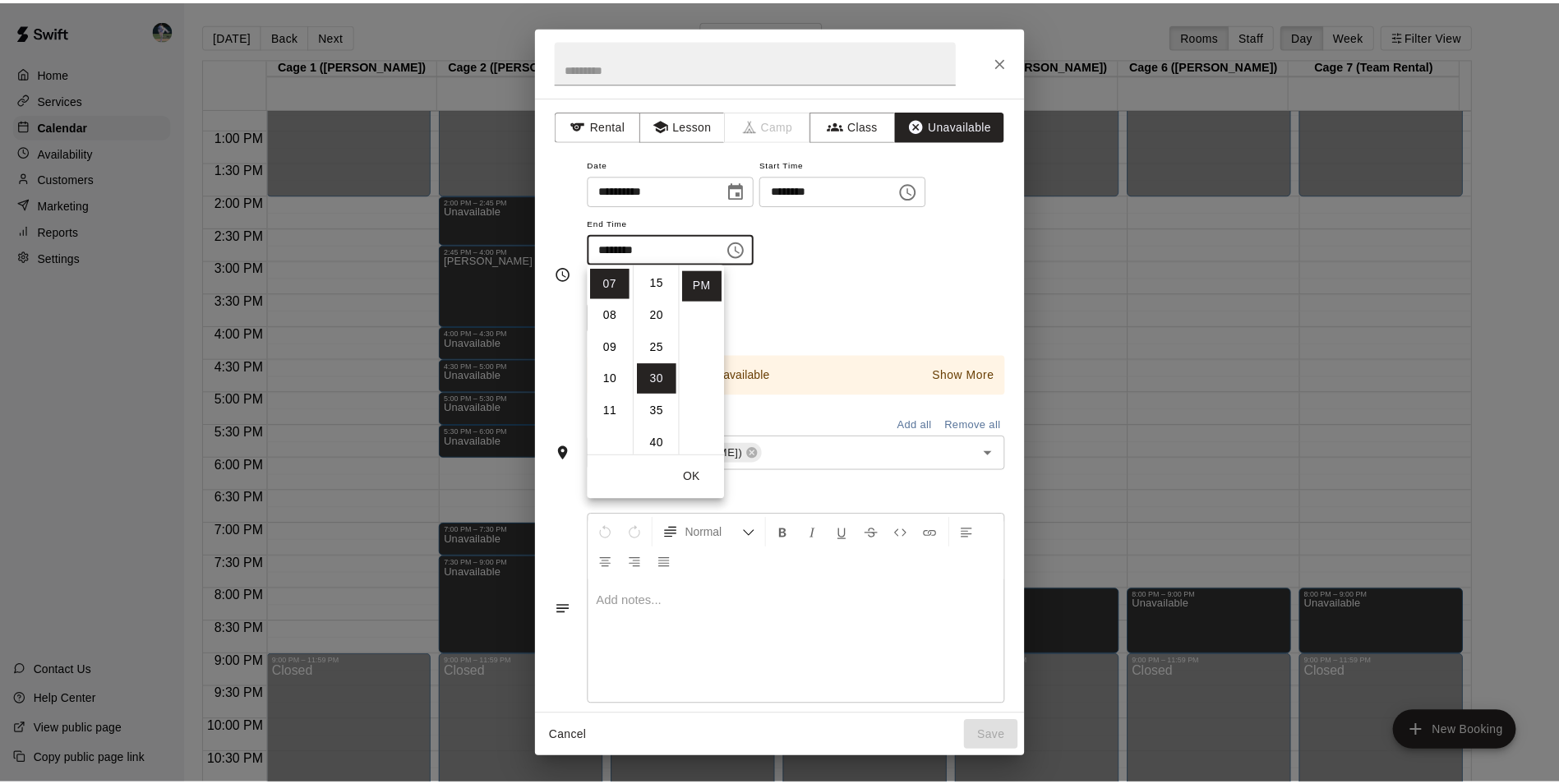
scroll to position [0, 0]
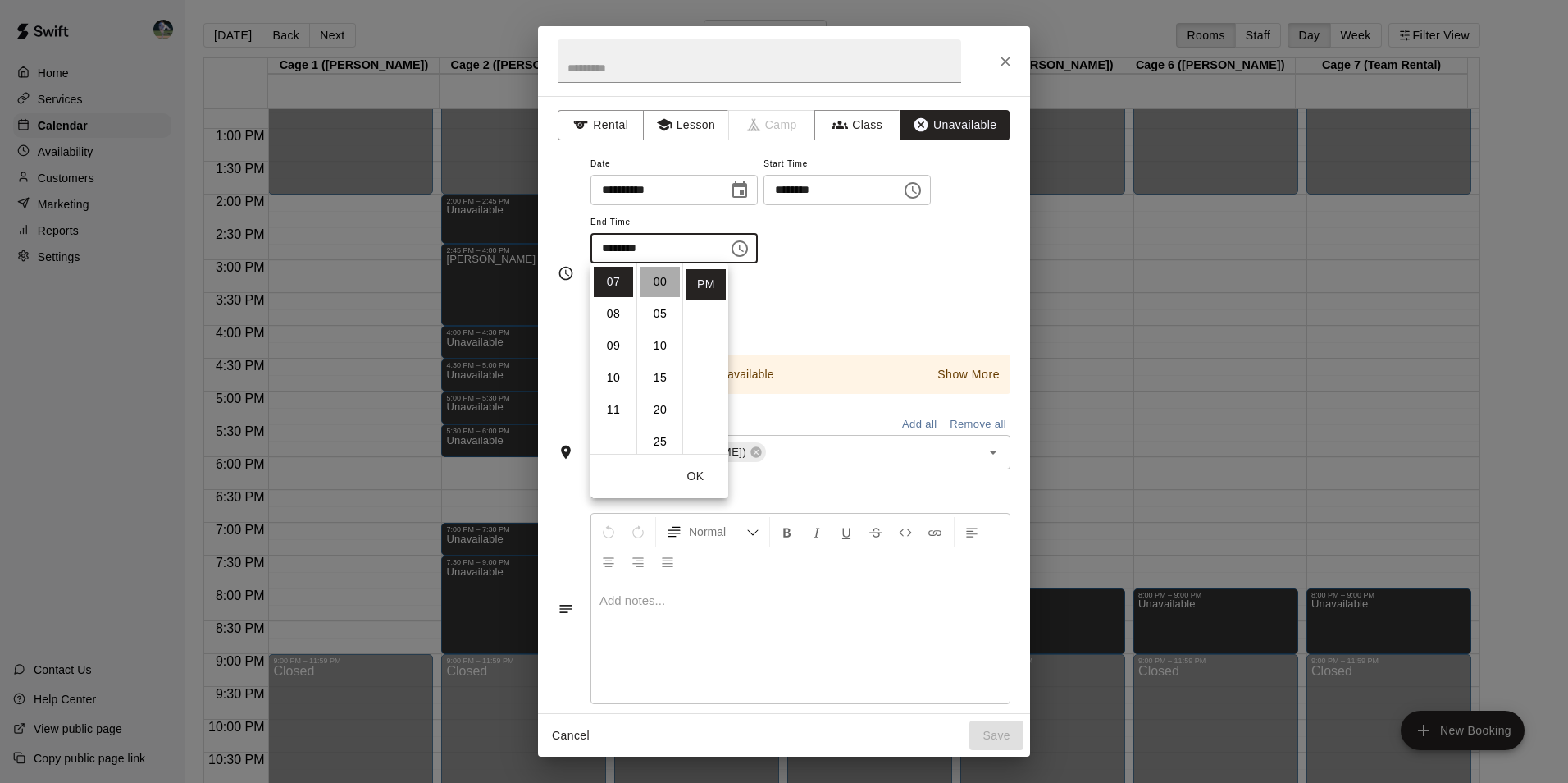
click at [657, 273] on li "00" at bounding box center [660, 281] width 39 height 30
type input "********"
click at [992, 733] on button "Save" at bounding box center [996, 735] width 54 height 30
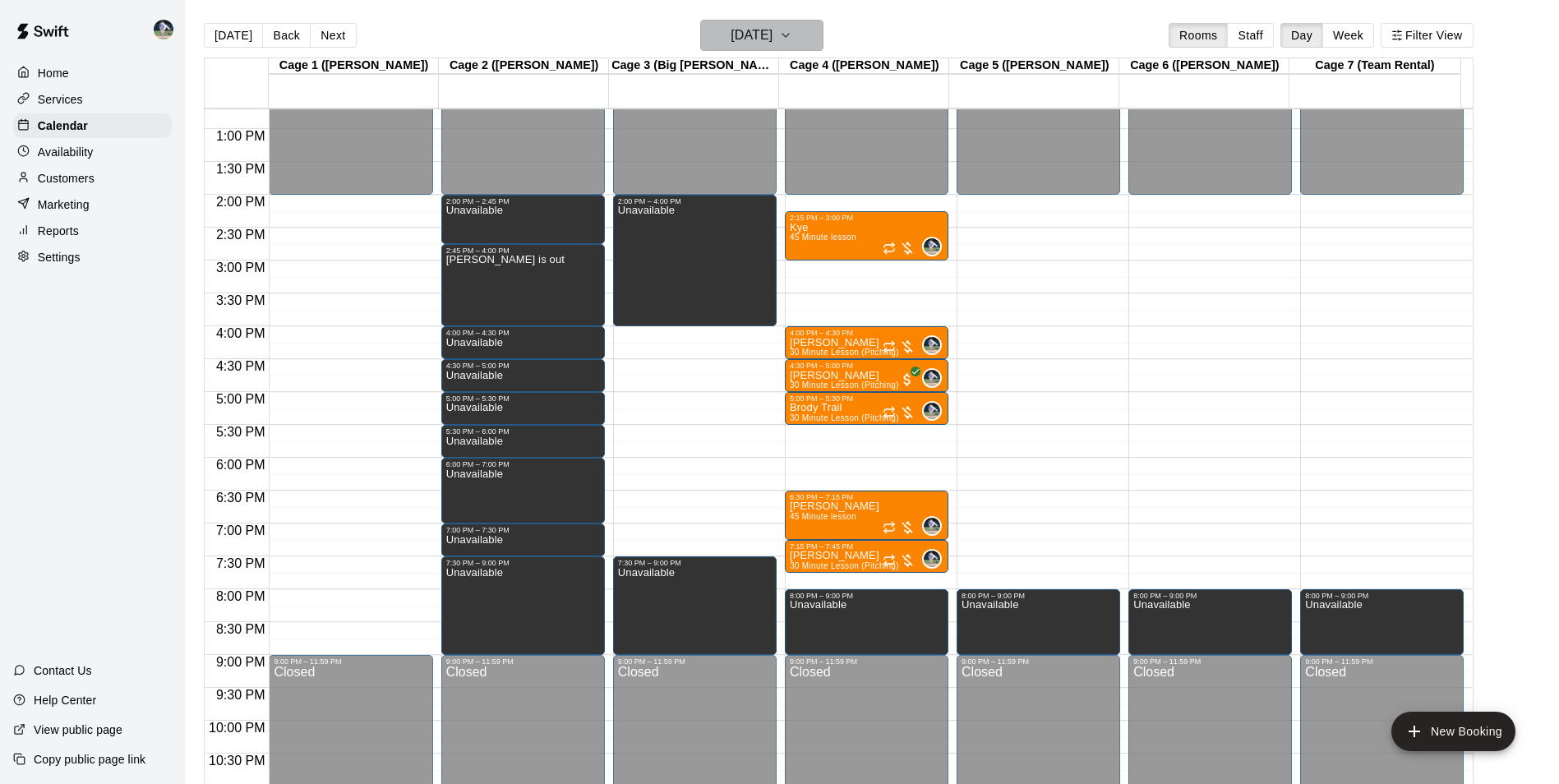
click at [732, 36] on h6 "Friday Sep 19" at bounding box center [751, 36] width 42 height 23
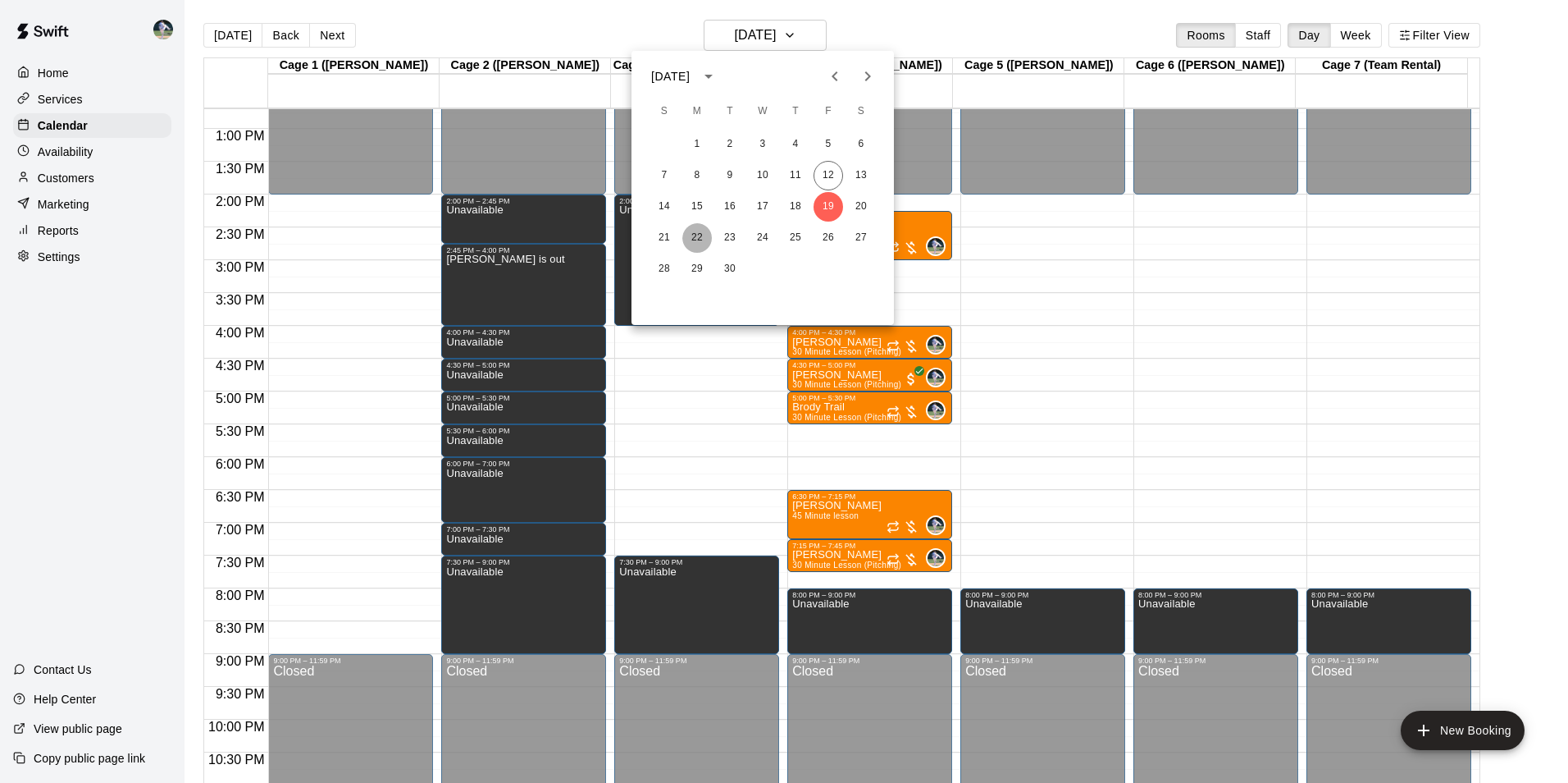
click at [695, 234] on button "22" at bounding box center [697, 237] width 29 height 29
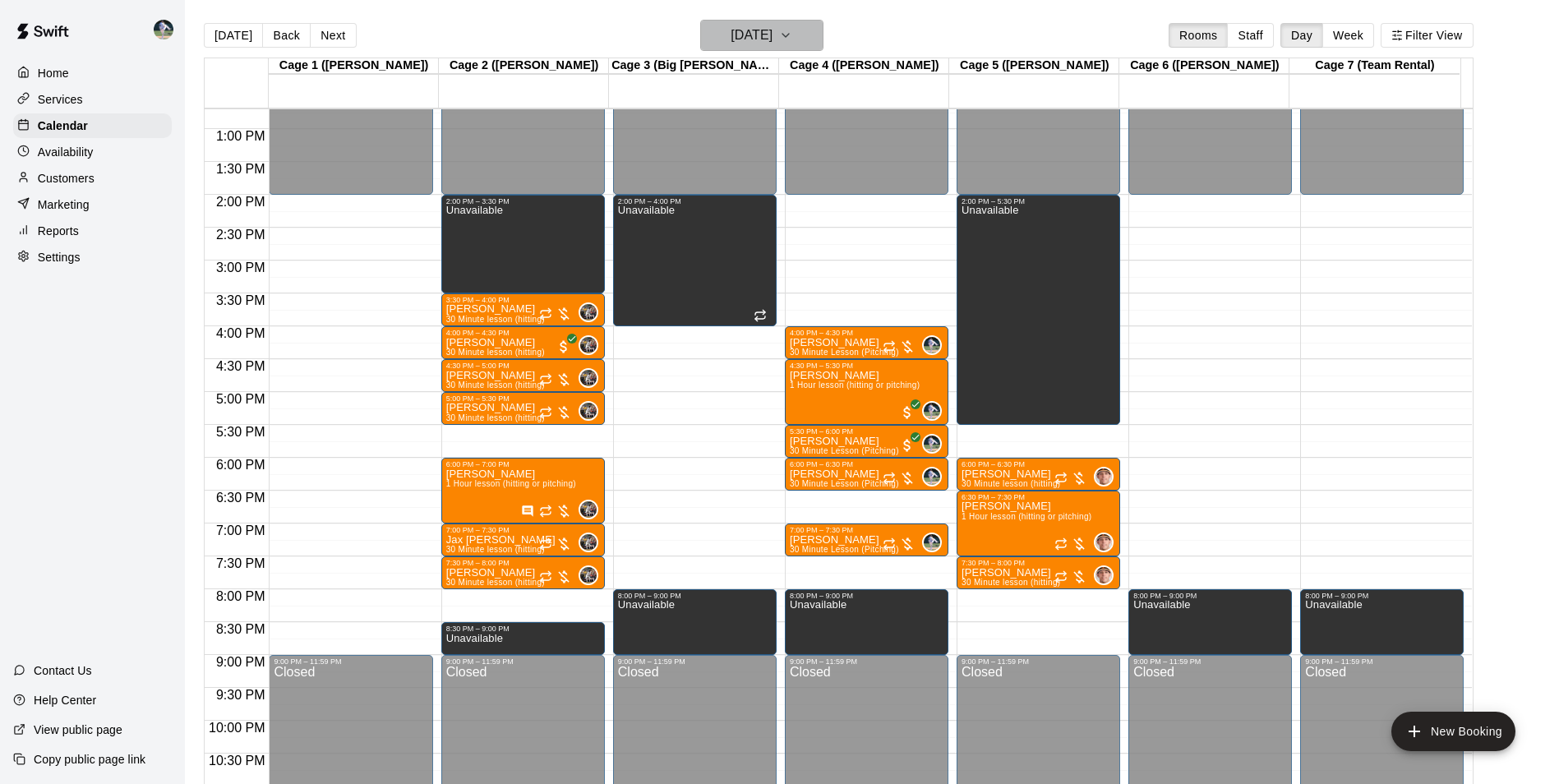
click at [770, 36] on h6 "Monday Sep 22" at bounding box center [751, 36] width 42 height 23
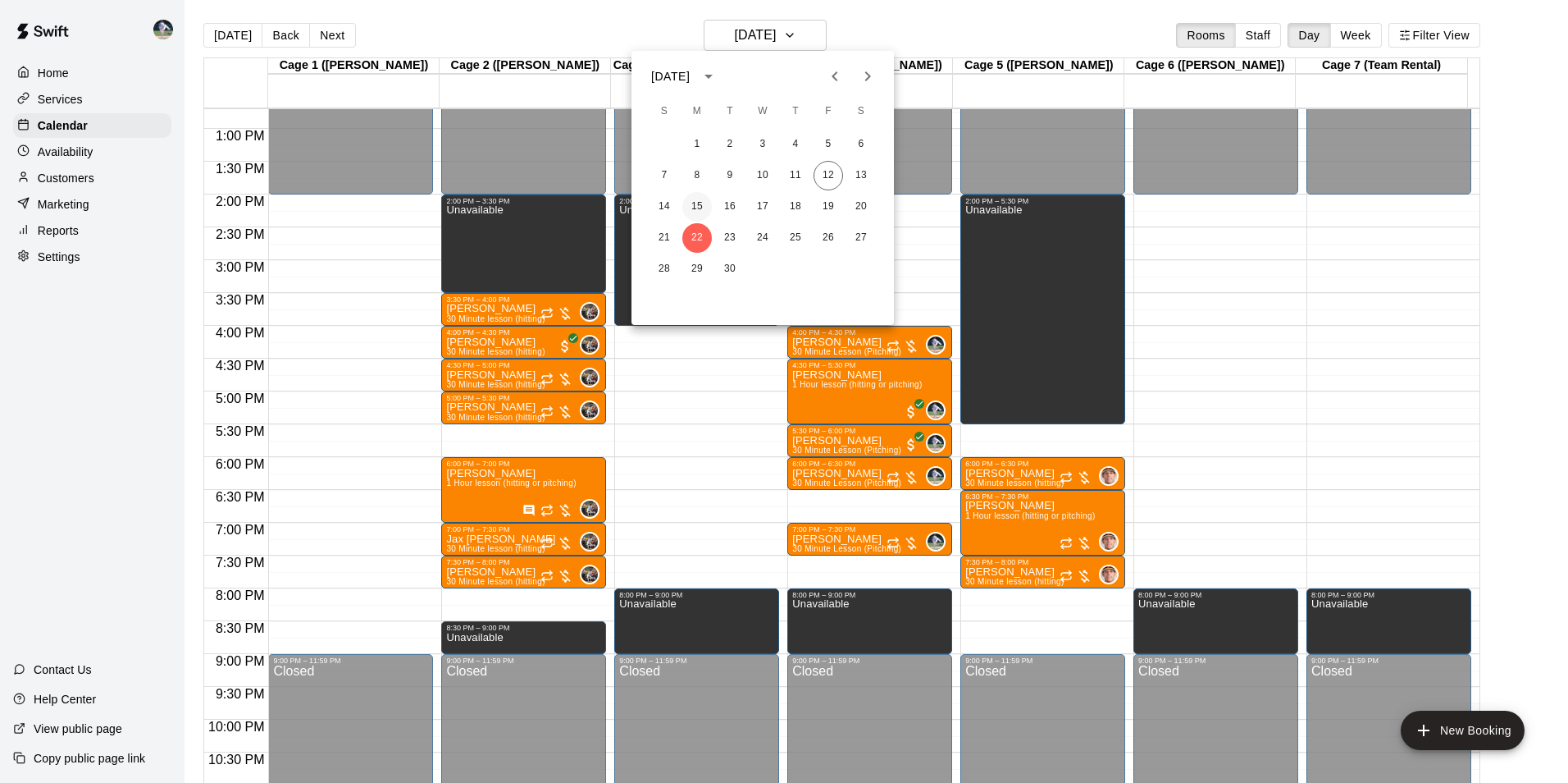
click at [697, 200] on button "15" at bounding box center [697, 206] width 29 height 29
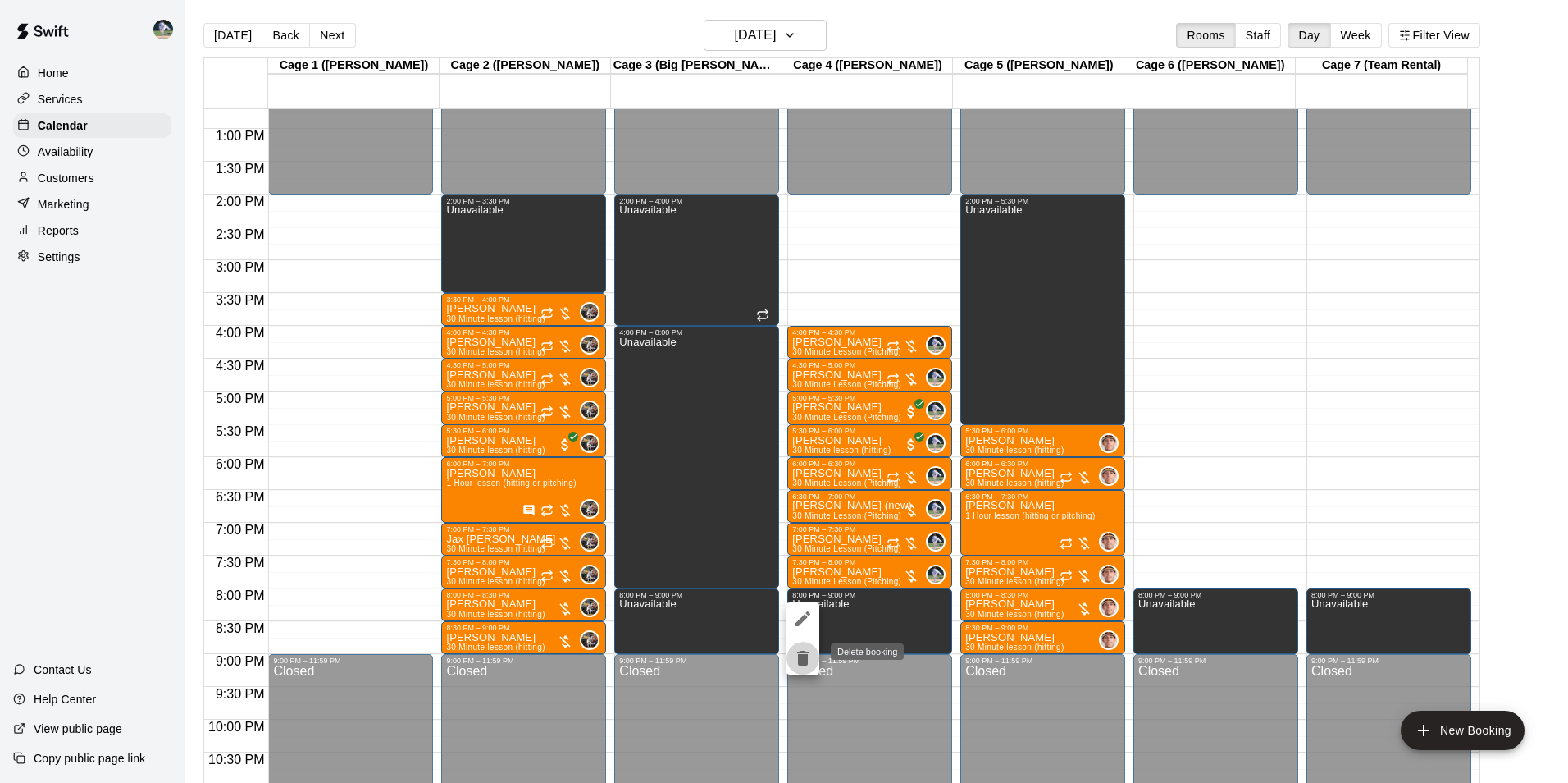
click at [801, 654] on icon "delete" at bounding box center [802, 658] width 12 height 15
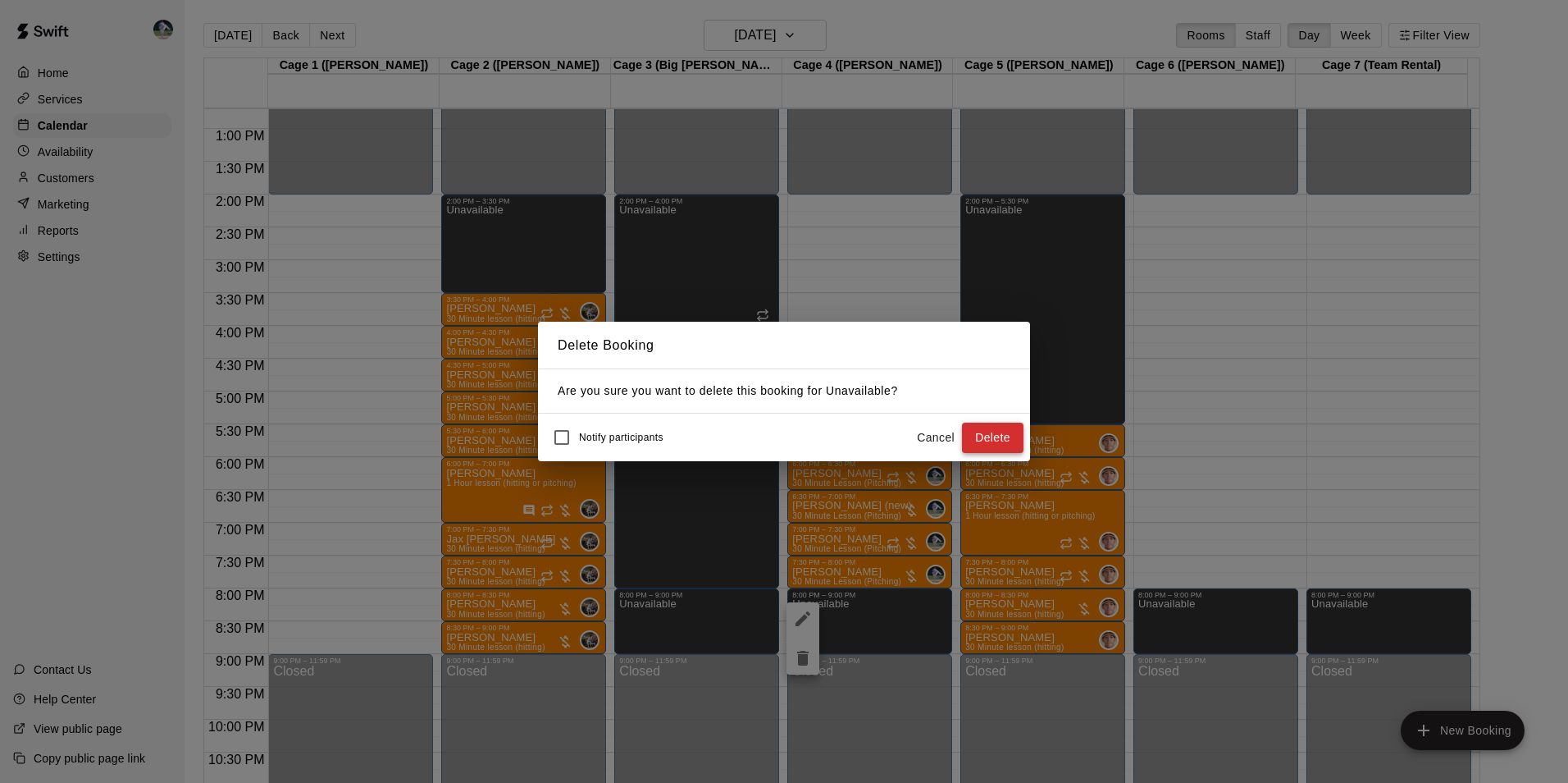
click at [981, 435] on button "Delete" at bounding box center [992, 438] width 61 height 30
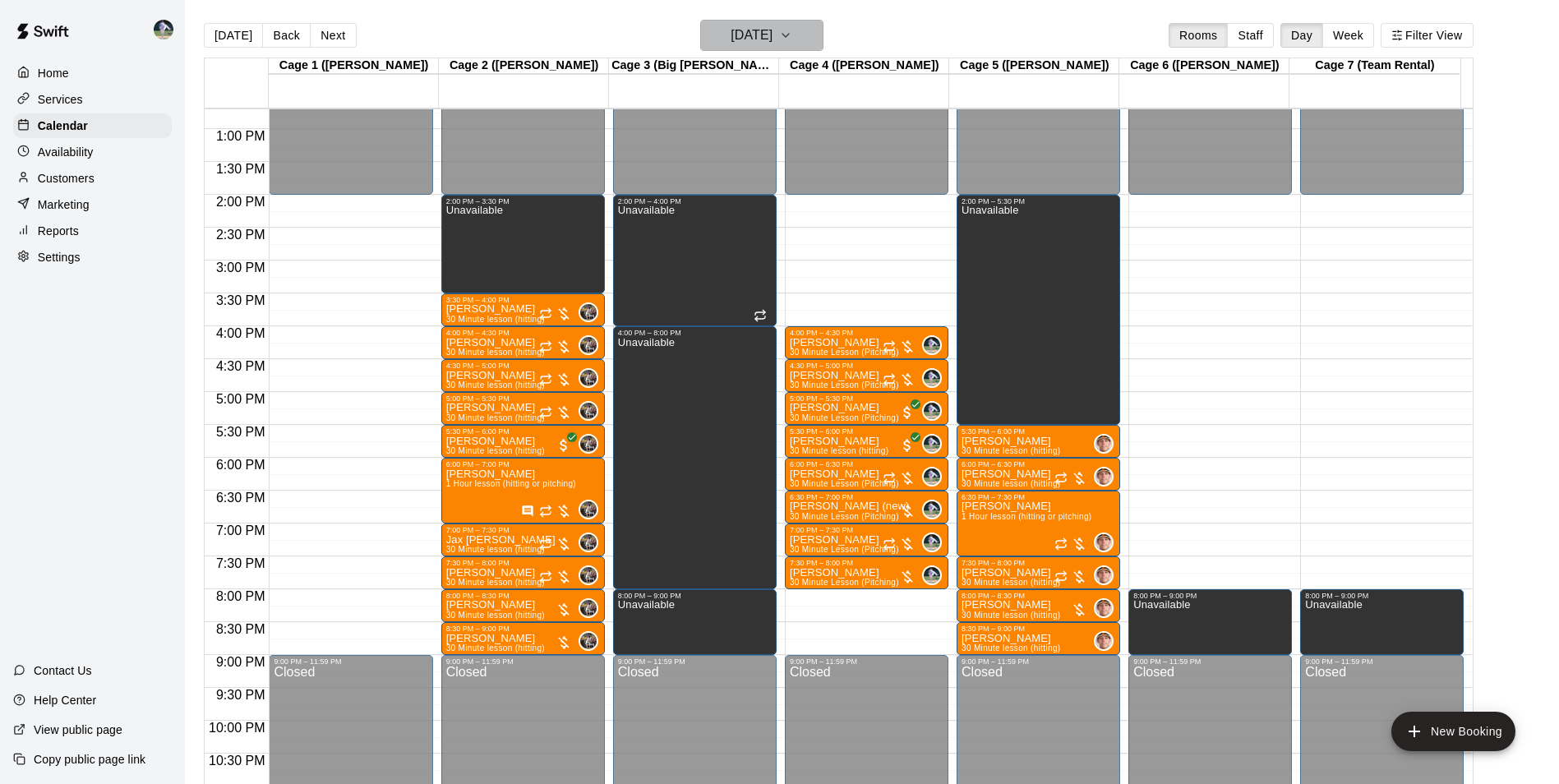
click at [751, 38] on h6 "Monday Sep 15" at bounding box center [751, 36] width 42 height 23
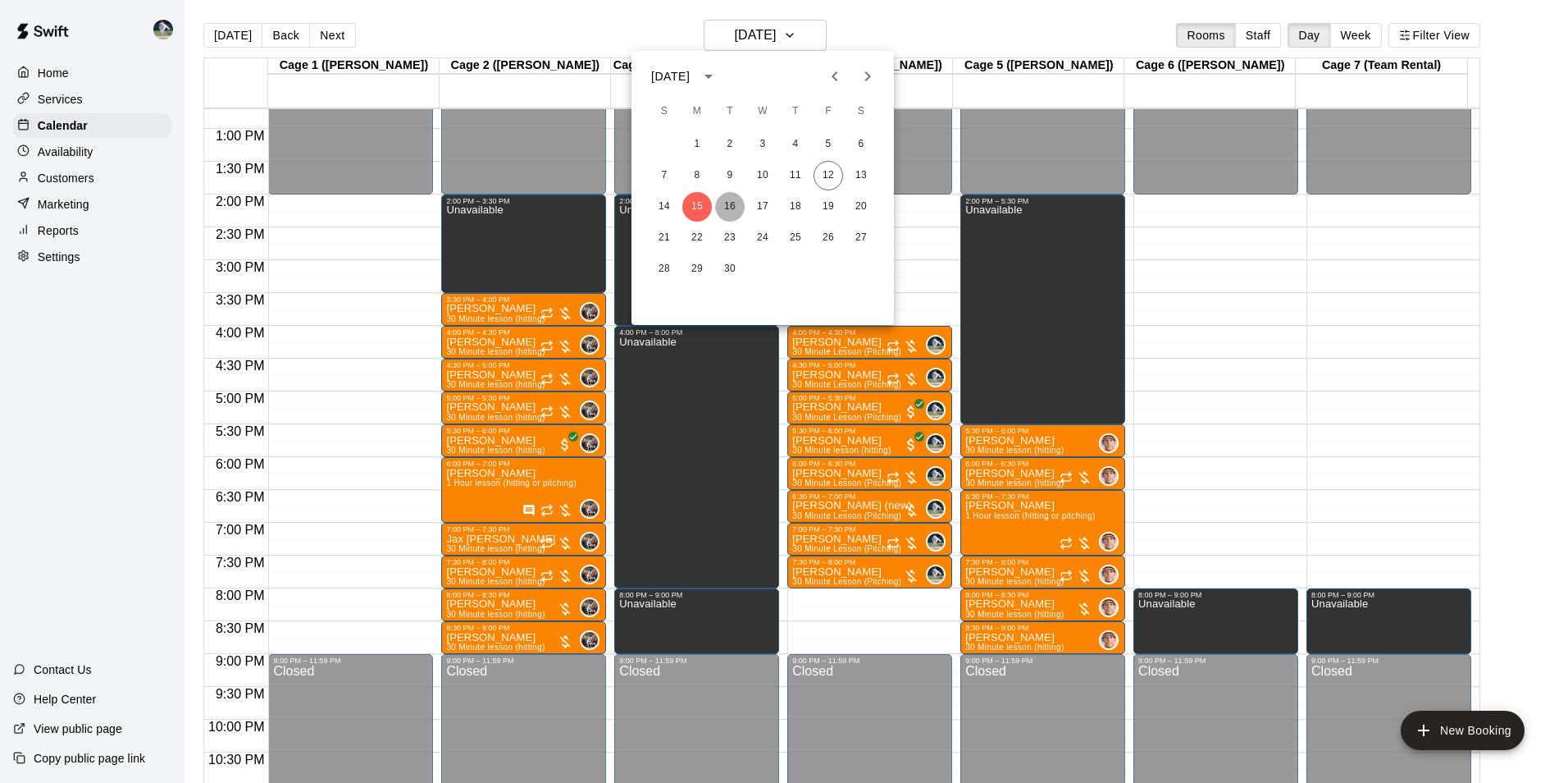
click at [733, 203] on button "16" at bounding box center [729, 206] width 29 height 29
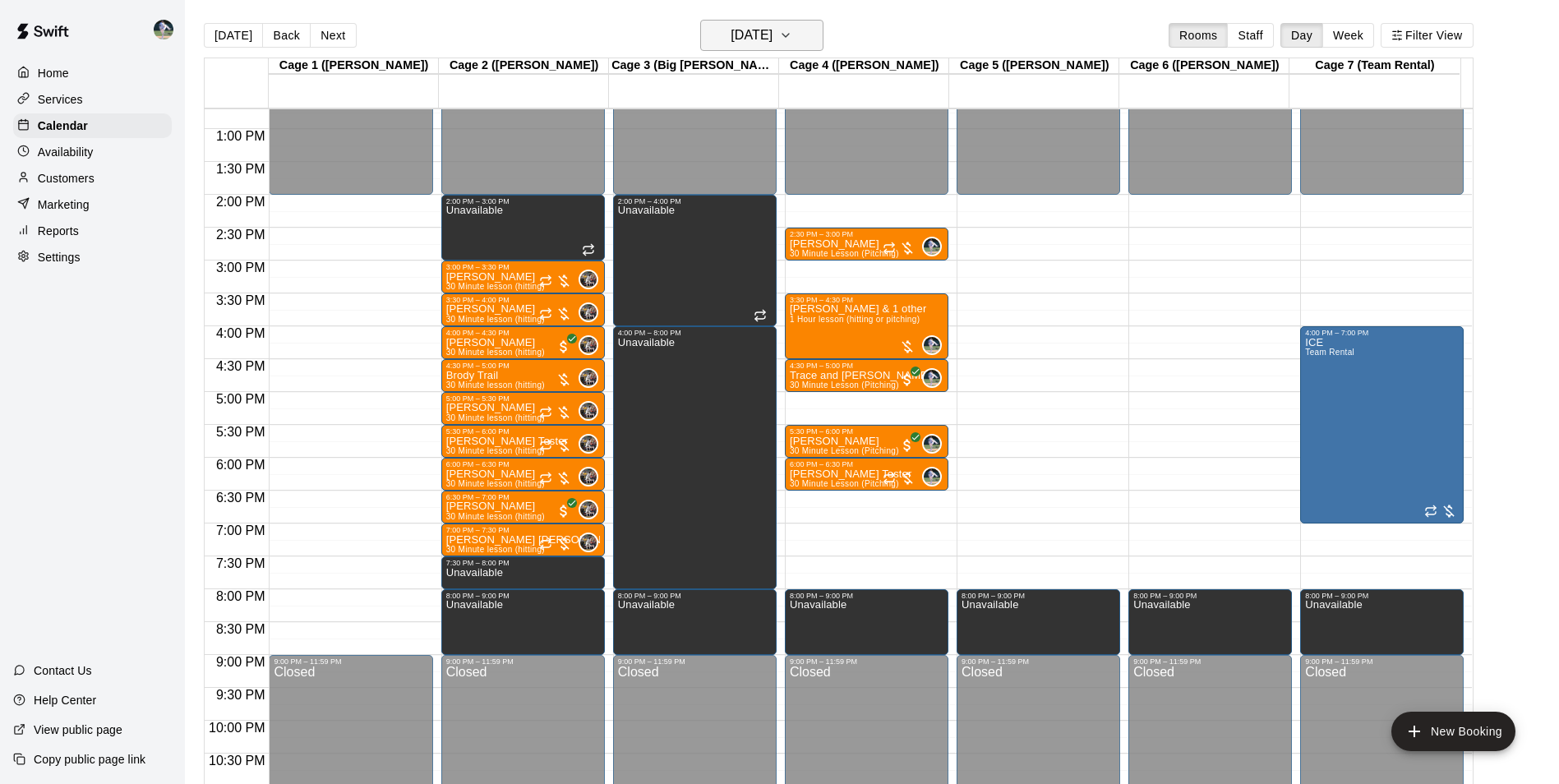
click at [747, 28] on h6 "Tuesday Sep 16" at bounding box center [751, 36] width 42 height 23
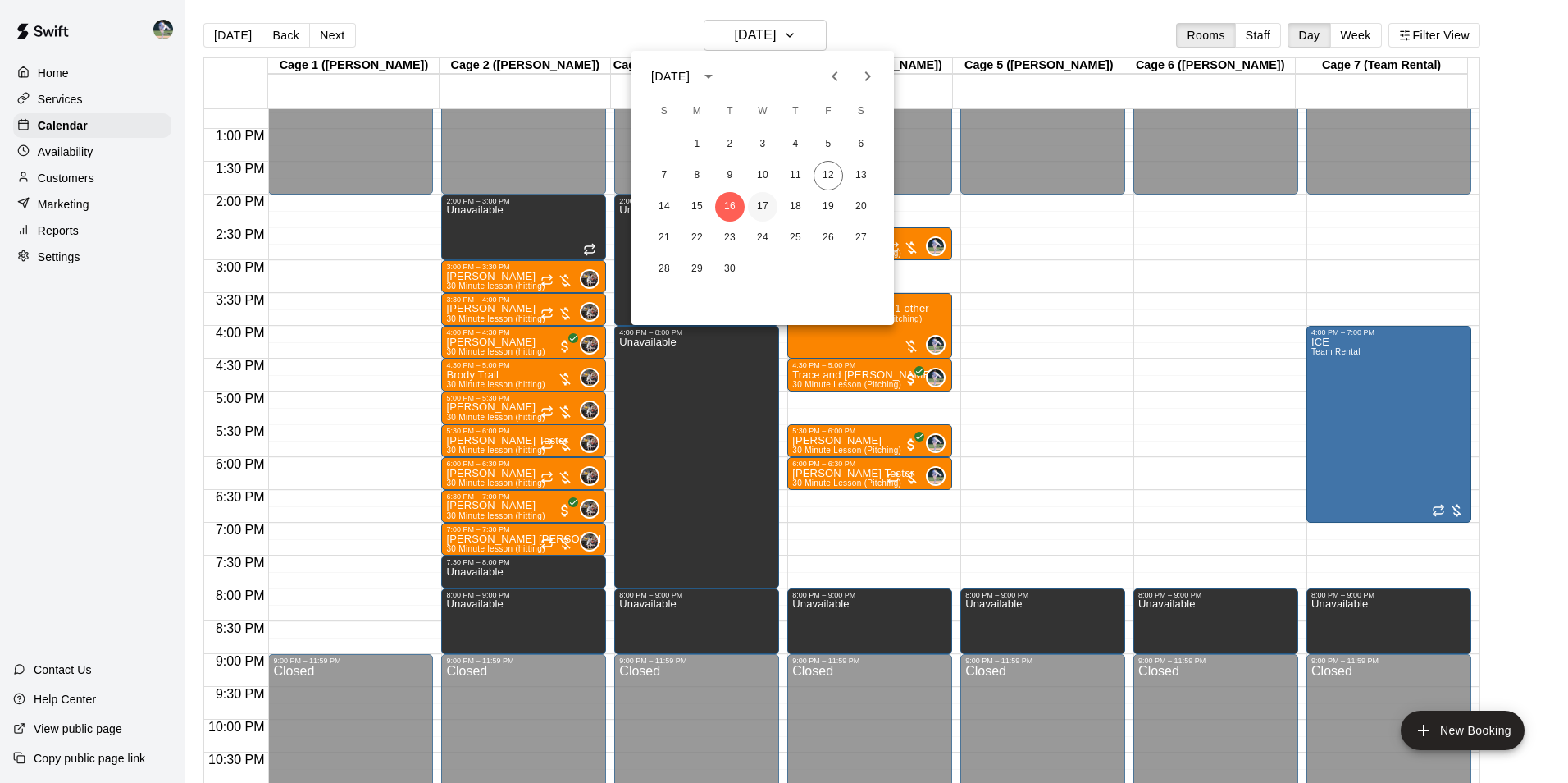
click at [765, 199] on button "17" at bounding box center [762, 206] width 29 height 29
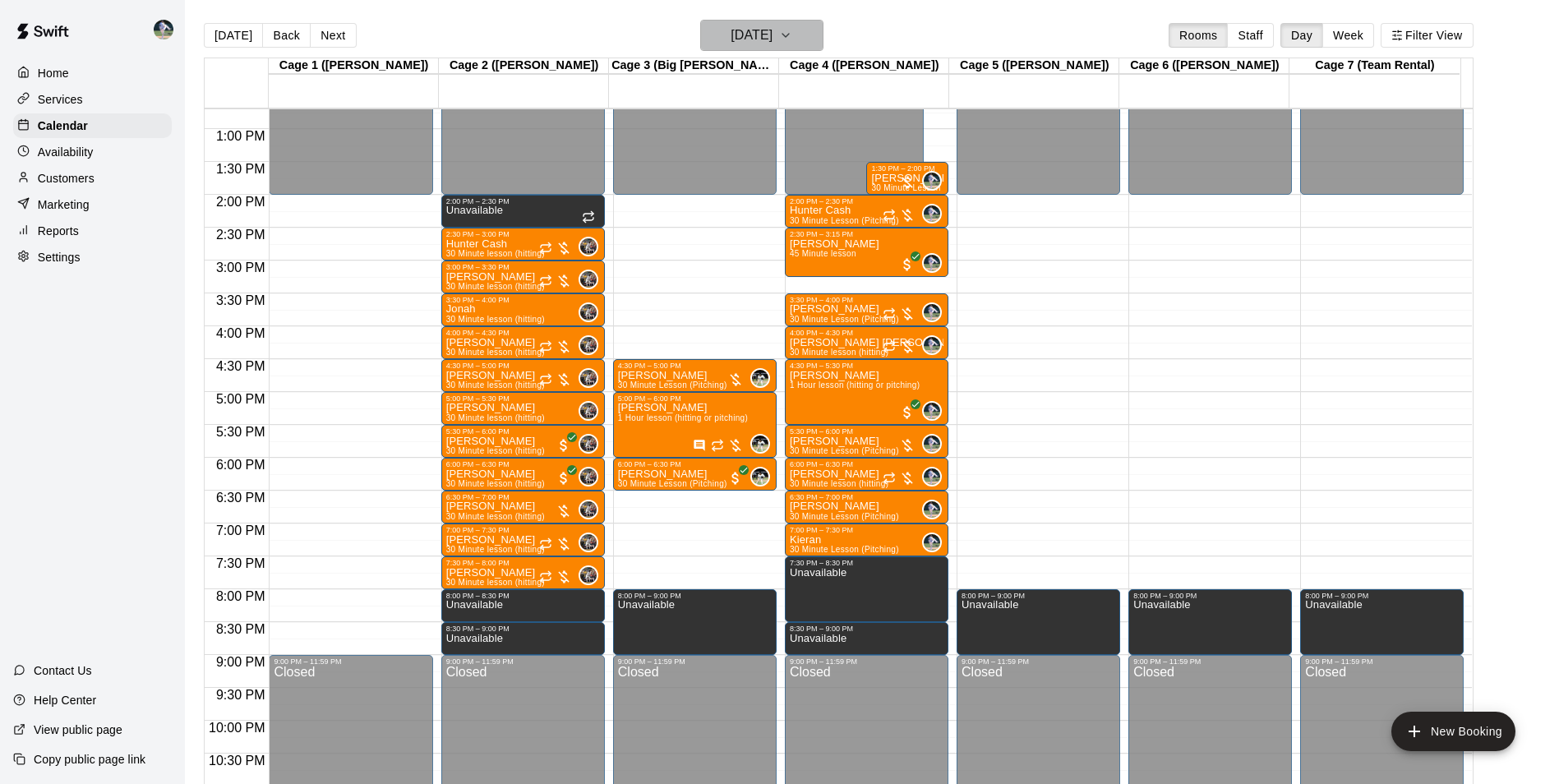
click at [731, 36] on h6 "Wednesday Sep 17" at bounding box center [751, 36] width 42 height 23
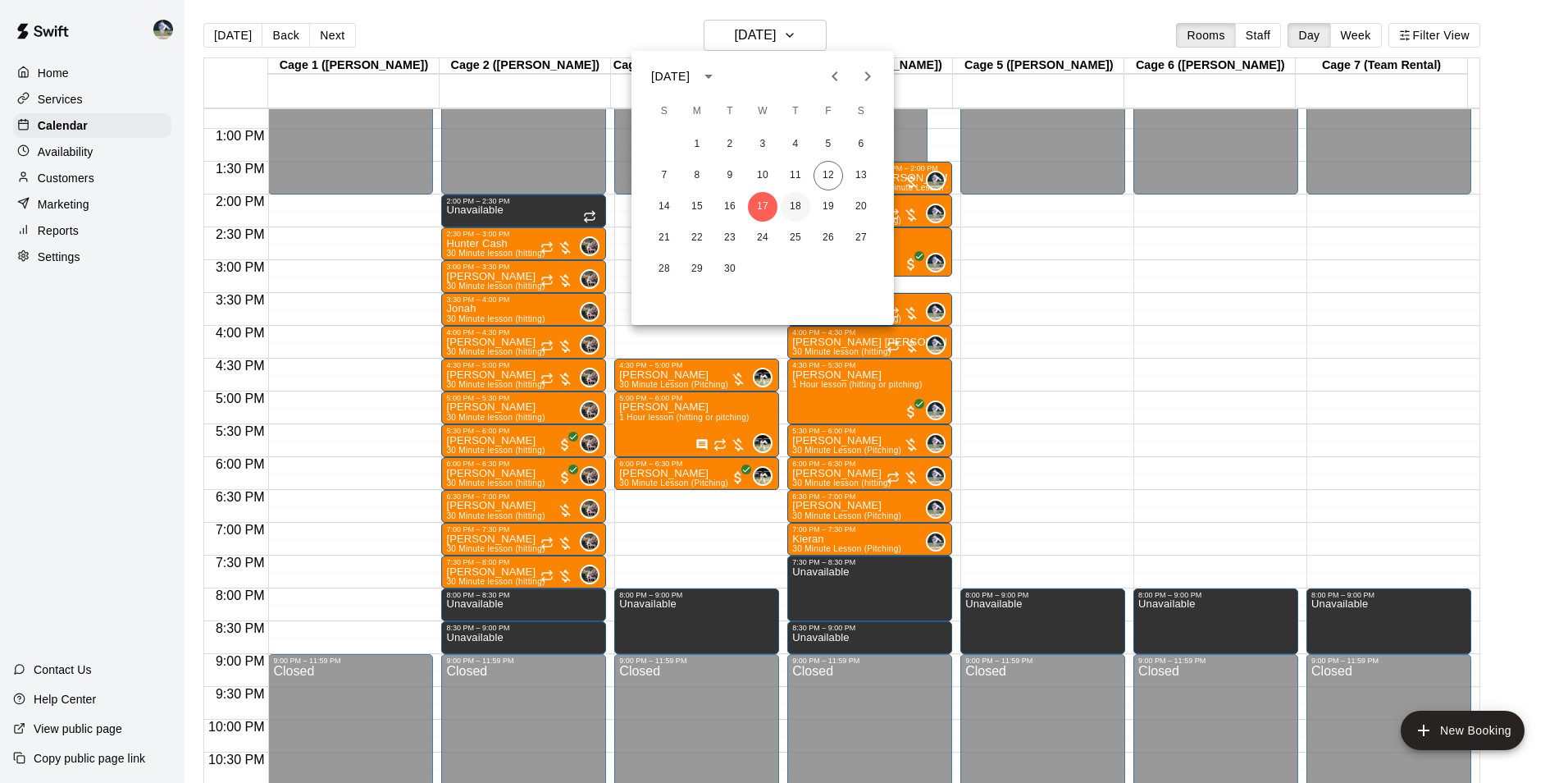
click at [794, 203] on button "18" at bounding box center [795, 206] width 29 height 29
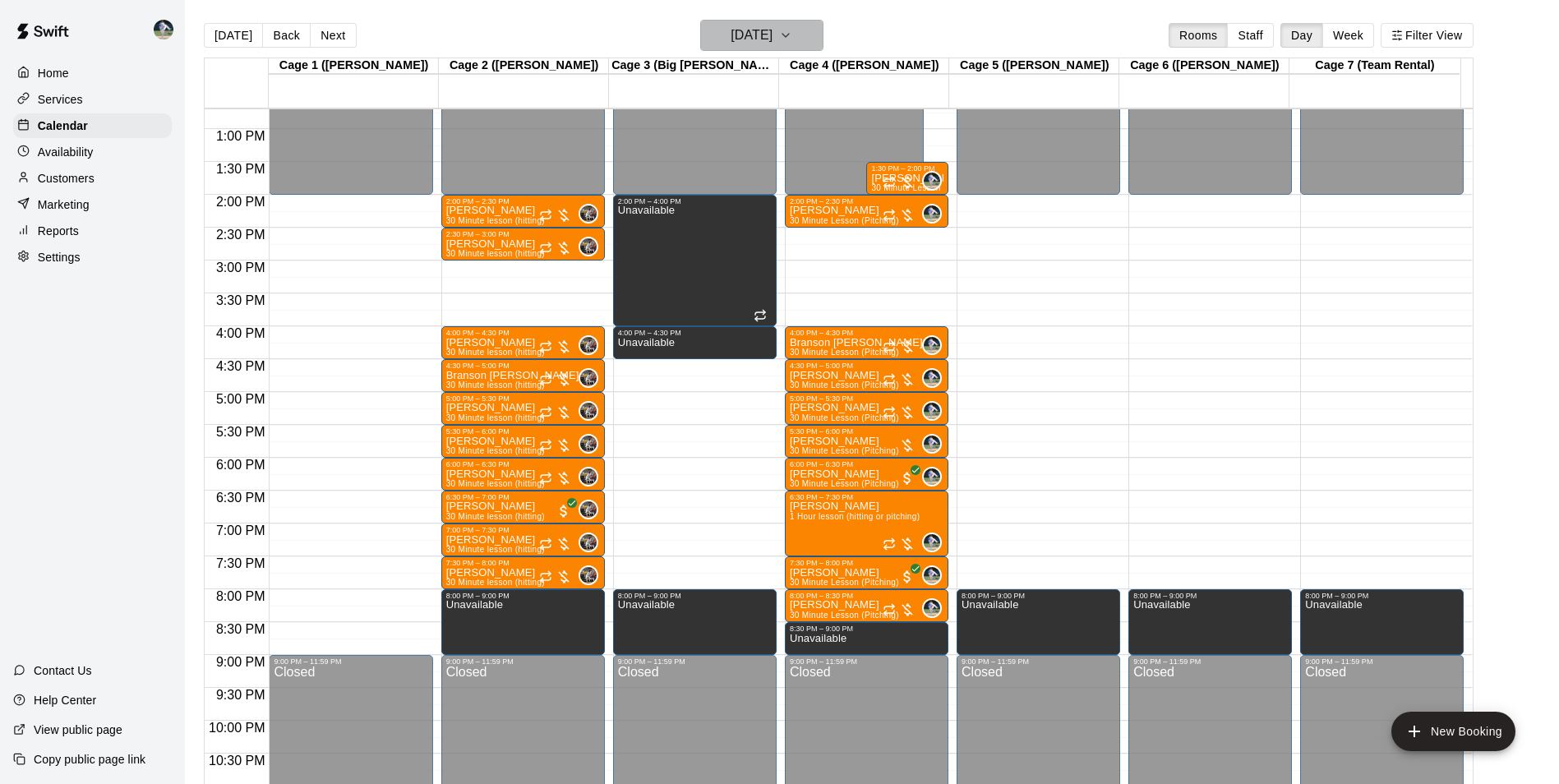
click at [734, 40] on h6 "Thursday Sep 18" at bounding box center [751, 36] width 42 height 23
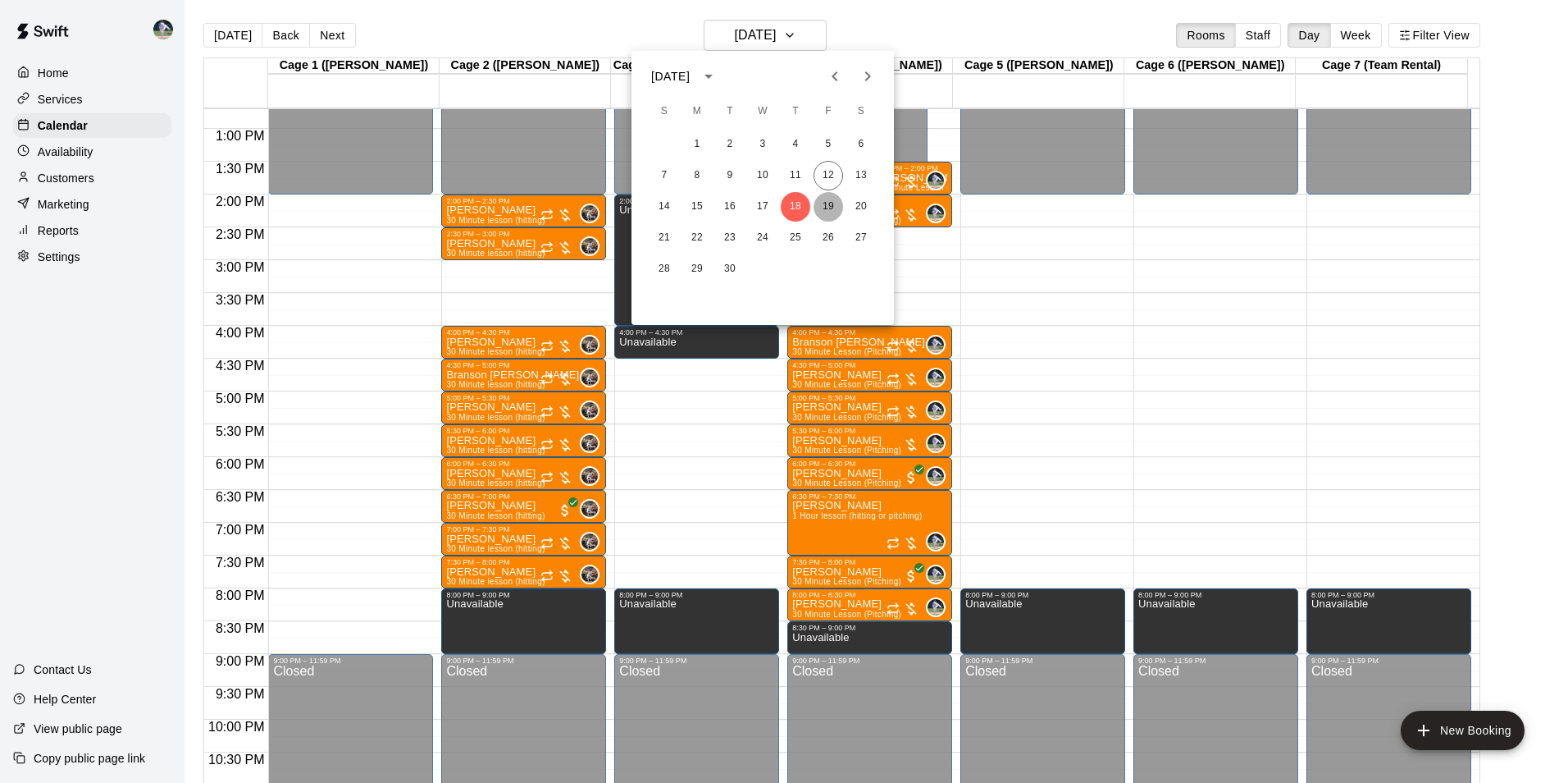
click at [831, 200] on button "19" at bounding box center [828, 206] width 29 height 29
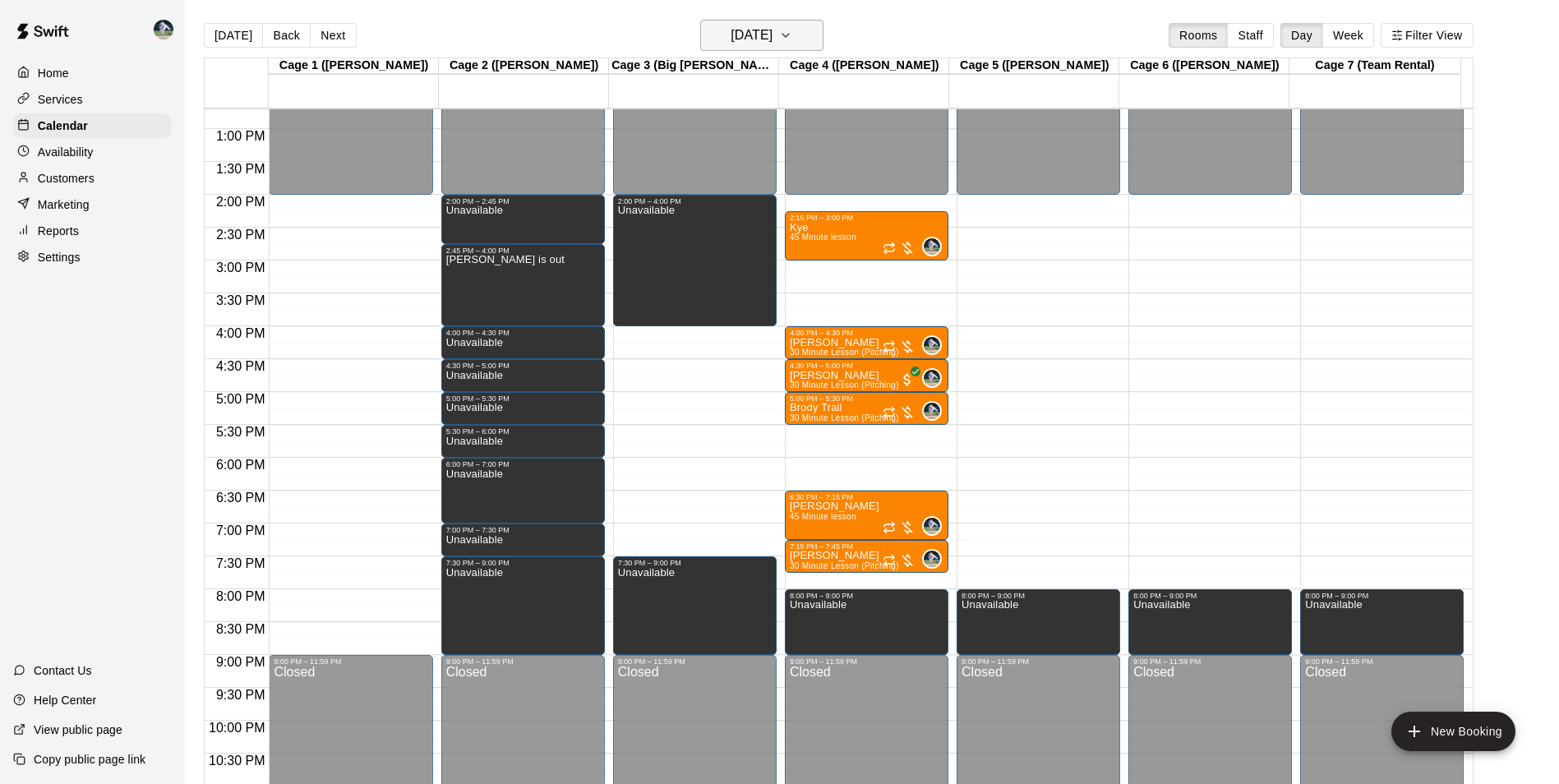
click at [740, 36] on h6 "Friday Sep 19" at bounding box center [751, 36] width 42 height 23
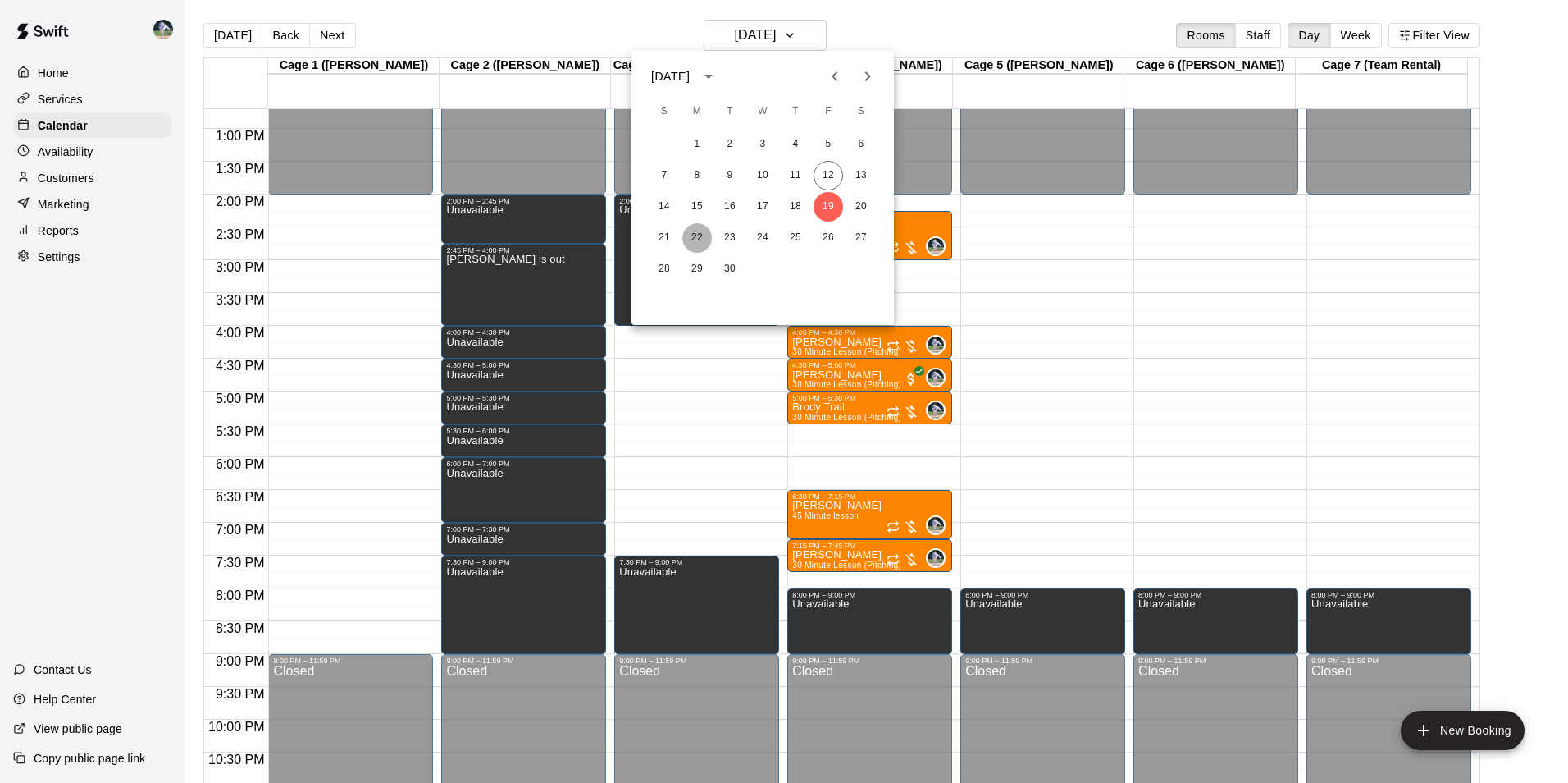
click at [698, 234] on button "22" at bounding box center [697, 237] width 29 height 29
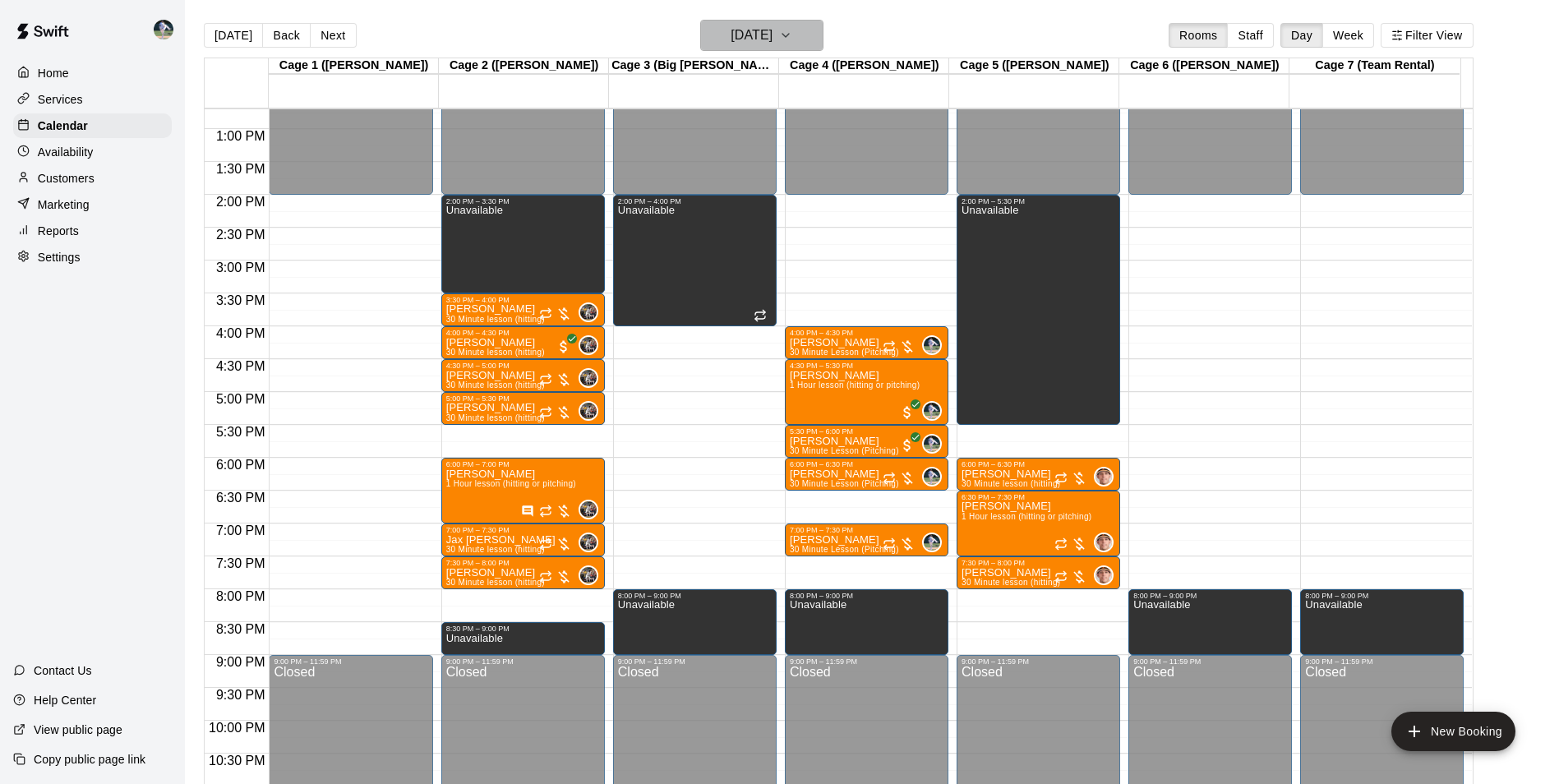
click at [741, 28] on h6 "Monday Sep 22" at bounding box center [751, 36] width 42 height 23
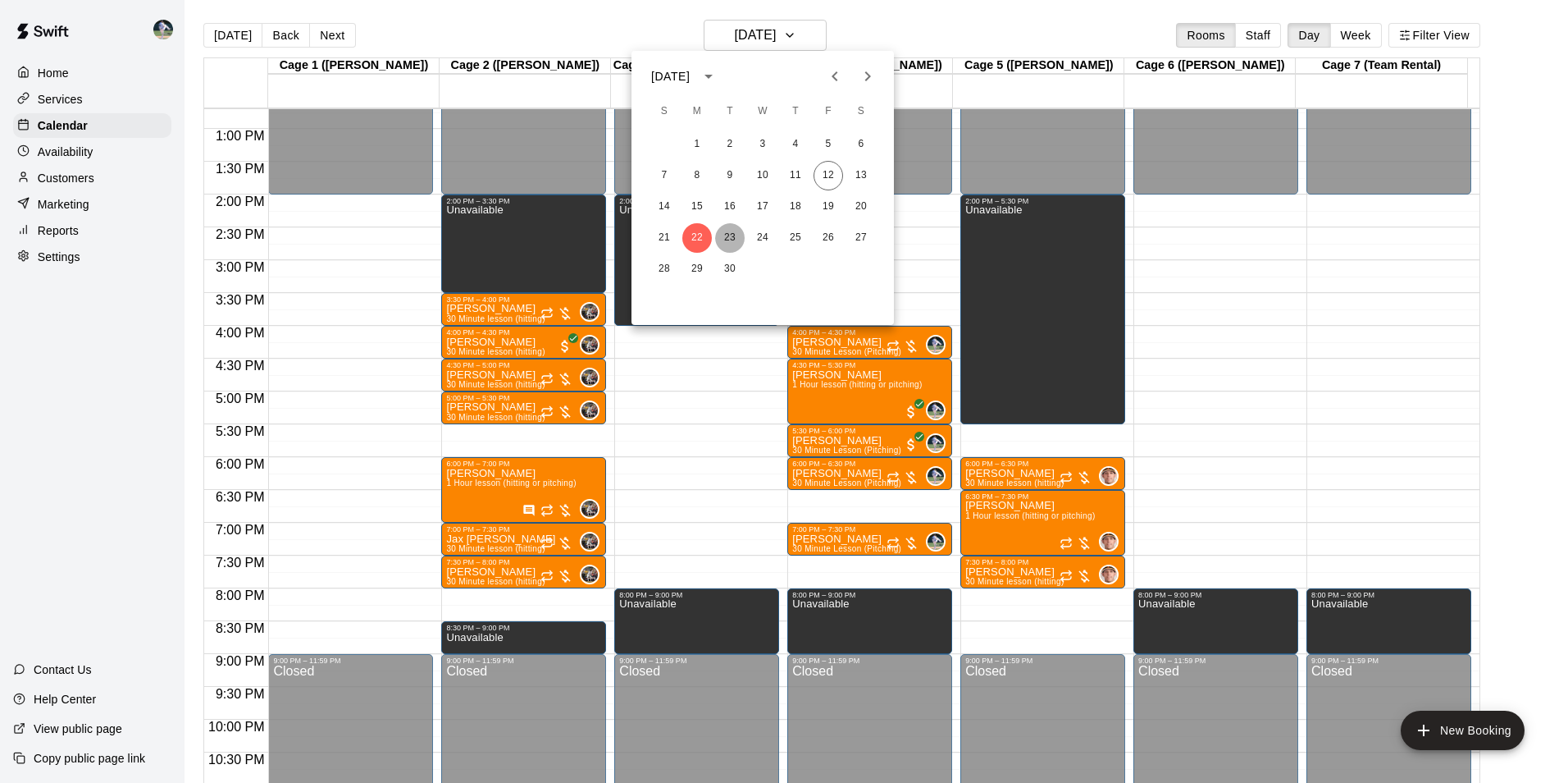
click at [736, 233] on button "23" at bounding box center [729, 237] width 29 height 29
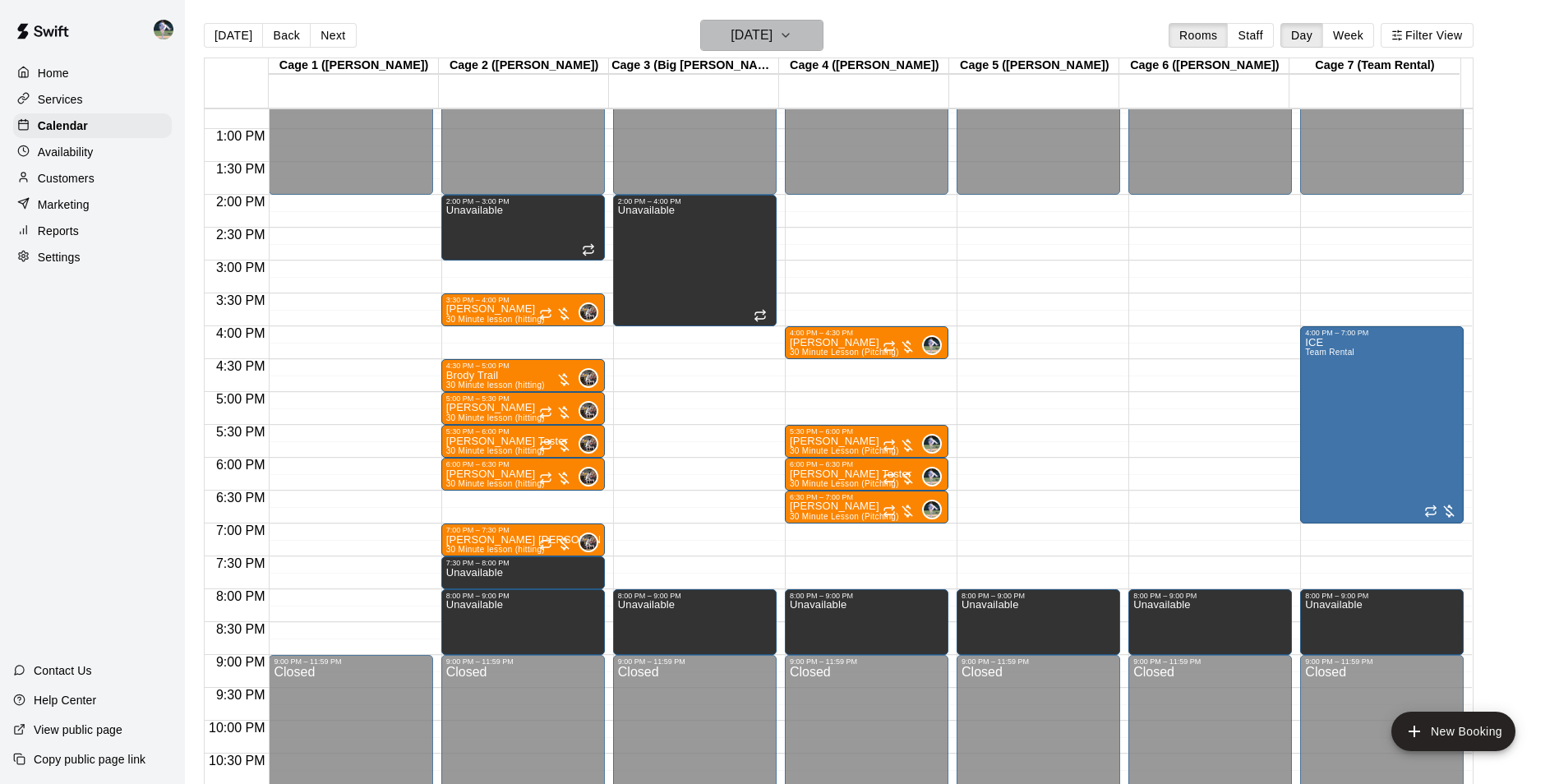
click at [759, 34] on h6 "Tuesday Sep 23" at bounding box center [751, 36] width 42 height 23
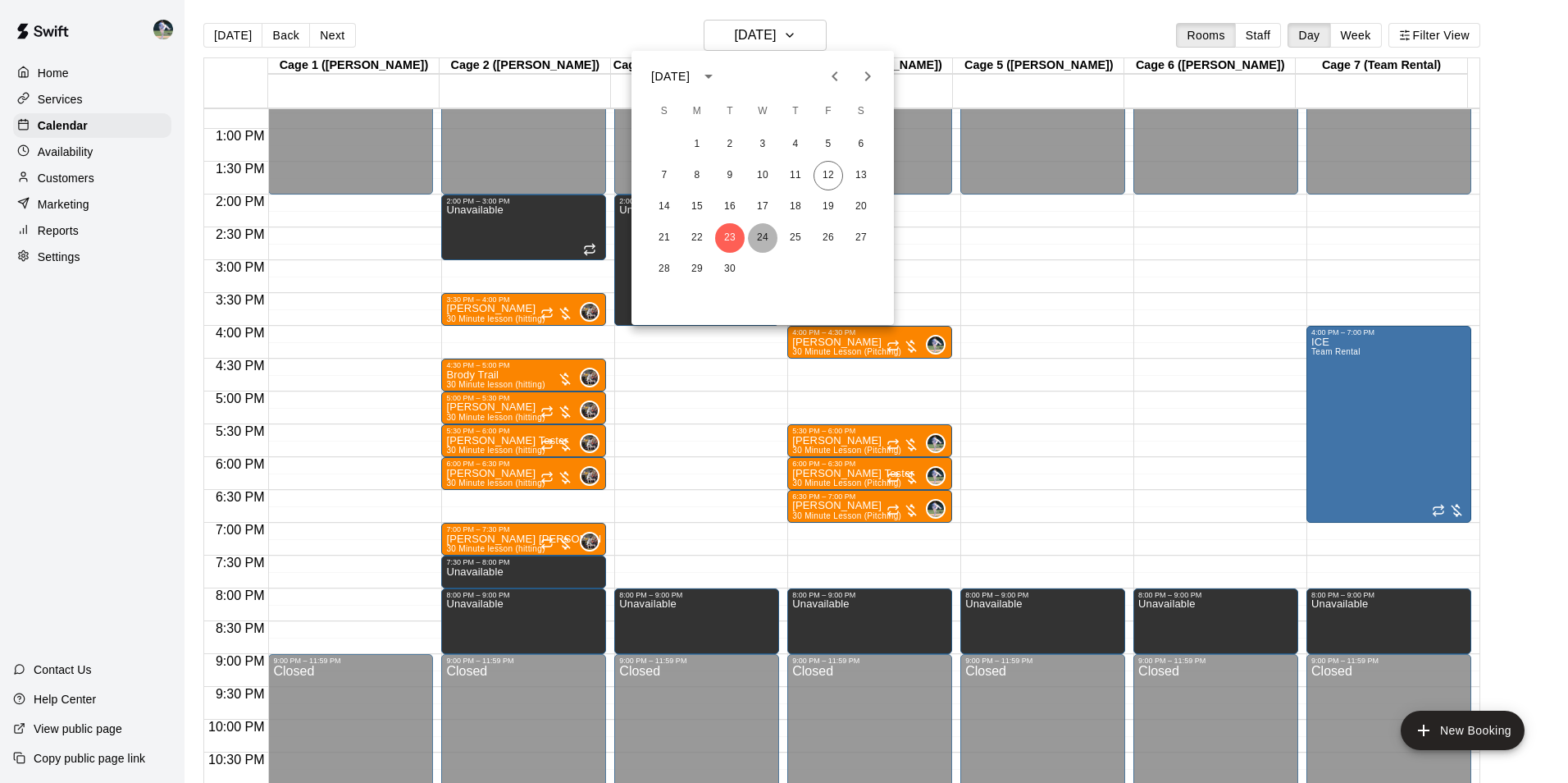
click at [765, 239] on button "24" at bounding box center [762, 237] width 29 height 29
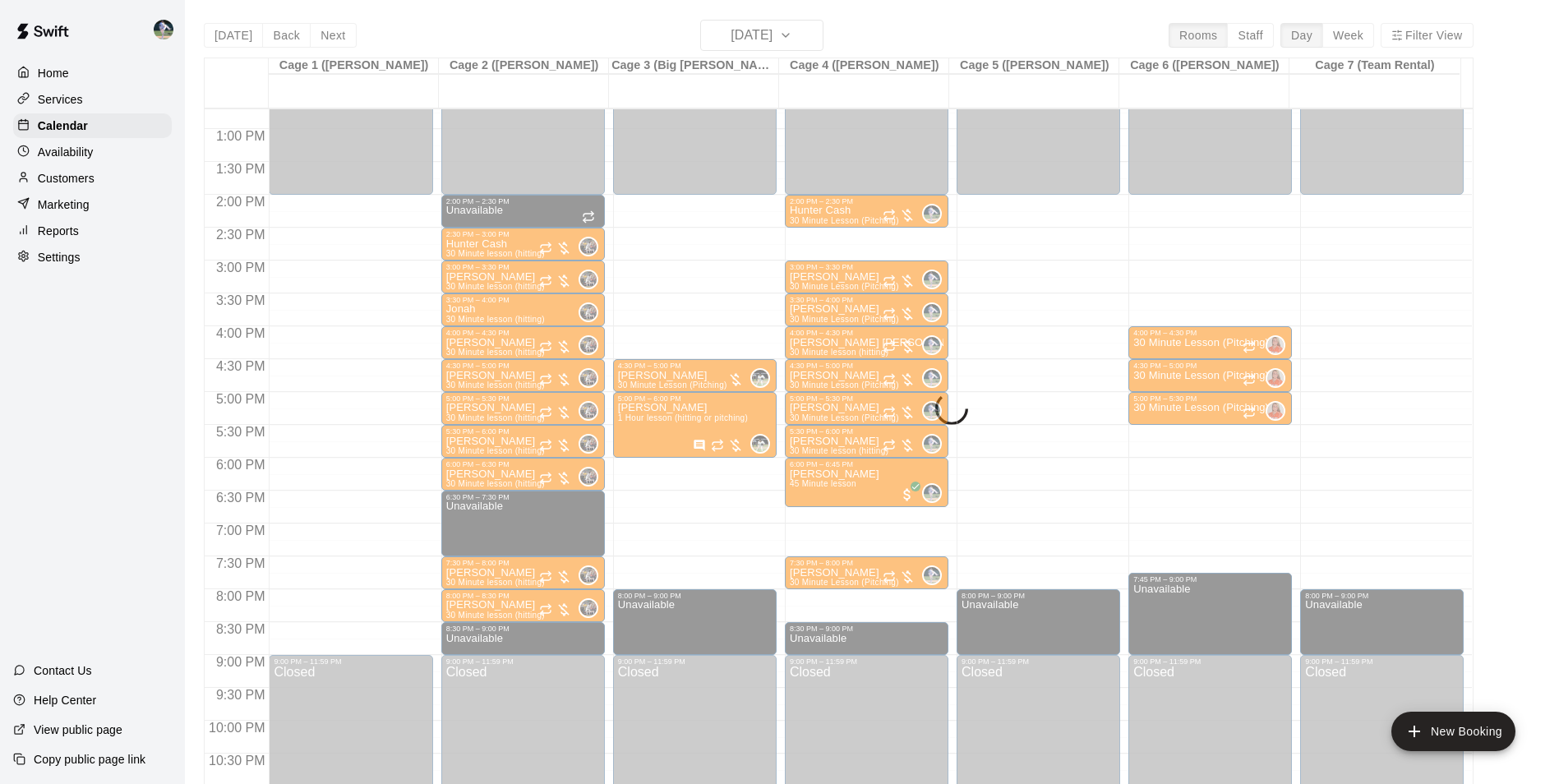
click at [748, 36] on div "Today Back Next Wednesday Sep 24 Rooms Staff Day Week Filter View Cage 1 (Olivi…" at bounding box center [839, 412] width 1270 height 784
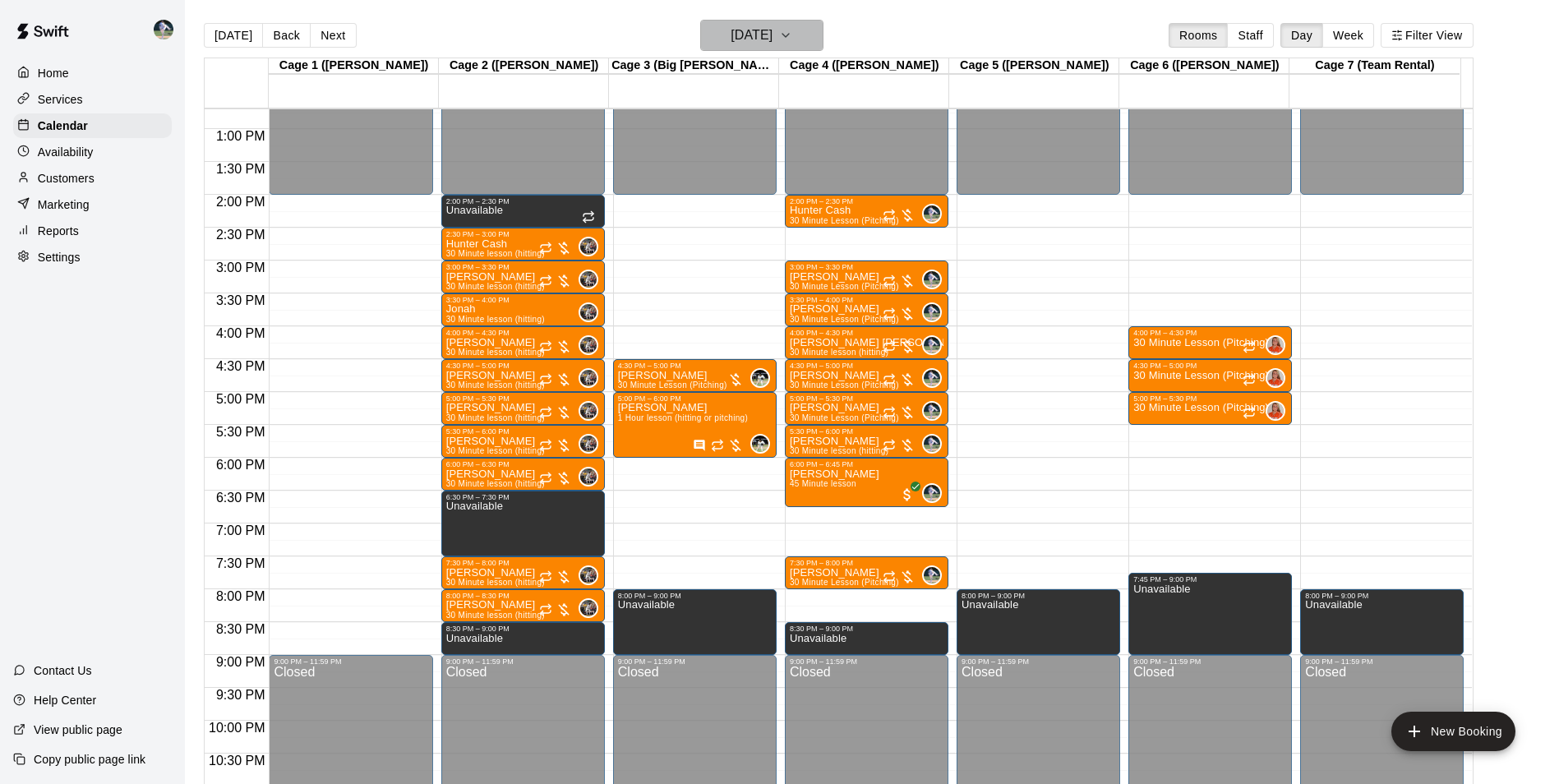
click at [752, 34] on h6 "Wednesday Sep 24" at bounding box center [751, 36] width 42 height 23
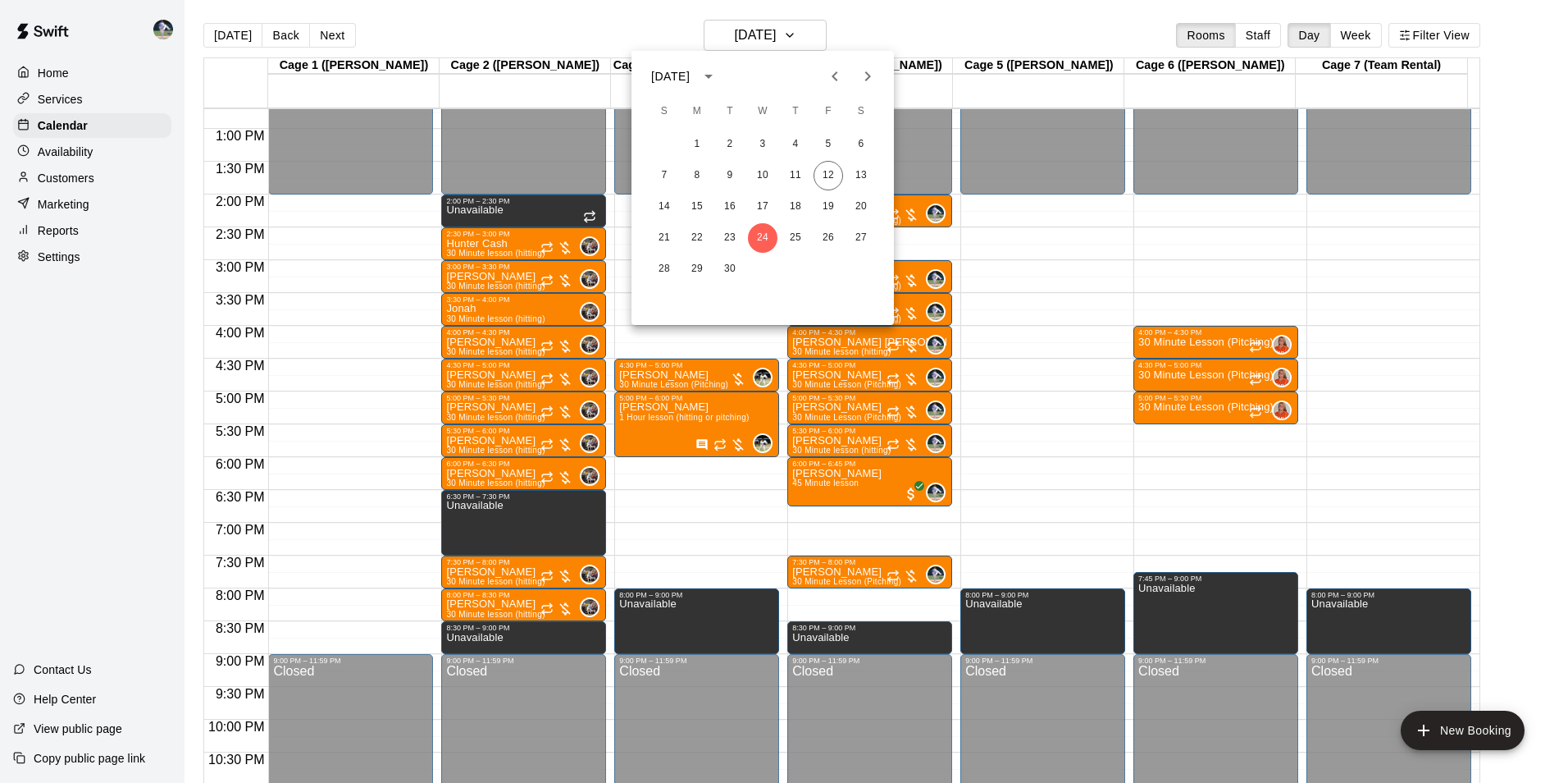
click at [931, 23] on div at bounding box center [784, 392] width 1568 height 783
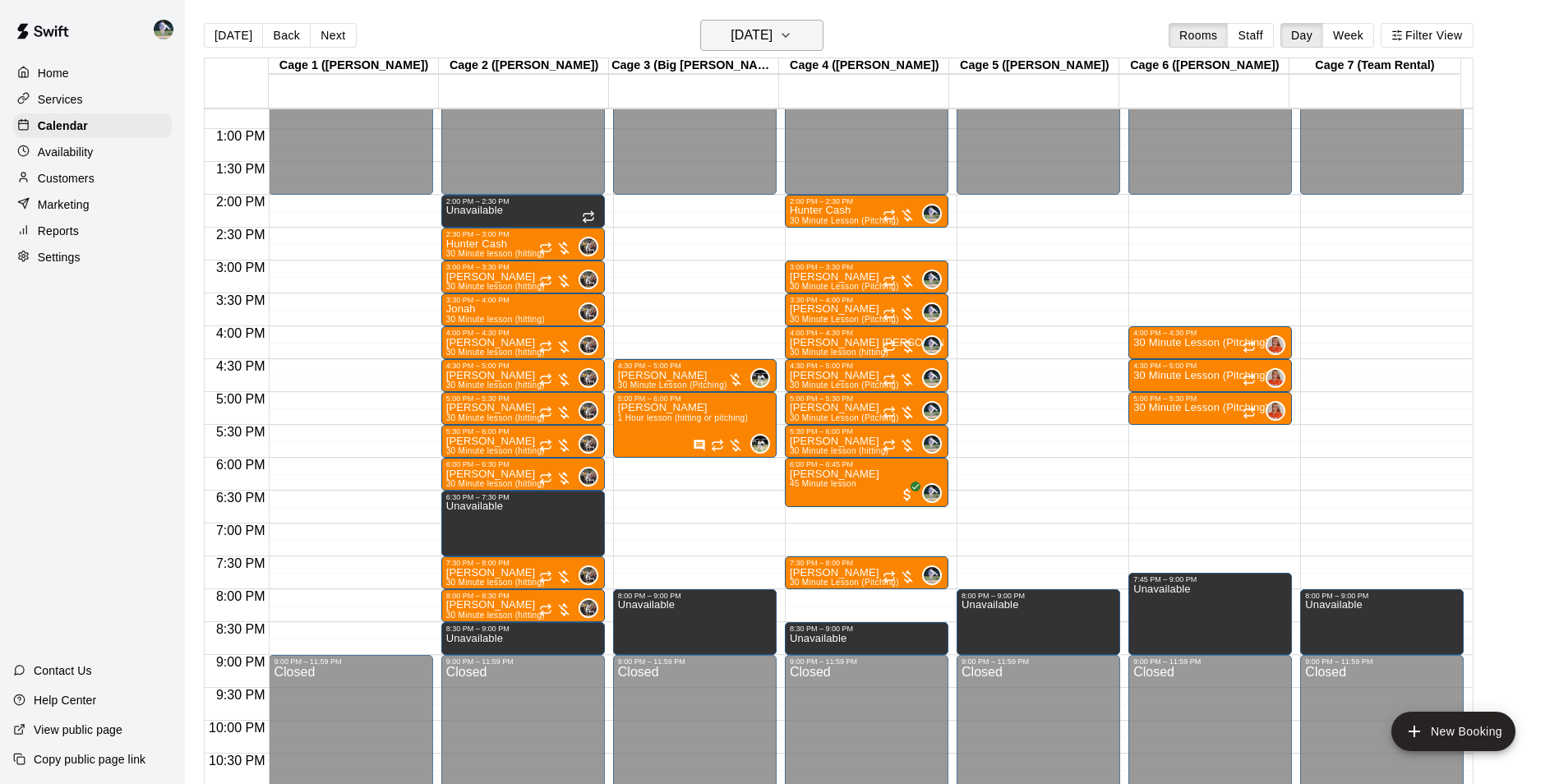
click at [755, 34] on h6 "Wednesday Sep 24" at bounding box center [751, 36] width 42 height 23
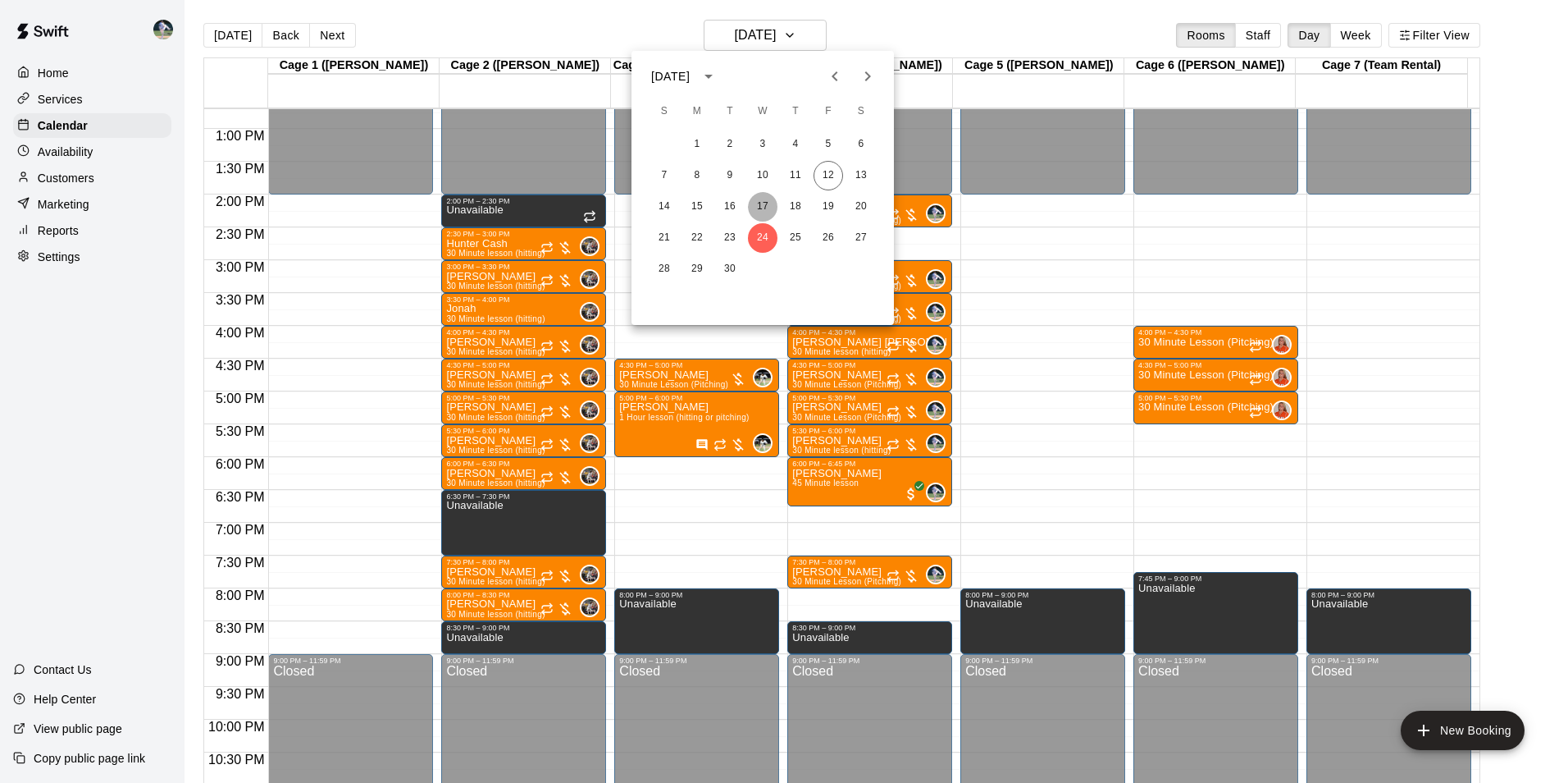
click at [760, 194] on button "17" at bounding box center [762, 206] width 29 height 29
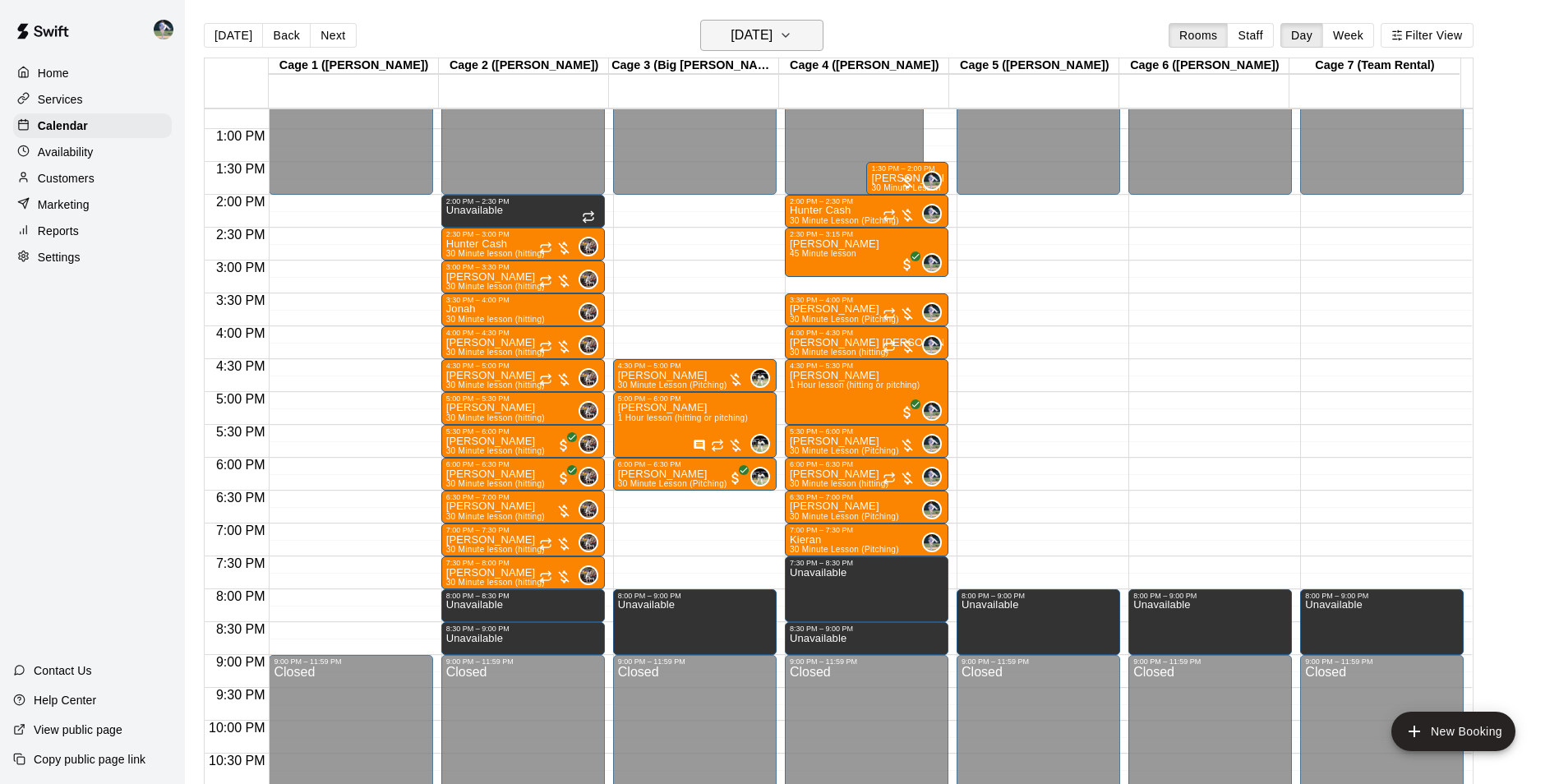
click at [766, 26] on h6 "Wednesday Sep 17" at bounding box center [751, 36] width 42 height 23
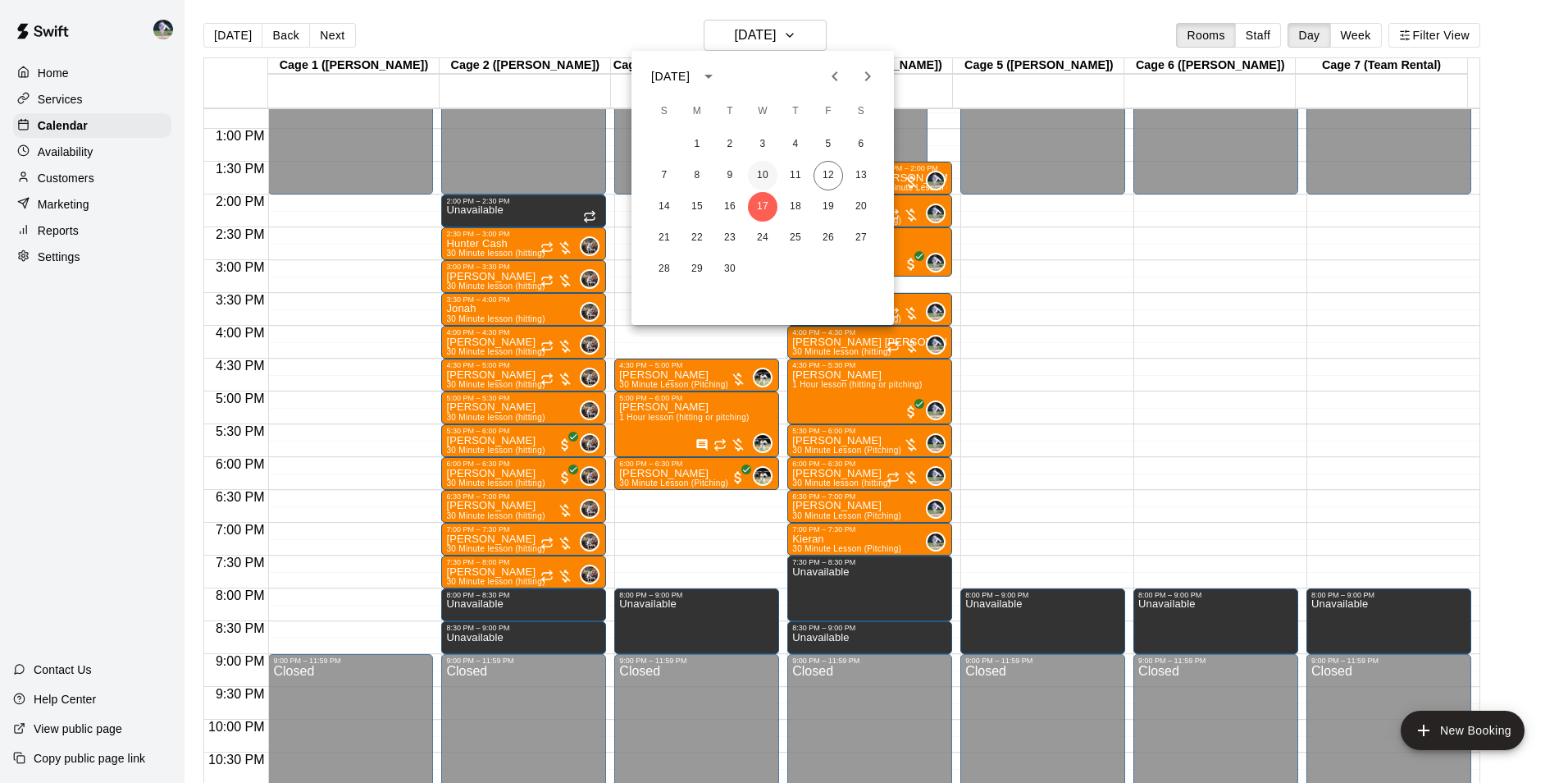
click at [764, 174] on button "10" at bounding box center [762, 175] width 29 height 29
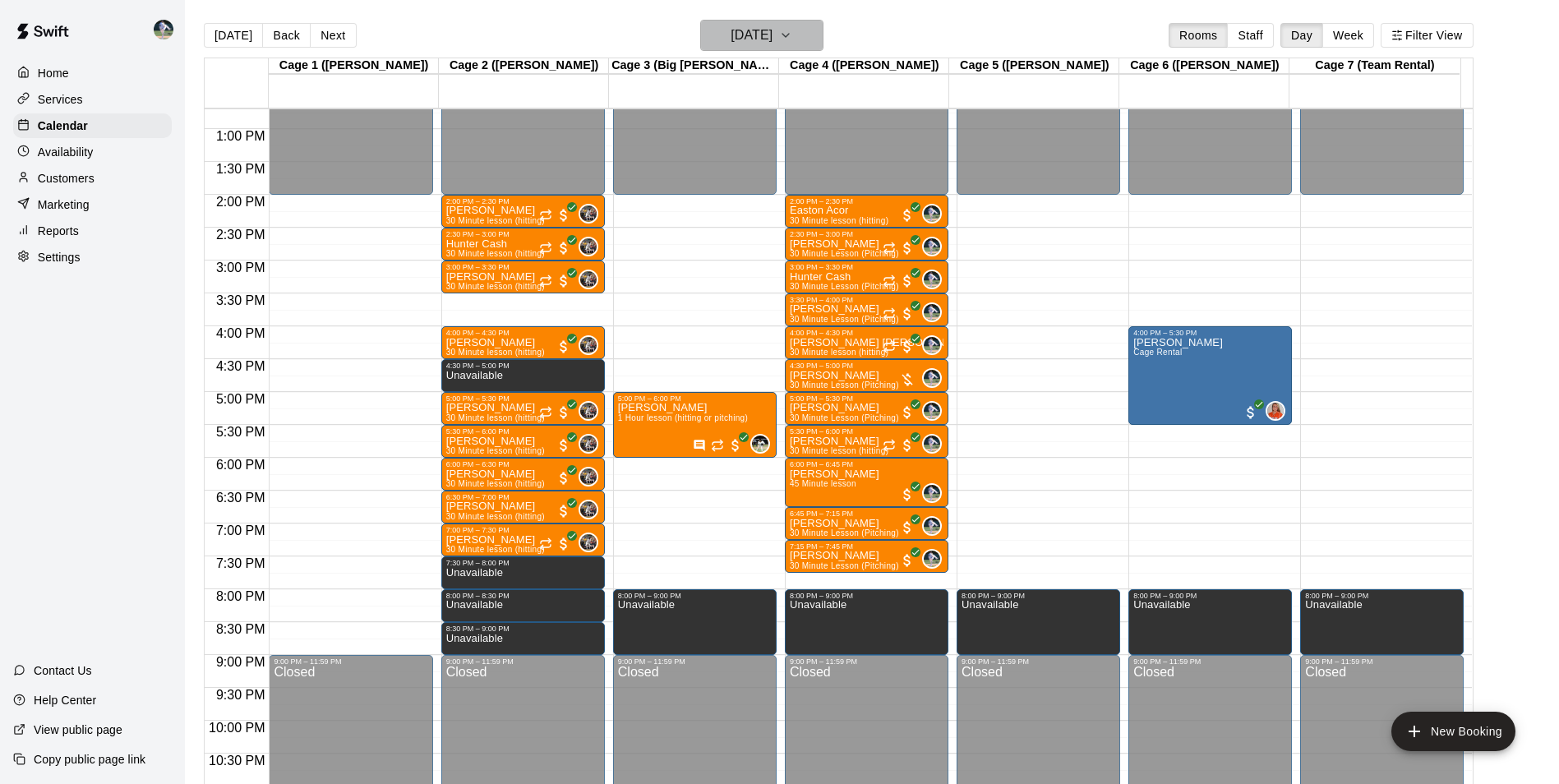
click at [764, 38] on h6 "Wednesday Sep 10" at bounding box center [751, 36] width 42 height 23
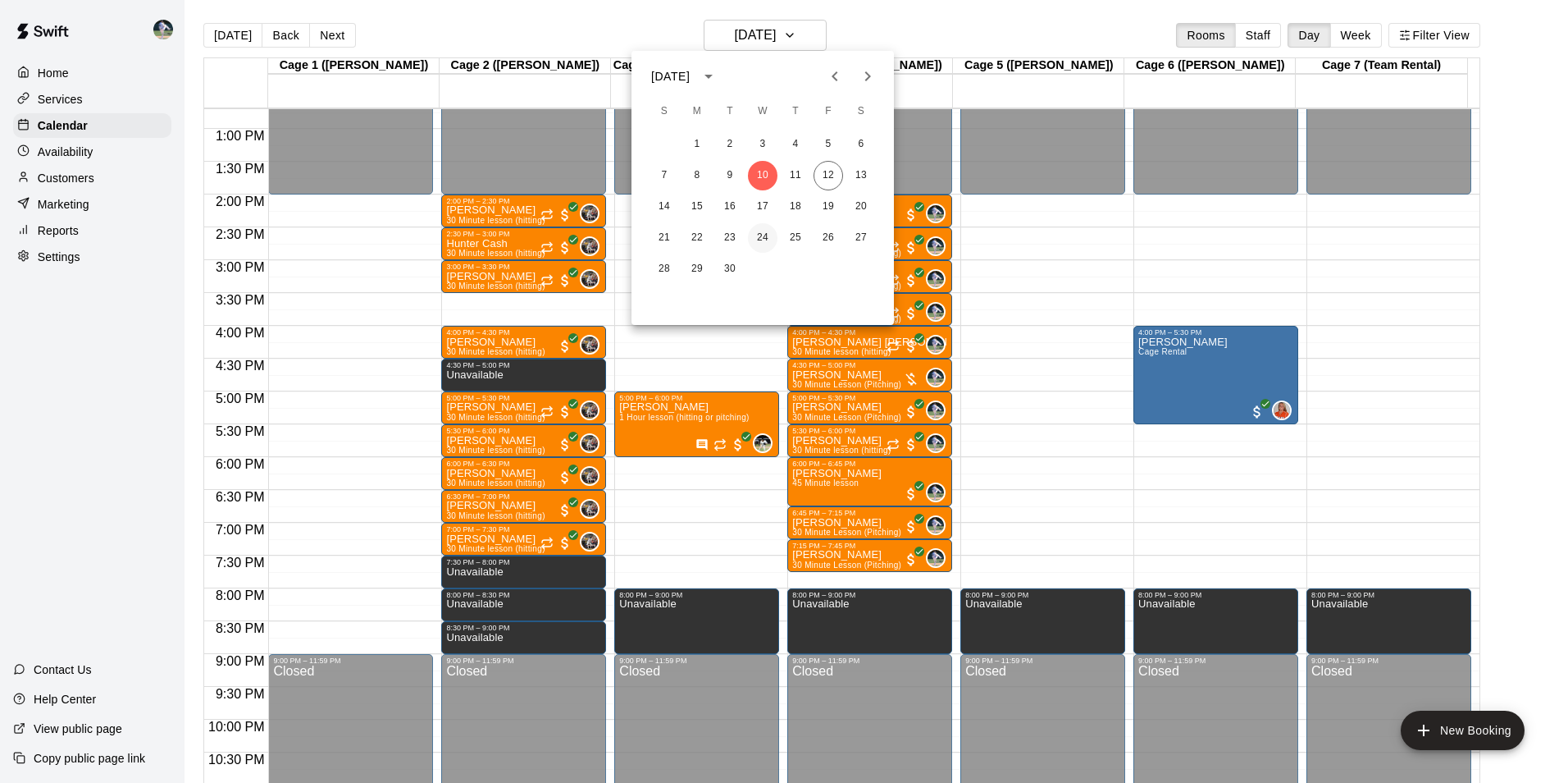
click at [760, 233] on button "24" at bounding box center [762, 237] width 29 height 29
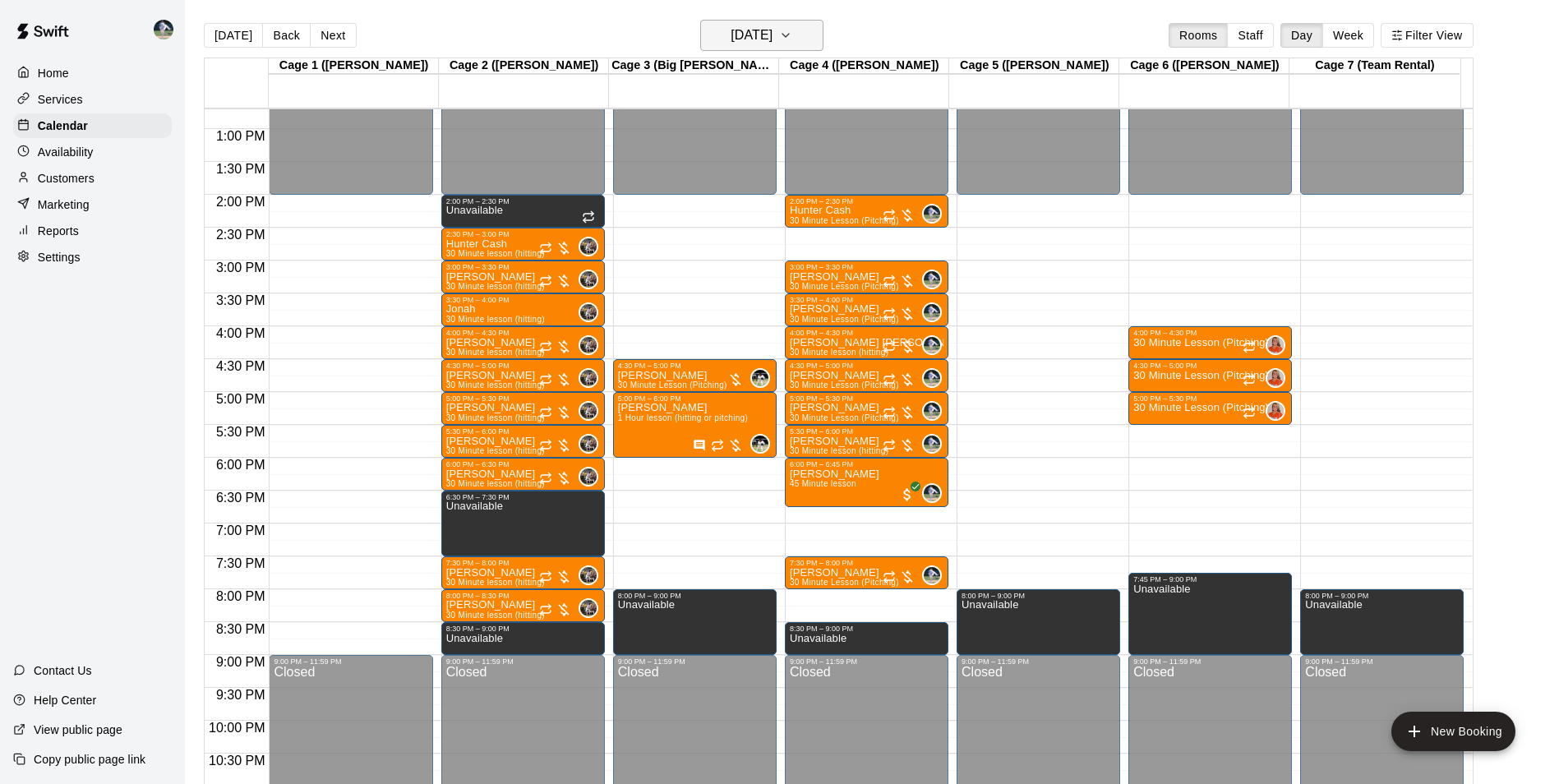
click at [759, 38] on h6 "Wednesday Sep 24" at bounding box center [751, 36] width 42 height 23
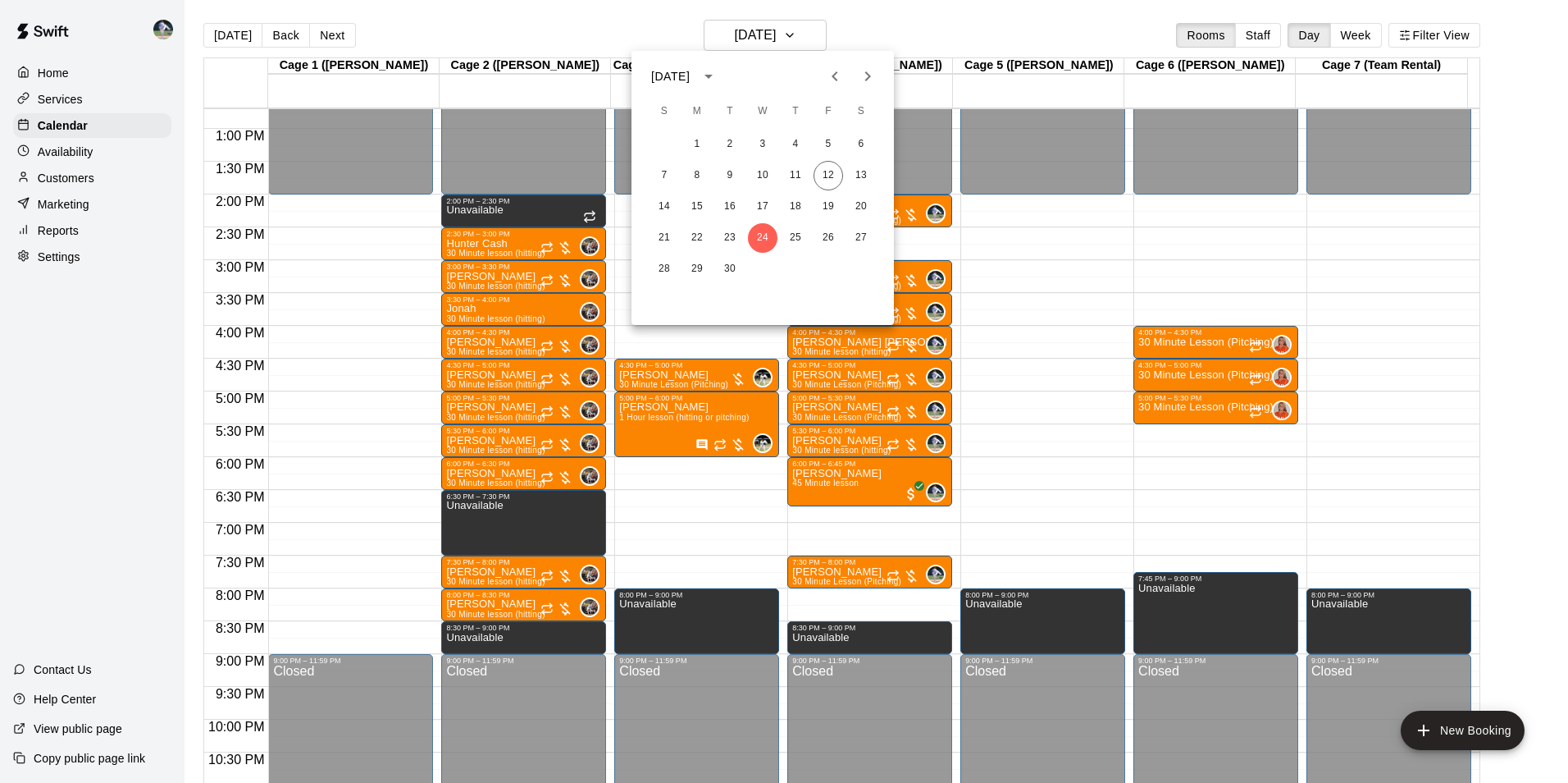
click at [871, 75] on icon "Next month" at bounding box center [868, 76] width 20 height 20
click at [762, 144] on button "1" at bounding box center [762, 144] width 29 height 29
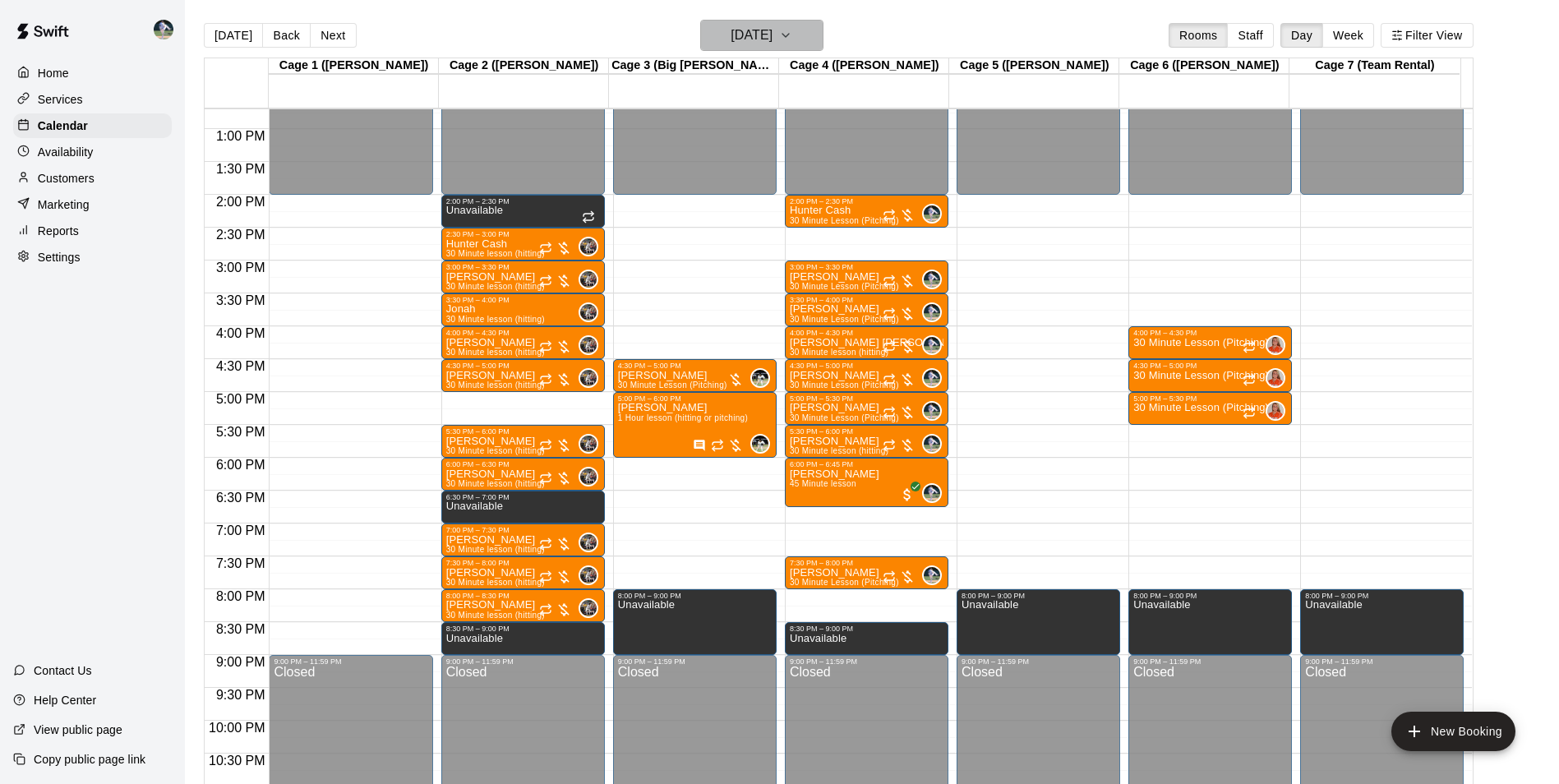
click at [773, 39] on h6 "Wednesday Oct 01" at bounding box center [751, 36] width 42 height 23
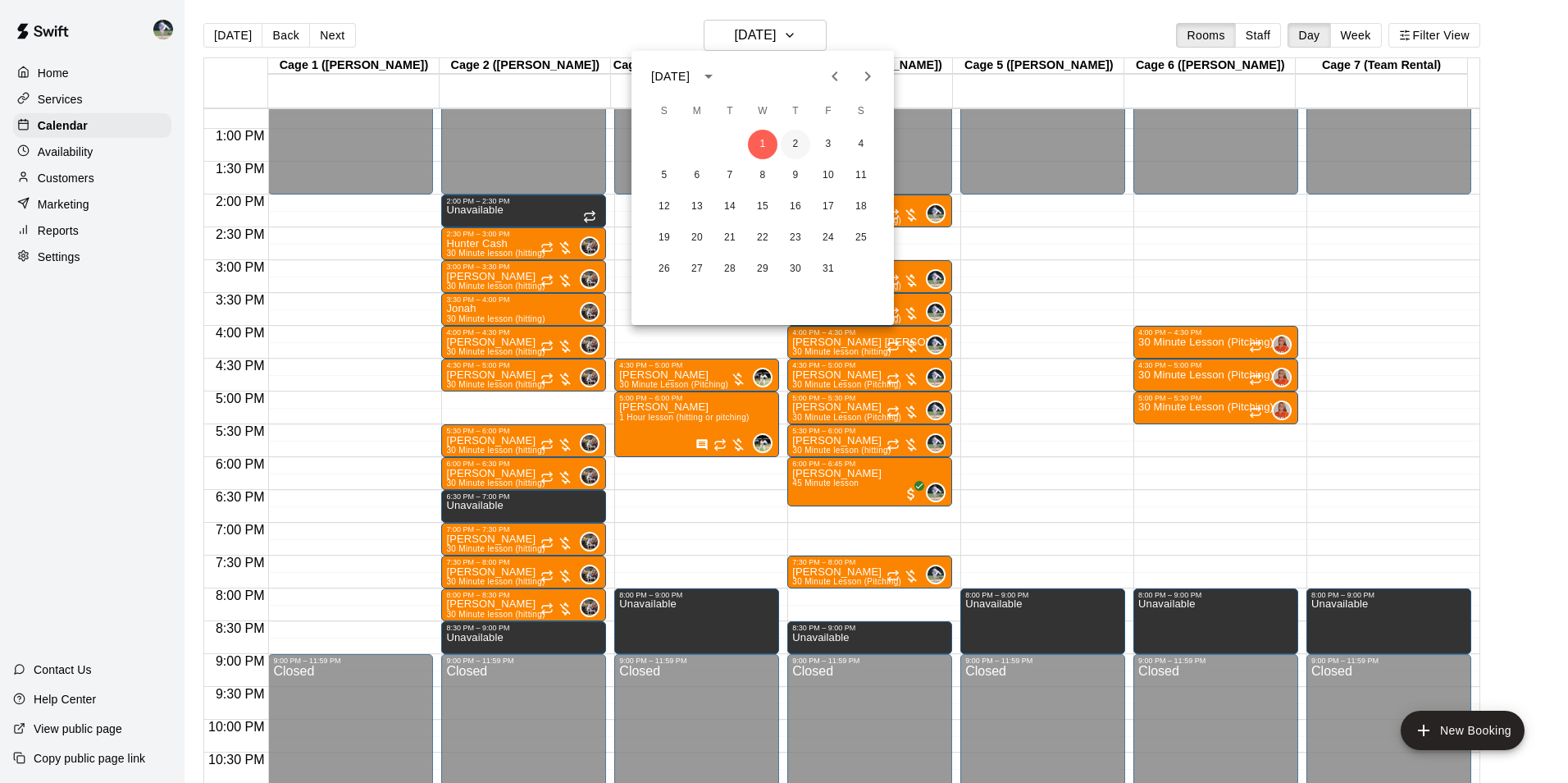
click at [794, 146] on button "2" at bounding box center [795, 144] width 29 height 29
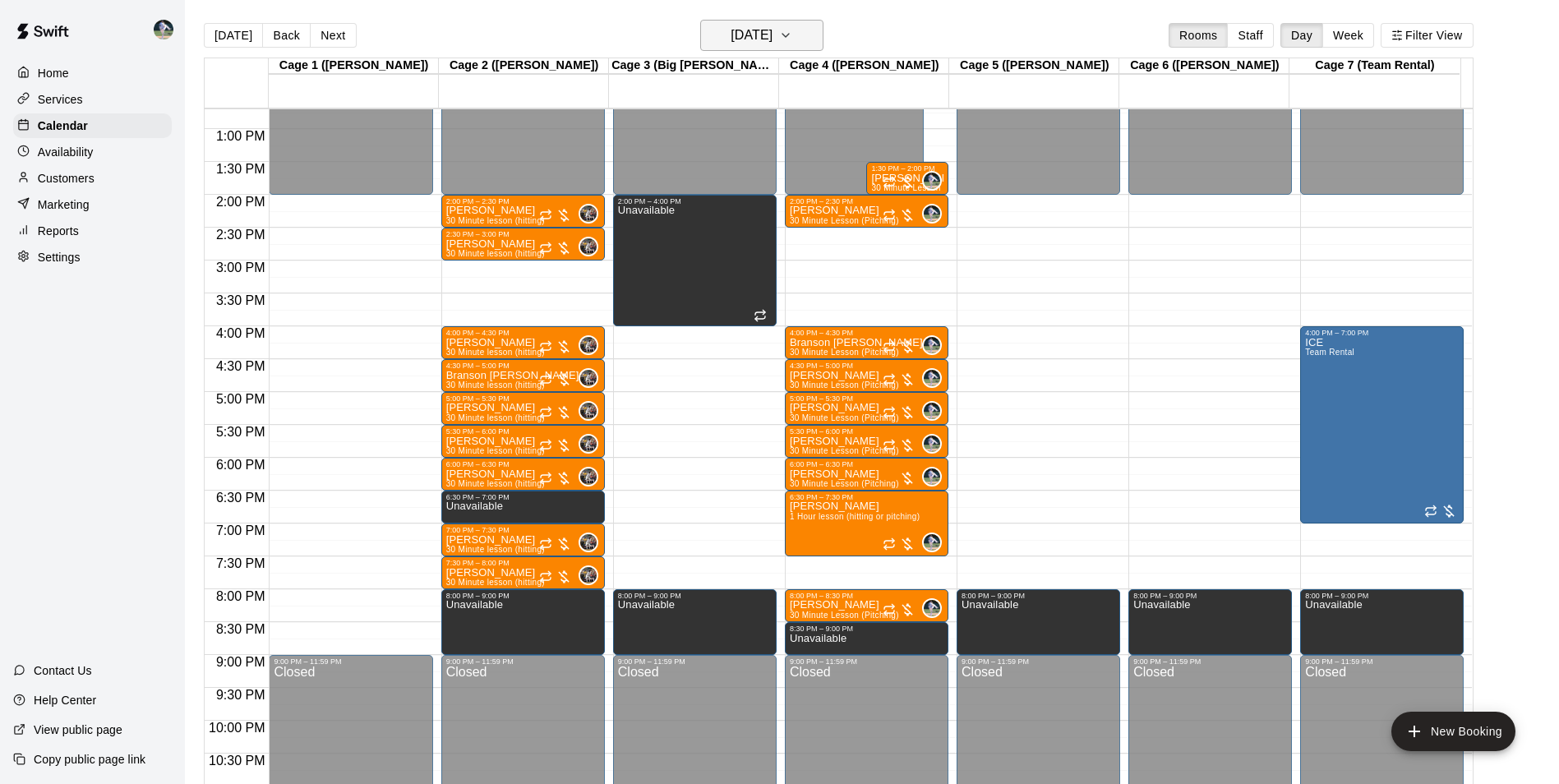
click at [773, 38] on h6 "Thursday Oct 02" at bounding box center [751, 36] width 42 height 23
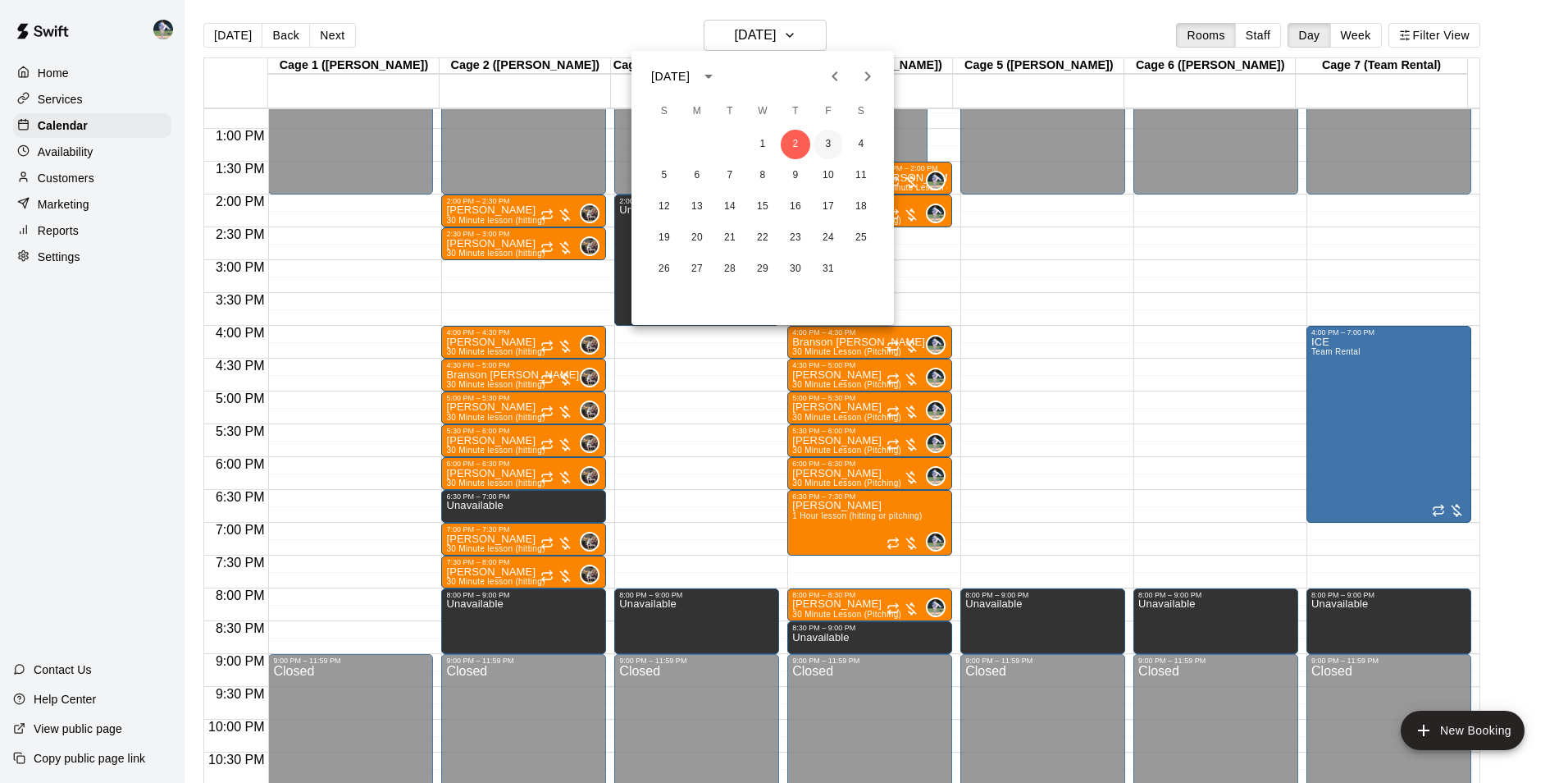
click at [826, 142] on button "3" at bounding box center [828, 144] width 29 height 29
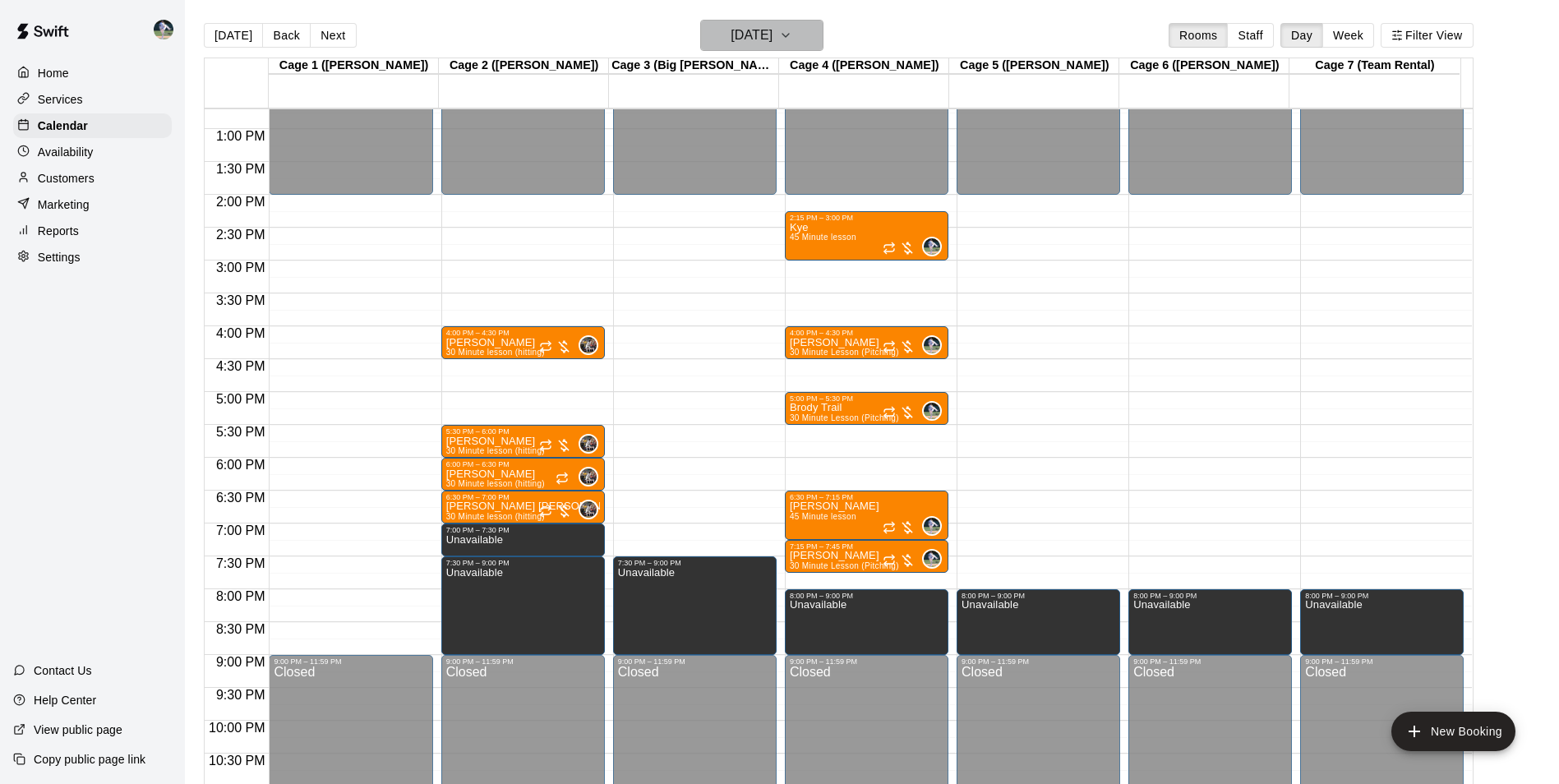
click at [749, 40] on h6 "Friday Oct 03" at bounding box center [751, 36] width 42 height 23
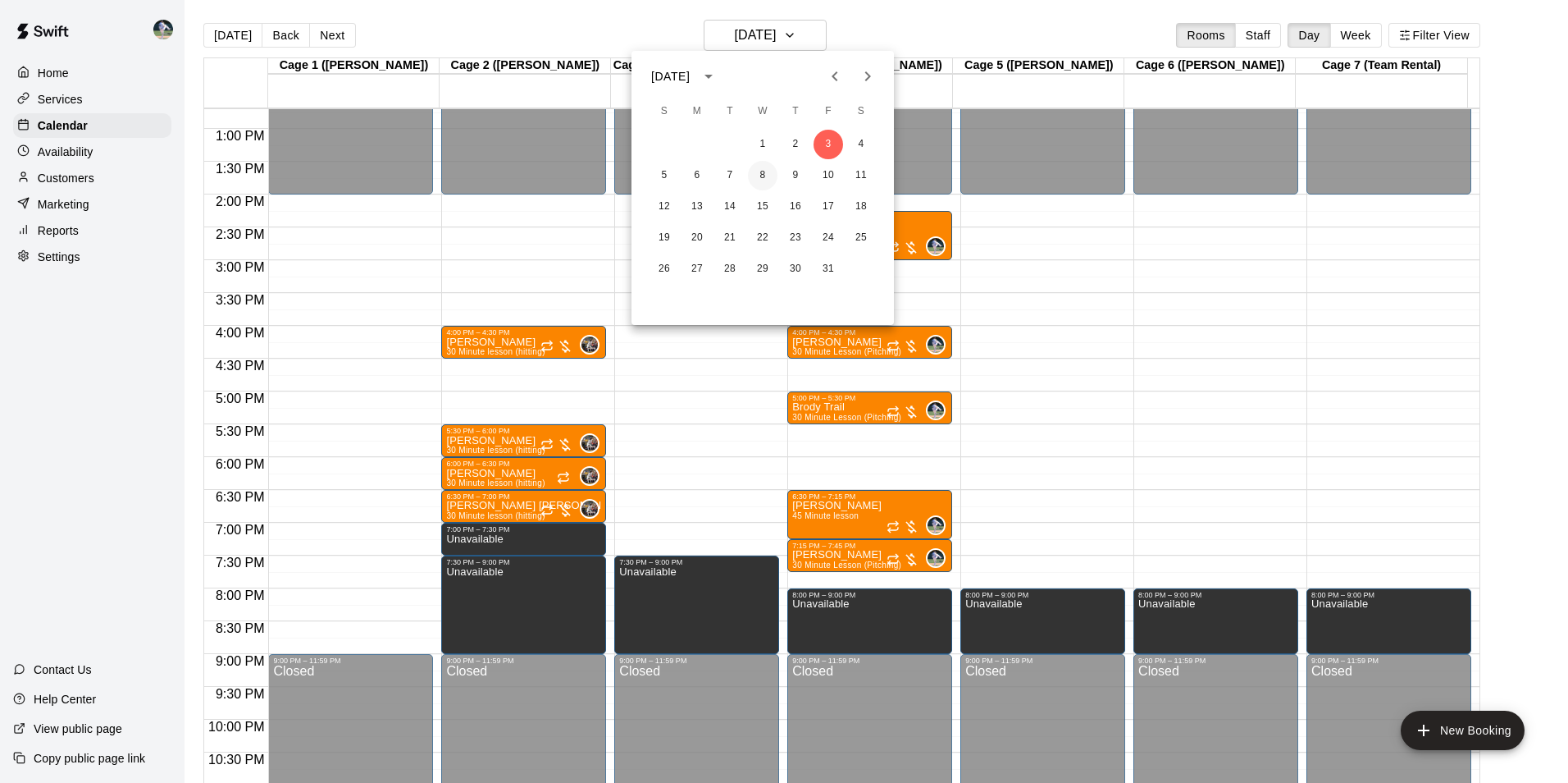
click at [753, 175] on button "8" at bounding box center [762, 175] width 29 height 29
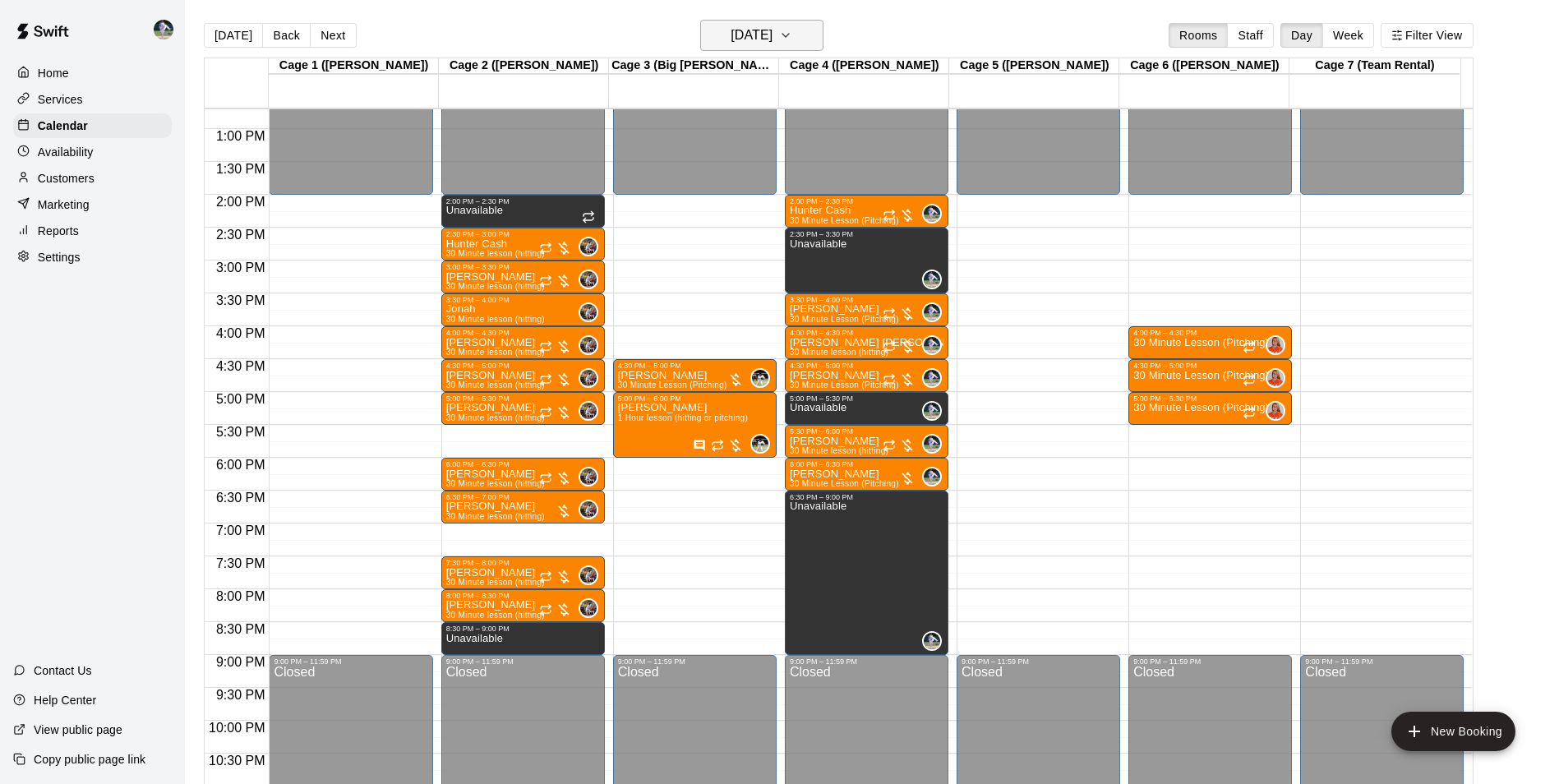
click at [761, 36] on h6 "Wednesday Oct 08" at bounding box center [751, 36] width 42 height 23
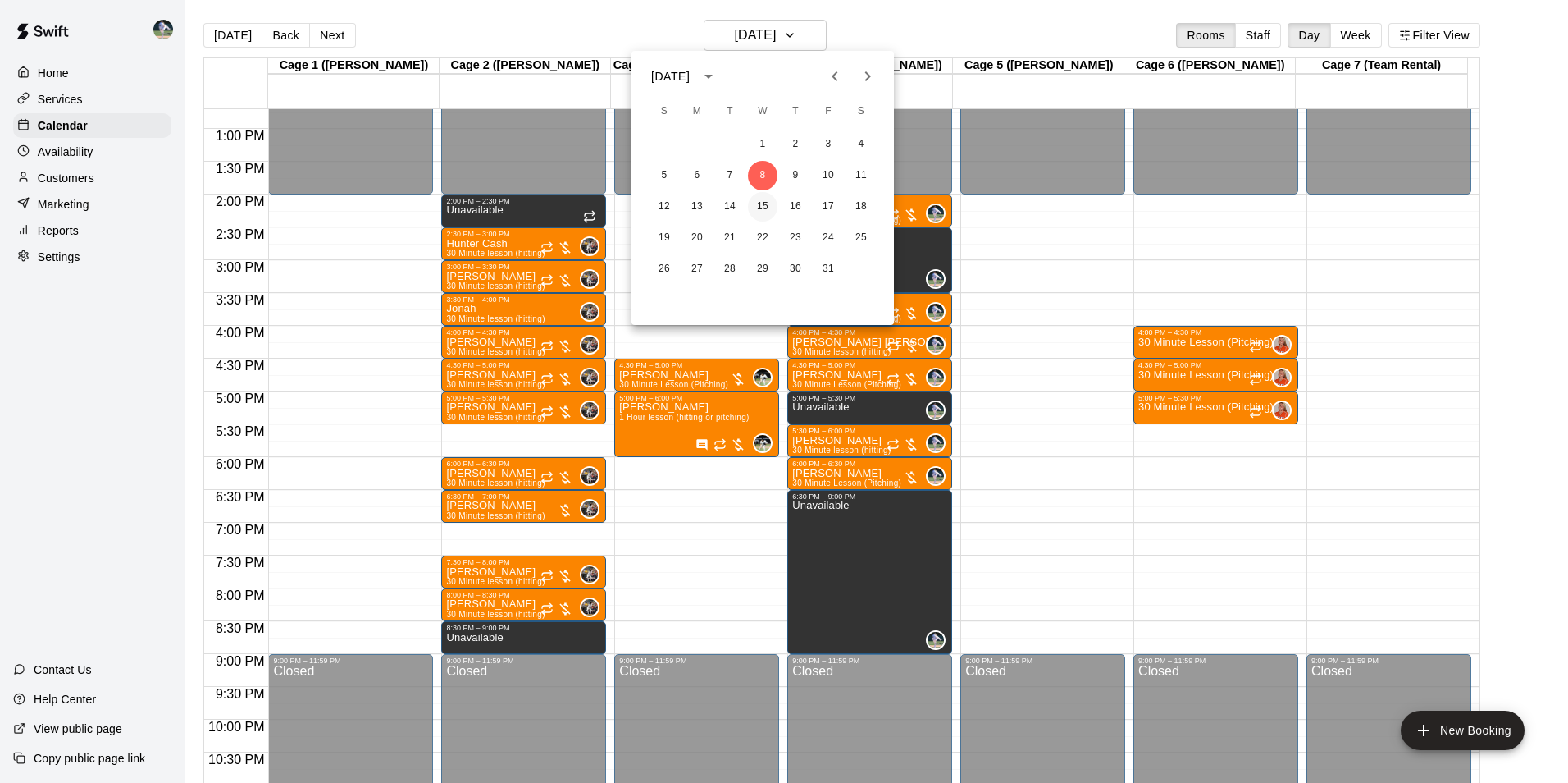
click at [762, 205] on button "15" at bounding box center [762, 206] width 29 height 29
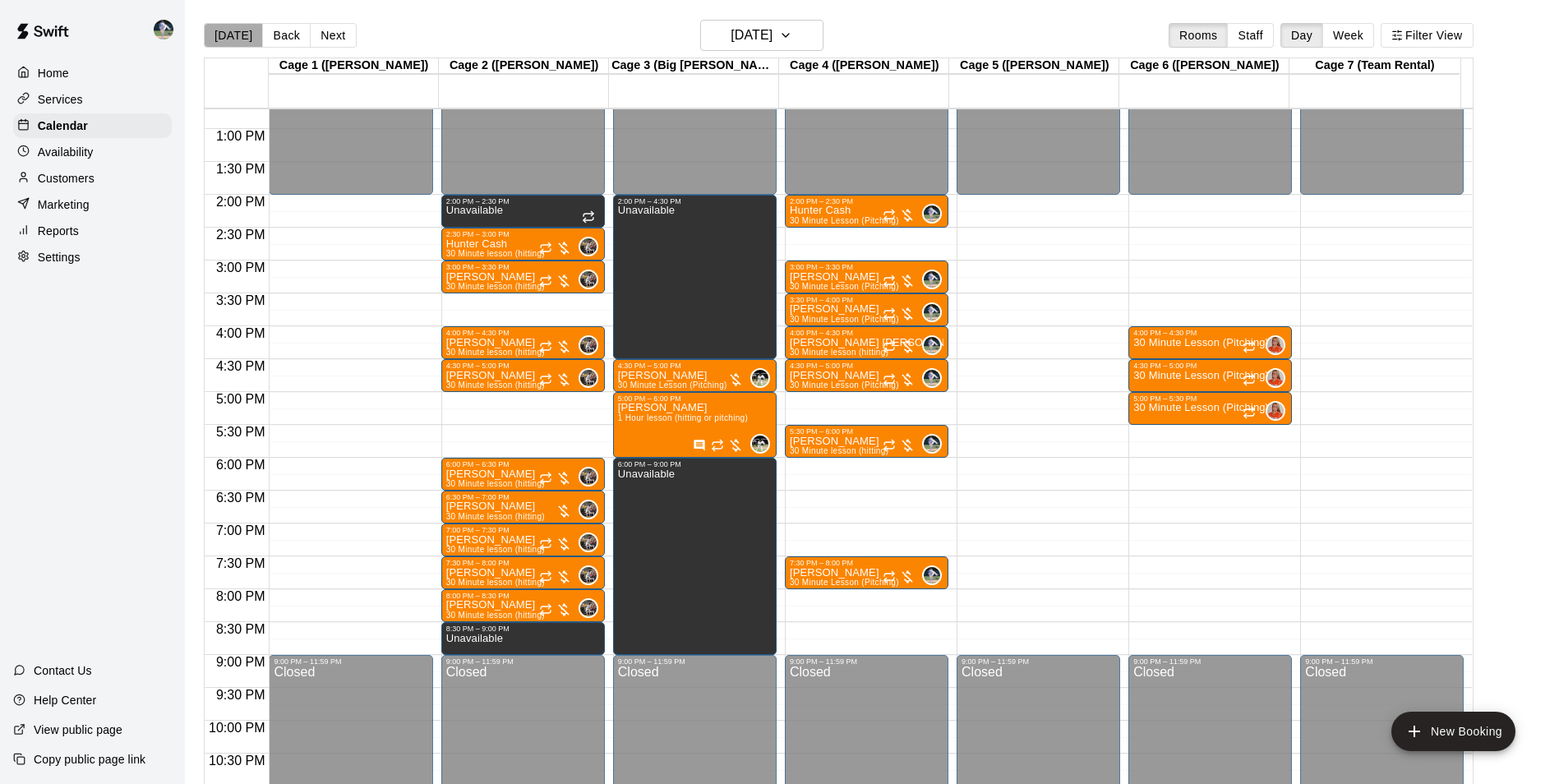
click at [239, 32] on button "[DATE]" at bounding box center [233, 36] width 60 height 25
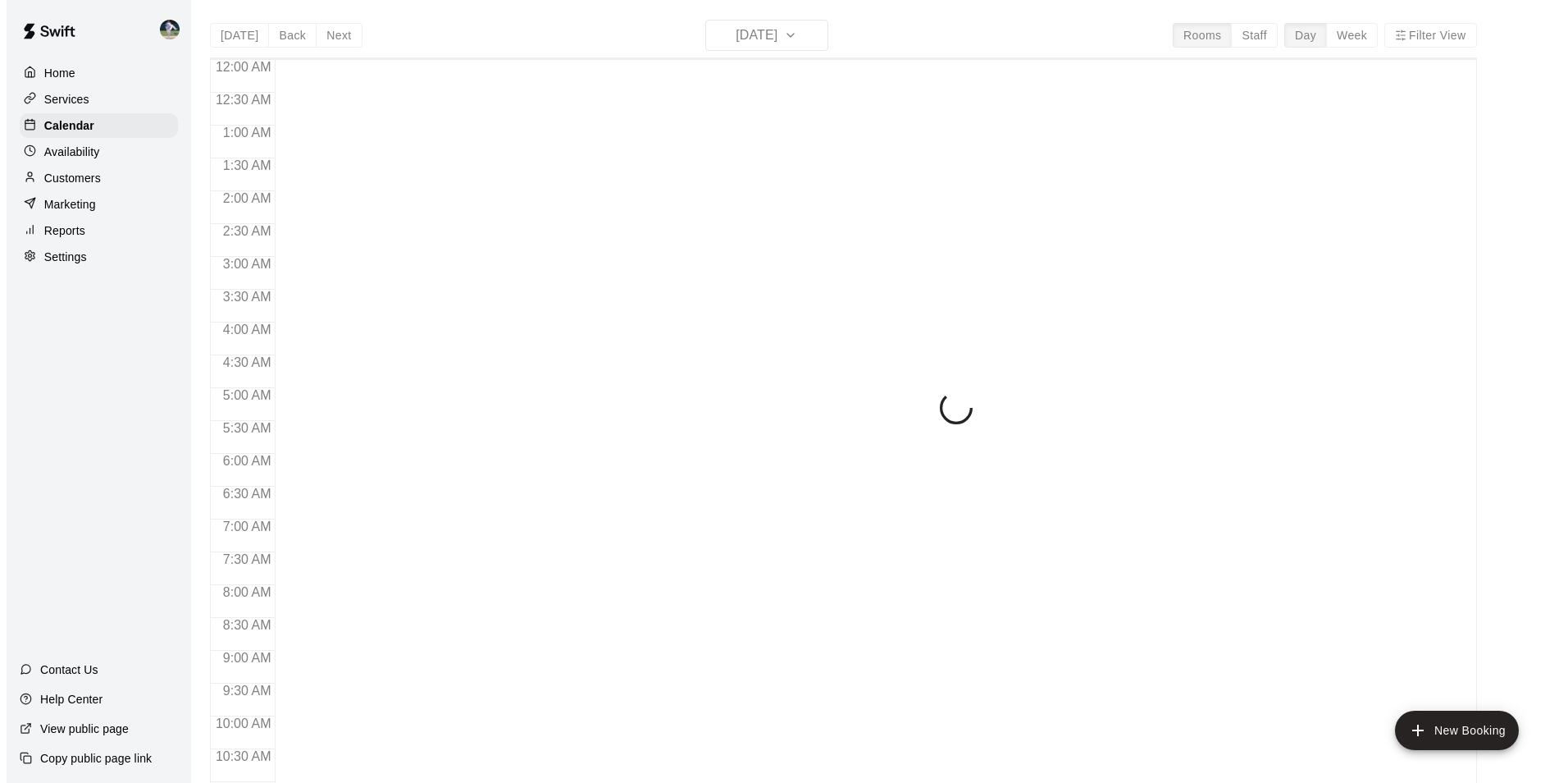
scroll to position [834, 0]
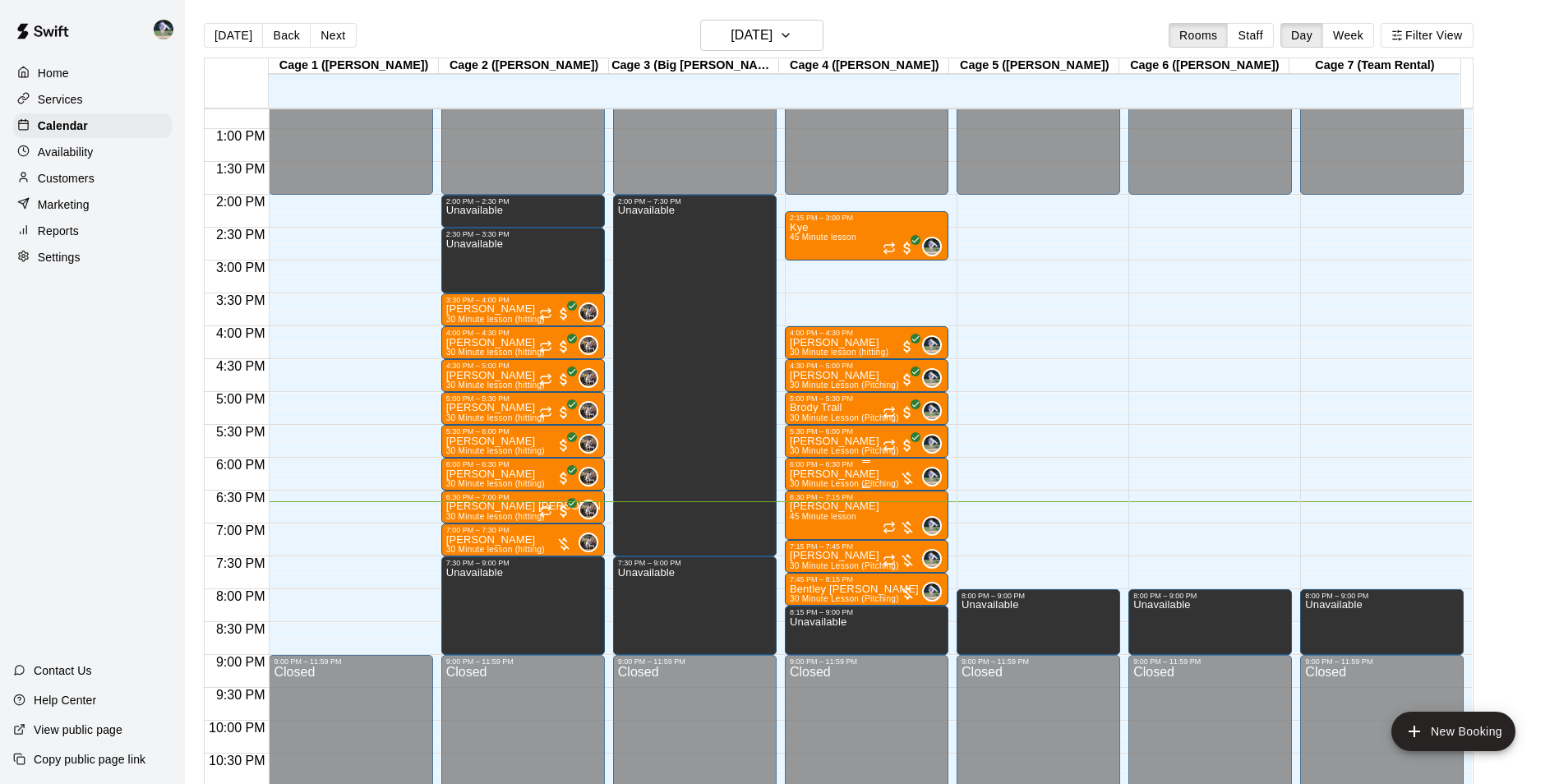
click at [838, 468] on div "6:00 PM – 6:30 PM" at bounding box center [866, 464] width 154 height 8
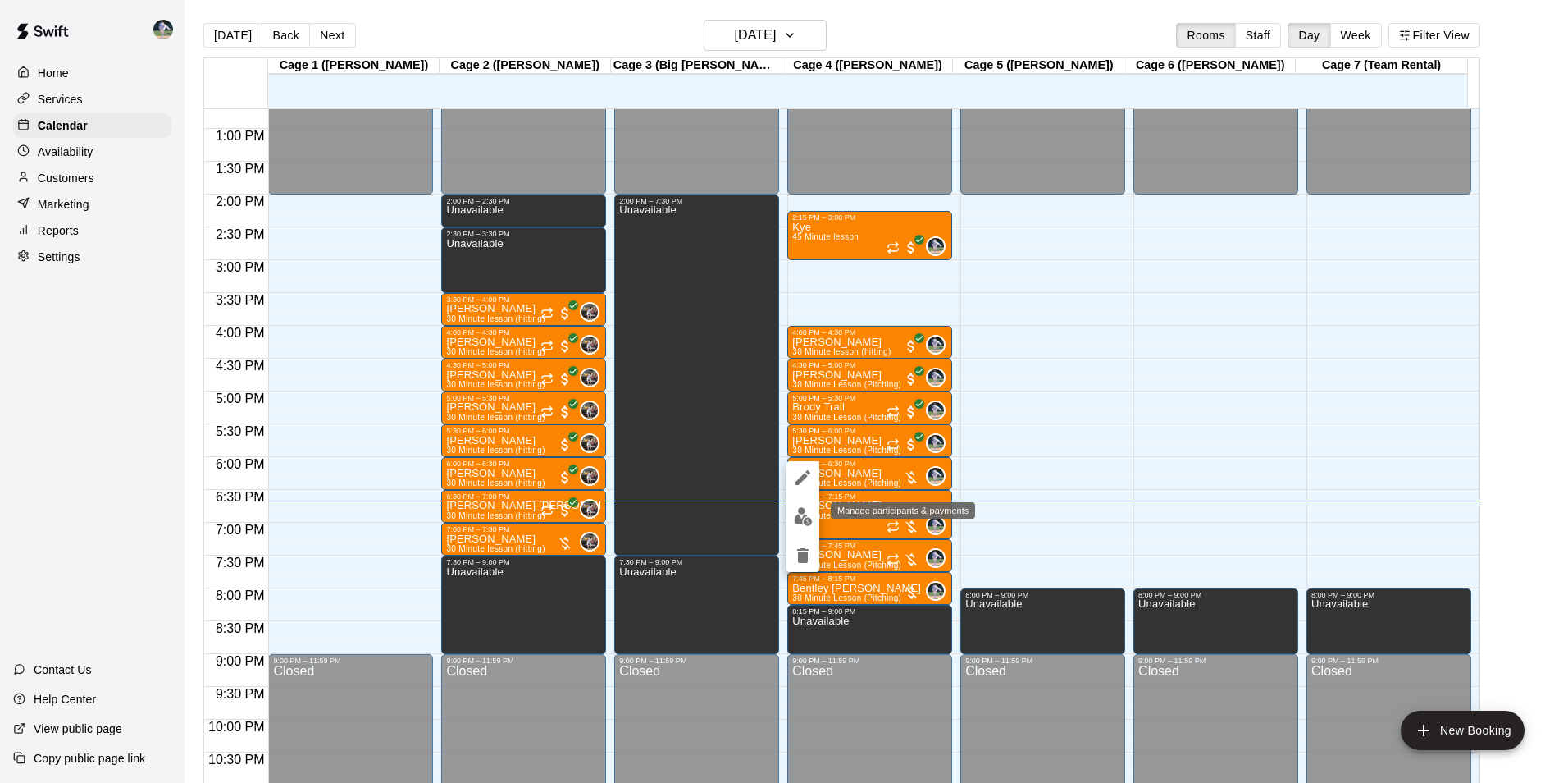
click at [800, 515] on img "edit" at bounding box center [803, 516] width 19 height 19
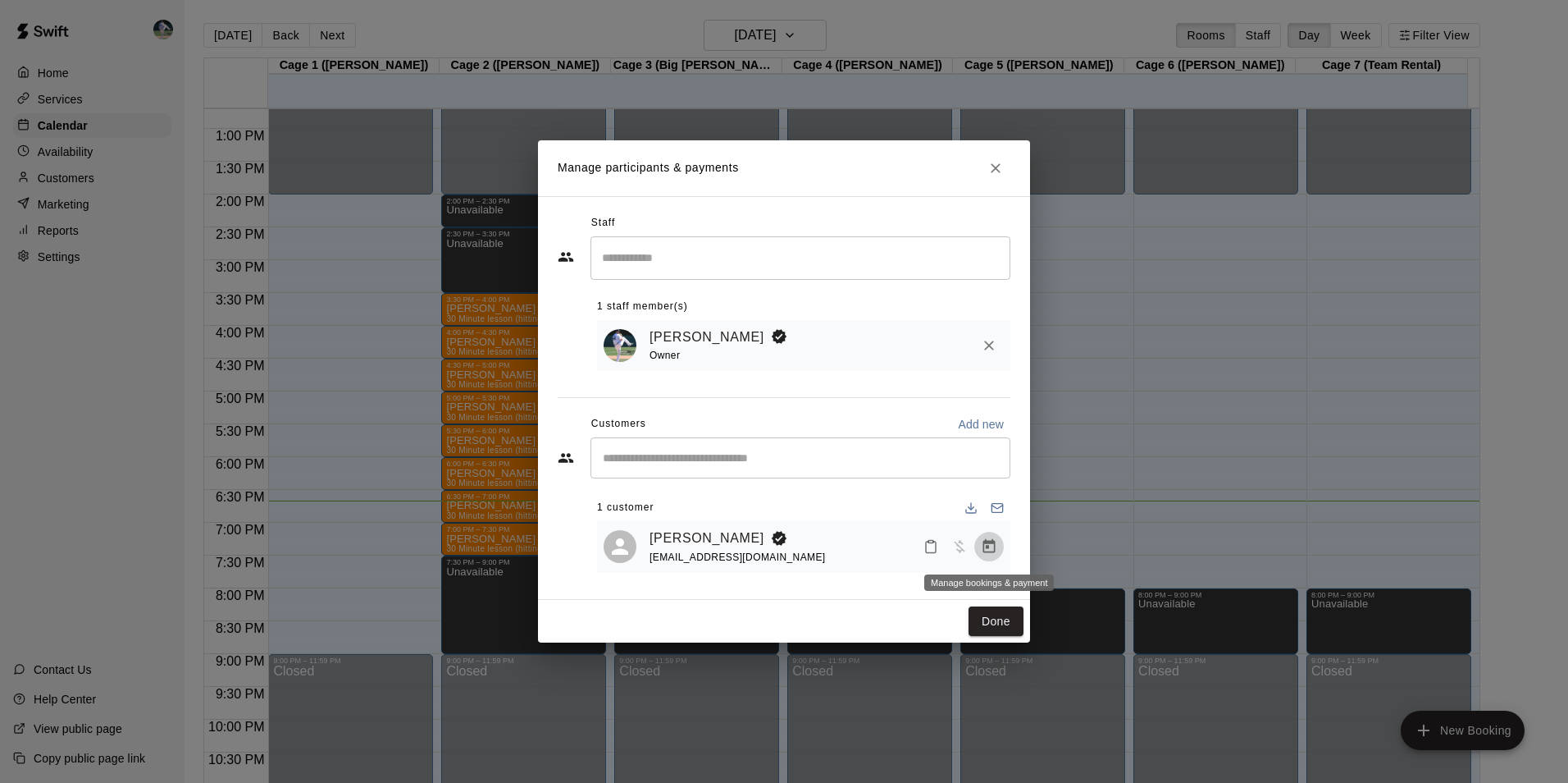
click at [989, 551] on icon "Manage bookings & payment" at bounding box center [989, 546] width 16 height 16
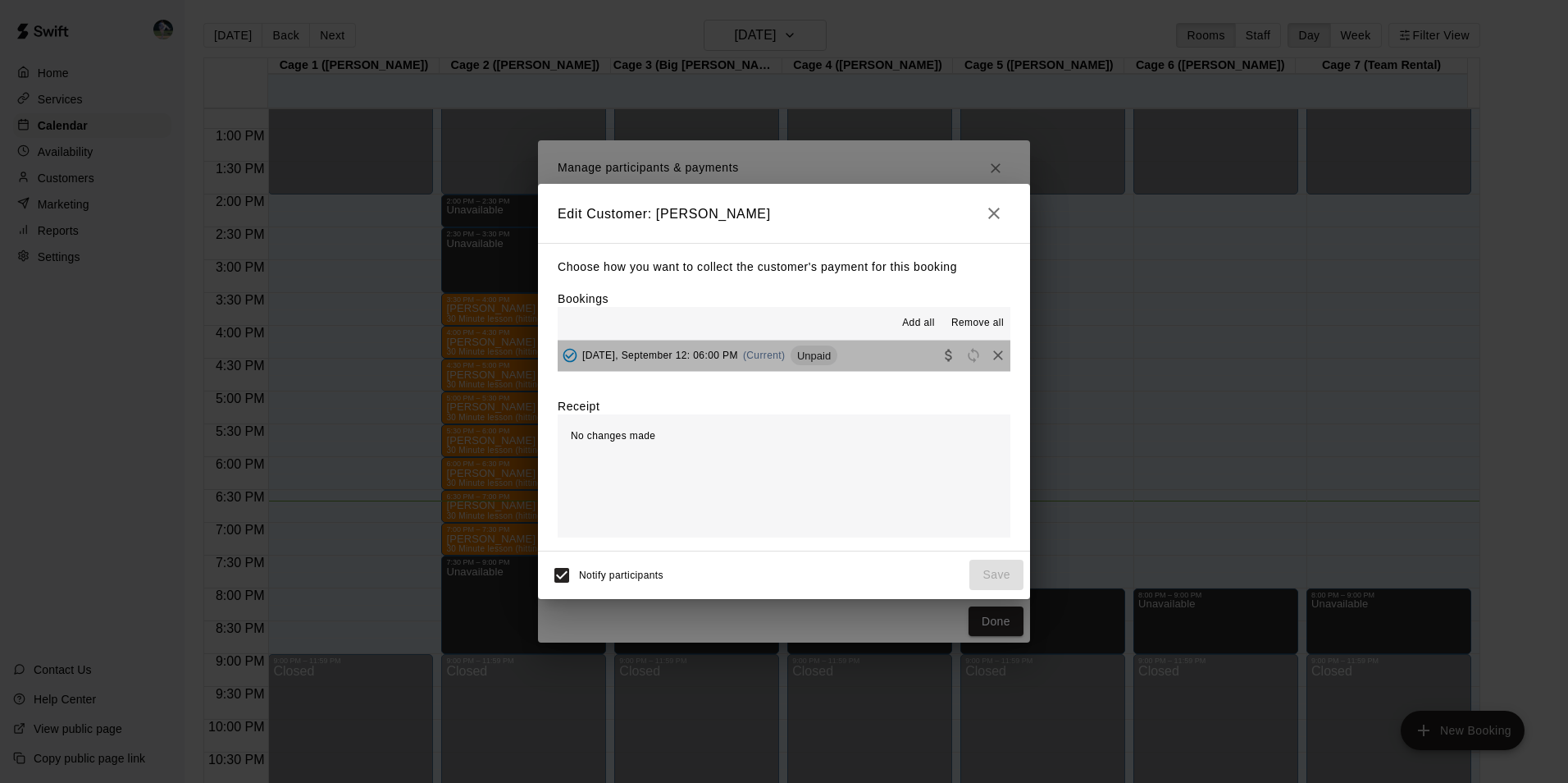
click at [844, 352] on button "[DATE], September 12: 06:00 PM (Current) Unpaid" at bounding box center [784, 356] width 453 height 30
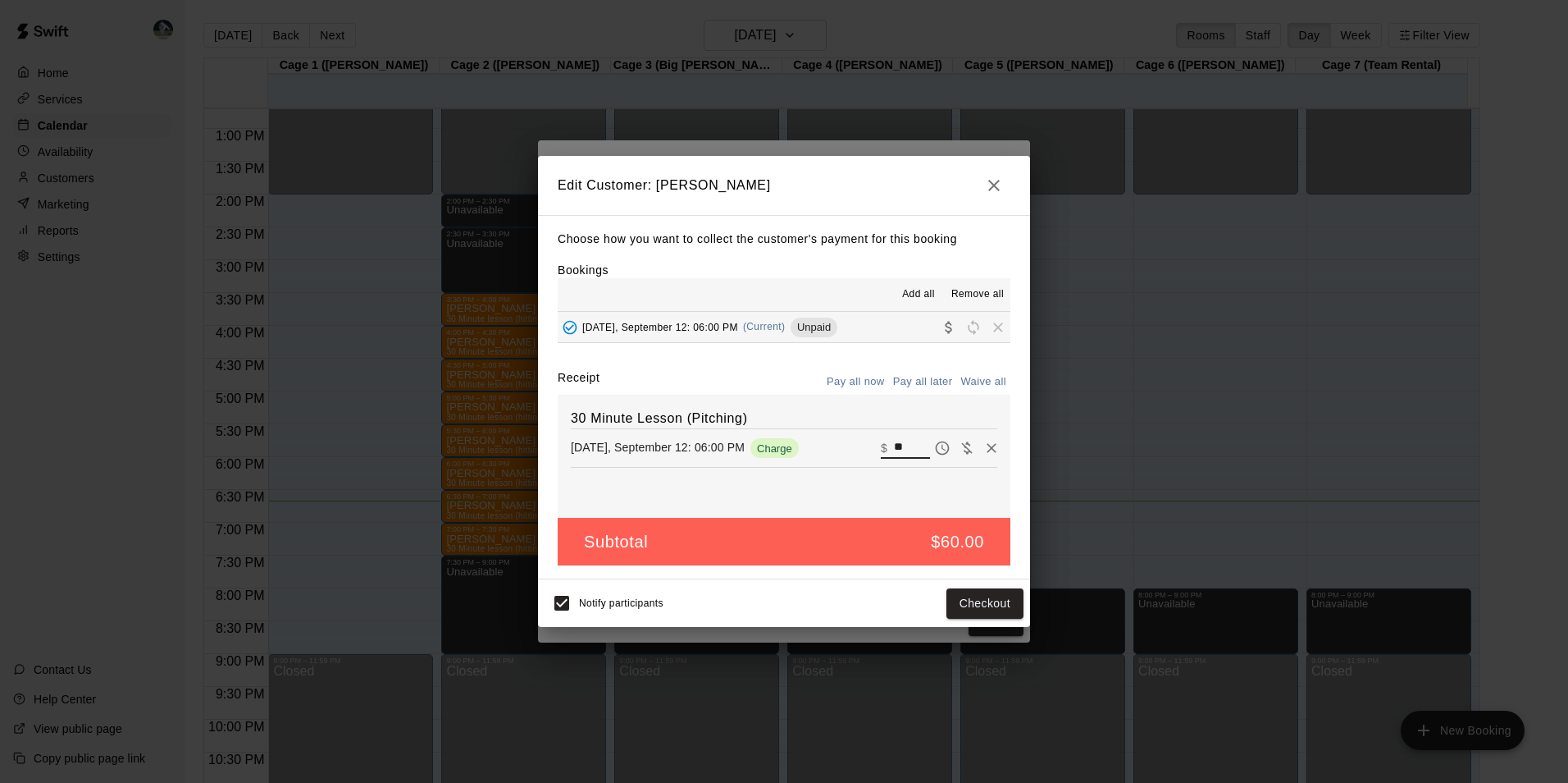
click at [899, 445] on input "**" at bounding box center [911, 448] width 36 height 21
type input "*"
type input "**"
click at [987, 600] on button "Checkout" at bounding box center [984, 604] width 77 height 30
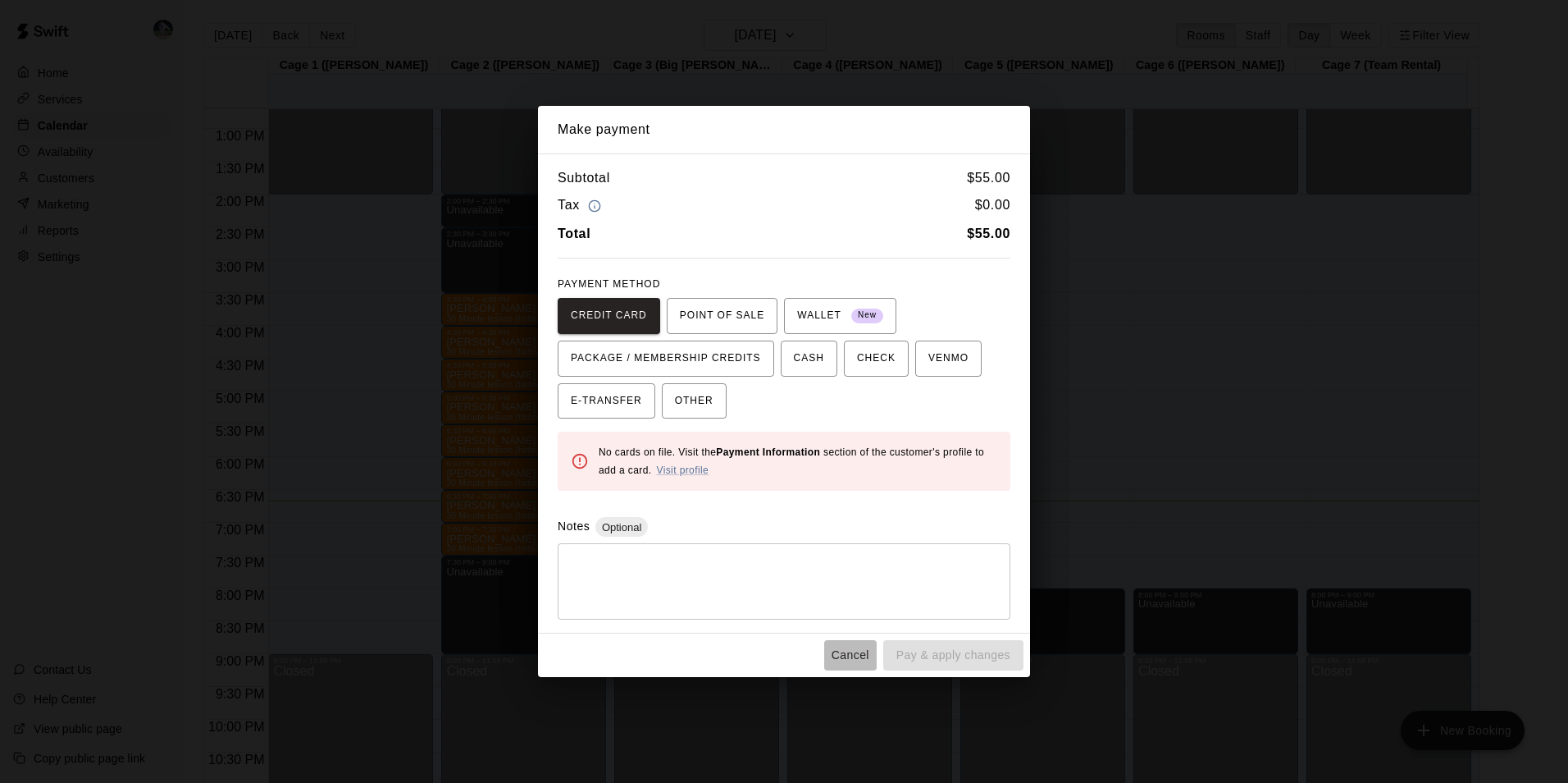
click at [855, 652] on button "Cancel" at bounding box center [850, 655] width 52 height 30
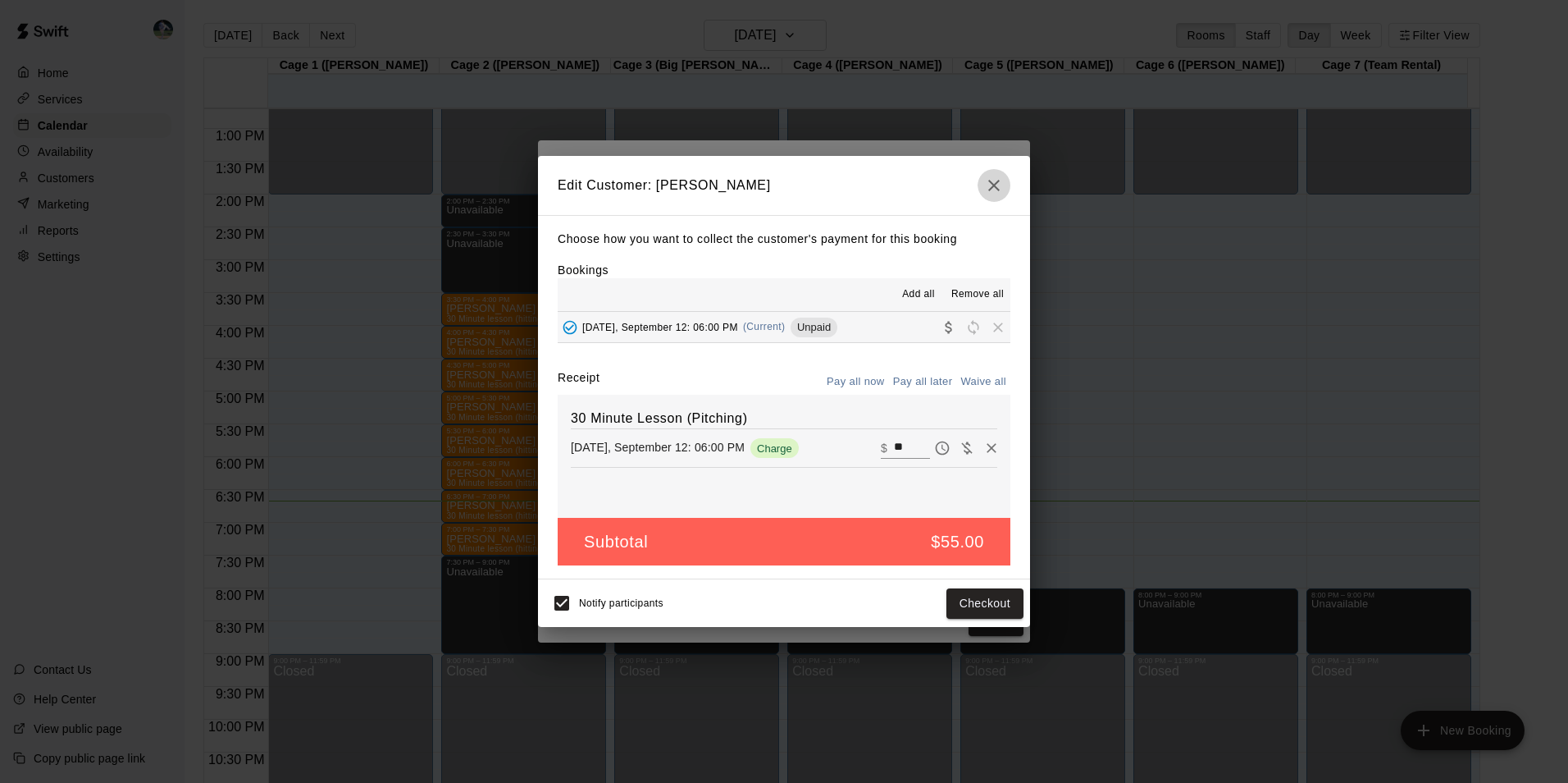
click at [997, 178] on icon "button" at bounding box center [994, 186] width 20 height 20
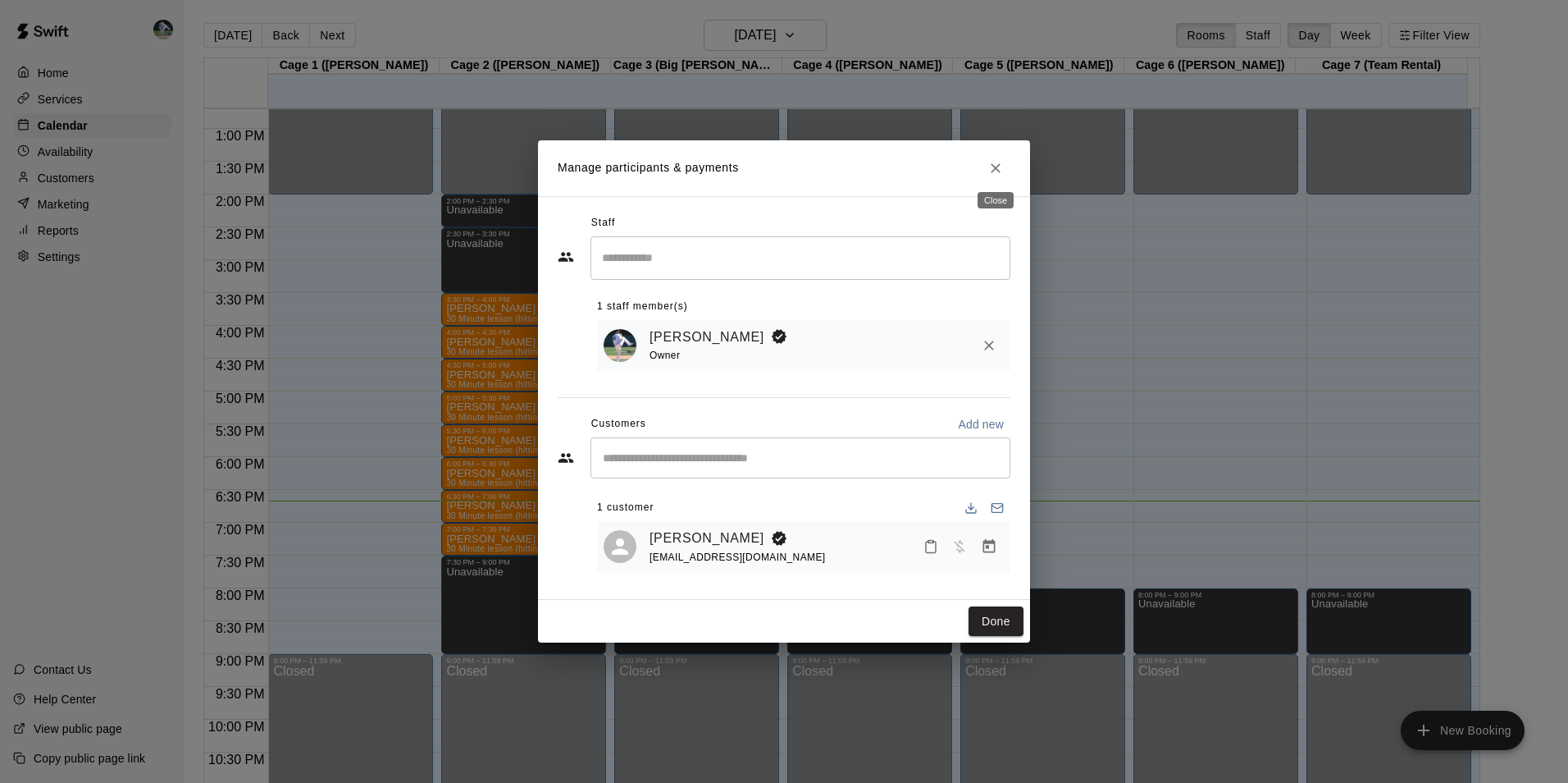
click at [997, 169] on icon "Close" at bounding box center [996, 168] width 16 height 16
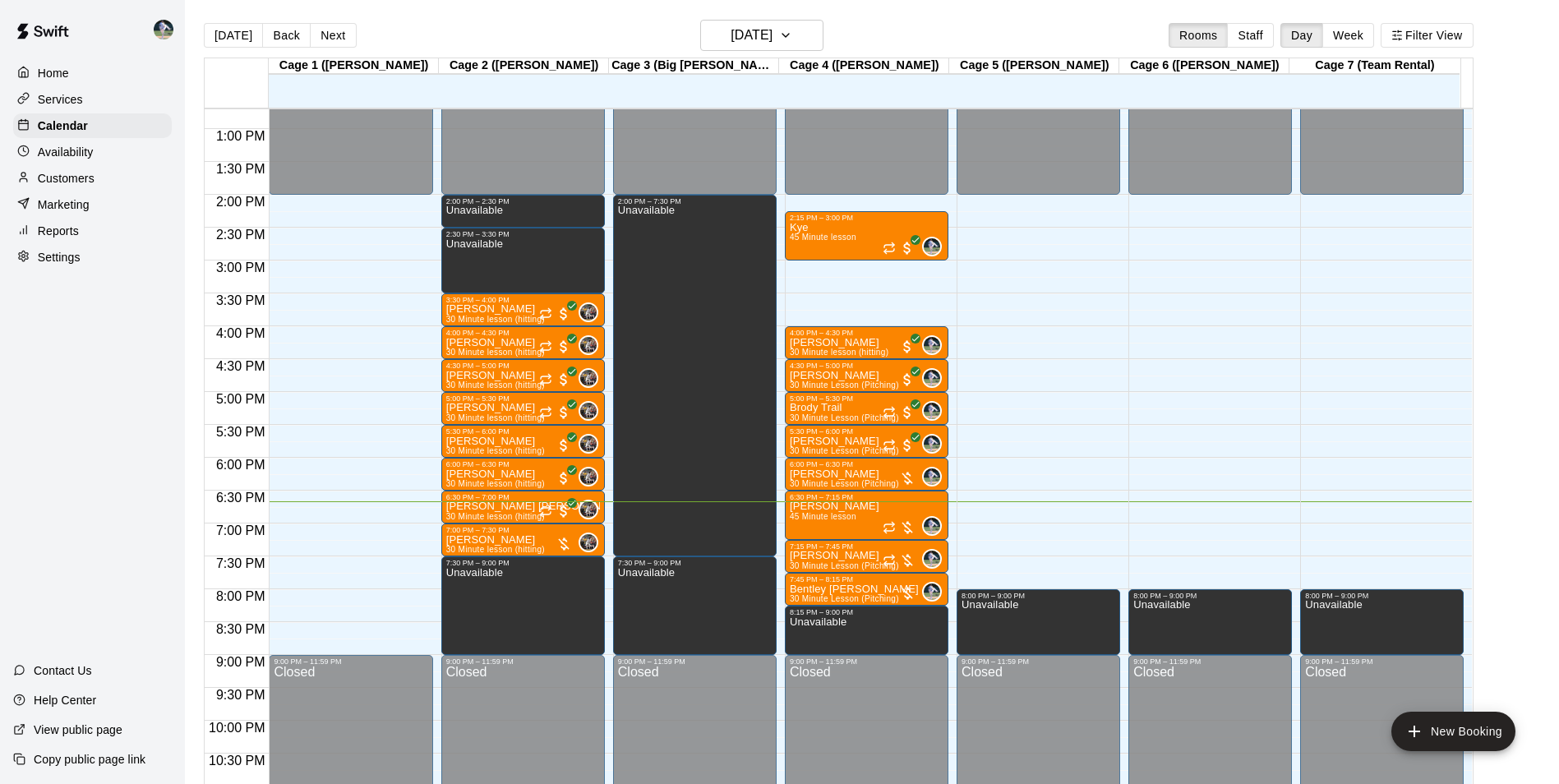
click at [111, 177] on div "Customers" at bounding box center [92, 179] width 158 height 25
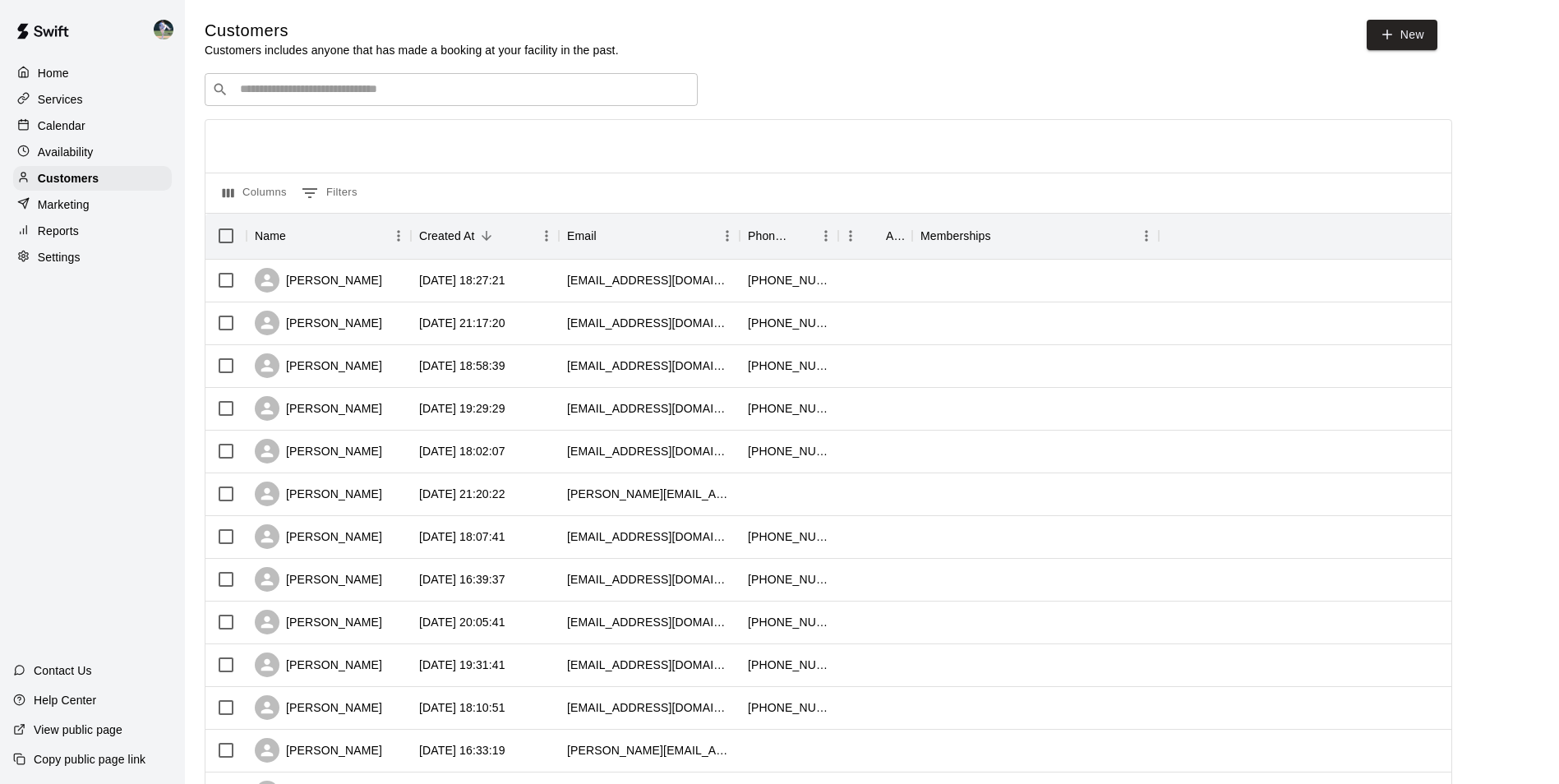
click at [298, 83] on div "​ ​" at bounding box center [451, 89] width 493 height 33
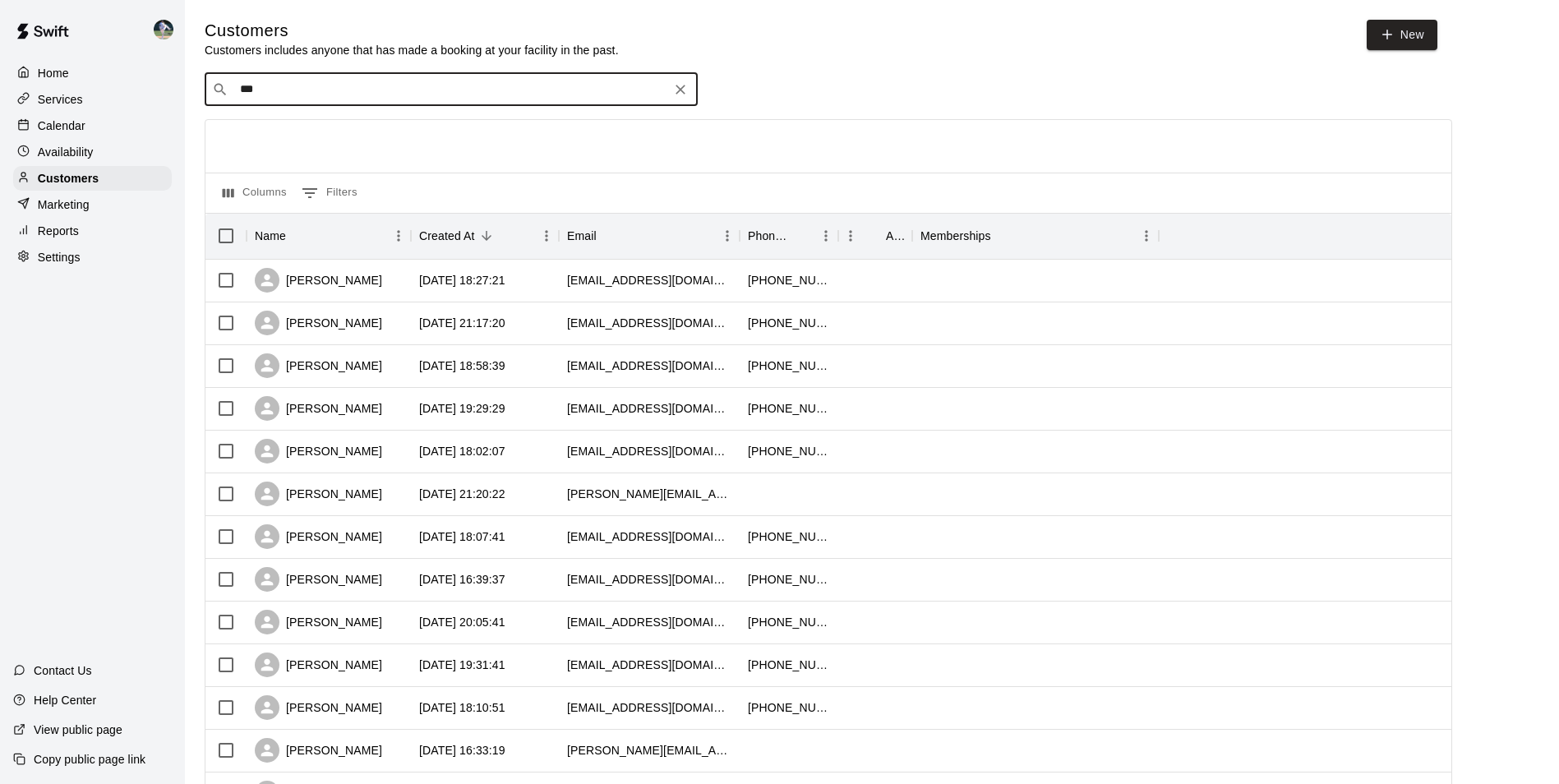
type input "****"
click at [324, 120] on div "Taylor Wice" at bounding box center [339, 125] width 177 height 17
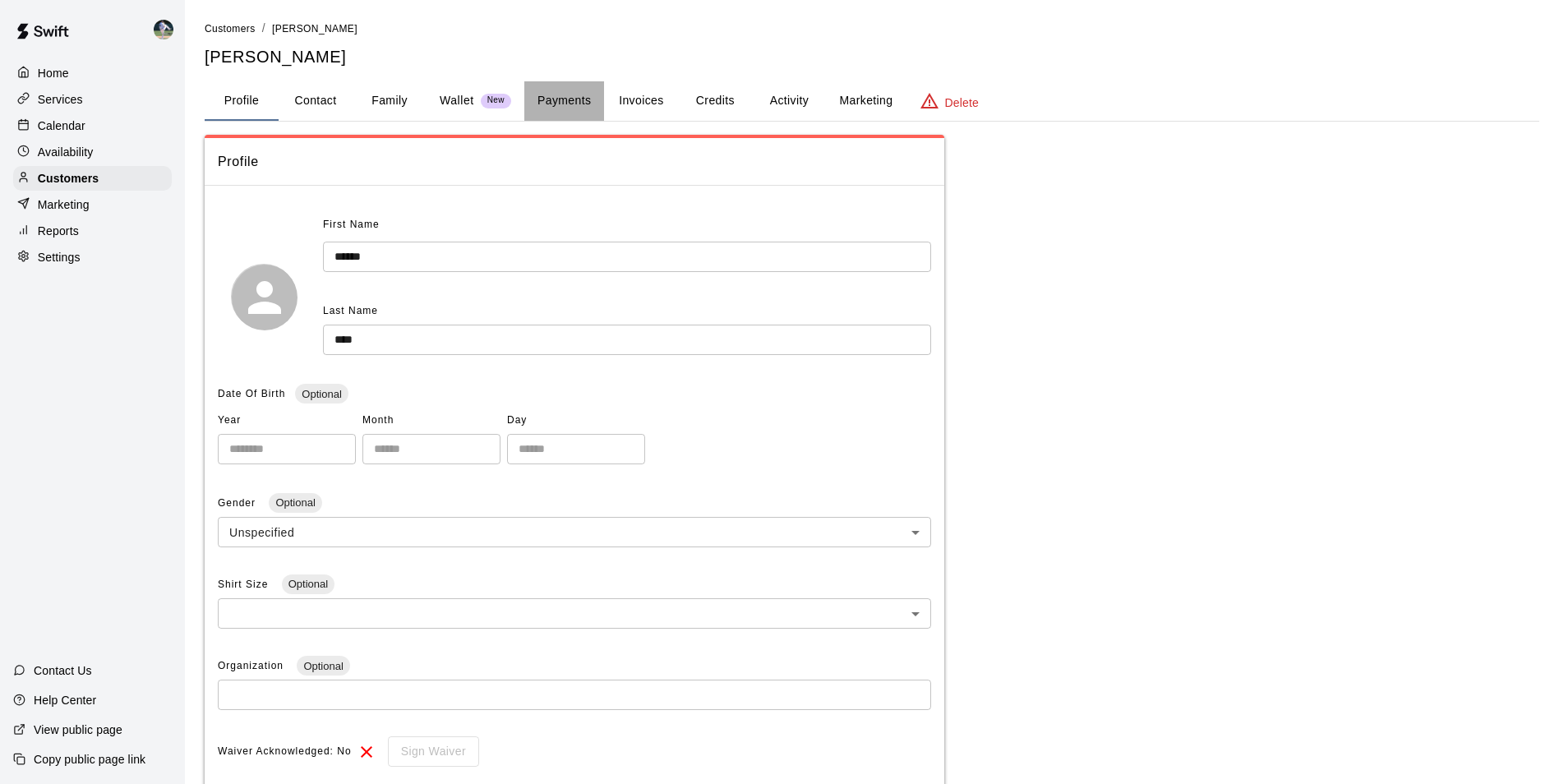
click at [567, 92] on button "Payments" at bounding box center [565, 100] width 80 height 39
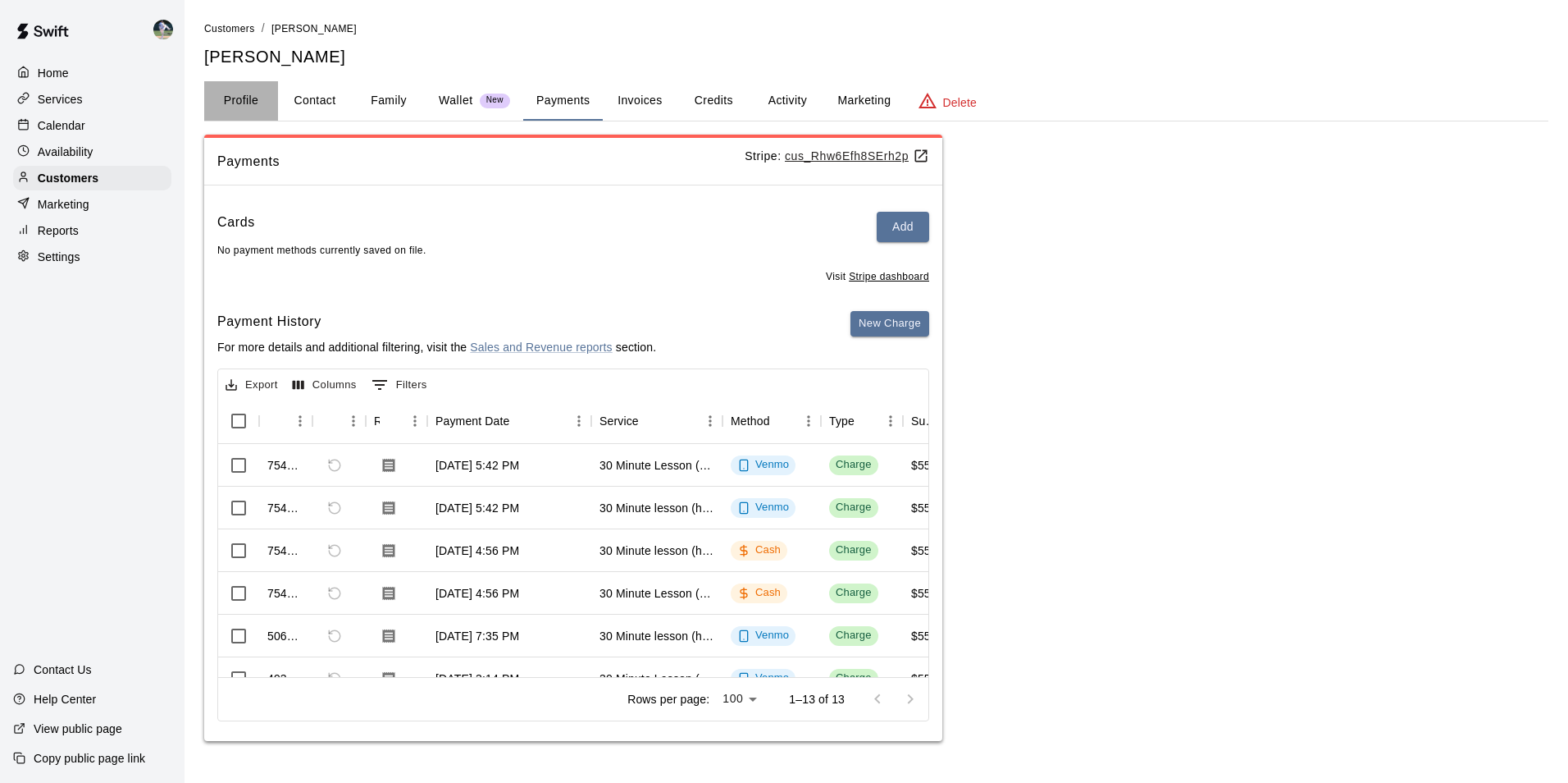
click at [247, 94] on button "Profile" at bounding box center [240, 100] width 74 height 39
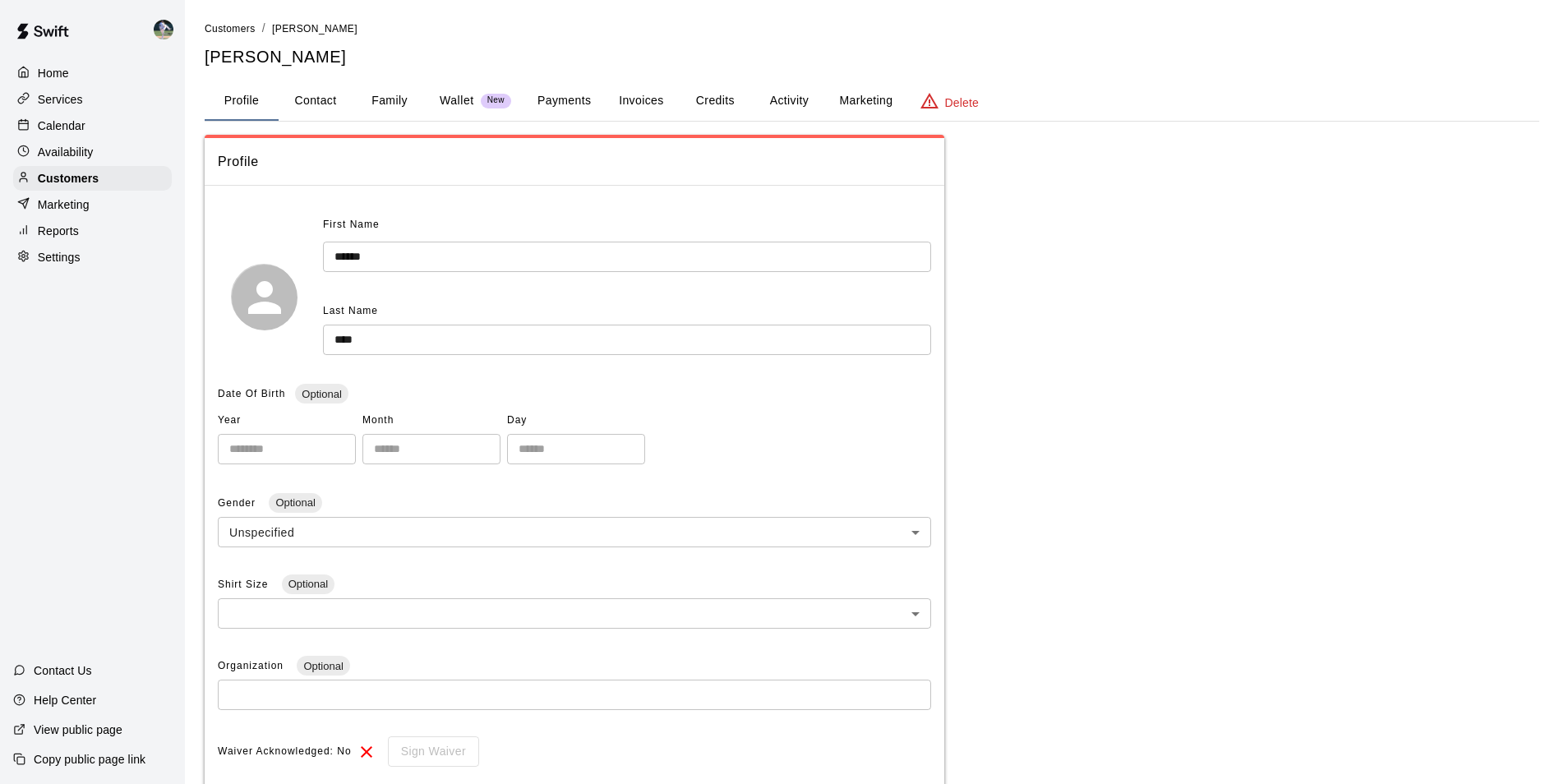
click at [92, 124] on div "Calendar" at bounding box center [92, 126] width 158 height 25
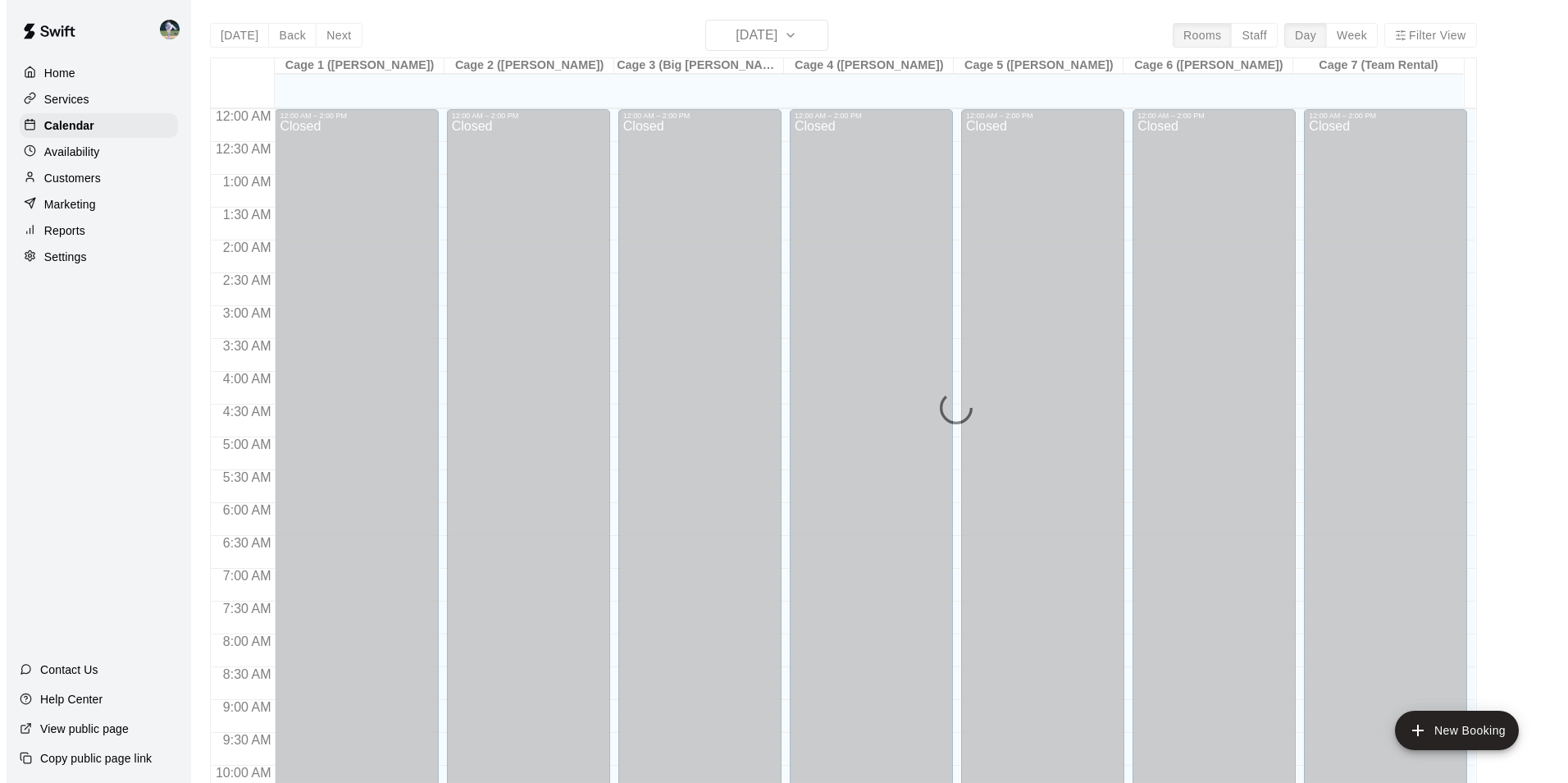
scroll to position [834, 0]
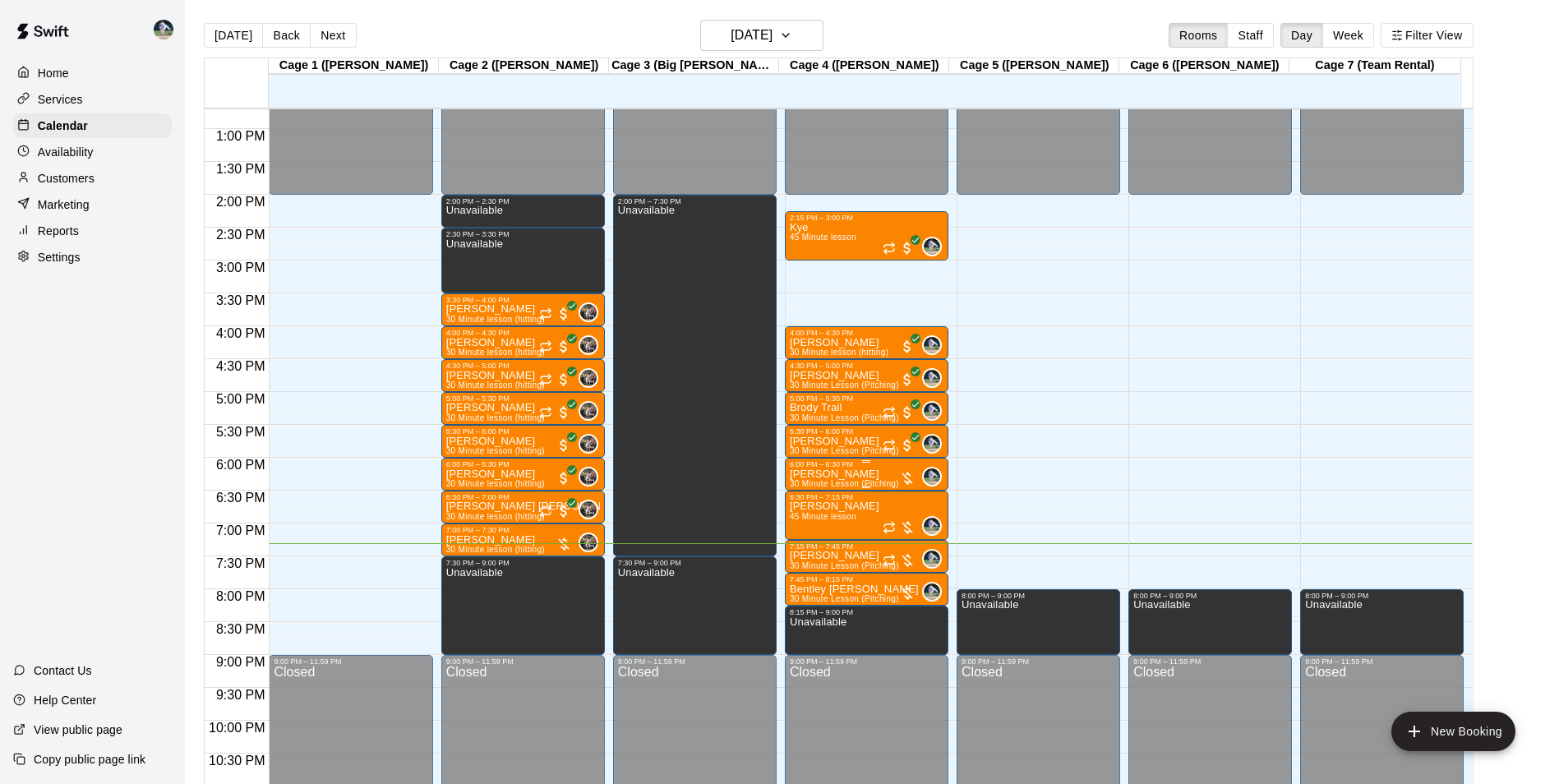
click at [856, 468] on div "6:00 PM – 6:30 PM" at bounding box center [866, 464] width 154 height 8
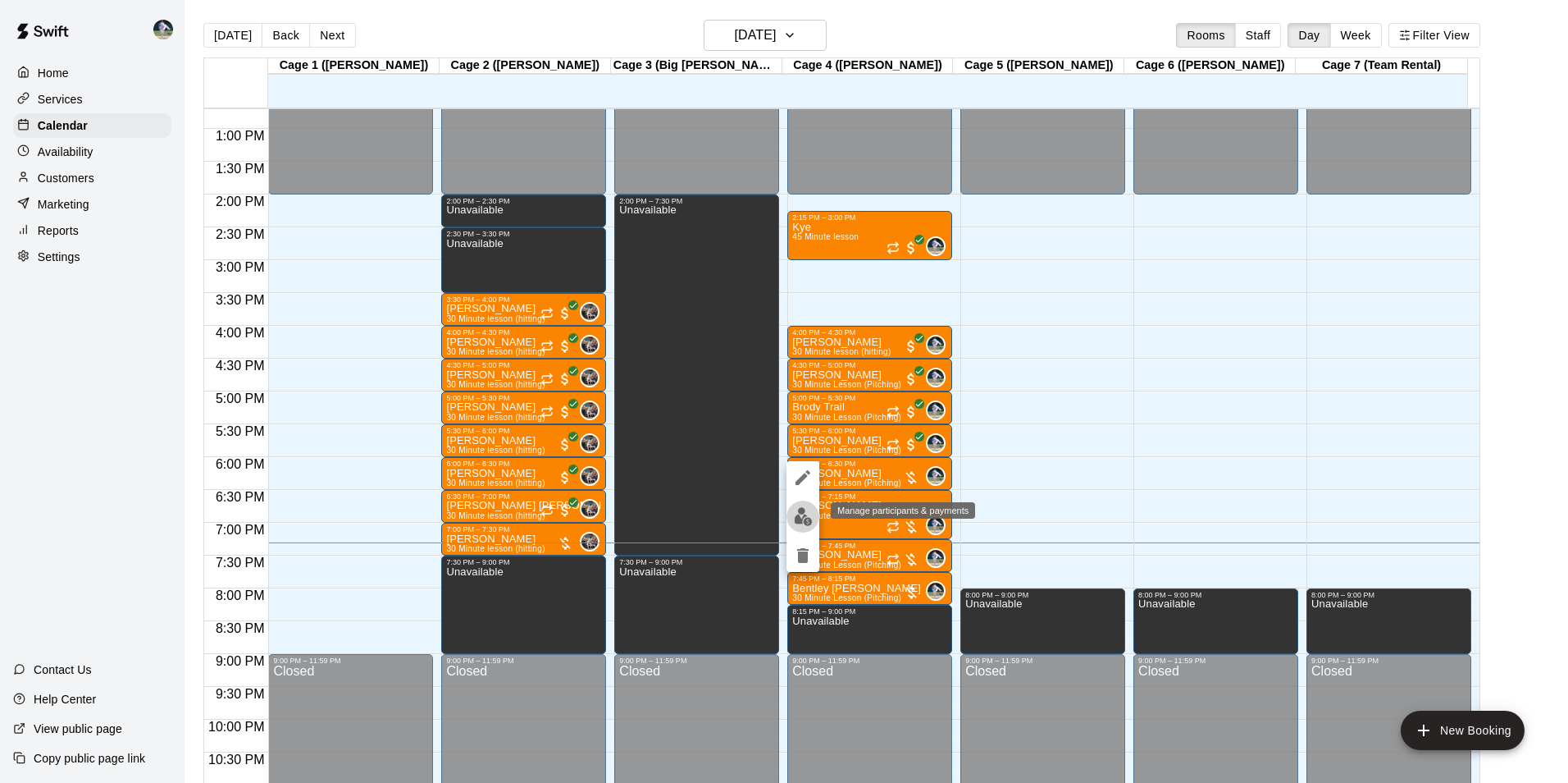
click at [805, 517] on img "edit" at bounding box center [803, 516] width 19 height 19
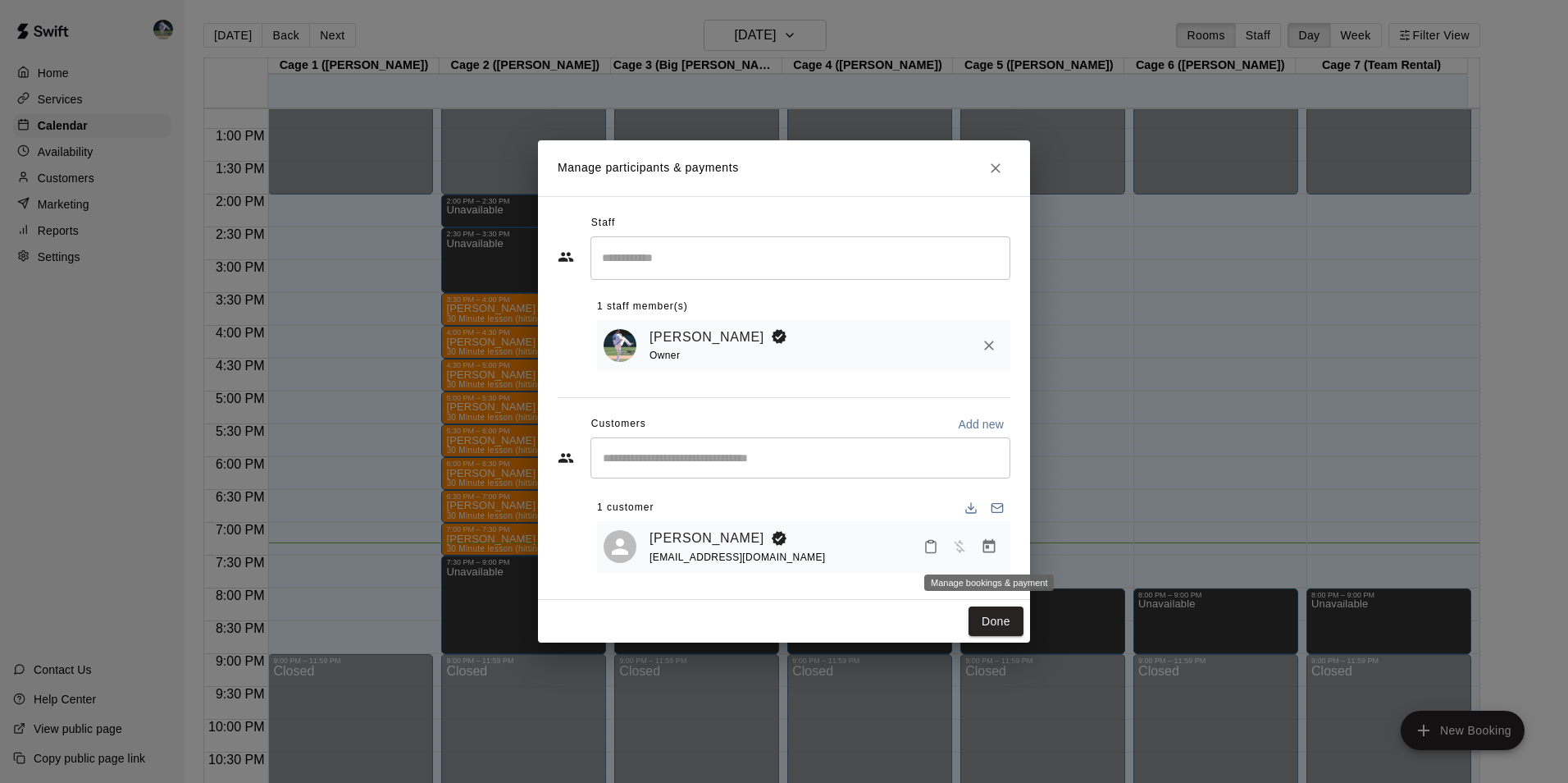
click at [989, 544] on icon "Manage bookings & payment" at bounding box center [989, 546] width 12 height 14
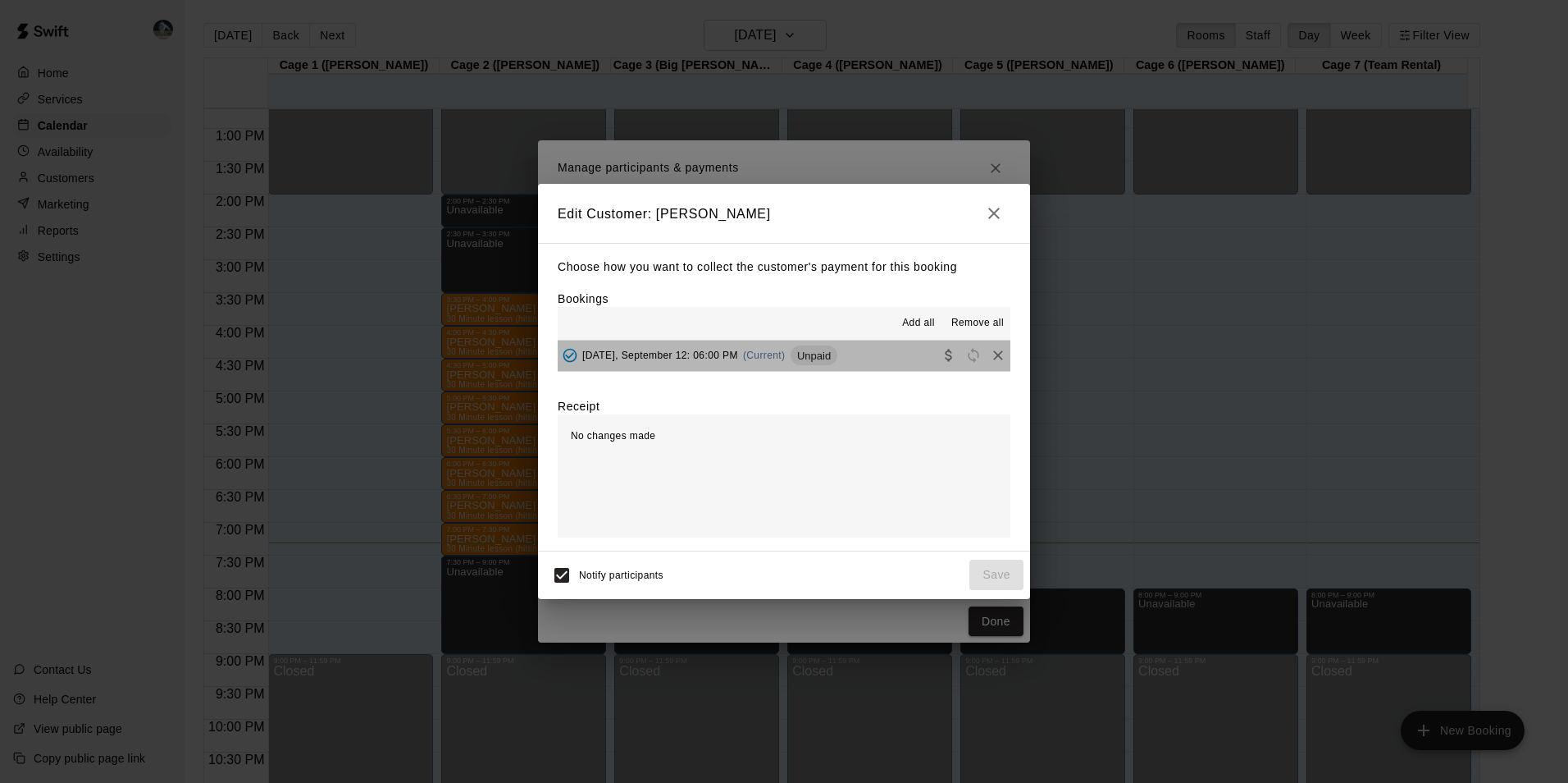
click at [857, 356] on button "[DATE], September 12: 06:00 PM (Current) Unpaid" at bounding box center [784, 356] width 453 height 30
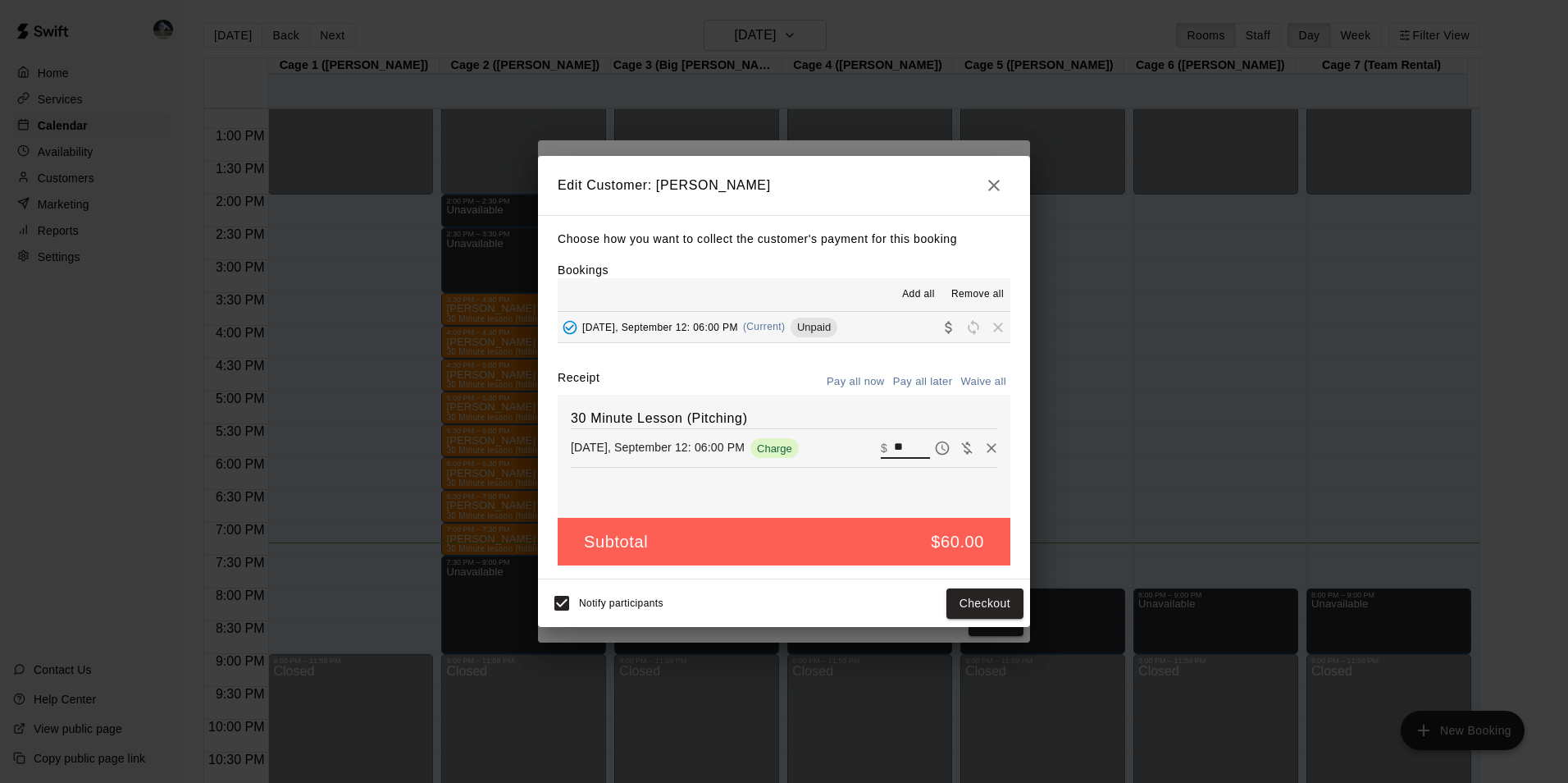
click at [899, 444] on input "**" at bounding box center [911, 448] width 36 height 21
type input "*"
type input "**"
click at [959, 604] on button "Checkout" at bounding box center [984, 604] width 77 height 30
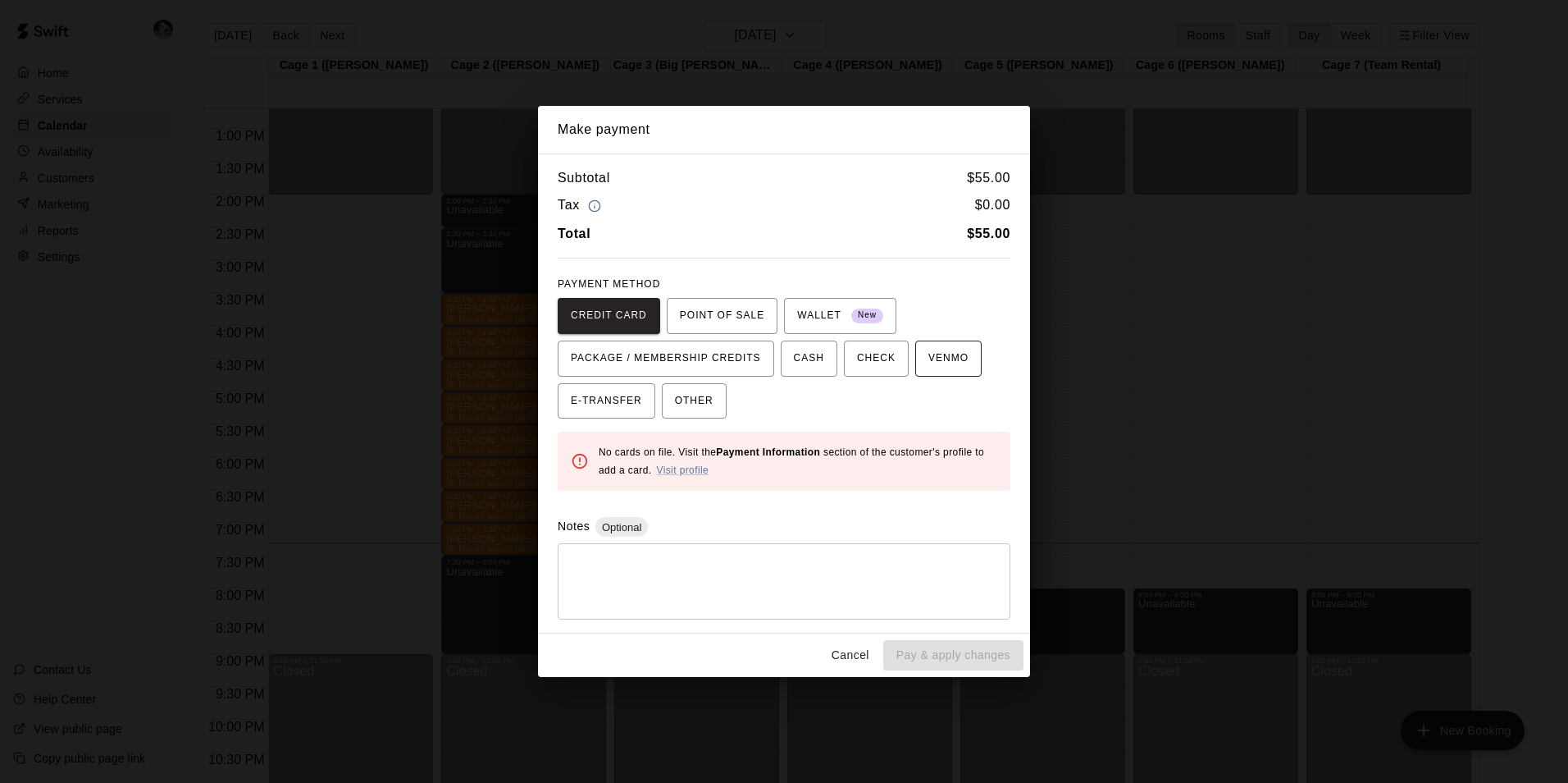
click at [929, 366] on span "VENMO" at bounding box center [948, 359] width 40 height 27
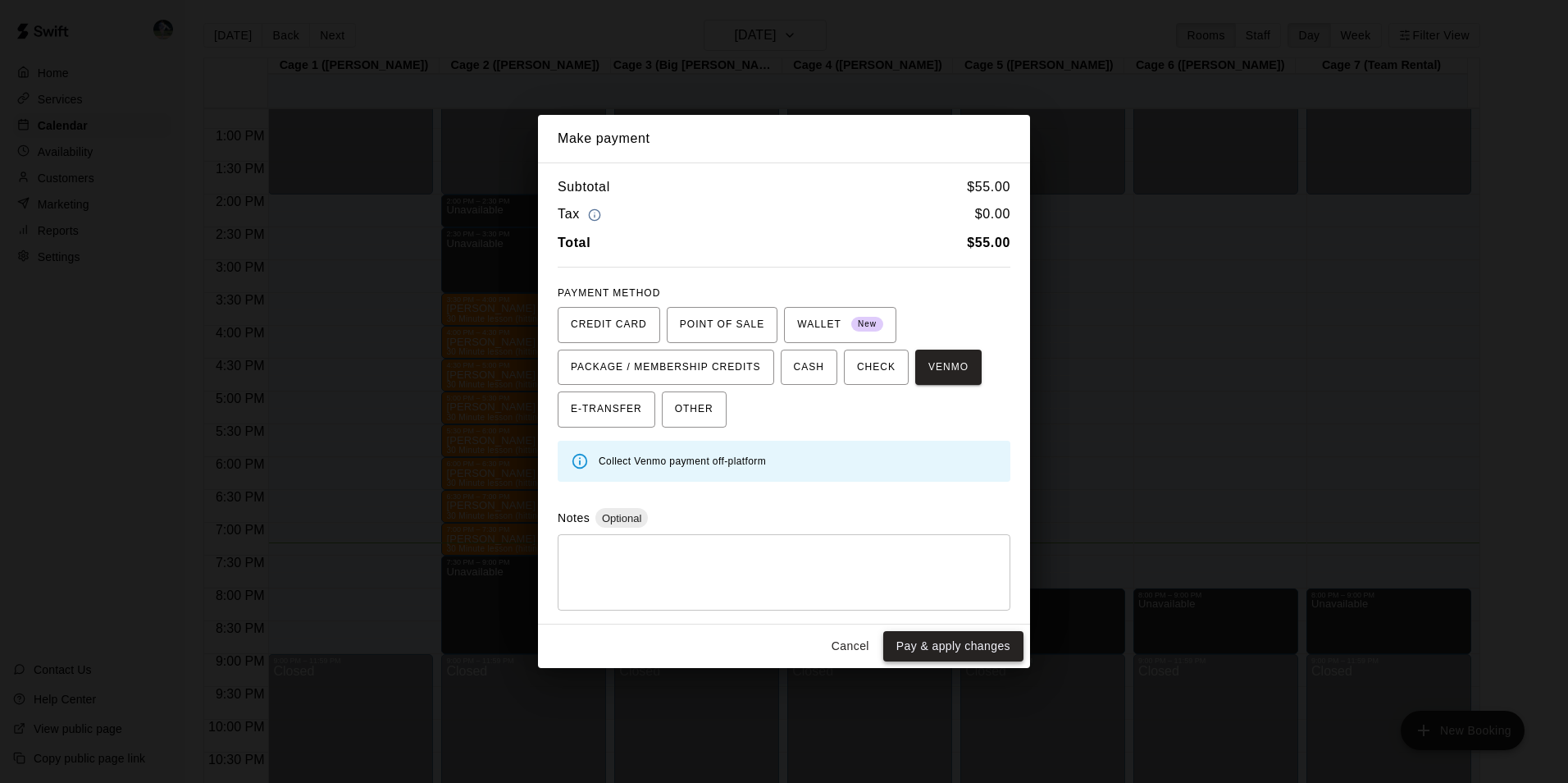
click at [918, 637] on button "Pay & apply changes" at bounding box center [953, 646] width 140 height 30
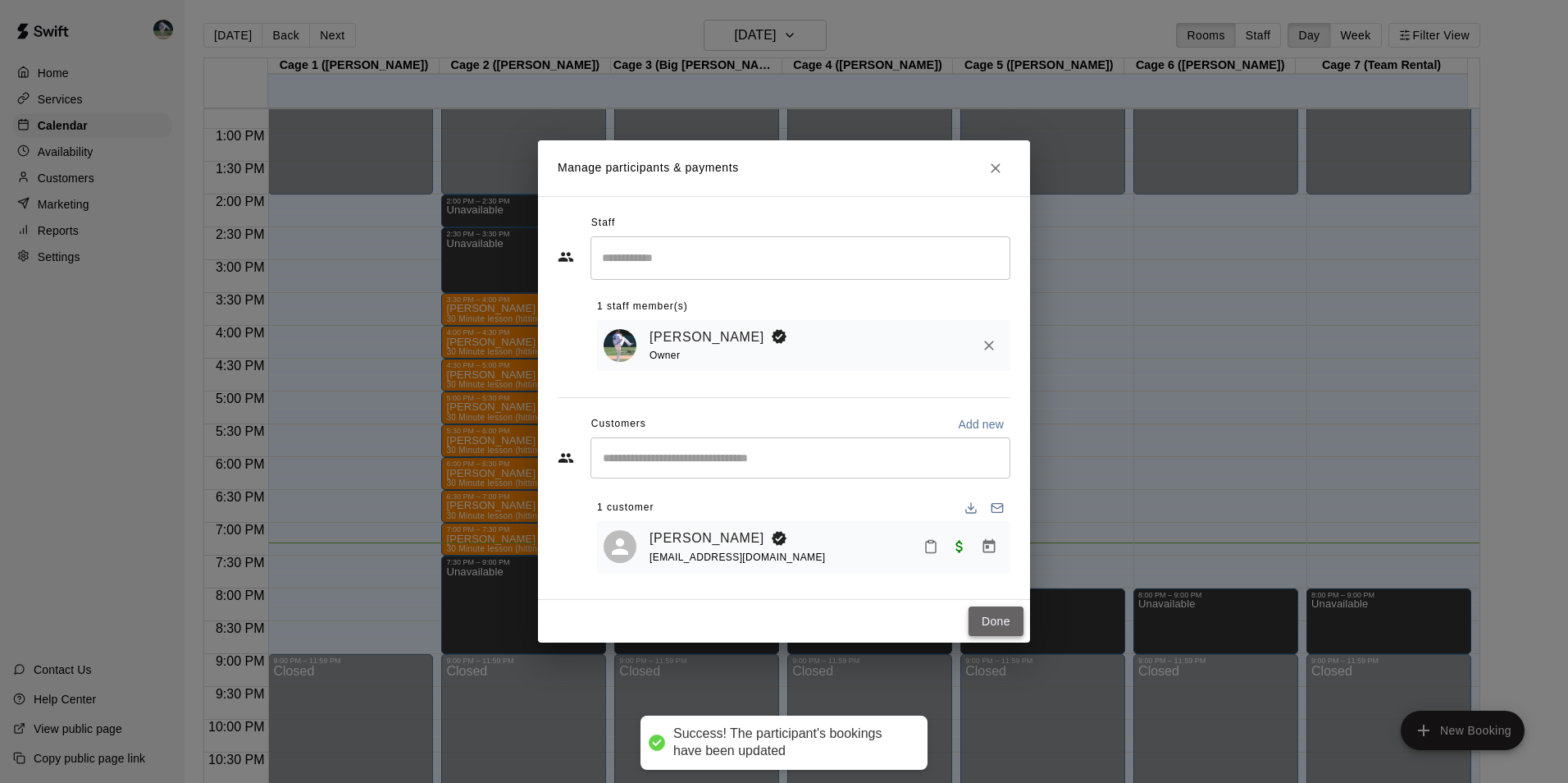
click at [1011, 623] on button "Done" at bounding box center [996, 621] width 55 height 30
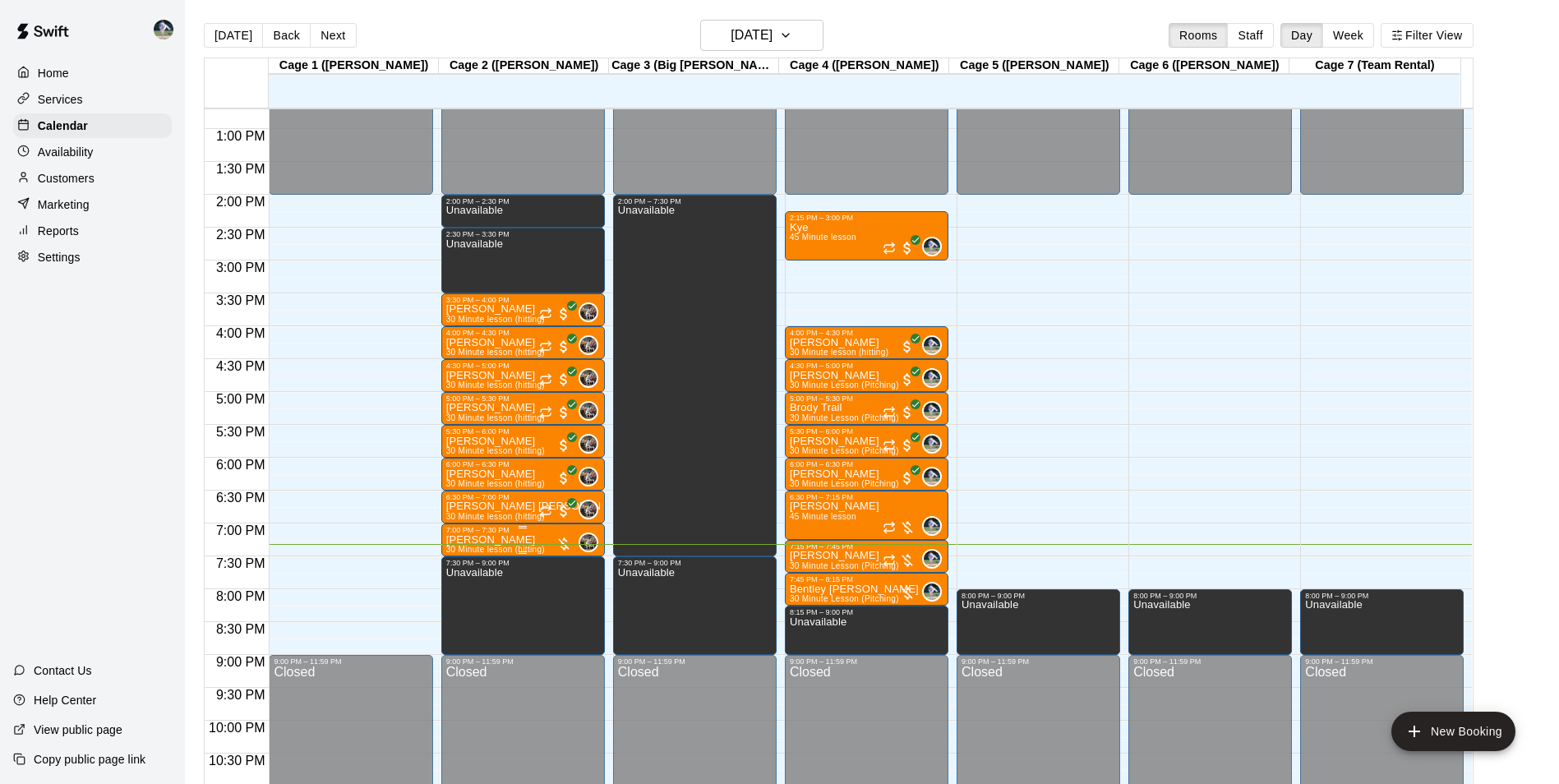
click at [503, 534] on div "7:00 PM – 7:30 PM" at bounding box center [523, 529] width 154 height 8
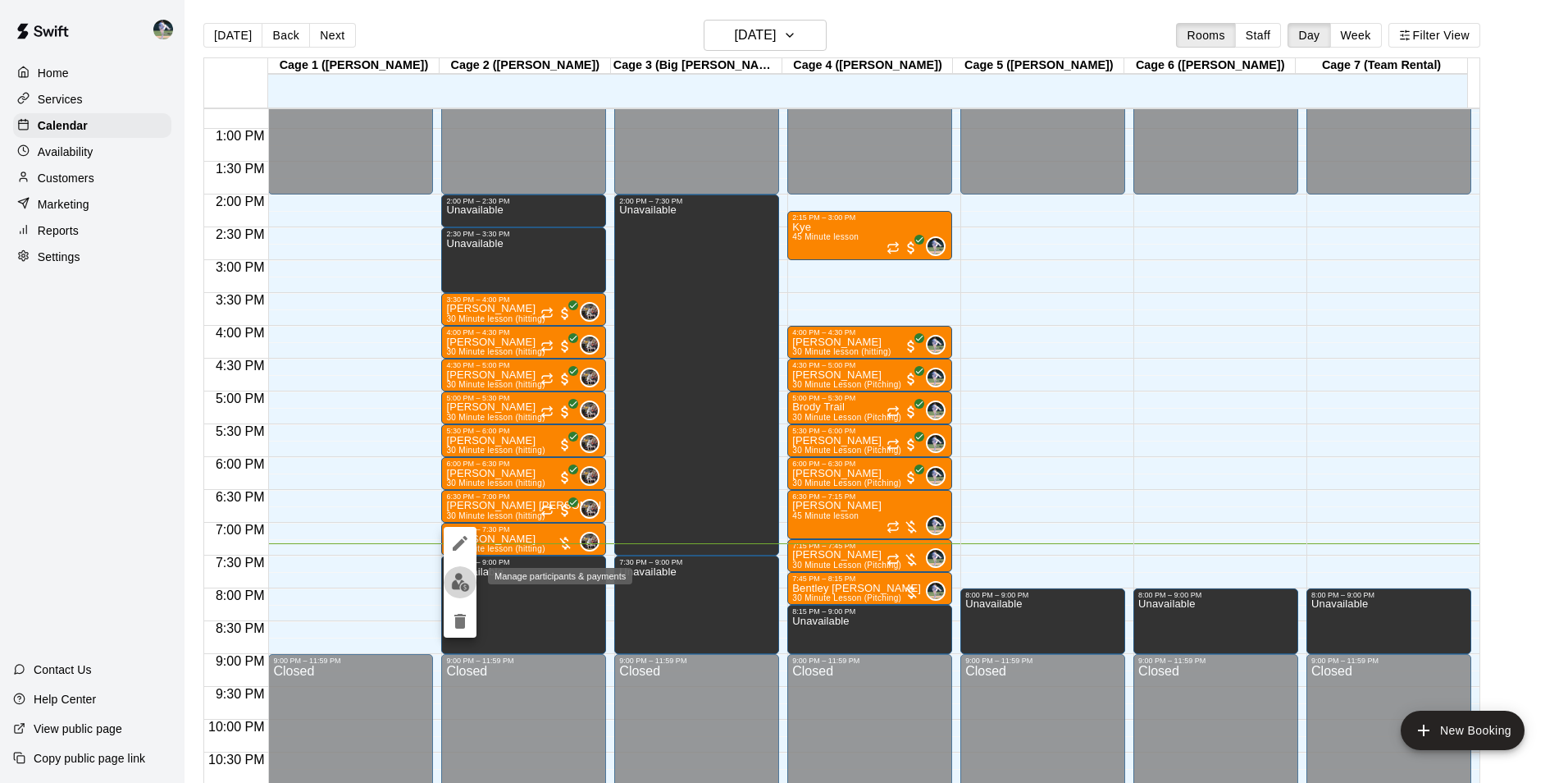
click at [467, 581] on img "edit" at bounding box center [460, 581] width 19 height 19
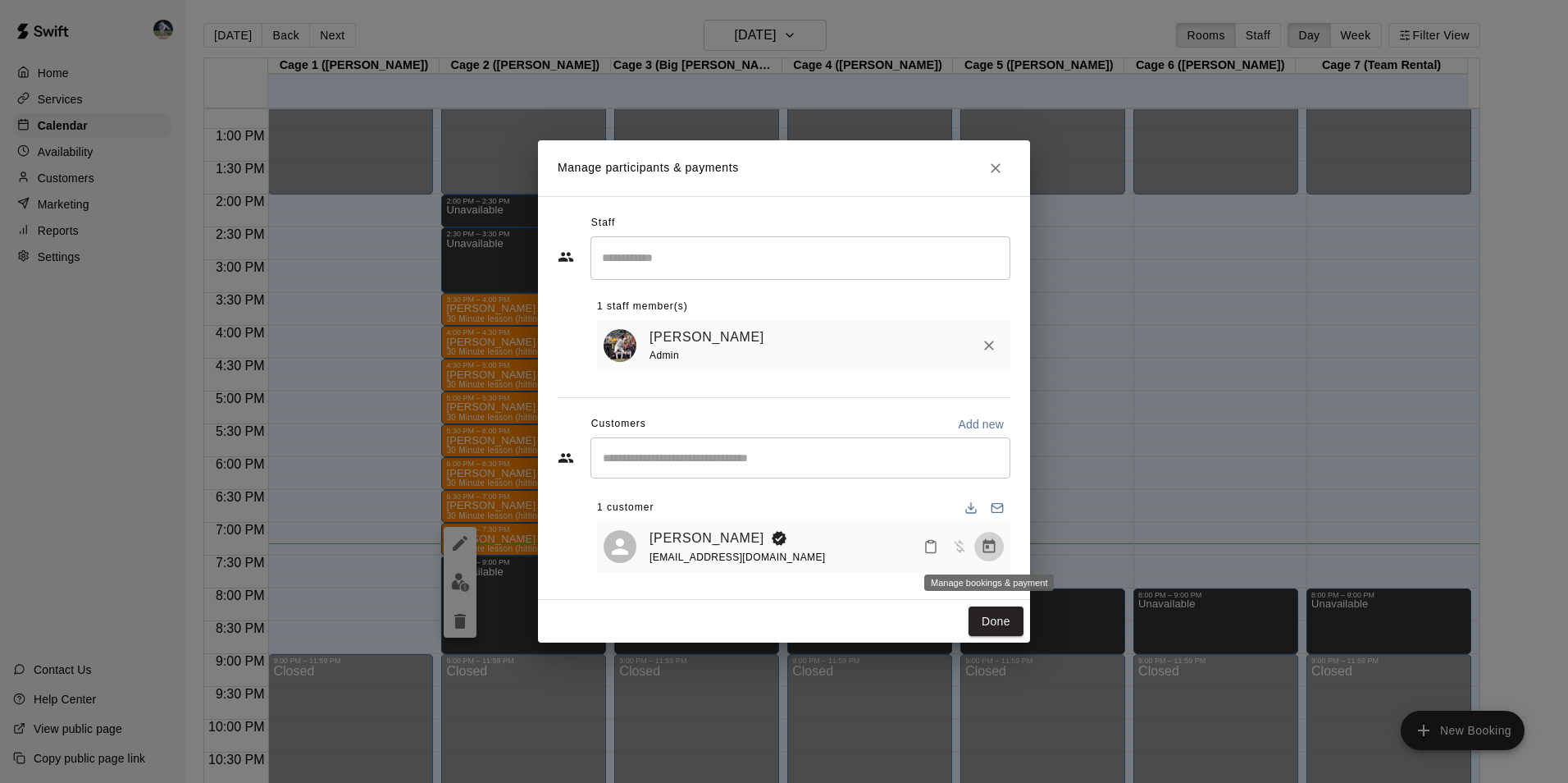
click at [981, 547] on icon "Manage bookings & payment" at bounding box center [989, 546] width 16 height 16
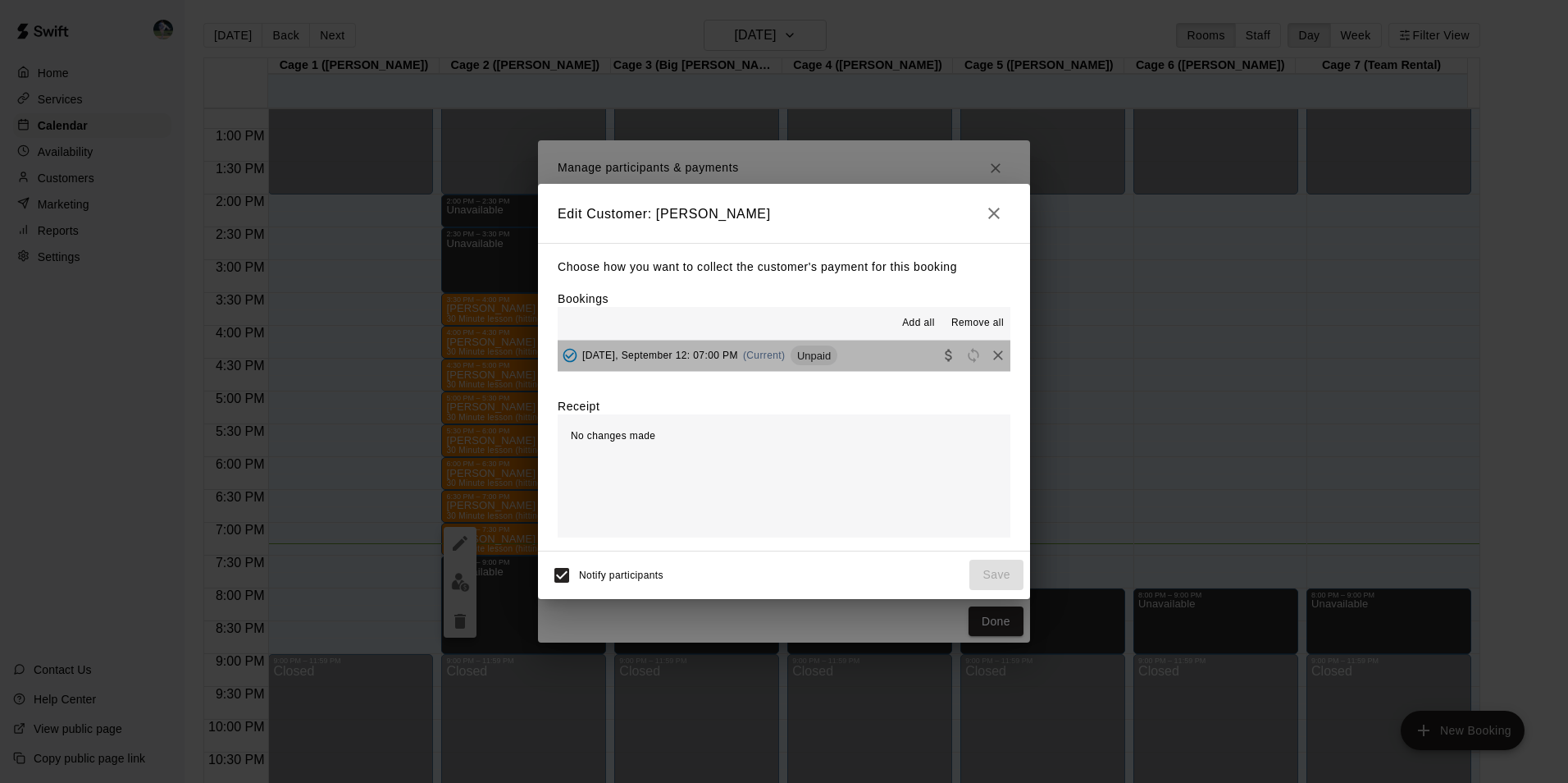
click at [863, 345] on button "Friday, September 12: 07:00 PM (Current) Unpaid" at bounding box center [784, 356] width 453 height 30
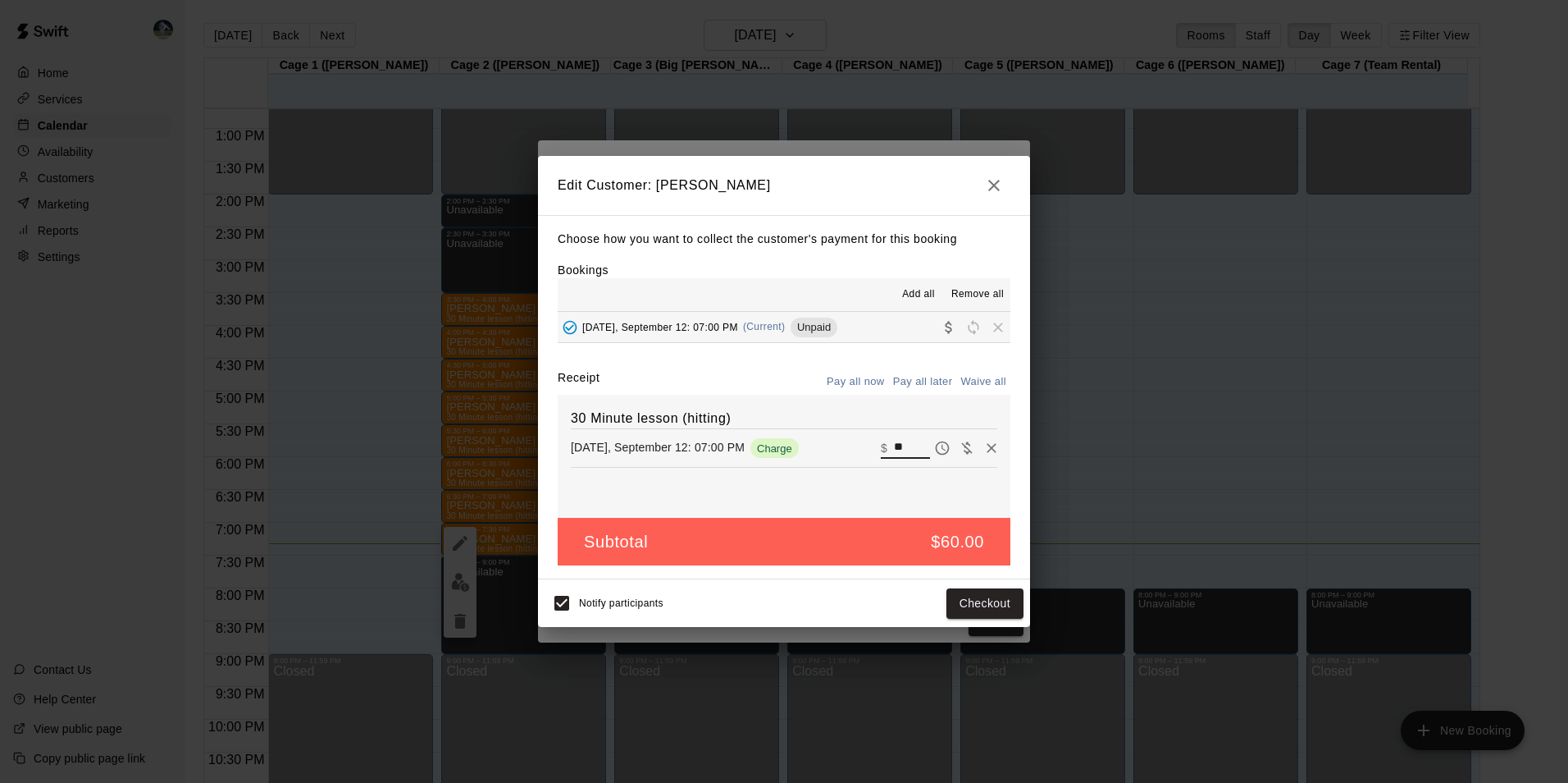
click at [899, 444] on input "**" at bounding box center [911, 448] width 36 height 21
type input "*"
type input "**"
click at [984, 601] on button "Checkout" at bounding box center [984, 604] width 77 height 30
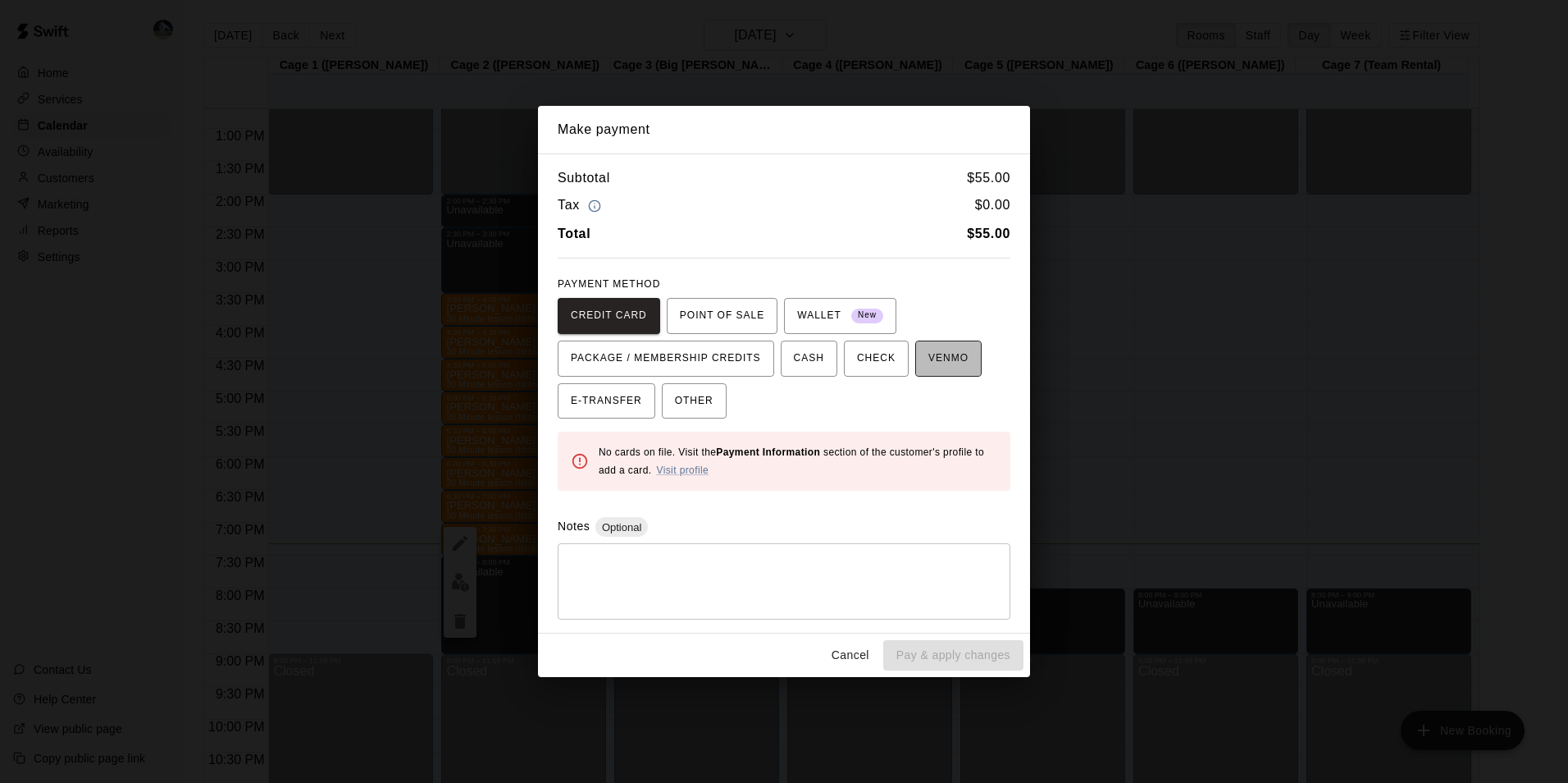
click at [928, 359] on span "VENMO" at bounding box center [948, 359] width 40 height 27
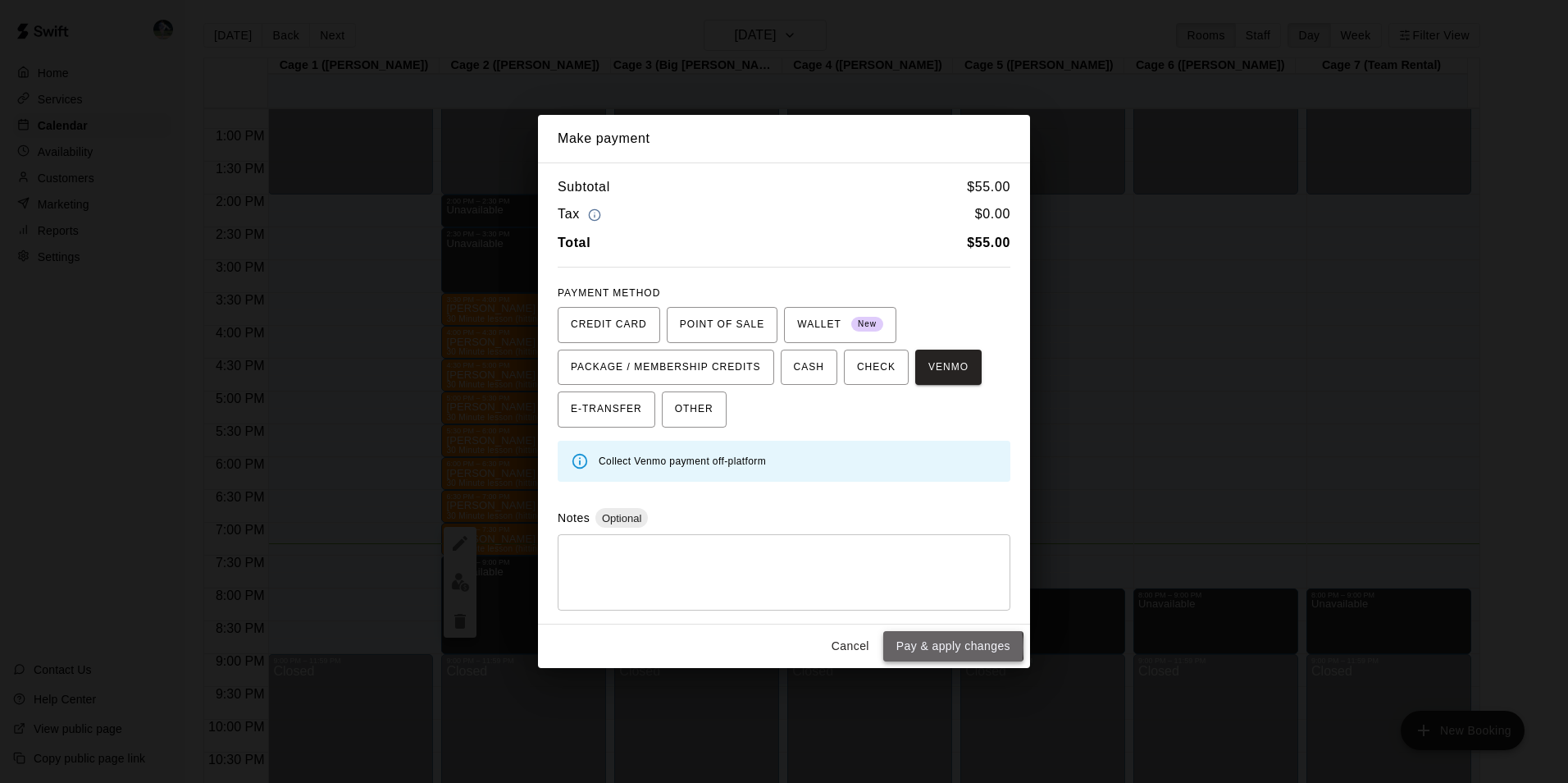
click at [934, 646] on button "Pay & apply changes" at bounding box center [953, 646] width 140 height 30
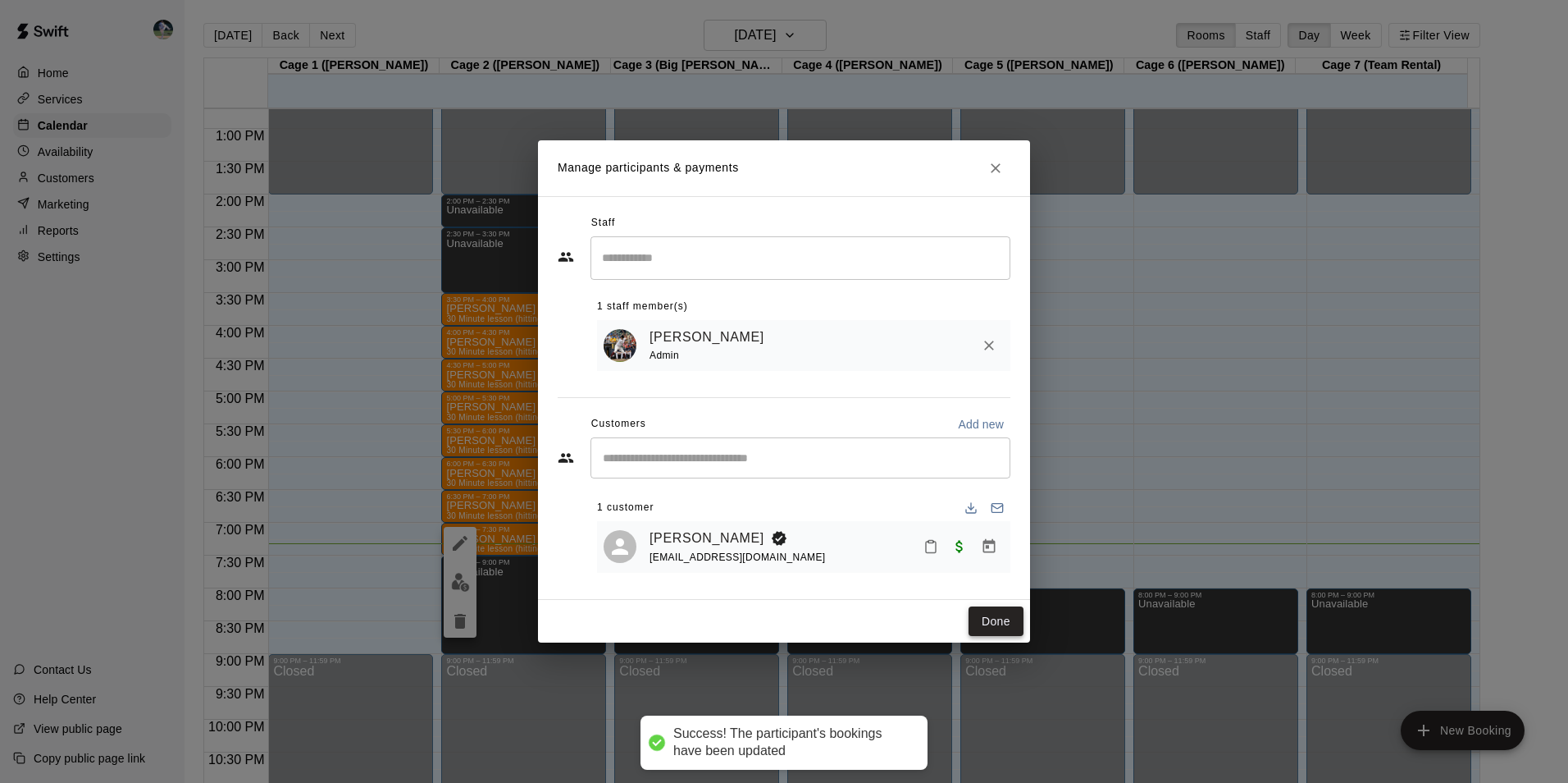
click at [993, 621] on button "Done" at bounding box center [996, 621] width 55 height 30
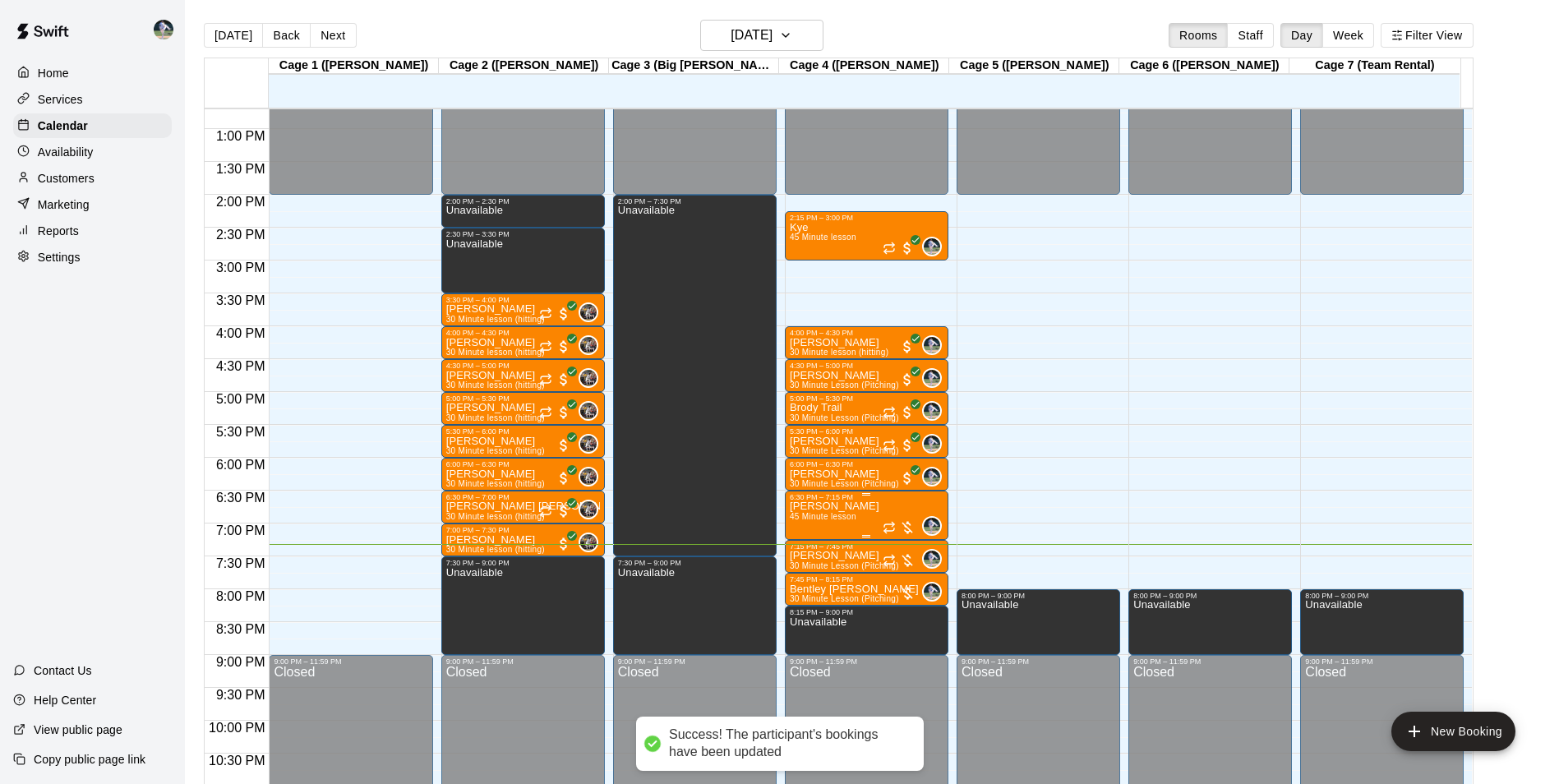
click at [840, 517] on span "45 Minute lesson" at bounding box center [823, 516] width 67 height 9
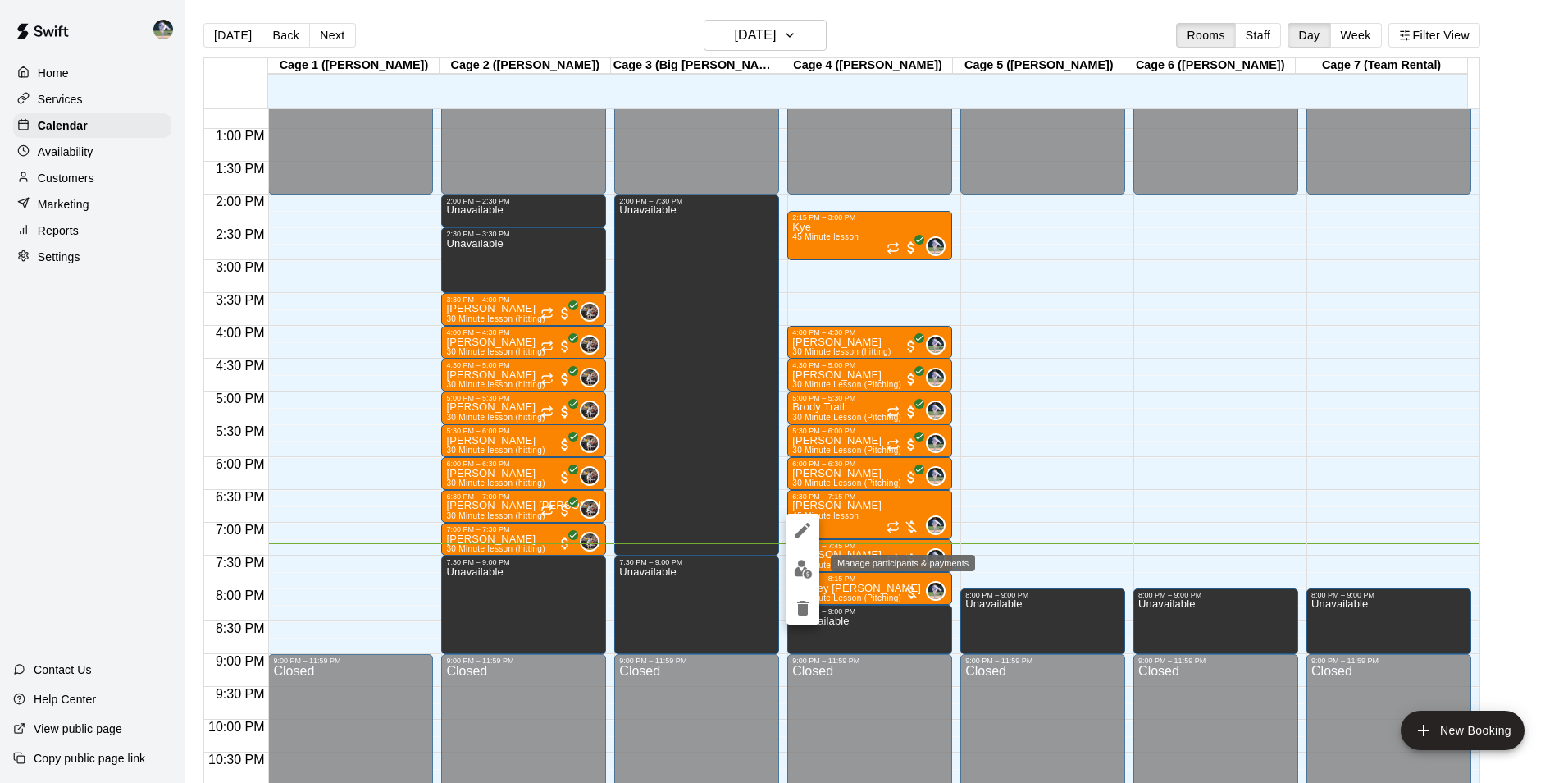
click at [808, 567] on img "edit" at bounding box center [803, 568] width 19 height 19
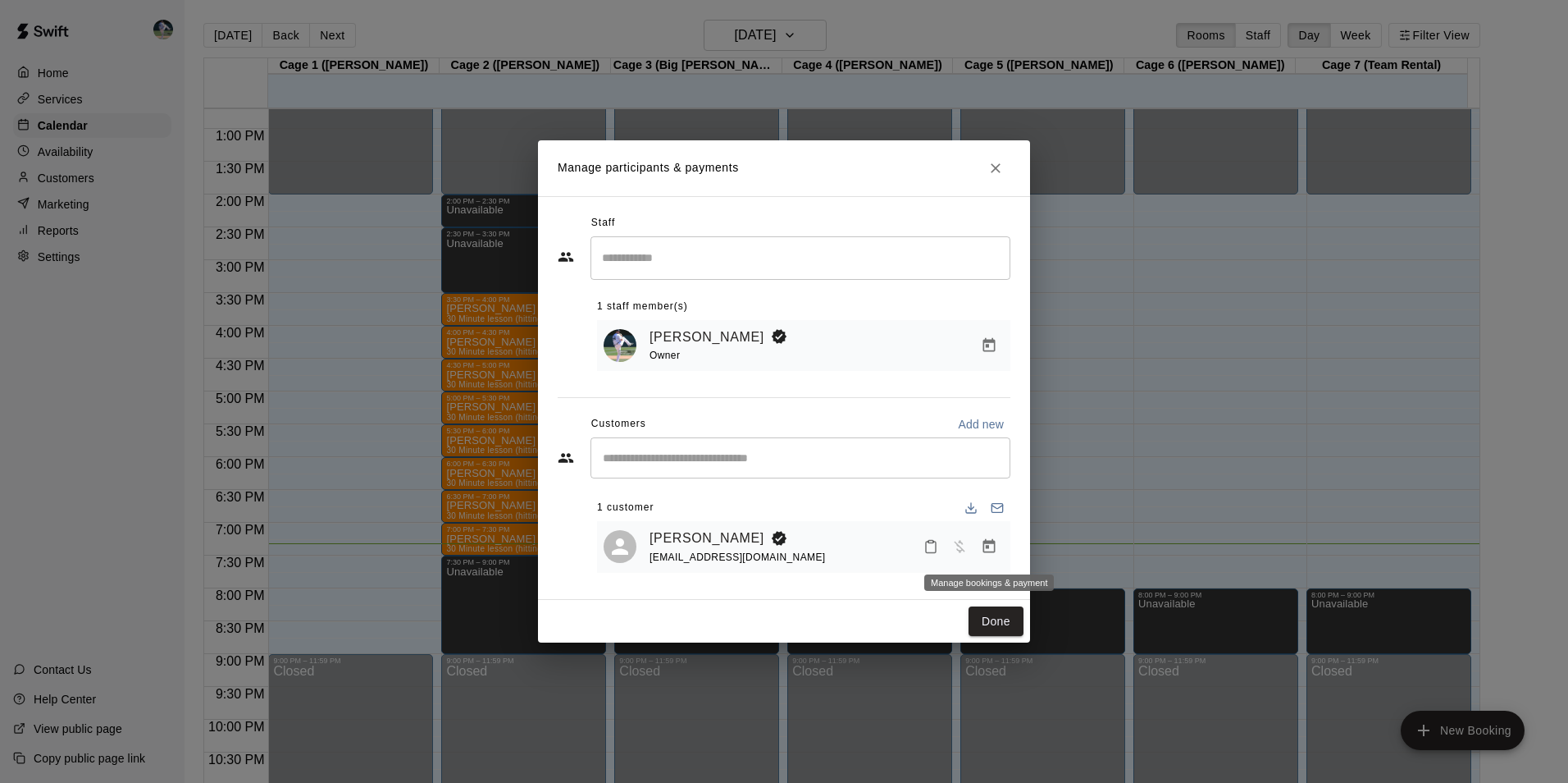
click at [981, 543] on icon "Manage bookings & payment" at bounding box center [989, 546] width 16 height 16
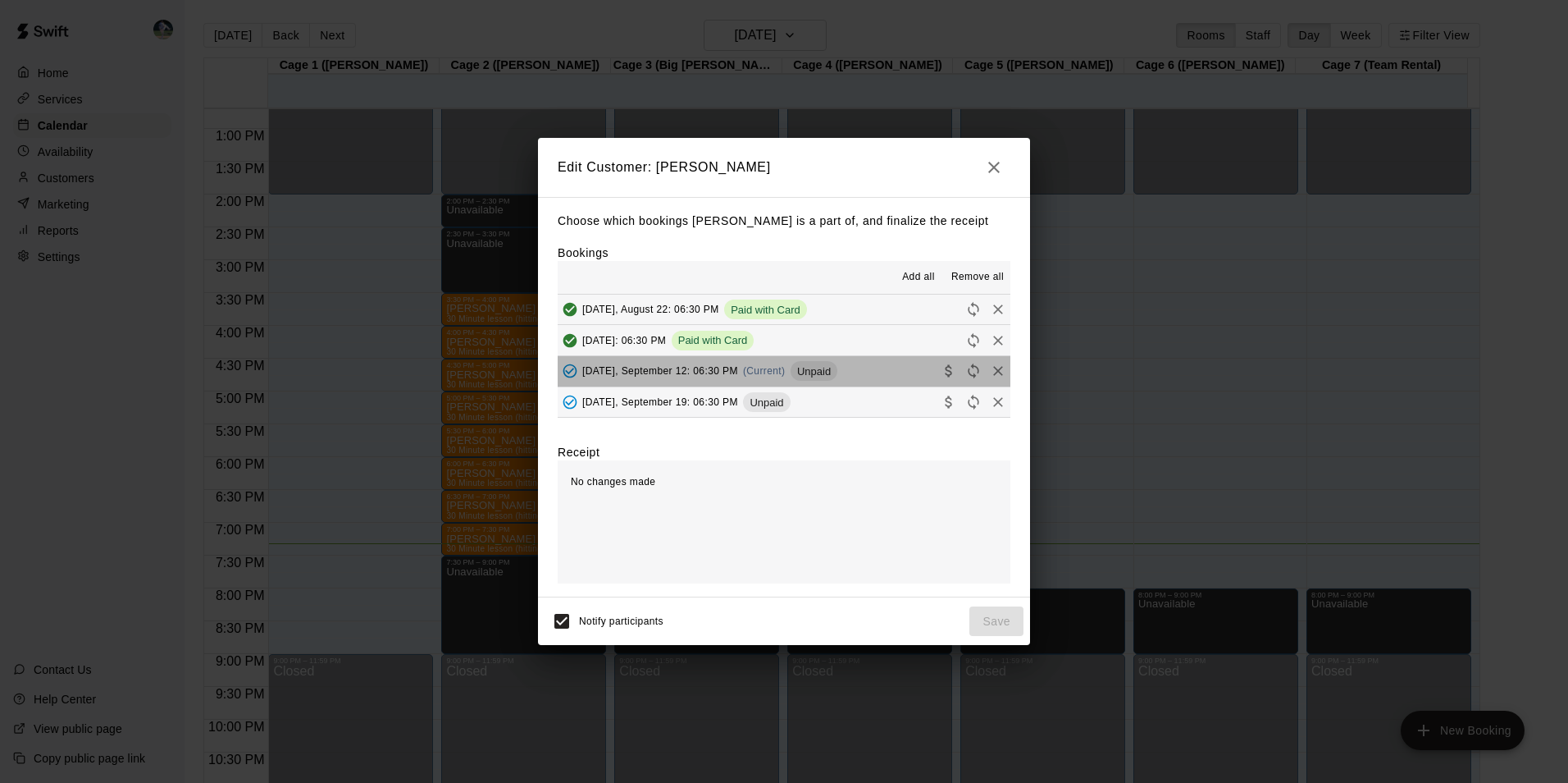
click at [859, 371] on button "[DATE], September 12: 06:30 PM (Current) Unpaid" at bounding box center [784, 371] width 453 height 30
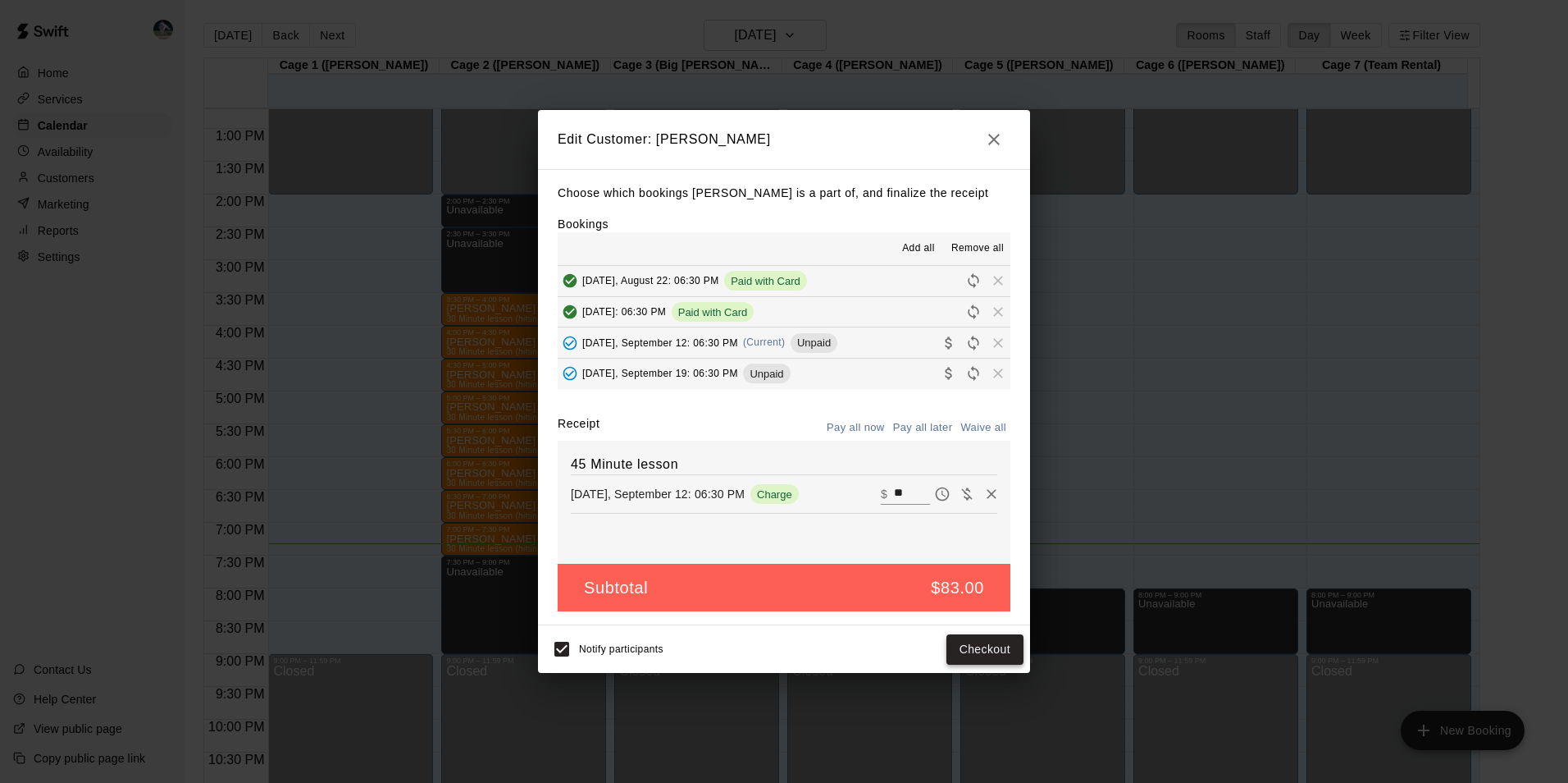
click at [986, 642] on button "Checkout" at bounding box center [984, 649] width 77 height 30
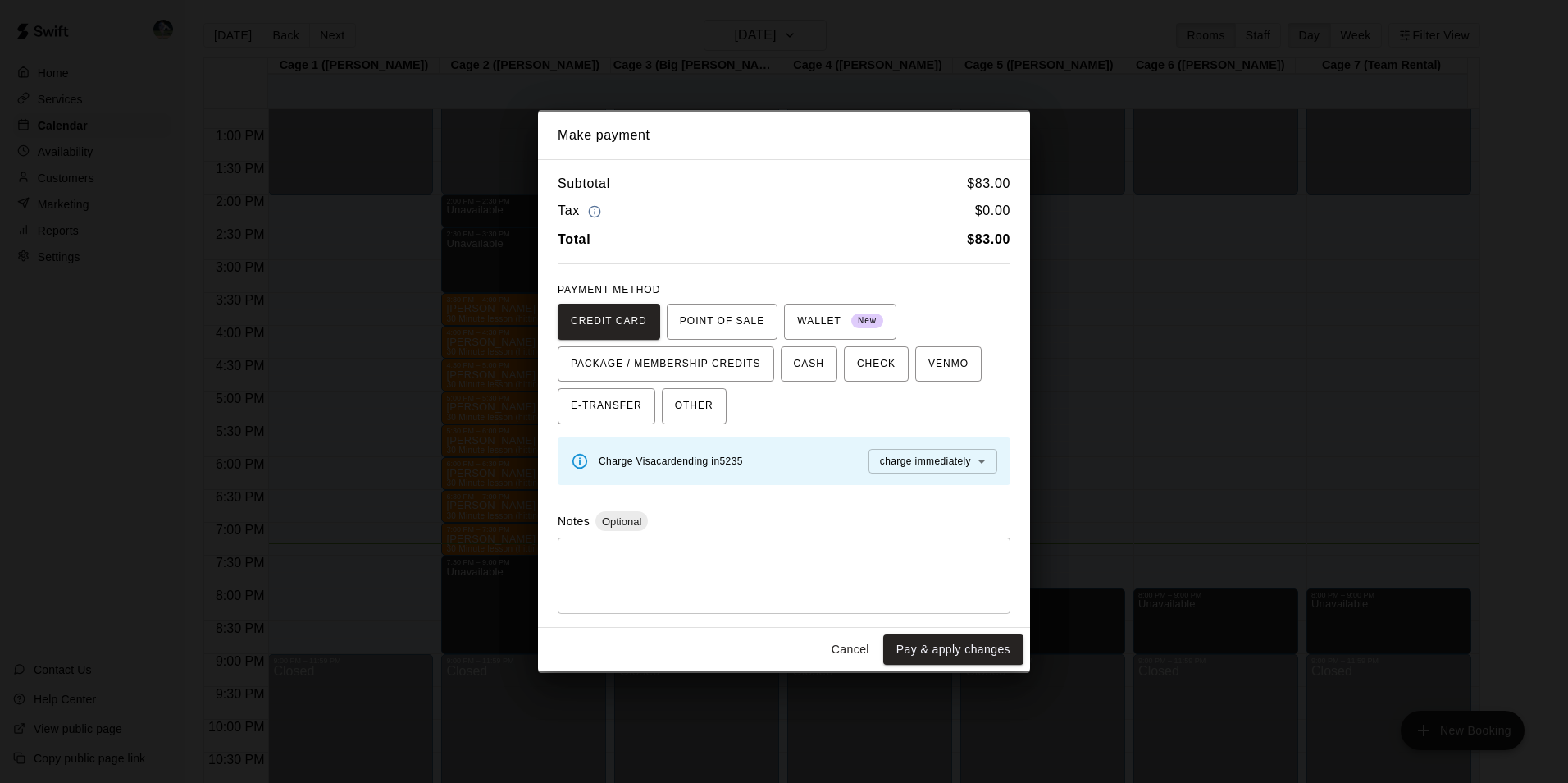
click at [921, 459] on body "Home Services Calendar Availability Customers Marketing Reports Settings Contac…" at bounding box center [784, 404] width 1568 height 809
click at [917, 489] on span "charge immediately" at bounding box center [926, 493] width 91 height 16
click at [932, 651] on button "Pay & apply changes" at bounding box center [953, 649] width 140 height 30
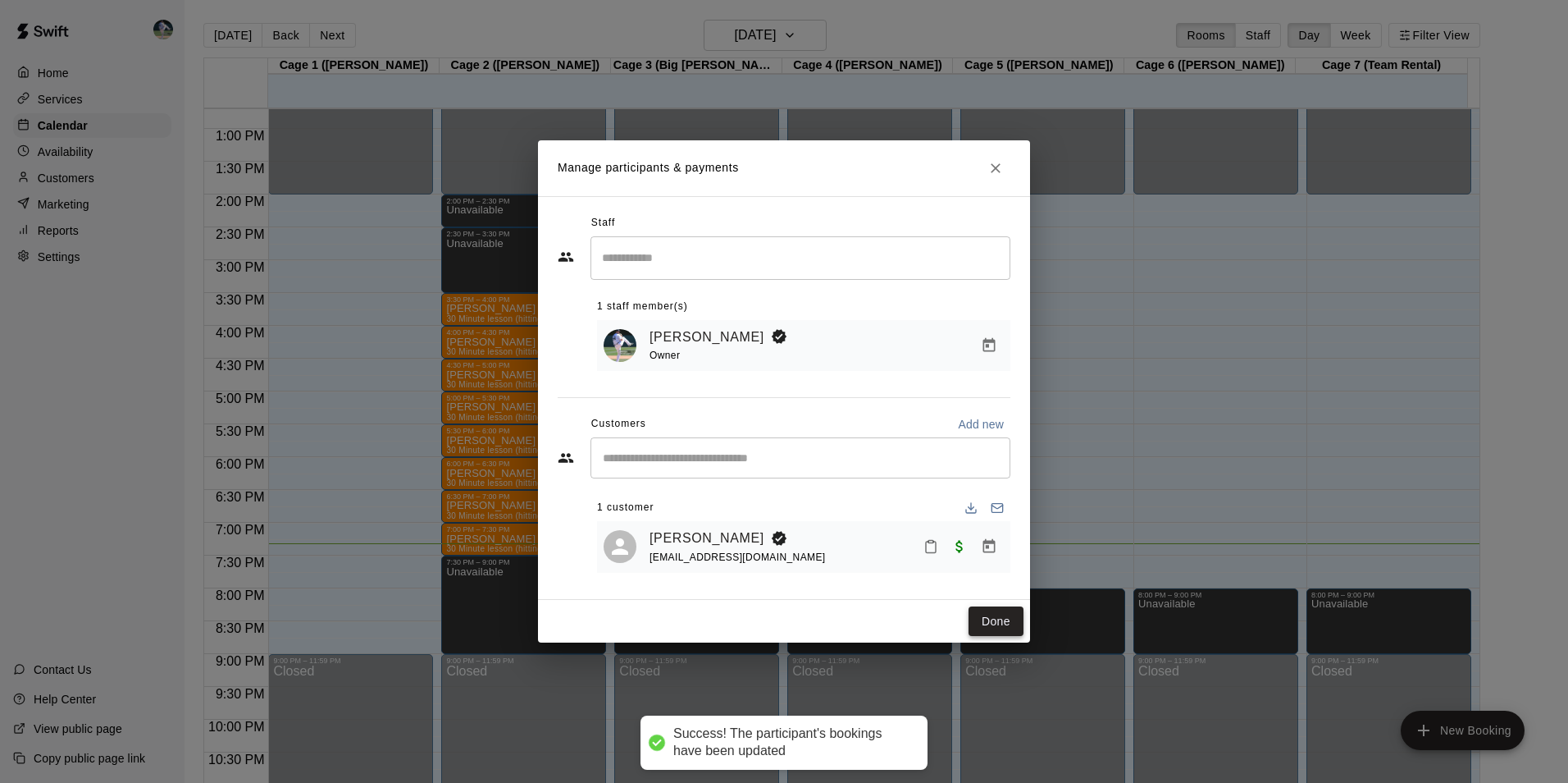
click at [994, 627] on button "Done" at bounding box center [996, 621] width 55 height 30
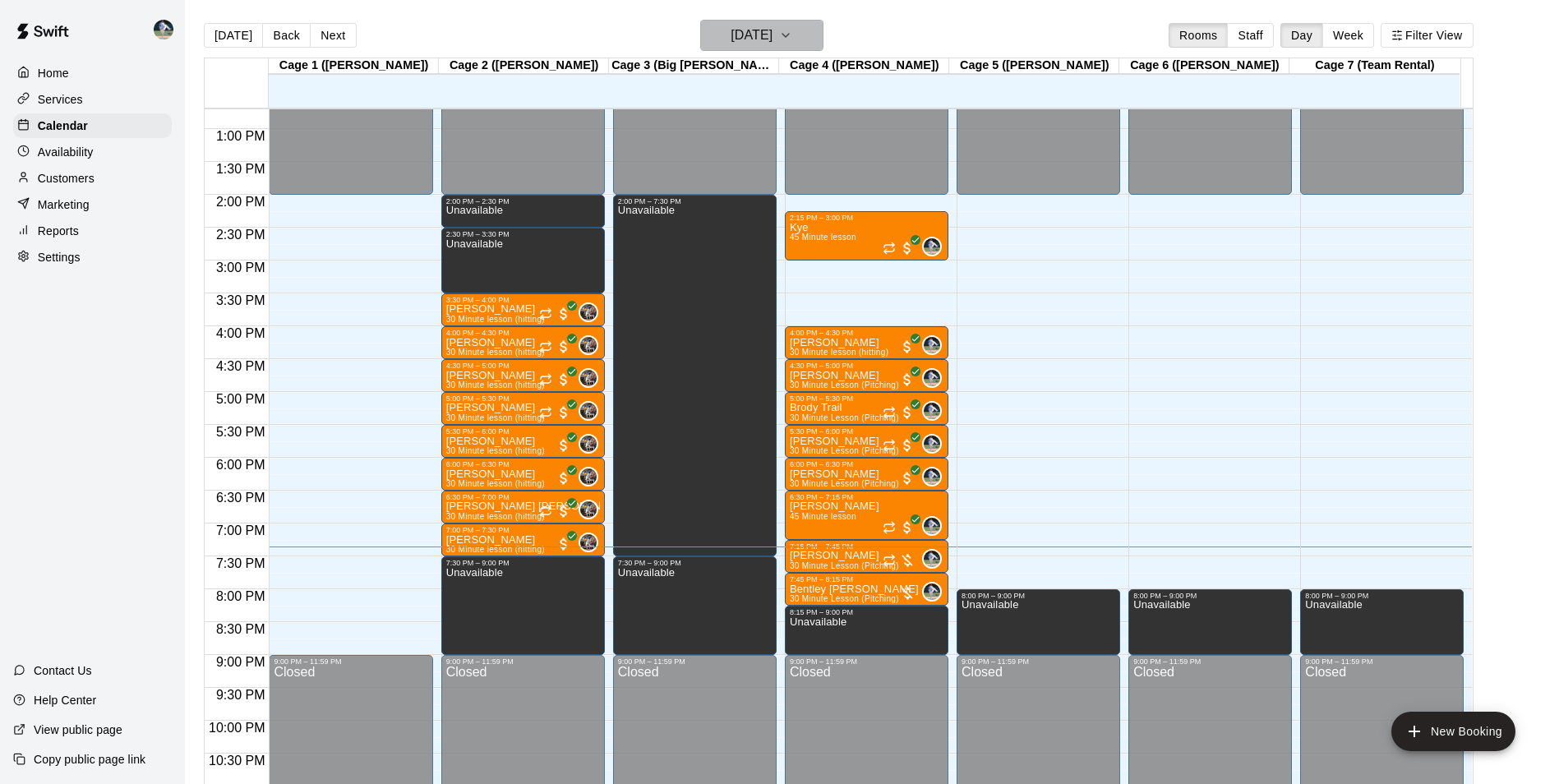
click at [709, 30] on button "[DATE]" at bounding box center [761, 35] width 124 height 31
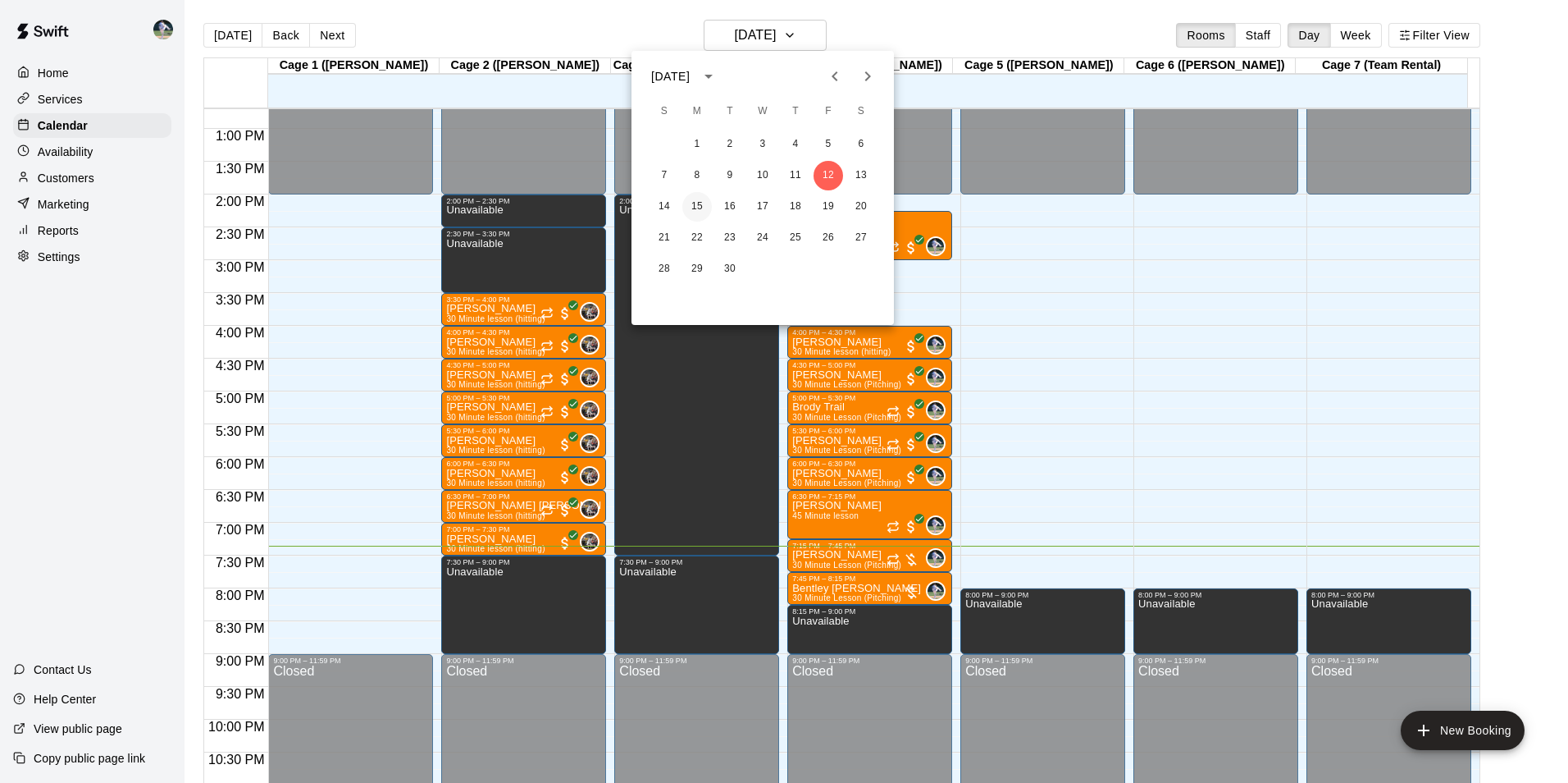
click at [697, 202] on button "15" at bounding box center [697, 206] width 29 height 29
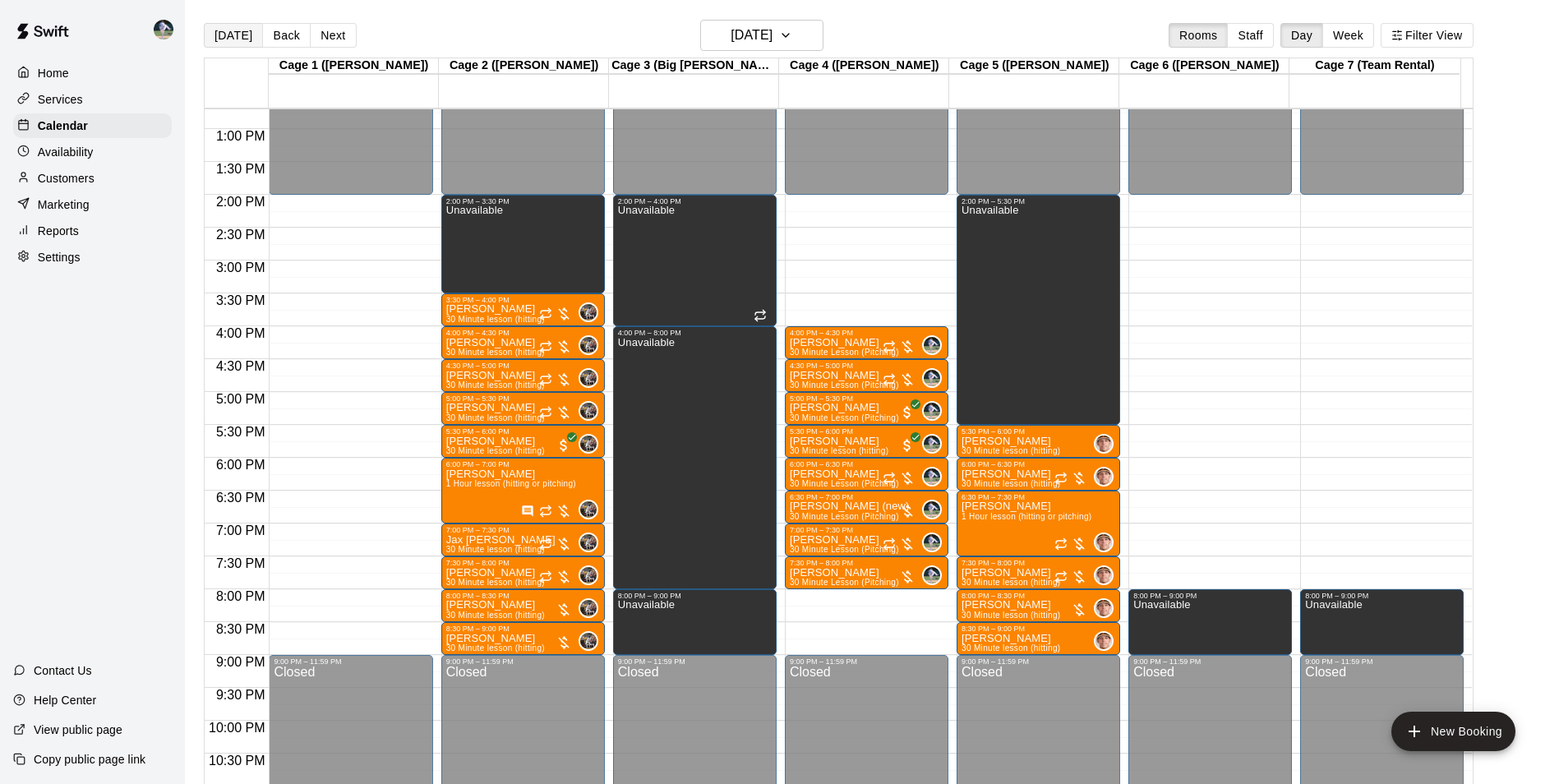
click at [236, 33] on button "[DATE]" at bounding box center [233, 36] width 60 height 25
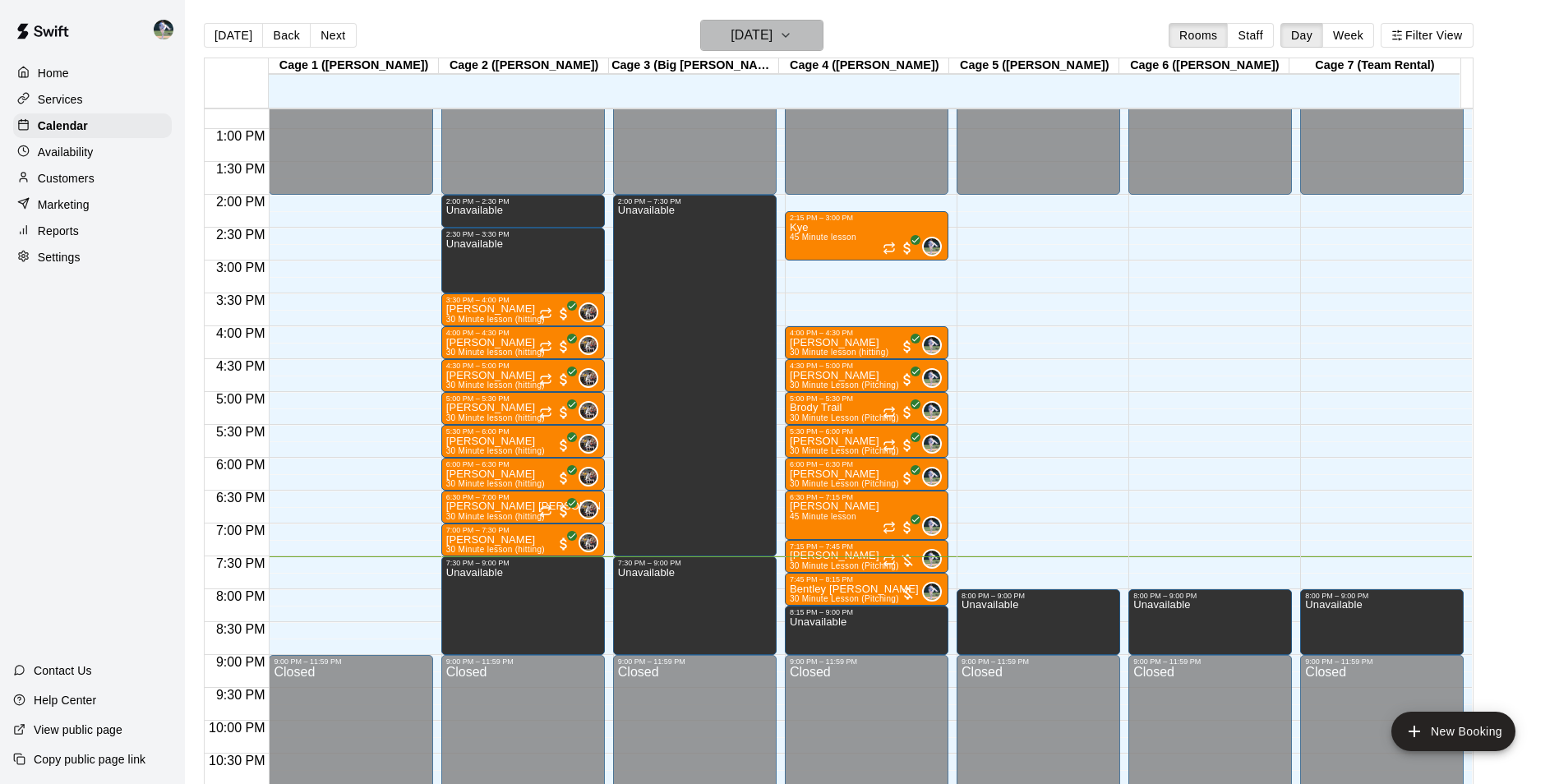
click at [752, 39] on h6 "[DATE]" at bounding box center [751, 36] width 42 height 23
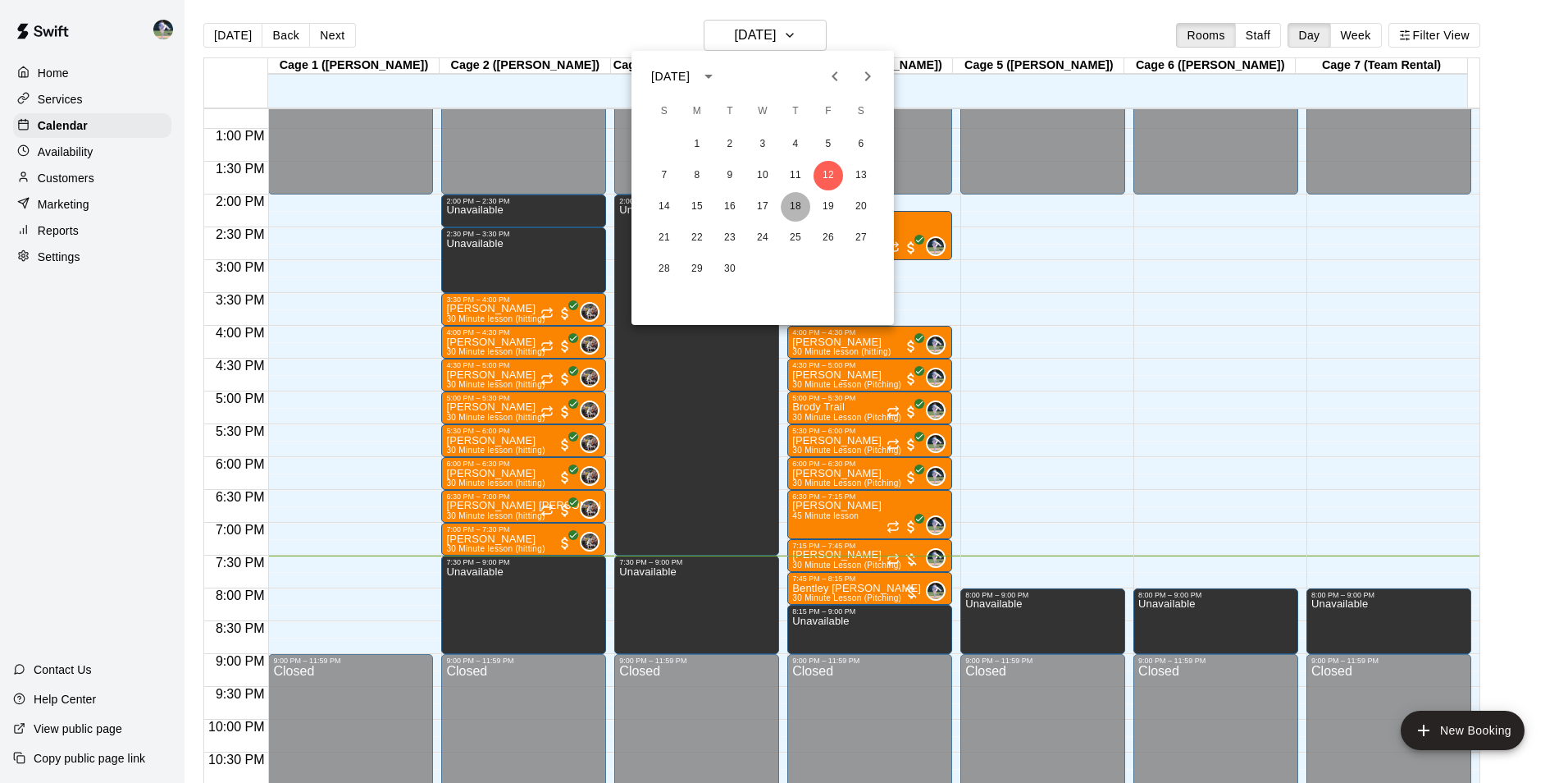
click at [797, 205] on button "18" at bounding box center [795, 206] width 29 height 29
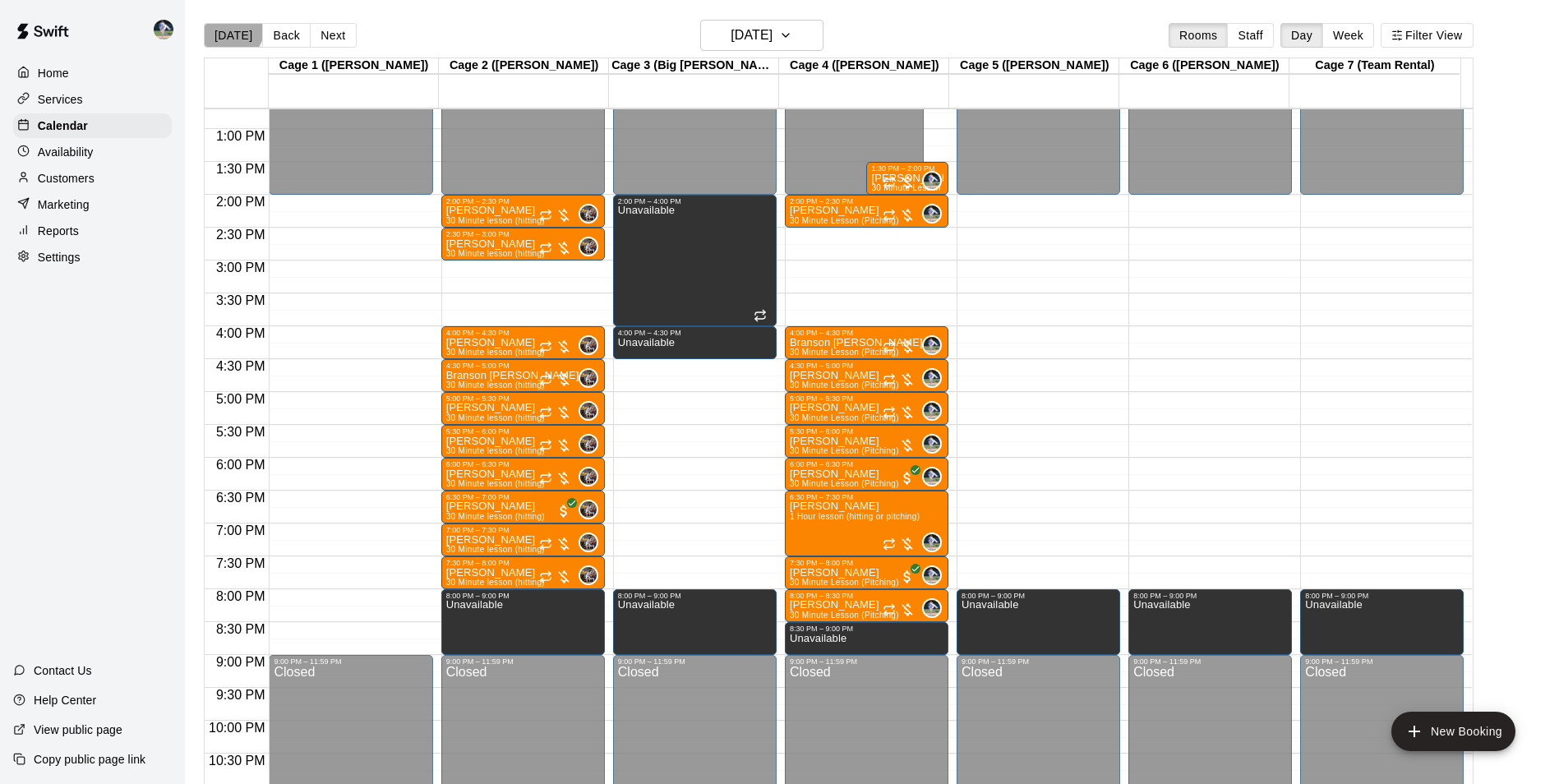
click at [227, 27] on button "[DATE]" at bounding box center [233, 36] width 60 height 25
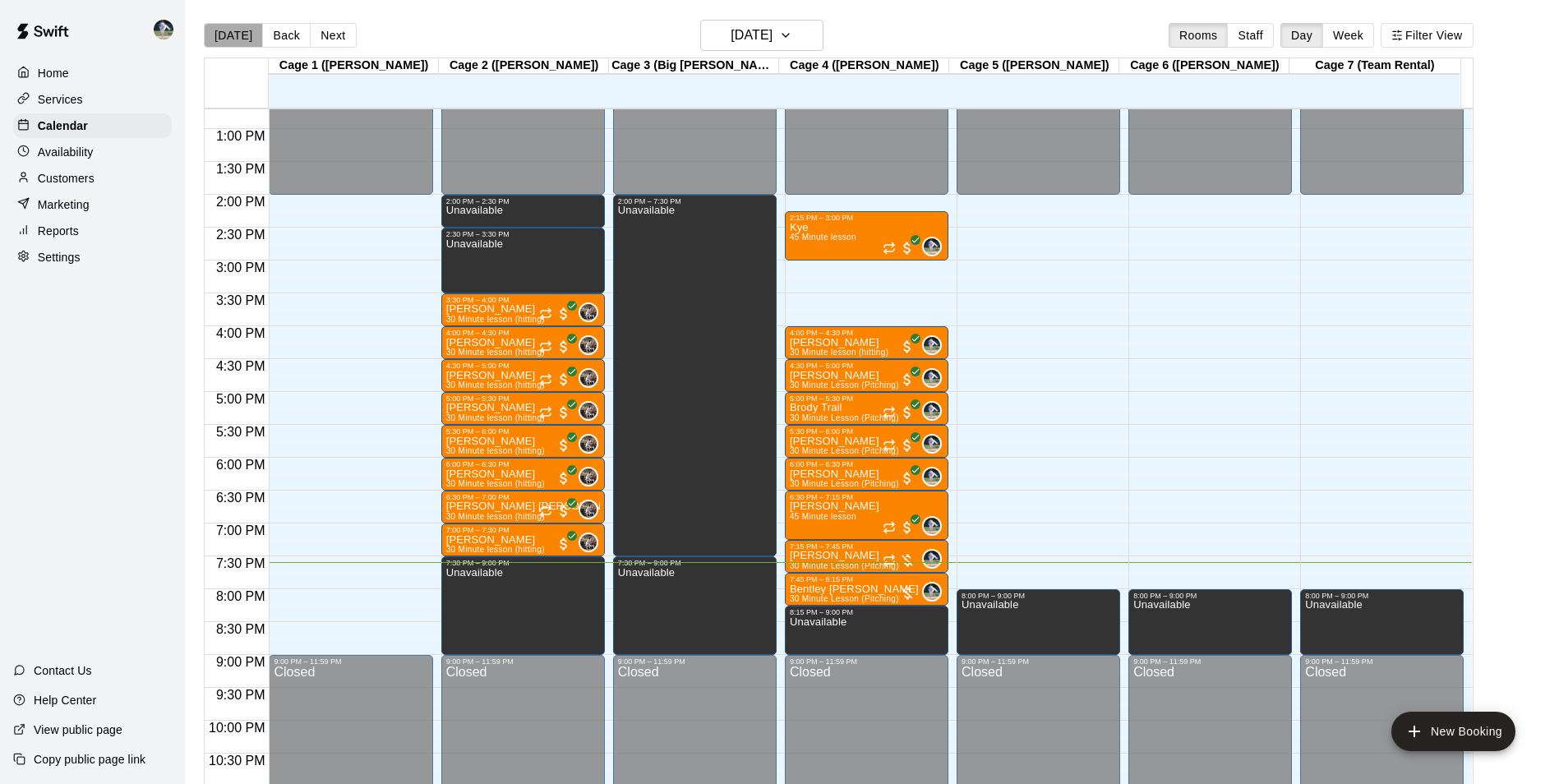
click at [235, 30] on button "[DATE]" at bounding box center [233, 36] width 60 height 25
click at [841, 556] on p "[PERSON_NAME]" at bounding box center [844, 556] width 109 height 0
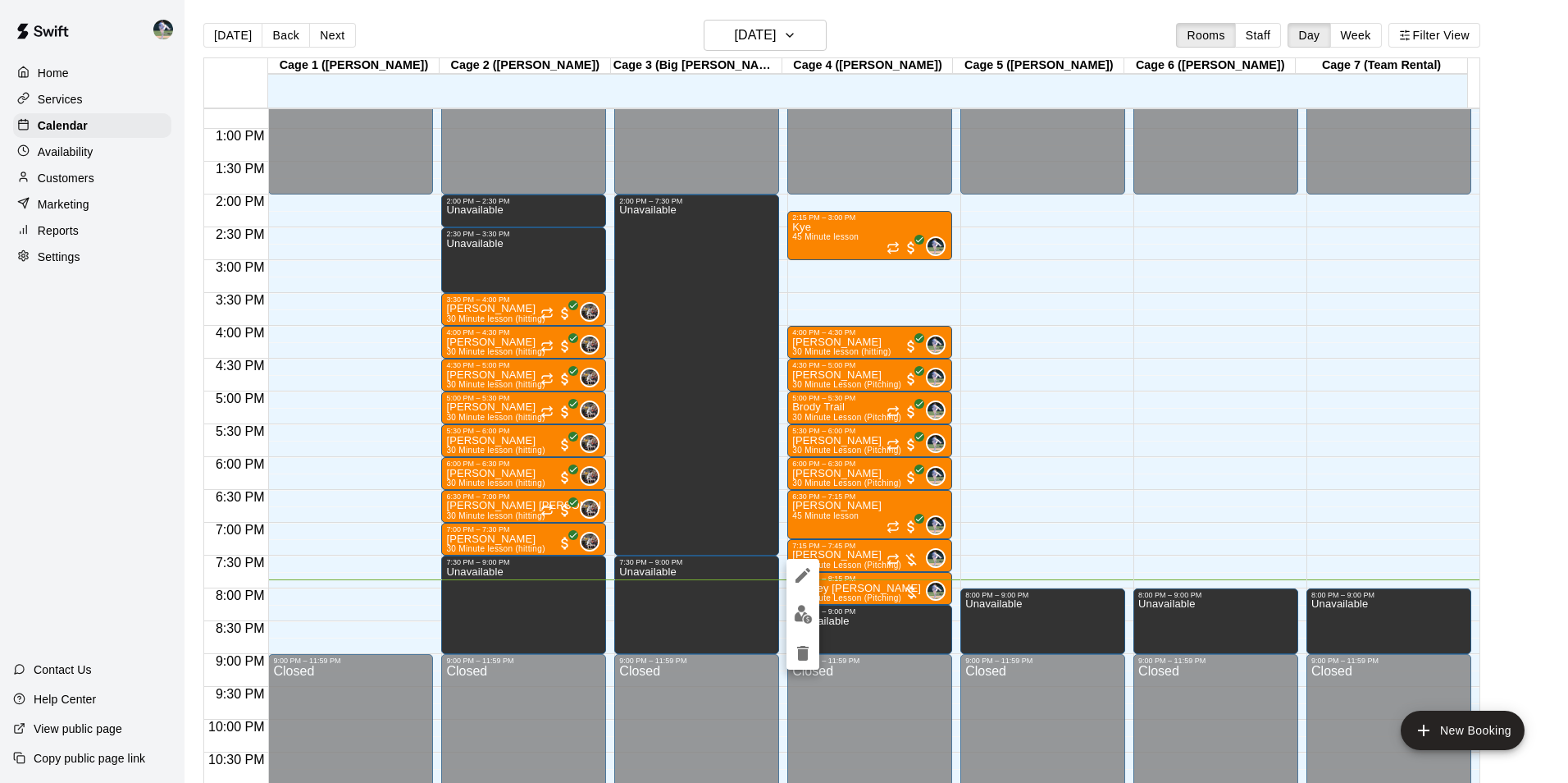
click at [861, 9] on div at bounding box center [784, 392] width 1568 height 783
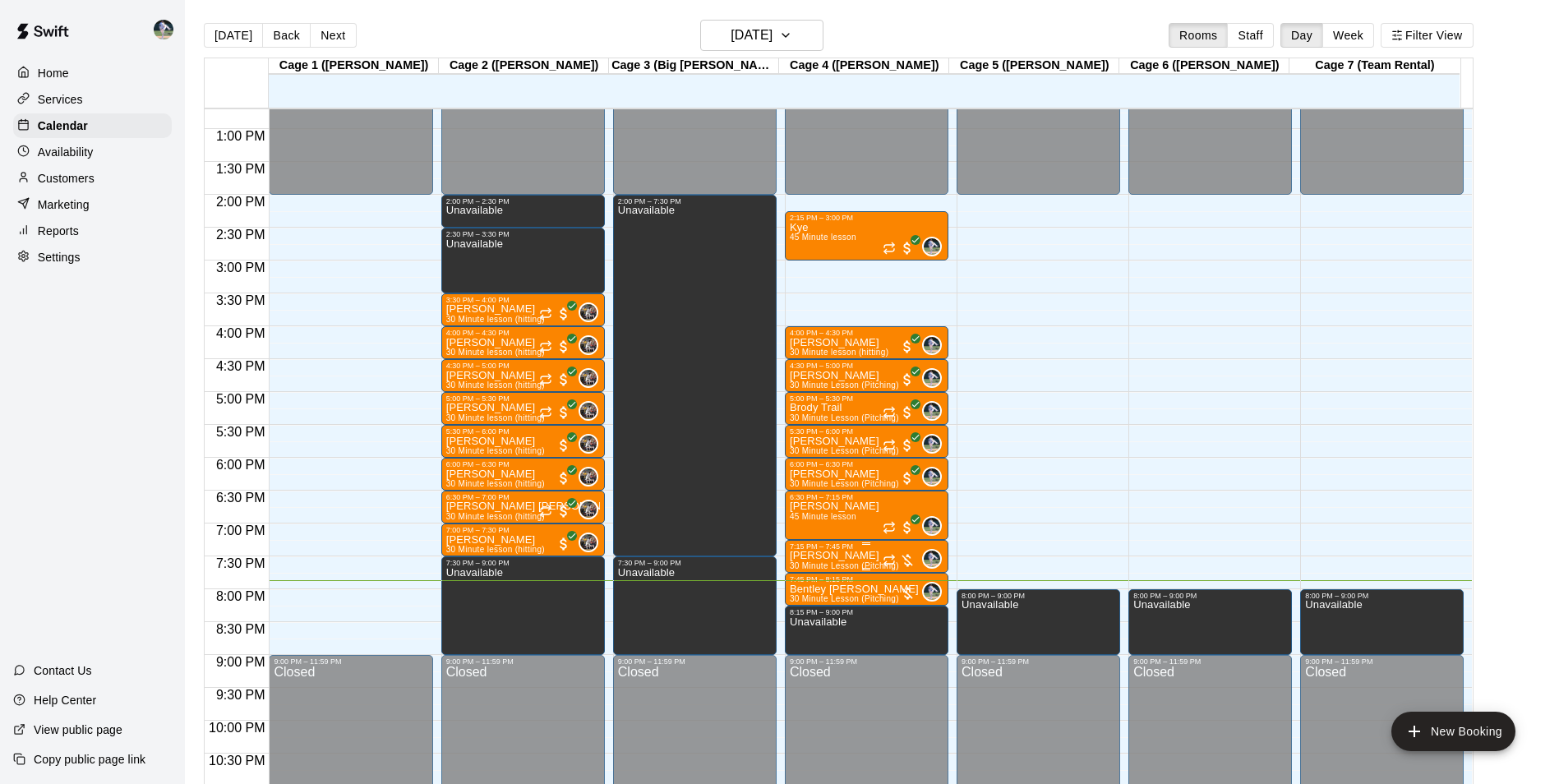
click at [832, 556] on p "[PERSON_NAME]" at bounding box center [844, 556] width 109 height 0
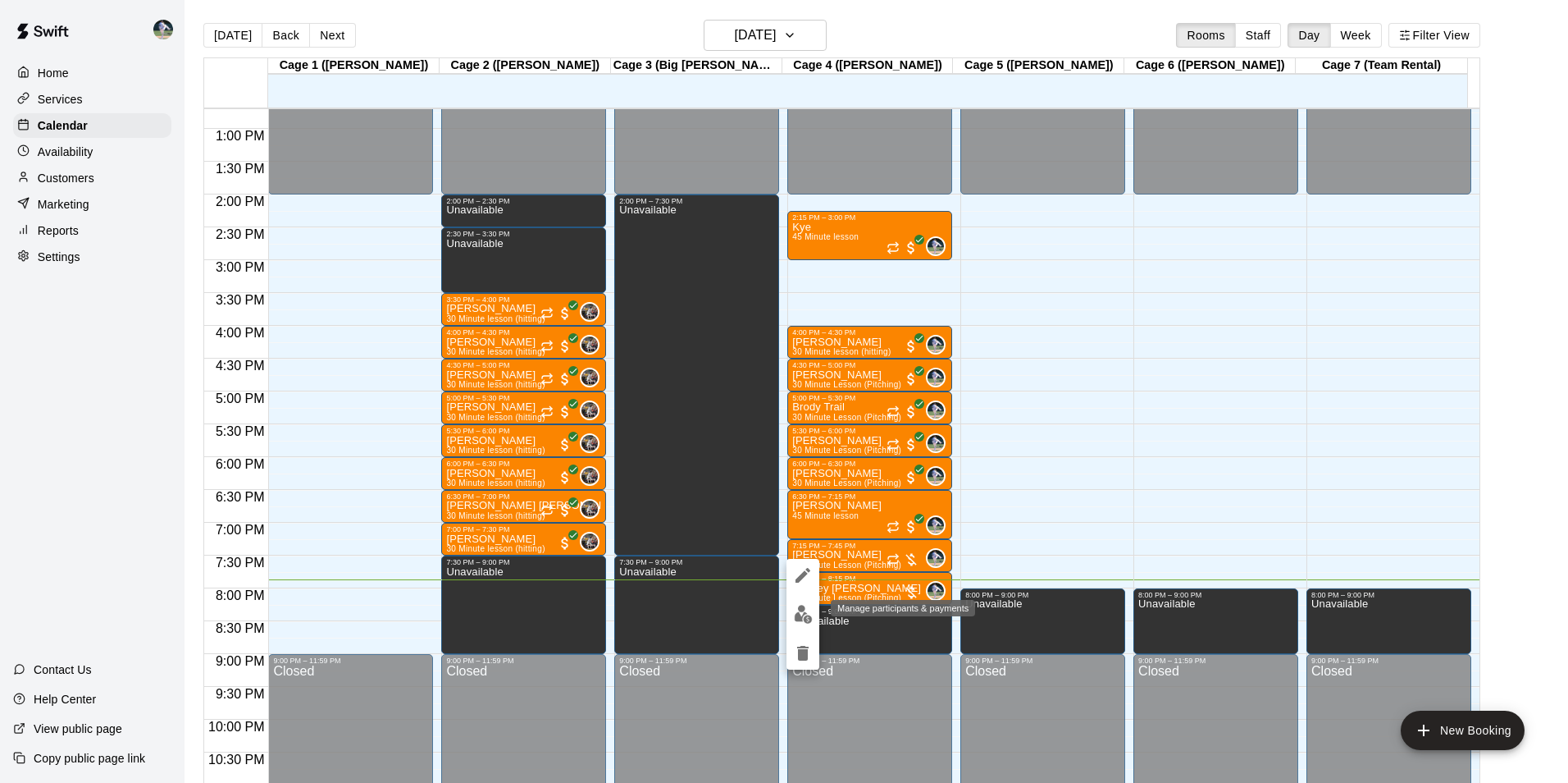
click at [805, 614] on img "edit" at bounding box center [803, 613] width 19 height 19
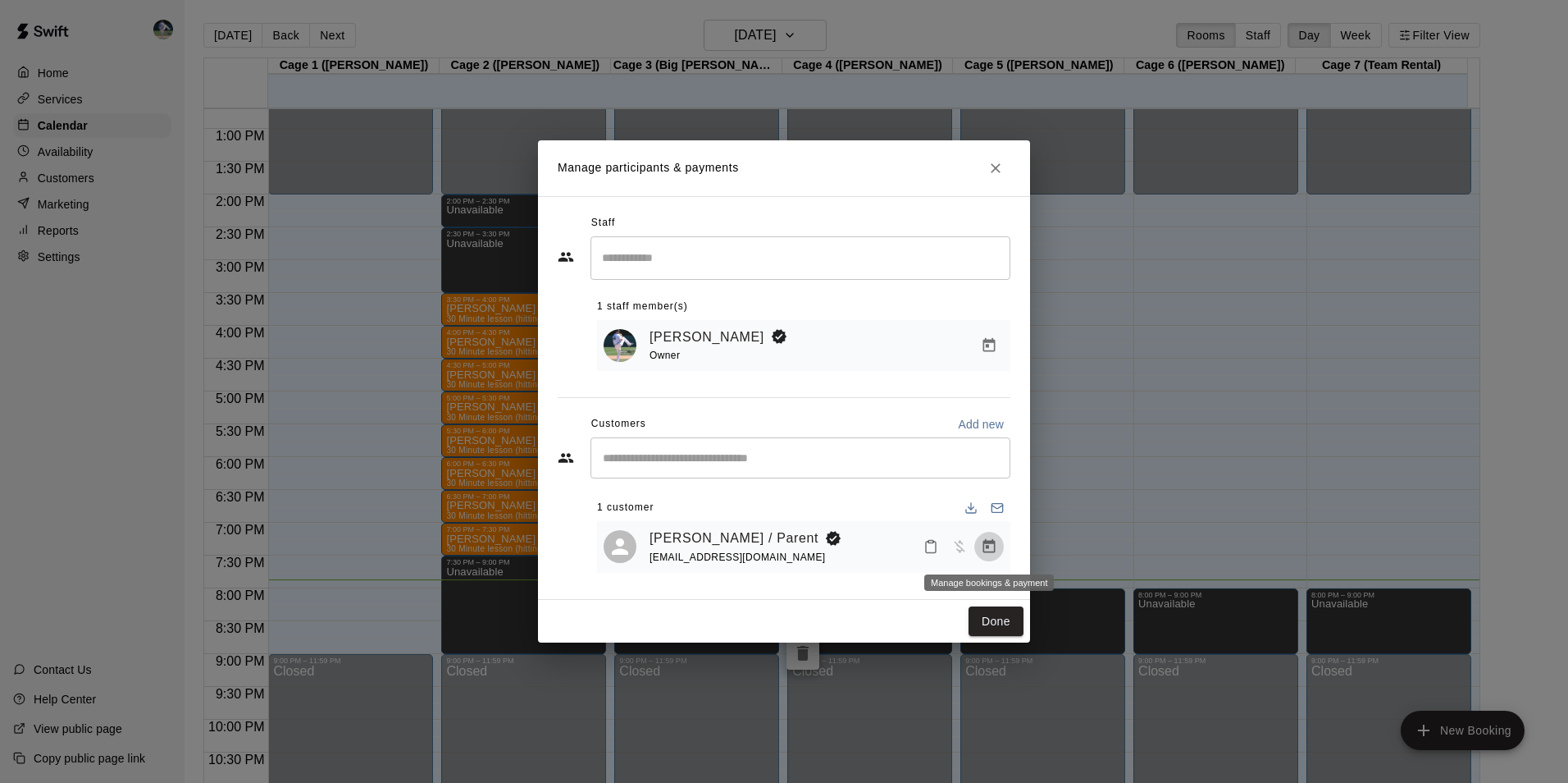
click at [981, 547] on icon "Manage bookings & payment" at bounding box center [989, 546] width 16 height 16
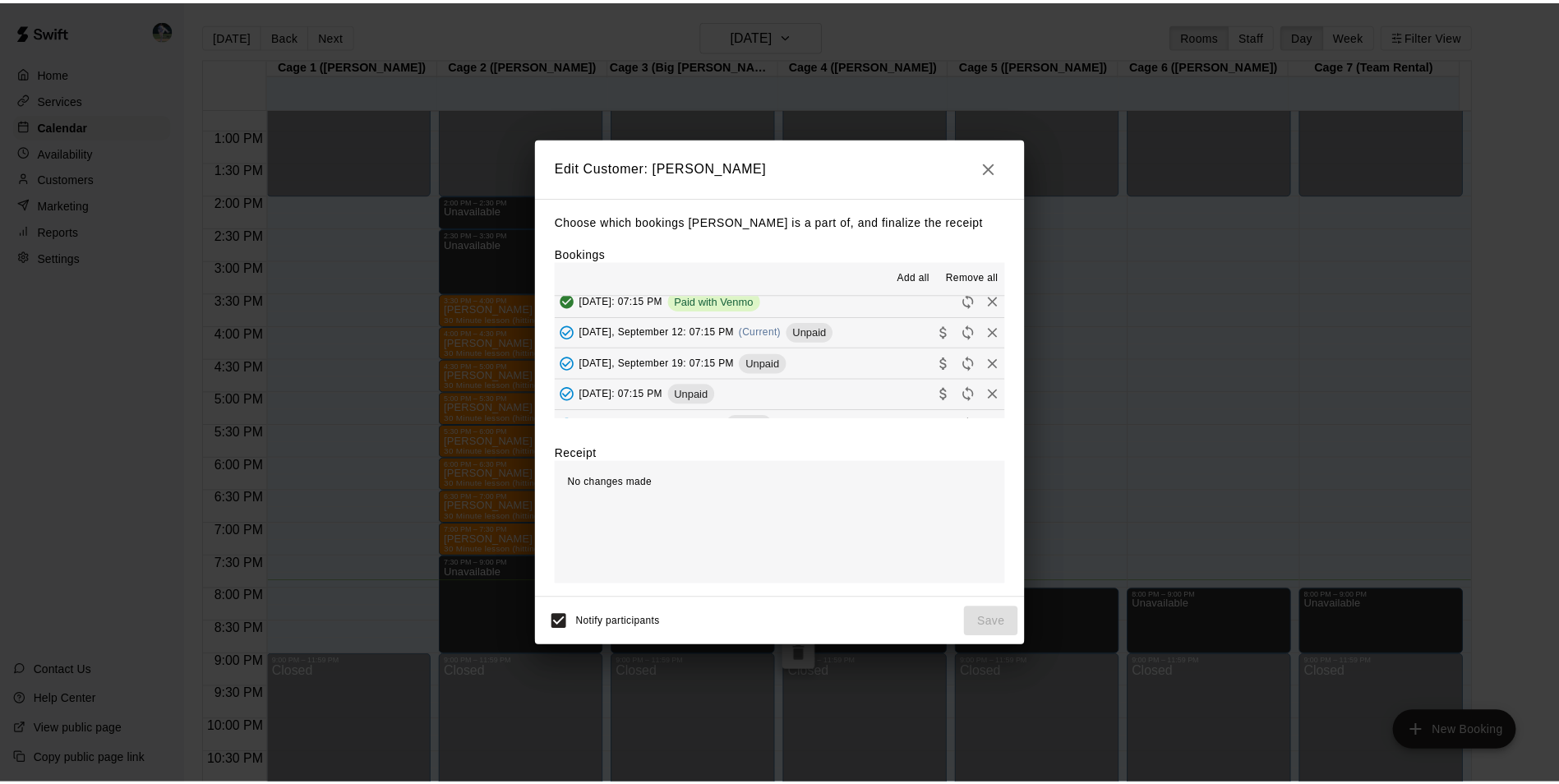
scroll to position [164, 0]
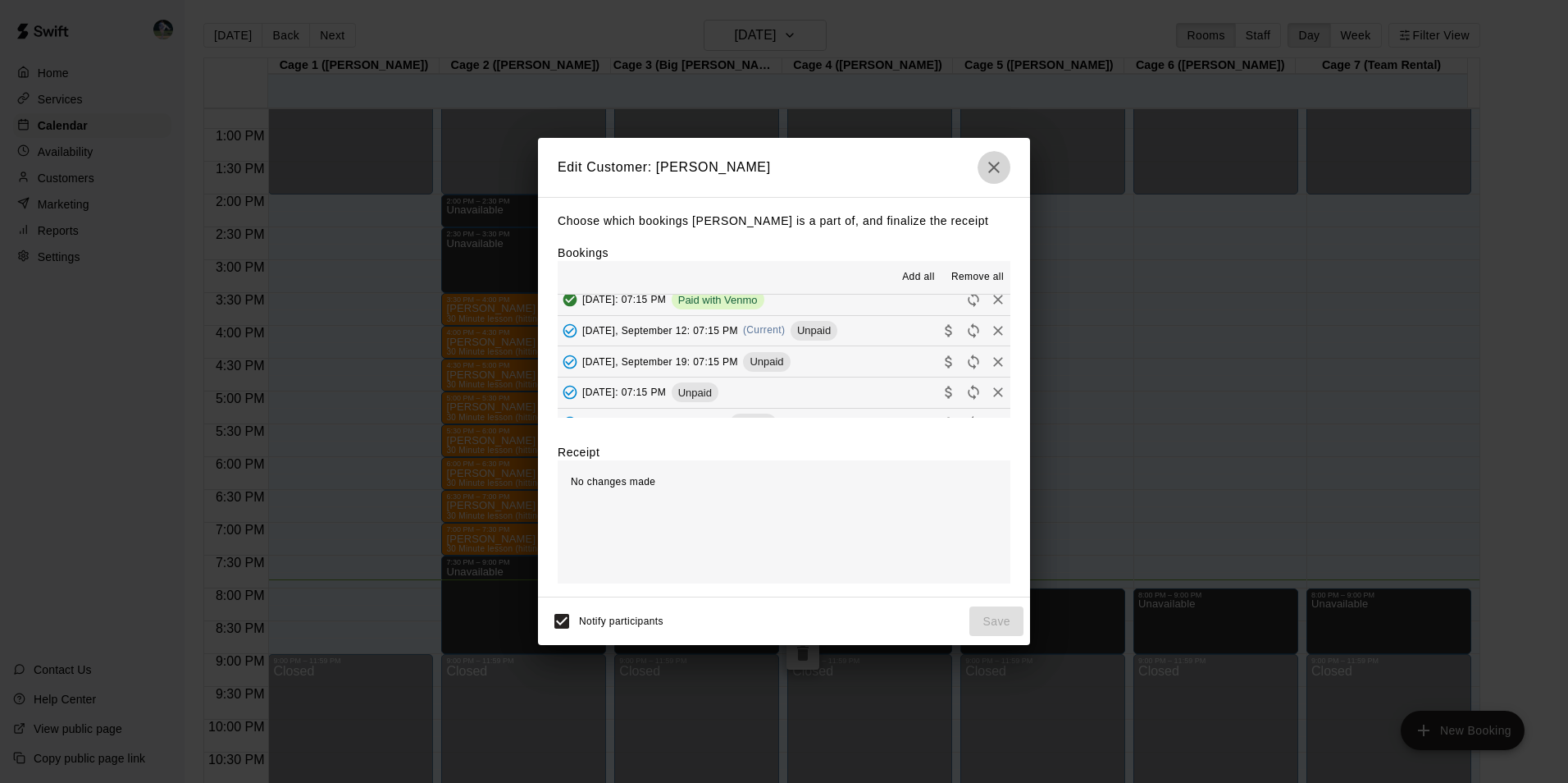
click at [994, 168] on icon "button" at bounding box center [994, 167] width 12 height 12
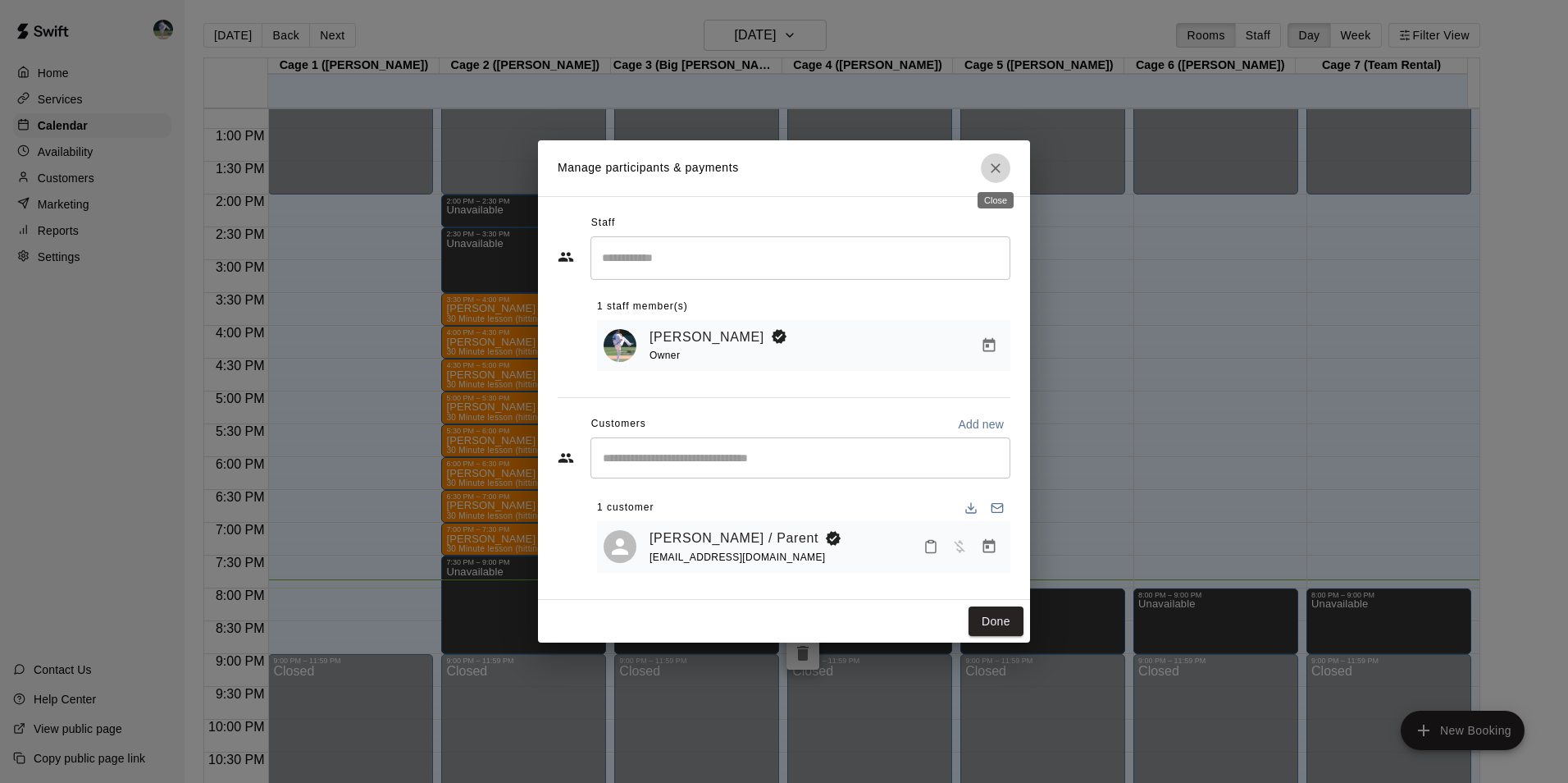
click at [997, 162] on icon "Close" at bounding box center [996, 168] width 16 height 16
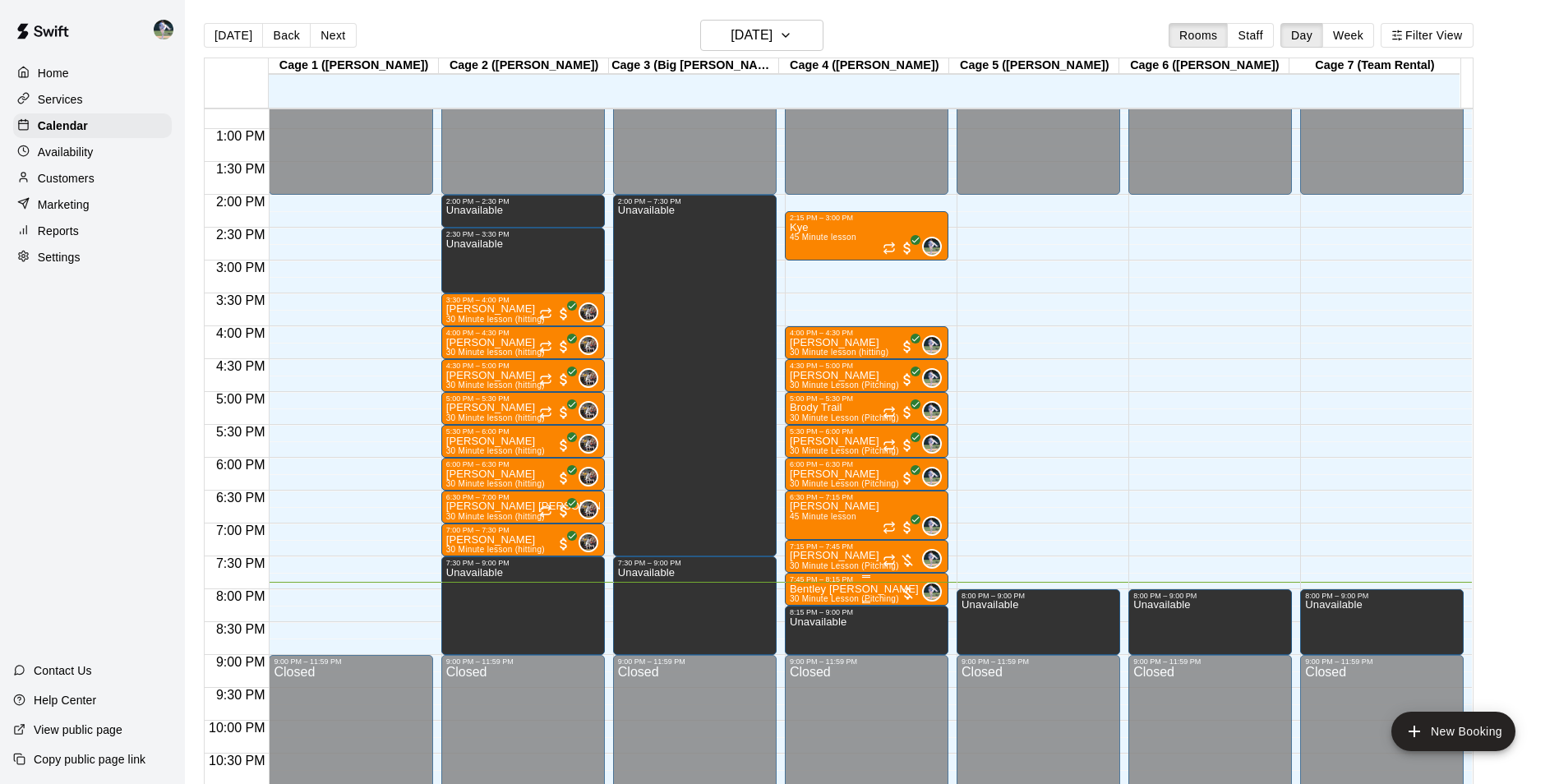
click at [833, 578] on div at bounding box center [866, 576] width 154 height 3
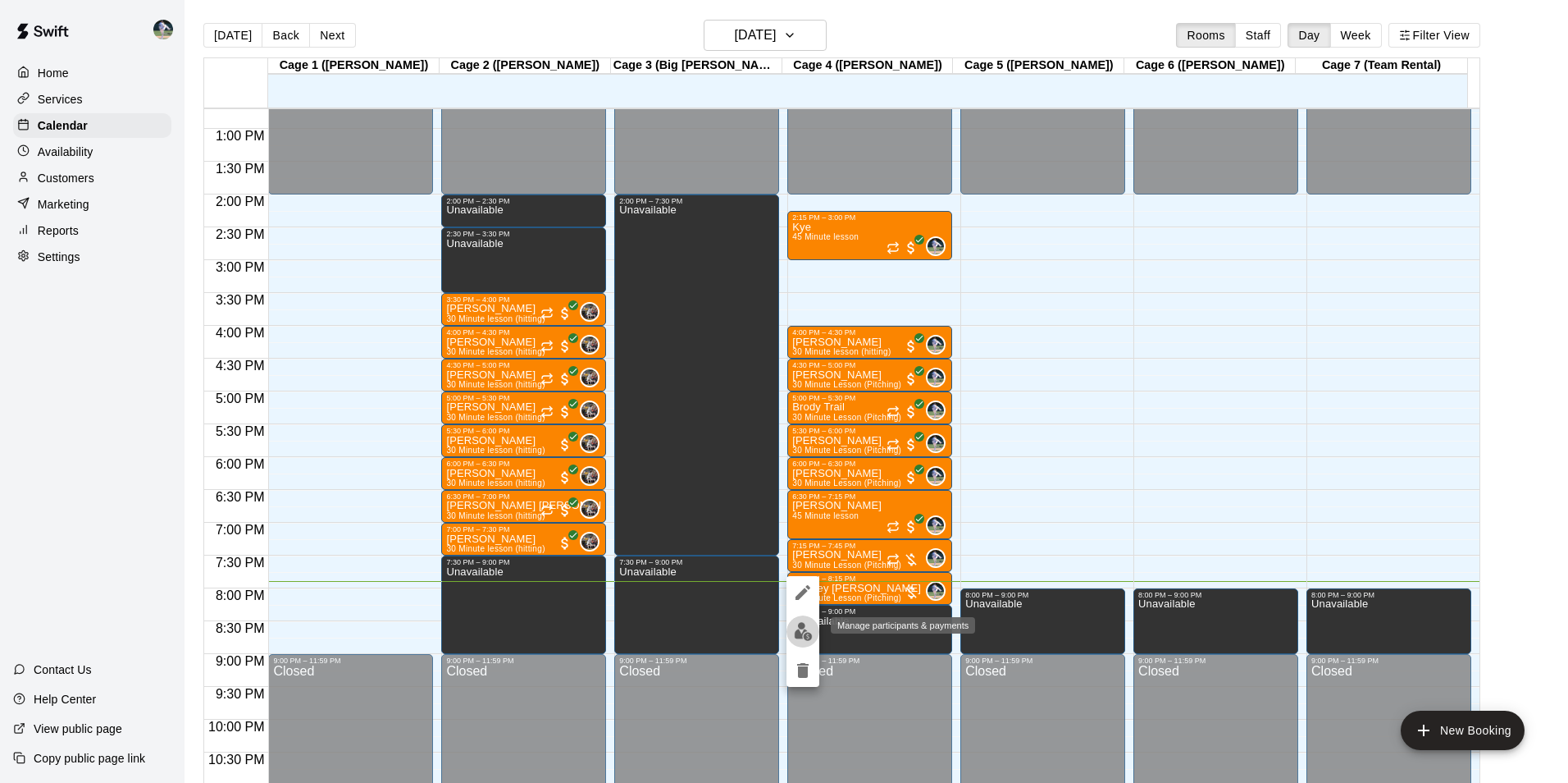
click at [810, 624] on img "edit" at bounding box center [803, 630] width 19 height 19
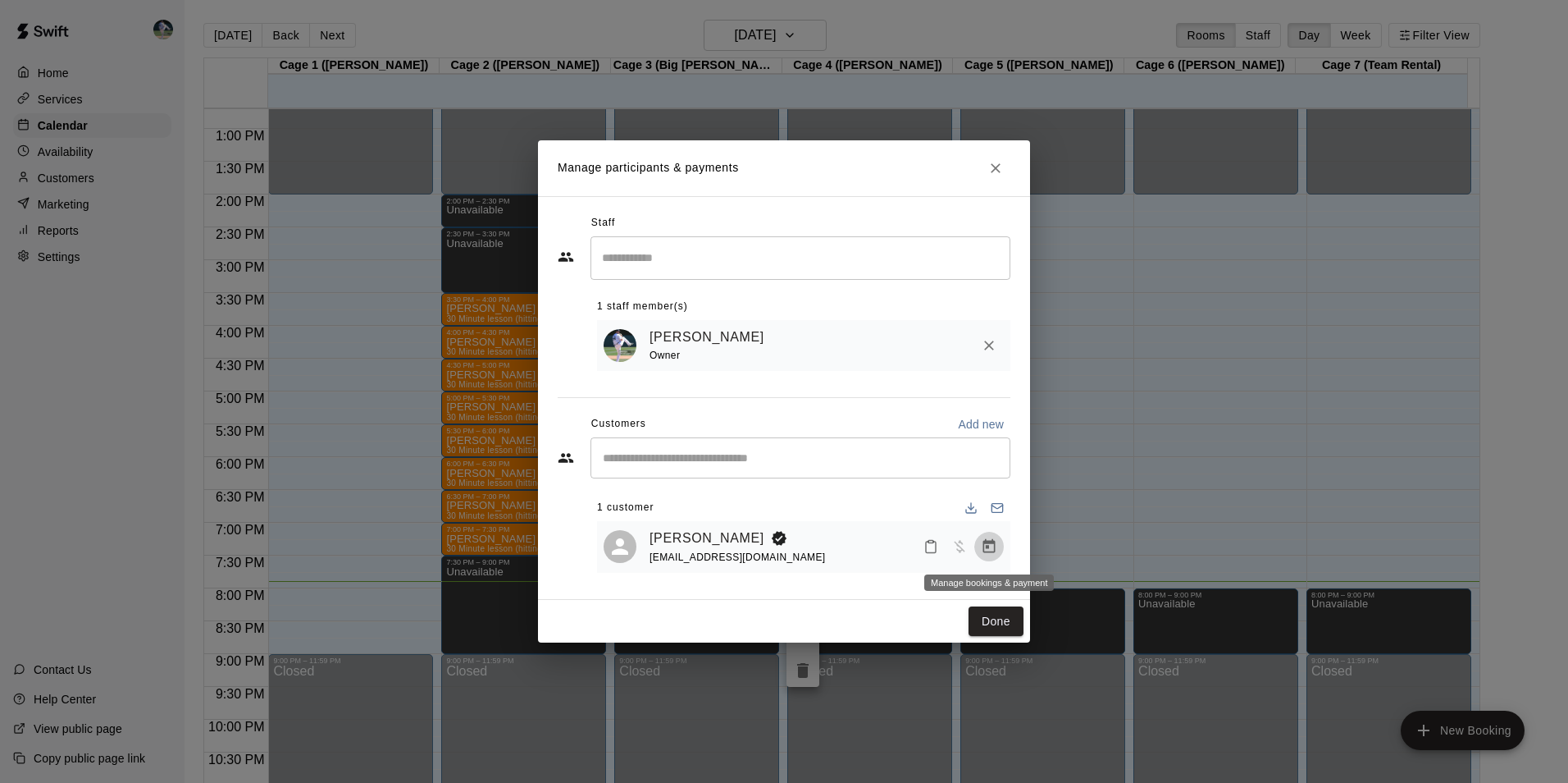
click at [986, 548] on icon "Manage bookings & payment" at bounding box center [989, 546] width 12 height 14
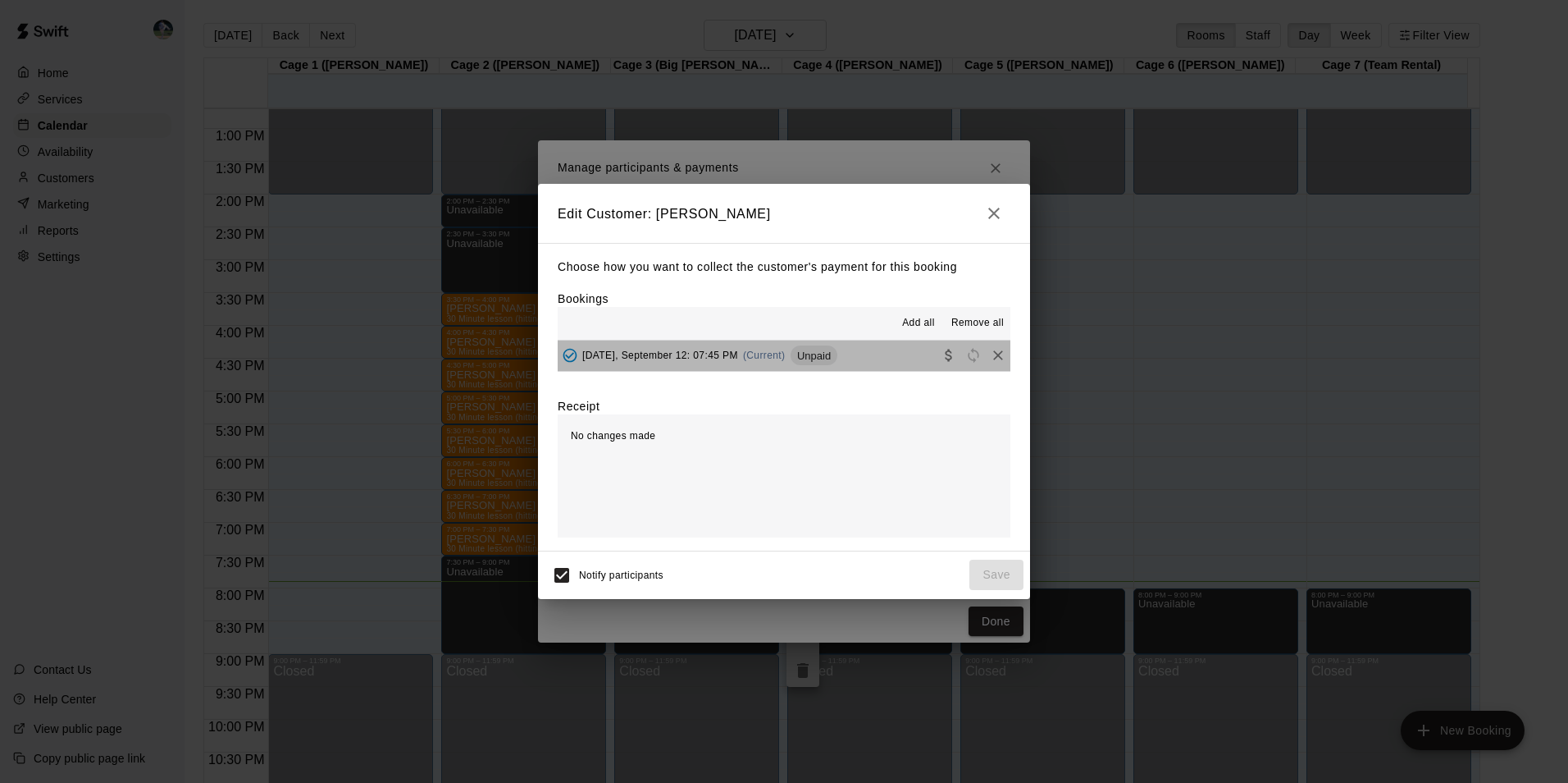
click at [855, 352] on button "Friday, September 12: 07:45 PM (Current) Unpaid" at bounding box center [784, 356] width 453 height 30
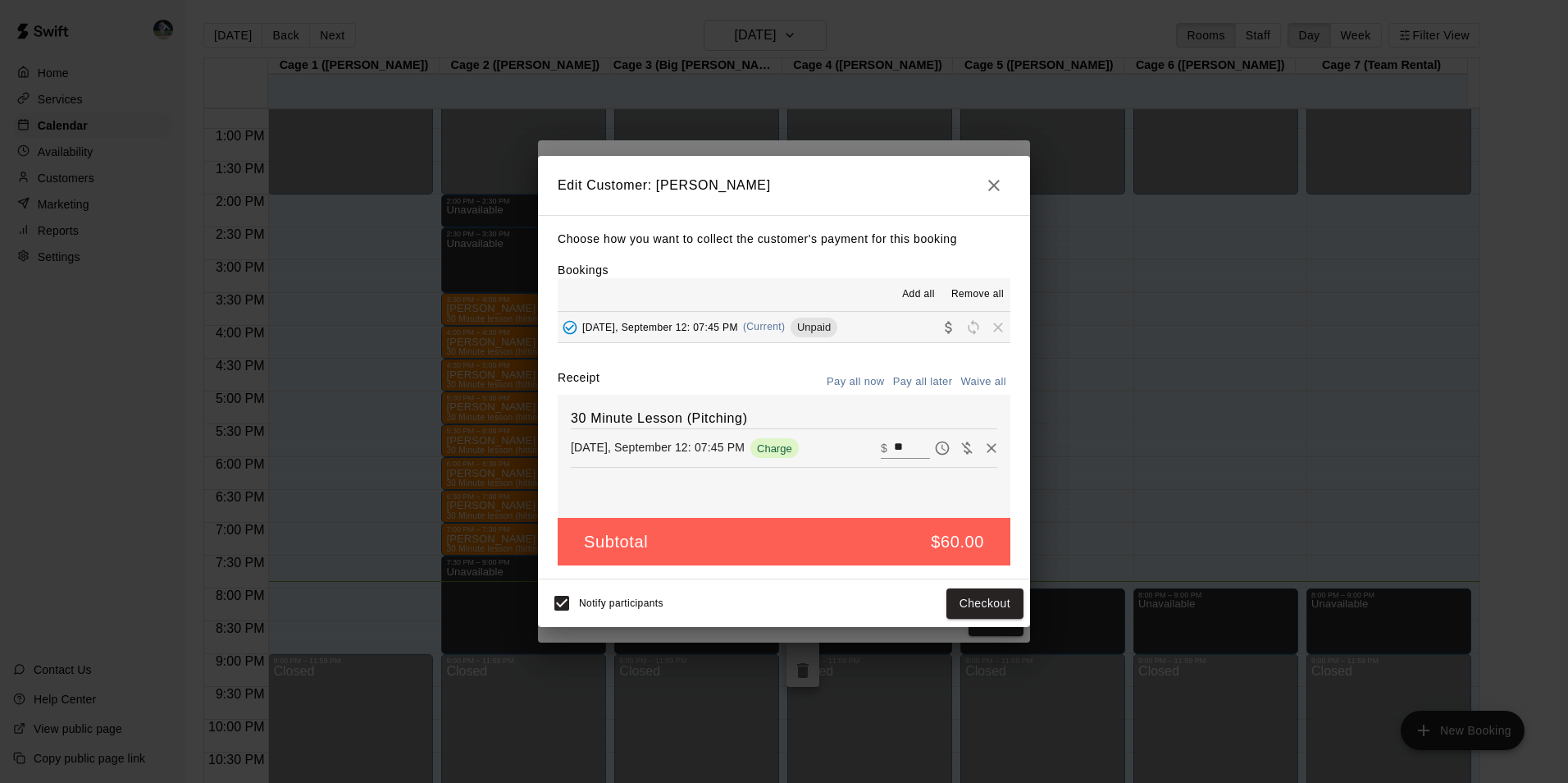
click at [898, 445] on input "**" at bounding box center [911, 448] width 36 height 21
type input "*"
type input "**"
click at [957, 598] on button "Checkout" at bounding box center [984, 604] width 77 height 30
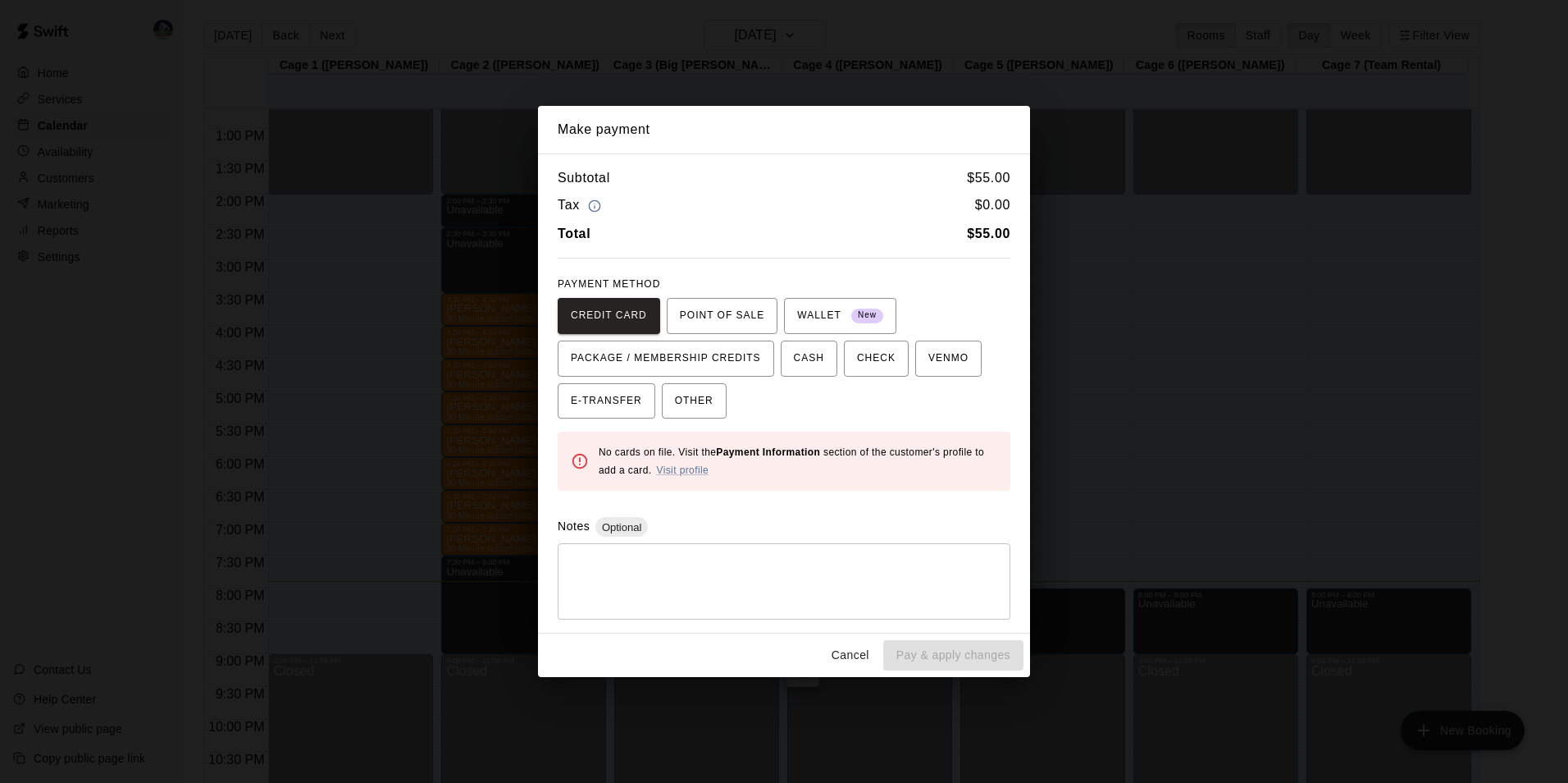
click at [863, 650] on button "Cancel" at bounding box center [850, 655] width 52 height 30
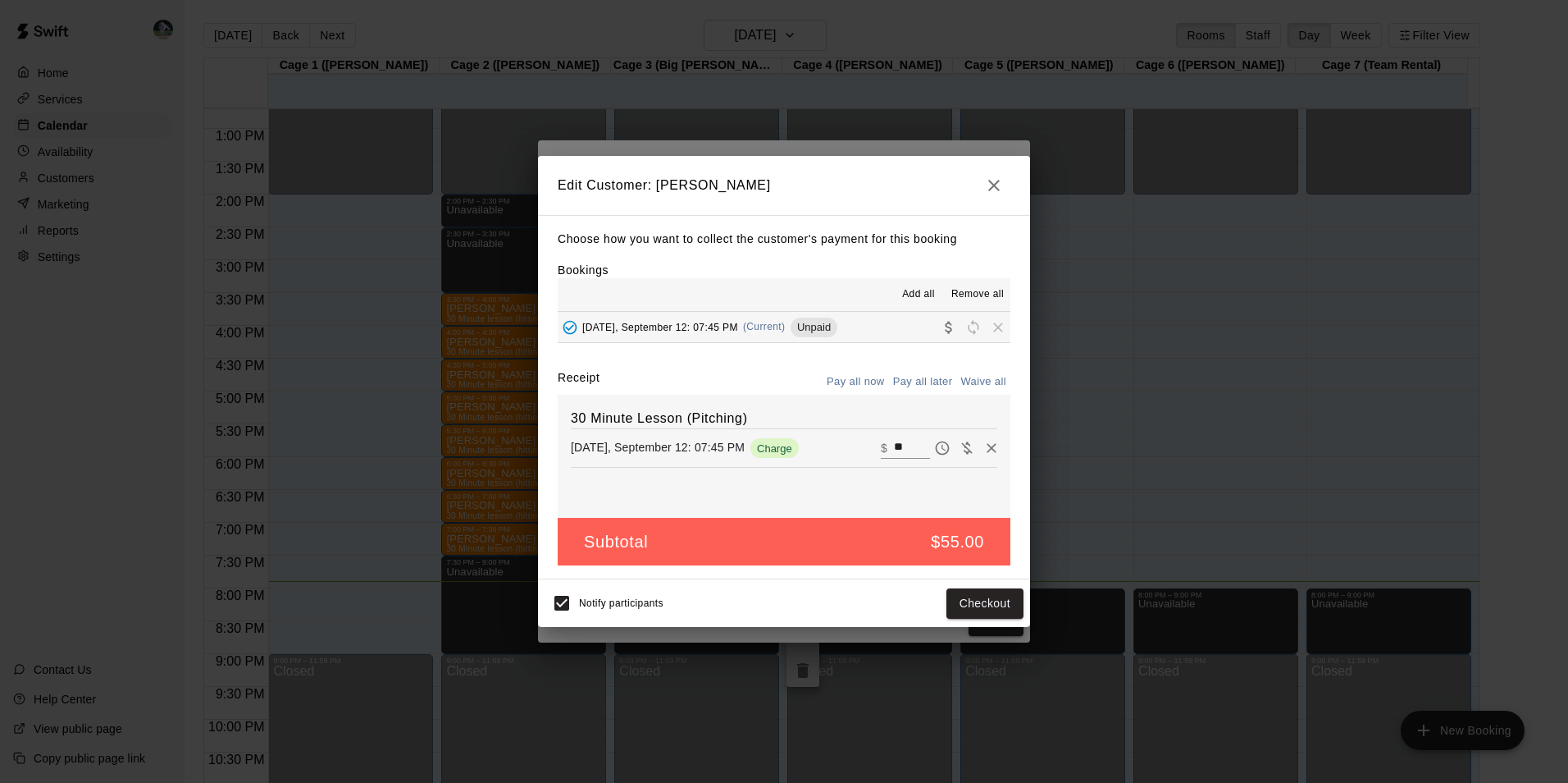
click at [988, 189] on icon "button" at bounding box center [994, 186] width 20 height 20
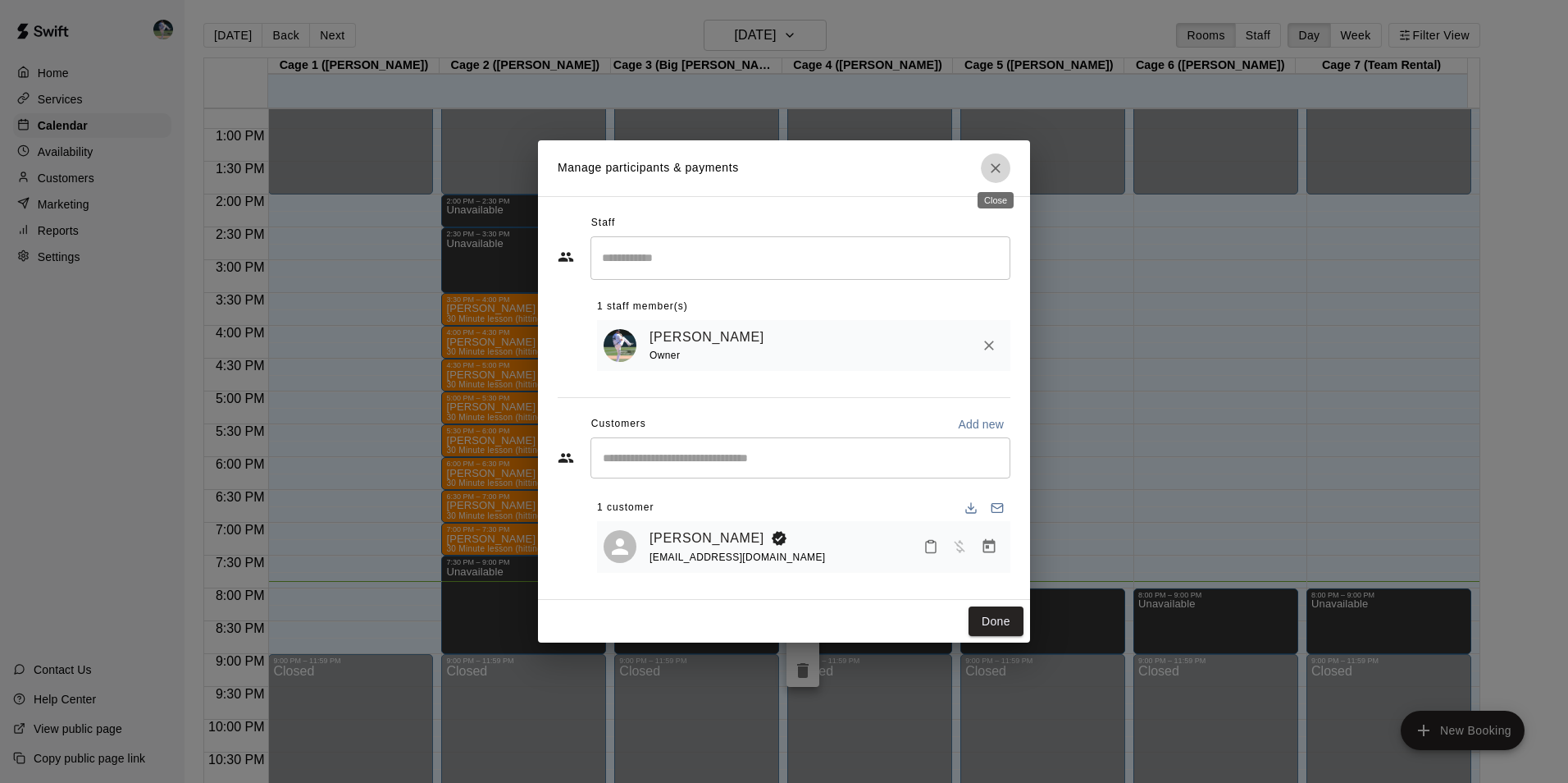
click at [997, 163] on icon "Close" at bounding box center [996, 168] width 16 height 16
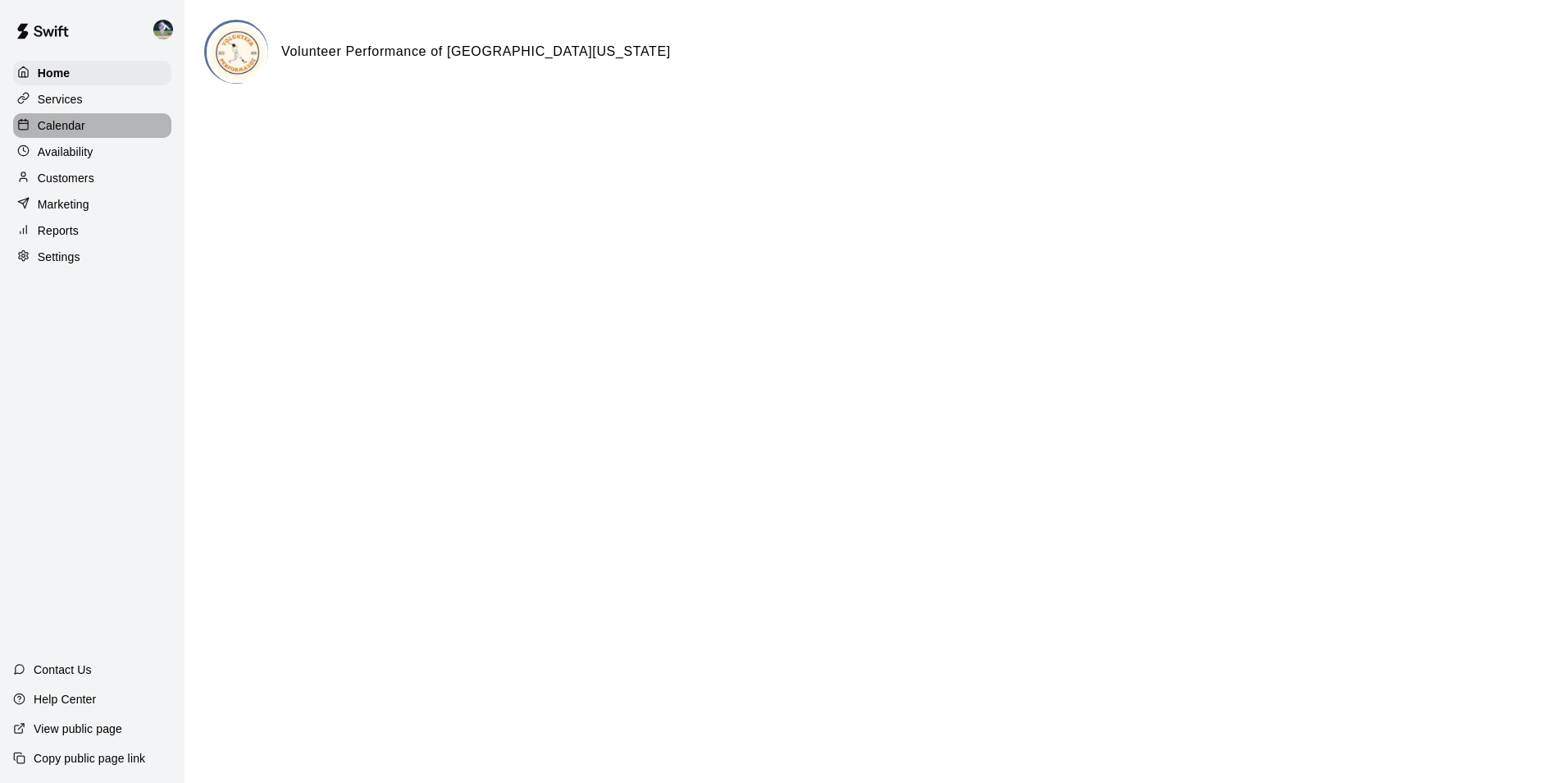
click at [101, 124] on div "Calendar" at bounding box center [92, 126] width 158 height 25
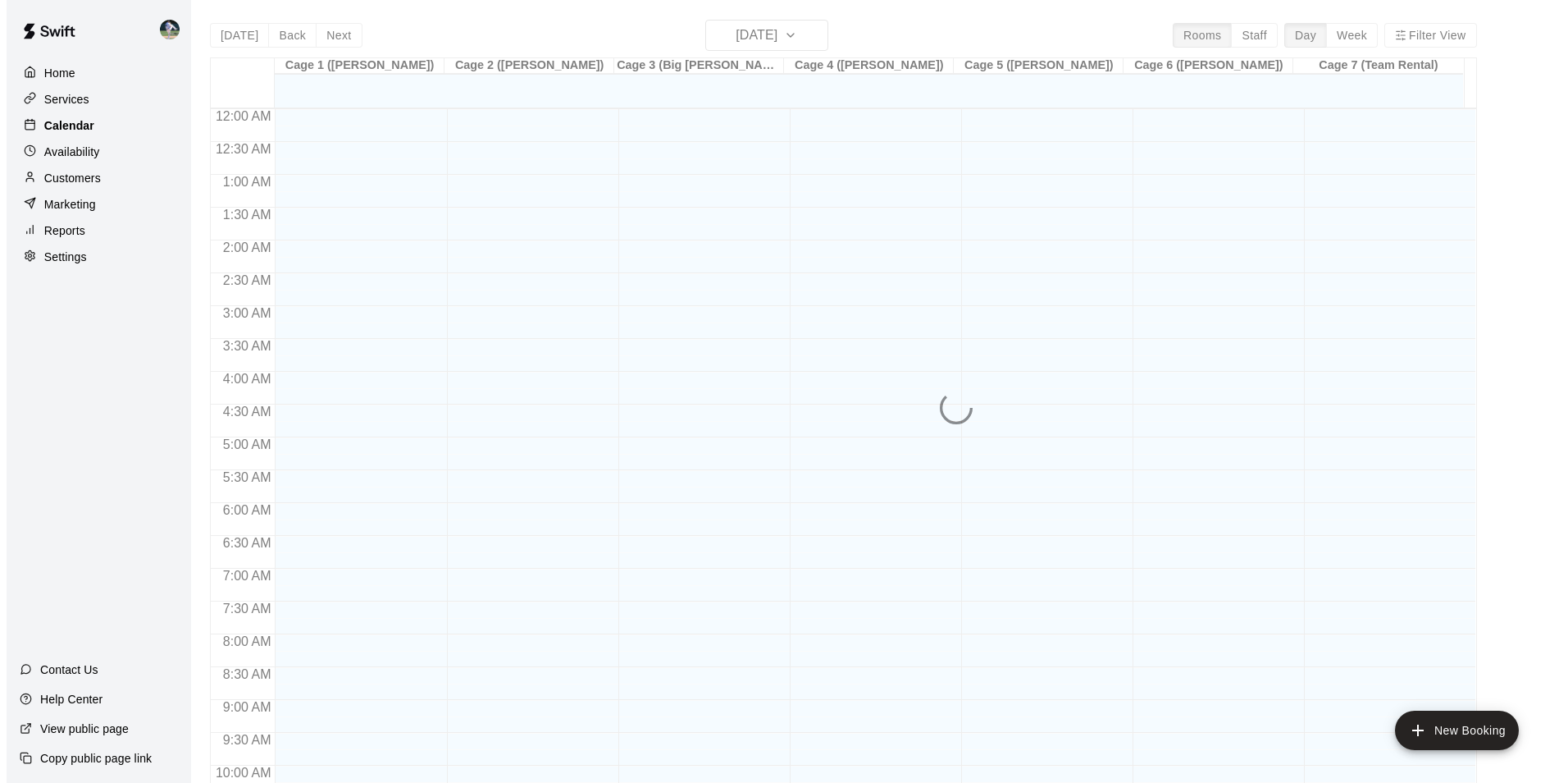
scroll to position [834, 0]
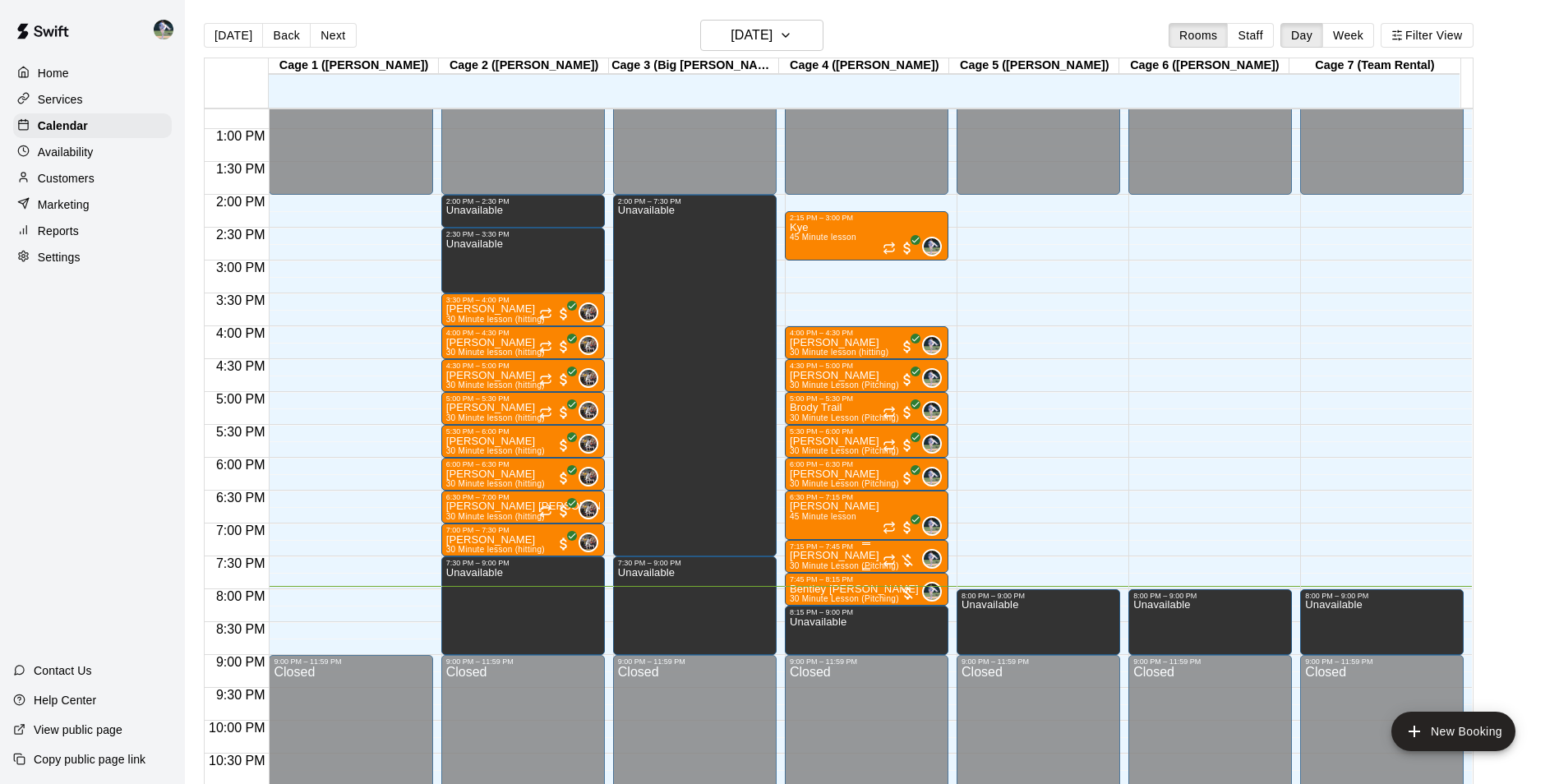
click at [872, 556] on p "[PERSON_NAME]" at bounding box center [844, 556] width 109 height 0
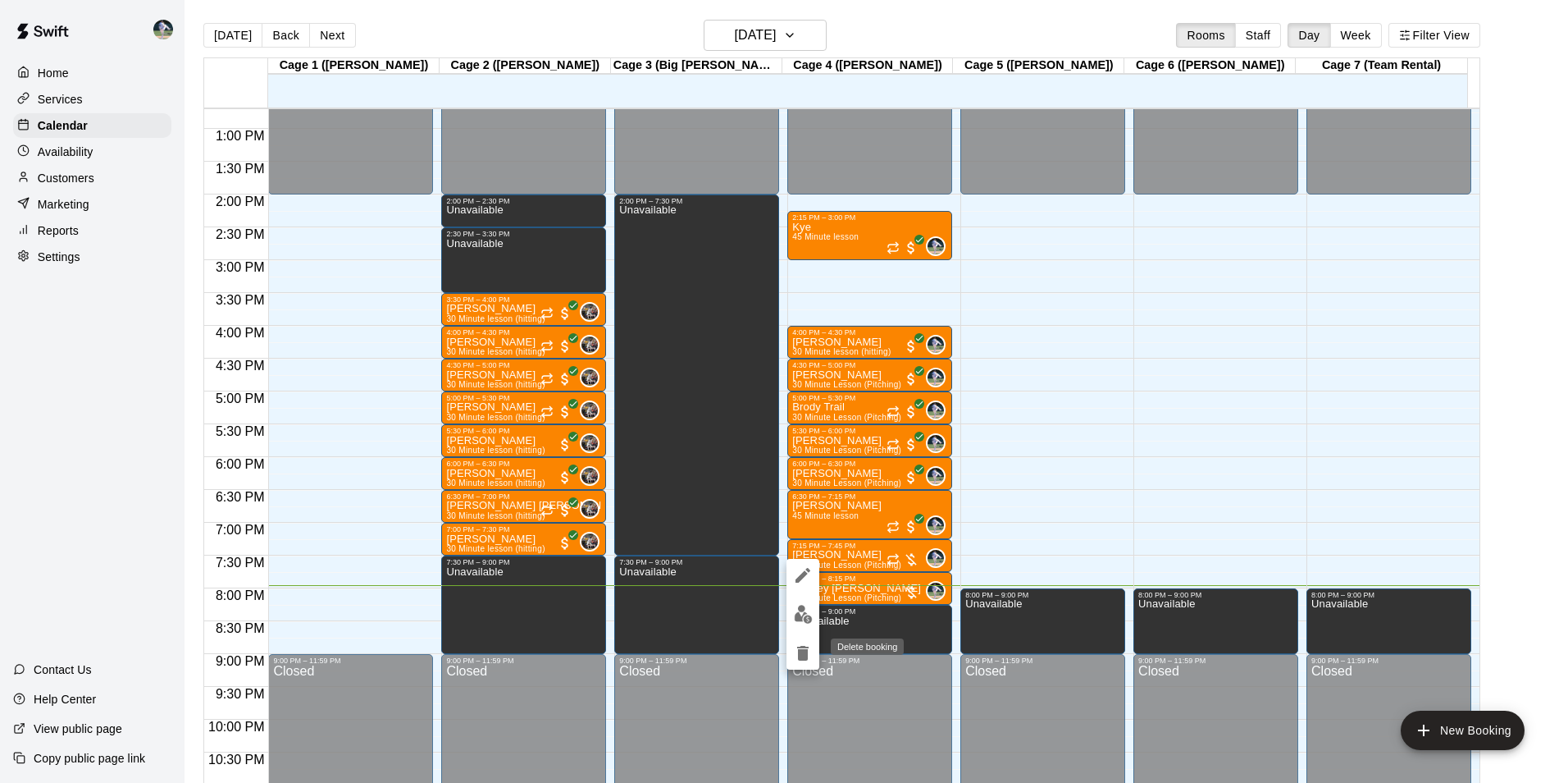
click at [805, 652] on icon "delete" at bounding box center [802, 652] width 12 height 15
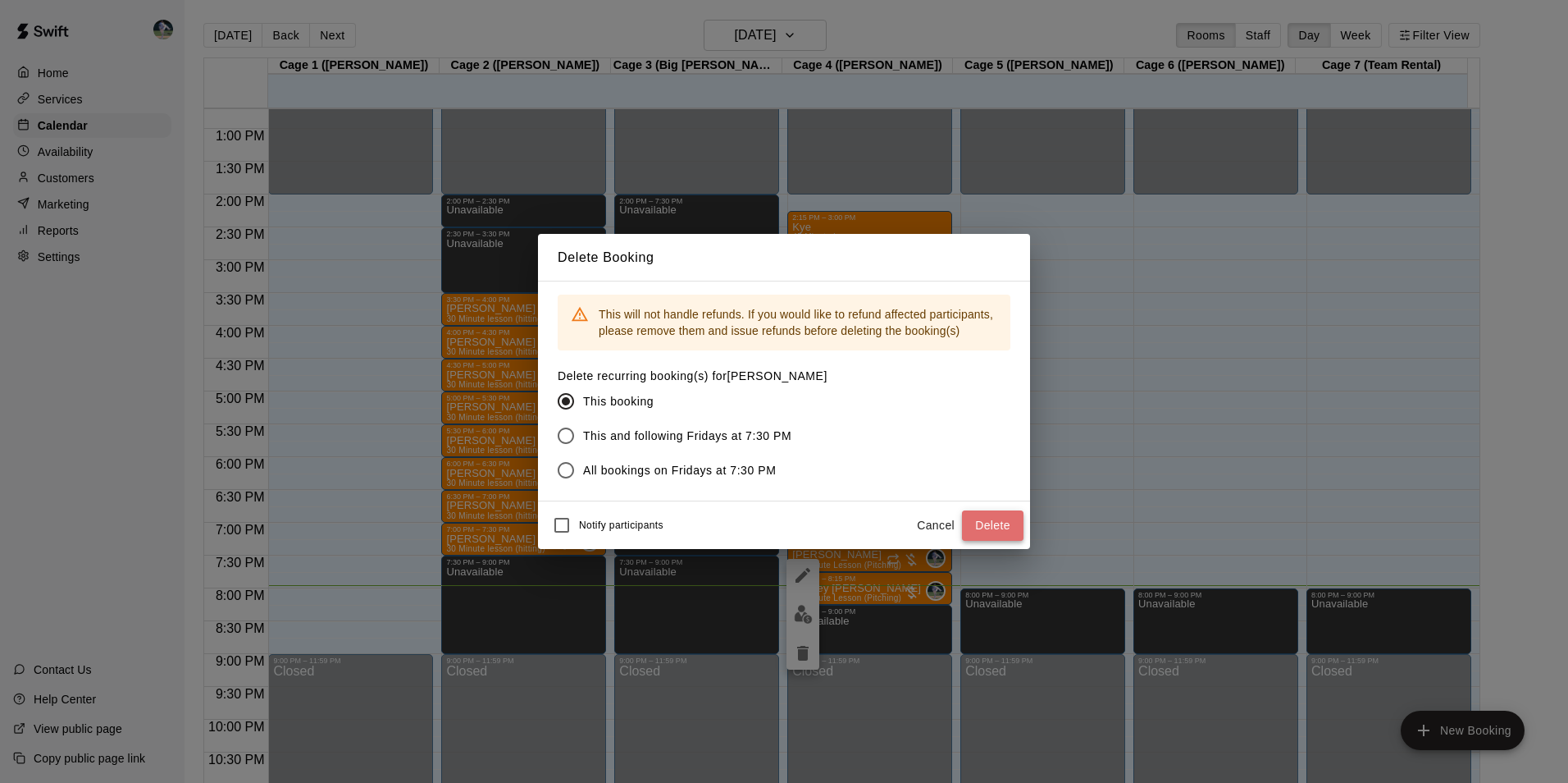
click at [1001, 522] on button "Delete" at bounding box center [992, 526] width 61 height 30
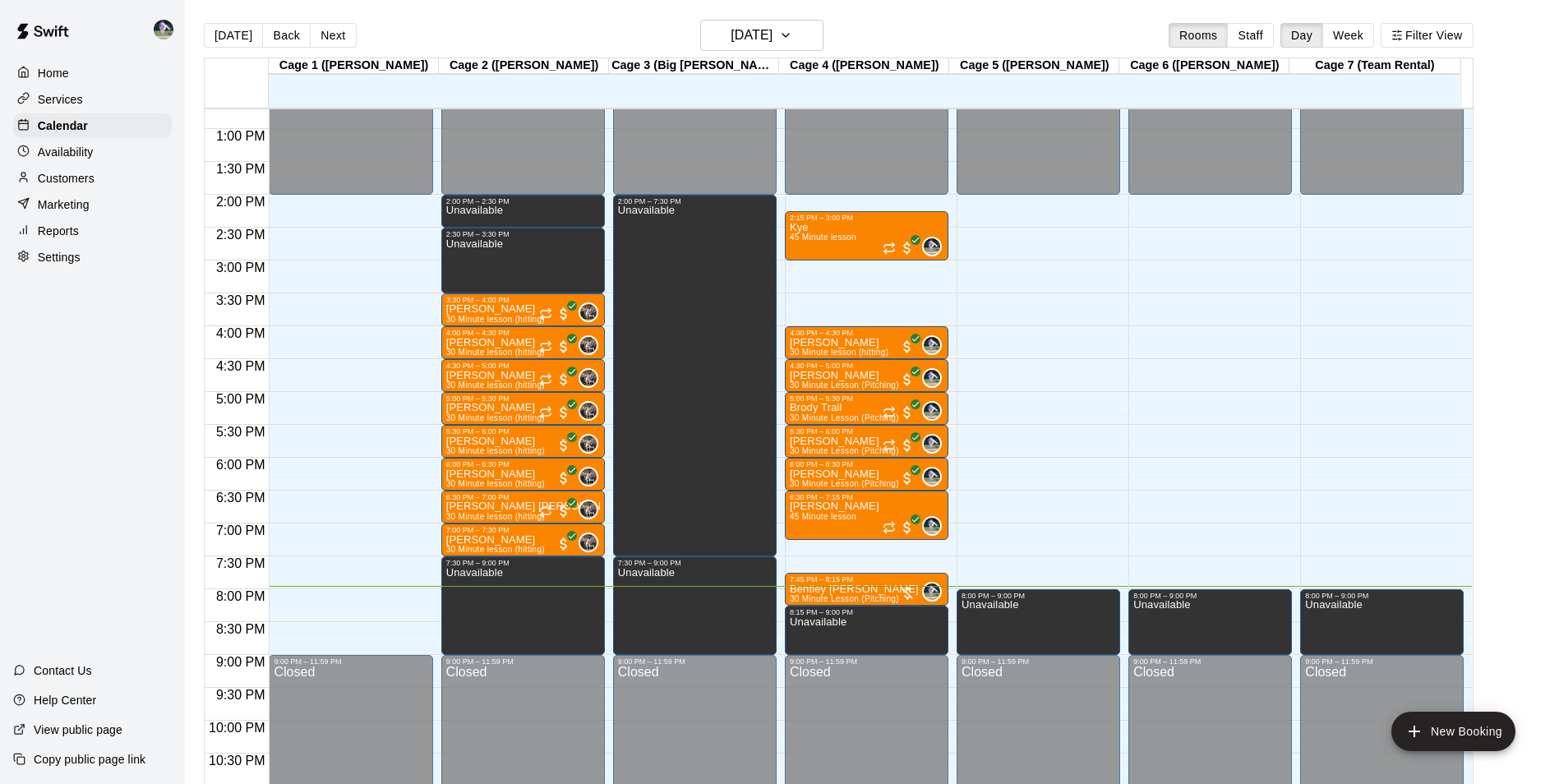
click at [809, 546] on div "12:00 AM – 2:00 PM Closed 2:15 PM – 3:00 PM Kye 45 Minute lesson 0 4:00 PM – 4:…" at bounding box center [867, 63] width 164 height 1577
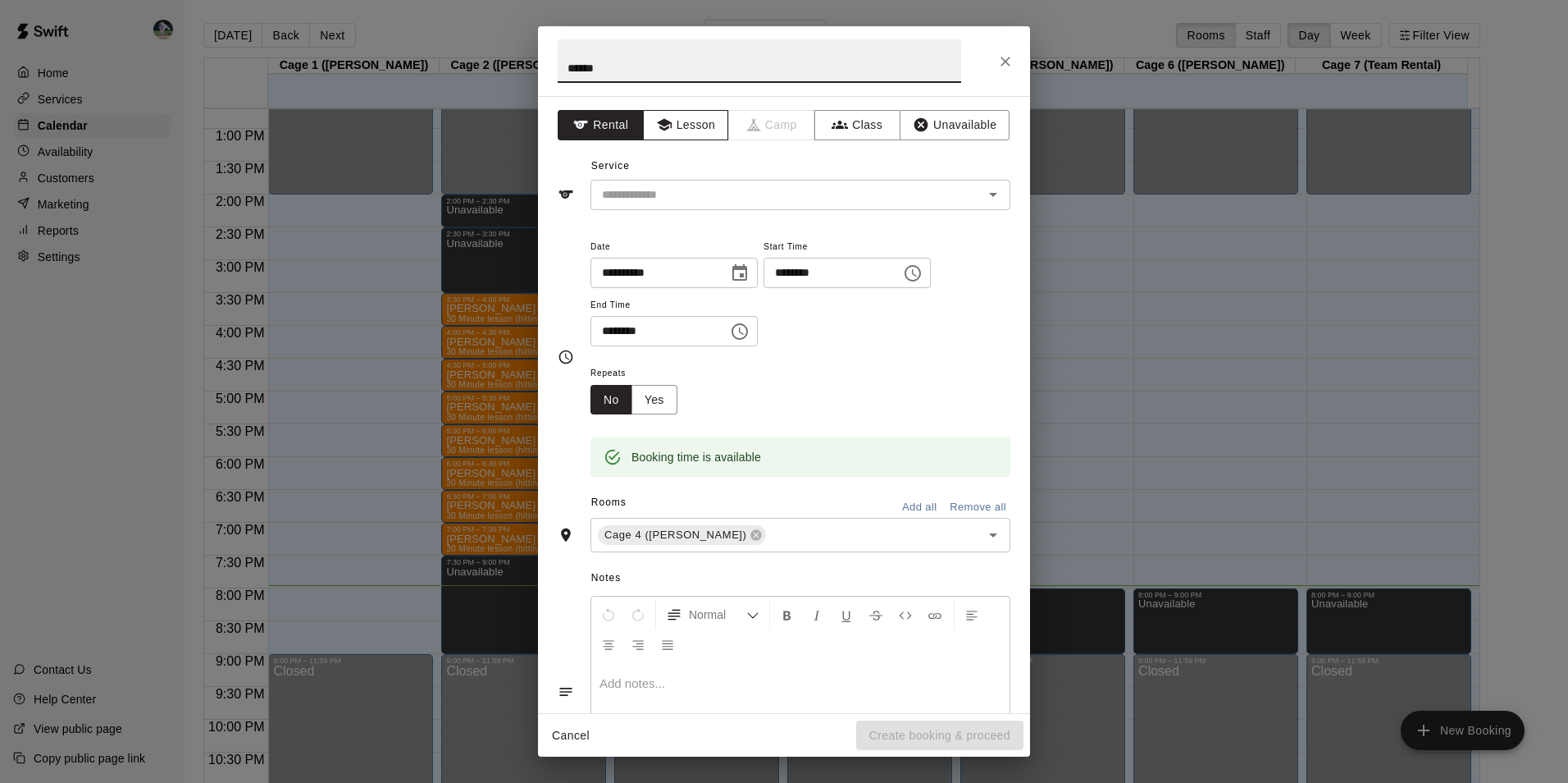
type input "******"
click at [674, 125] on button "Lesson" at bounding box center [686, 125] width 86 height 30
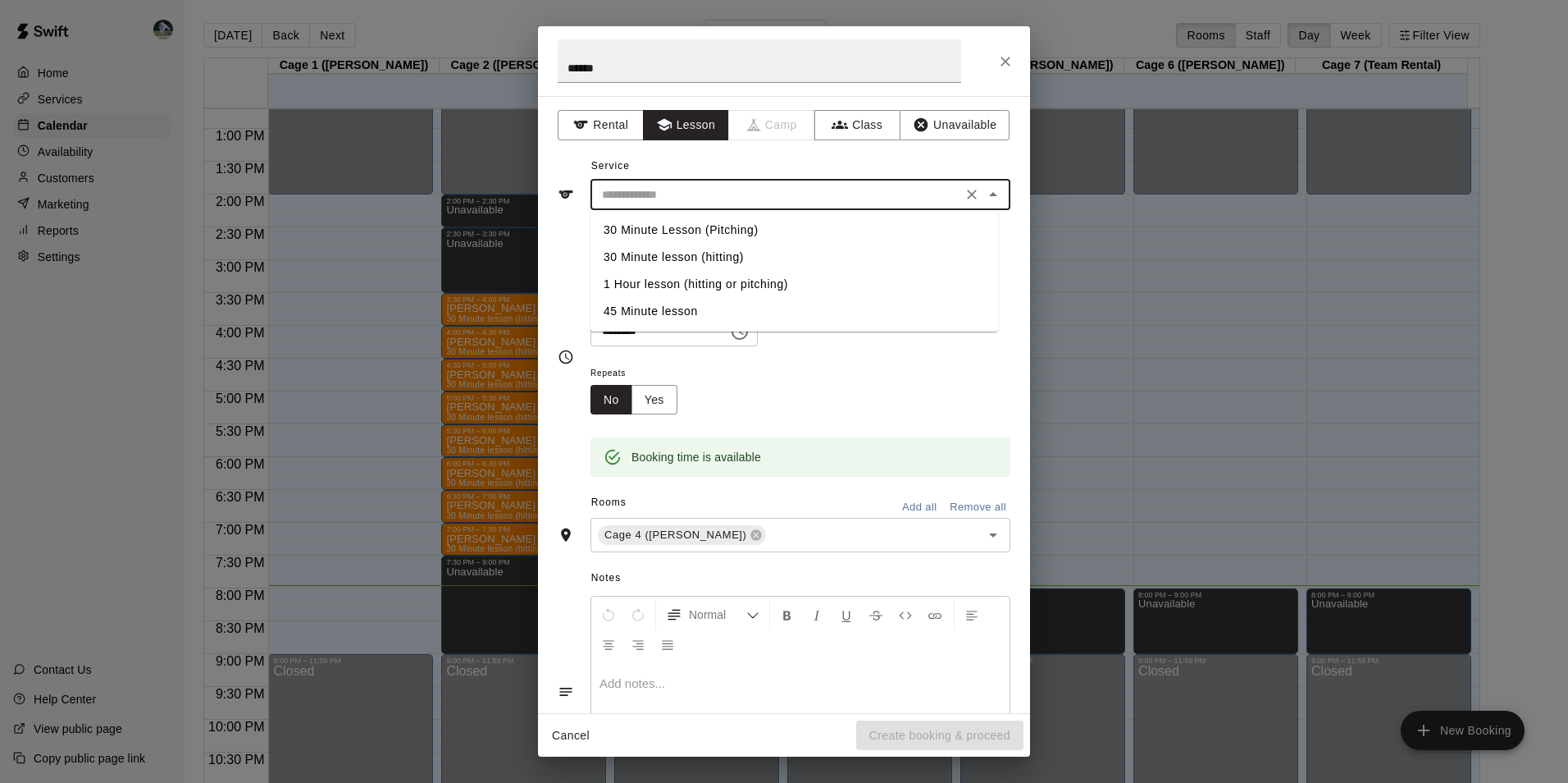
click at [689, 189] on input "text" at bounding box center [776, 194] width 362 height 20
click at [696, 225] on li "30 Minute Lesson (Pitching)" at bounding box center [793, 230] width 407 height 27
type input "**********"
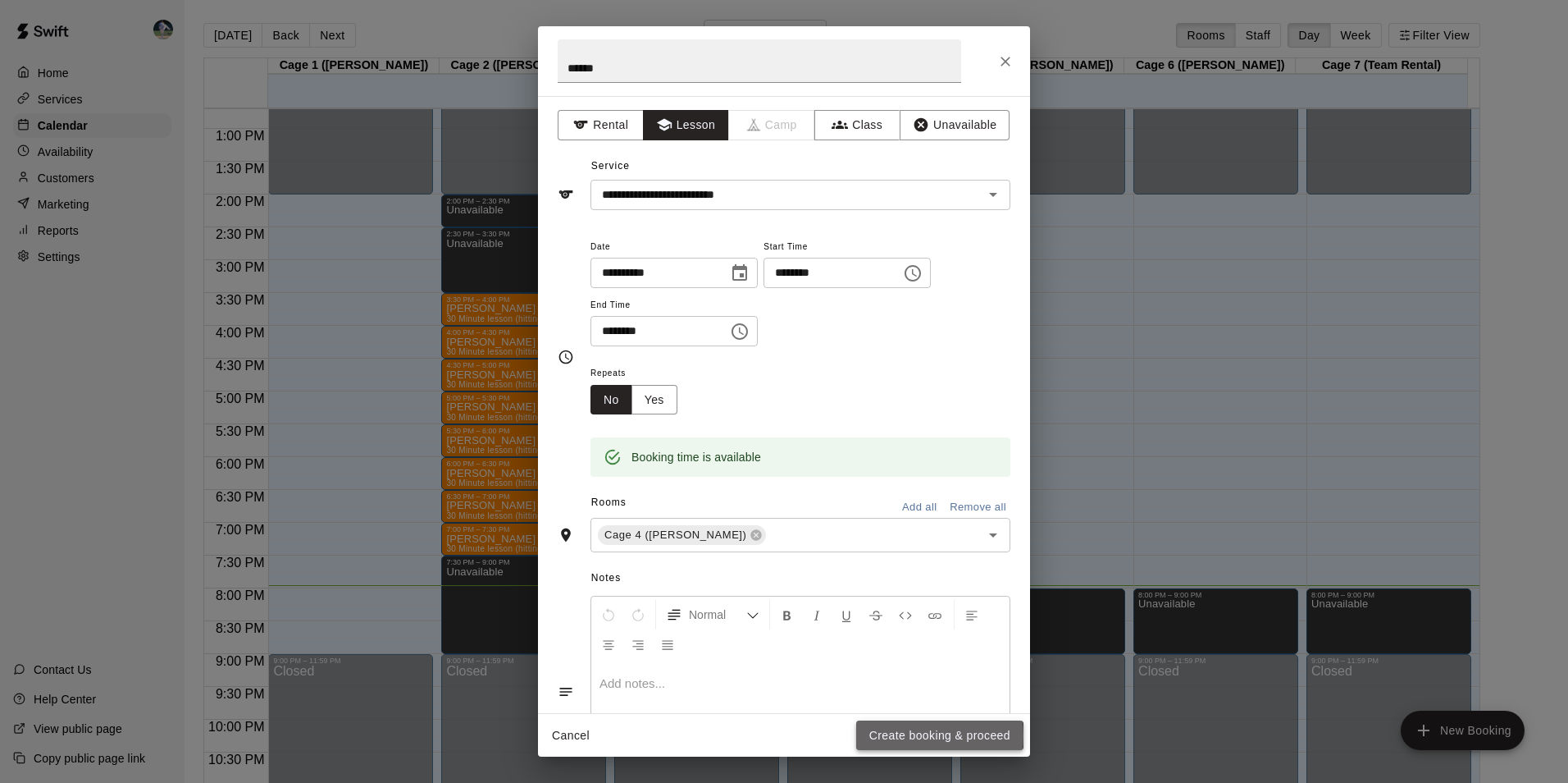
click at [889, 735] on button "Create booking & proceed" at bounding box center [940, 735] width 168 height 30
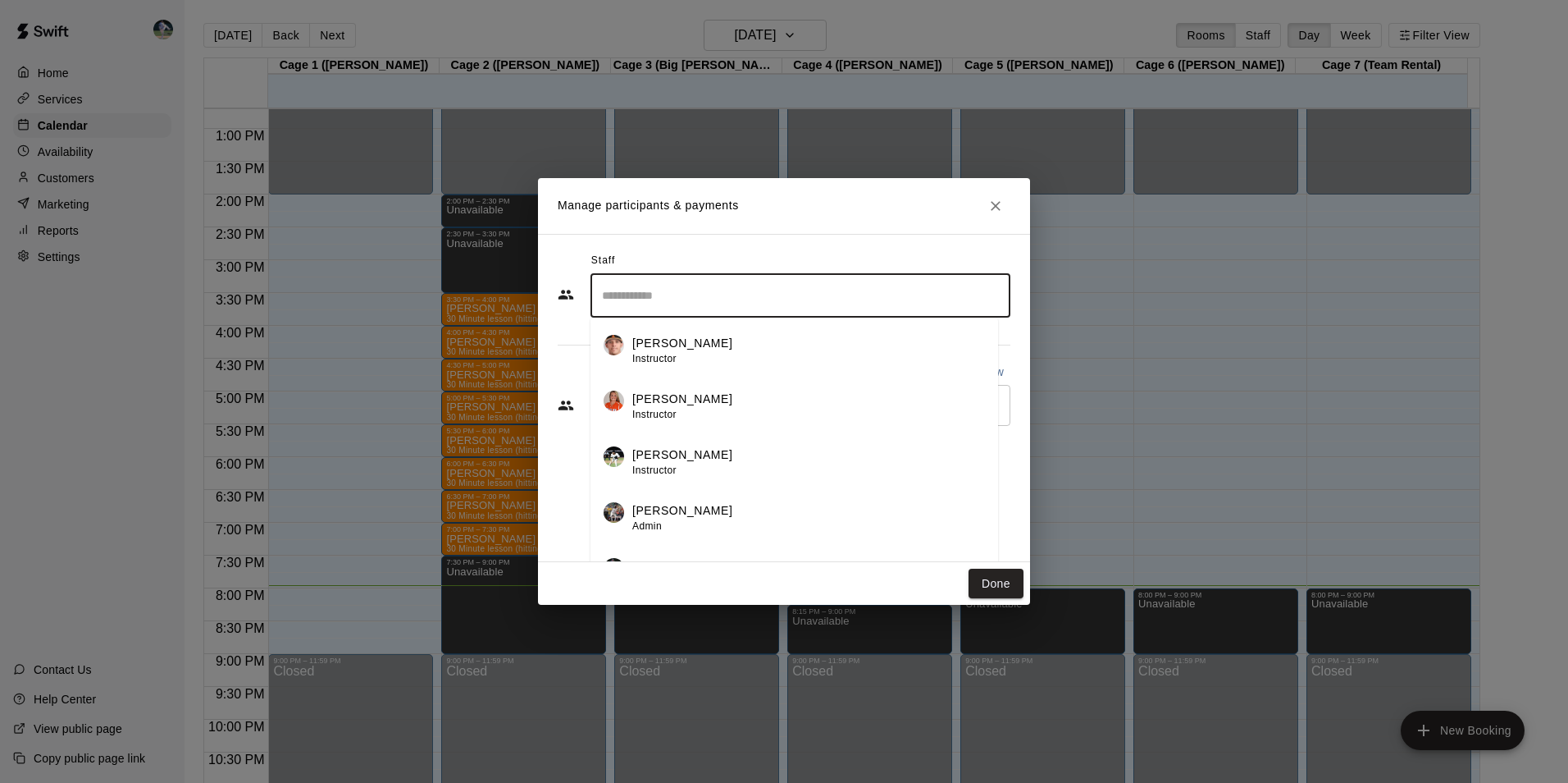
click at [613, 281] on input "Search staff" at bounding box center [800, 296] width 406 height 28
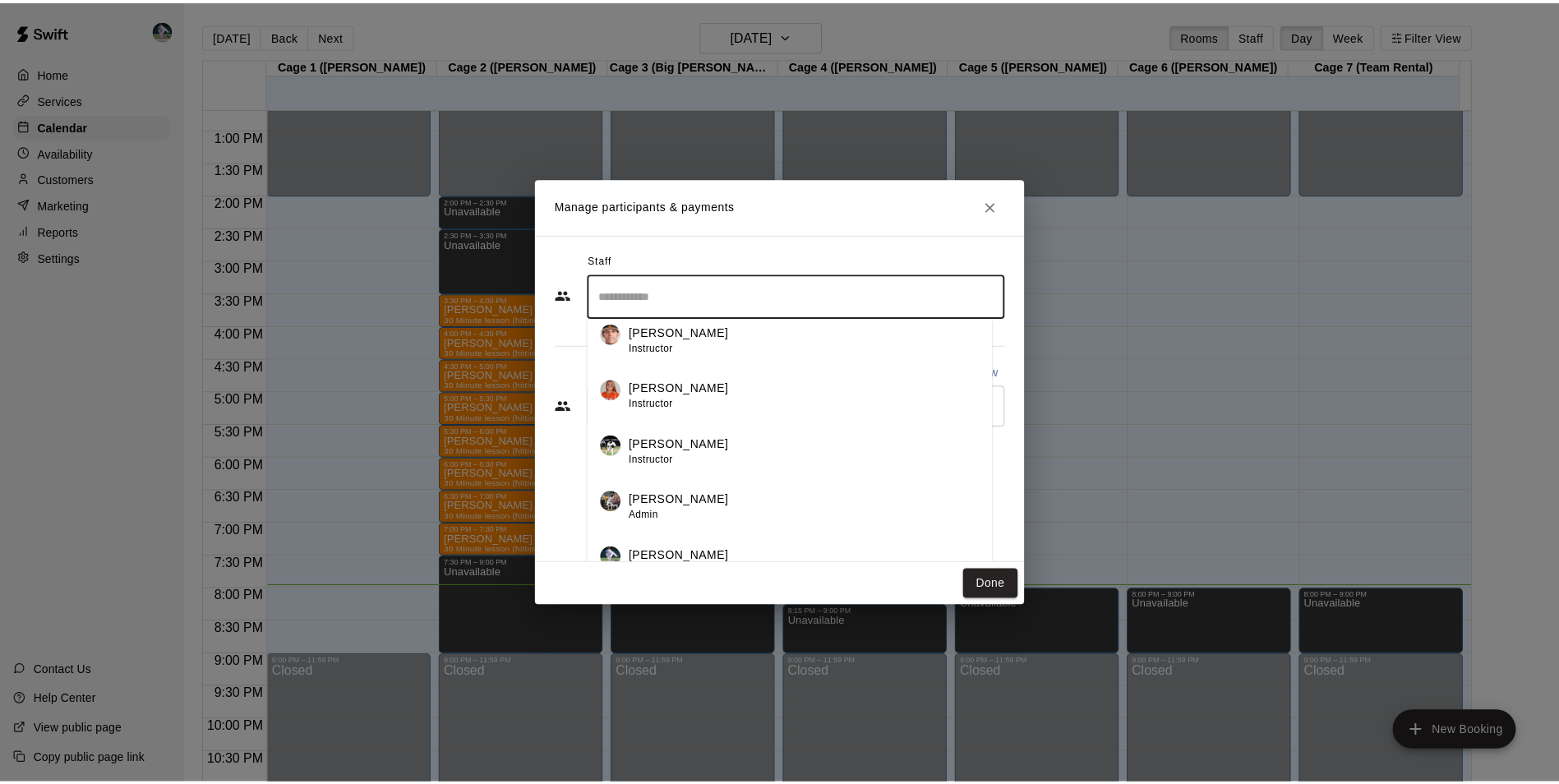
scroll to position [28, 0]
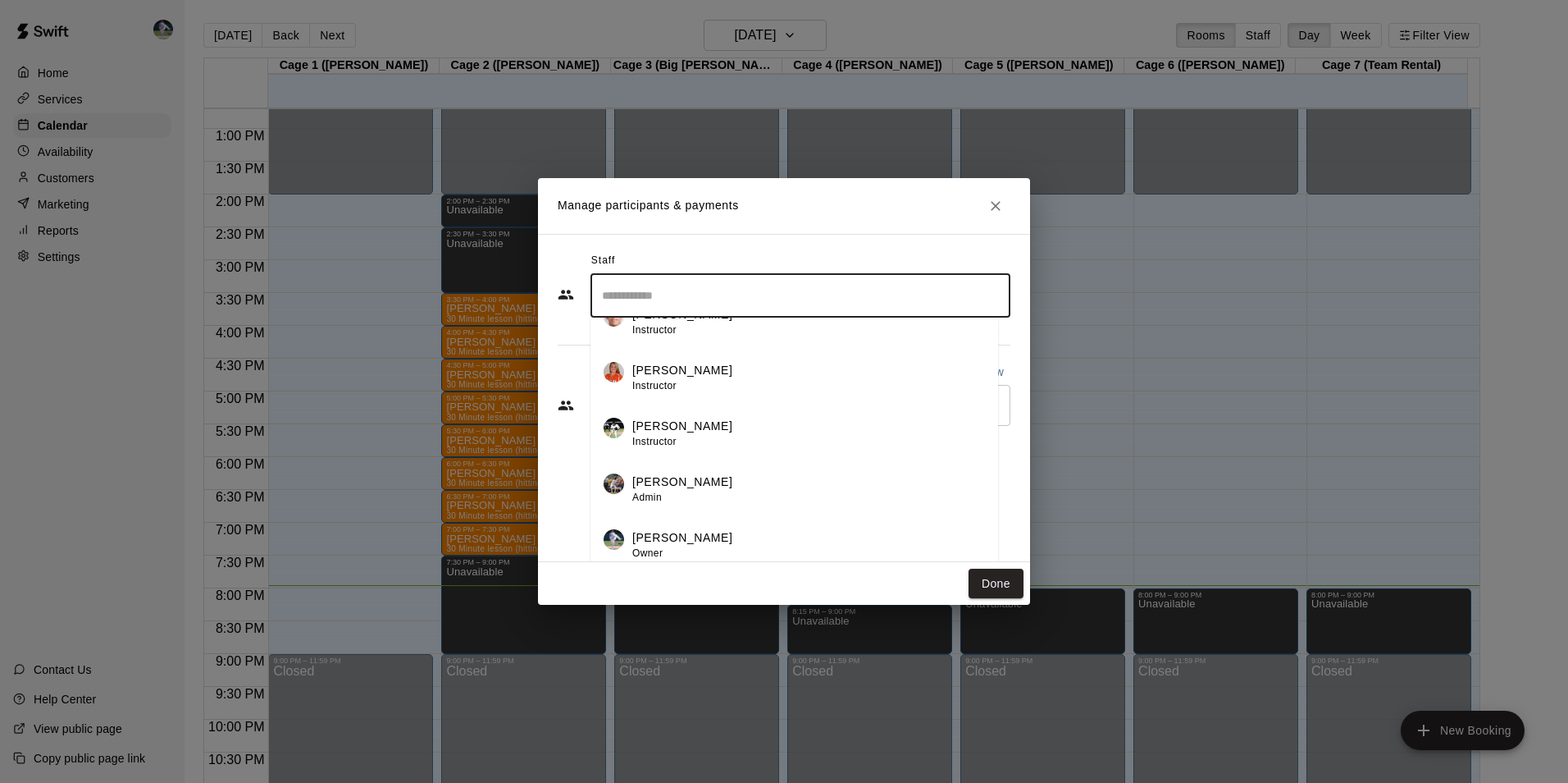
click at [674, 542] on p "[PERSON_NAME]" at bounding box center [682, 537] width 100 height 17
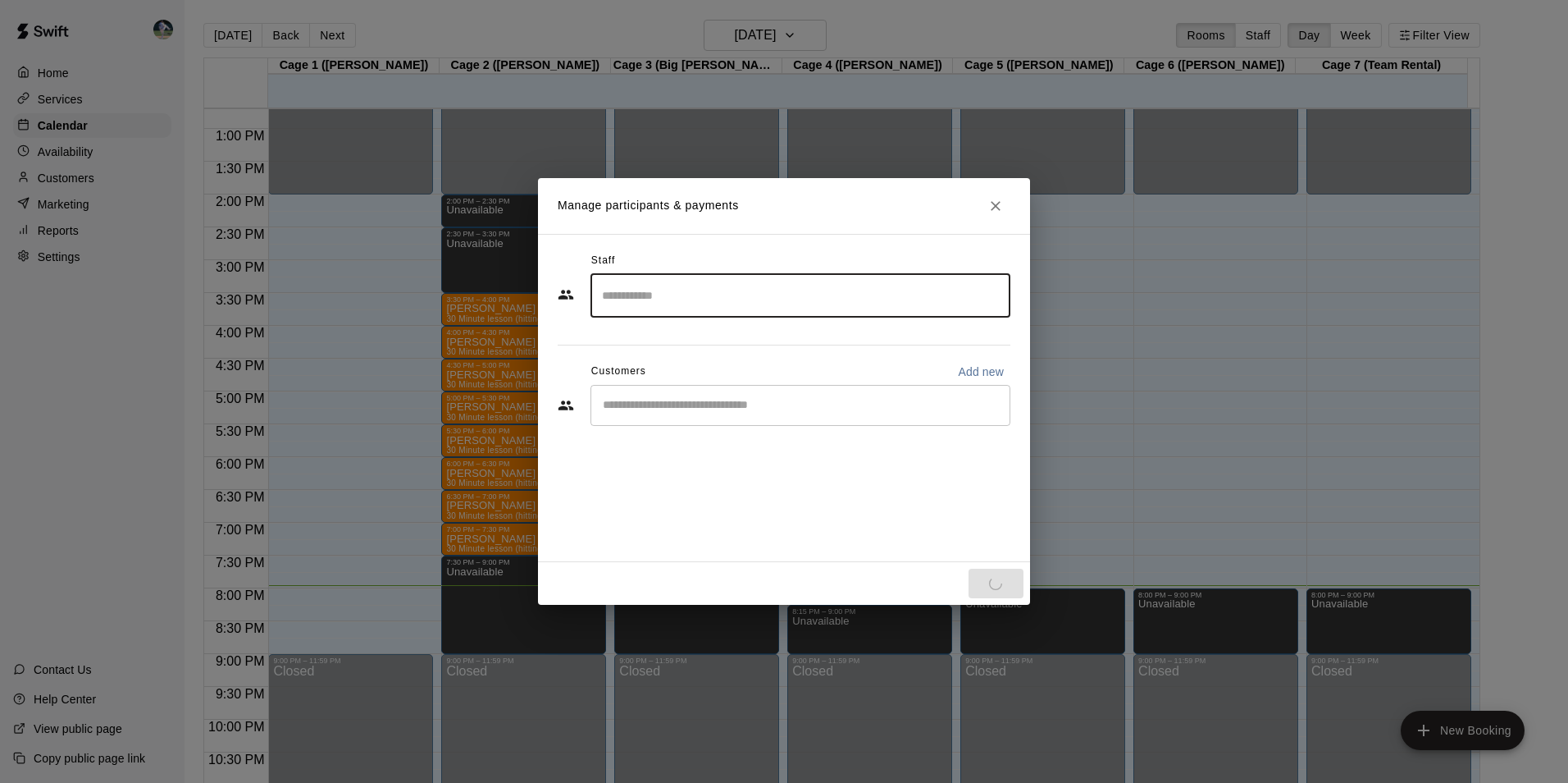
click at [658, 407] on input "Start typing to search customers..." at bounding box center [800, 405] width 406 height 16
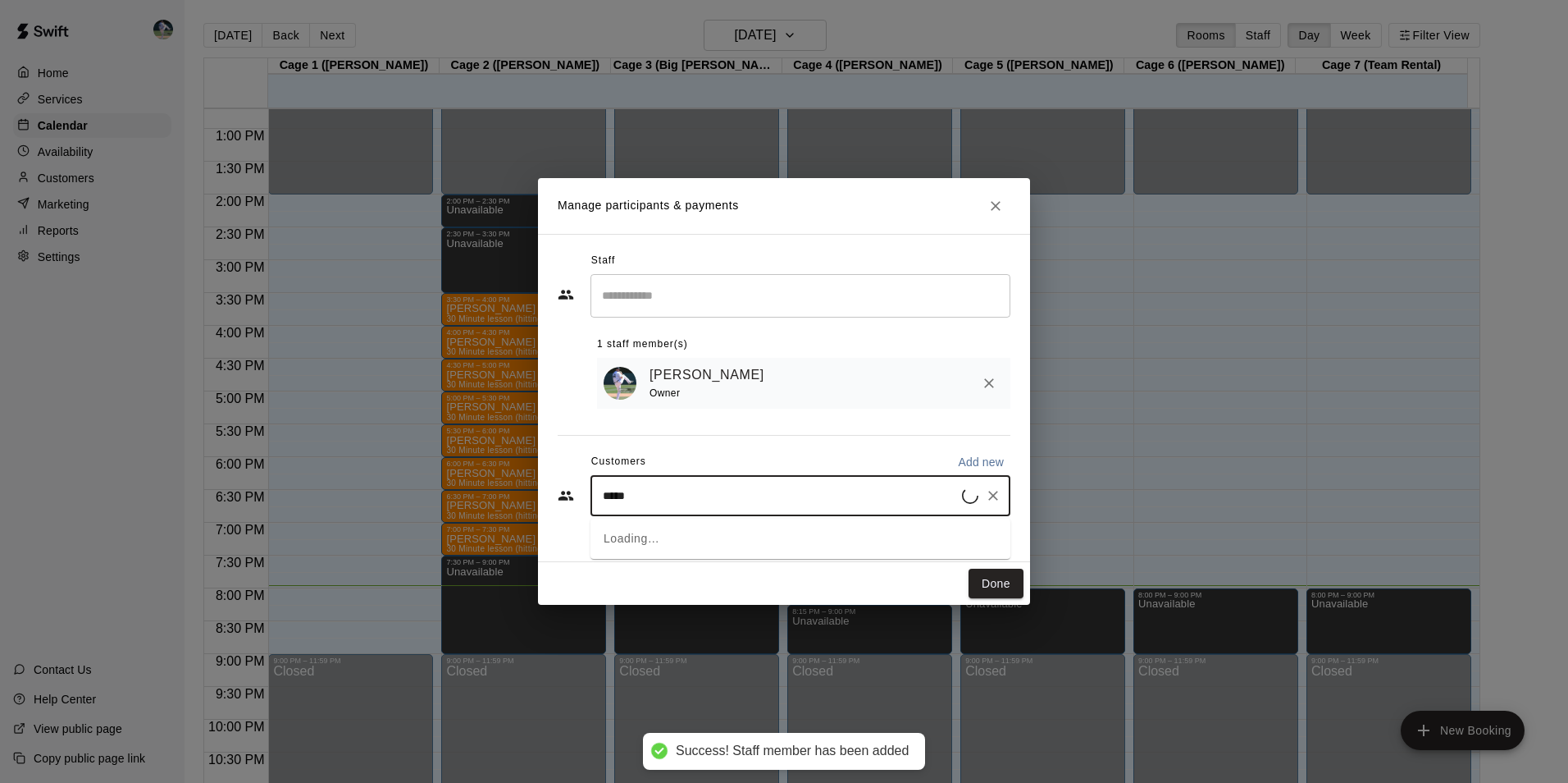
type input "******"
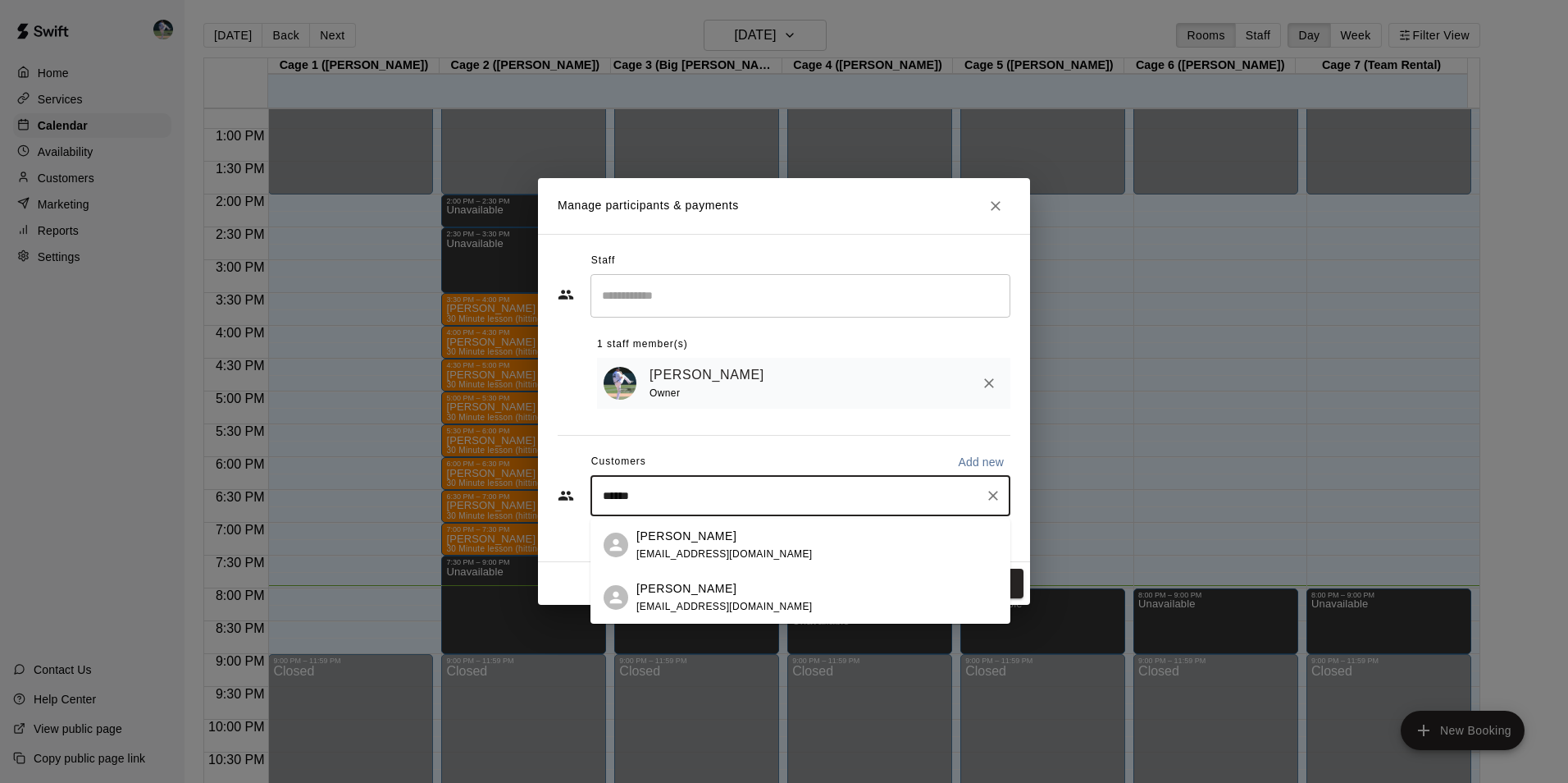
click at [679, 541] on p "[PERSON_NAME]" at bounding box center [686, 535] width 100 height 17
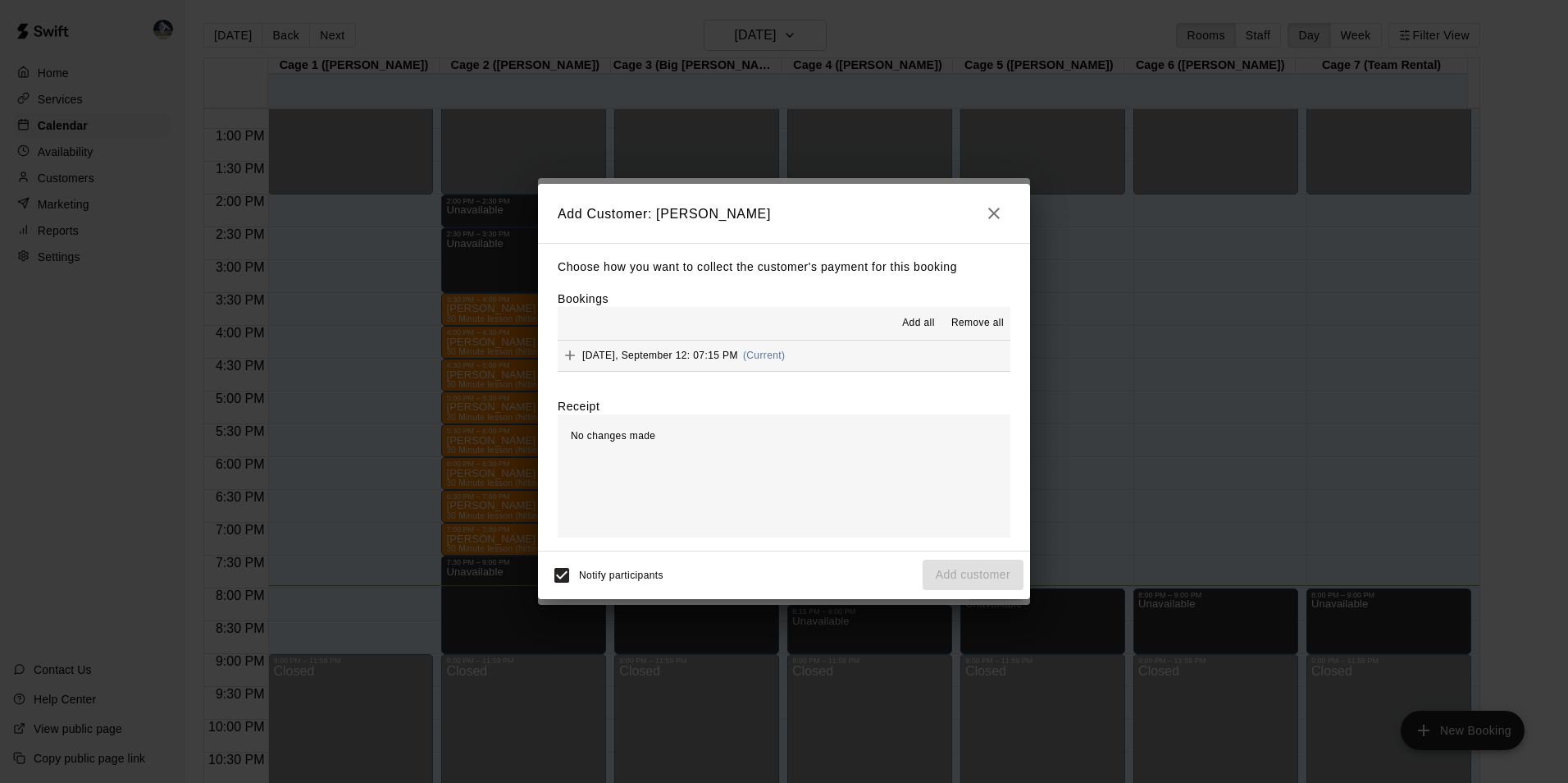
click at [925, 320] on span "Add all" at bounding box center [918, 323] width 33 height 16
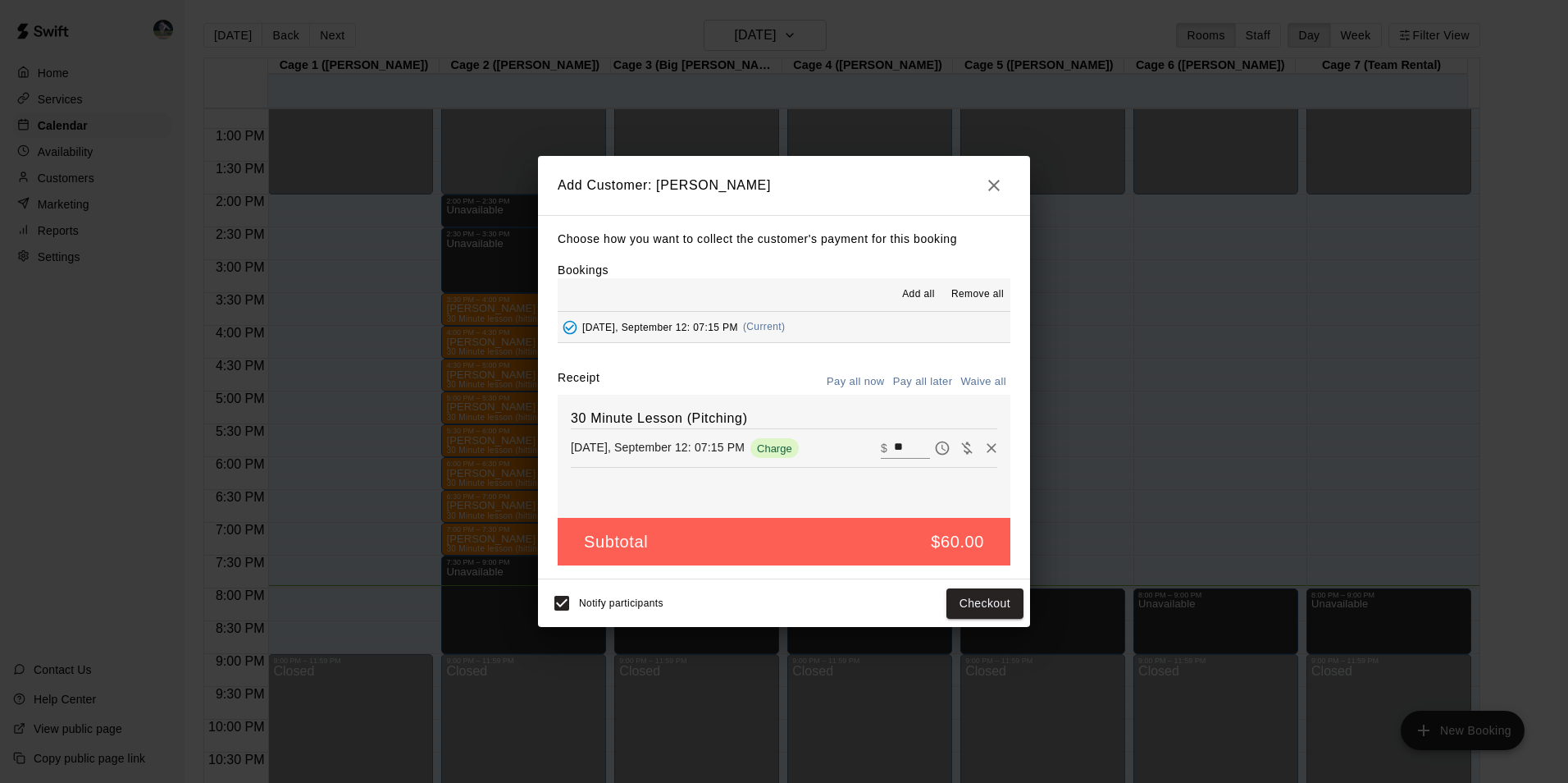
click at [917, 378] on button "Pay all later" at bounding box center [923, 382] width 68 height 26
click at [974, 606] on button "Add customer" at bounding box center [973, 604] width 101 height 30
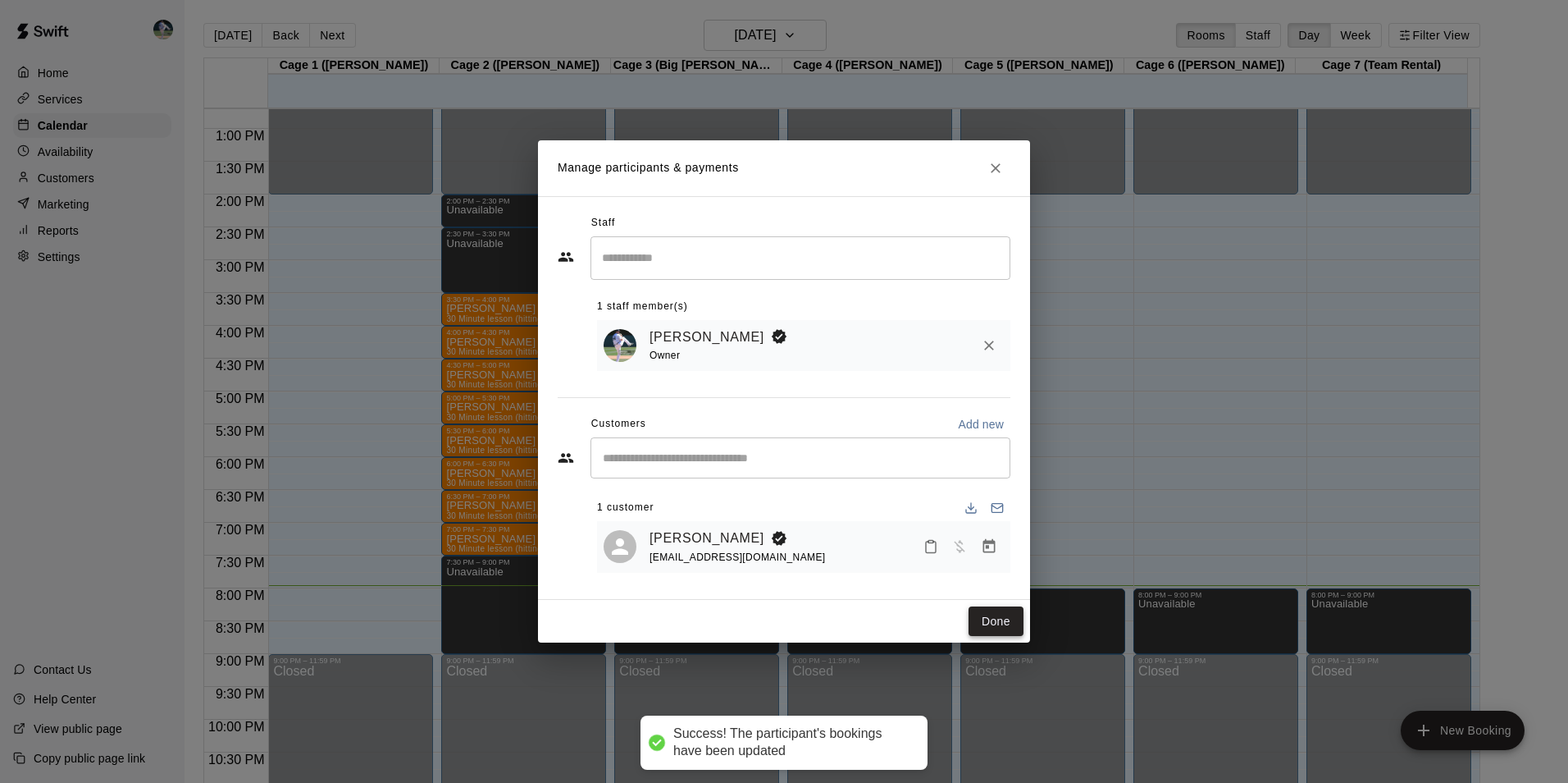
click at [1001, 617] on button "Done" at bounding box center [996, 621] width 55 height 30
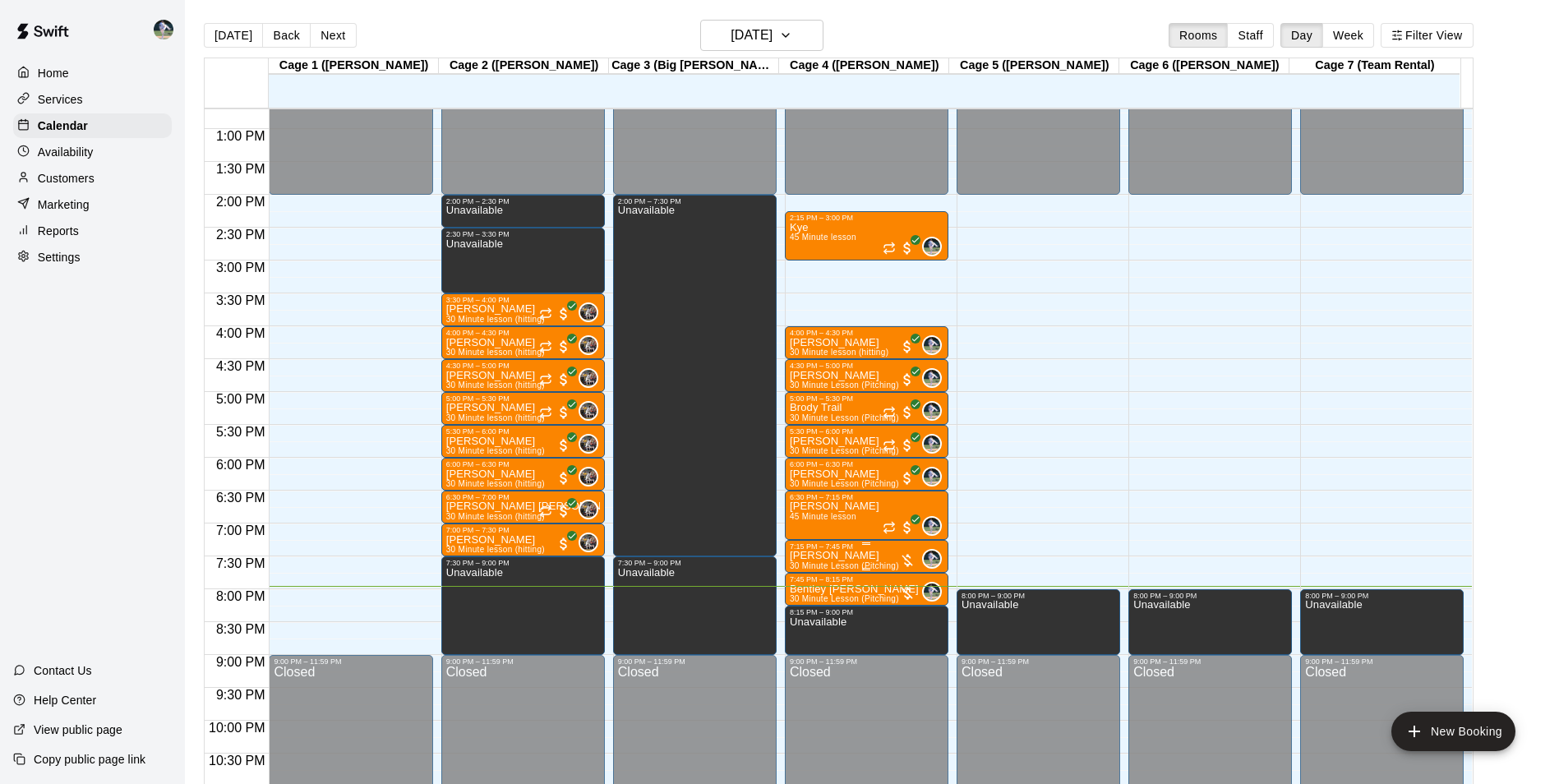
click at [847, 550] on div "7:15 PM – 7:45 PM" at bounding box center [866, 546] width 154 height 8
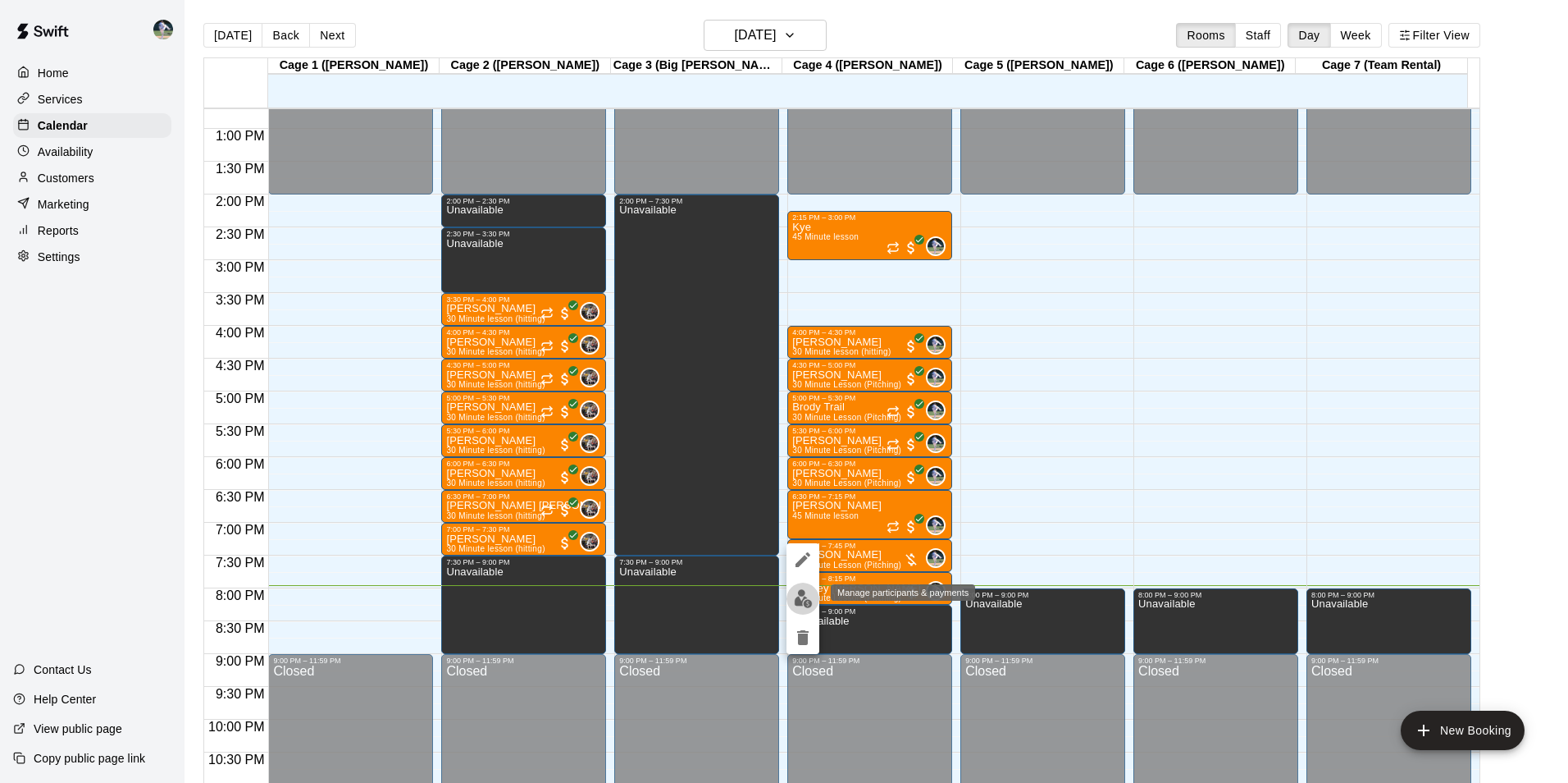
click at [806, 596] on img "edit" at bounding box center [803, 598] width 19 height 19
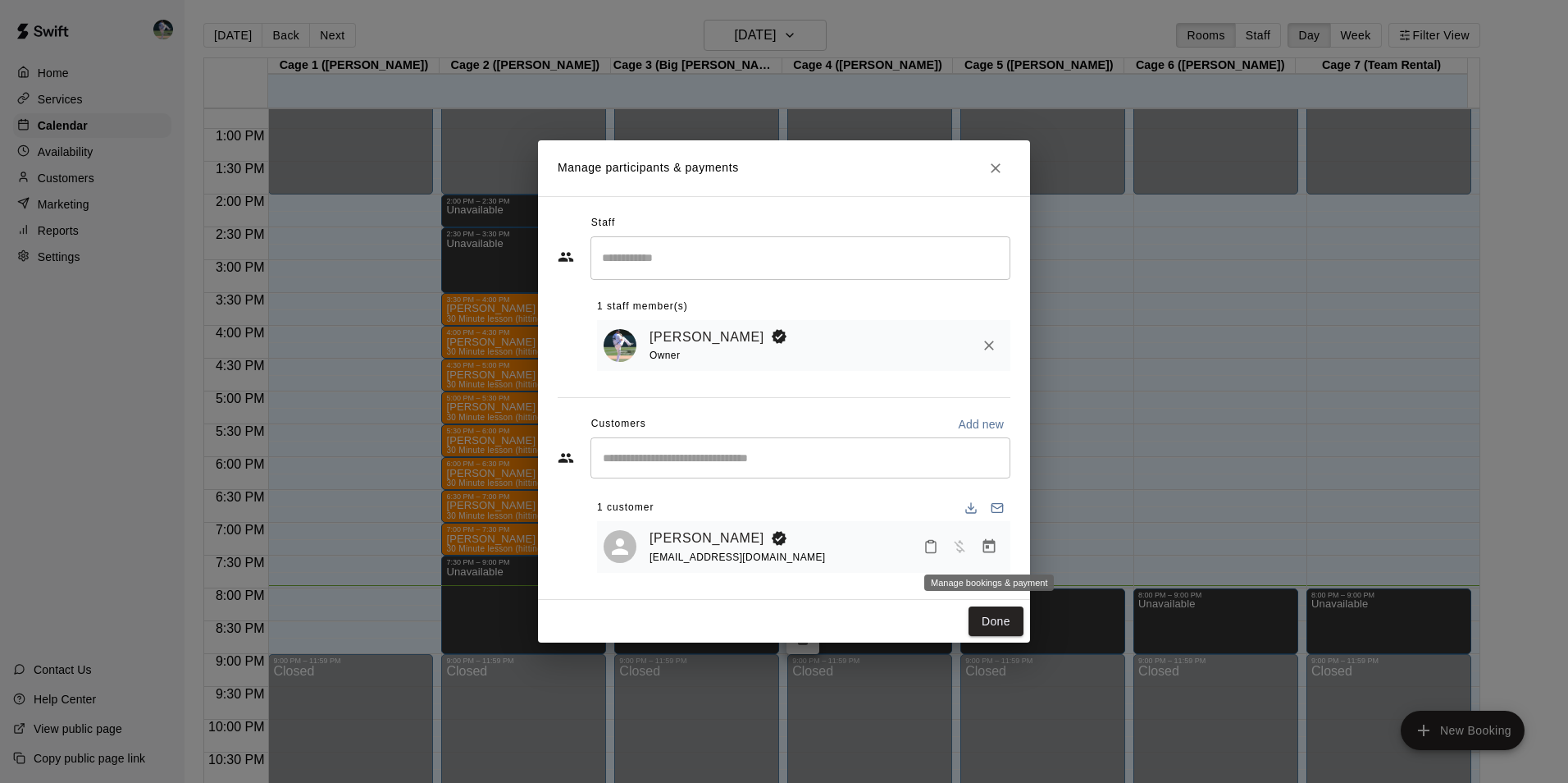
click at [988, 546] on icon "Manage bookings & payment" at bounding box center [989, 546] width 16 height 16
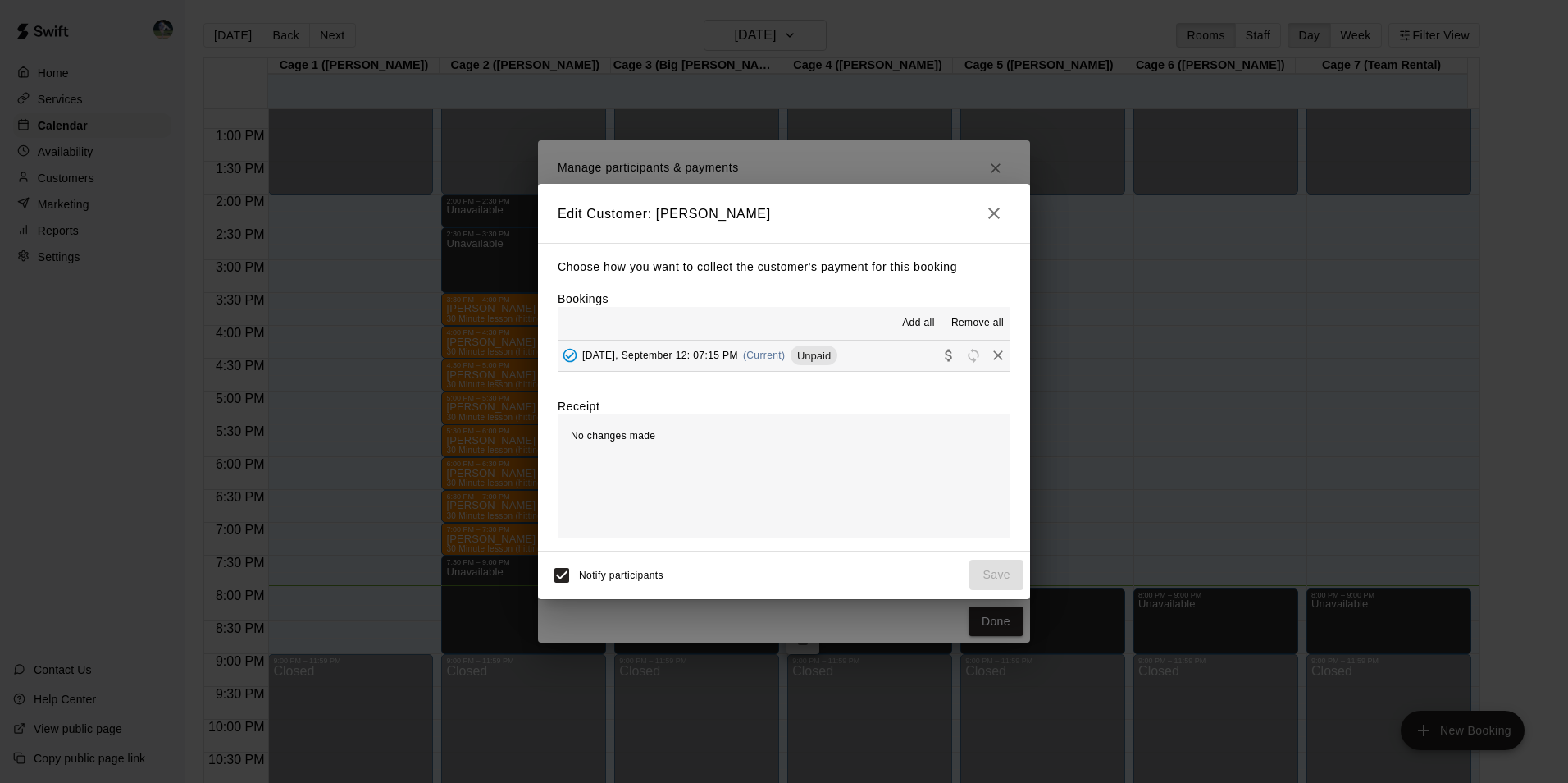
click at [855, 353] on button "[DATE], September 12: 07:15 PM (Current) Unpaid" at bounding box center [784, 356] width 453 height 30
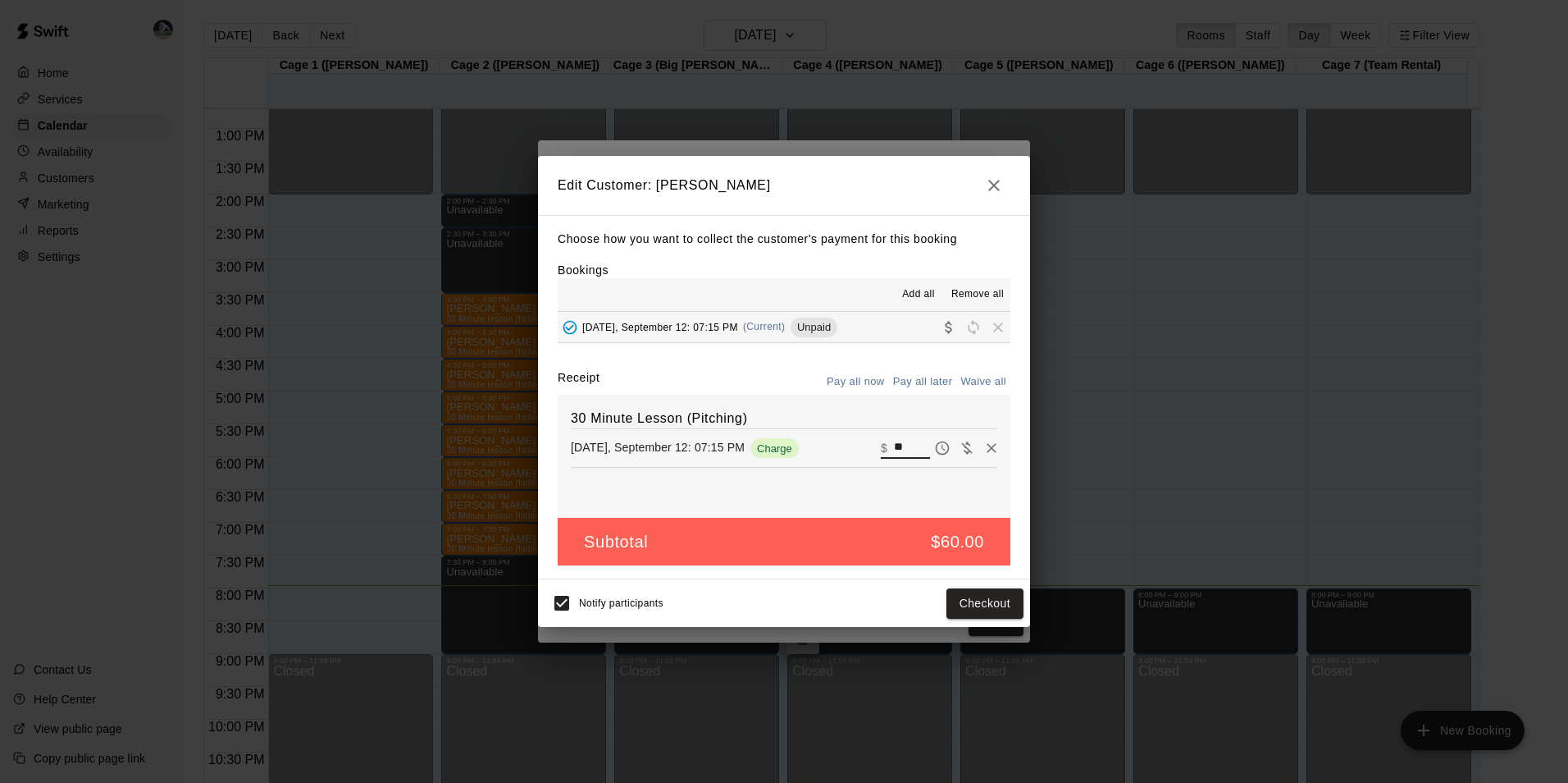
click at [898, 447] on input "**" at bounding box center [911, 448] width 36 height 21
type input "*"
type input "**"
click at [983, 599] on button "Checkout" at bounding box center [984, 604] width 77 height 30
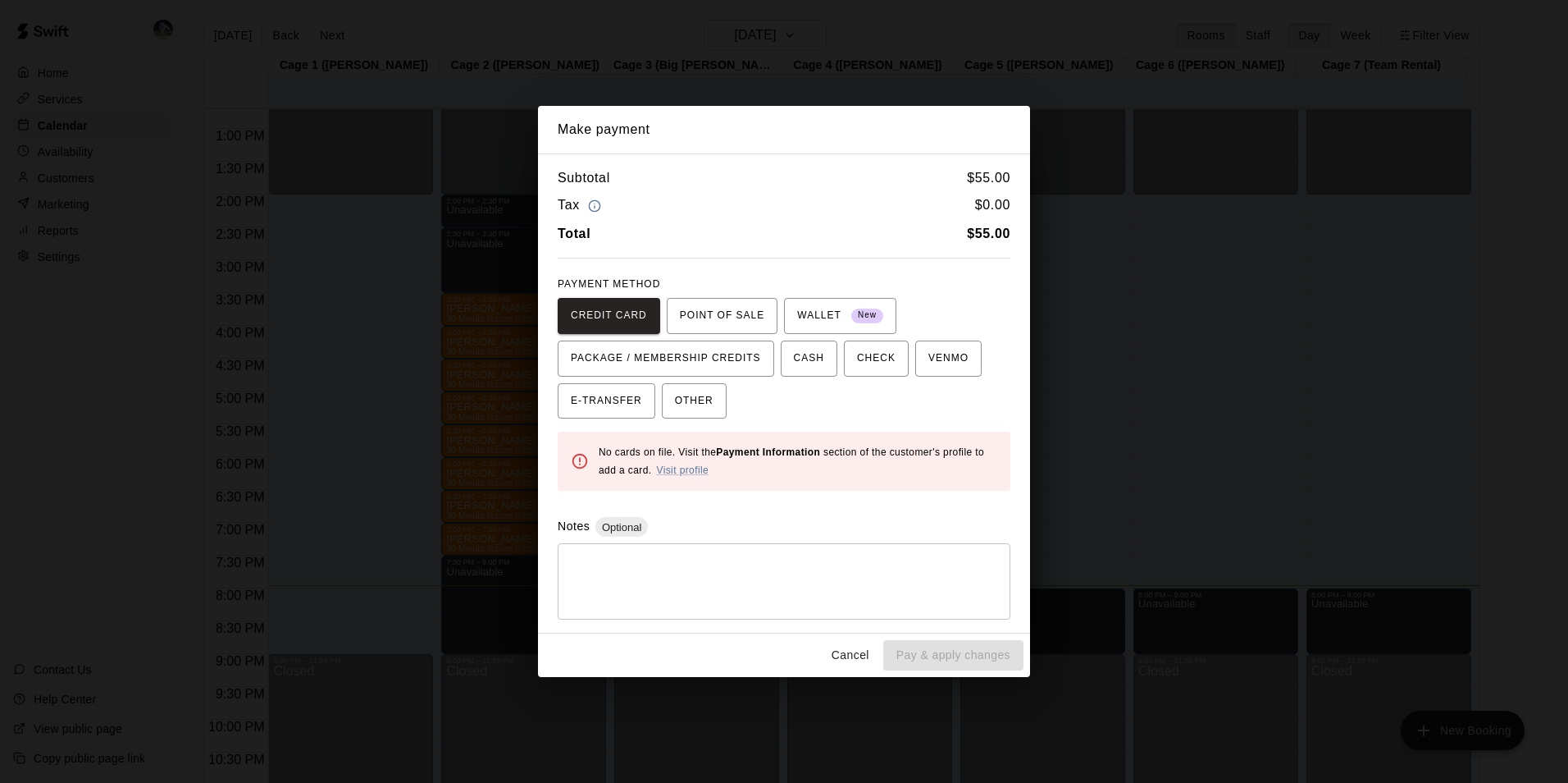
click at [855, 654] on button "Cancel" at bounding box center [850, 655] width 52 height 30
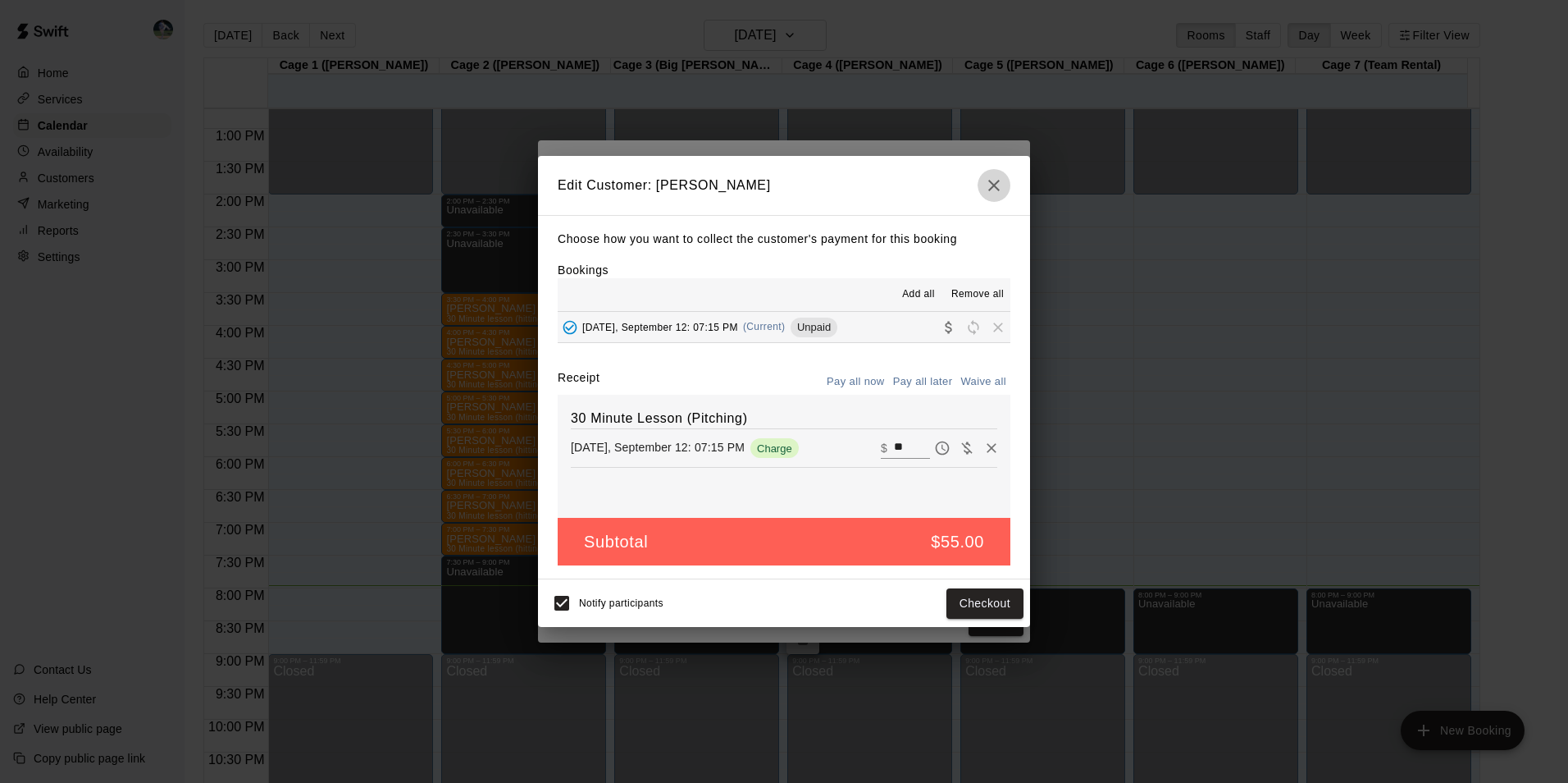
click at [992, 179] on icon "button" at bounding box center [994, 186] width 20 height 20
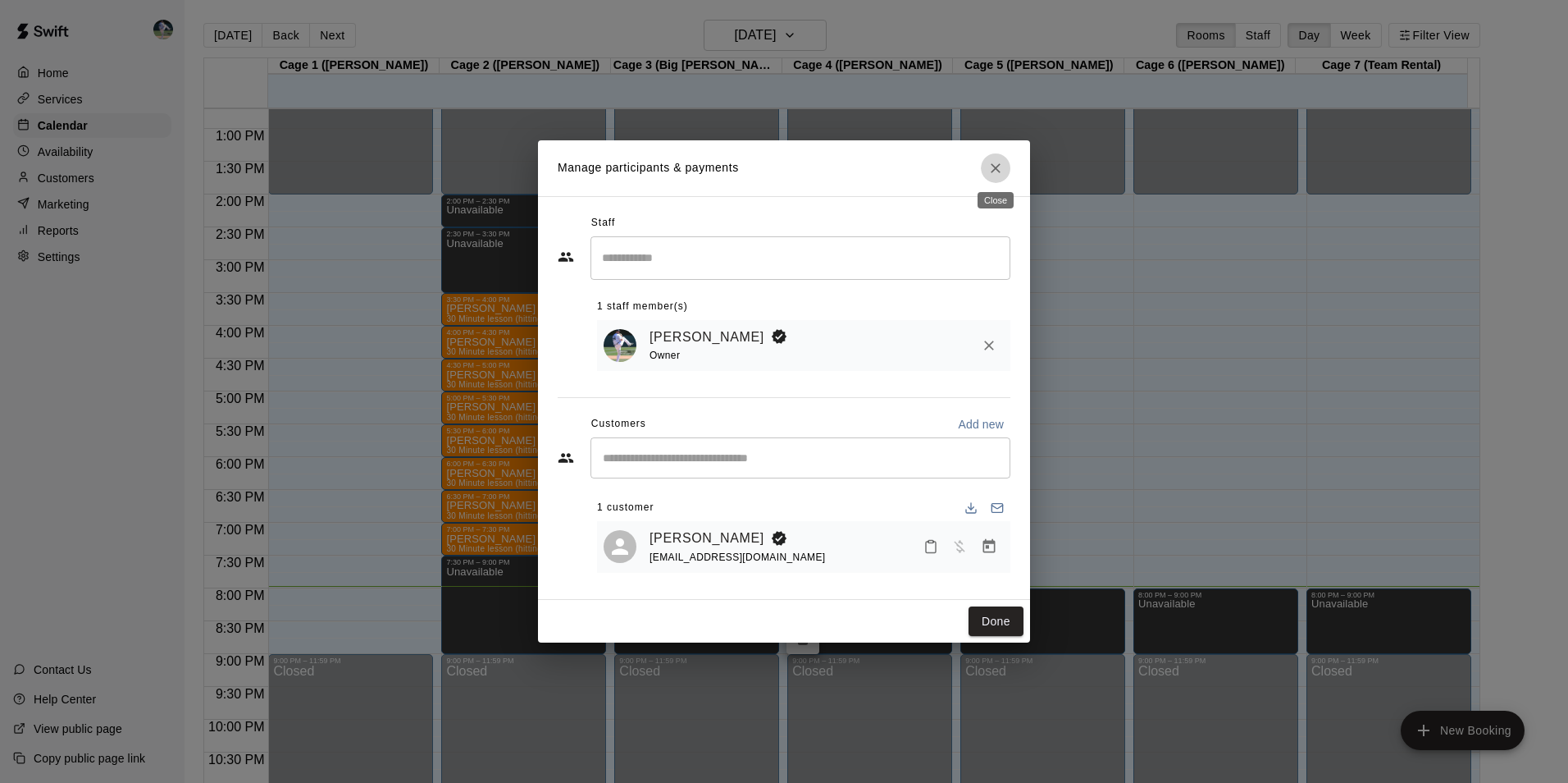
click at [1000, 165] on icon "Close" at bounding box center [996, 168] width 16 height 16
